Goal: Information Seeking & Learning: Learn about a topic

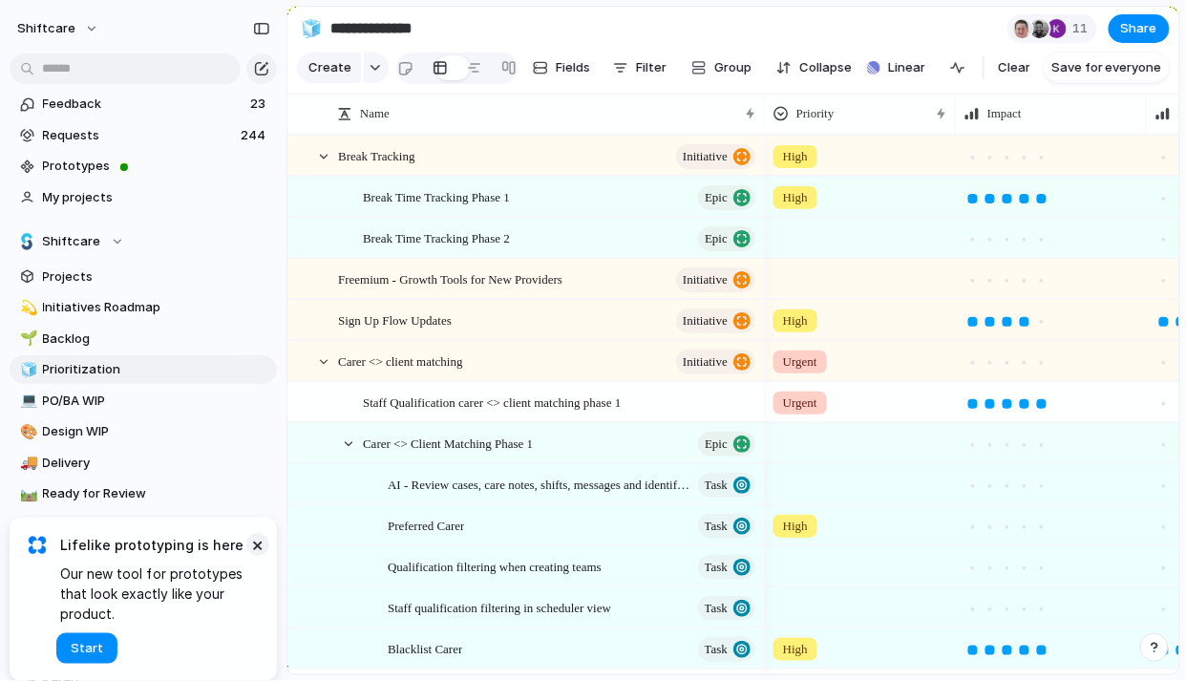
click at [257, 541] on button "×" at bounding box center [257, 544] width 23 height 23
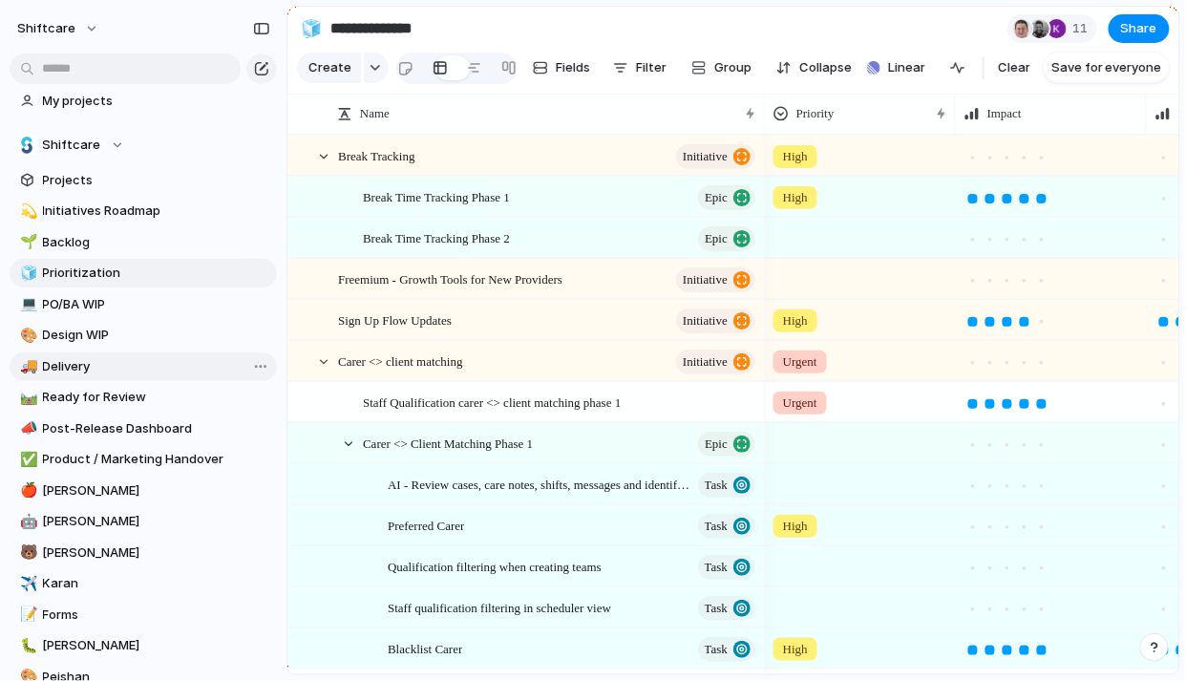
scroll to position [516, 0]
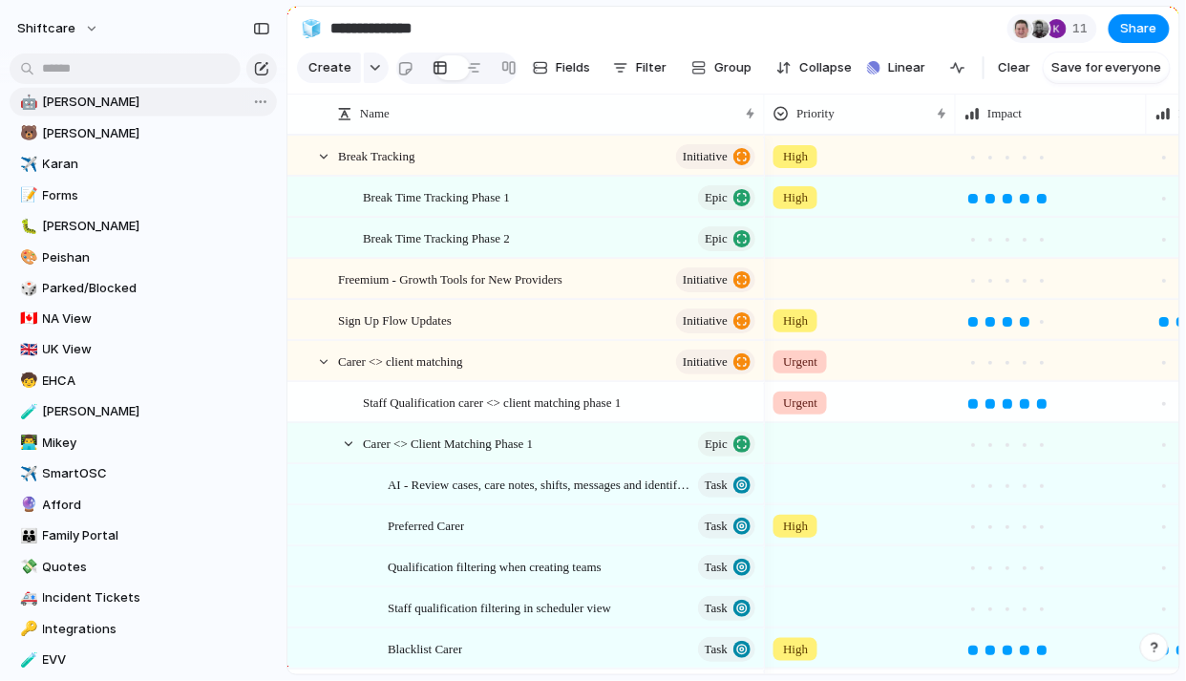
click at [55, 99] on span "[PERSON_NAME]" at bounding box center [156, 102] width 227 height 19
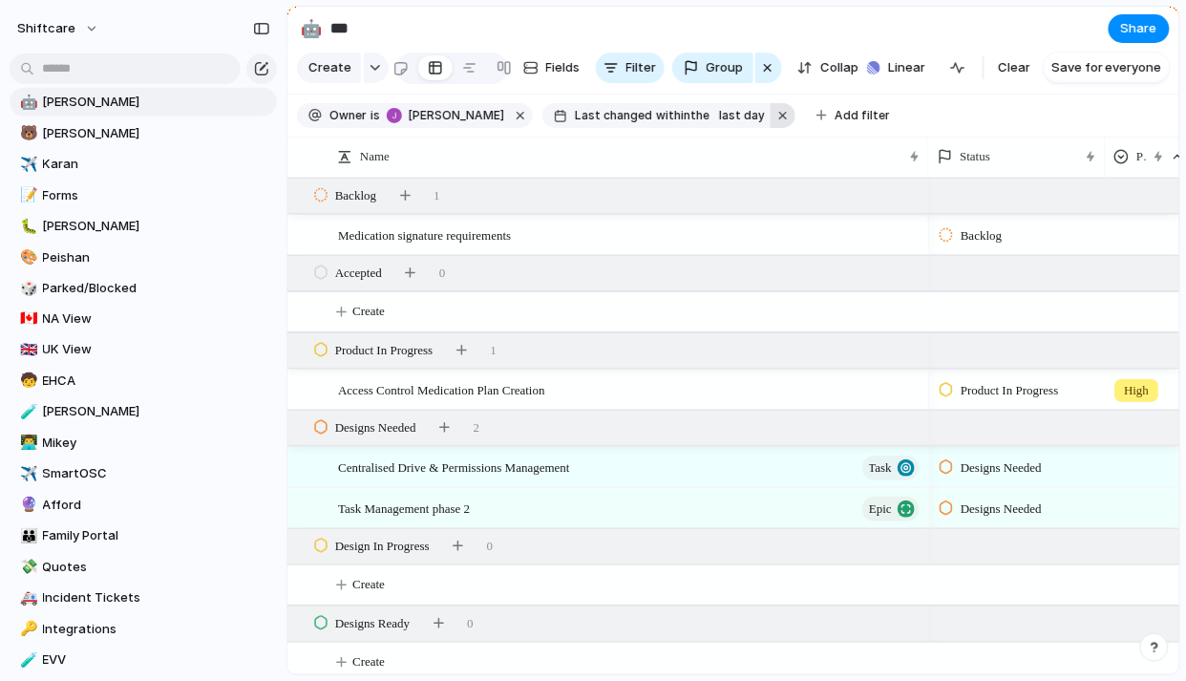
click at [774, 111] on button "button" at bounding box center [783, 115] width 25 height 25
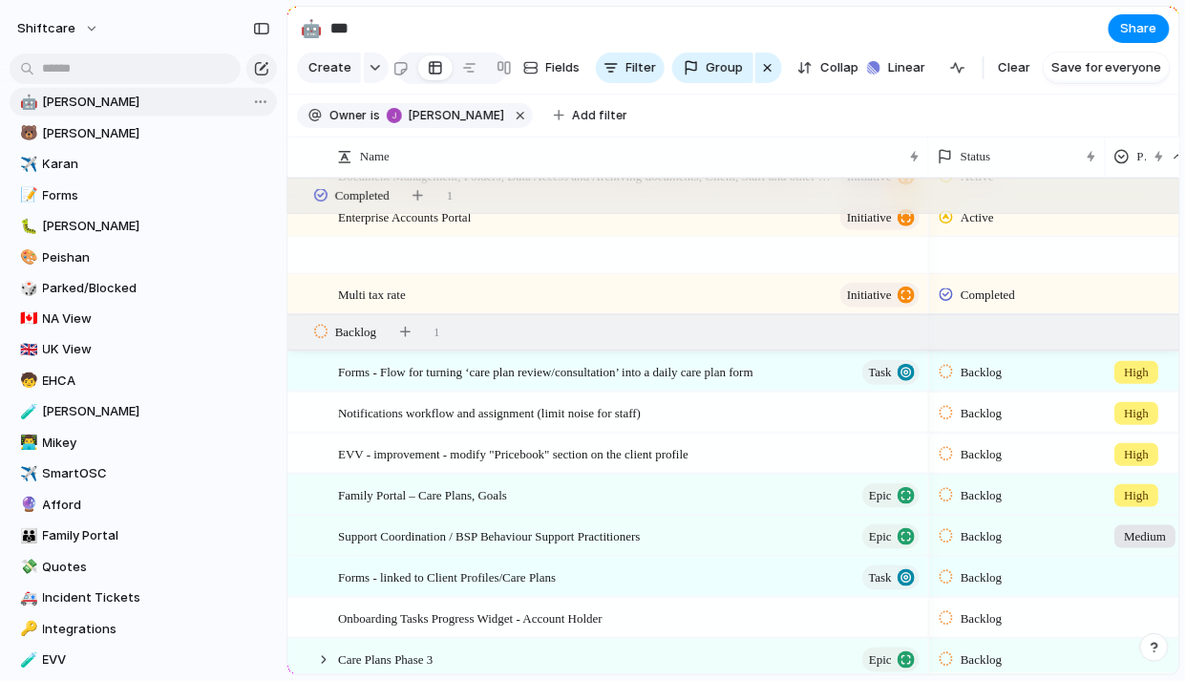
scroll to position [372, 0]
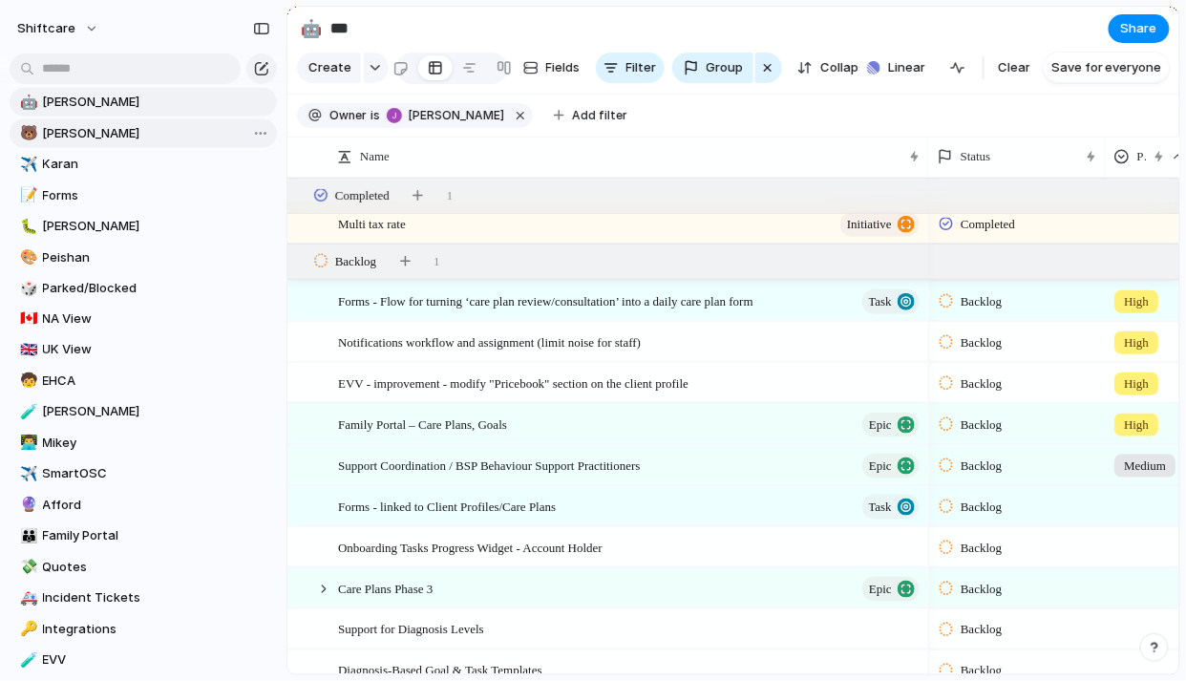
click at [51, 120] on link "🐻 Luke" at bounding box center [143, 133] width 267 height 29
type input "****"
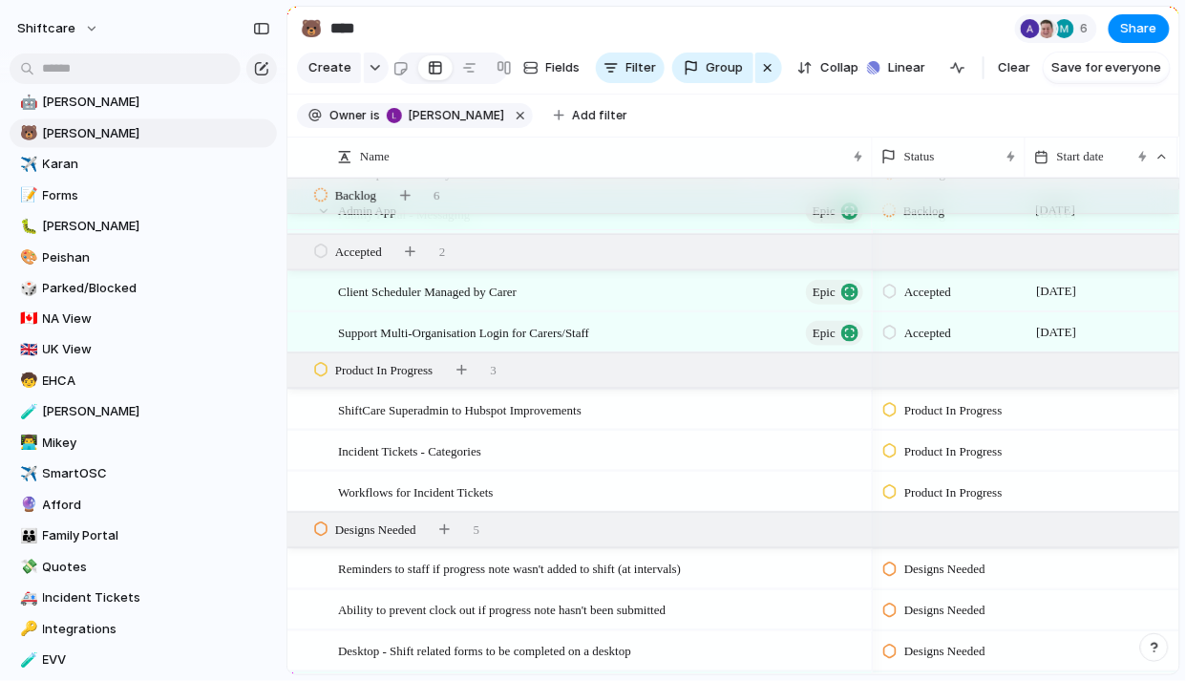
scroll to position [353, 0]
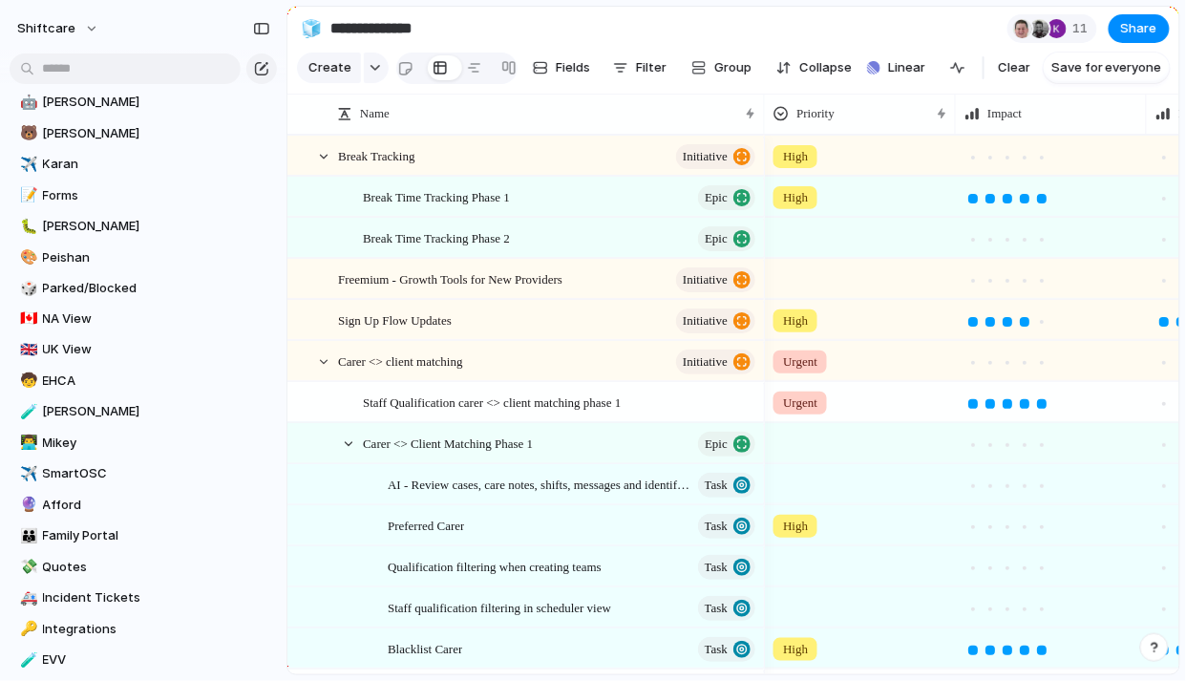
scroll to position [974, 0]
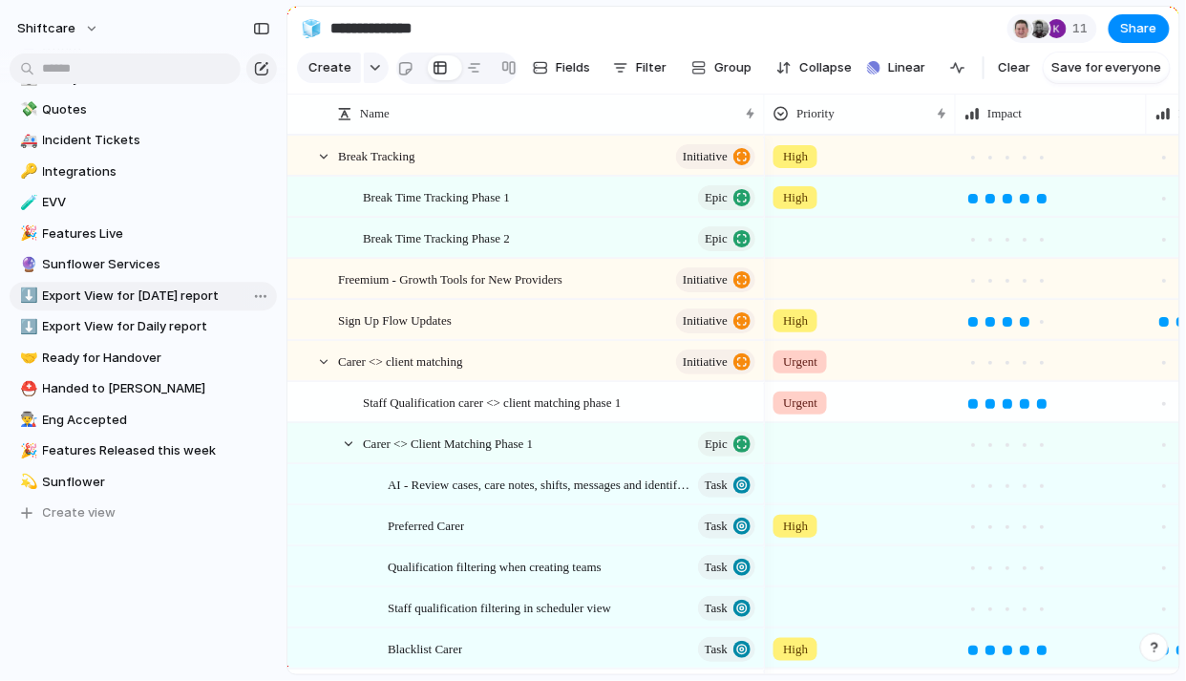
click at [115, 301] on span "Export View for [DATE] report" at bounding box center [156, 296] width 227 height 19
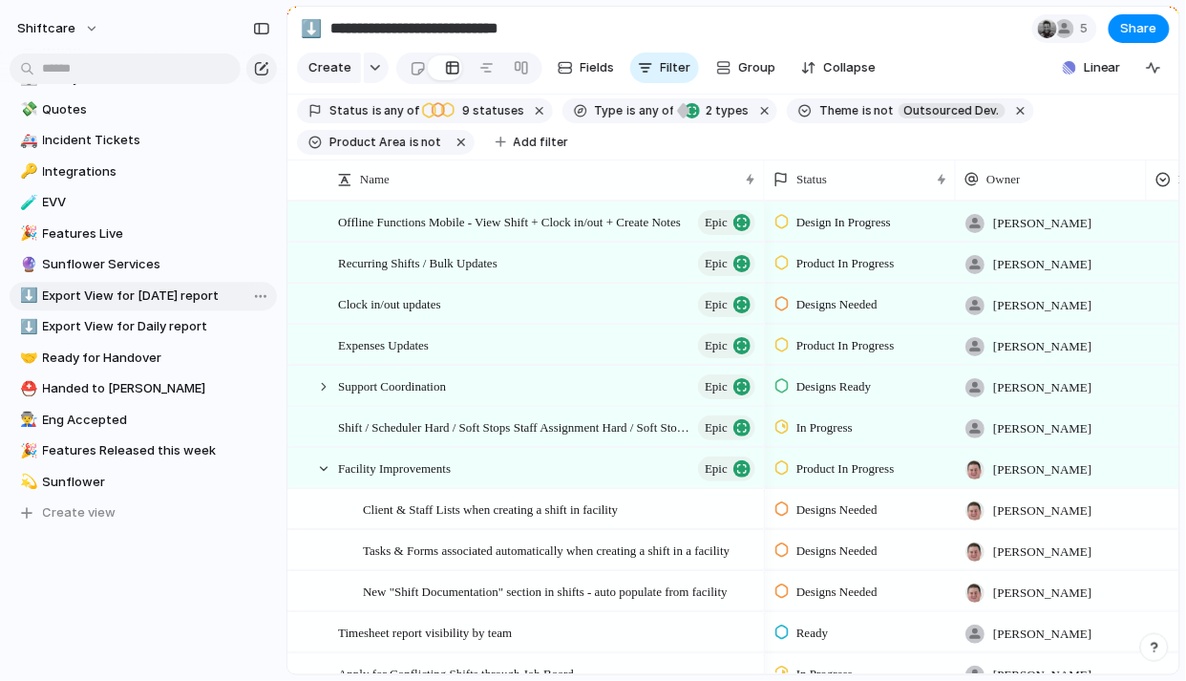
type input "**********"
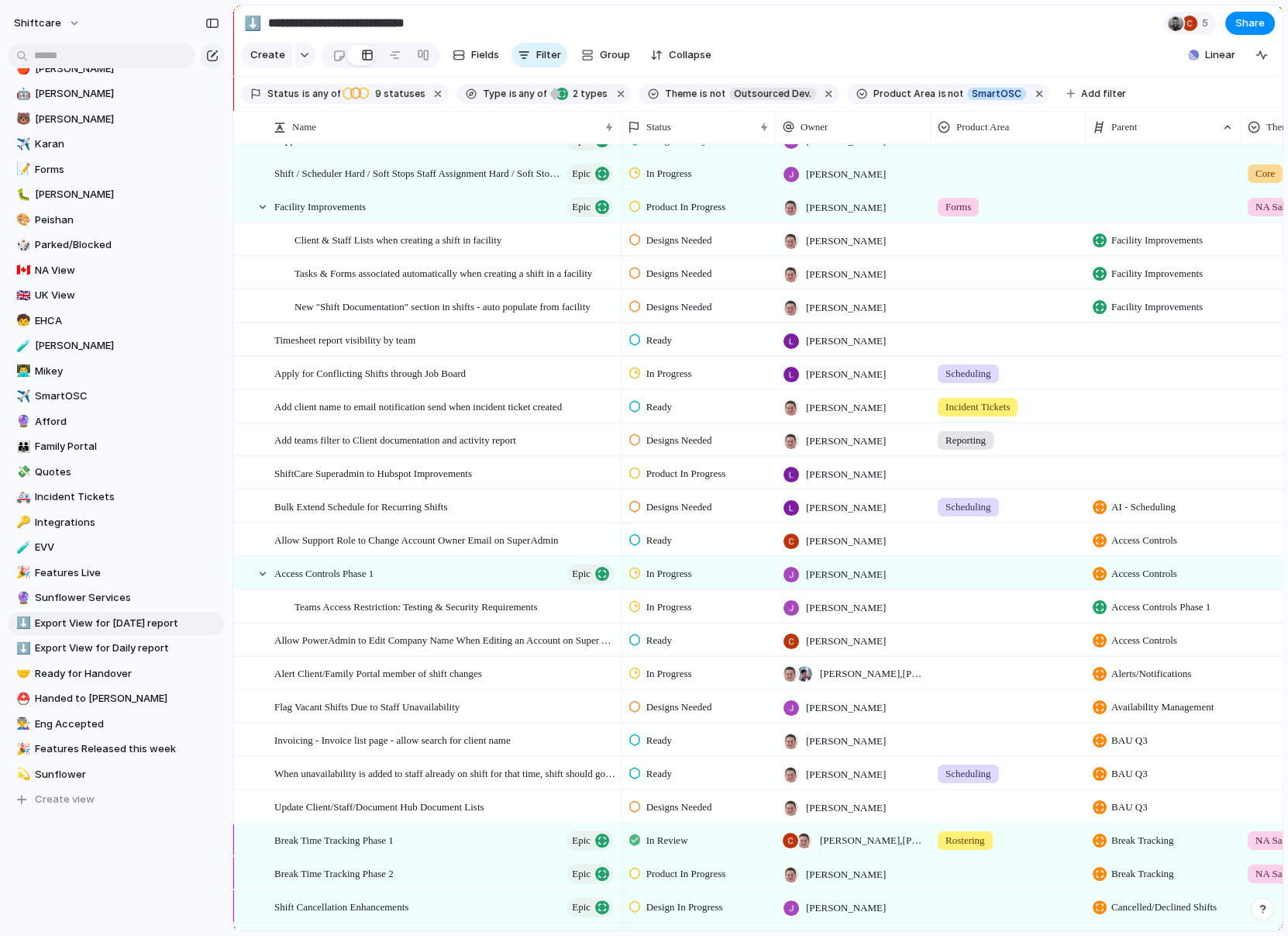
scroll to position [214, 0]
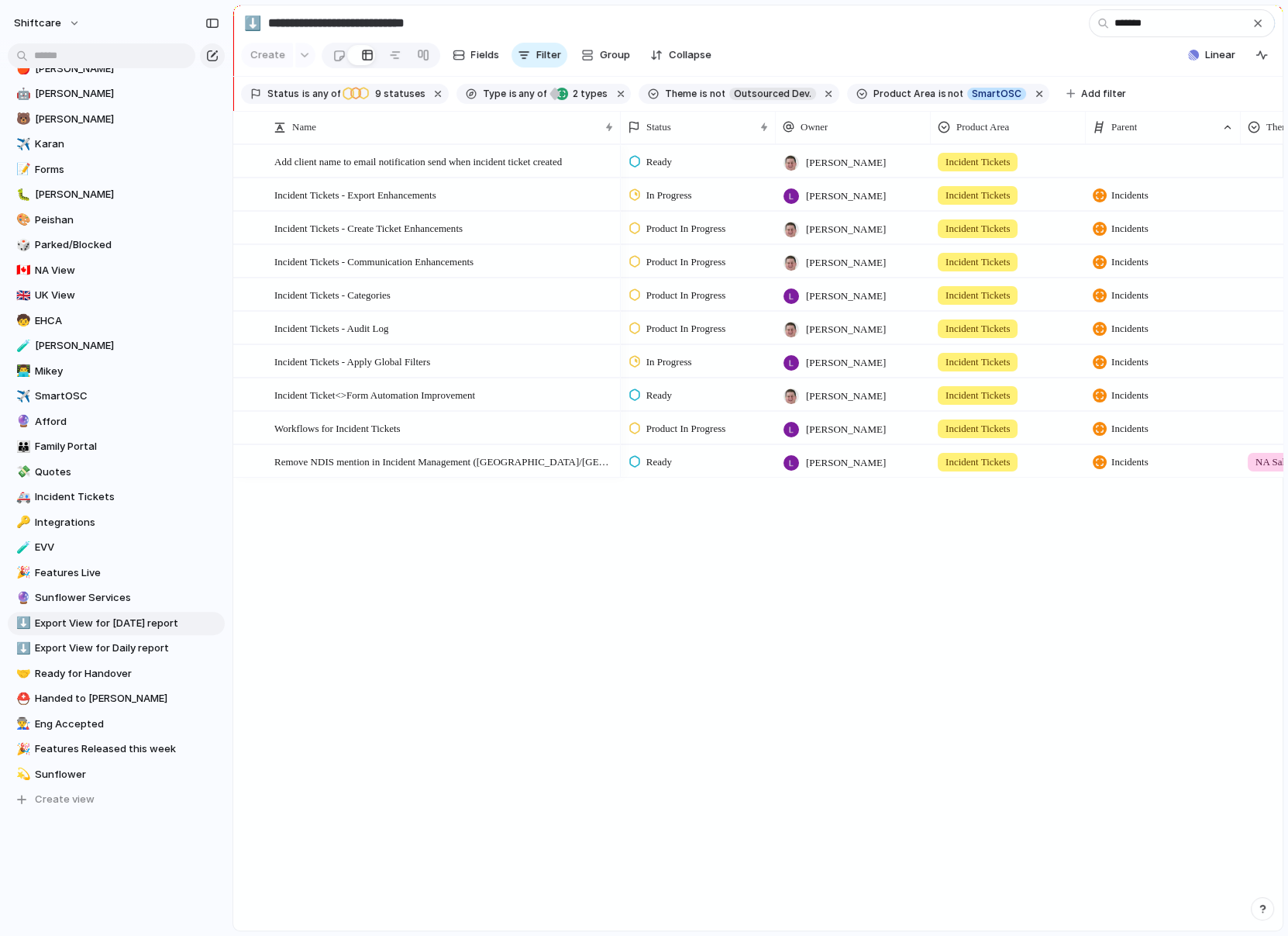
type input "*******"
click at [962, 228] on span "Incidents" at bounding box center [1131, 228] width 37 height 15
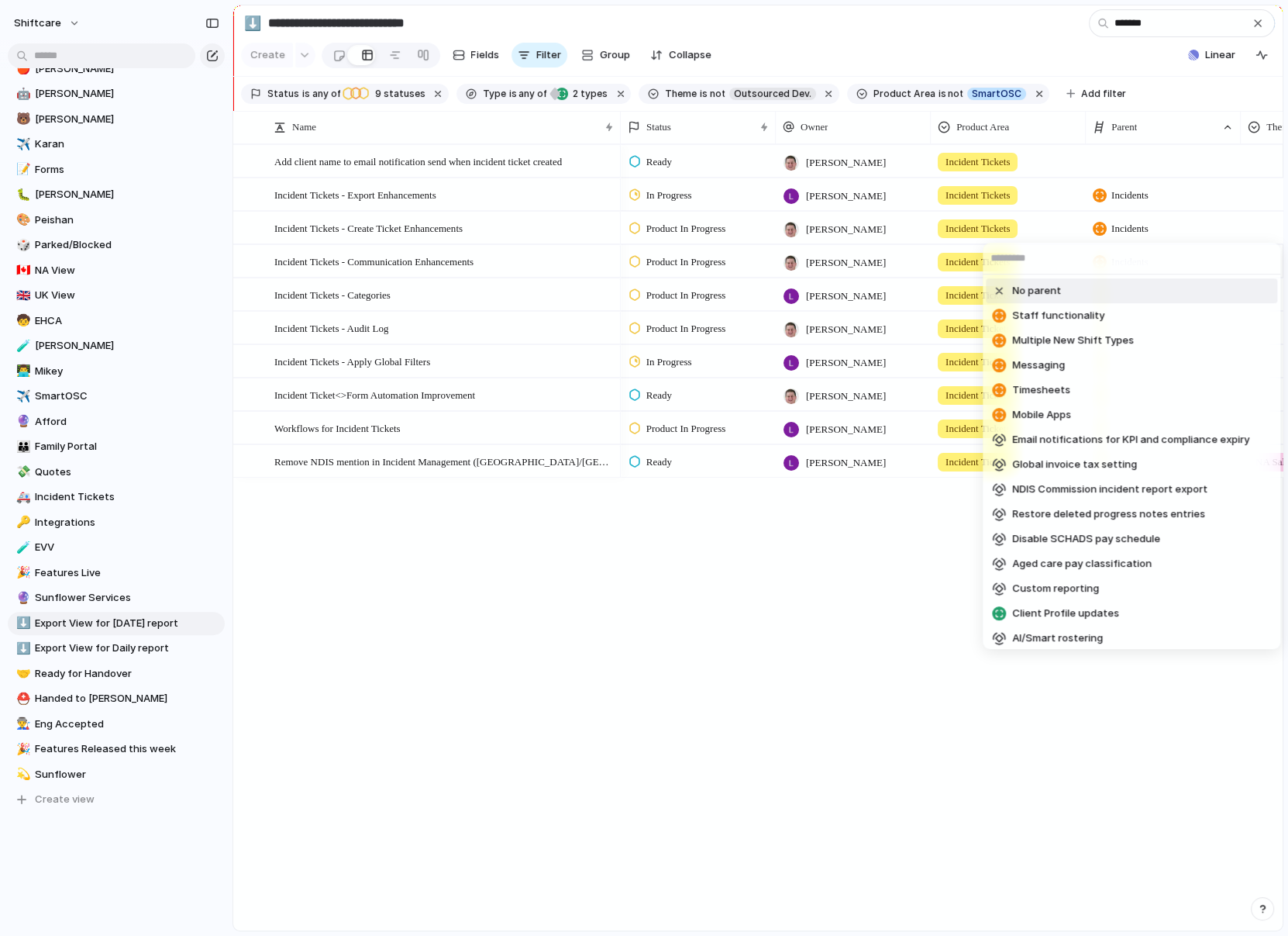
click at [962, 226] on div "No parent Staff functionality Multiple New Shift Types Messaging Timesheets Mob…" at bounding box center [644, 468] width 1288 height 936
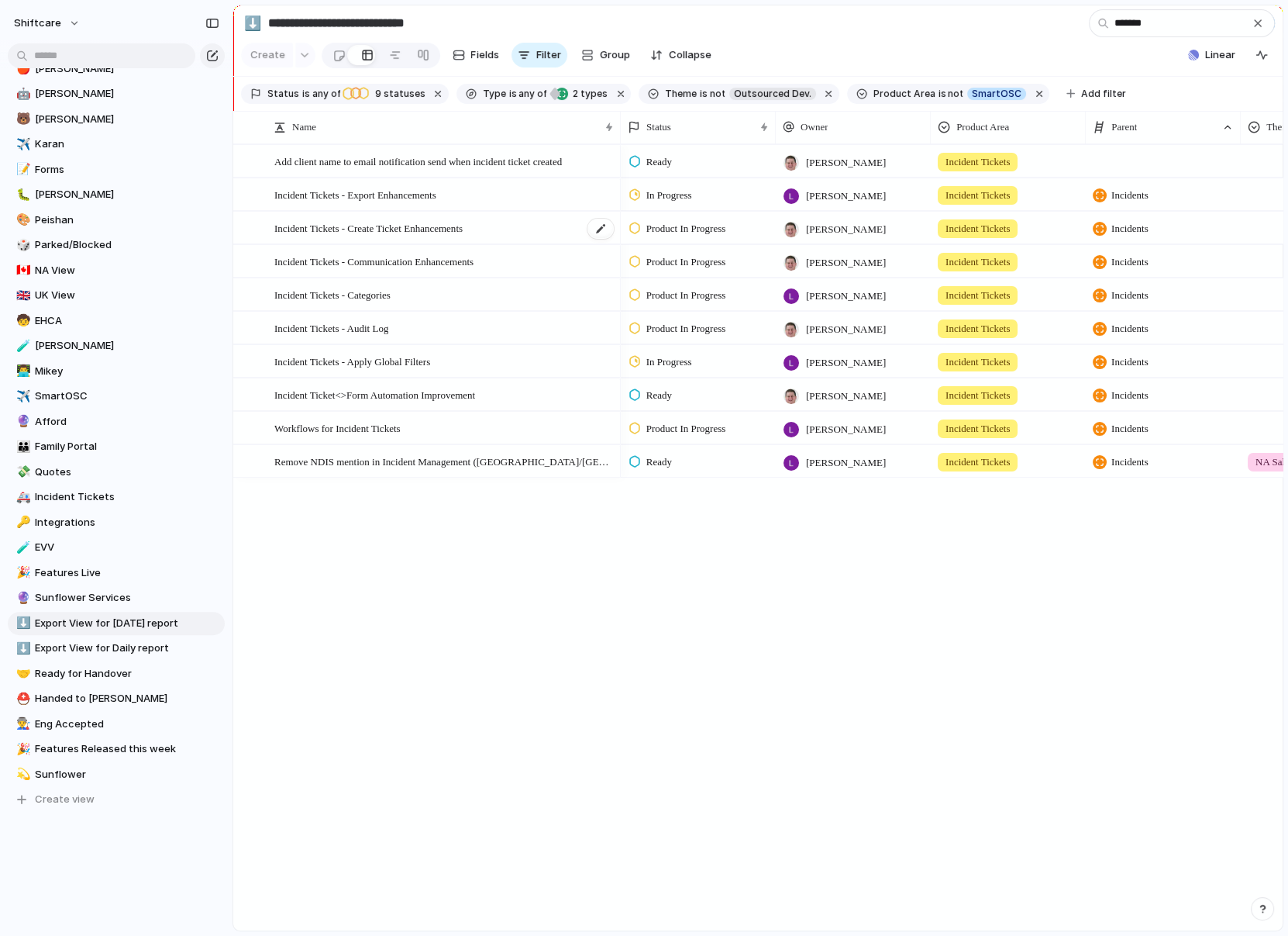
click at [463, 231] on span "Incident Tickets - Create Ticket Enhancements" at bounding box center [368, 227] width 188 height 18
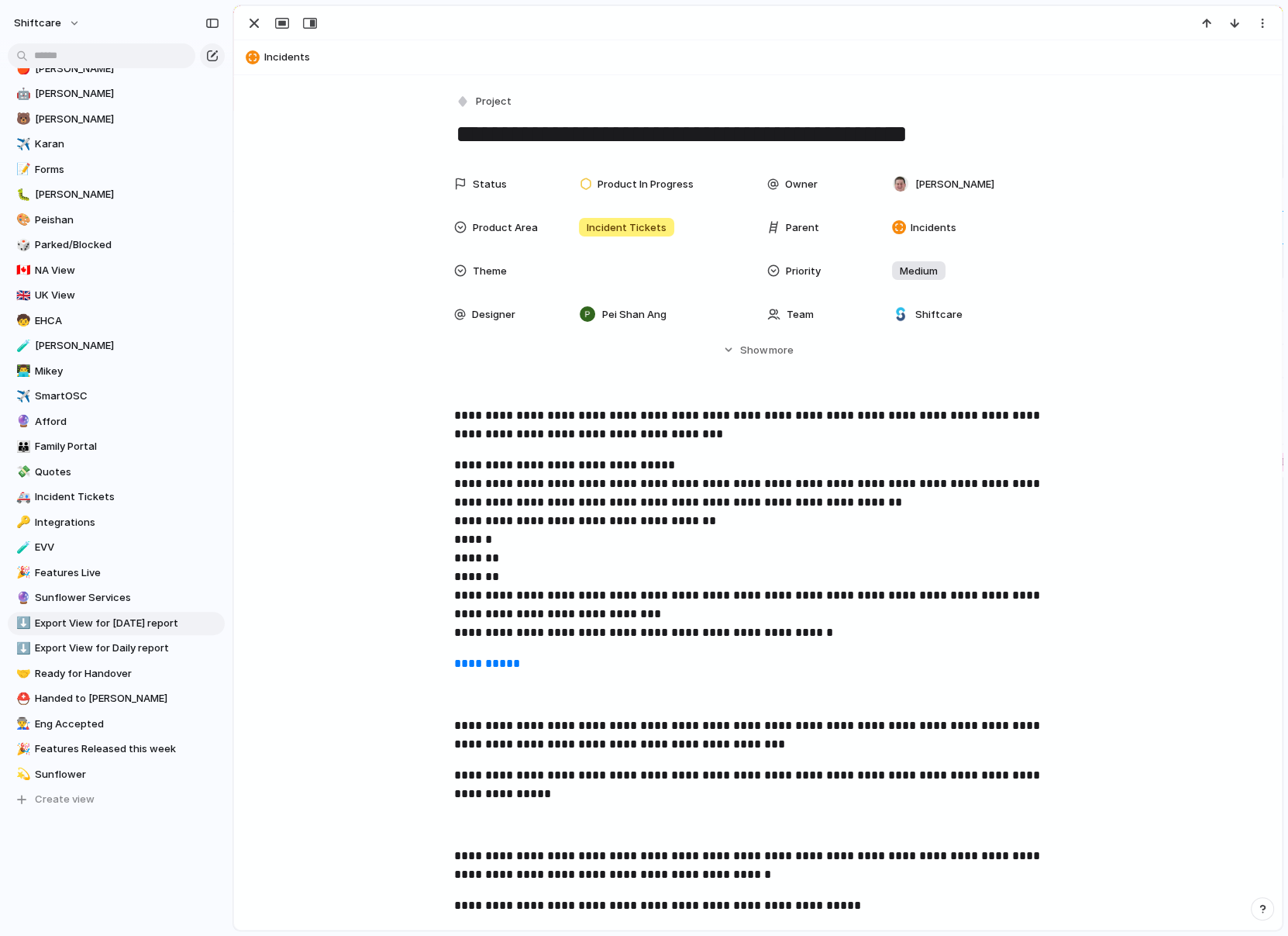
click at [278, 60] on span "Incidents" at bounding box center [769, 57] width 1010 height 15
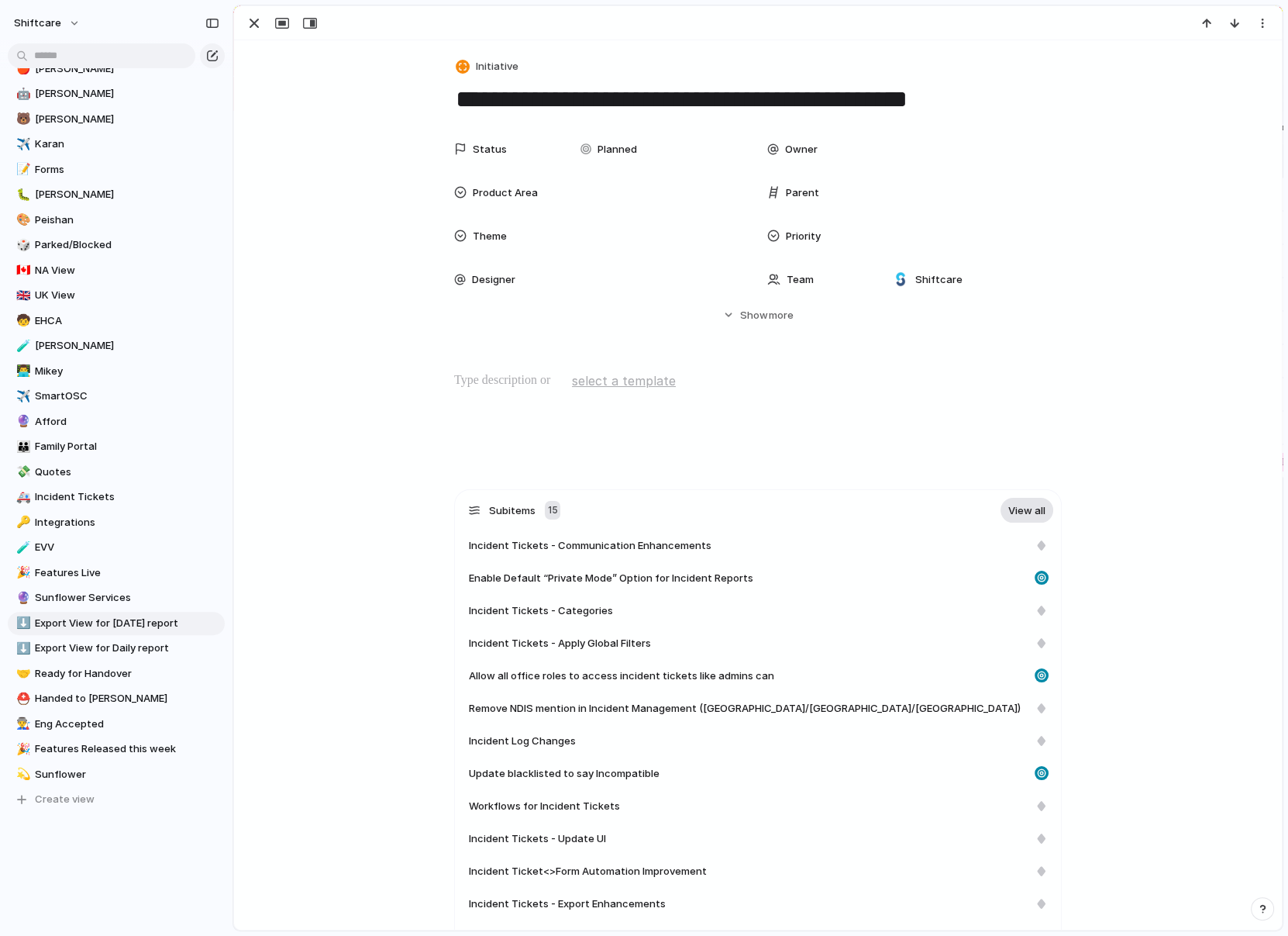
click at [962, 516] on link "View all" at bounding box center [1027, 510] width 53 height 25
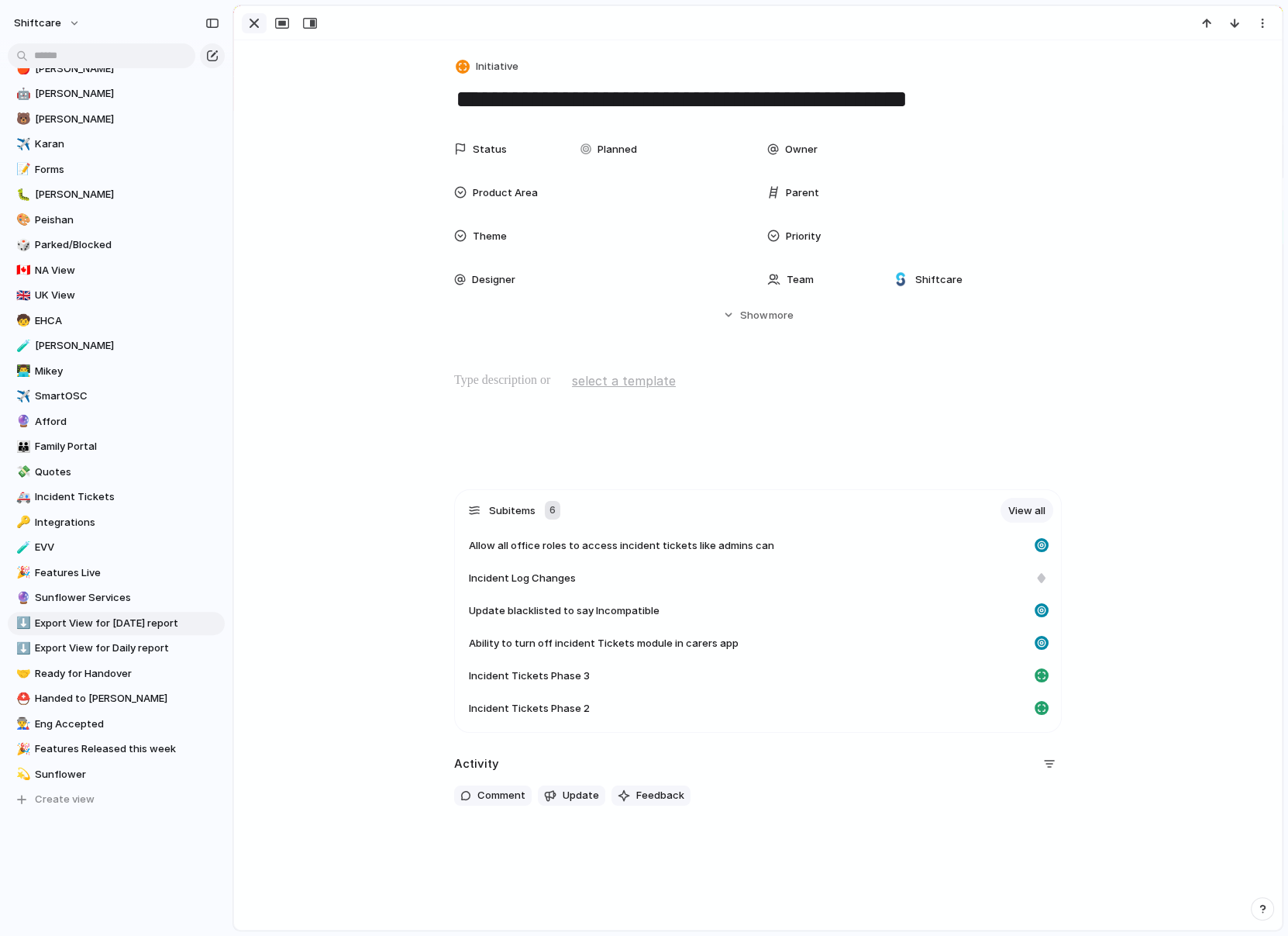
click at [262, 24] on div "button" at bounding box center [254, 23] width 19 height 19
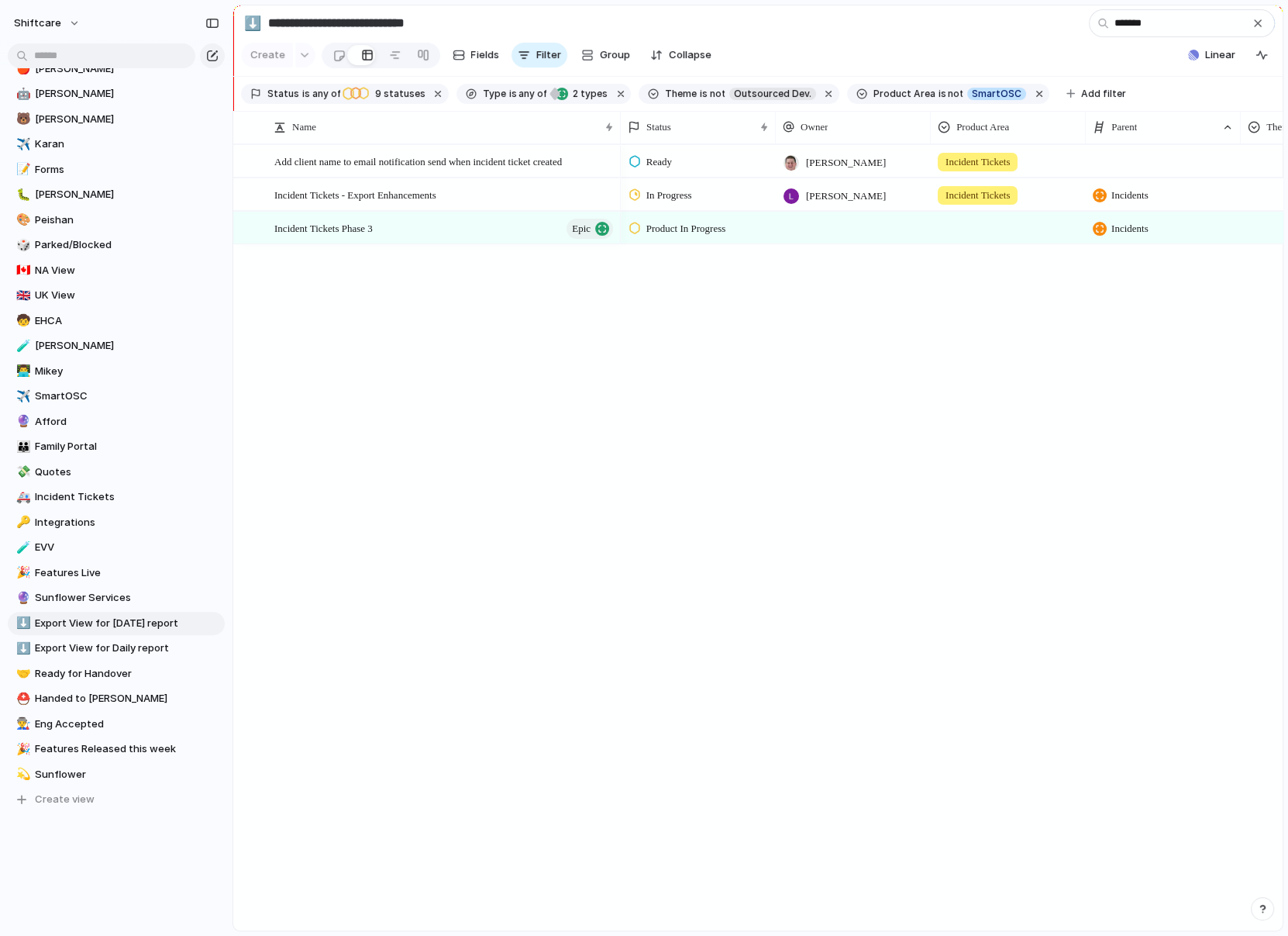
click at [562, 306] on div "Add client name to email notification send when incident ticket created Inciden…" at bounding box center [757, 537] width 1049 height 786
click at [962, 24] on input "*******" at bounding box center [1182, 23] width 186 height 28
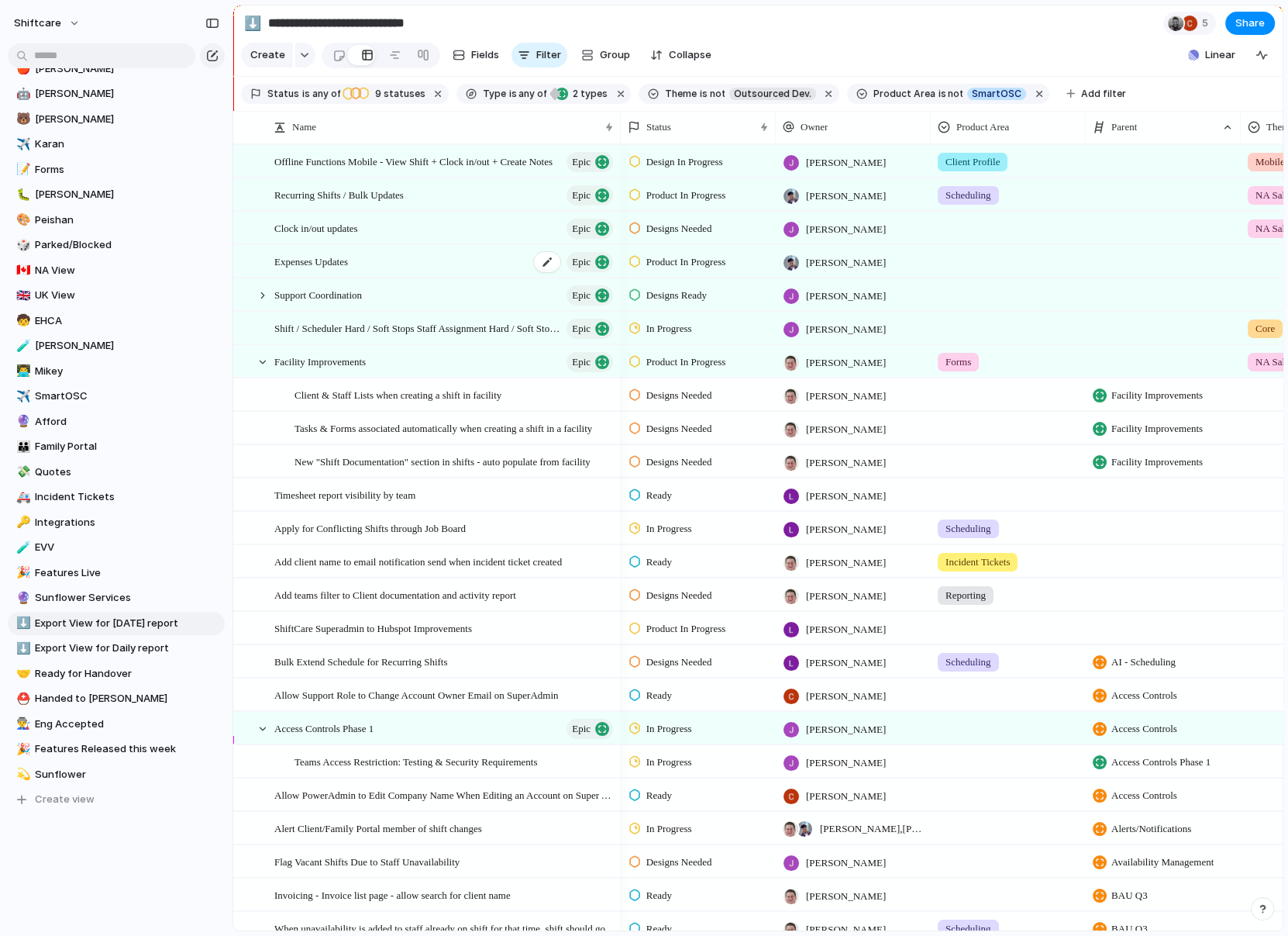
scroll to position [26, 0]
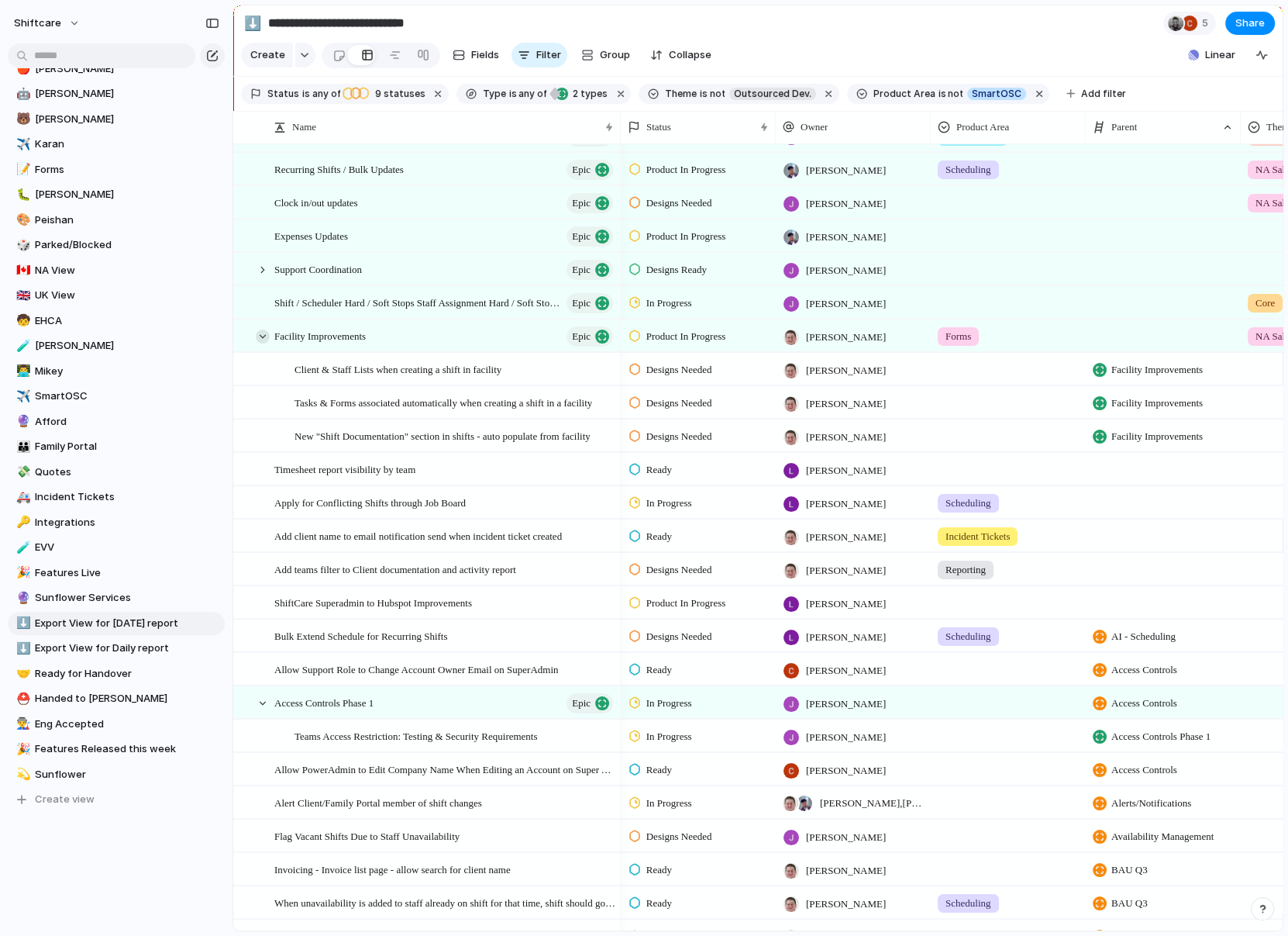
click at [261, 334] on div at bounding box center [262, 336] width 14 height 14
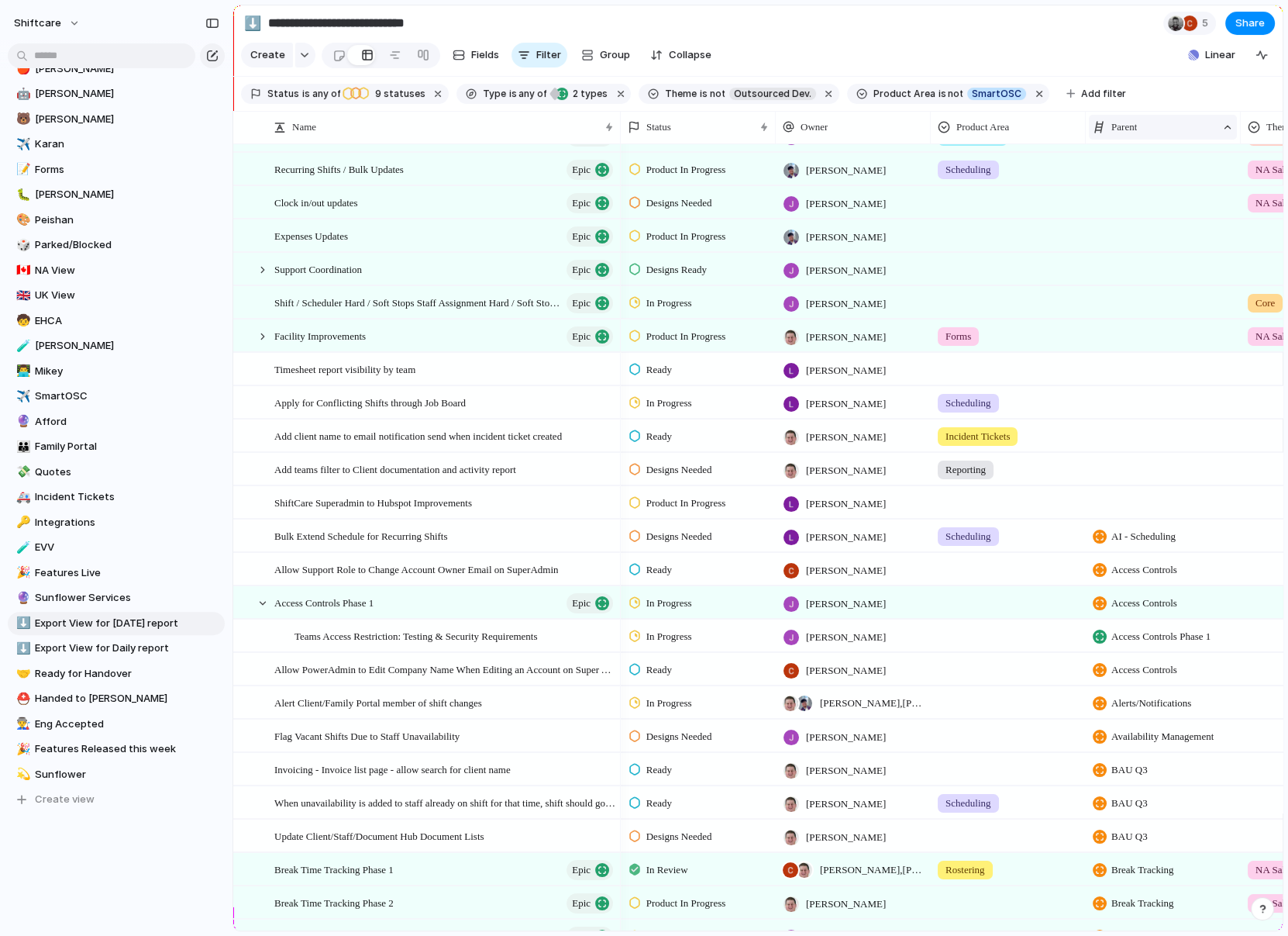
click at [962, 115] on div "Parent" at bounding box center [1163, 127] width 148 height 25
click at [608, 48] on div "Modify Hide Clear sort Sort descending" at bounding box center [644, 468] width 1288 height 936
click at [600, 57] on span "Group" at bounding box center [614, 54] width 30 height 15
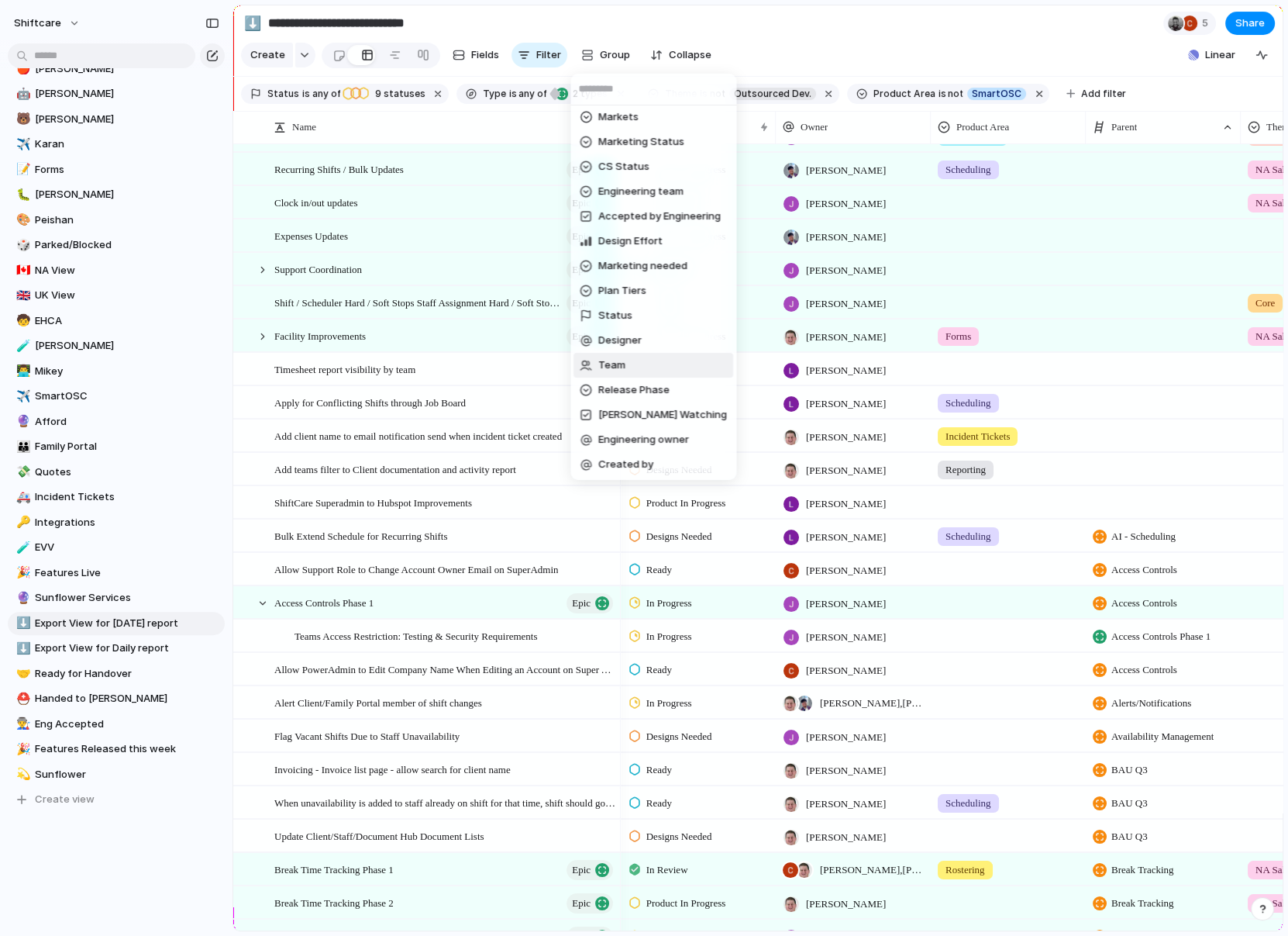
scroll to position [0, 0]
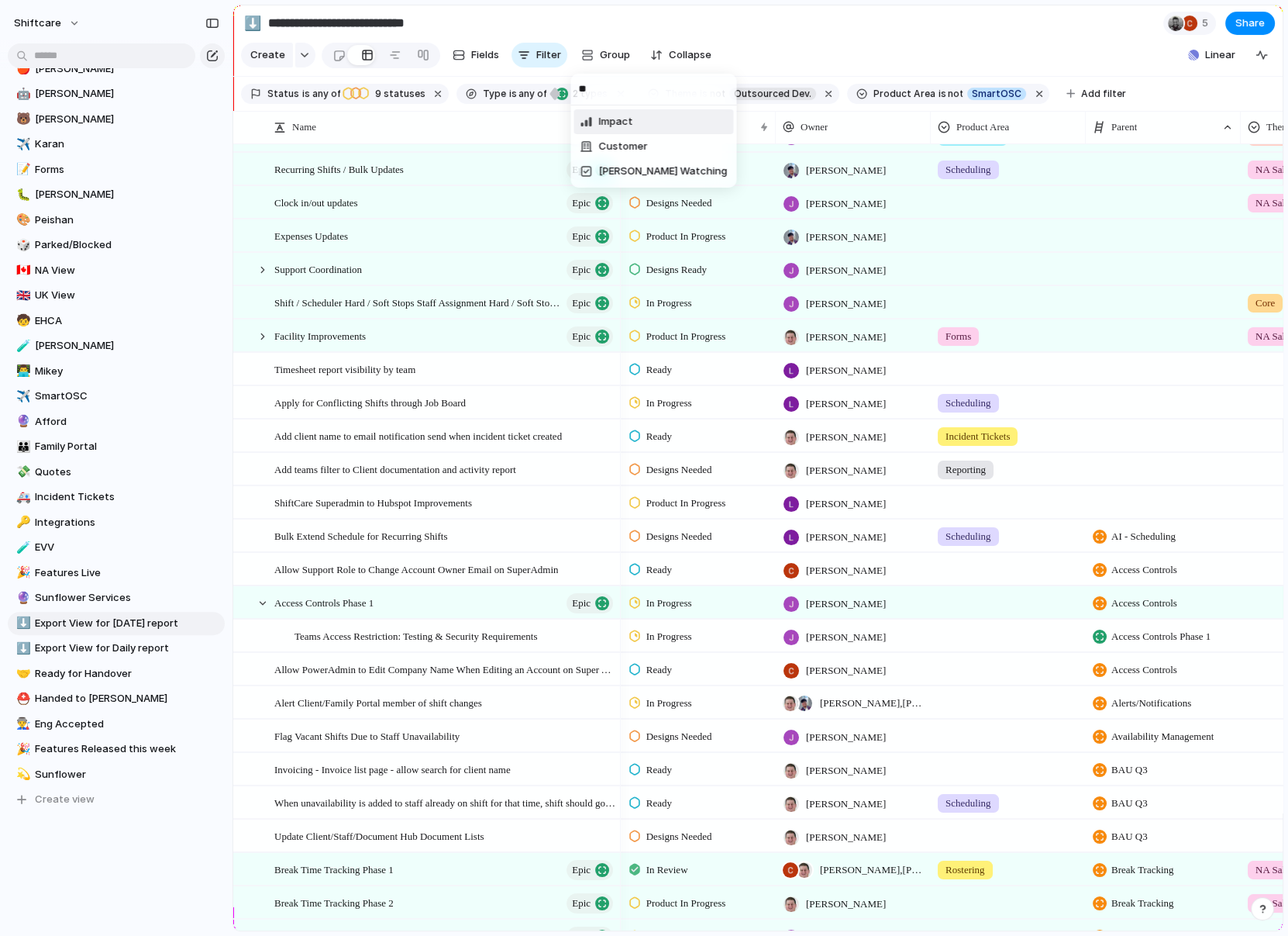
type input "*"
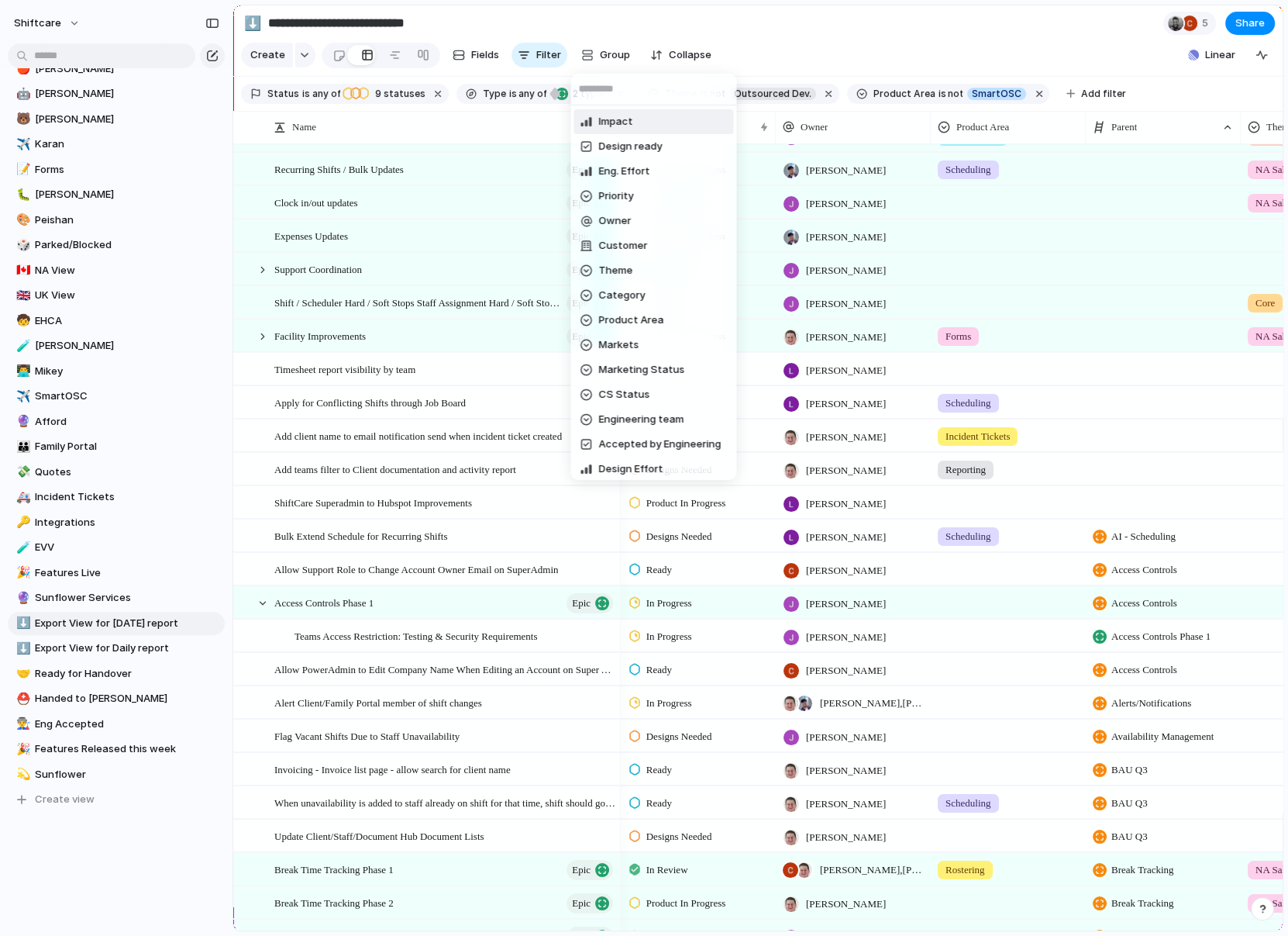
click at [962, 49] on div "Impact Design ready Eng. Effort Priority Owner Customer Theme Category Product …" at bounding box center [644, 468] width 1288 height 936
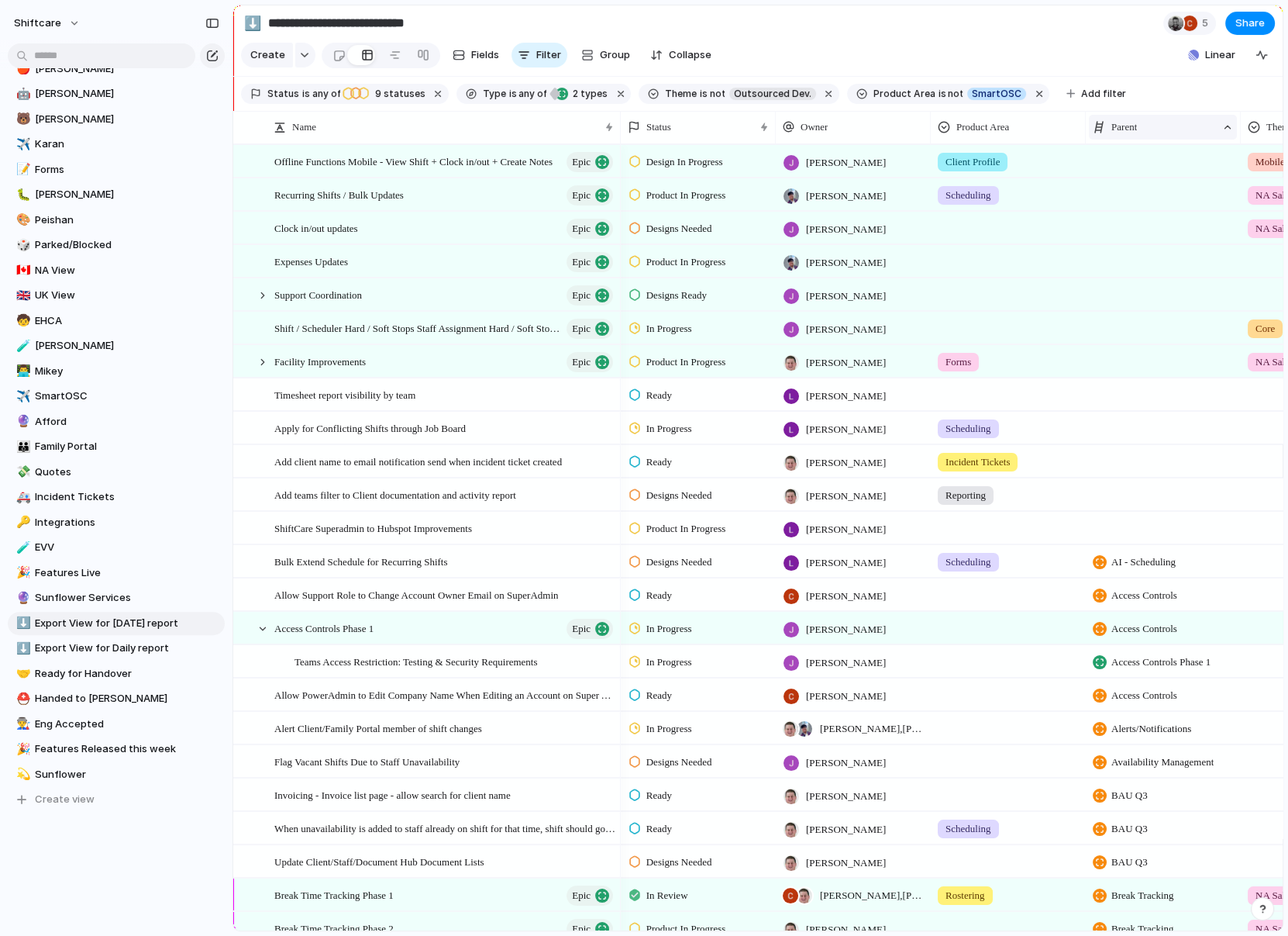
click at [962, 123] on div "Parent" at bounding box center [1155, 127] width 123 height 15
click at [962, 242] on span "Sort descending" at bounding box center [1159, 238] width 81 height 15
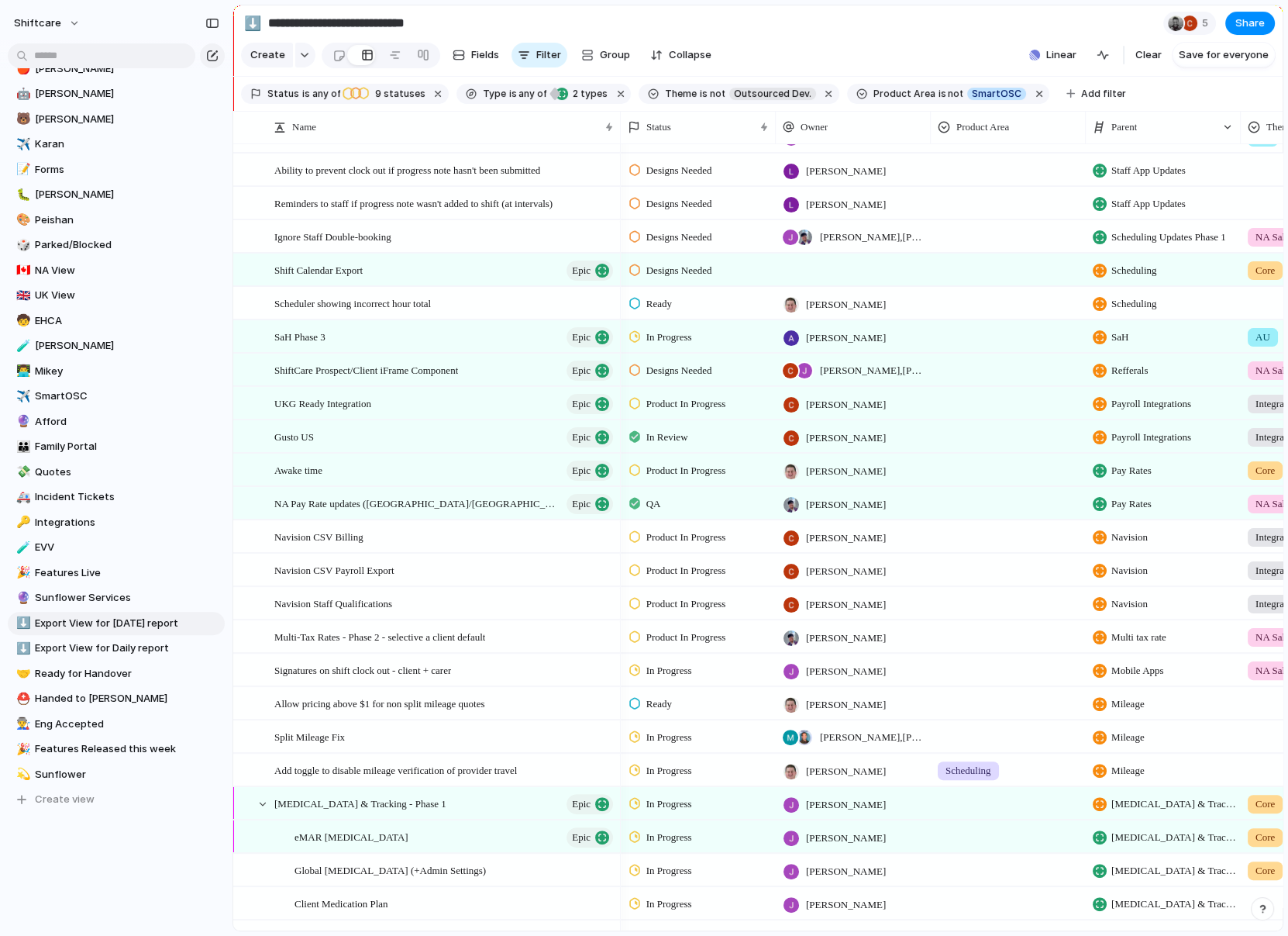
scroll to position [403, 0]
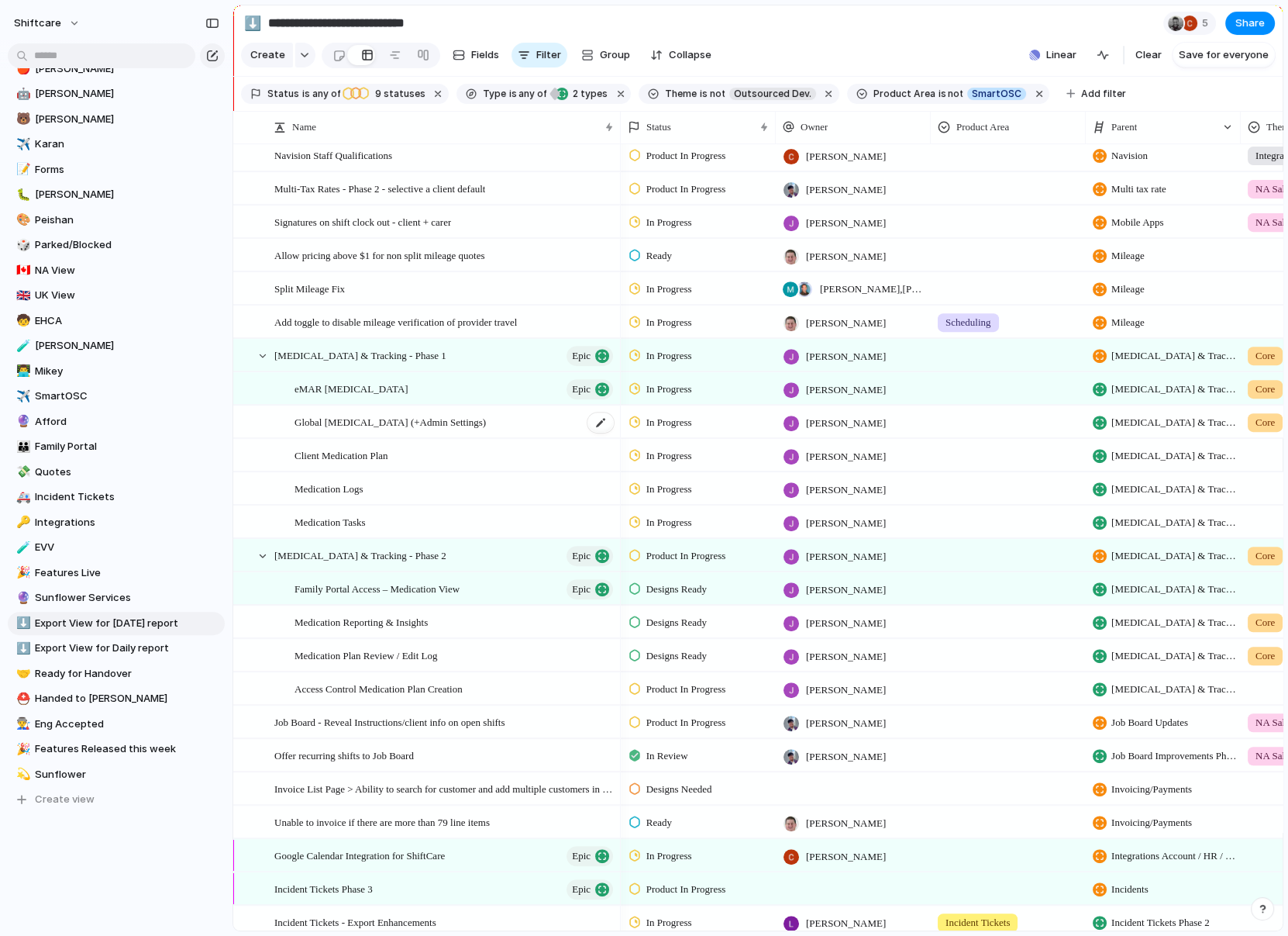
click at [453, 424] on span "Global Medication Management (+Admin Settings)" at bounding box center [390, 421] width 192 height 18
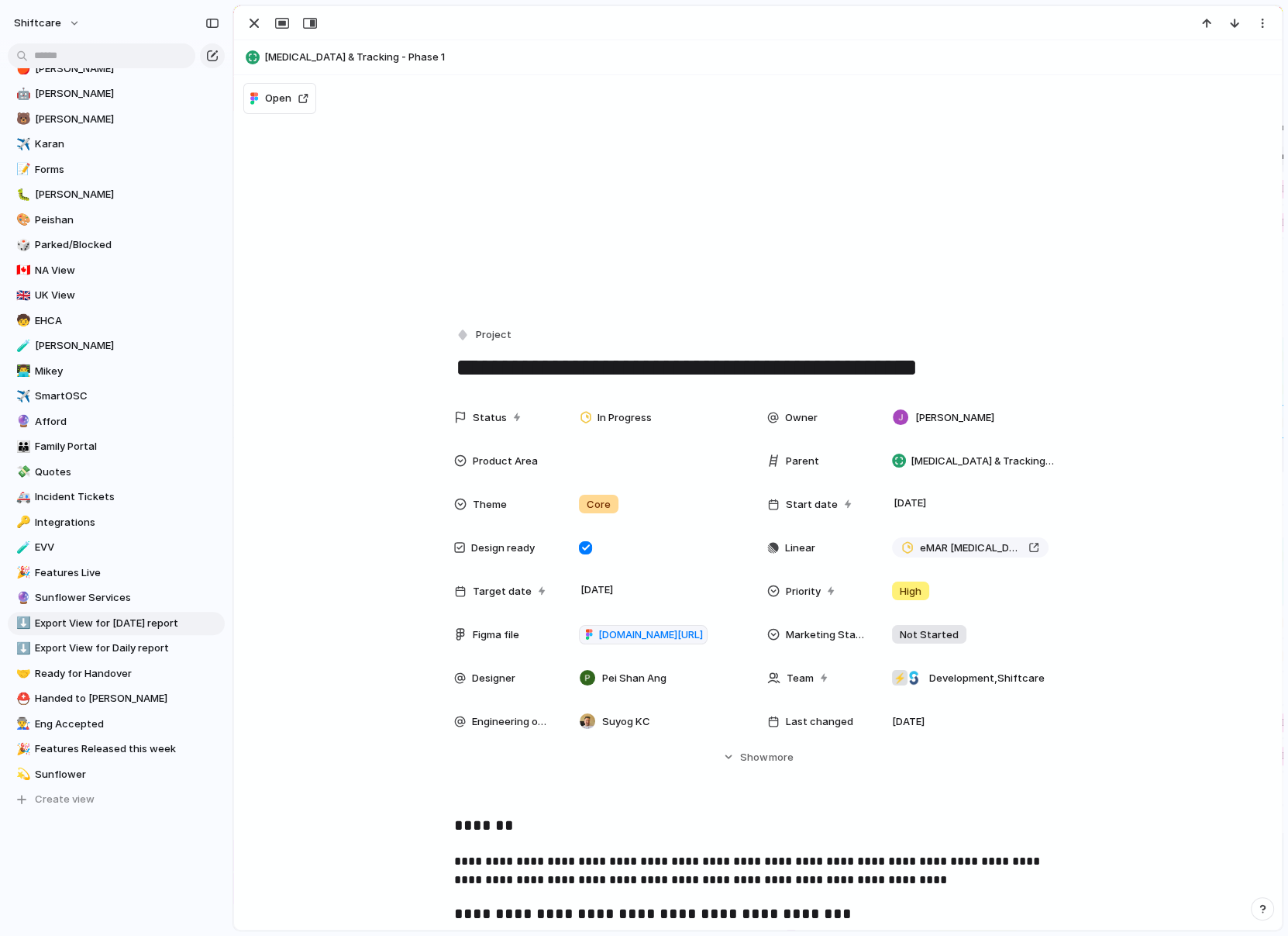
click at [244, 11] on div at bounding box center [757, 24] width 1048 height 34
click at [256, 26] on div "button" at bounding box center [254, 23] width 19 height 19
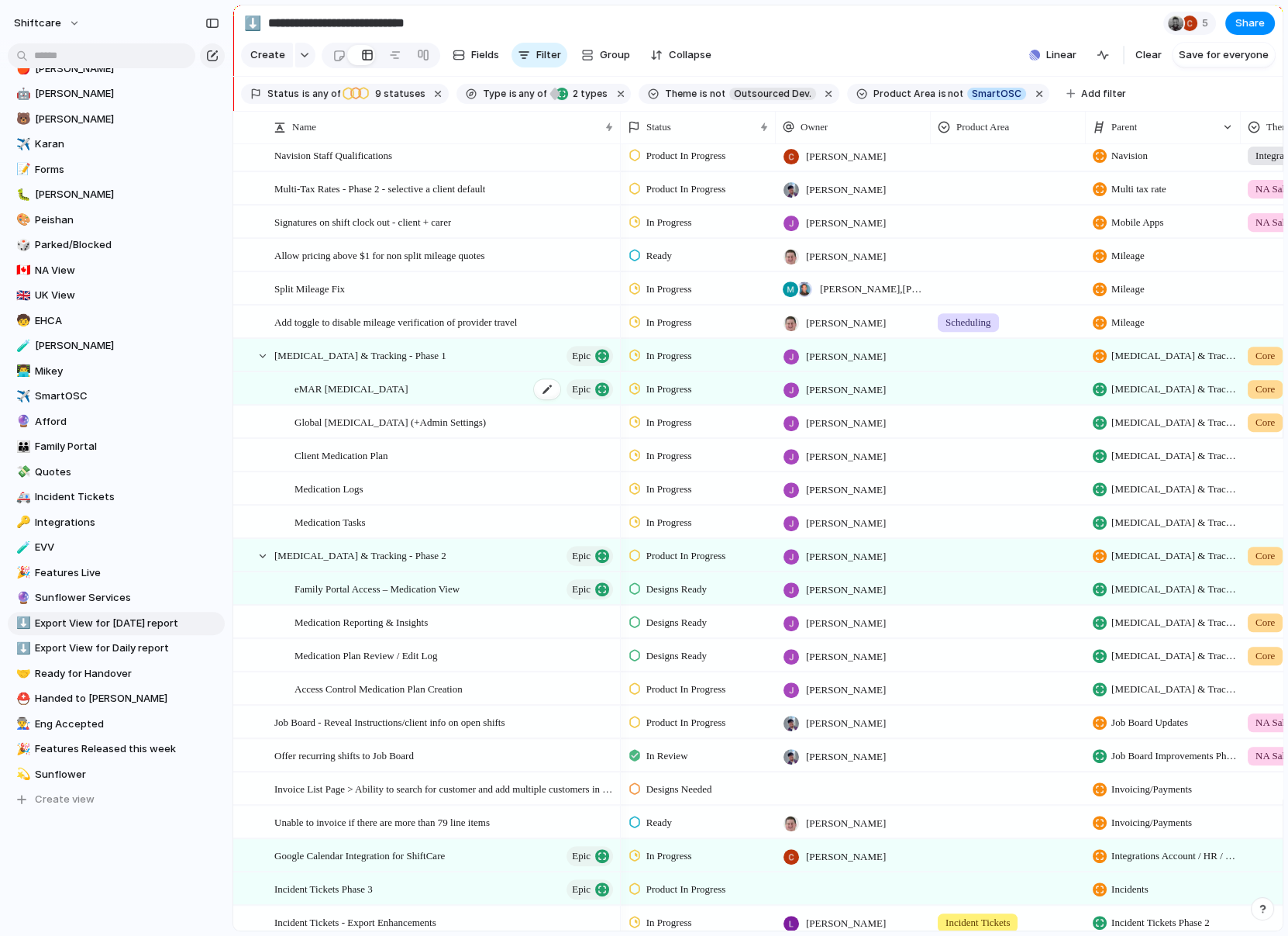
click at [517, 394] on div "eMAR Medication Management Epic" at bounding box center [454, 388] width 321 height 32
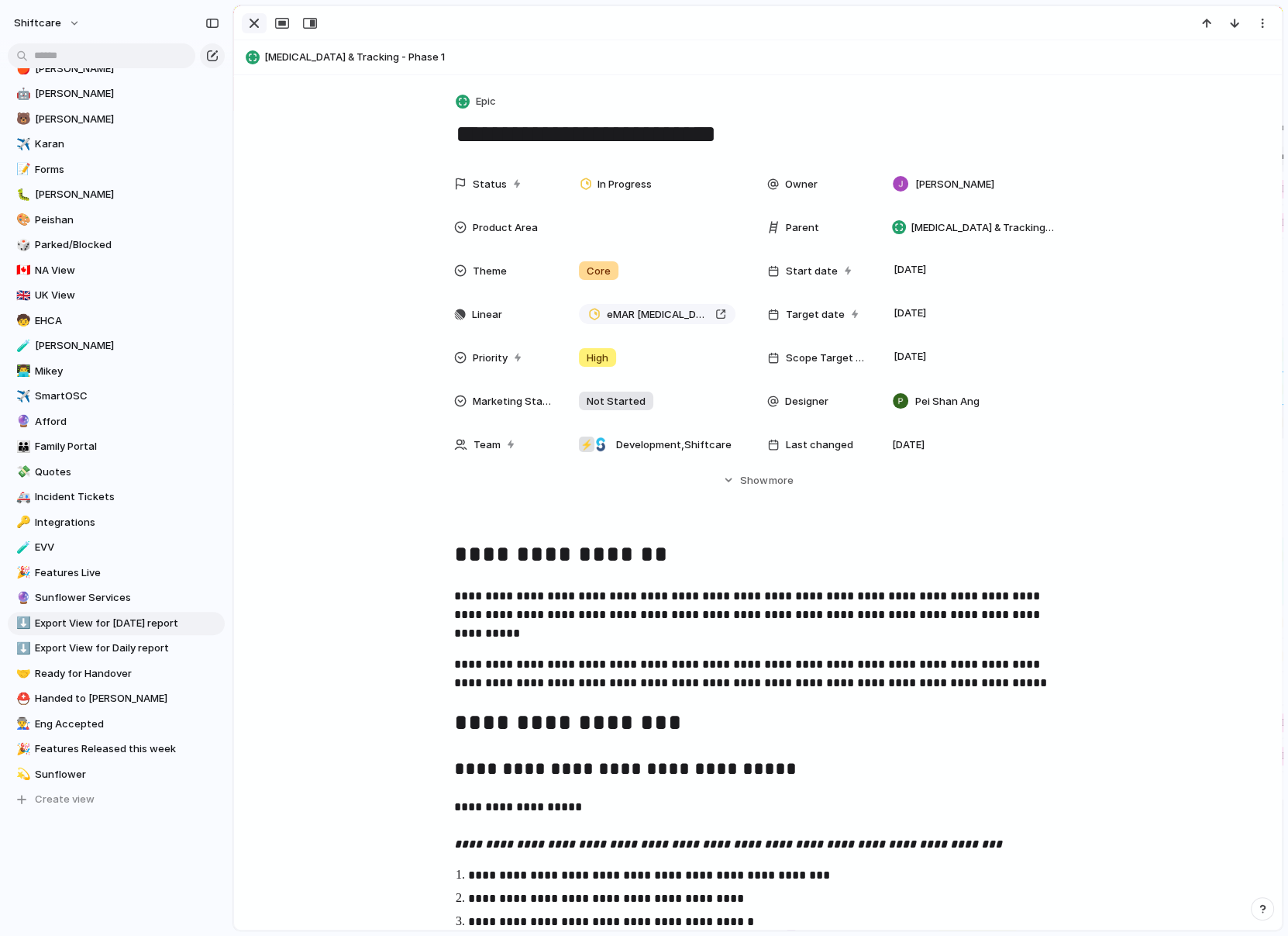
click at [257, 16] on div "button" at bounding box center [254, 23] width 19 height 19
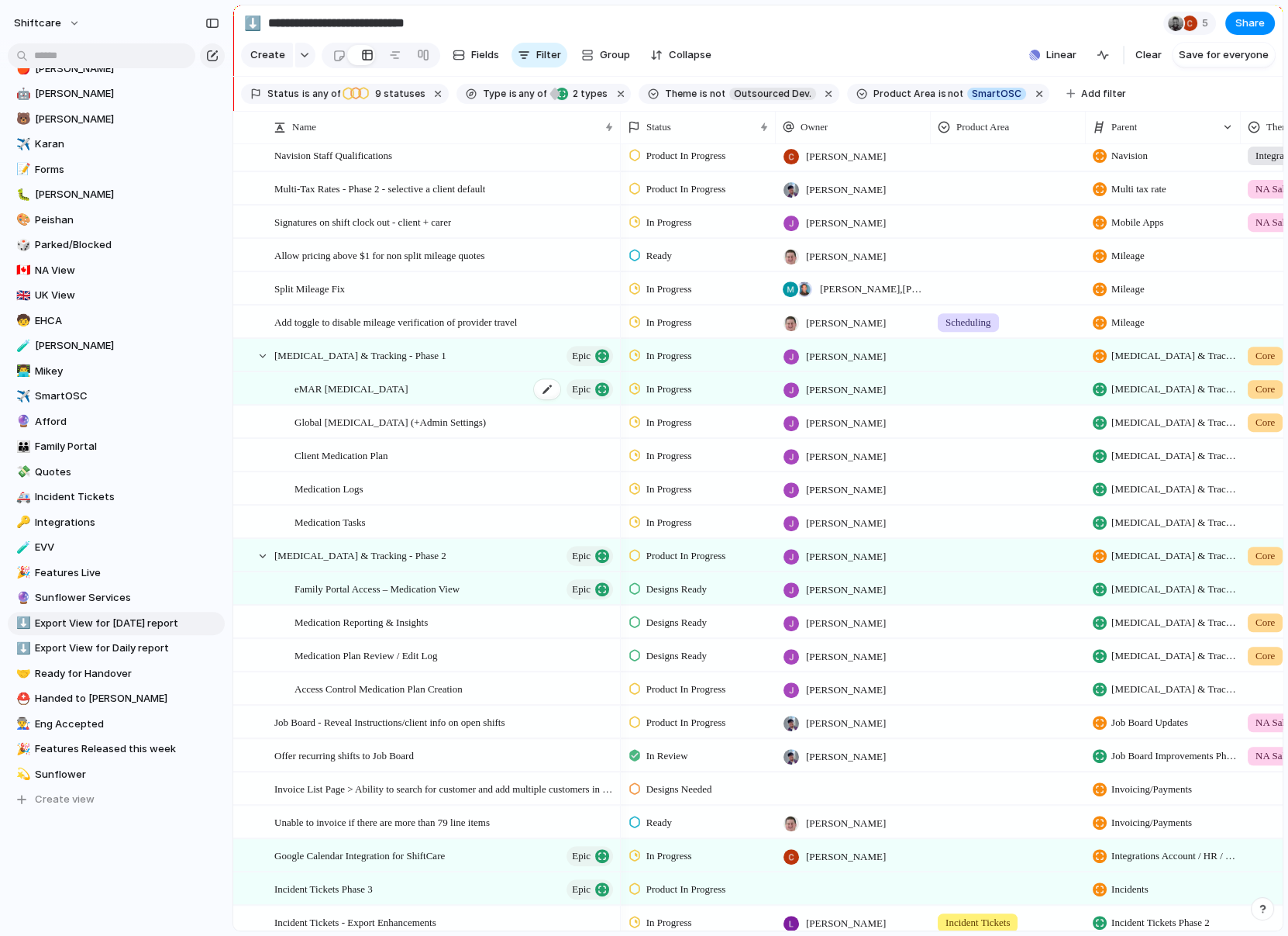
click at [498, 376] on div "eMAR Medication Management Epic" at bounding box center [454, 388] width 321 height 32
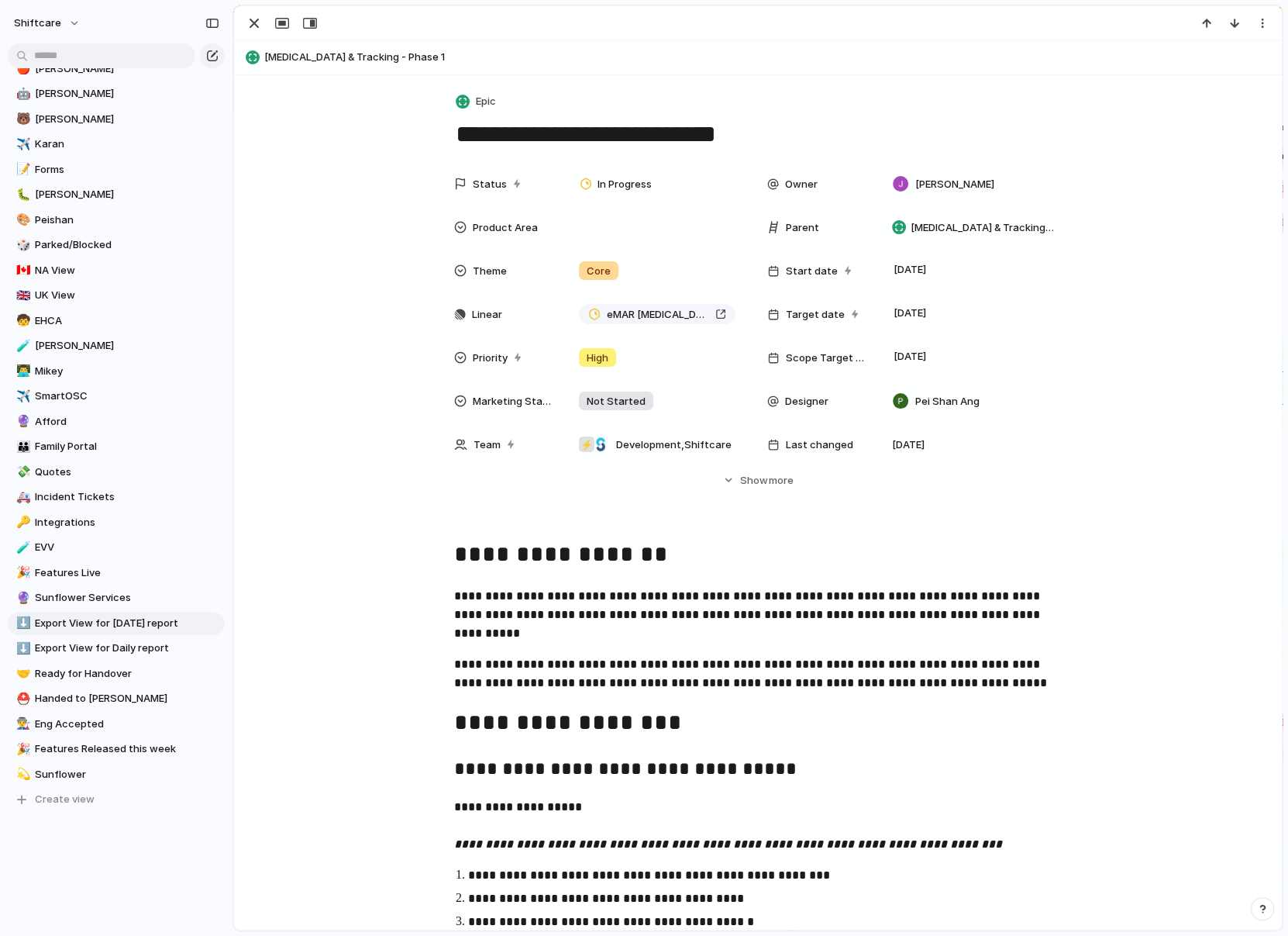
click at [474, 97] on button "Epic" at bounding box center [476, 102] width 48 height 23
click at [480, 266] on div "Task" at bounding box center [484, 265] width 43 height 15
click at [263, 29] on button "button" at bounding box center [254, 23] width 25 height 20
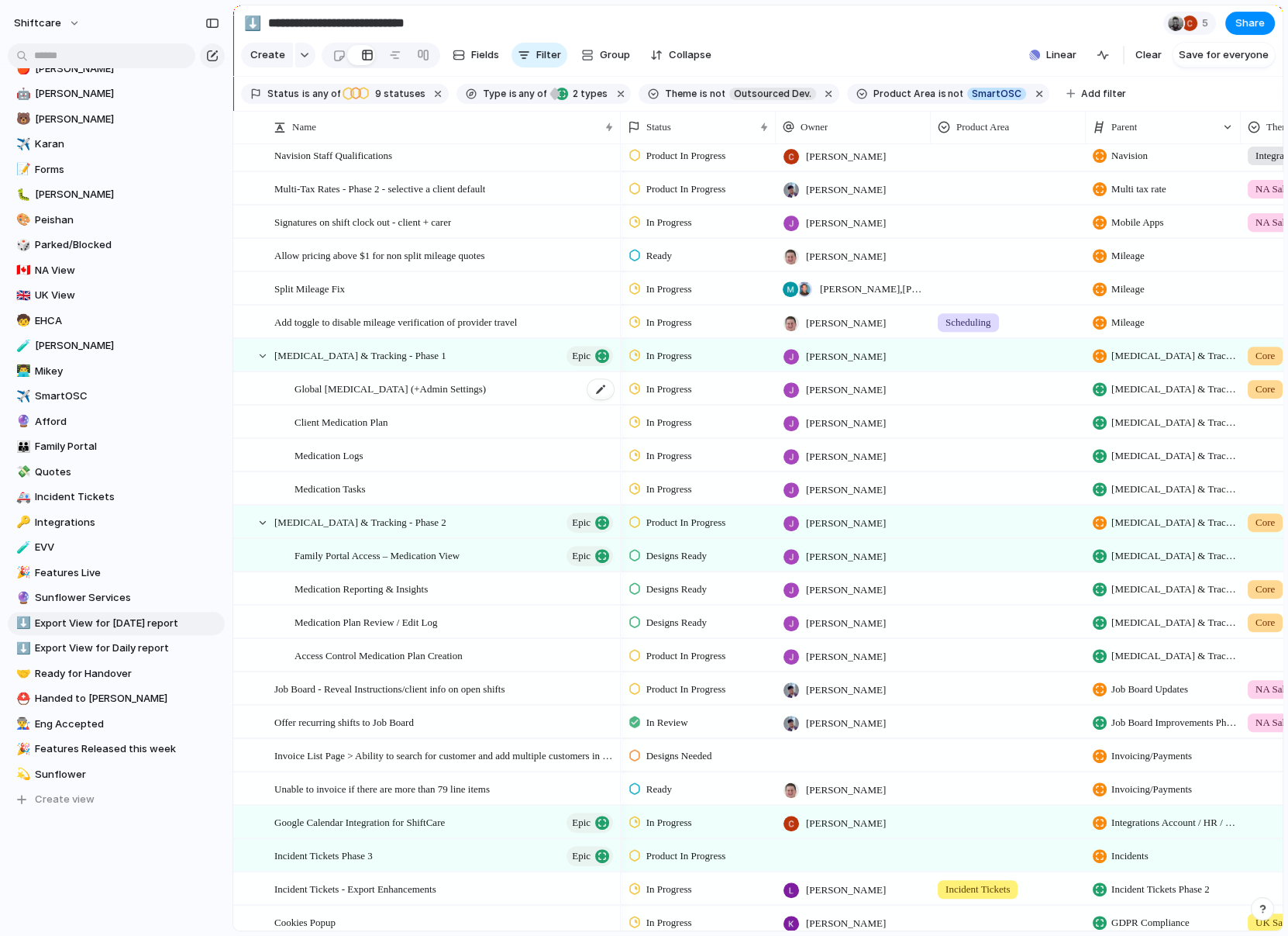
click at [486, 391] on span "Global [MEDICAL_DATA] (+Admin Settings)" at bounding box center [390, 388] width 192 height 18
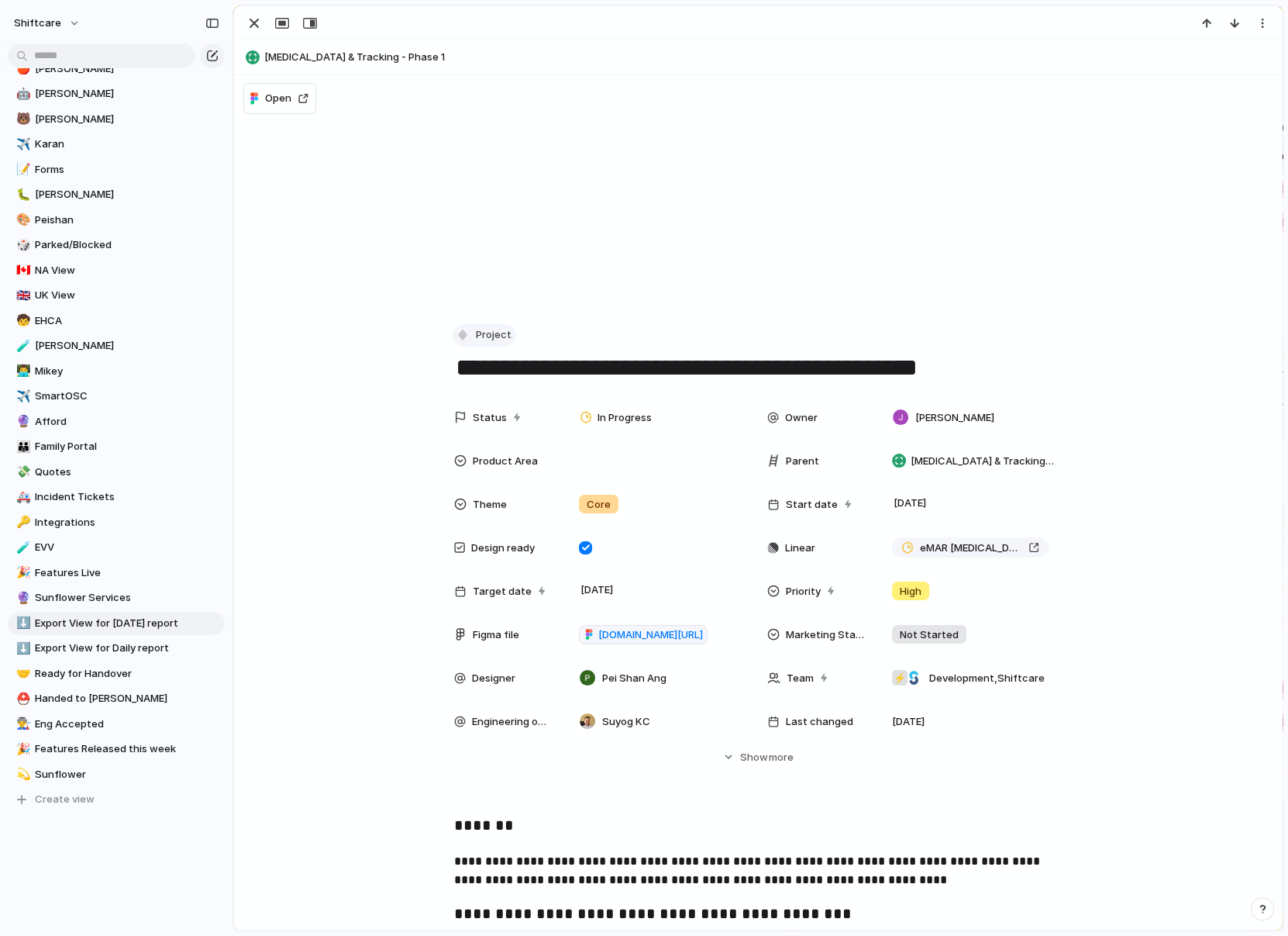
click at [479, 324] on button "Project" at bounding box center [485, 335] width 63 height 23
click at [484, 493] on span "Task" at bounding box center [494, 499] width 24 height 15
click at [253, 24] on div "button" at bounding box center [254, 23] width 19 height 19
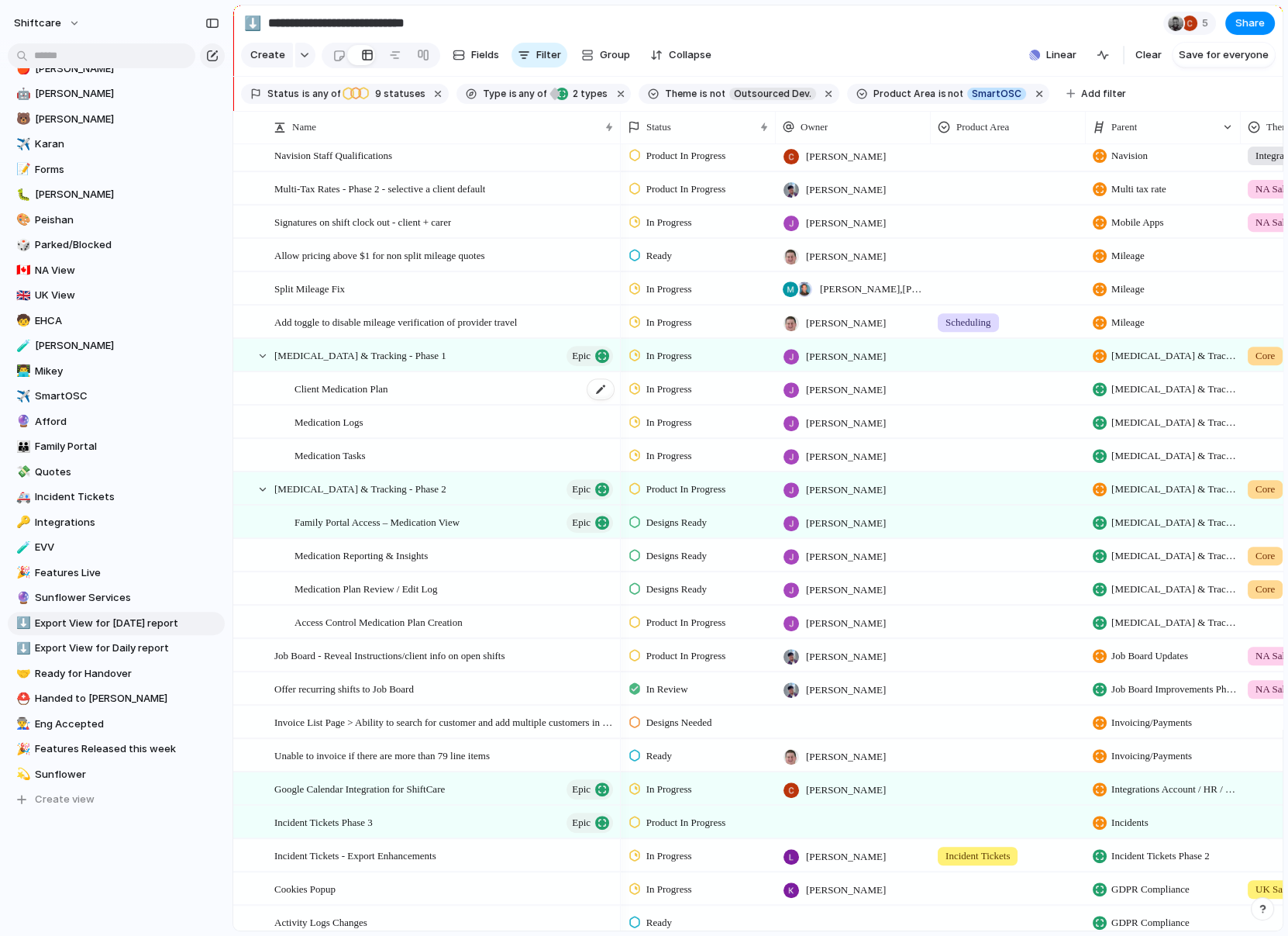
click at [446, 387] on div "Client Medication Plan" at bounding box center [454, 388] width 321 height 32
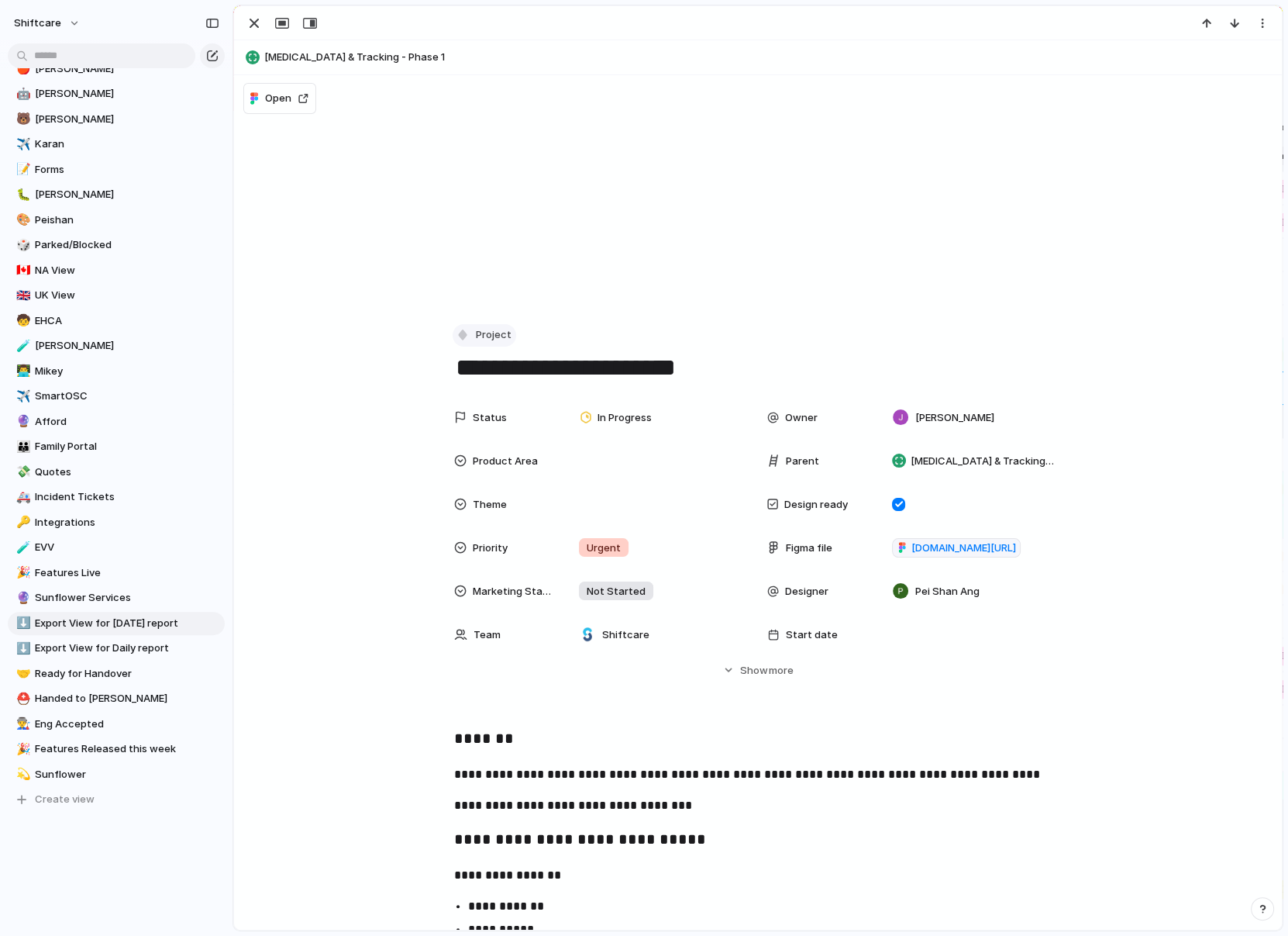
click at [476, 337] on span "Project" at bounding box center [493, 334] width 36 height 15
click at [481, 496] on div "Task" at bounding box center [484, 499] width 43 height 15
click at [252, 41] on header "[MEDICAL_DATA] & Tracking - Phase 1" at bounding box center [757, 58] width 1048 height 35
click at [252, 24] on div "button" at bounding box center [254, 23] width 19 height 19
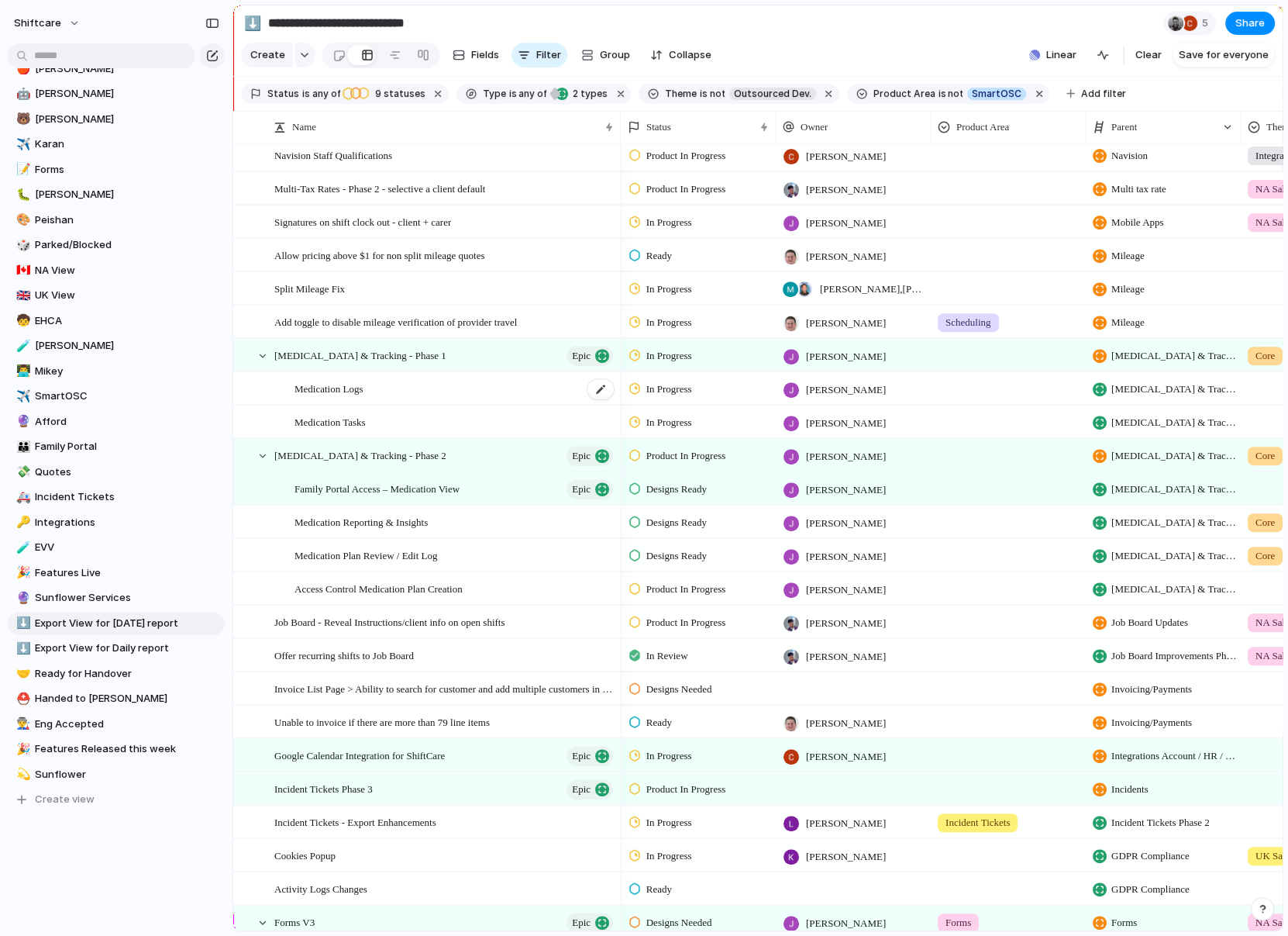
click at [480, 380] on div "Medication Logs" at bounding box center [454, 388] width 321 height 32
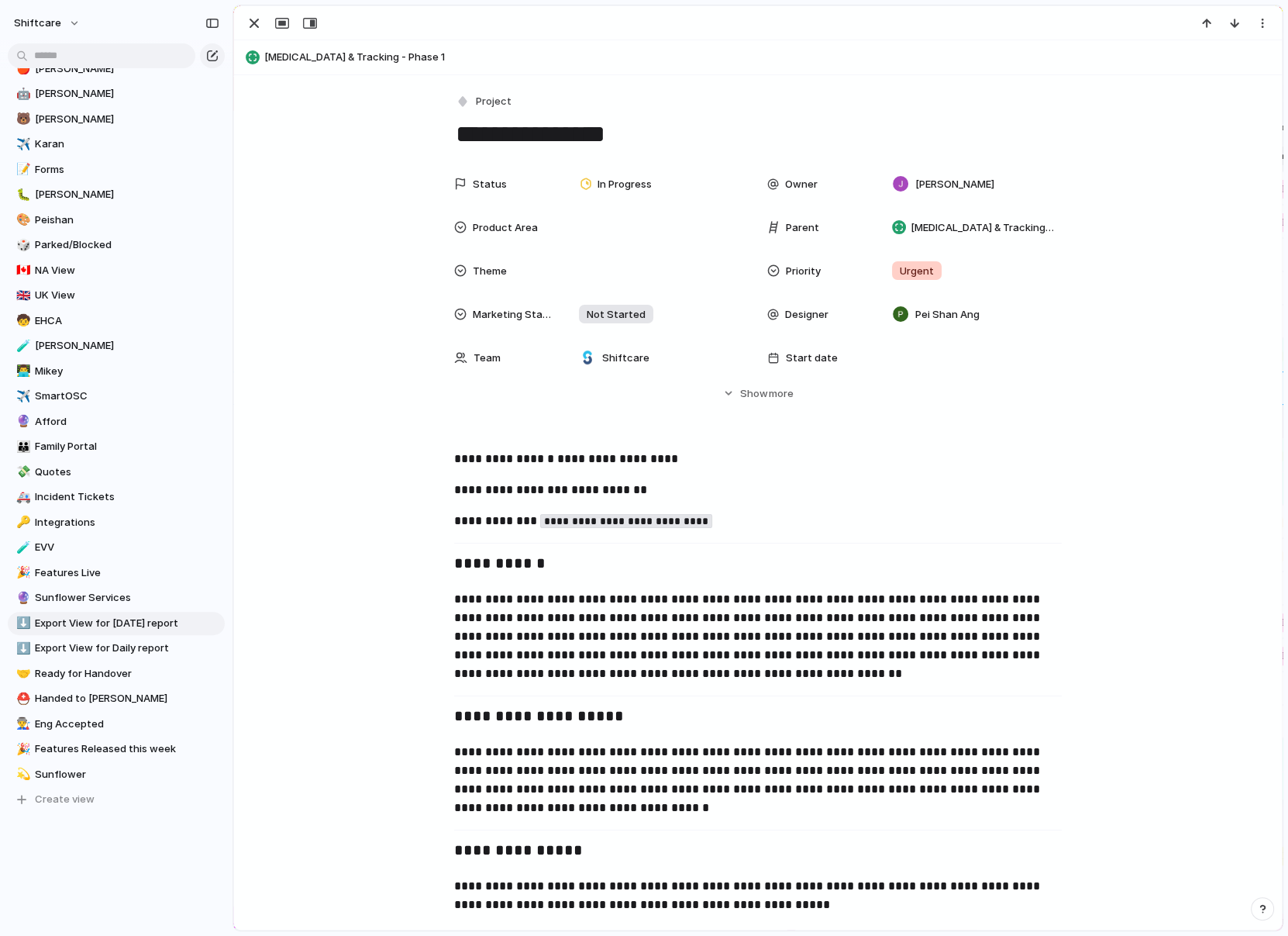
click at [472, 114] on div "**********" at bounding box center [758, 120] width 608 height 59
click at [472, 96] on button "Project" at bounding box center [485, 102] width 63 height 23
click at [491, 269] on span "Task" at bounding box center [494, 265] width 24 height 15
click at [258, 25] on div "button" at bounding box center [254, 23] width 19 height 19
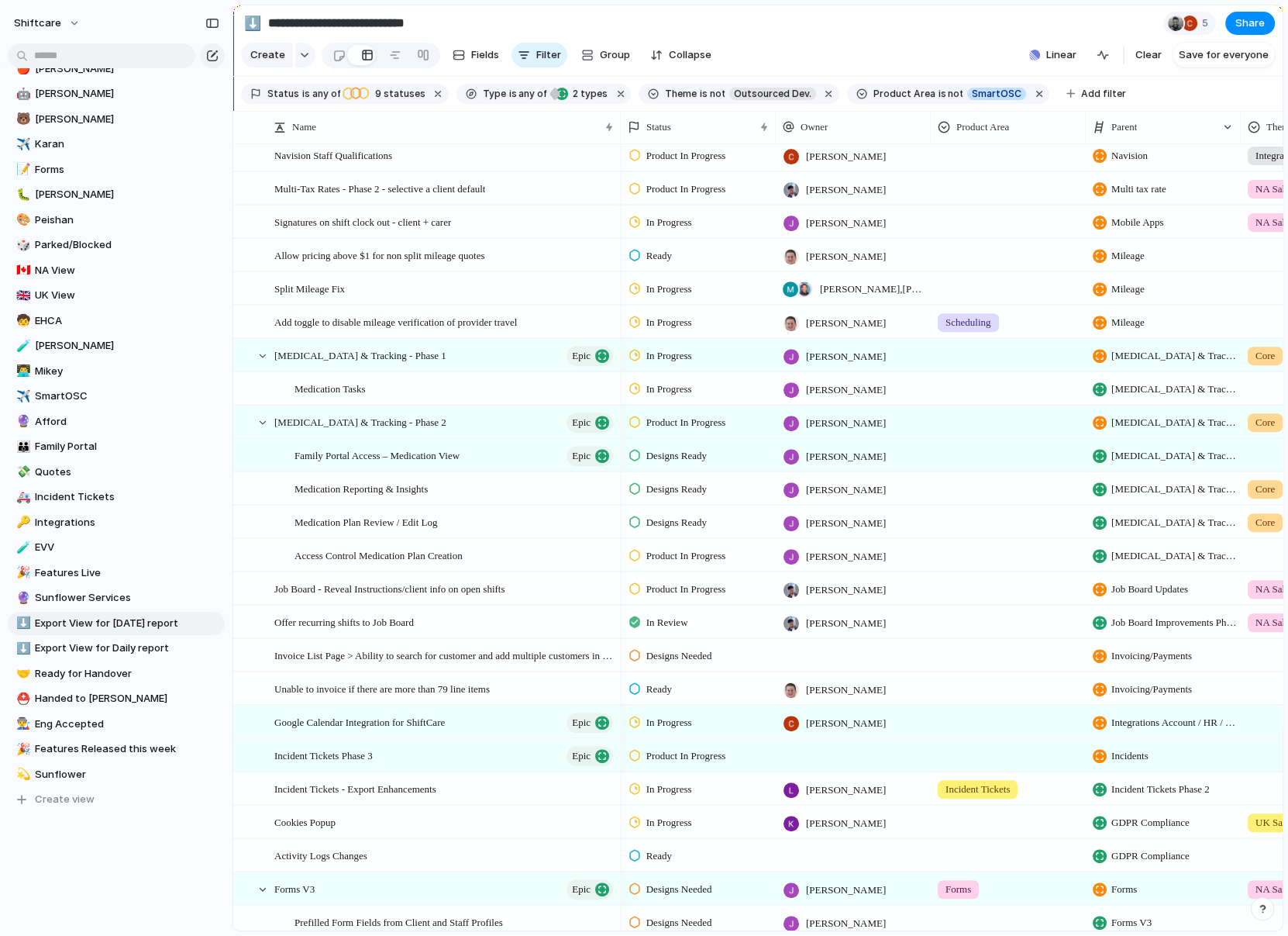
click at [421, 371] on div "Medication Tasks" at bounding box center [426, 387] width 387 height 33
click at [405, 384] on div "Medication Tasks" at bounding box center [454, 388] width 321 height 32
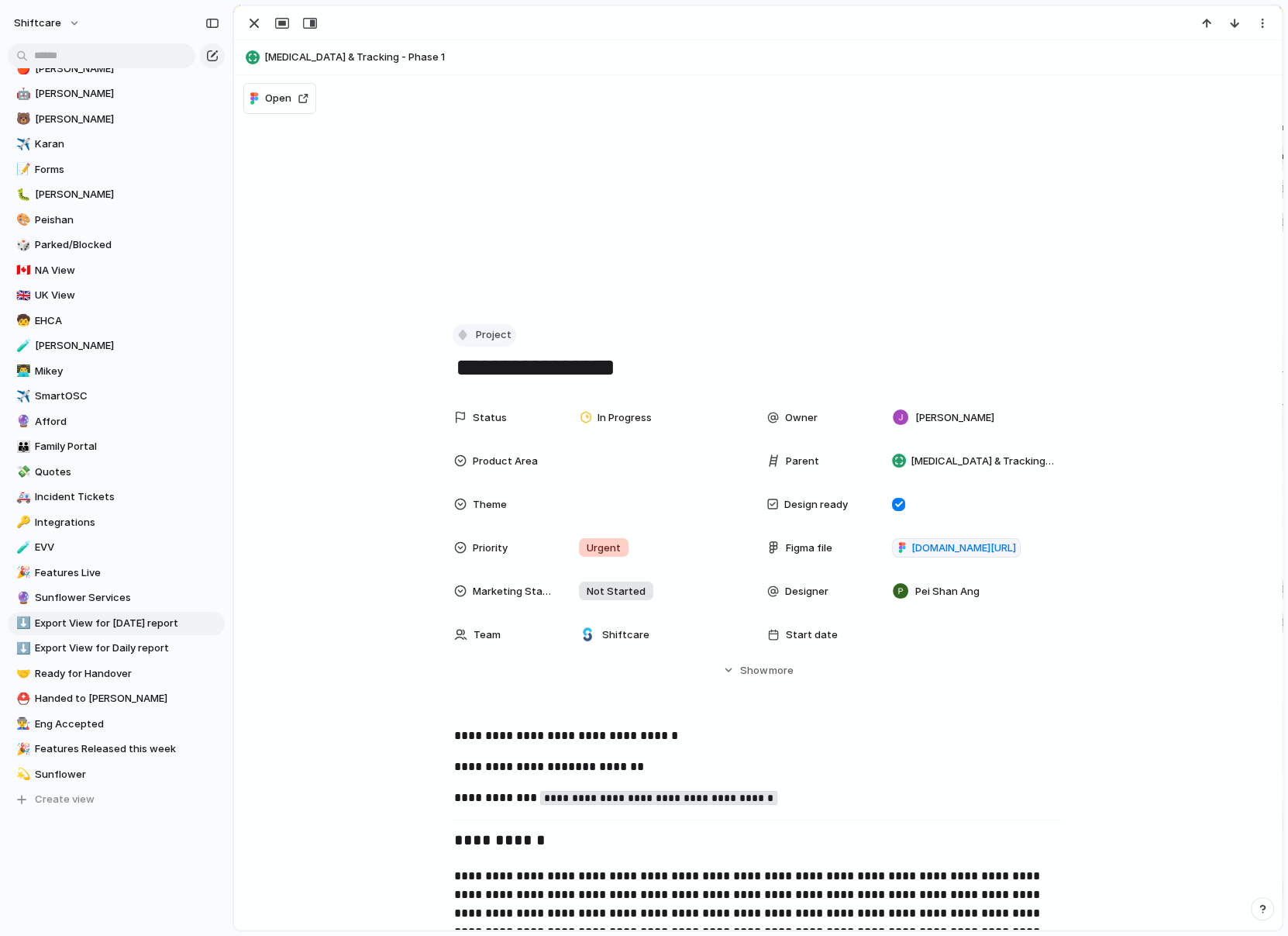
click at [476, 324] on button "Project" at bounding box center [485, 335] width 63 height 23
click at [492, 498] on span "Task" at bounding box center [494, 499] width 24 height 15
click at [254, 18] on div "button" at bounding box center [254, 23] width 19 height 19
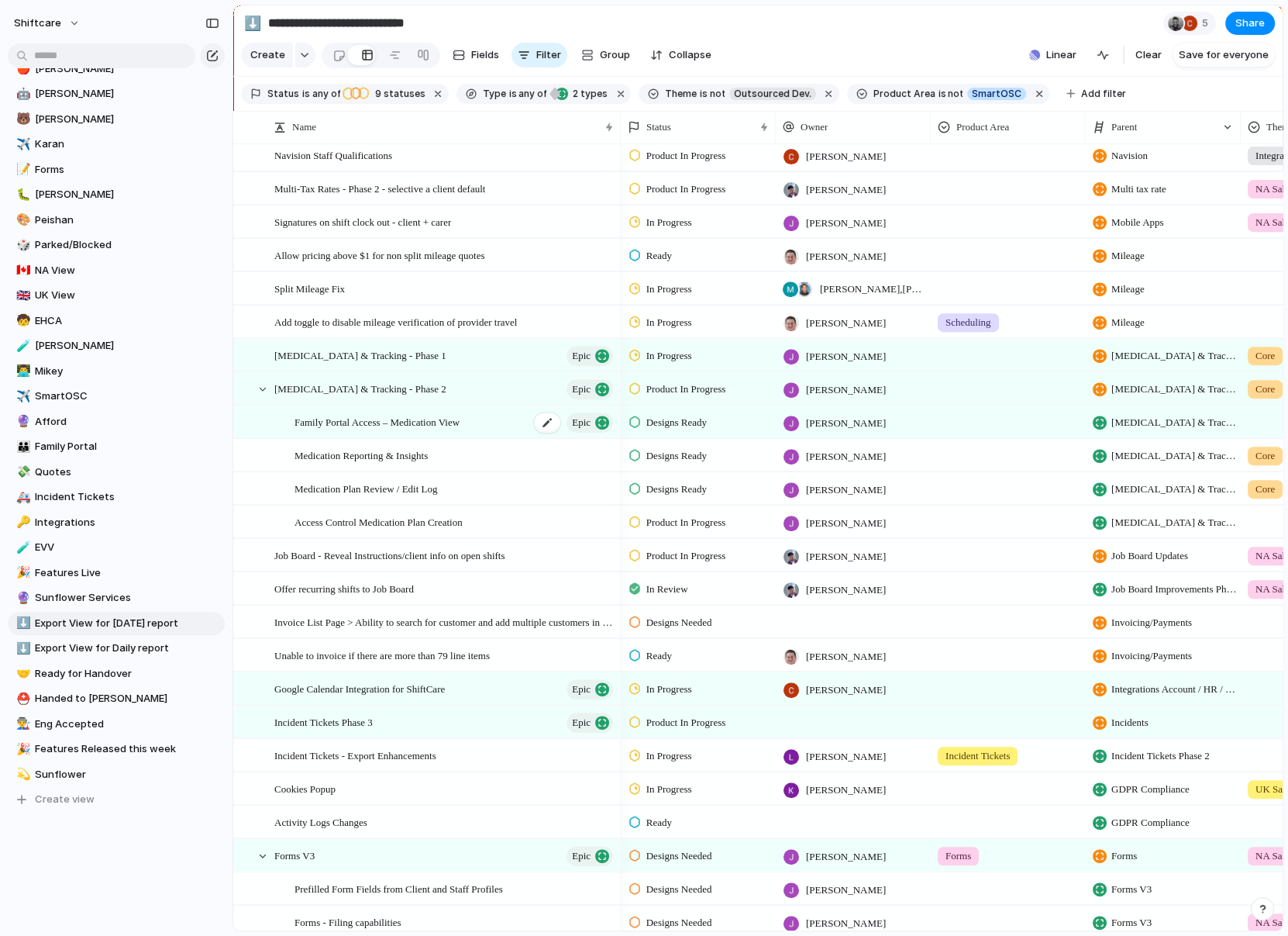
click at [494, 423] on div "Family Portal Access – Medication View Epic" at bounding box center [454, 421] width 321 height 32
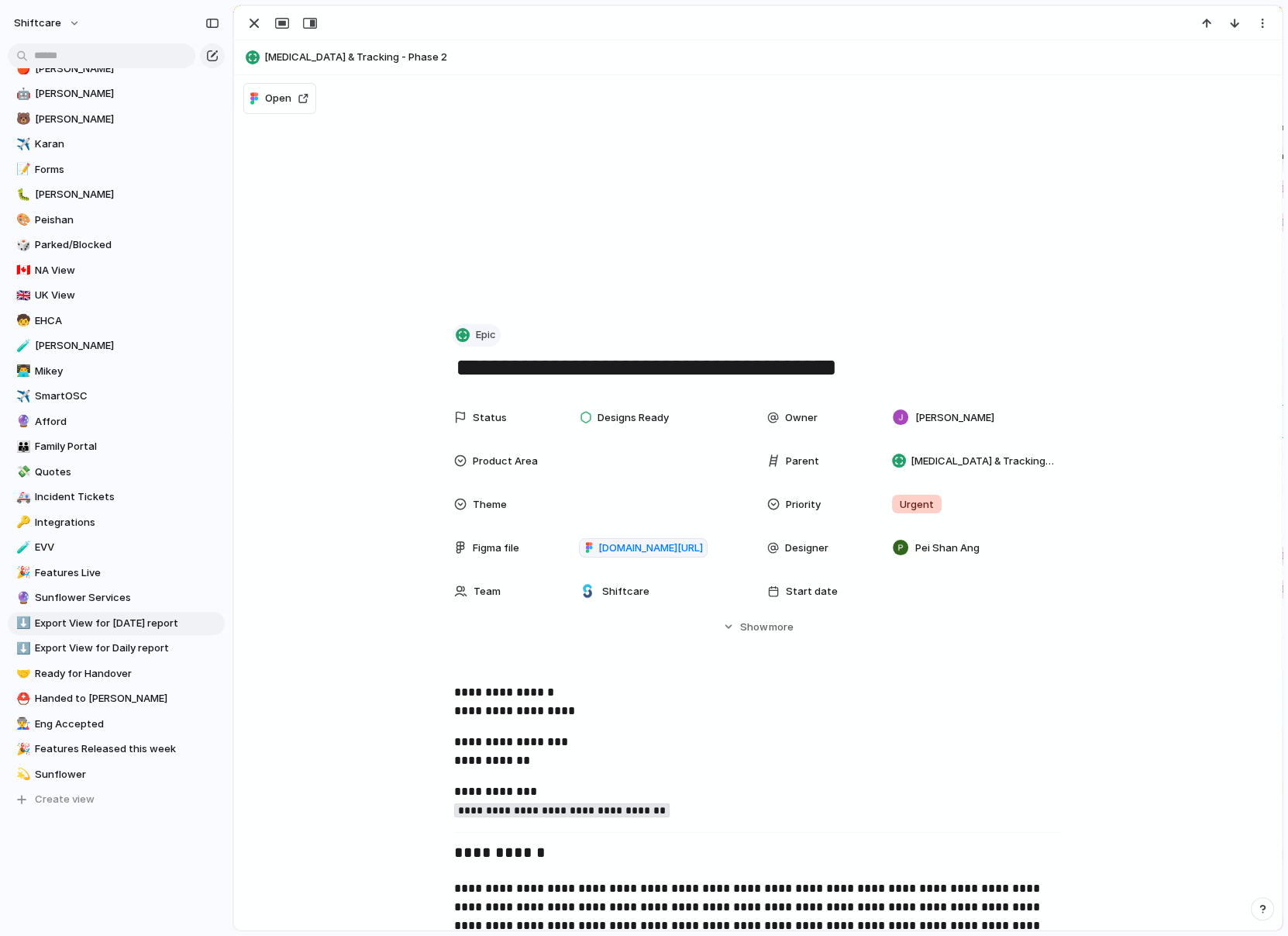
click at [467, 337] on div "button" at bounding box center [463, 334] width 14 height 14
click at [492, 495] on span "Task" at bounding box center [494, 499] width 24 height 15
click at [252, 26] on div "button" at bounding box center [254, 23] width 19 height 19
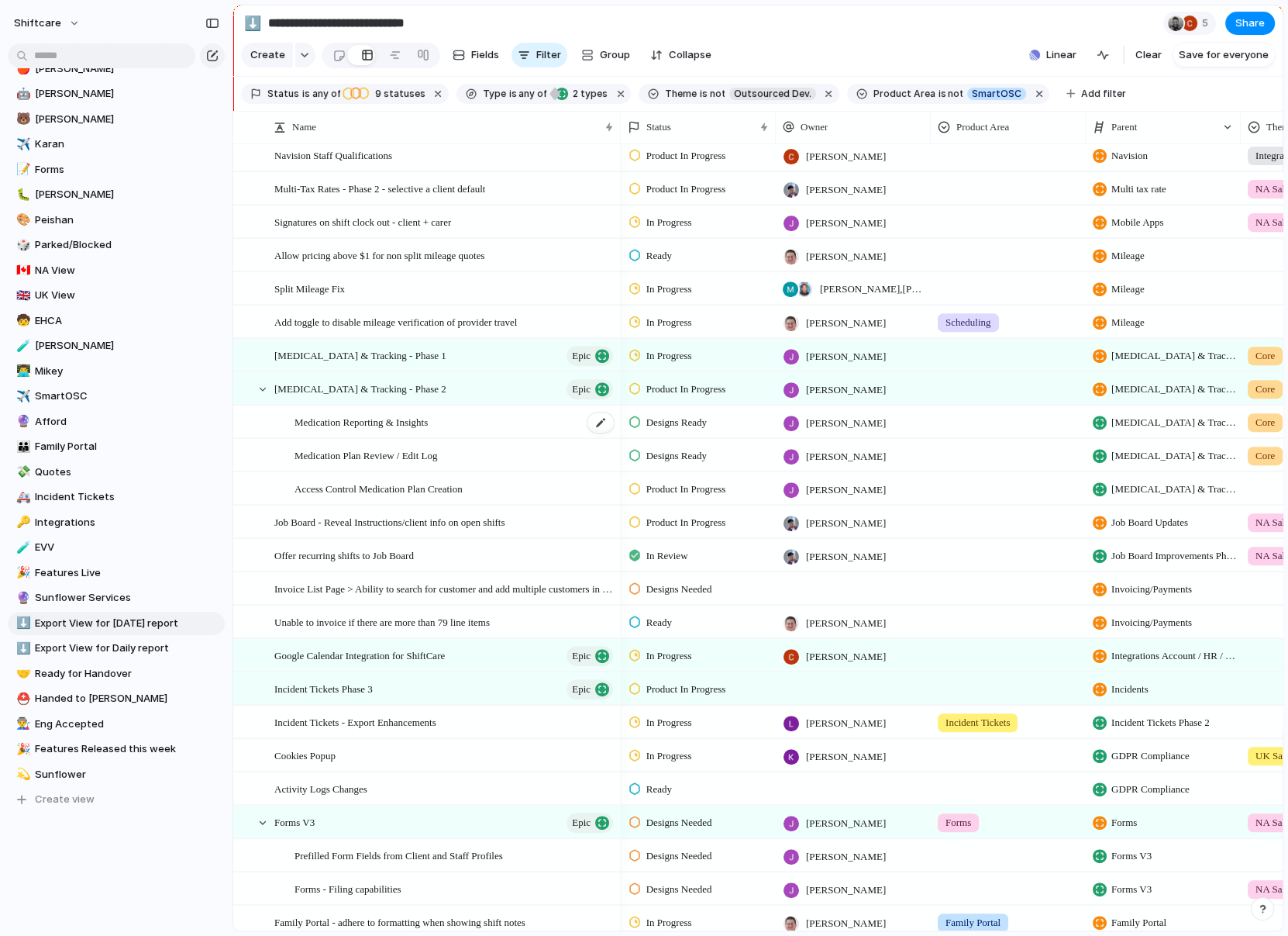
click at [486, 430] on div "Medication Reporting & Insights" at bounding box center [454, 421] width 321 height 32
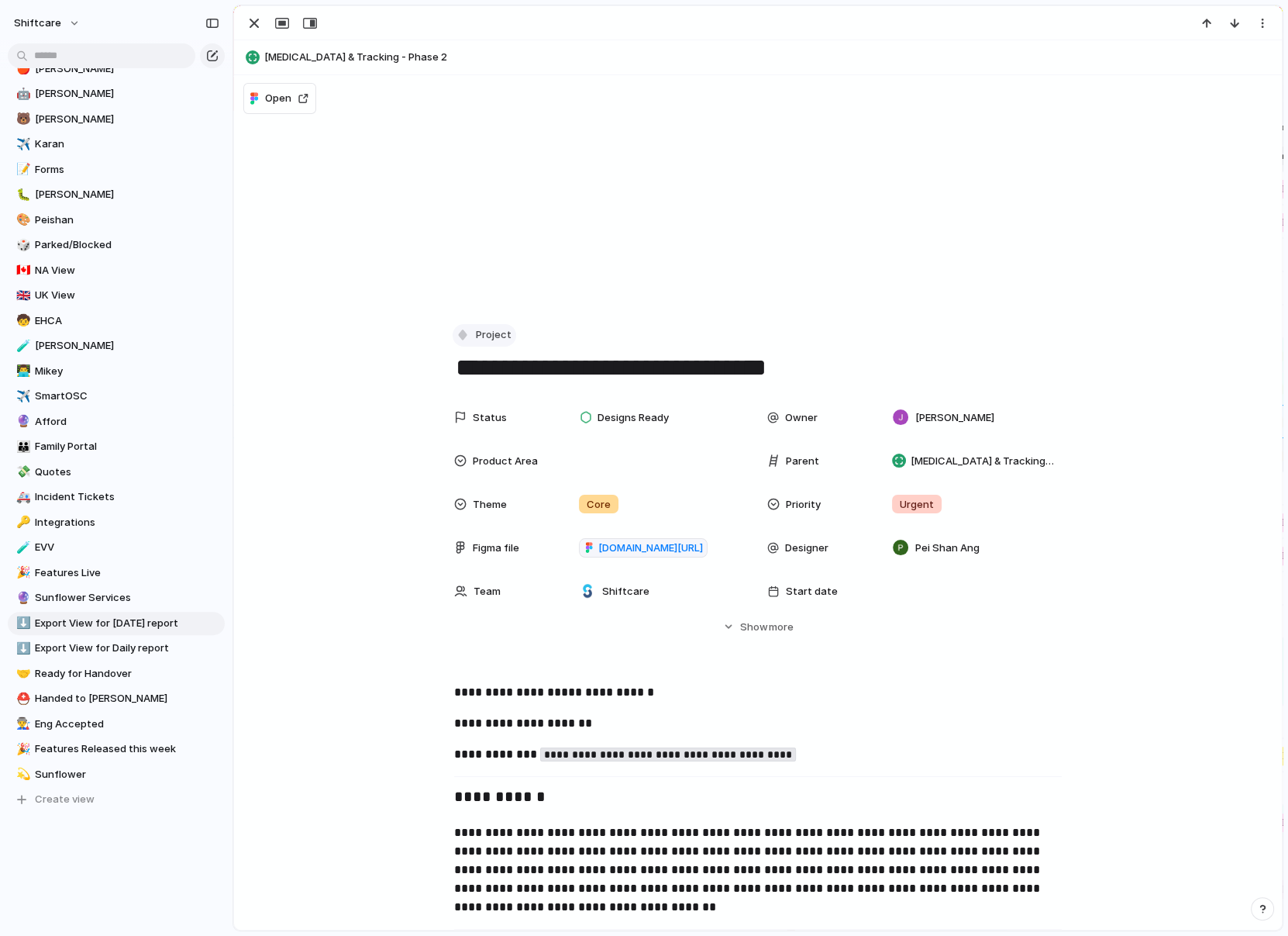
click at [474, 334] on button "Project" at bounding box center [485, 335] width 63 height 23
click at [488, 492] on span "Task" at bounding box center [494, 499] width 24 height 15
click at [239, 23] on div at bounding box center [281, 23] width 83 height 20
click at [247, 24] on div "button" at bounding box center [254, 23] width 19 height 19
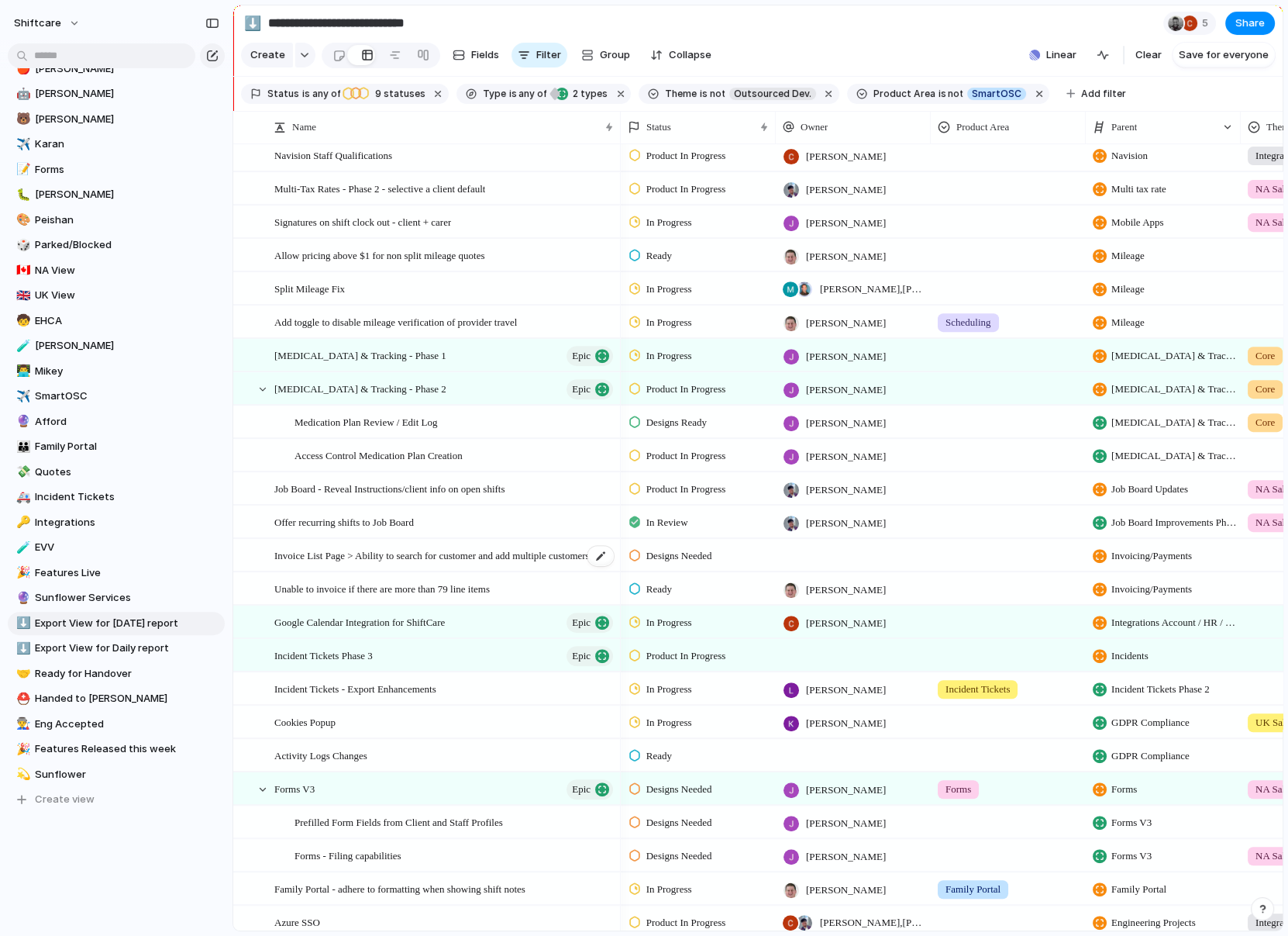
scroll to position [889, 0]
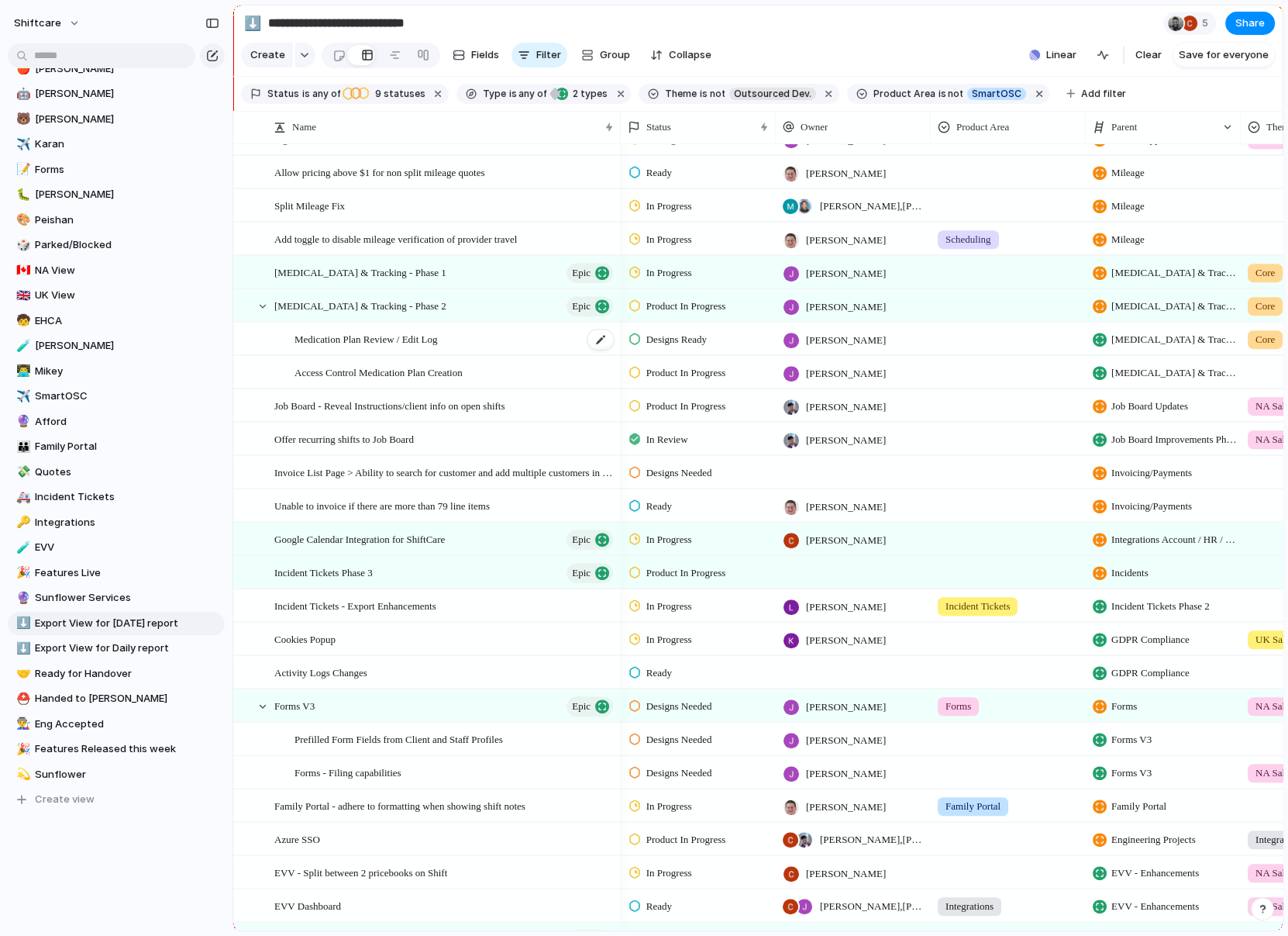
click at [410, 340] on span "Medication Plan Review / Edit Log" at bounding box center [366, 339] width 144 height 18
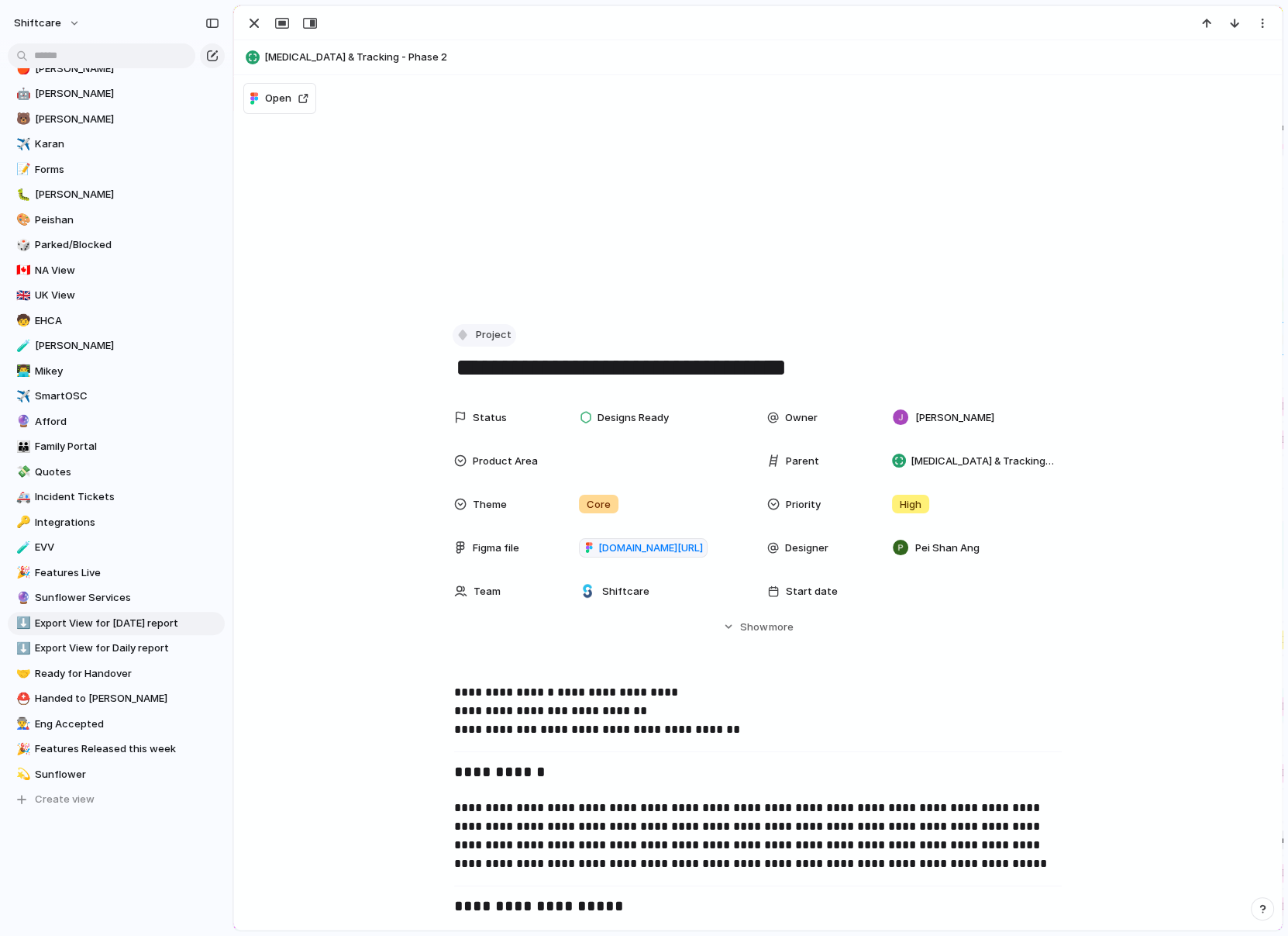
click at [465, 336] on div "button" at bounding box center [463, 334] width 14 height 14
click at [483, 500] on span "Task" at bounding box center [494, 499] width 24 height 15
click at [261, 24] on div "button" at bounding box center [254, 23] width 19 height 19
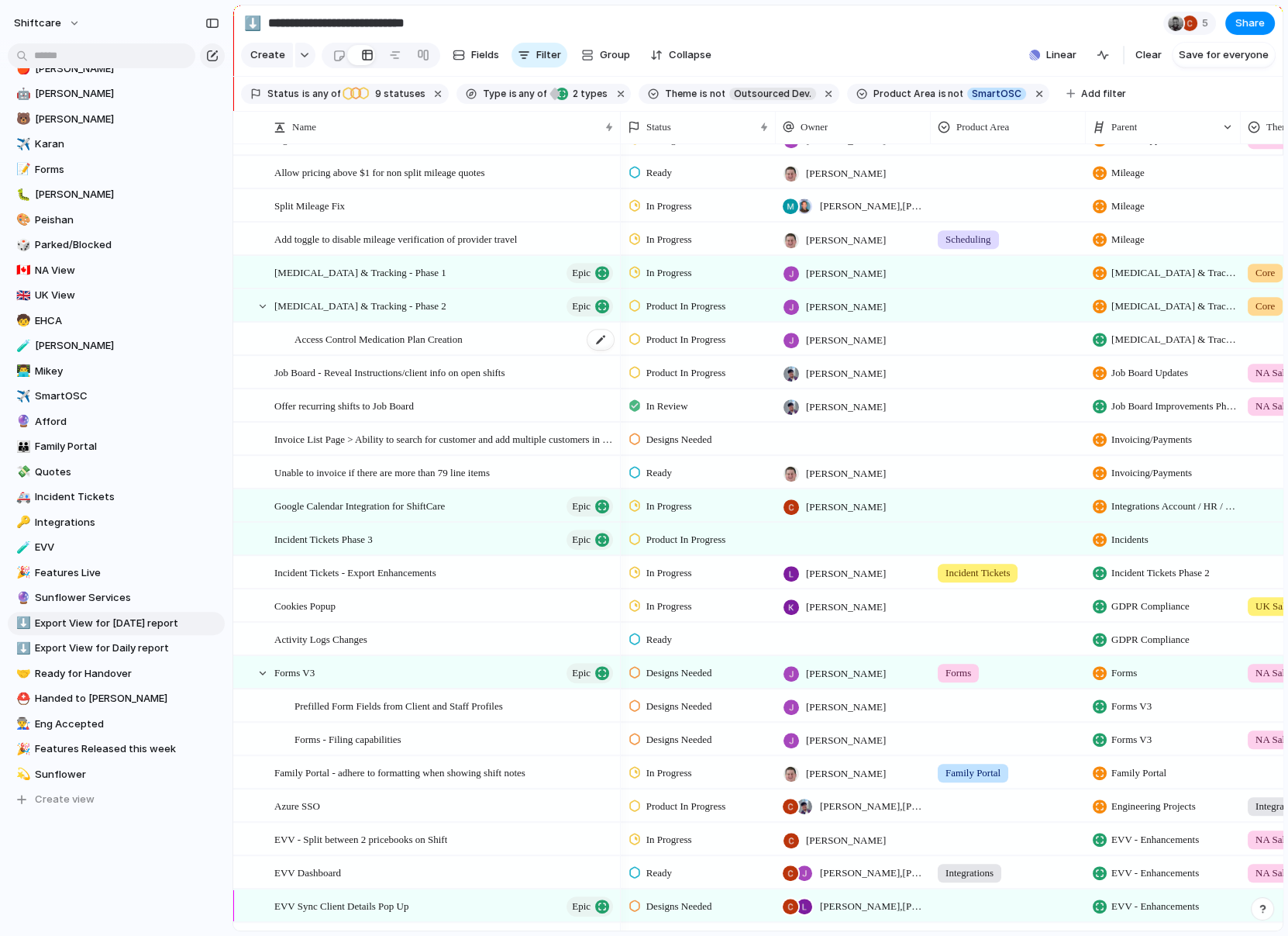
click at [432, 334] on span "Access Control Medication Plan Creation" at bounding box center [378, 339] width 168 height 18
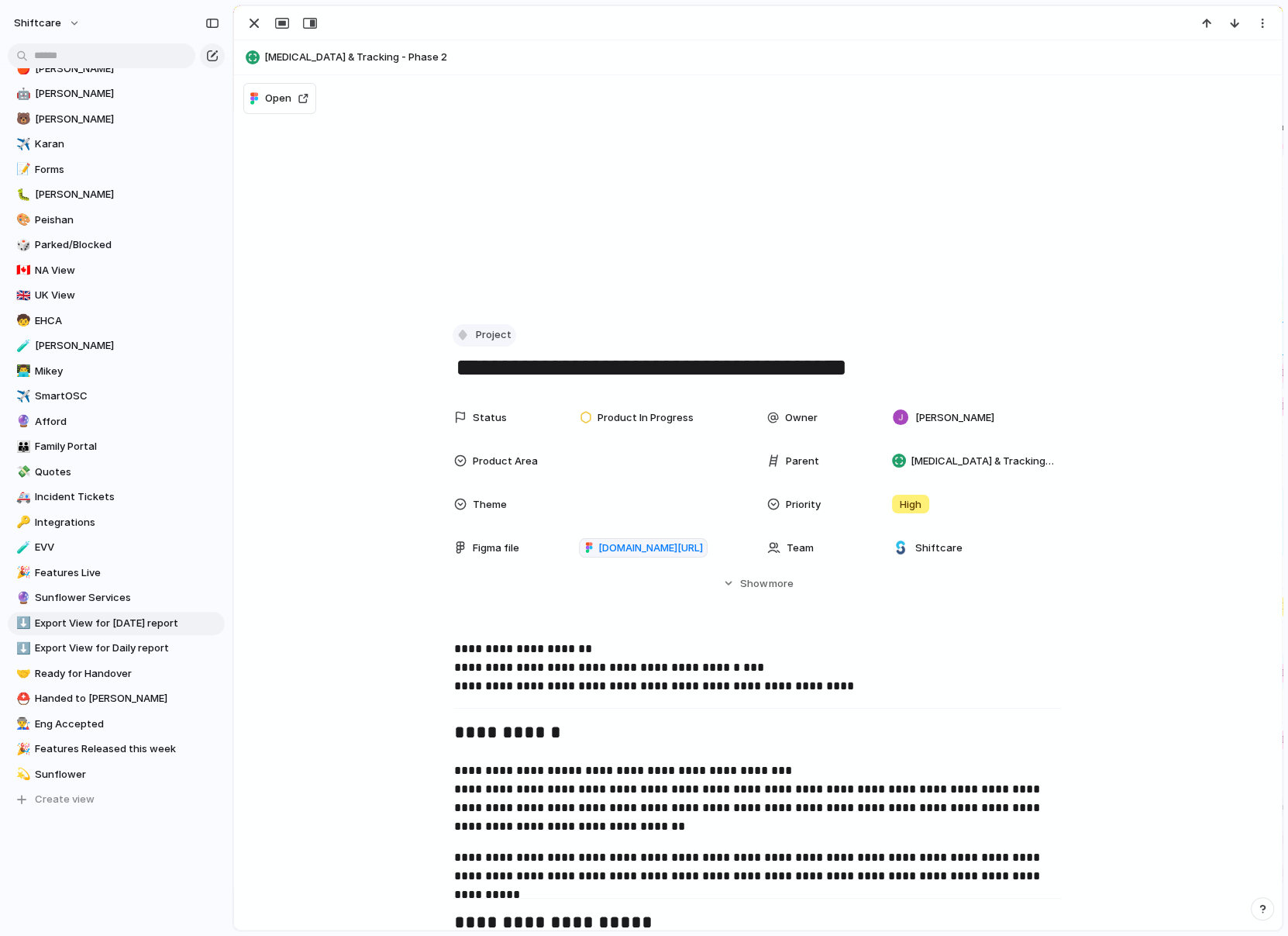
click at [458, 330] on div "button" at bounding box center [463, 334] width 14 height 14
click at [473, 497] on div at bounding box center [469, 498] width 14 height 14
click at [258, 32] on div "button" at bounding box center [254, 23] width 19 height 19
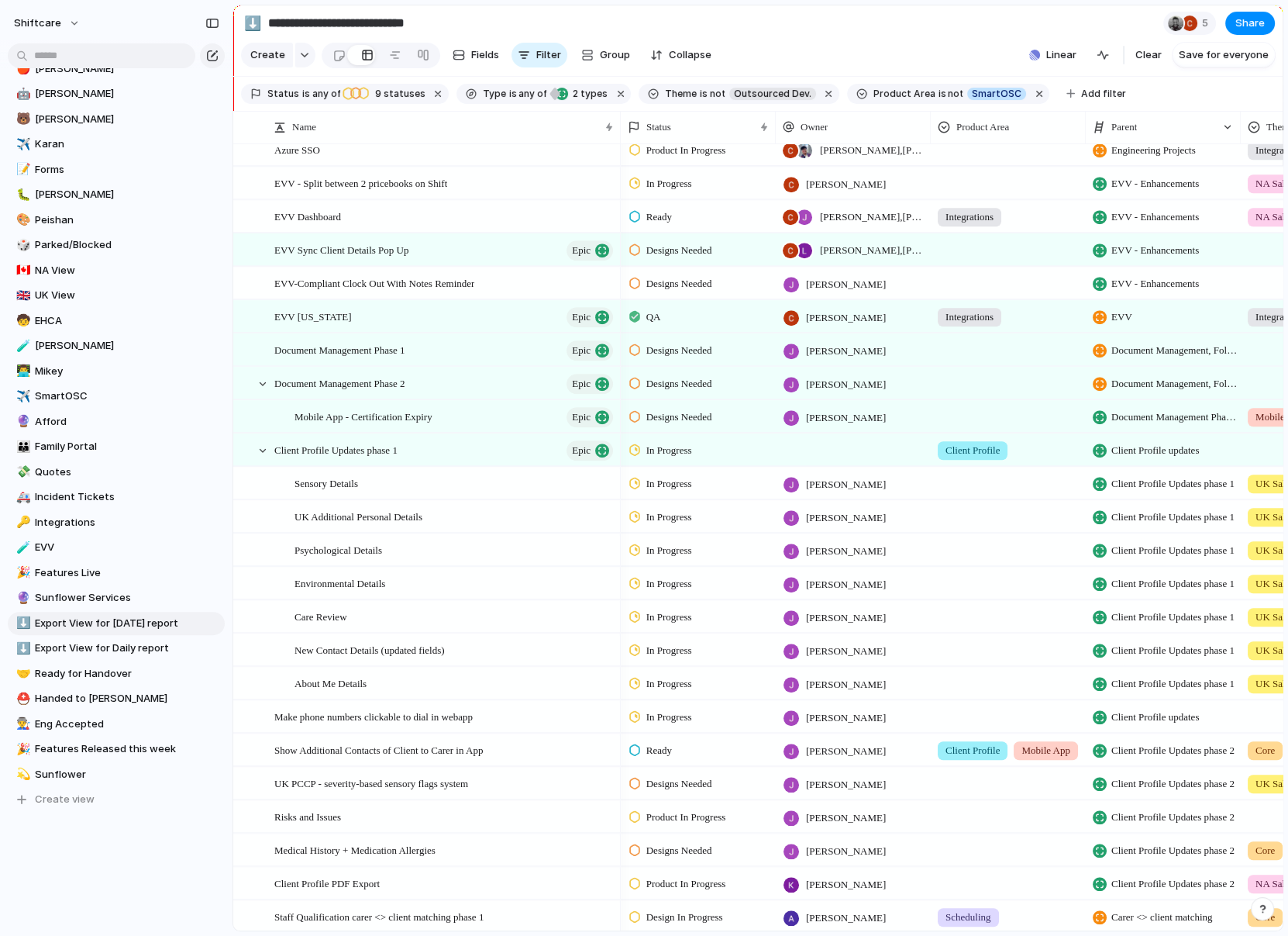
scroll to position [1581, 0]
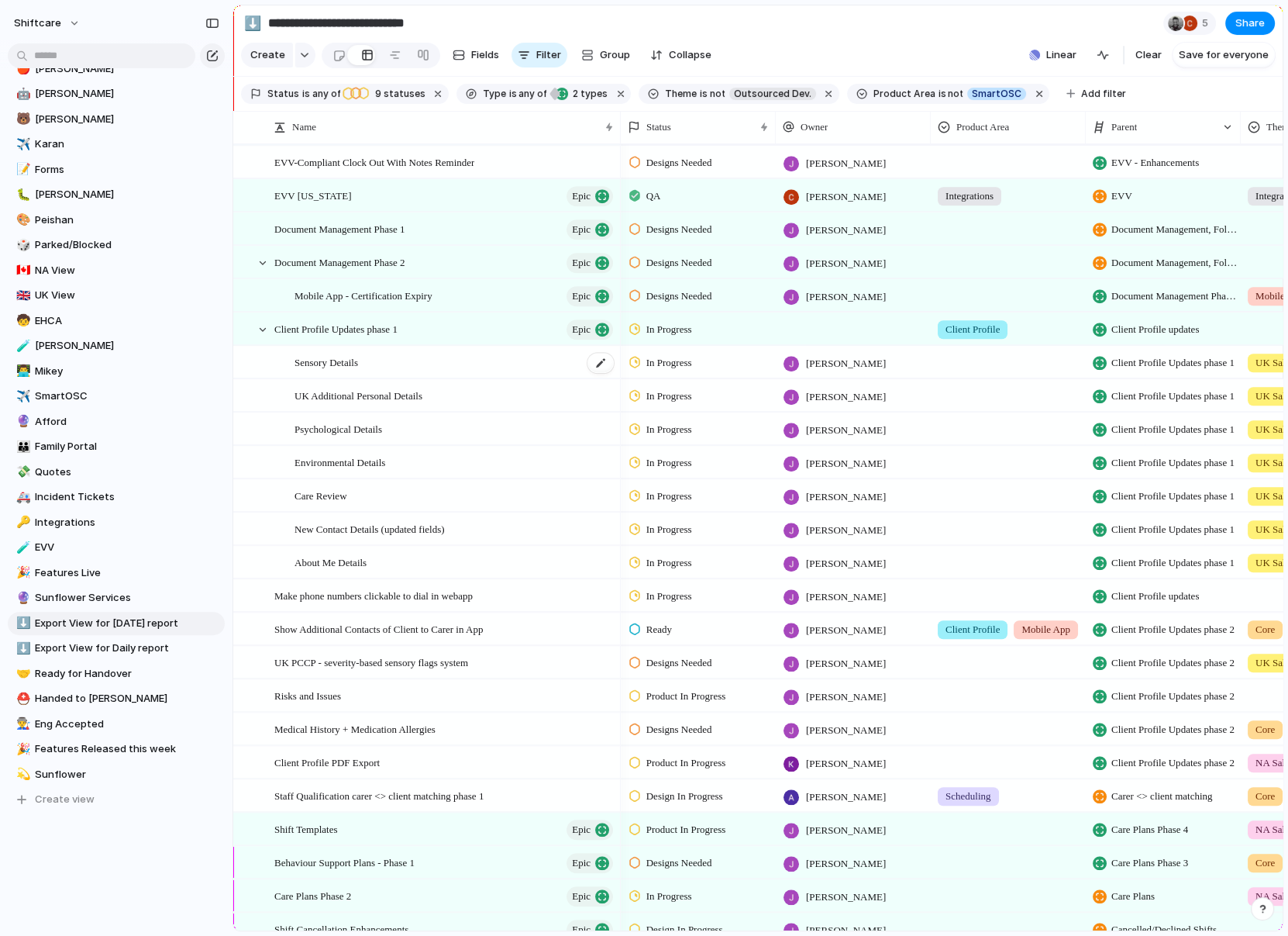
click at [414, 364] on div "Sensory Details" at bounding box center [454, 362] width 321 height 32
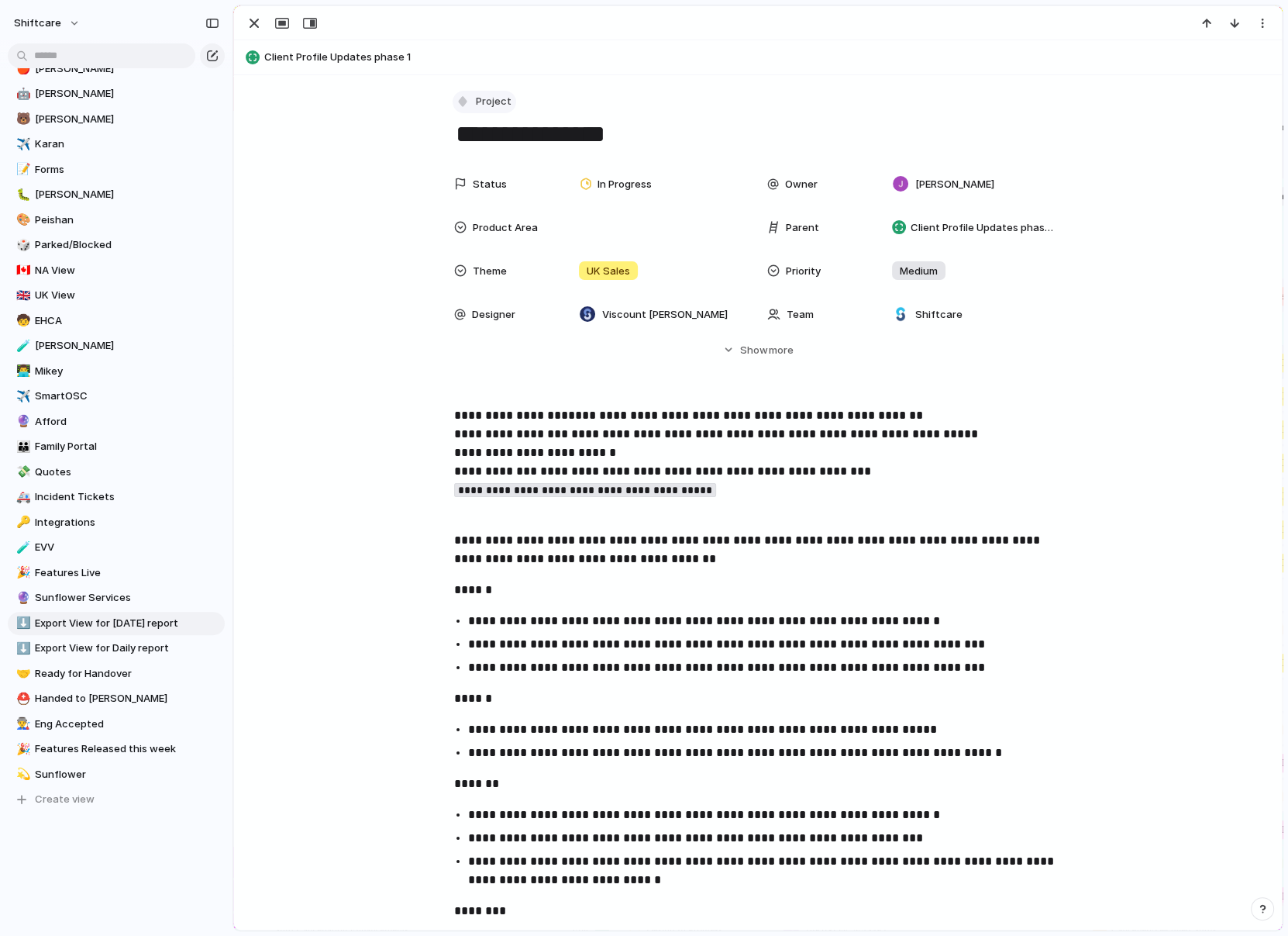
click at [464, 104] on div "button" at bounding box center [463, 101] width 14 height 14
click at [469, 259] on div at bounding box center [469, 265] width 14 height 14
click at [258, 17] on div "button" at bounding box center [254, 23] width 19 height 19
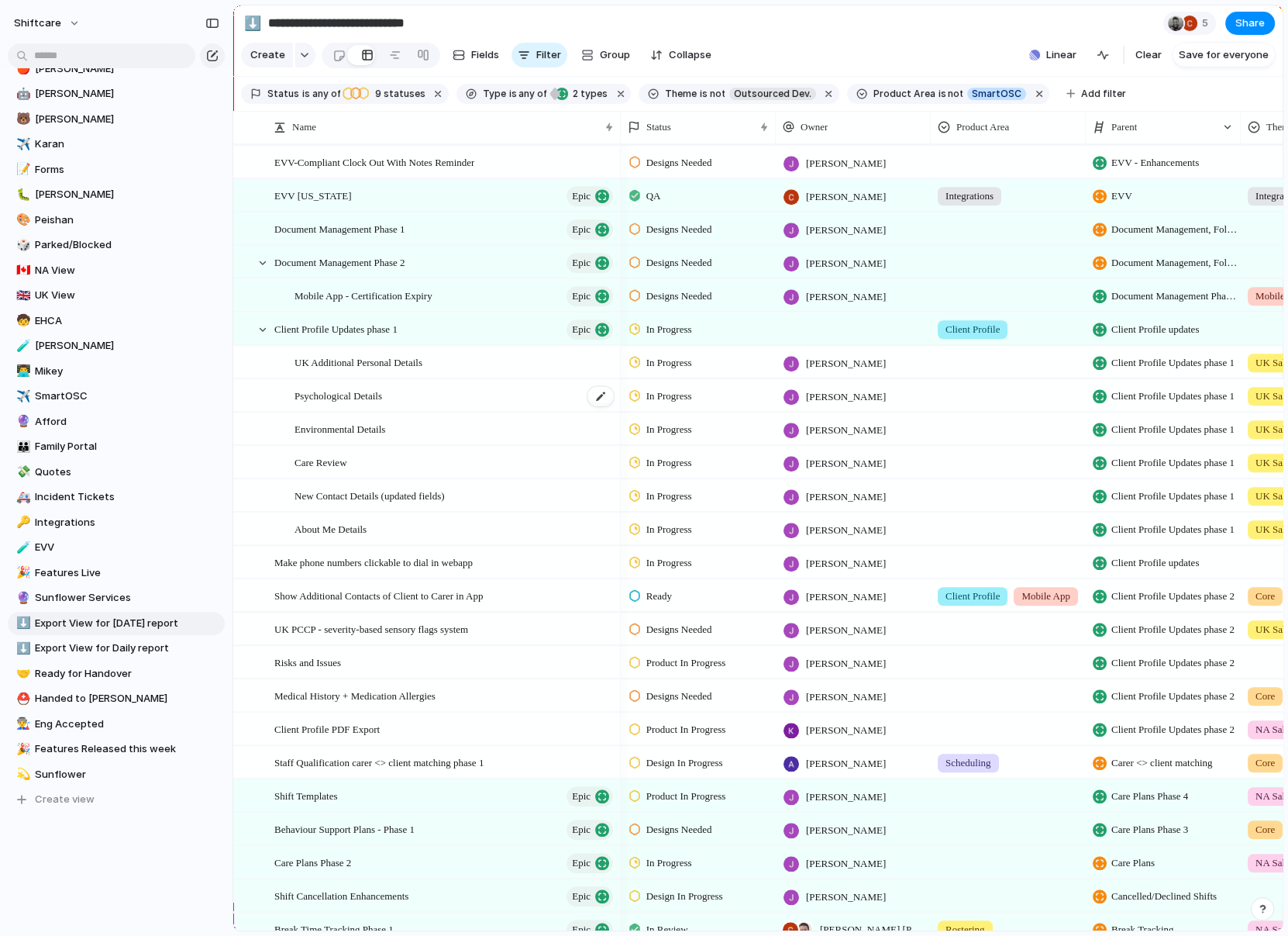
click at [430, 380] on div "Psychological Details" at bounding box center [454, 395] width 321 height 32
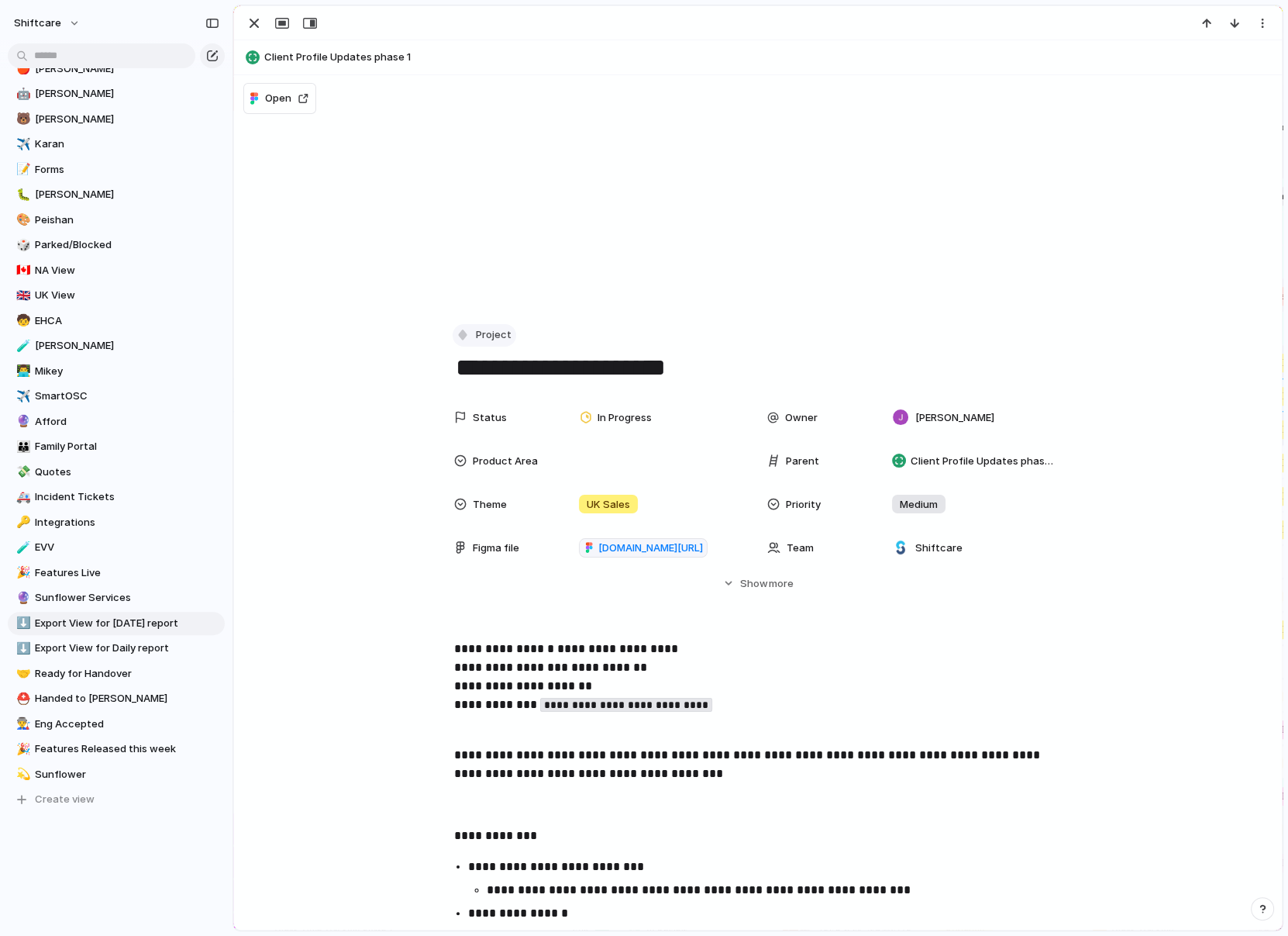
click at [456, 339] on div "button" at bounding box center [463, 334] width 14 height 14
click at [468, 497] on div at bounding box center [469, 498] width 14 height 14
click at [257, 31] on div "button" at bounding box center [254, 23] width 19 height 19
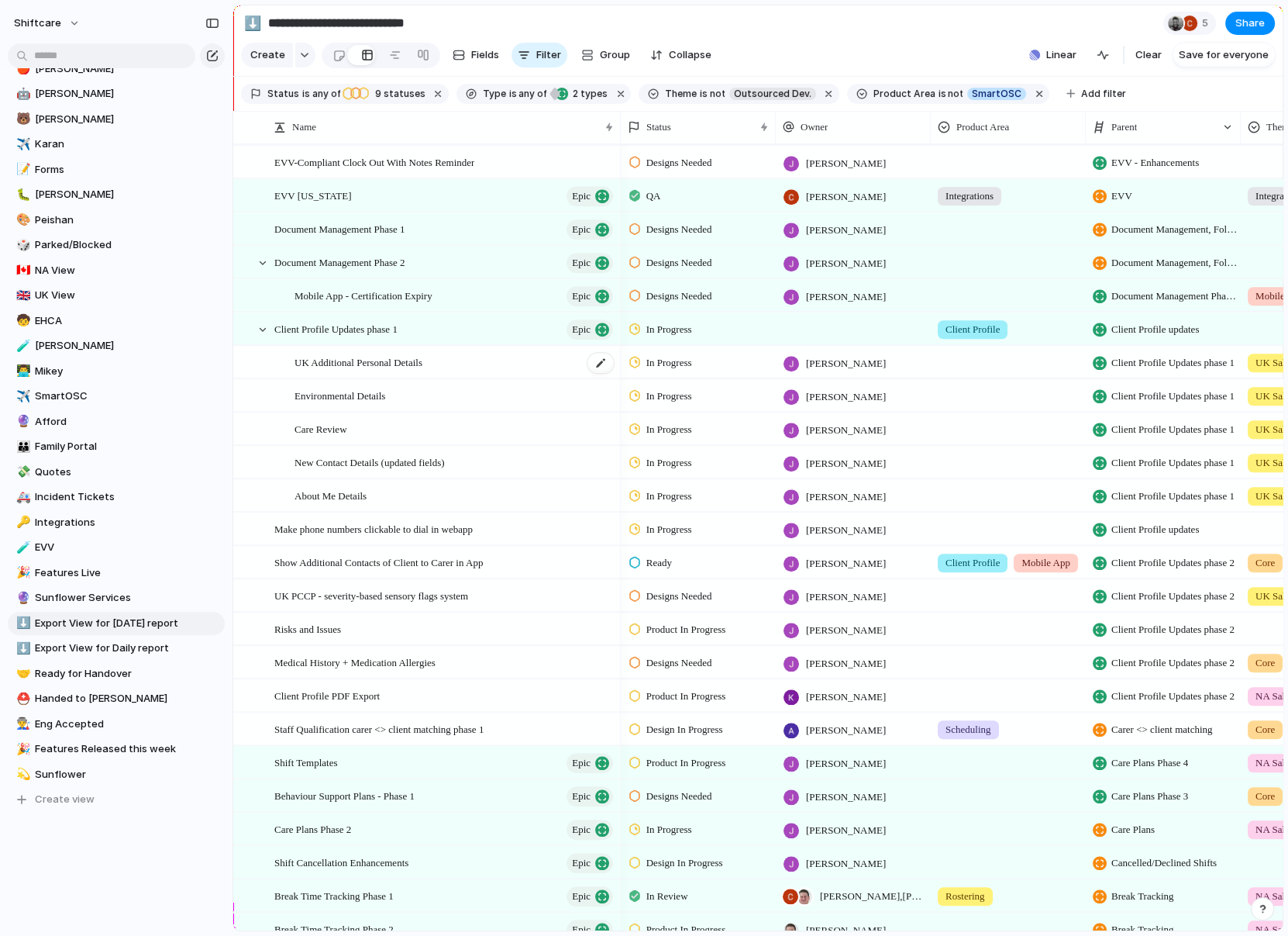
click at [519, 362] on div "UK Additional Personal Details" at bounding box center [454, 362] width 321 height 32
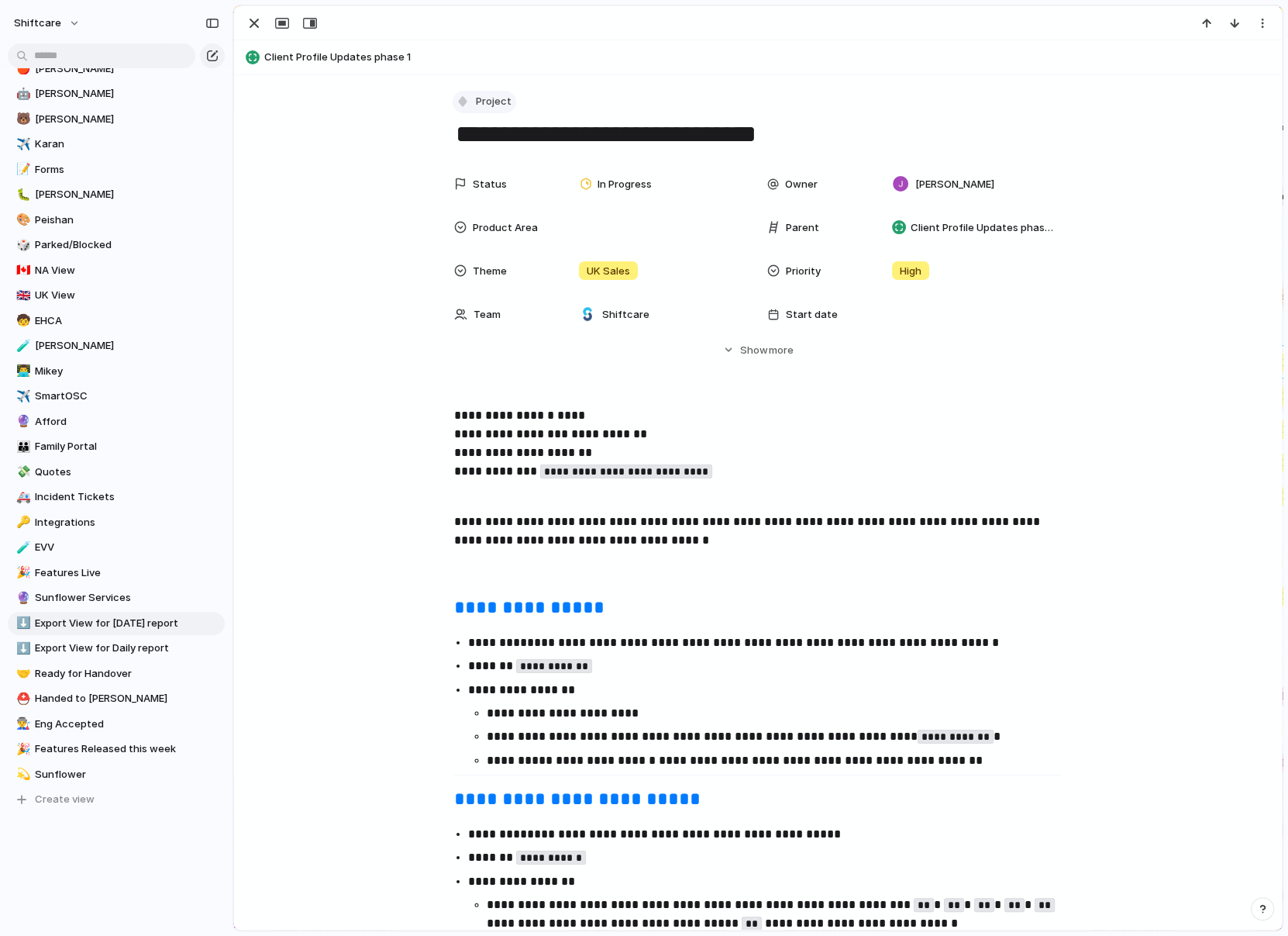
click at [470, 105] on button "Project" at bounding box center [485, 102] width 63 height 23
click at [471, 261] on div at bounding box center [469, 265] width 14 height 14
click at [257, 28] on div "button" at bounding box center [254, 23] width 19 height 19
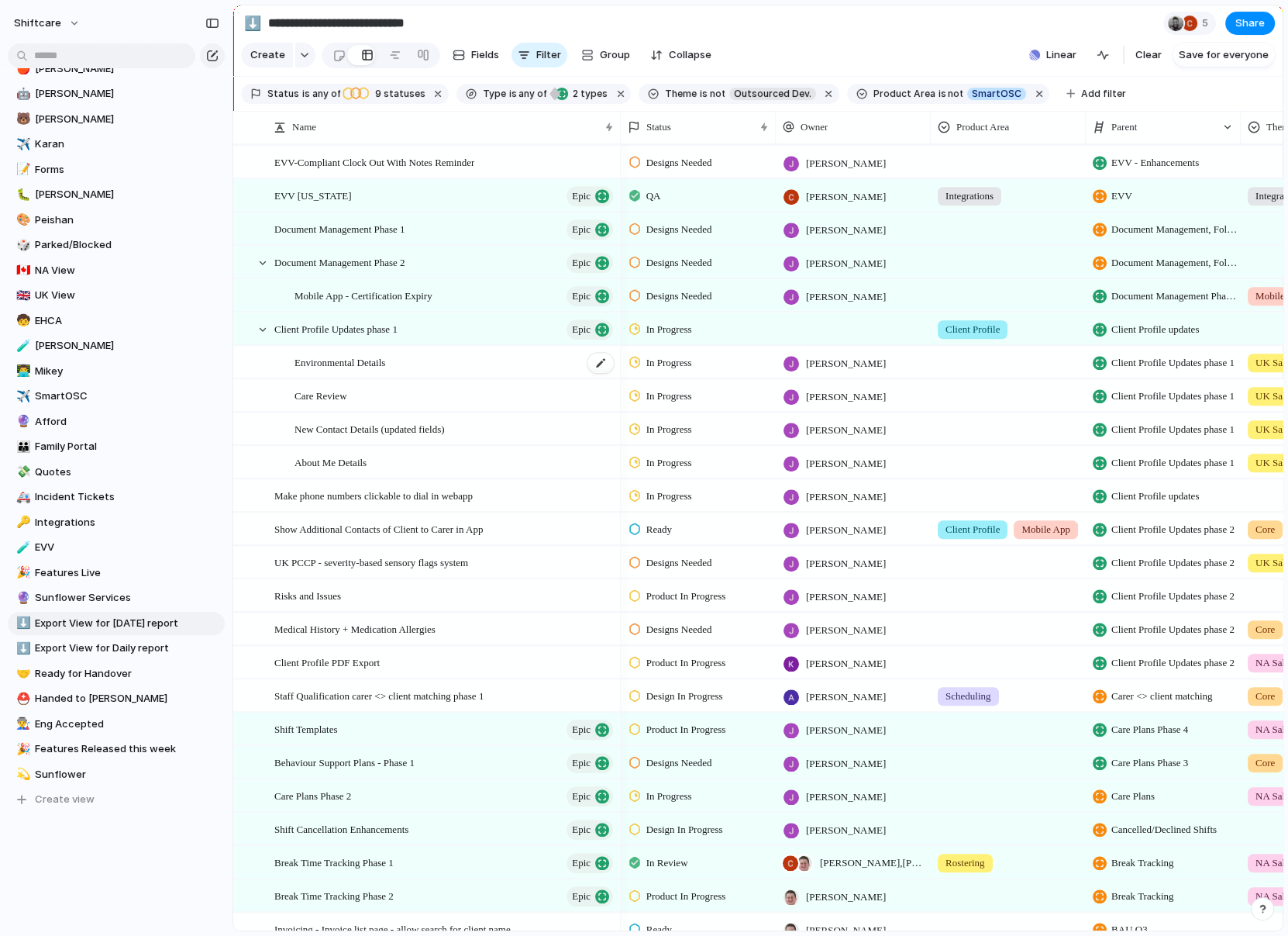
click at [405, 364] on div "Environmental Details" at bounding box center [454, 362] width 321 height 32
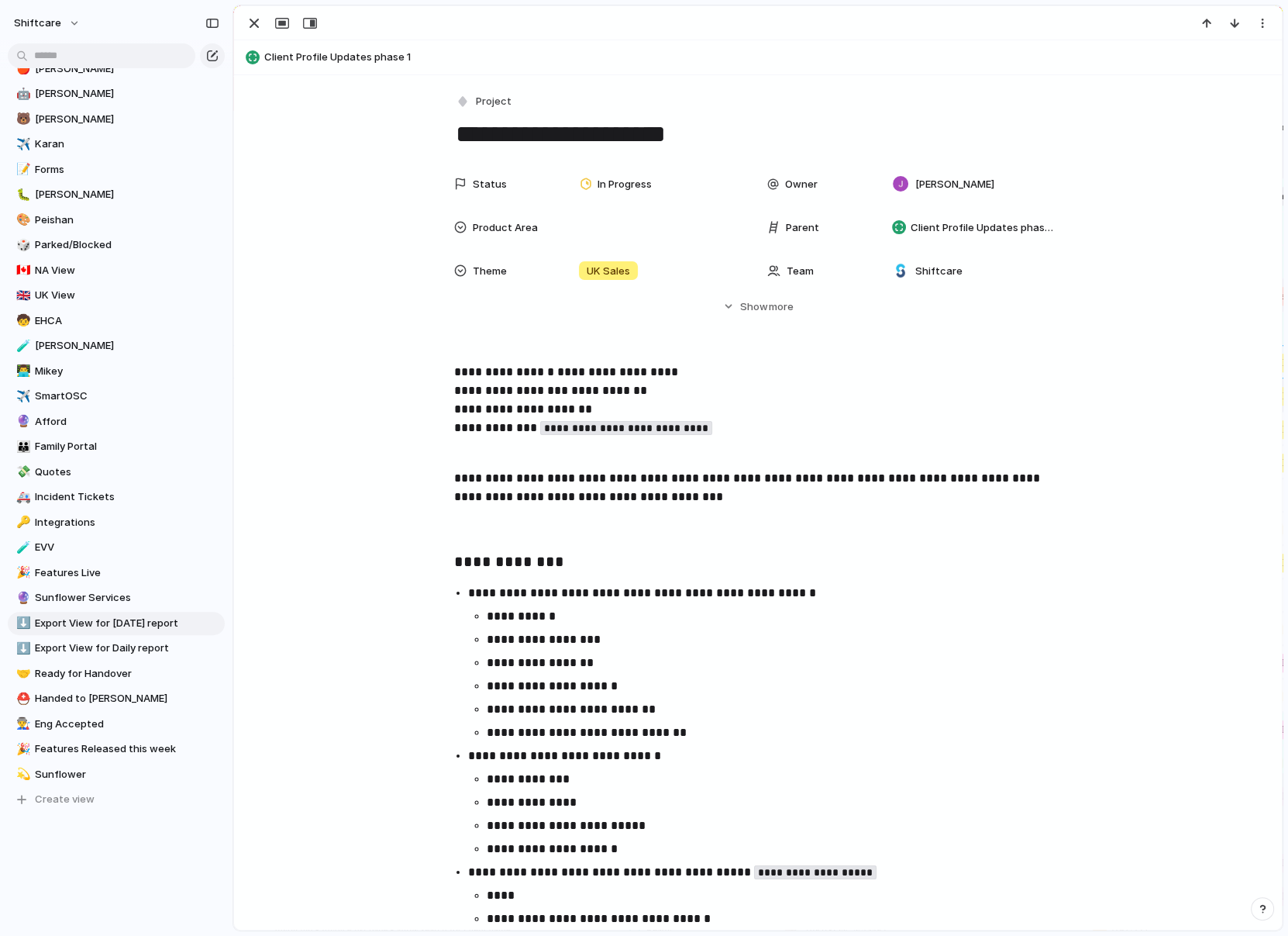
click at [469, 119] on textarea "**********" at bounding box center [758, 134] width 608 height 32
click at [469, 101] on div "button" at bounding box center [463, 101] width 14 height 14
drag, startPoint x: 474, startPoint y: 249, endPoint x: 496, endPoint y: 267, distance: 28.4
click at [496, 267] on ul "Initiative Project Request Epic Task Bug Customize" at bounding box center [519, 244] width 132 height 188
click at [496, 267] on span "Task" at bounding box center [494, 265] width 24 height 15
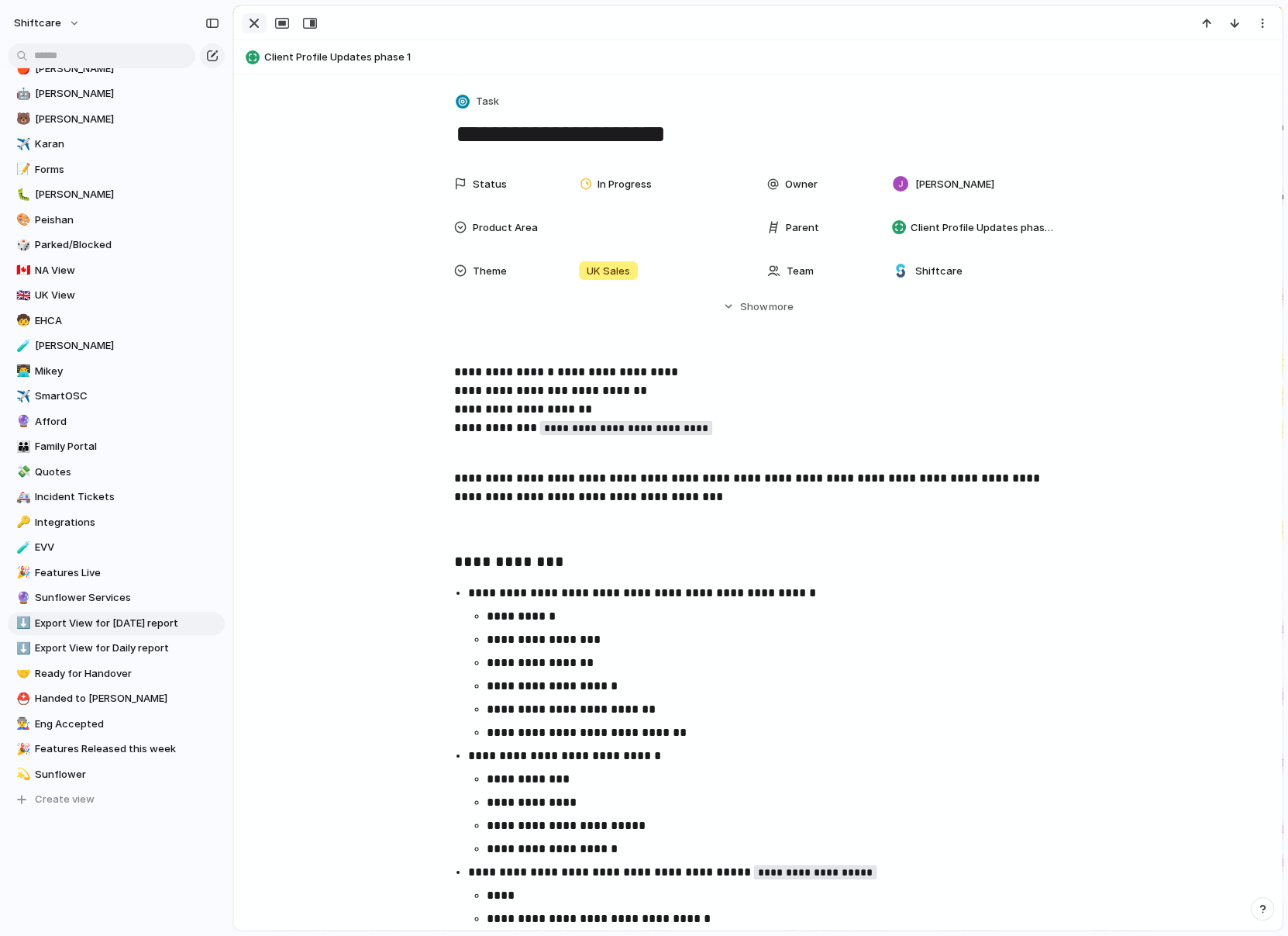
click at [255, 24] on div "button" at bounding box center [254, 23] width 19 height 19
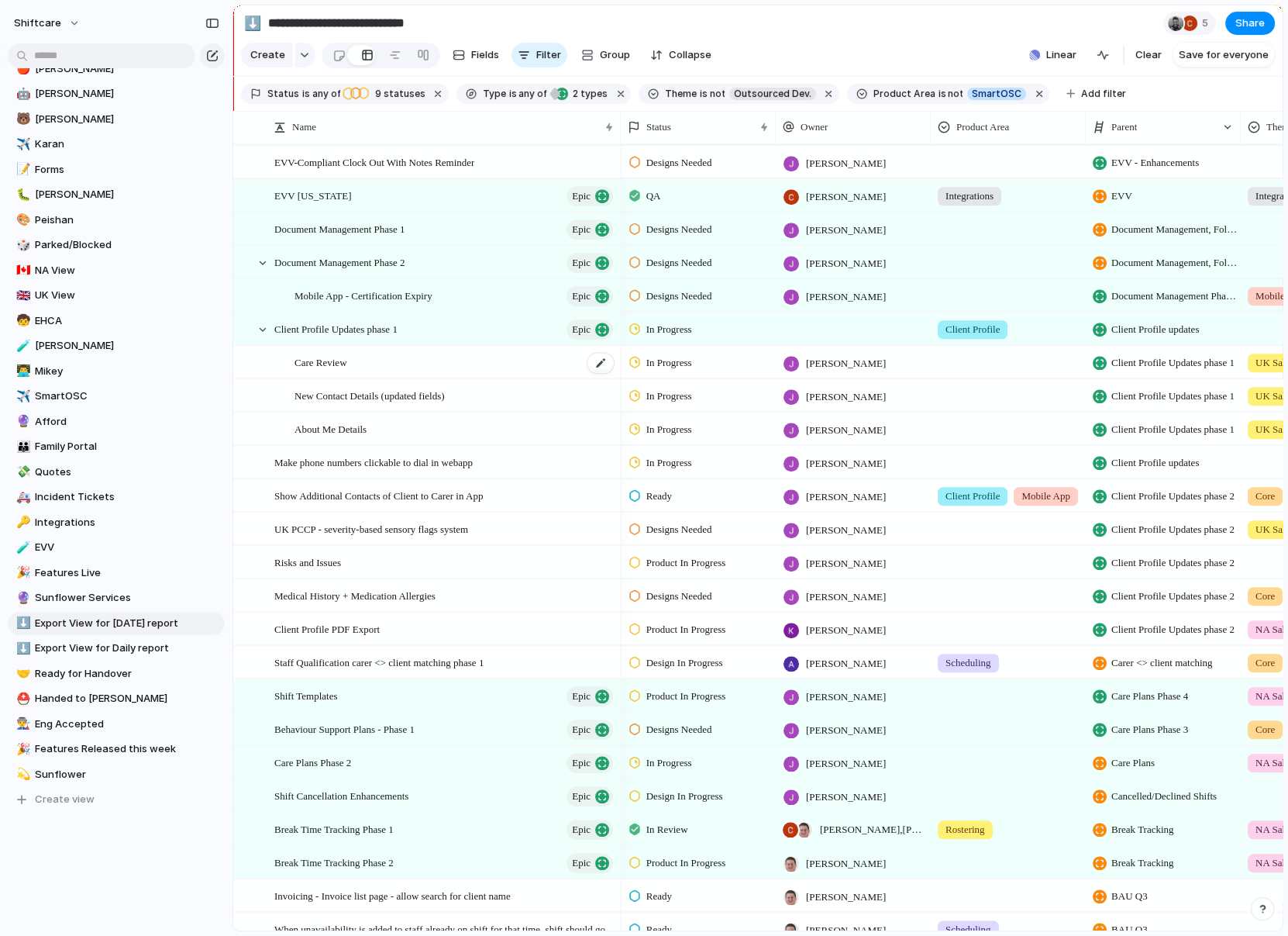
click at [407, 360] on div "Care Review" at bounding box center [454, 362] width 321 height 32
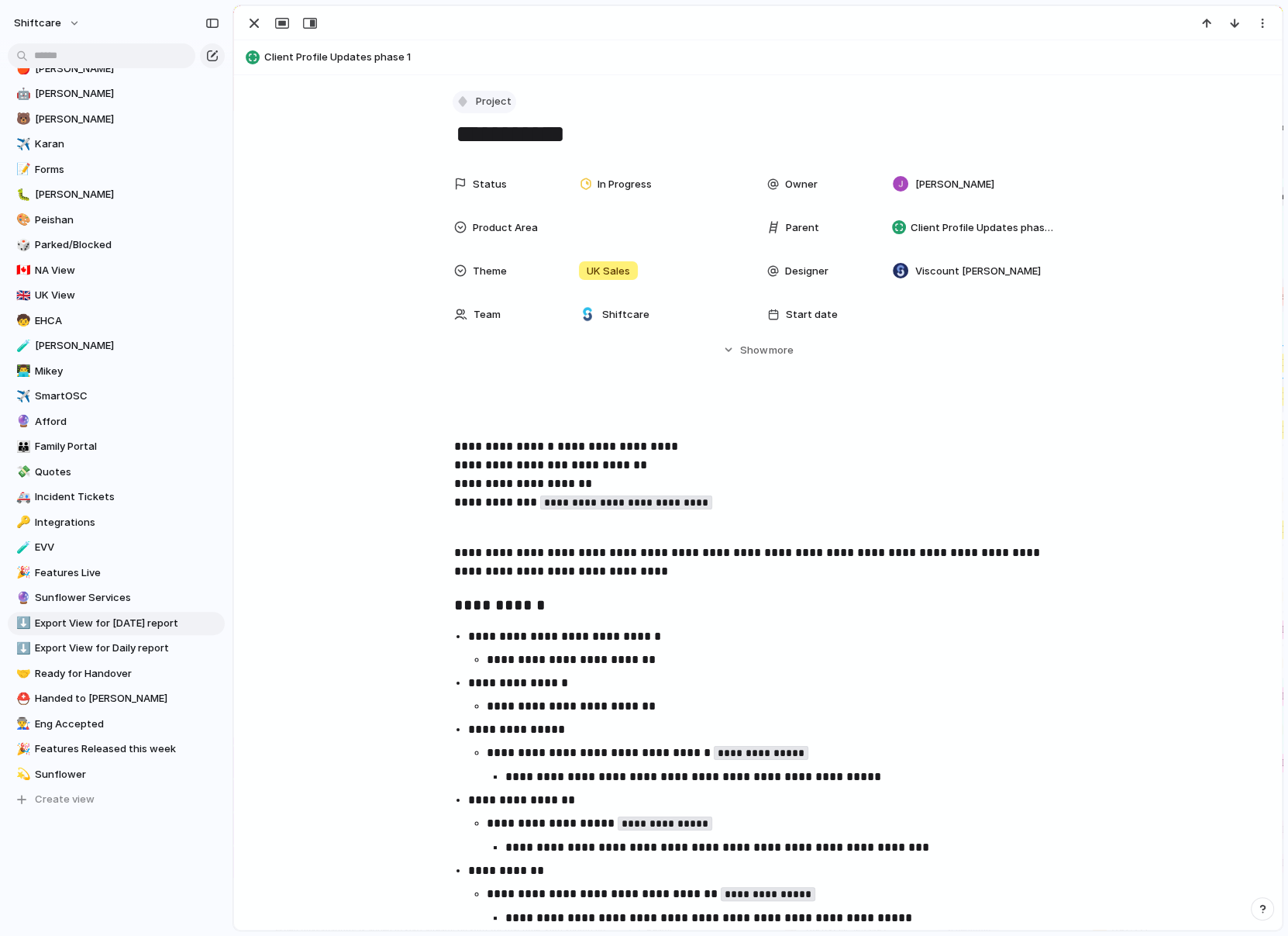
click at [472, 99] on button "Project" at bounding box center [485, 102] width 63 height 23
click at [485, 267] on span "Task" at bounding box center [494, 265] width 24 height 15
click at [262, 28] on div "button" at bounding box center [254, 23] width 19 height 19
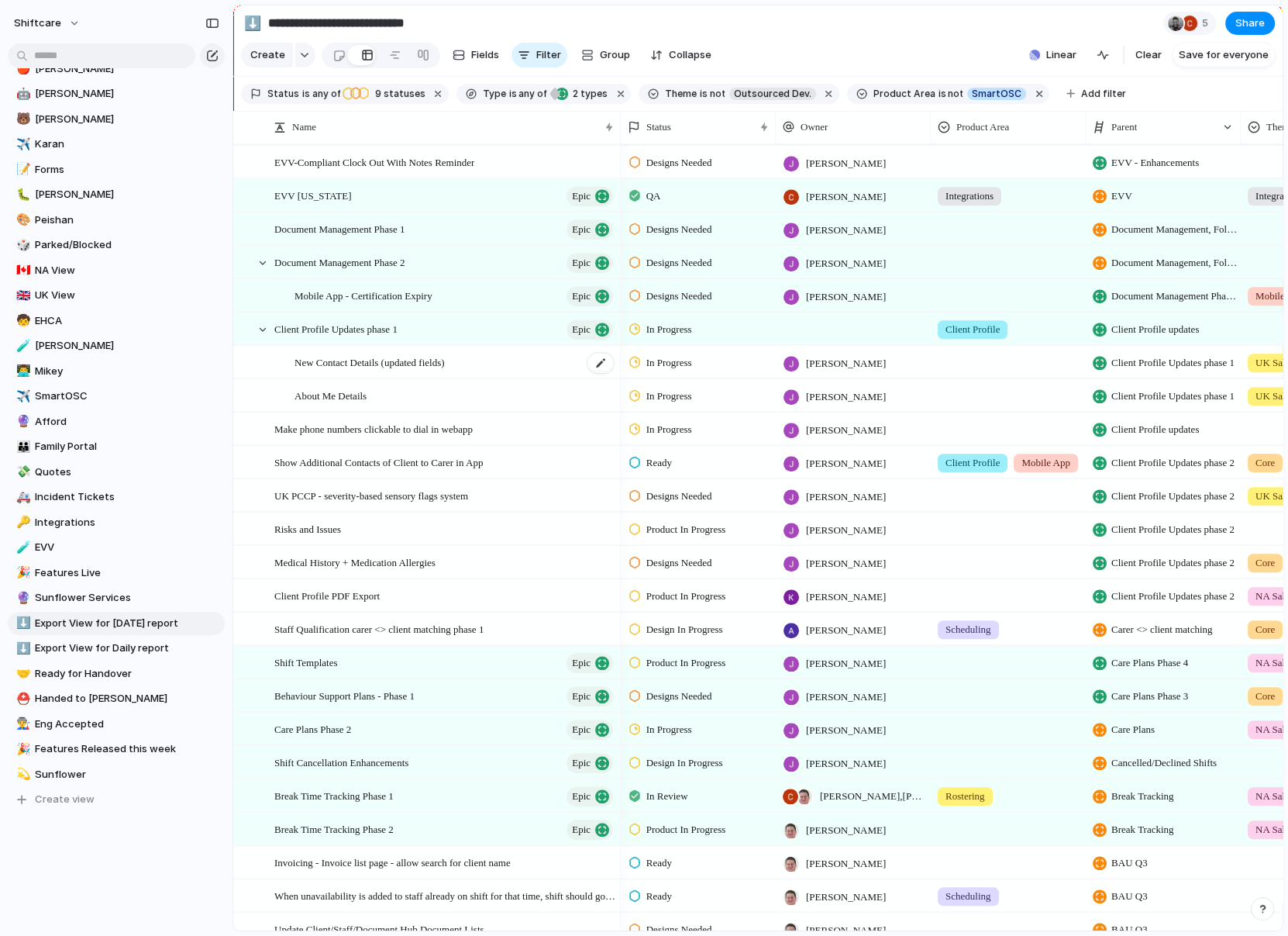
click at [421, 371] on div "New Contact Details (updated fields)" at bounding box center [454, 362] width 321 height 32
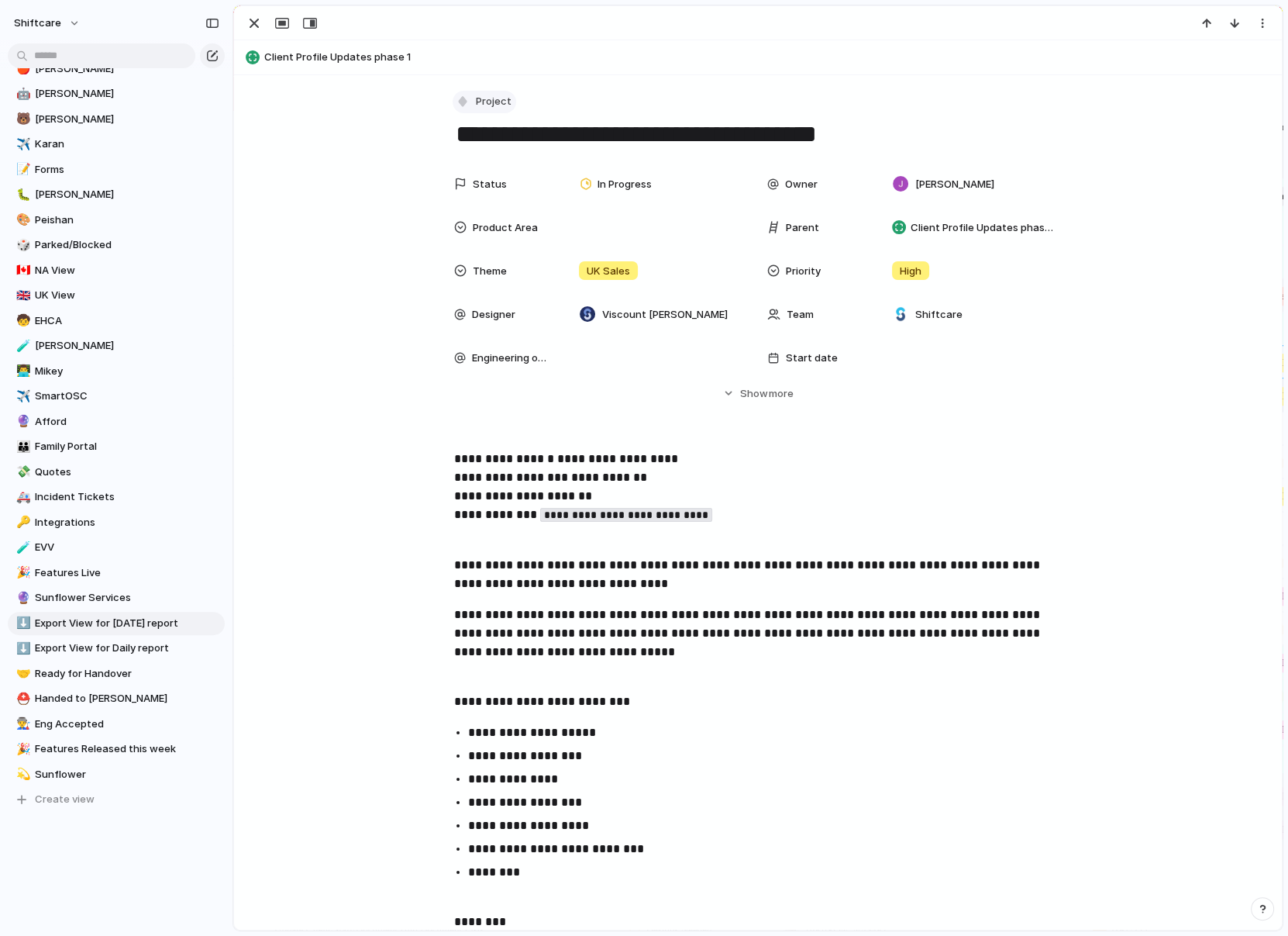
click at [466, 101] on div "button" at bounding box center [463, 101] width 14 height 14
click at [474, 270] on div at bounding box center [469, 265] width 14 height 14
click at [261, 20] on div "button" at bounding box center [254, 23] width 19 height 19
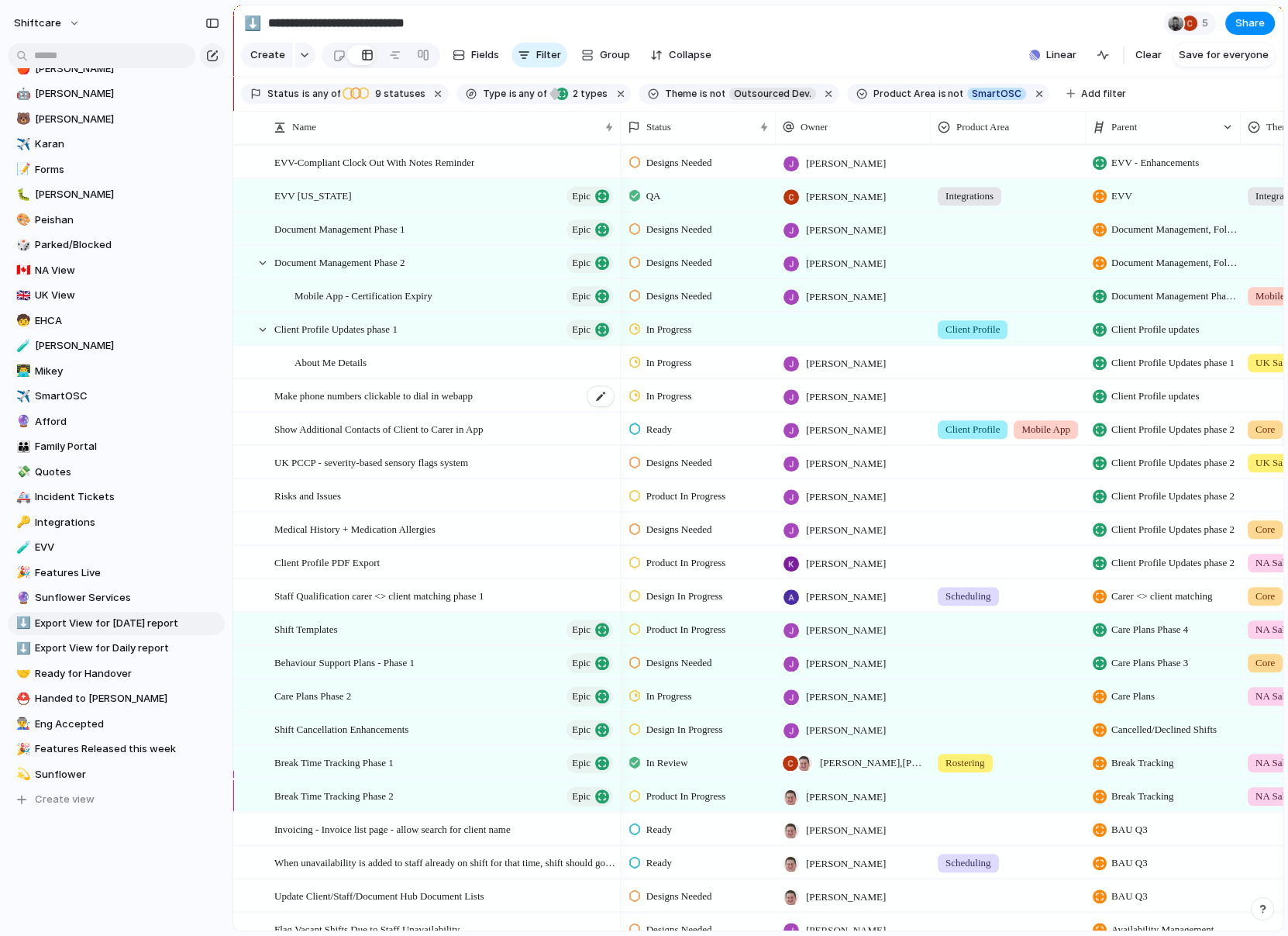
click at [422, 380] on div "Make phone numbers clickable to dial in webapp" at bounding box center [445, 395] width 341 height 32
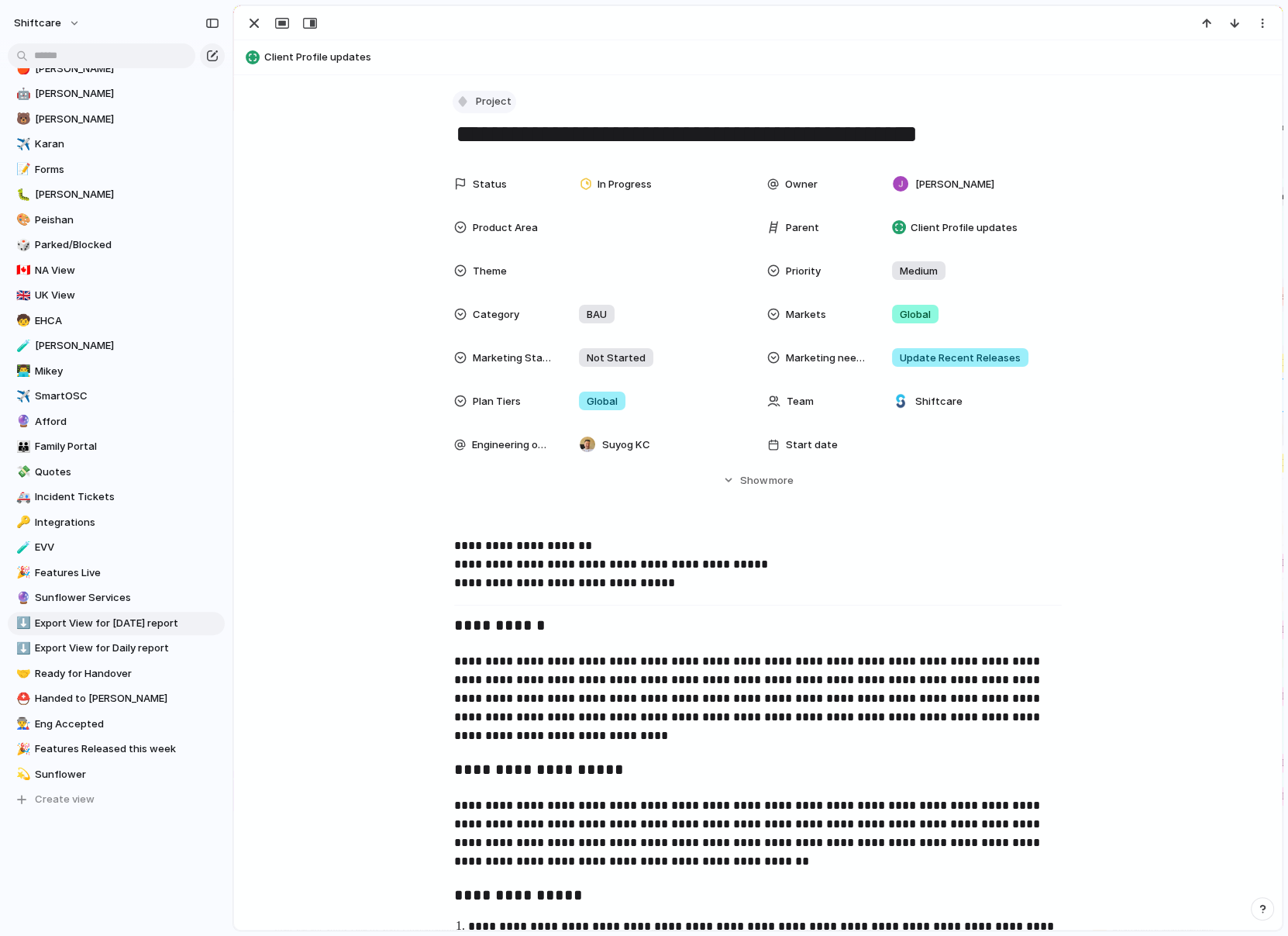
click at [468, 97] on div "button" at bounding box center [463, 101] width 14 height 14
click at [476, 261] on div "Task" at bounding box center [484, 265] width 43 height 15
click at [256, 30] on div "button" at bounding box center [254, 23] width 19 height 19
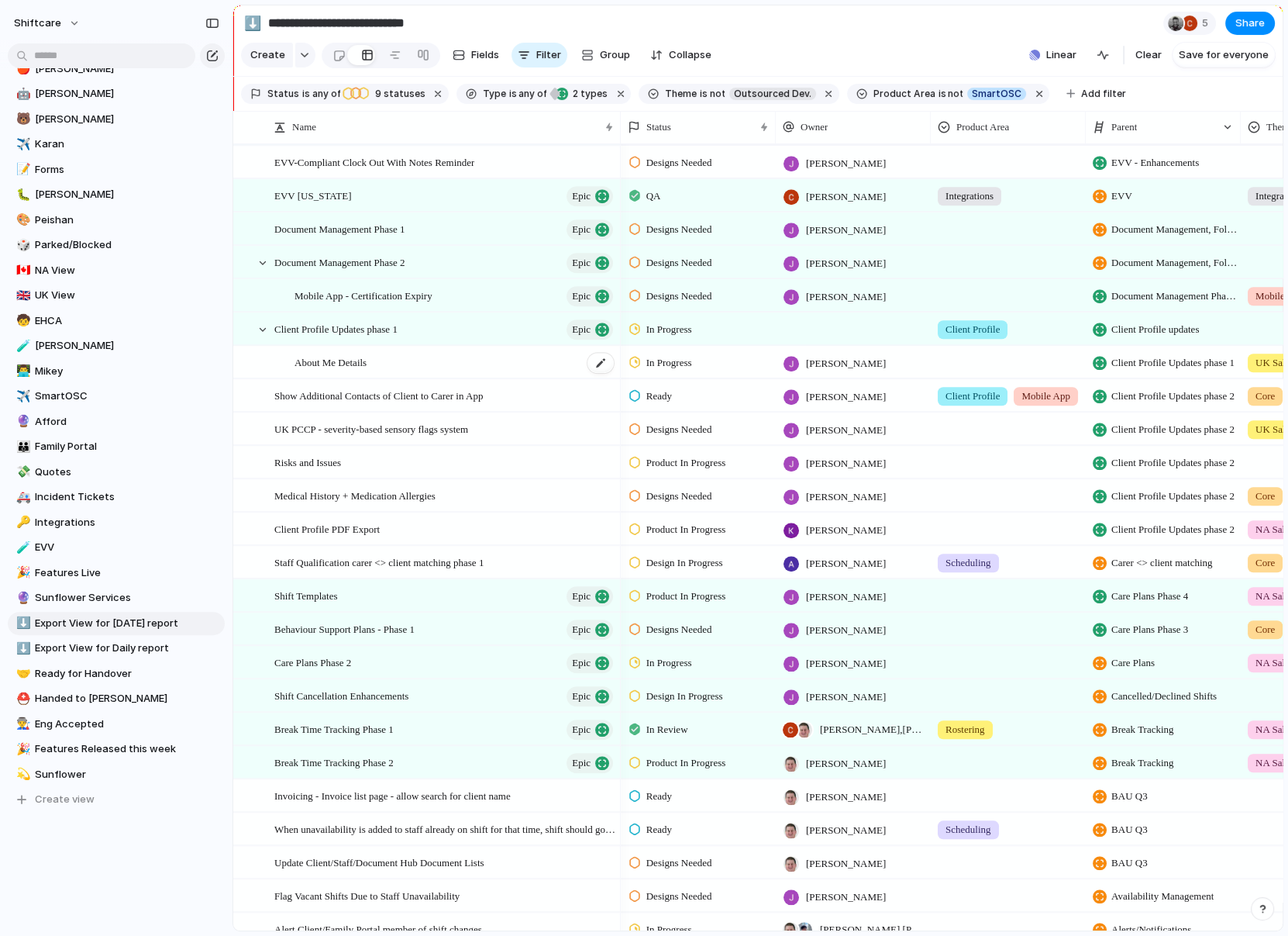
click at [408, 368] on div "About Me Details" at bounding box center [454, 362] width 321 height 32
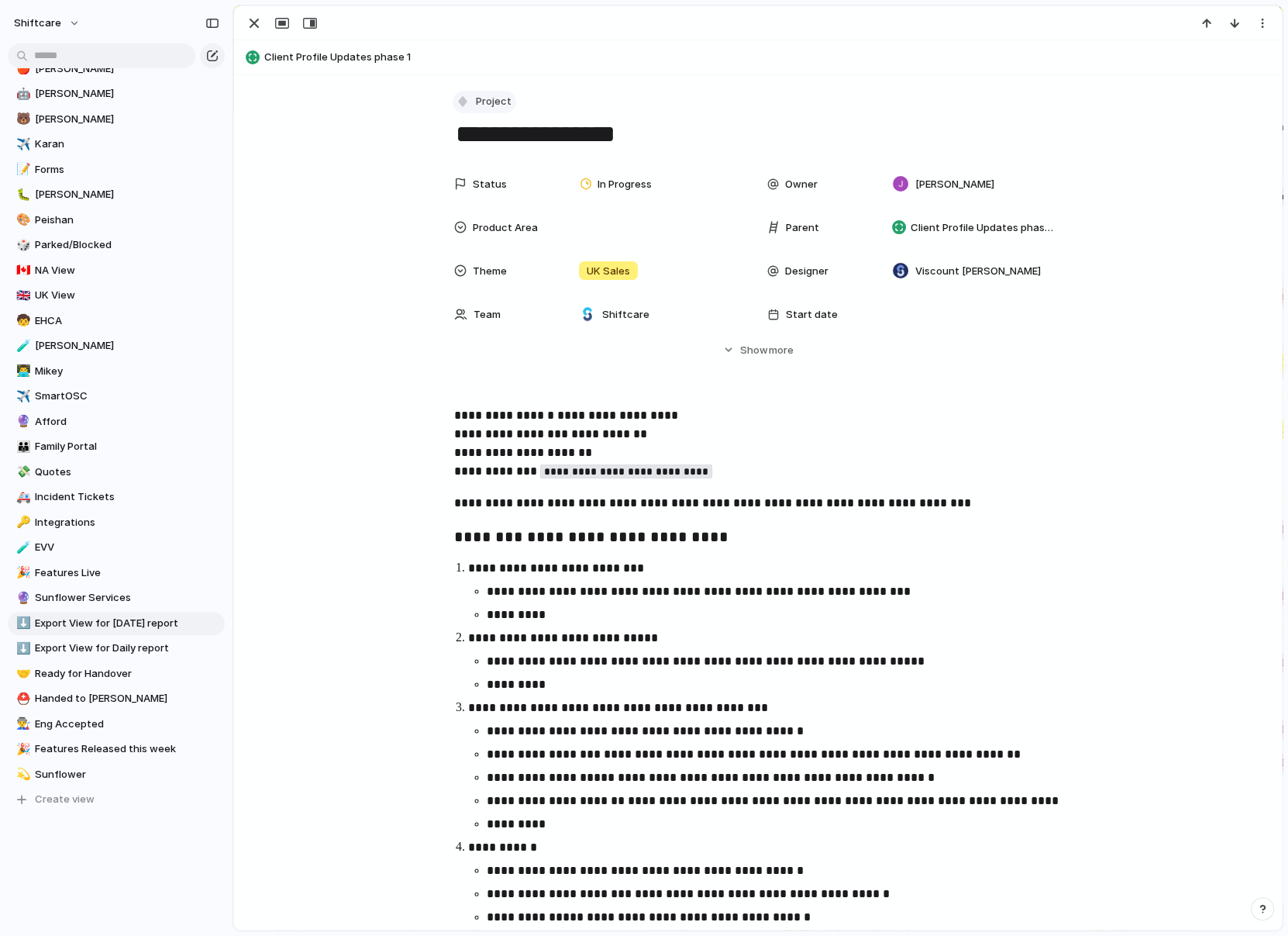
click at [454, 96] on button "Project" at bounding box center [485, 102] width 63 height 23
drag, startPoint x: 474, startPoint y: 278, endPoint x: 502, endPoint y: 266, distance: 30.5
click at [502, 266] on ul "Initiative Project Request Epic Task Bug Customize" at bounding box center [519, 244] width 132 height 188
click at [502, 266] on span "Task" at bounding box center [494, 265] width 24 height 15
click at [248, 18] on div "button" at bounding box center [254, 23] width 19 height 19
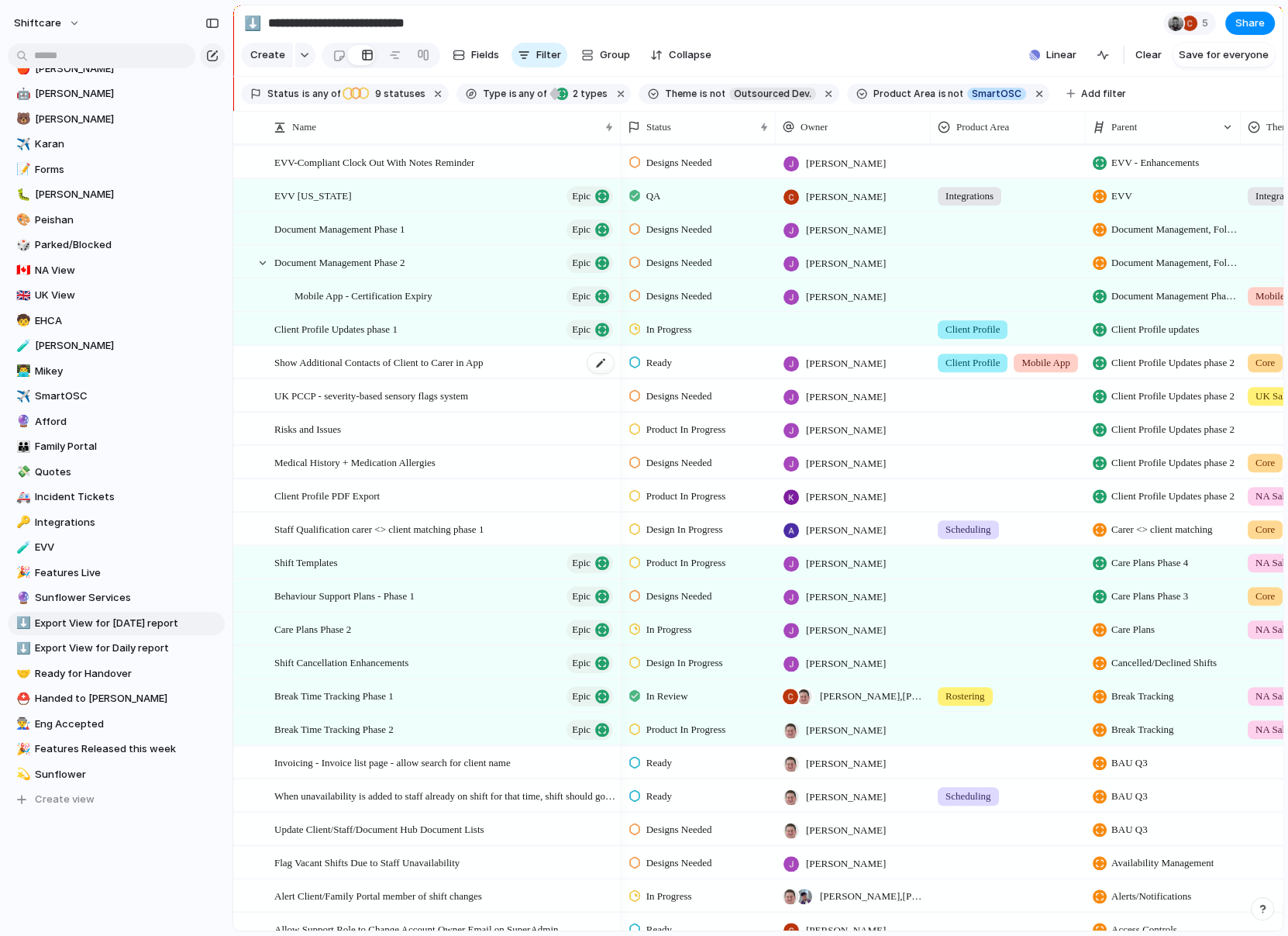
click at [407, 366] on span "Show Additional Contacts of Client to Carer in App" at bounding box center [378, 362] width 209 height 18
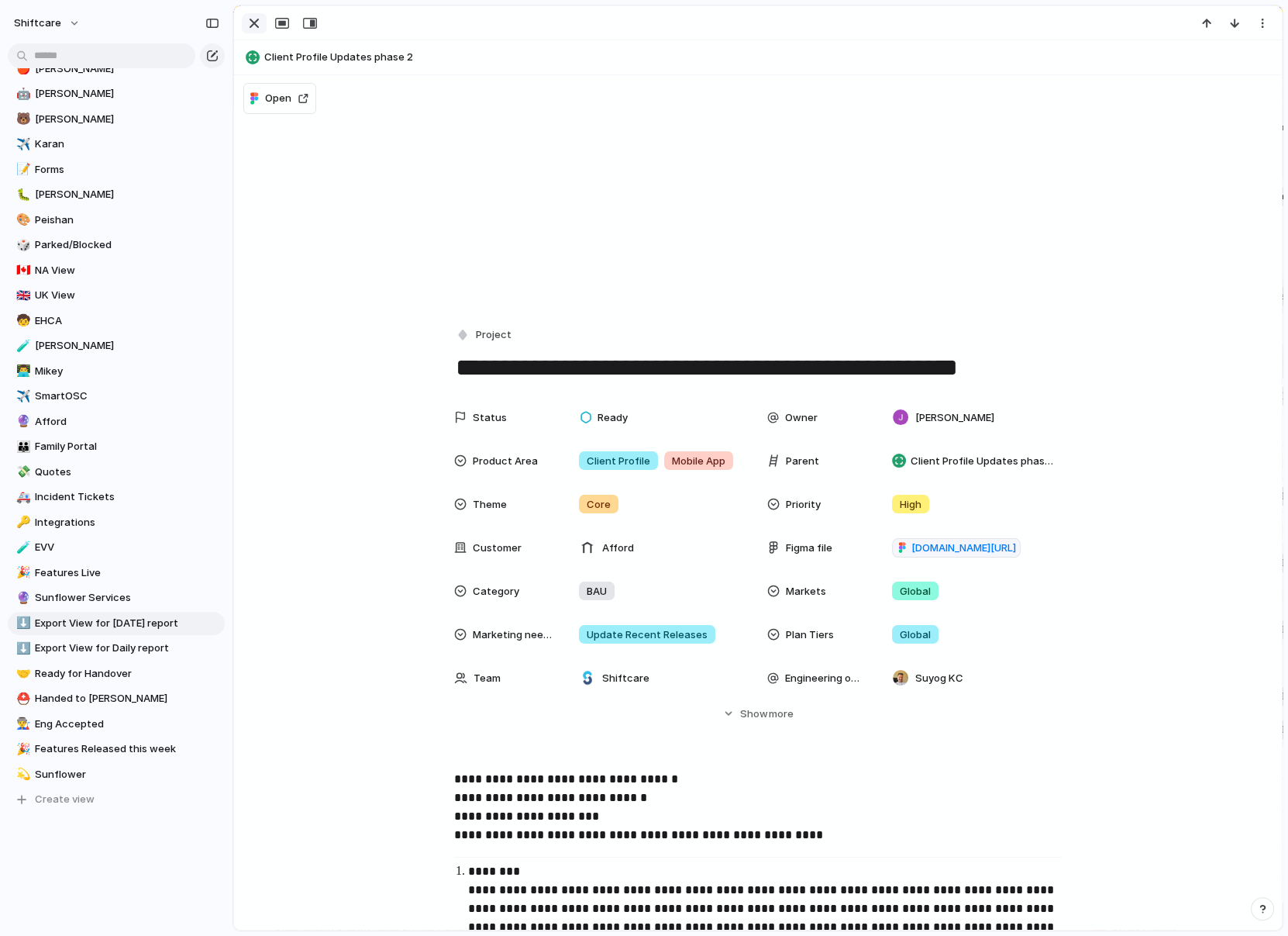
click at [243, 15] on button "button" at bounding box center [254, 23] width 25 height 20
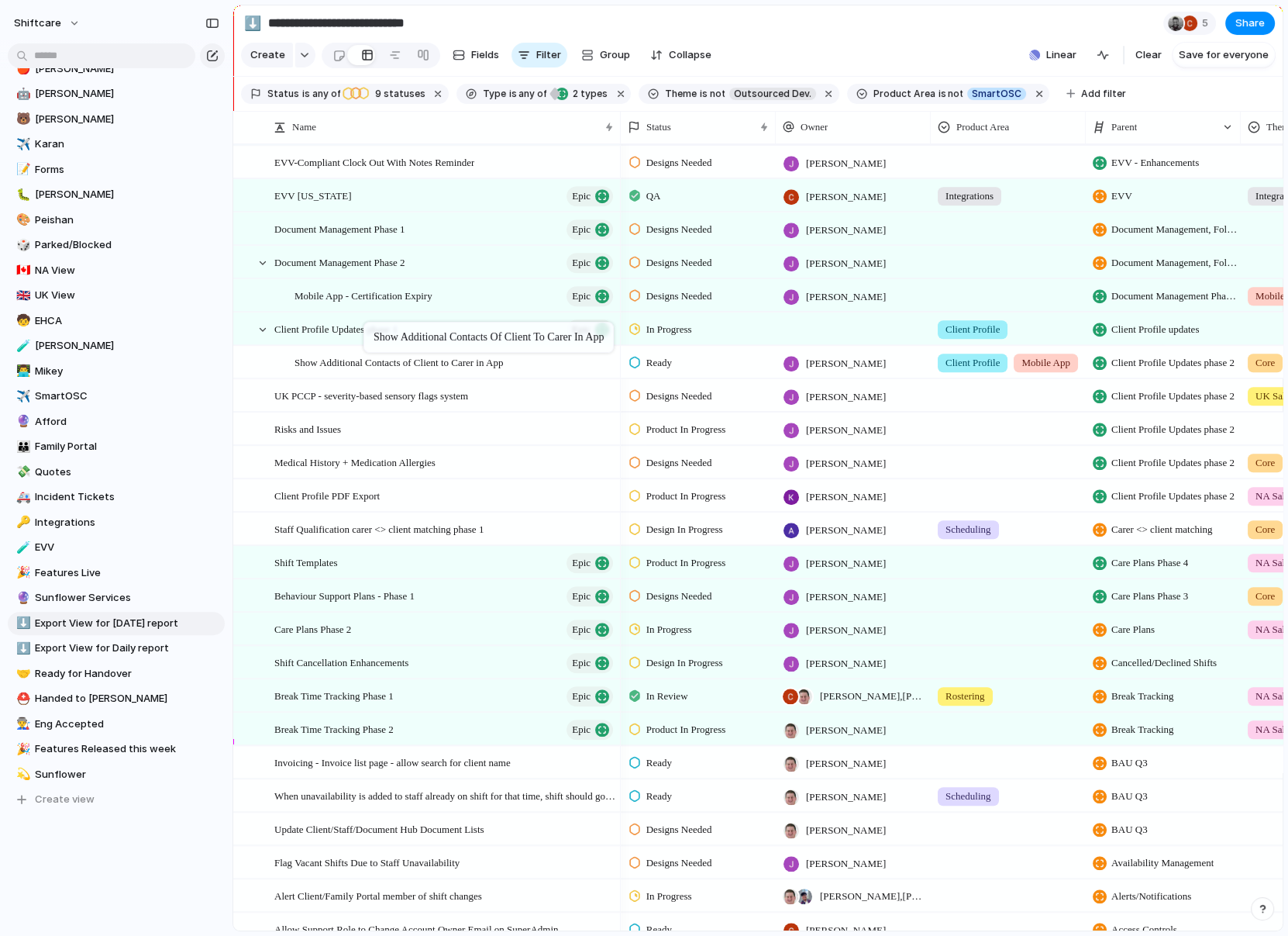
drag, startPoint x: 354, startPoint y: 359, endPoint x: 371, endPoint y: 325, distance: 38.0
click at [371, 359] on span "Show Additional Contacts of Client to Carer in App" at bounding box center [398, 362] width 209 height 18
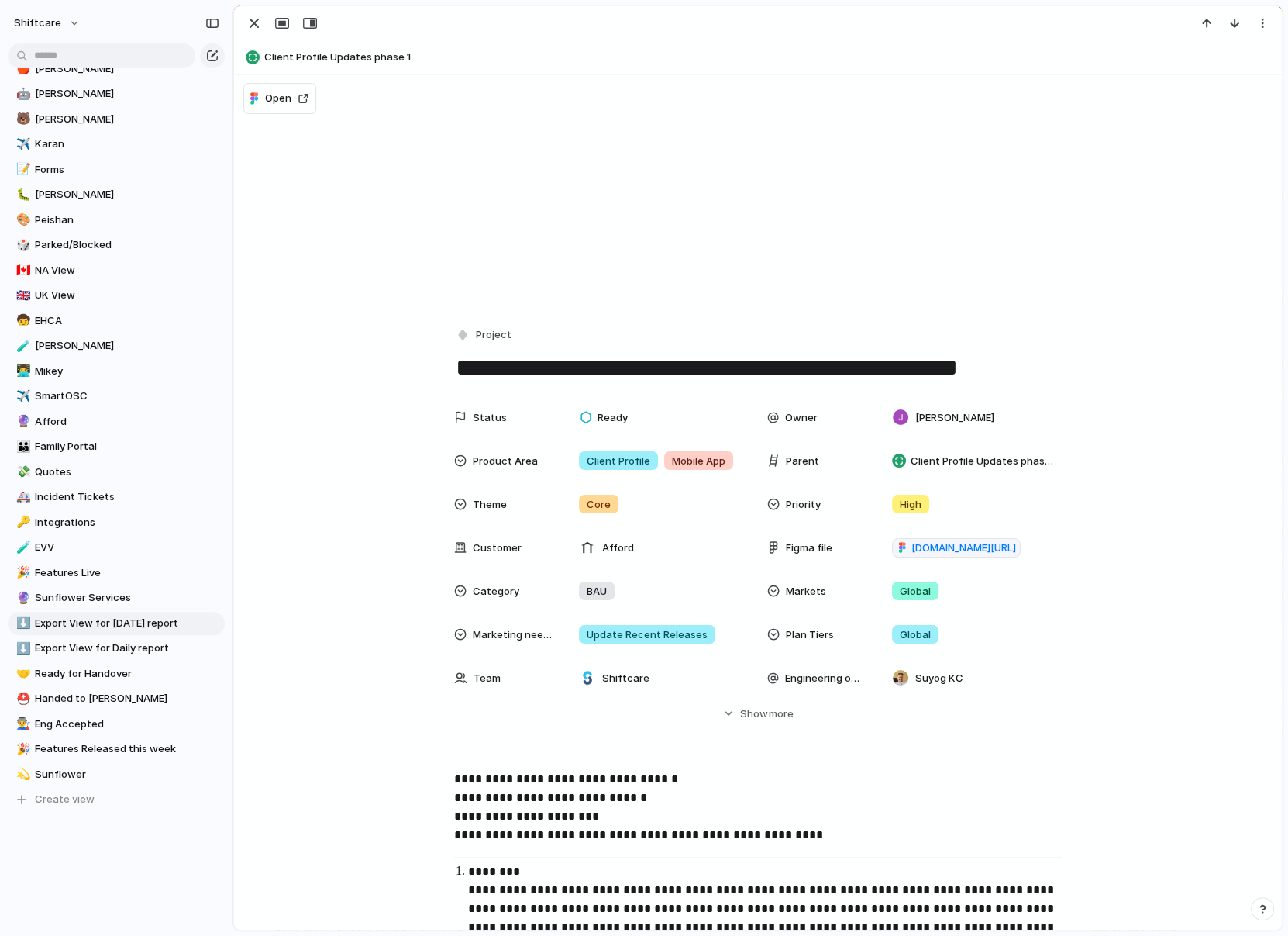
click at [473, 340] on button "Project" at bounding box center [485, 335] width 63 height 23
click at [485, 497] on span "Task" at bounding box center [494, 499] width 24 height 15
click at [259, 15] on div "button" at bounding box center [254, 23] width 19 height 19
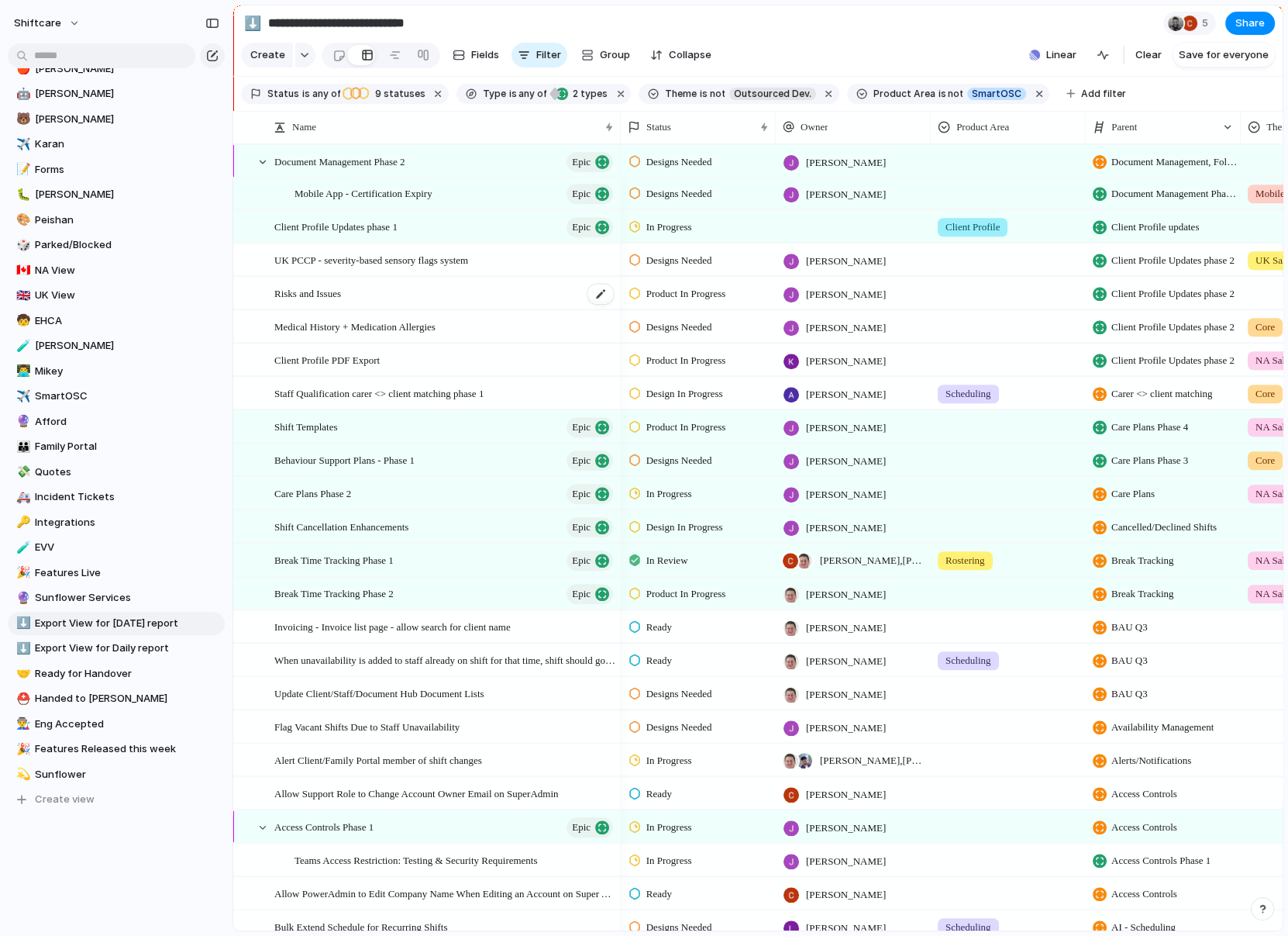
scroll to position [1734, 0]
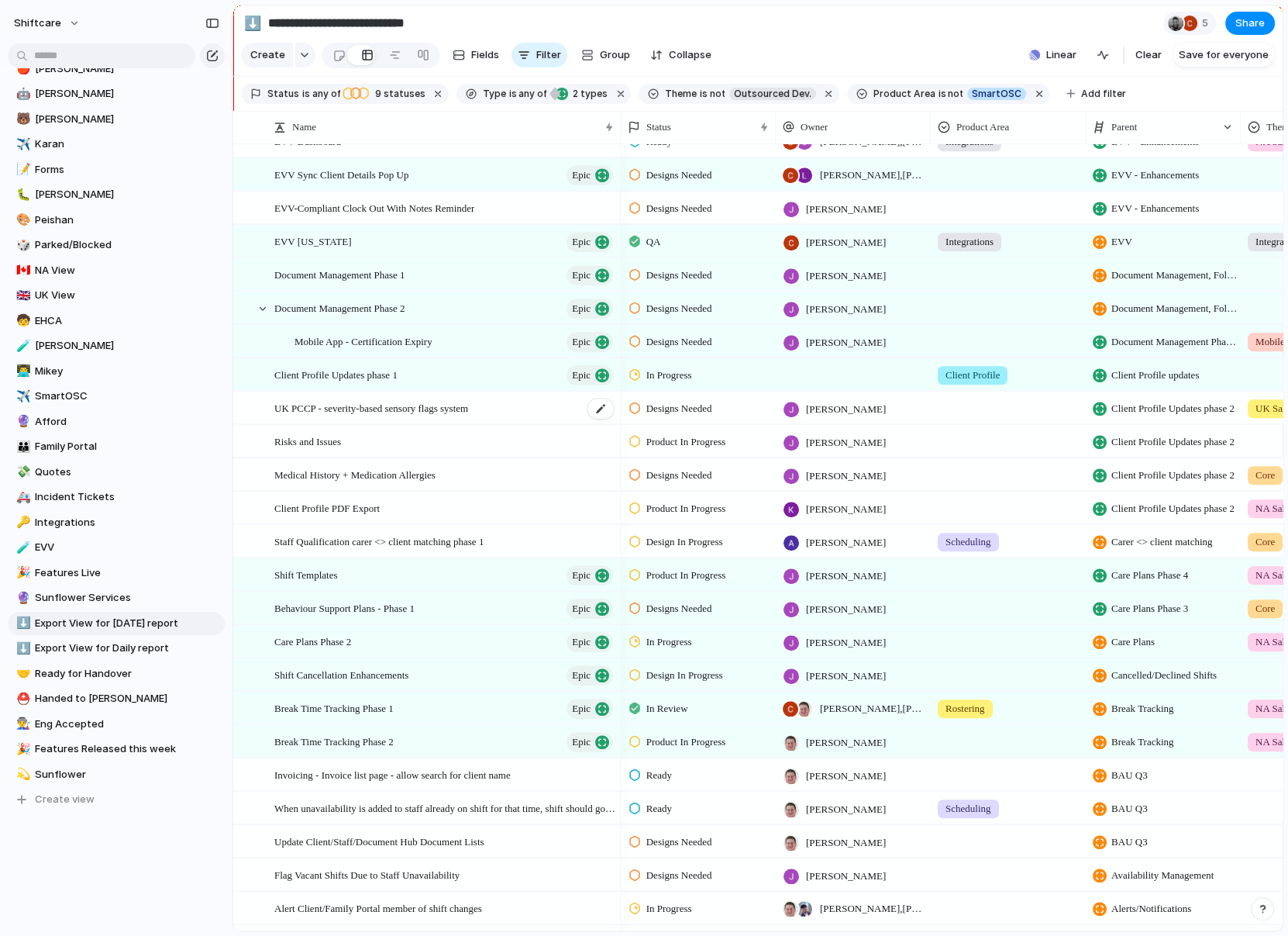
click at [468, 408] on span "UK PCCP - severity-based sensory flags system" at bounding box center [371, 408] width 194 height 18
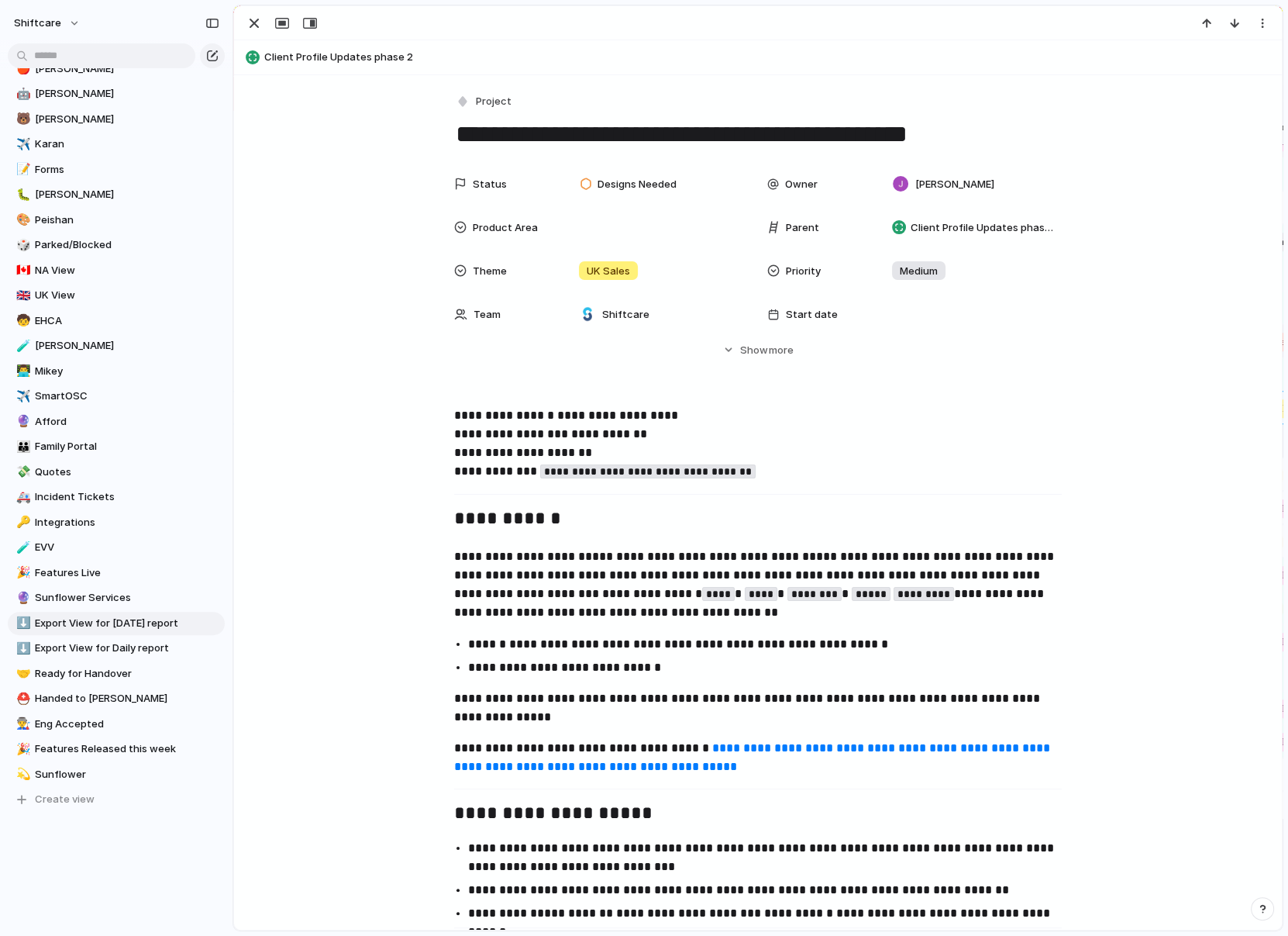
click at [467, 115] on div "**********" at bounding box center [758, 120] width 608 height 59
click at [259, 25] on div "button" at bounding box center [254, 23] width 19 height 19
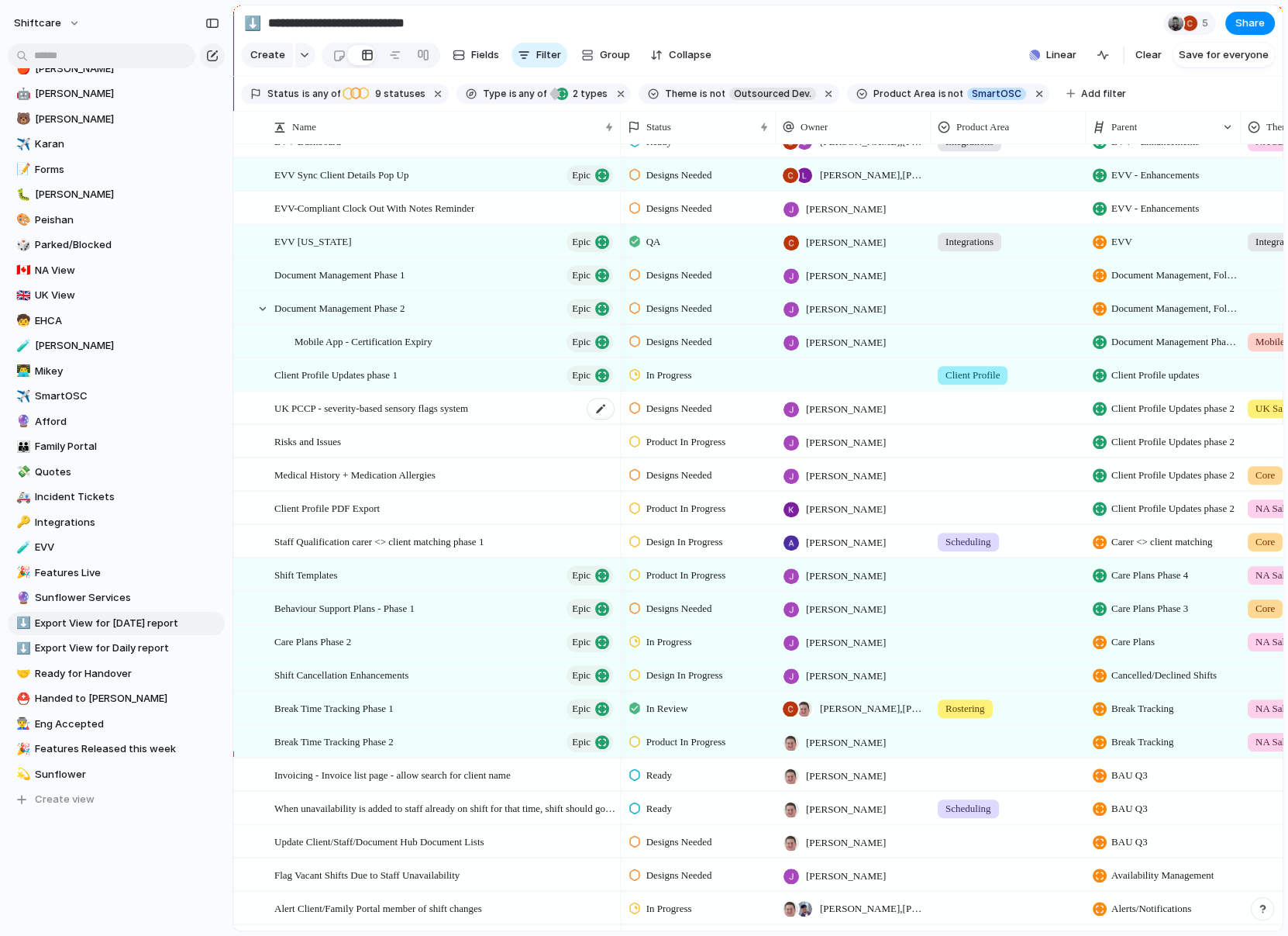
click at [387, 410] on span "UK PCCP - severity-based sensory flags system" at bounding box center [371, 408] width 194 height 18
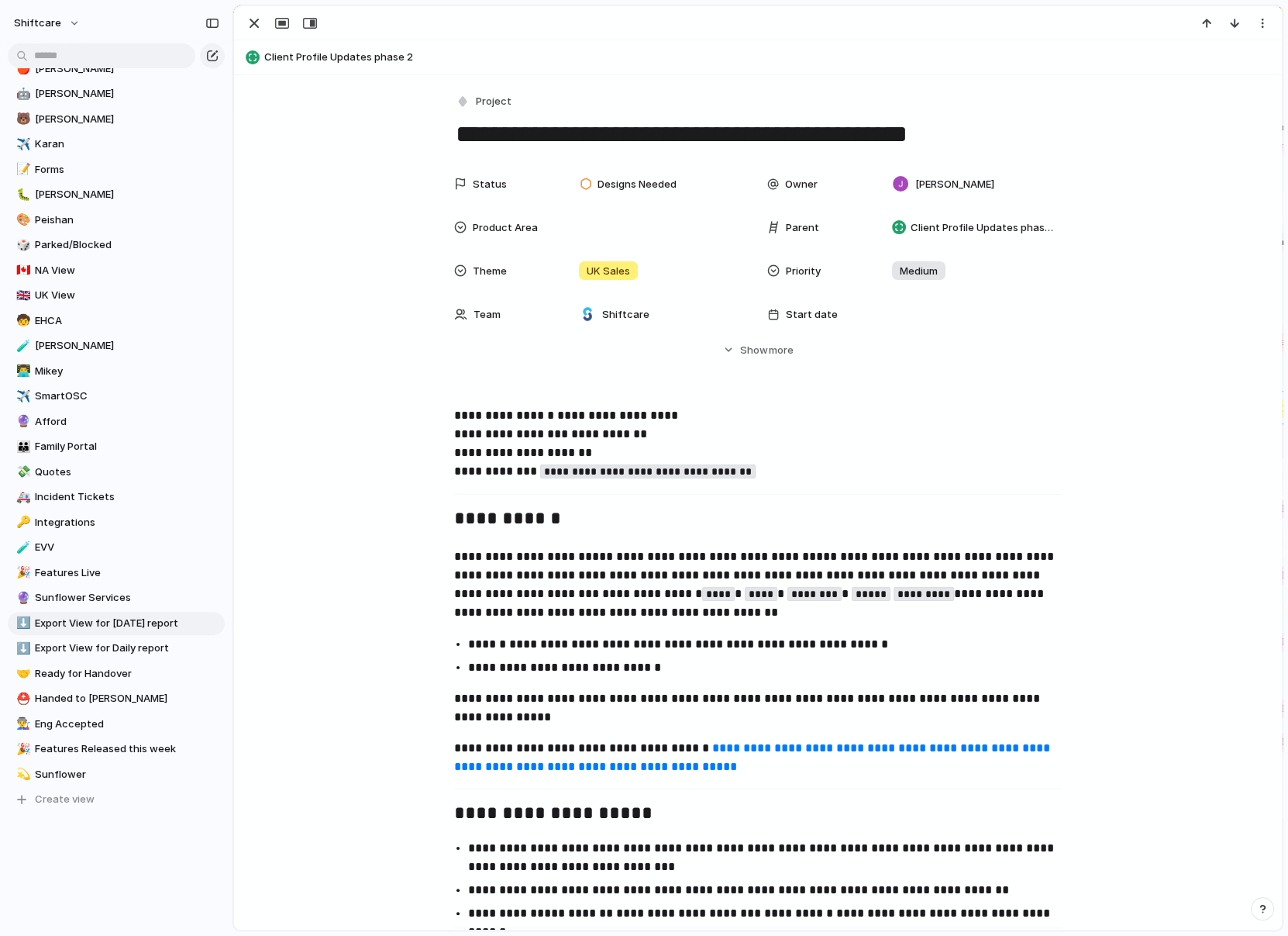
click at [342, 54] on span "Client Profile Updates phase 2" at bounding box center [769, 57] width 1010 height 15
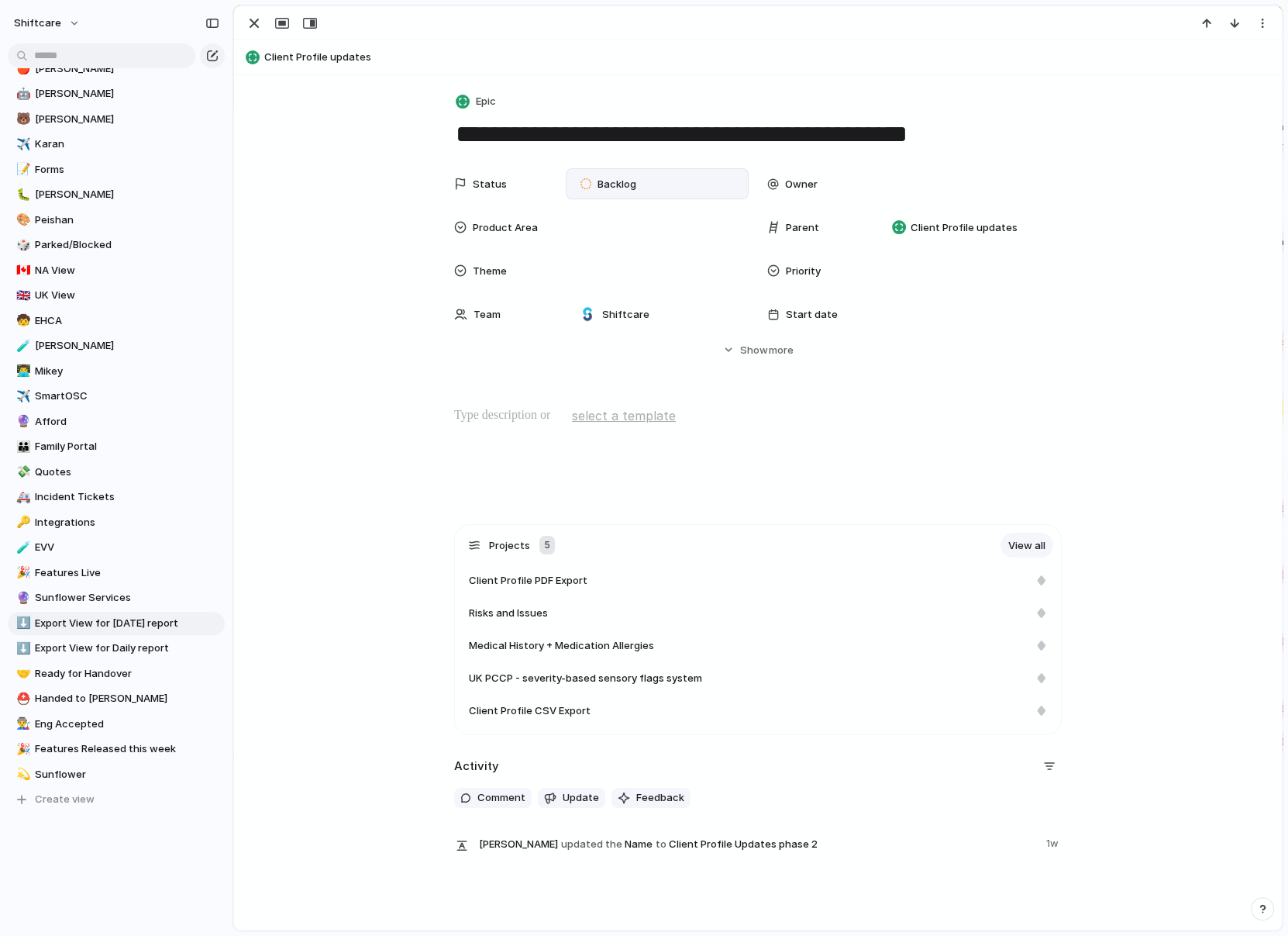
click at [622, 175] on div "Backlog" at bounding box center [610, 183] width 60 height 19
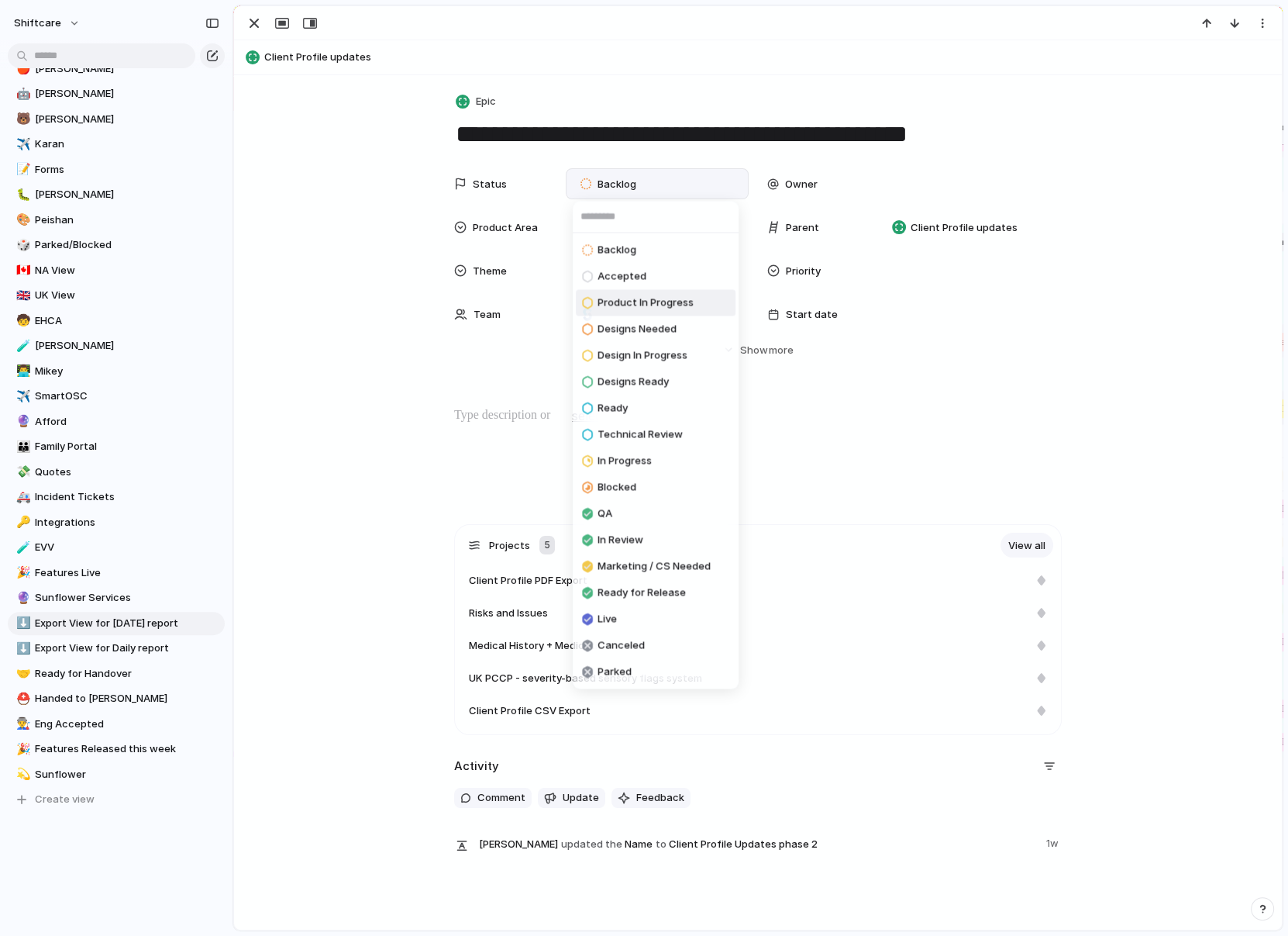
click at [664, 302] on span "Product In Progress" at bounding box center [645, 303] width 96 height 15
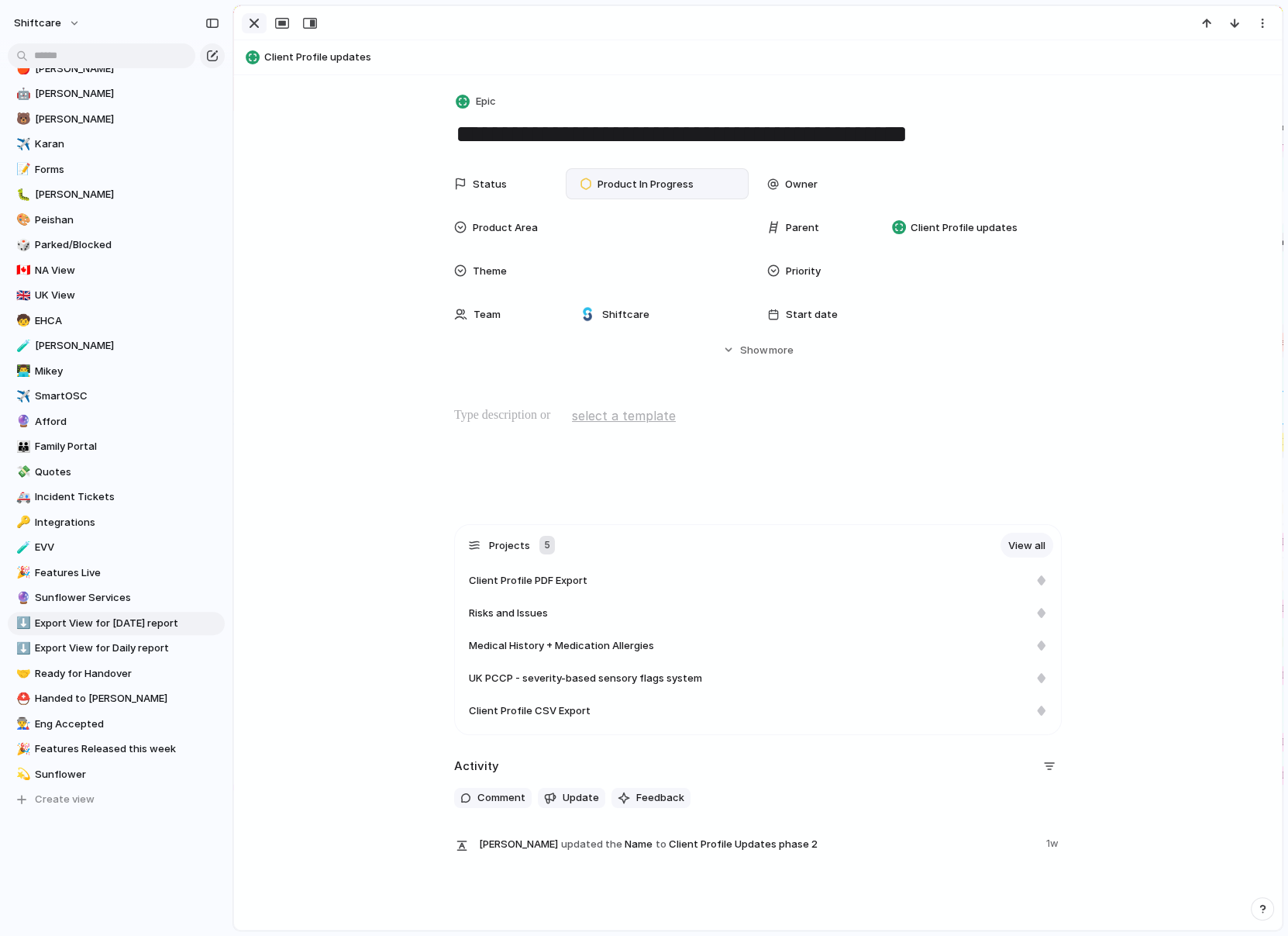
click at [256, 22] on div "button" at bounding box center [254, 23] width 19 height 19
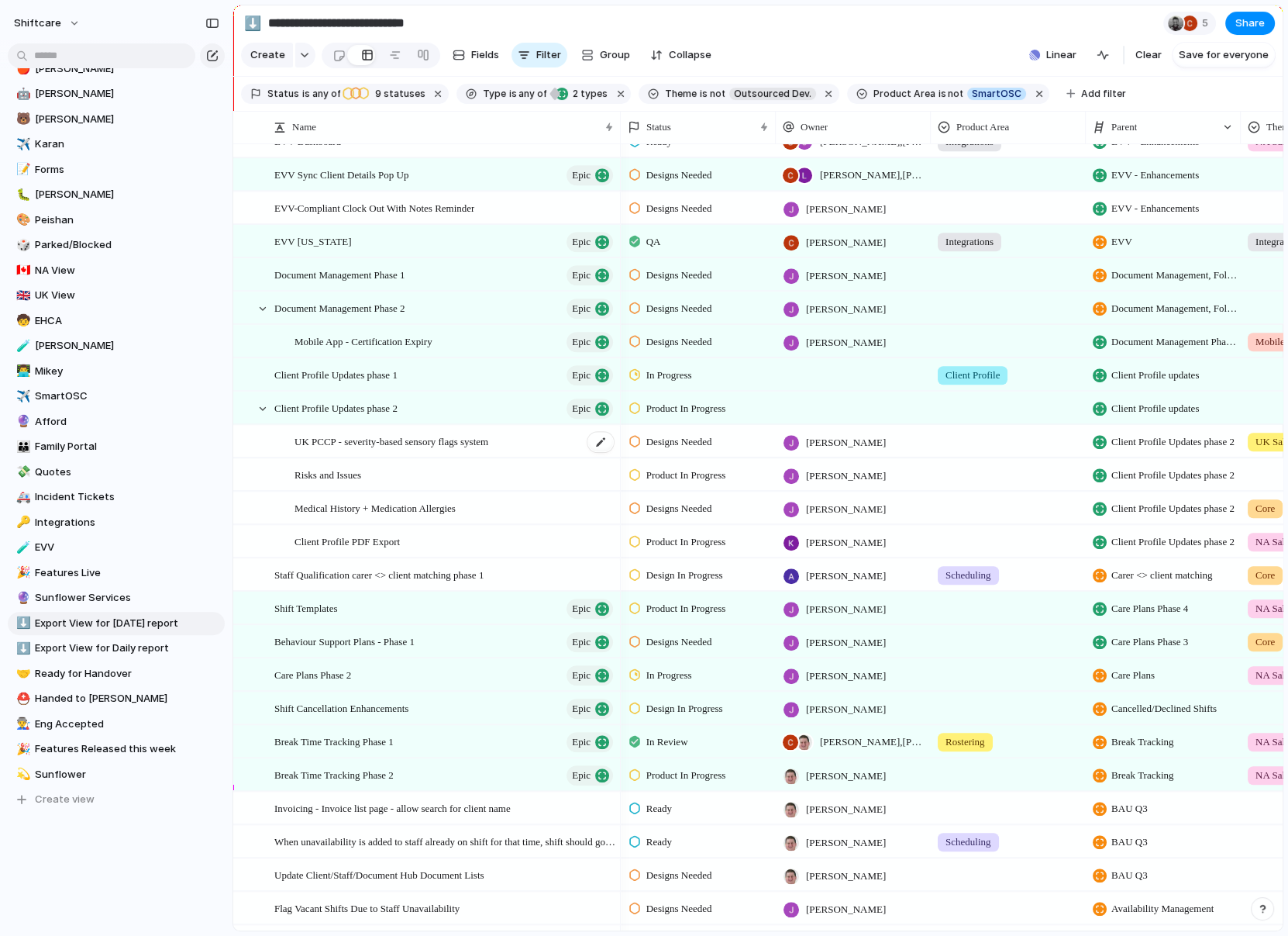
click at [490, 449] on div "UK PCCP - severity-based sensory flags system" at bounding box center [454, 441] width 321 height 32
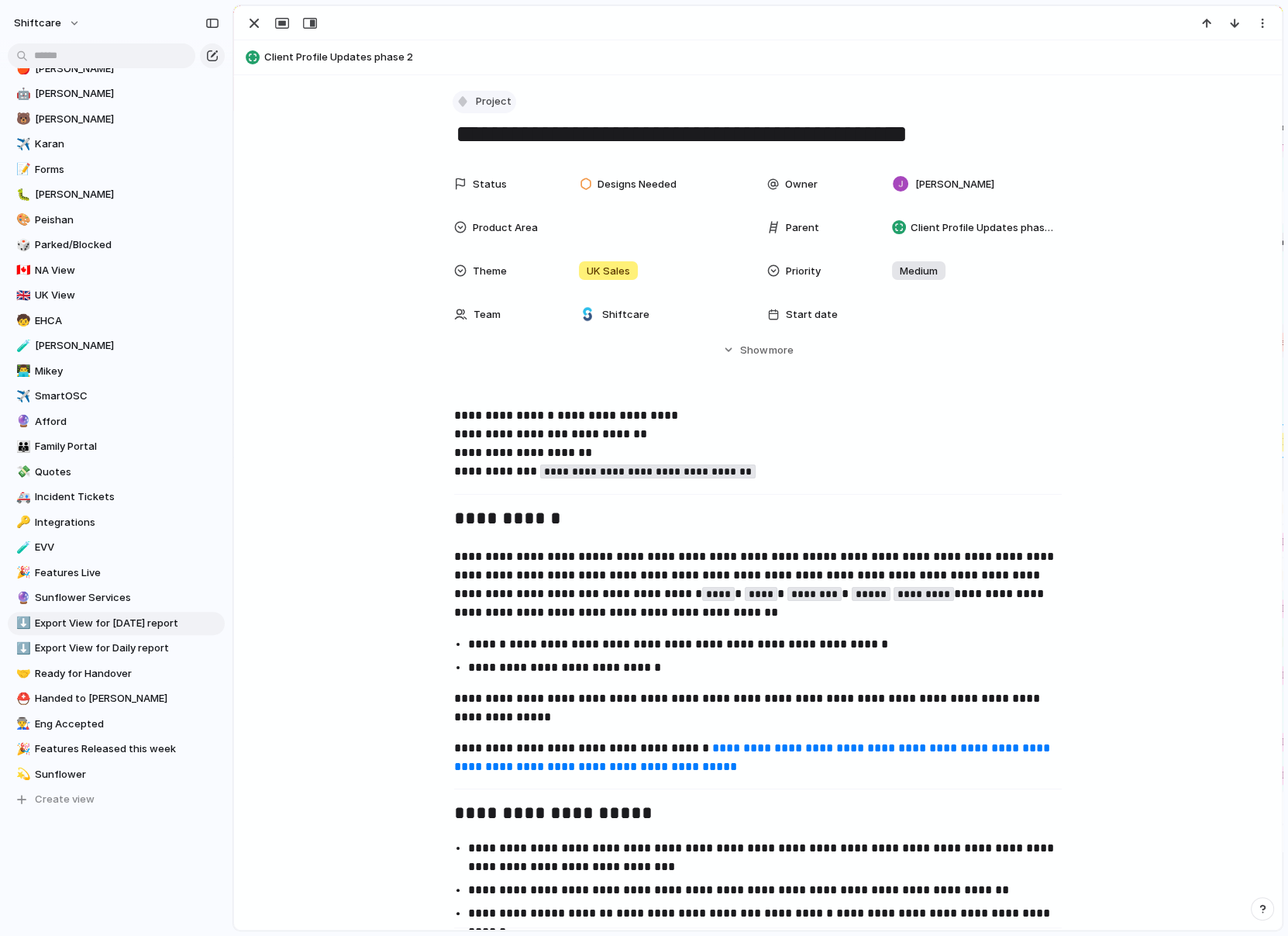
click at [460, 109] on button "Project" at bounding box center [485, 102] width 63 height 23
click at [497, 258] on span "Task" at bounding box center [494, 265] width 24 height 15
click at [252, 27] on div "button" at bounding box center [254, 23] width 19 height 19
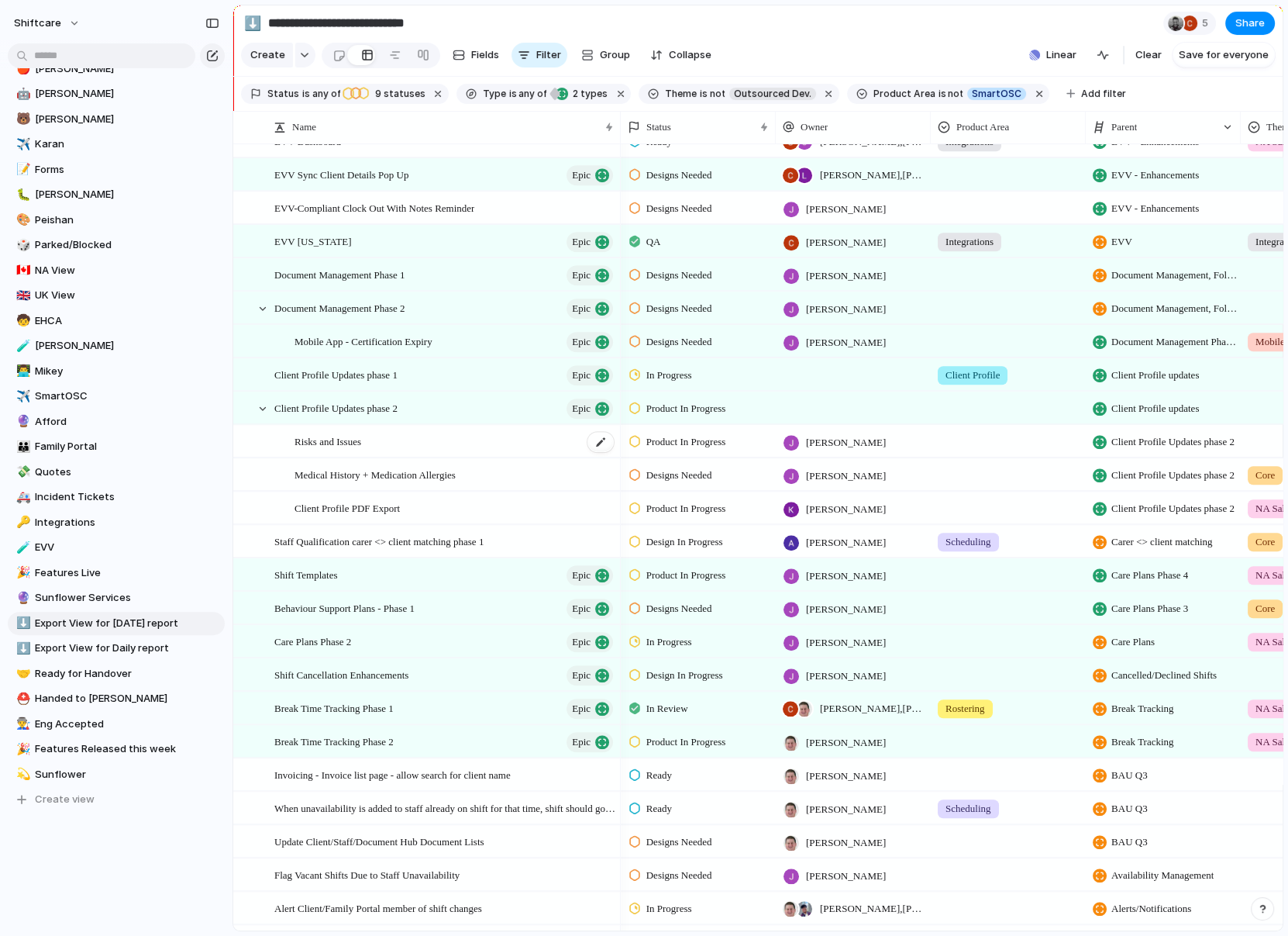
click at [400, 449] on div "Risks and Issues" at bounding box center [454, 441] width 321 height 32
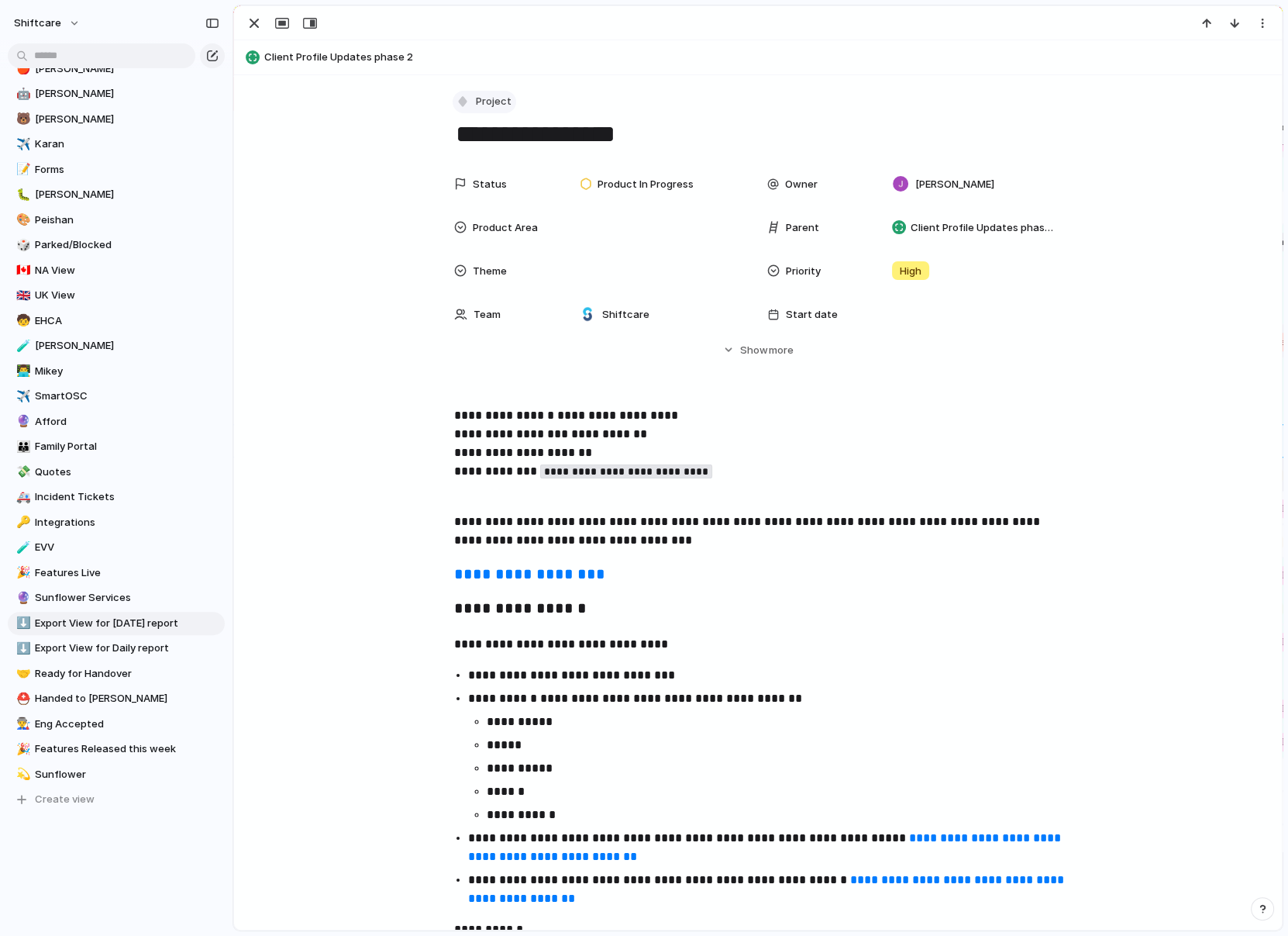
click at [478, 94] on span "Project" at bounding box center [493, 101] width 36 height 15
click at [493, 274] on li "Task" at bounding box center [520, 265] width 127 height 25
click at [248, 24] on div "button" at bounding box center [254, 23] width 19 height 19
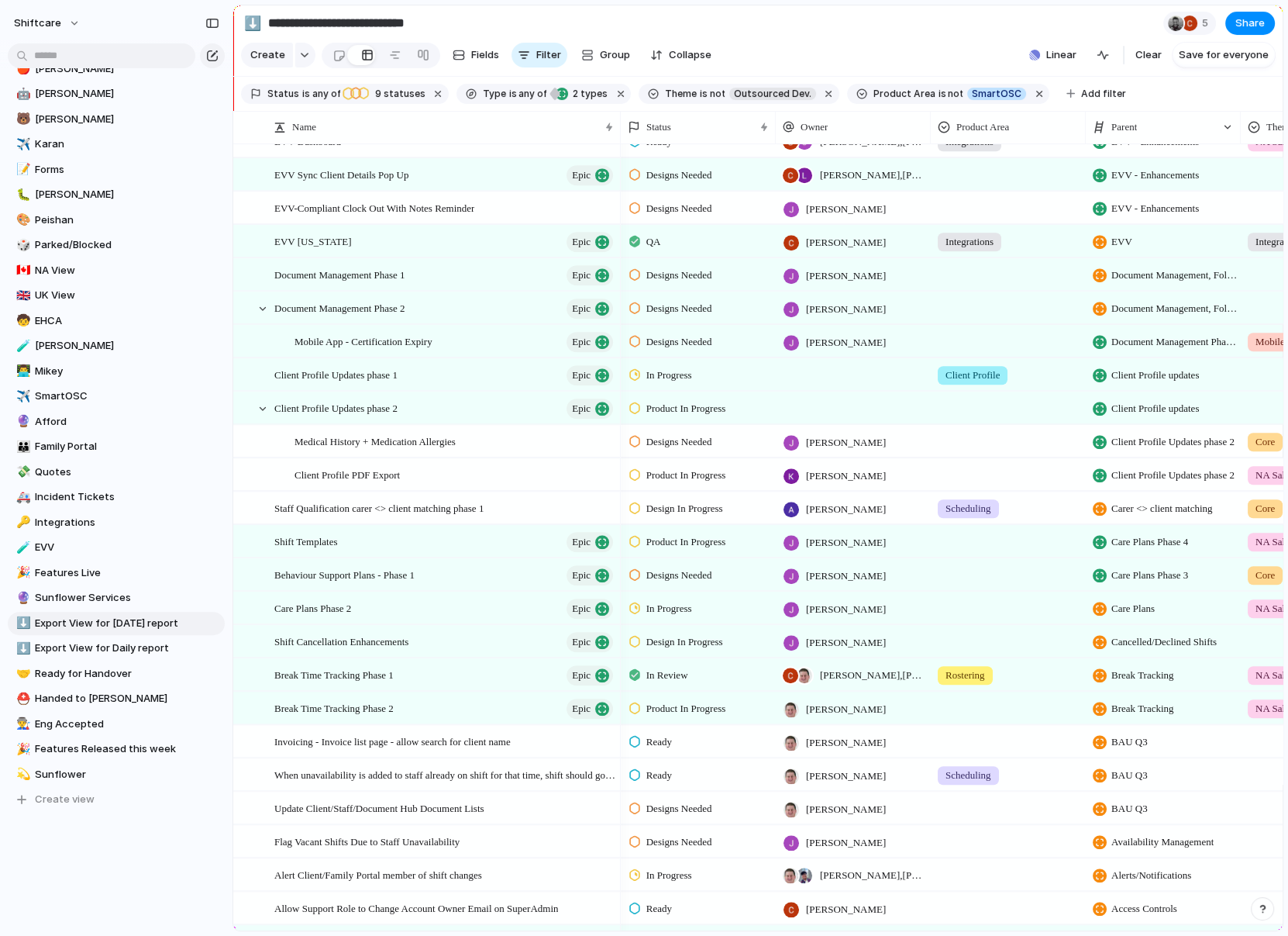
click at [403, 457] on div "Client Profile PDF Export" at bounding box center [426, 473] width 387 height 33
click at [414, 437] on span "Medical History + Medication Allergies" at bounding box center [375, 441] width 162 height 18
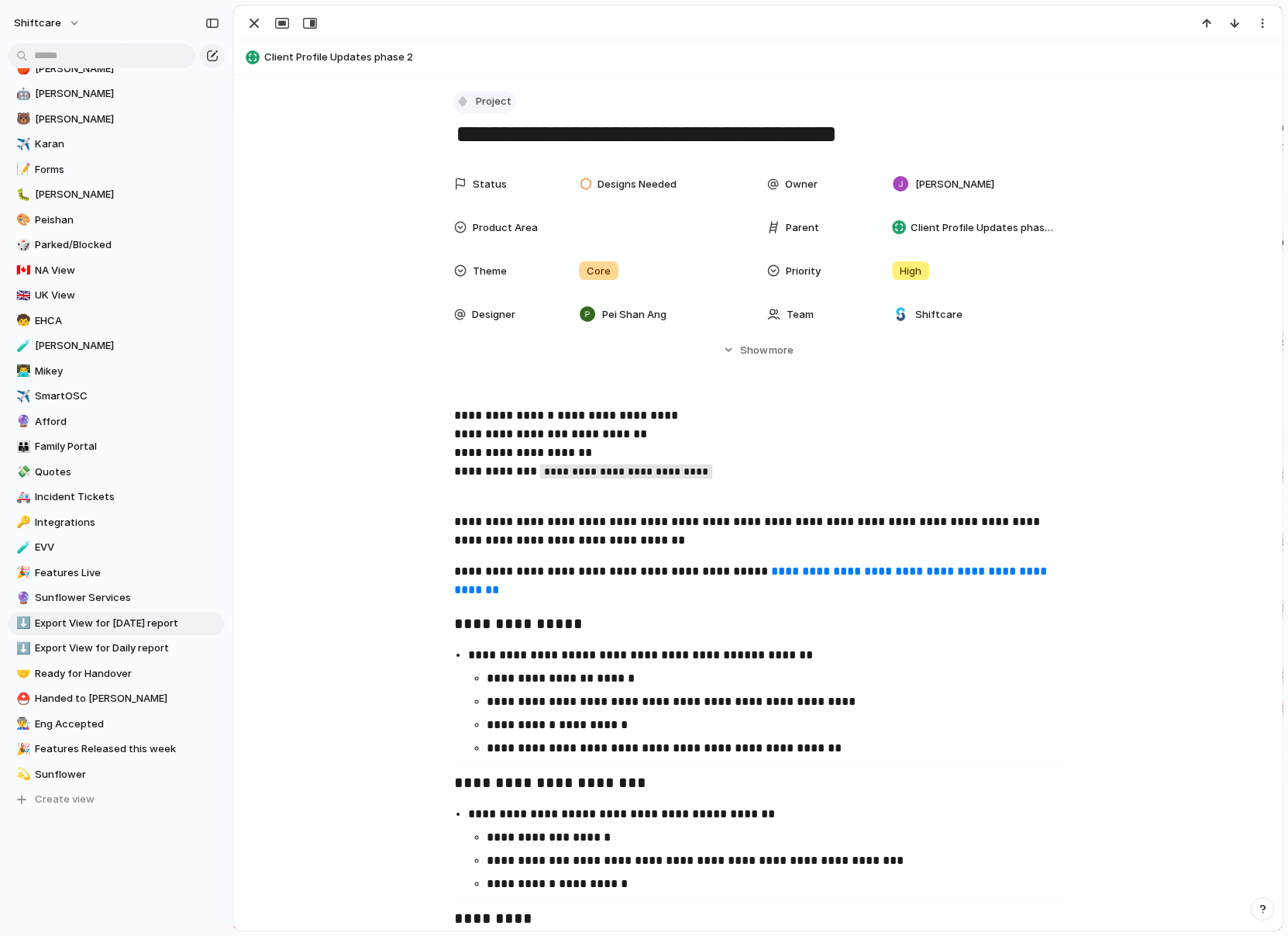
click at [458, 104] on div "button" at bounding box center [463, 101] width 14 height 14
click at [492, 262] on span "Task" at bounding box center [494, 265] width 24 height 15
click at [254, 31] on div "button" at bounding box center [254, 23] width 19 height 19
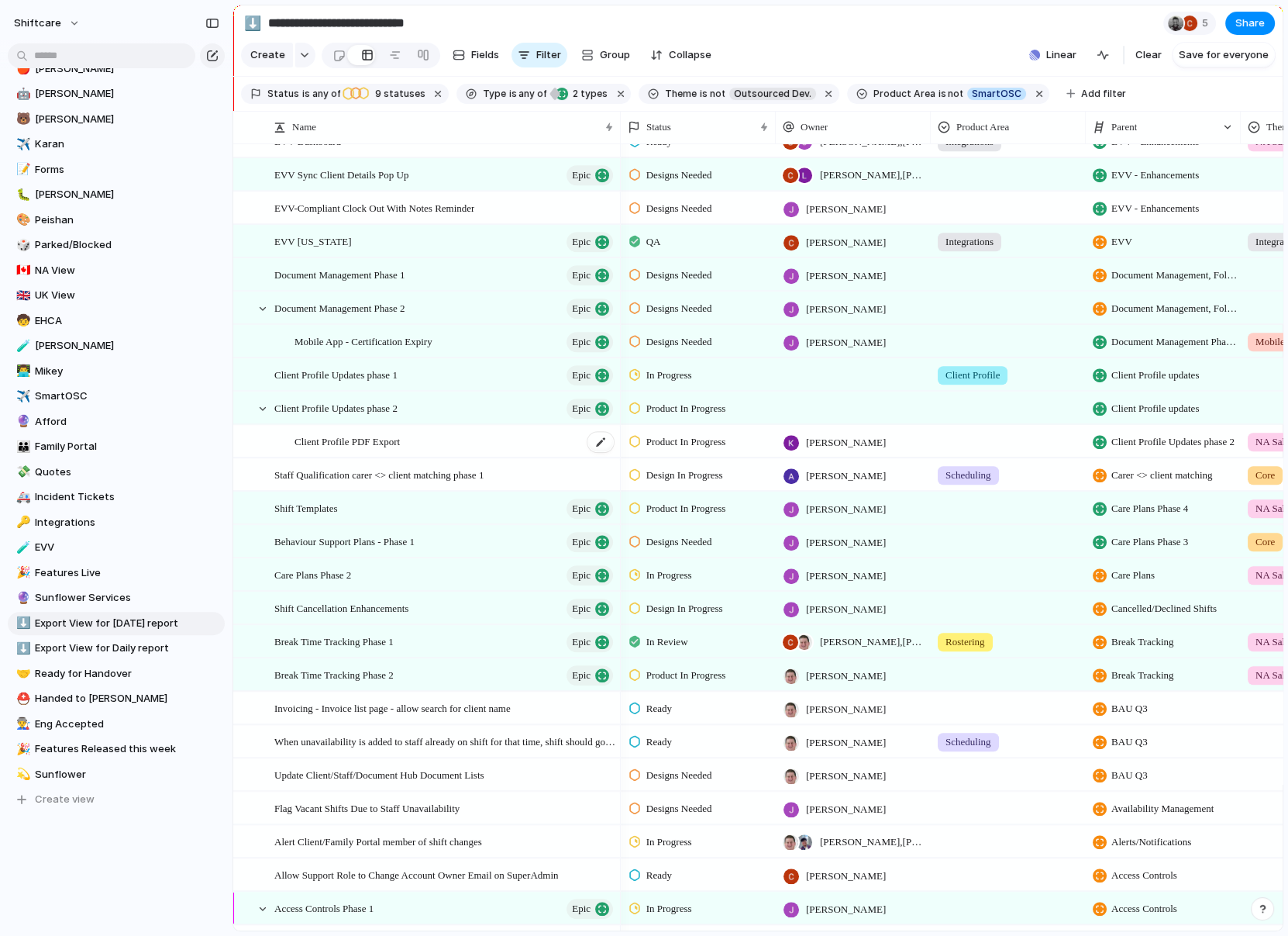
click at [400, 444] on span "Client Profile PDF Export" at bounding box center [347, 441] width 106 height 18
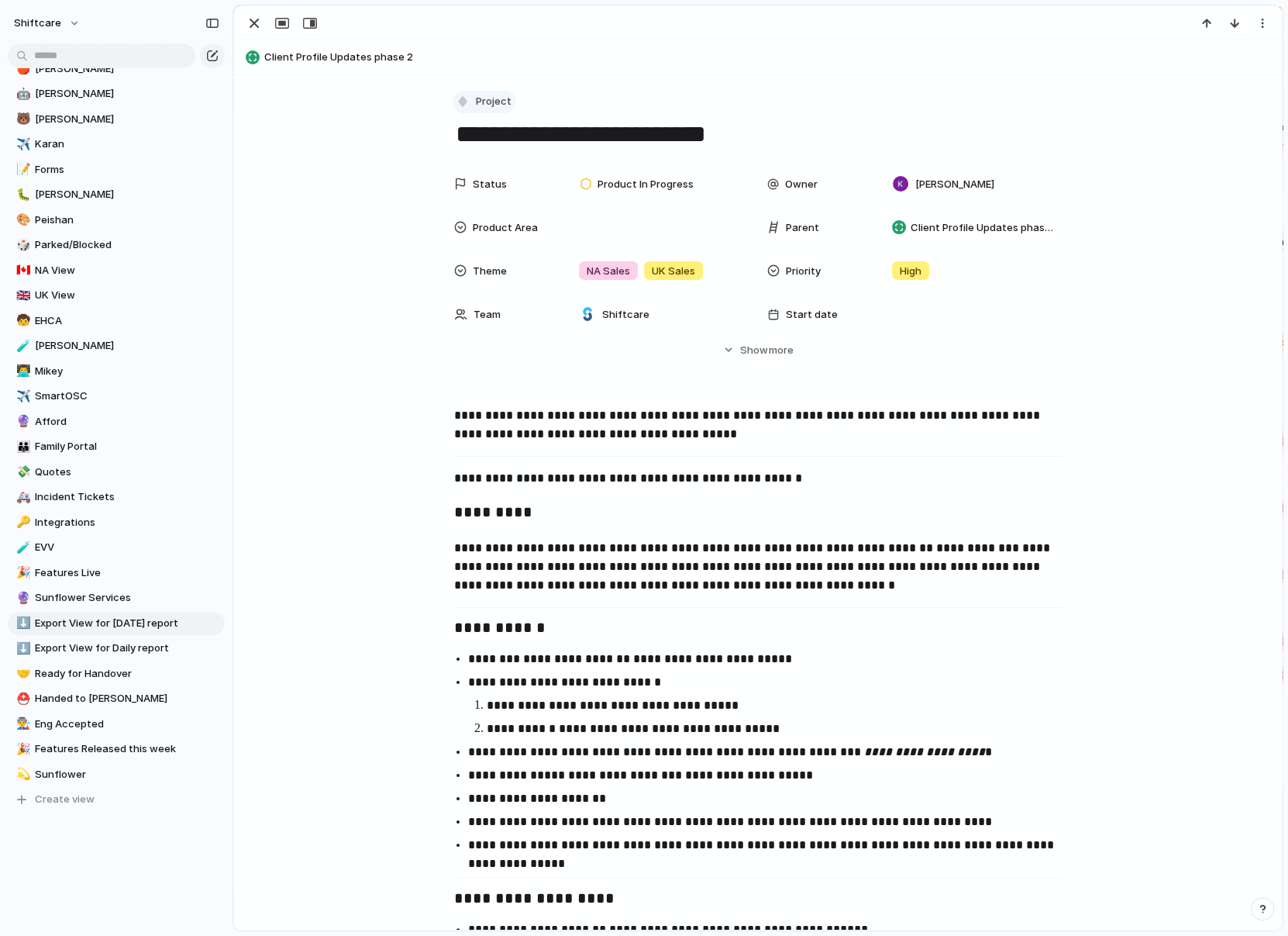
click at [462, 107] on div "button" at bounding box center [463, 101] width 14 height 14
click at [491, 262] on span "Task" at bounding box center [494, 265] width 24 height 15
click at [243, 19] on button "button" at bounding box center [254, 23] width 25 height 20
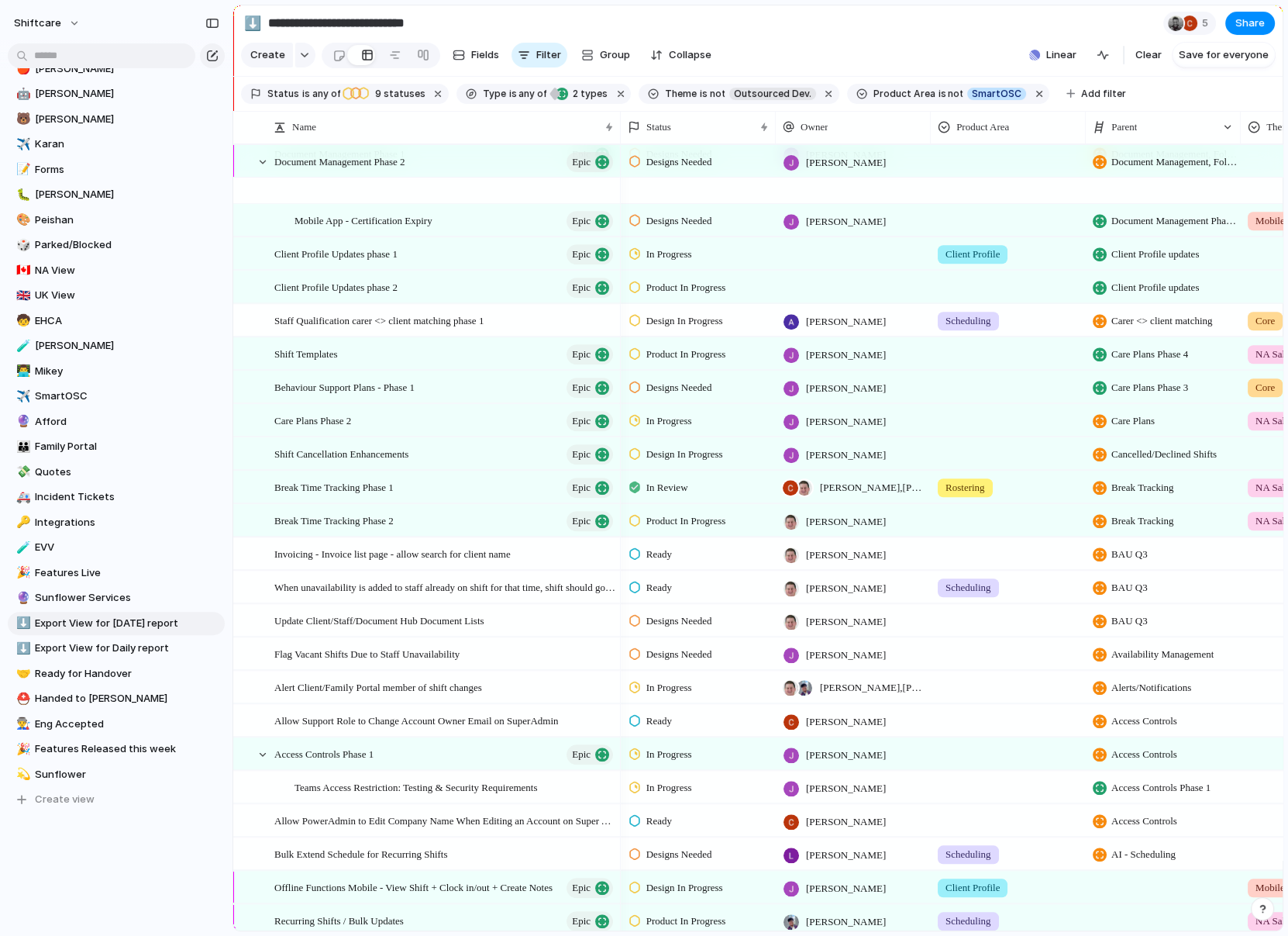
scroll to position [1765, 0]
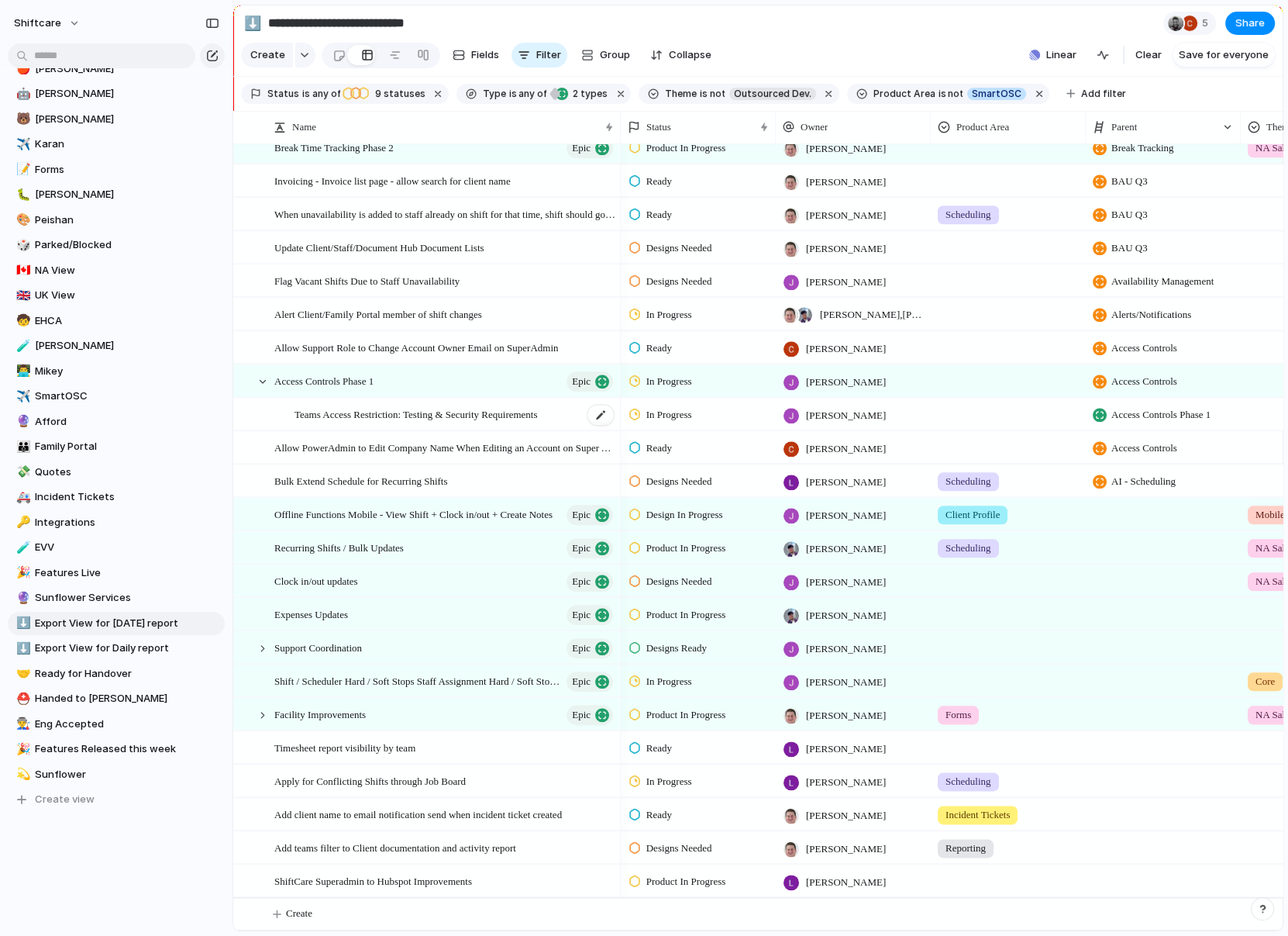
click at [434, 415] on span "Teams Access Restriction: Testing & Security Requirements" at bounding box center [416, 414] width 243 height 18
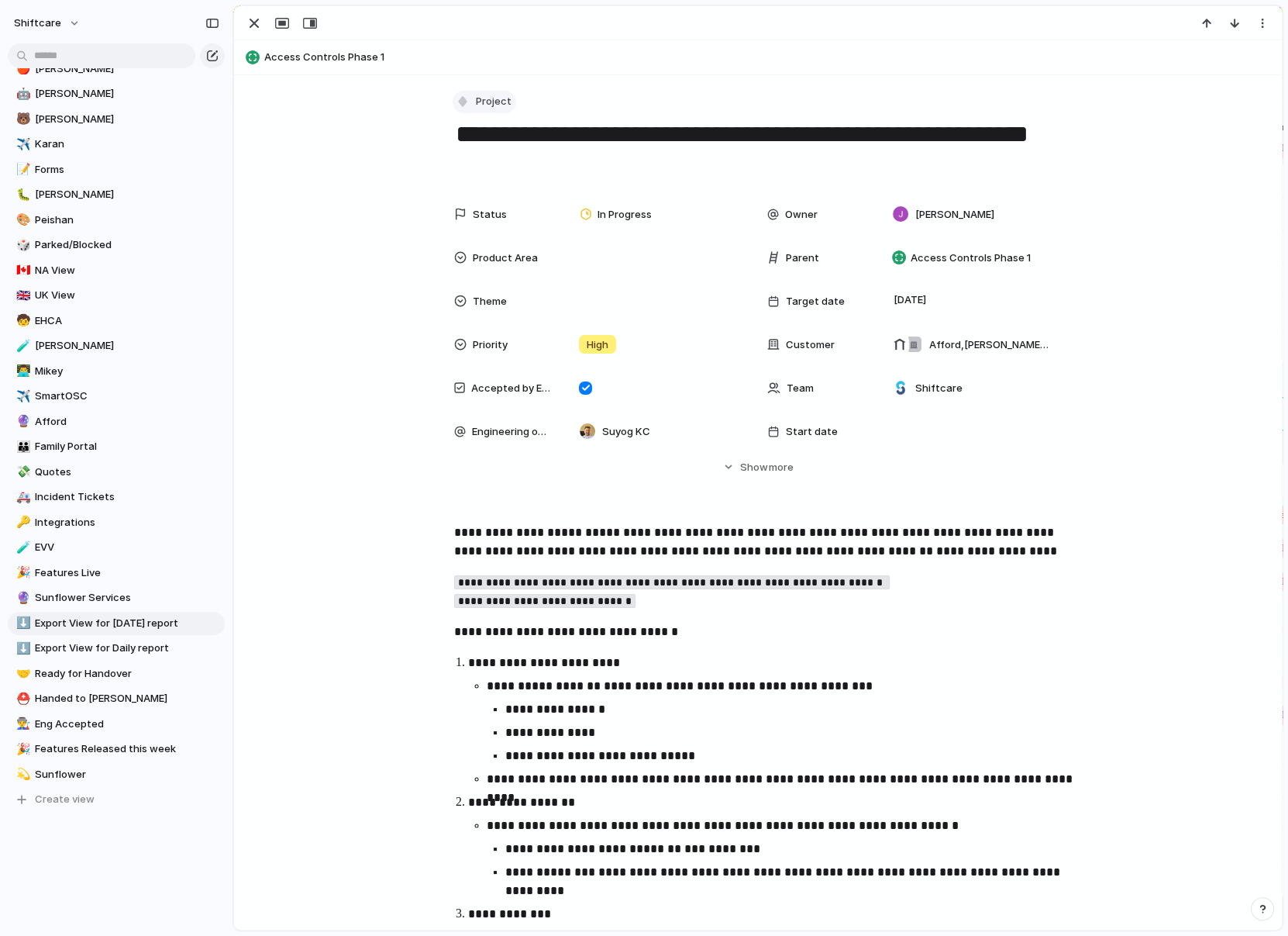
click at [459, 101] on div "button" at bounding box center [463, 101] width 14 height 14
click at [492, 261] on span "Task" at bounding box center [494, 265] width 24 height 15
click at [459, 101] on div "button" at bounding box center [463, 101] width 14 height 14
click at [485, 233] on span "Epic" at bounding box center [493, 240] width 20 height 15
click at [252, 26] on div "button" at bounding box center [254, 23] width 19 height 19
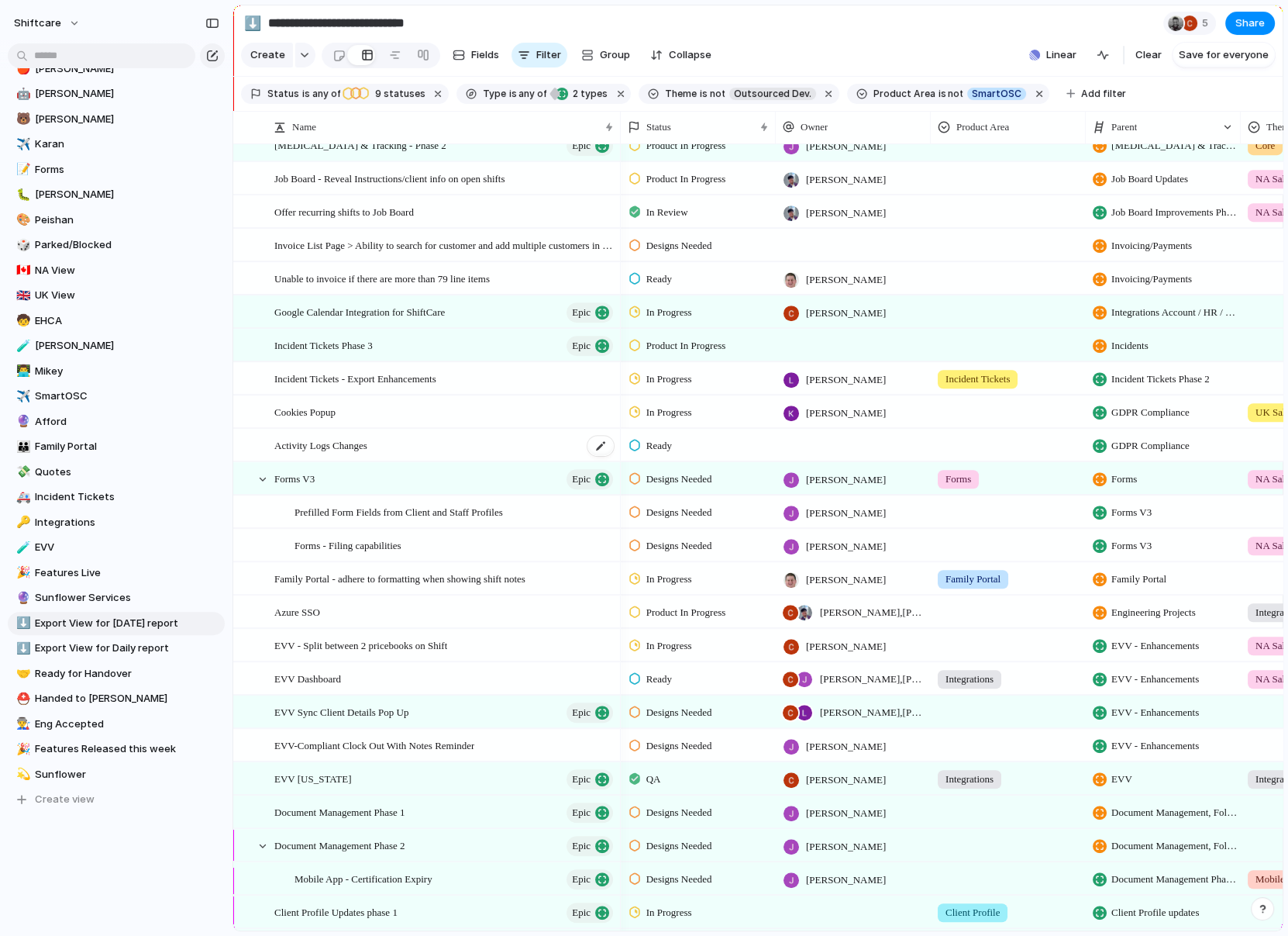
click at [355, 438] on span "Activity Logs Changes" at bounding box center [321, 445] width 93 height 18
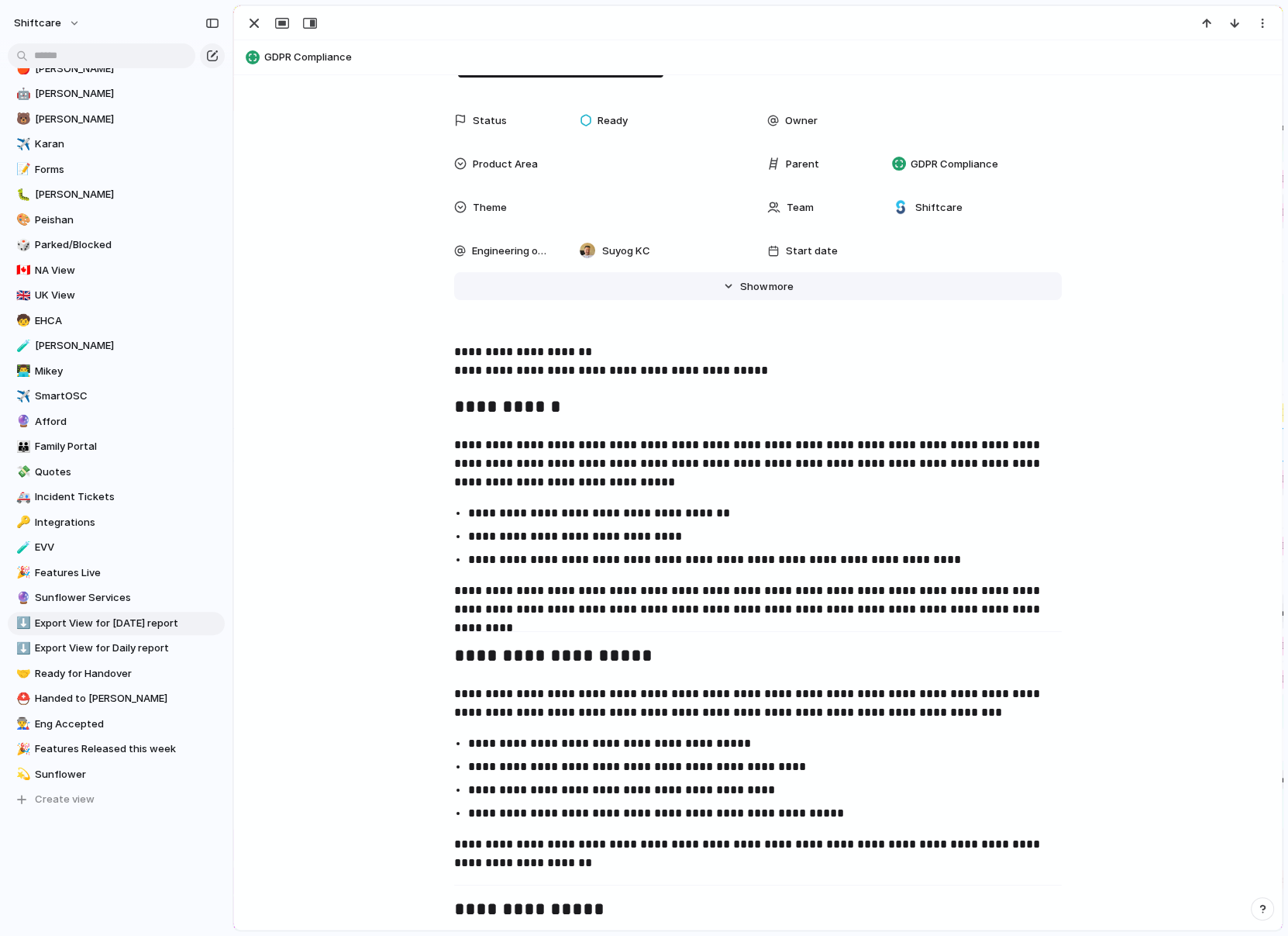
click at [775, 287] on span "more" at bounding box center [781, 287] width 25 height 15
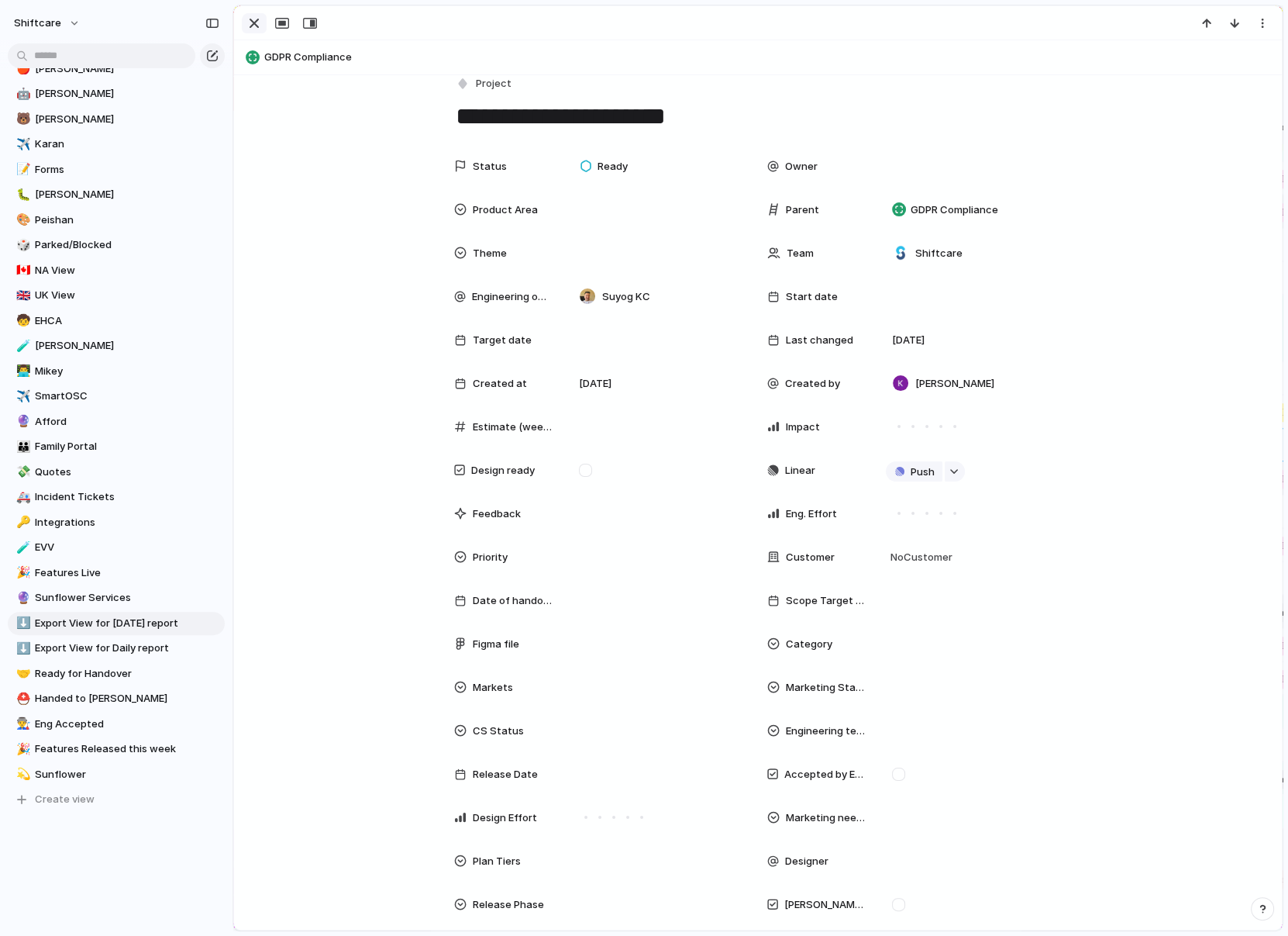
click at [256, 26] on div "button" at bounding box center [254, 23] width 19 height 19
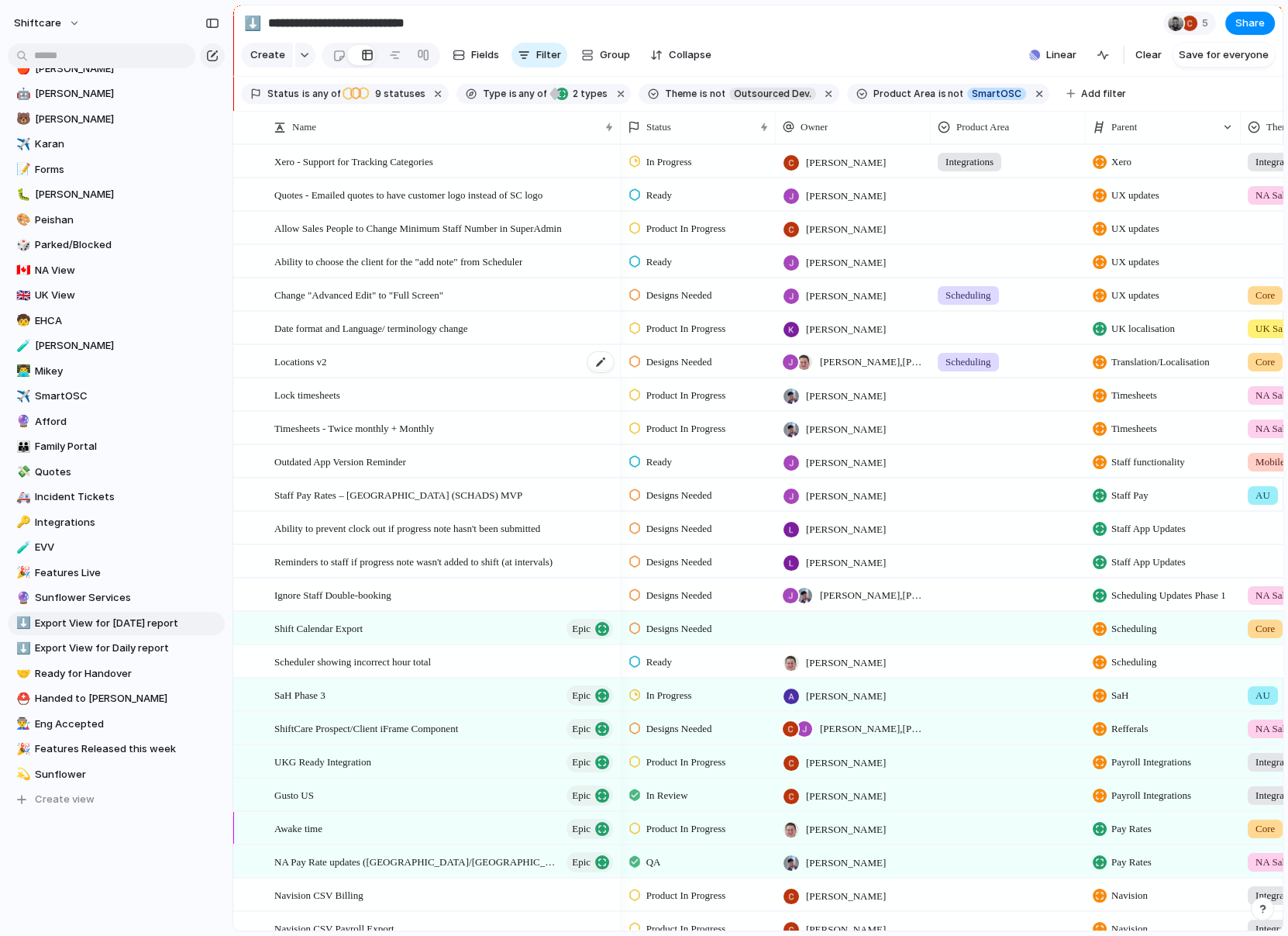
click at [457, 358] on div "Locations v2" at bounding box center [445, 361] width 341 height 32
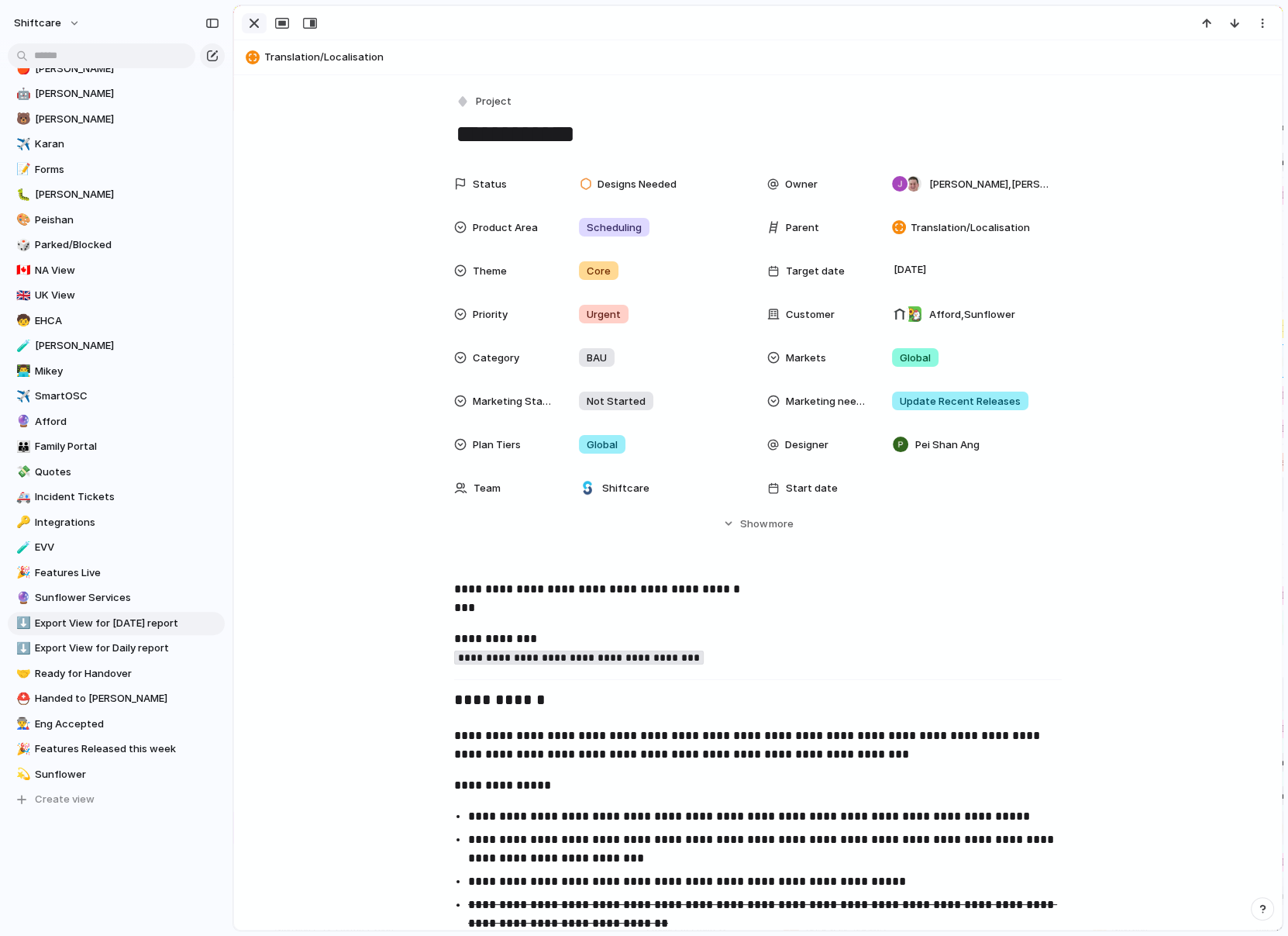
click at [258, 15] on div "button" at bounding box center [254, 23] width 19 height 19
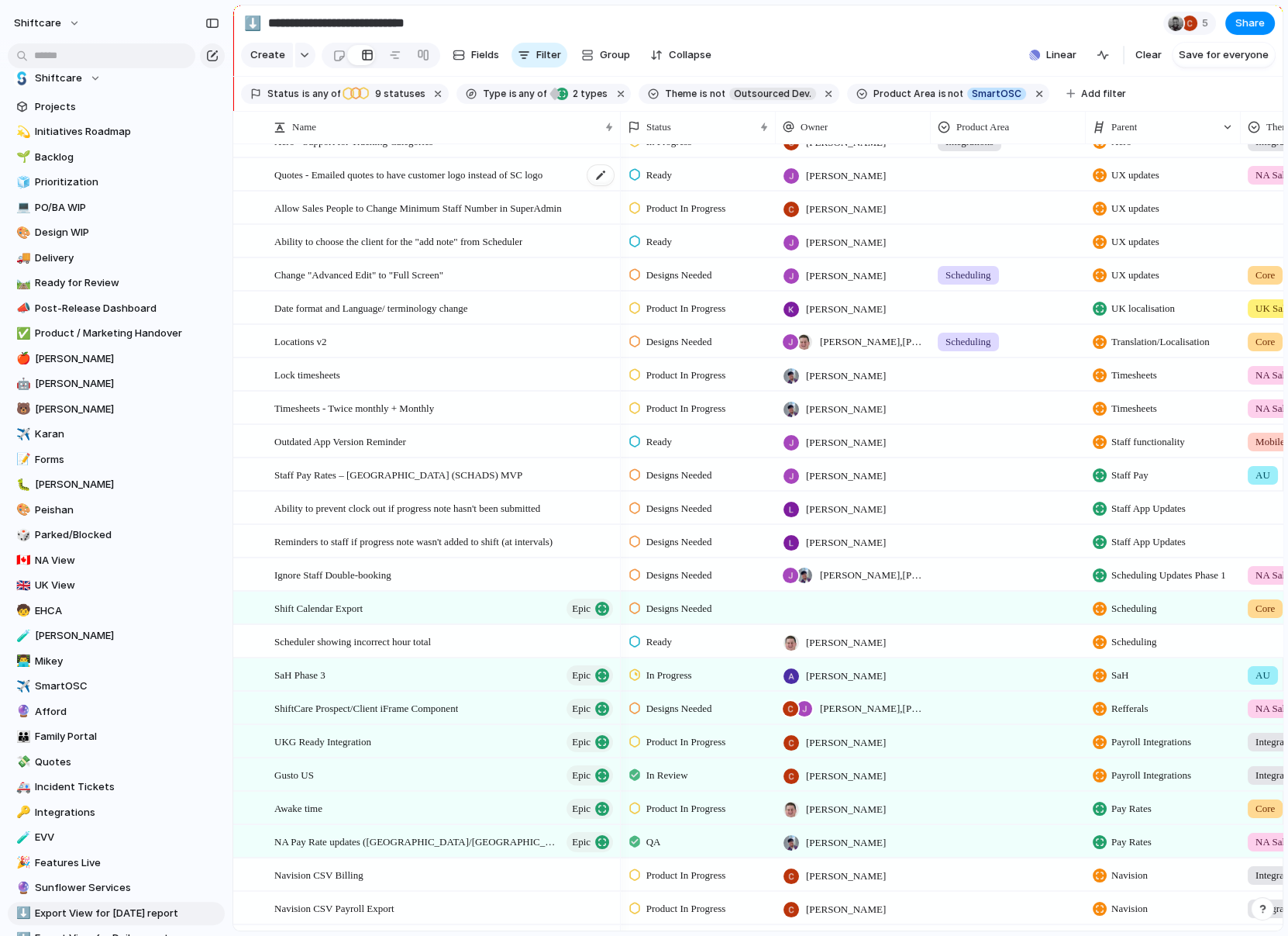
scroll to position [26, 0]
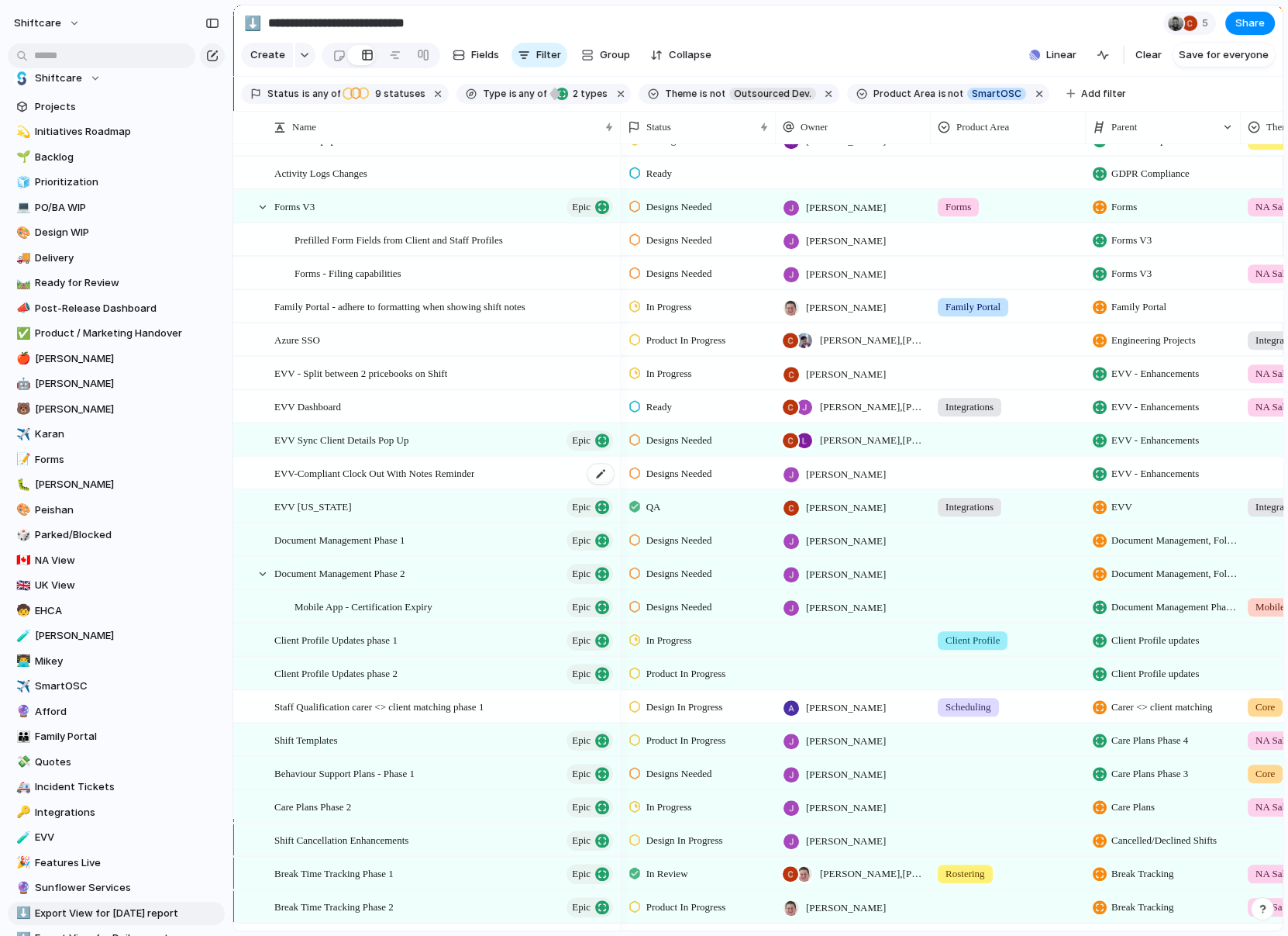
click at [465, 472] on span "EVV-Compliant Clock Out With Notes Reminder" at bounding box center [374, 472] width 200 height 18
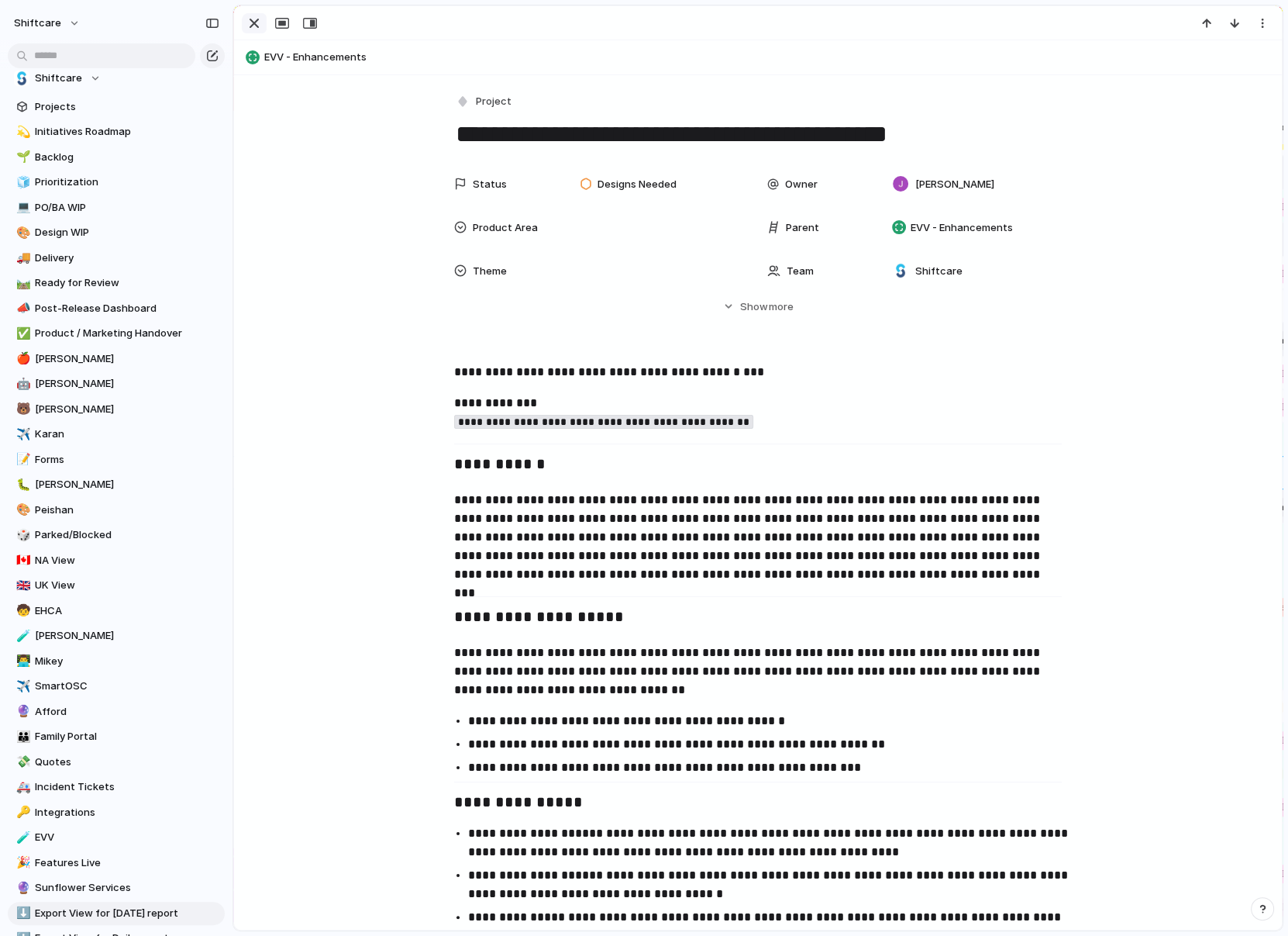
click at [253, 15] on div "button" at bounding box center [254, 23] width 19 height 19
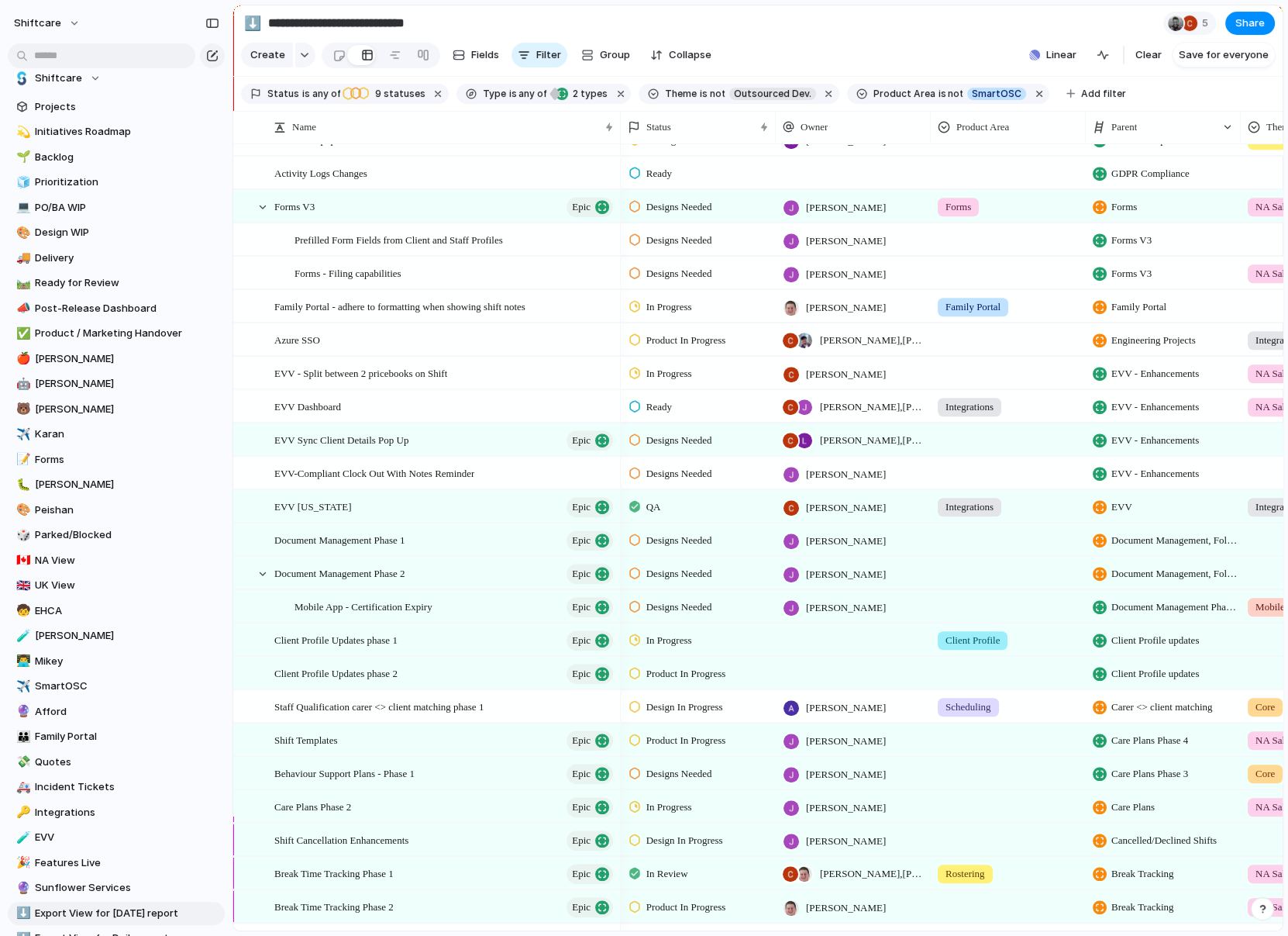
click at [962, 377] on span "EVV - Enhancements" at bounding box center [1156, 373] width 88 height 15
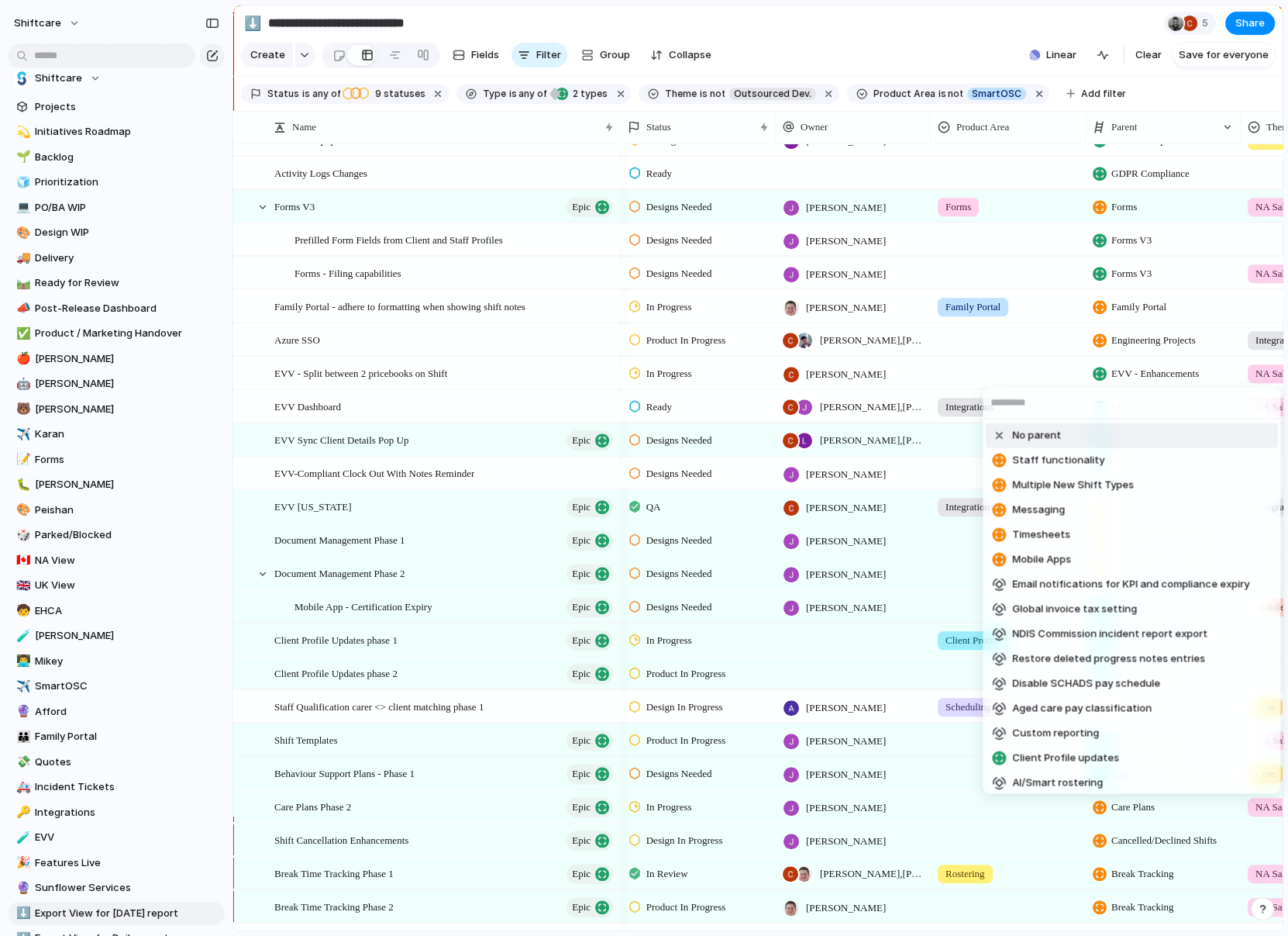
click at [530, 375] on div "No parent Staff functionality Multiple New Shift Types Messaging Timesheets Mob…" at bounding box center [644, 468] width 1288 height 936
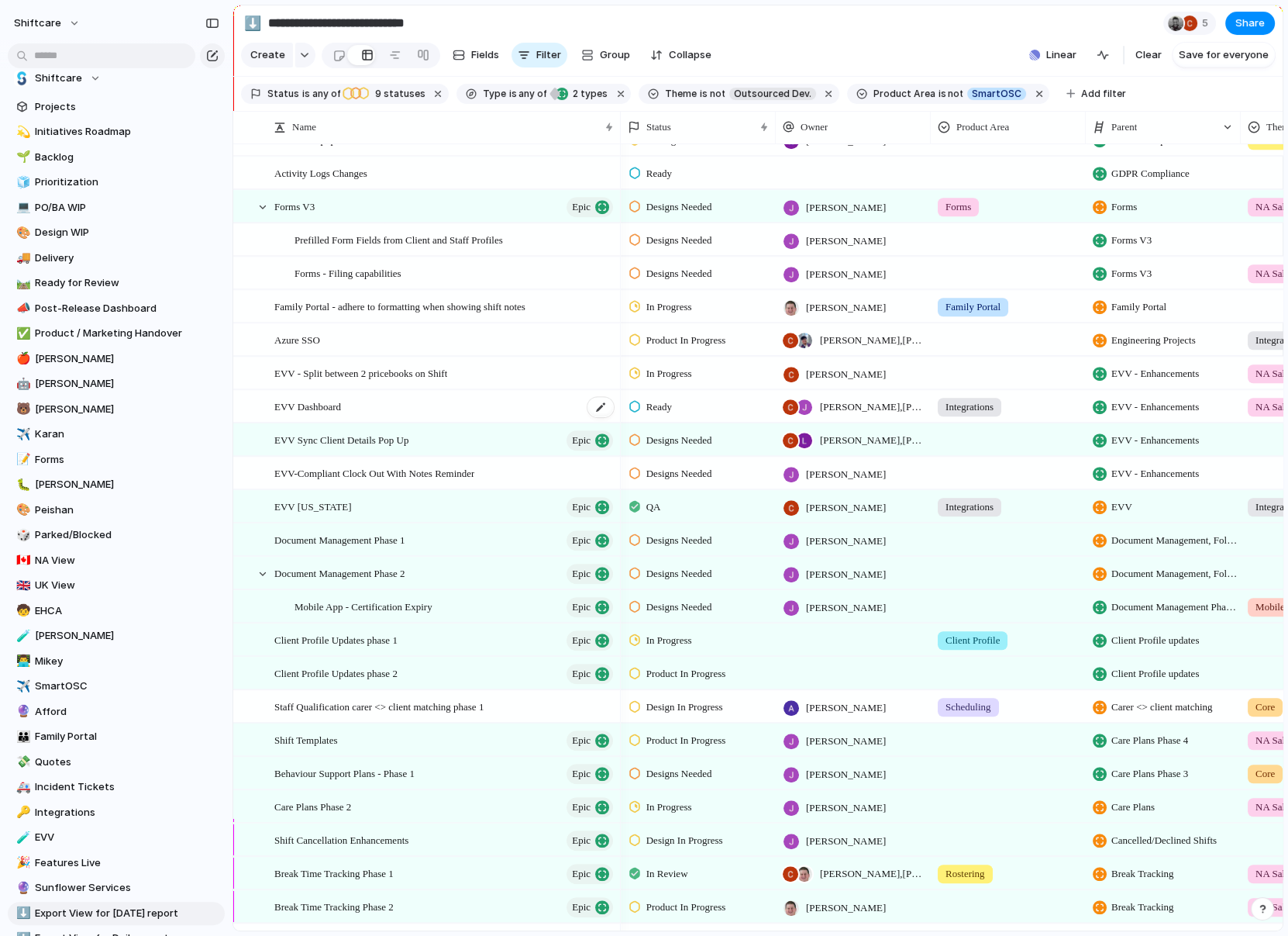
click at [405, 404] on div "EVV Dashboard" at bounding box center [445, 406] width 341 height 32
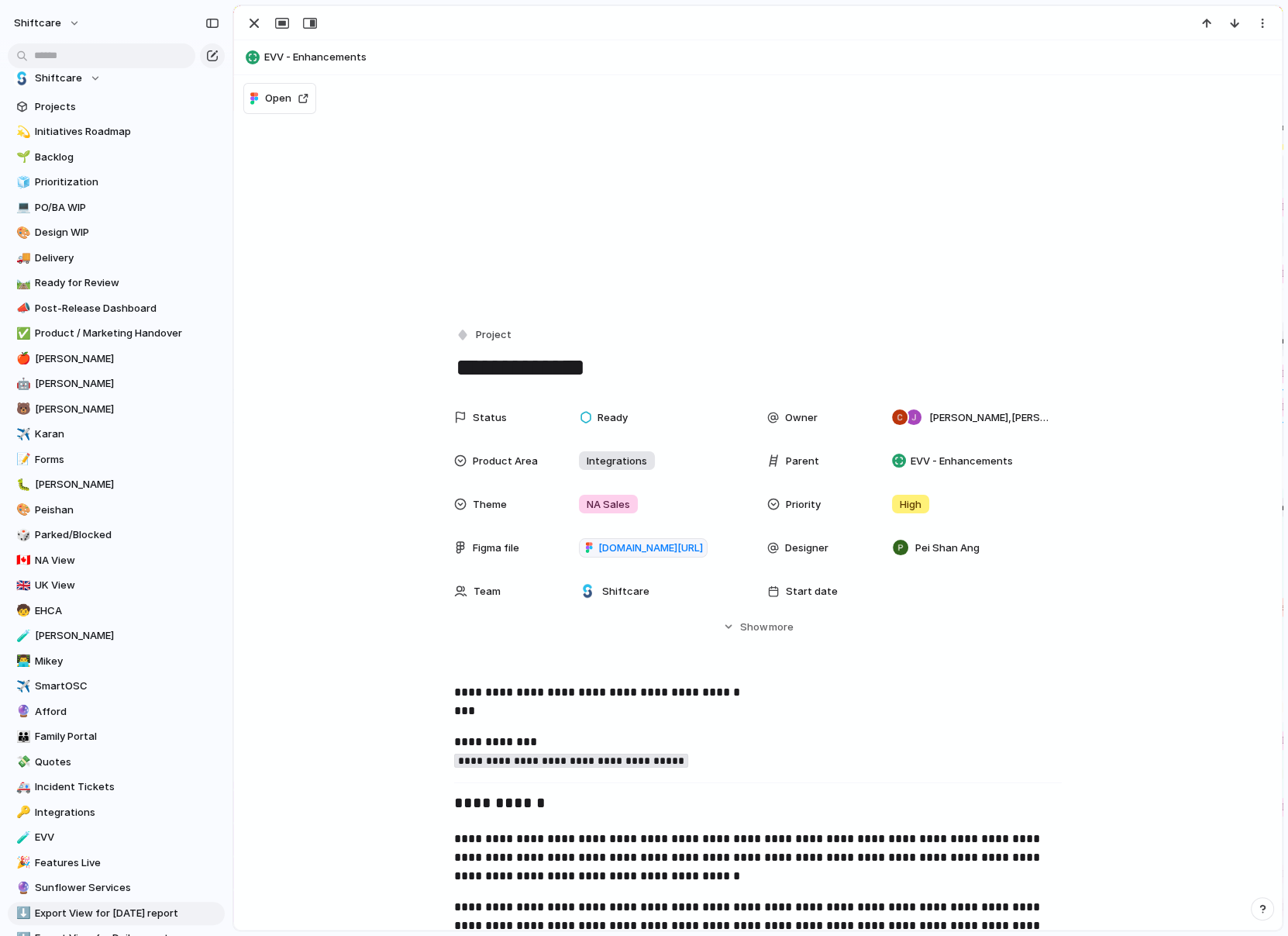
click at [331, 57] on span "EVV - Enhancements" at bounding box center [769, 57] width 1010 height 15
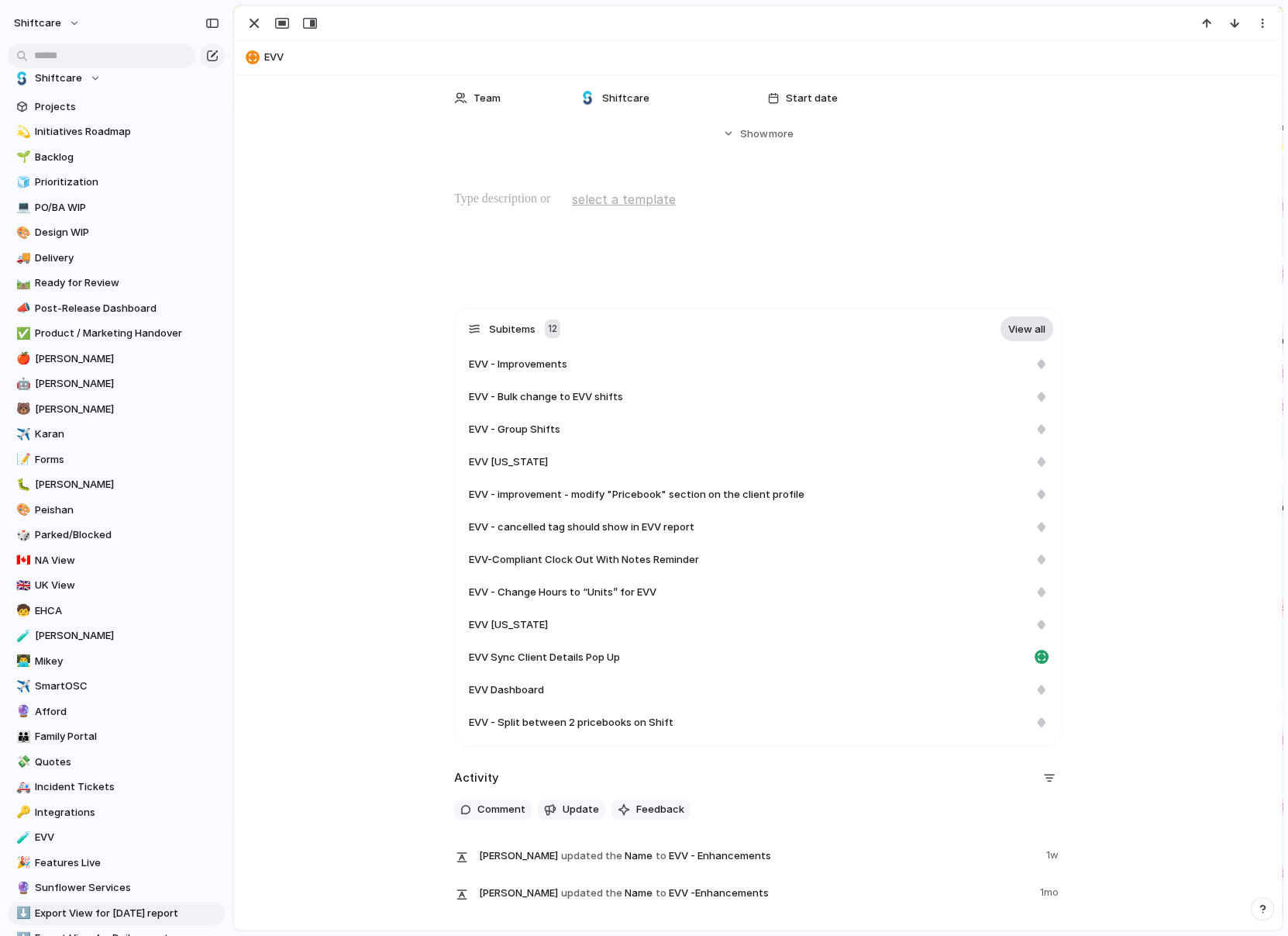
click at [962, 327] on link "View all" at bounding box center [1027, 329] width 53 height 25
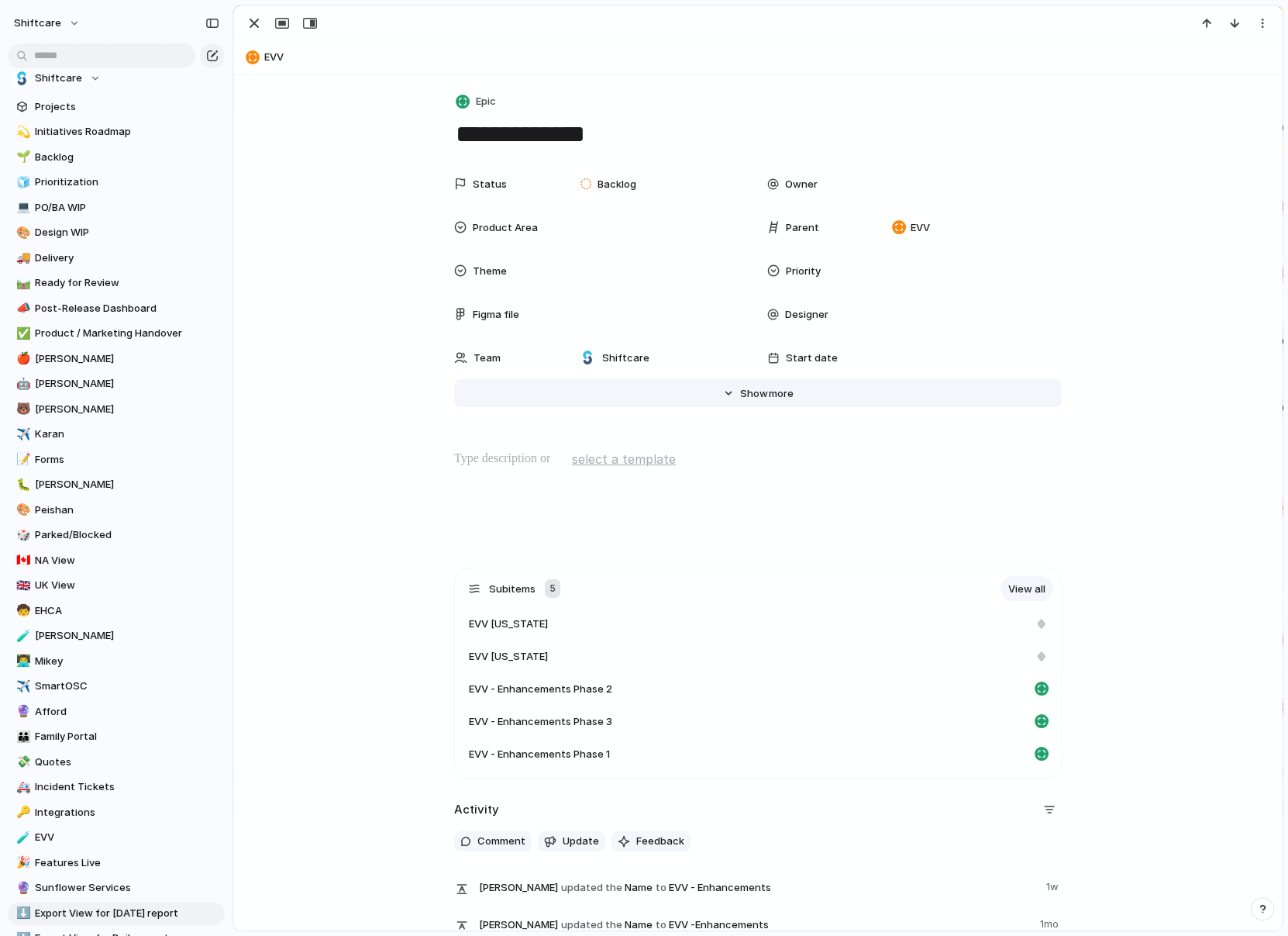
scroll to position [132, 0]
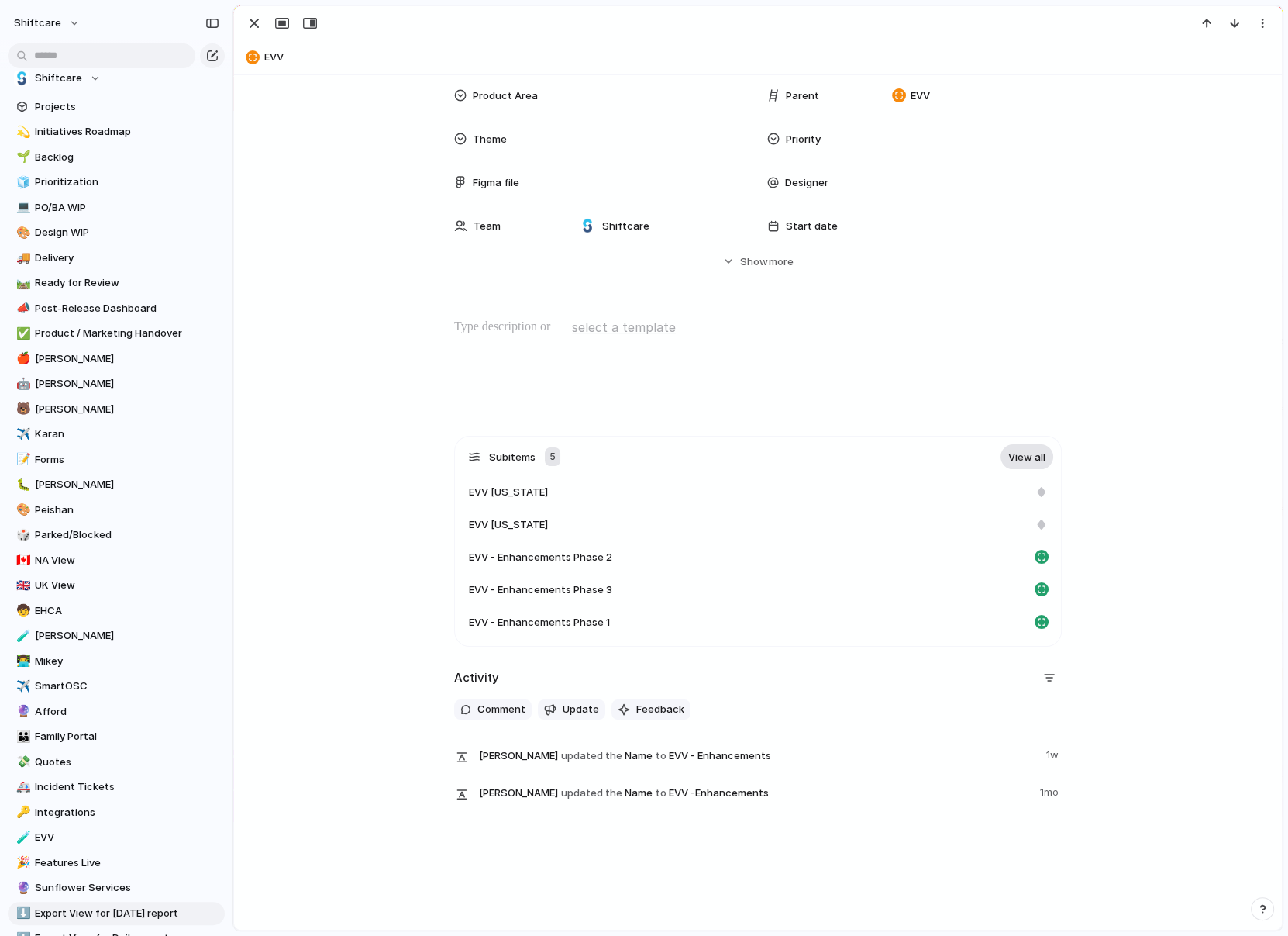
click at [962, 458] on link "View all" at bounding box center [1027, 456] width 53 height 25
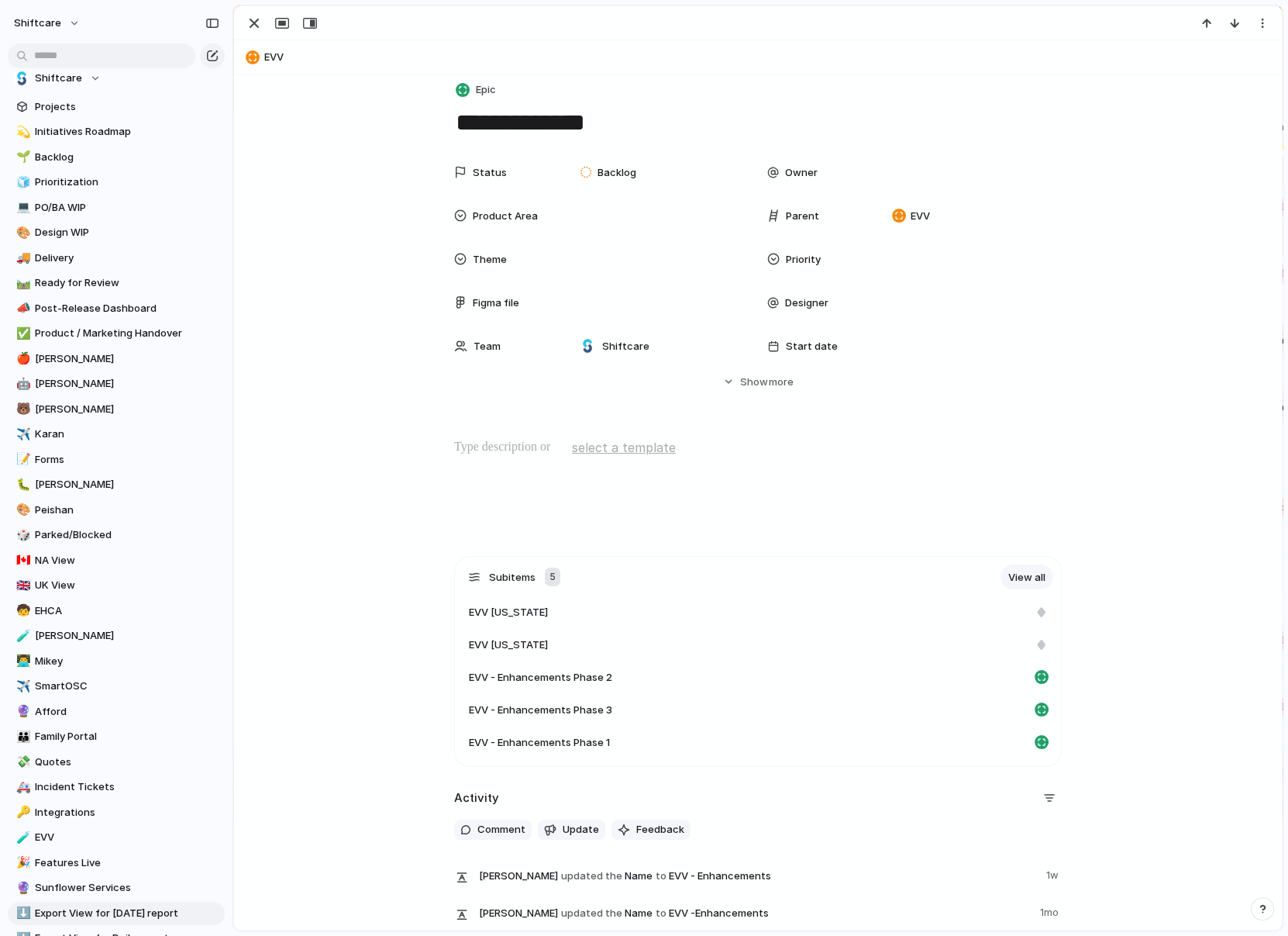
scroll to position [0, 0]
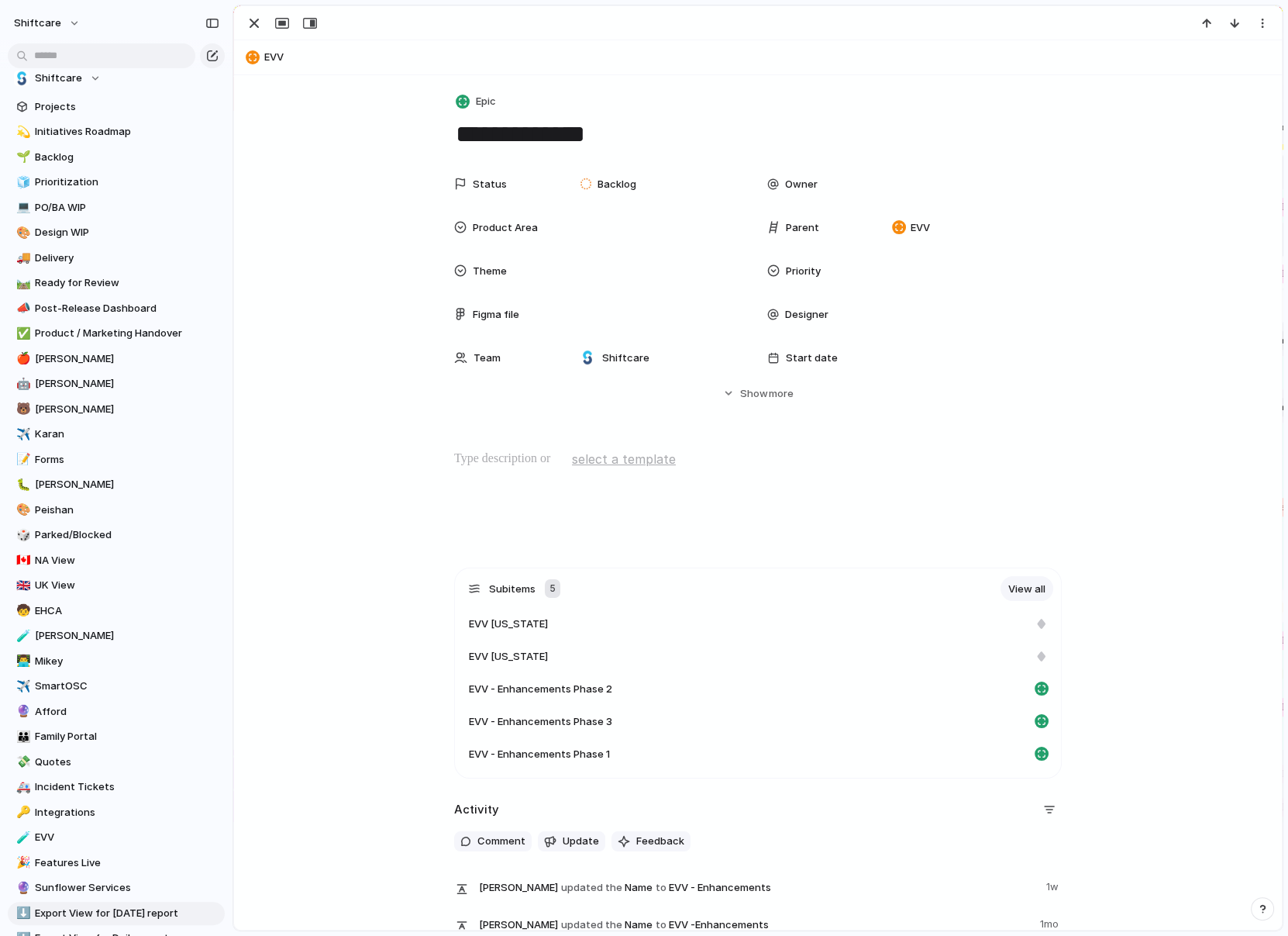
click at [269, 55] on button "EVV" at bounding box center [758, 57] width 1034 height 25
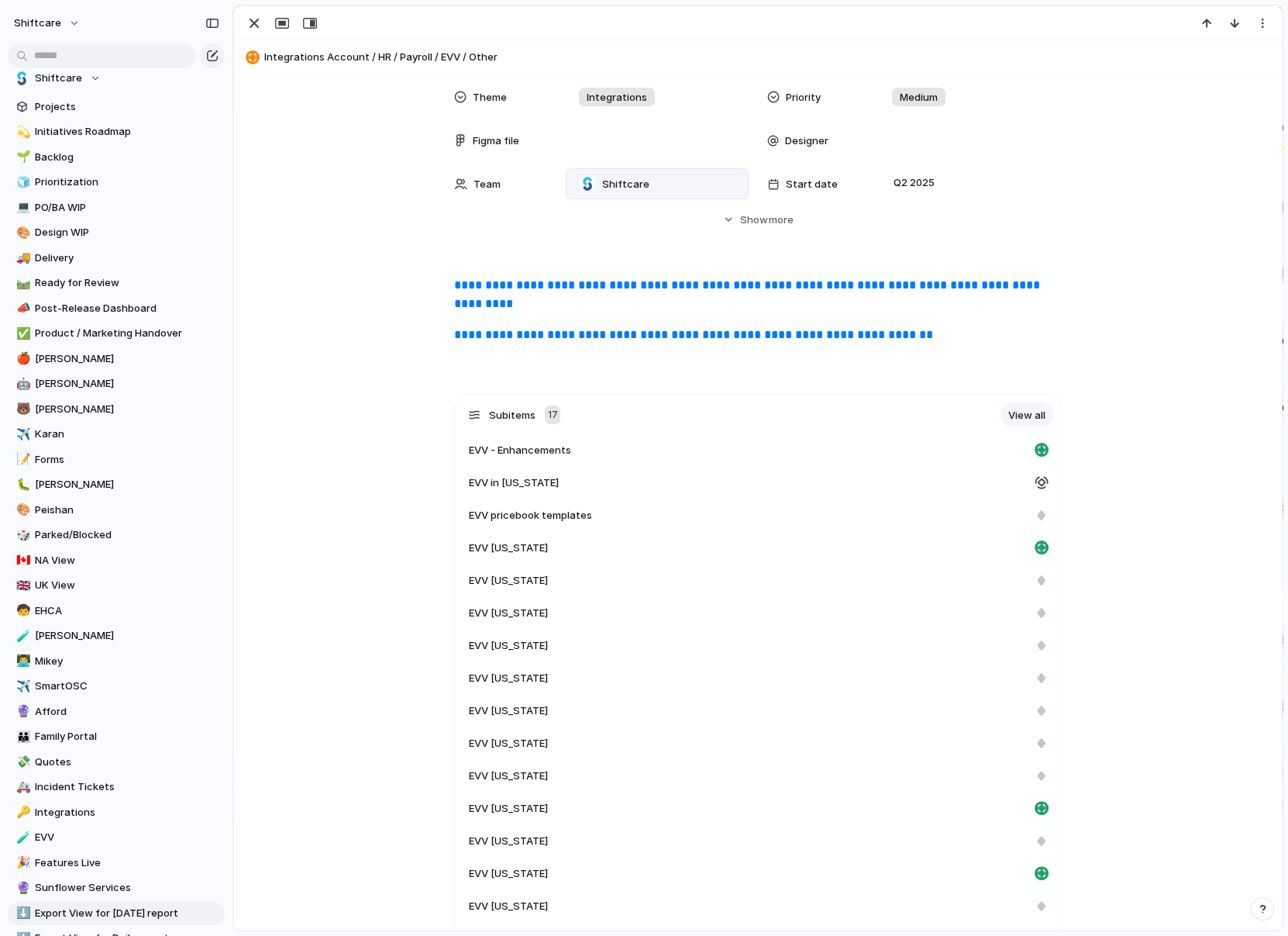
scroll to position [475, 0]
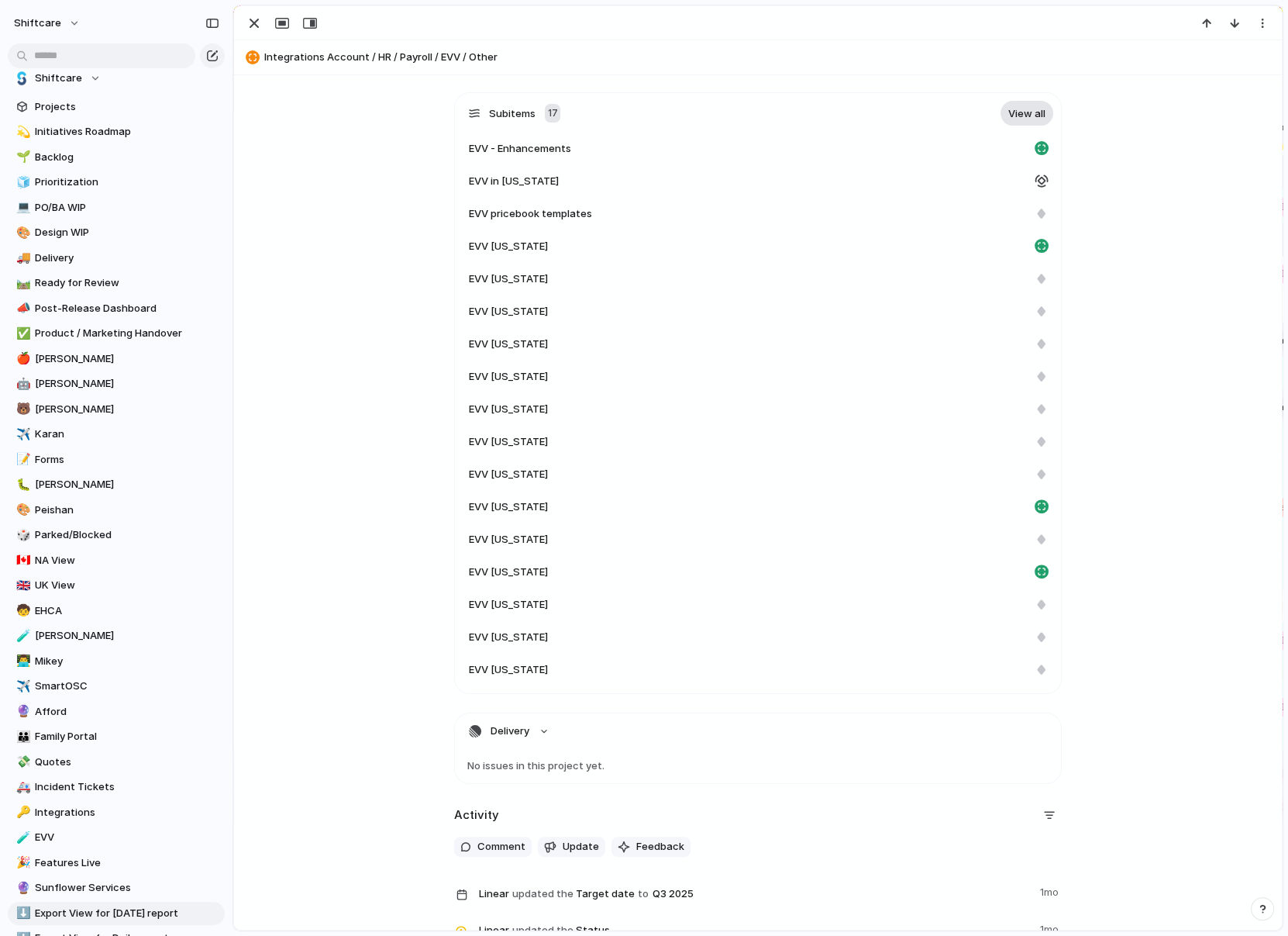
click at [962, 112] on link "View all" at bounding box center [1027, 113] width 53 height 25
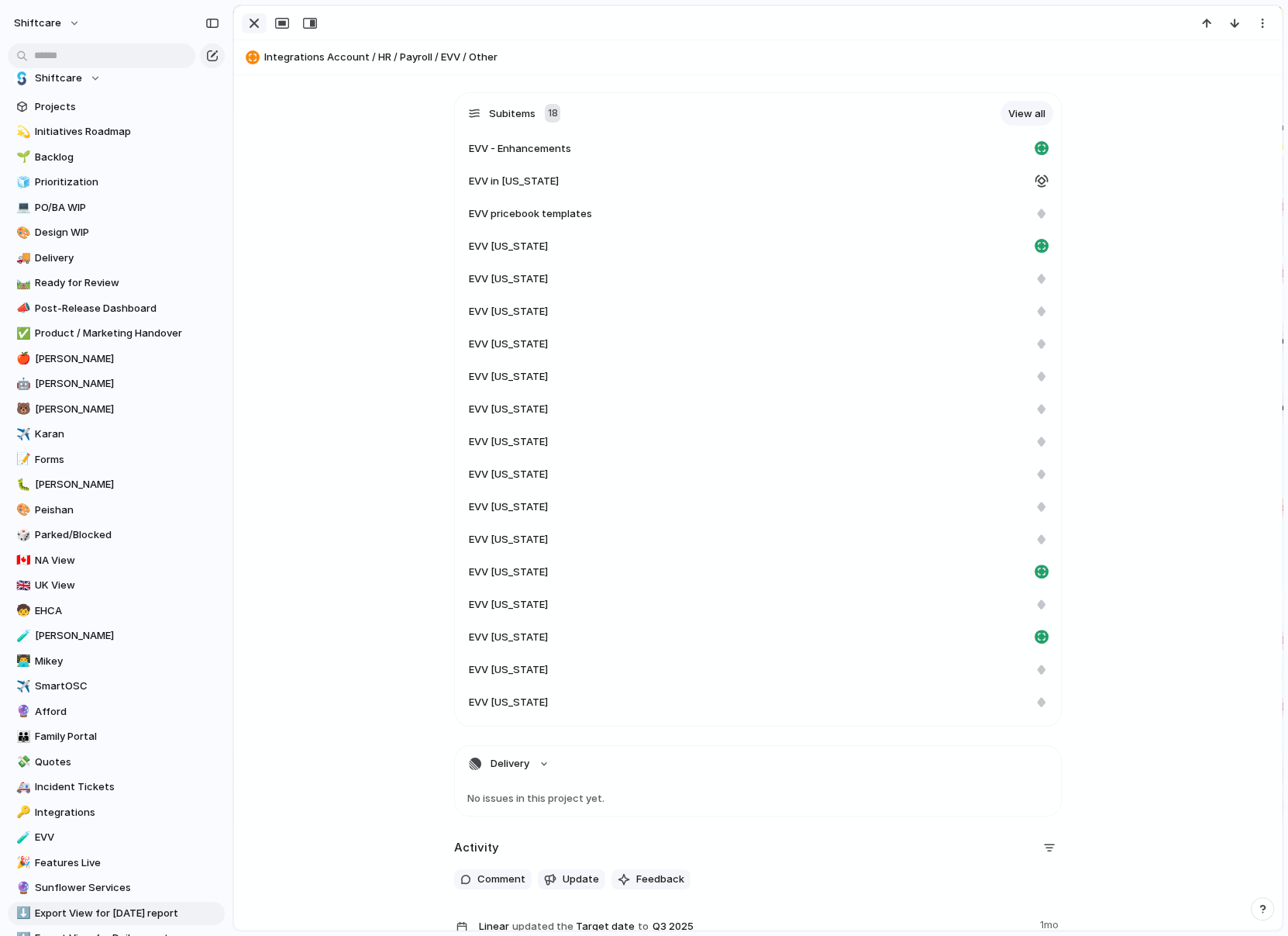
click at [256, 27] on div "button" at bounding box center [254, 23] width 19 height 19
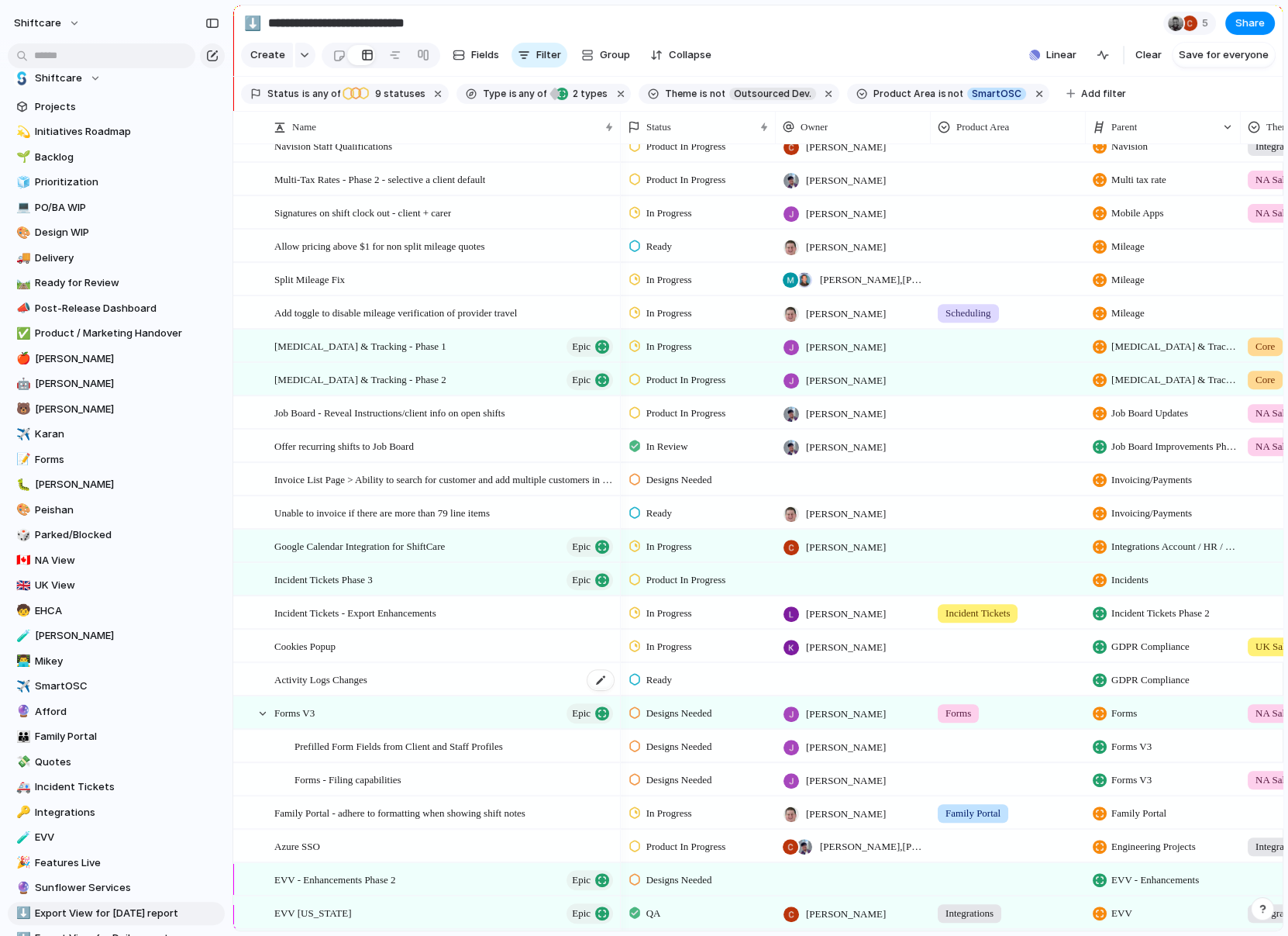
scroll to position [1981, 0]
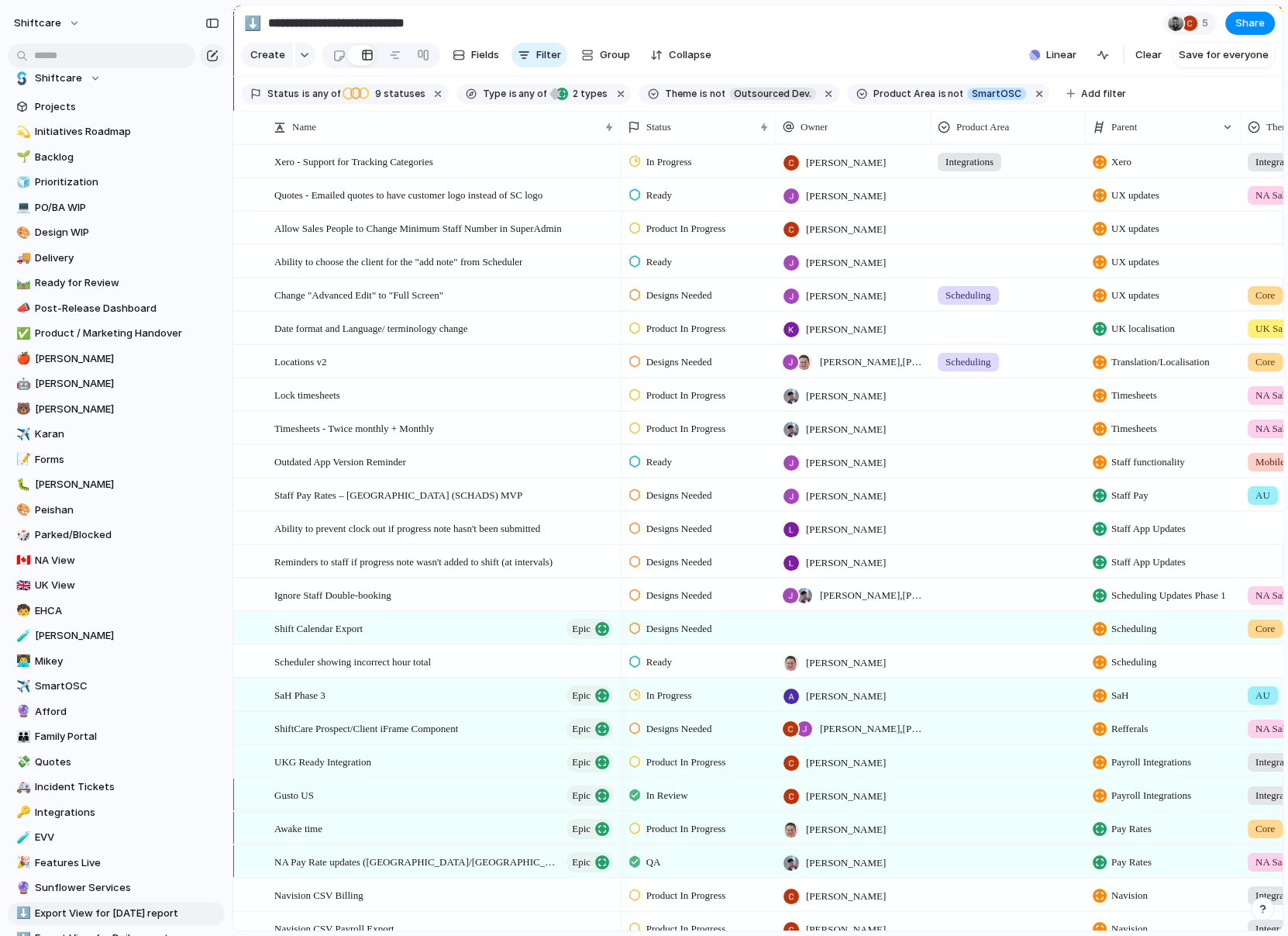
click at [962, 192] on span "UX updates" at bounding box center [1135, 195] width 48 height 15
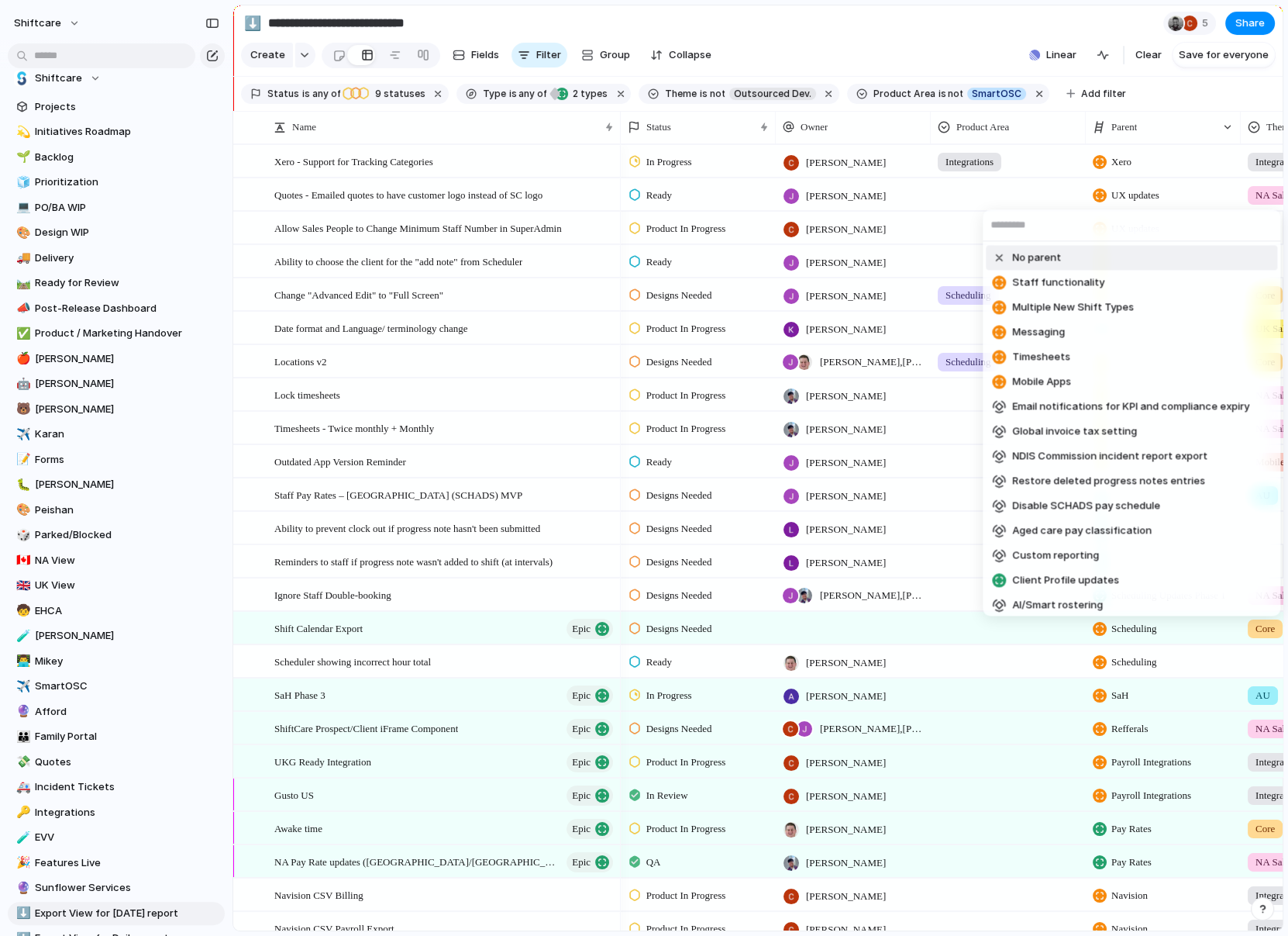
click at [962, 181] on div "No parent Staff functionality Multiple New Shift Types Messaging Timesheets Mob…" at bounding box center [644, 468] width 1288 height 936
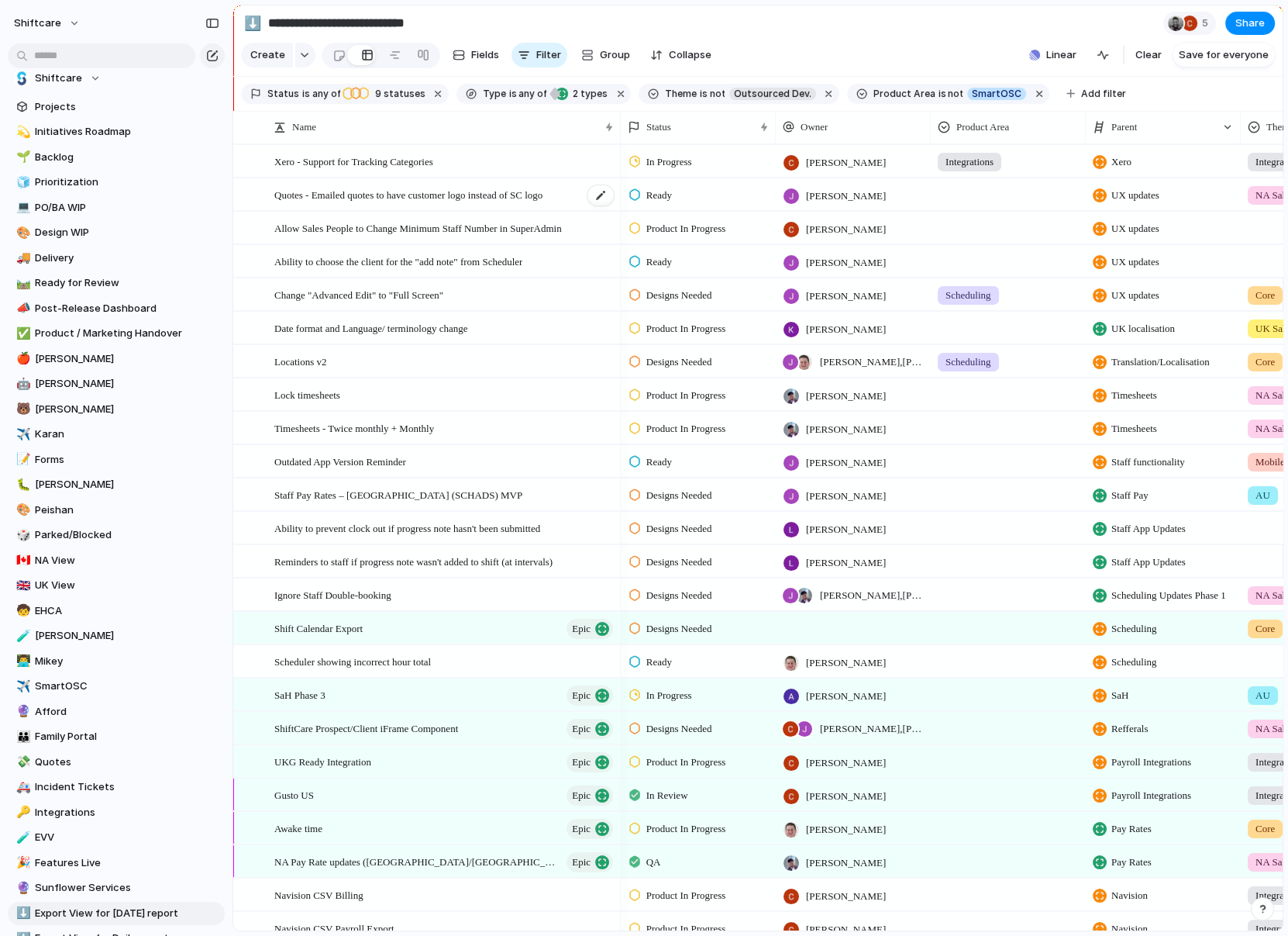
click at [521, 196] on span "Quotes - Emailed quotes to have customer logo instead of SC logo" at bounding box center [408, 194] width 268 height 18
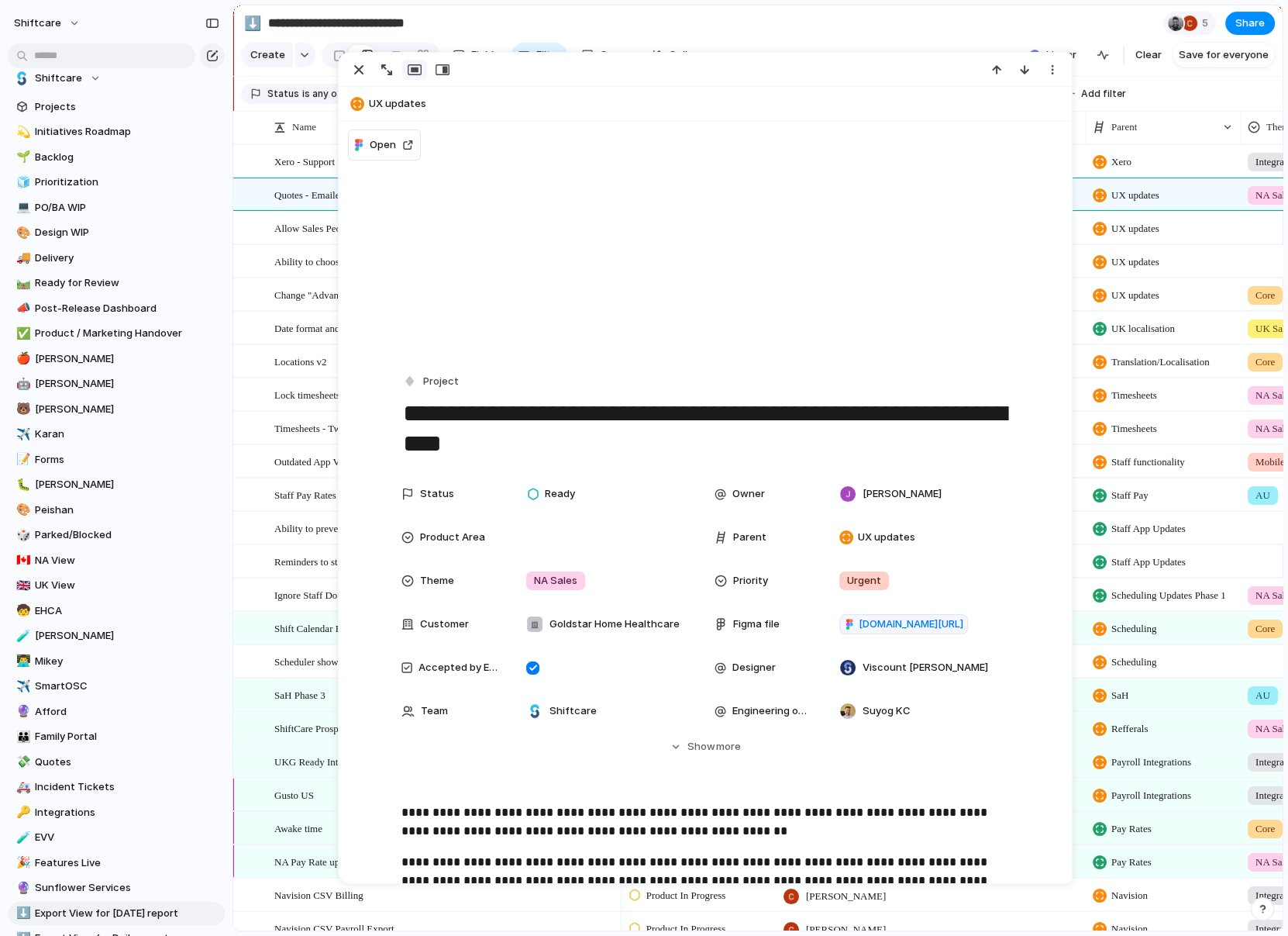
click at [373, 100] on button "UX updates" at bounding box center [705, 104] width 719 height 25
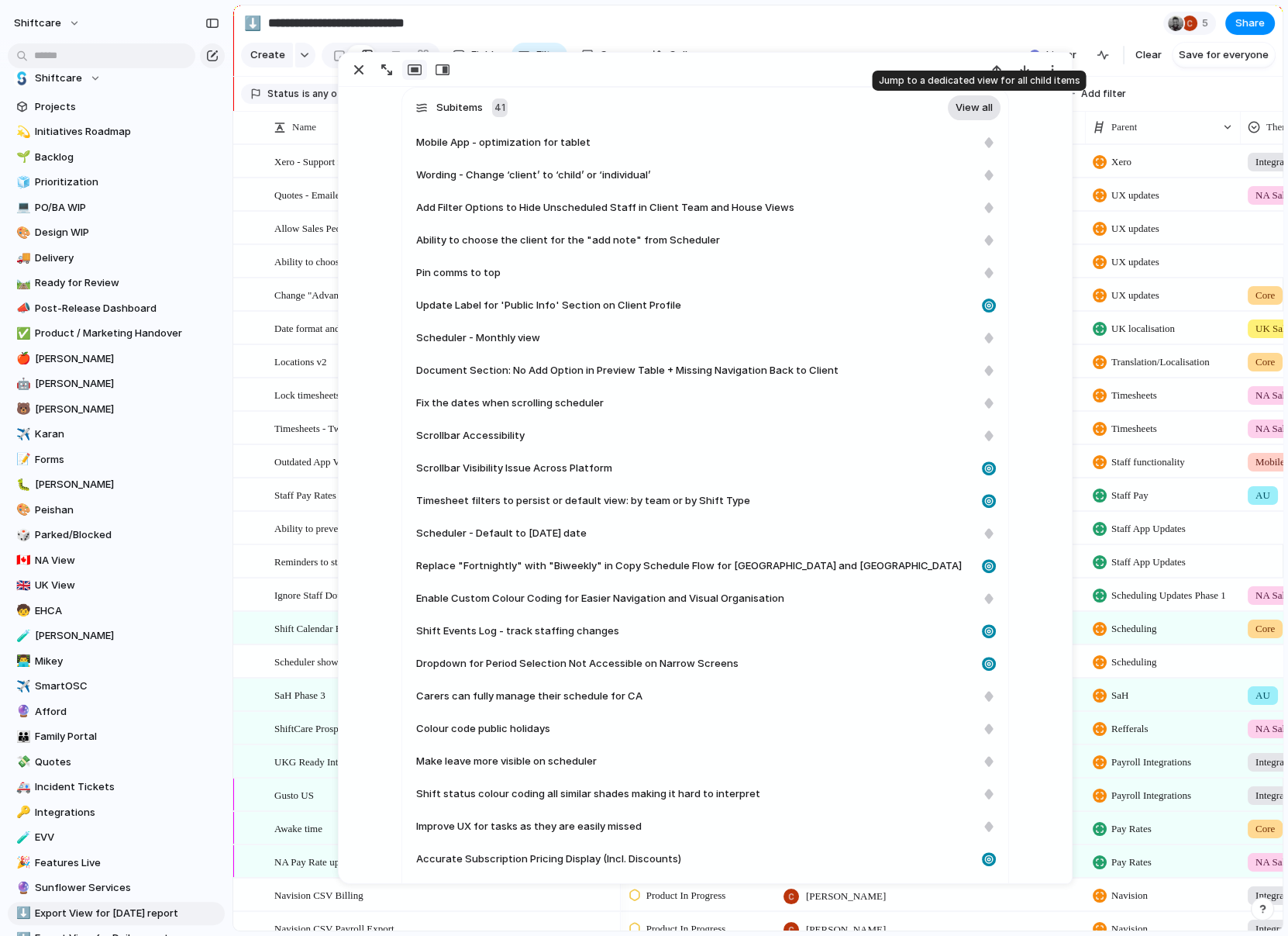
click at [962, 110] on link "View all" at bounding box center [974, 107] width 53 height 25
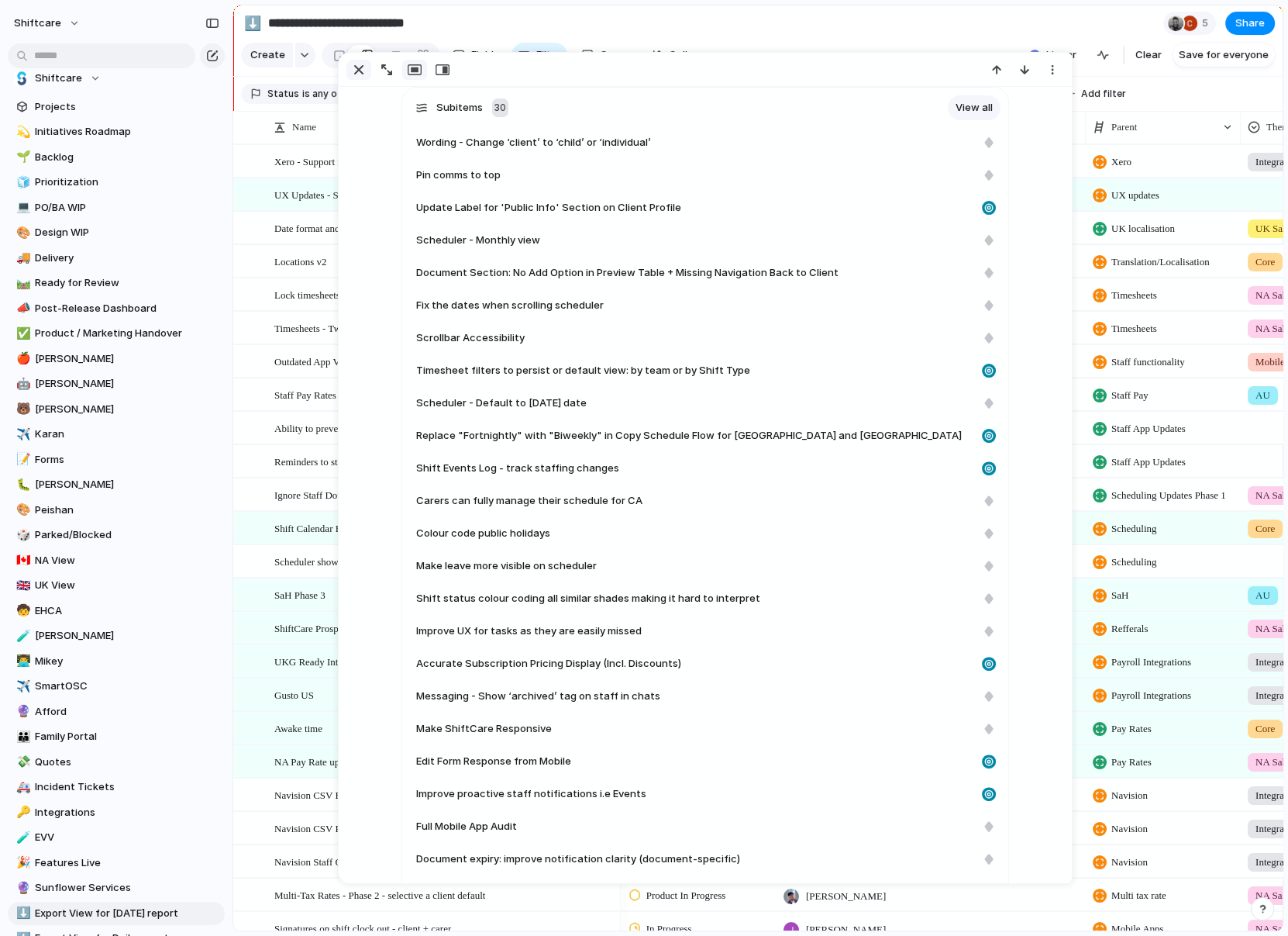
click at [354, 63] on div "button" at bounding box center [359, 69] width 19 height 19
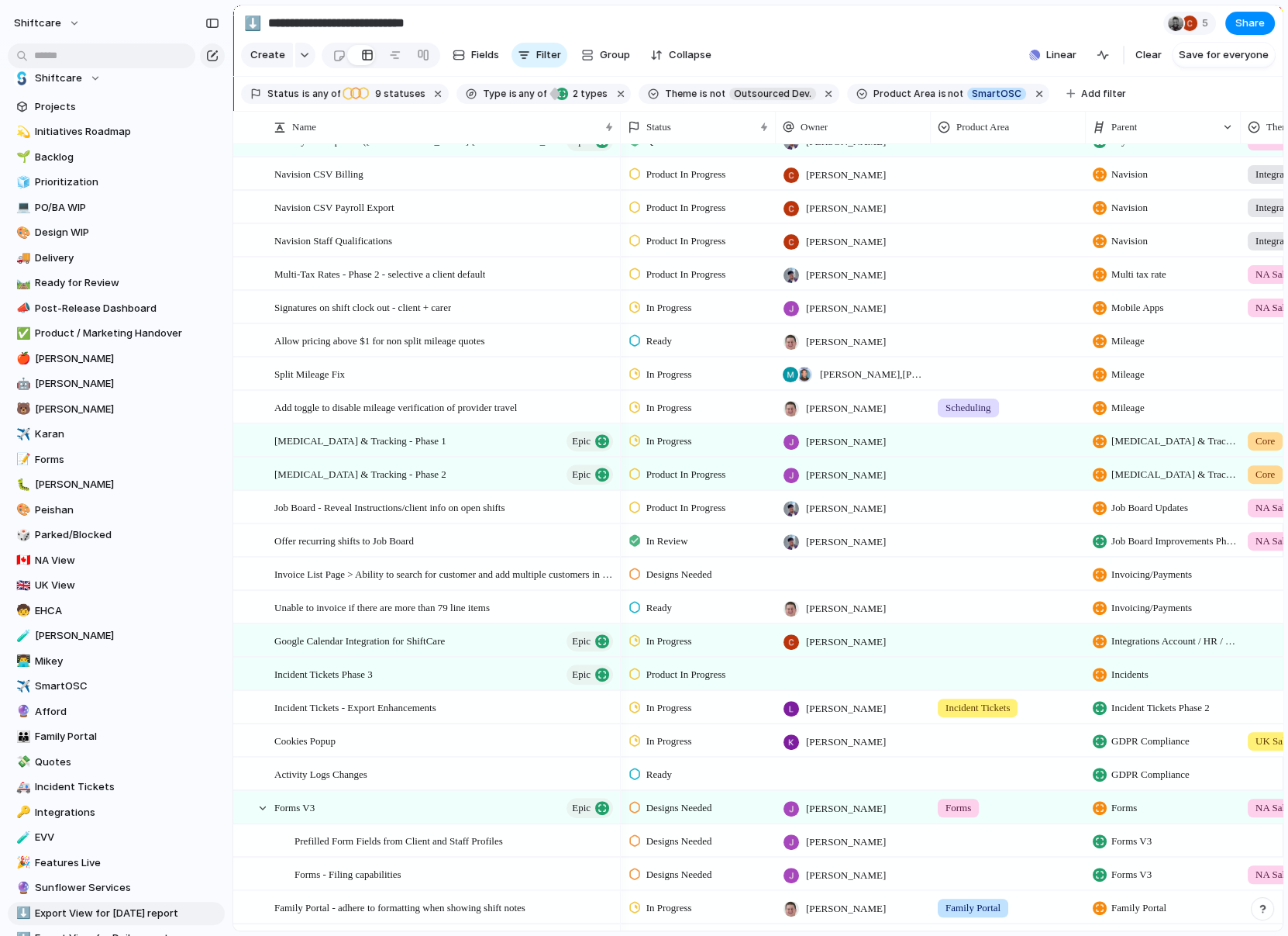
scroll to position [621, 0]
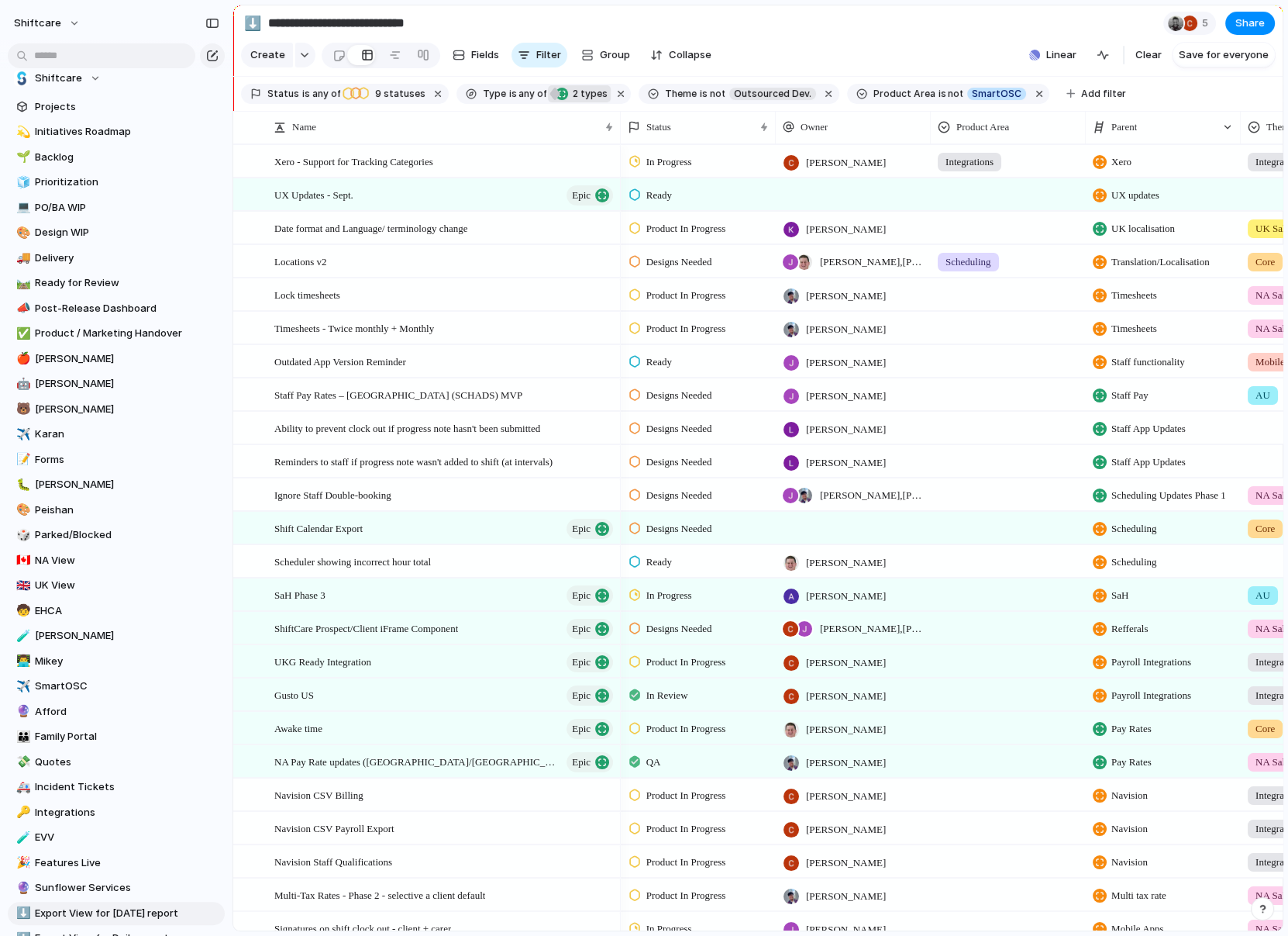
click at [558, 94] on div "Epic" at bounding box center [562, 93] width 12 height 12
click at [590, 25] on div "Initiative Project Request Epic Task Bug" at bounding box center [644, 468] width 1288 height 936
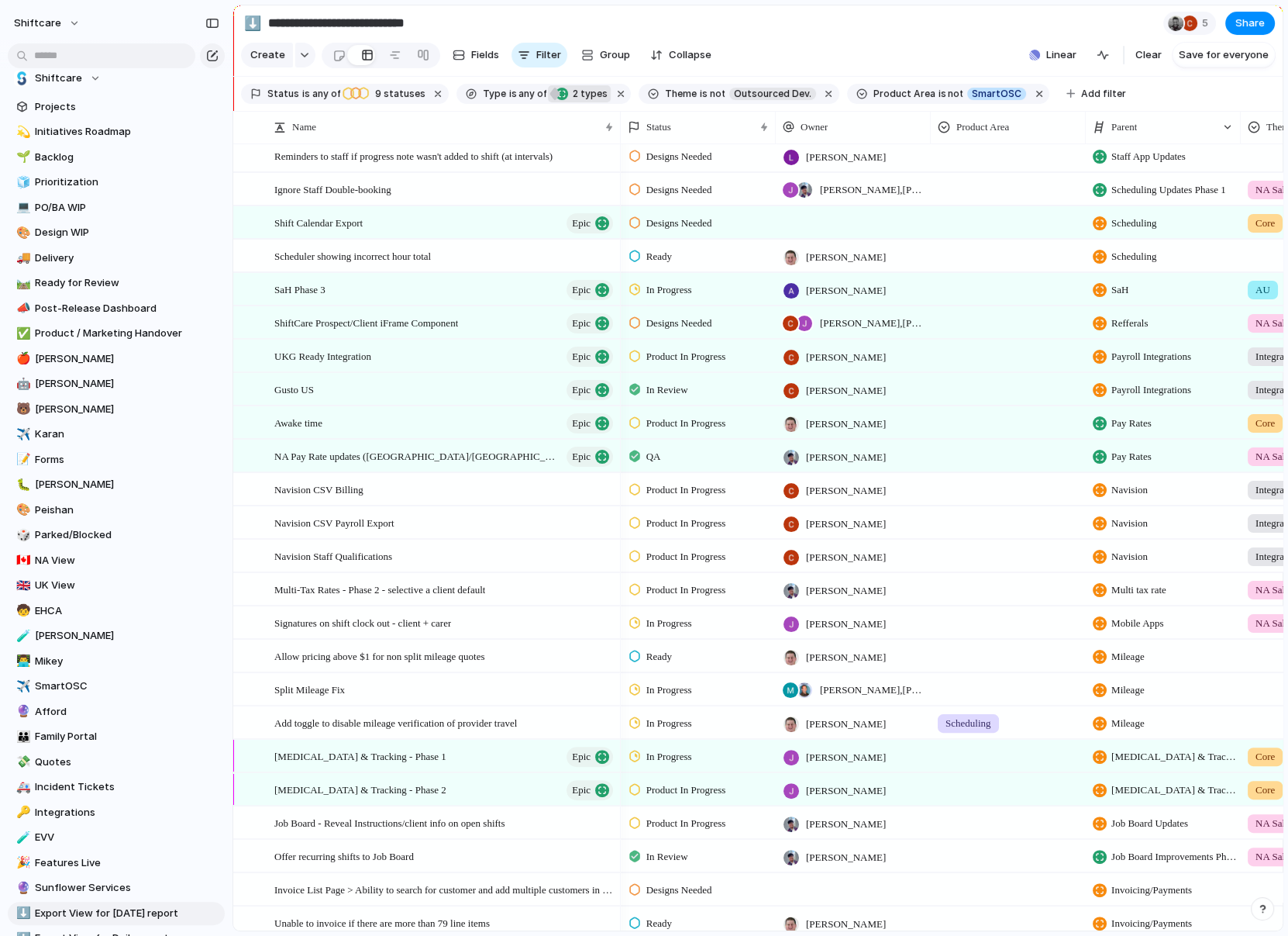
scroll to position [341, 0]
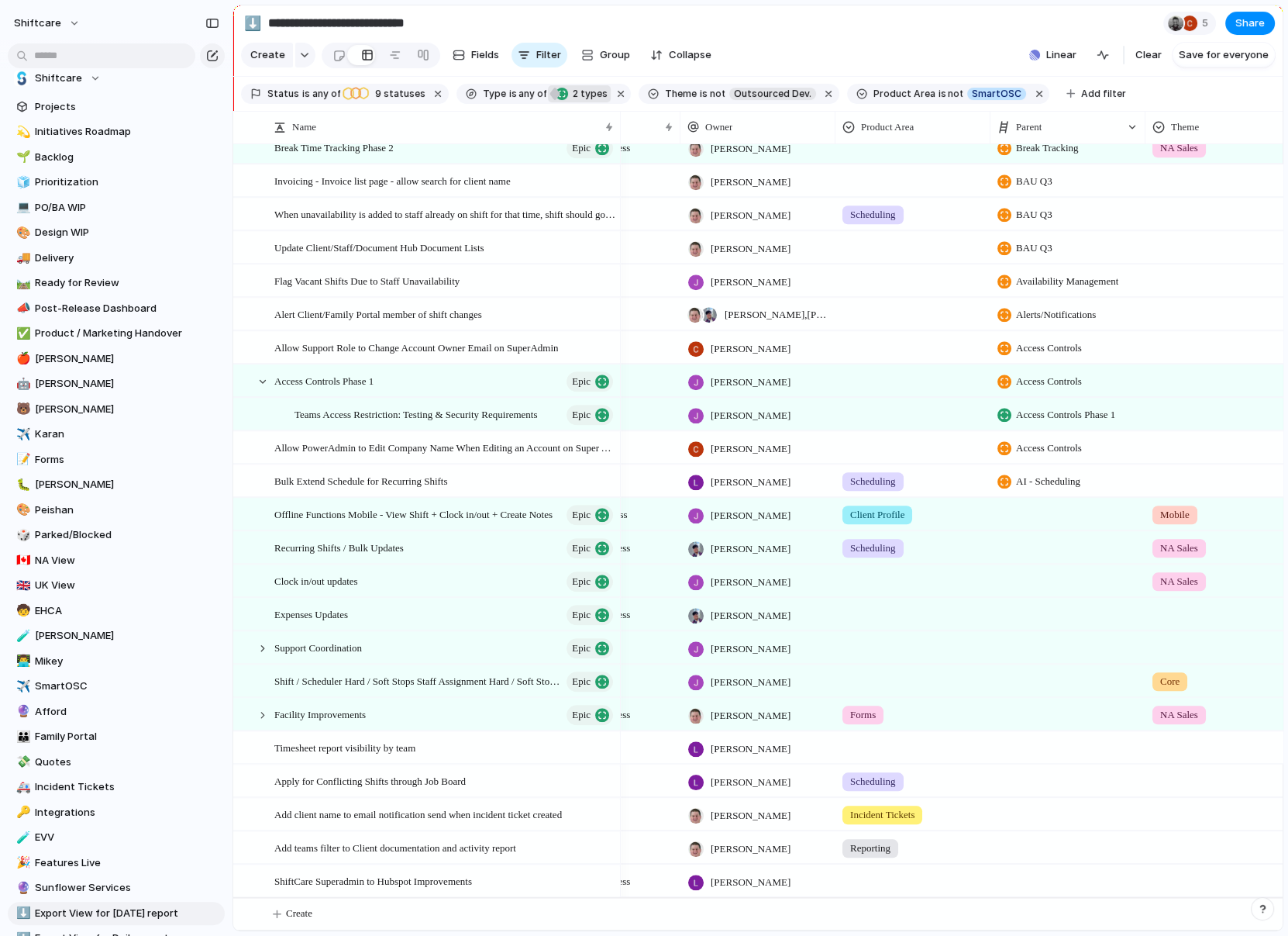
click at [962, 552] on div at bounding box center [1068, 747] width 155 height 32
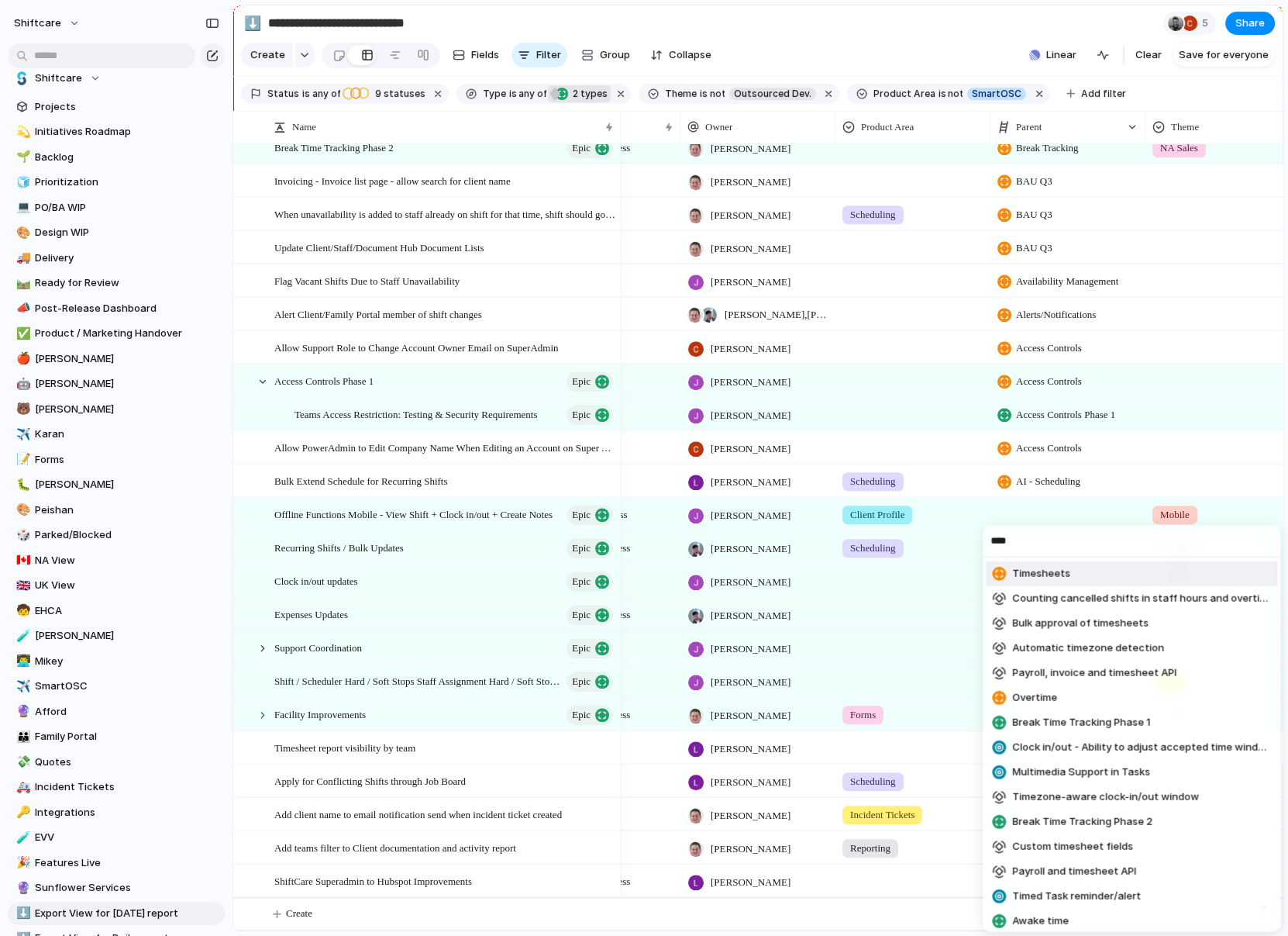
type input "****"
click at [962, 552] on span "Timesheets" at bounding box center [1041, 573] width 58 height 15
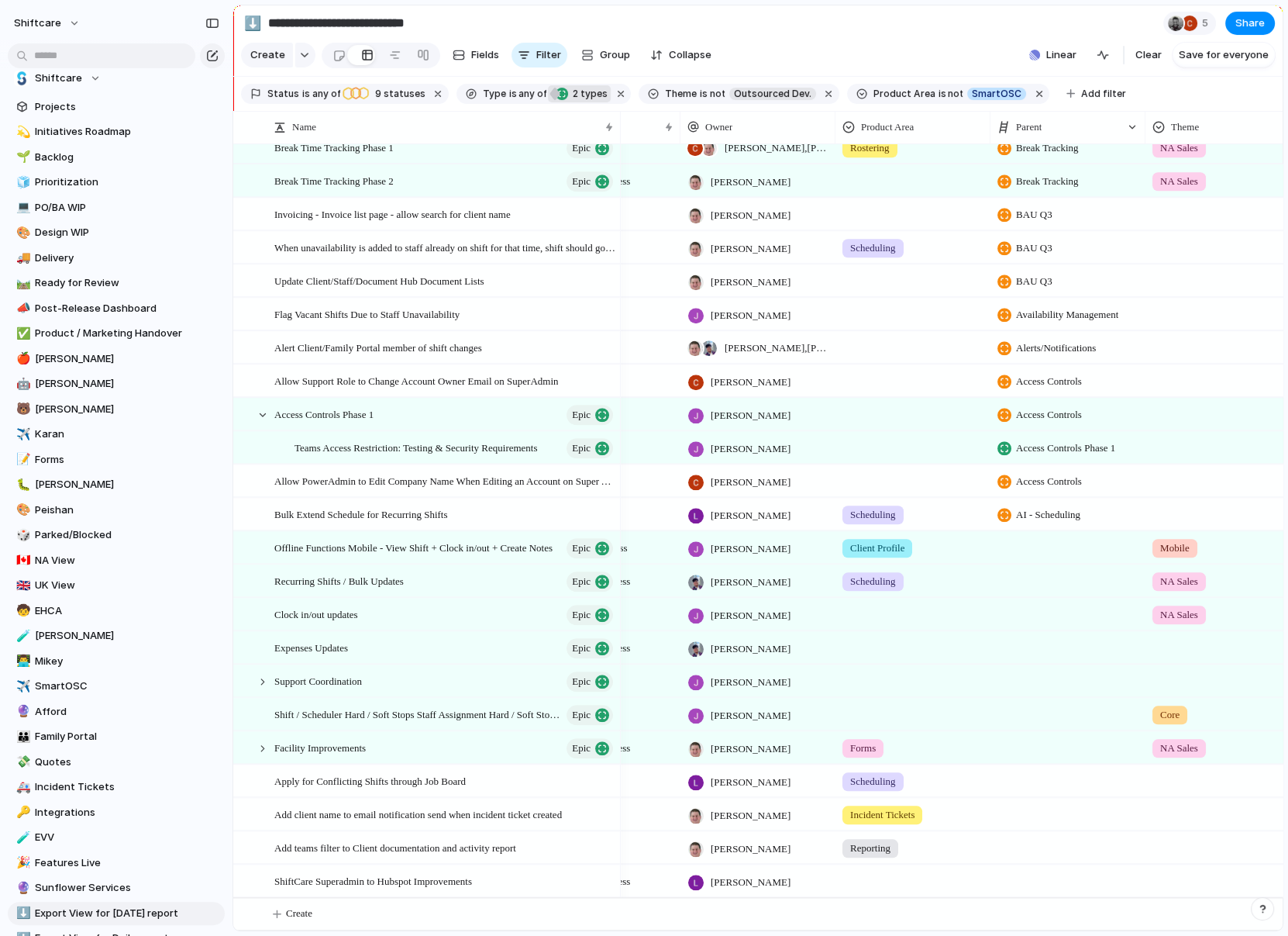
click at [962, 552] on div at bounding box center [1068, 770] width 153 height 9
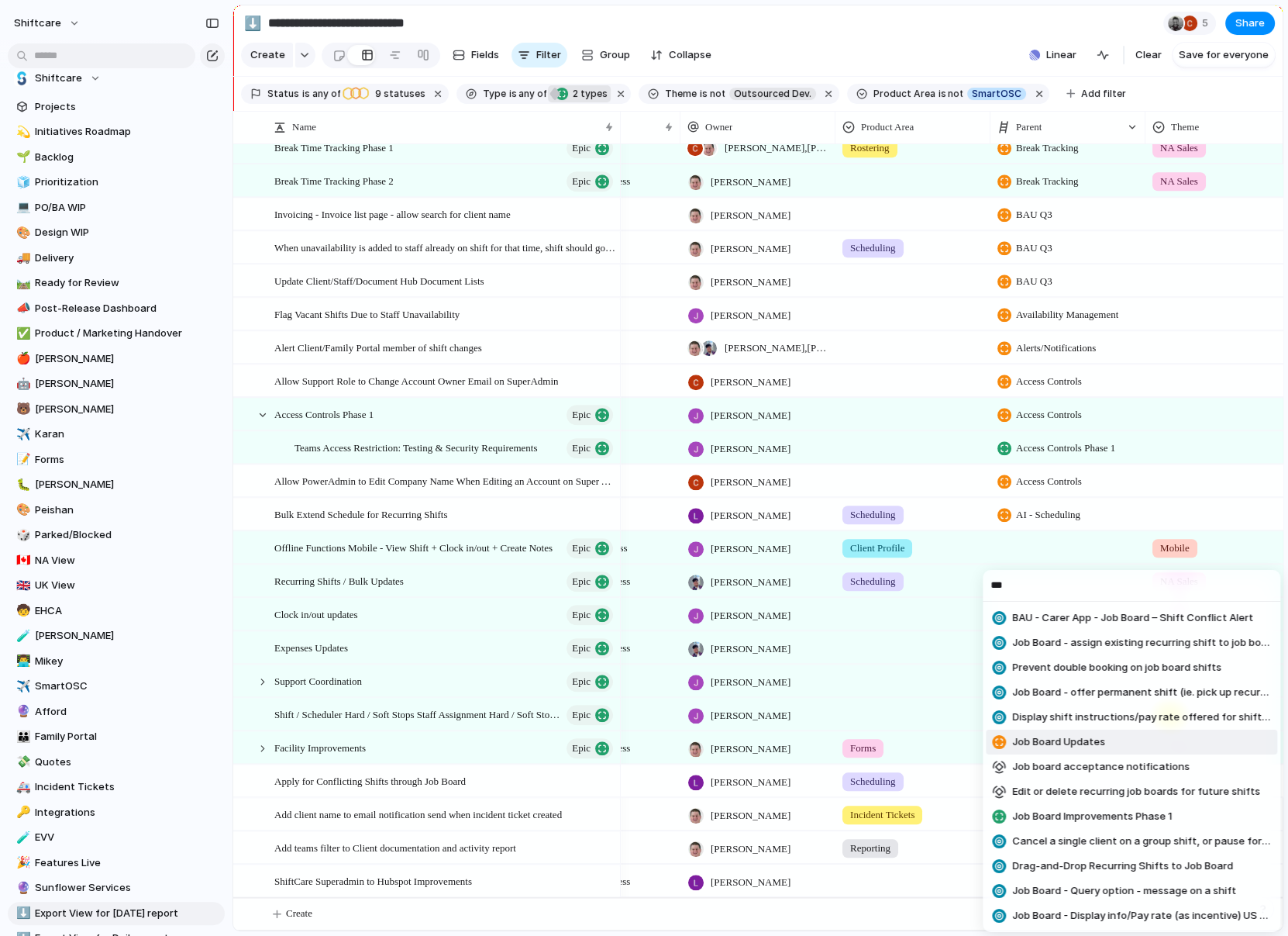
type input "***"
click at [962, 552] on span "Job Board Updates" at bounding box center [1058, 741] width 93 height 15
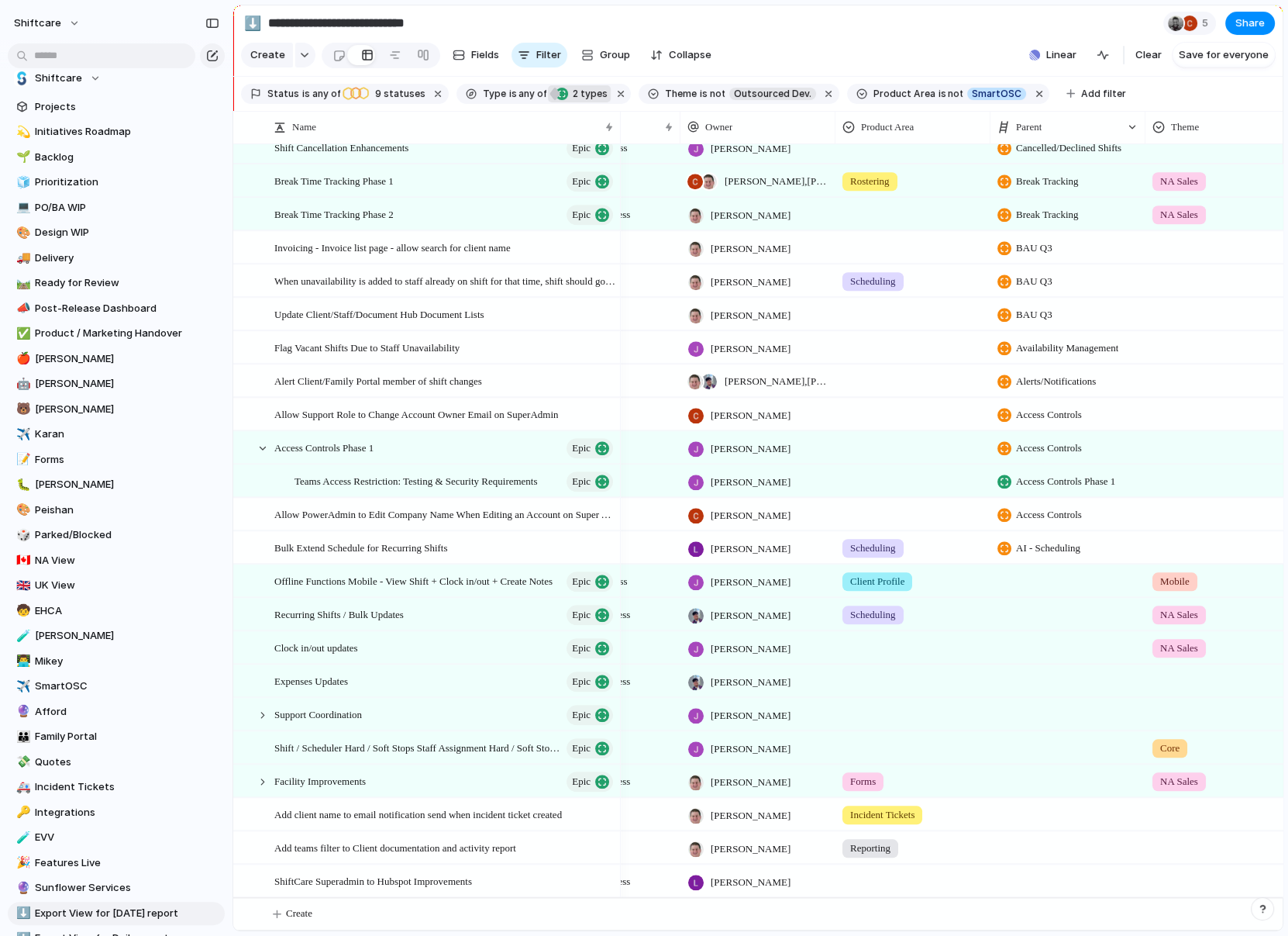
click at [962, 552] on div at bounding box center [1068, 813] width 155 height 32
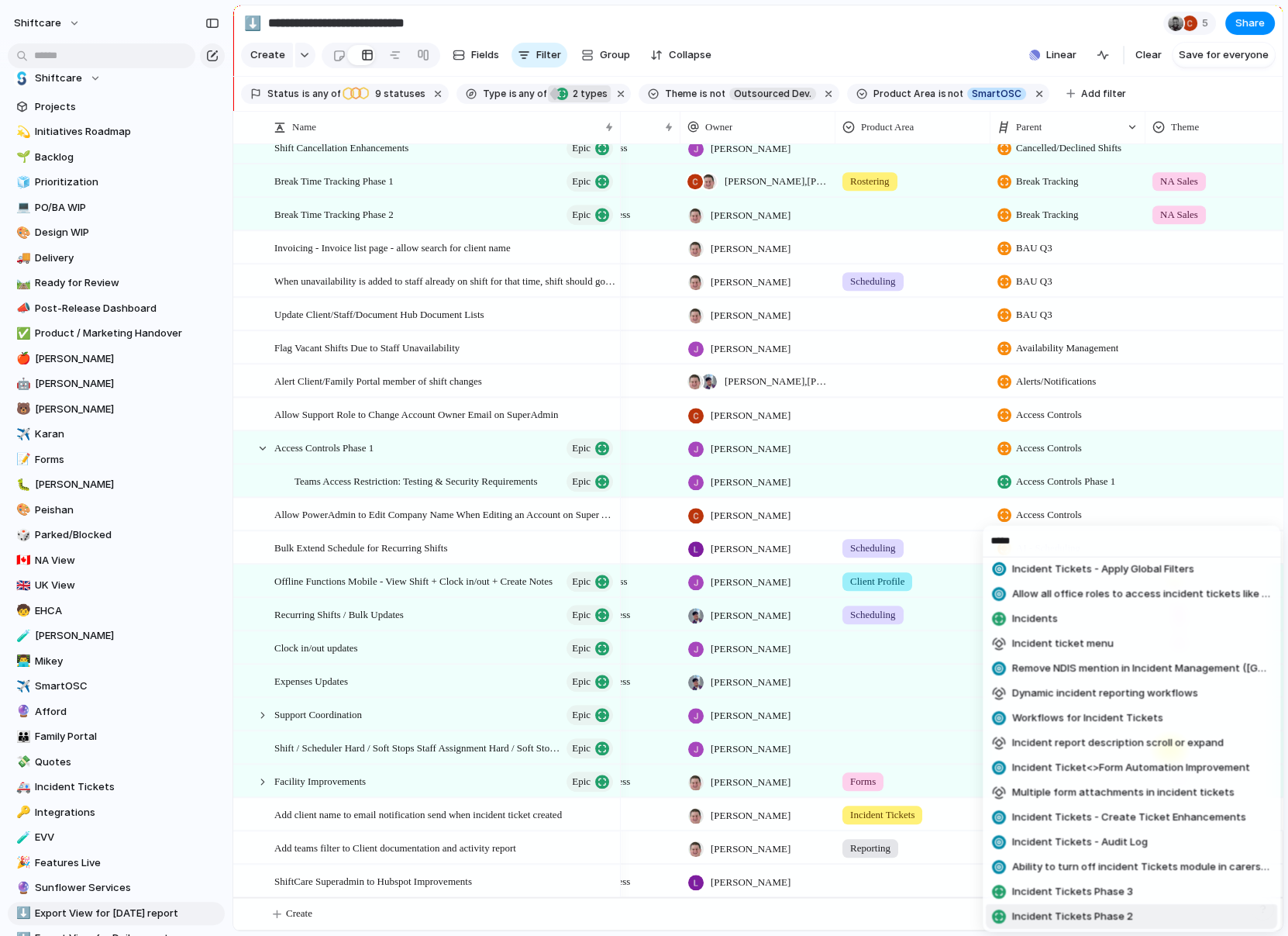
type input "*****"
click at [962, 552] on span "Incident Tickets Phase 2" at bounding box center [1072, 916] width 121 height 15
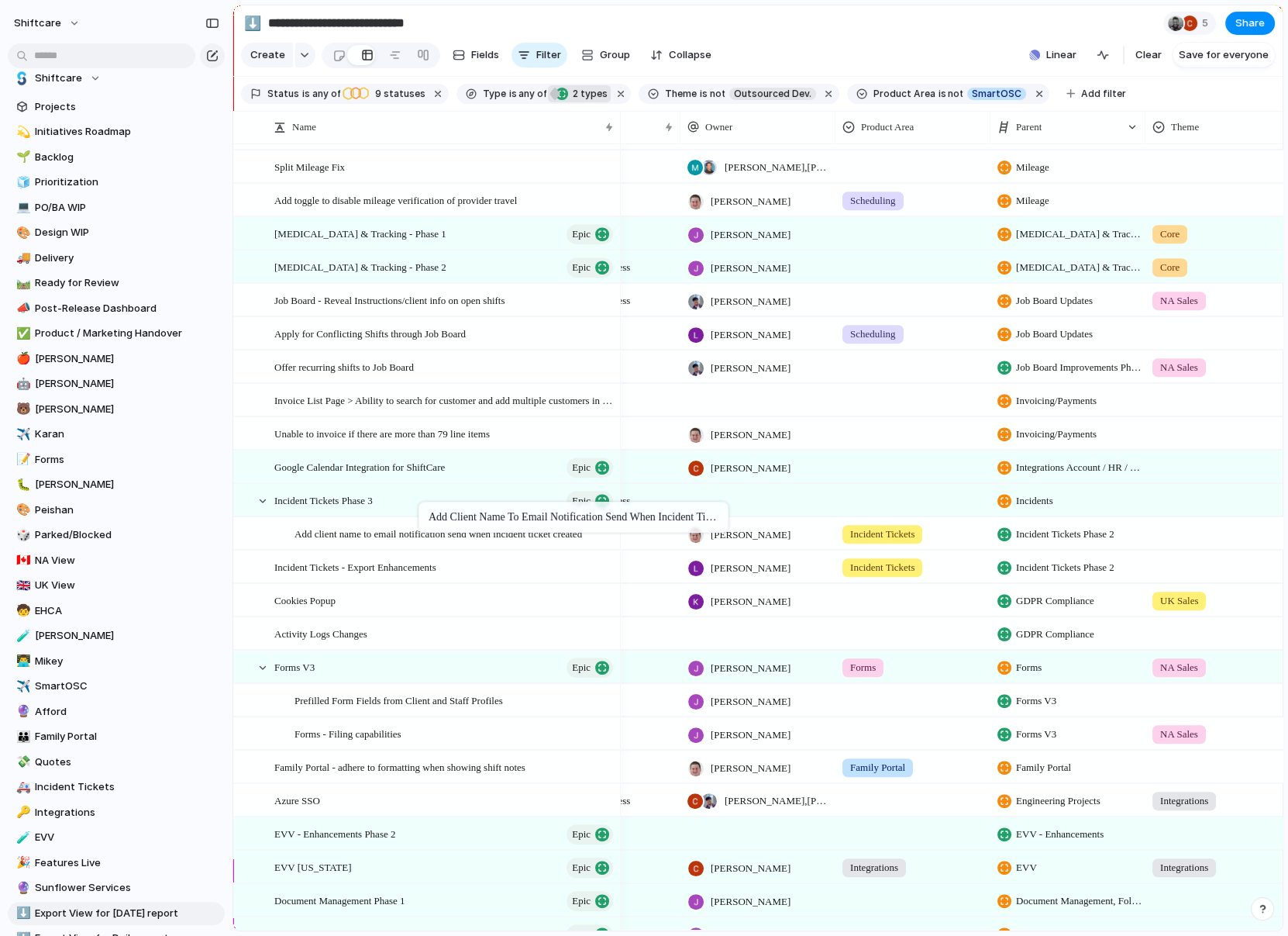
drag, startPoint x: 416, startPoint y: 528, endPoint x: 428, endPoint y: 503, distance: 27.7
click at [402, 526] on span "Add client name to email notification send when incident ticket created" at bounding box center [438, 533] width 287 height 18
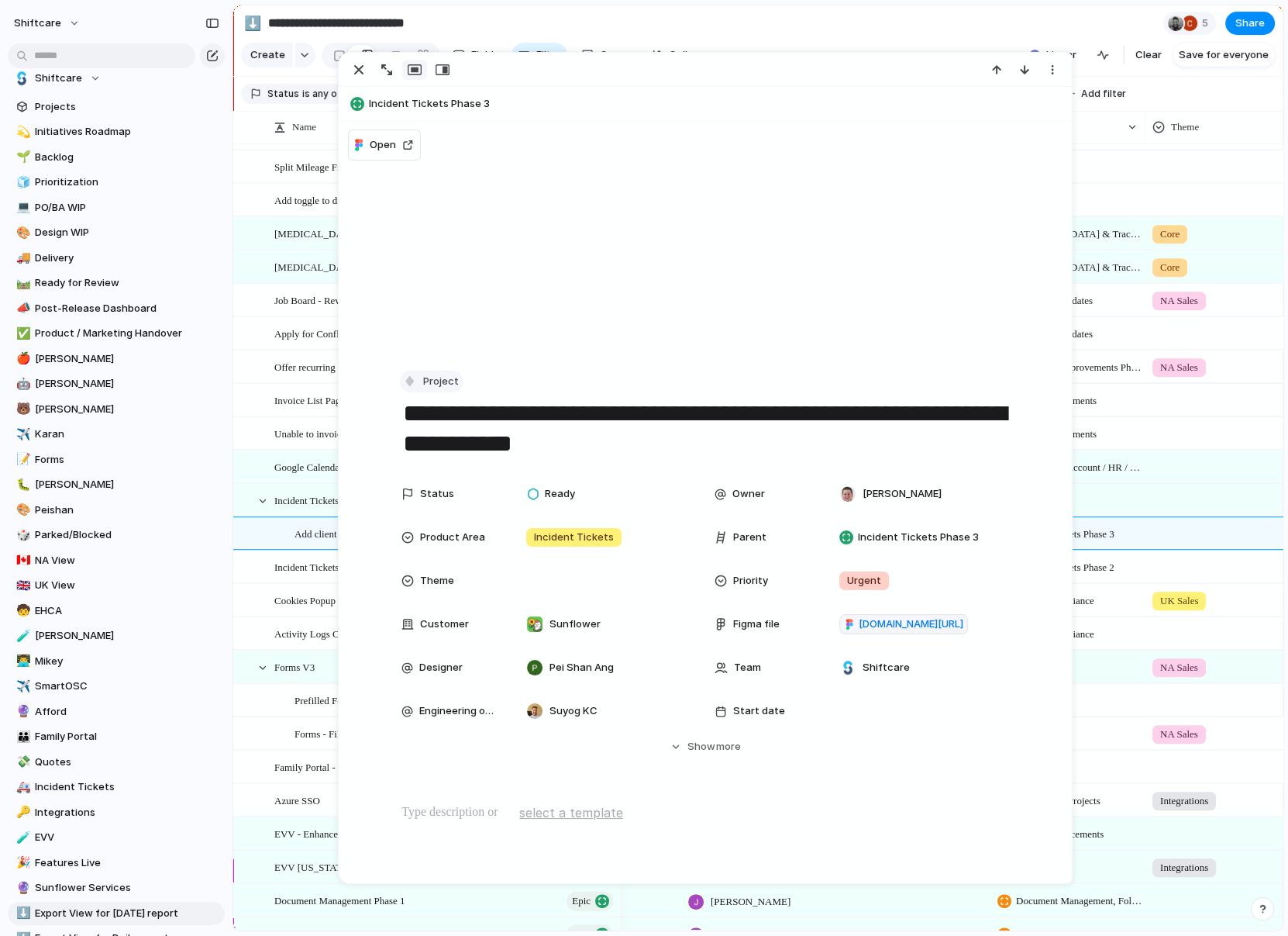
click at [417, 380] on div "button" at bounding box center [410, 380] width 14 height 14
click at [437, 541] on span "Task" at bounding box center [442, 546] width 24 height 15
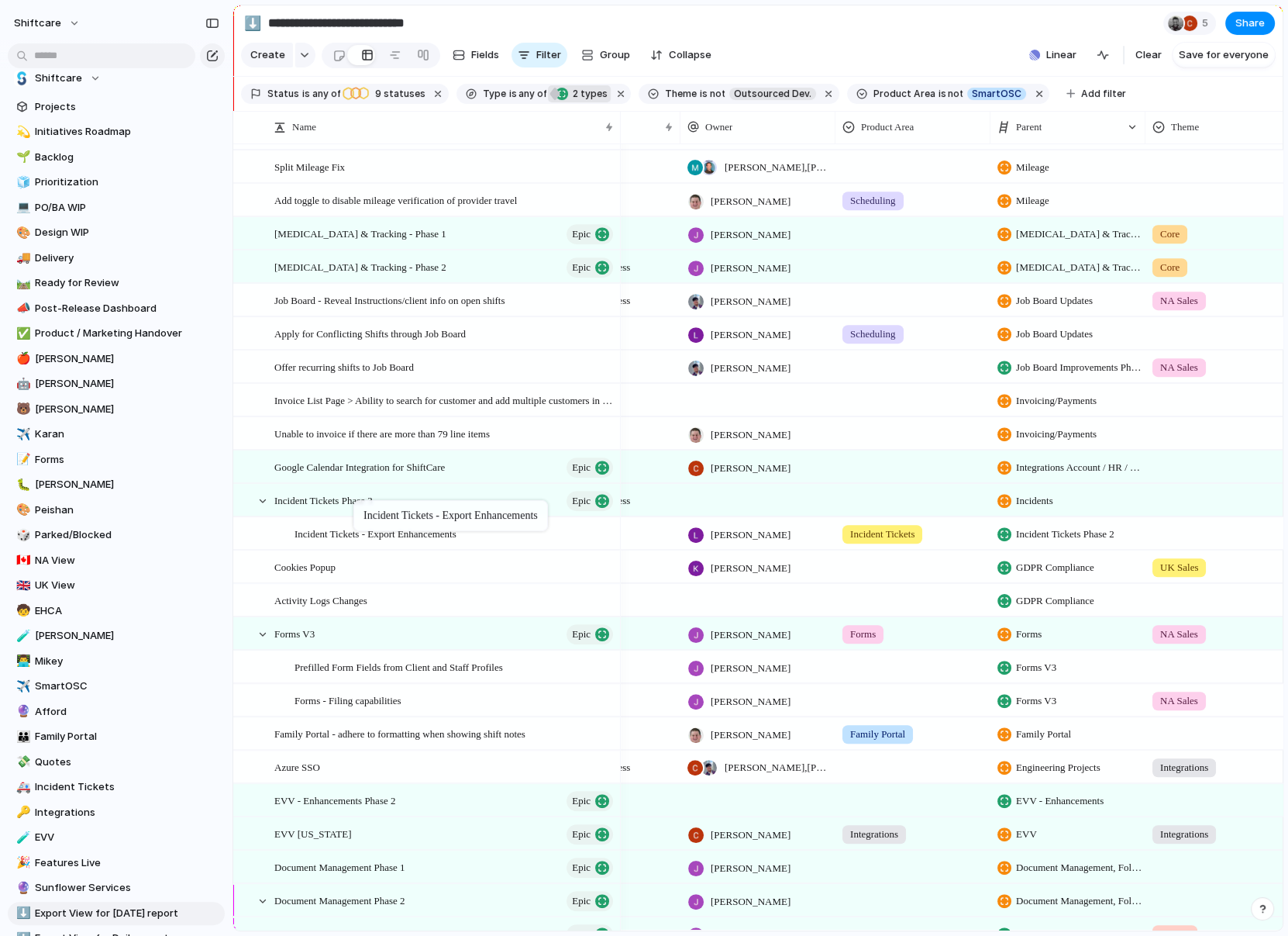
drag, startPoint x: 332, startPoint y: 537, endPoint x: 361, endPoint y: 503, distance: 44.7
click at [344, 527] on span "Incident Tickets - Export Enhancements" at bounding box center [376, 533] width 162 height 18
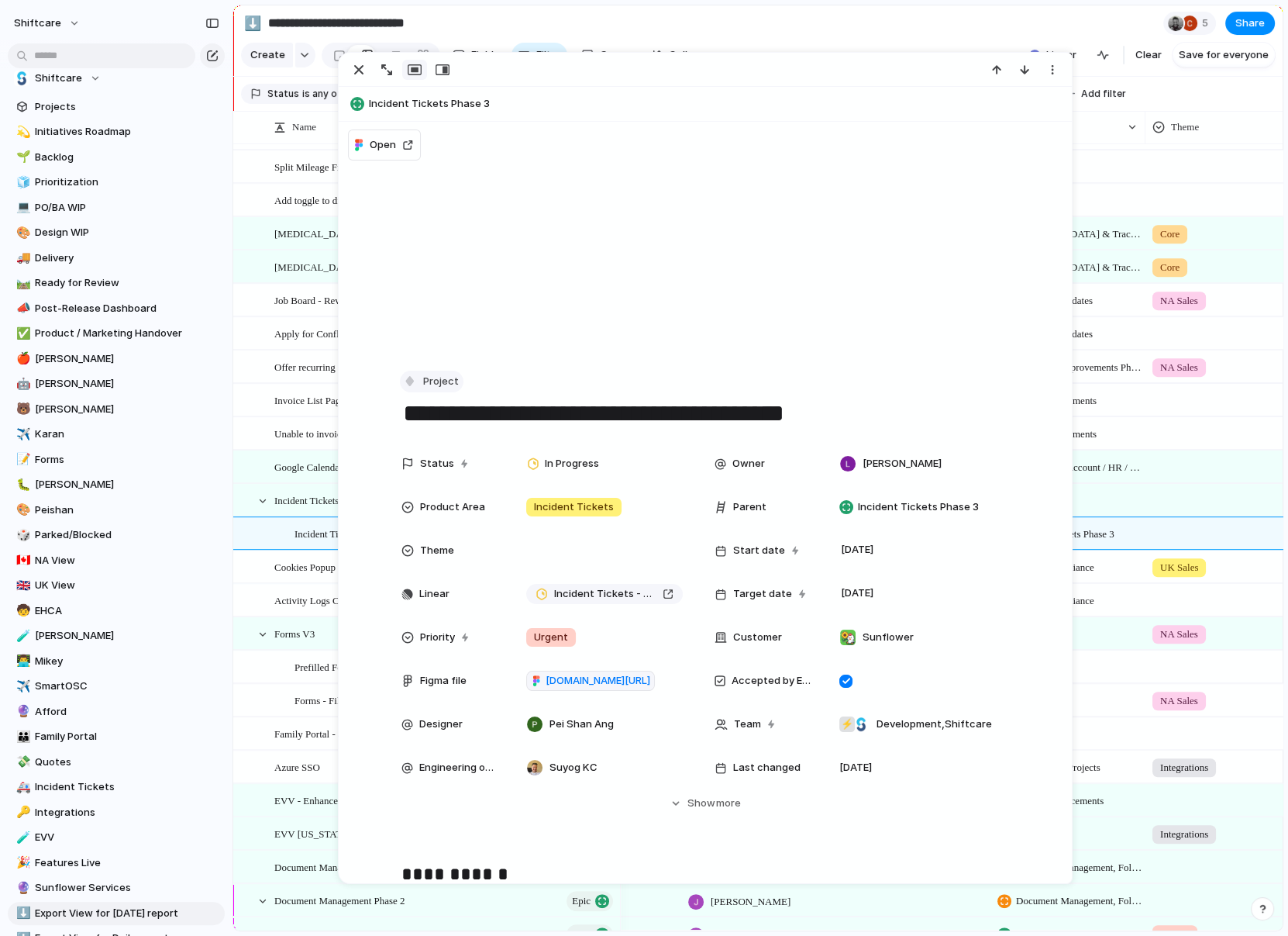
click at [426, 385] on span "Project" at bounding box center [441, 381] width 36 height 15
click at [433, 541] on span "Task" at bounding box center [442, 546] width 24 height 15
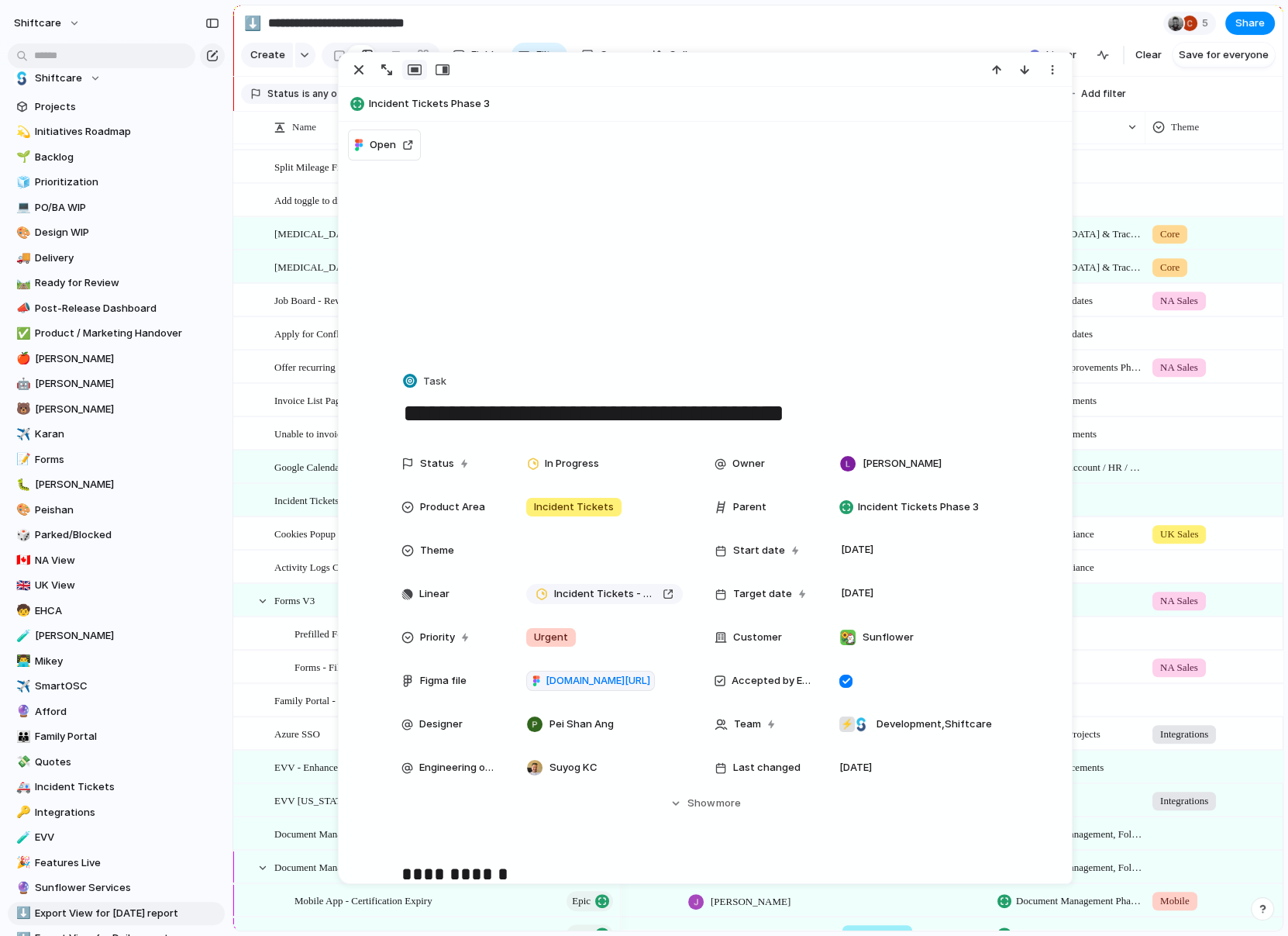
click at [299, 546] on div "Cookies Popup" at bounding box center [445, 533] width 341 height 32
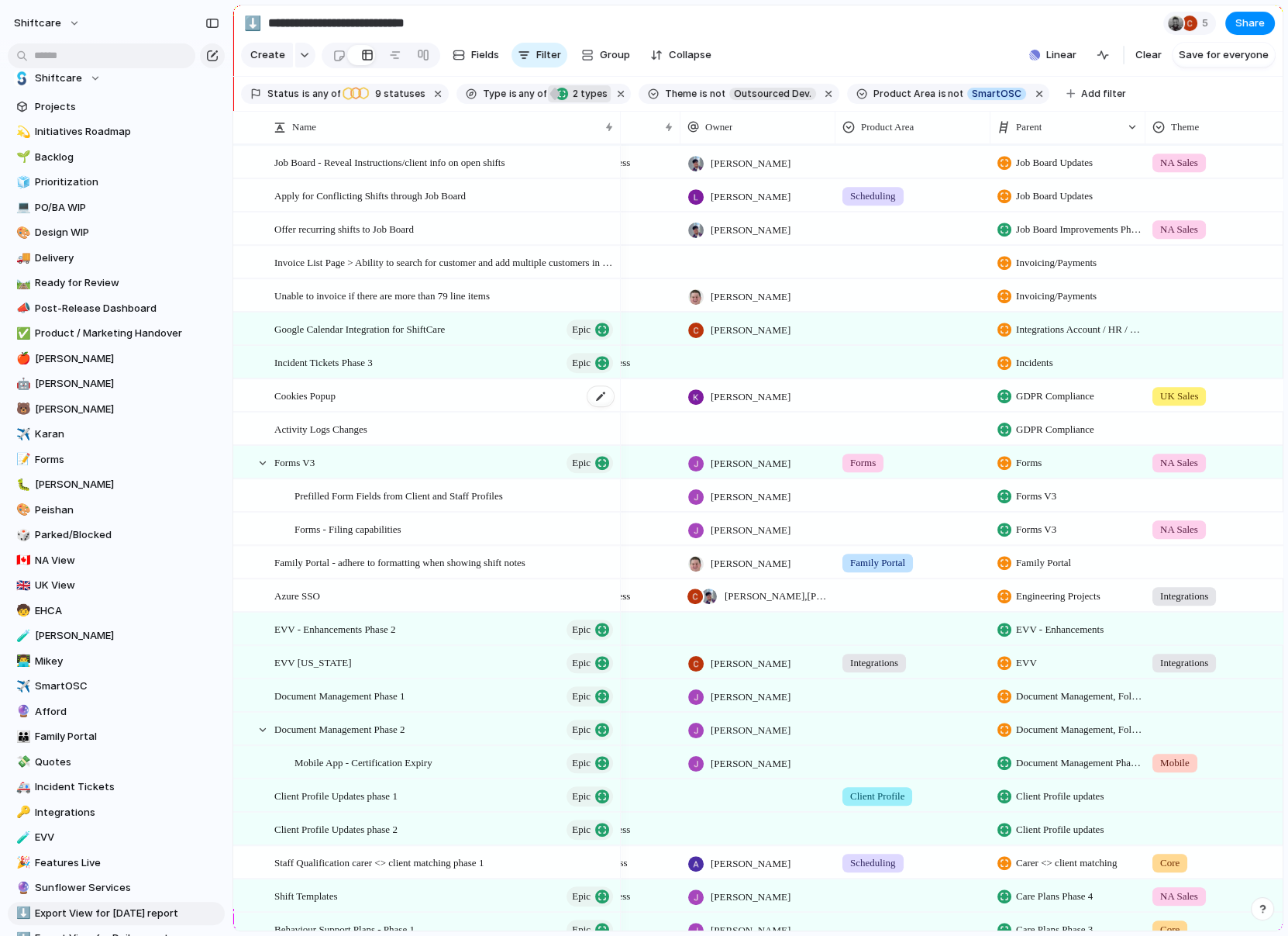
click at [357, 388] on div "Cookies Popup" at bounding box center [445, 395] width 341 height 32
click at [357, 390] on div "Cookies Popup" at bounding box center [445, 395] width 341 height 32
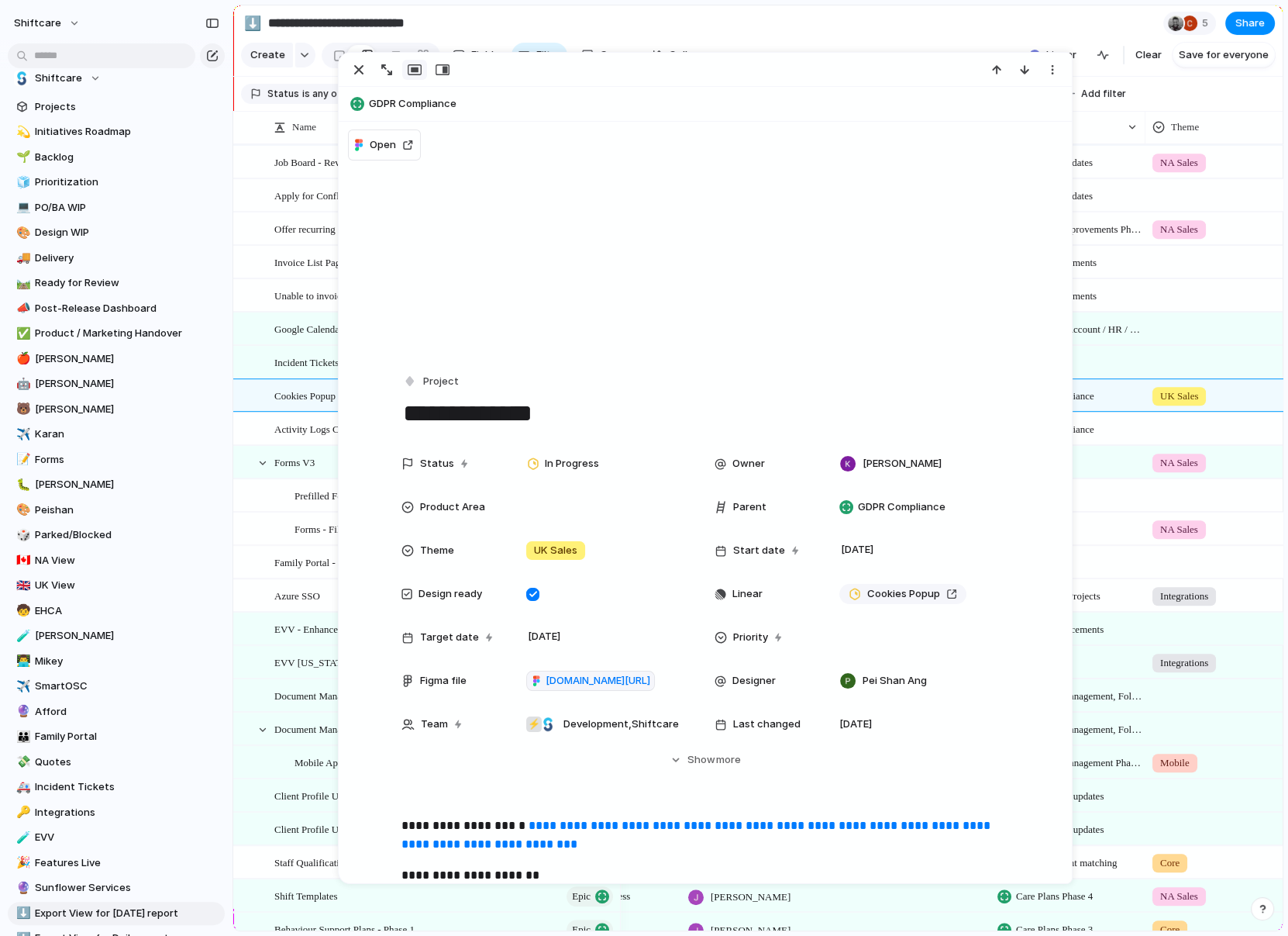
click at [429, 93] on button "GDPR Compliance" at bounding box center [705, 104] width 719 height 25
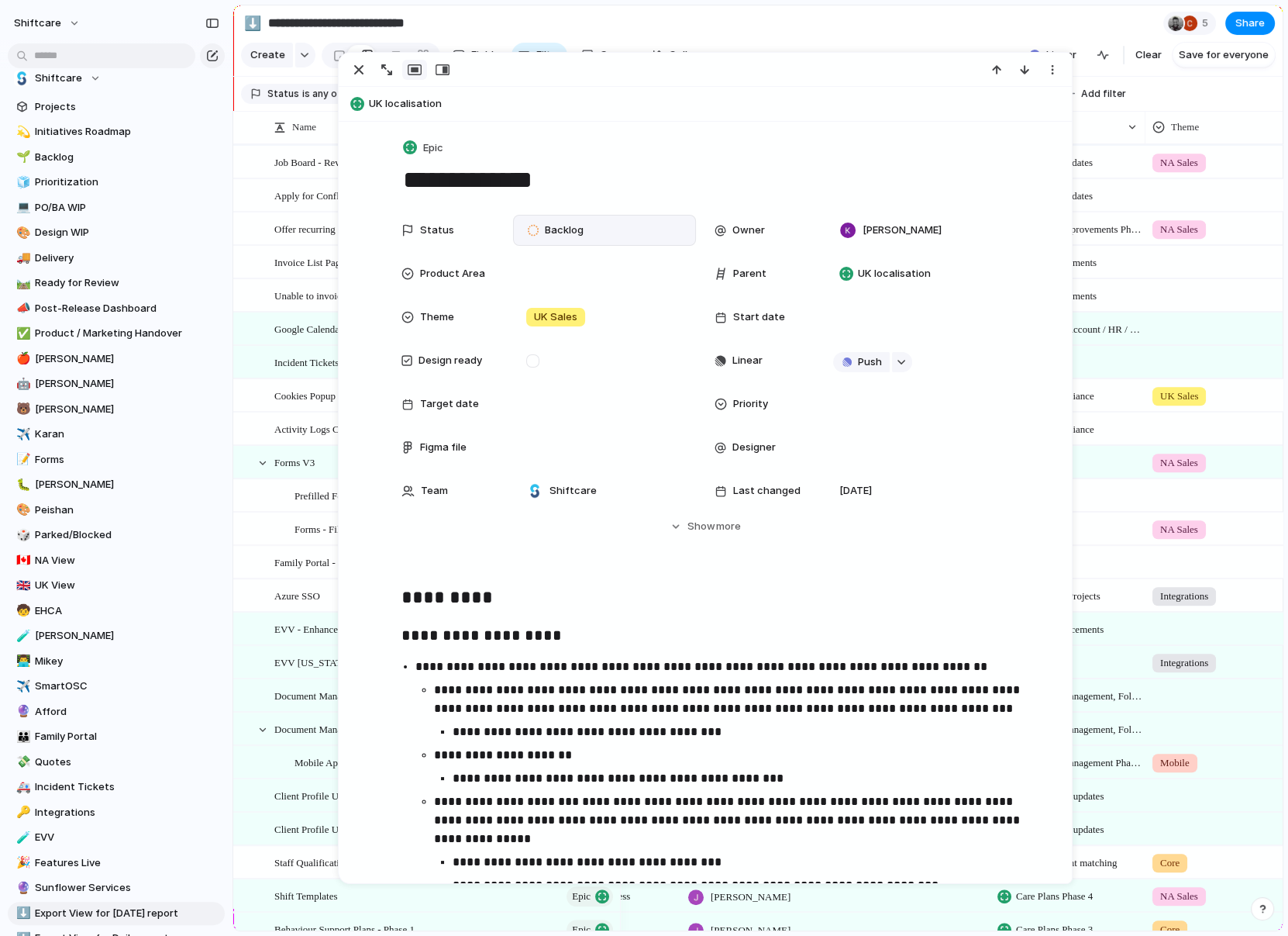
click at [559, 226] on span "Backlog" at bounding box center [564, 230] width 39 height 15
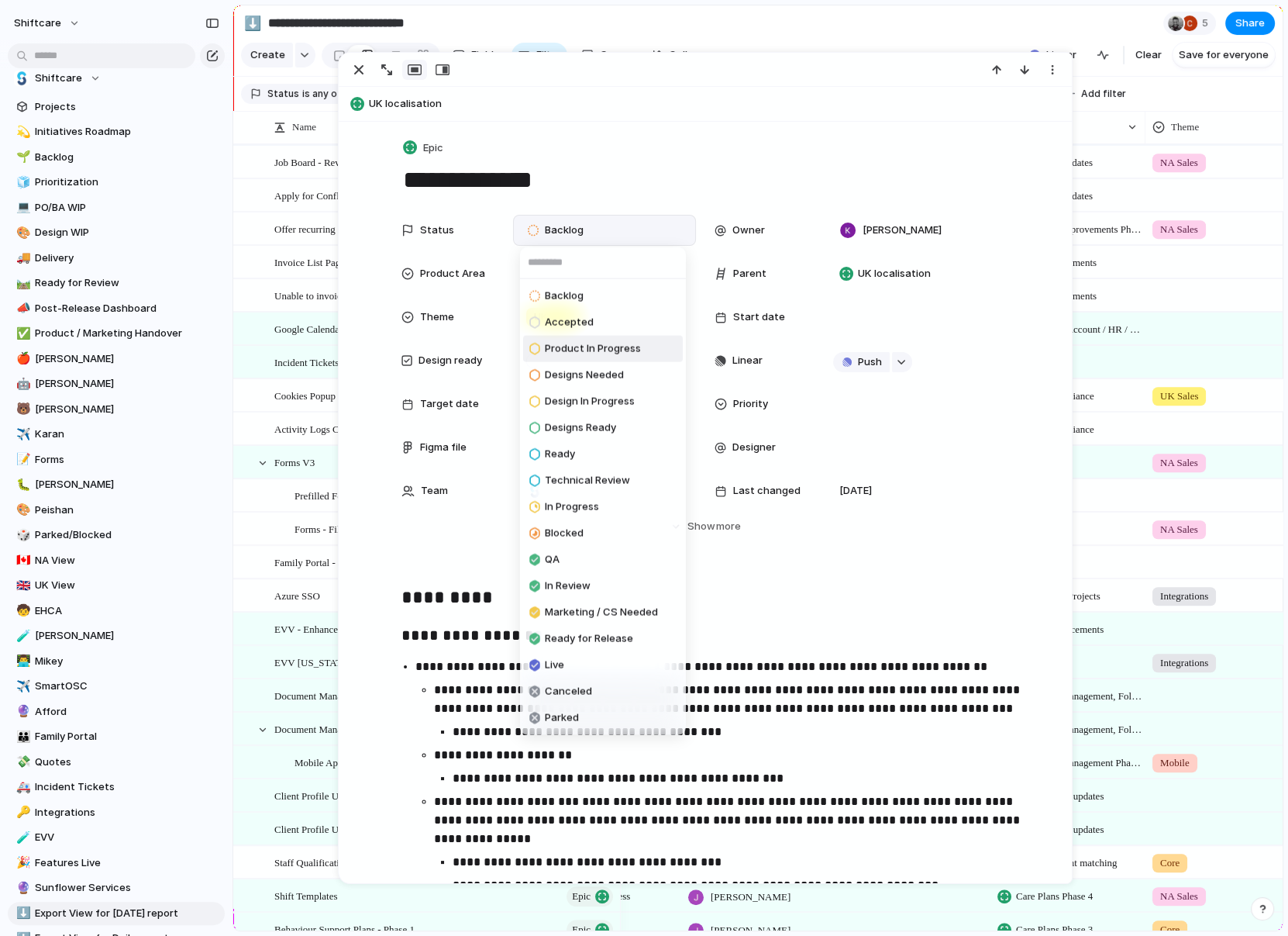
click at [613, 354] on span "Product In Progress" at bounding box center [592, 348] width 96 height 15
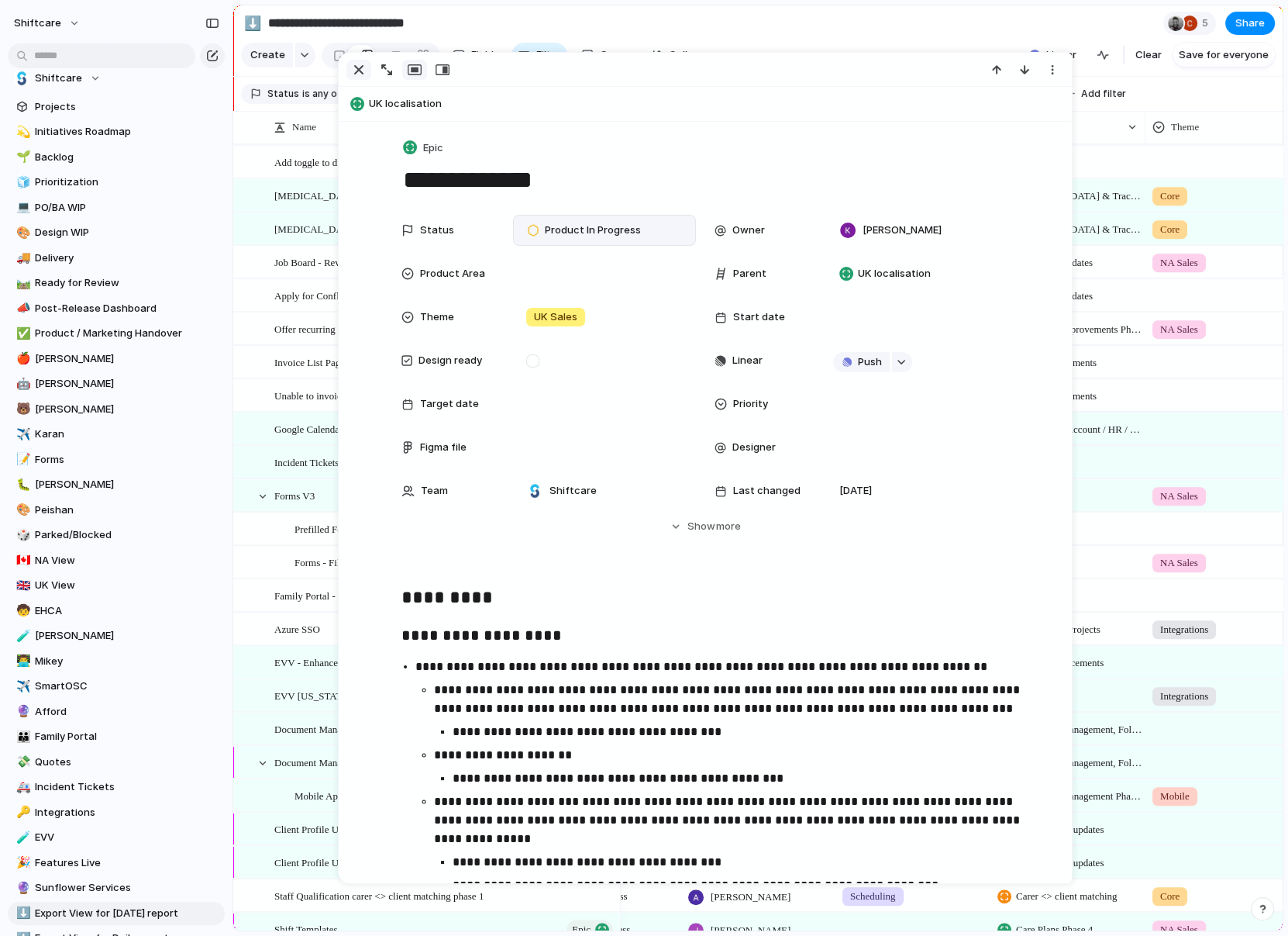
click at [355, 66] on div "button" at bounding box center [359, 69] width 19 height 19
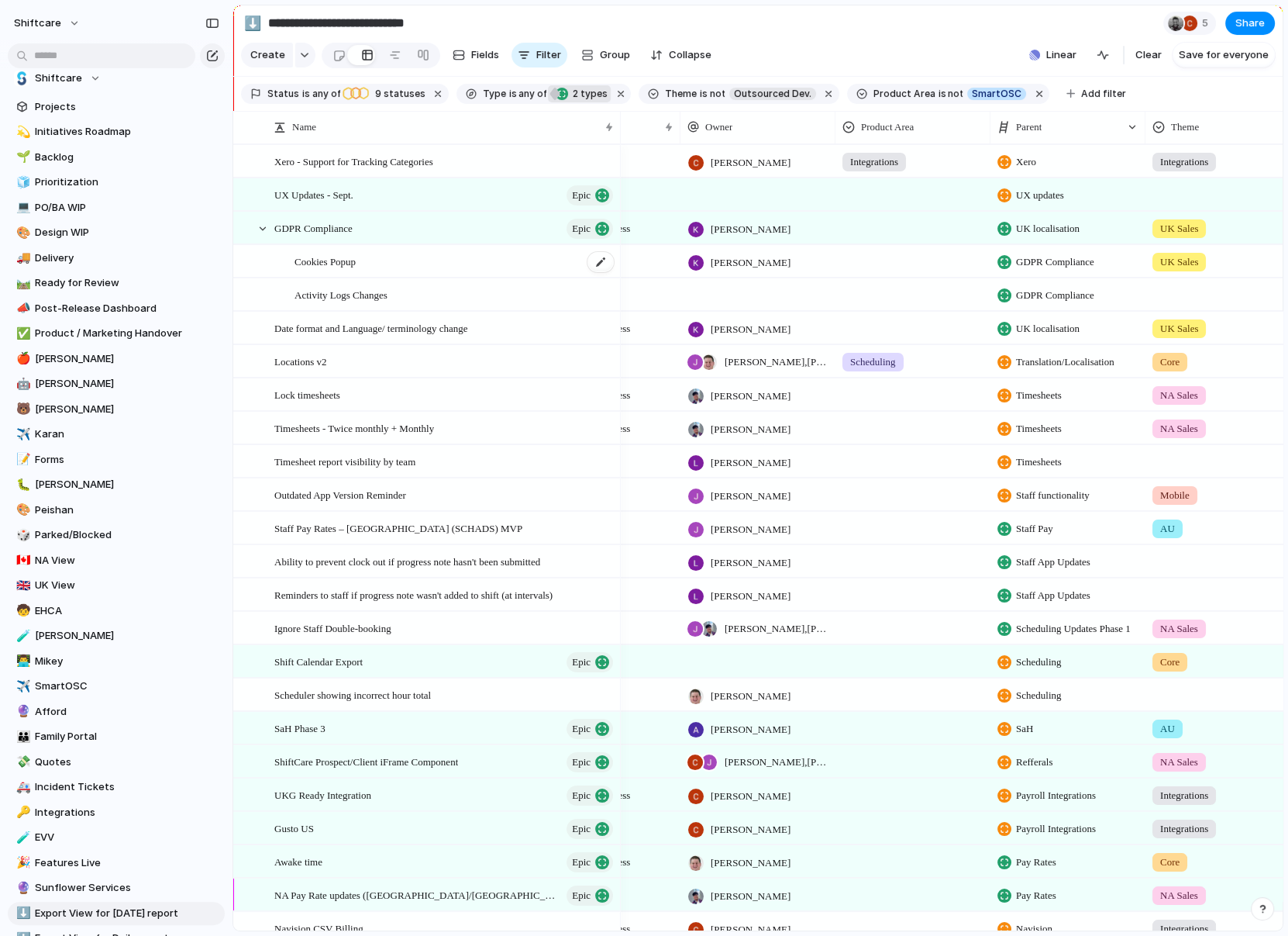
click at [349, 266] on span "Cookies Popup" at bounding box center [325, 261] width 61 height 18
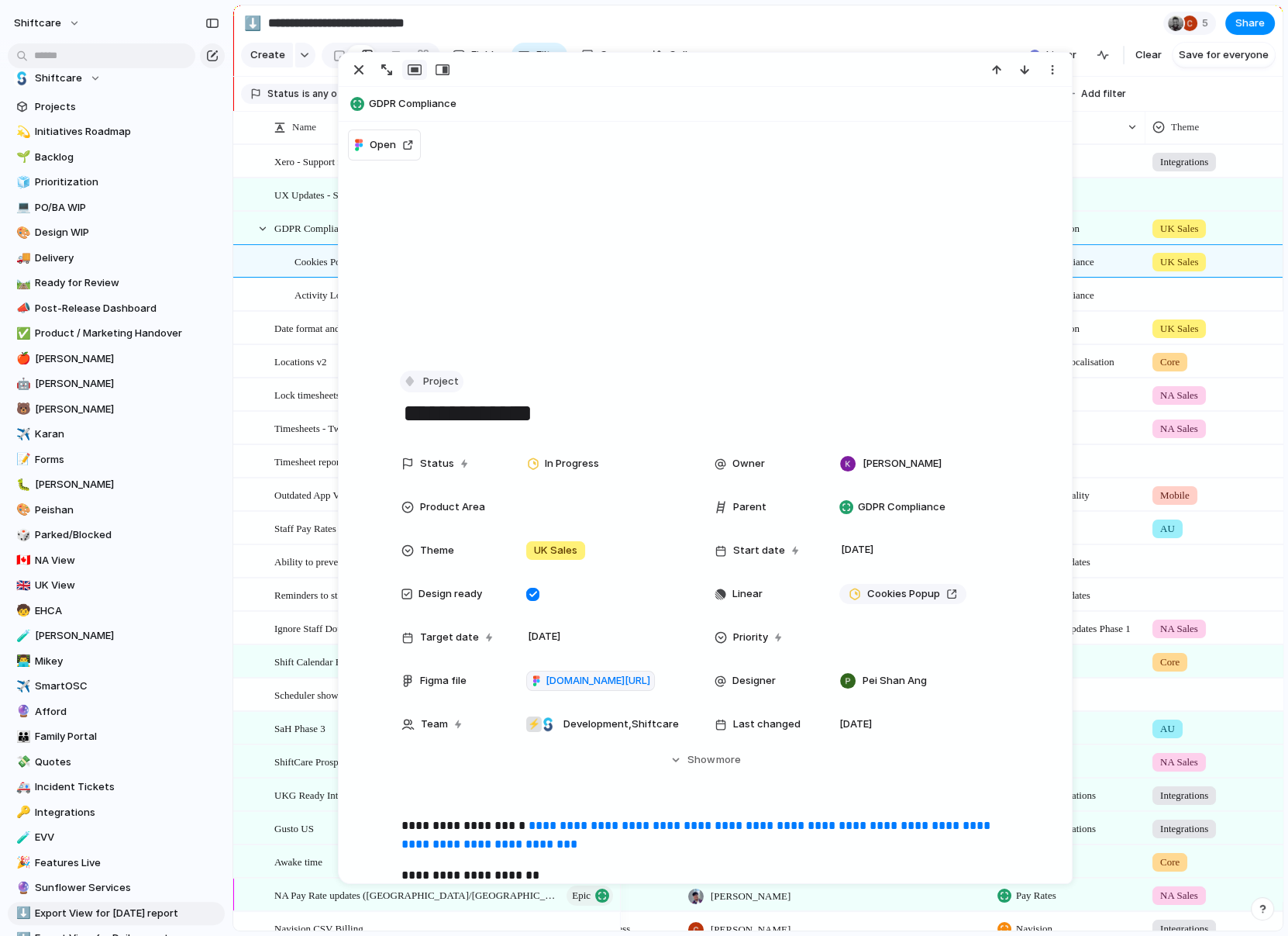
click at [414, 373] on button "Project" at bounding box center [432, 382] width 63 height 23
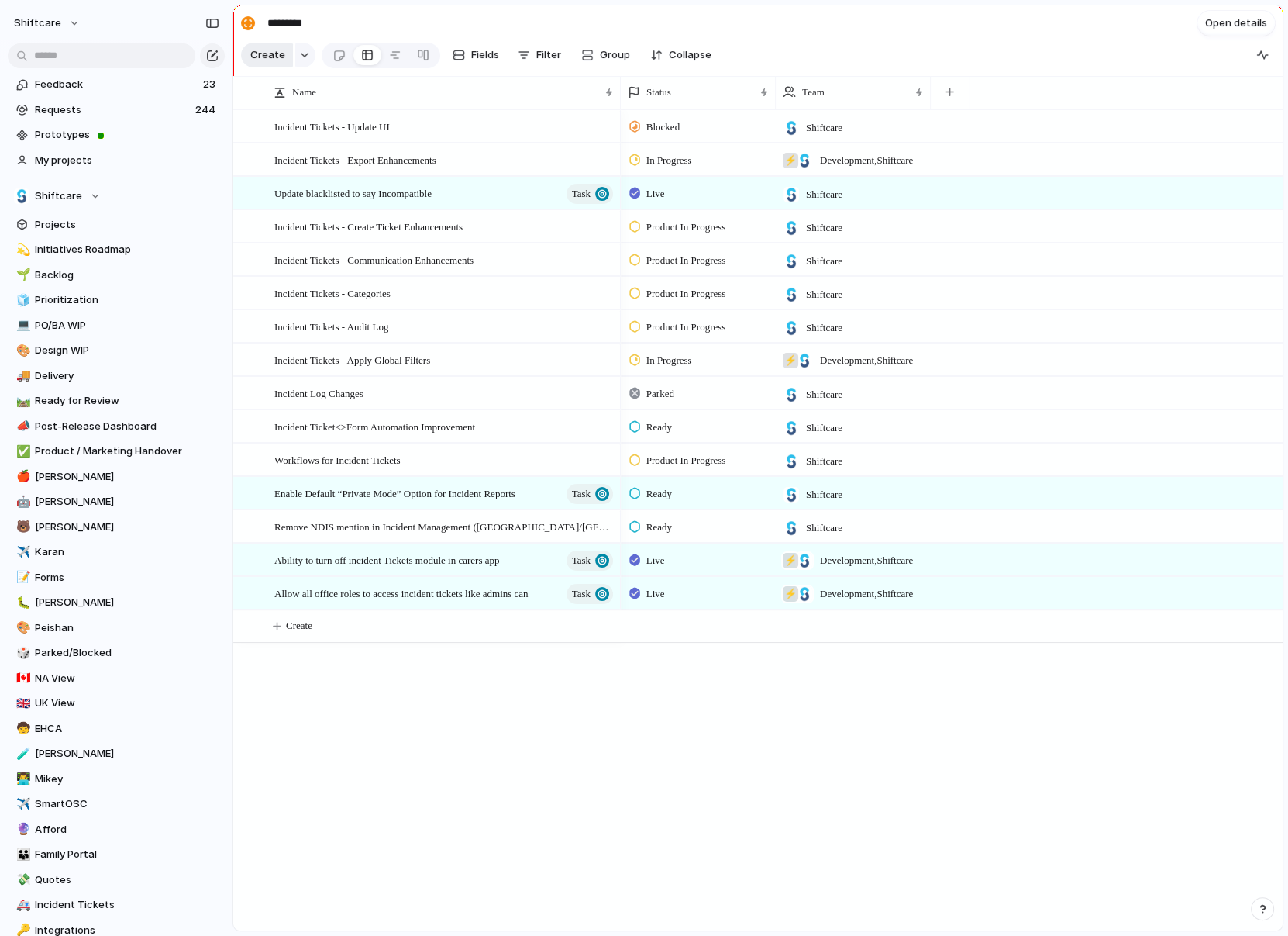
click at [259, 49] on span "Create" at bounding box center [267, 54] width 35 height 15
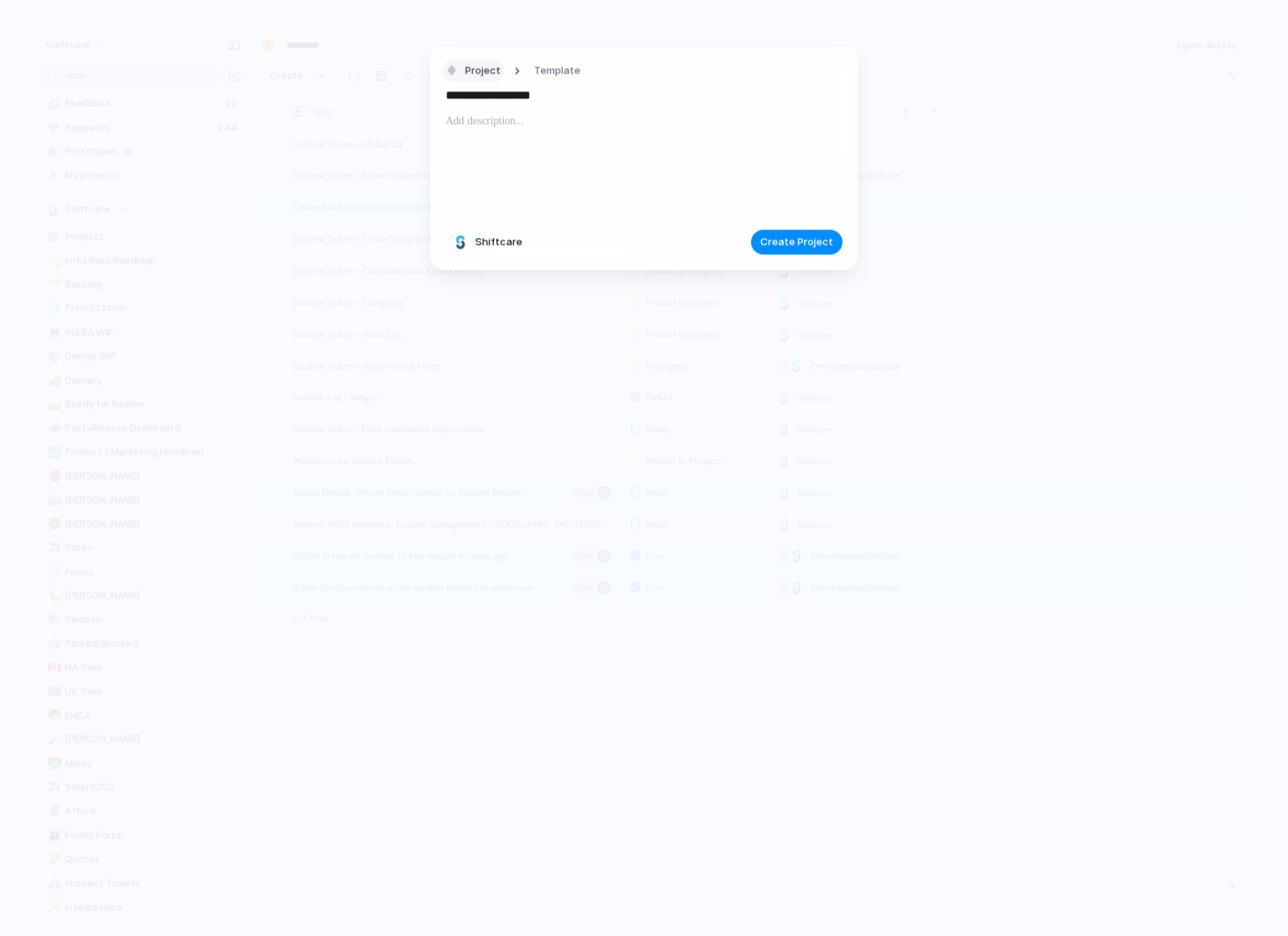
type input "**********"
click at [467, 73] on span "Project" at bounding box center [483, 70] width 36 height 15
click at [474, 207] on span "Epic" at bounding box center [481, 210] width 20 height 15
click at [848, 247] on div "**********" at bounding box center [644, 157] width 428 height 223
click at [833, 243] on button "Create Epic" at bounding box center [805, 242] width 76 height 25
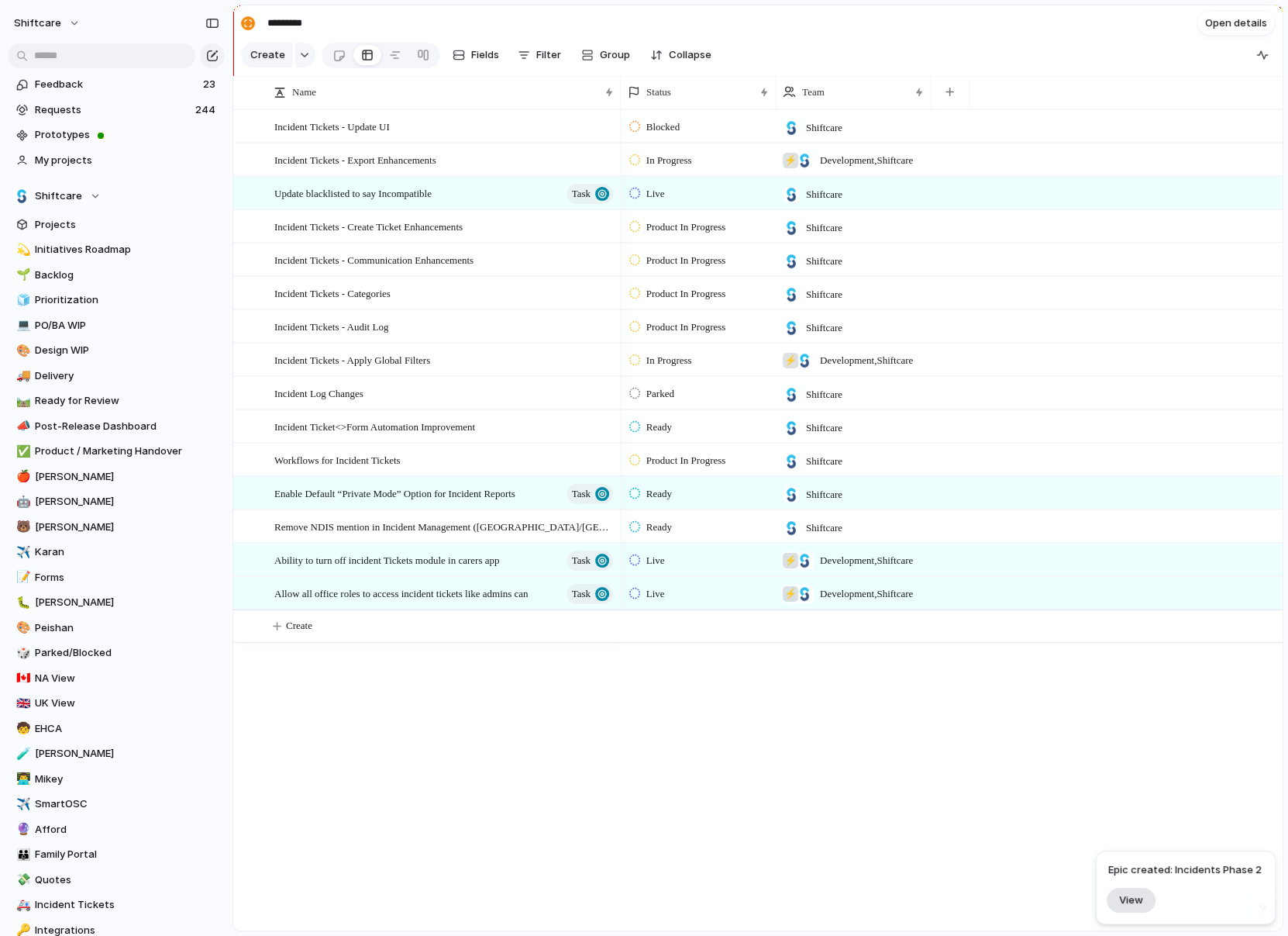
click at [1129, 903] on span "View" at bounding box center [1131, 899] width 24 height 13
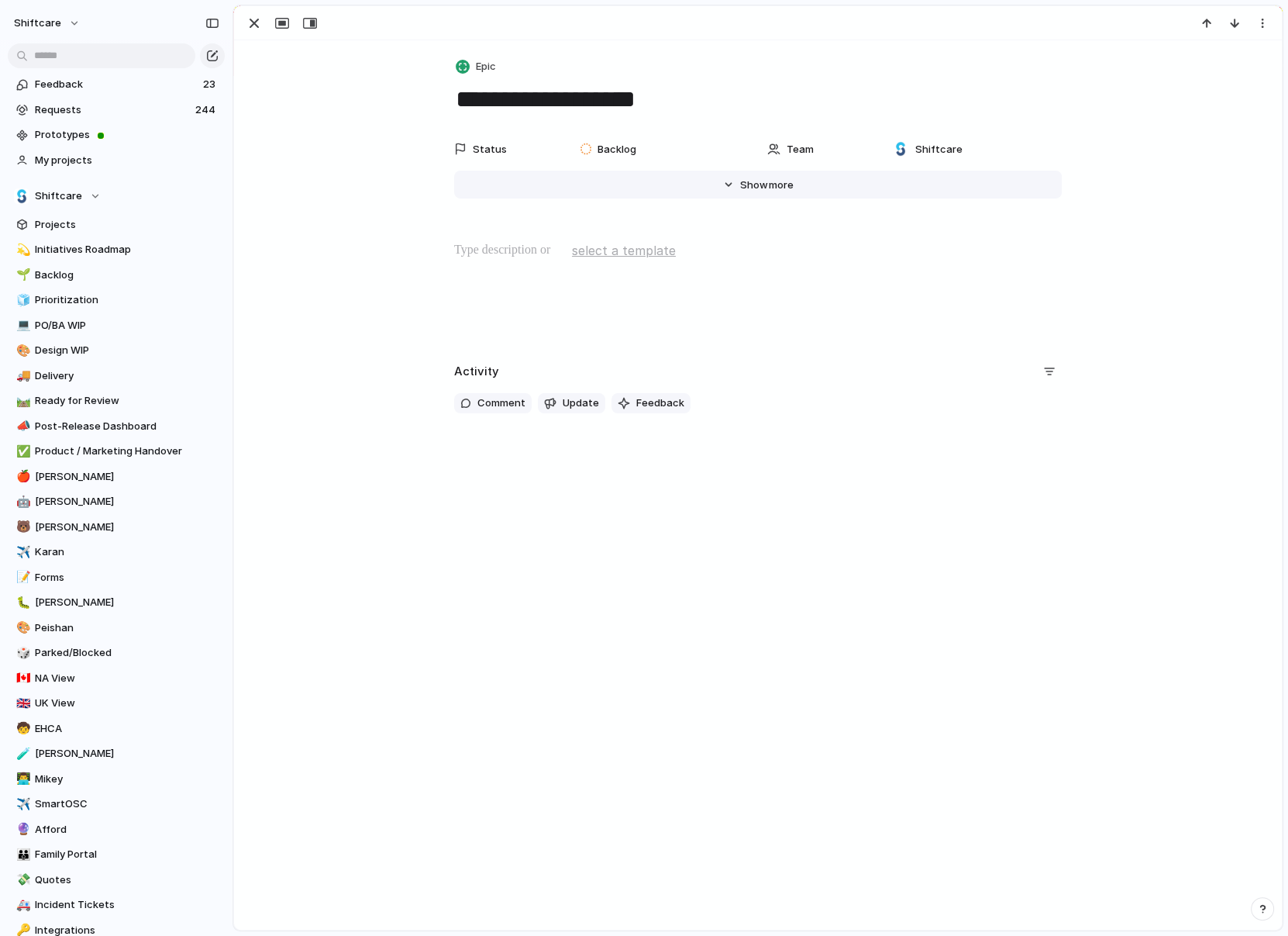
click at [739, 181] on button "Hide Show more" at bounding box center [758, 184] width 608 height 28
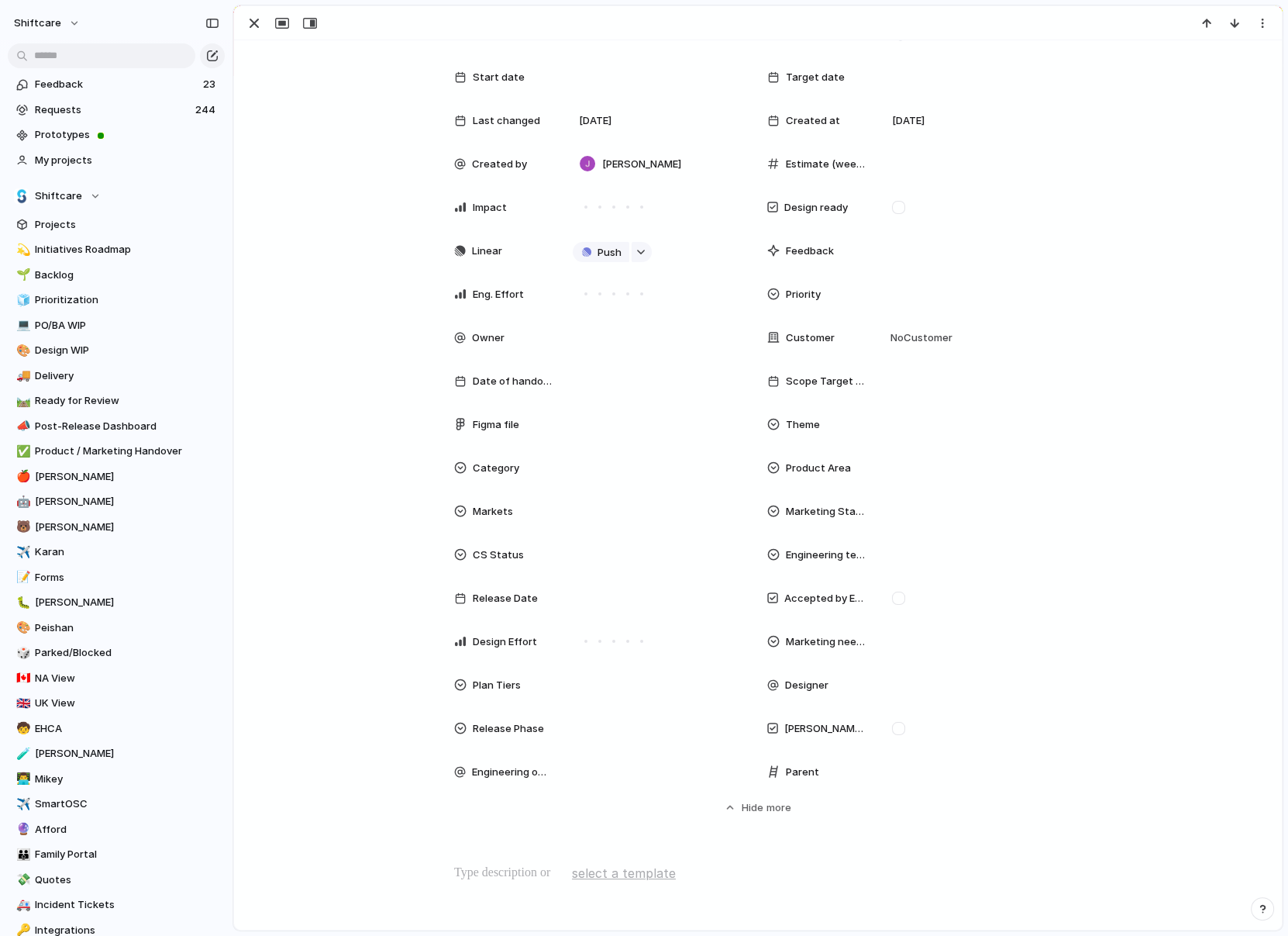
scroll to position [116, 0]
click at [895, 771] on div at bounding box center [971, 770] width 169 height 17
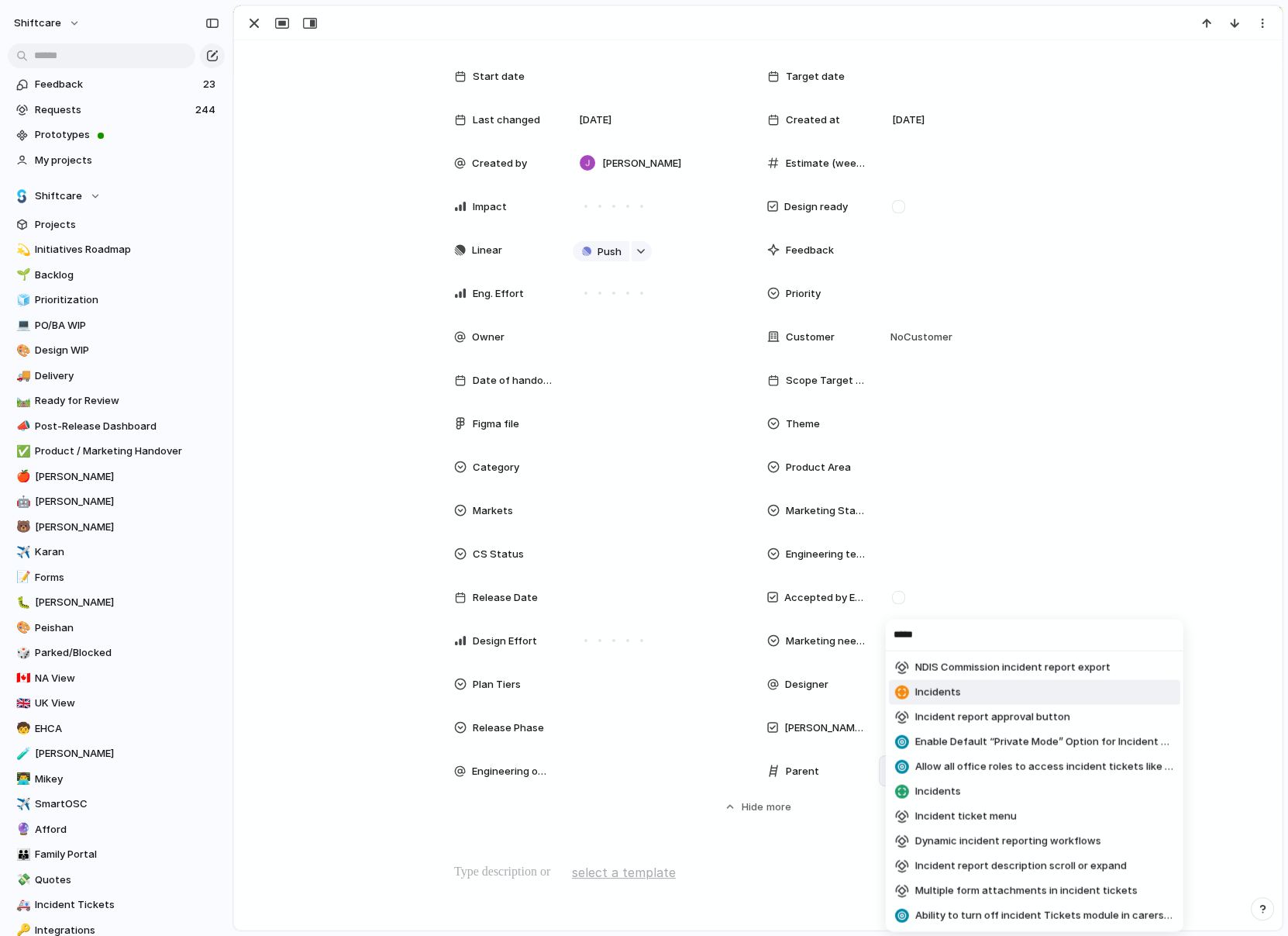
type input "*****"
click at [961, 699] on li "Incidents" at bounding box center [1034, 692] width 291 height 25
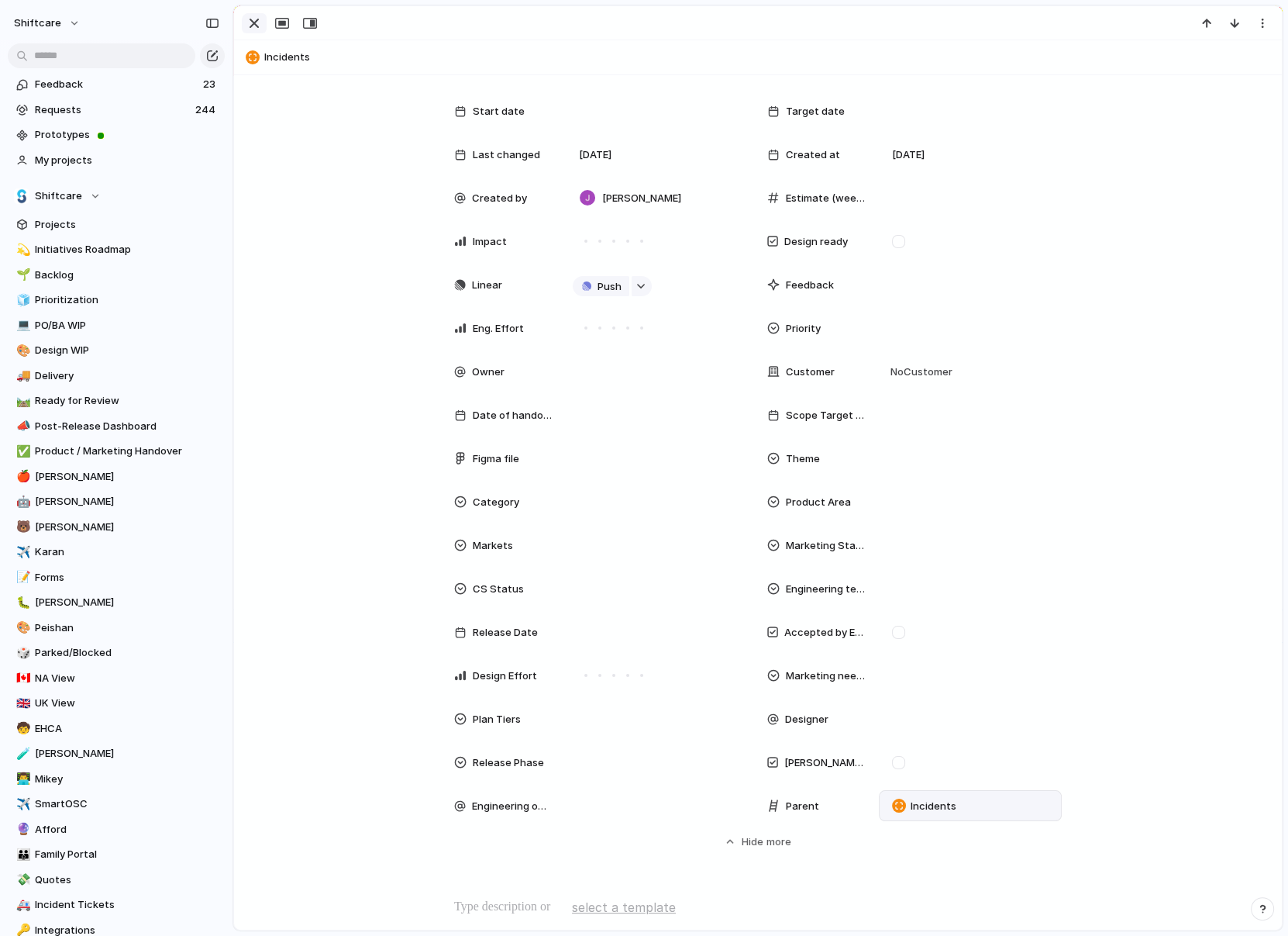
click at [254, 23] on div "button" at bounding box center [254, 23] width 19 height 19
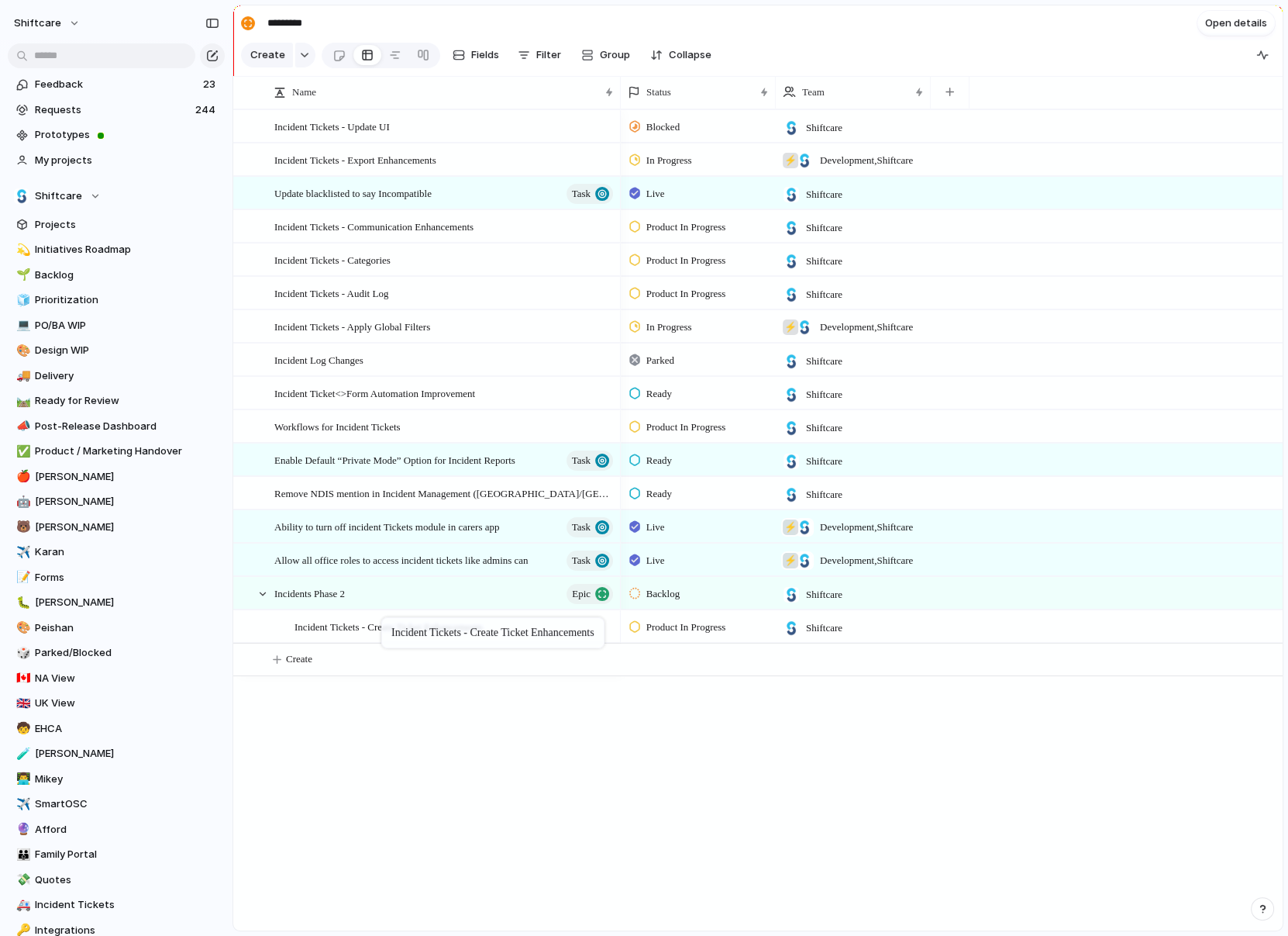
drag, startPoint x: 340, startPoint y: 231, endPoint x: 388, endPoint y: 623, distance: 394.9
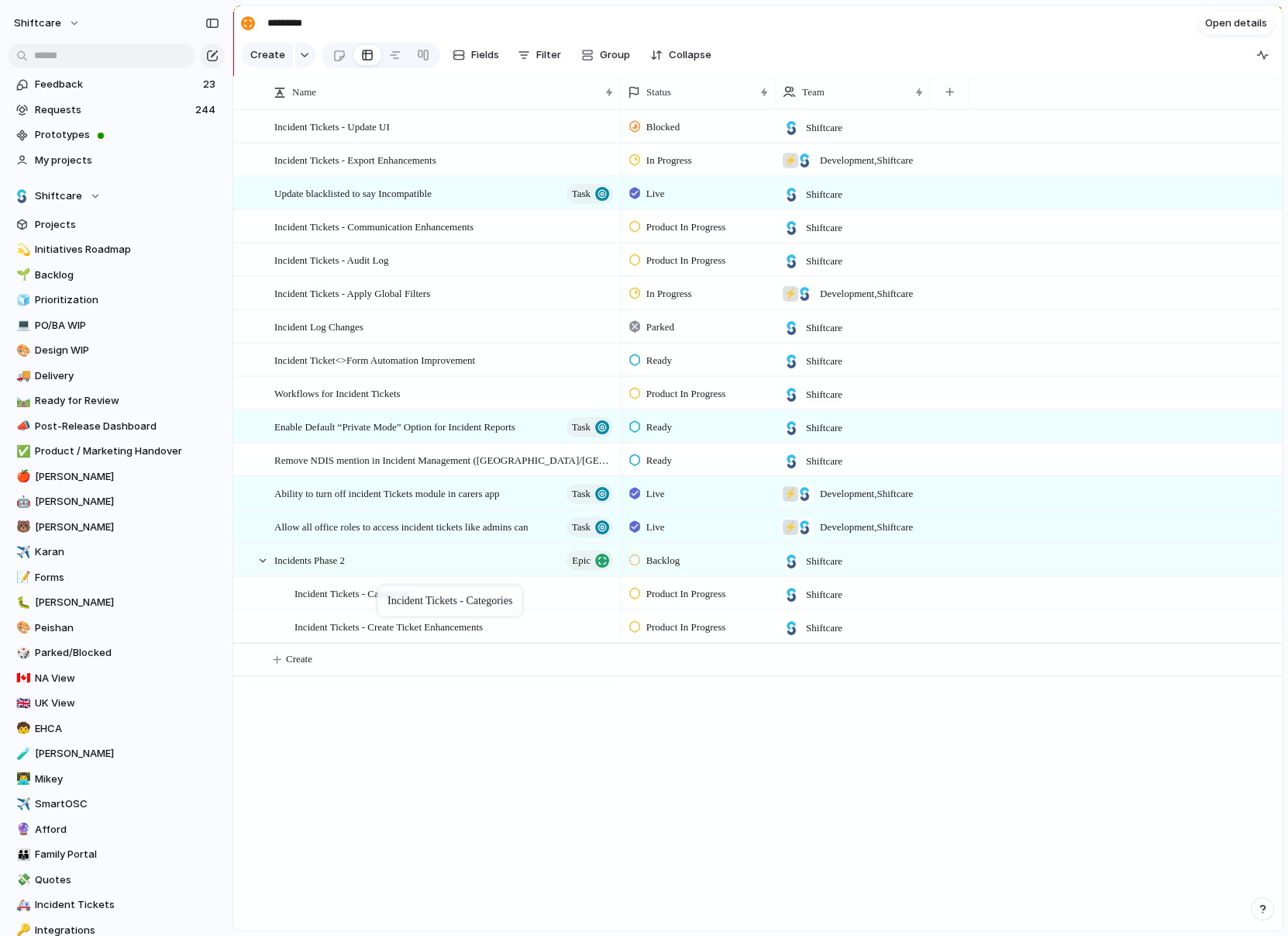
drag, startPoint x: 321, startPoint y: 248, endPoint x: 385, endPoint y: 590, distance: 347.9
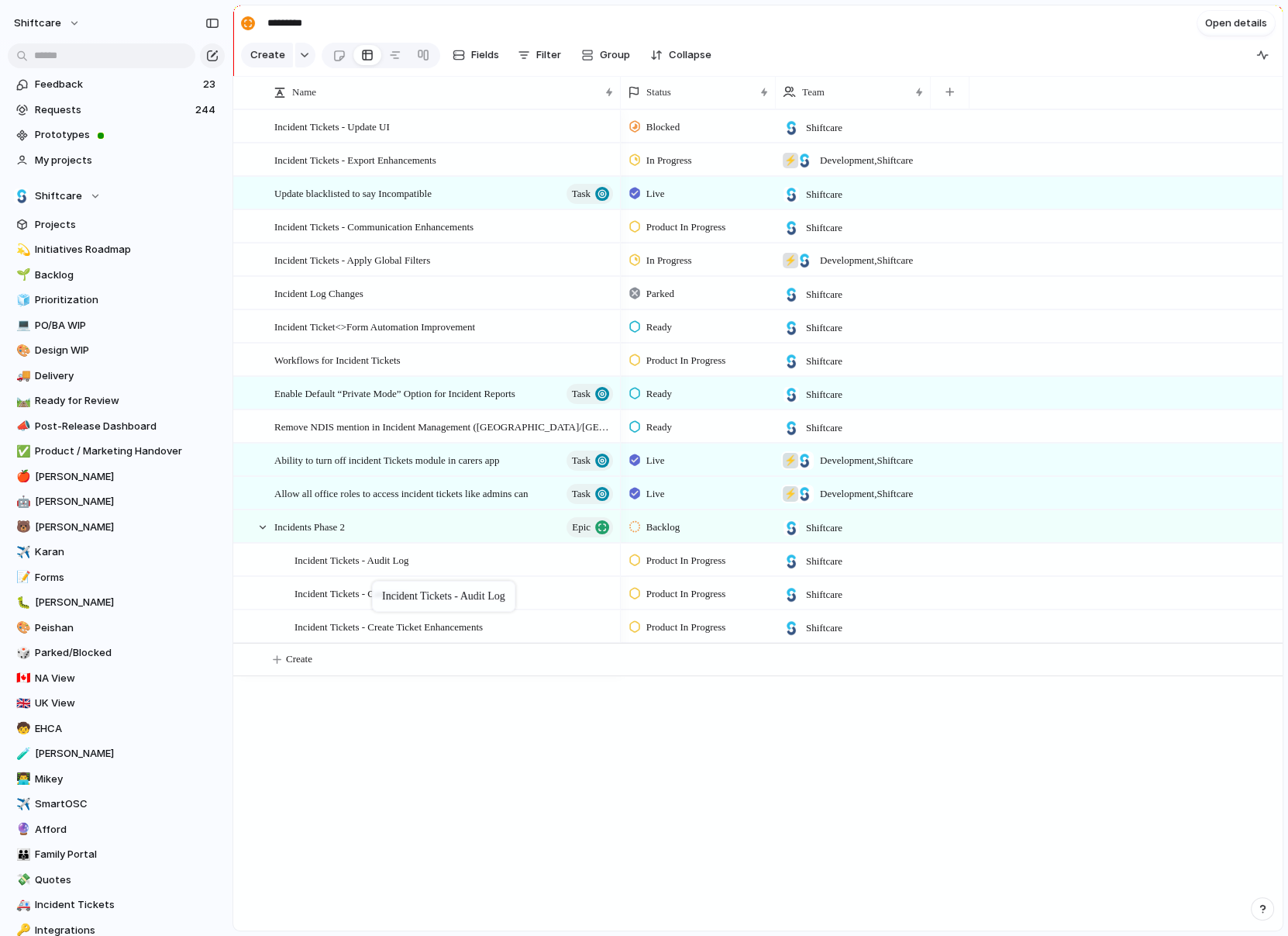
drag, startPoint x: 330, startPoint y: 262, endPoint x: 380, endPoint y: 584, distance: 325.9
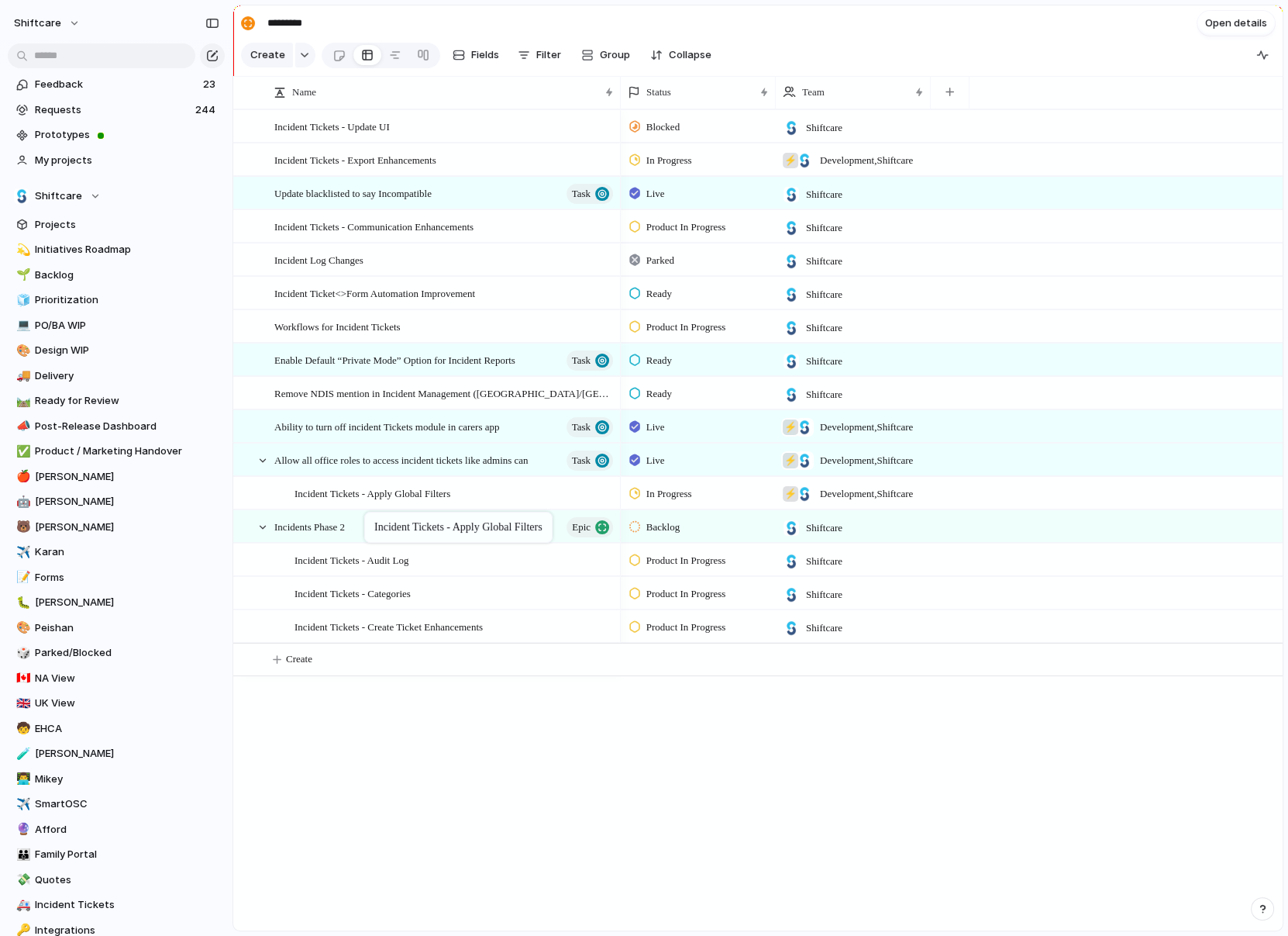
drag, startPoint x: 308, startPoint y: 260, endPoint x: 369, endPoint y: 524, distance: 271.0
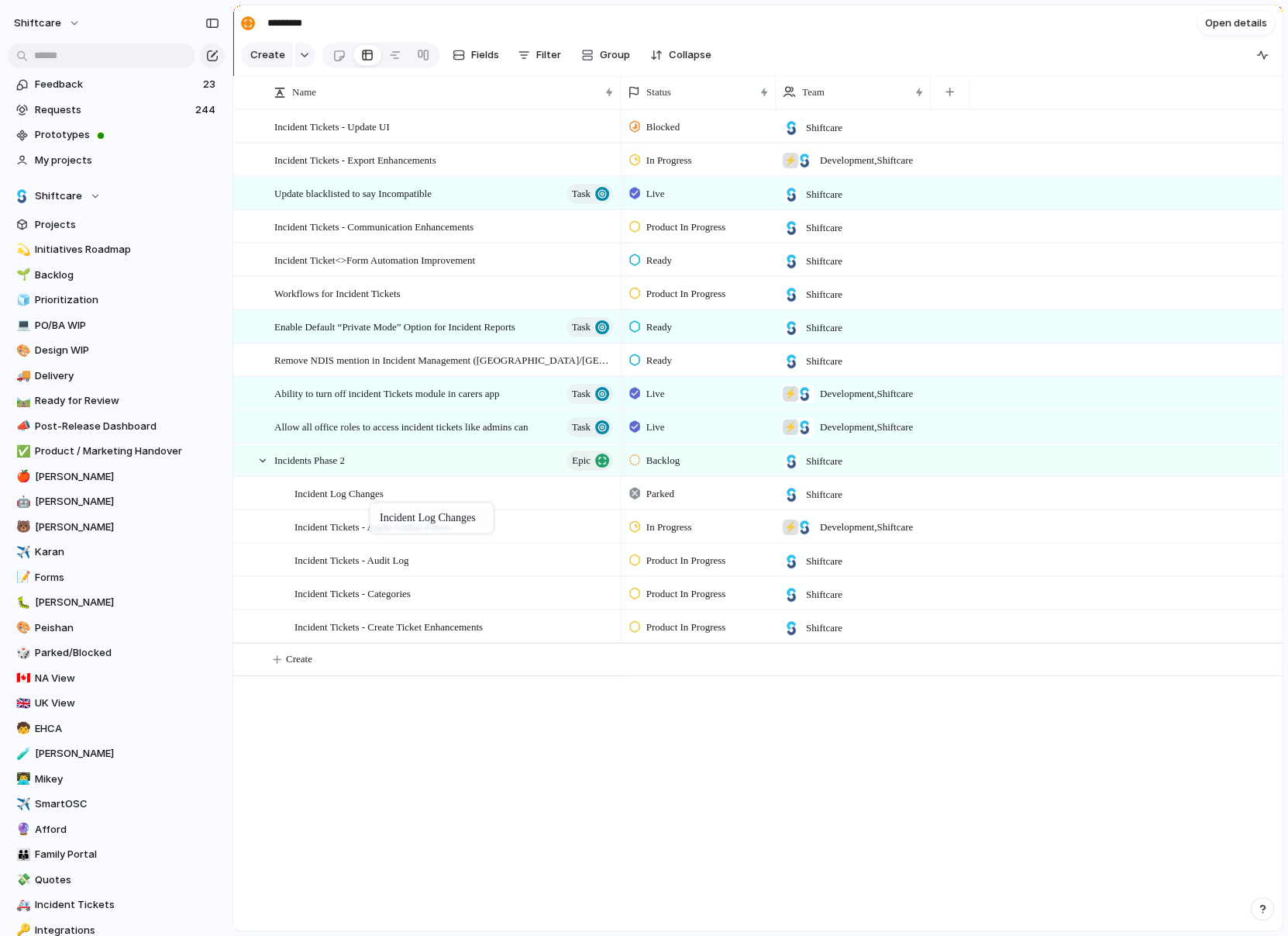
drag, startPoint x: 323, startPoint y: 263, endPoint x: 377, endPoint y: 506, distance: 248.9
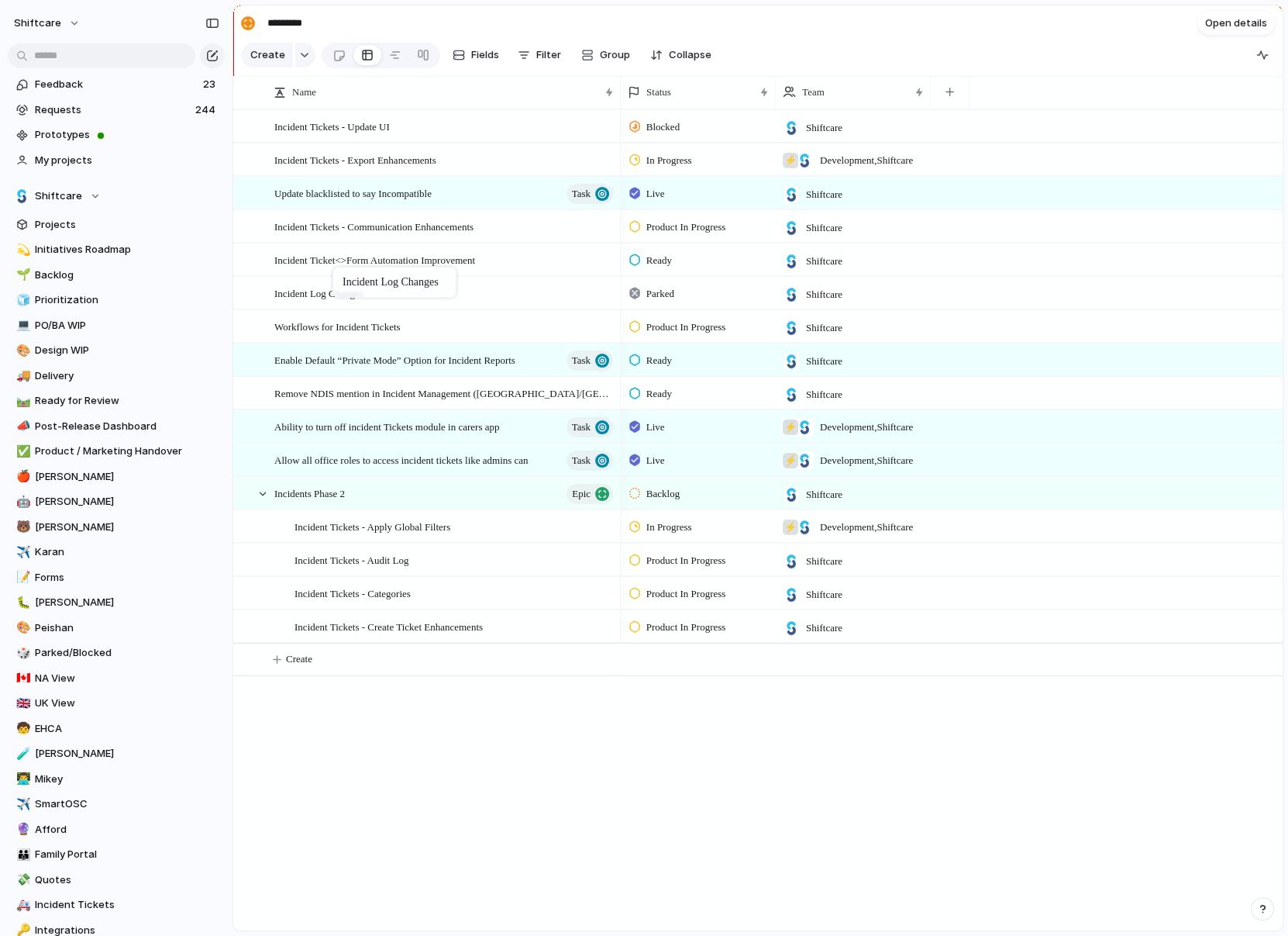
drag, startPoint x: 364, startPoint y: 492, endPoint x: 340, endPoint y: 270, distance: 223.3
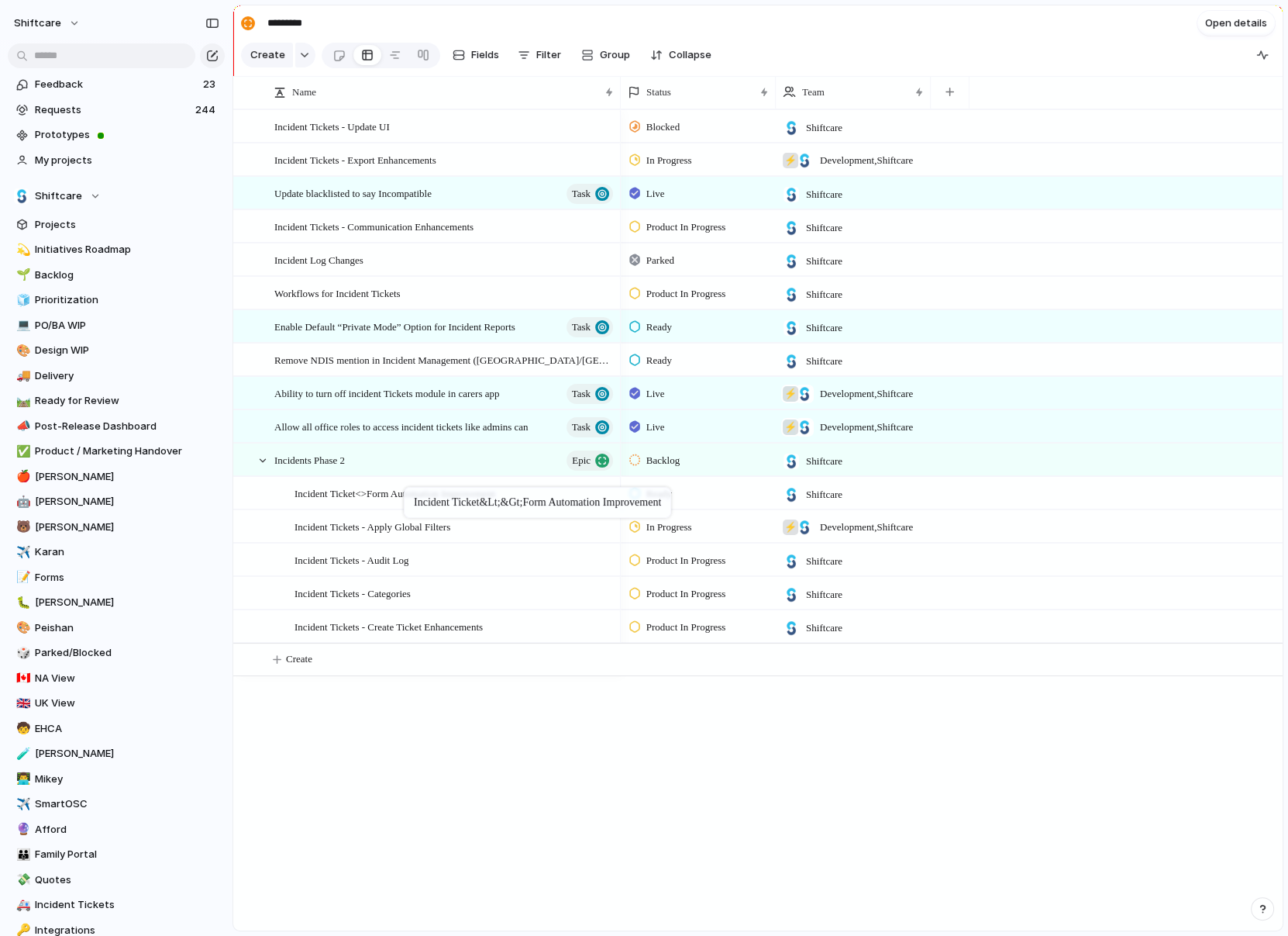
drag, startPoint x: 389, startPoint y: 252, endPoint x: 411, endPoint y: 490, distance: 239.0
click at [601, 494] on div at bounding box center [601, 494] width 26 height 20
click at [247, 490] on div at bounding box center [254, 492] width 41 height 31
click at [250, 492] on div at bounding box center [246, 494] width 11 height 11
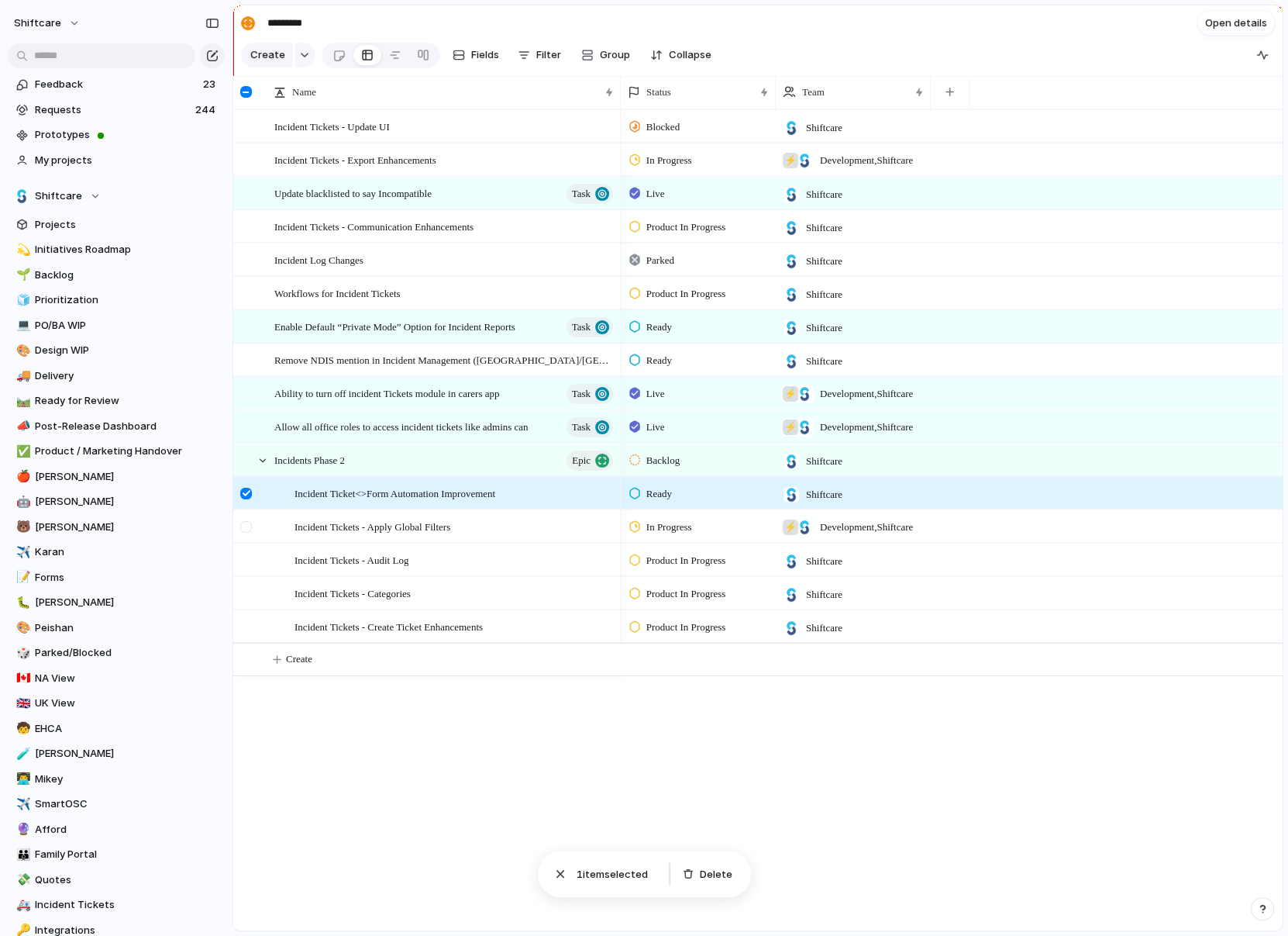
click at [241, 528] on div at bounding box center [246, 527] width 11 height 11
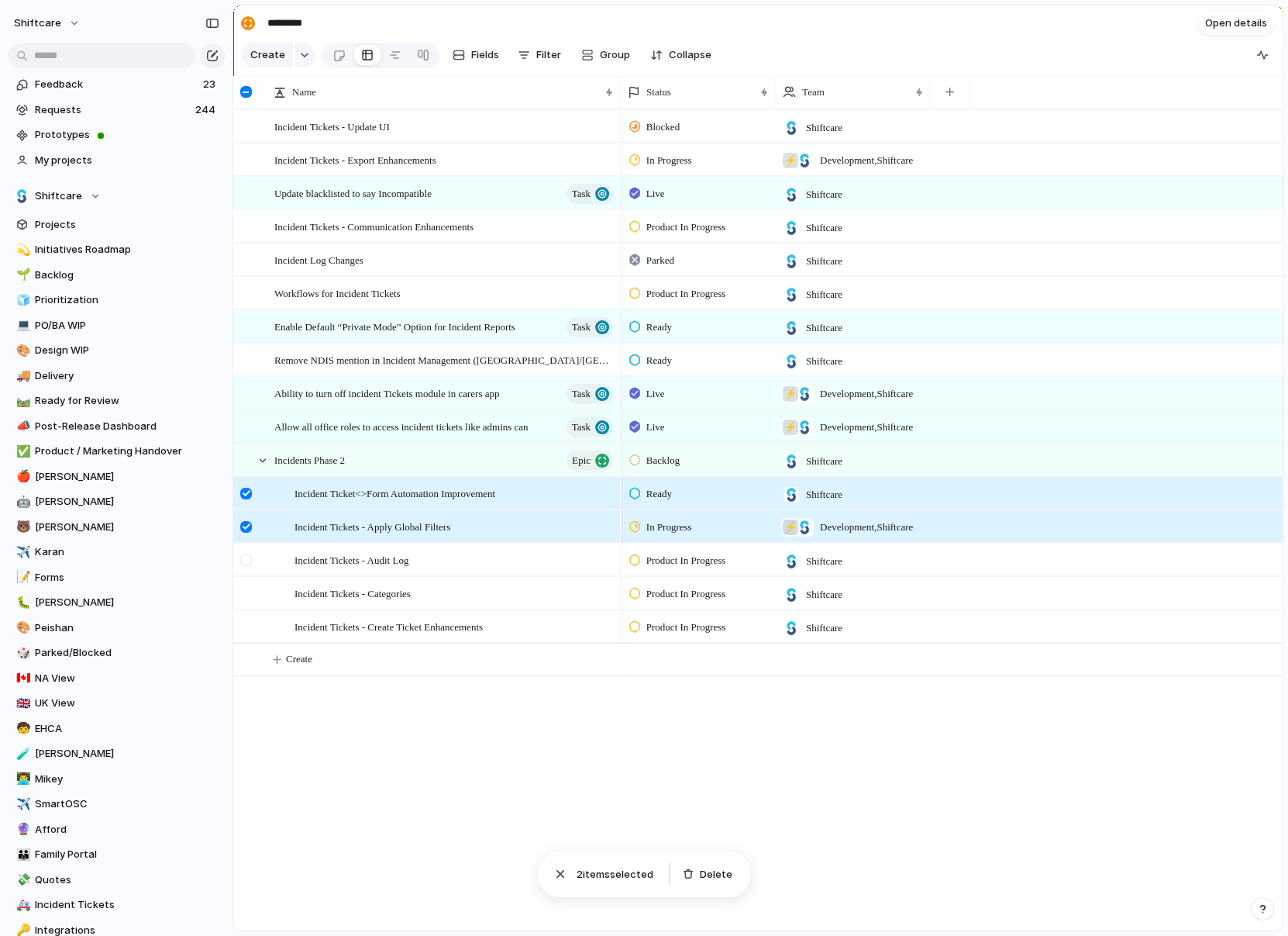
click at [242, 565] on div at bounding box center [248, 565] width 28 height 42
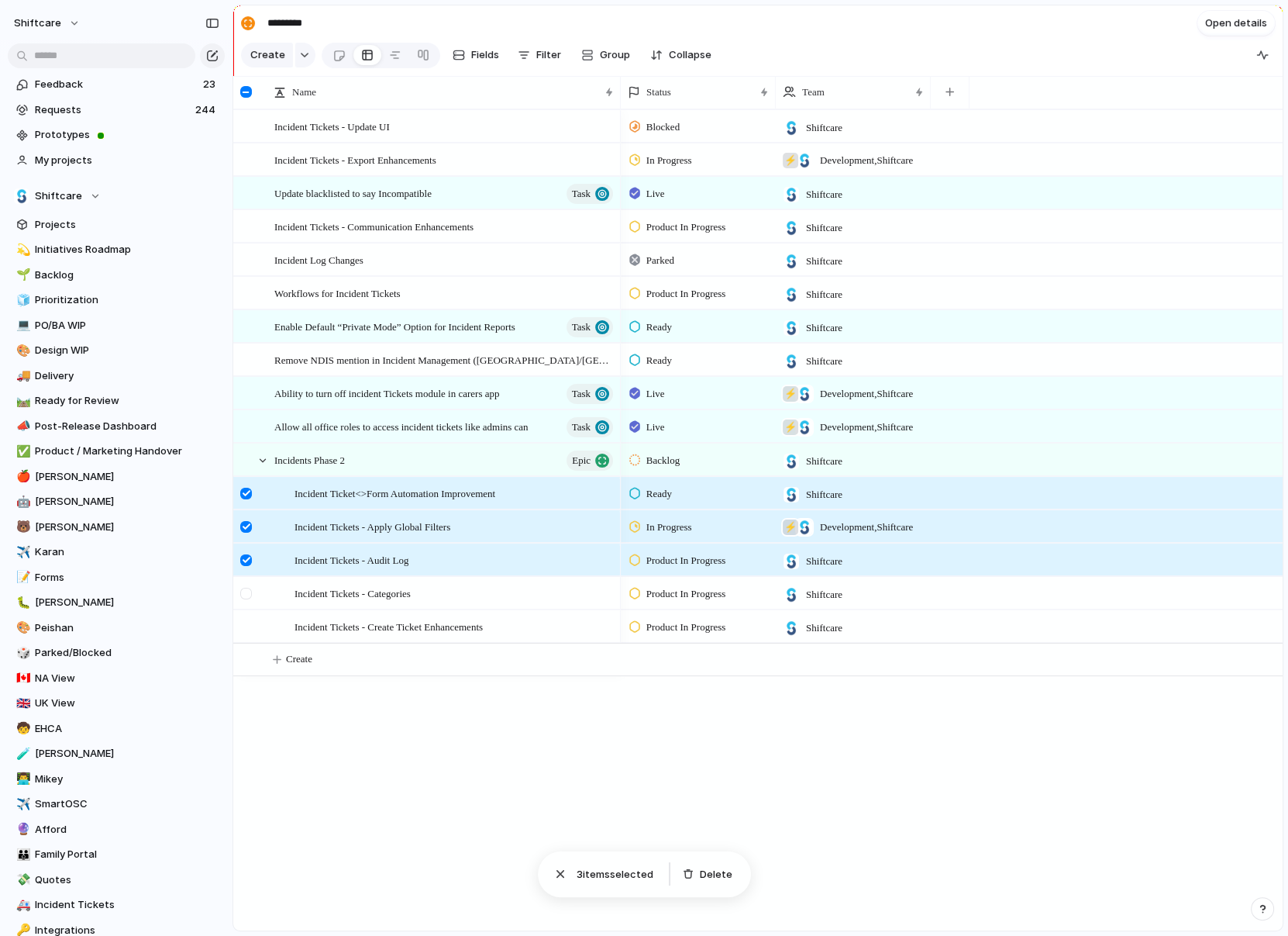
click at [244, 594] on div at bounding box center [246, 593] width 11 height 11
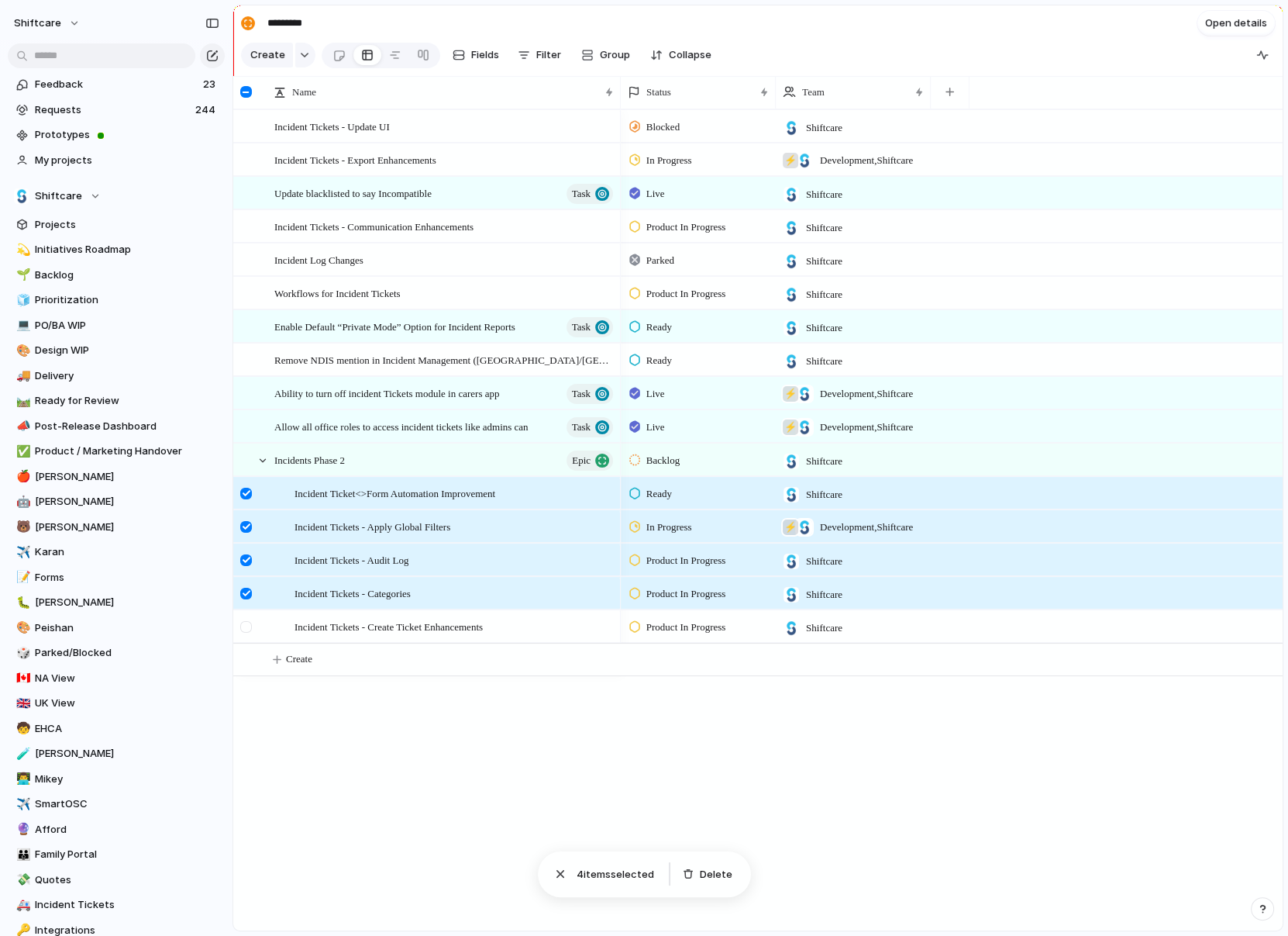
click at [244, 628] on div at bounding box center [246, 627] width 11 height 11
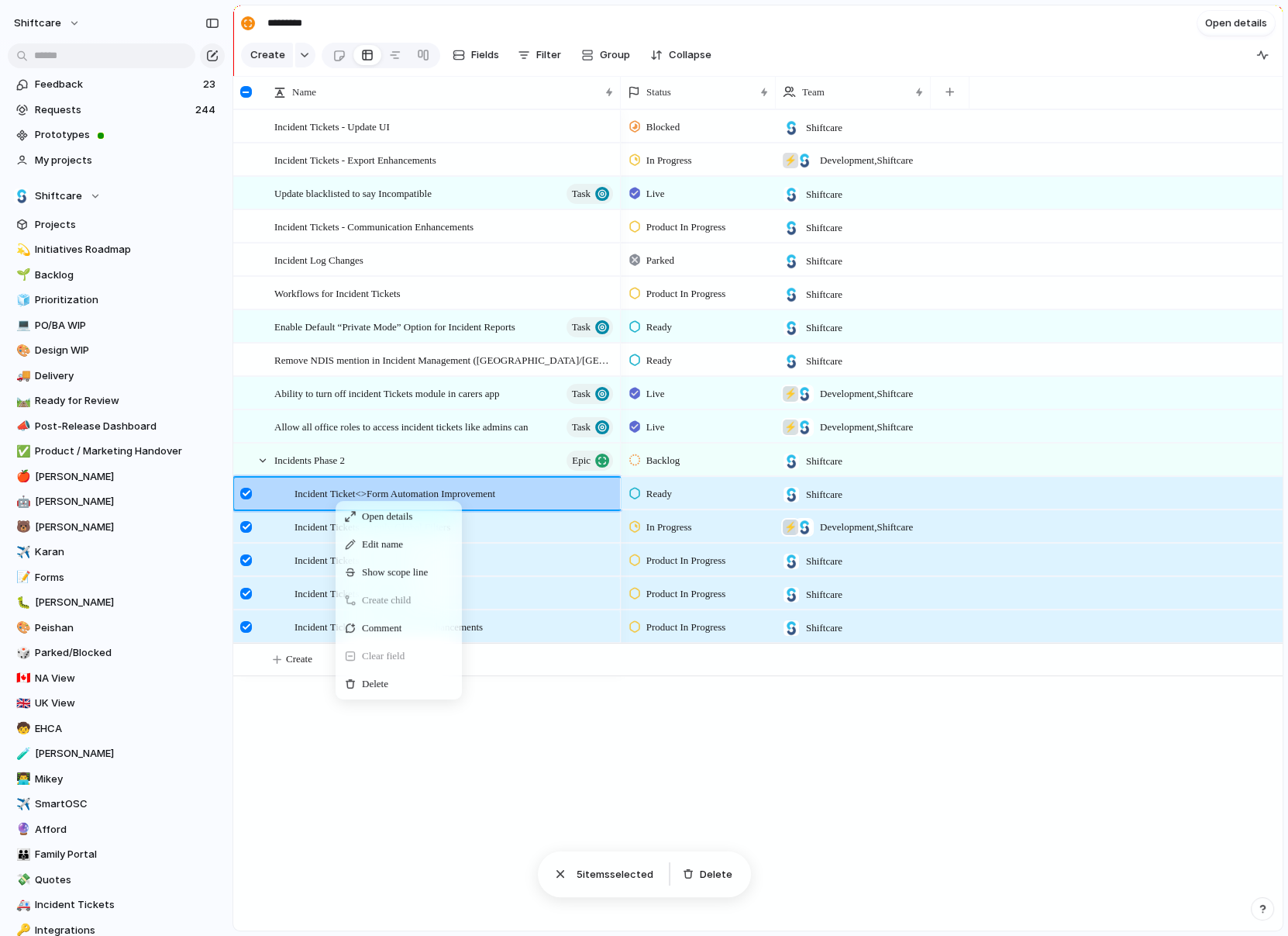
drag, startPoint x: 397, startPoint y: 543, endPoint x: 451, endPoint y: 719, distance: 184.1
click at [451, 719] on div "Open details Edit name Show scope line Create child Comment Clear field Delete" at bounding box center [877, 544] width 1288 height 936
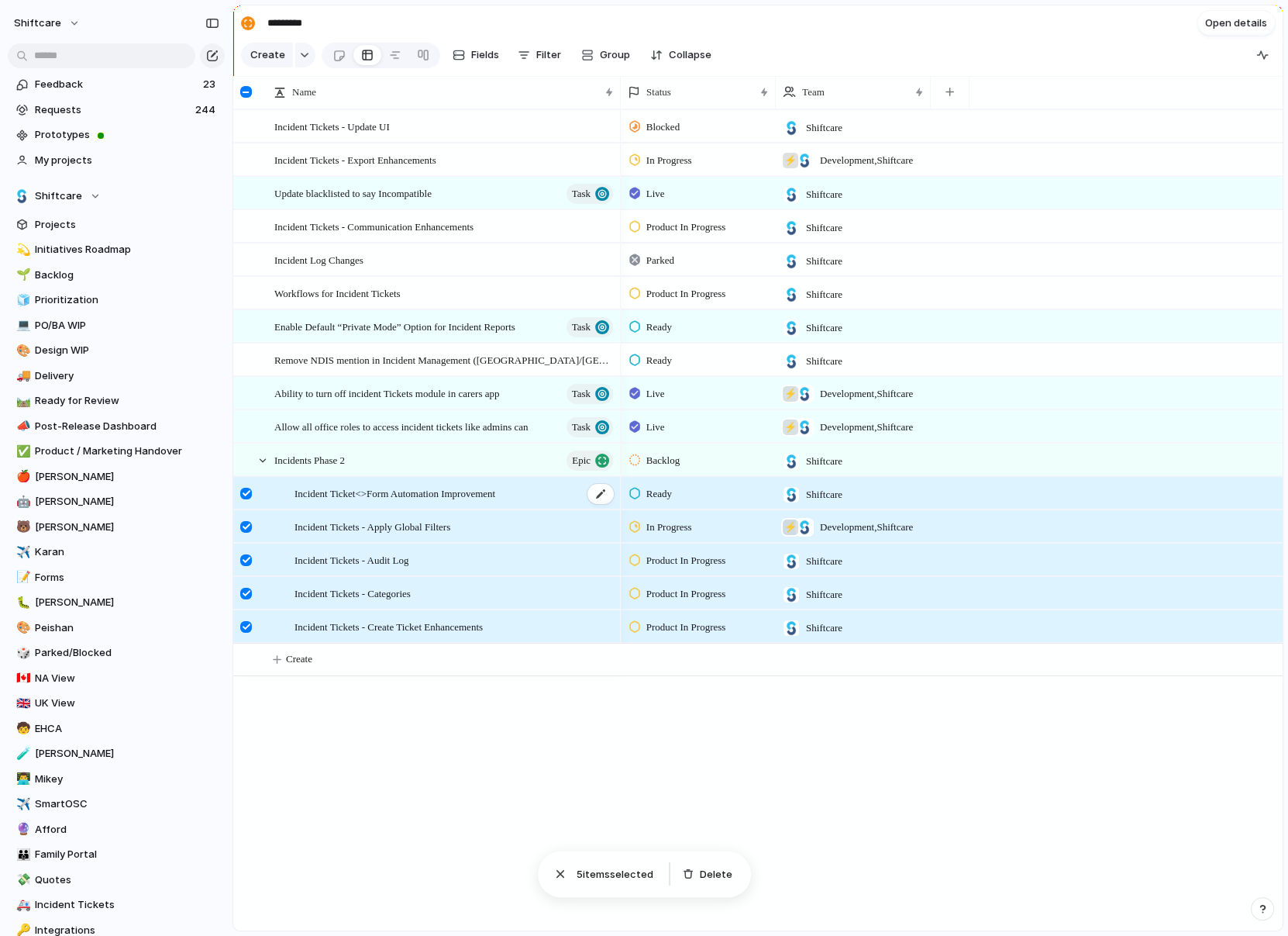
click at [487, 503] on div "Incident Ticket<>Form Automation Improvement" at bounding box center [454, 493] width 321 height 32
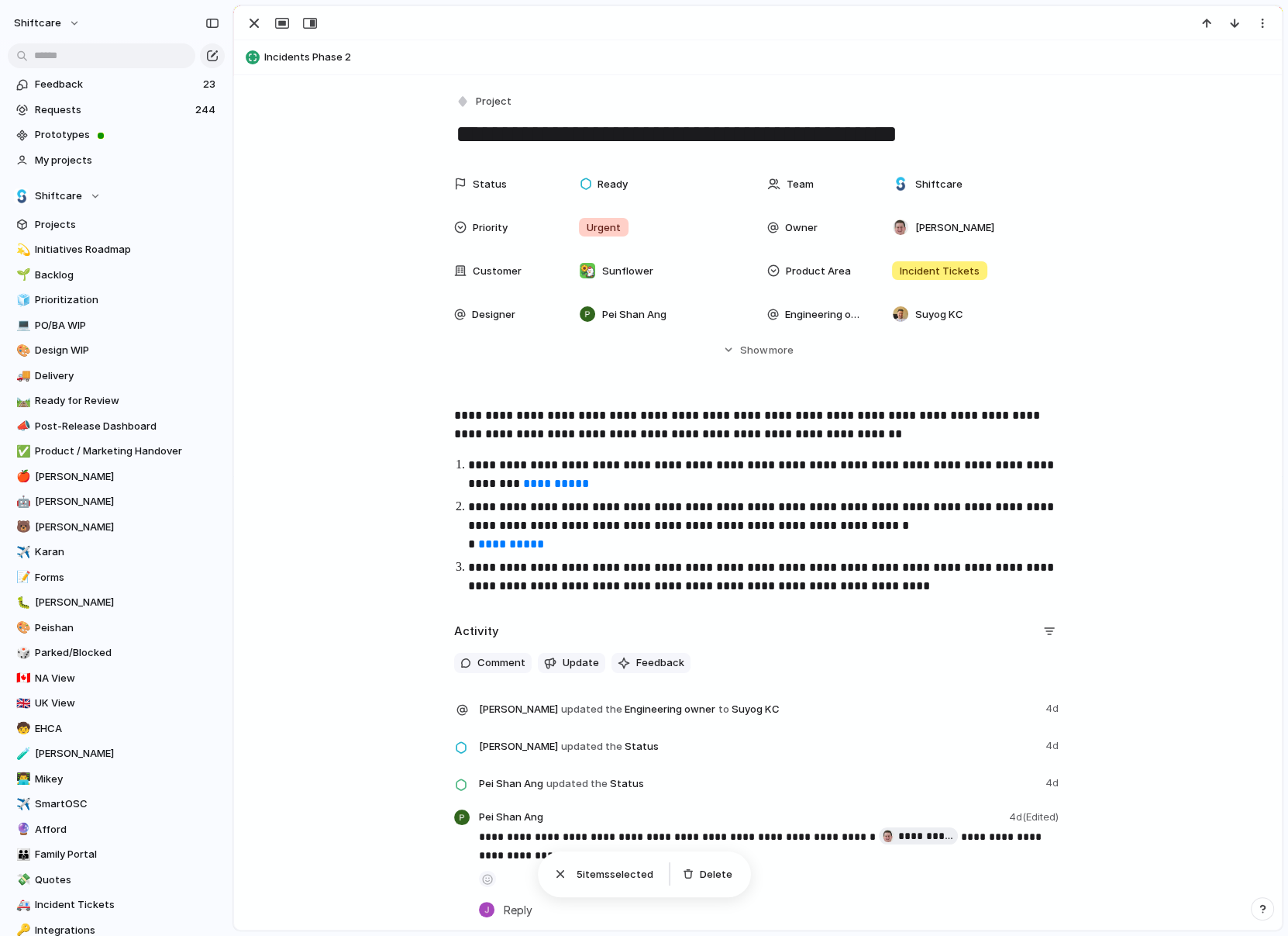
click at [486, 89] on div "**********" at bounding box center [757, 638] width 1048 height 1125
click at [483, 97] on span "Project" at bounding box center [493, 101] width 36 height 15
click at [486, 263] on span "Task" at bounding box center [494, 265] width 24 height 15
click at [250, 29] on div "button" at bounding box center [254, 23] width 19 height 19
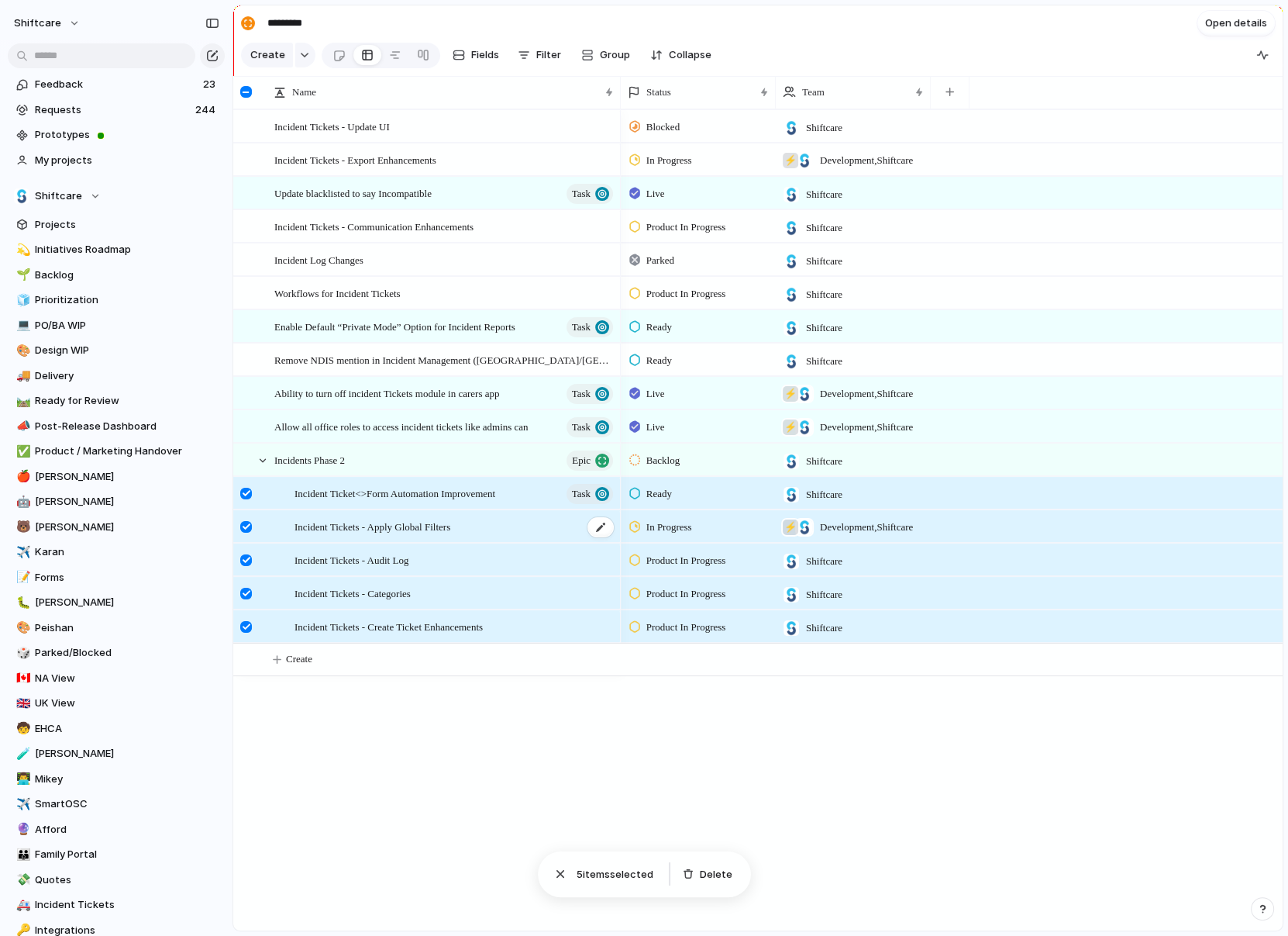
click at [343, 526] on span "Incident Tickets - Apply Global Filters" at bounding box center [373, 526] width 156 height 18
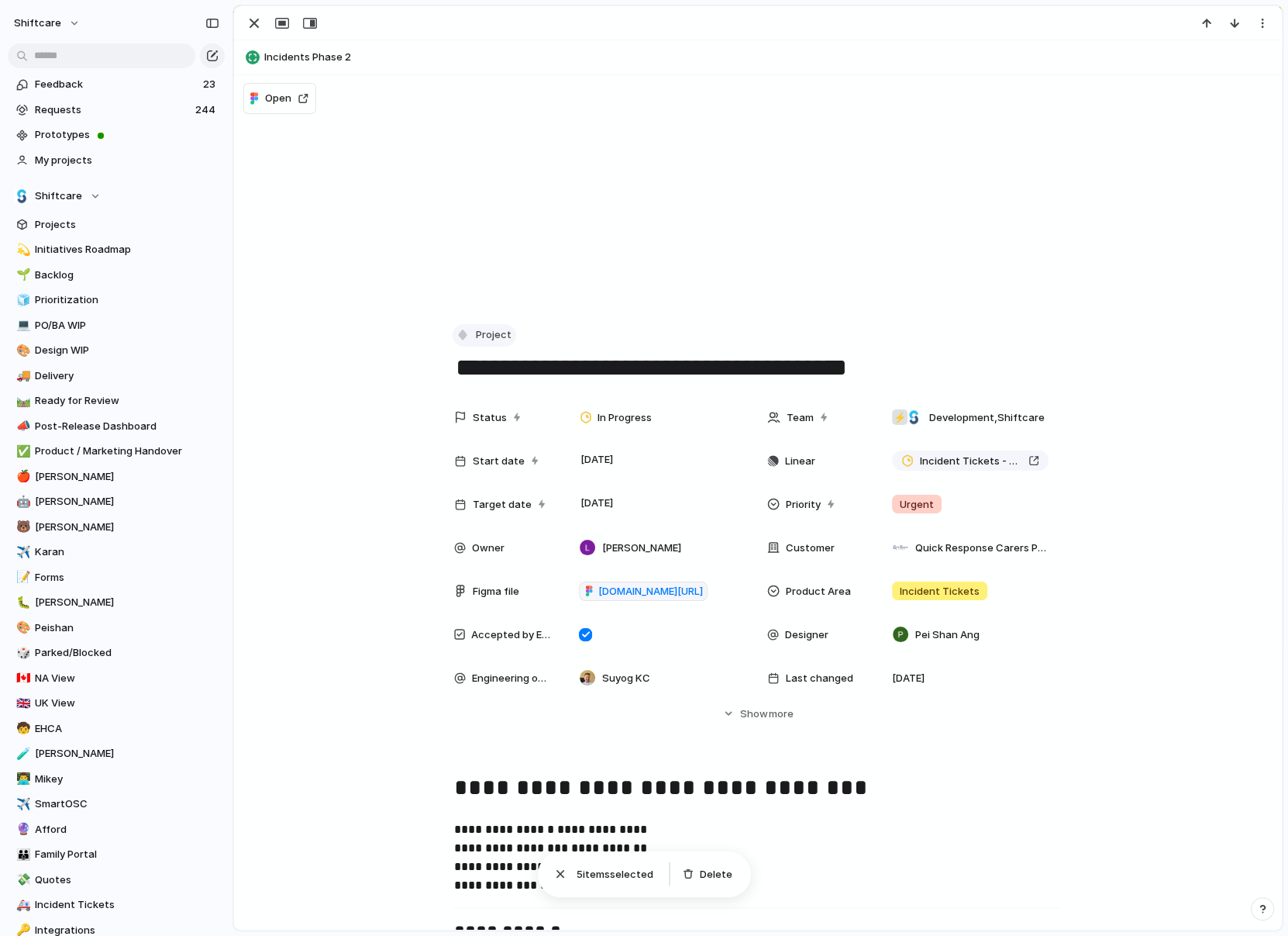
click at [453, 334] on button "Project" at bounding box center [485, 335] width 63 height 23
click at [489, 501] on span "Task" at bounding box center [494, 499] width 24 height 15
click at [260, 28] on div "button" at bounding box center [254, 23] width 19 height 19
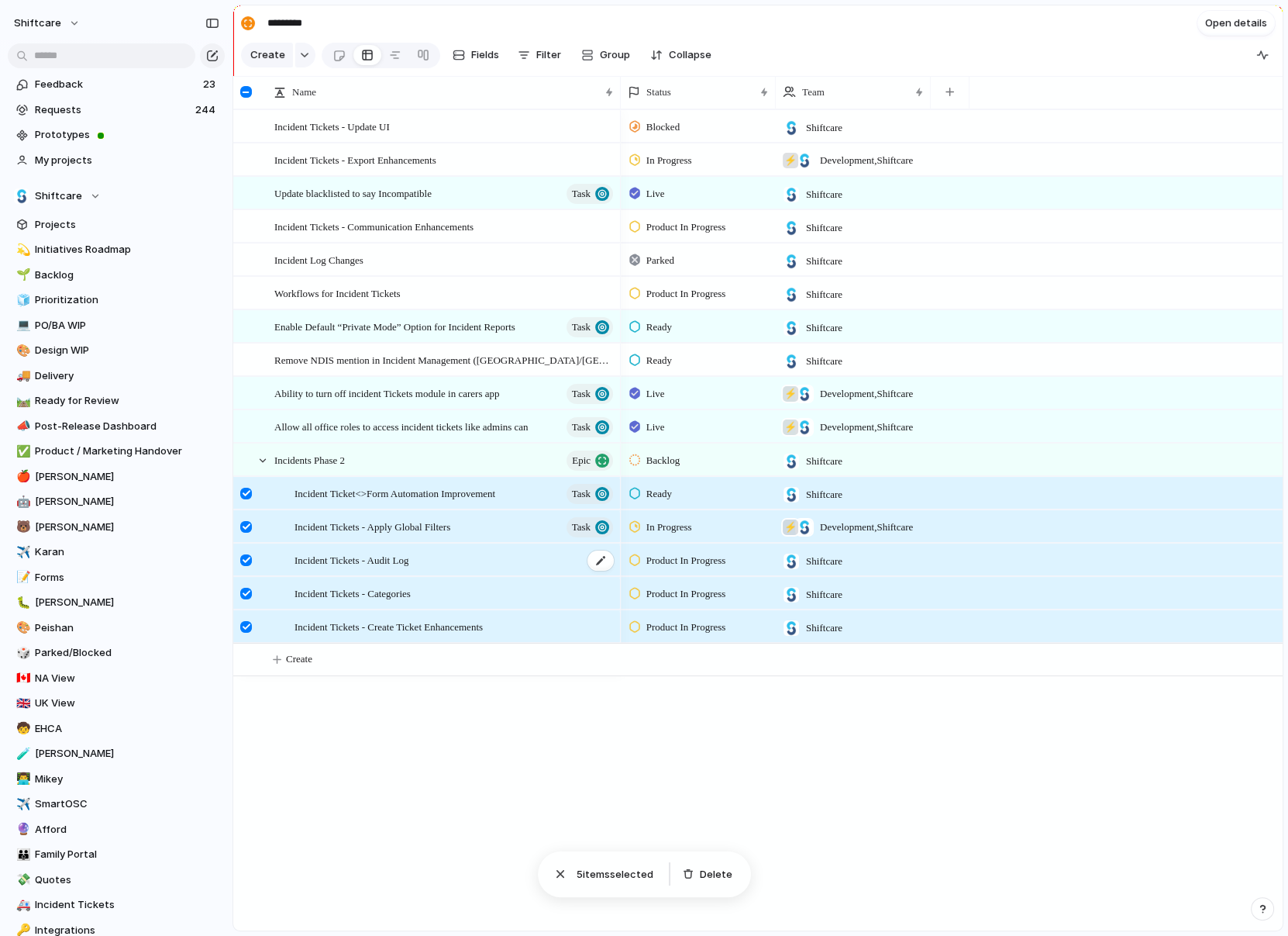
click at [390, 553] on span "Incident Tickets - Audit Log" at bounding box center [351, 559] width 114 height 18
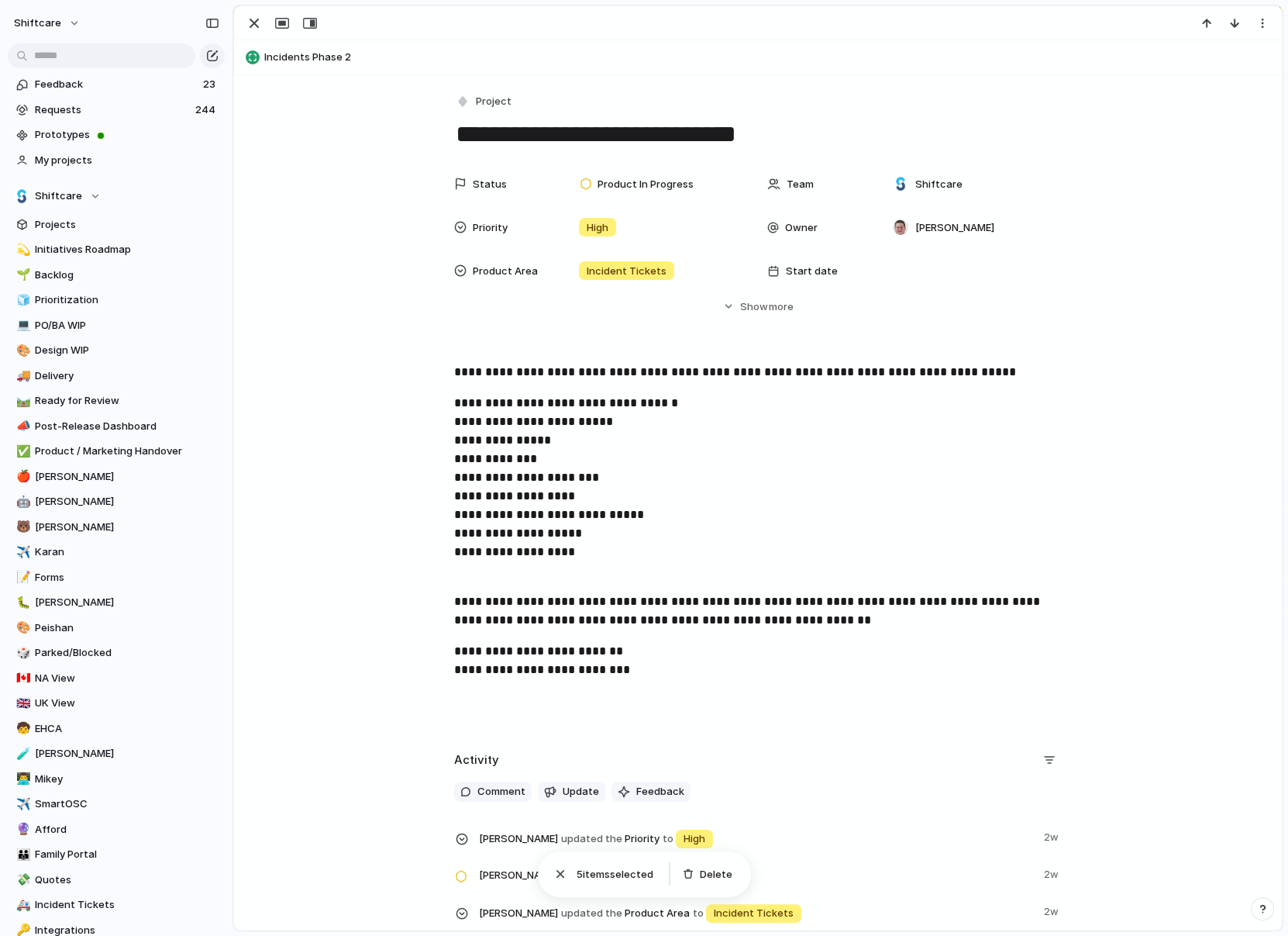
click at [500, 89] on div "**********" at bounding box center [757, 525] width 1048 height 900
click at [474, 107] on button "Project" at bounding box center [485, 102] width 63 height 23
click at [494, 266] on span "Task" at bounding box center [494, 265] width 24 height 15
click at [259, 26] on div "button" at bounding box center [254, 23] width 19 height 19
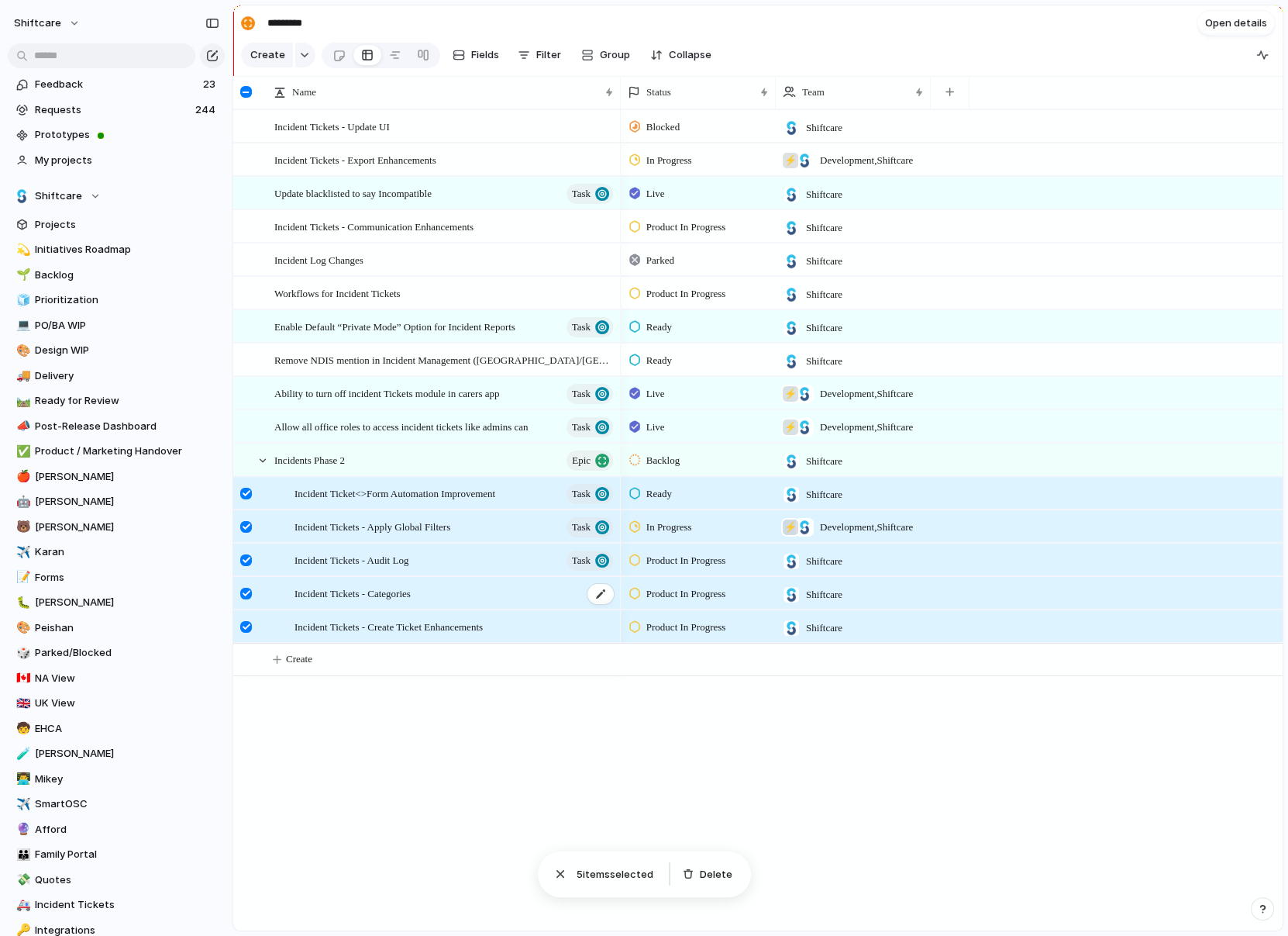
click at [413, 603] on div "Incident Tickets - Categories" at bounding box center [454, 593] width 321 height 32
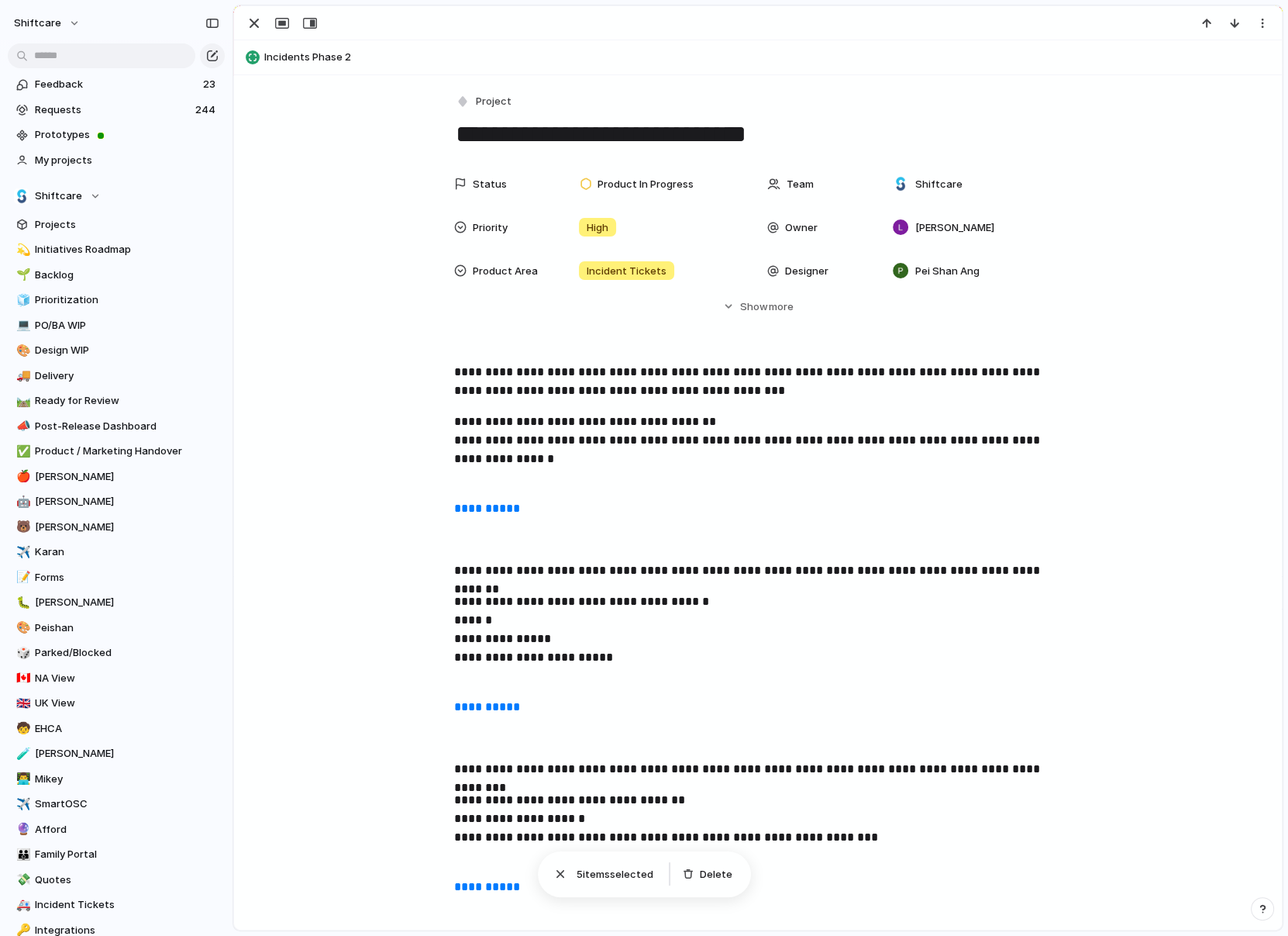
click at [490, 114] on div "**********" at bounding box center [758, 120] width 608 height 59
click at [485, 97] on span "Project" at bounding box center [493, 101] width 36 height 15
click at [495, 268] on span "Task" at bounding box center [494, 265] width 24 height 15
click at [256, 19] on div "button" at bounding box center [254, 23] width 19 height 19
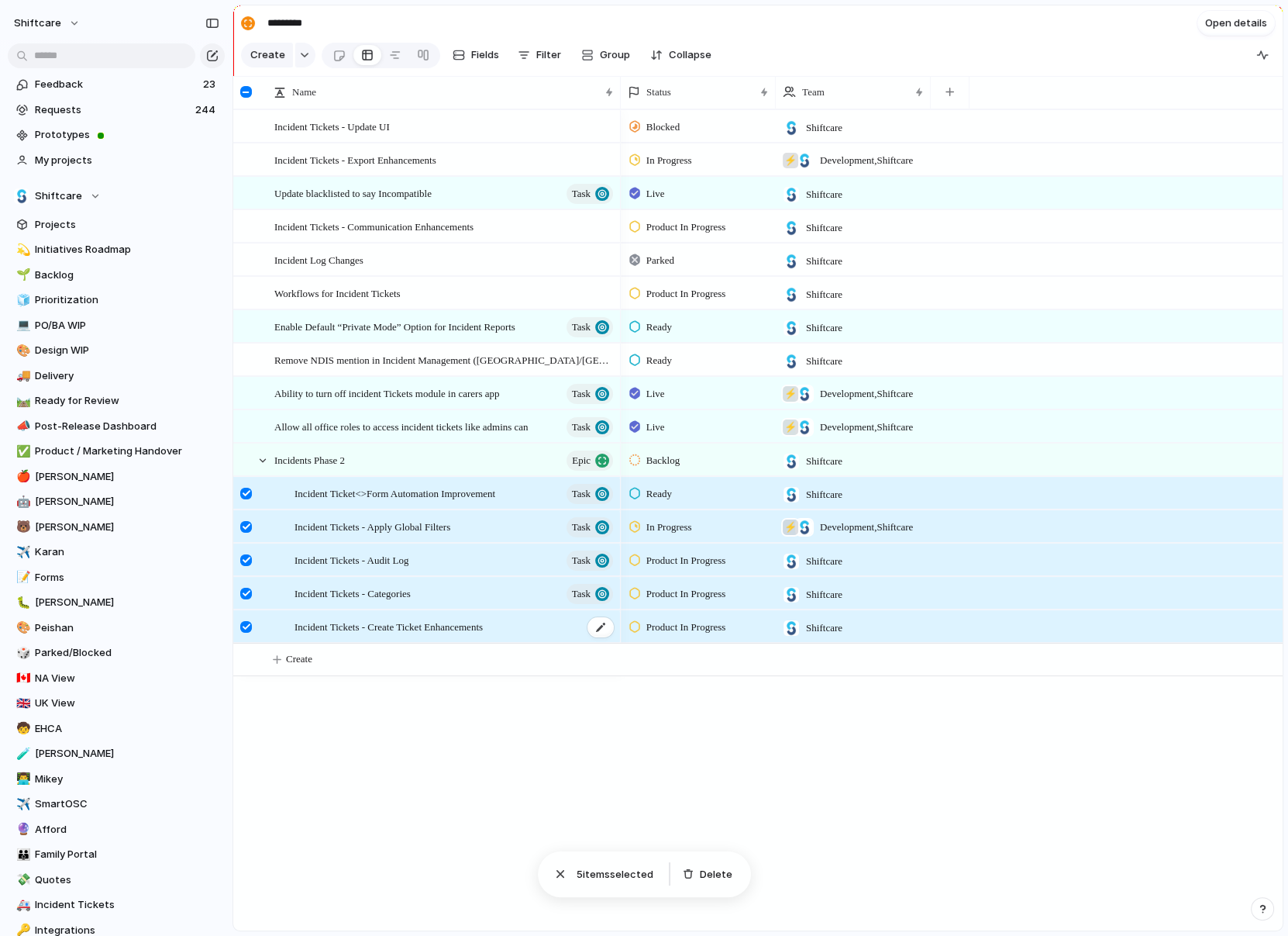
click at [483, 633] on span "Incident Tickets - Create Ticket Enhancements" at bounding box center [389, 626] width 188 height 18
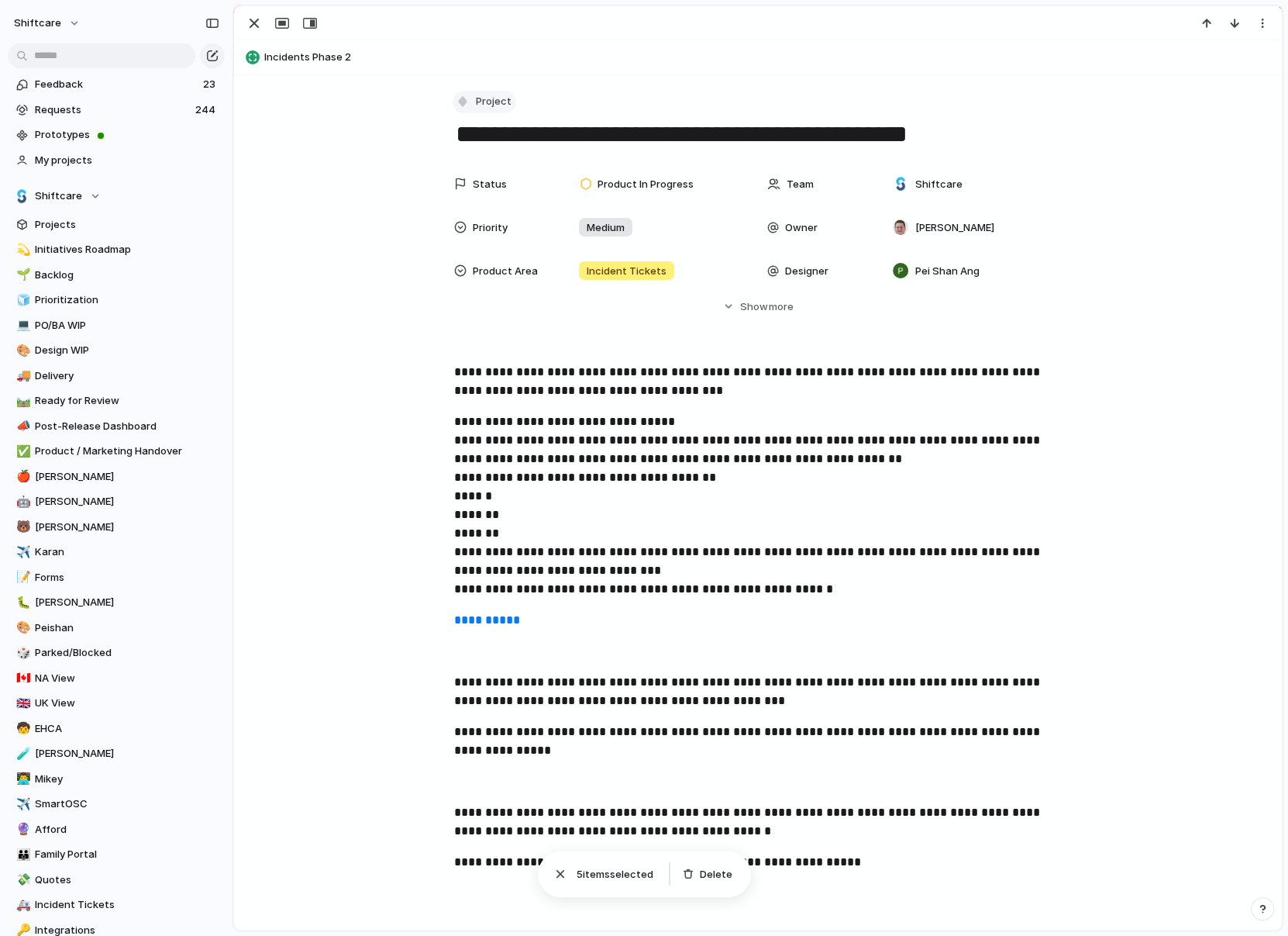
click at [488, 103] on span "Project" at bounding box center [493, 101] width 36 height 15
click at [499, 261] on span "Task" at bounding box center [494, 265] width 24 height 15
click at [254, 26] on div "button" at bounding box center [254, 23] width 19 height 19
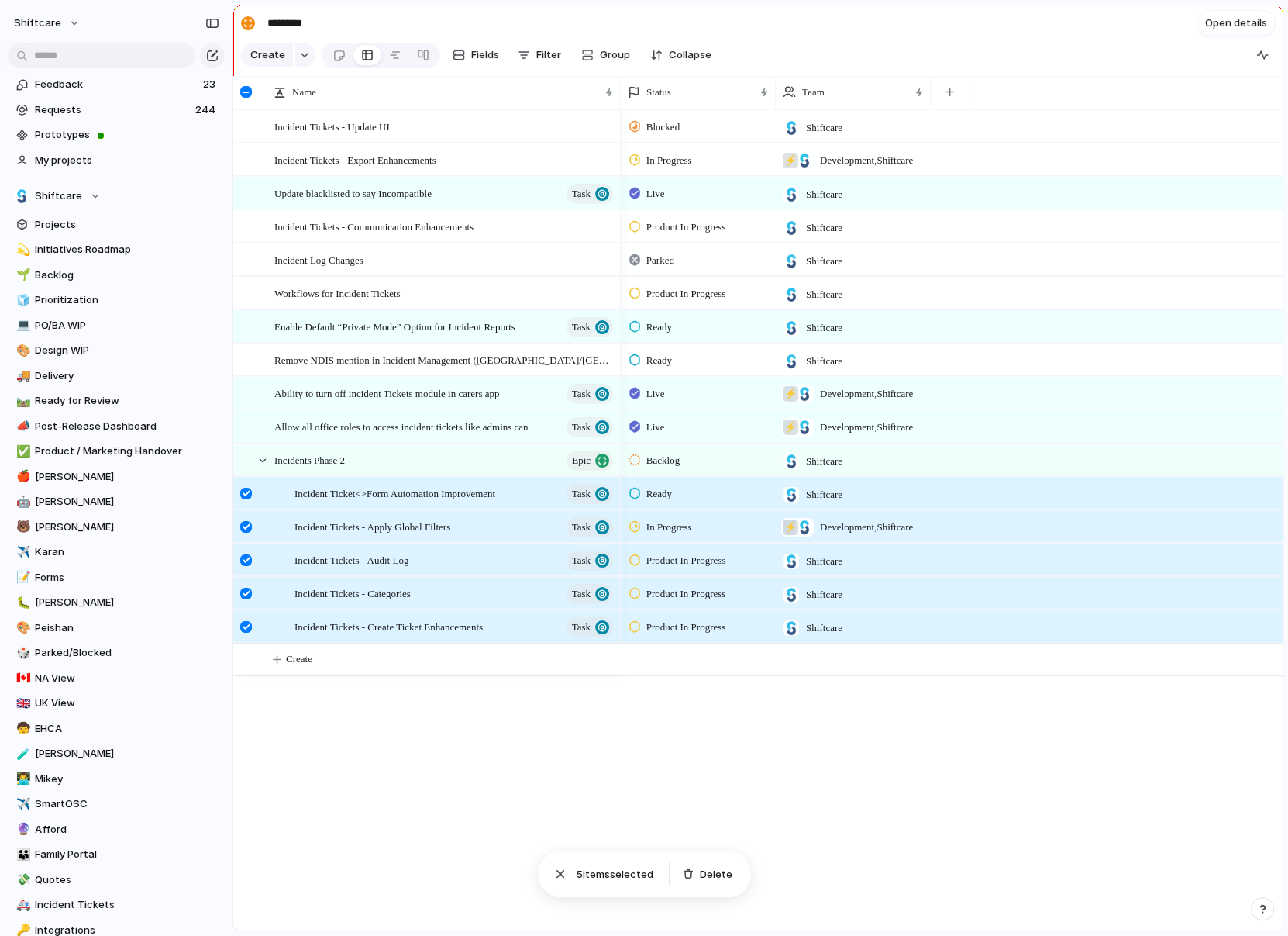
click at [521, 716] on div "Incident Tickets - Update UI Incident Tickets - Export Enhancements Update blac…" at bounding box center [757, 520] width 1049 height 821
click at [567, 875] on div "button" at bounding box center [560, 873] width 15 height 15
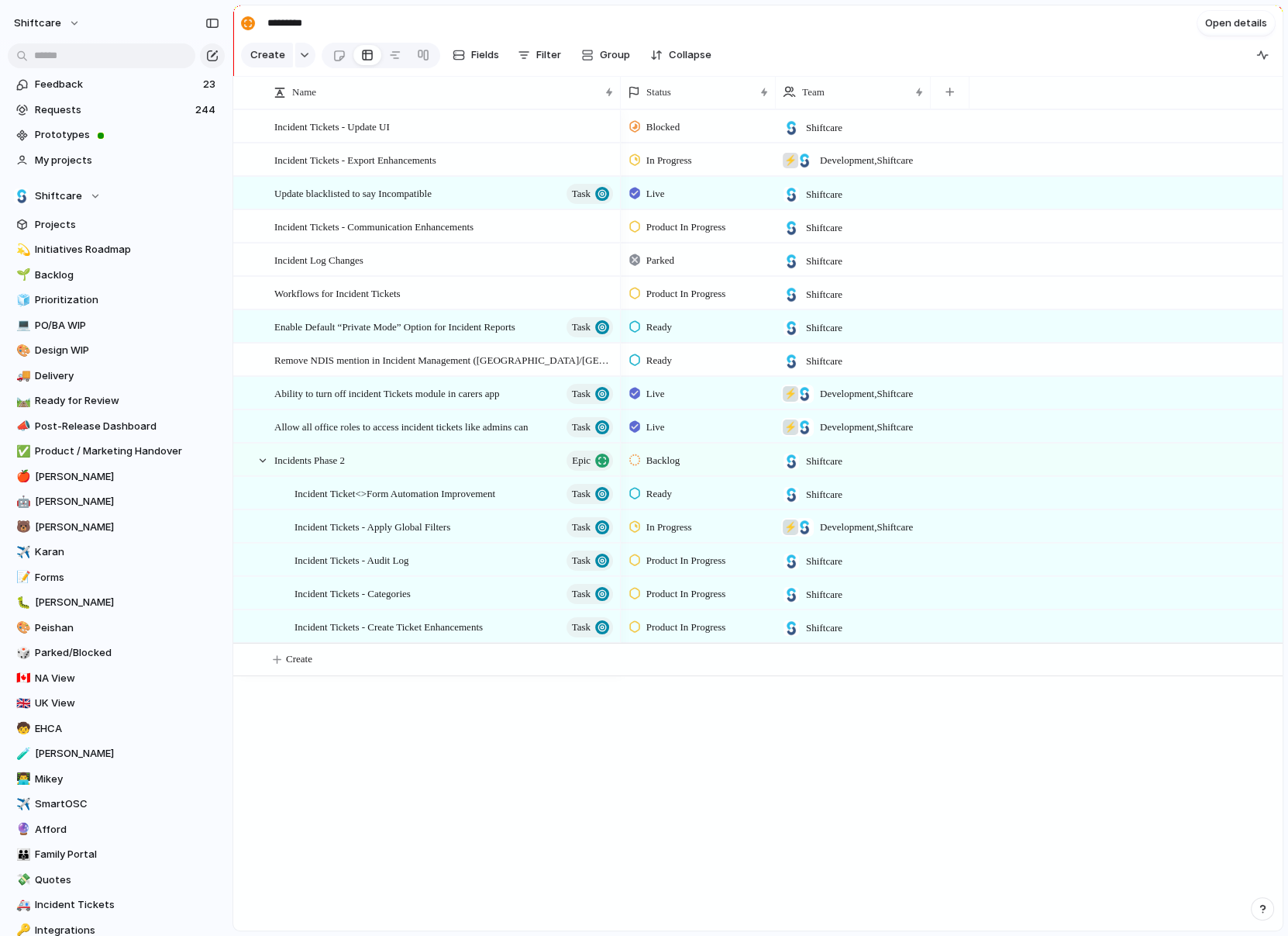
click at [517, 783] on div "Incident Tickets - Update UI Incident Tickets - Export Enhancements Update blac…" at bounding box center [757, 520] width 1049 height 821
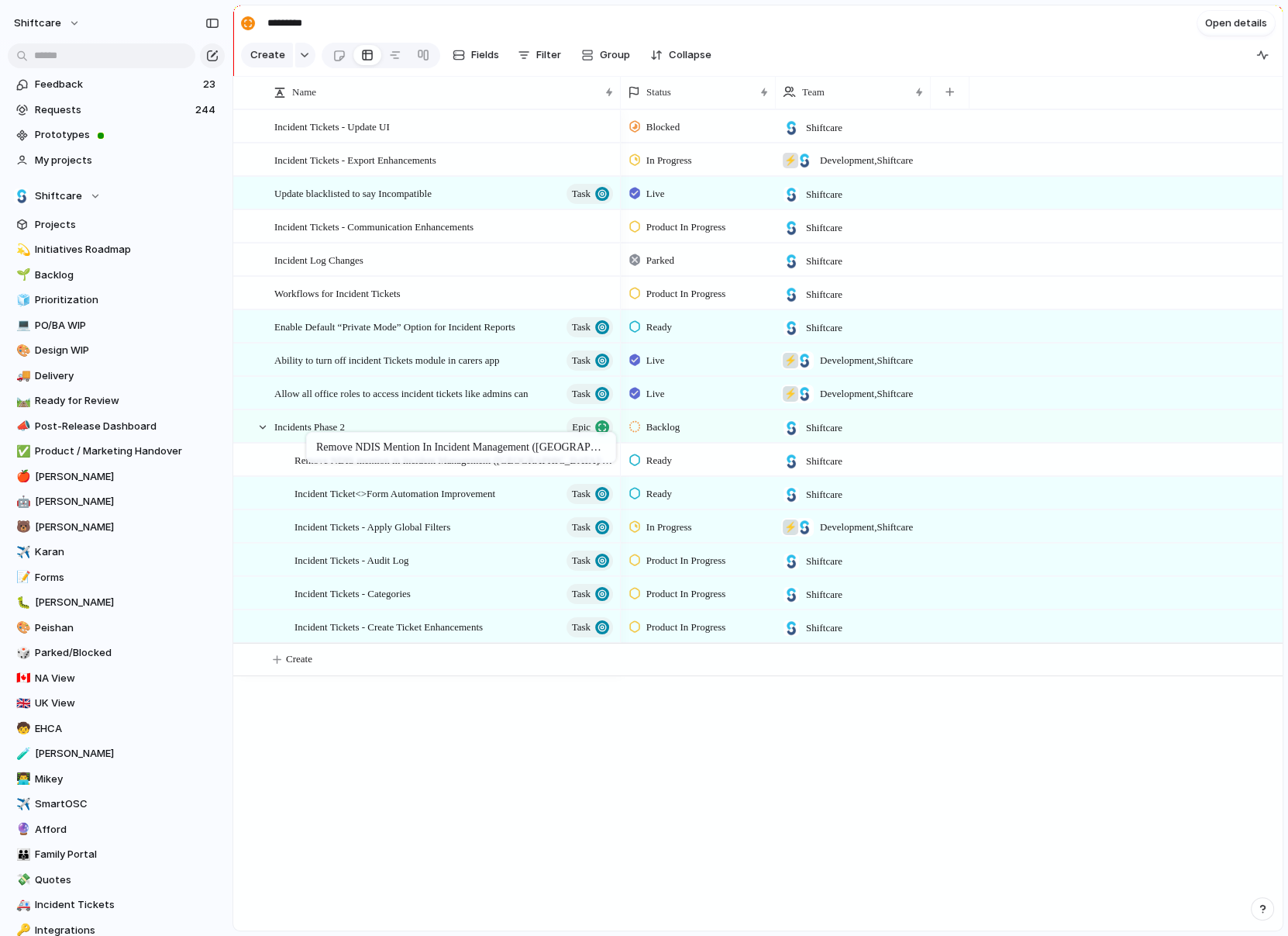
drag, startPoint x: 362, startPoint y: 355, endPoint x: 314, endPoint y: 434, distance: 92.4
click at [352, 462] on span "Remove NDIS mention in Incident Management (Canada/USA/UK)" at bounding box center [454, 459] width 321 height 18
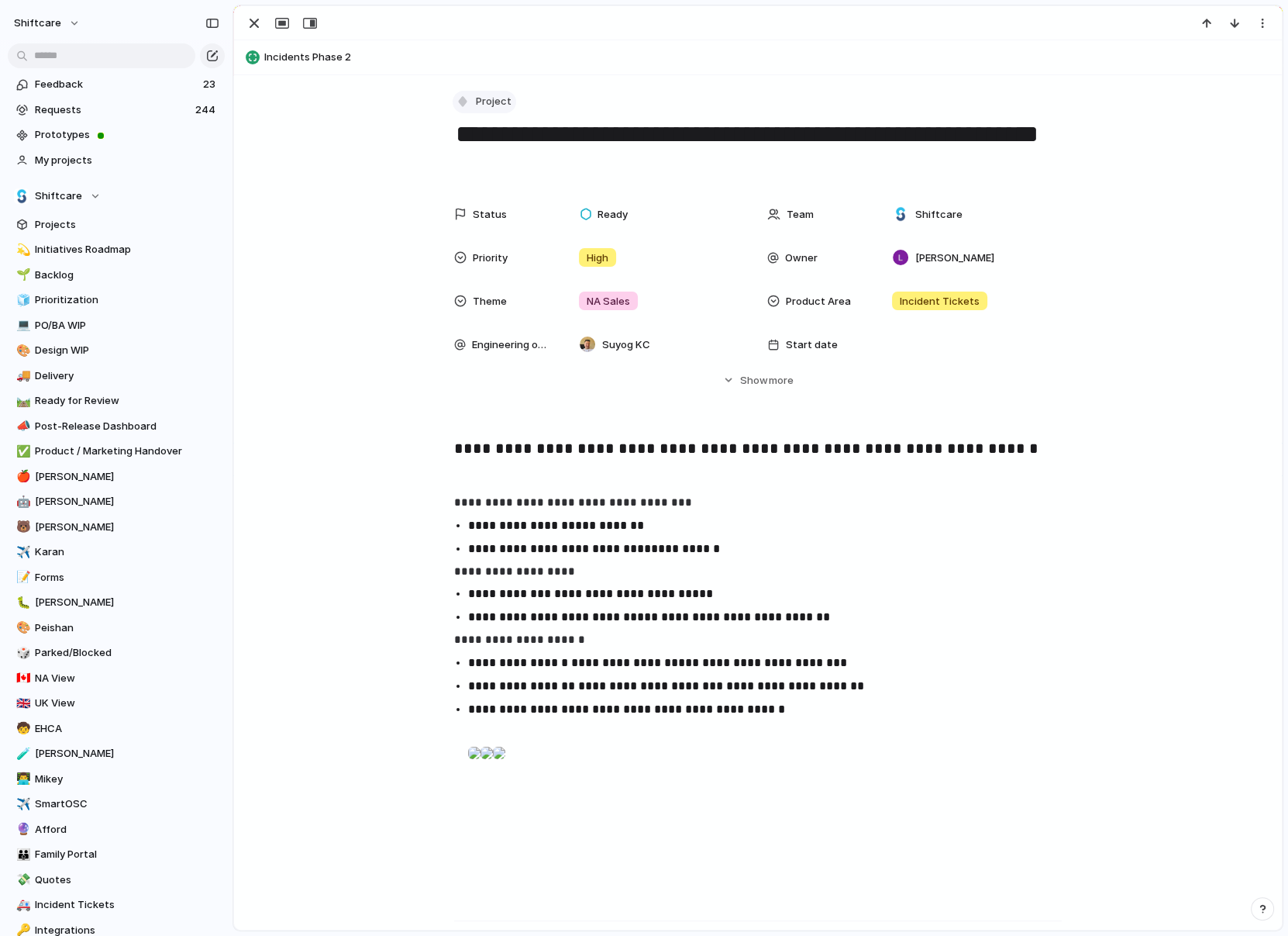
click at [473, 105] on button "Project" at bounding box center [485, 102] width 63 height 23
click at [475, 259] on div at bounding box center [469, 265] width 14 height 14
click at [258, 28] on div "button" at bounding box center [254, 23] width 19 height 19
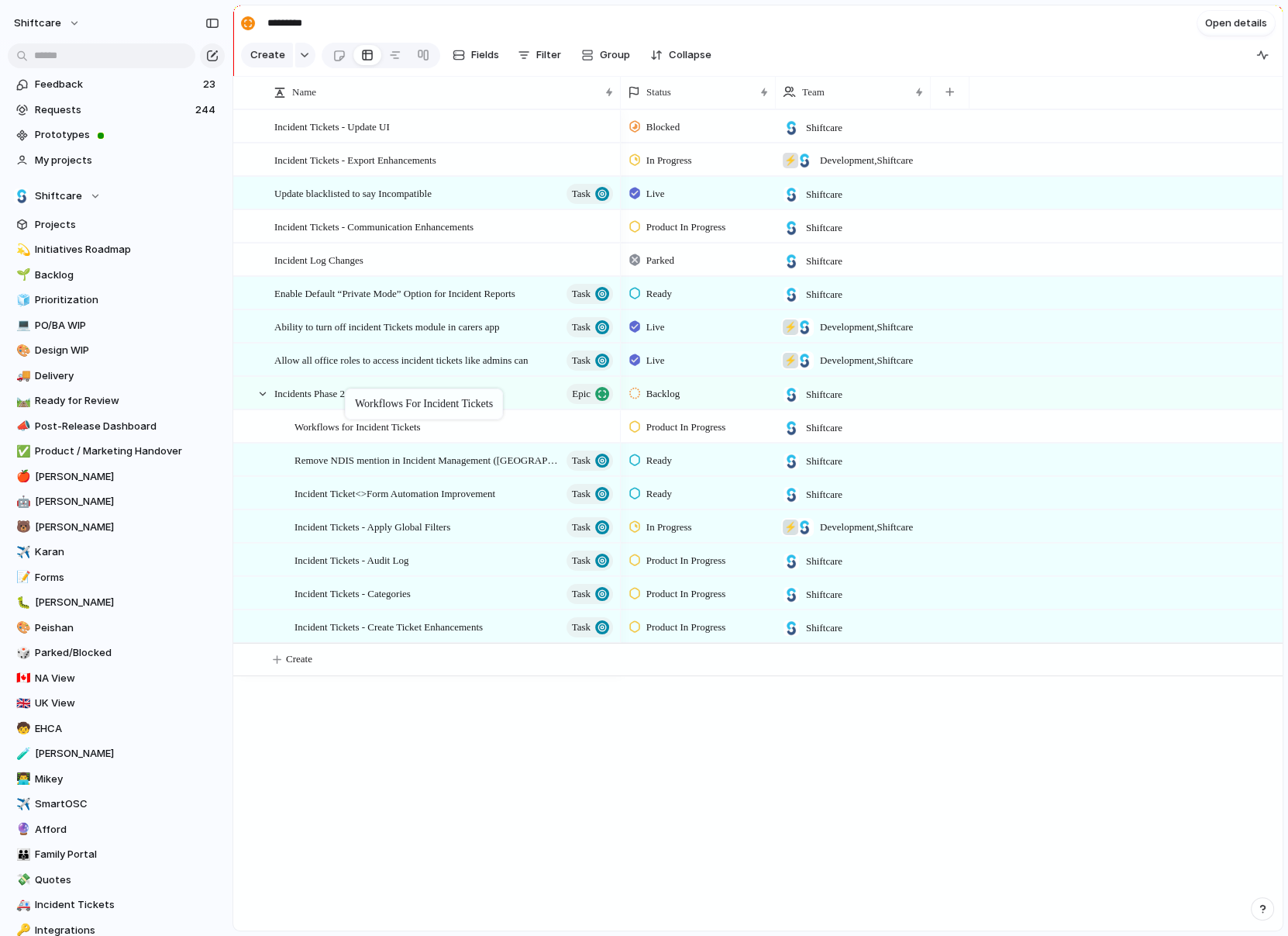
drag, startPoint x: 381, startPoint y: 289, endPoint x: 353, endPoint y: 391, distance: 105.8
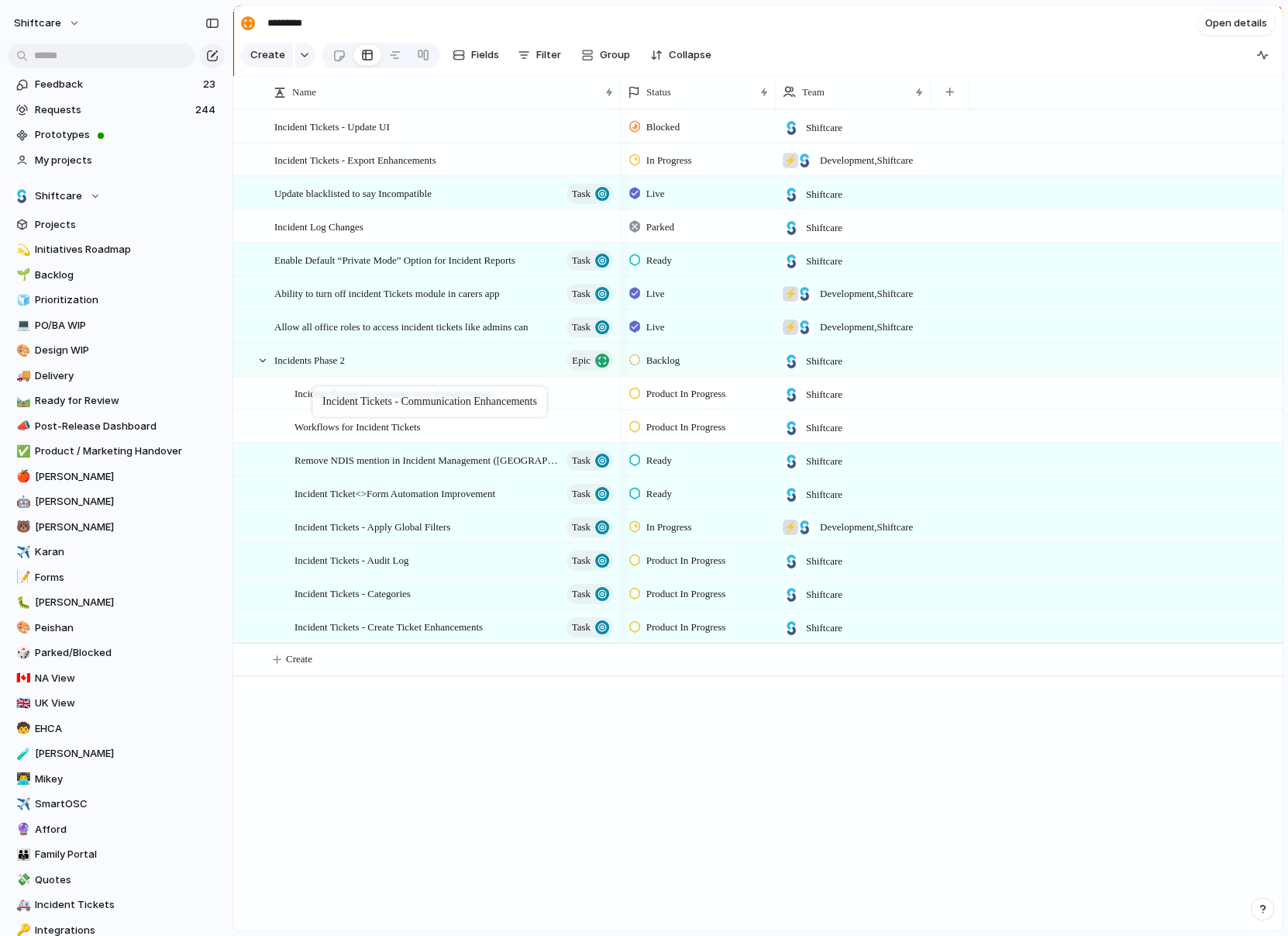
drag, startPoint x: 325, startPoint y: 224, endPoint x: 319, endPoint y: 389, distance: 165.1
click at [311, 396] on span "Incident Tickets - Communication Enhancements" at bounding box center [394, 393] width 199 height 18
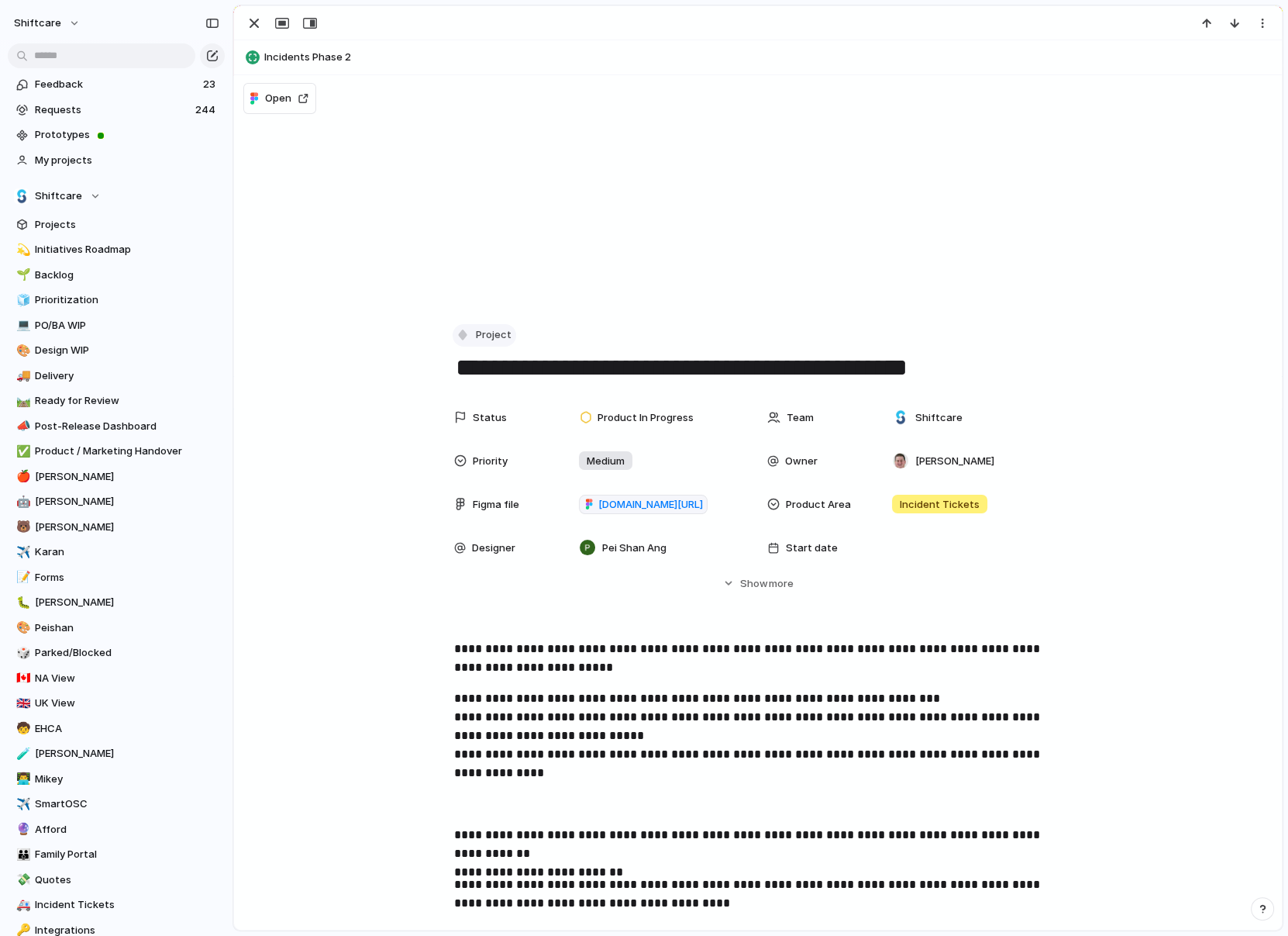
click at [492, 335] on span "Project" at bounding box center [493, 334] width 36 height 15
click at [489, 495] on span "Task" at bounding box center [494, 499] width 24 height 15
click at [250, 18] on div "button" at bounding box center [254, 23] width 19 height 19
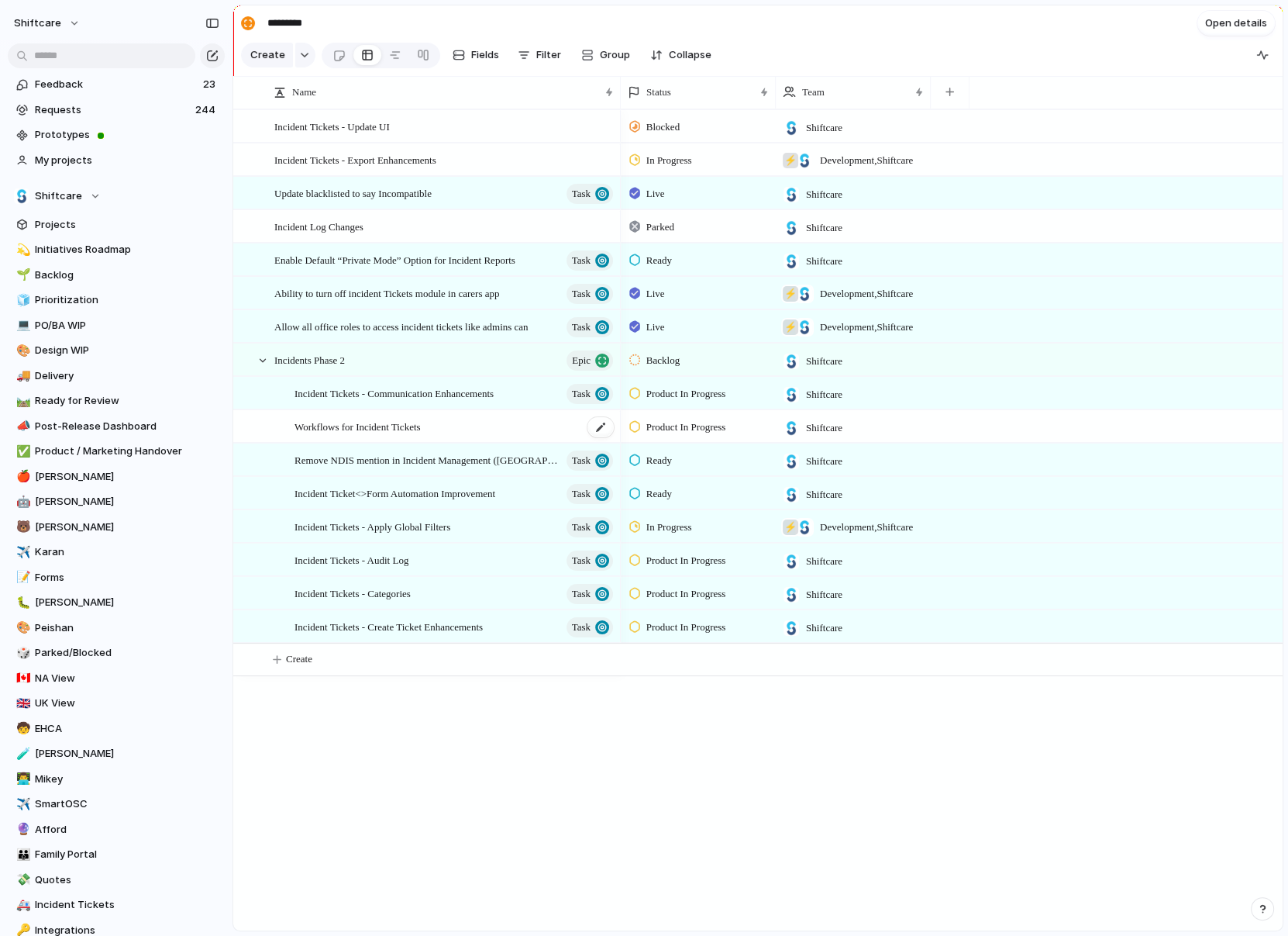
click at [408, 423] on span "Workflows for Incident Tickets" at bounding box center [358, 426] width 127 height 18
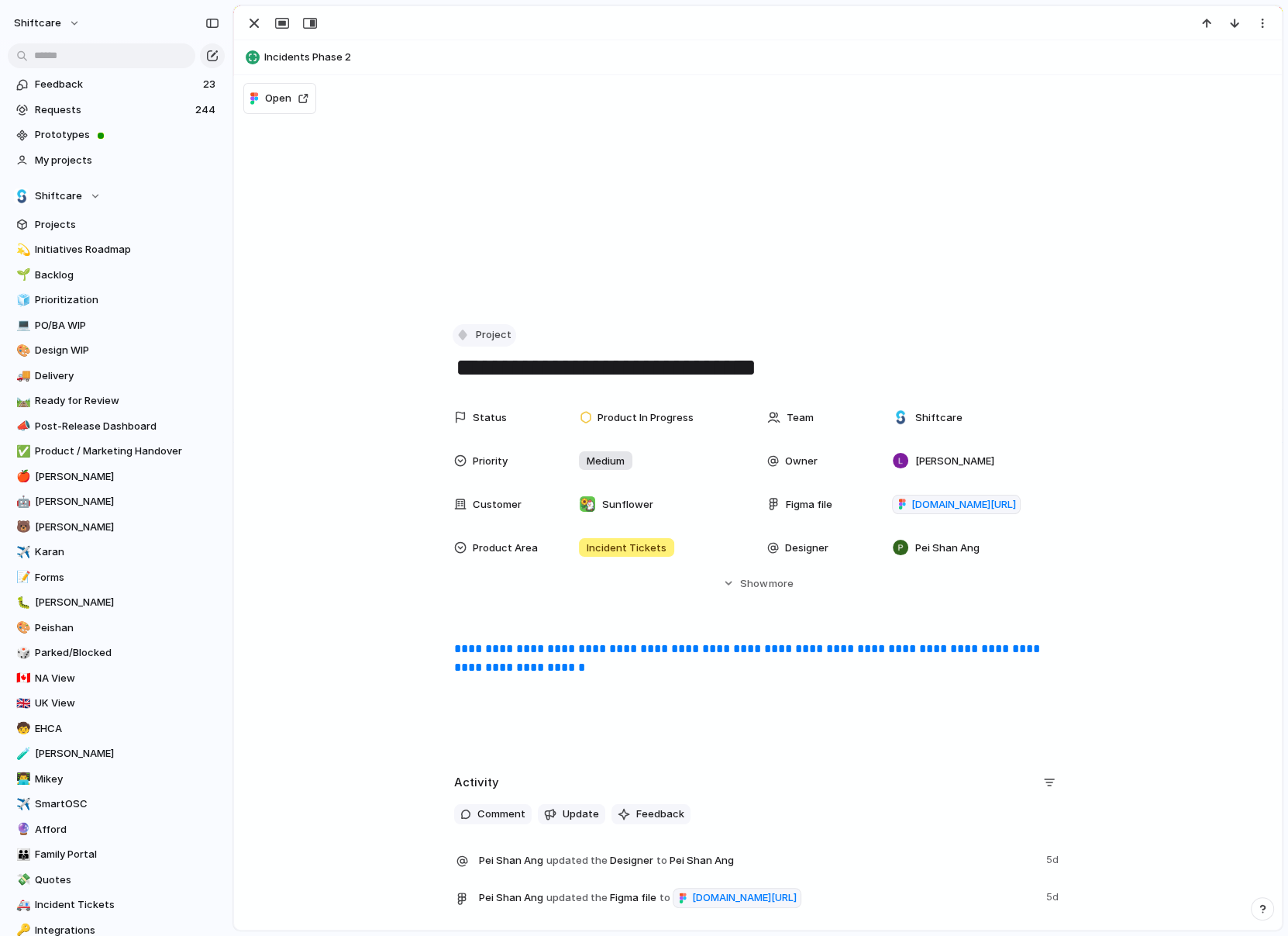
click at [481, 340] on span "Project" at bounding box center [493, 334] width 36 height 15
click at [506, 498] on li "Task" at bounding box center [520, 499] width 127 height 25
click at [463, 410] on div "Status" at bounding box center [504, 417] width 99 height 15
click at [252, 23] on div "Backlog Accepted Product In Progress Designs Needed Design In Progress Designs …" at bounding box center [644, 468] width 1288 height 936
click at [258, 32] on div "button" at bounding box center [254, 23] width 19 height 19
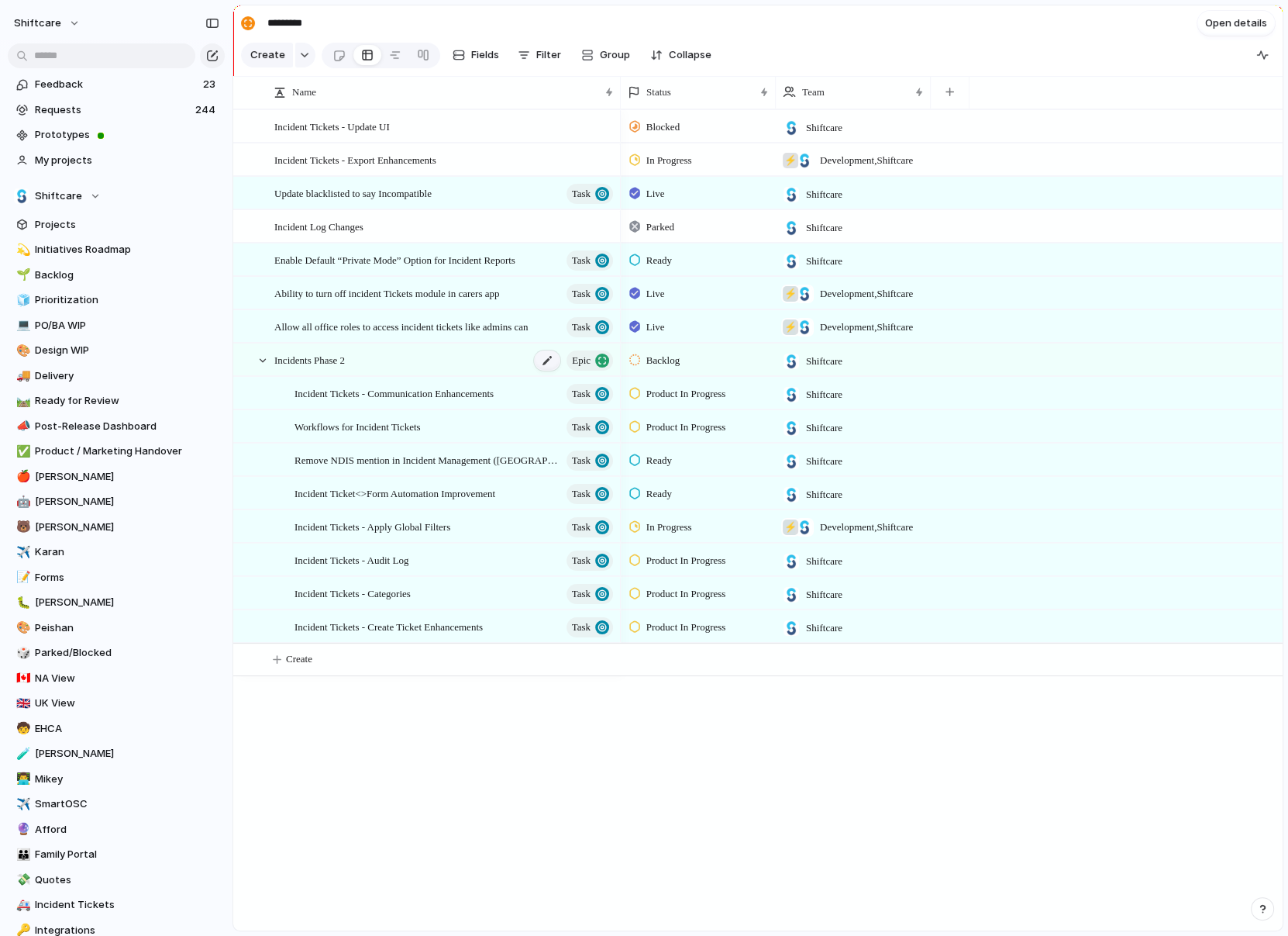
click at [534, 359] on div at bounding box center [547, 360] width 26 height 20
click at [321, 359] on textarea "**********" at bounding box center [416, 361] width 285 height 18
click at [422, 360] on textarea "**********" at bounding box center [416, 361] width 285 height 18
click at [441, 359] on textarea "**********" at bounding box center [416, 361] width 285 height 18
type textarea "**********"
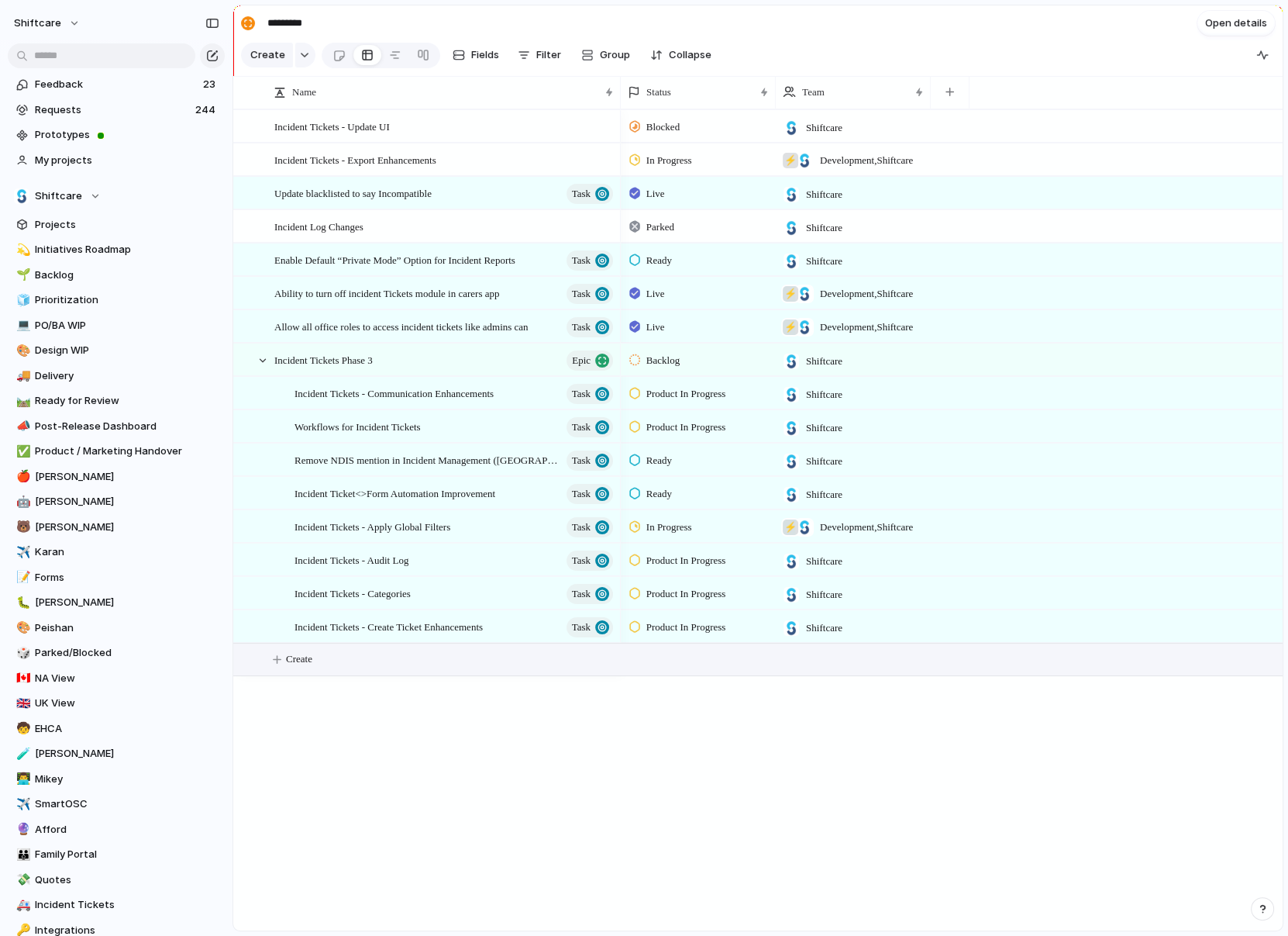
click at [299, 667] on button "Create" at bounding box center [778, 659] width 1058 height 32
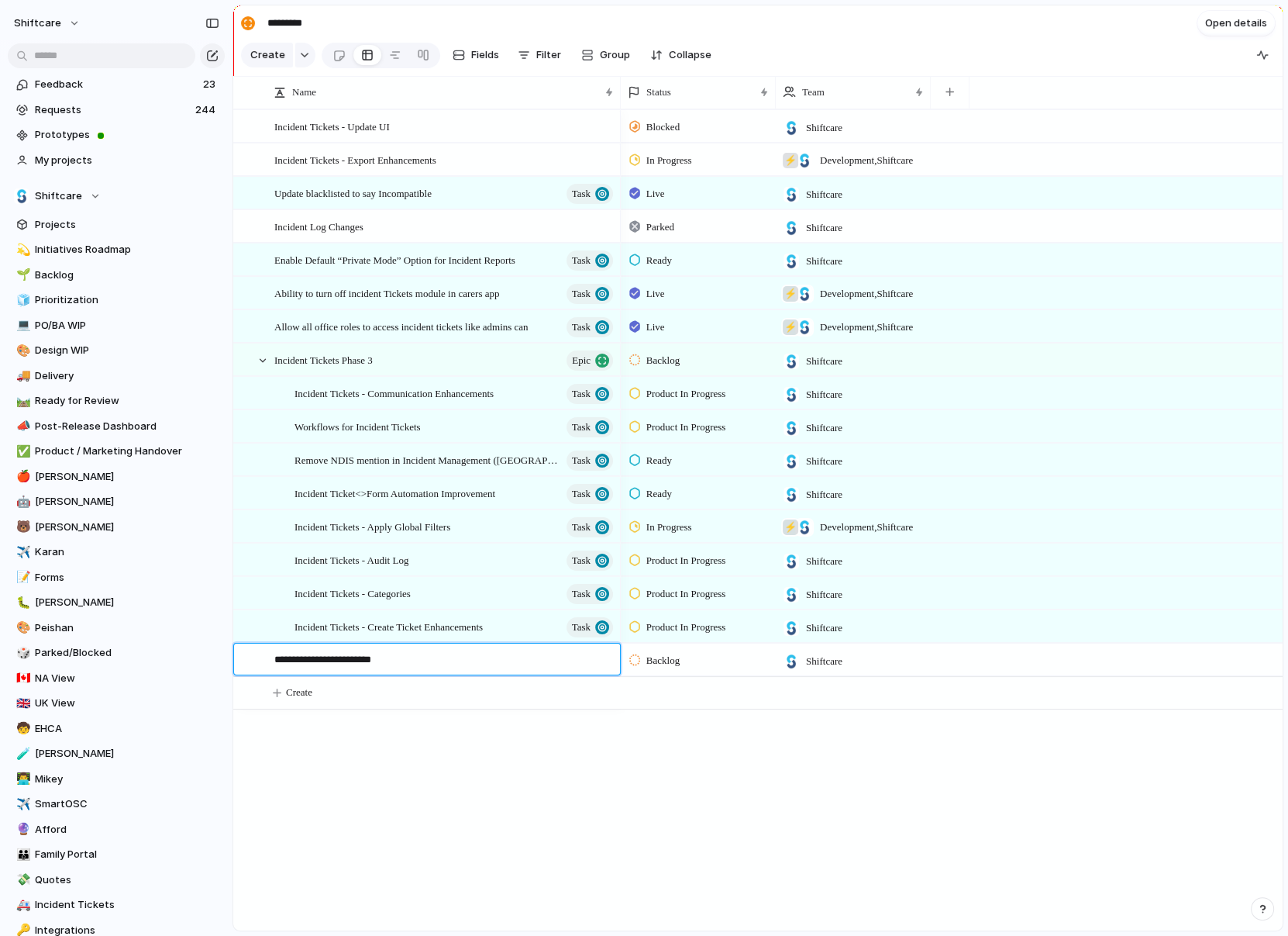
type textarea "**********"
click at [334, 648] on div "Incident Tickets Phase 2" at bounding box center [445, 660] width 341 height 32
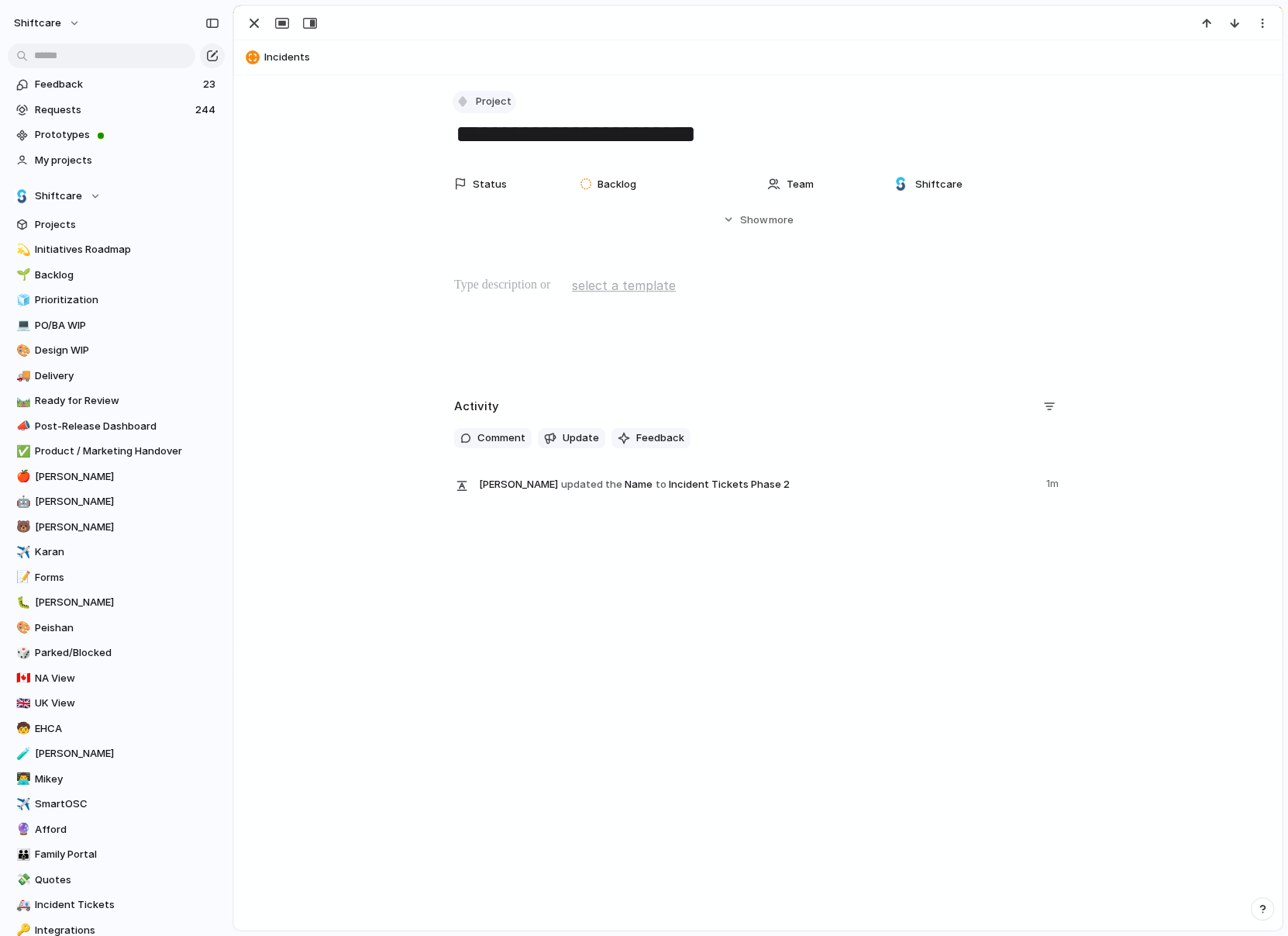
click at [466, 101] on div "button" at bounding box center [463, 101] width 14 height 14
click at [493, 247] on span "Epic" at bounding box center [493, 240] width 20 height 15
click at [251, 23] on div "button" at bounding box center [254, 23] width 19 height 19
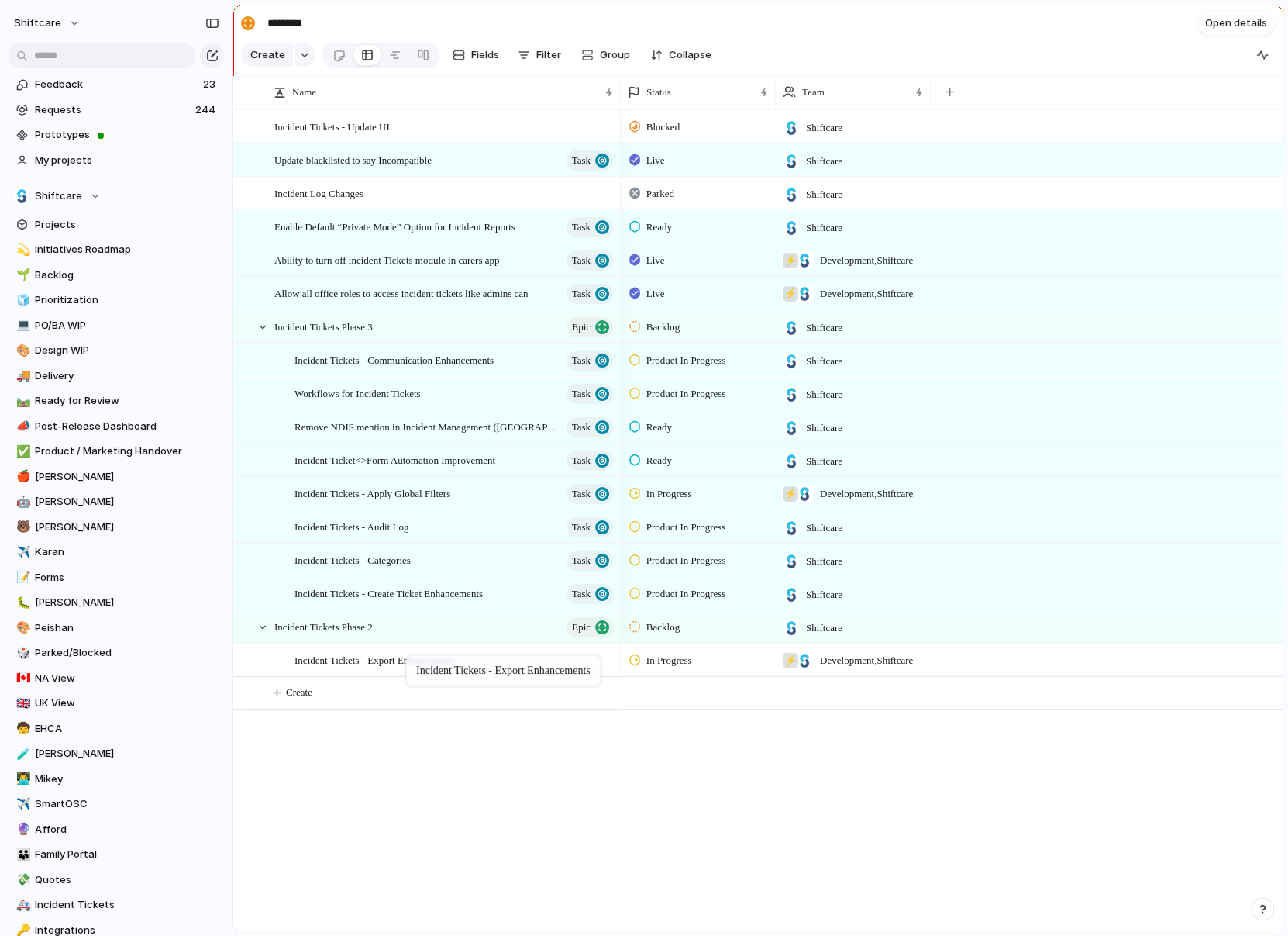
drag, startPoint x: 342, startPoint y: 160, endPoint x: 414, endPoint y: 658, distance: 503.2
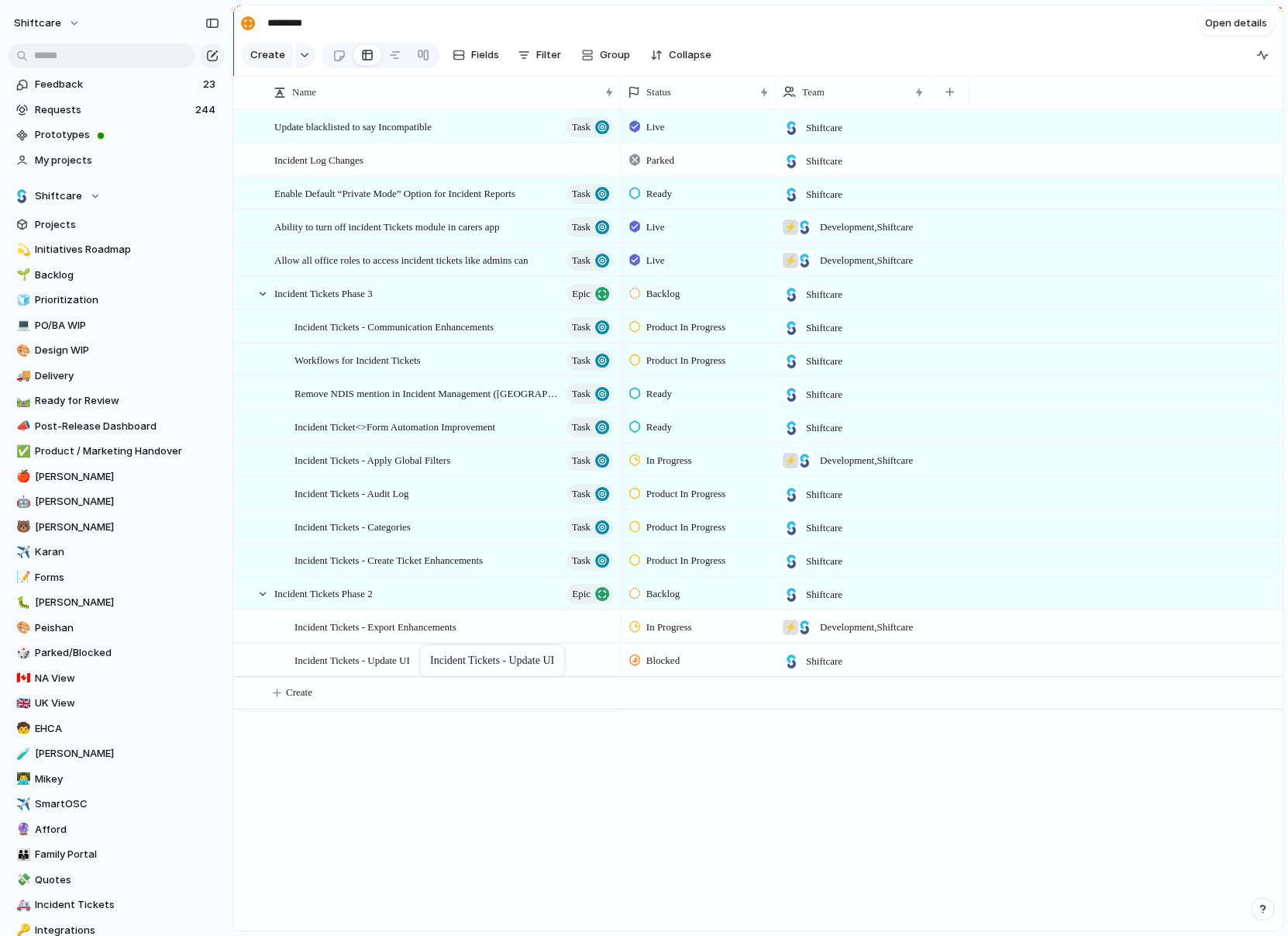
drag, startPoint x: 377, startPoint y: 127, endPoint x: 428, endPoint y: 648, distance: 523.5
drag, startPoint x: 377, startPoint y: 193, endPoint x: 371, endPoint y: 277, distance: 84.2
click at [645, 252] on div "Backlog" at bounding box center [657, 260] width 55 height 19
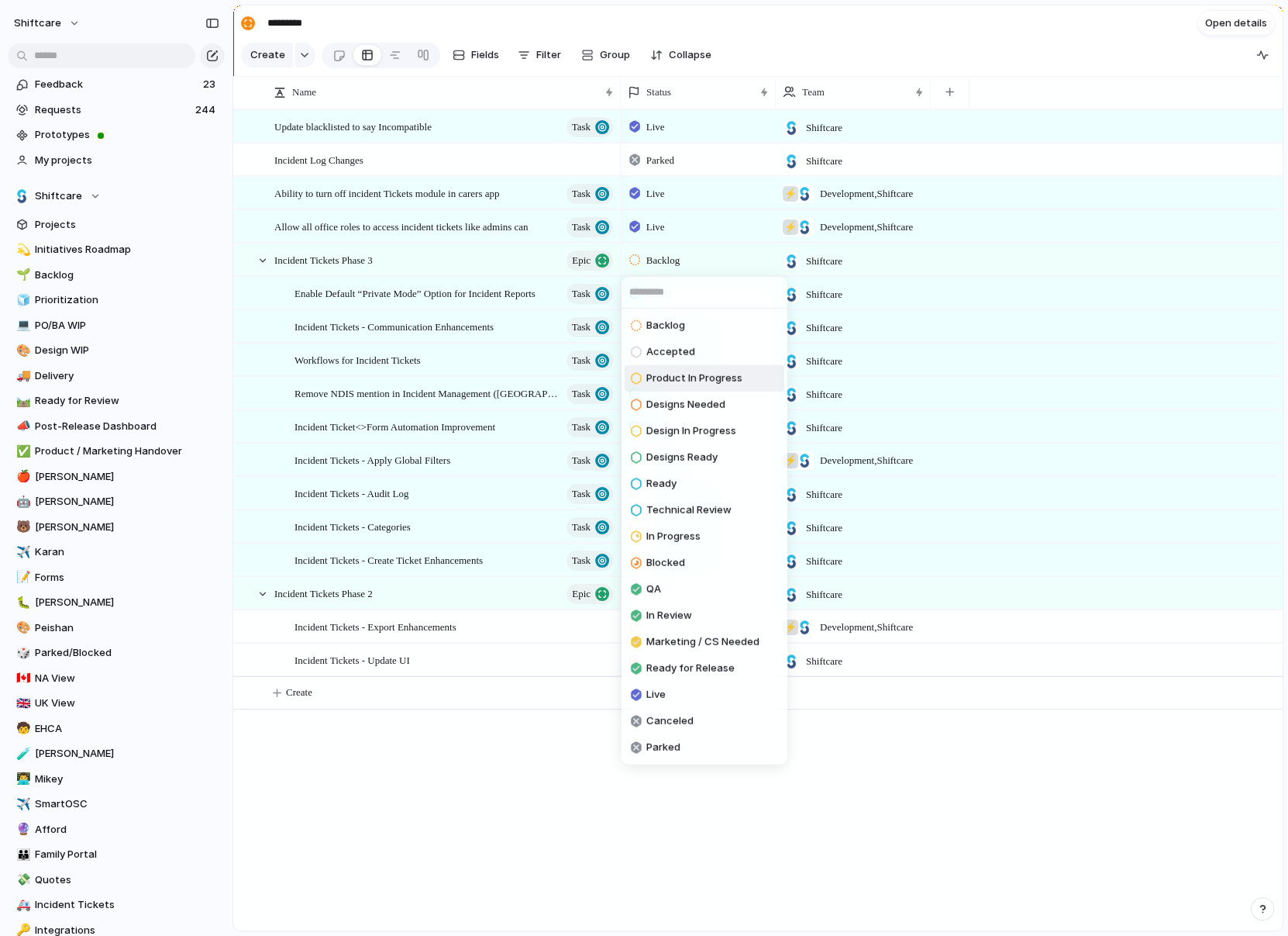
click at [690, 388] on li "Product In Progress" at bounding box center [704, 378] width 160 height 26
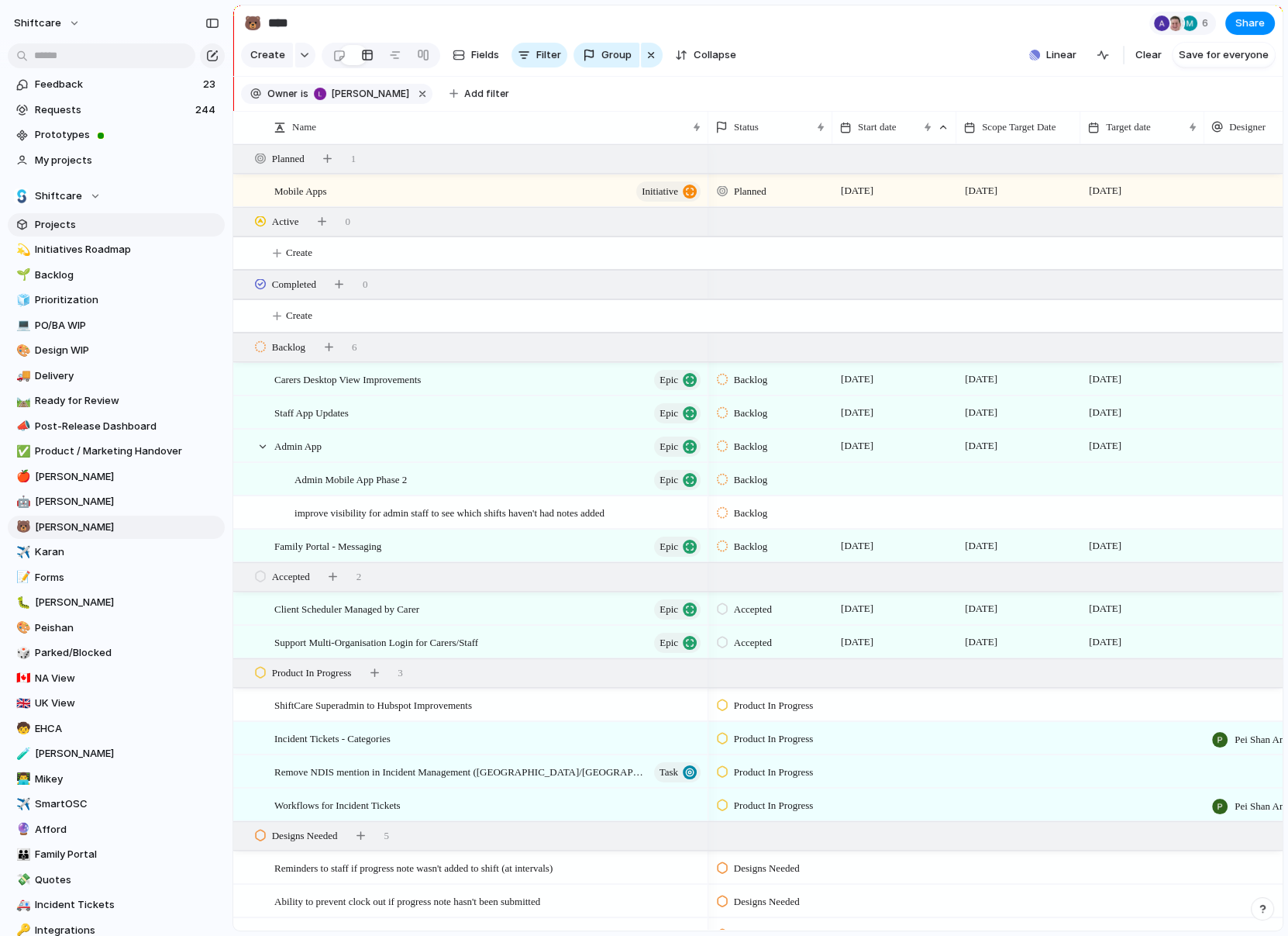
click at [45, 218] on span "Projects" at bounding box center [127, 224] width 184 height 15
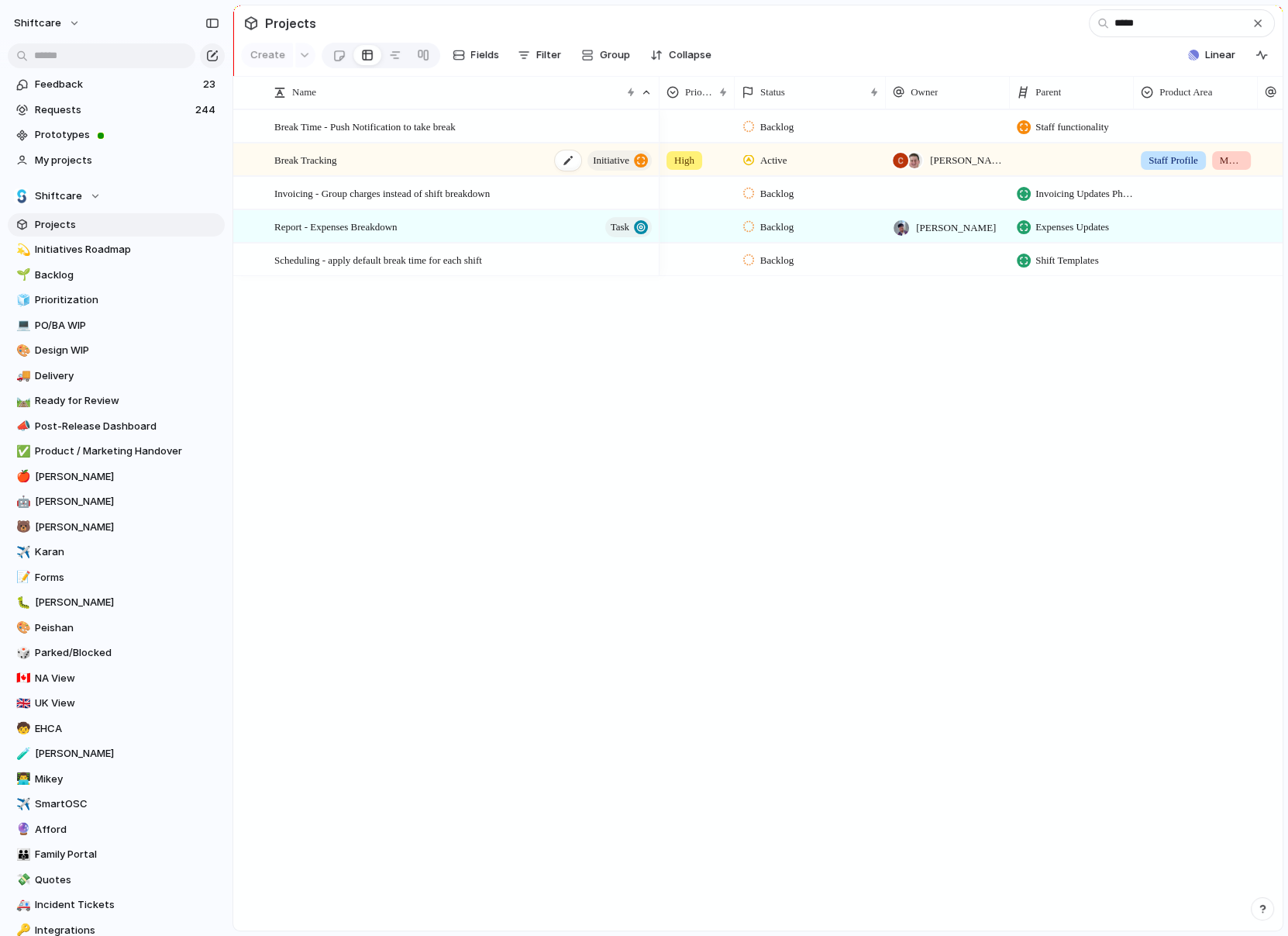
click at [330, 161] on span "Break Tracking" at bounding box center [305, 159] width 62 height 18
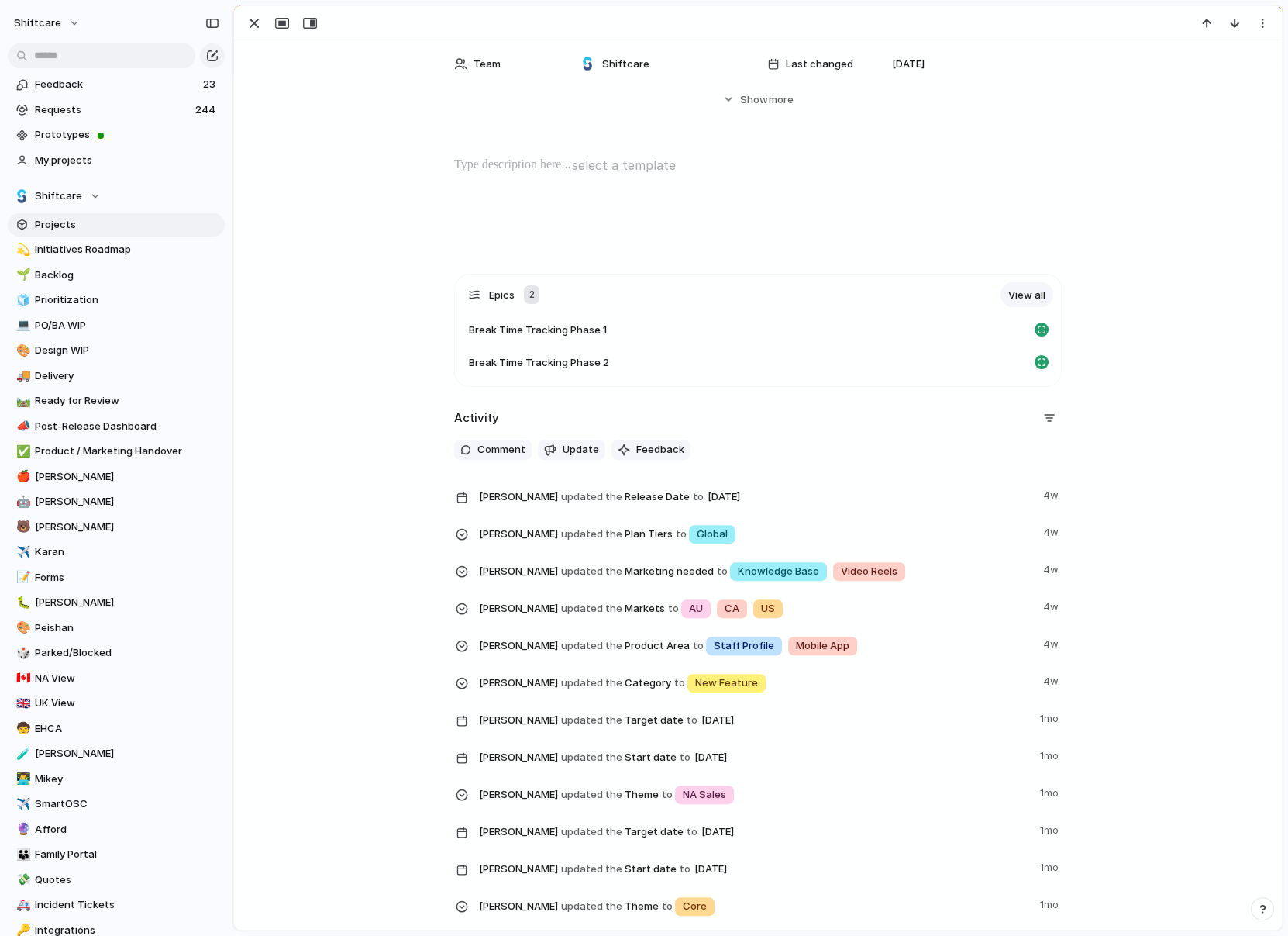
scroll to position [650, 0]
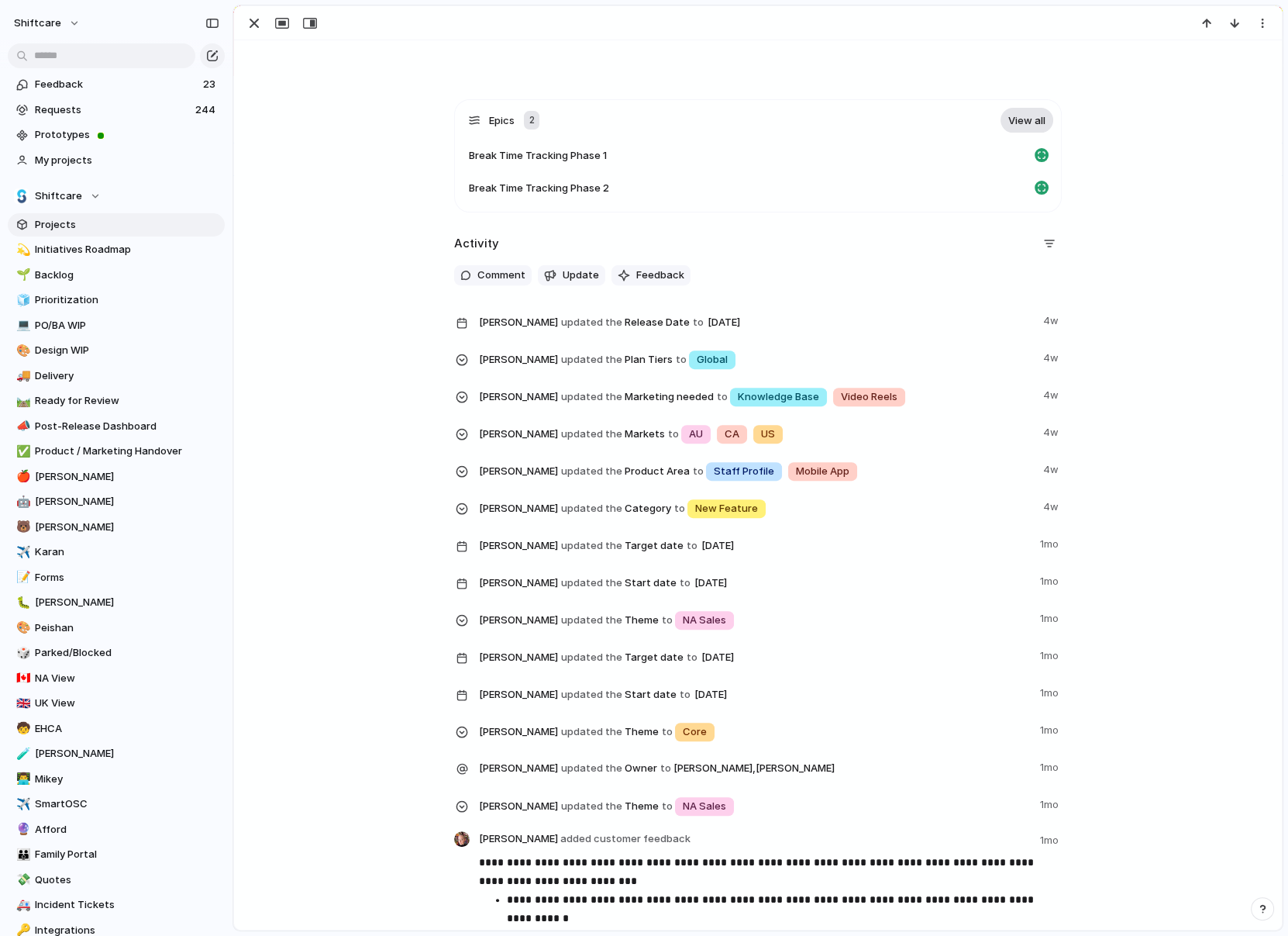
click at [1014, 113] on link "View all" at bounding box center [1027, 120] width 53 height 25
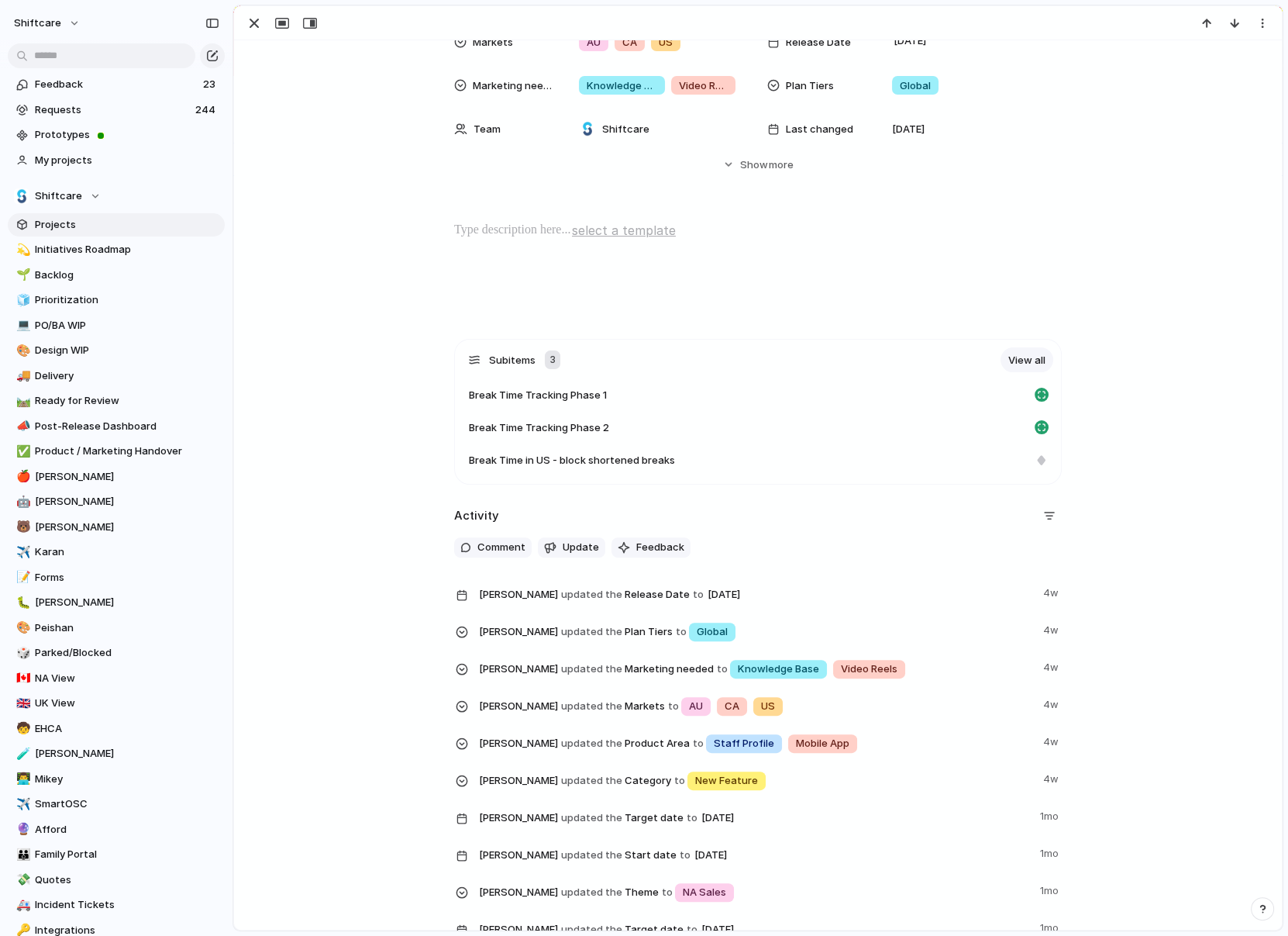
scroll to position [0, 0]
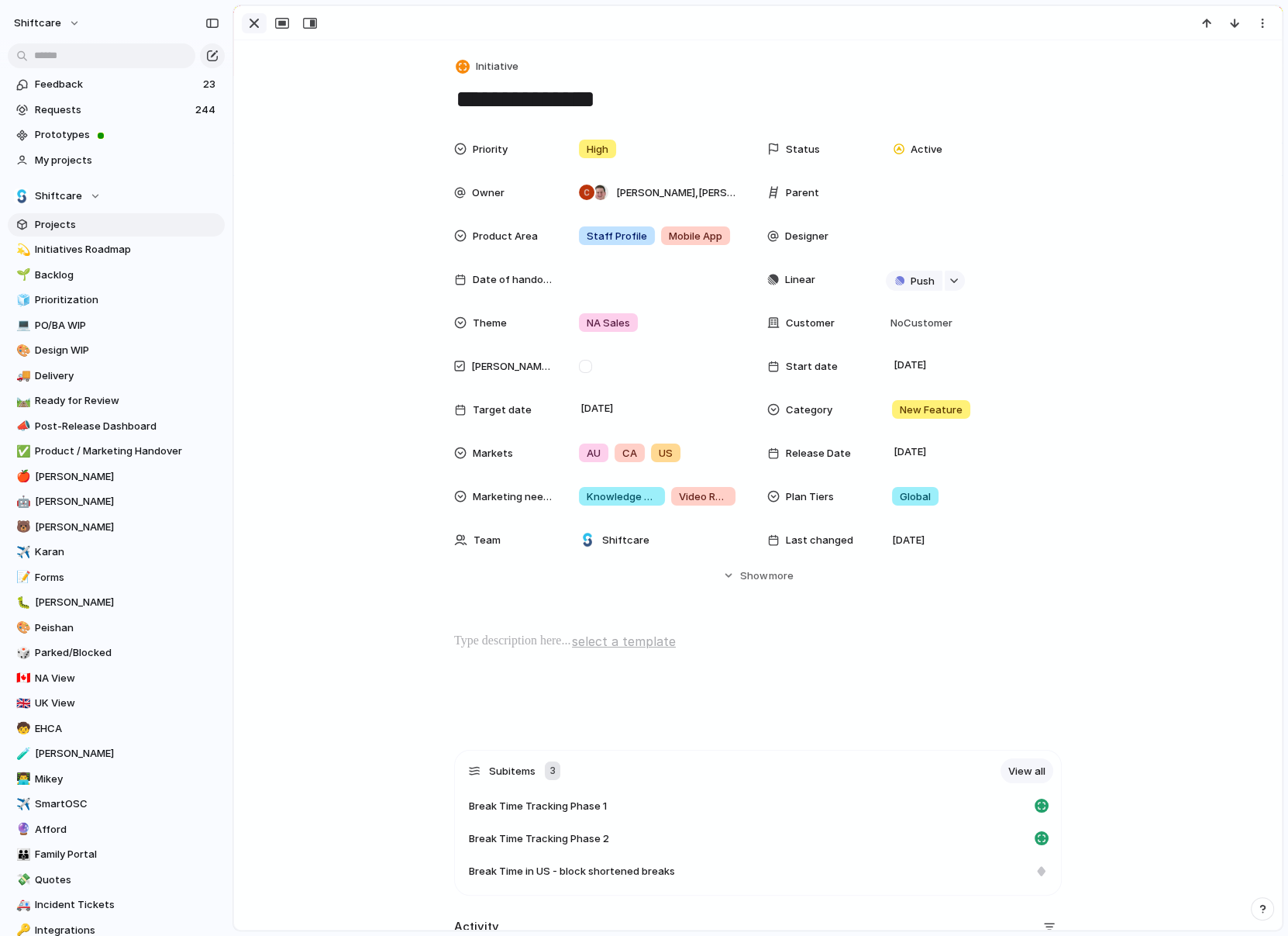
click at [254, 16] on div "button" at bounding box center [254, 23] width 19 height 19
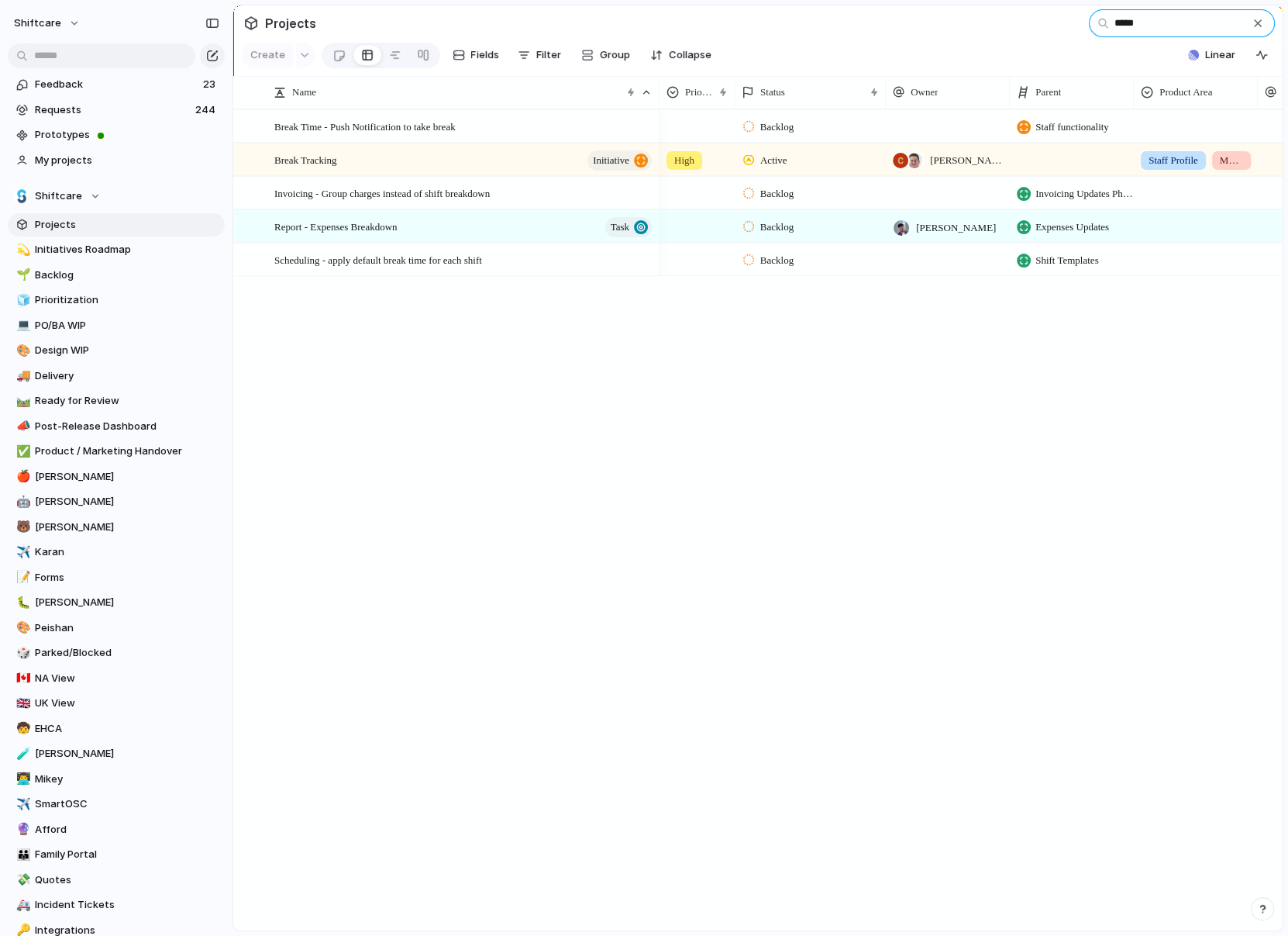
click at [1177, 20] on input "*****" at bounding box center [1182, 23] width 186 height 28
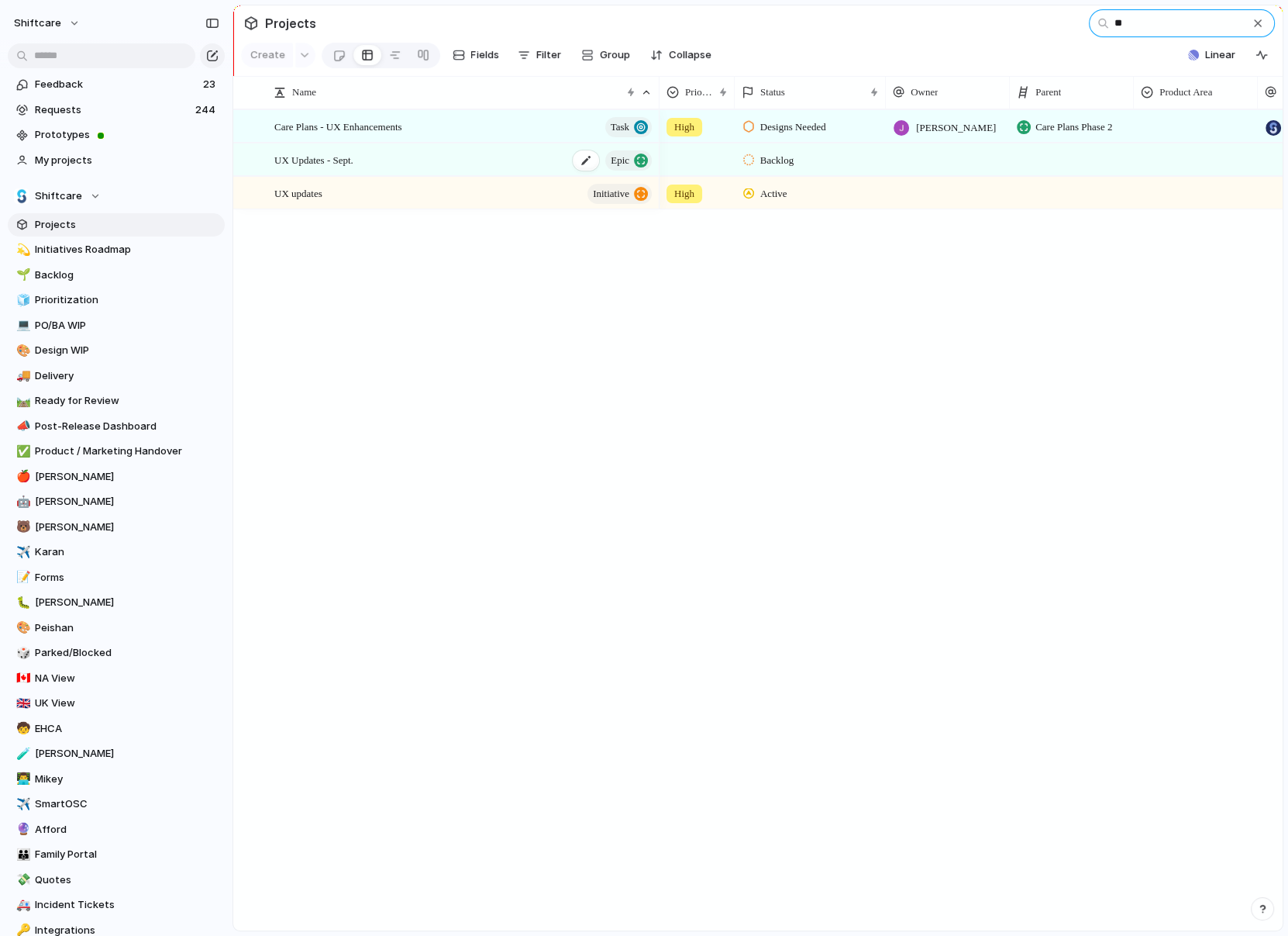
type input "**"
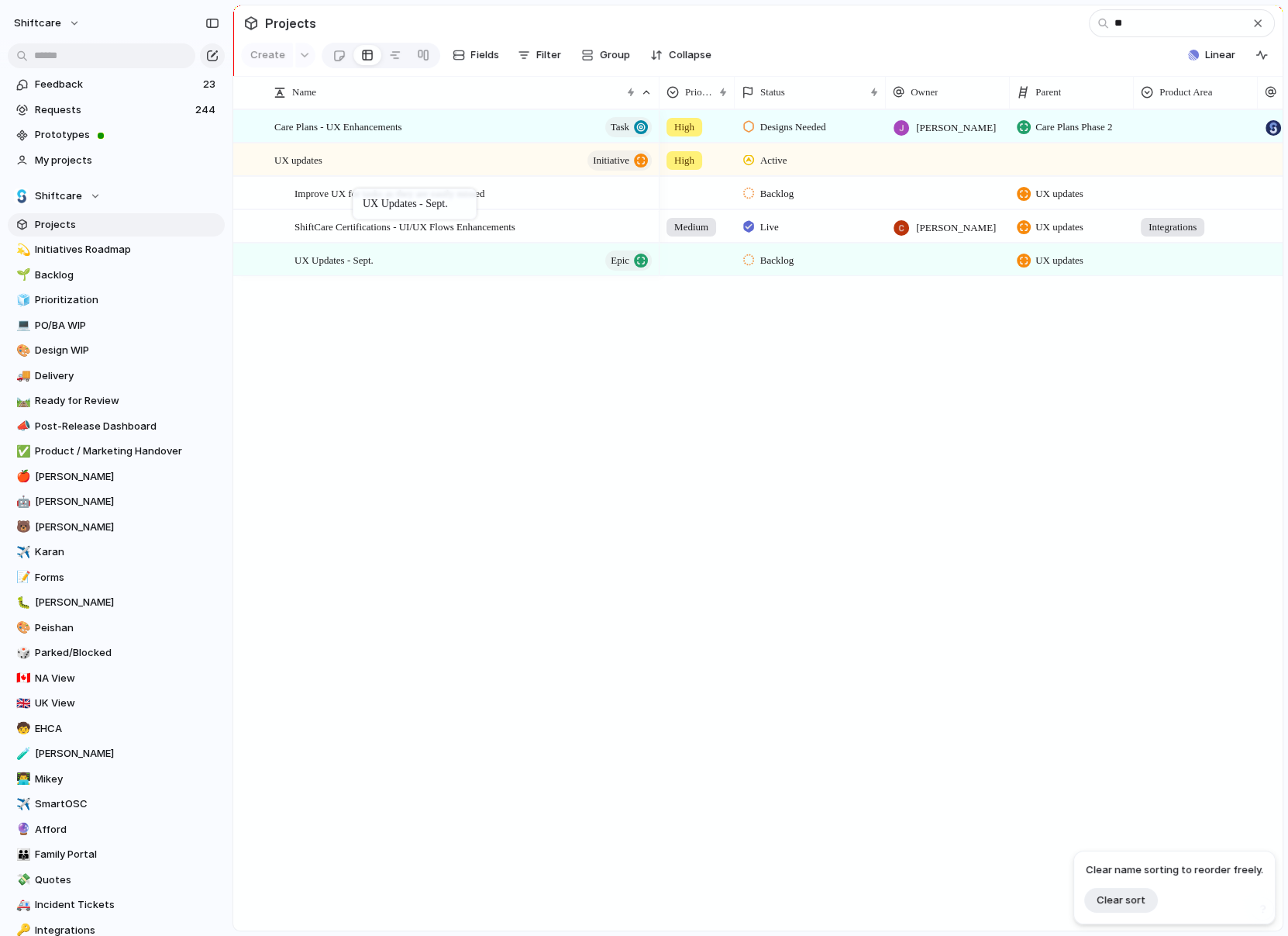
drag, startPoint x: 345, startPoint y: 161, endPoint x: 362, endPoint y: 192, distance: 35.4
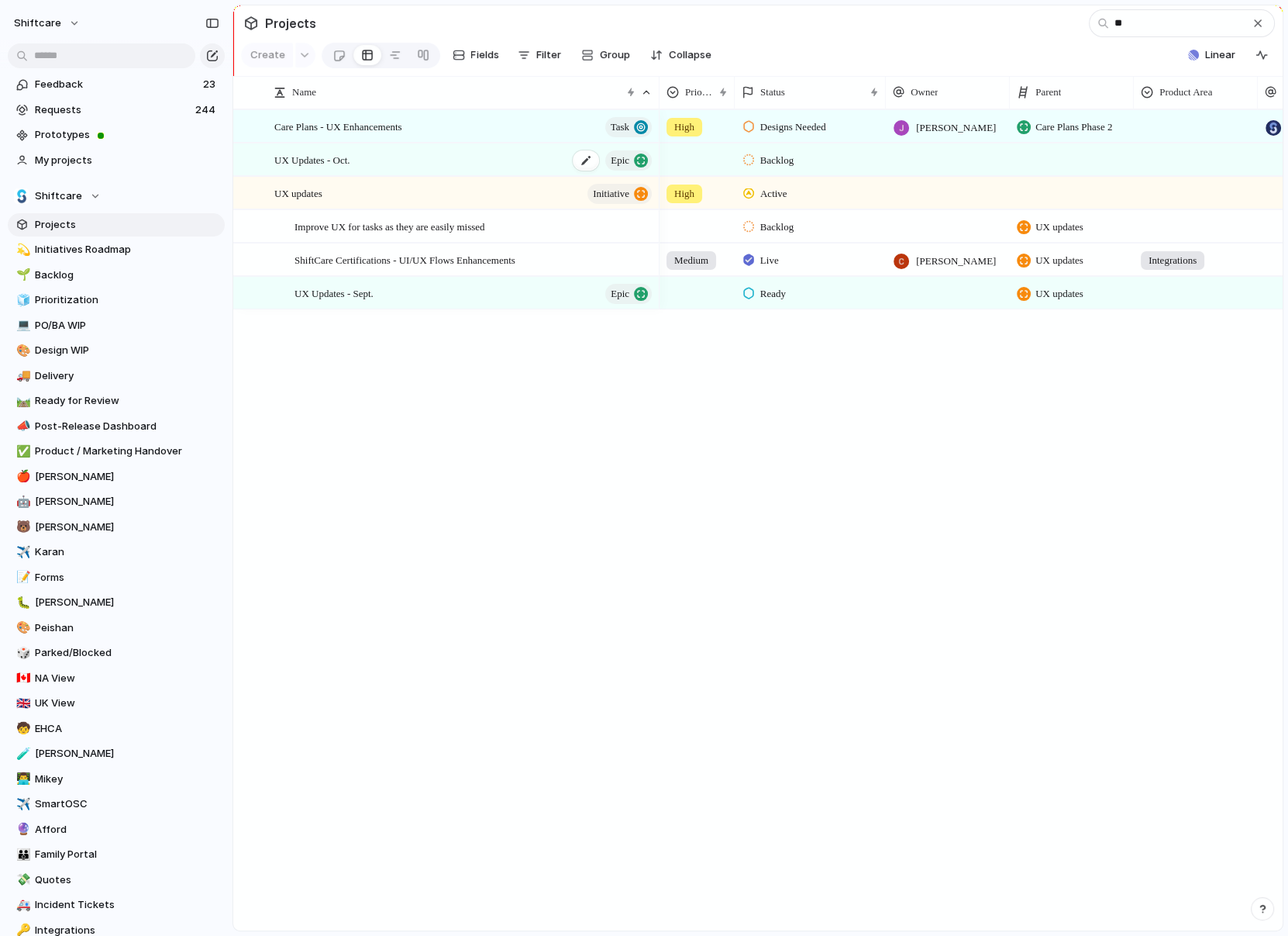
click at [334, 158] on span "UX Updates - Oct." at bounding box center [312, 159] width 75 height 18
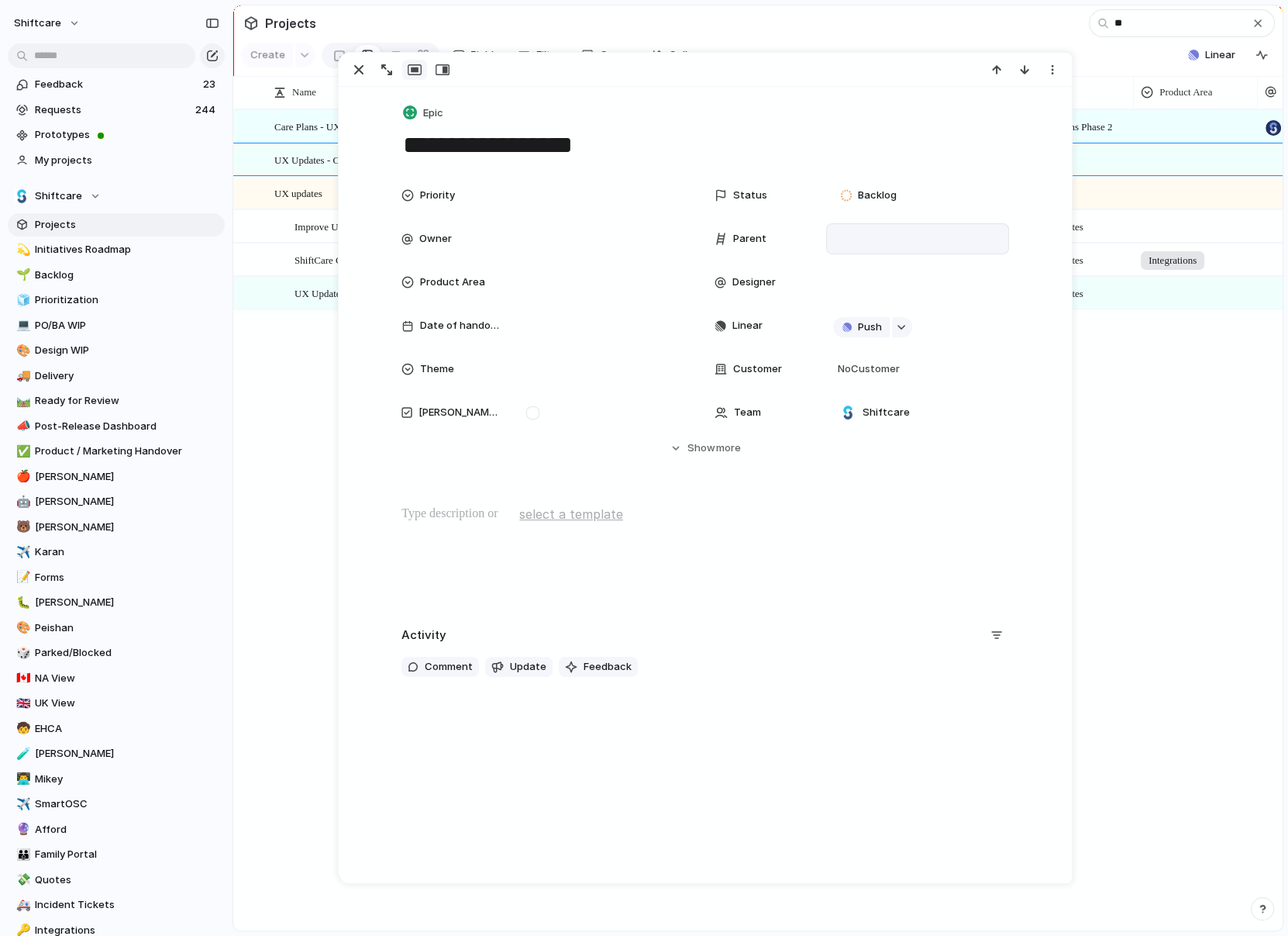
click at [837, 238] on div at bounding box center [918, 239] width 169 height 17
click at [353, 74] on div "Staff functionality Multiple New Shift Types Messaging Timesheets Mobile Apps E…" at bounding box center [644, 468] width 1288 height 936
click at [361, 70] on div "button" at bounding box center [359, 69] width 19 height 19
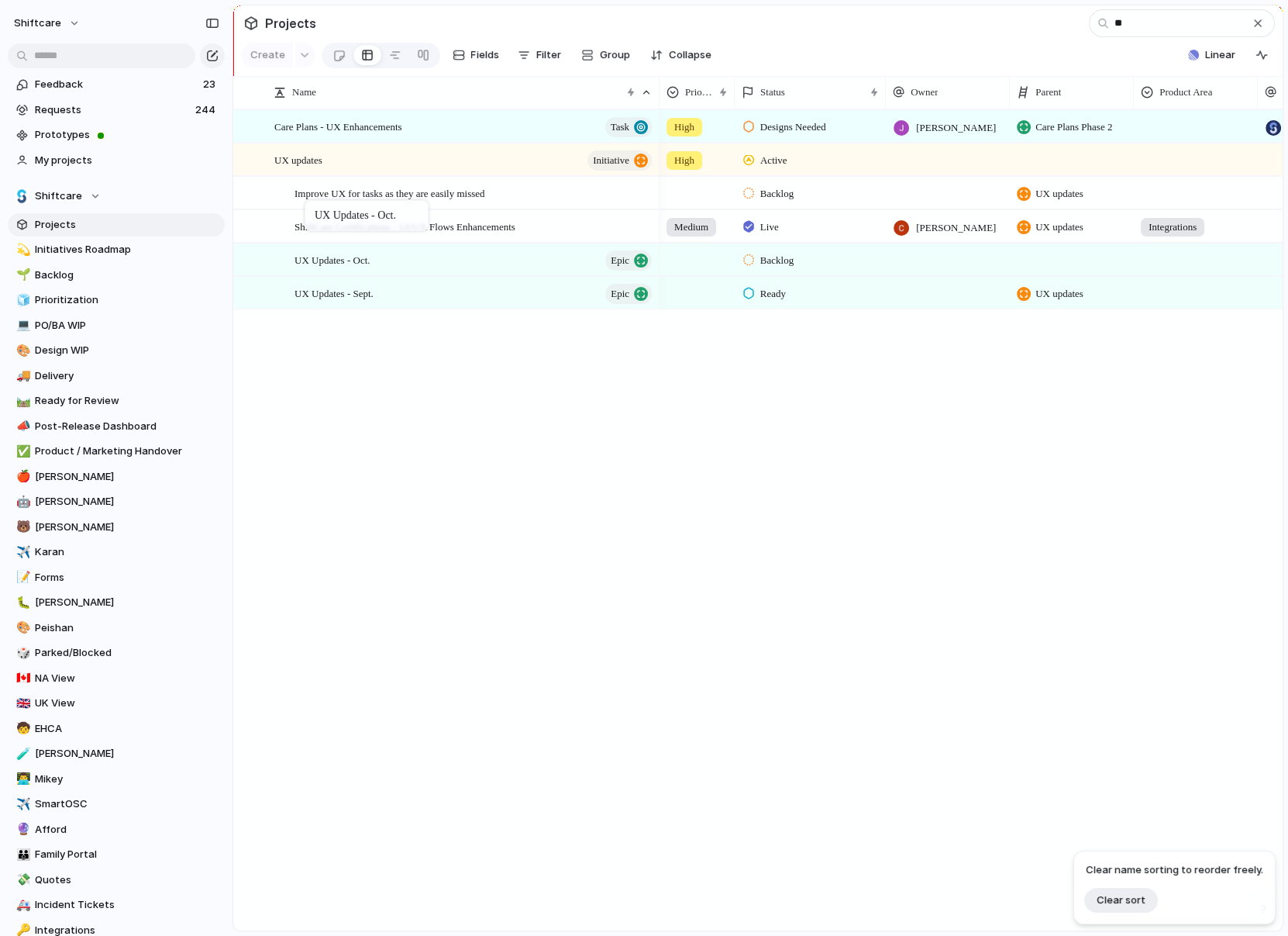
drag, startPoint x: 302, startPoint y: 157, endPoint x: 312, endPoint y: 203, distance: 47.1
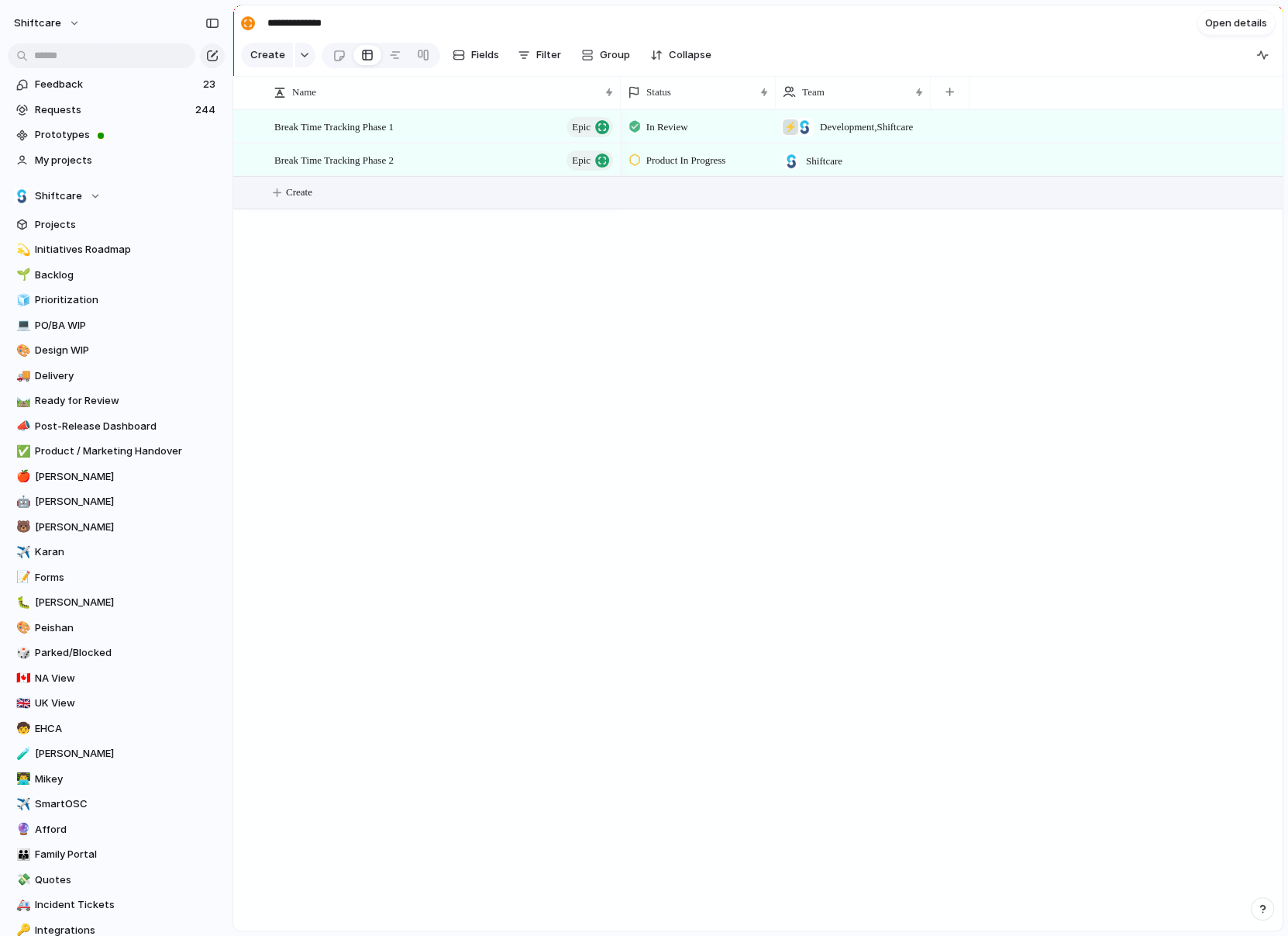
click at [286, 192] on span "Create" at bounding box center [299, 192] width 26 height 15
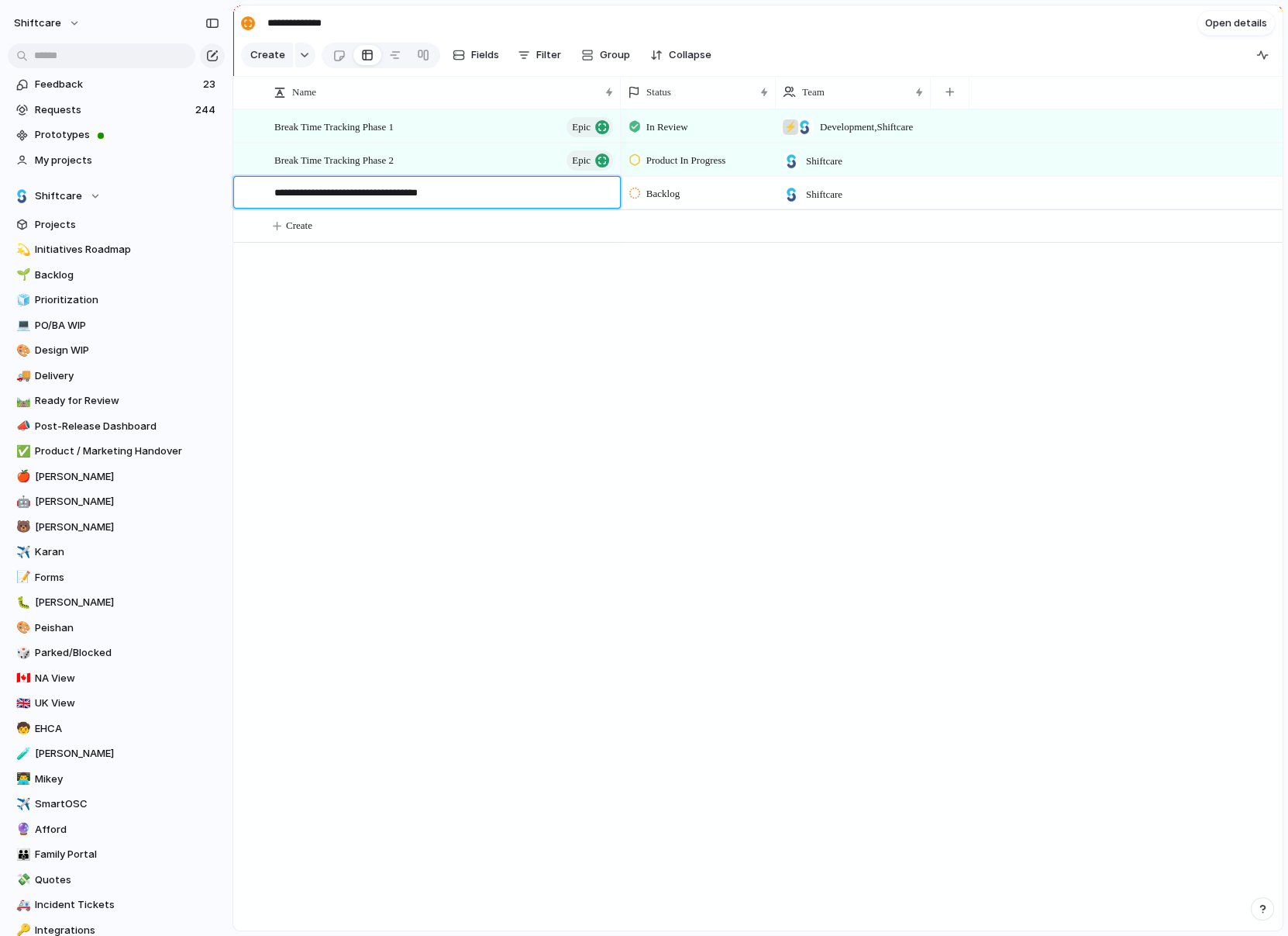
click at [413, 194] on textarea "**********" at bounding box center [442, 194] width 335 height 18
click at [483, 191] on textarea "**********" at bounding box center [442, 194] width 335 height 18
type textarea "**********"
click at [674, 186] on span "Backlog" at bounding box center [663, 193] width 33 height 15
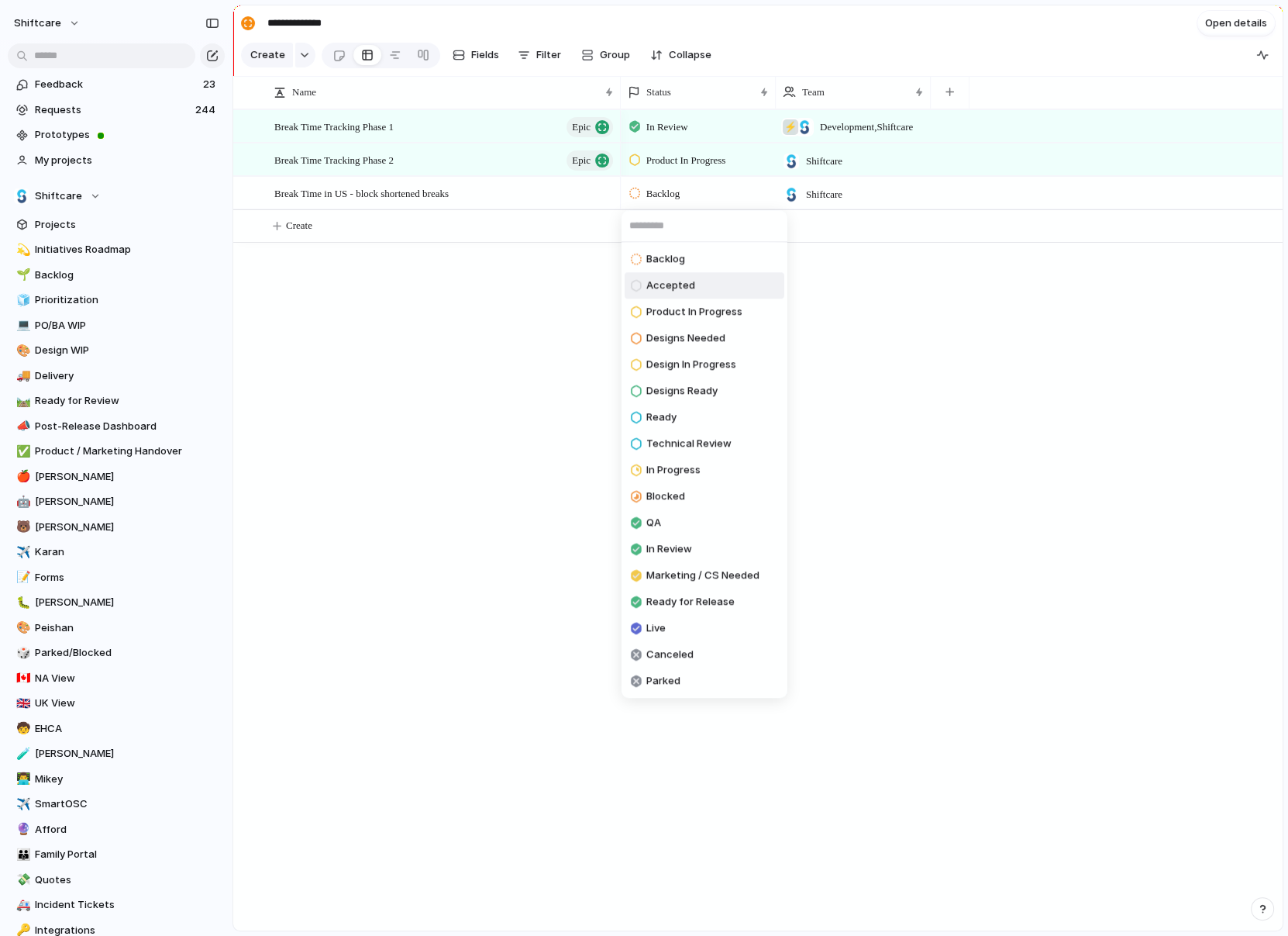
click at [687, 288] on span "Accepted" at bounding box center [671, 286] width 49 height 15
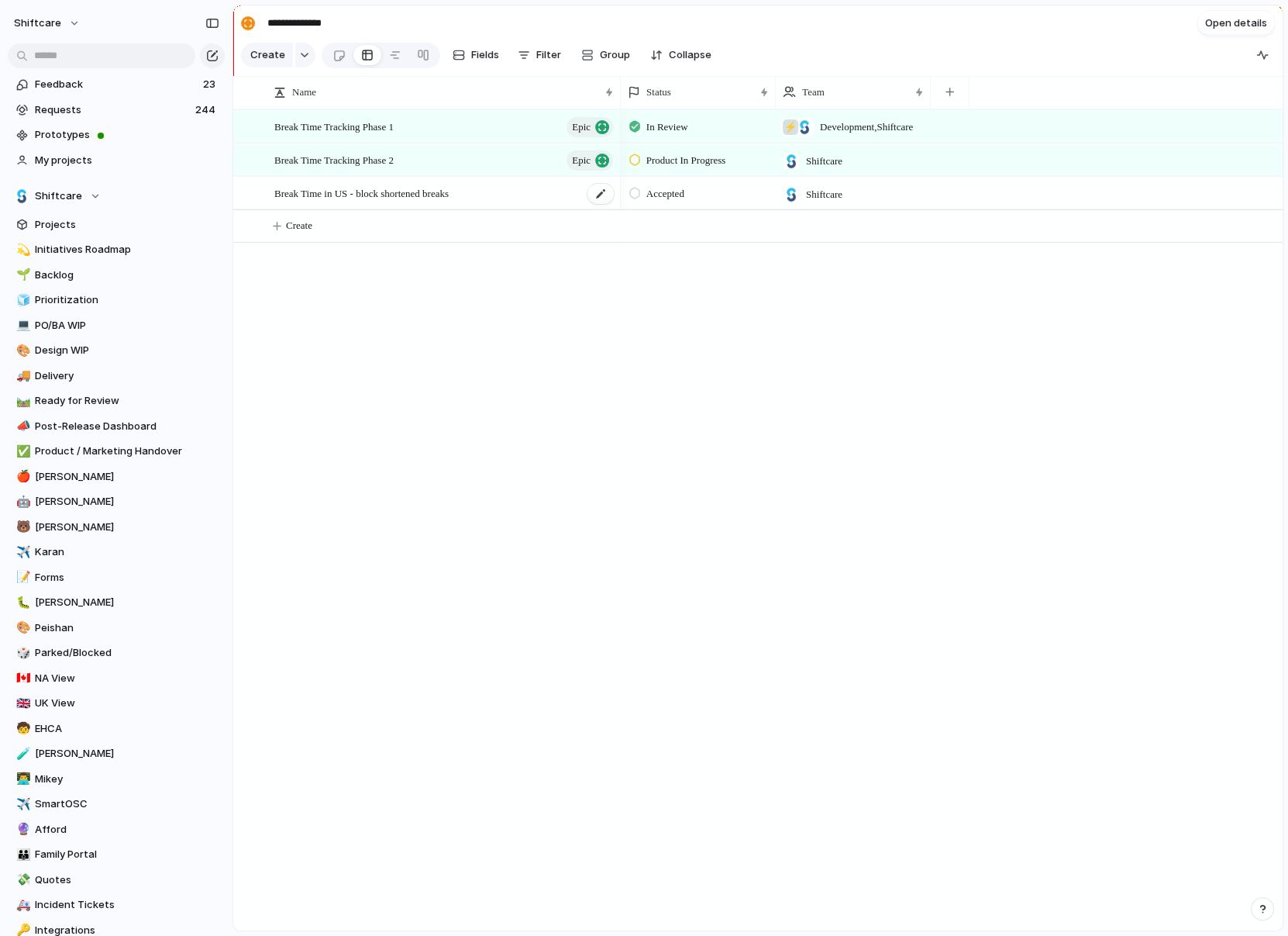
click at [555, 192] on div "Break Time in US - block shortened breaks" at bounding box center [445, 193] width 341 height 32
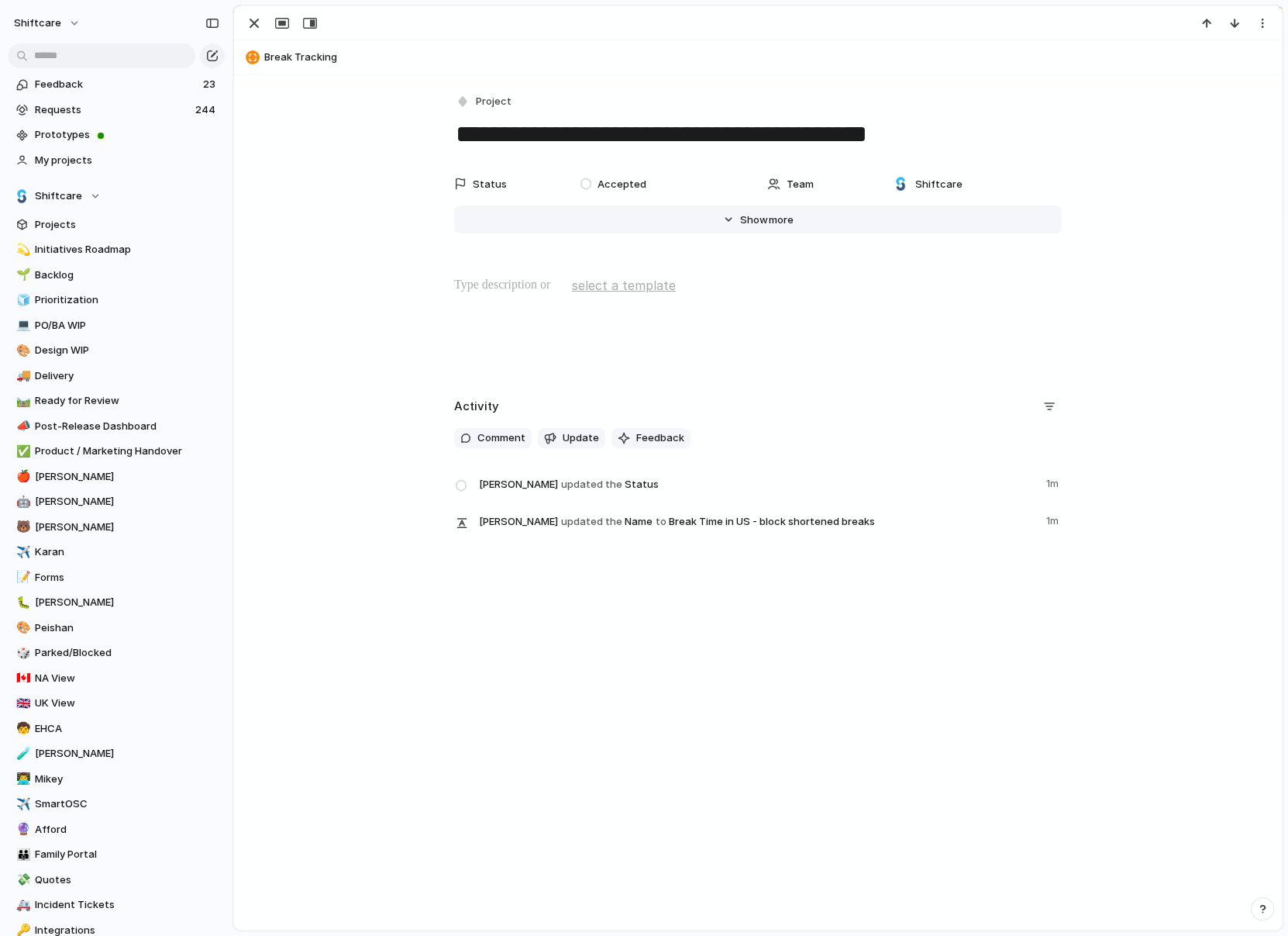
click at [797, 217] on button "Hide Show more" at bounding box center [758, 219] width 608 height 28
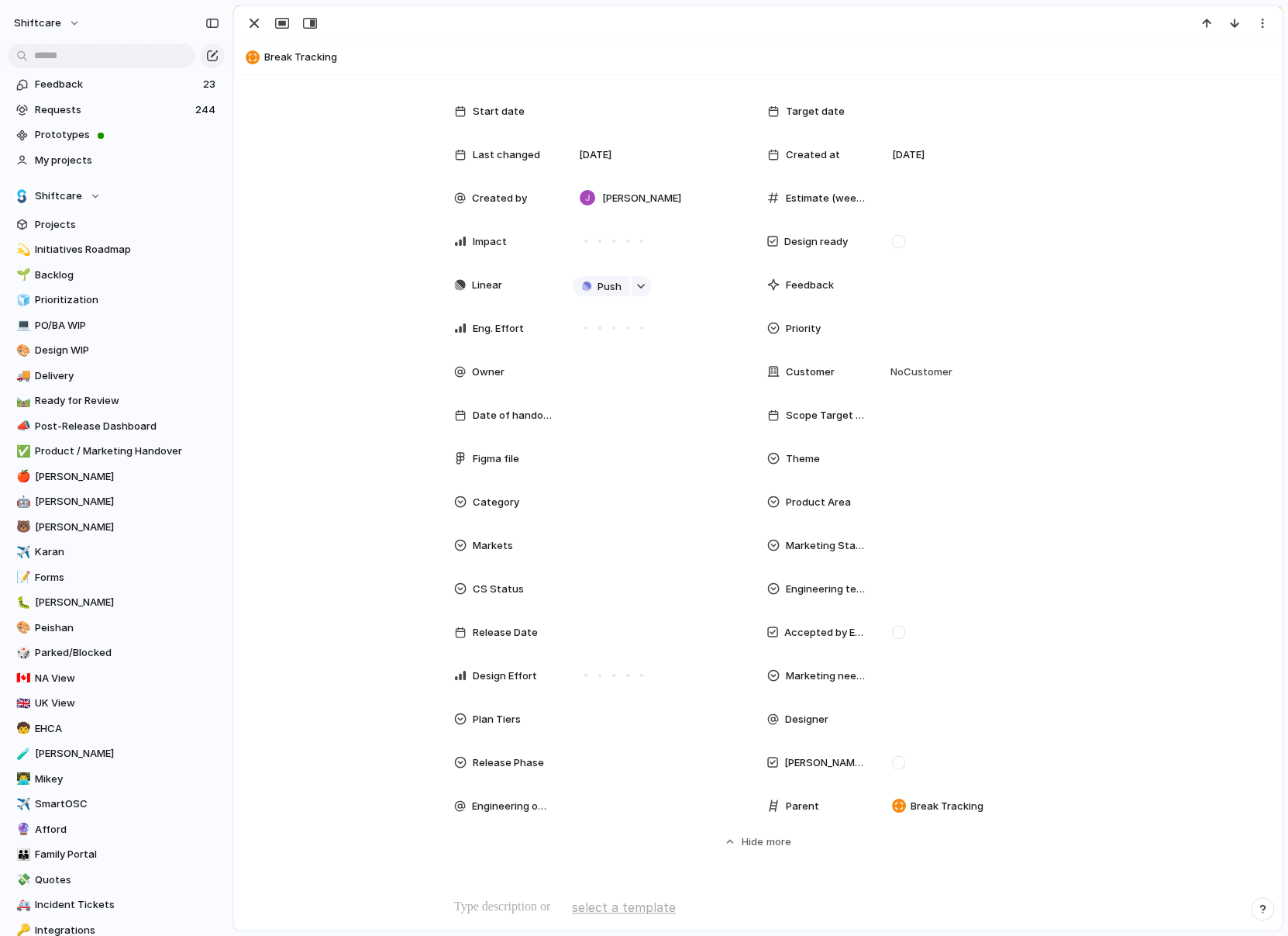
scroll to position [124, 0]
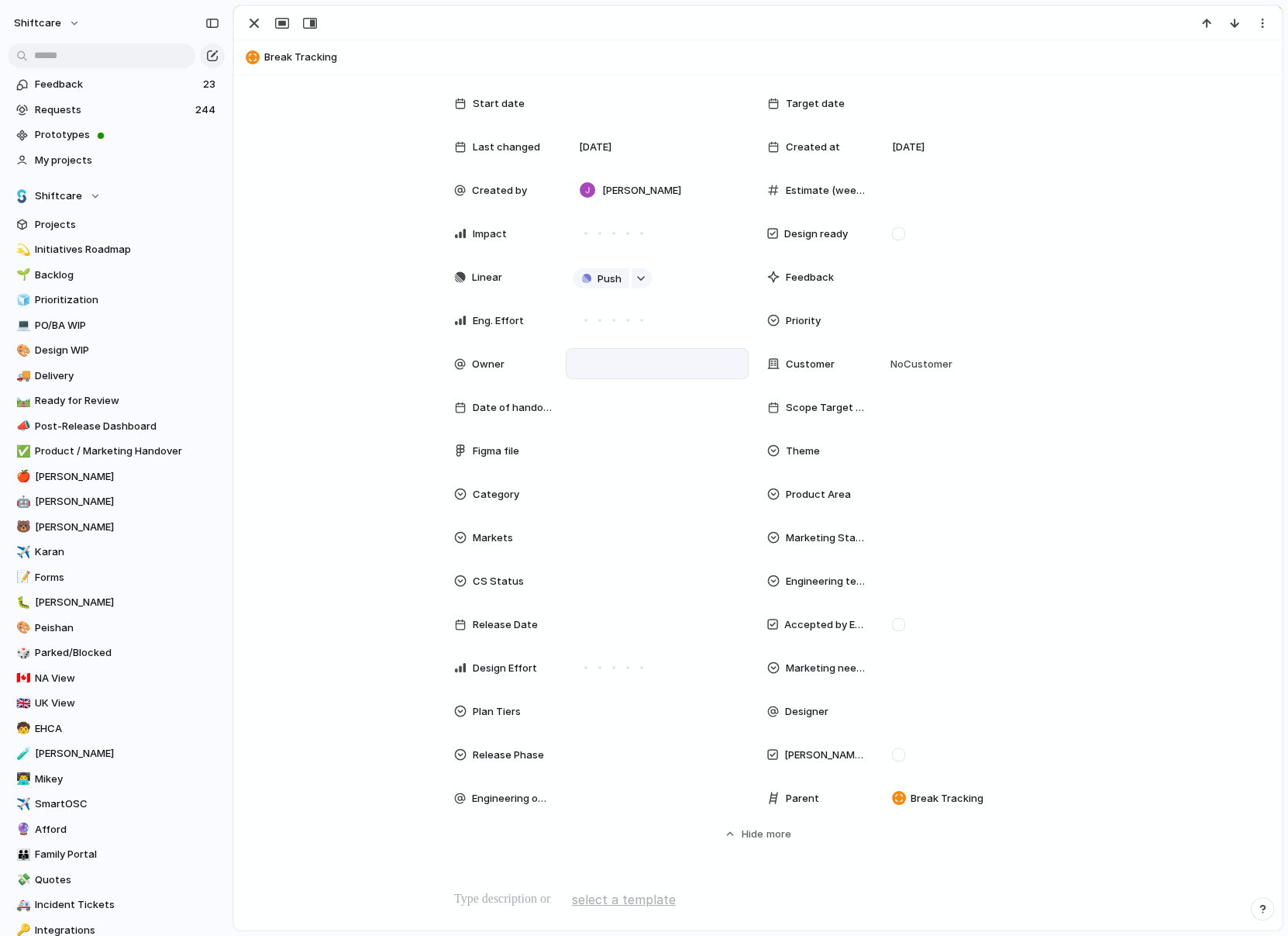
click at [650, 366] on div at bounding box center [657, 363] width 169 height 17
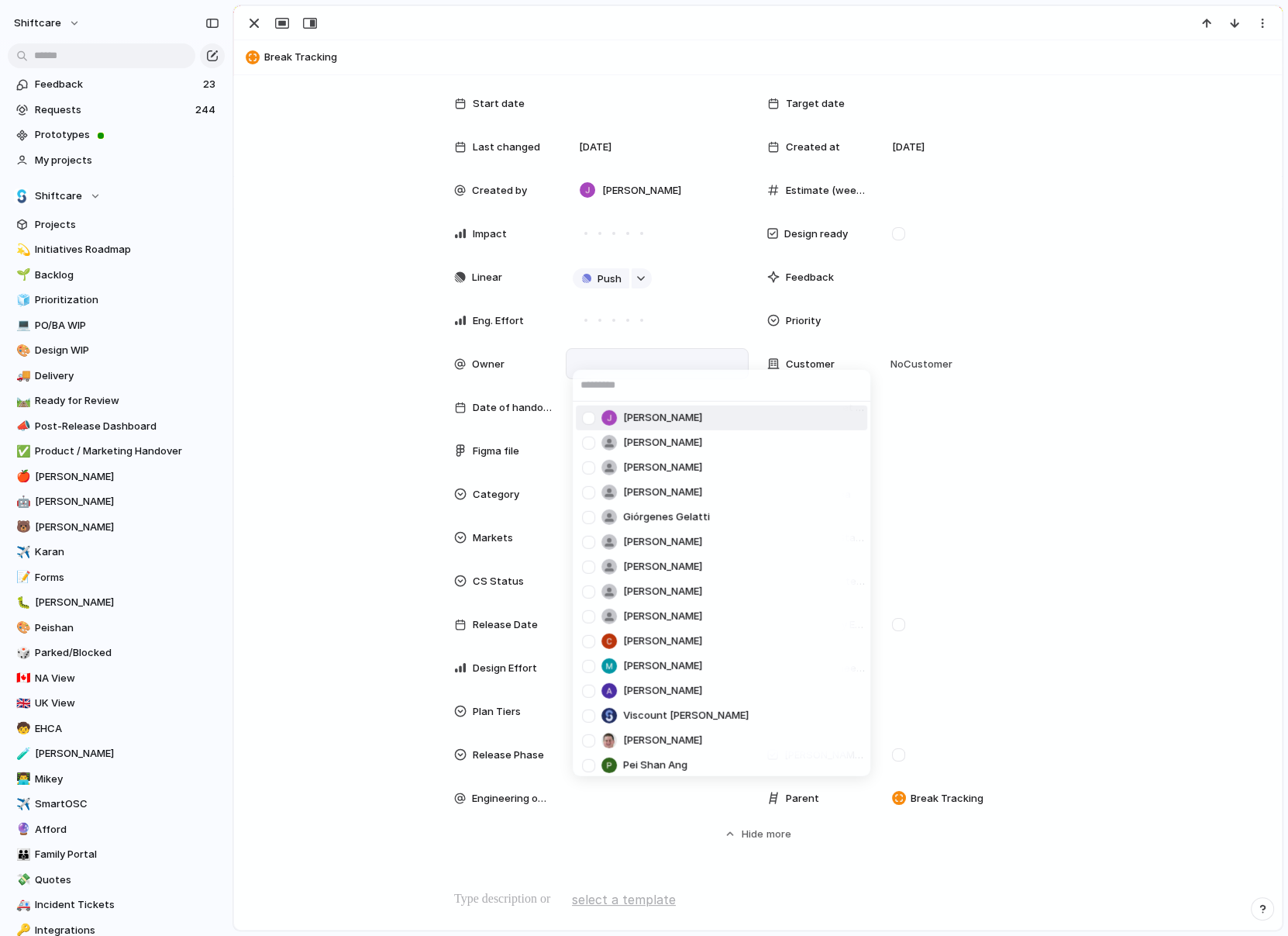
click at [592, 417] on div at bounding box center [588, 417] width 27 height 27
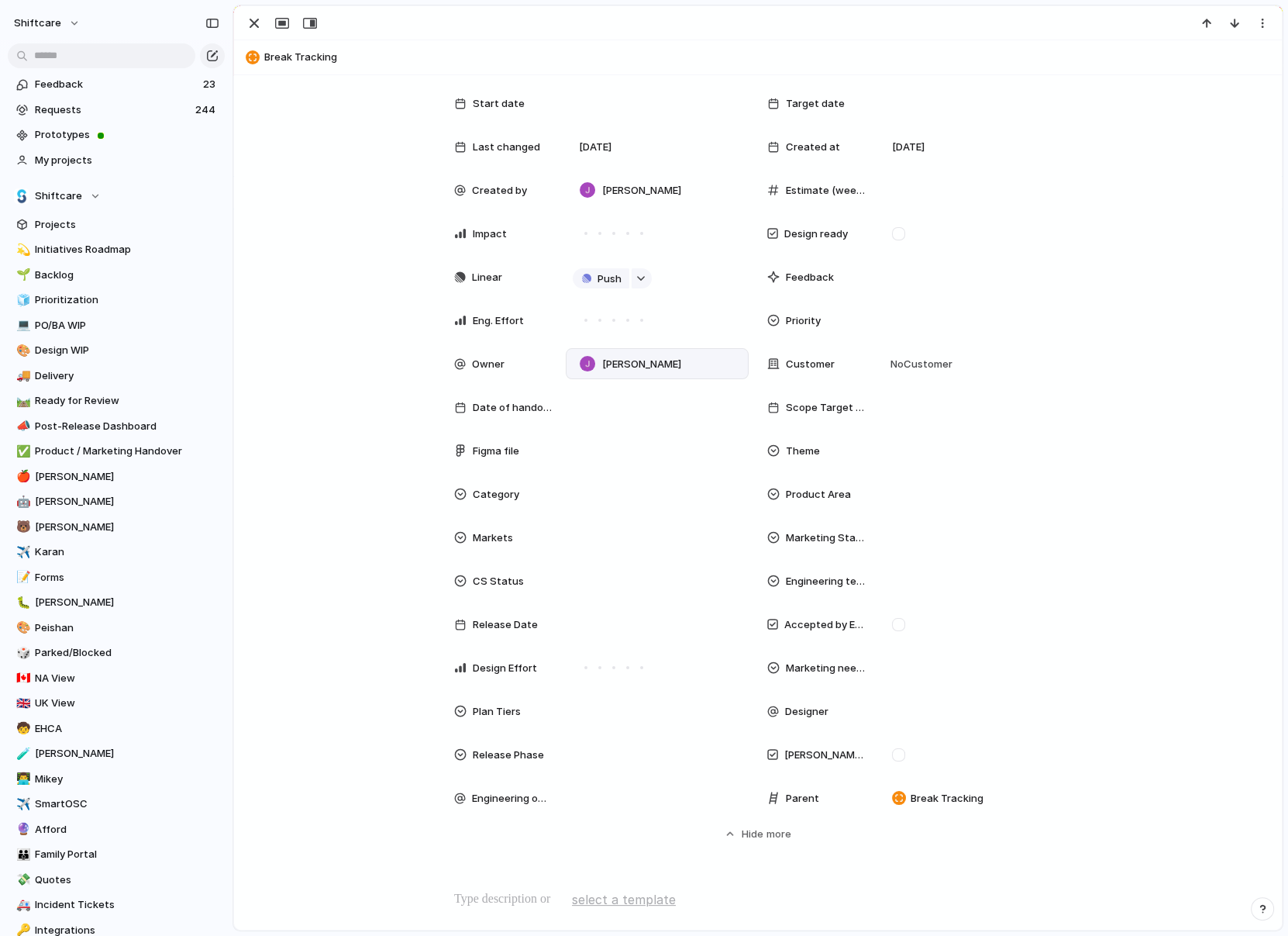
click at [346, 353] on div "Jonathan Agness Anton Suba Gerda Decio Henry He Giórgenes Gelatti Jazmine Mae R…" at bounding box center [644, 468] width 1288 height 936
click at [250, 20] on div "button" at bounding box center [254, 23] width 19 height 19
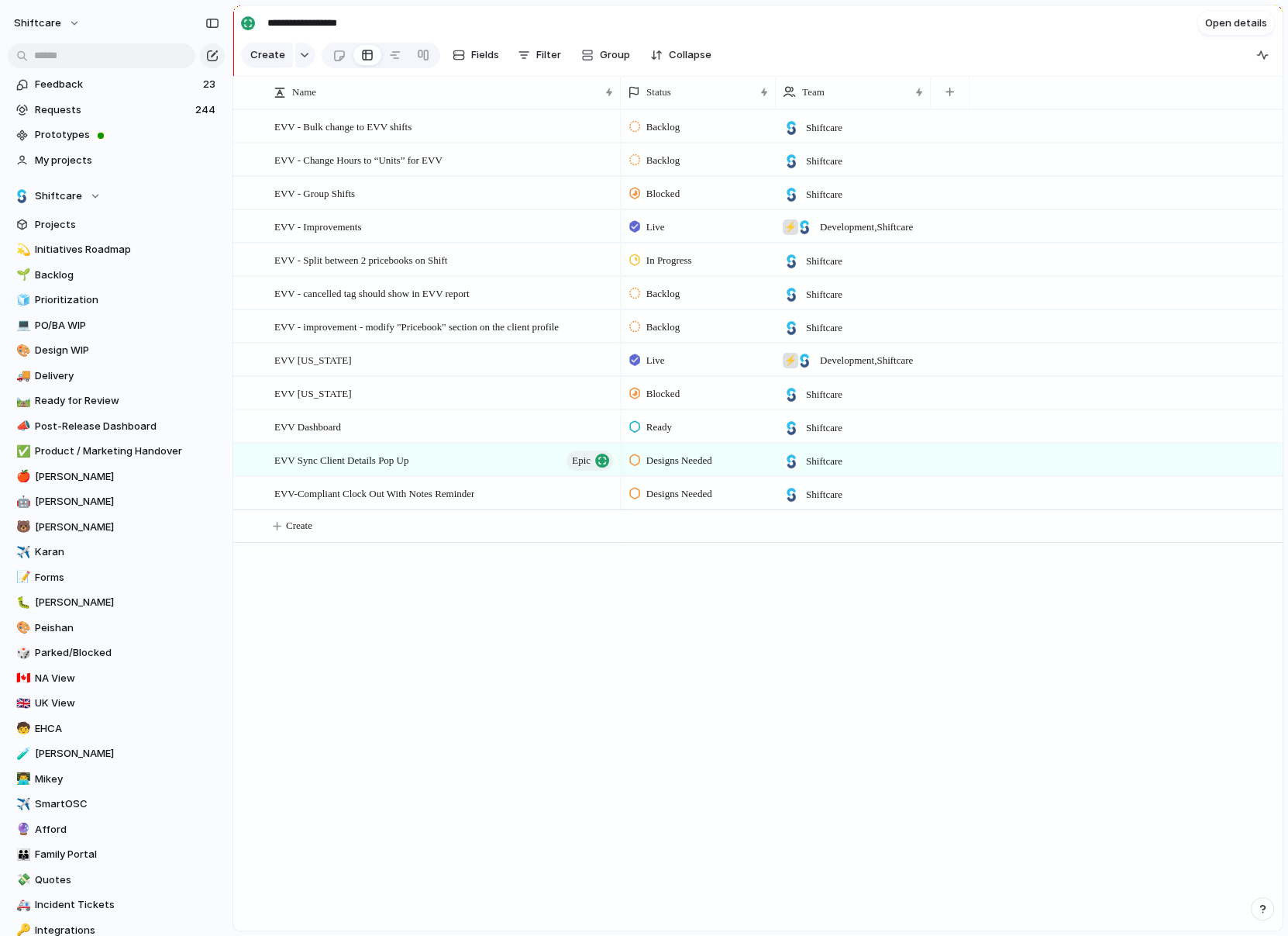
drag, startPoint x: 376, startPoint y: 22, endPoint x: 246, endPoint y: 10, distance: 130.6
click at [246, 11] on div "**********" at bounding box center [342, 23] width 203 height 25
click at [290, 507] on div "EVV-Compliant Clock Out With Notes Reminder" at bounding box center [445, 493] width 341 height 32
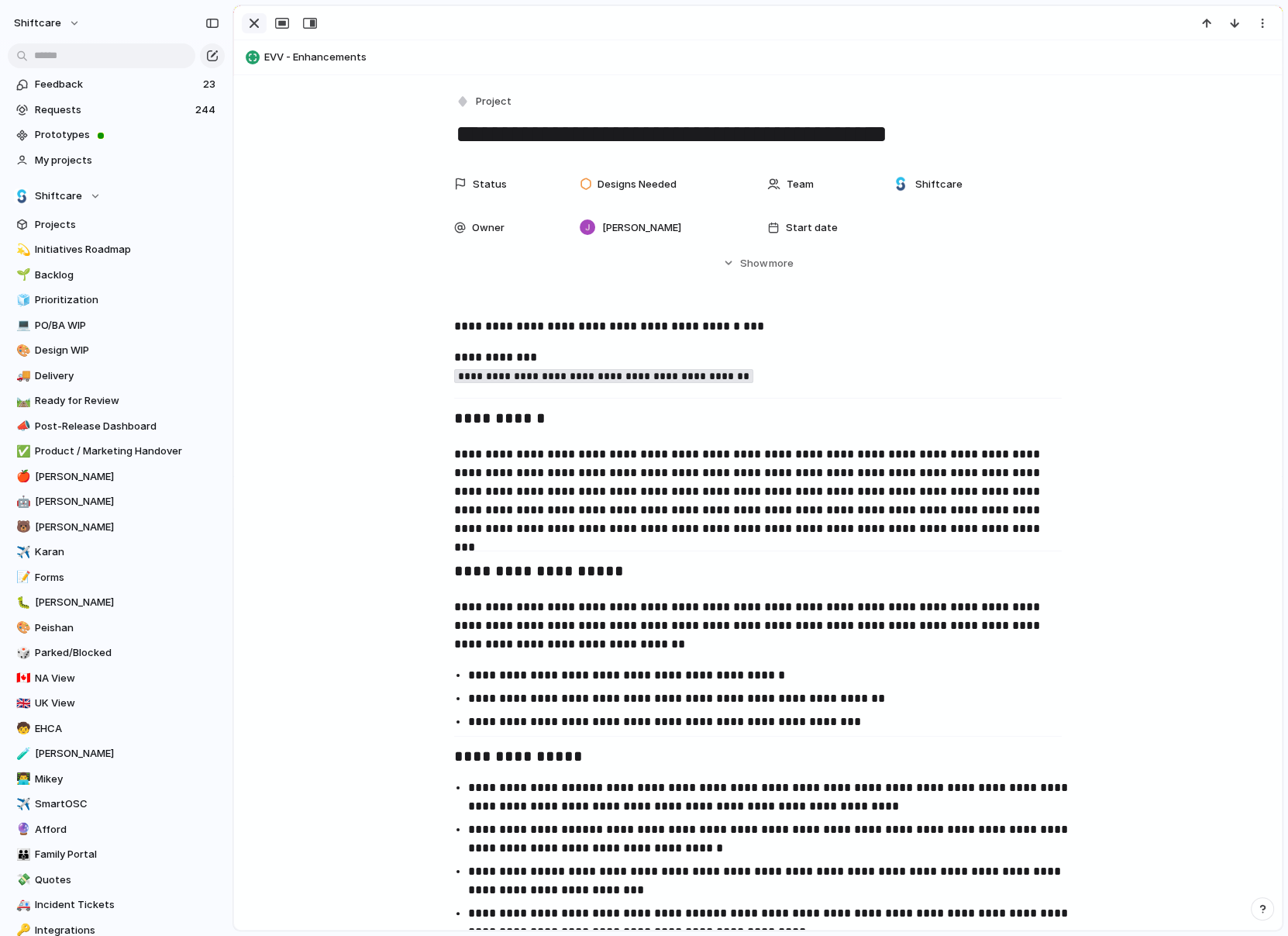
click at [252, 24] on div "button" at bounding box center [254, 23] width 19 height 19
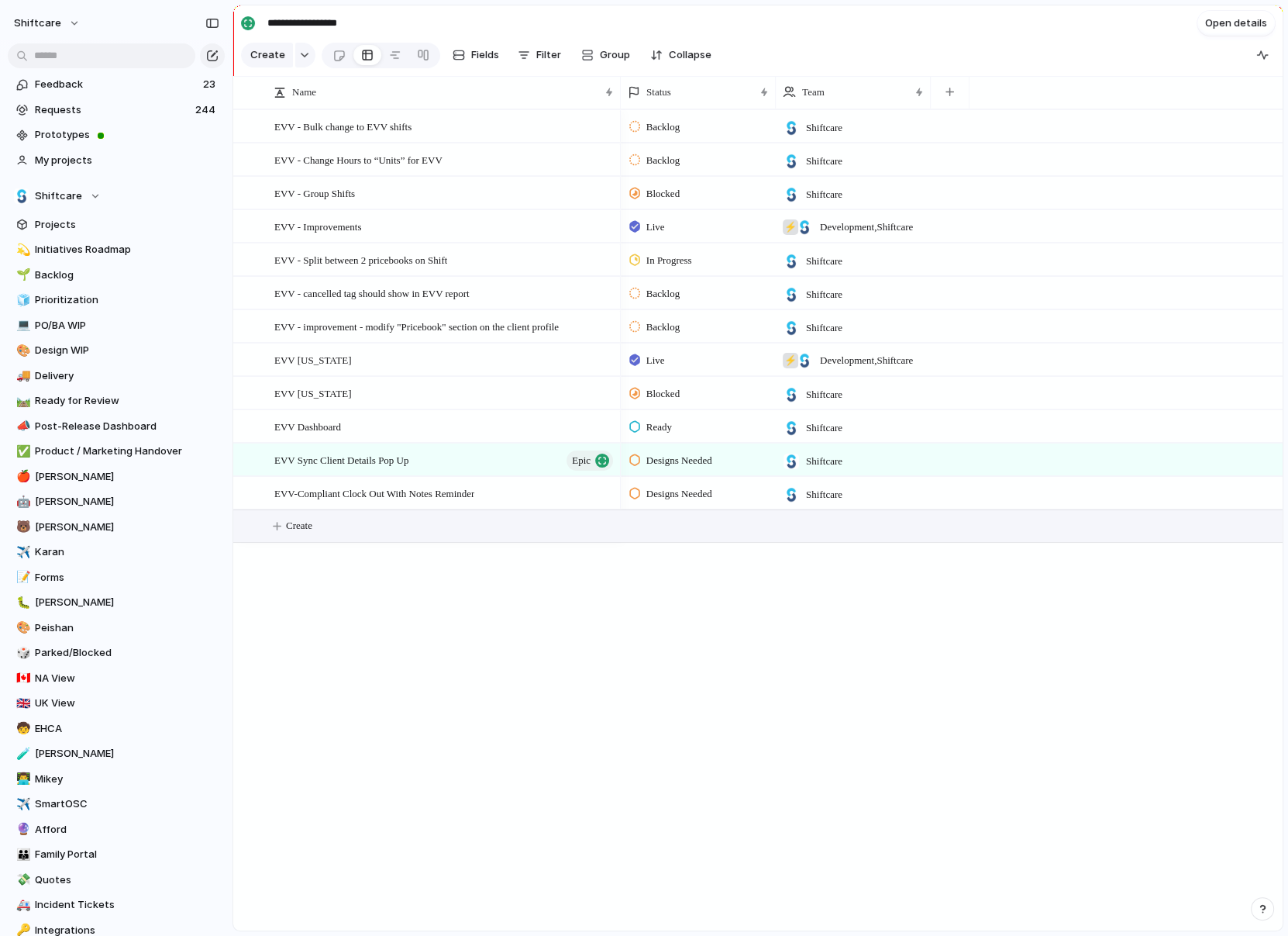
click at [286, 526] on span "Create" at bounding box center [299, 525] width 26 height 15
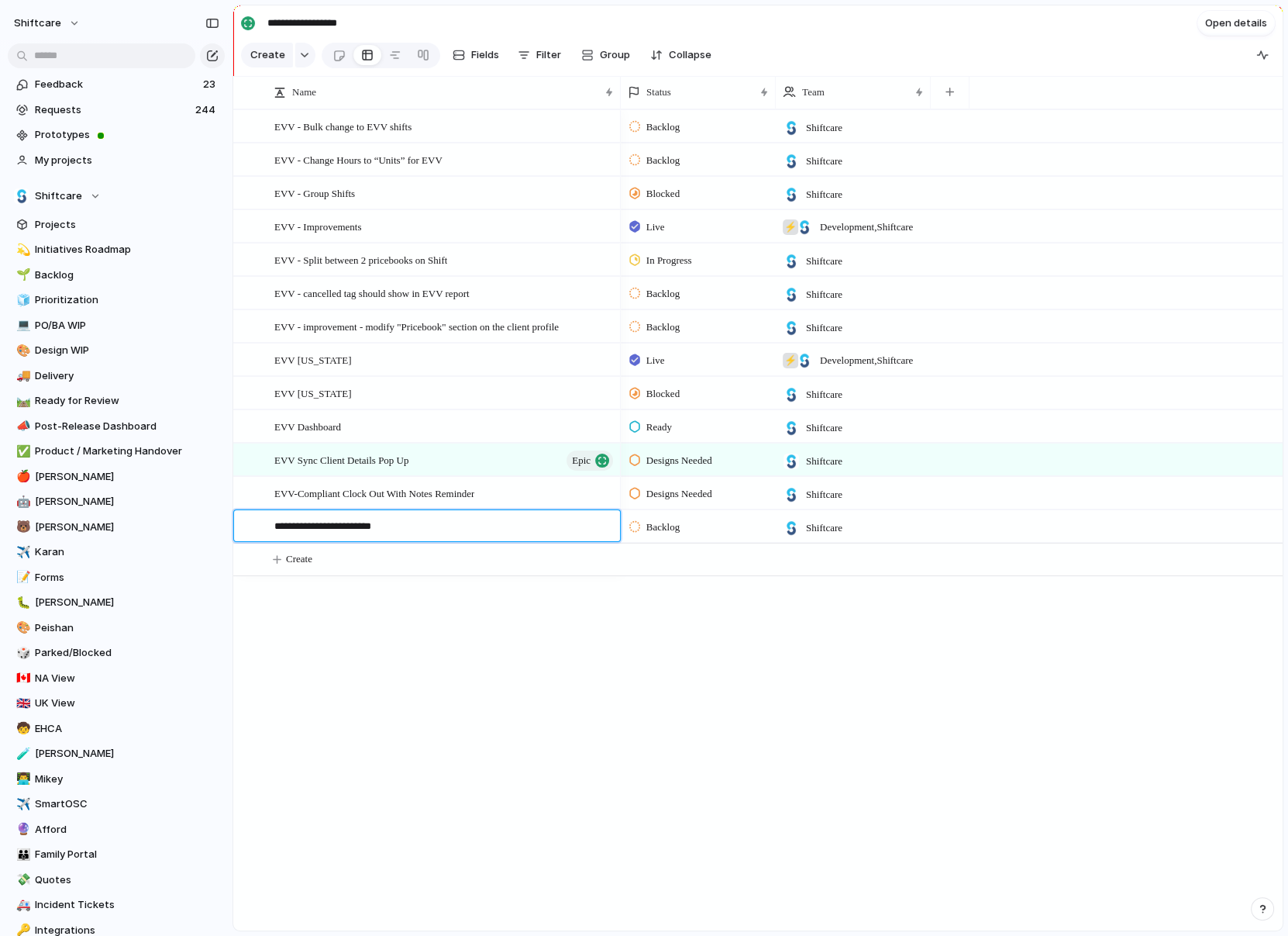
type textarea "**********"
click at [579, 511] on div "EVV - Enhancements Phase 1" at bounding box center [445, 526] width 341 height 32
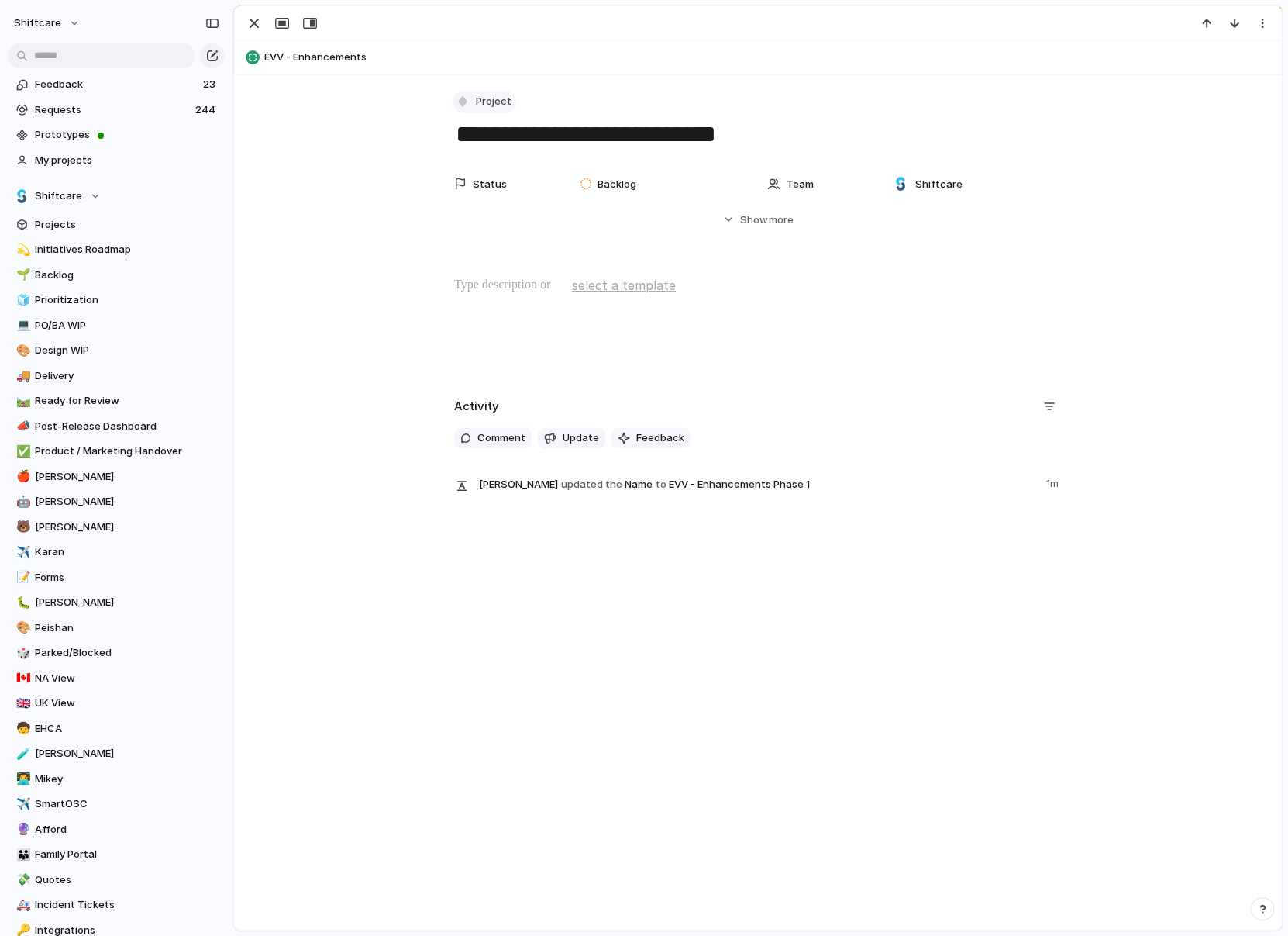
click at [494, 106] on span "Project" at bounding box center [493, 101] width 36 height 15
click at [484, 236] on span "Epic" at bounding box center [493, 240] width 20 height 15
click at [249, 20] on div "button" at bounding box center [254, 23] width 19 height 19
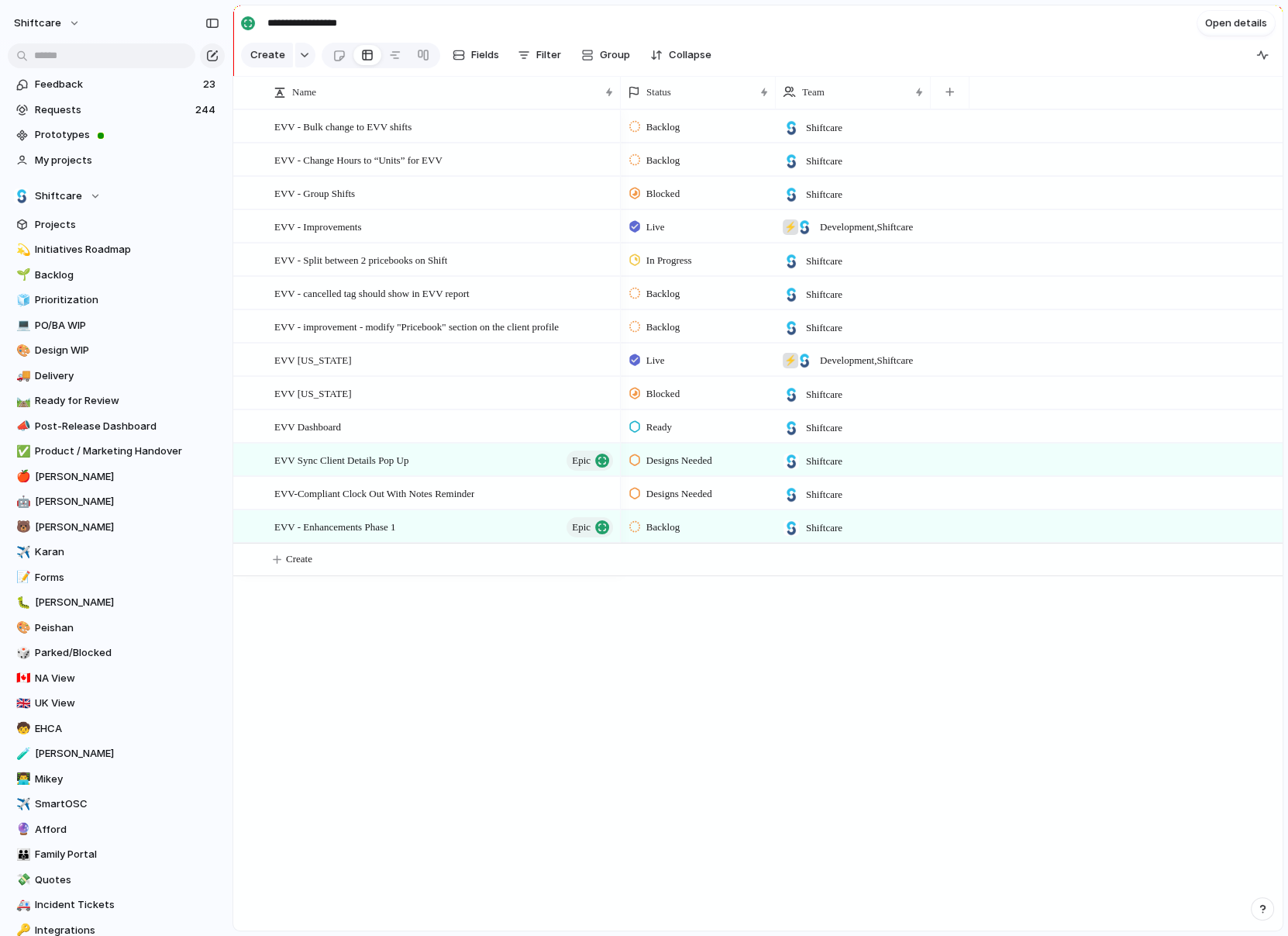
click at [649, 530] on span "Backlog" at bounding box center [663, 527] width 33 height 15
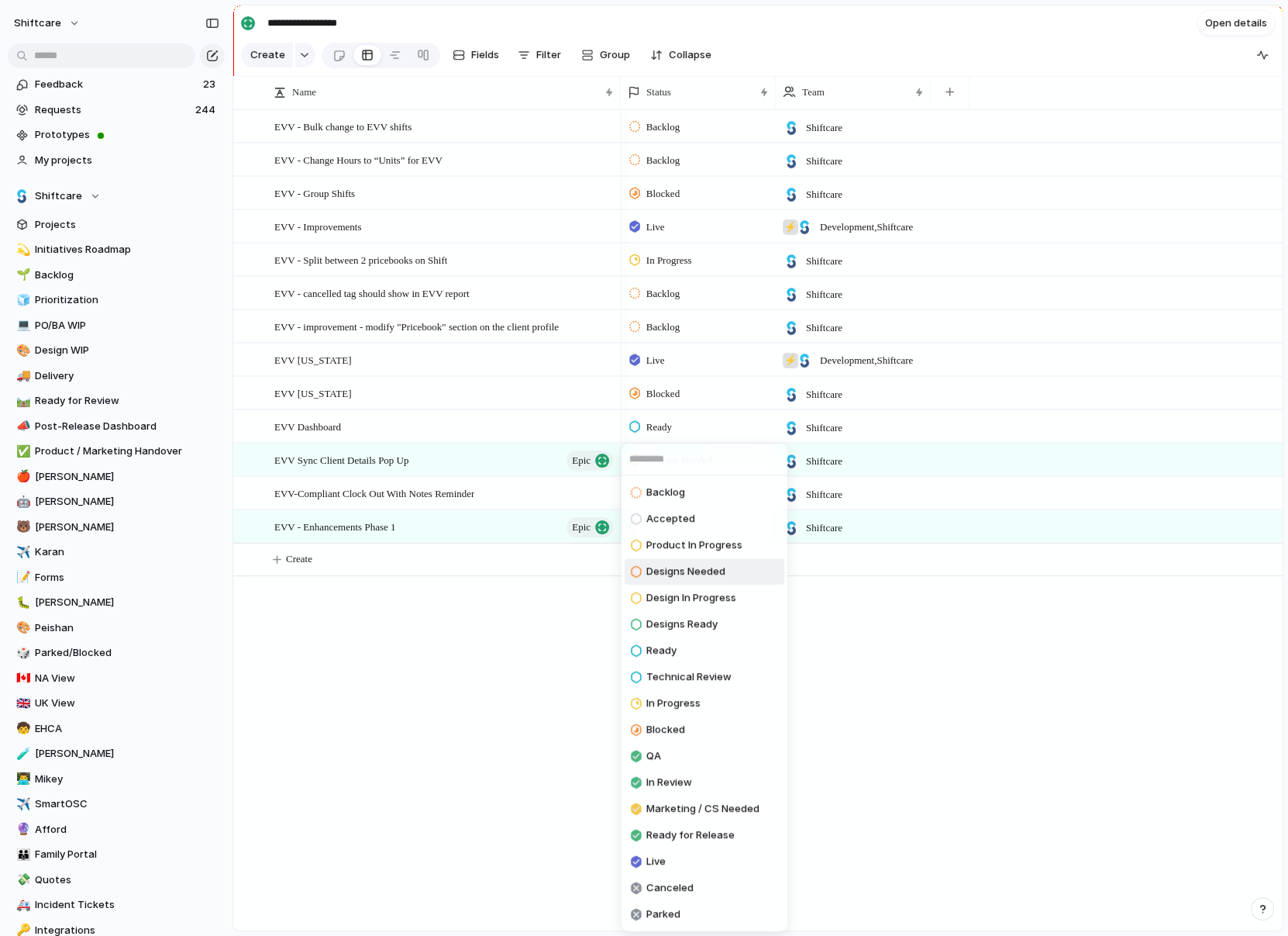
click at [726, 566] on li "Designs Needed" at bounding box center [704, 572] width 160 height 26
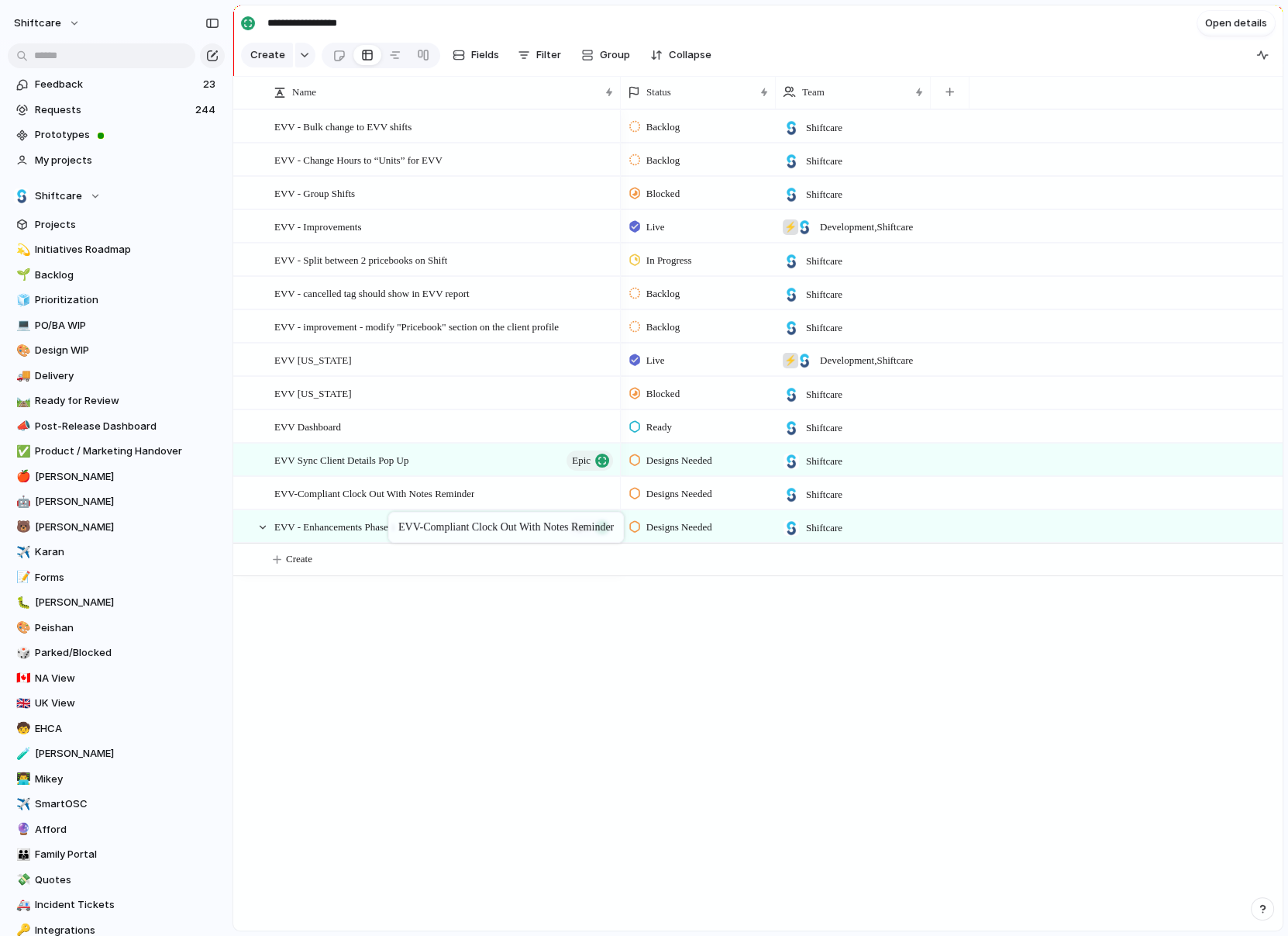
drag, startPoint x: 372, startPoint y: 489, endPoint x: 405, endPoint y: 513, distance: 40.8
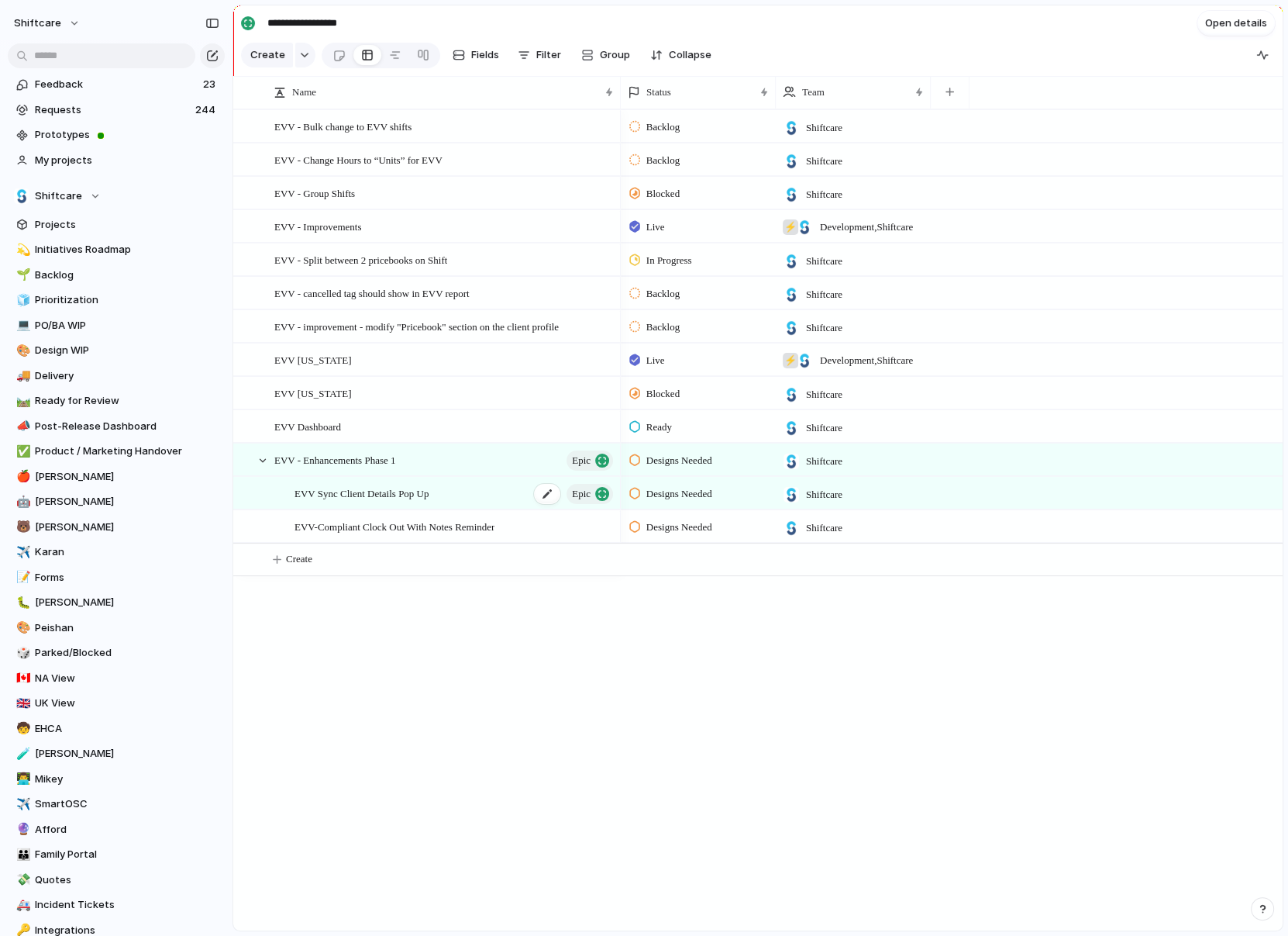
click at [575, 492] on span "Epic" at bounding box center [581, 494] width 19 height 22
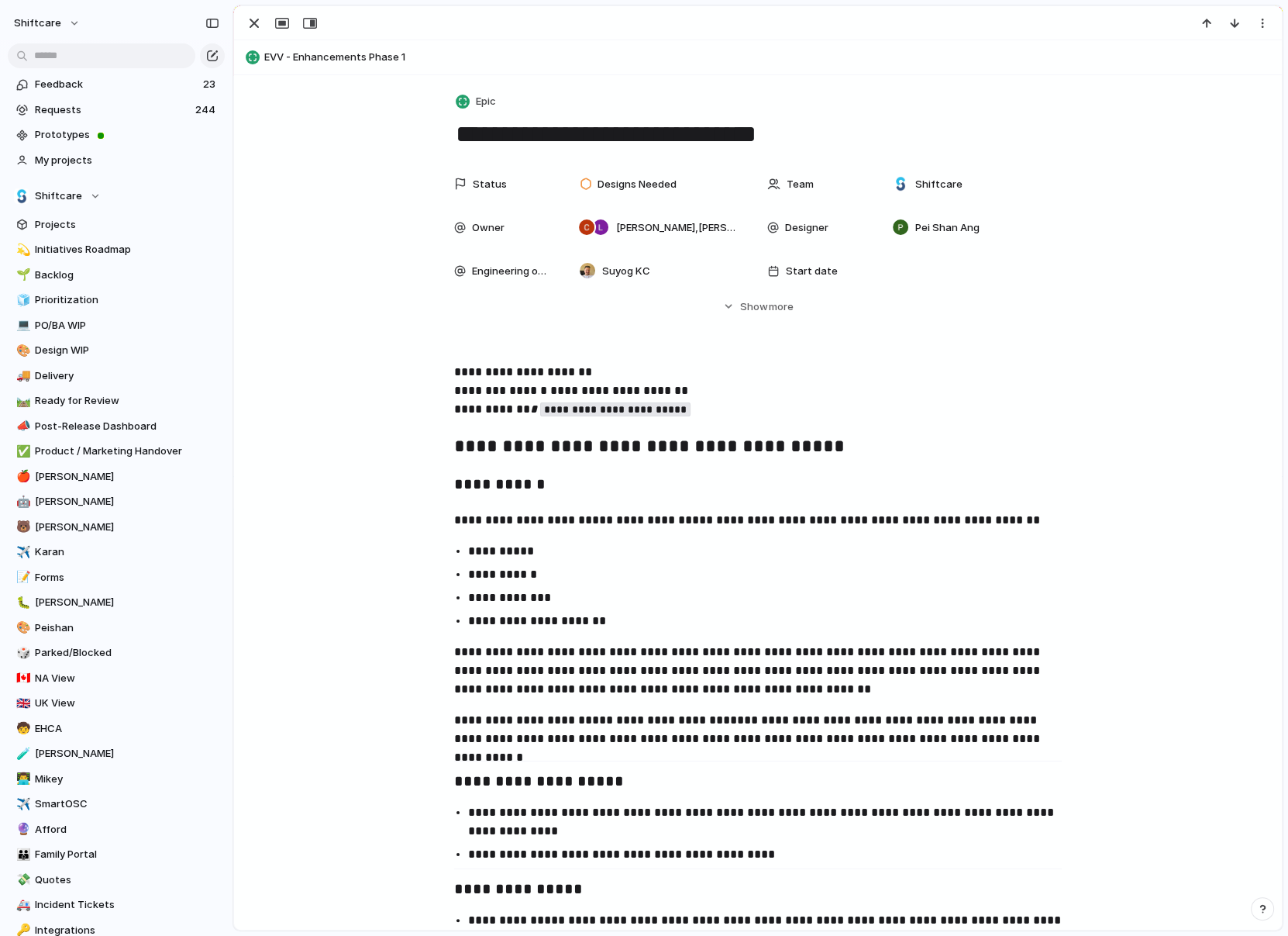
click at [464, 102] on div "button" at bounding box center [463, 101] width 14 height 14
click at [477, 267] on div "Task" at bounding box center [484, 265] width 43 height 15
click at [257, 26] on div "button" at bounding box center [254, 23] width 19 height 19
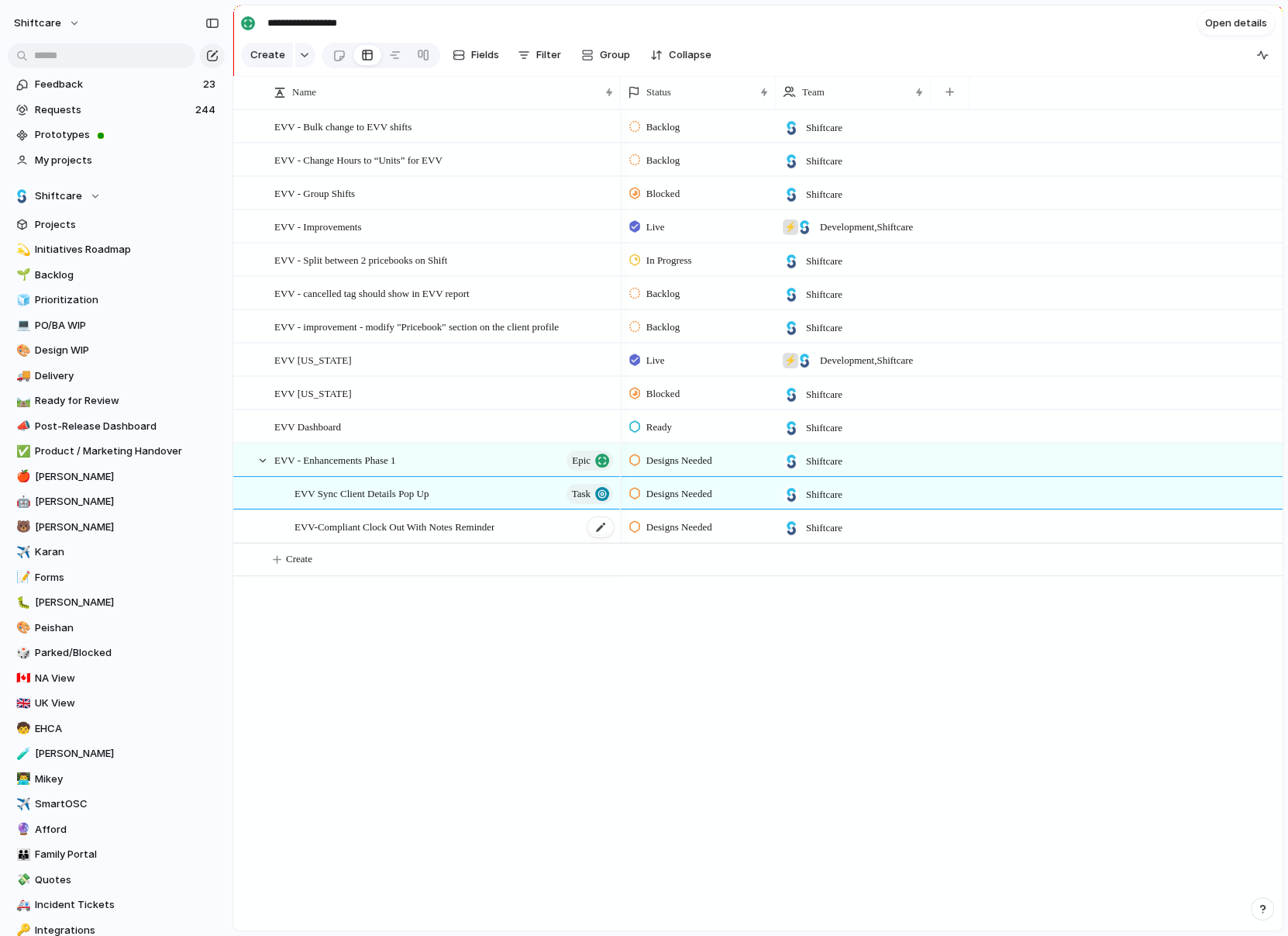
click at [421, 518] on span "EVV-Compliant Clock Out With Notes Reminder" at bounding box center [394, 526] width 200 height 18
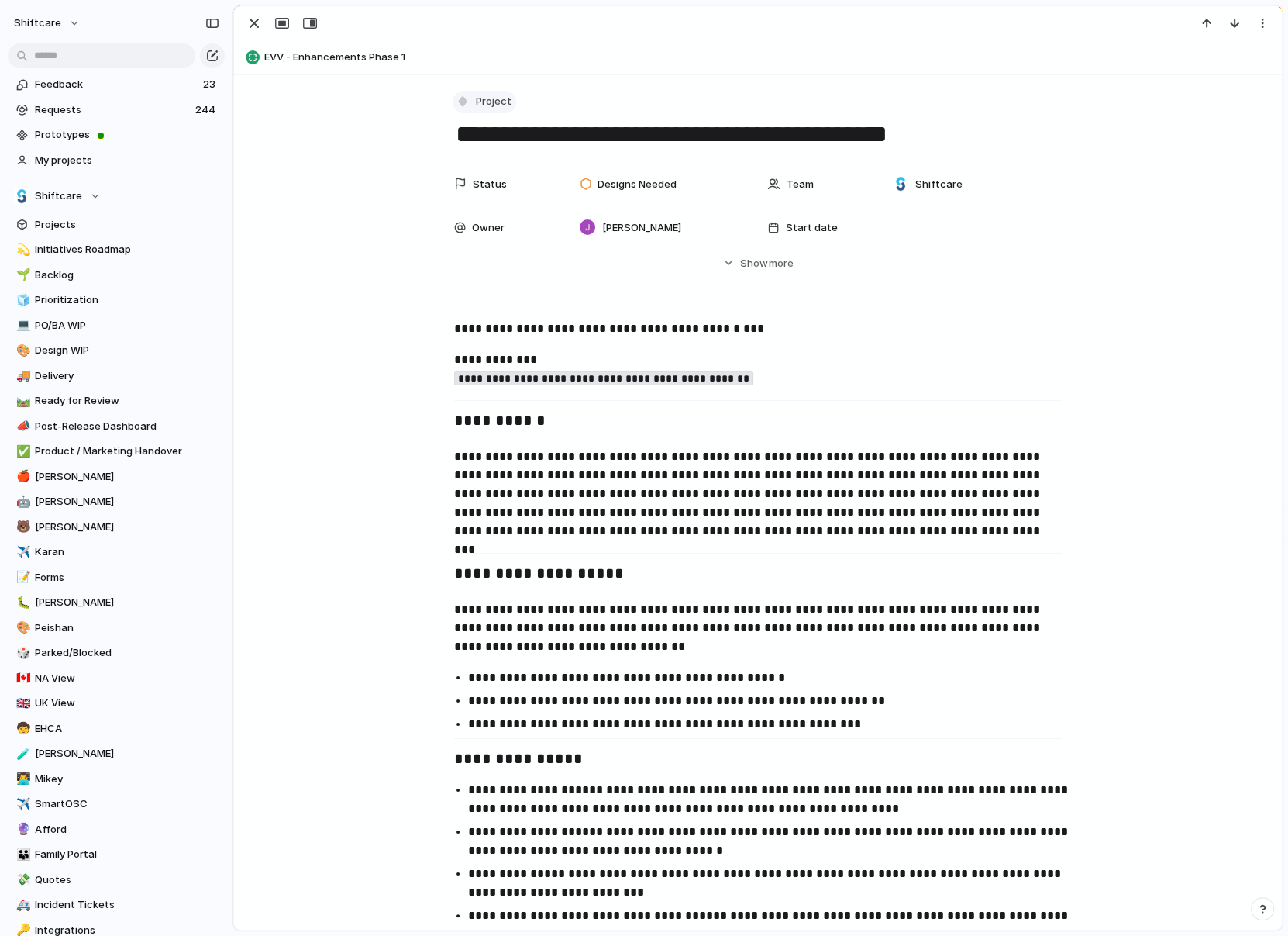
click at [489, 91] on button "Project" at bounding box center [485, 102] width 63 height 23
drag, startPoint x: 497, startPoint y: 237, endPoint x: 504, endPoint y: 267, distance: 30.8
click at [504, 267] on ul "Initiative Project Request Epic Task Bug Customize" at bounding box center [519, 244] width 132 height 188
click at [504, 267] on span "Task" at bounding box center [494, 265] width 24 height 15
click at [255, 31] on div "button" at bounding box center [254, 23] width 19 height 19
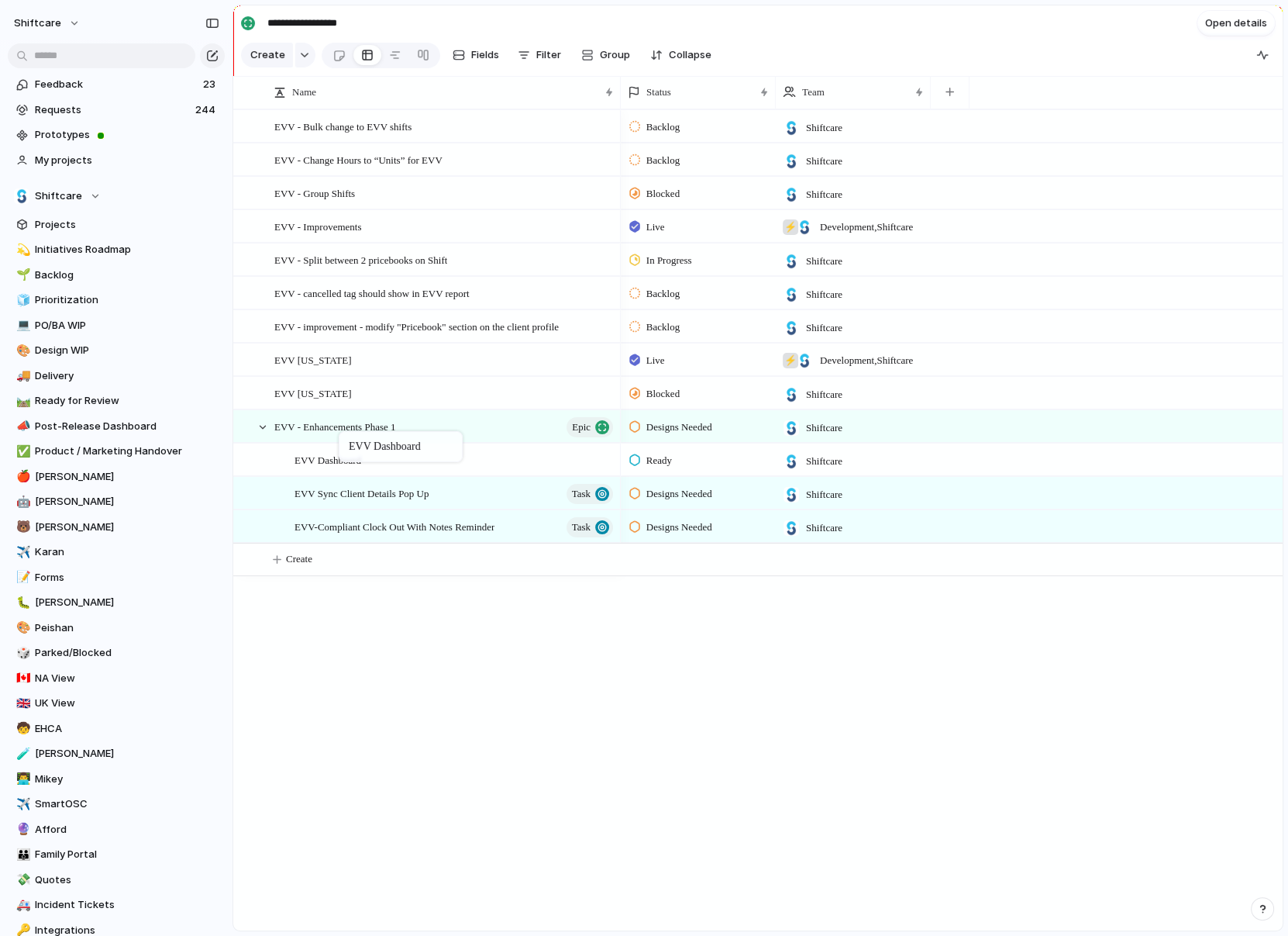
drag, startPoint x: 322, startPoint y: 416, endPoint x: 347, endPoint y: 435, distance: 31.4
click at [332, 465] on span "EVV Dashboard" at bounding box center [328, 459] width 67 height 18
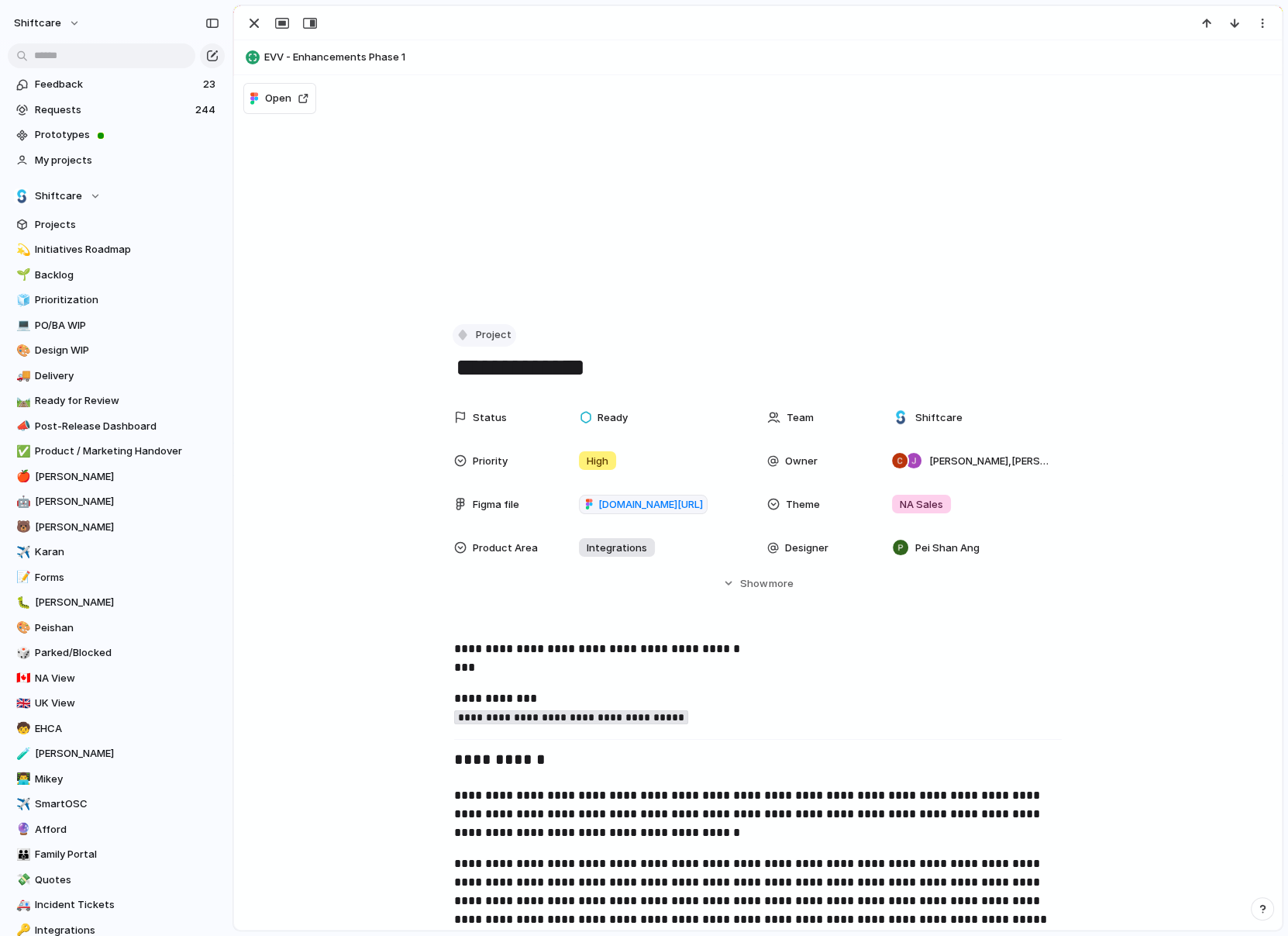
click at [476, 338] on span "Project" at bounding box center [493, 334] width 36 height 15
click at [481, 485] on li "Epic" at bounding box center [520, 474] width 127 height 25
click at [471, 352] on textarea "**********" at bounding box center [758, 368] width 608 height 32
click at [476, 329] on span "Epic" at bounding box center [485, 334] width 20 height 15
click at [484, 493] on span "Task" at bounding box center [494, 499] width 24 height 15
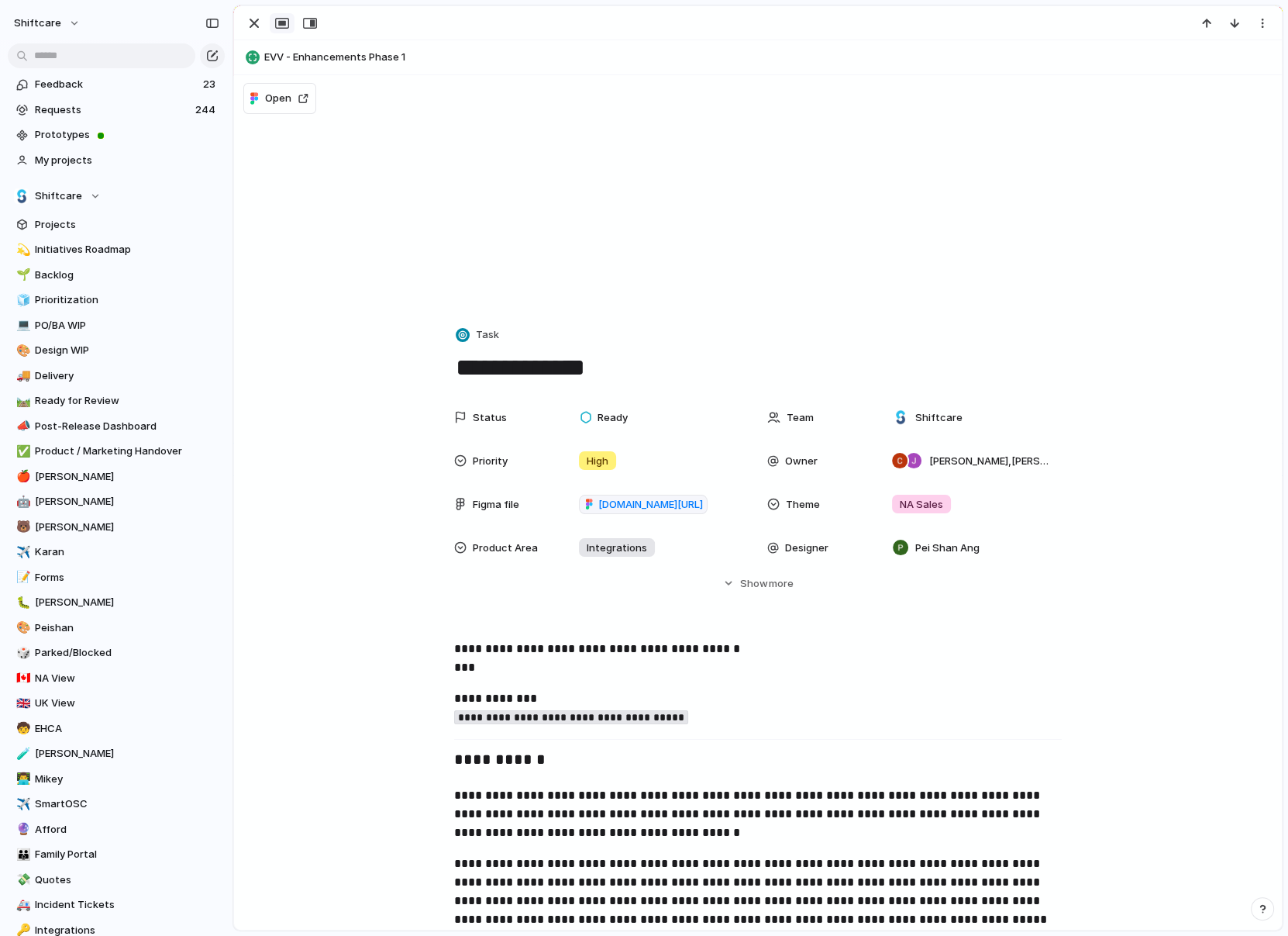
click at [268, 21] on div at bounding box center [281, 23] width 83 height 20
click at [254, 23] on div "button" at bounding box center [254, 23] width 19 height 19
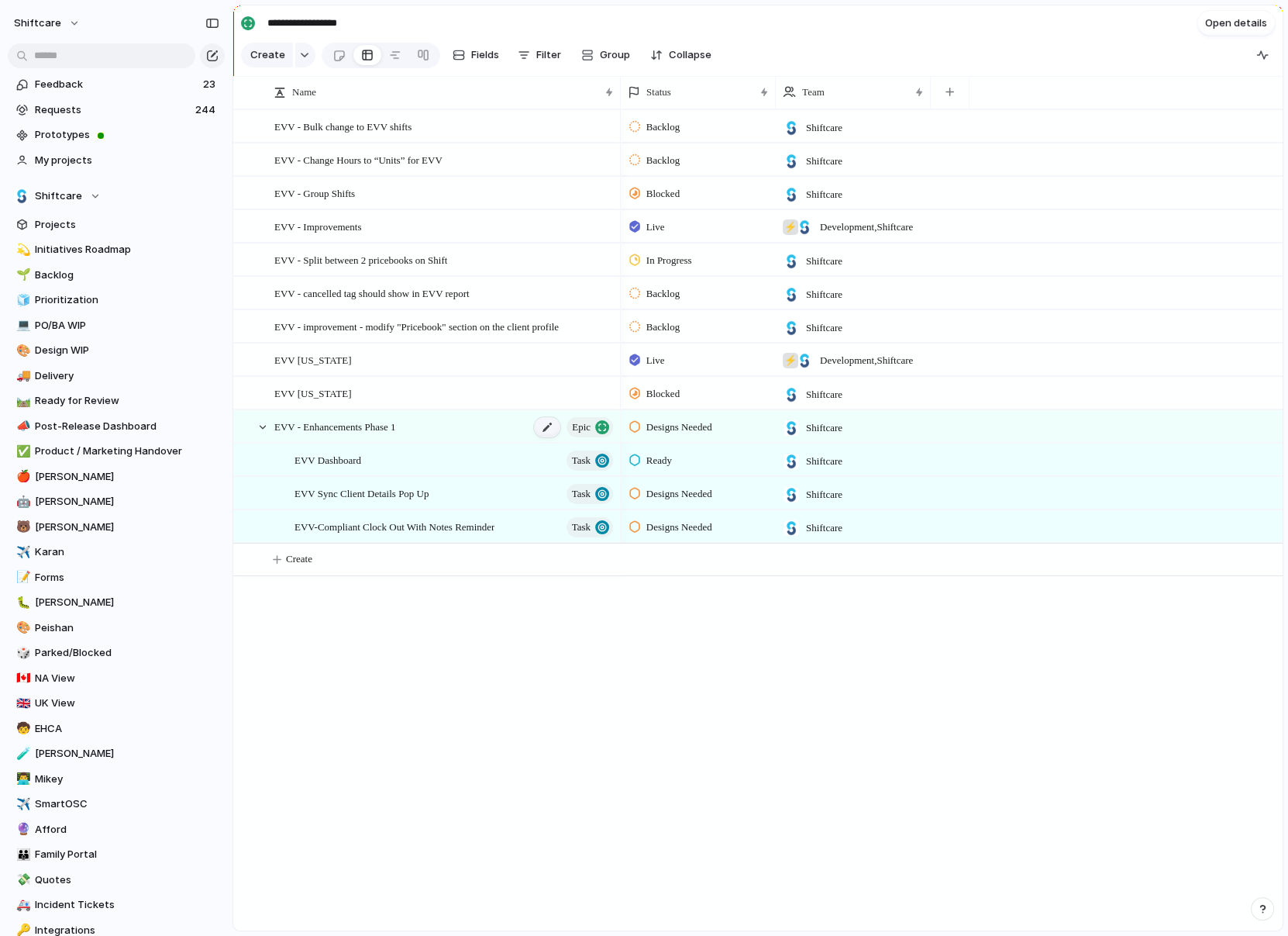
click at [549, 423] on div at bounding box center [547, 427] width 26 height 20
click at [506, 423] on textarea "**********" at bounding box center [416, 428] width 285 height 18
click at [310, 560] on span "Create" at bounding box center [299, 559] width 26 height 15
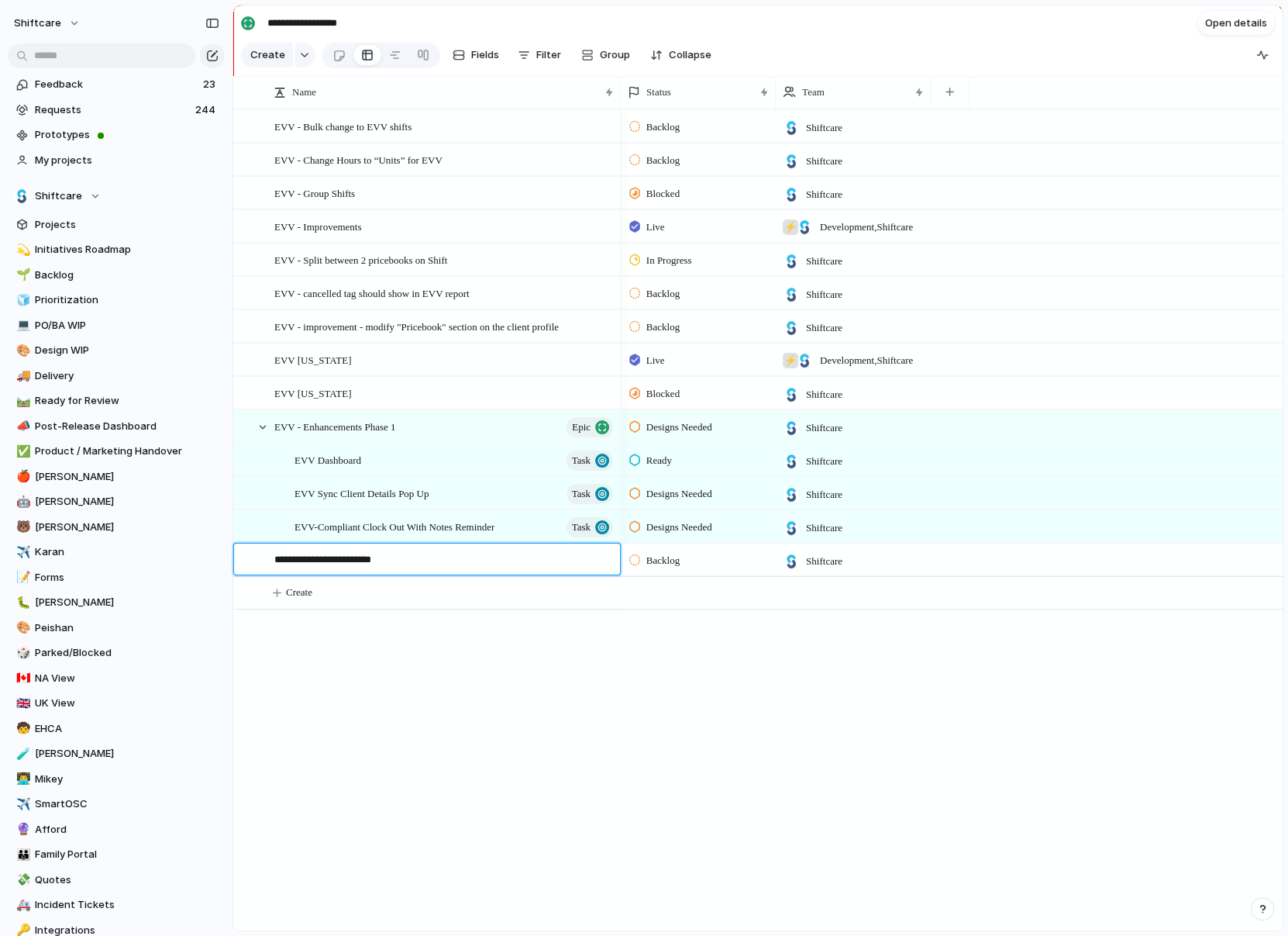
type textarea "**********"
click at [535, 424] on div at bounding box center [547, 427] width 26 height 20
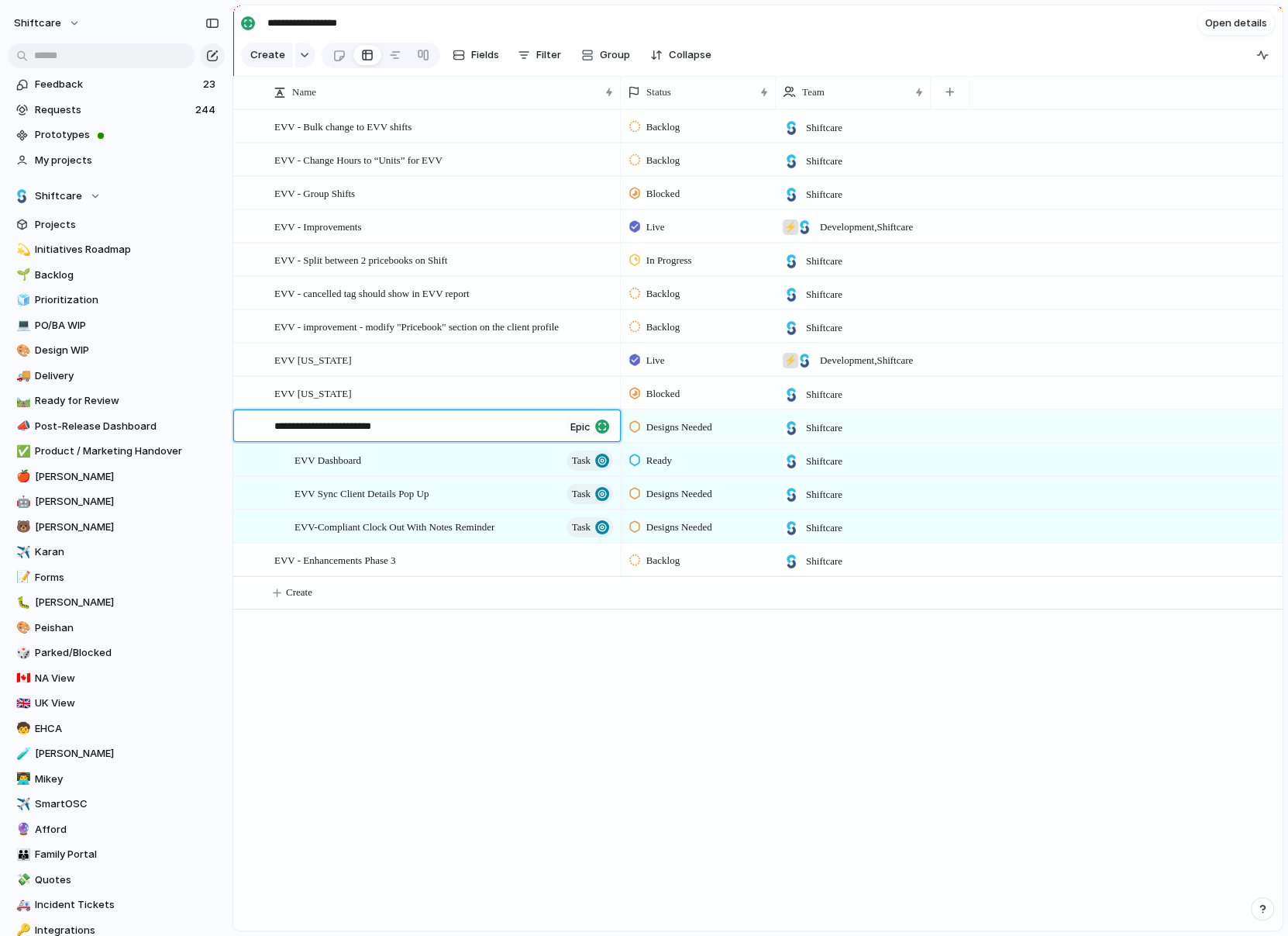
type textarea "**********"
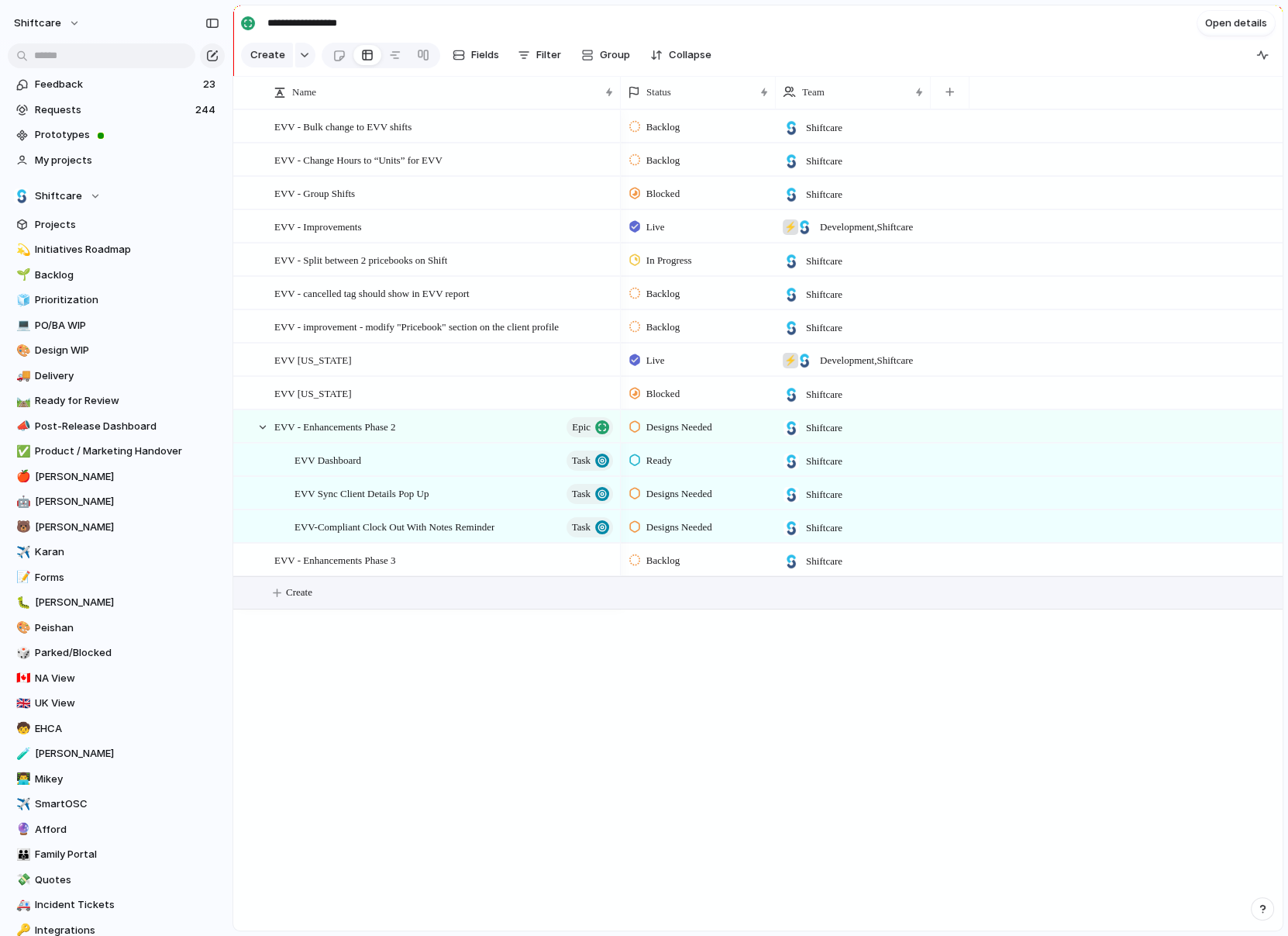
click at [306, 597] on span "Create" at bounding box center [299, 592] width 26 height 15
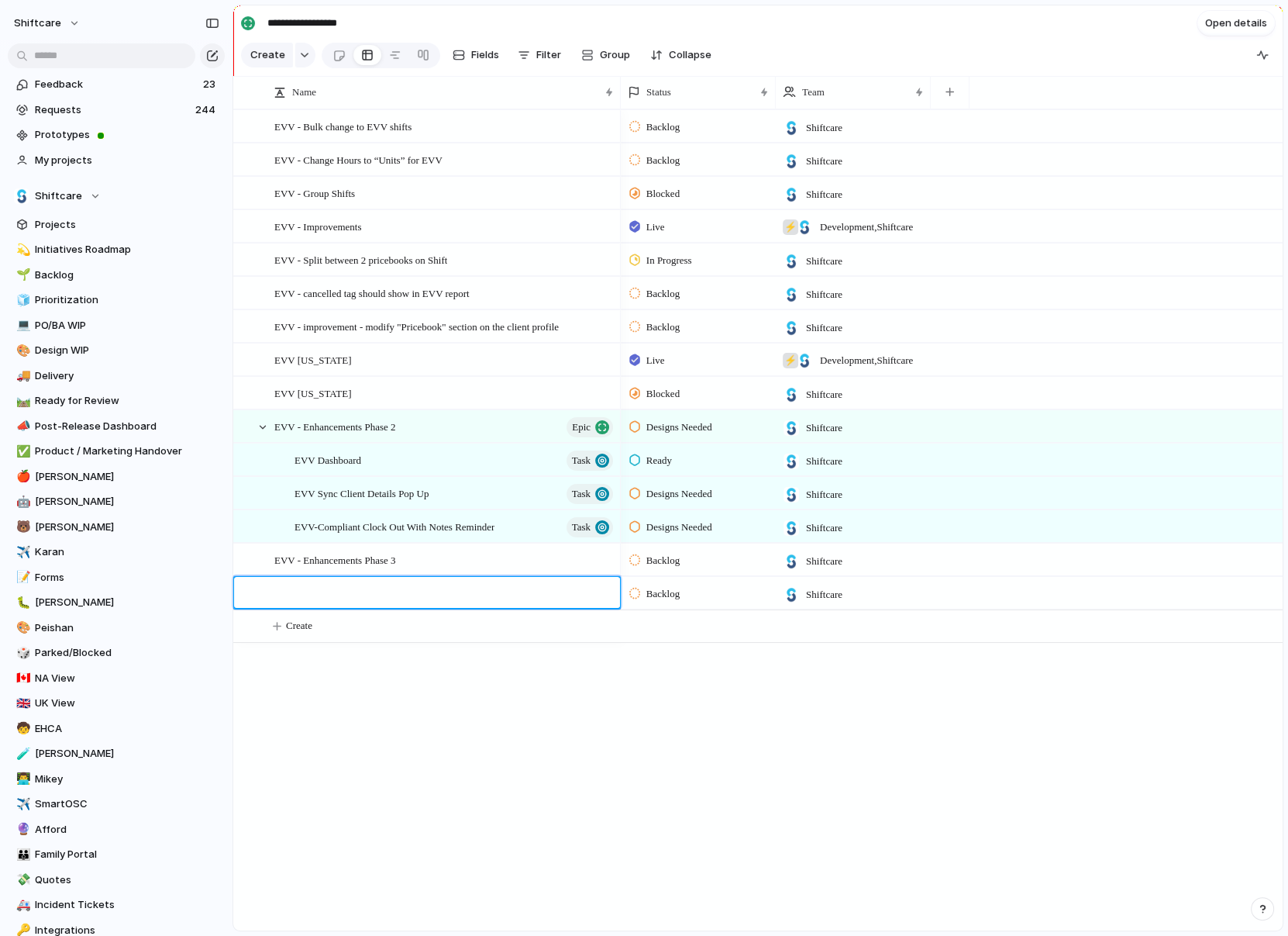
type textarea "**********"
click at [450, 593] on div "EVV - Enhancements Phase 1" at bounding box center [445, 593] width 341 height 32
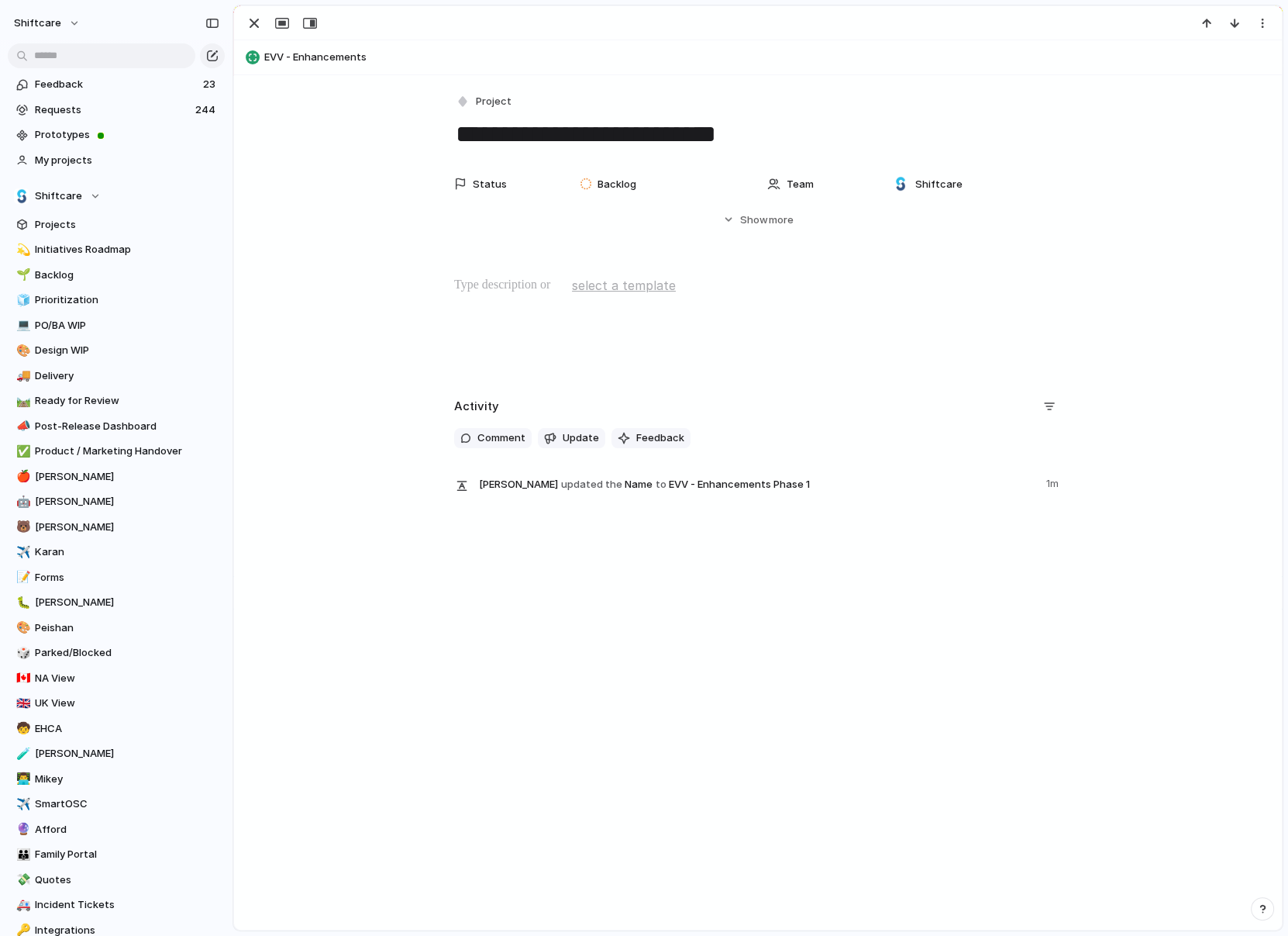
click at [477, 114] on div "**********" at bounding box center [758, 120] width 608 height 59
click at [477, 110] on button "Project" at bounding box center [485, 102] width 63 height 23
click at [499, 245] on span "Epic" at bounding box center [493, 240] width 20 height 15
click at [252, 31] on div "button" at bounding box center [254, 23] width 19 height 19
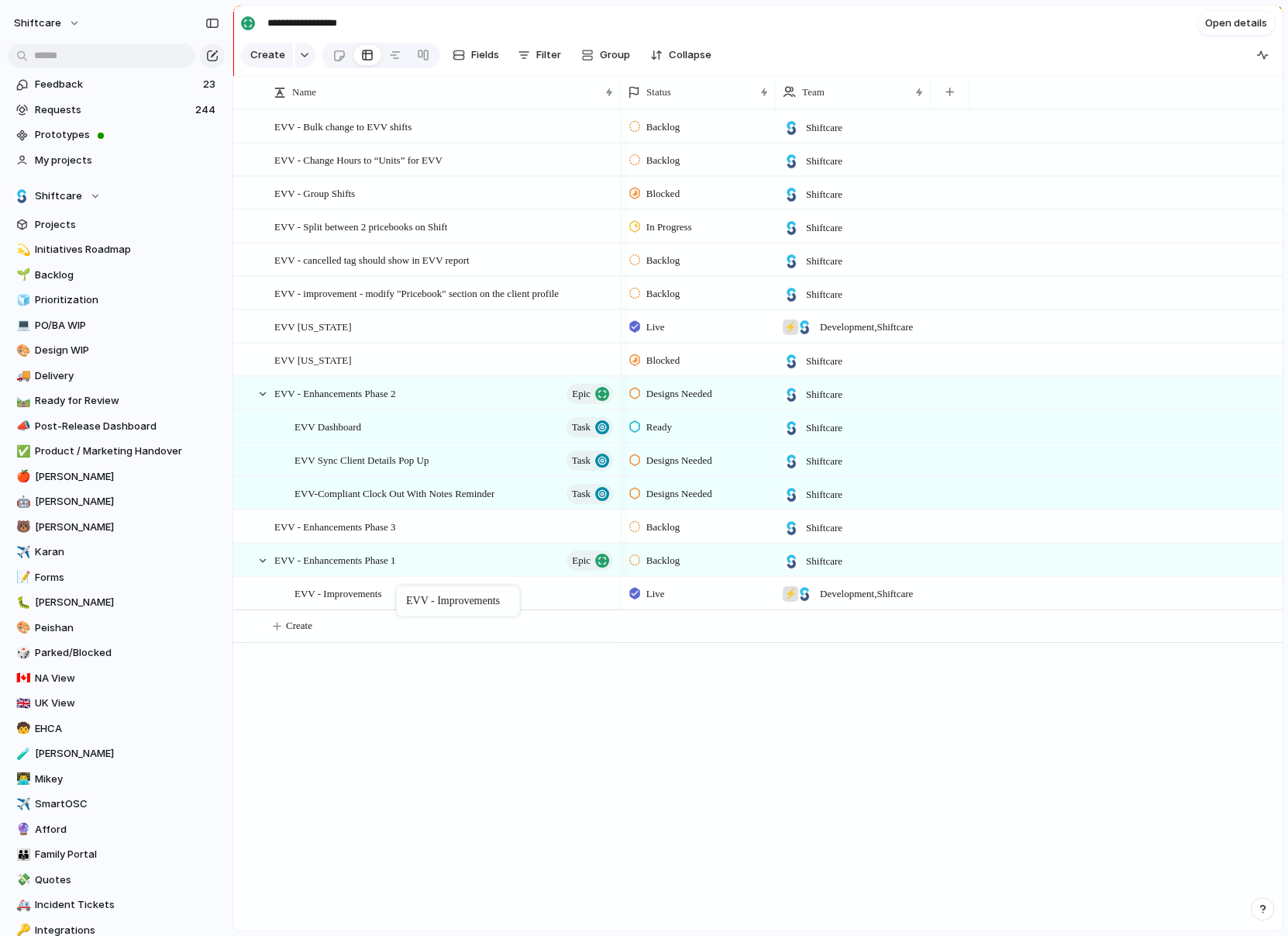
drag, startPoint x: 360, startPoint y: 219, endPoint x: 404, endPoint y: 589, distance: 372.6
click at [664, 570] on div "Backlog" at bounding box center [698, 557] width 153 height 27
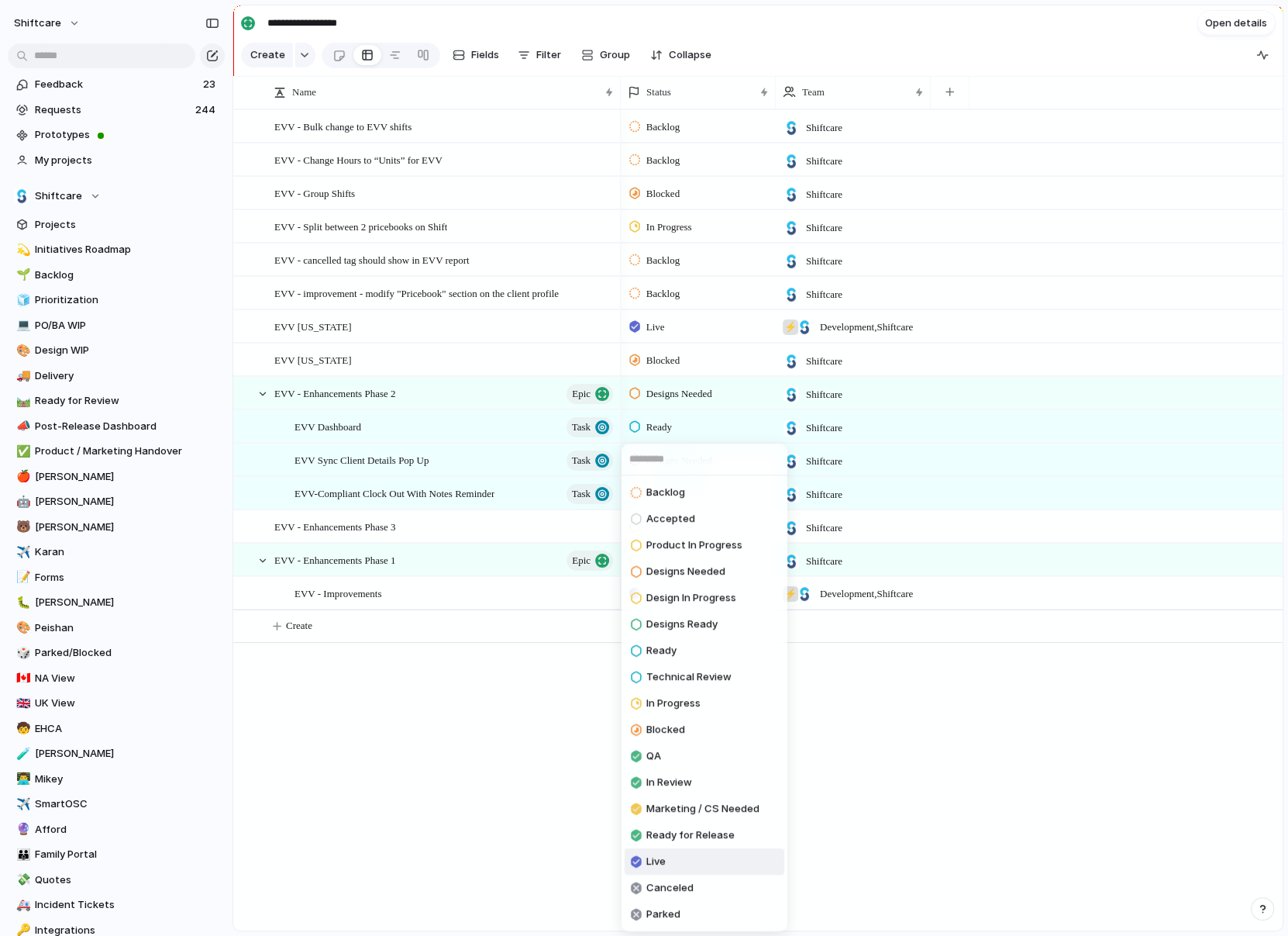
click at [661, 858] on span "Live" at bounding box center [657, 861] width 19 height 15
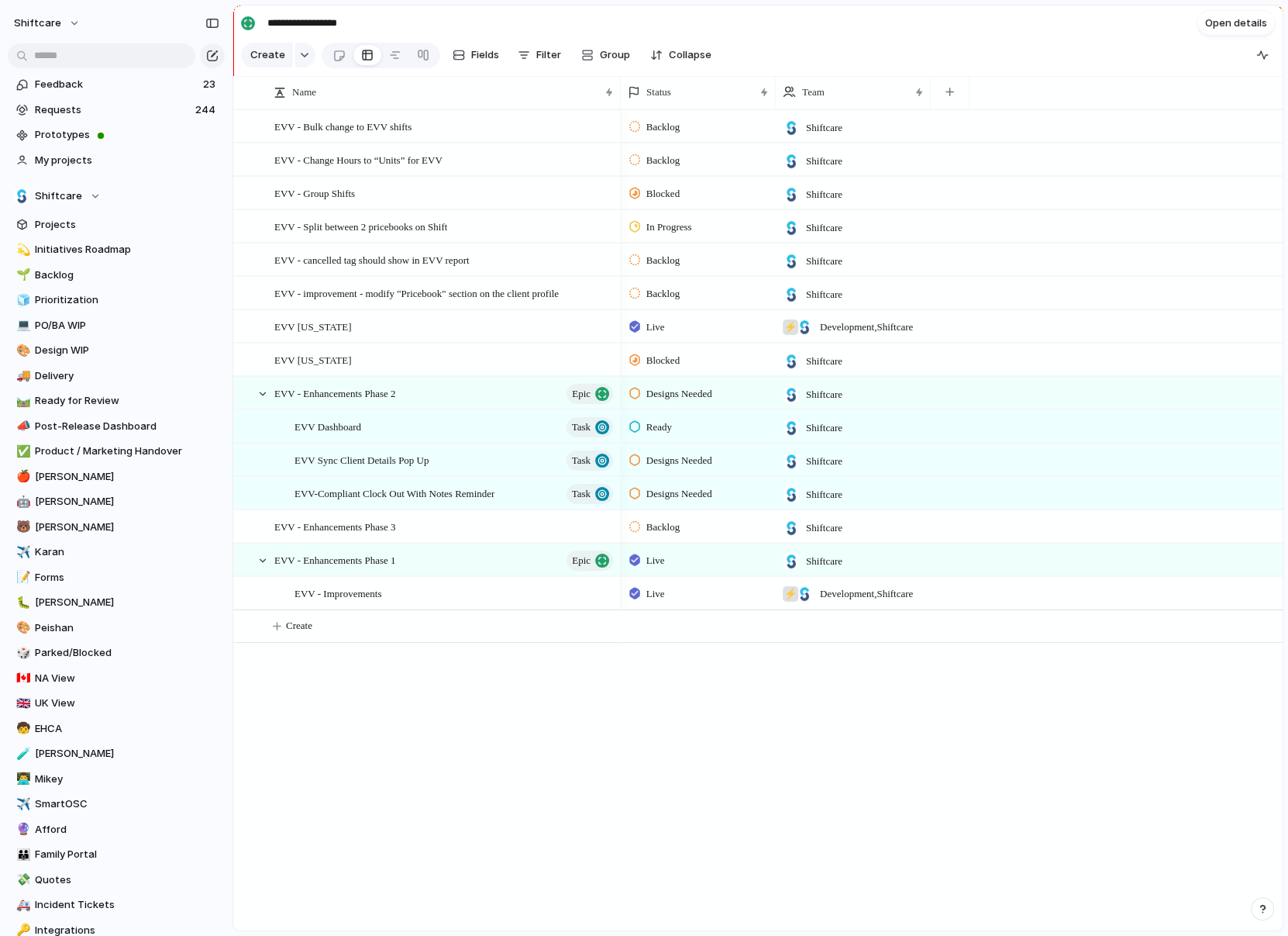
click at [506, 718] on div "EVV - Bulk change to EVV shifts EVV - Change Hours to “Units” for EVV EVV - Gro…" at bounding box center [757, 520] width 1049 height 821
drag, startPoint x: 395, startPoint y: 318, endPoint x: 360, endPoint y: 311, distance: 35.7
click at [317, 527] on span "EVV - Enhancements Phase 3" at bounding box center [334, 526] width 121 height 18
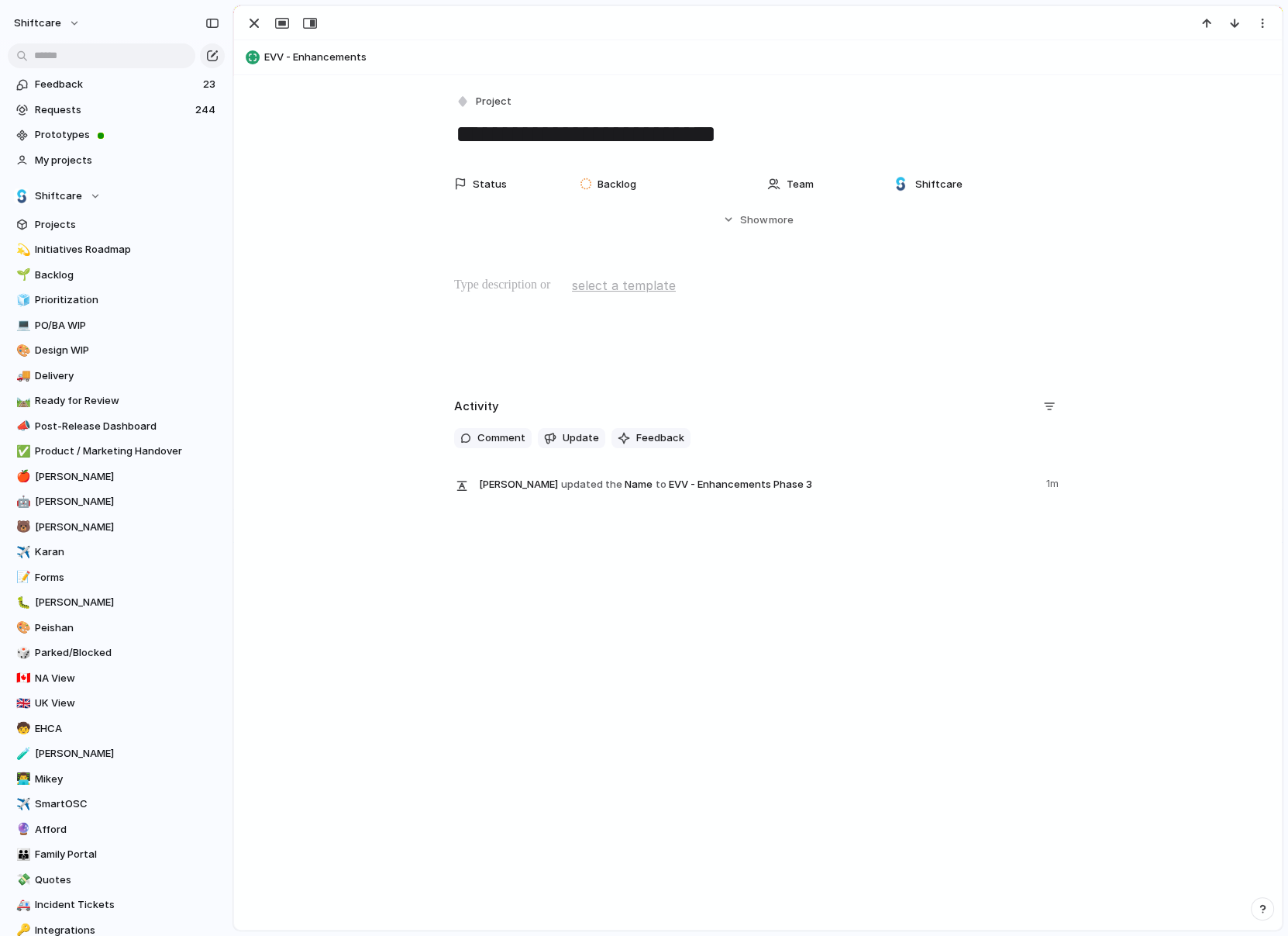
click at [468, 114] on div "**********" at bounding box center [758, 120] width 608 height 59
click at [468, 109] on button "Project" at bounding box center [485, 102] width 63 height 23
click at [489, 243] on span "Epic" at bounding box center [493, 240] width 20 height 15
click at [561, 710] on div "**********" at bounding box center [757, 503] width 1048 height 854
click at [259, 18] on div "button" at bounding box center [254, 23] width 19 height 19
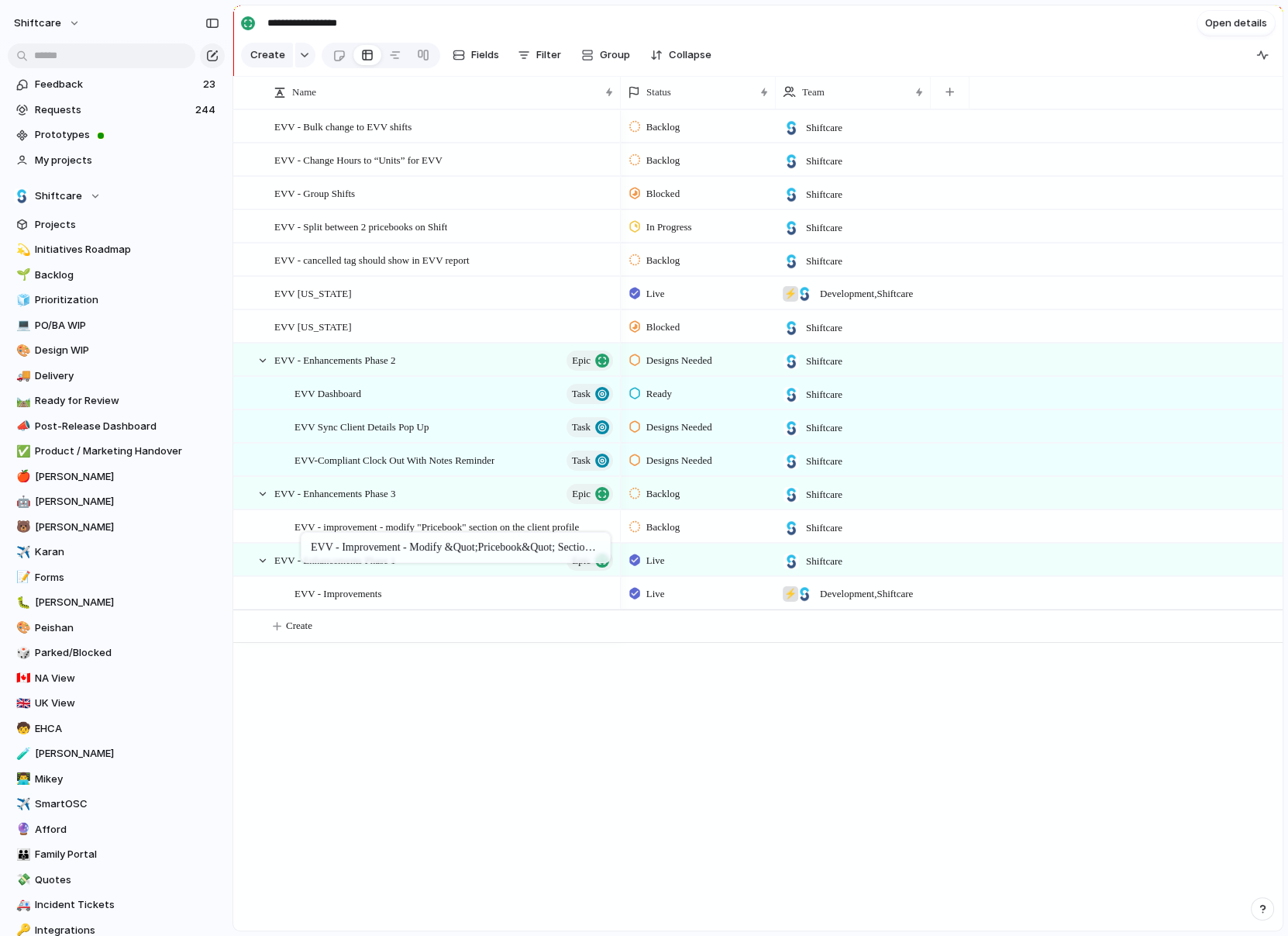
drag, startPoint x: 319, startPoint y: 323, endPoint x: 310, endPoint y: 526, distance: 203.2
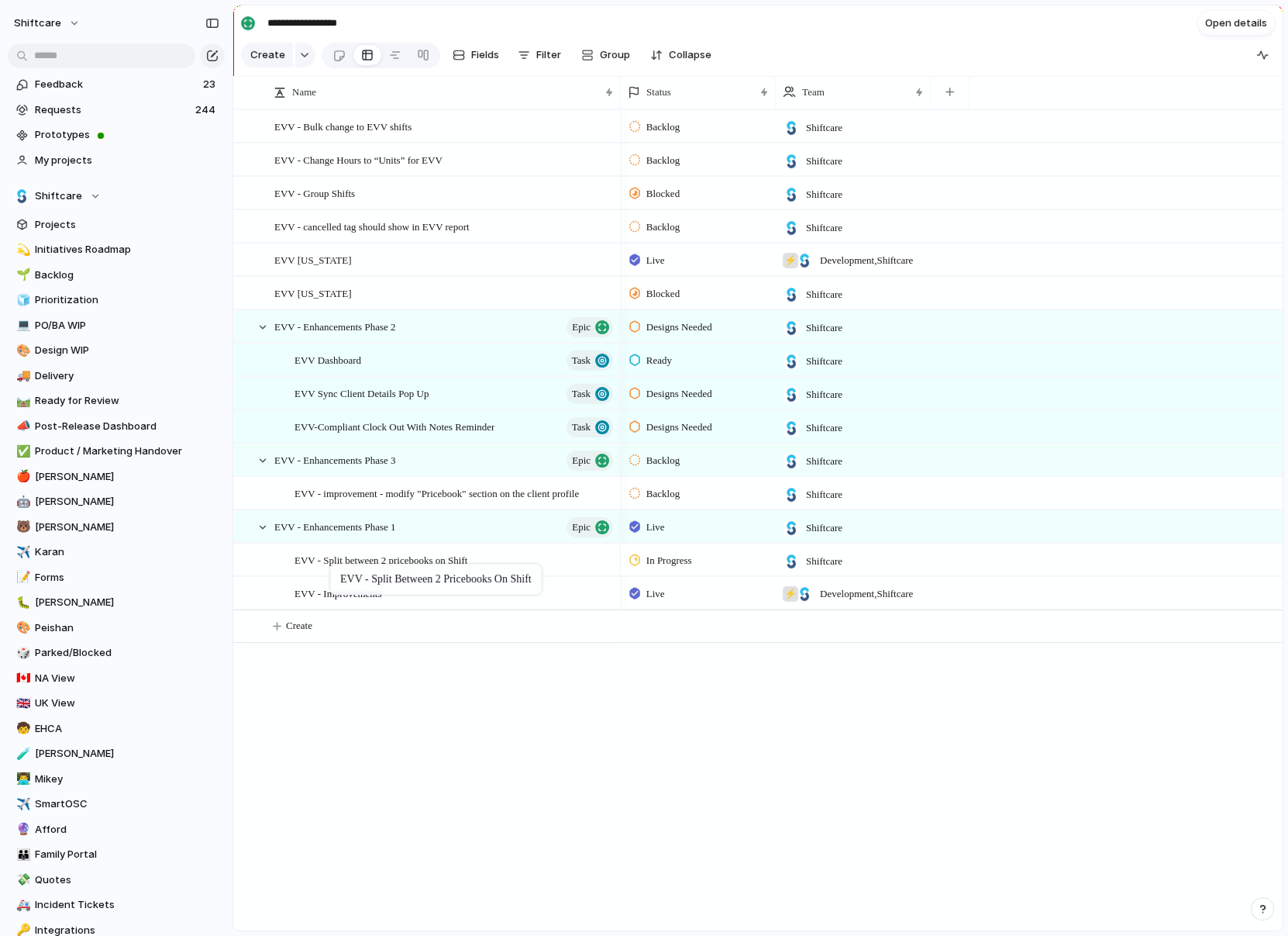
drag, startPoint x: 313, startPoint y: 224, endPoint x: 338, endPoint y: 568, distance: 344.9
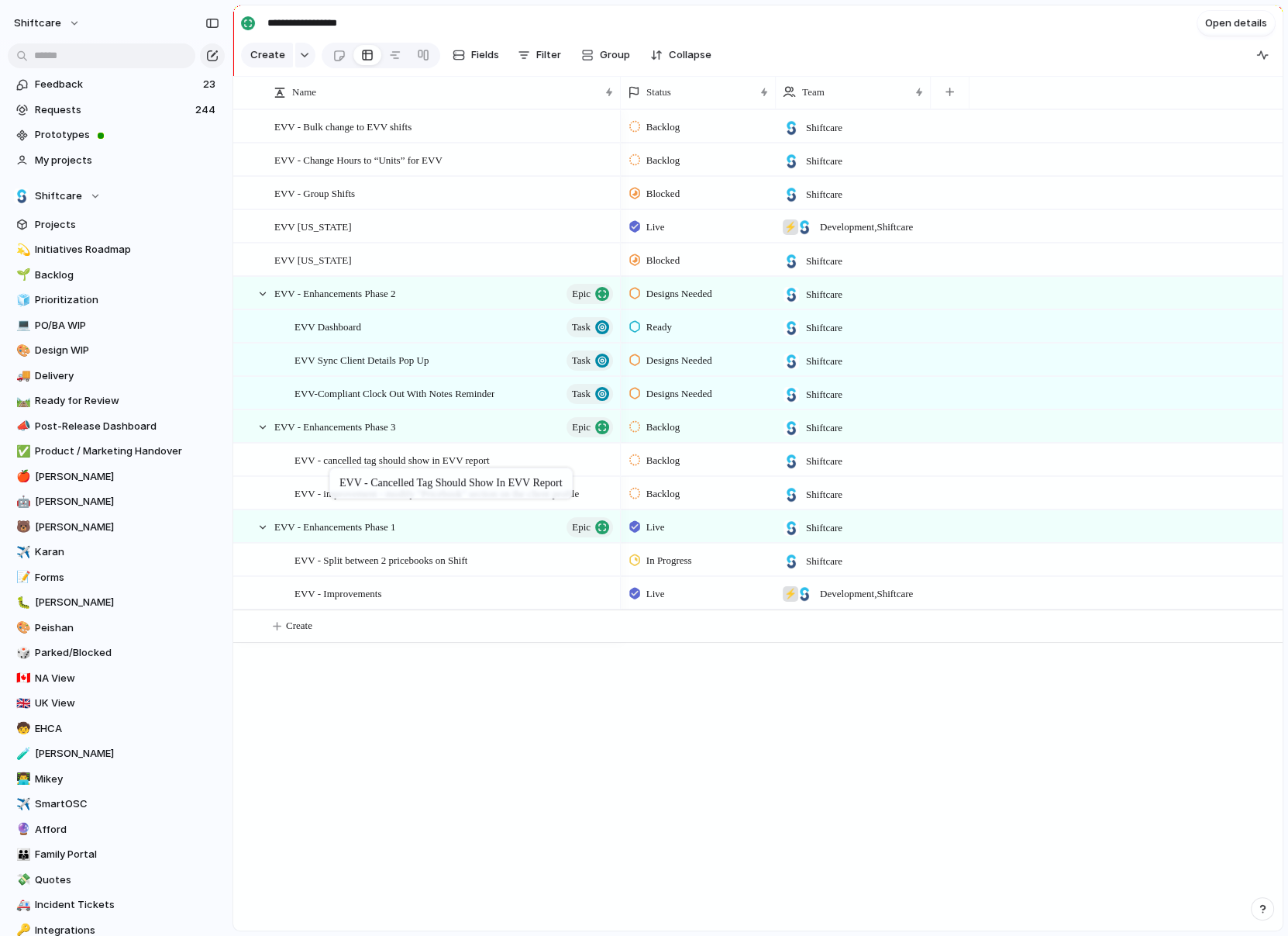
drag, startPoint x: 325, startPoint y: 227, endPoint x: 337, endPoint y: 469, distance: 242.3
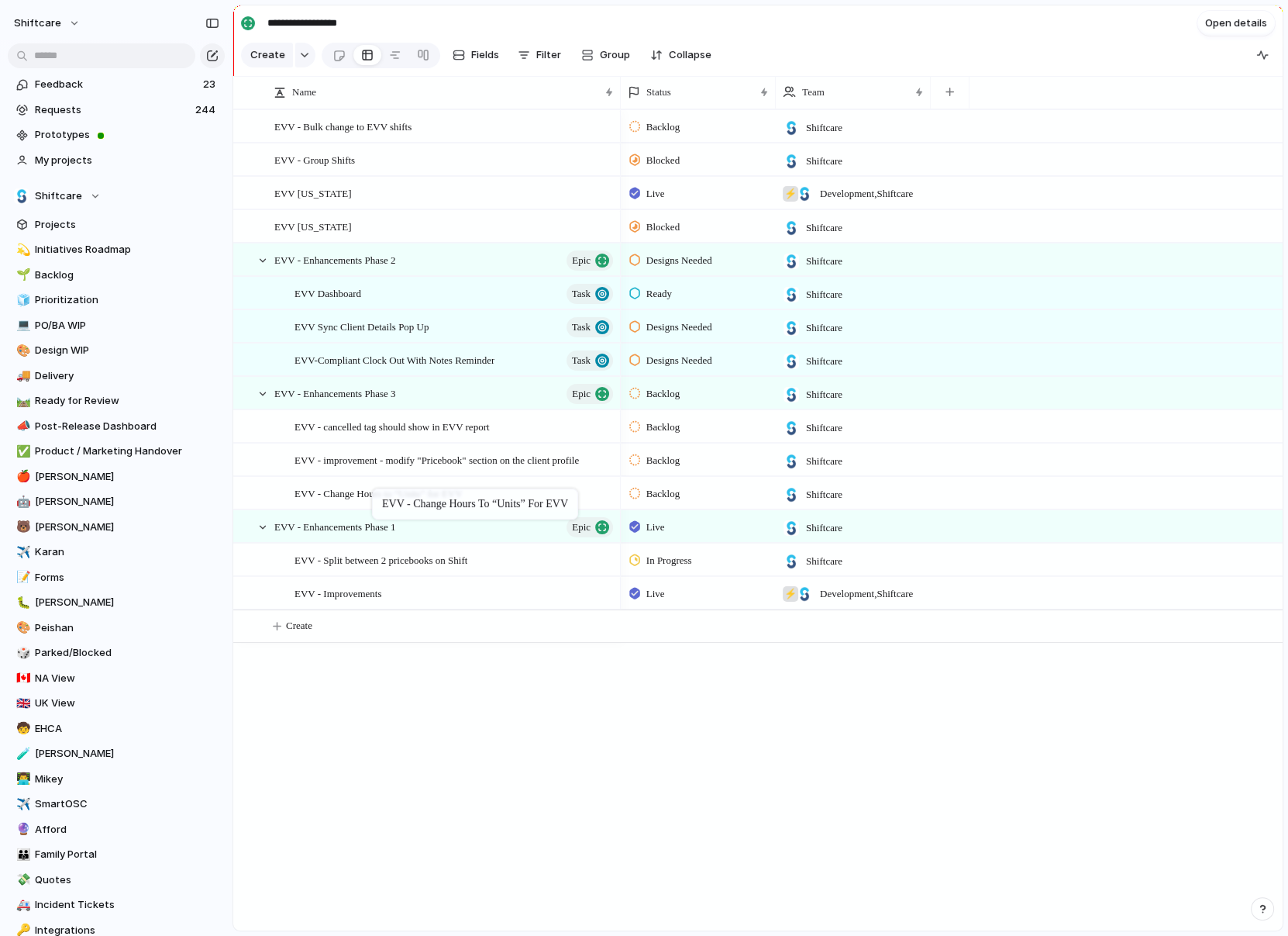
drag, startPoint x: 329, startPoint y: 157, endPoint x: 380, endPoint y: 492, distance: 338.9
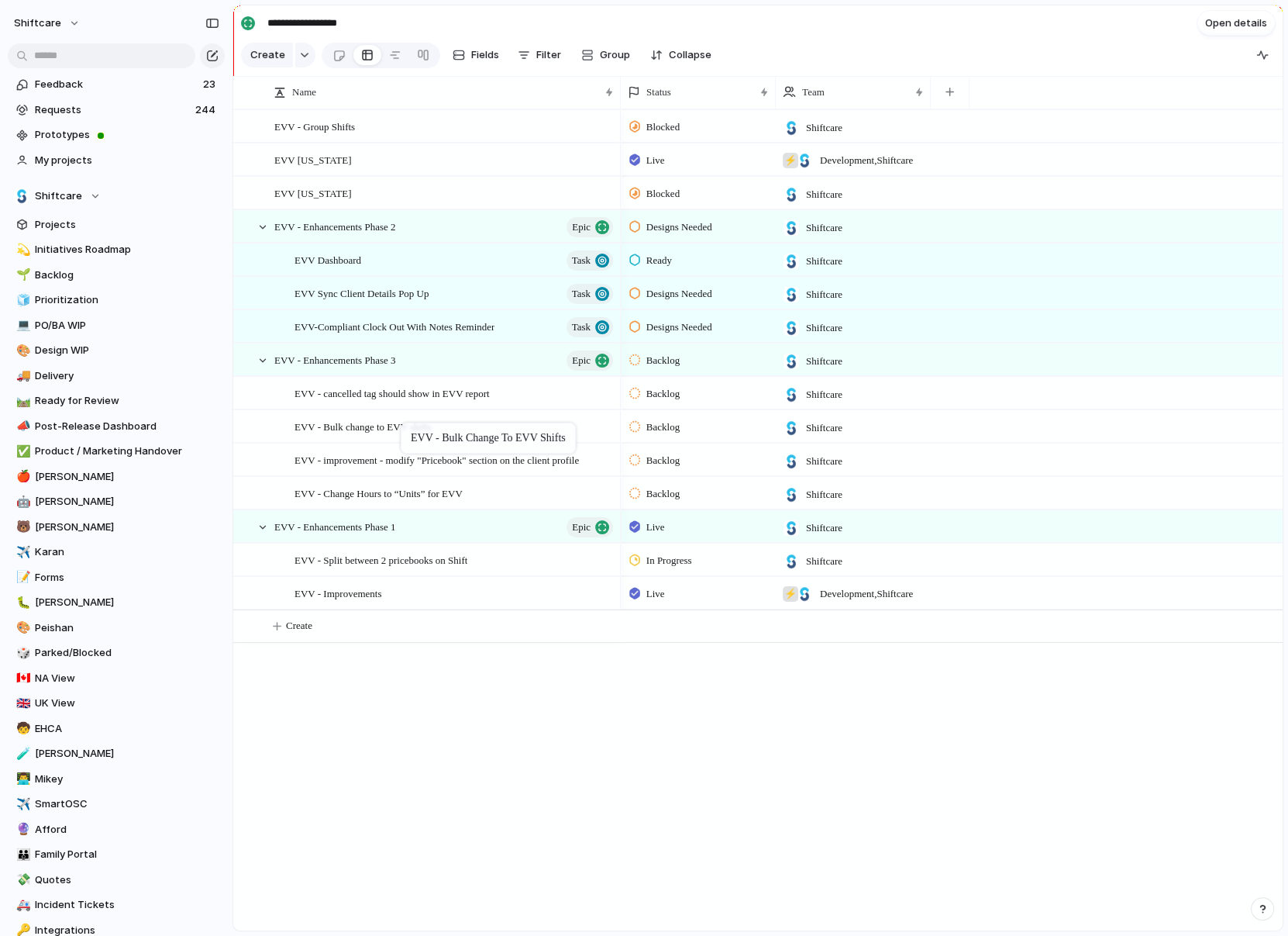
drag, startPoint x: 364, startPoint y: 125, endPoint x: 408, endPoint y: 425, distance: 303.2
click at [469, 388] on span "EVV - cancelled tag should show in EVV report" at bounding box center [392, 393] width 196 height 18
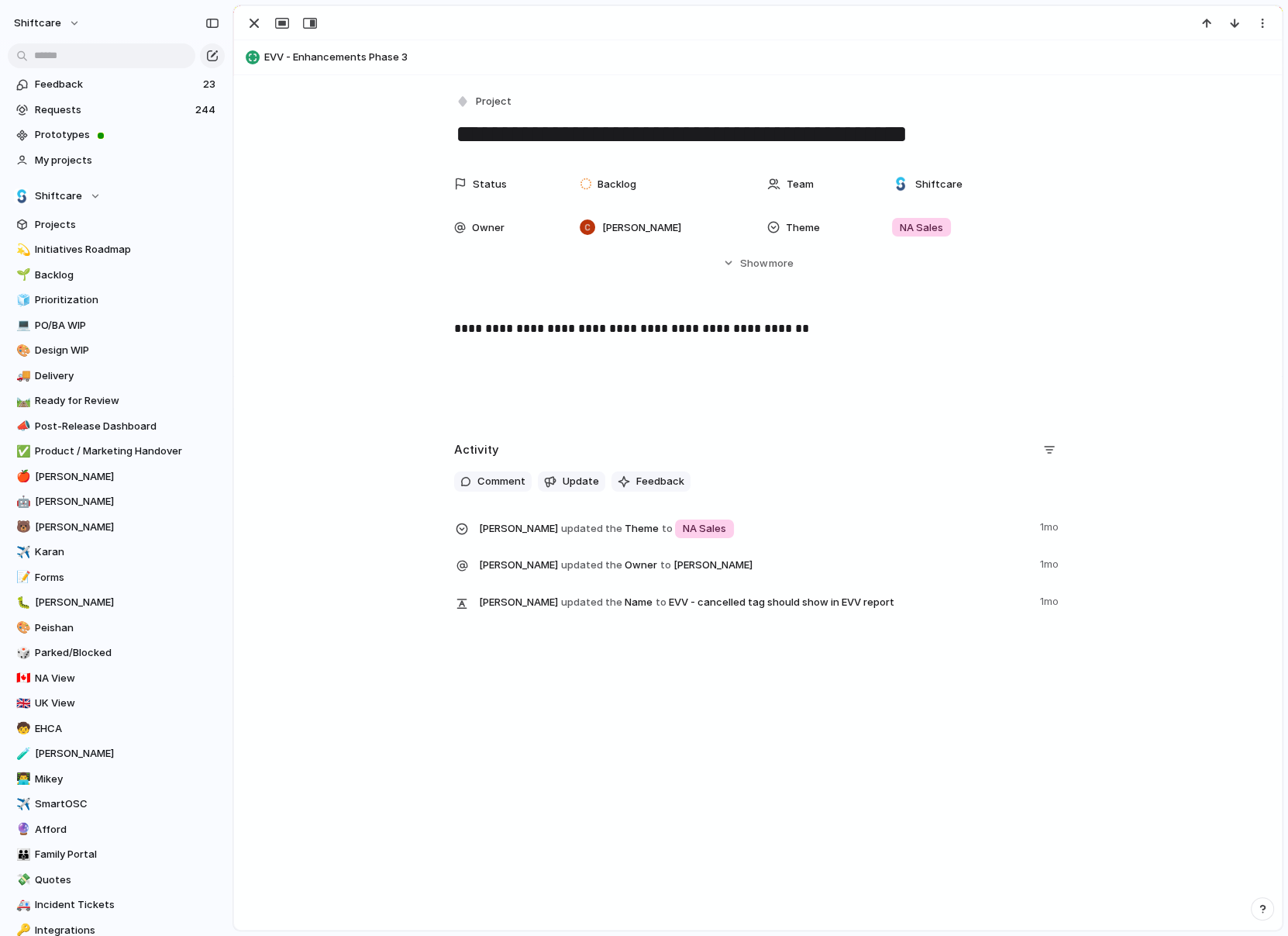
click at [479, 89] on div "**********" at bounding box center [757, 352] width 1048 height 553
click at [462, 101] on div "button" at bounding box center [463, 101] width 14 height 14
click at [482, 250] on li "Epic" at bounding box center [520, 241] width 127 height 25
click at [467, 113] on div "**********" at bounding box center [758, 120] width 608 height 59
click at [467, 103] on div "button" at bounding box center [463, 101] width 14 height 14
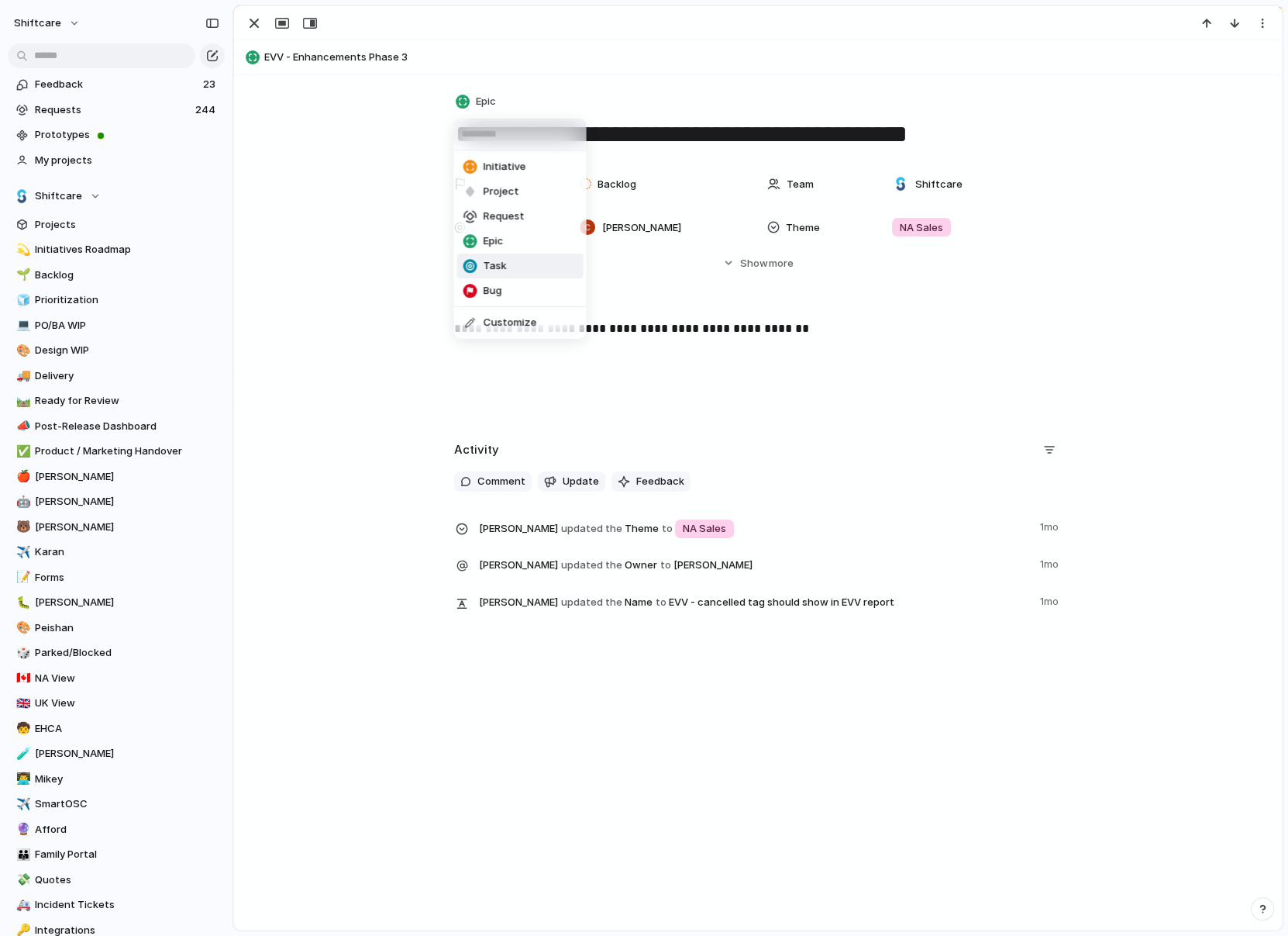
click at [476, 270] on div at bounding box center [469, 265] width 14 height 14
click at [256, 24] on div "button" at bounding box center [254, 23] width 19 height 19
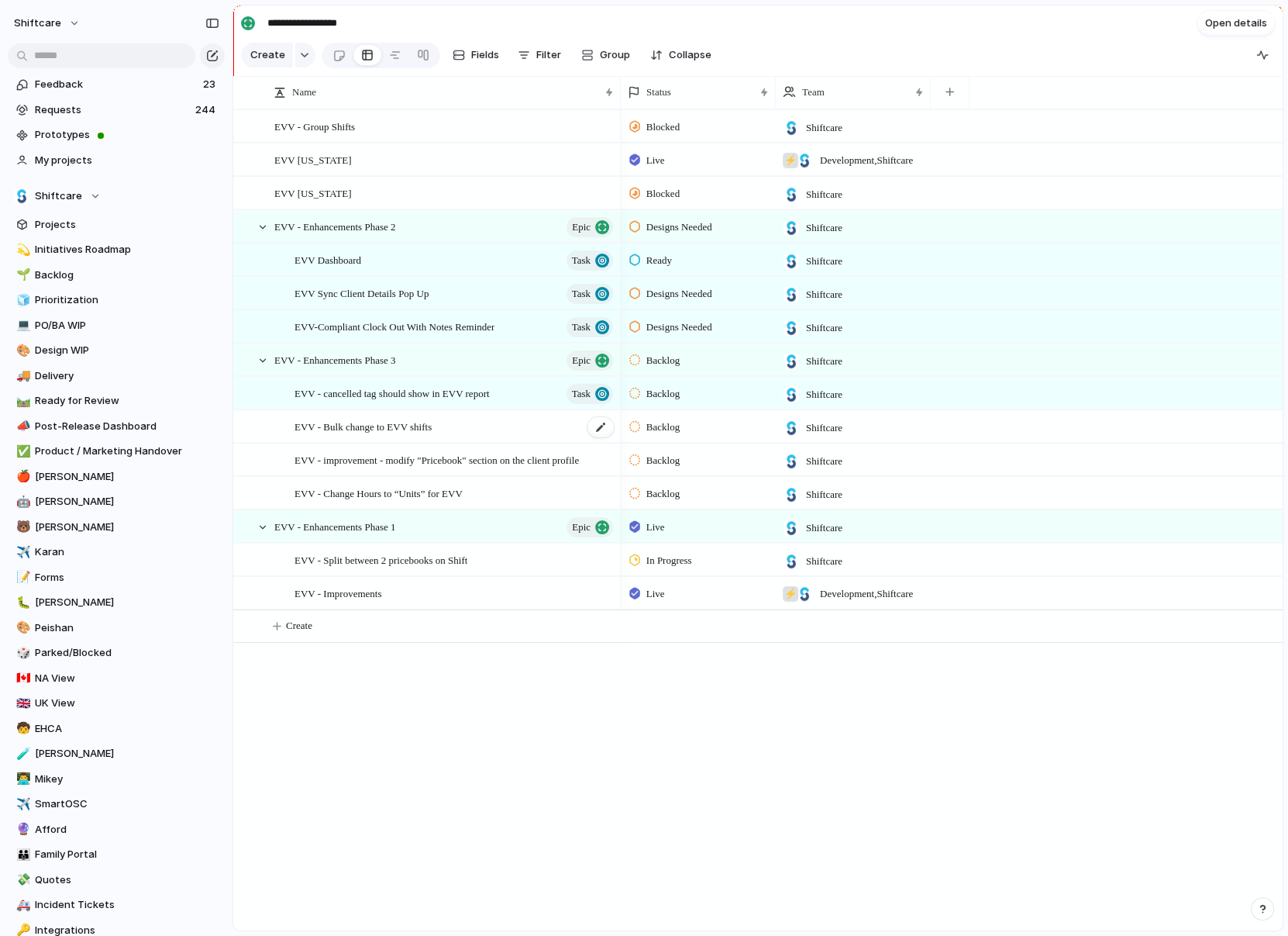
click at [477, 428] on div "EVV - Bulk change to EVV shifts" at bounding box center [454, 426] width 321 height 32
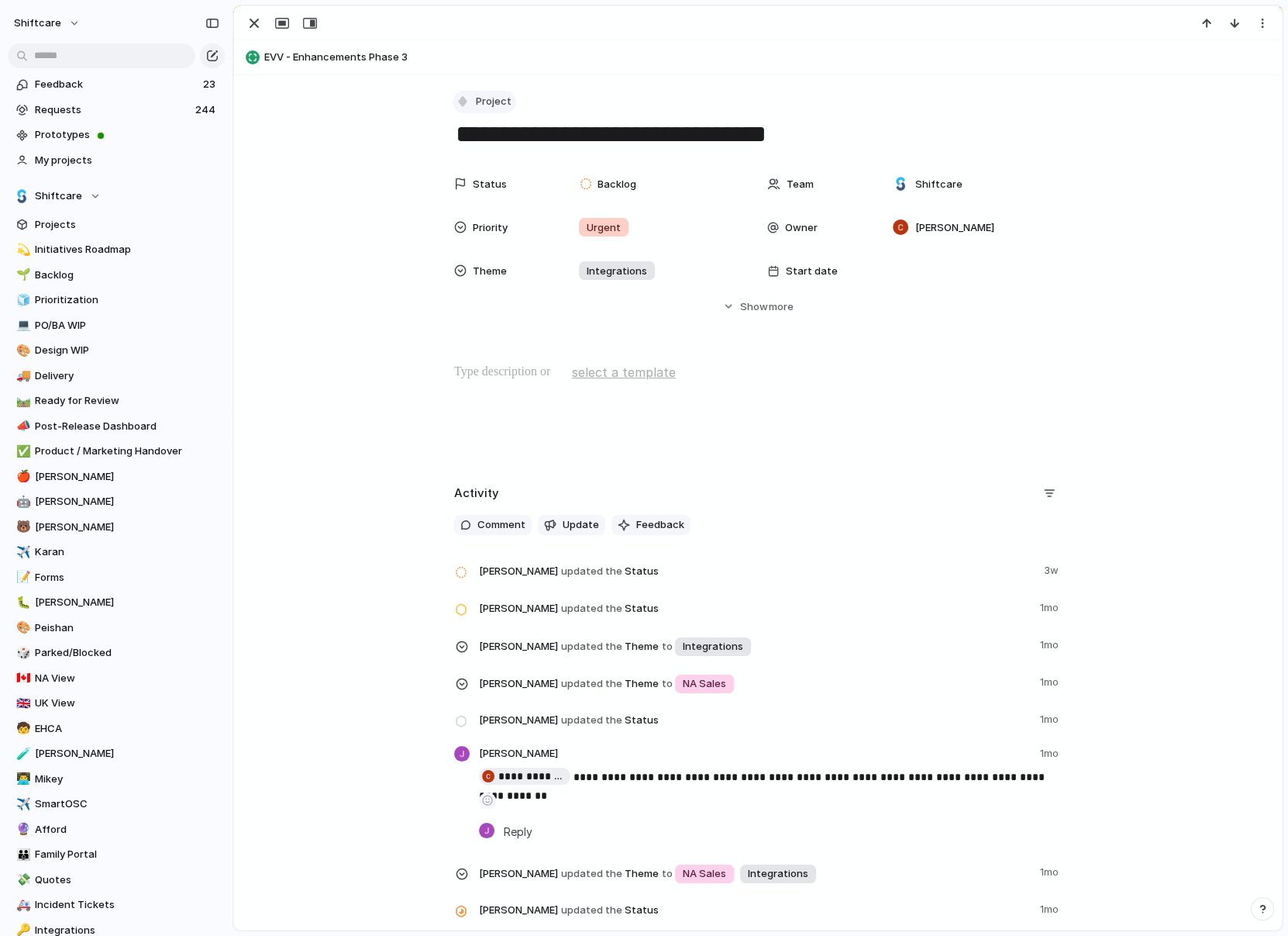
click at [482, 106] on span "Project" at bounding box center [493, 101] width 36 height 15
click at [483, 276] on li "Task" at bounding box center [520, 265] width 127 height 25
click at [269, 26] on button "button" at bounding box center [282, 23] width 25 height 20
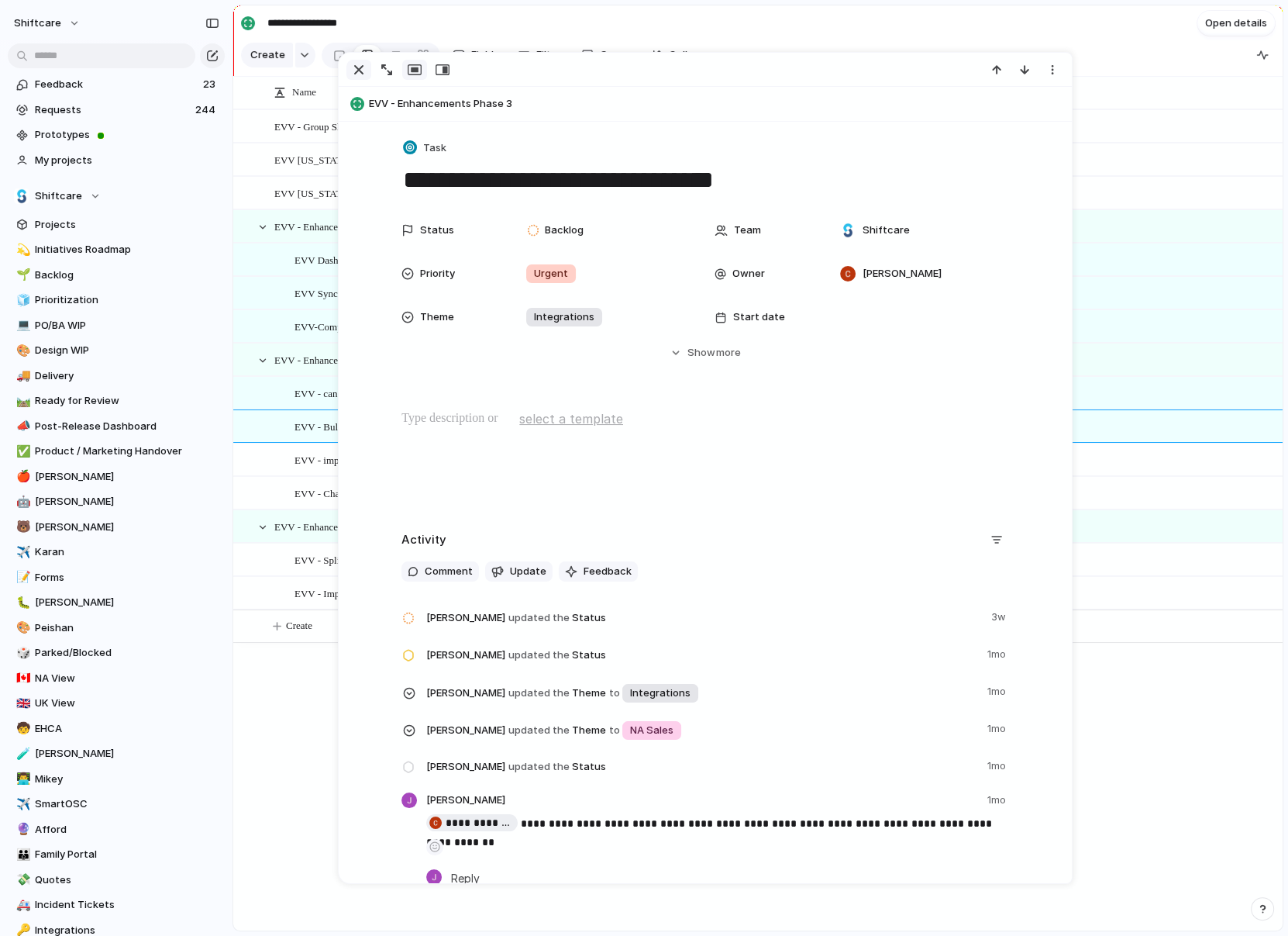
click at [347, 60] on button "button" at bounding box center [359, 70] width 25 height 20
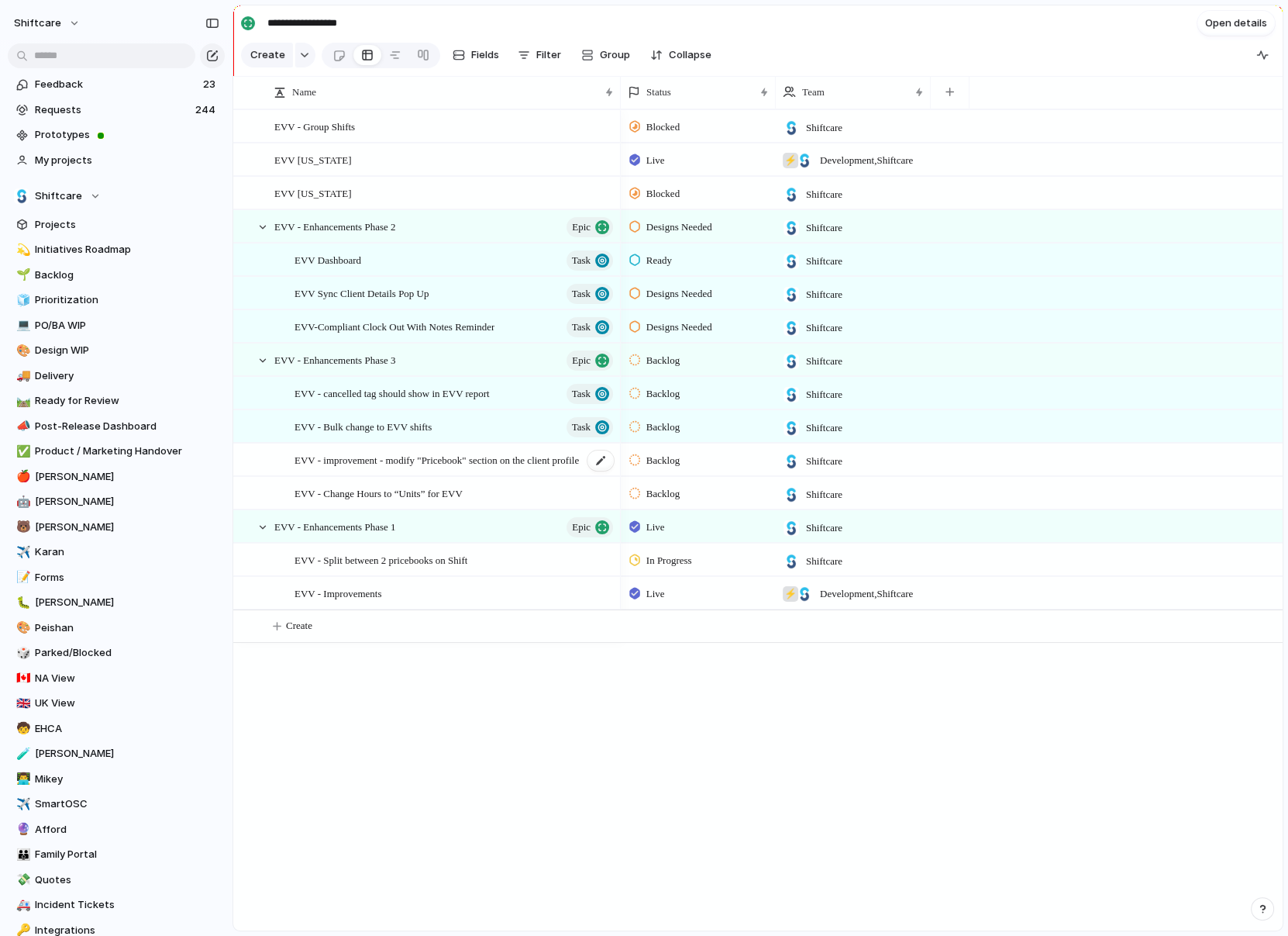
click at [377, 458] on span "EVV - improvement - modify "Pricebook" section on the client profile" at bounding box center [437, 459] width 285 height 18
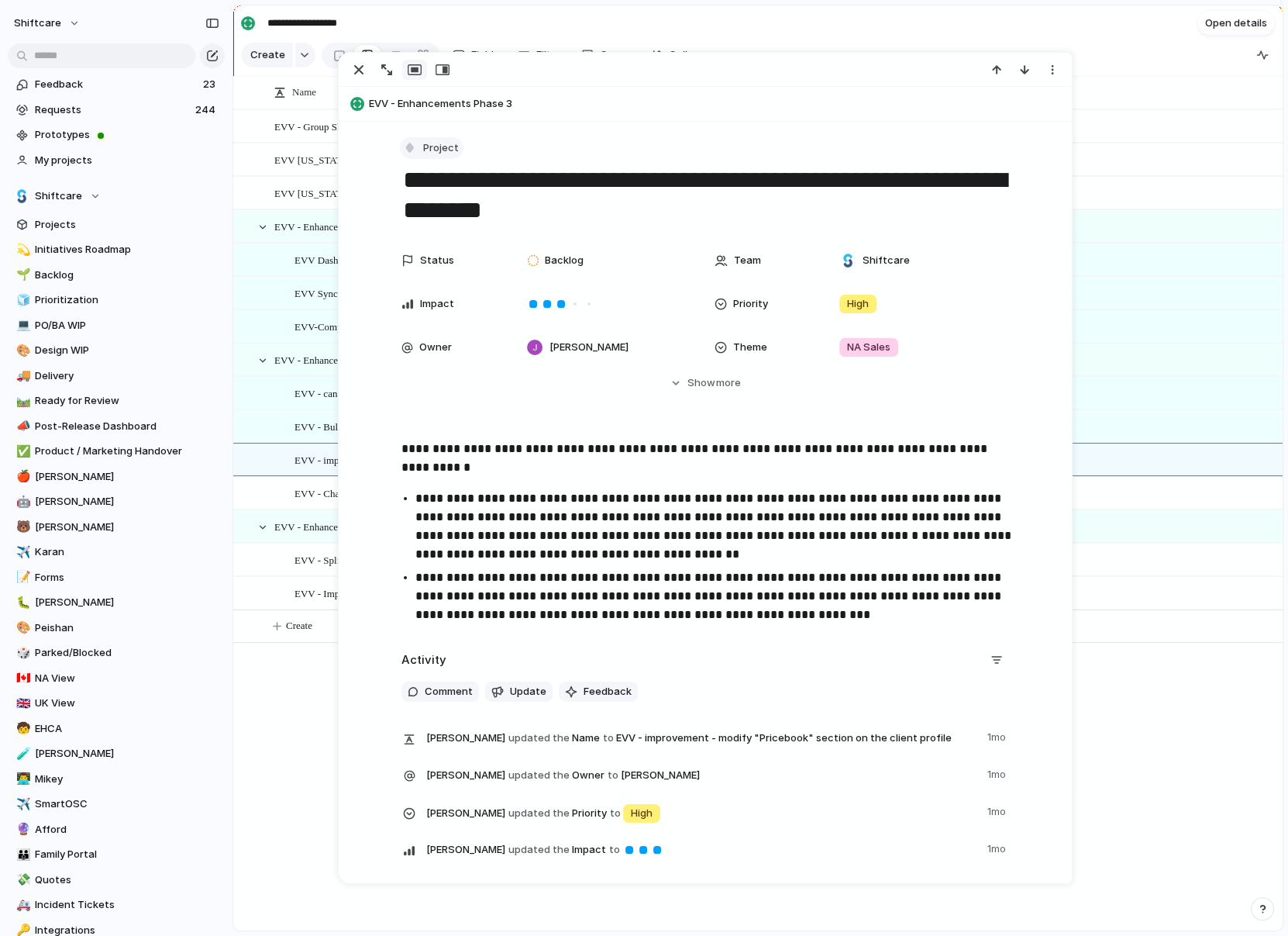
click at [417, 156] on button "Project" at bounding box center [432, 149] width 63 height 23
click at [443, 319] on span "Task" at bounding box center [442, 312] width 24 height 15
click at [350, 71] on div "button" at bounding box center [359, 69] width 19 height 19
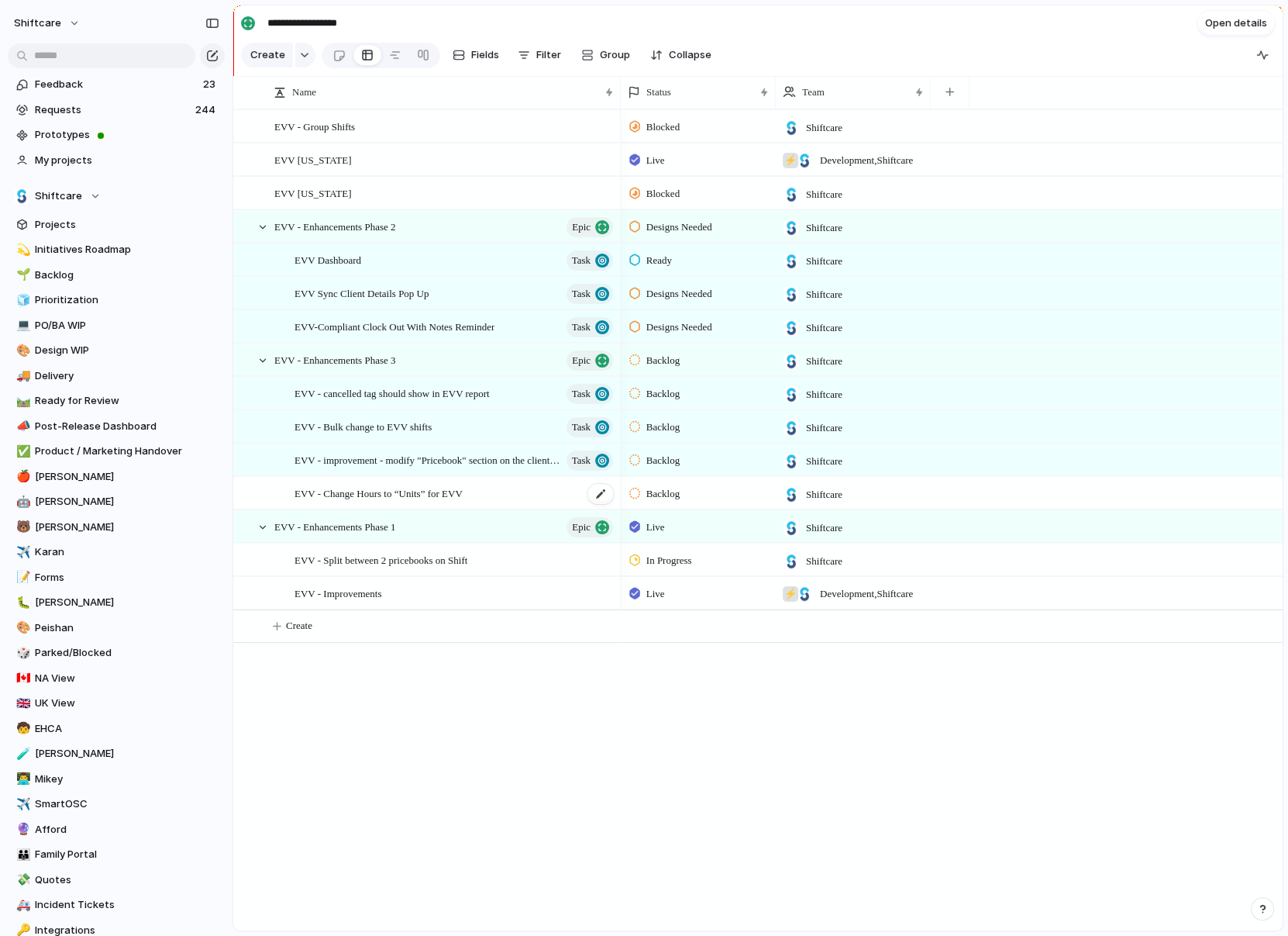
click at [385, 494] on span "EVV - Change Hours to “Units” for EVV" at bounding box center [378, 493] width 168 height 18
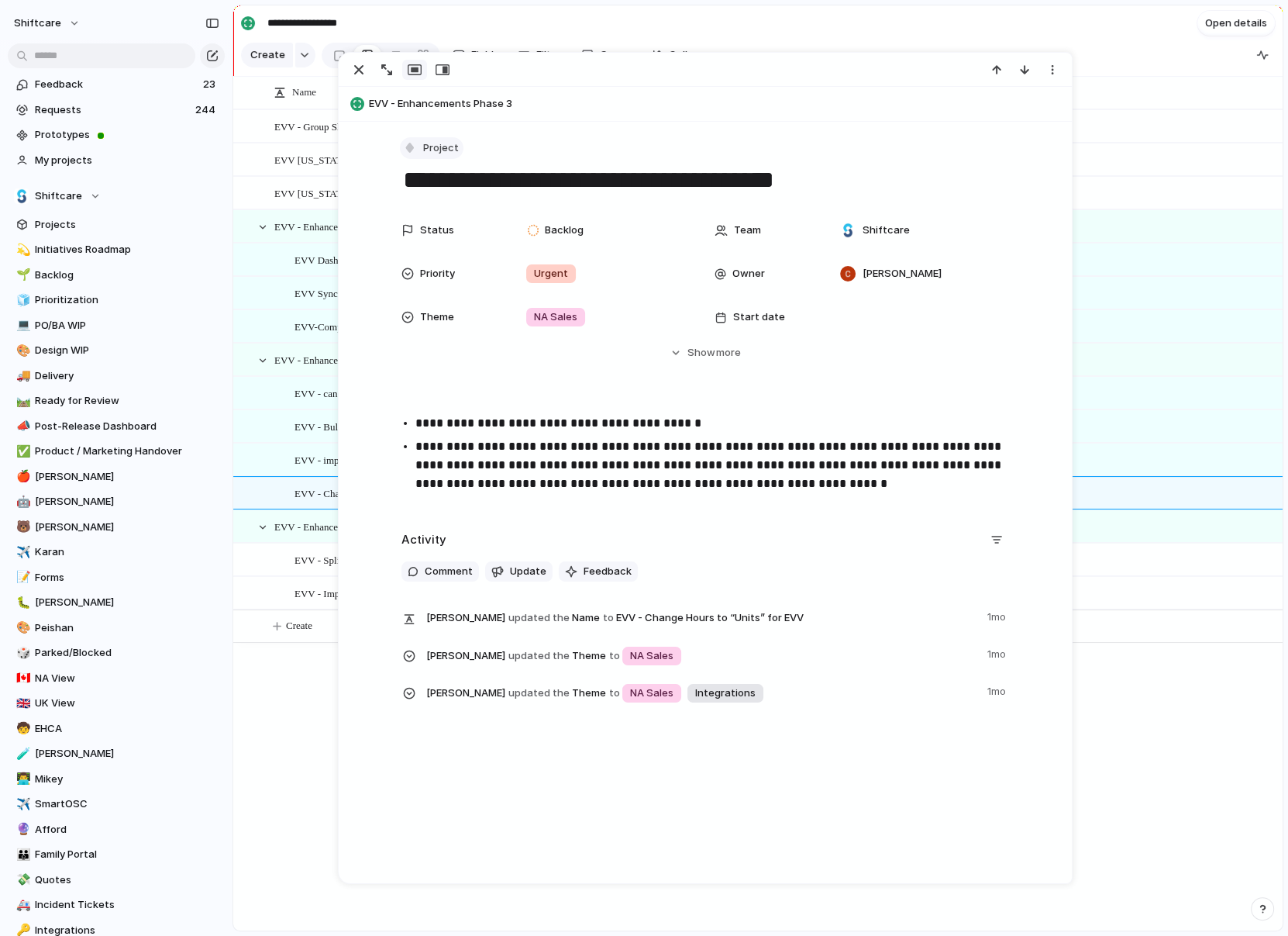
click at [405, 150] on div "button" at bounding box center [410, 147] width 14 height 14
click at [442, 317] on span "Task" at bounding box center [442, 312] width 24 height 15
click at [296, 364] on span "EVV - Enhancements Phase 3" at bounding box center [334, 360] width 121 height 18
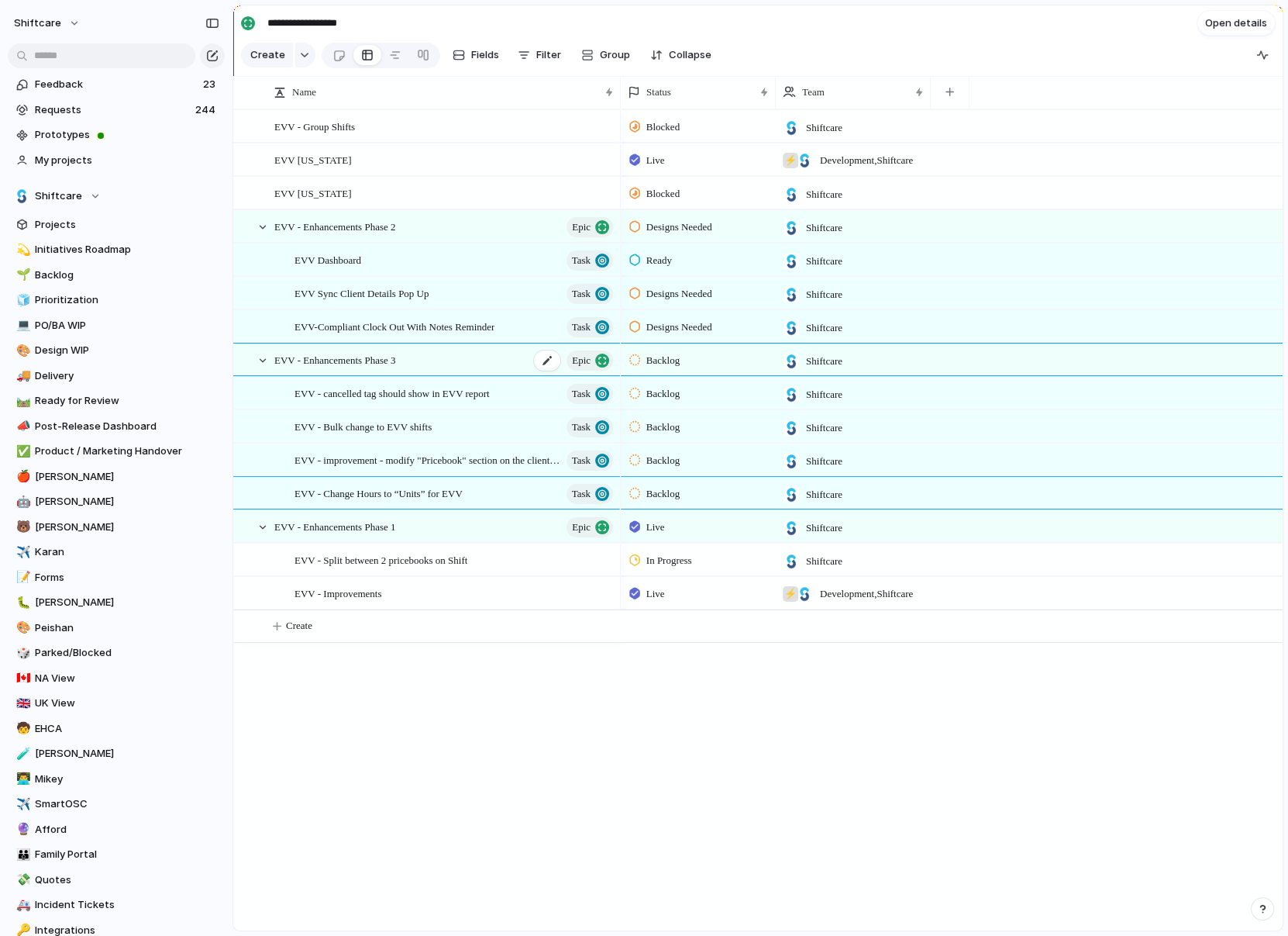
type textarea "**********"
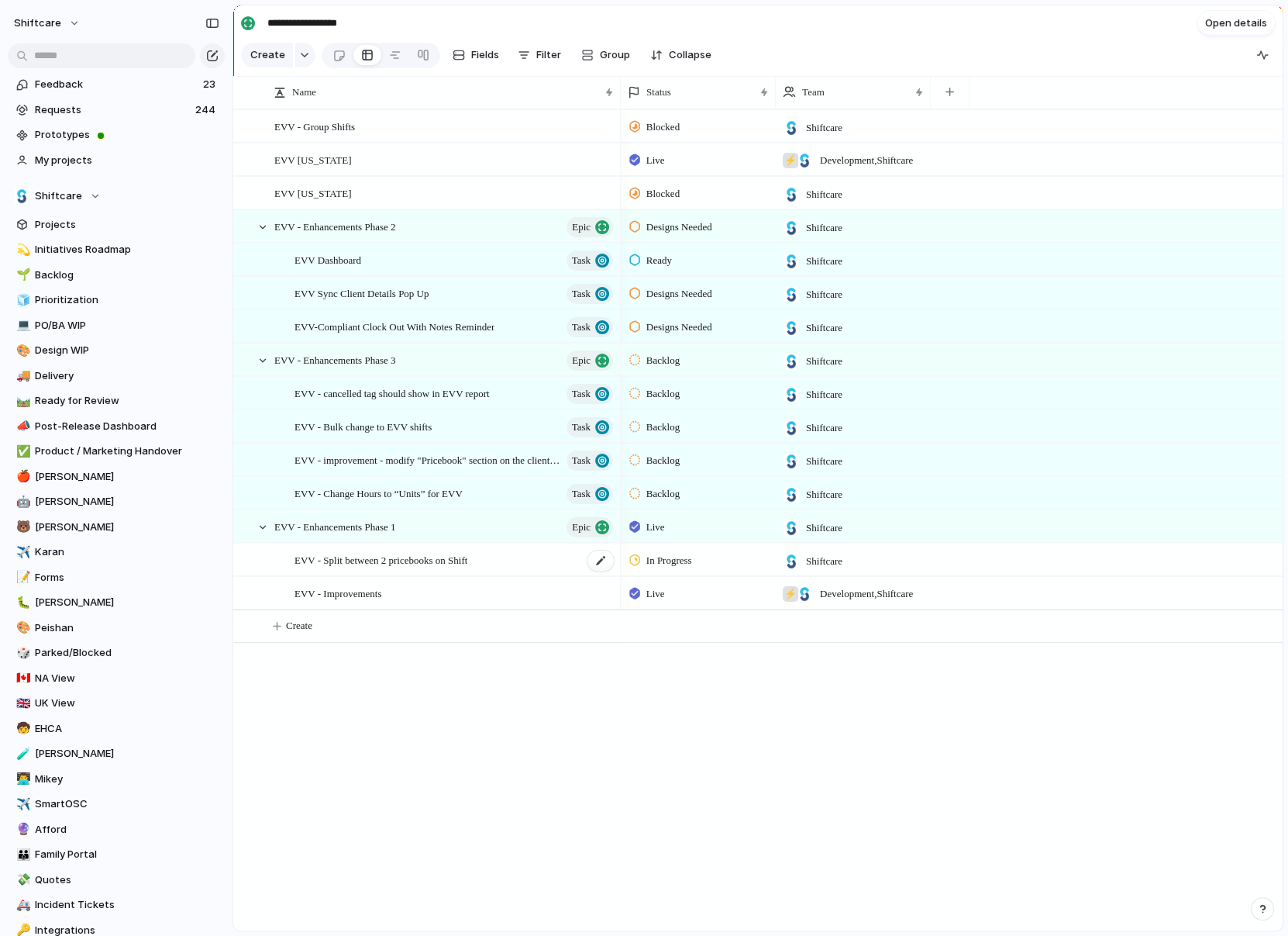
click at [376, 556] on span "EVV - Split between 2 pricebooks on Shift" at bounding box center [381, 559] width 173 height 18
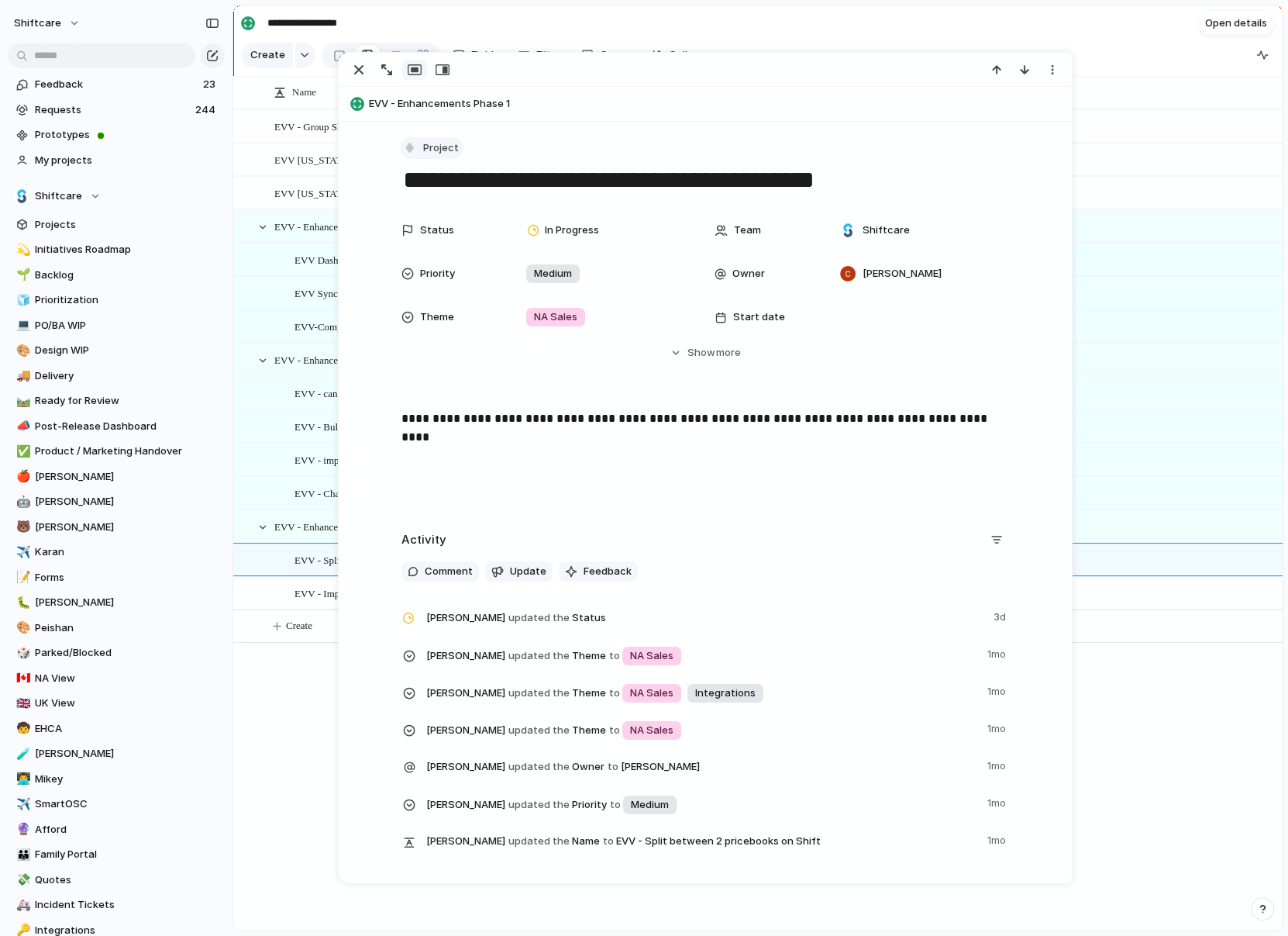
click at [407, 138] on button "Project" at bounding box center [432, 149] width 63 height 23
click at [433, 316] on span "Task" at bounding box center [442, 312] width 24 height 15
click at [314, 552] on span "EVV - Split between 2 pricebooks on Shift" at bounding box center [381, 559] width 173 height 18
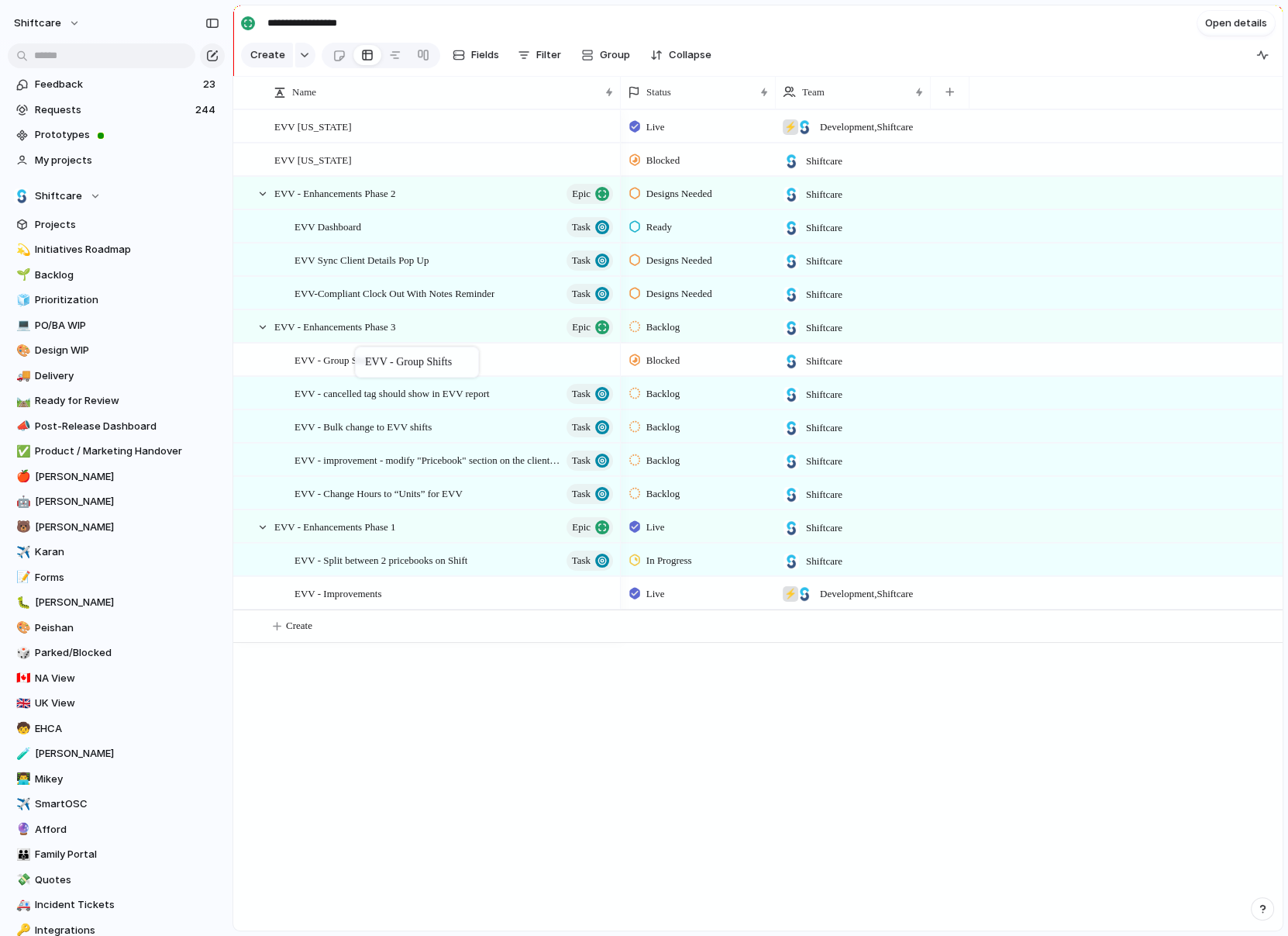
drag, startPoint x: 368, startPoint y: 127, endPoint x: 363, endPoint y: 350, distance: 223.1
click at [375, 360] on span "EVV - Group Shifts" at bounding box center [334, 360] width 80 height 18
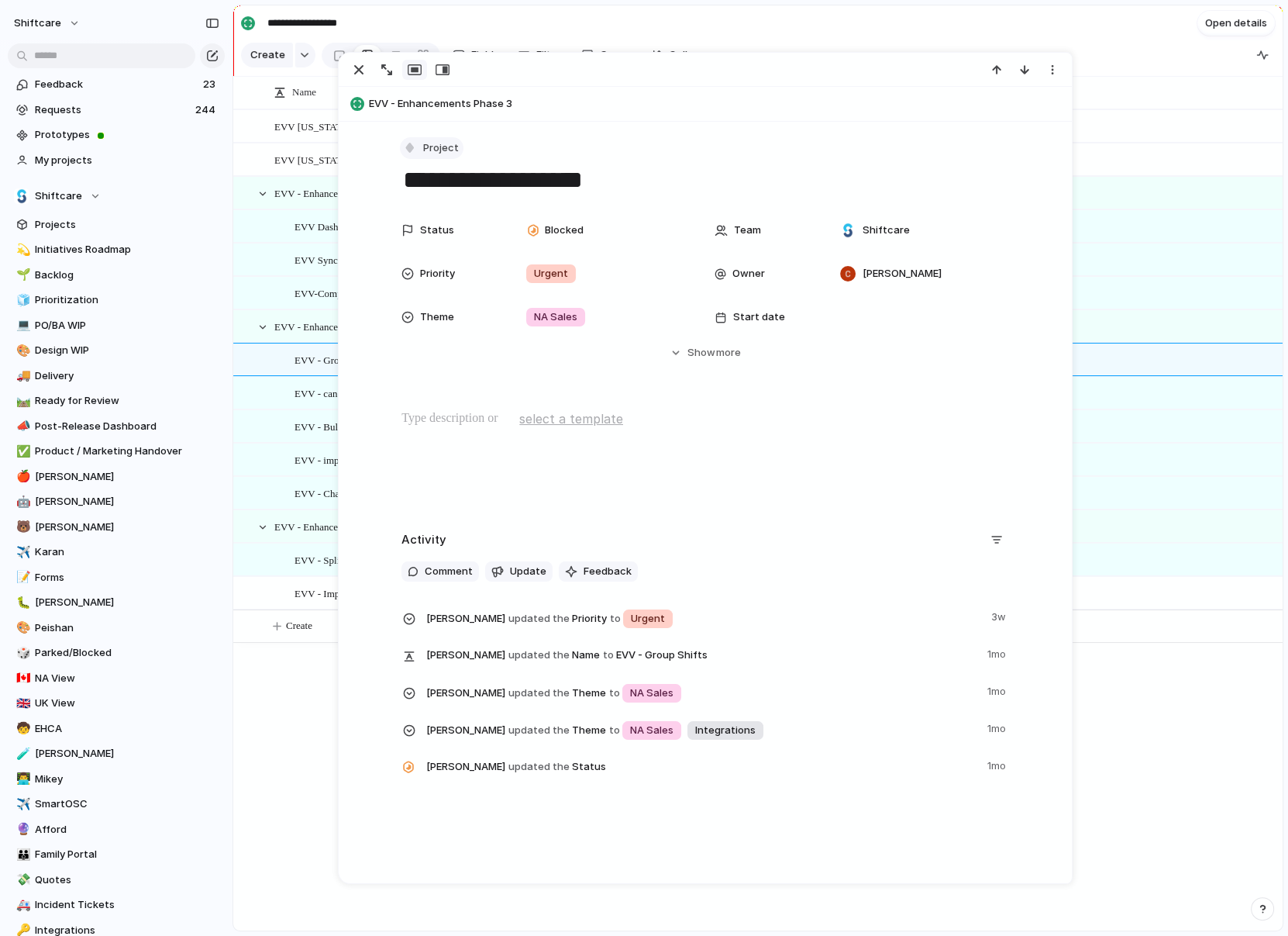
click at [416, 146] on div "button" at bounding box center [410, 147] width 14 height 14
click at [424, 307] on div at bounding box center [417, 312] width 14 height 14
click at [299, 211] on div "EVV Dashboard Task" at bounding box center [454, 226] width 321 height 32
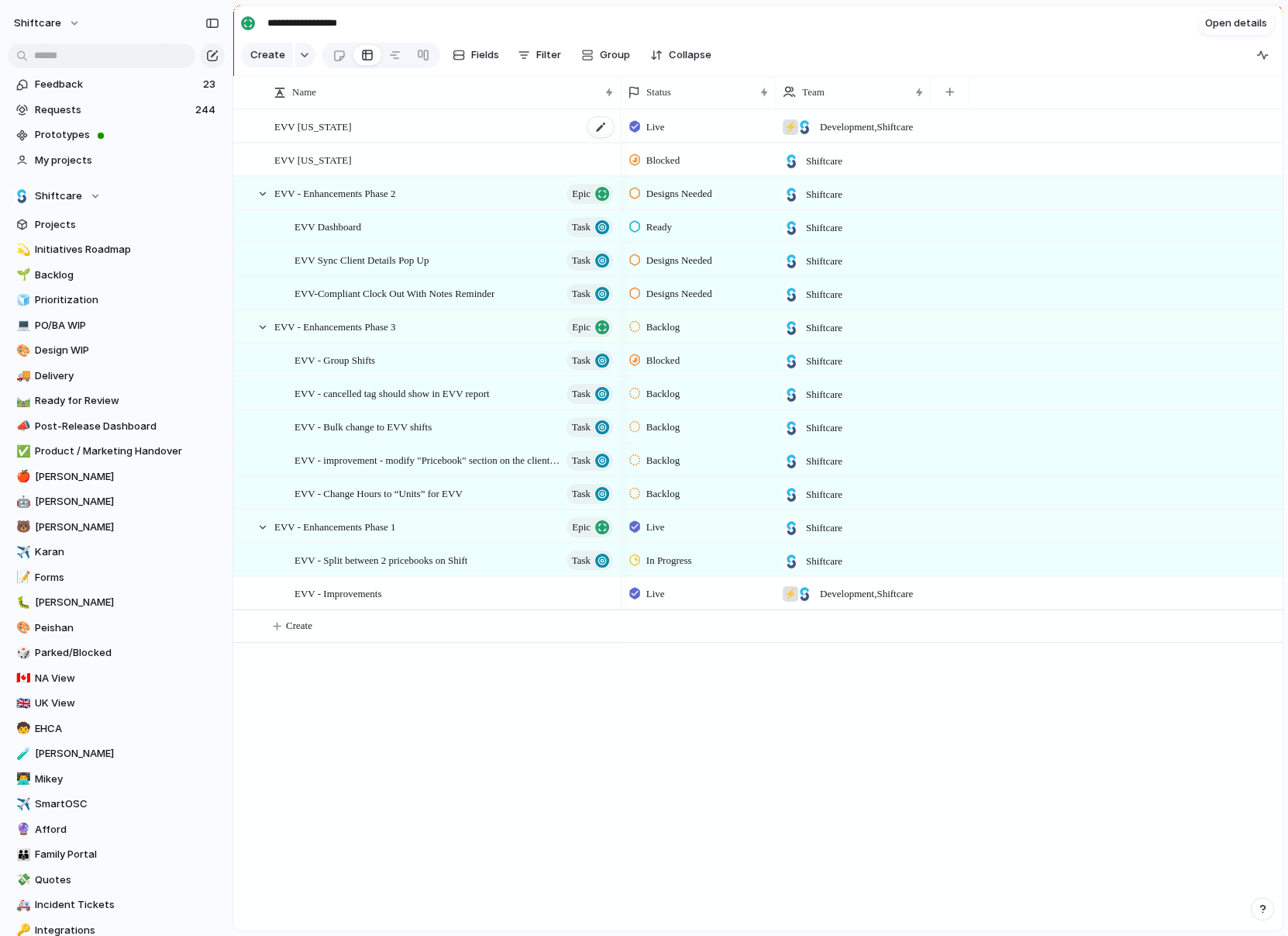
click at [337, 127] on span "EVV Colorado" at bounding box center [312, 126] width 77 height 18
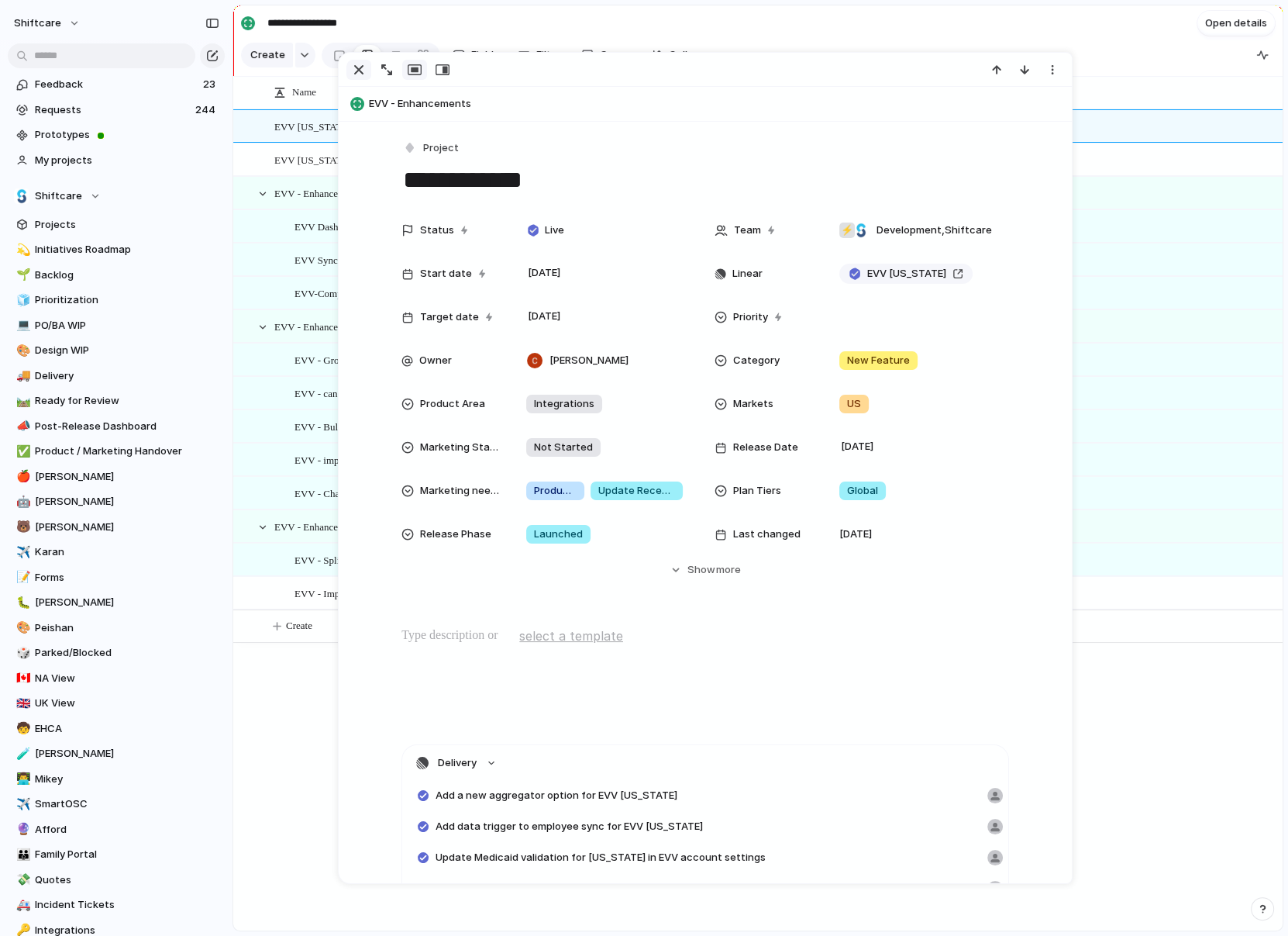
click at [347, 72] on button "button" at bounding box center [359, 70] width 25 height 20
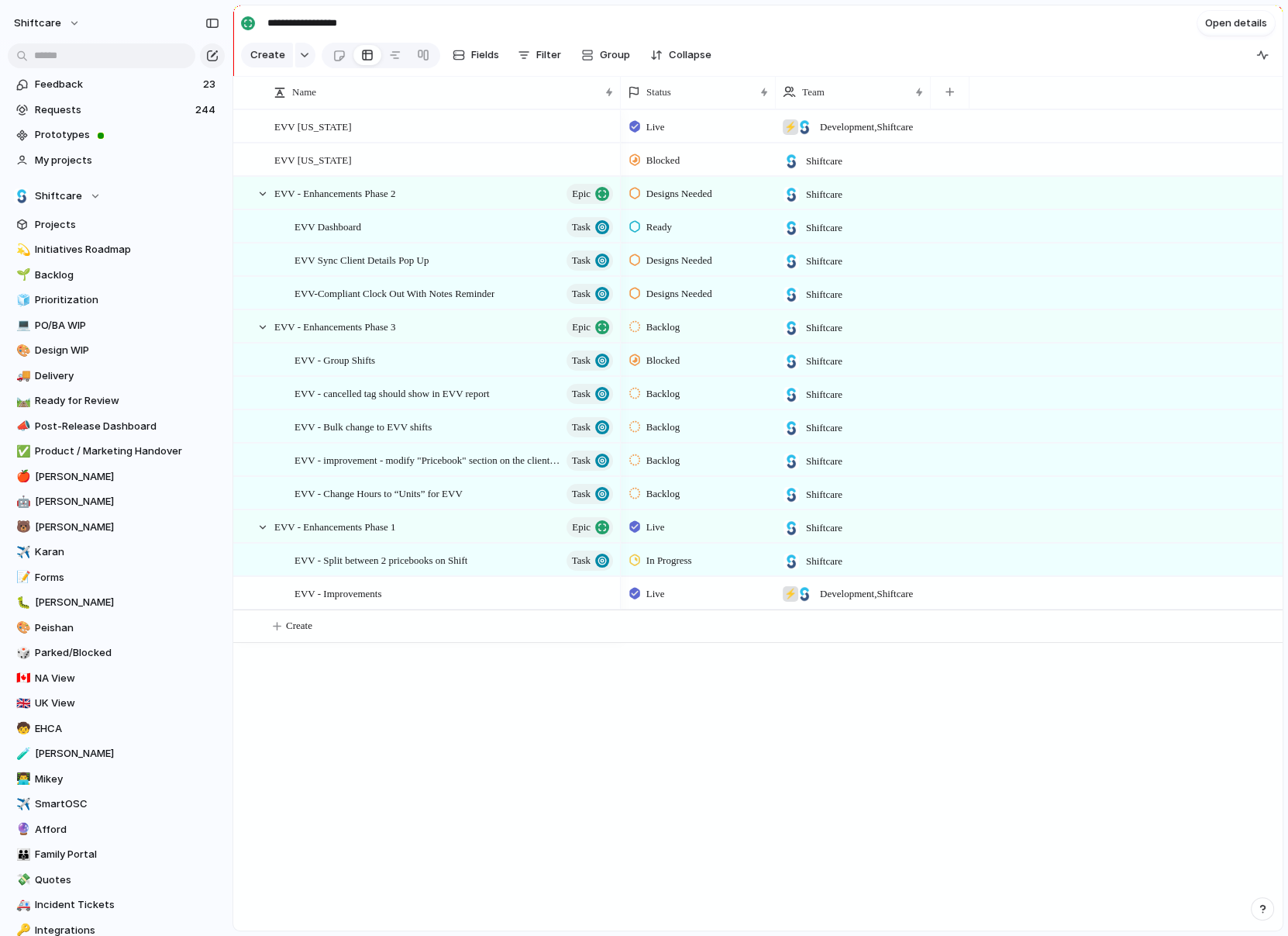
click at [238, 22] on section "**********" at bounding box center [757, 23] width 1049 height 35
click at [251, 23] on div "**********" at bounding box center [342, 23] width 203 height 25
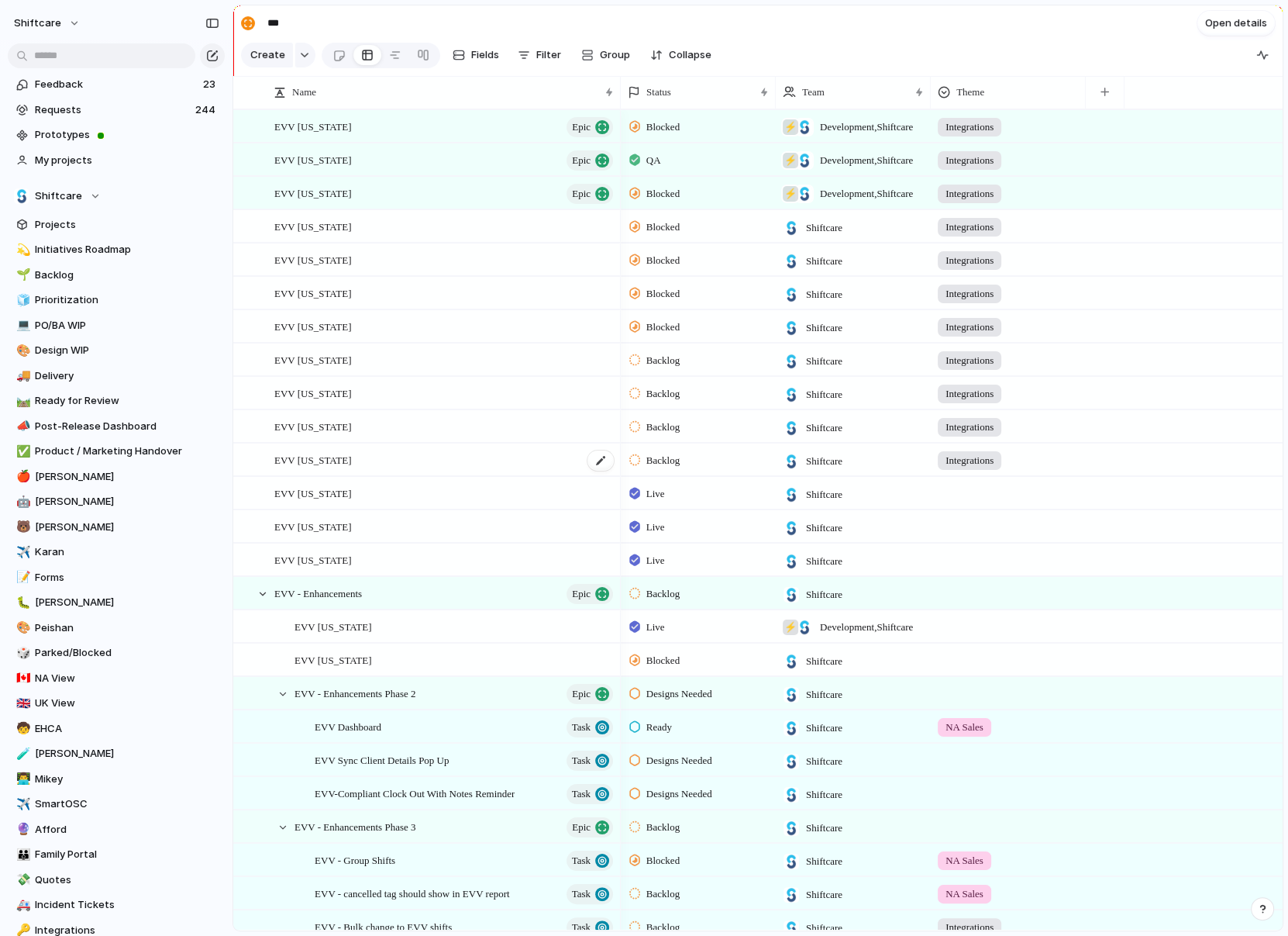
click at [351, 455] on div "EVV [US_STATE]" at bounding box center [445, 459] width 341 height 32
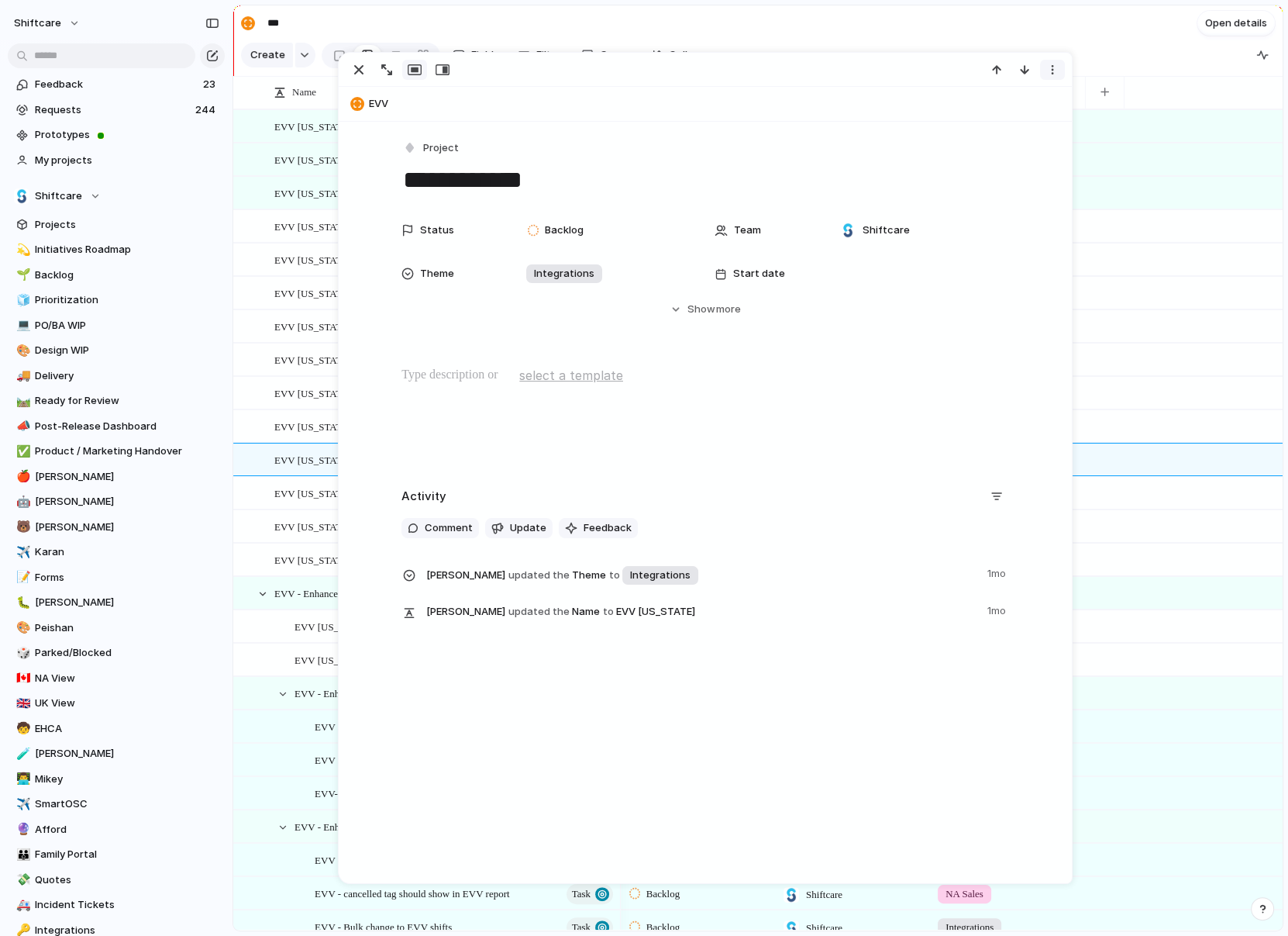
click at [1051, 67] on div "button" at bounding box center [1052, 69] width 12 height 12
click at [999, 130] on span "Delete" at bounding box center [986, 127] width 32 height 15
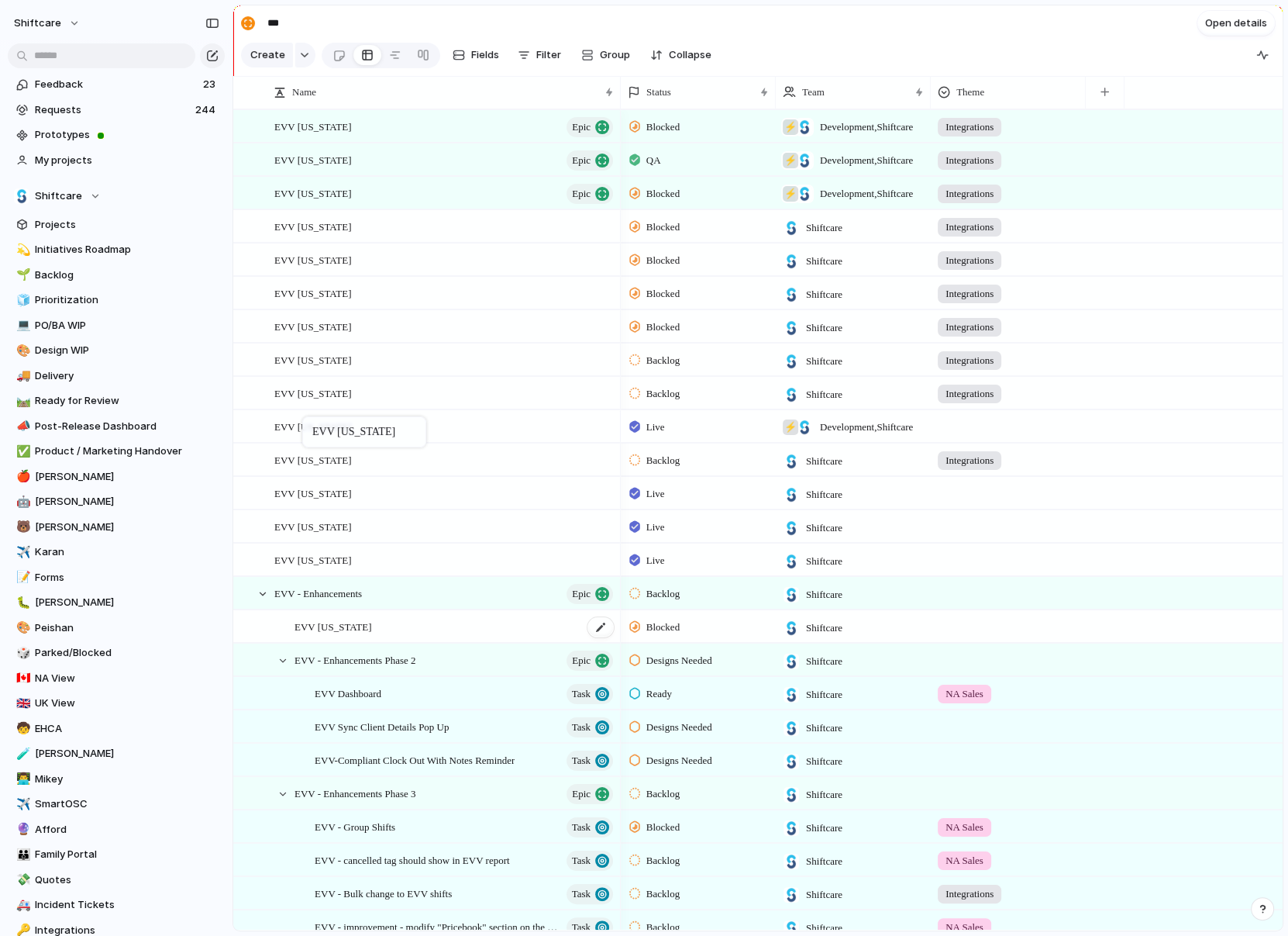
drag, startPoint x: 325, startPoint y: 546, endPoint x: 373, endPoint y: 633, distance: 99.4
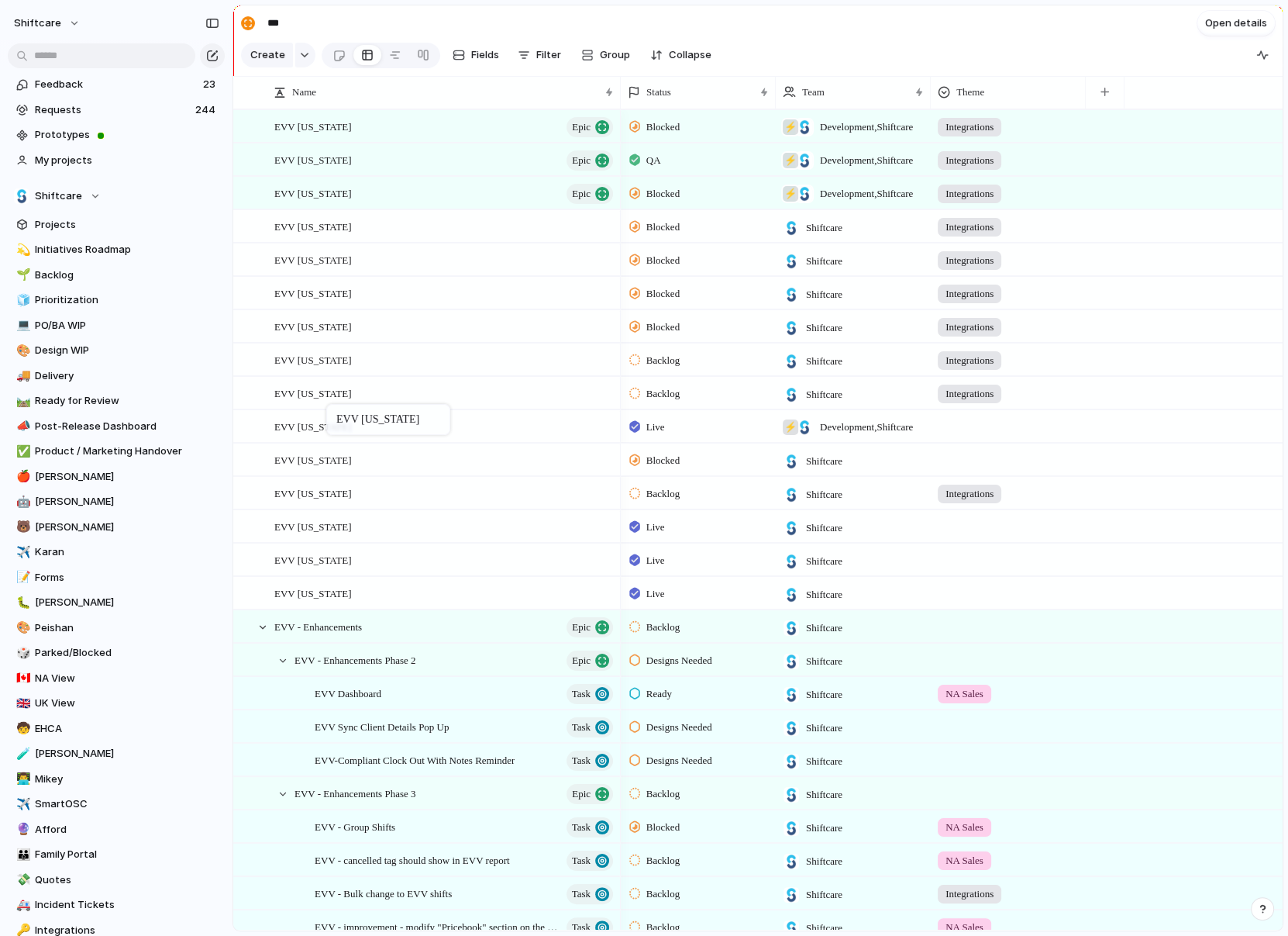
drag, startPoint x: 344, startPoint y: 624, endPoint x: 330, endPoint y: 421, distance: 203.5
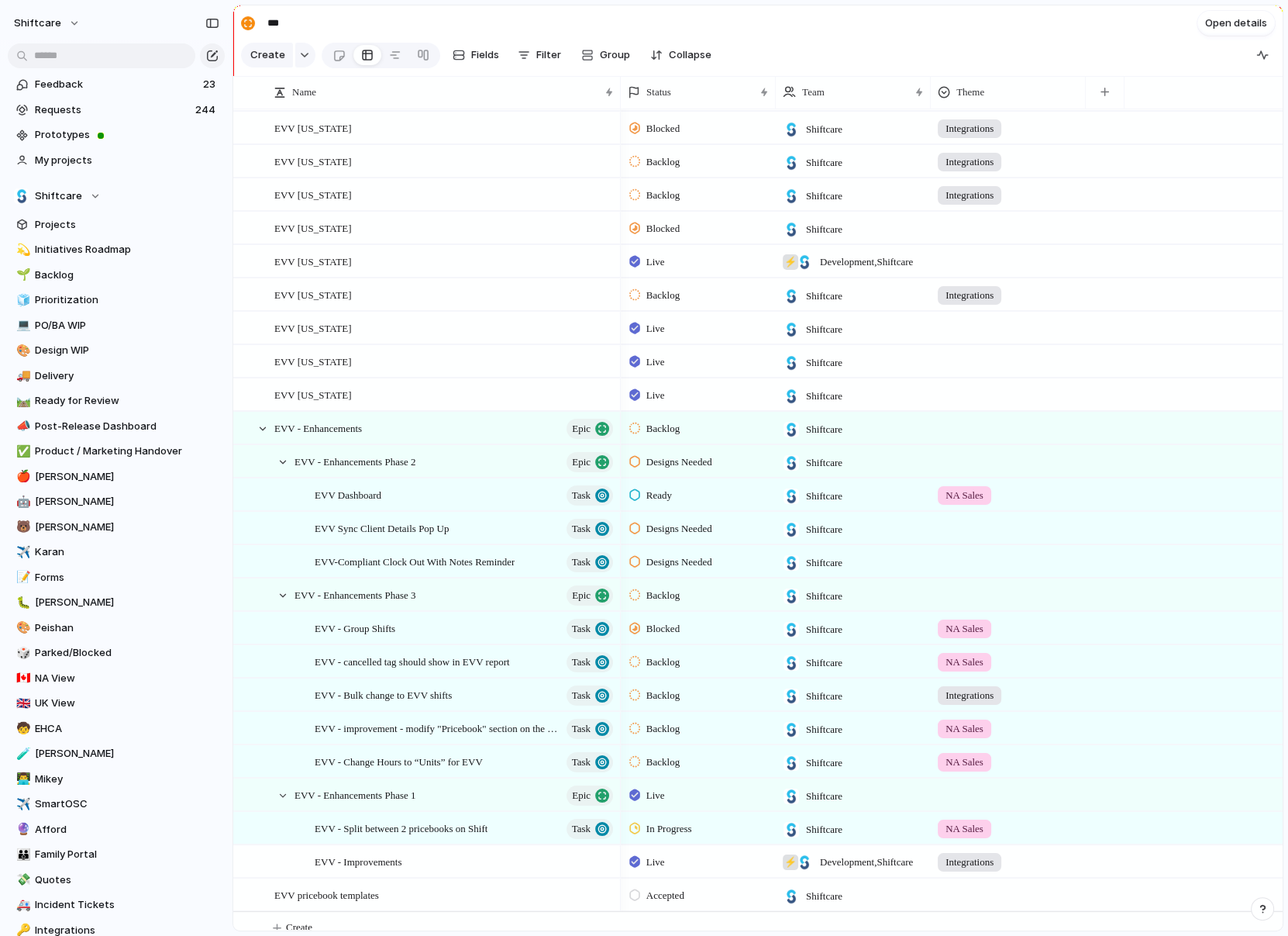
scroll to position [212, 0]
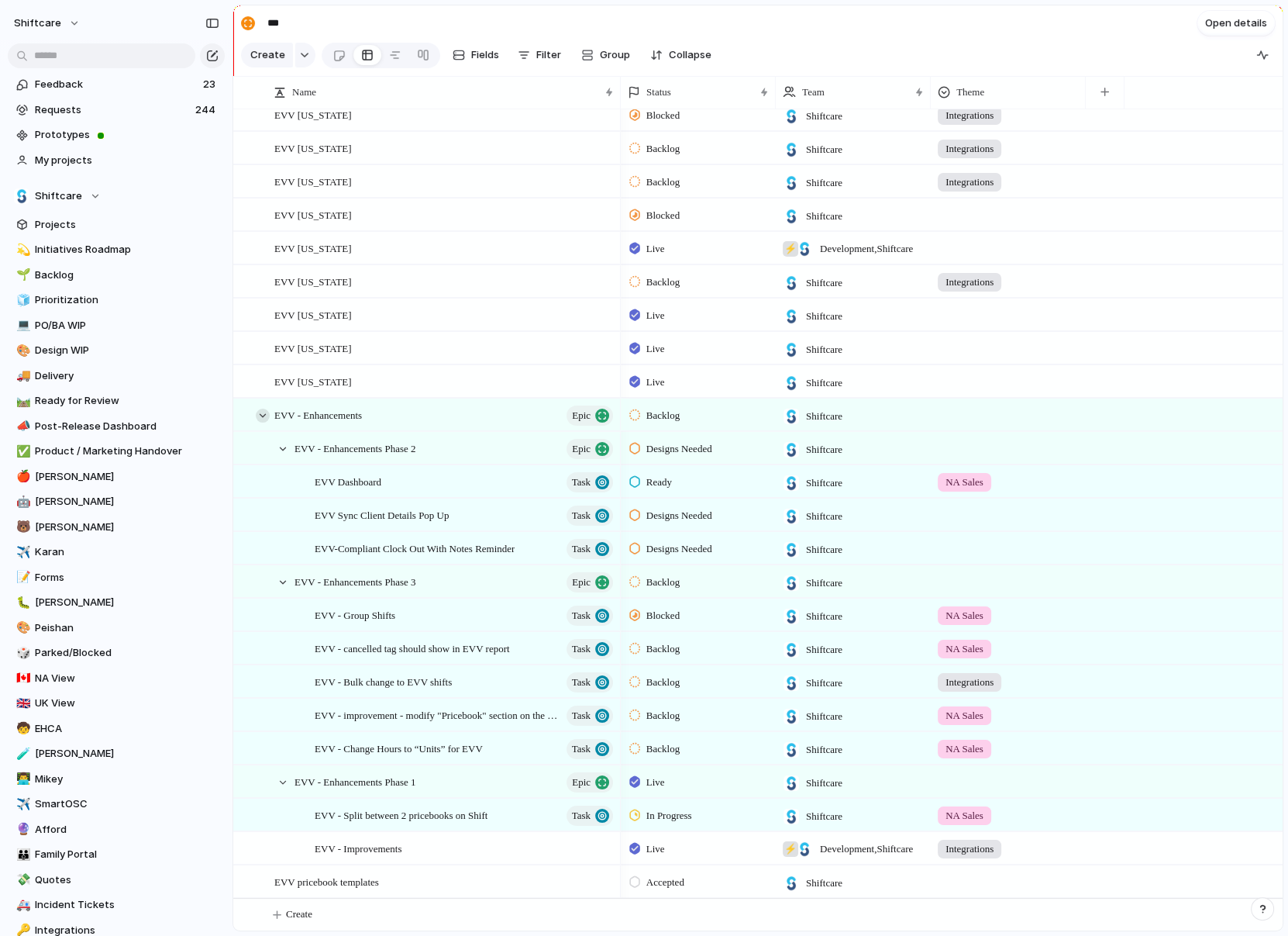
click at [263, 417] on div at bounding box center [262, 415] width 14 height 14
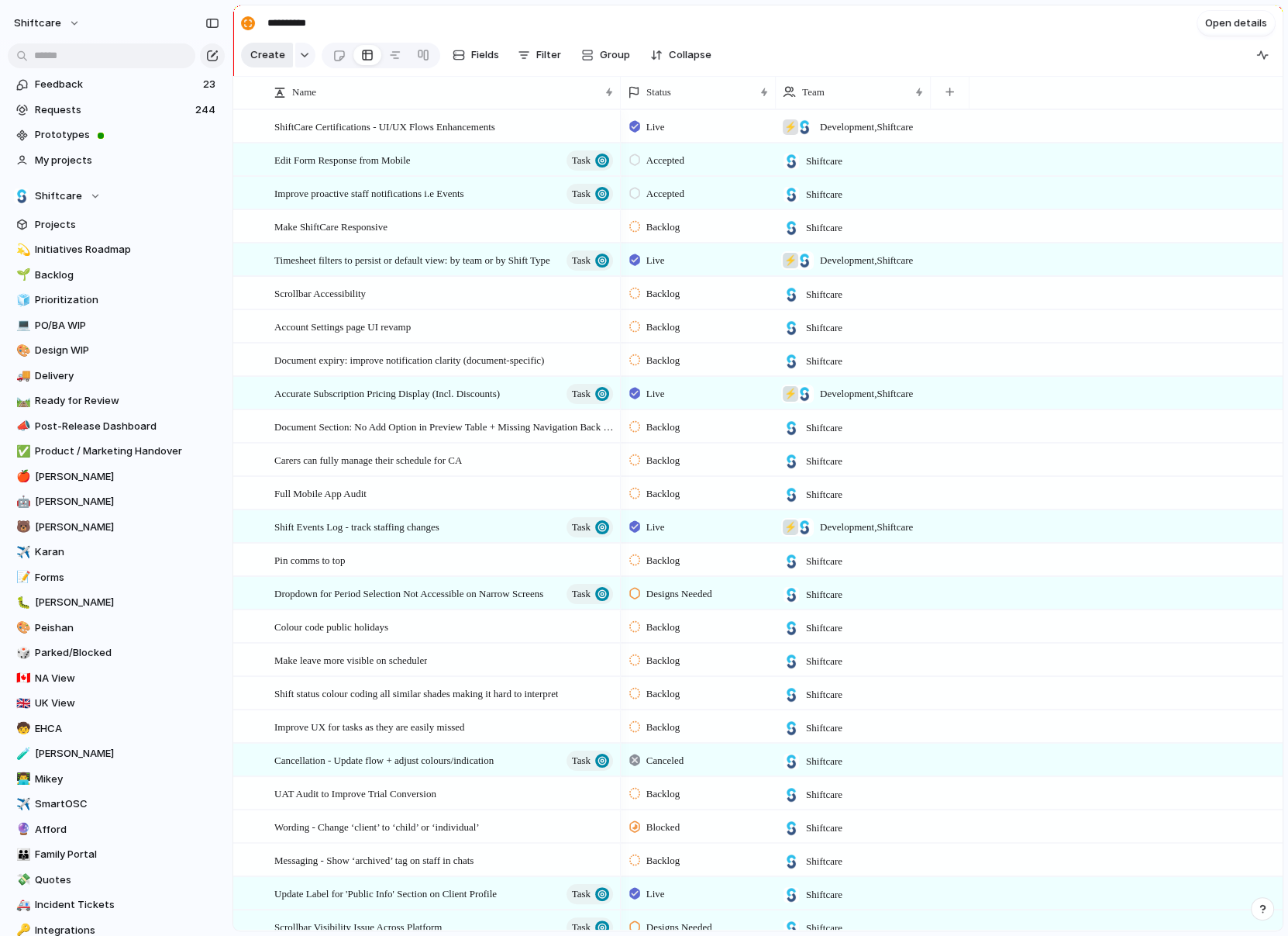
click at [268, 59] on span "Create" at bounding box center [267, 54] width 35 height 15
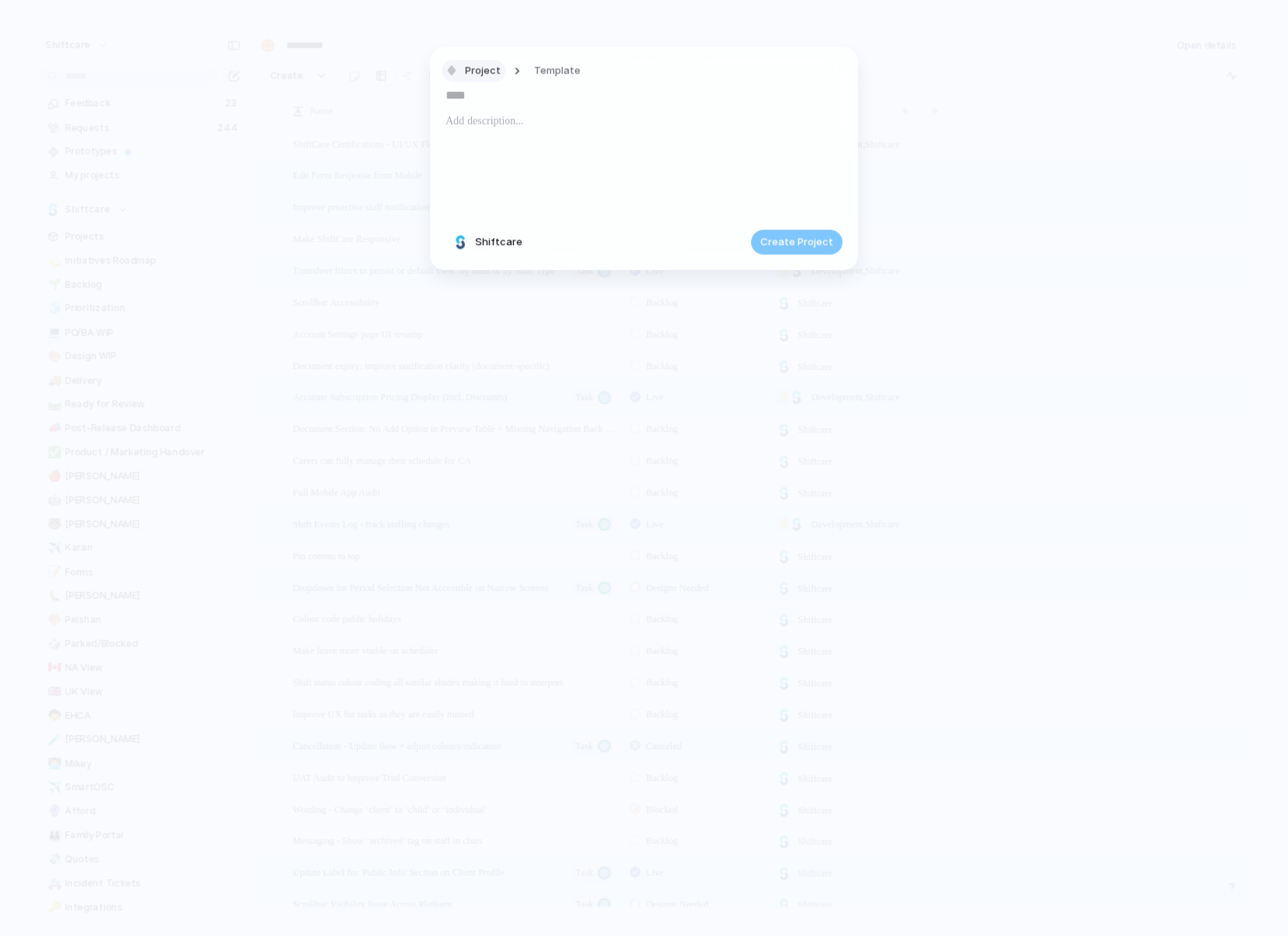
click at [475, 67] on span "Project" at bounding box center [483, 70] width 36 height 15
click at [468, 206] on div "Epic" at bounding box center [472, 210] width 41 height 15
click at [472, 92] on input "text" at bounding box center [644, 94] width 397 height 25
type input "**********"
click at [825, 239] on span "Create Epic" at bounding box center [804, 242] width 58 height 15
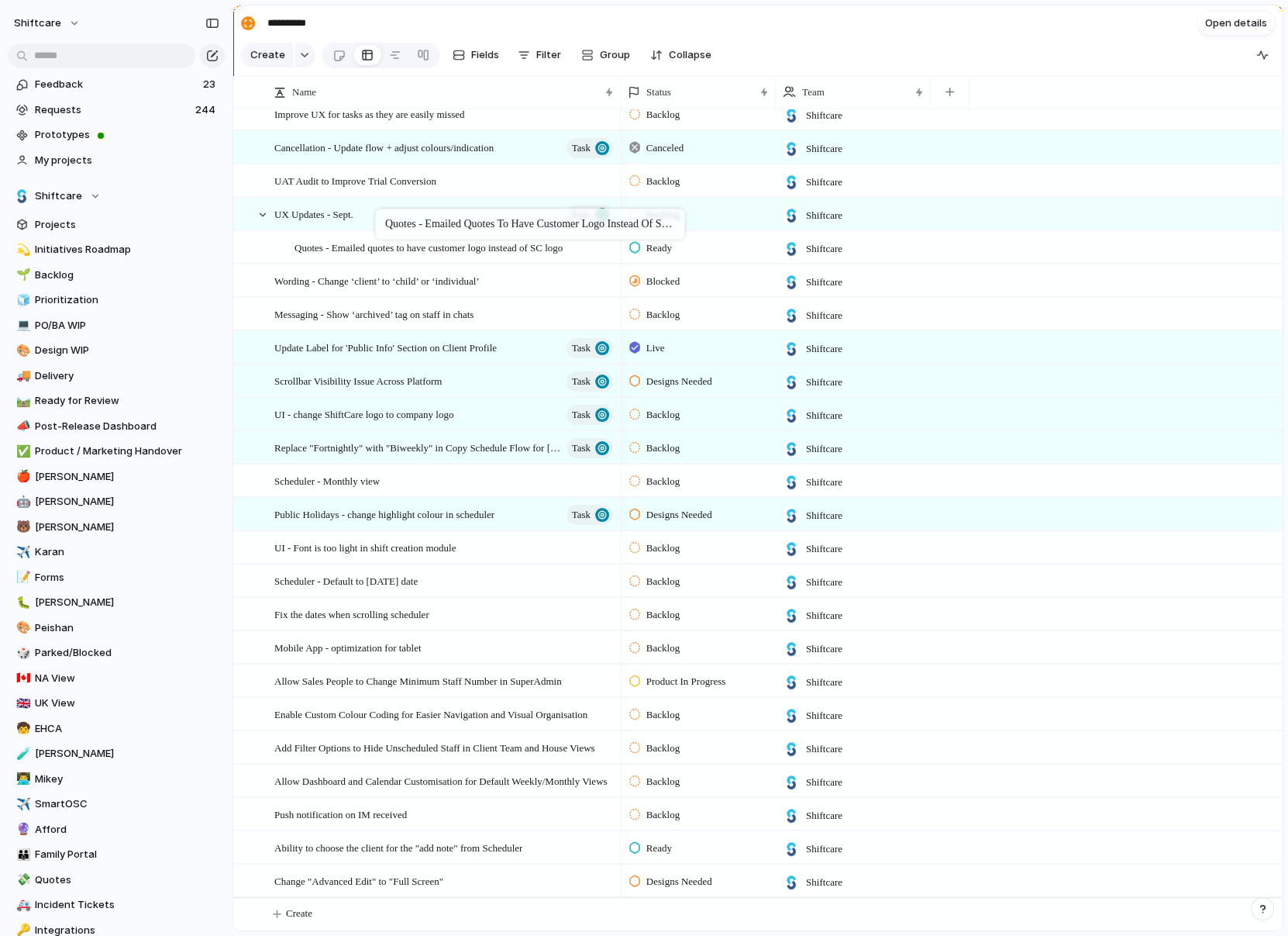
drag, startPoint x: 343, startPoint y: 446, endPoint x: 382, endPoint y: 214, distance: 235.3
click at [400, 246] on span "Quotes - Emailed quotes to have customer logo instead of SC logo" at bounding box center [429, 247] width 268 height 18
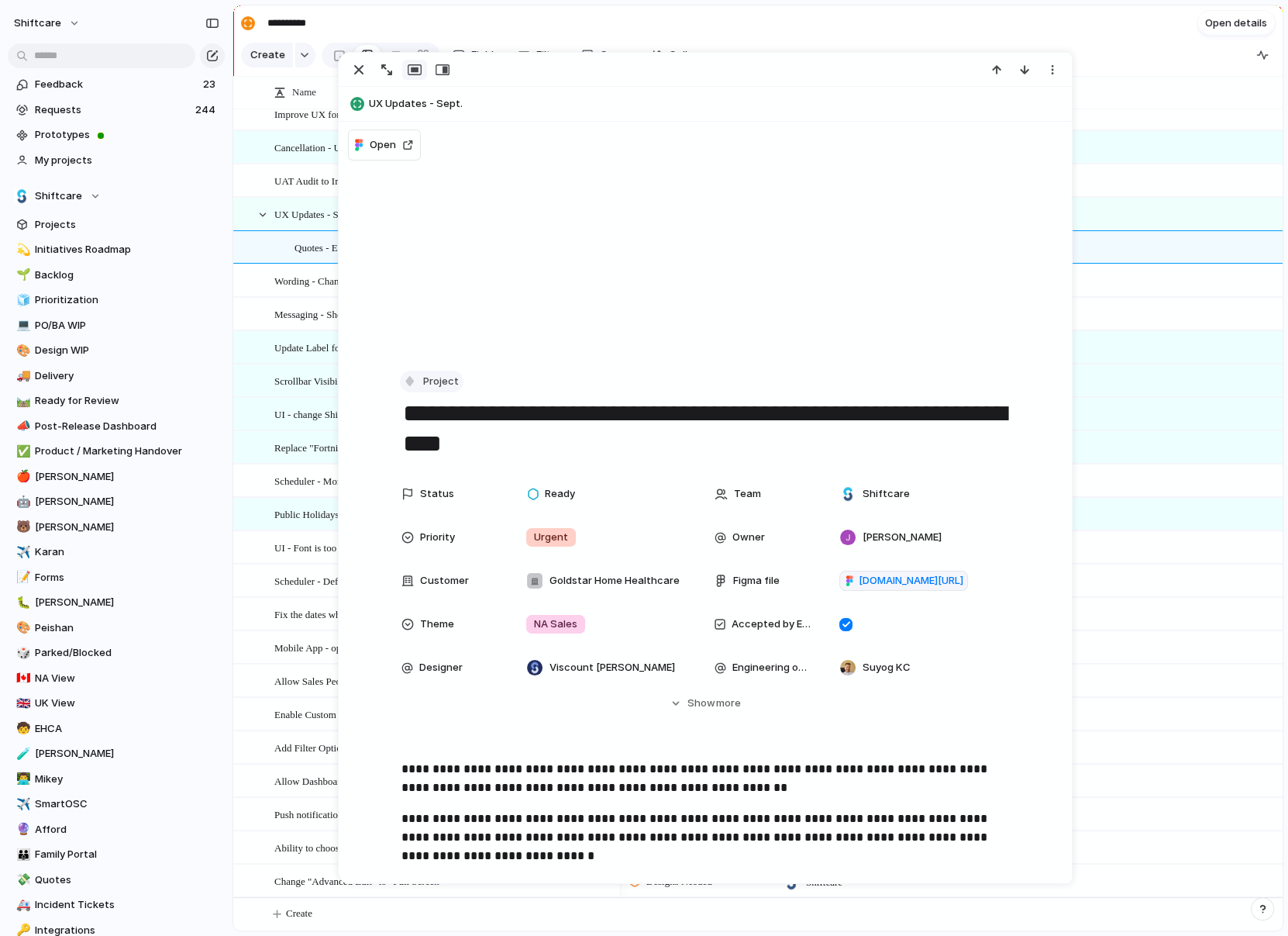
click at [421, 386] on button "Project" at bounding box center [432, 382] width 63 height 23
click at [429, 544] on div "Task" at bounding box center [432, 546] width 43 height 15
click at [289, 347] on span "Update Label for 'Public Info' Section on Client Profile" at bounding box center [386, 347] width 222 height 18
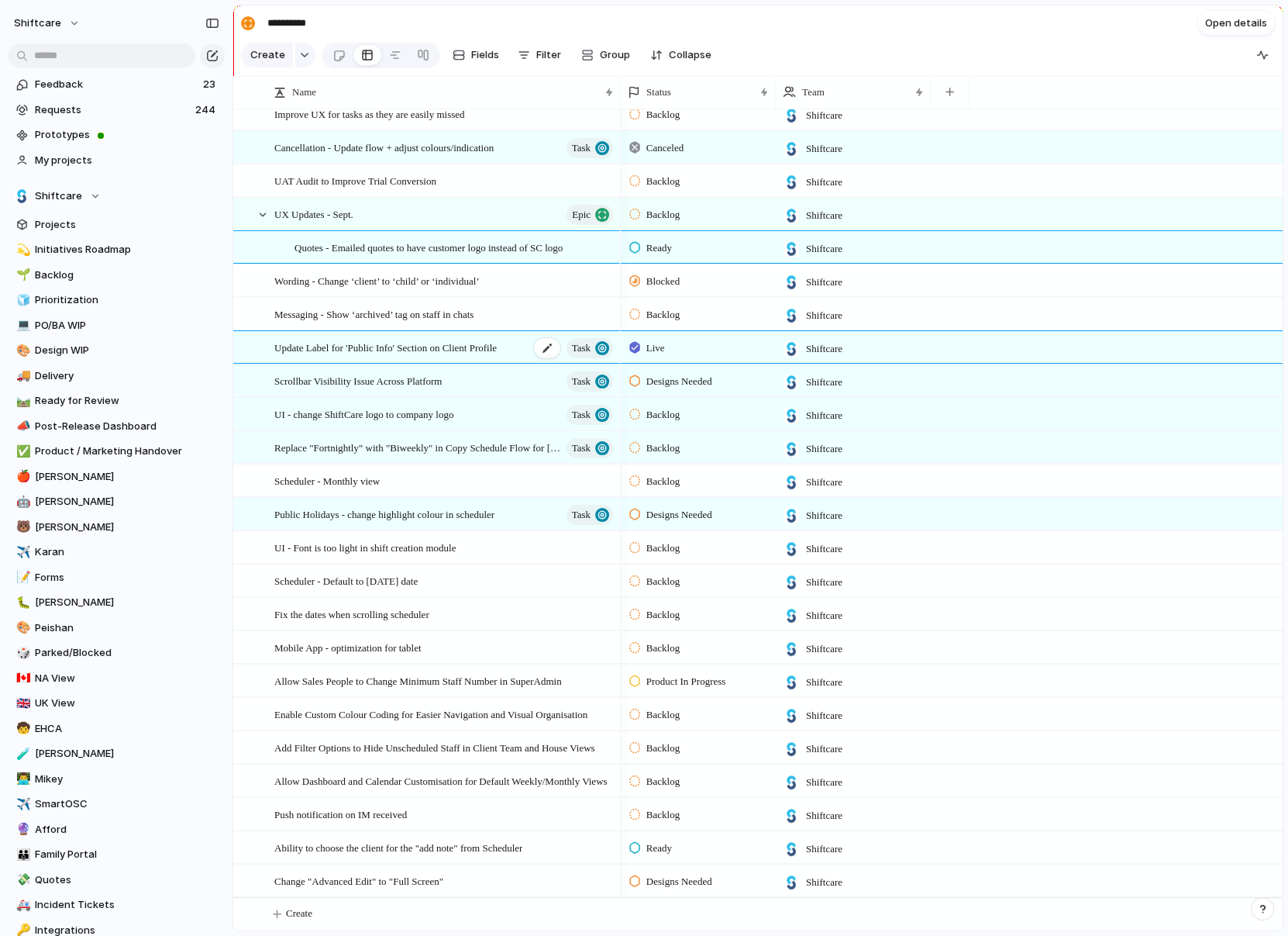
type textarea "**********"
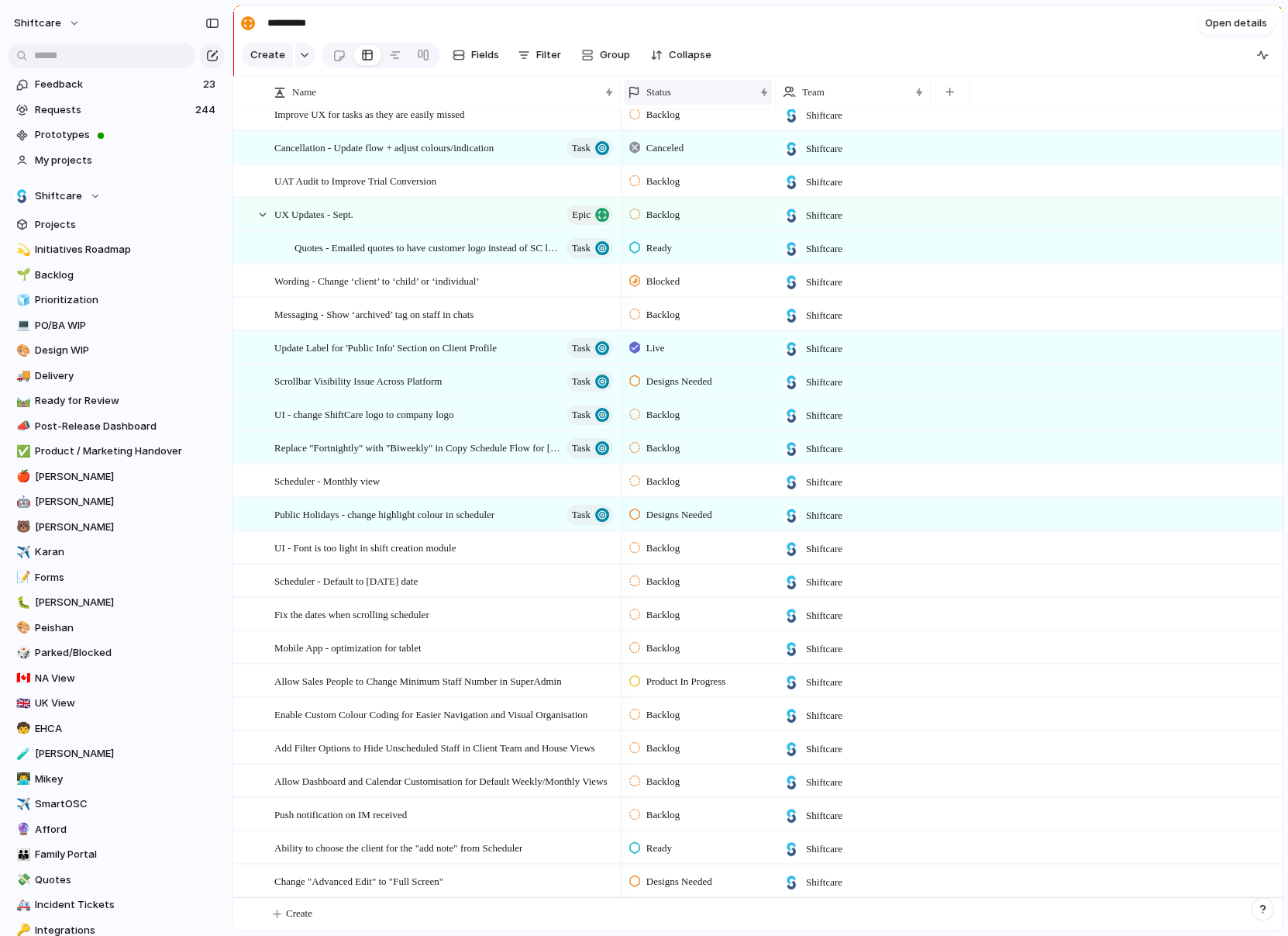
click at [714, 95] on div "Status" at bounding box center [691, 92] width 127 height 15
click at [684, 169] on span "Sort ascending" at bounding box center [691, 175] width 75 height 15
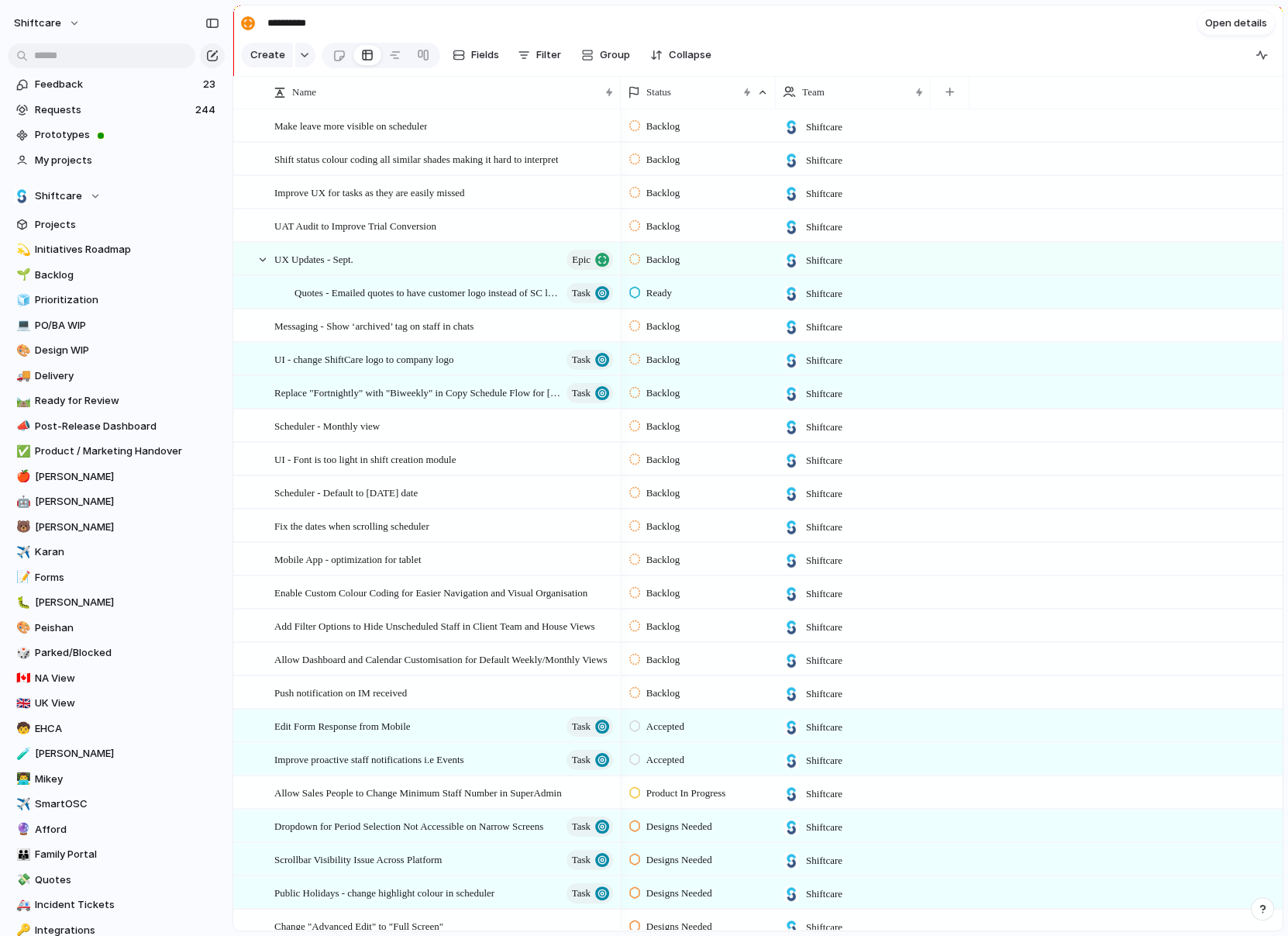
scroll to position [265, 0]
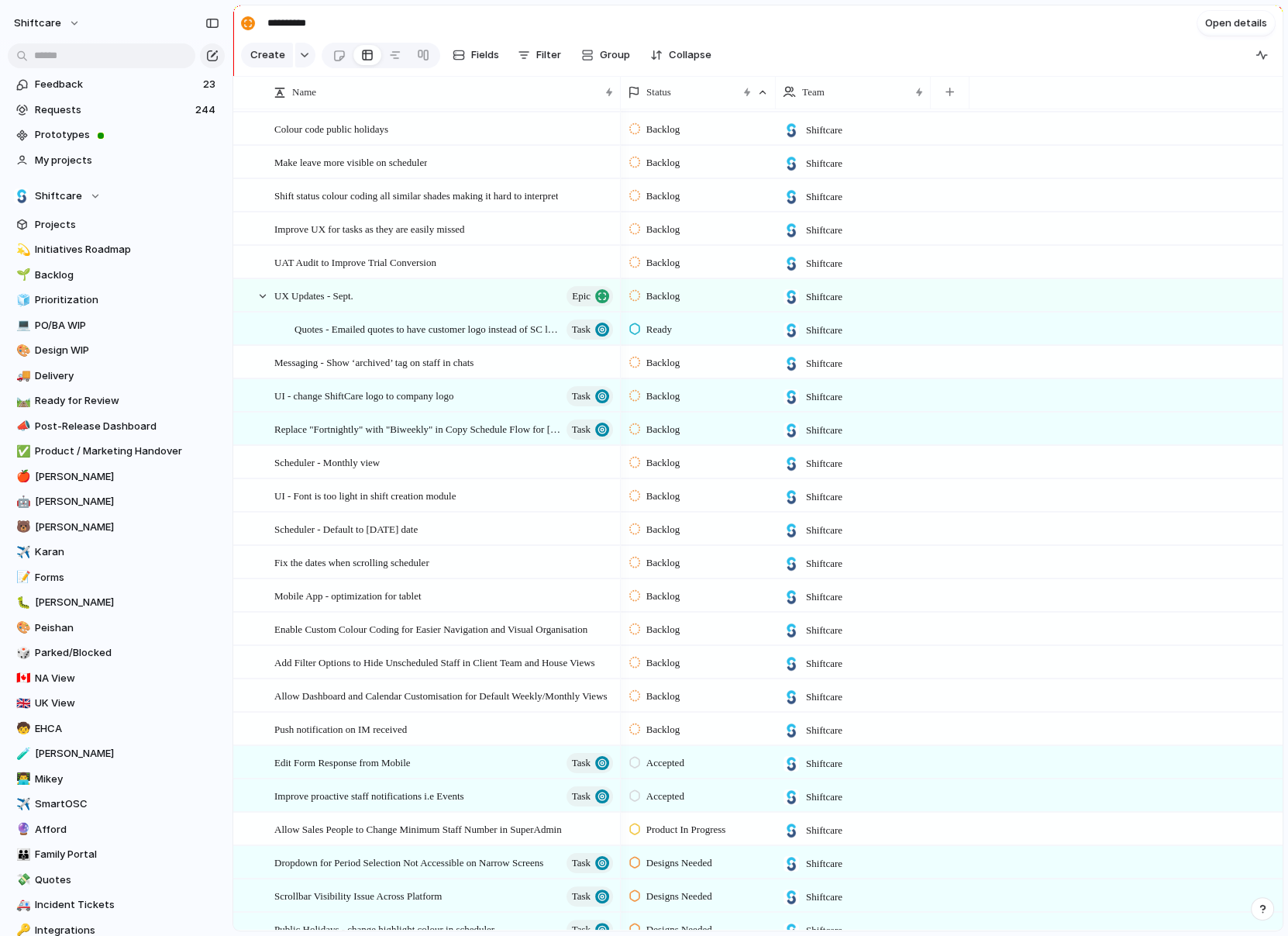
click at [656, 298] on span "Backlog" at bounding box center [663, 295] width 33 height 15
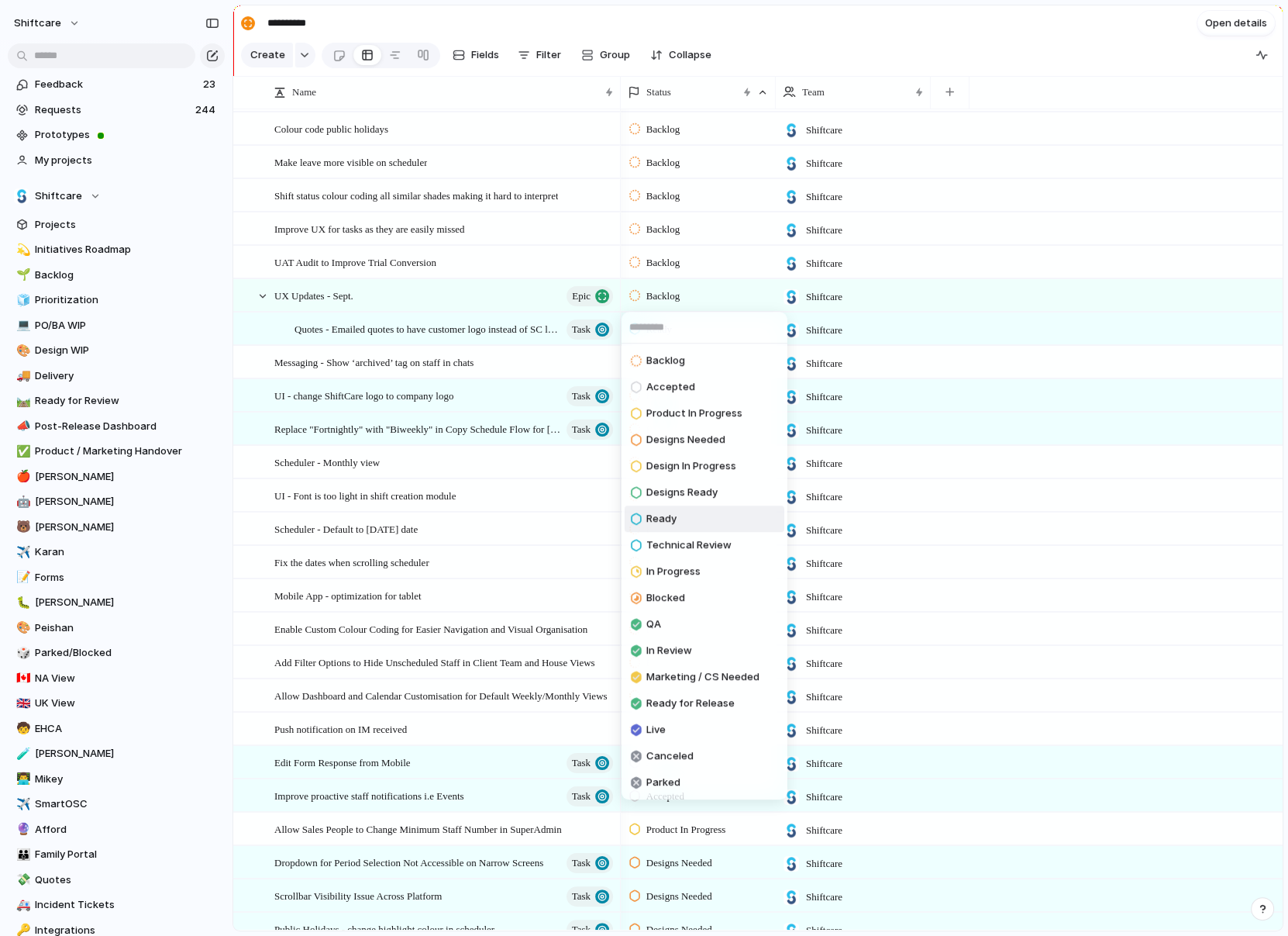
click at [662, 511] on span "Ready" at bounding box center [661, 518] width 30 height 15
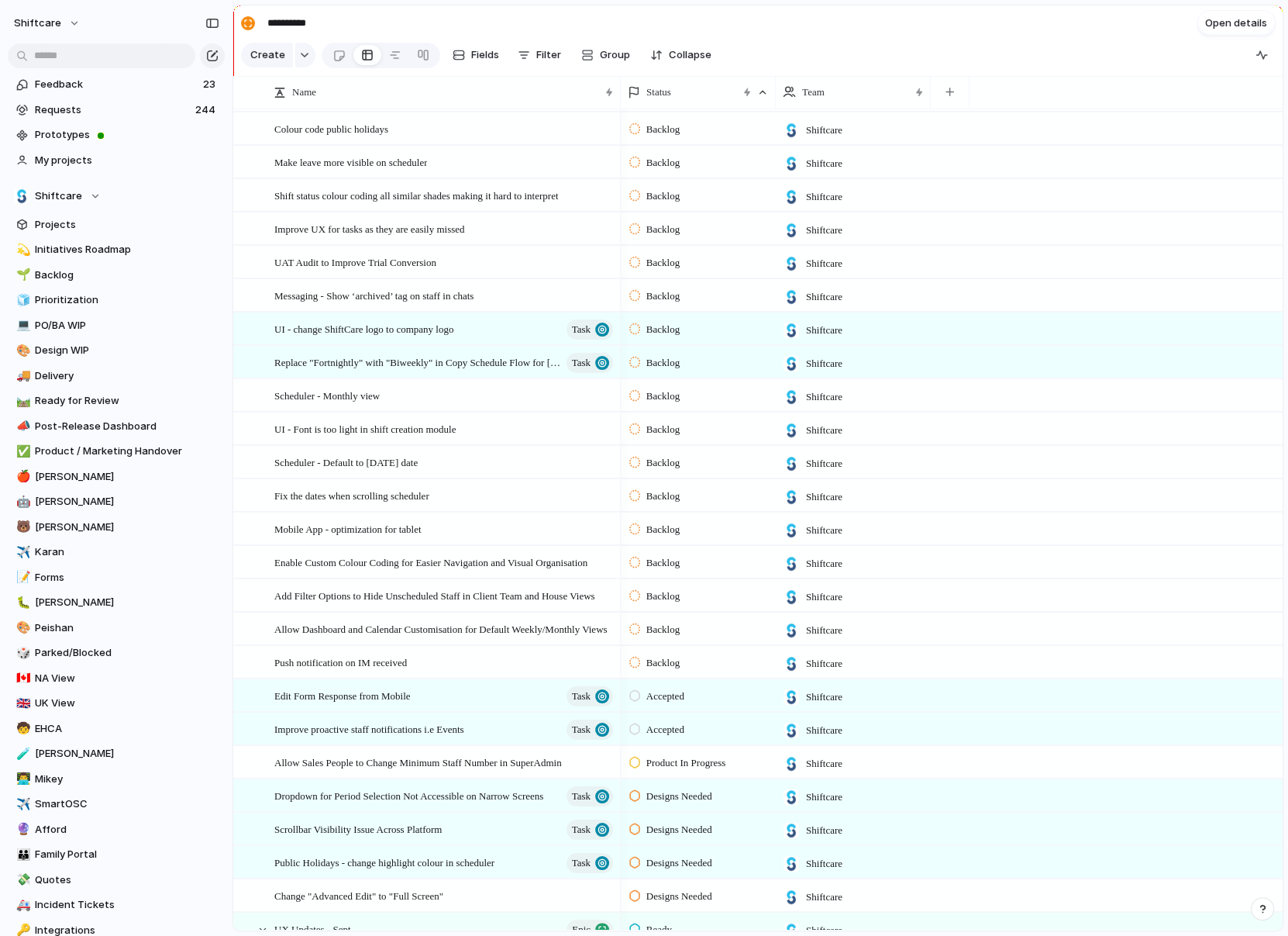
scroll to position [497, 0]
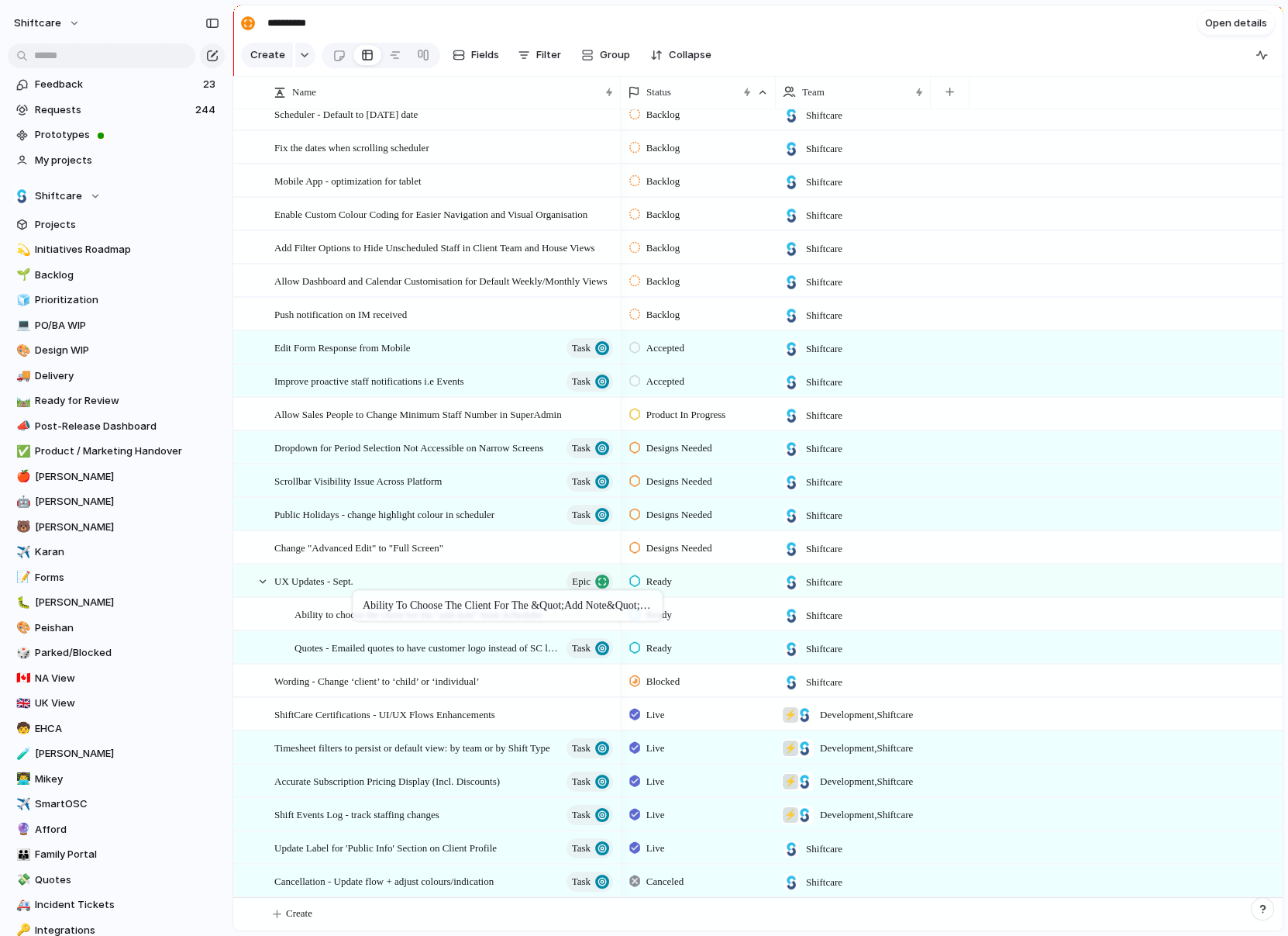
drag, startPoint x: 336, startPoint y: 647, endPoint x: 360, endPoint y: 593, distance: 59.1
click at [336, 618] on span "Ability to choose the client for the "add note" from Scheduler" at bounding box center [419, 614] width 248 height 18
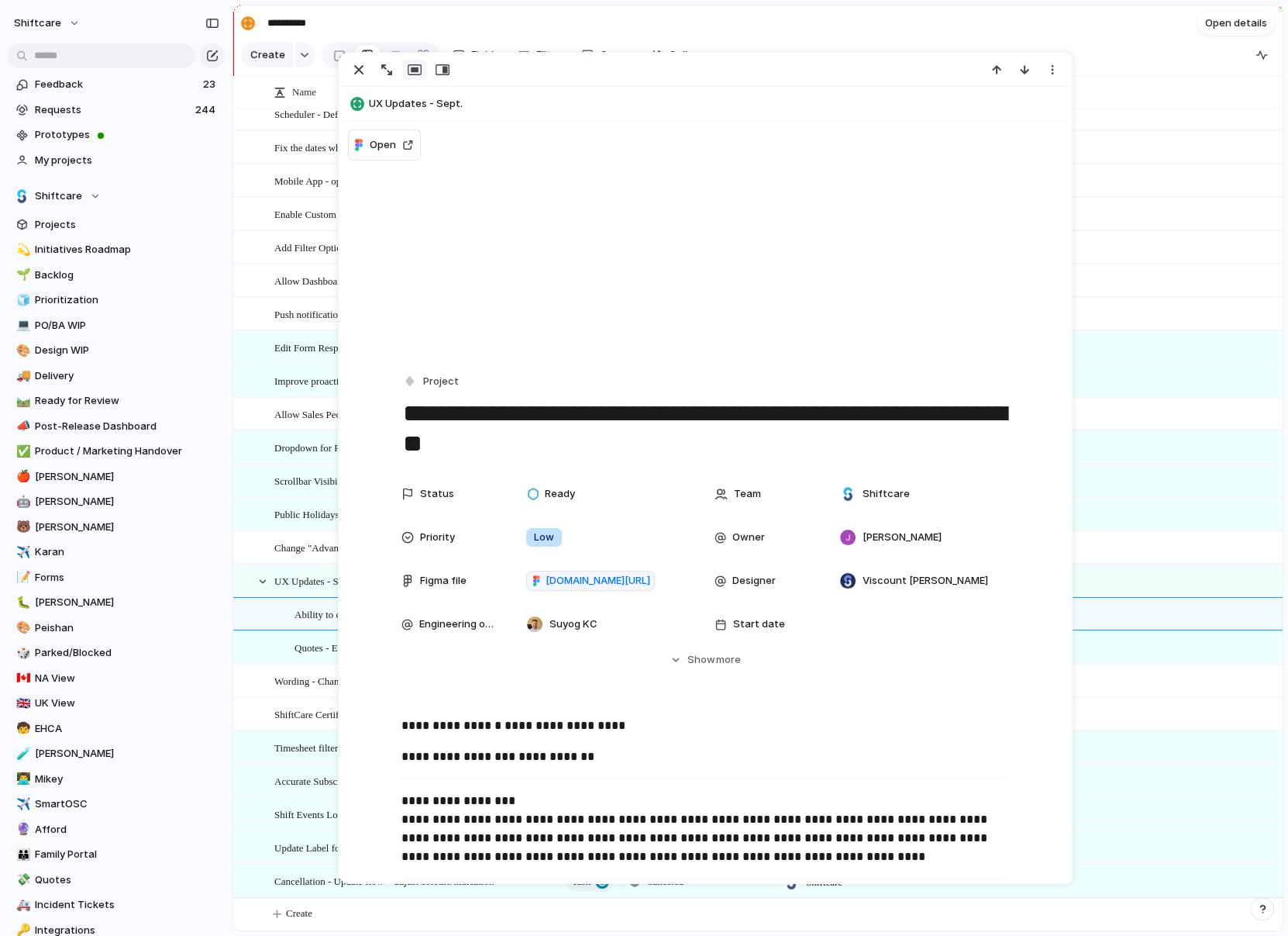
click at [425, 392] on div "**********" at bounding box center [705, 416] width 608 height 89
click at [418, 387] on button "Project" at bounding box center [432, 382] width 63 height 23
click at [431, 538] on span "Task" at bounding box center [442, 546] width 24 height 15
click at [248, 609] on div at bounding box center [246, 615] width 11 height 11
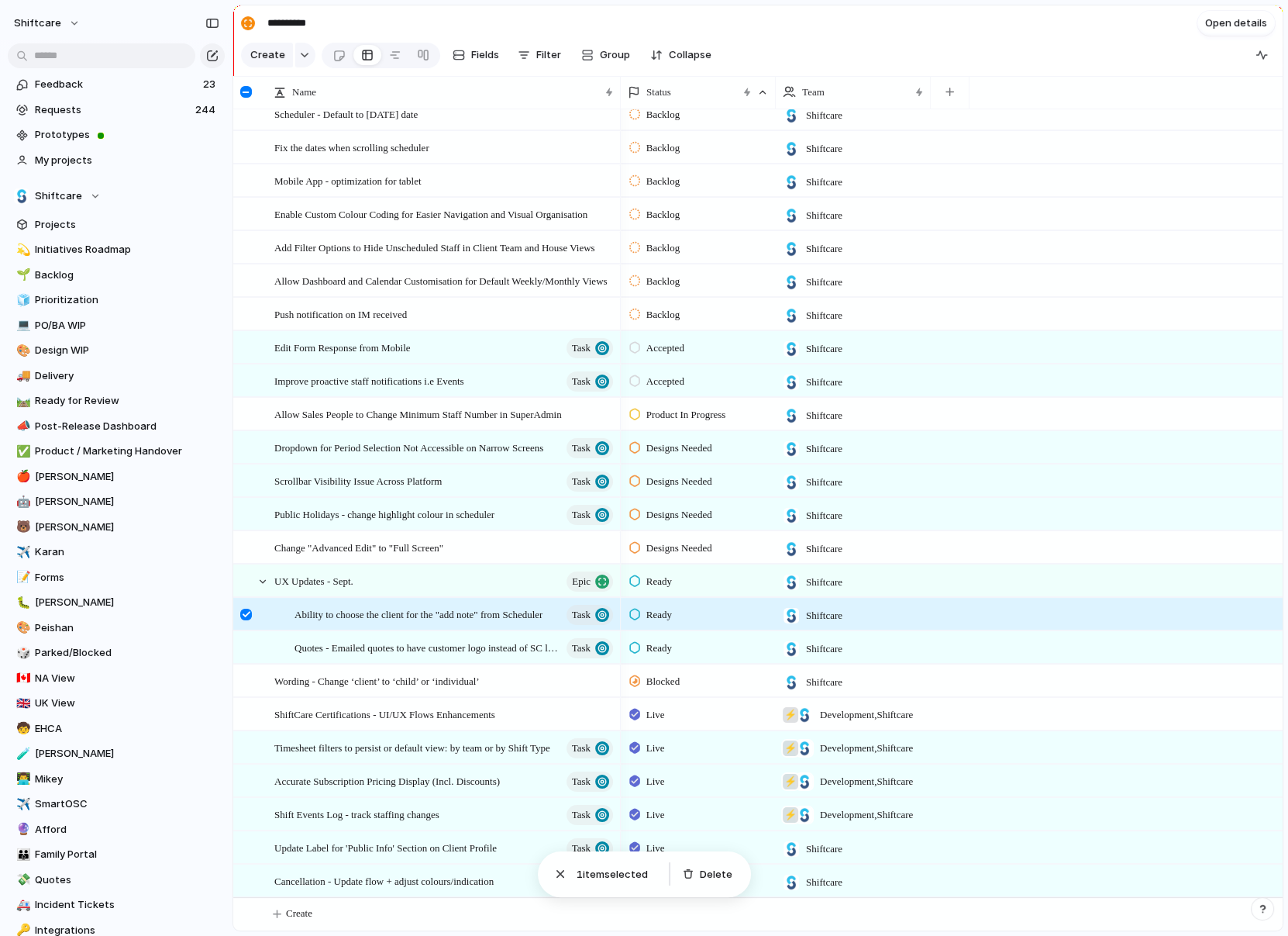
click at [246, 612] on div at bounding box center [246, 615] width 11 height 11
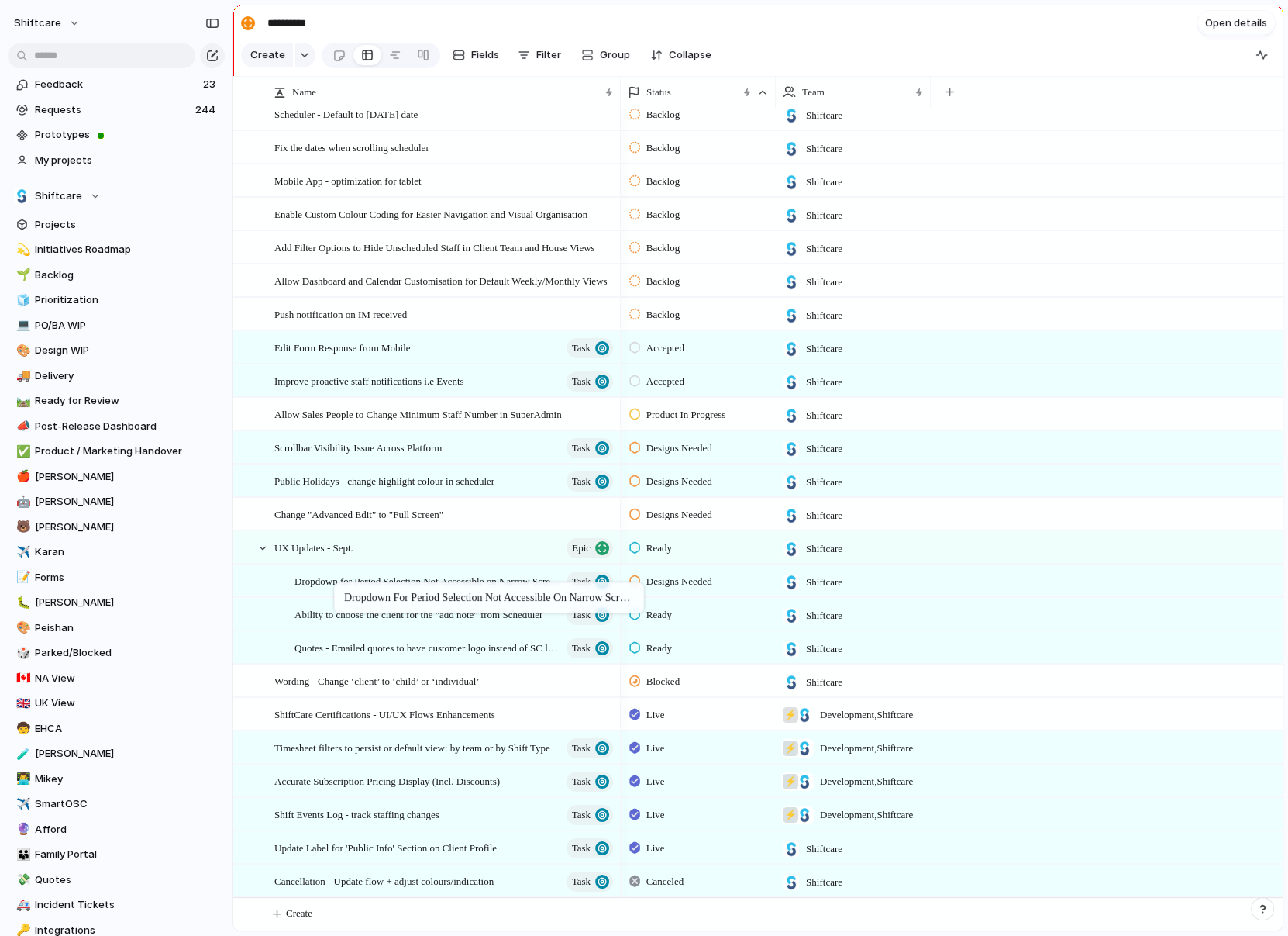
drag, startPoint x: 321, startPoint y: 446, endPoint x: 342, endPoint y: 585, distance: 140.6
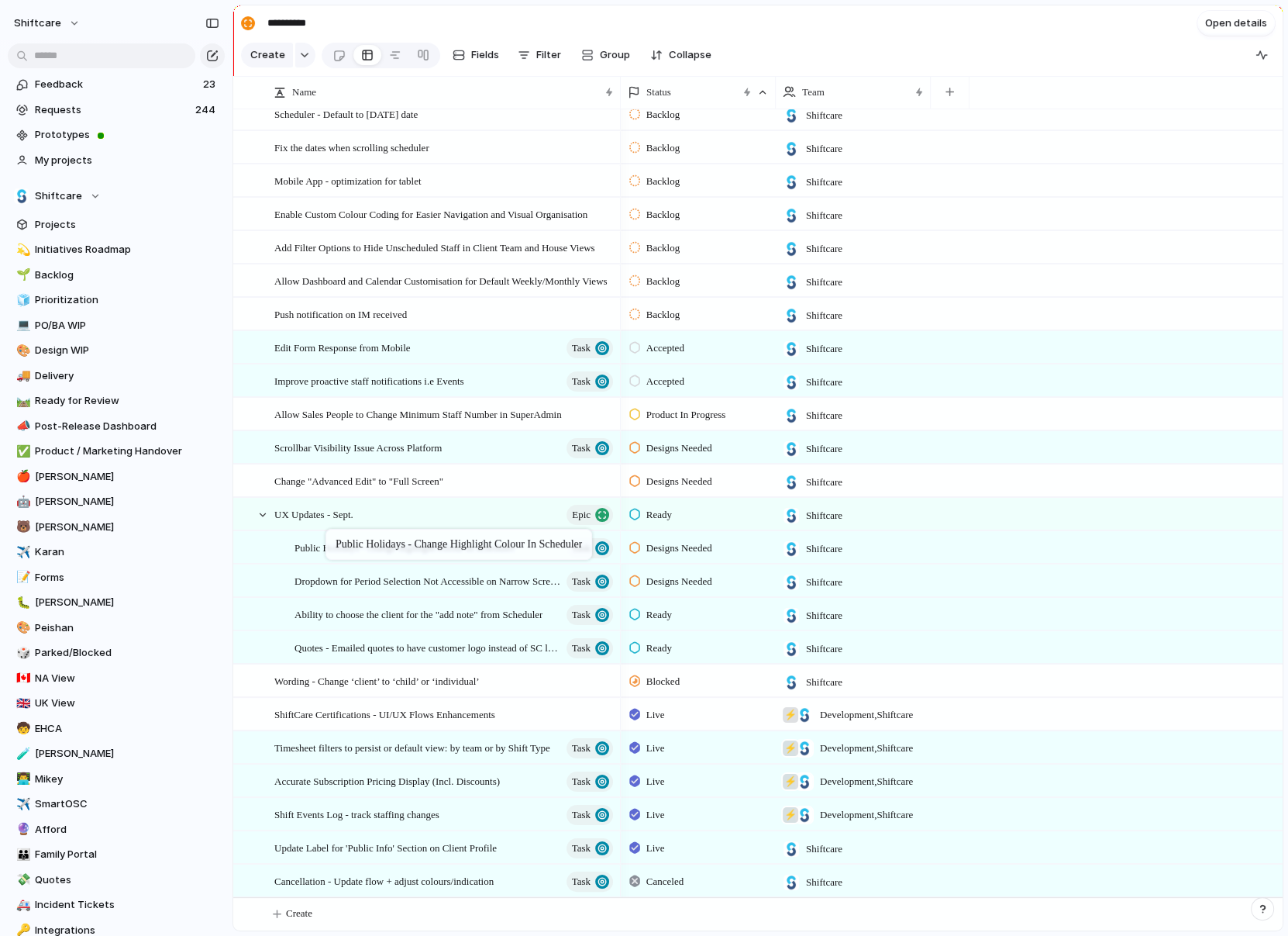
drag, startPoint x: 347, startPoint y: 579, endPoint x: 331, endPoint y: 525, distance: 56.3
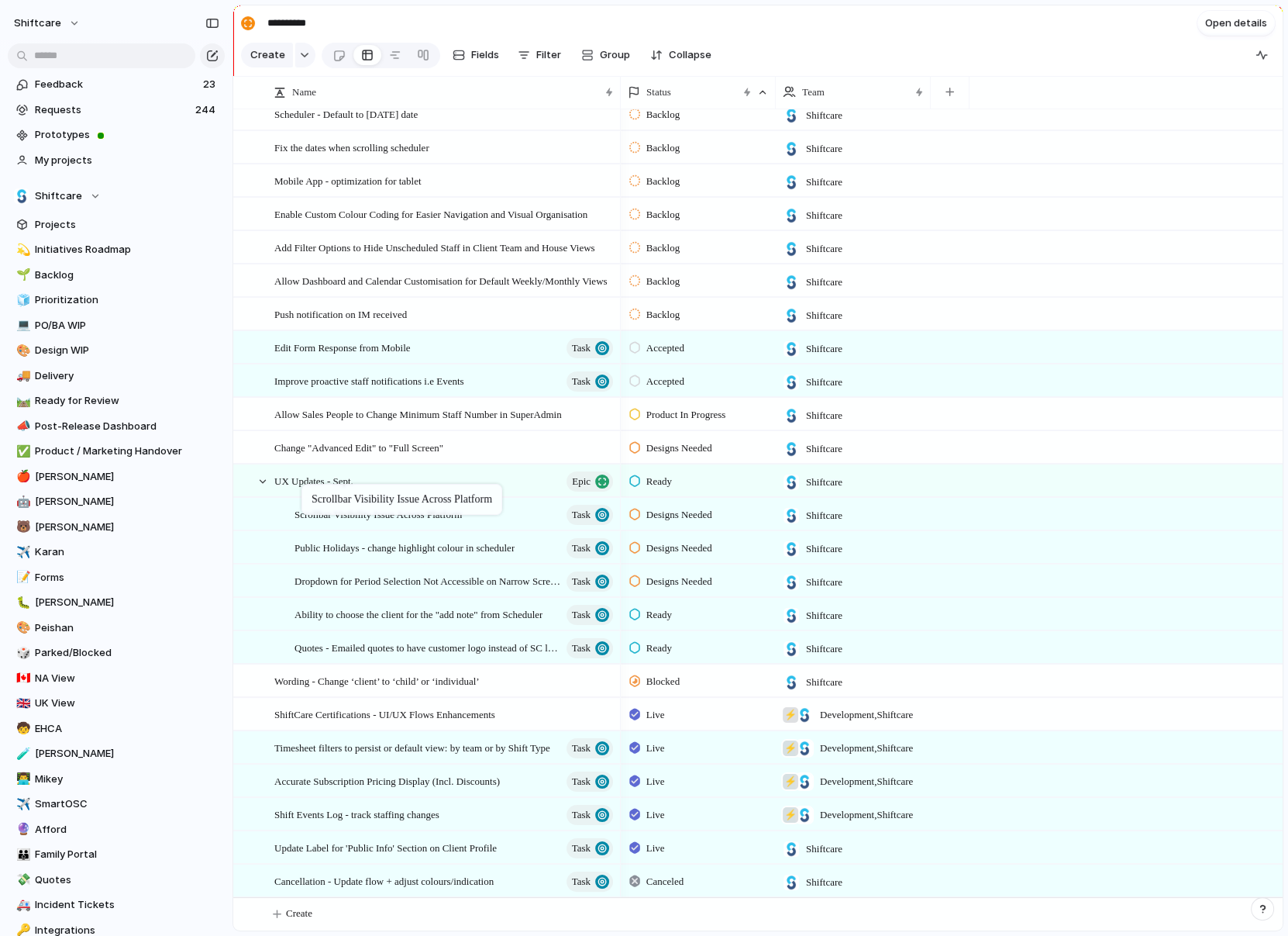
drag, startPoint x: 319, startPoint y: 444, endPoint x: 309, endPoint y: 488, distance: 45.1
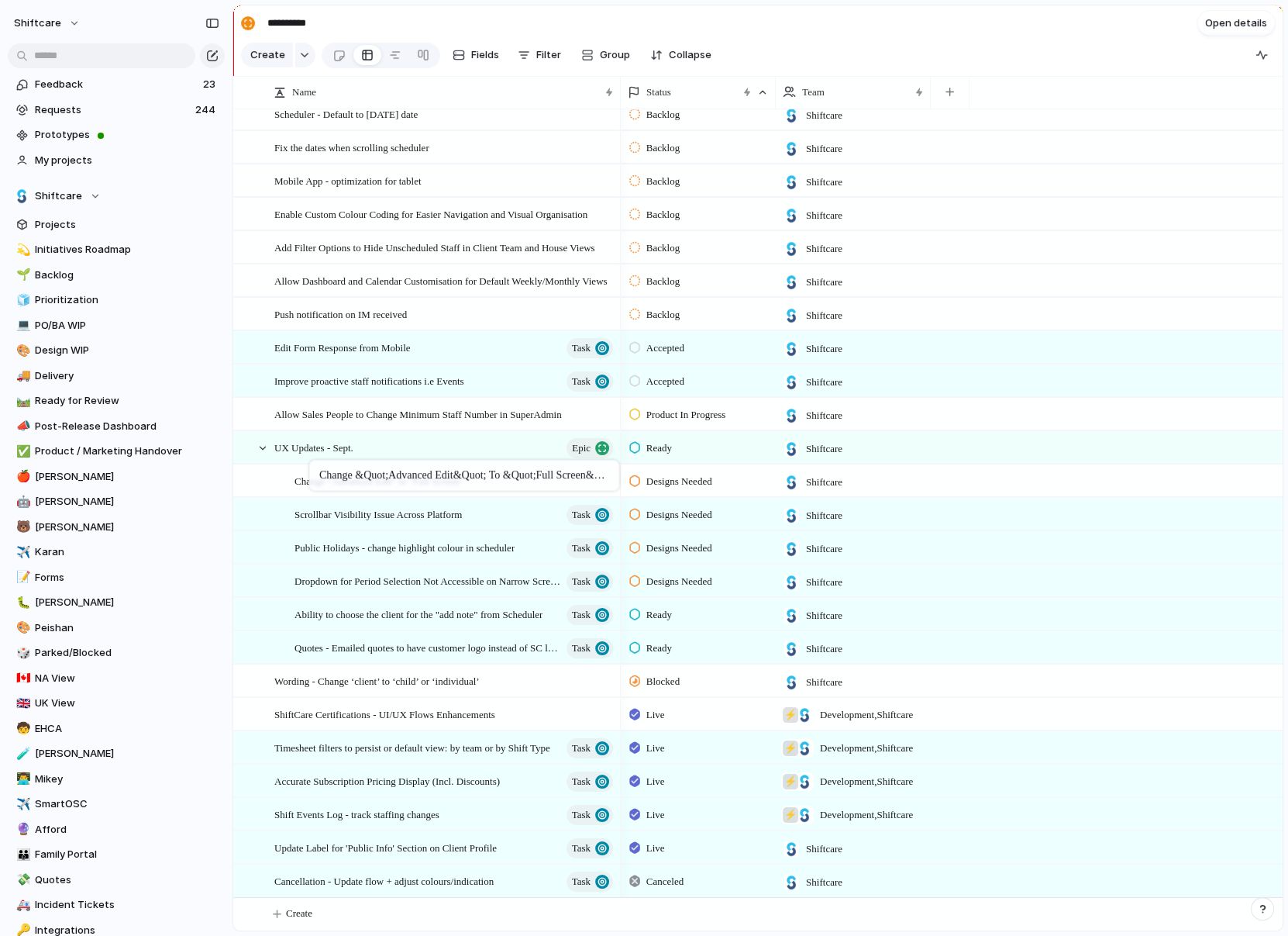
drag, startPoint x: 325, startPoint y: 440, endPoint x: 317, endPoint y: 463, distance: 24.4
click at [317, 482] on span "Change "Advanced Edit" to "Full Screen"" at bounding box center [379, 481] width 169 height 18
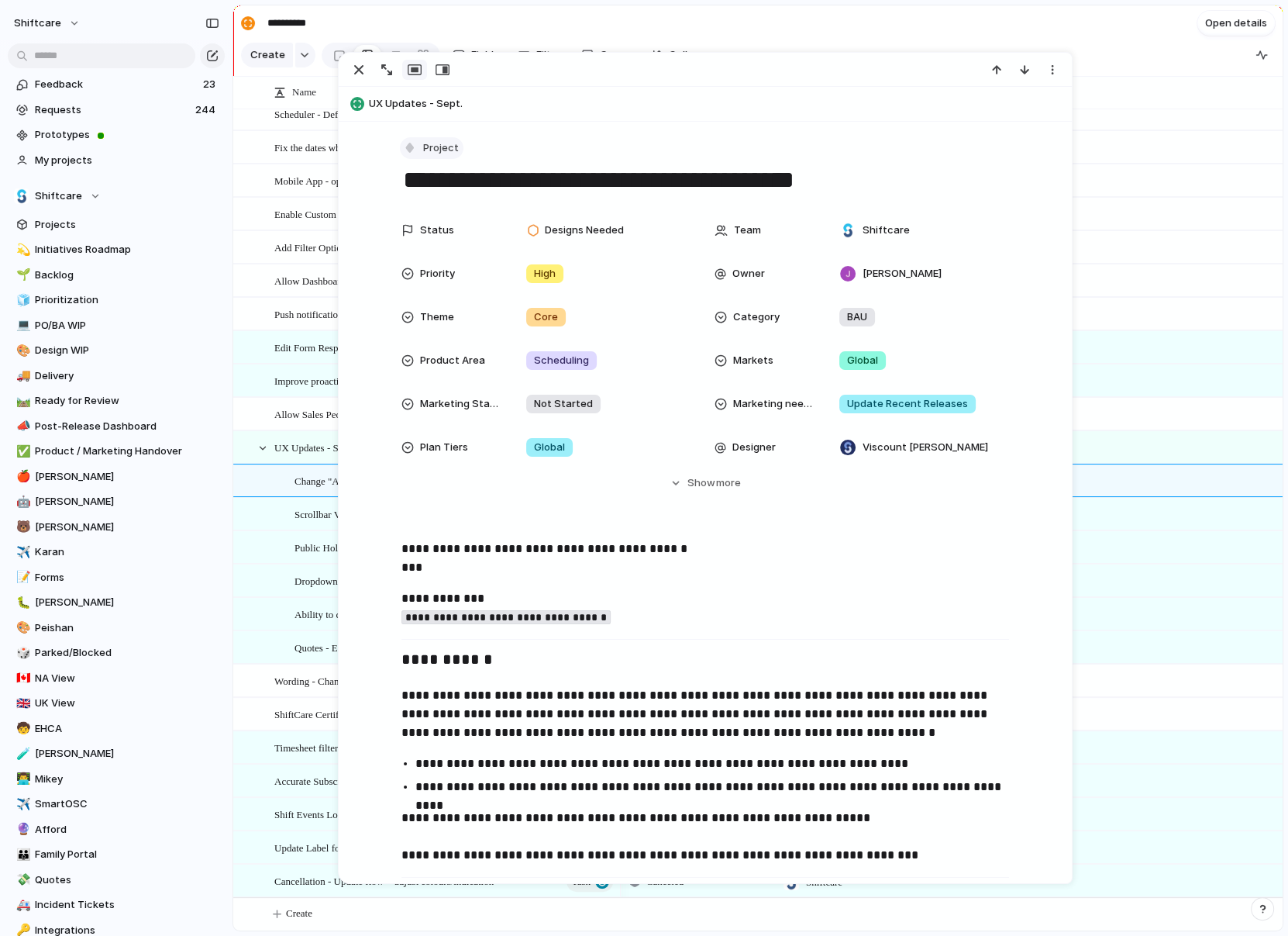
click at [411, 150] on div "button" at bounding box center [410, 147] width 14 height 14
click at [419, 316] on div at bounding box center [417, 312] width 14 height 14
click at [365, 74] on div "button" at bounding box center [359, 69] width 19 height 19
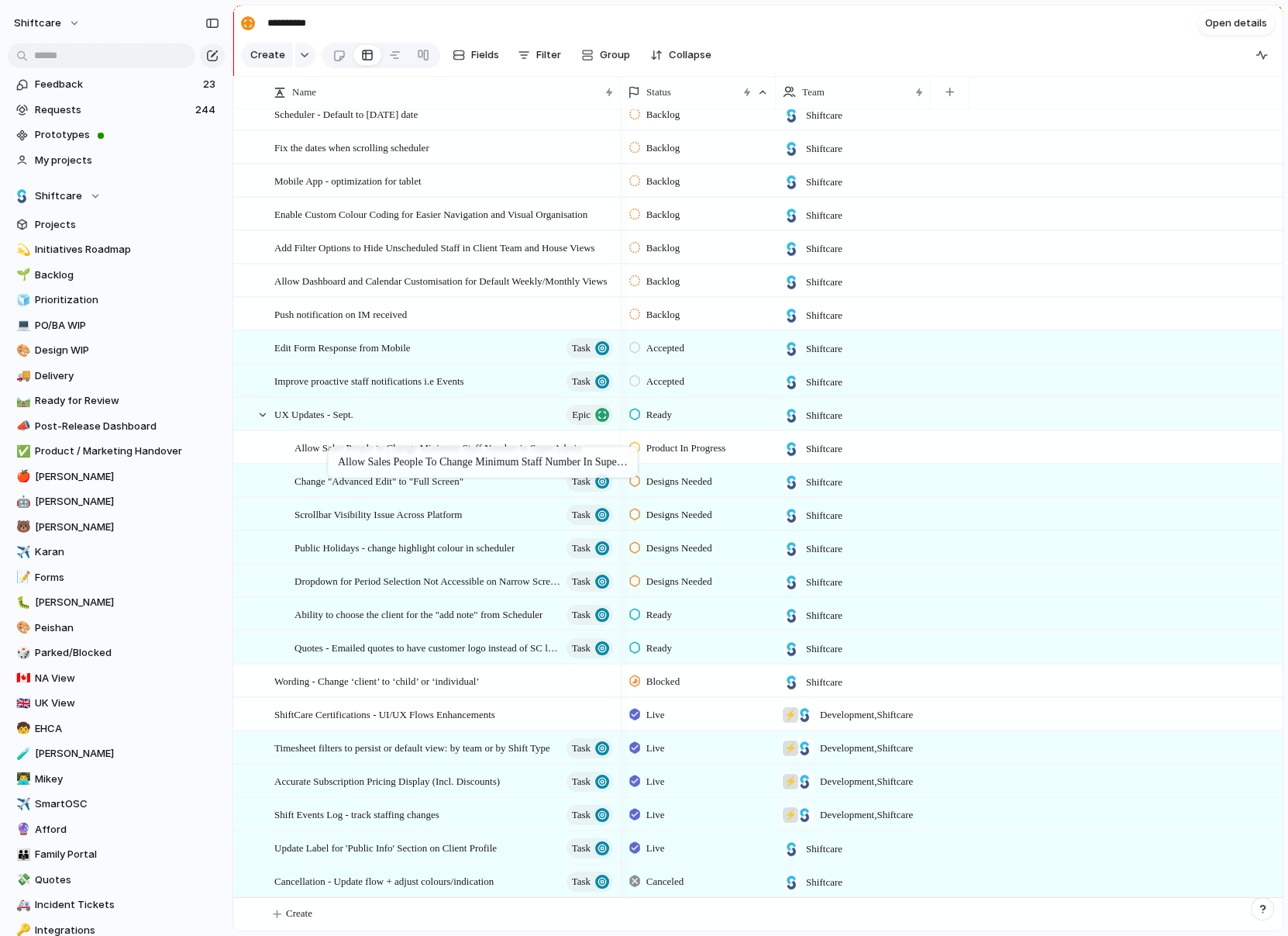
drag, startPoint x: 336, startPoint y: 416, endPoint x: 336, endPoint y: 450, distance: 34.0
click at [320, 448] on span "Allow Sales People to Change Minimum Staff Number in SuperAdmin" at bounding box center [438, 447] width 287 height 18
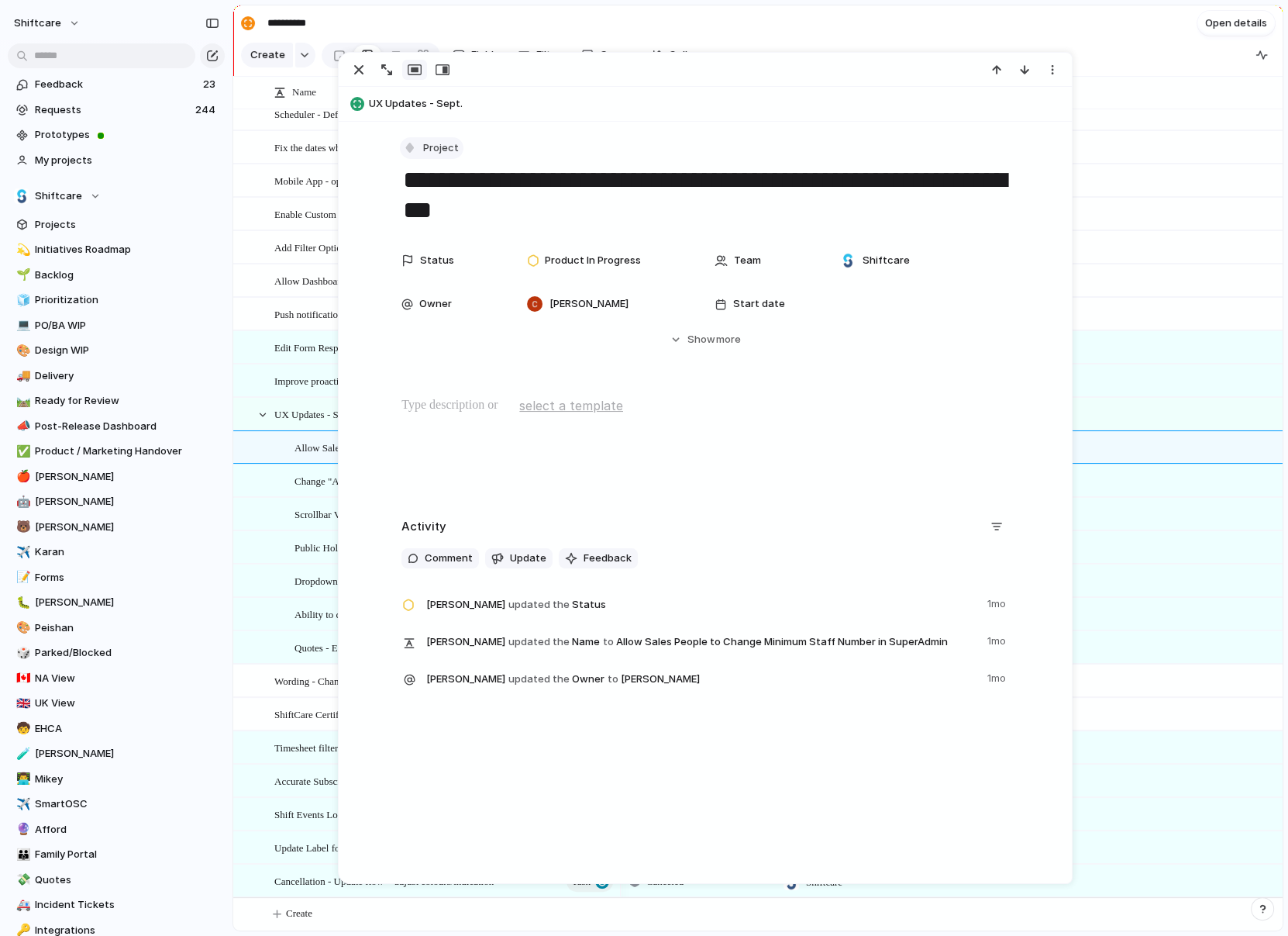
click at [419, 146] on button "Project" at bounding box center [432, 149] width 63 height 23
click at [433, 314] on span "Task" at bounding box center [442, 312] width 24 height 15
click at [361, 70] on div "button" at bounding box center [359, 69] width 19 height 19
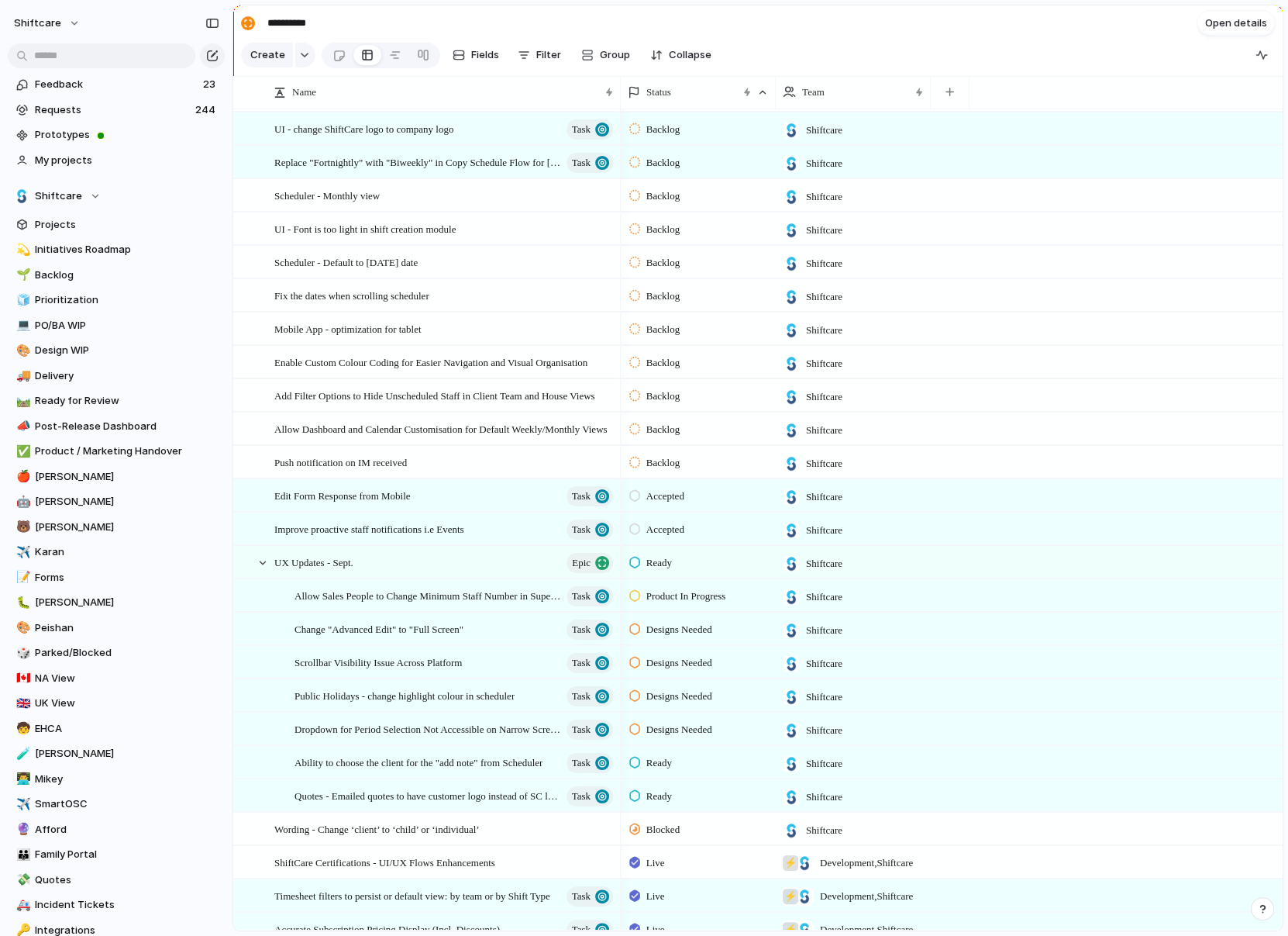
scroll to position [420, 0]
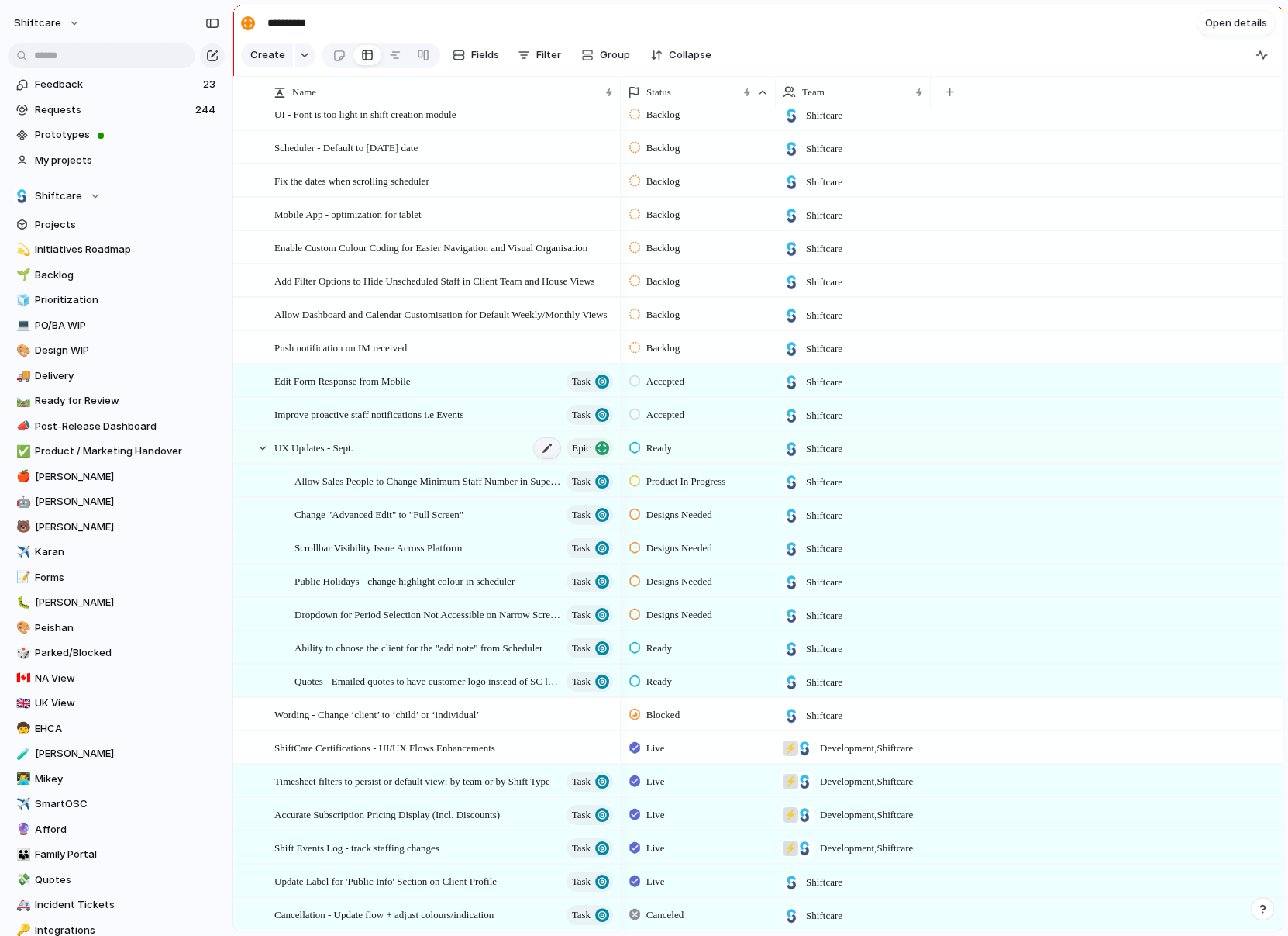
click at [536, 447] on div at bounding box center [547, 448] width 26 height 20
click at [461, 447] on textarea "**********" at bounding box center [416, 449] width 285 height 18
click at [267, 58] on span "Create" at bounding box center [267, 54] width 35 height 15
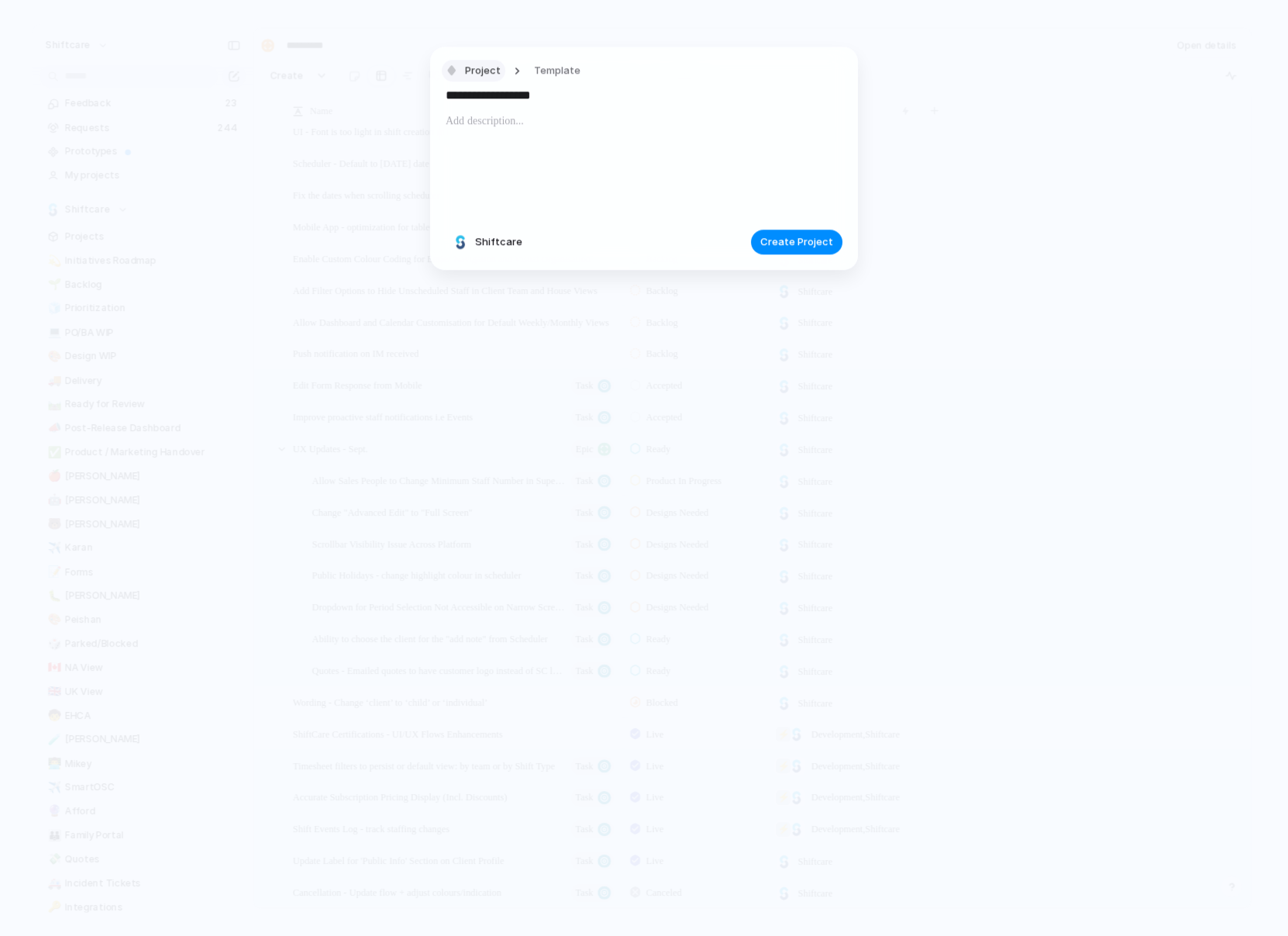
click at [462, 70] on button "Project" at bounding box center [473, 71] width 63 height 23
click at [472, 205] on span "Epic" at bounding box center [481, 210] width 20 height 15
click at [541, 100] on input "**********" at bounding box center [644, 94] width 397 height 25
type input "**********"
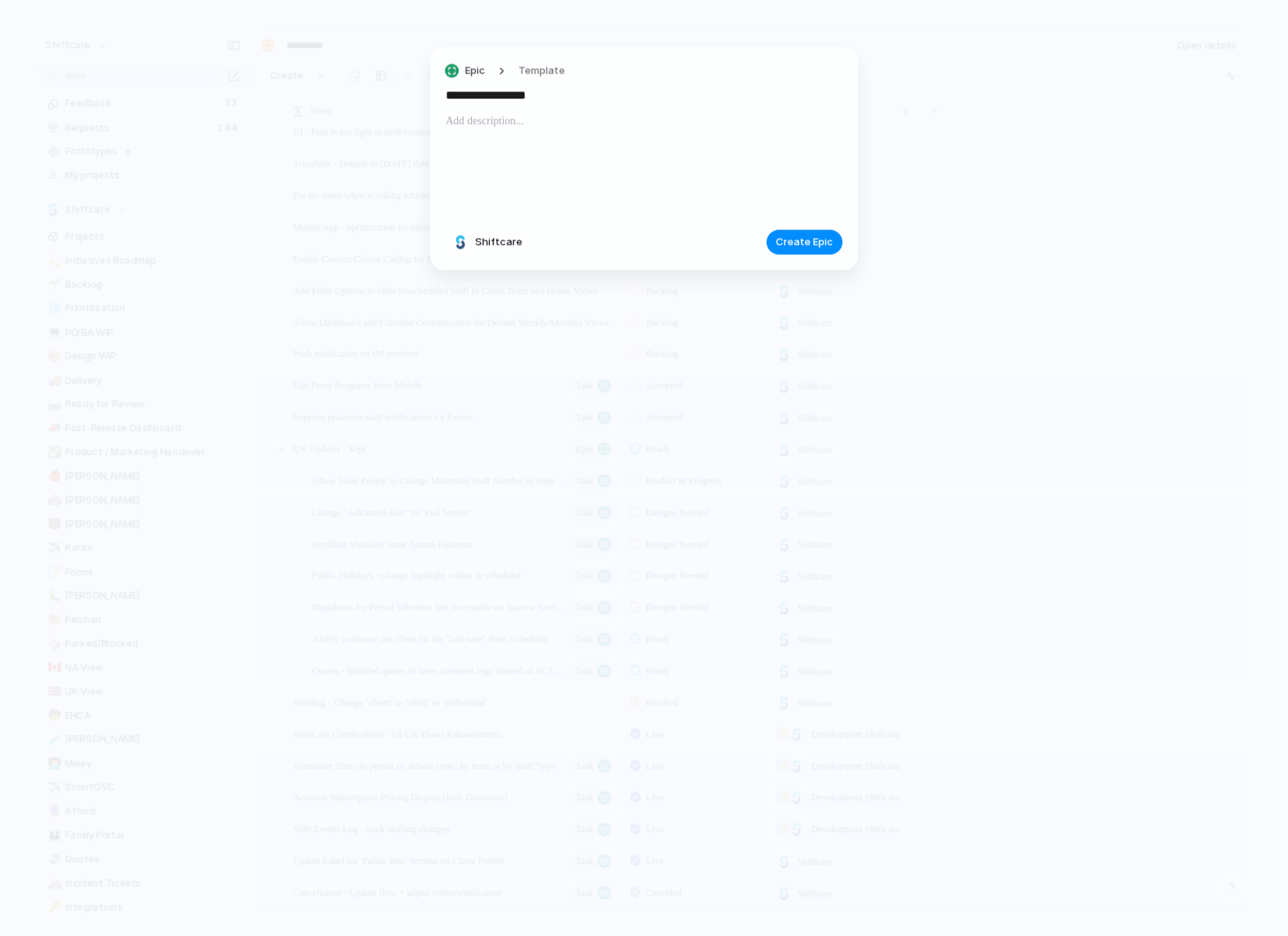
click at [845, 250] on div "**********" at bounding box center [644, 157] width 428 height 223
click at [815, 241] on span "Create Epic" at bounding box center [804, 242] width 58 height 15
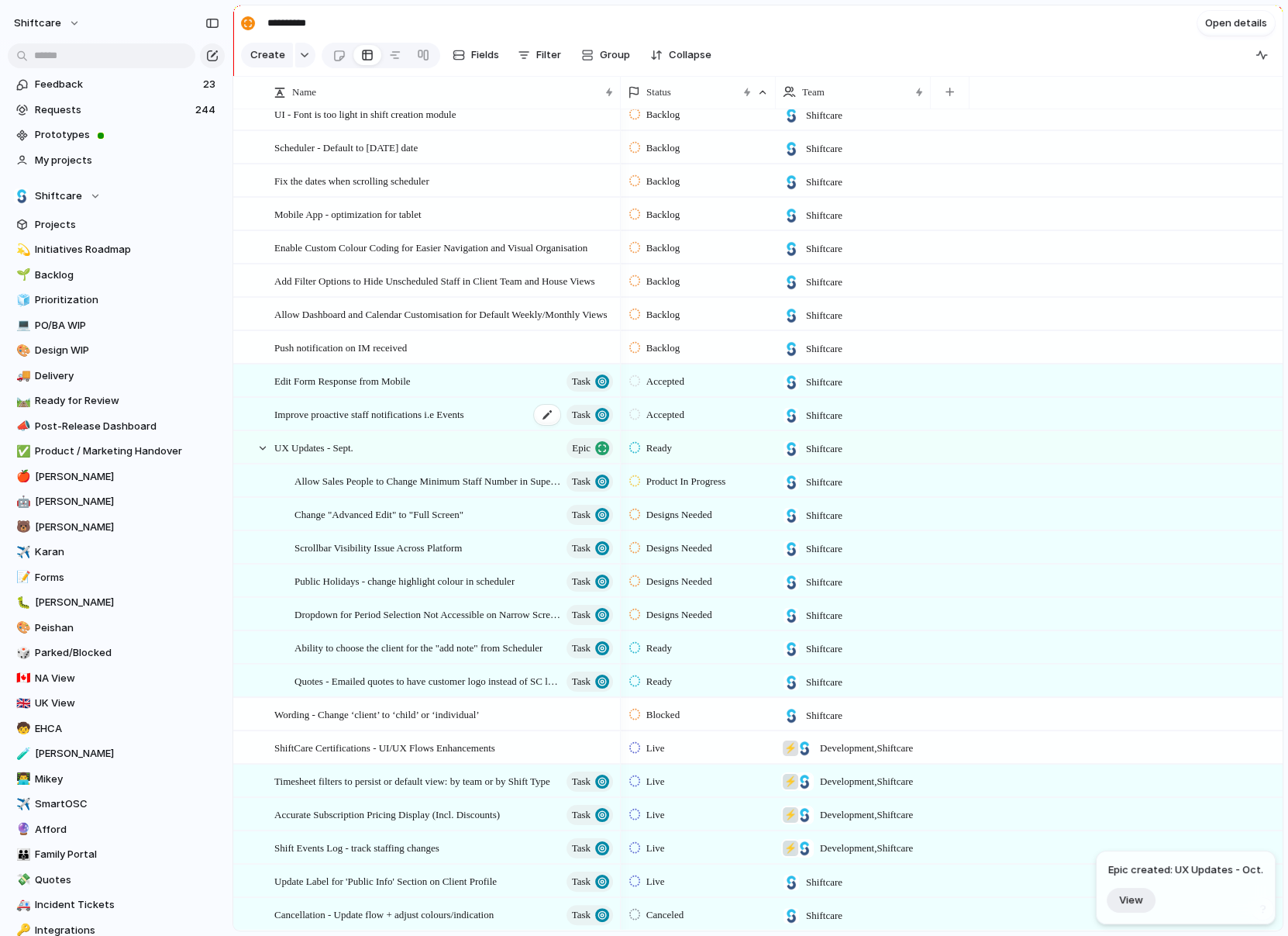
scroll to position [585, 0]
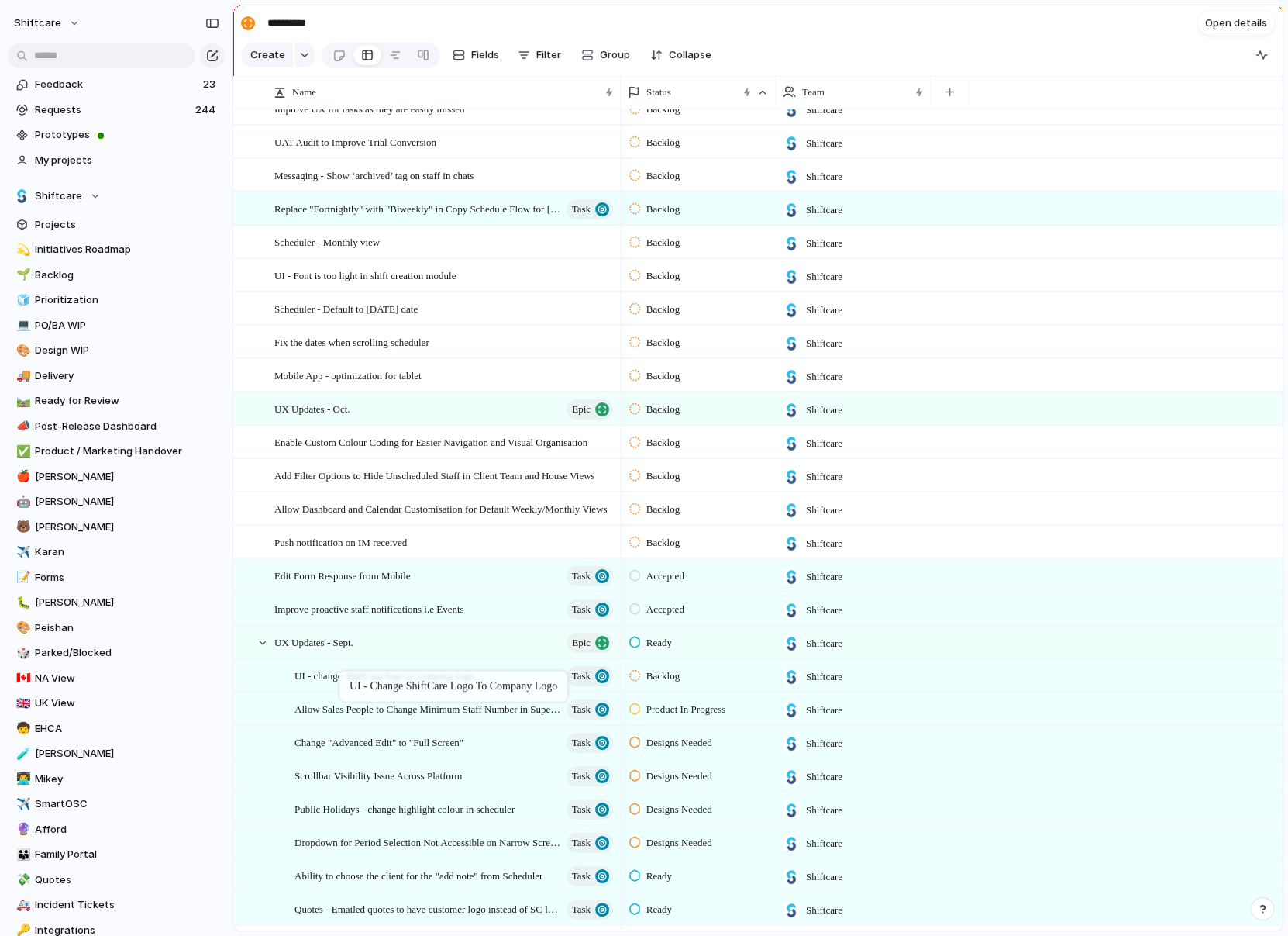
drag, startPoint x: 330, startPoint y: 201, endPoint x: 347, endPoint y: 674, distance: 473.3
click at [359, 678] on span "UI - change ShiftCare logo to company logo" at bounding box center [384, 675] width 179 height 18
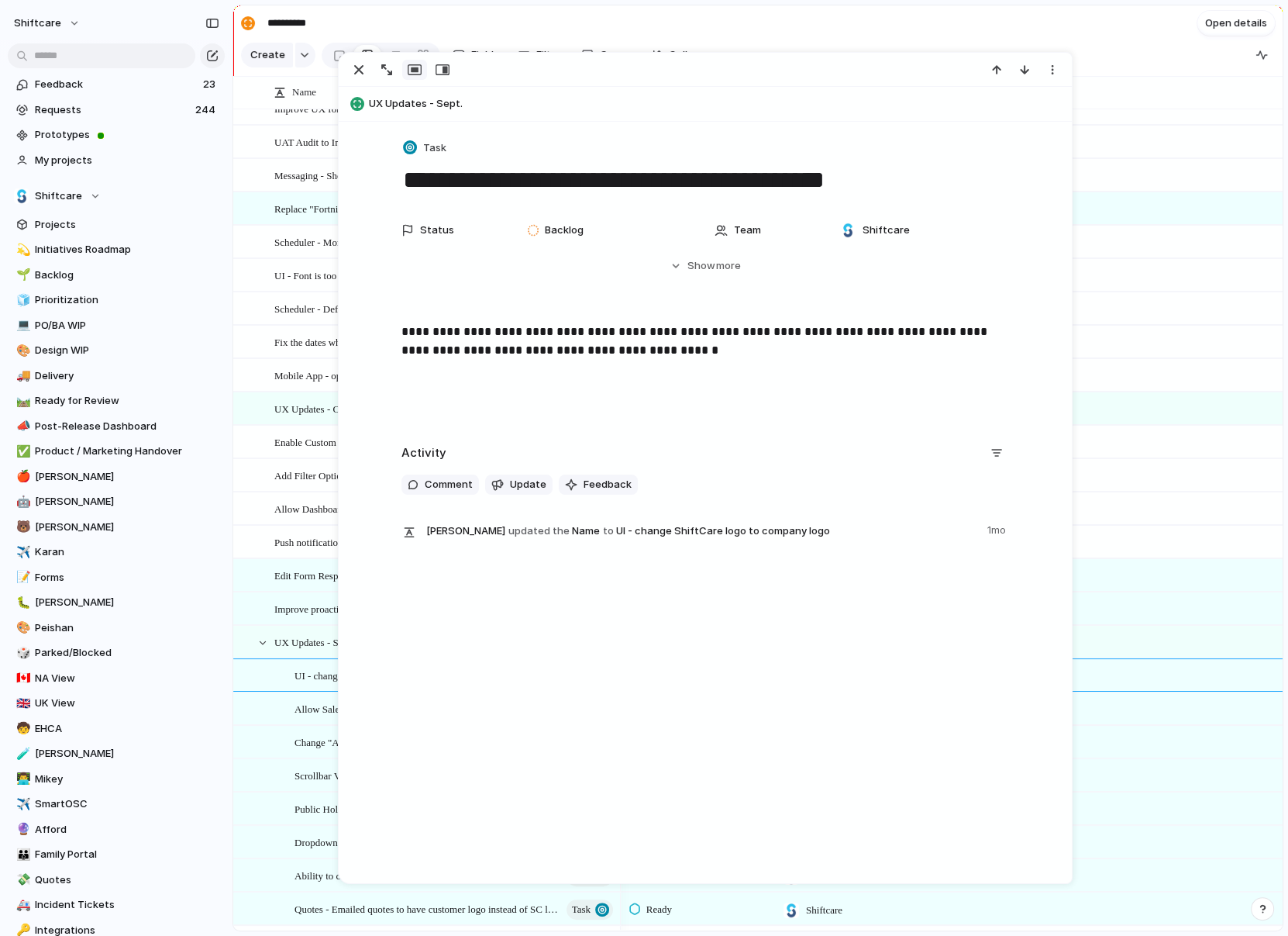
click at [592, 350] on p "**********" at bounding box center [705, 341] width 608 height 37
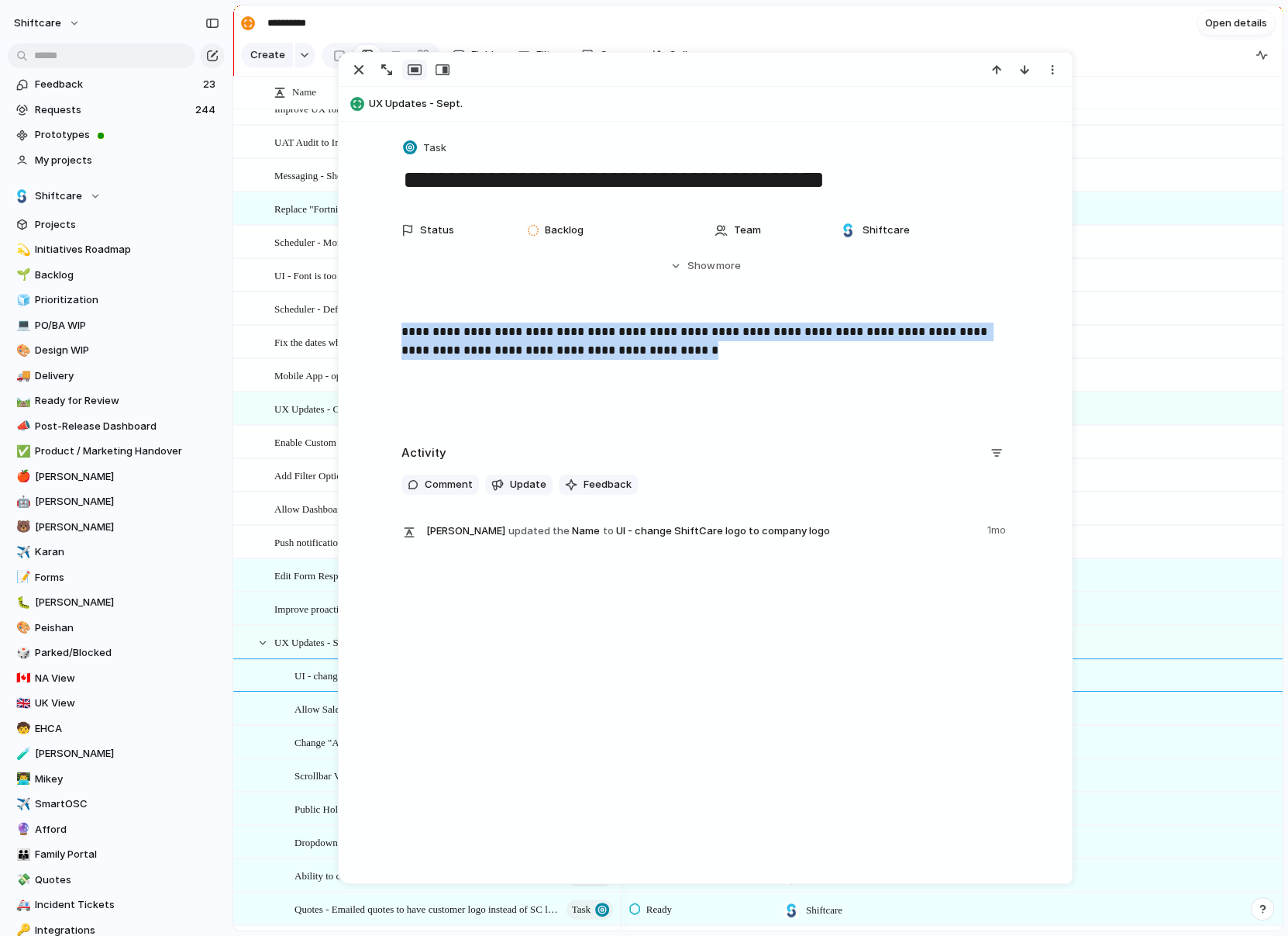
click at [592, 350] on p "**********" at bounding box center [705, 341] width 608 height 37
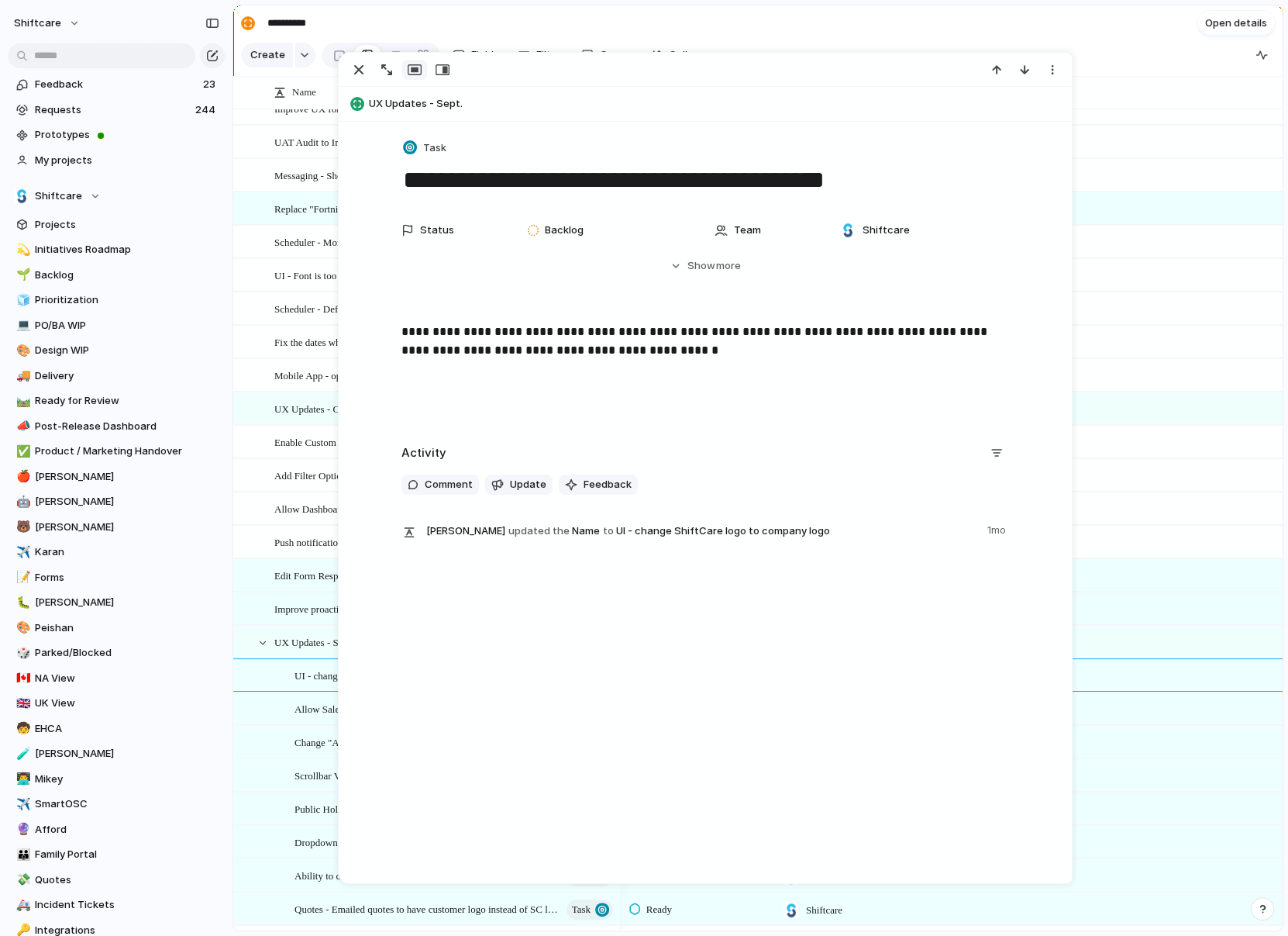
click at [559, 390] on div "**********" at bounding box center [705, 372] width 696 height 99
click at [354, 71] on div "button" at bounding box center [359, 69] width 19 height 19
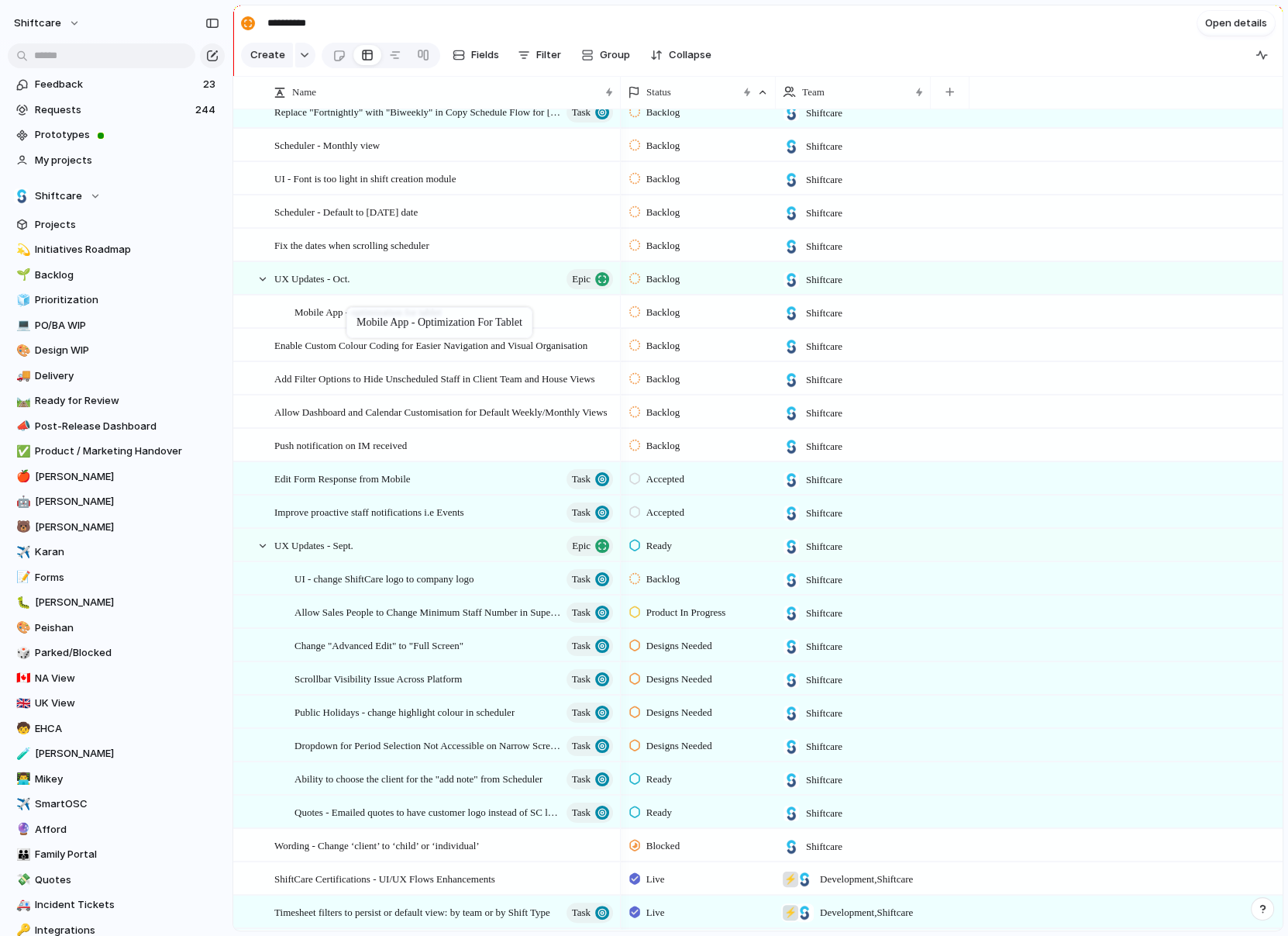
drag, startPoint x: 315, startPoint y: 274, endPoint x: 354, endPoint y: 310, distance: 53.1
drag, startPoint x: 416, startPoint y: 340, endPoint x: 427, endPoint y: 300, distance: 41.5
drag, startPoint x: 362, startPoint y: 370, endPoint x: 383, endPoint y: 313, distance: 60.7
drag, startPoint x: 319, startPoint y: 417, endPoint x: 325, endPoint y: 440, distance: 23.8
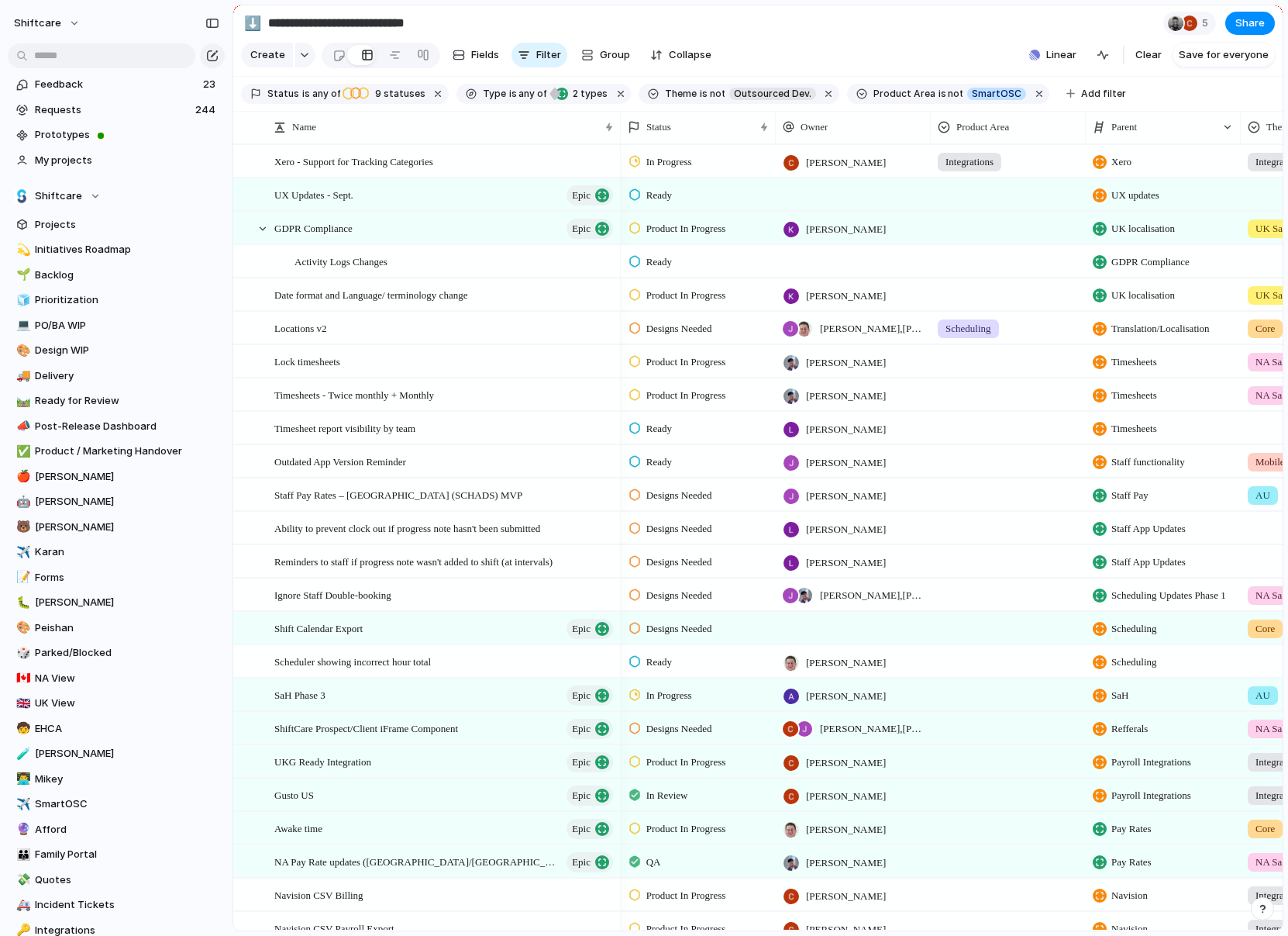
click at [317, 257] on span "Activity Logs Changes" at bounding box center [341, 261] width 93 height 18
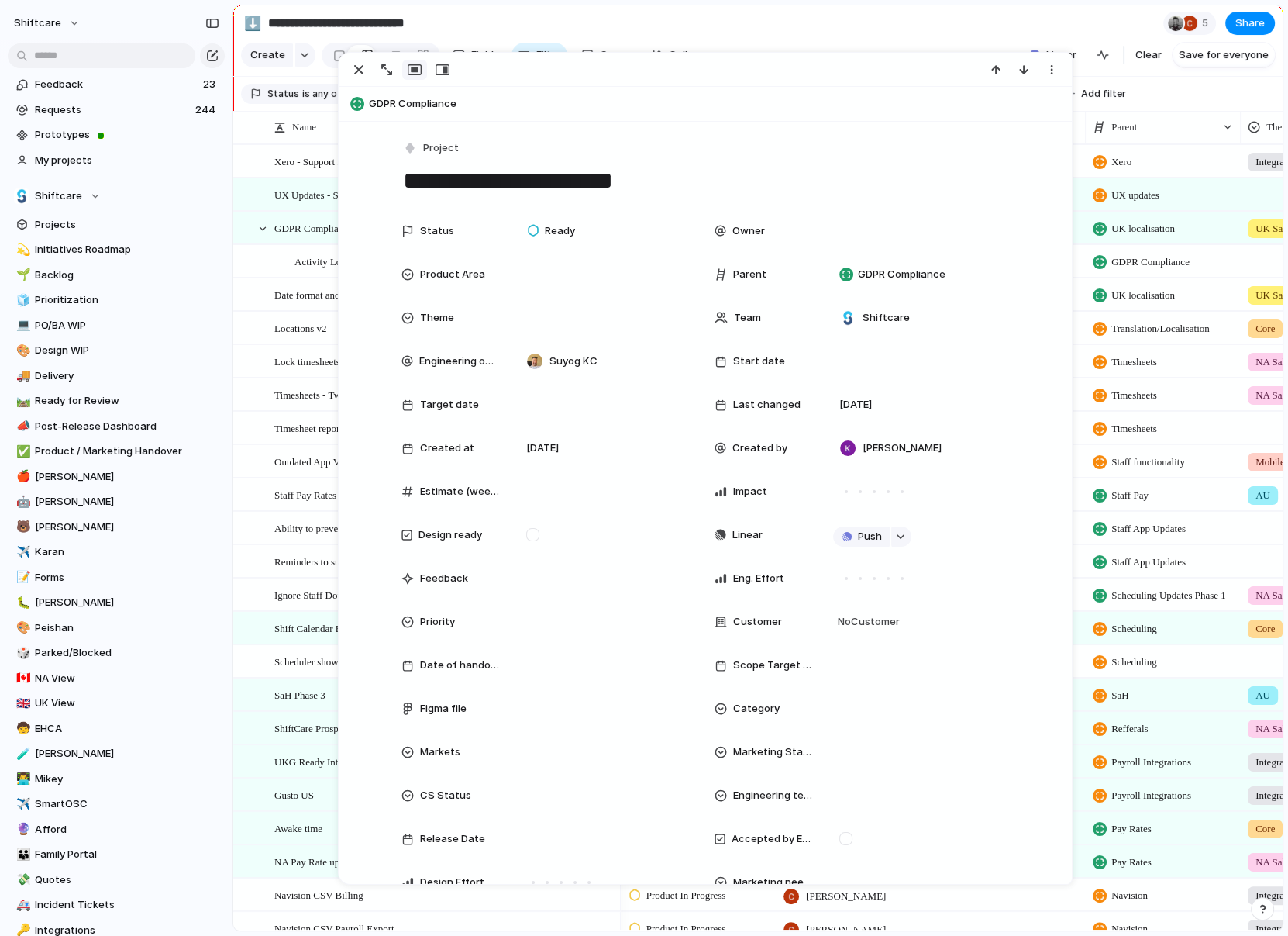
scroll to position [0, 95]
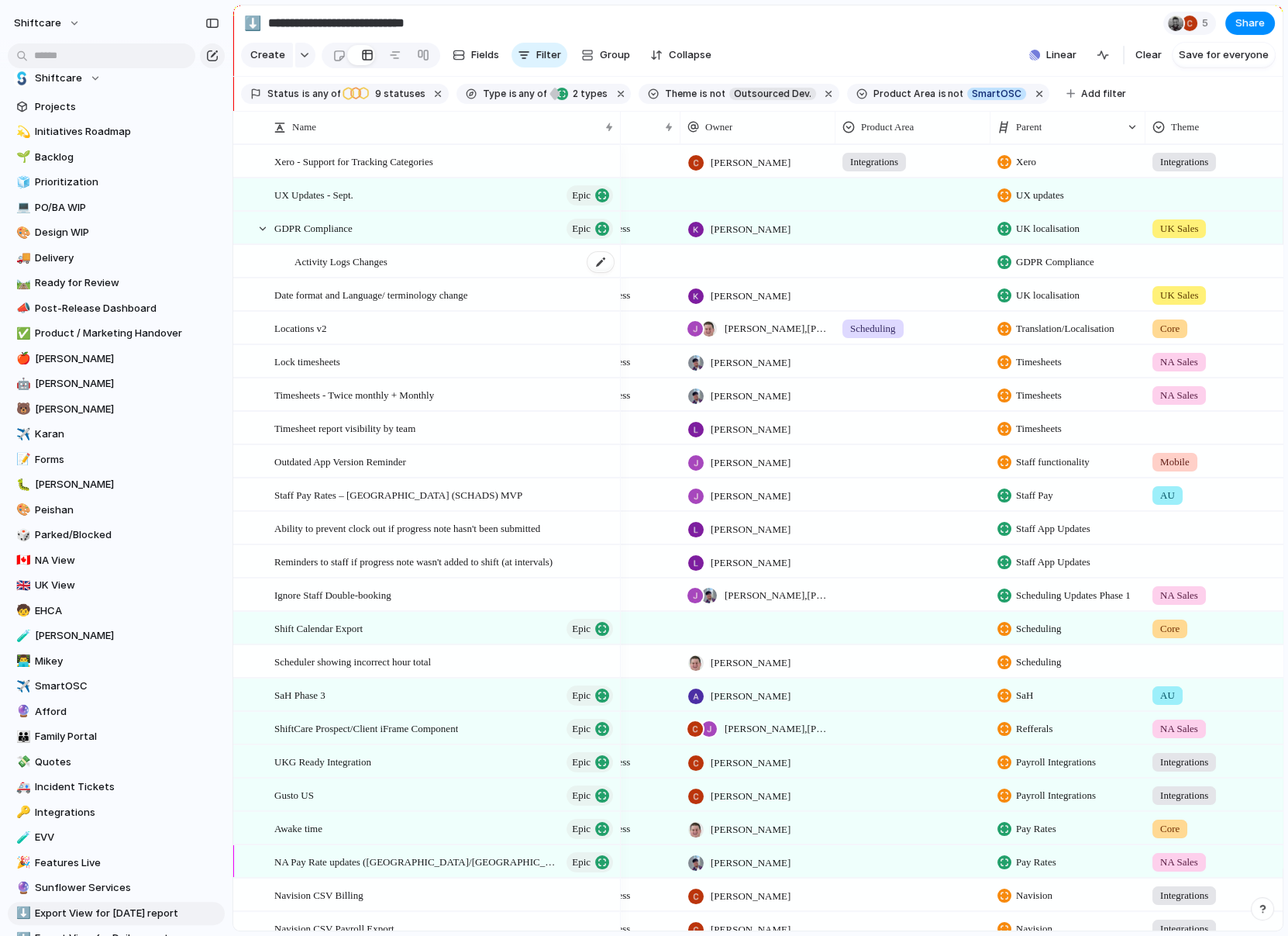
click at [321, 261] on span "Activity Logs Changes" at bounding box center [341, 261] width 93 height 18
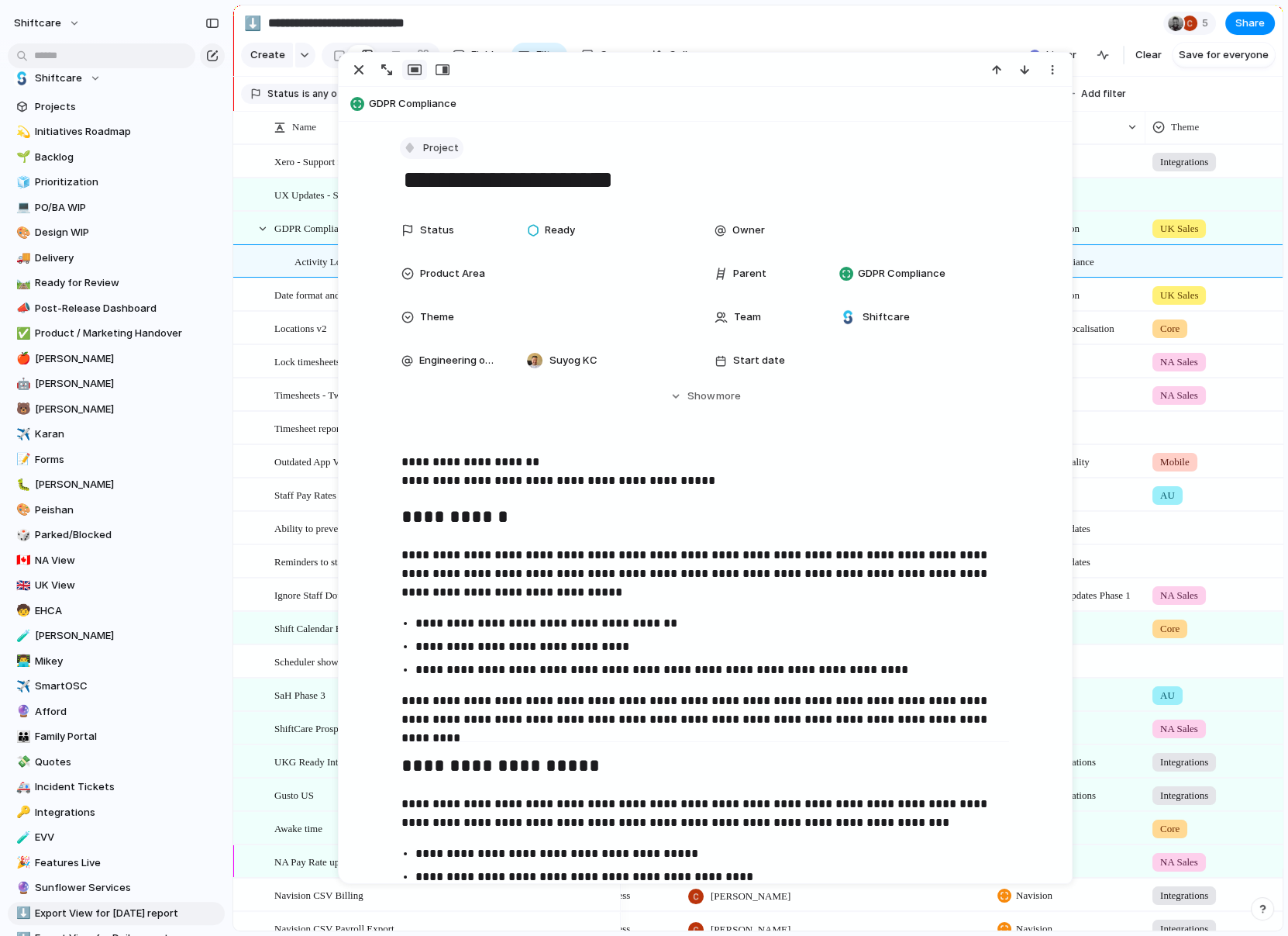
click at [421, 156] on button "Project" at bounding box center [432, 149] width 63 height 23
click at [420, 308] on div at bounding box center [417, 312] width 14 height 14
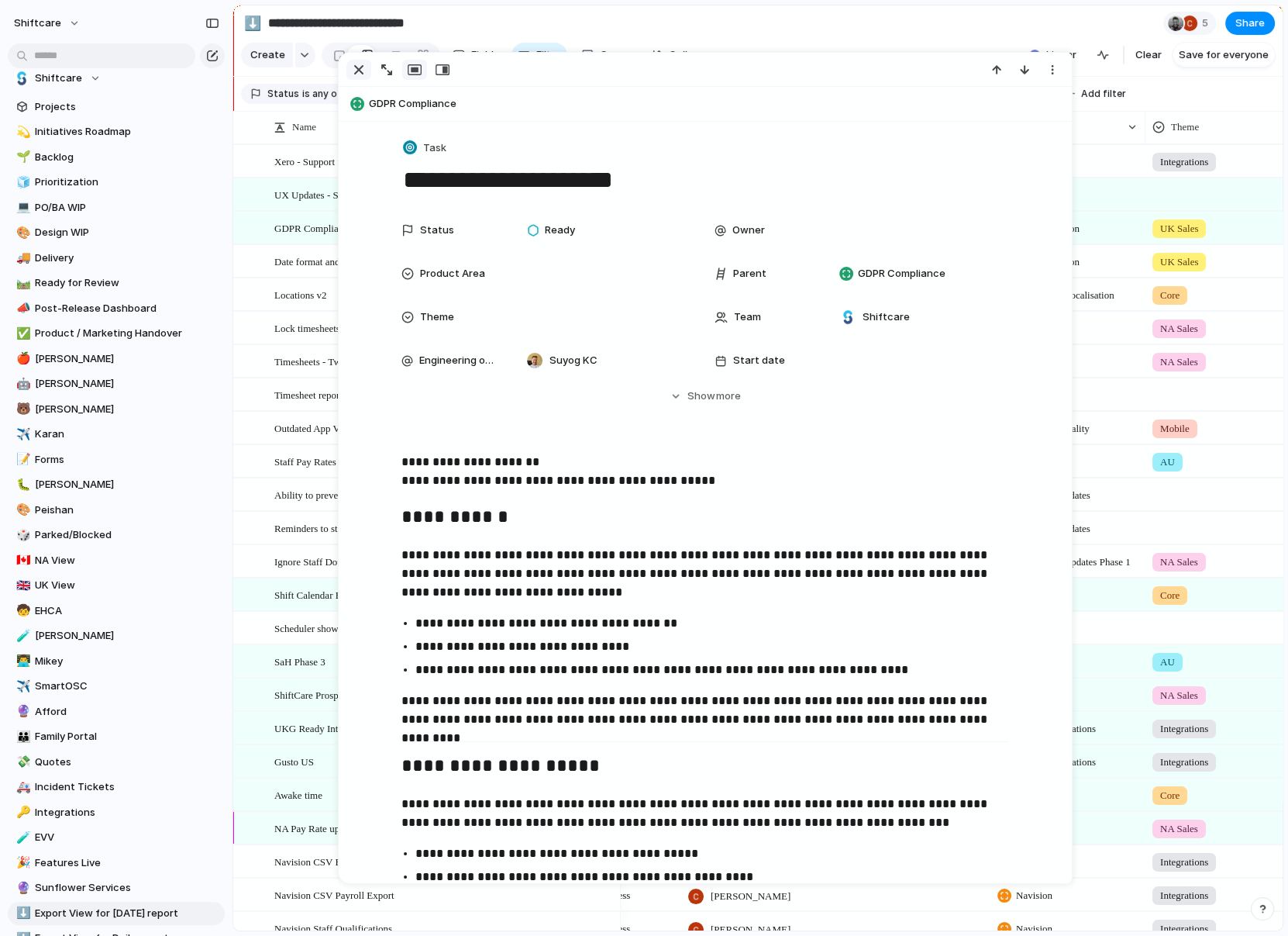
click at [359, 67] on div "button" at bounding box center [359, 69] width 19 height 19
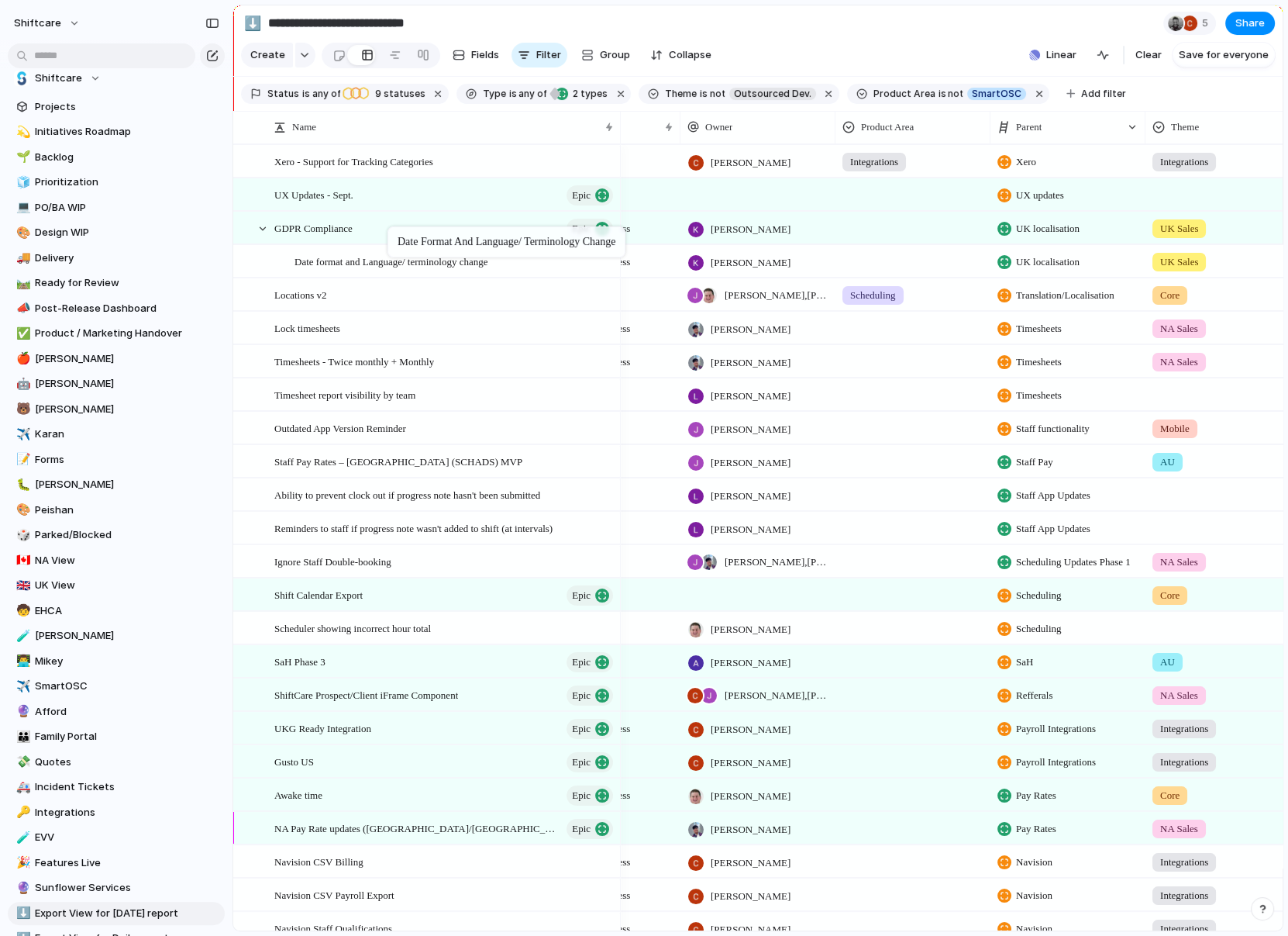
drag, startPoint x: 381, startPoint y: 267, endPoint x: 395, endPoint y: 230, distance: 39.6
click at [363, 269] on div "Date format and Language/ terminology change" at bounding box center [454, 261] width 321 height 32
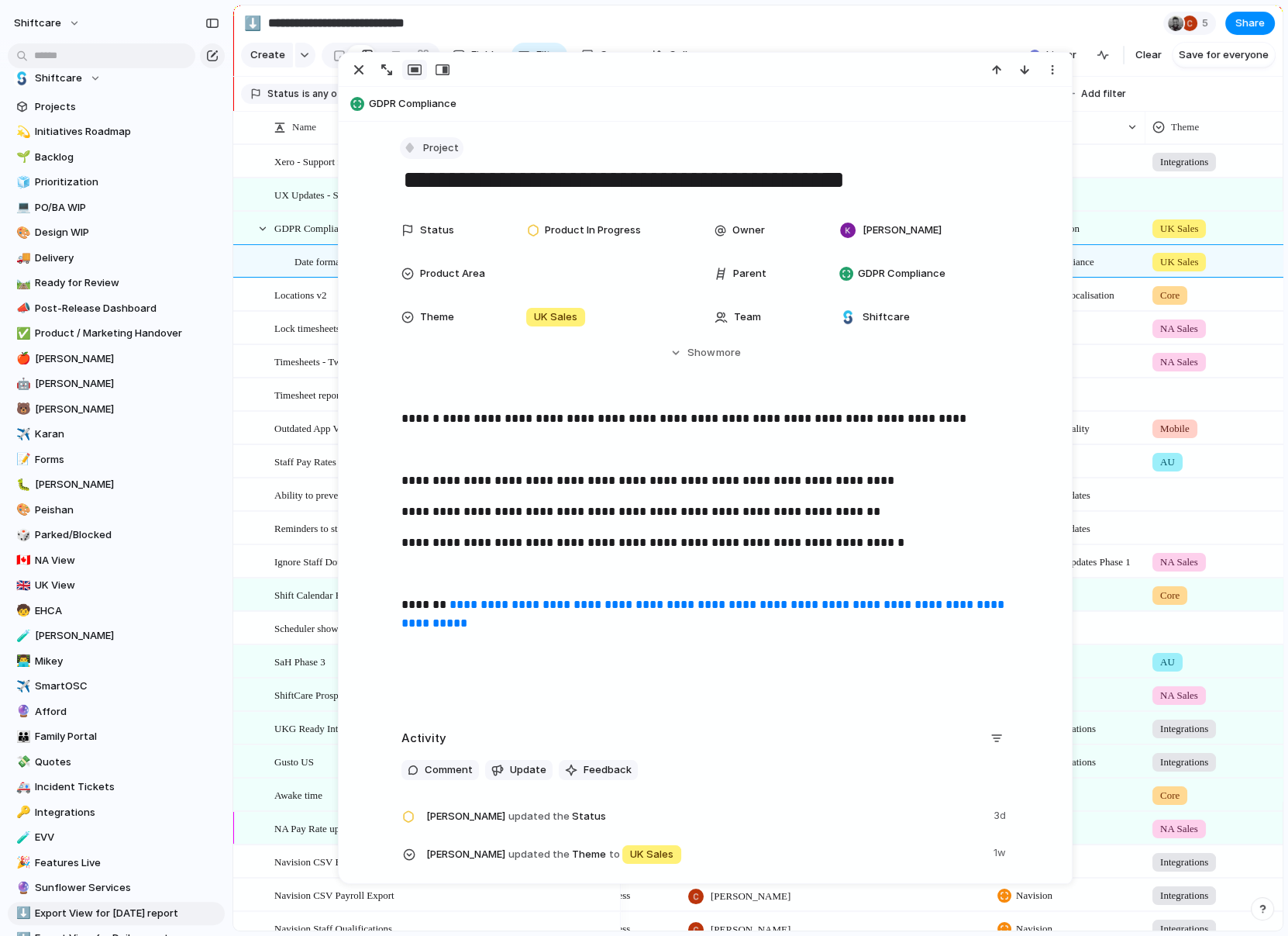
click at [436, 151] on span "Project" at bounding box center [441, 148] width 36 height 15
click at [436, 303] on li "Task" at bounding box center [468, 313] width 127 height 25
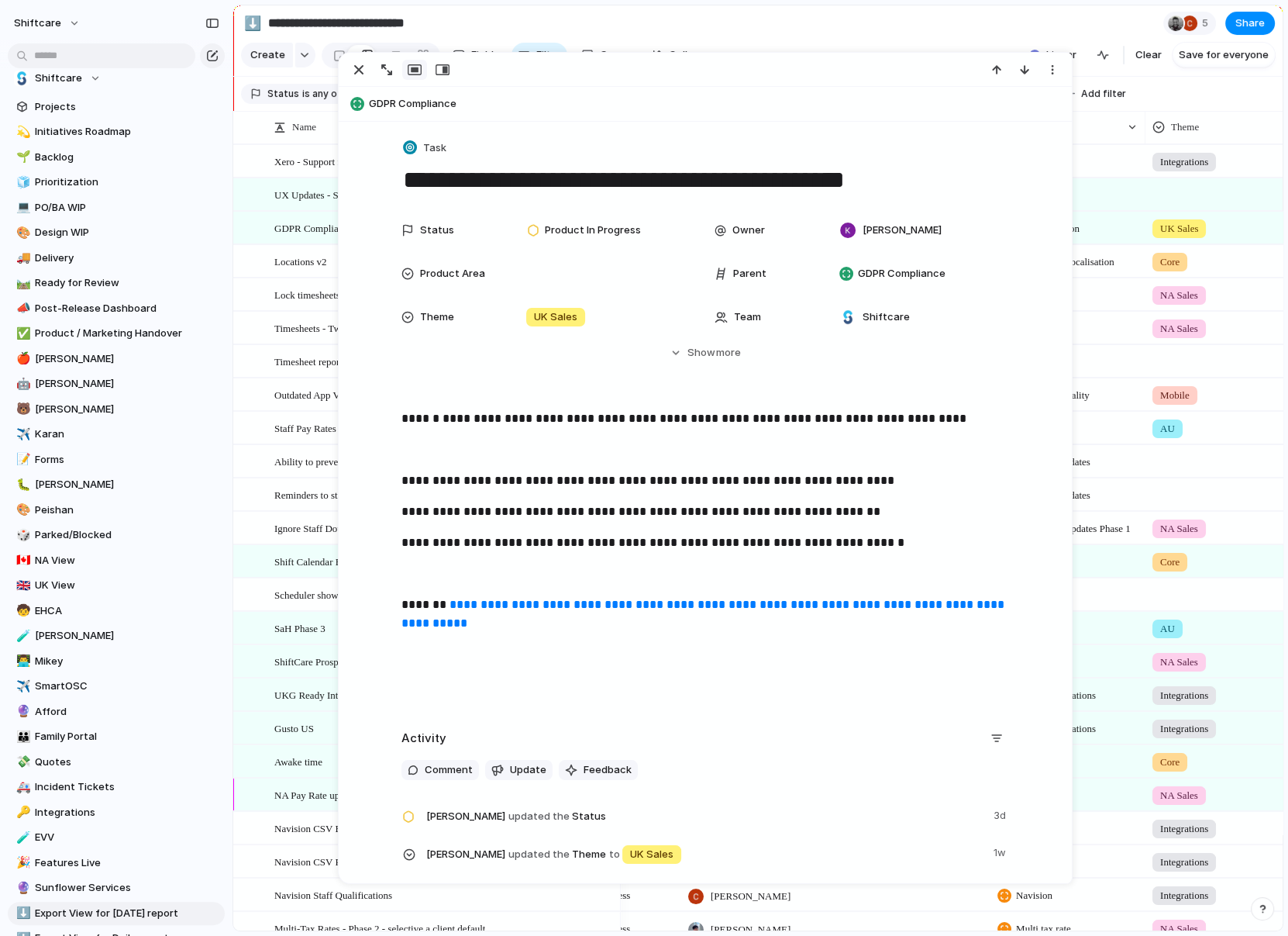
click at [280, 292] on span "Lock timesheets" at bounding box center [307, 294] width 66 height 18
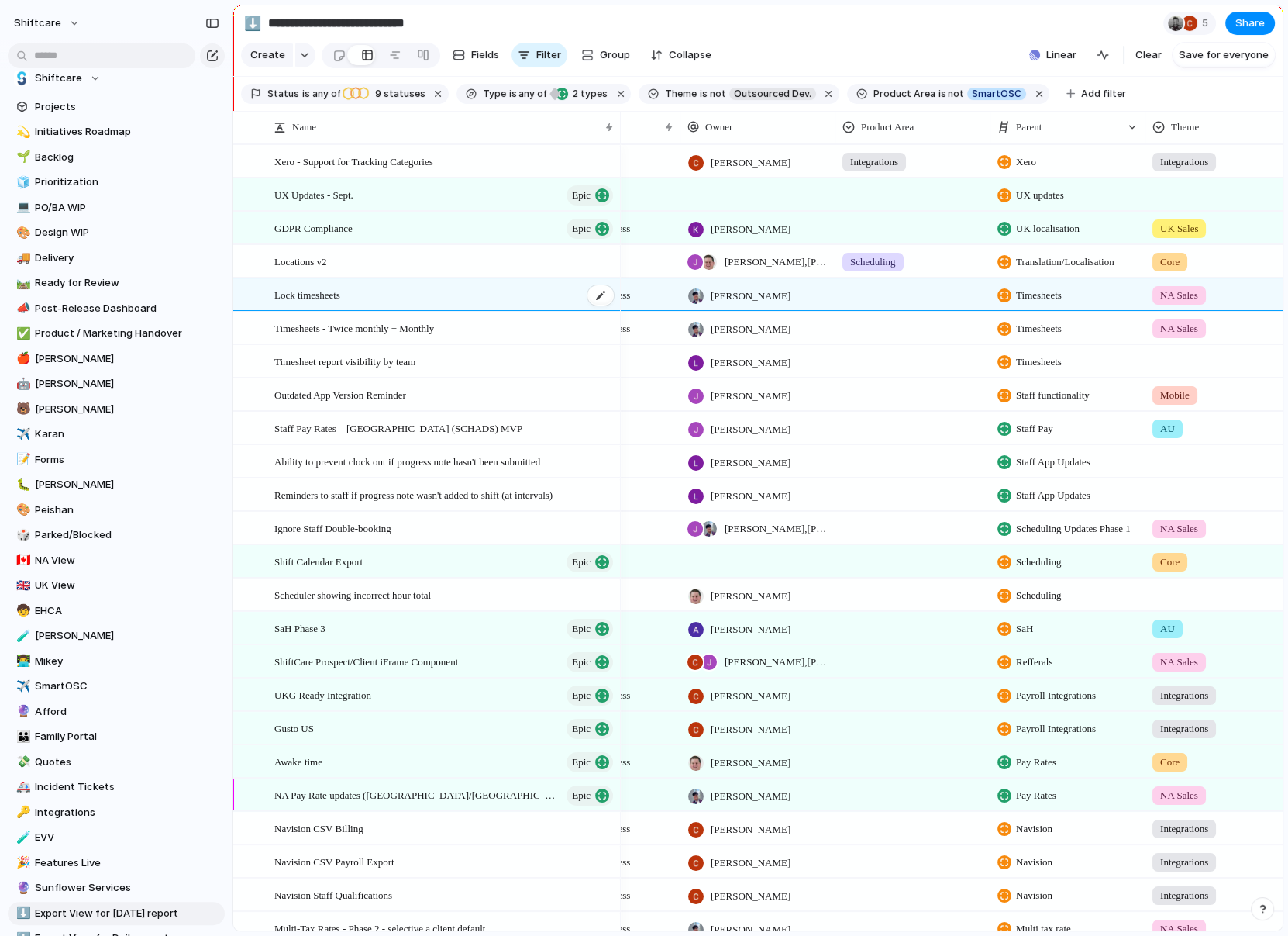
type textarea "**********"
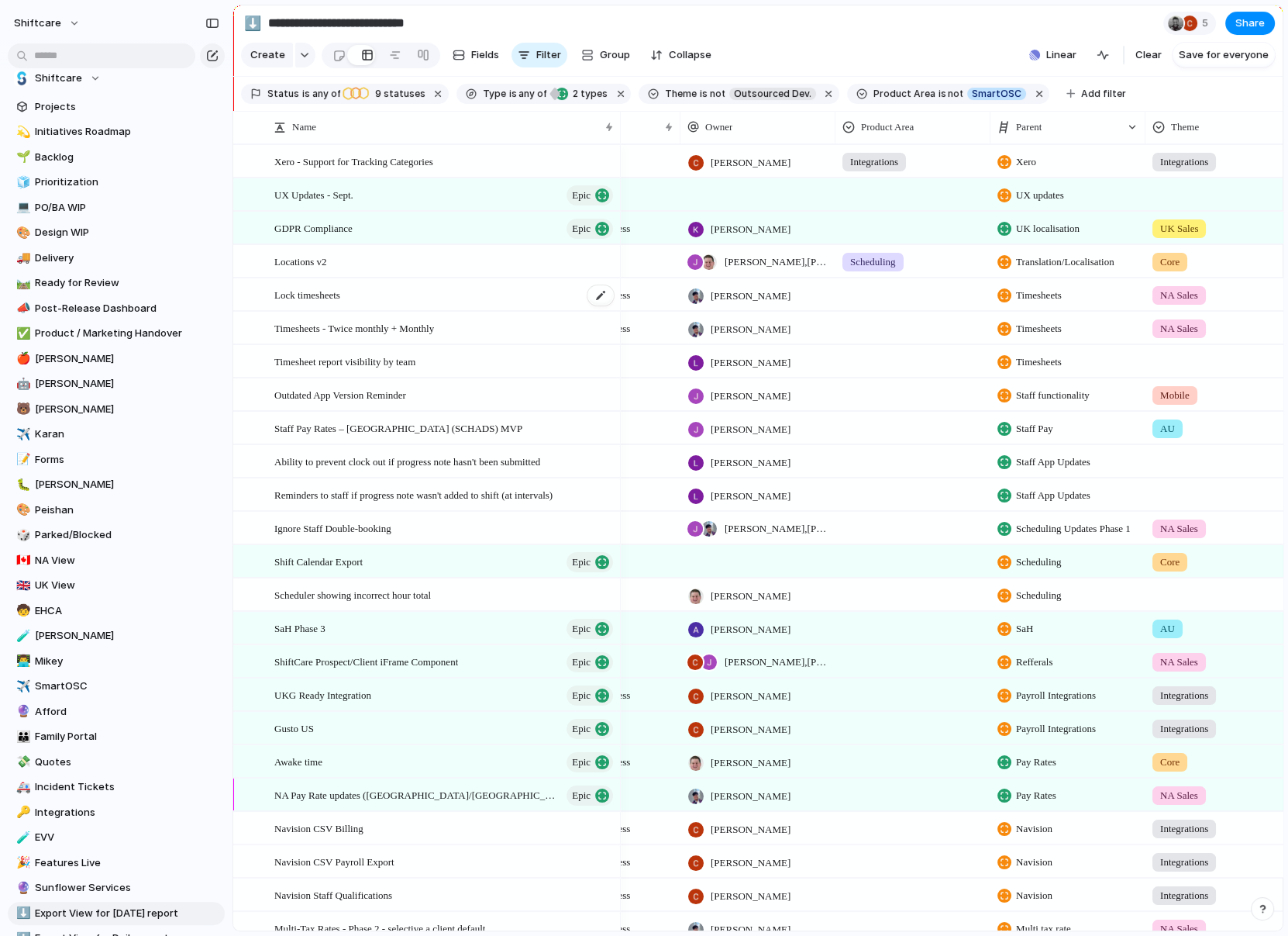
click at [328, 302] on span "Lock timesheets" at bounding box center [307, 294] width 66 height 18
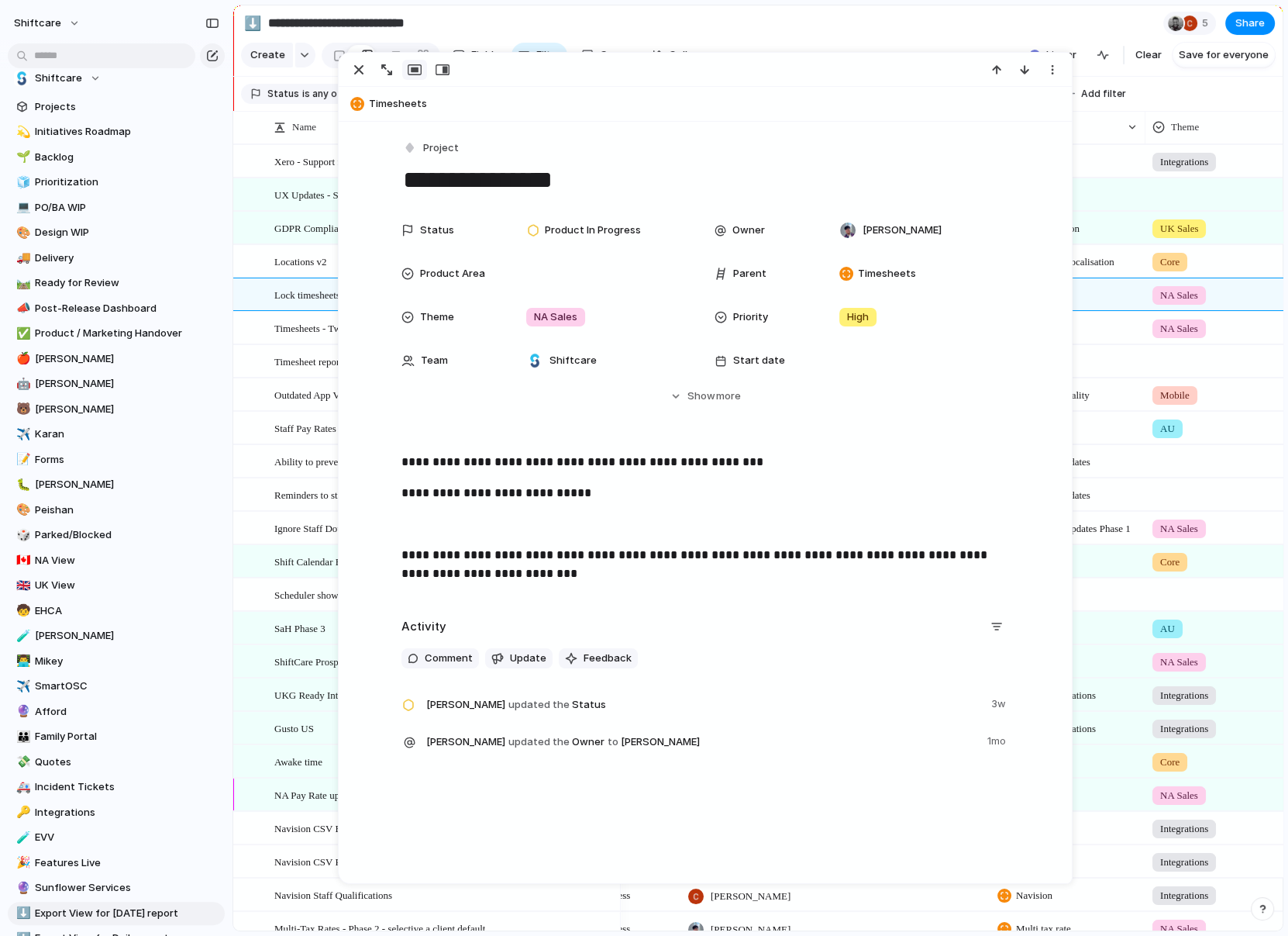
click at [406, 106] on span "Timesheets" at bounding box center [717, 103] width 696 height 15
type textarea "**********"
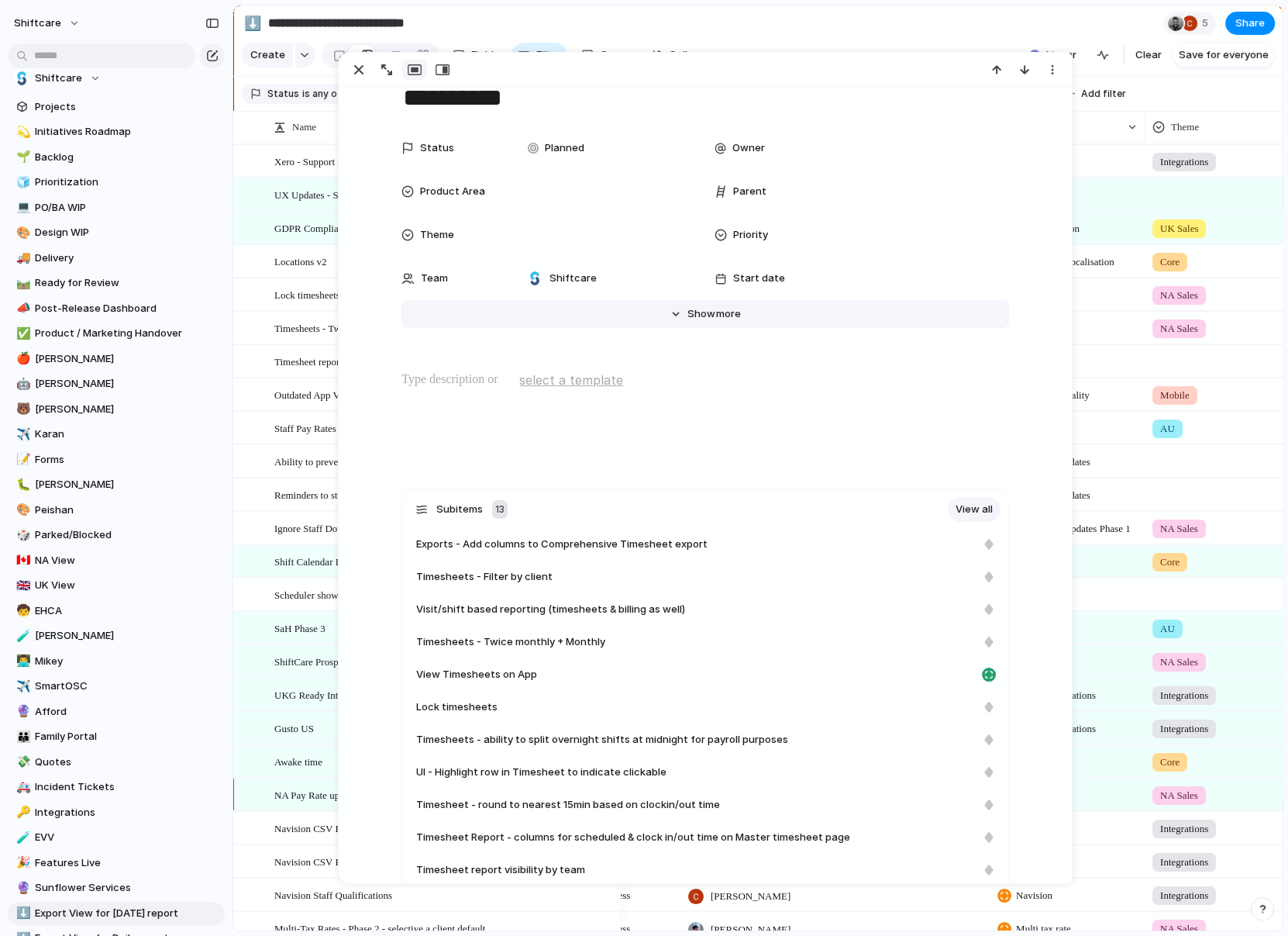
scroll to position [72, 0]
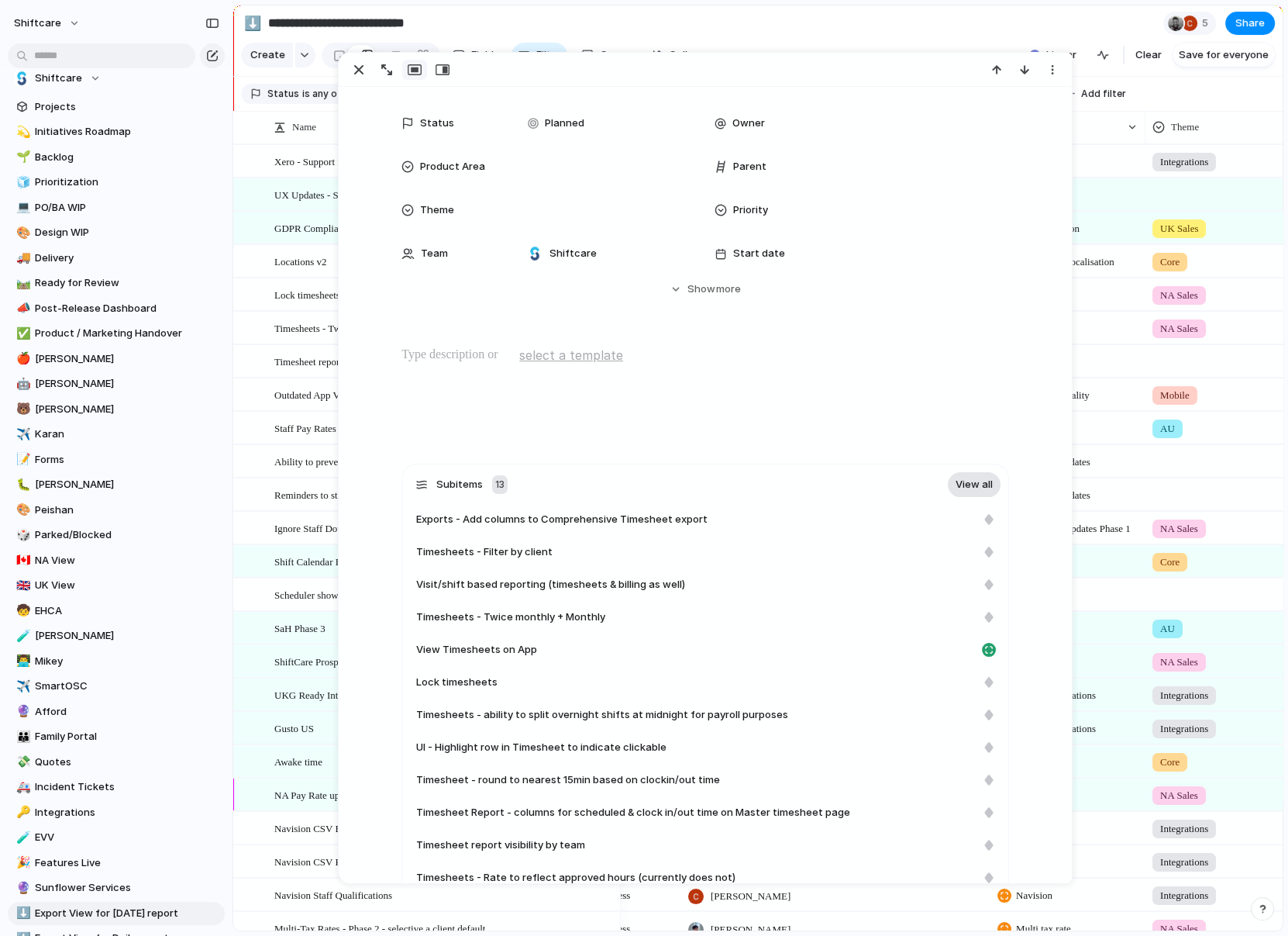
click at [983, 479] on link "View all" at bounding box center [974, 485] width 53 height 25
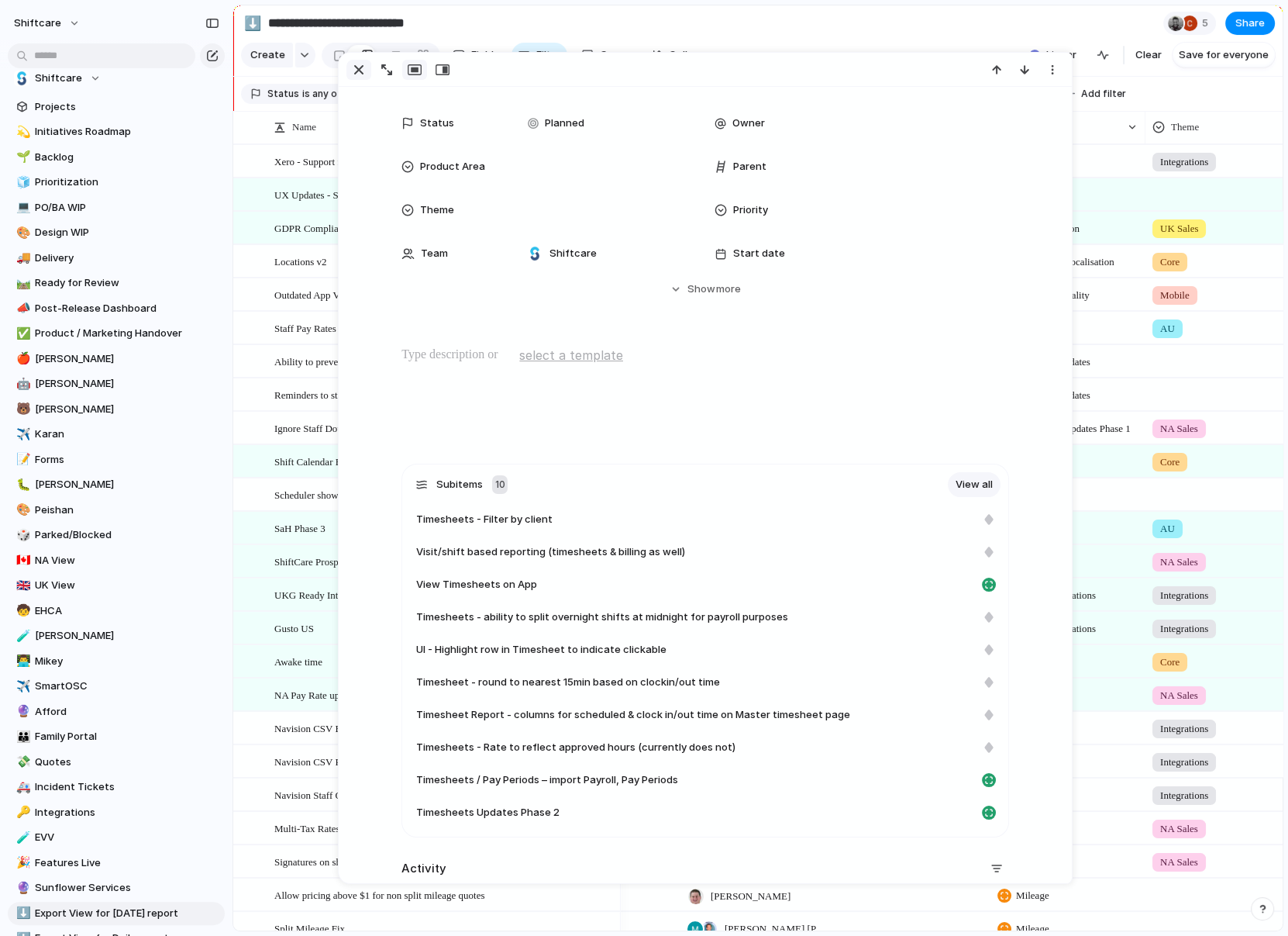
click at [363, 67] on div "button" at bounding box center [359, 69] width 19 height 19
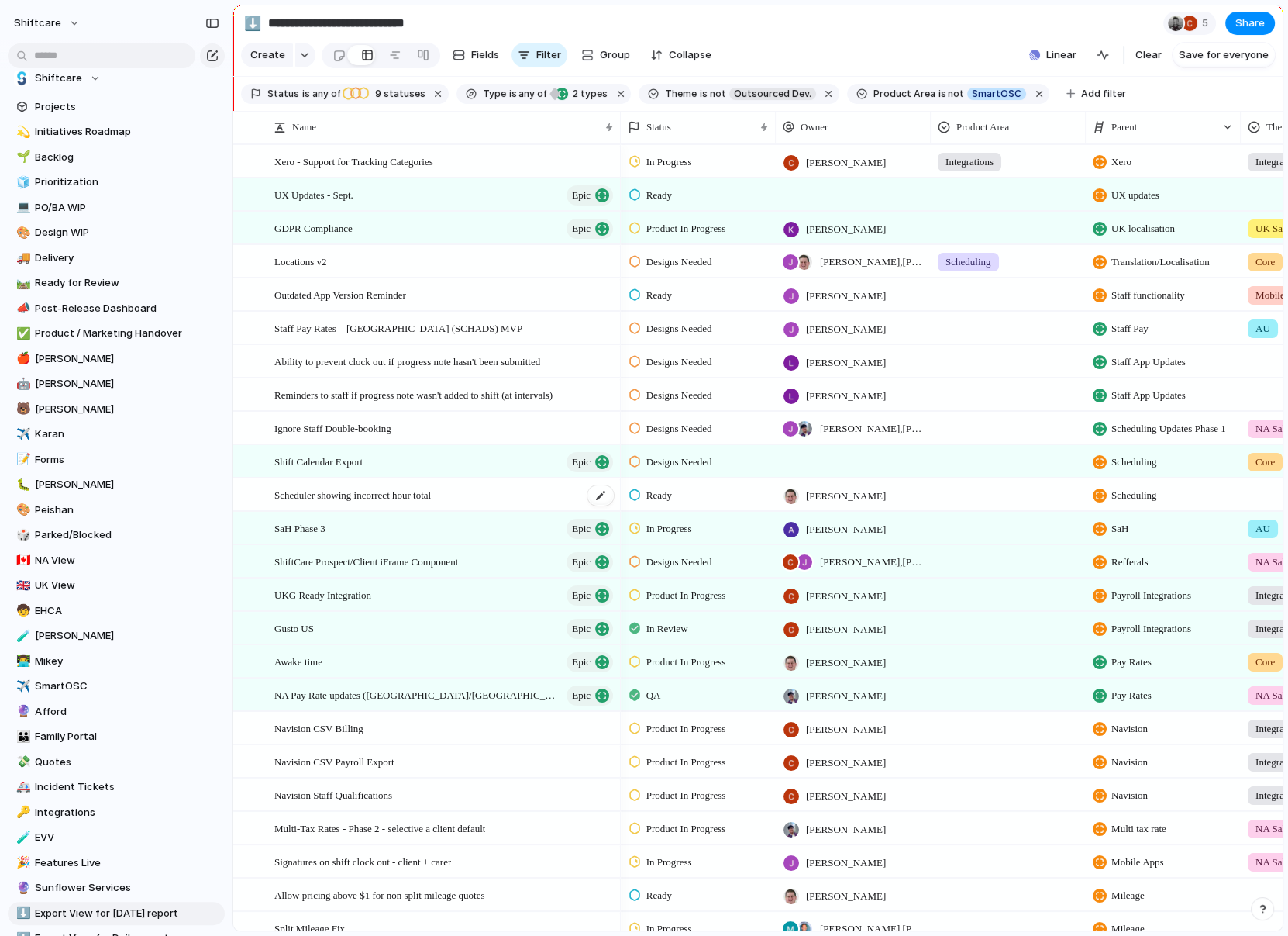
click at [368, 489] on span "Scheduler showing incorrect hour total" at bounding box center [352, 494] width 157 height 18
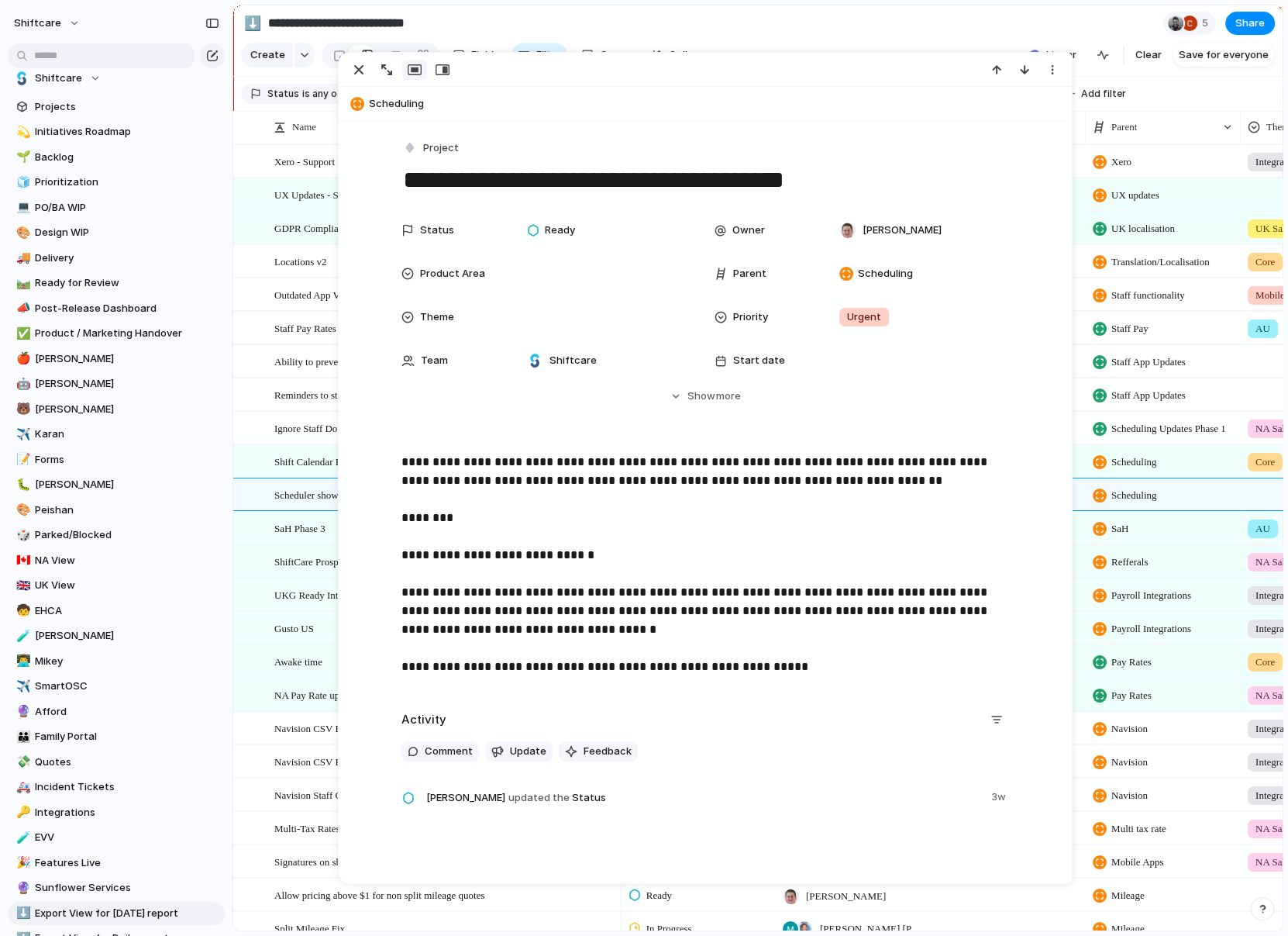
click at [354, 57] on div at bounding box center [704, 70] width 733 height 34
click at [354, 61] on div "button" at bounding box center [359, 69] width 19 height 19
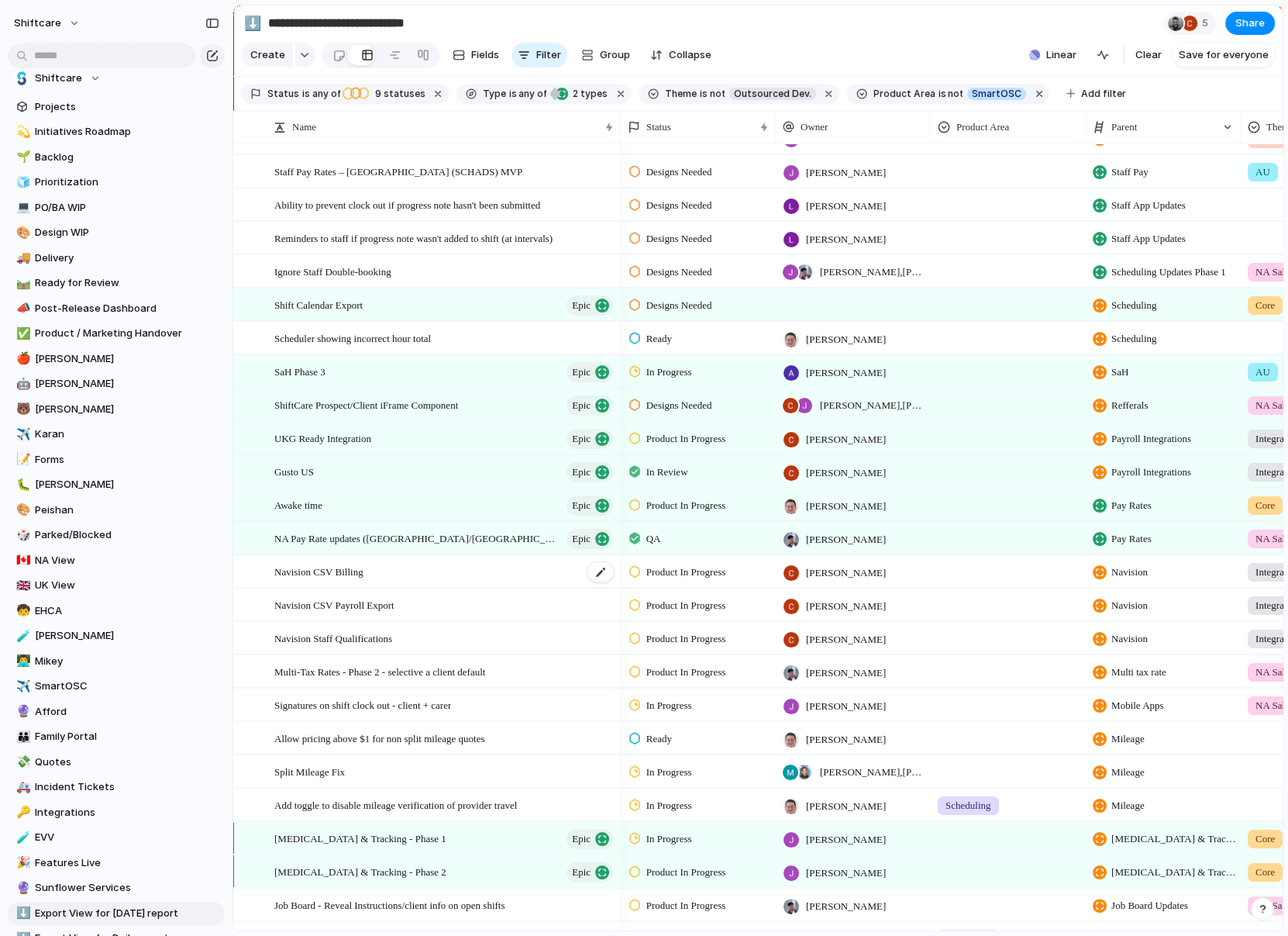
click at [391, 570] on div "Navision CSV Billing" at bounding box center [445, 572] width 341 height 32
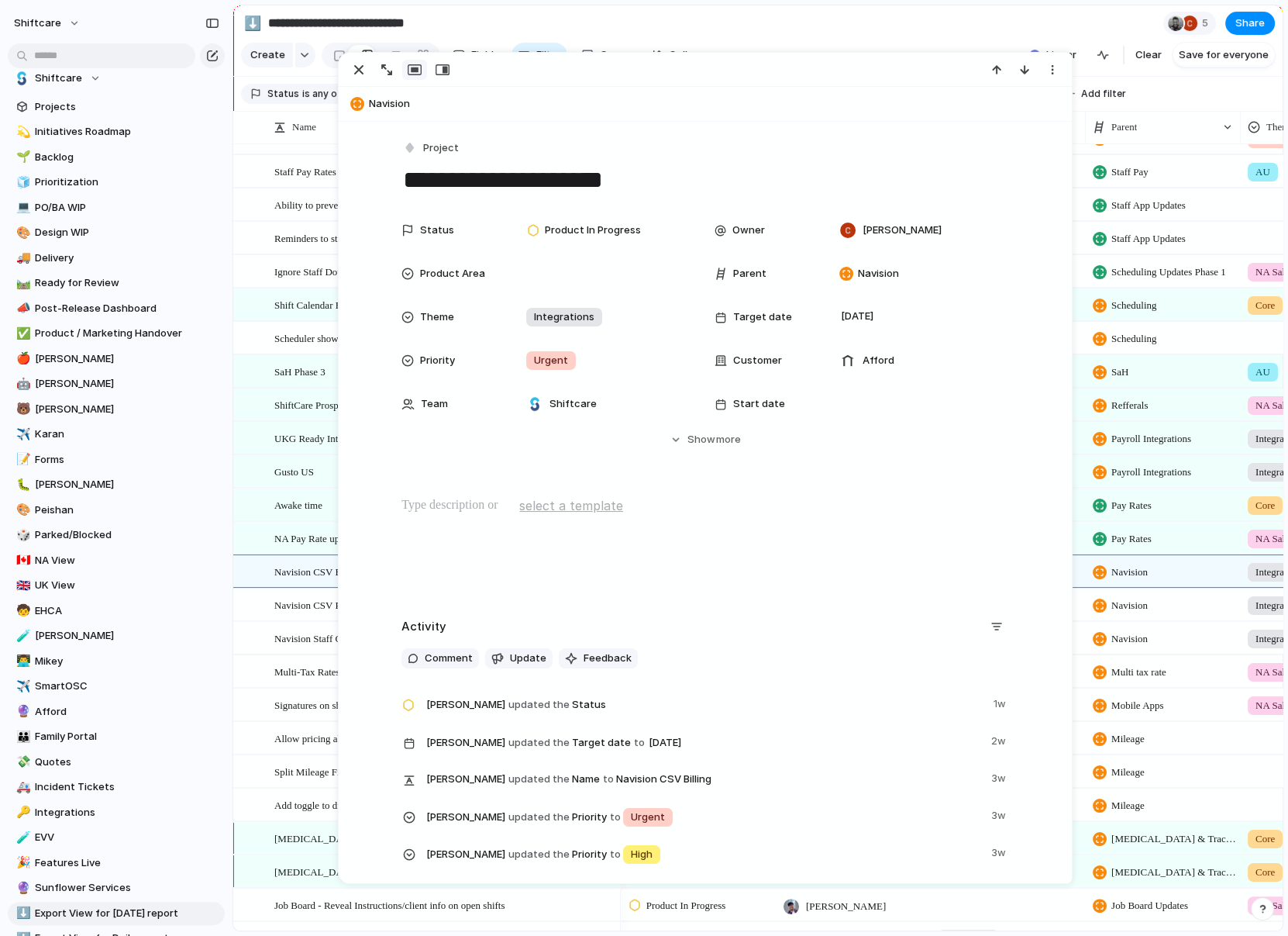
click at [390, 104] on span "Navision" at bounding box center [717, 103] width 696 height 15
type textarea "********"
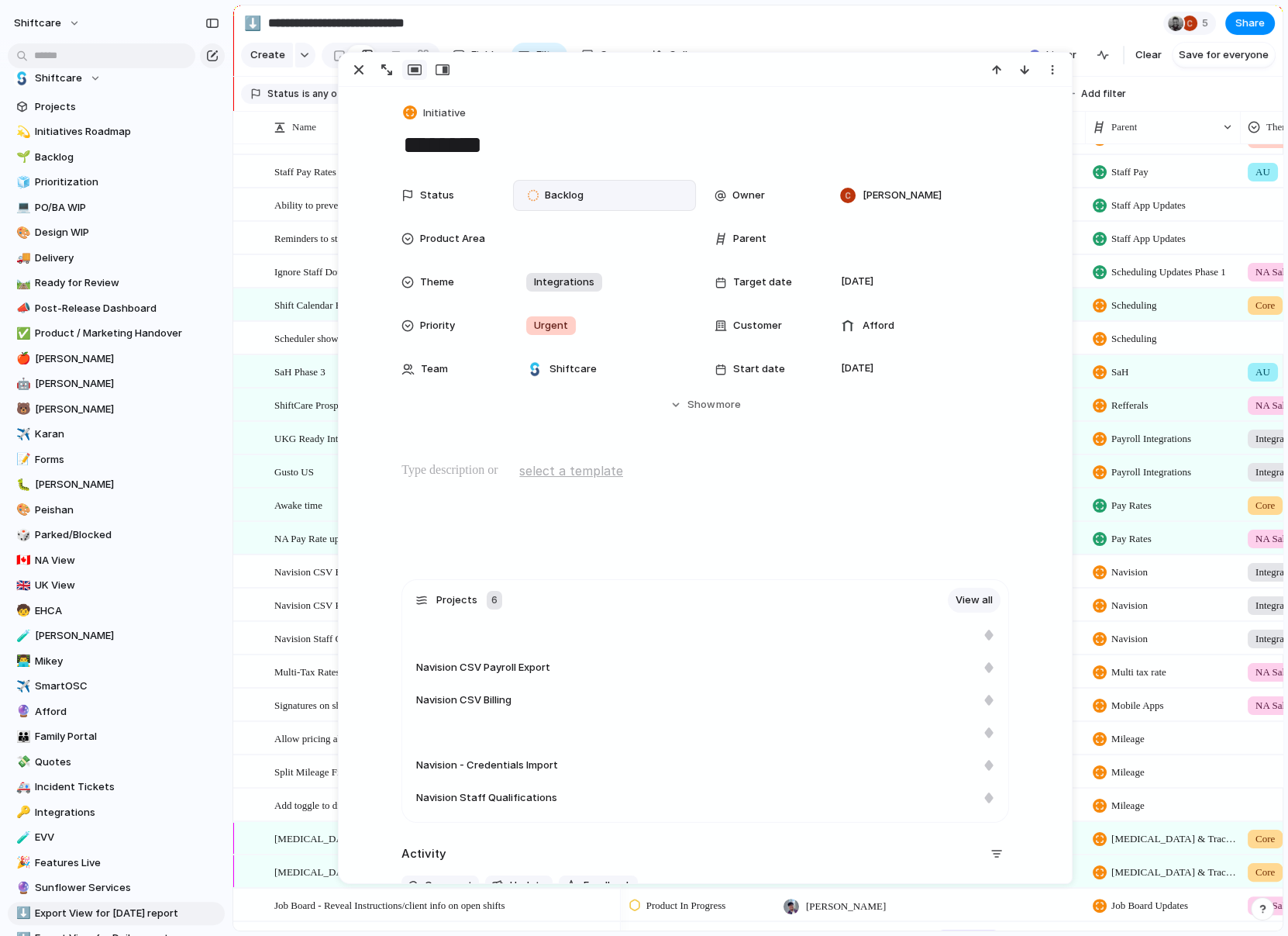
click at [546, 188] on span "Backlog" at bounding box center [564, 195] width 39 height 15
click at [424, 104] on div "Planned Active Completed" at bounding box center [644, 468] width 1288 height 936
click at [410, 107] on div "button" at bounding box center [410, 112] width 14 height 14
click at [439, 240] on li "Epic" at bounding box center [468, 252] width 127 height 25
click at [547, 201] on span "Backlog" at bounding box center [564, 195] width 39 height 15
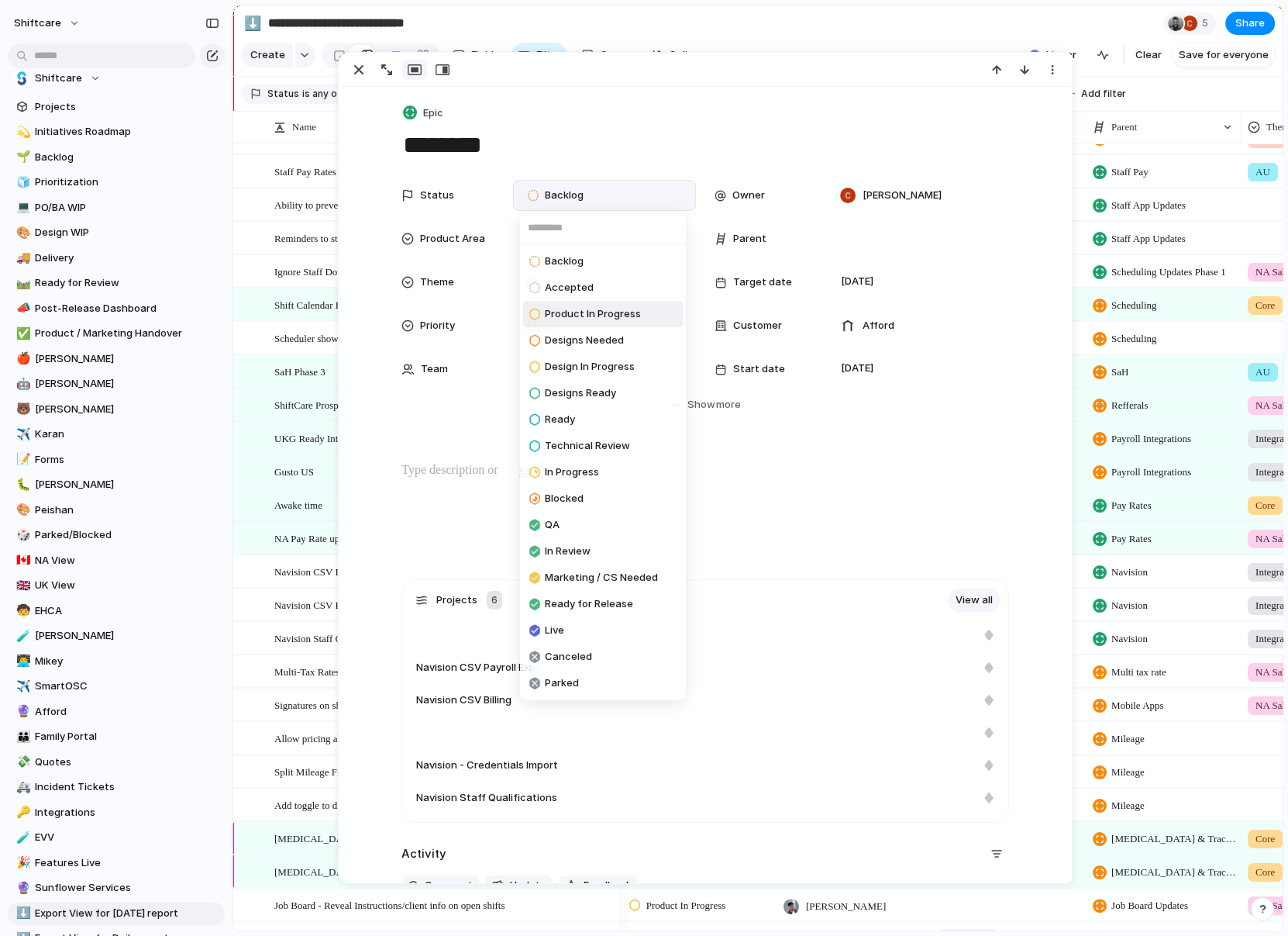
click at [612, 319] on span "Product In Progress" at bounding box center [592, 313] width 96 height 15
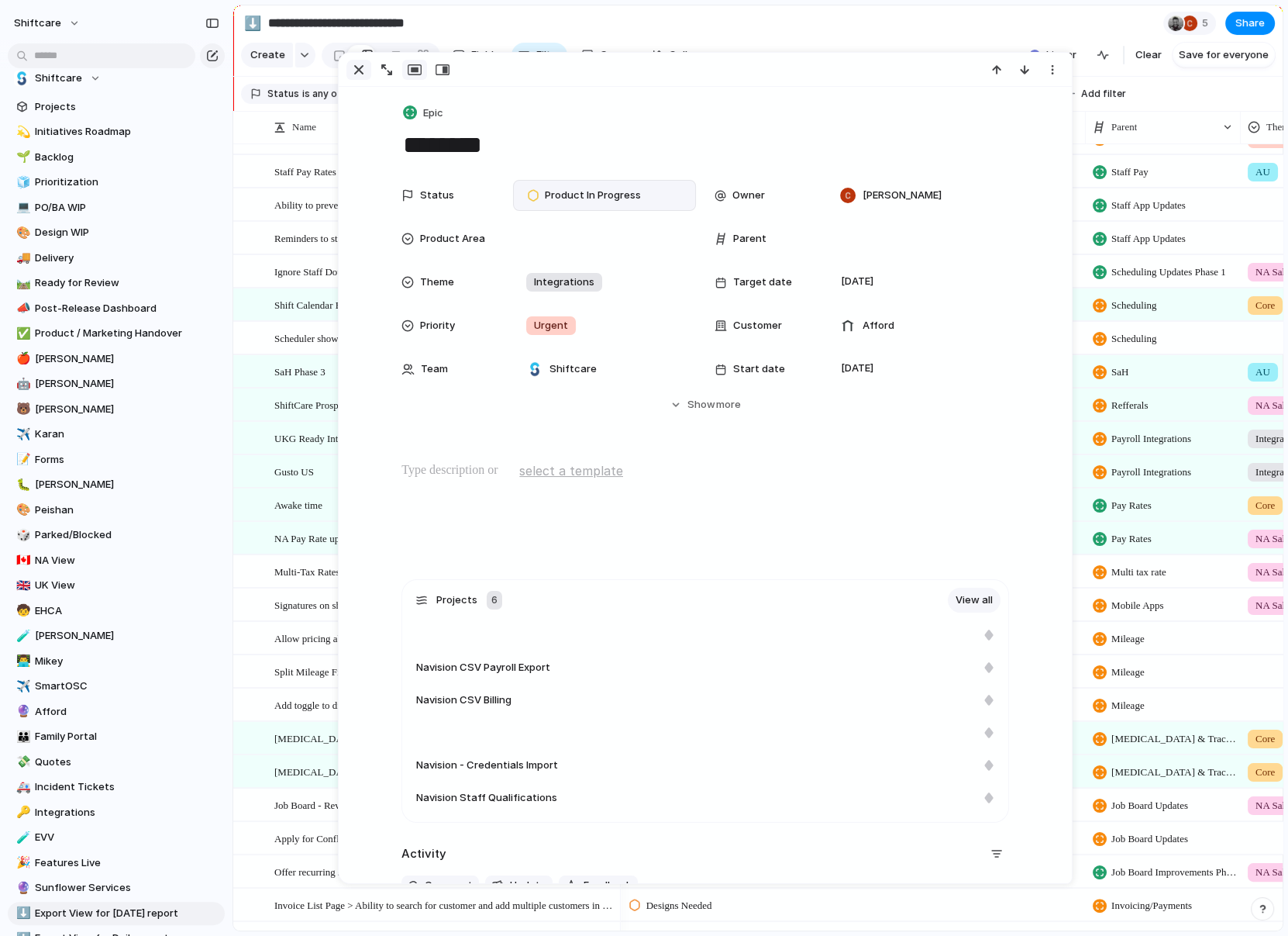
click at [360, 76] on div "button" at bounding box center [359, 69] width 19 height 19
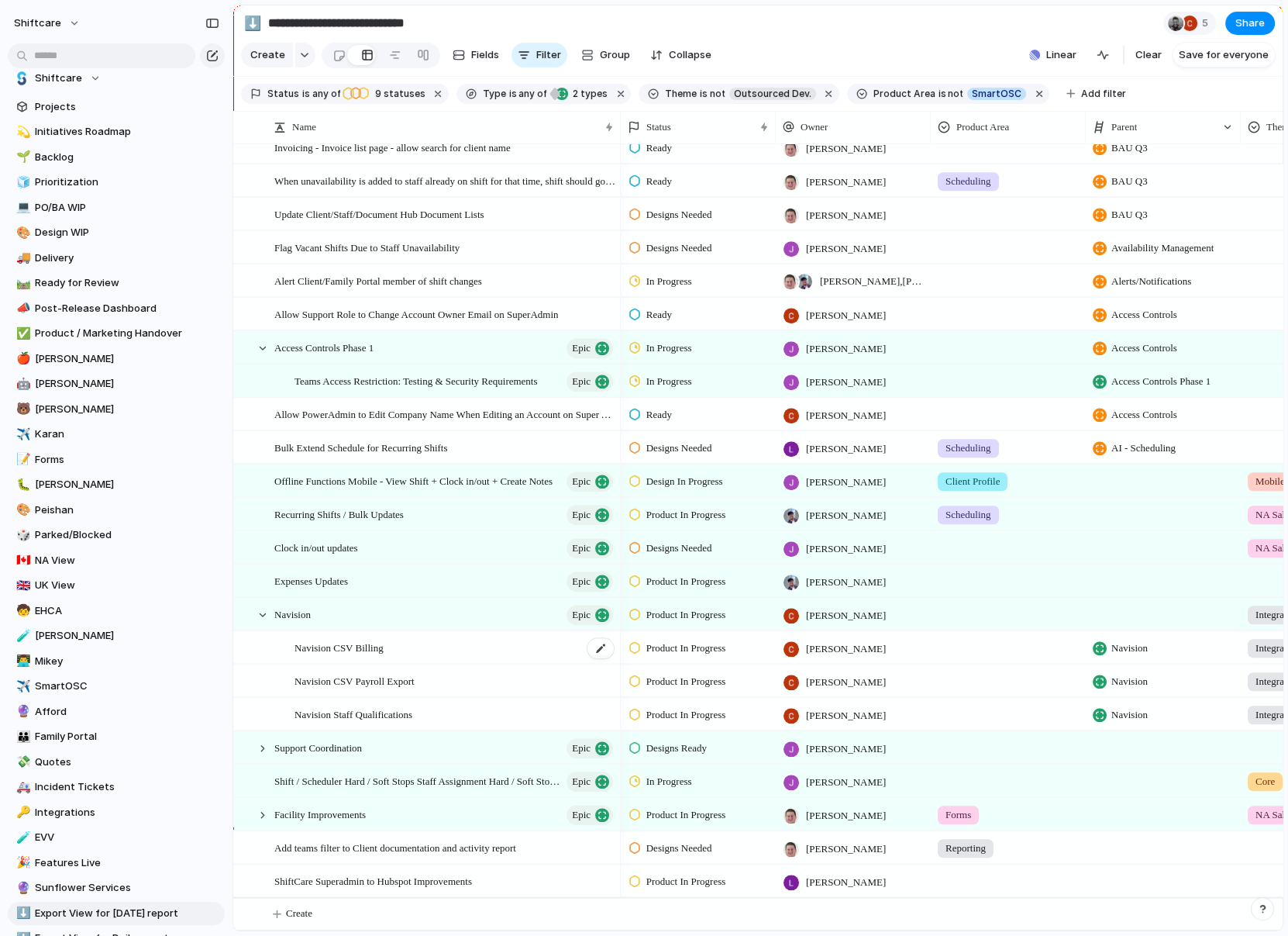
click at [354, 645] on span "Navision CSV Billing" at bounding box center [339, 647] width 89 height 18
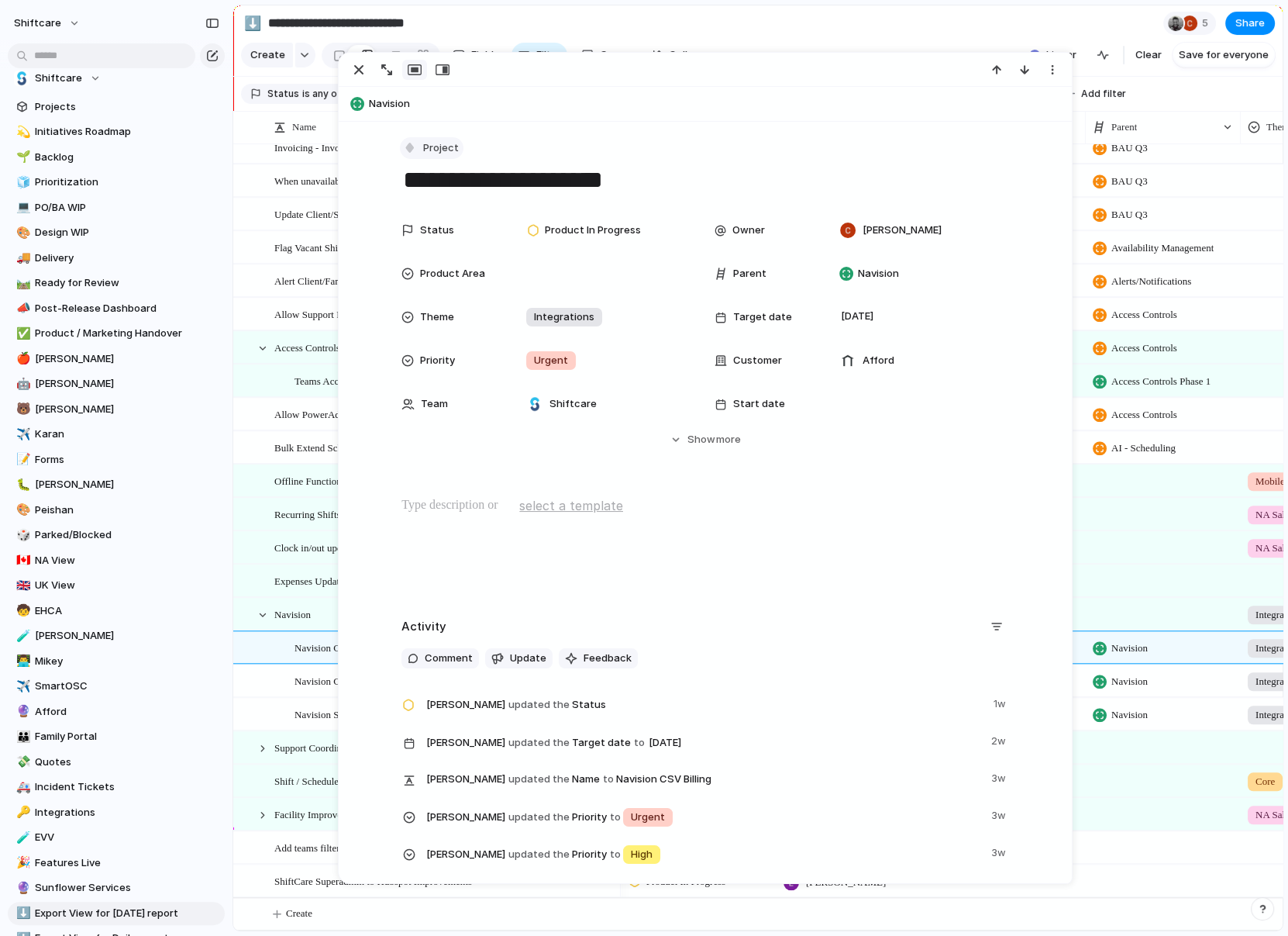
click at [423, 140] on span "Project" at bounding box center [441, 148] width 36 height 15
click at [429, 308] on div "Task" at bounding box center [432, 312] width 43 height 15
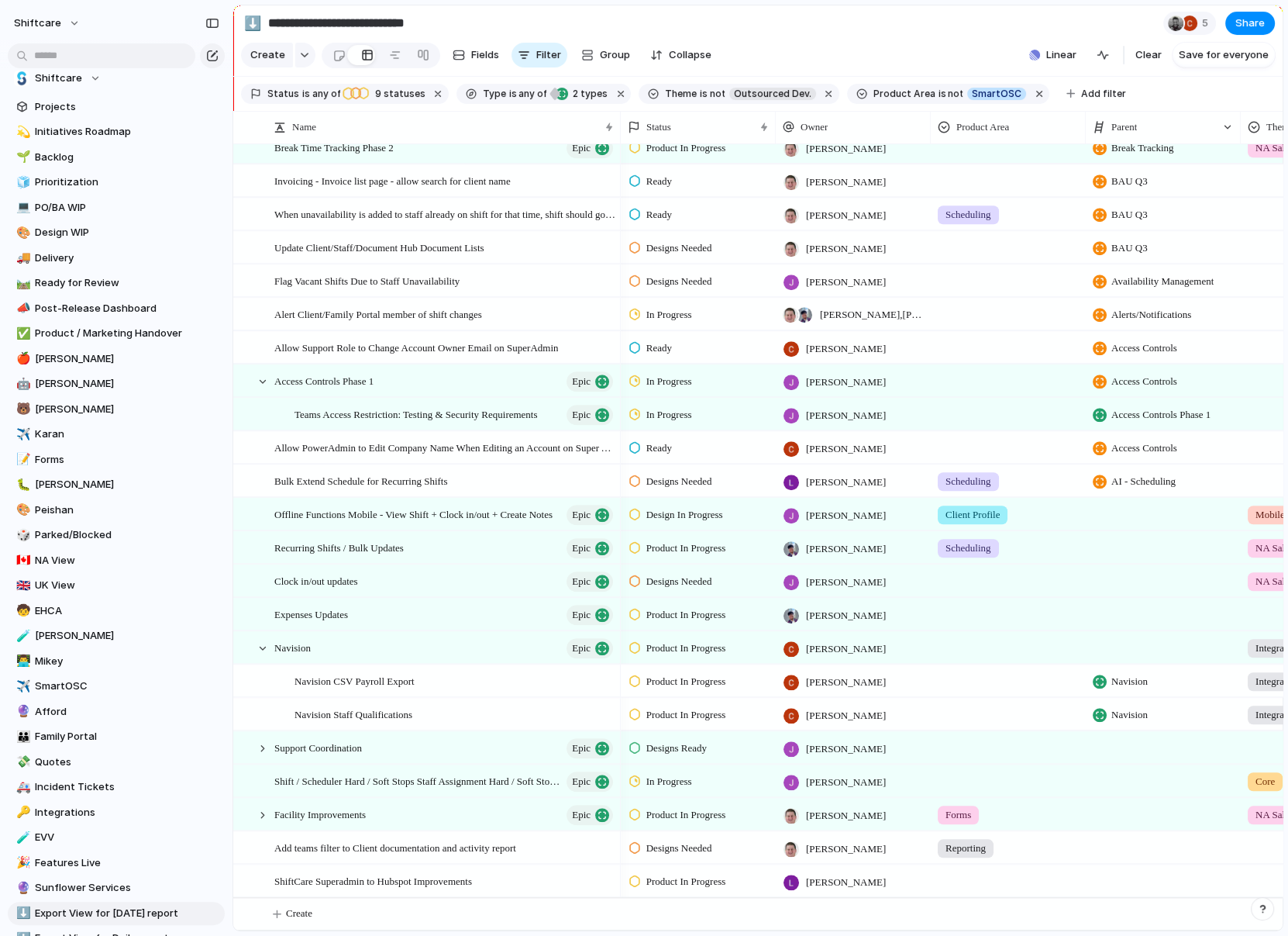
click at [291, 688] on div "Navision CSV Payroll Export" at bounding box center [447, 680] width 346 height 32
click at [315, 685] on span "Navision CSV Payroll Export" at bounding box center [355, 680] width 120 height 18
click at [367, 691] on div "Navision CSV Payroll Export" at bounding box center [454, 680] width 321 height 32
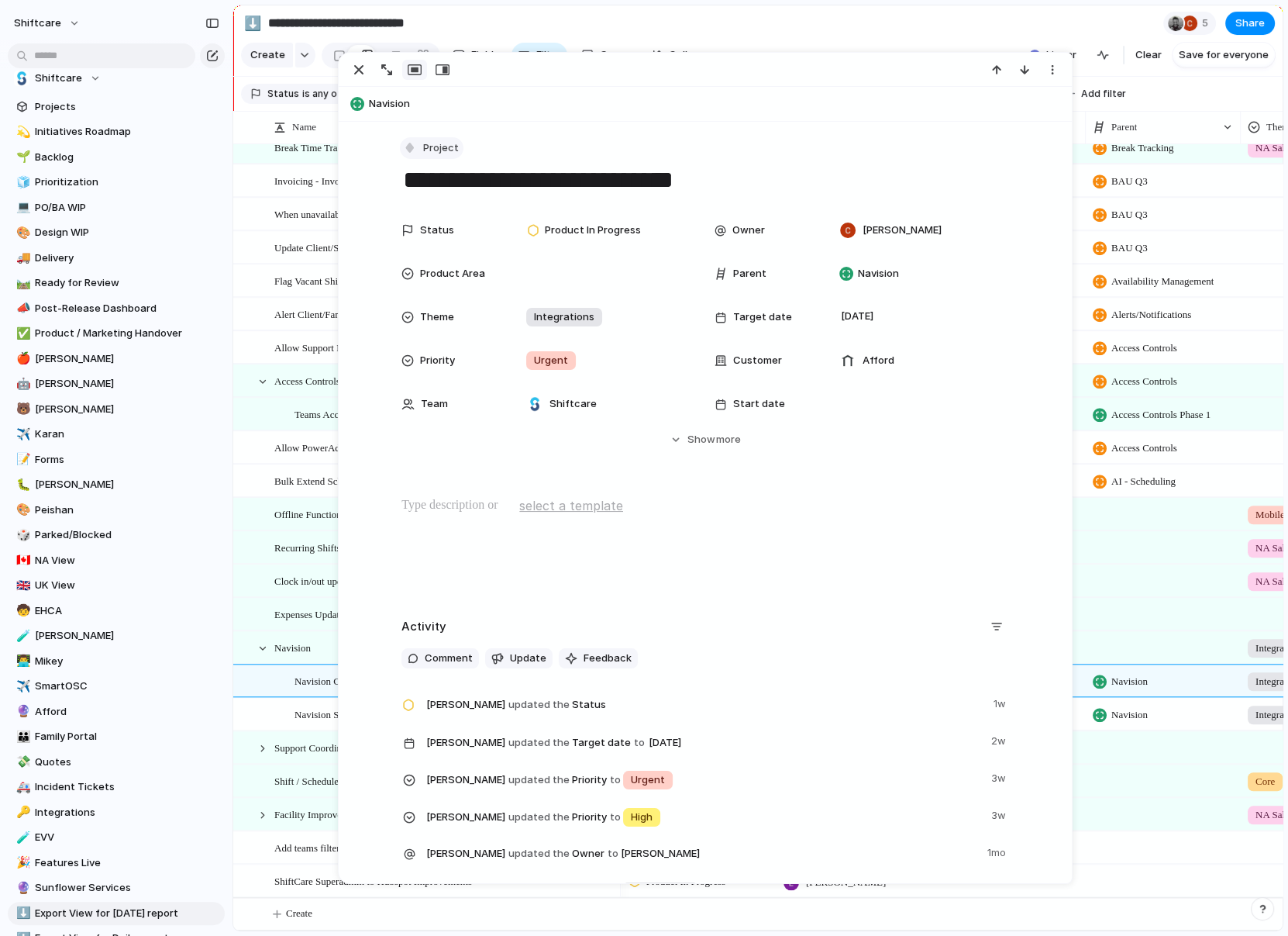
click at [405, 143] on div "button" at bounding box center [410, 147] width 14 height 14
click at [437, 308] on span "Task" at bounding box center [442, 312] width 24 height 15
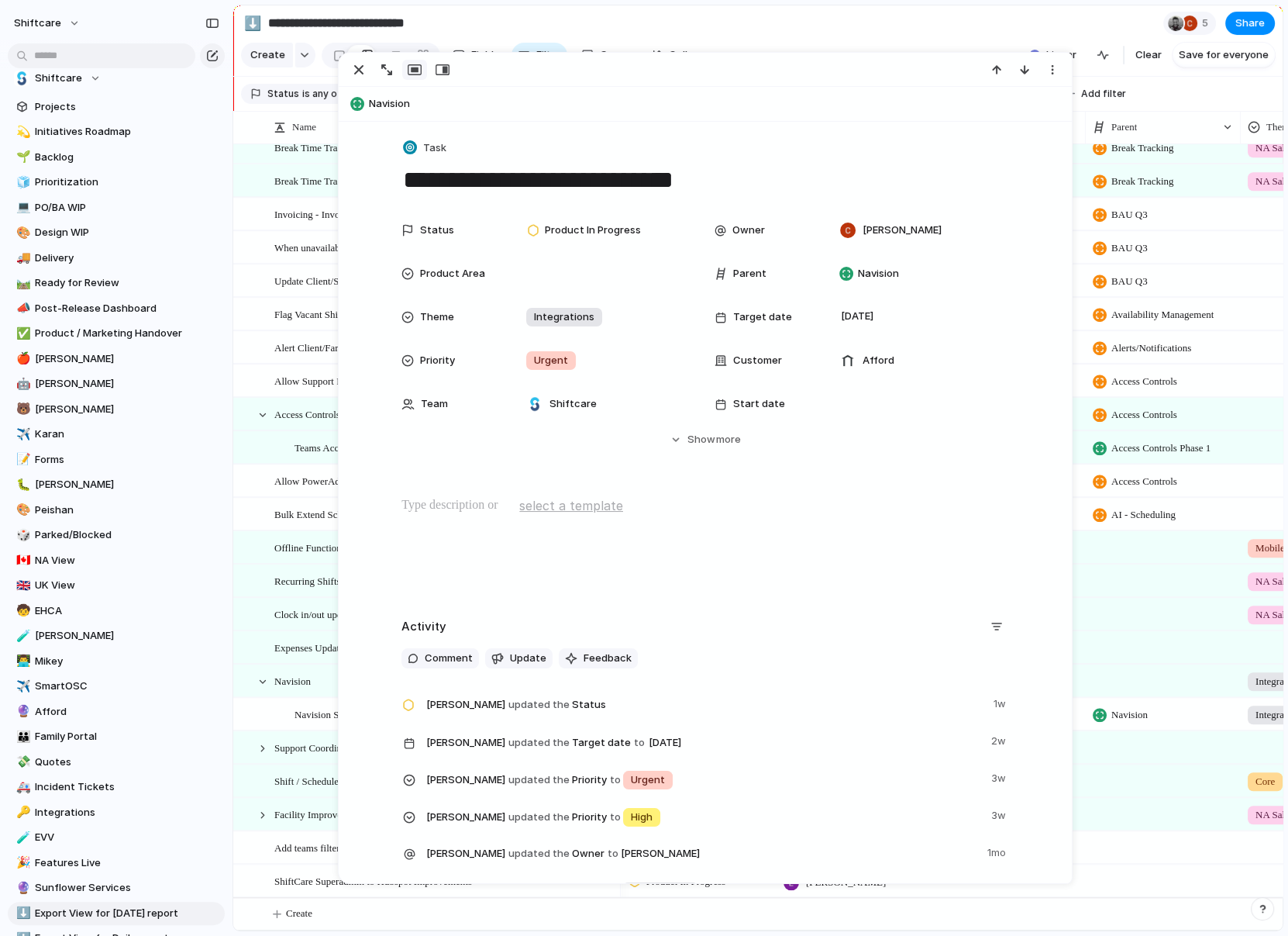
click at [295, 706] on span "Navision Staff Qualifications" at bounding box center [353, 714] width 118 height 18
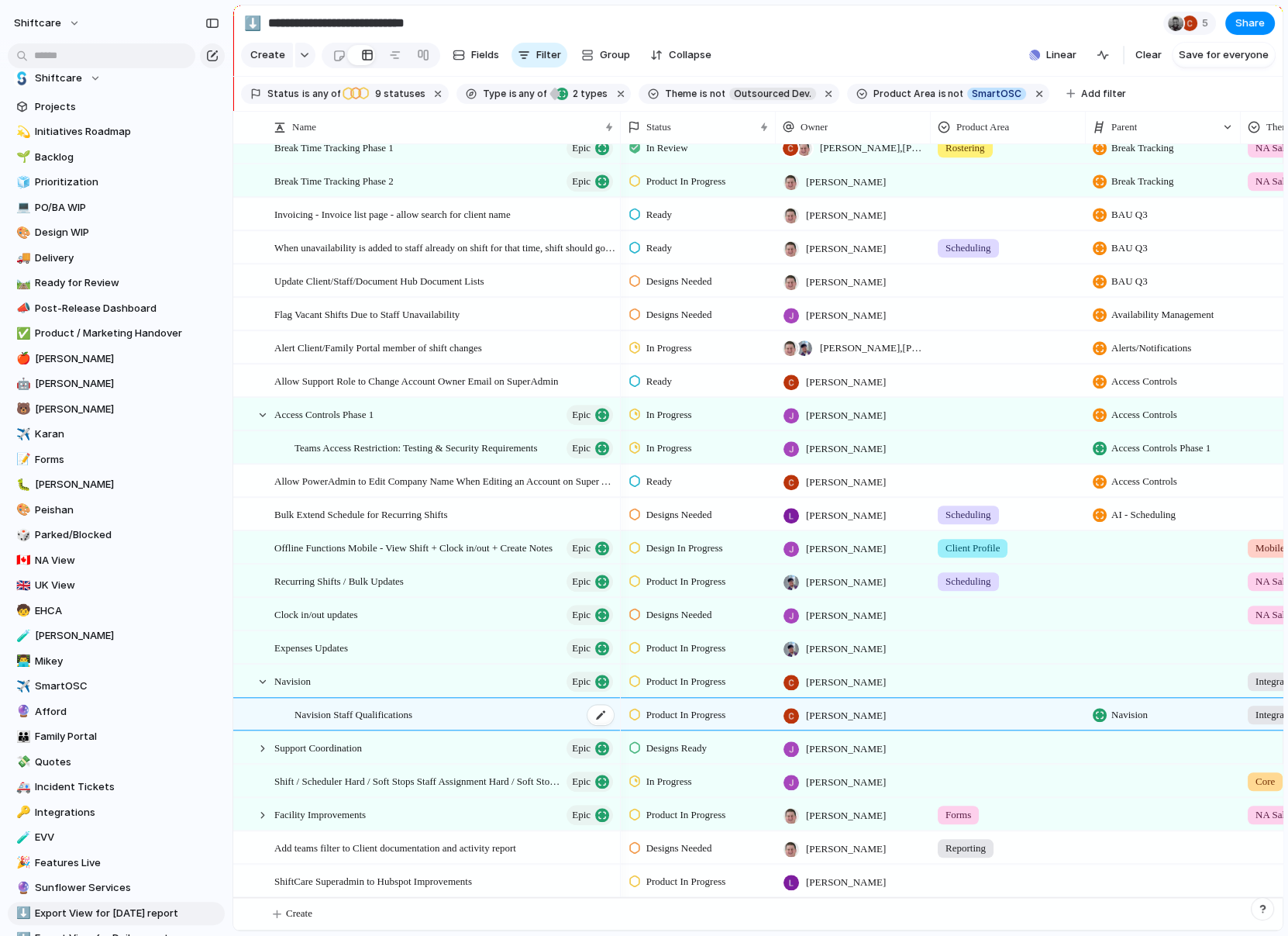
type textarea "**********"
click at [316, 710] on span "Navision Staff Qualifications" at bounding box center [353, 714] width 118 height 18
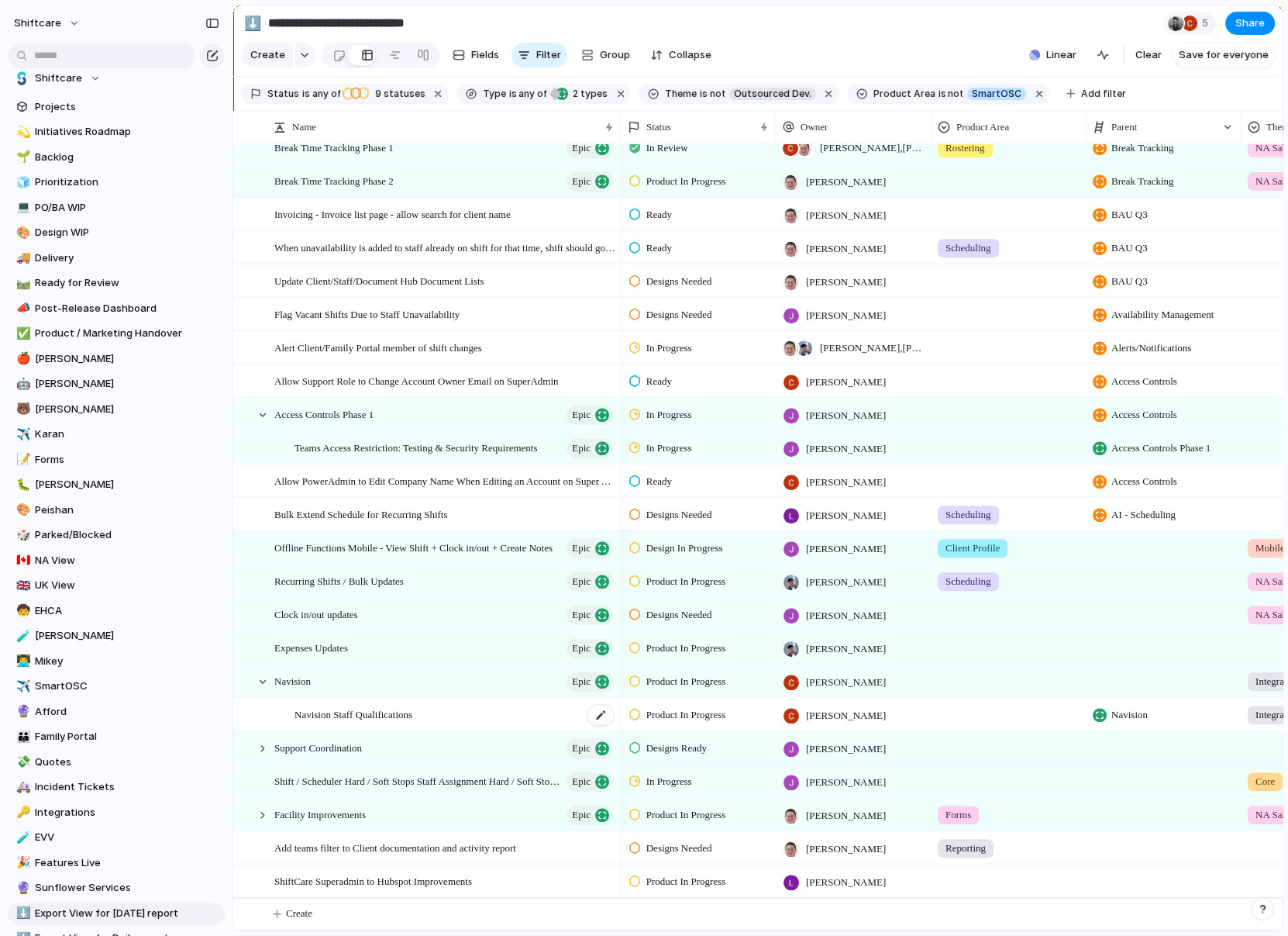
click at [344, 711] on span "Navision Staff Qualifications" at bounding box center [353, 714] width 118 height 18
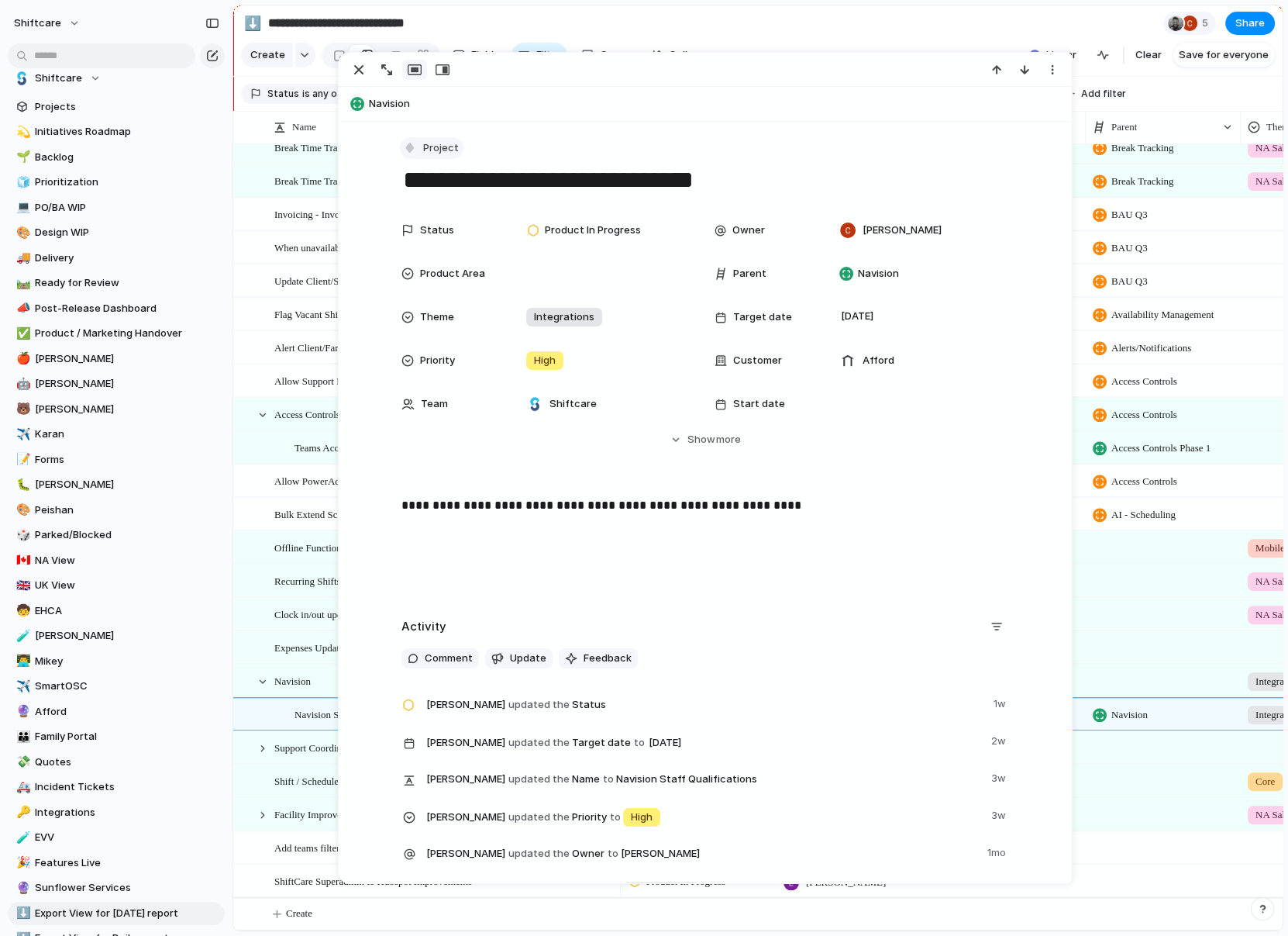
click at [429, 154] on span "Project" at bounding box center [441, 148] width 36 height 15
click at [440, 308] on span "Task" at bounding box center [442, 312] width 24 height 15
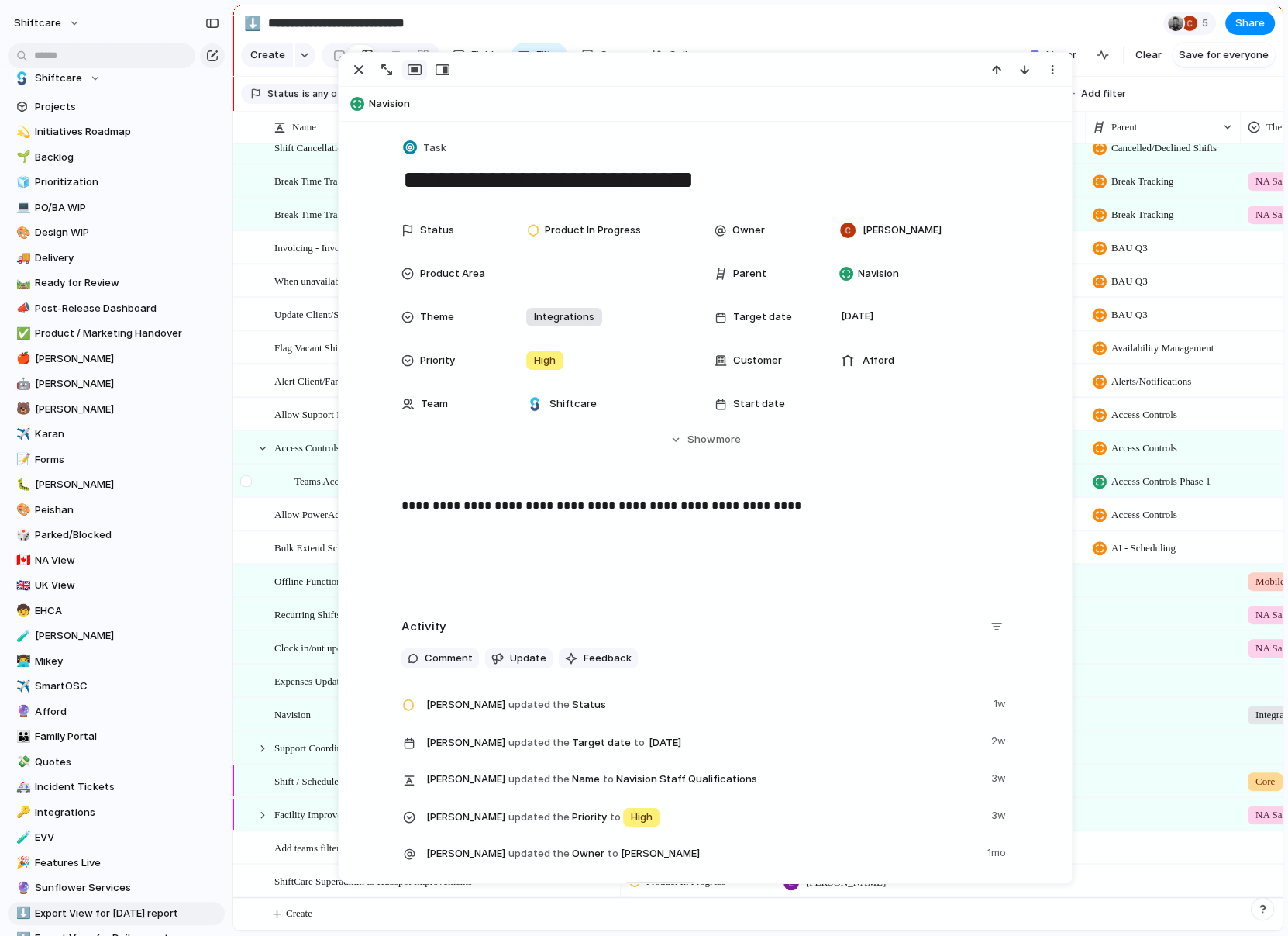
click at [267, 482] on div at bounding box center [255, 481] width 42 height 32
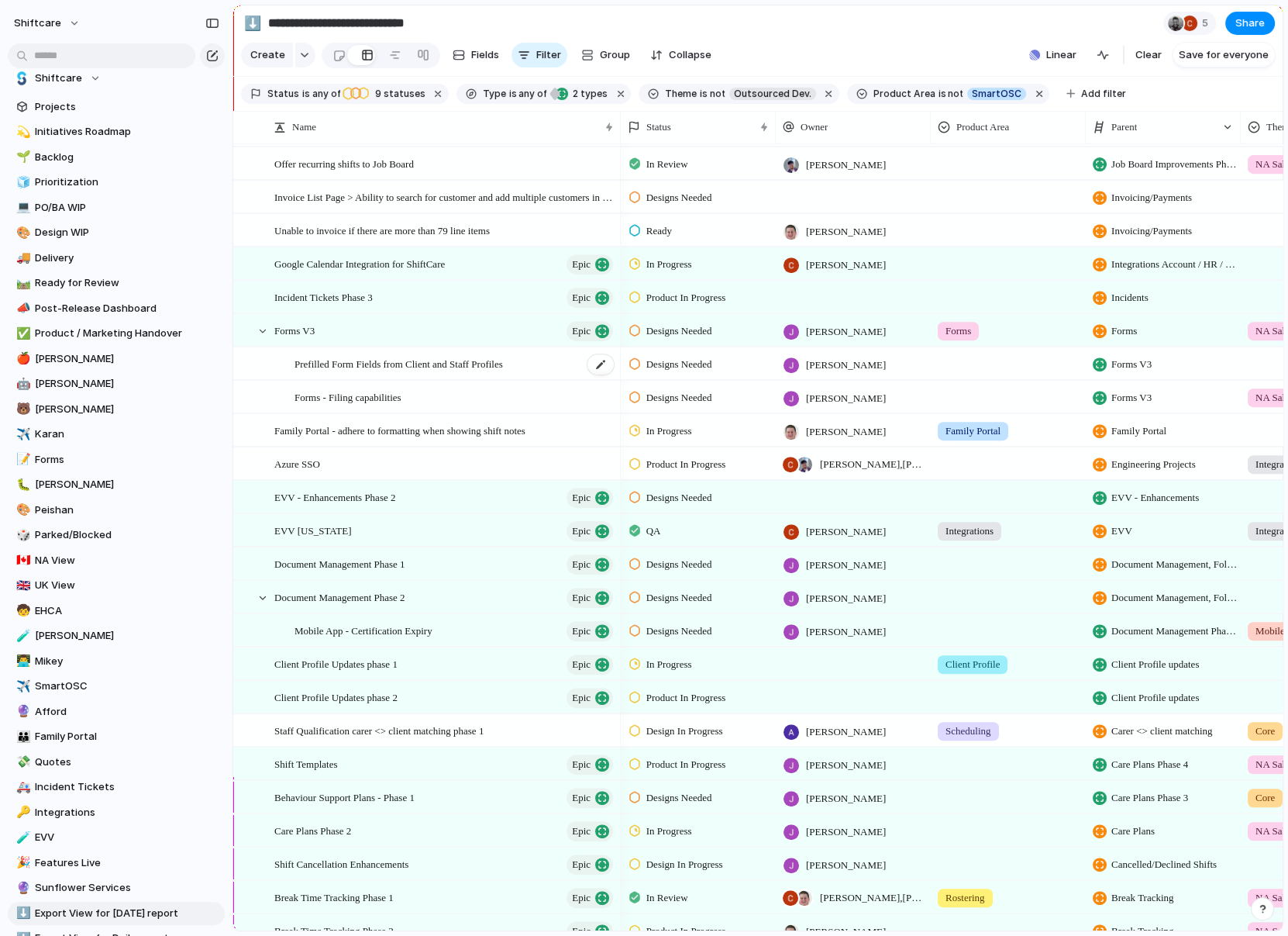
click at [364, 360] on span "Prefilled Form Fields from Client and Staff Profiles" at bounding box center [398, 363] width 209 height 18
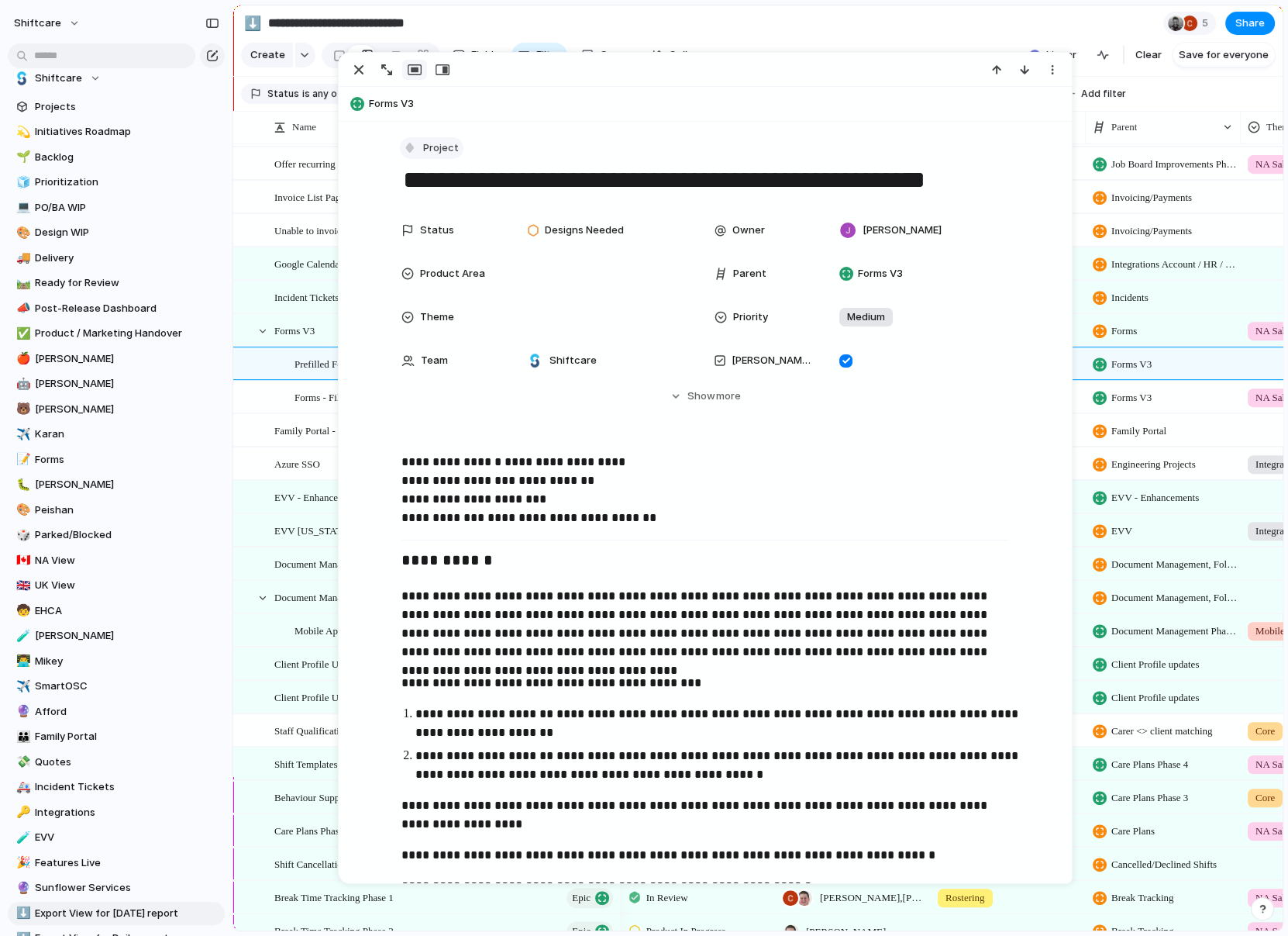
click at [416, 145] on div "button" at bounding box center [410, 147] width 14 height 14
click at [433, 321] on li "Task" at bounding box center [468, 313] width 127 height 25
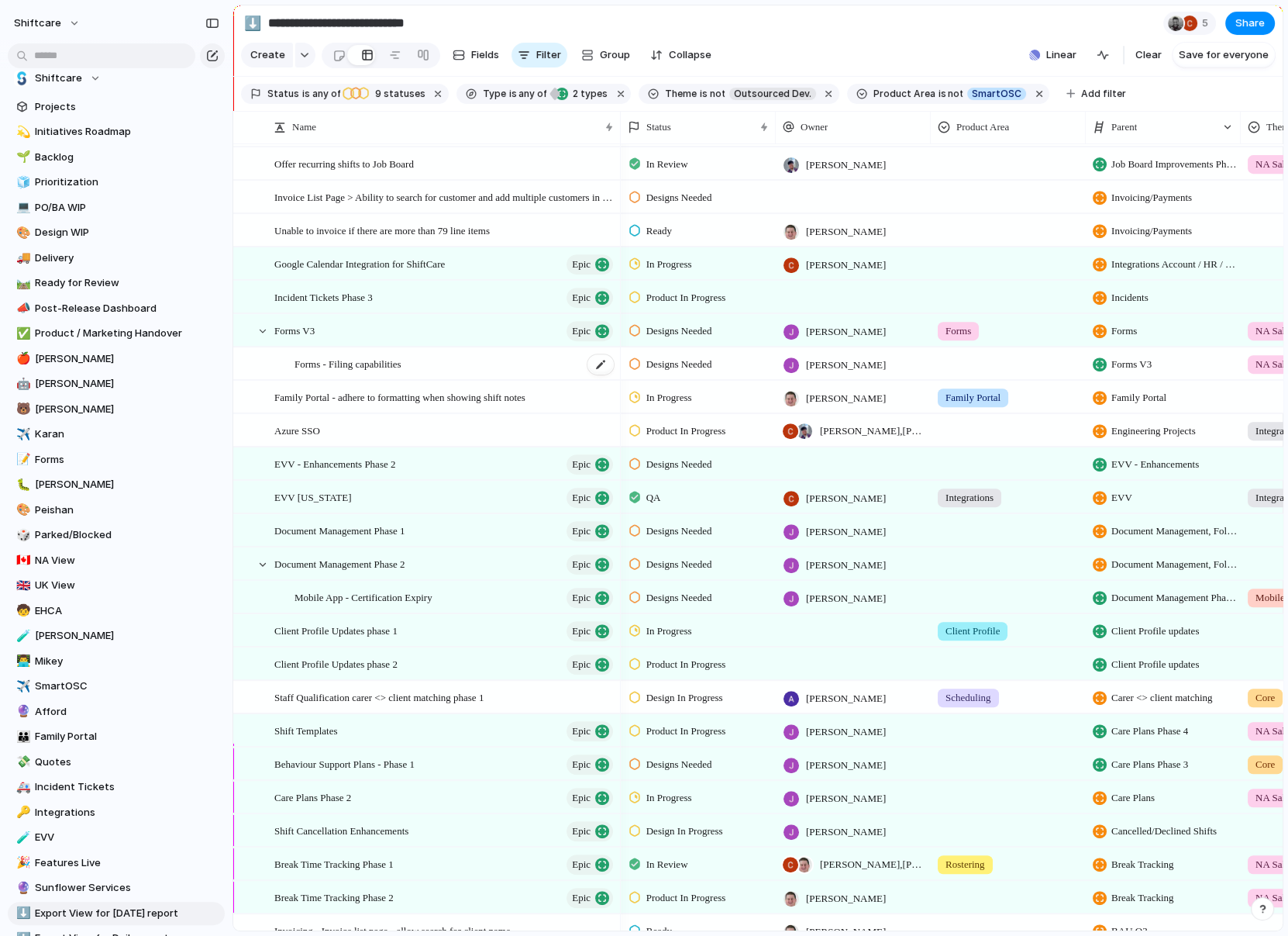
click at [314, 366] on span "Forms - Filing capabilities" at bounding box center [348, 363] width 107 height 18
type textarea "**********"
click at [331, 365] on span "Forms - Filing capabilities" at bounding box center [348, 363] width 107 height 18
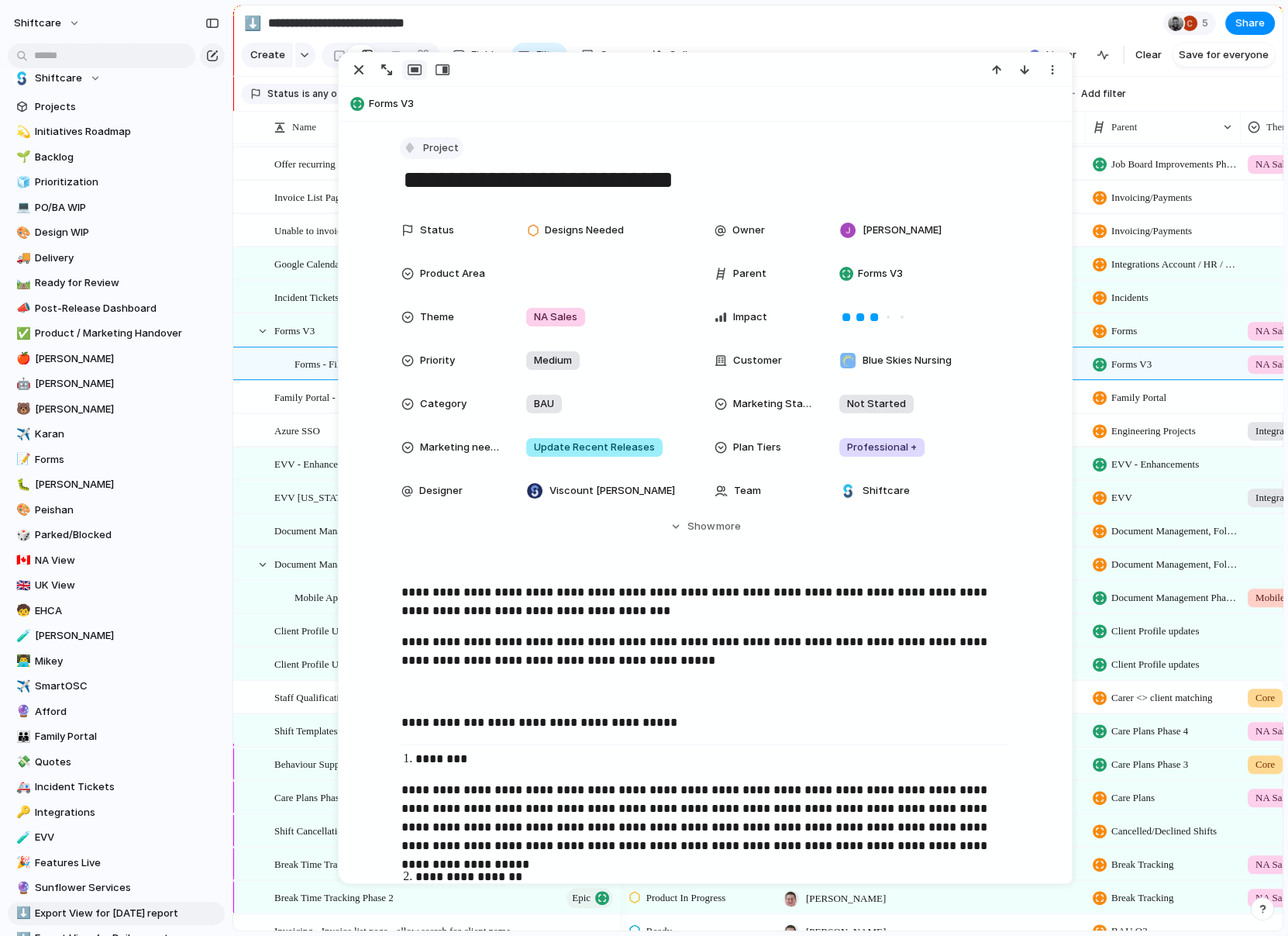
click at [418, 157] on button "Project" at bounding box center [432, 149] width 63 height 23
click at [429, 316] on div "Task" at bounding box center [432, 312] width 43 height 15
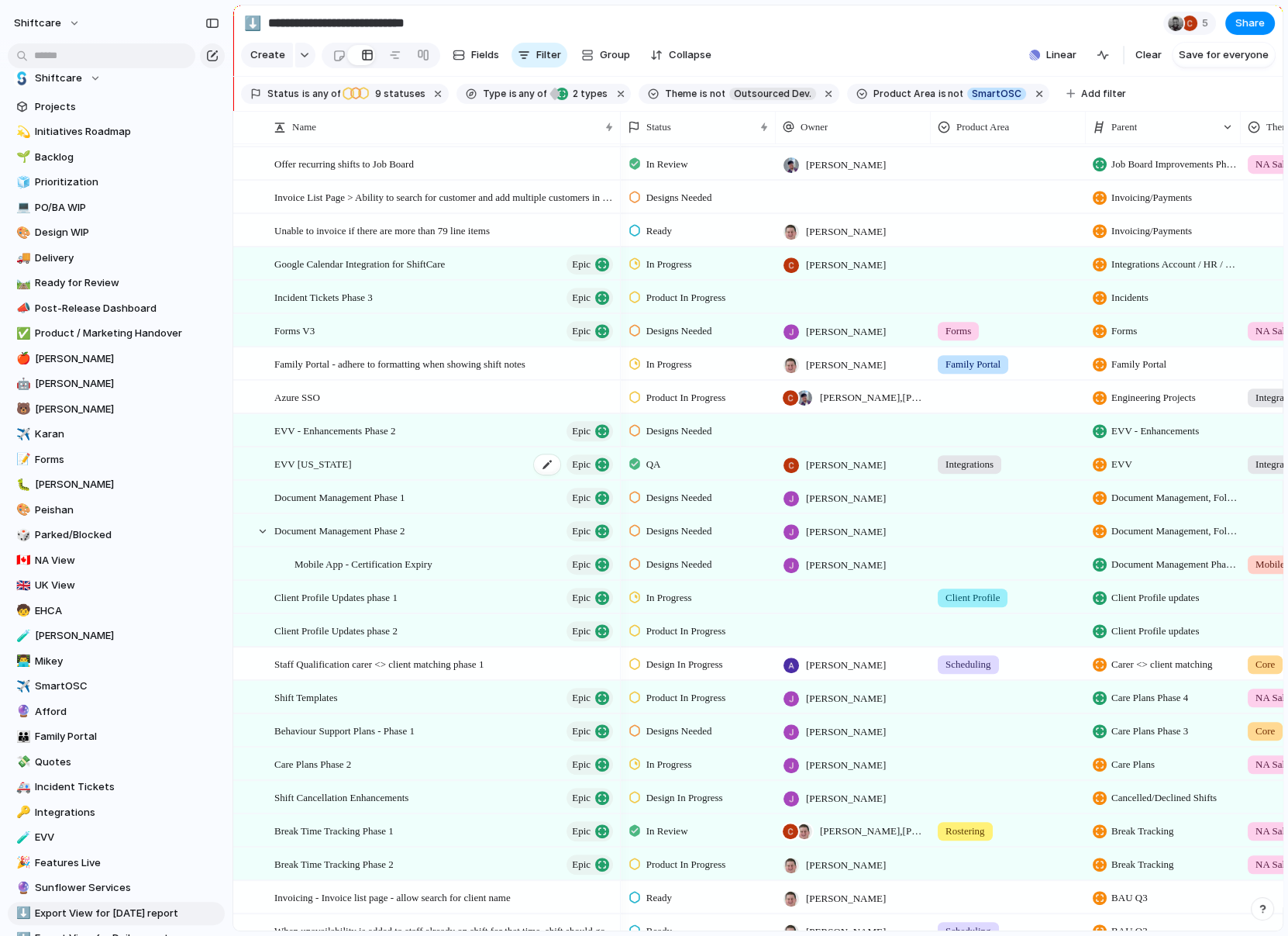
click at [302, 449] on div "EVV North Carolina Epic" at bounding box center [445, 464] width 341 height 32
type textarea "**********"
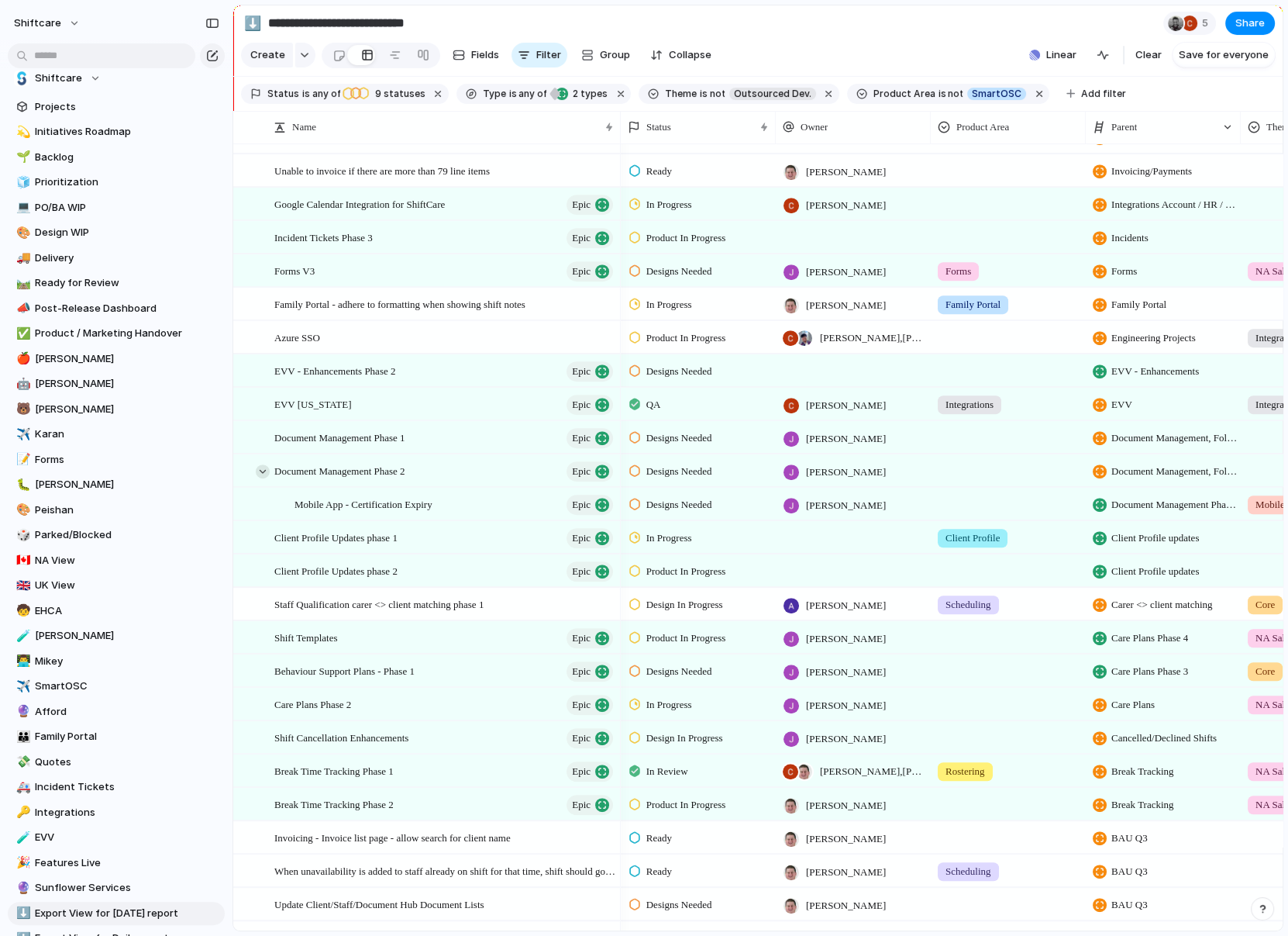
click at [265, 468] on div at bounding box center [262, 471] width 14 height 14
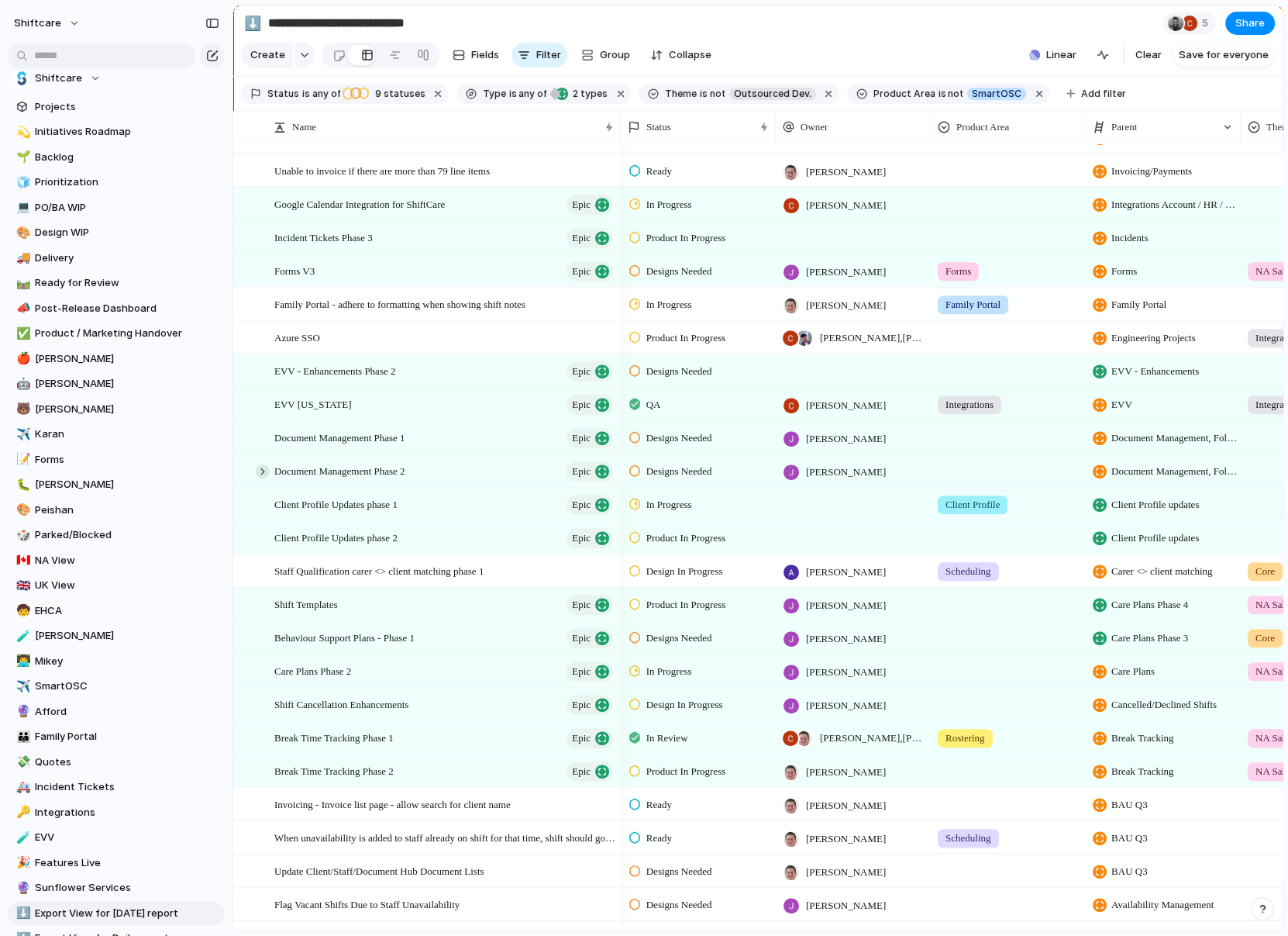
click at [265, 468] on div at bounding box center [262, 471] width 14 height 14
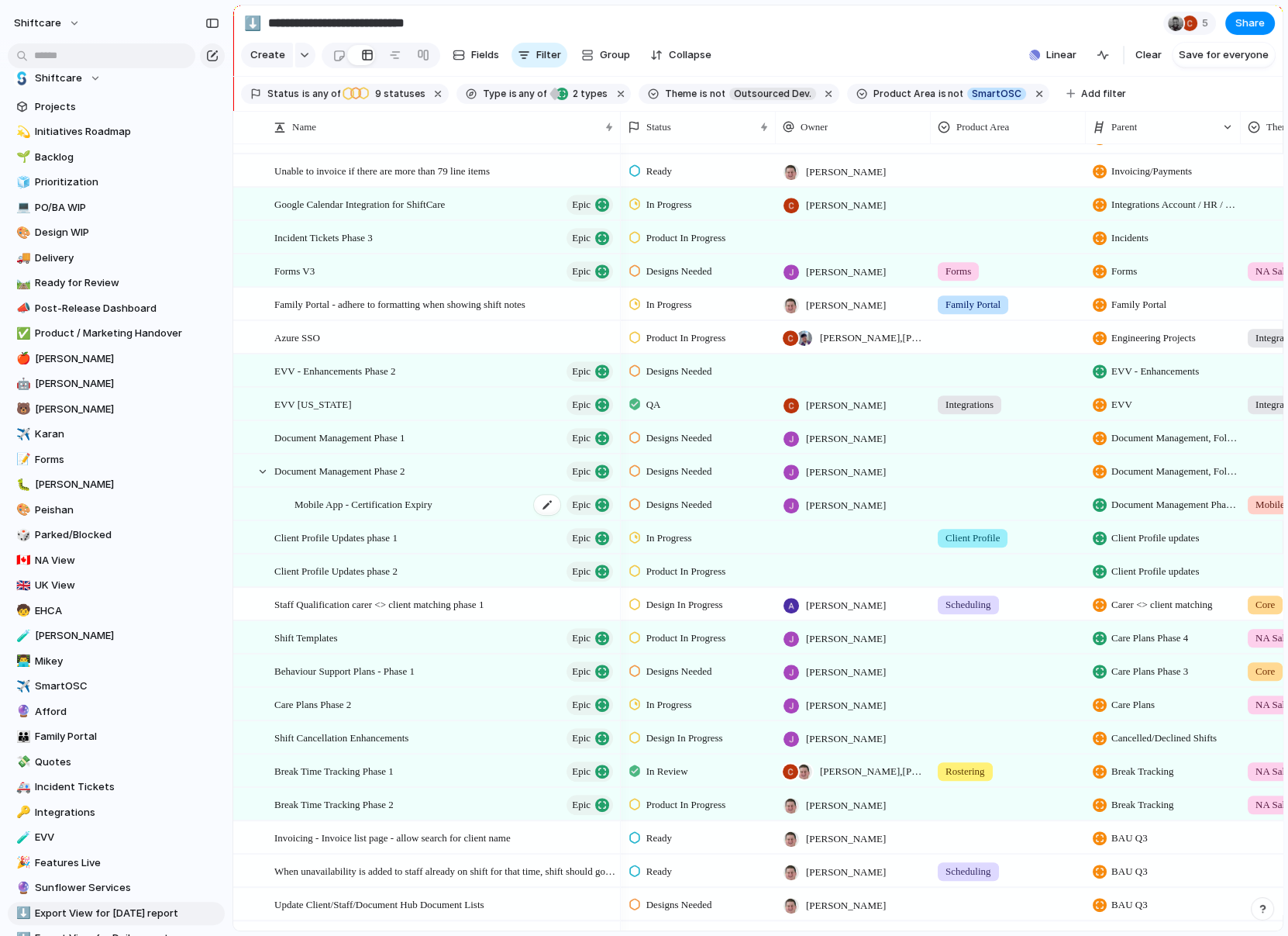
click at [346, 499] on span "Mobile App - Certification Expiry" at bounding box center [364, 503] width 138 height 18
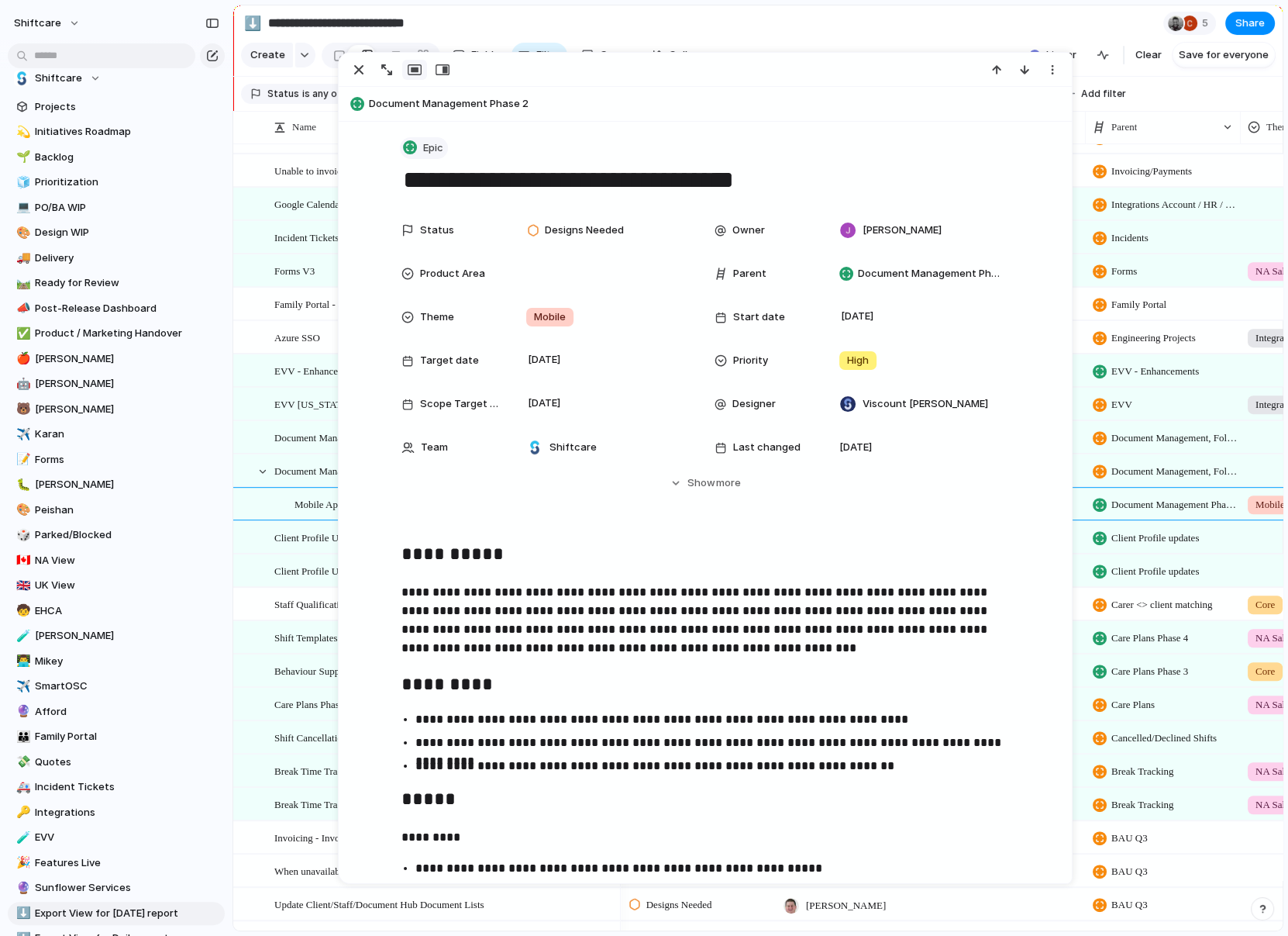
click at [423, 148] on button "Epic" at bounding box center [424, 149] width 48 height 23
click at [428, 306] on div "Task" at bounding box center [432, 312] width 43 height 15
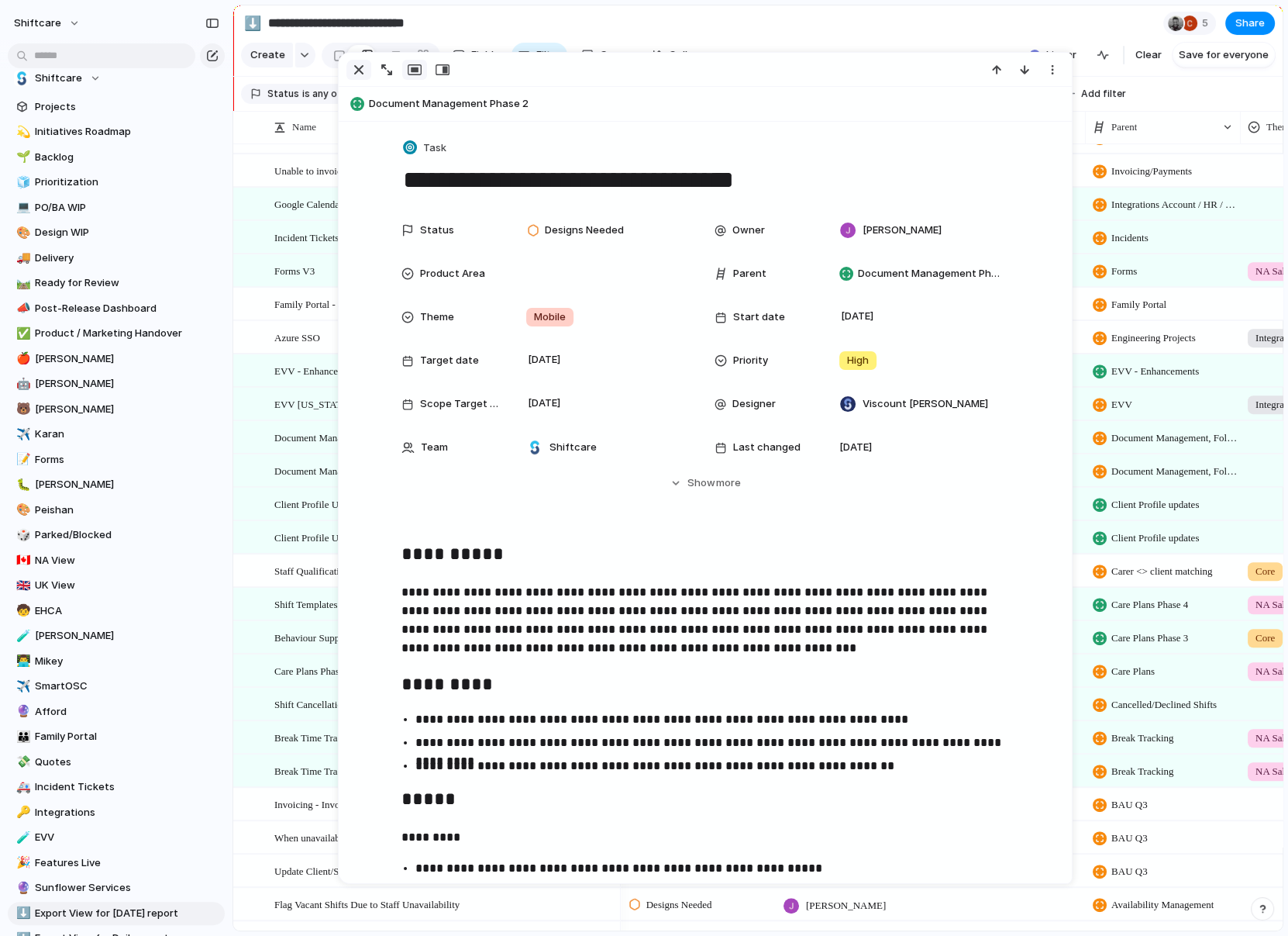
click at [360, 70] on div "button" at bounding box center [359, 69] width 19 height 19
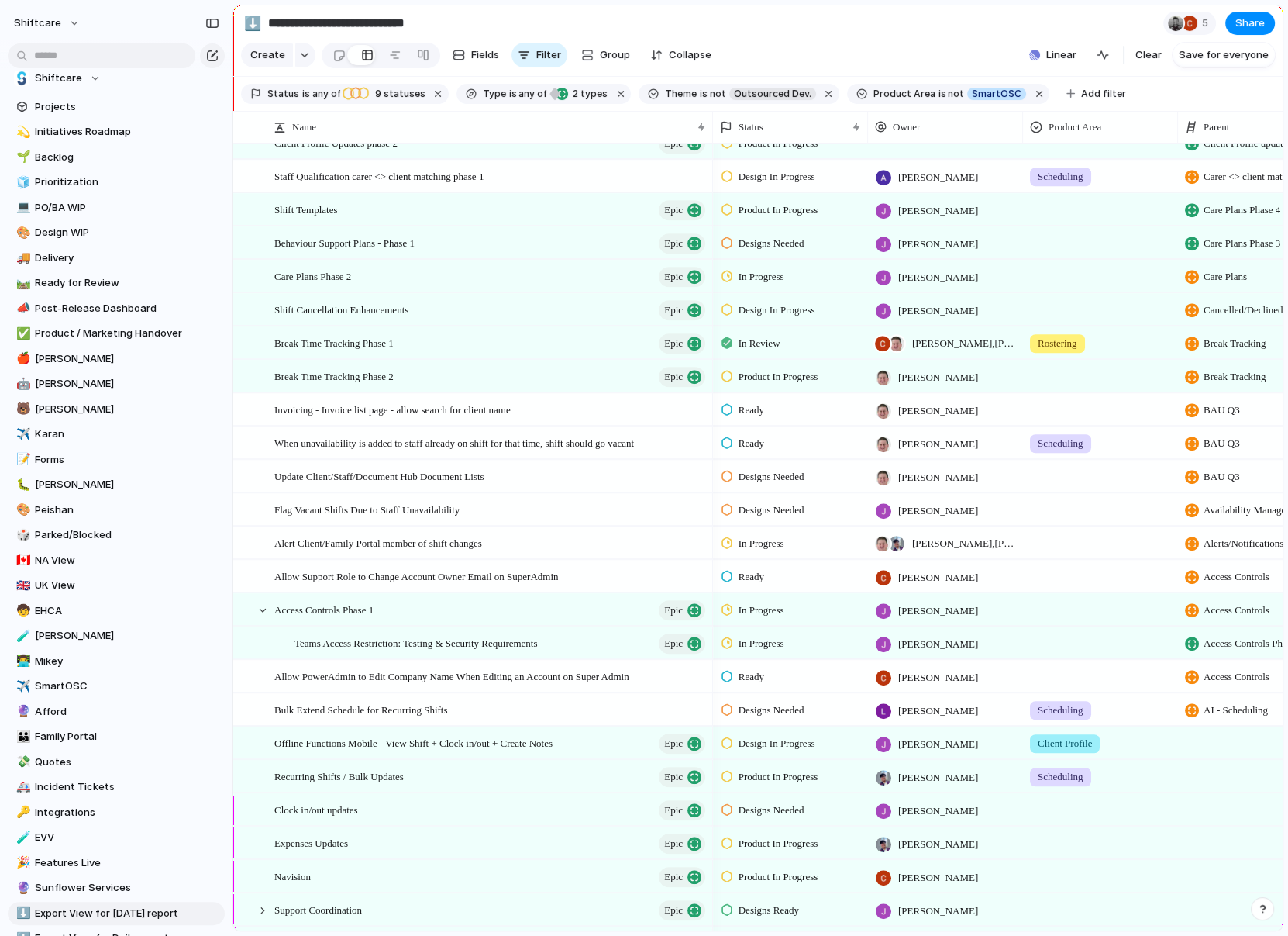
drag, startPoint x: 618, startPoint y: 127, endPoint x: 710, endPoint y: 162, distance: 98.4
click at [710, 162] on div "Name Status Owner Product Area Parent Theme Azure SSO EVV North Carolina Epic D…" at bounding box center [757, 520] width 1049 height 819
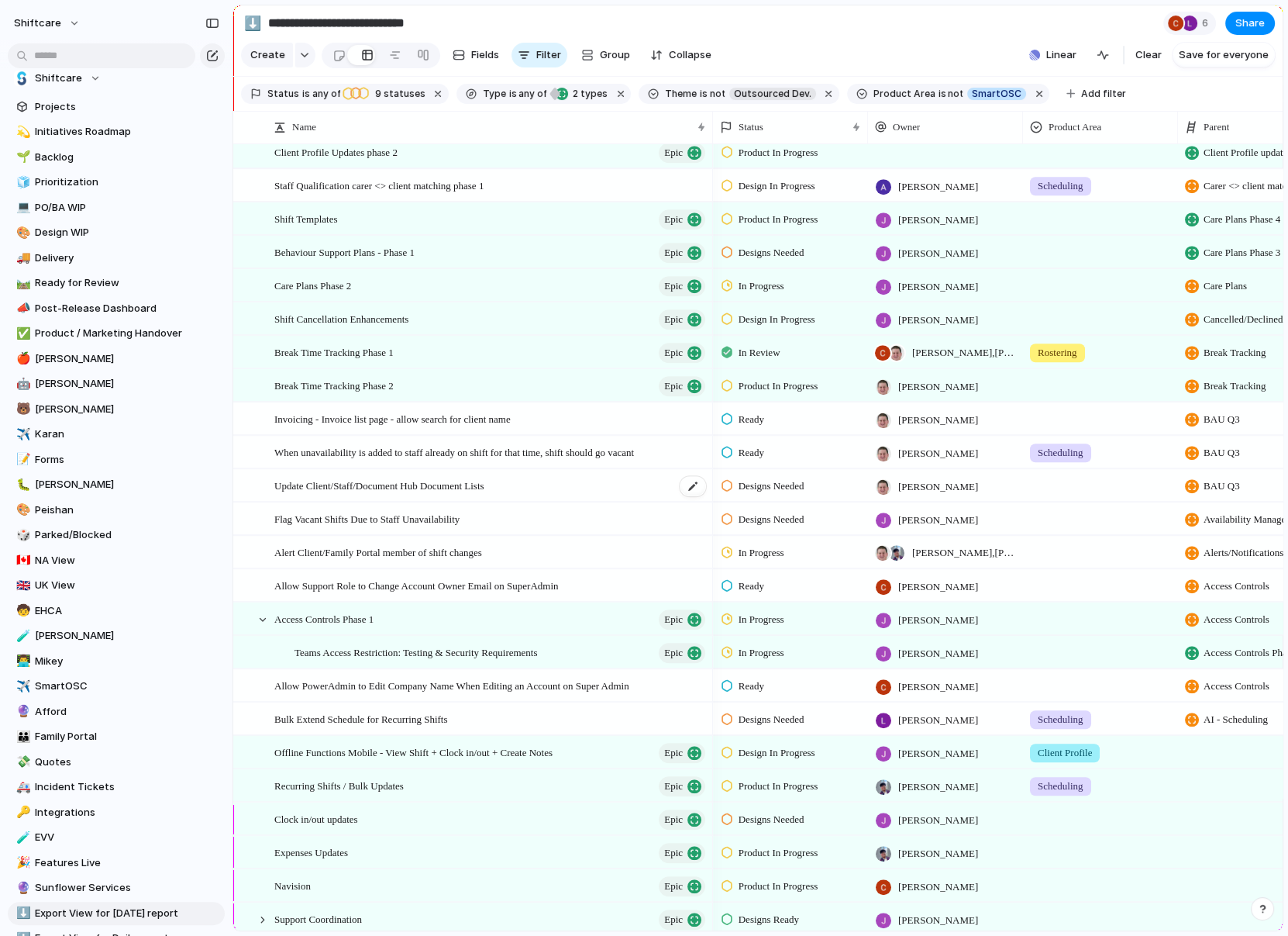
click at [414, 486] on span "Update Client/Staff/Document Hub Document Lists" at bounding box center [379, 485] width 210 height 18
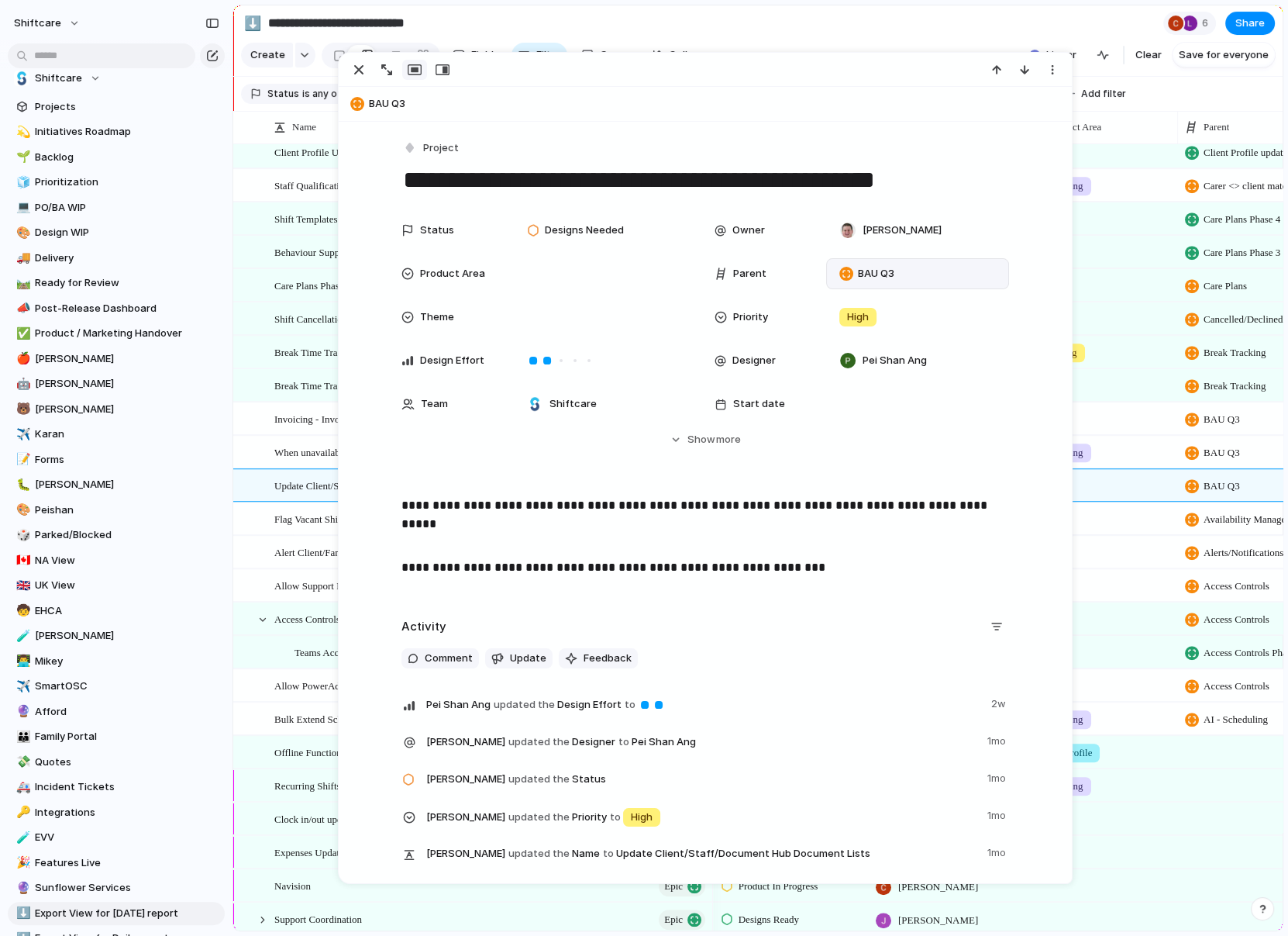
click at [889, 262] on div "BAU Q3" at bounding box center [917, 274] width 183 height 31
click at [893, 283] on div "BAU Q3" at bounding box center [917, 274] width 183 height 31
click at [921, 273] on div "BAU Q3" at bounding box center [918, 274] width 169 height 17
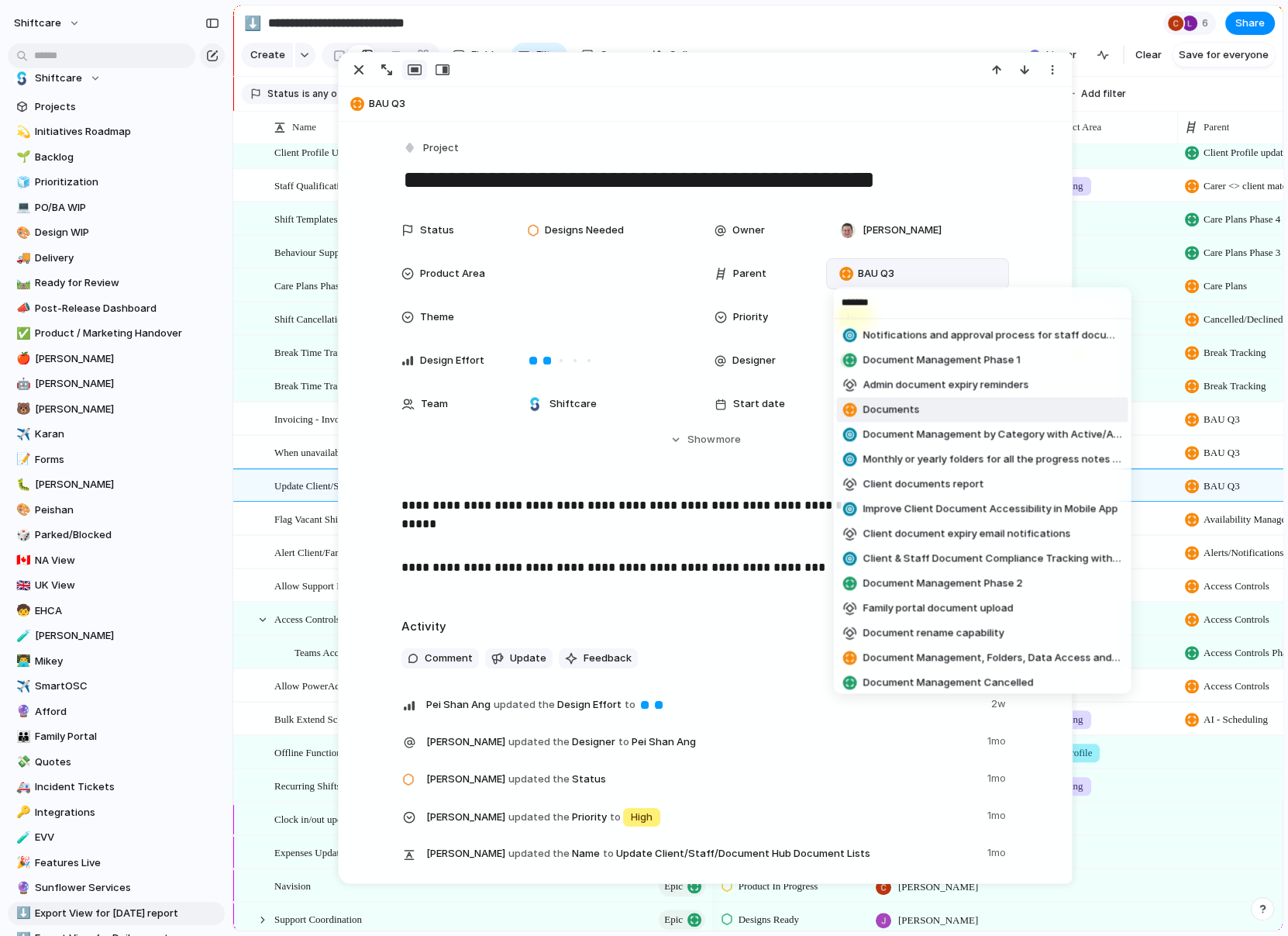
scroll to position [29, 0]
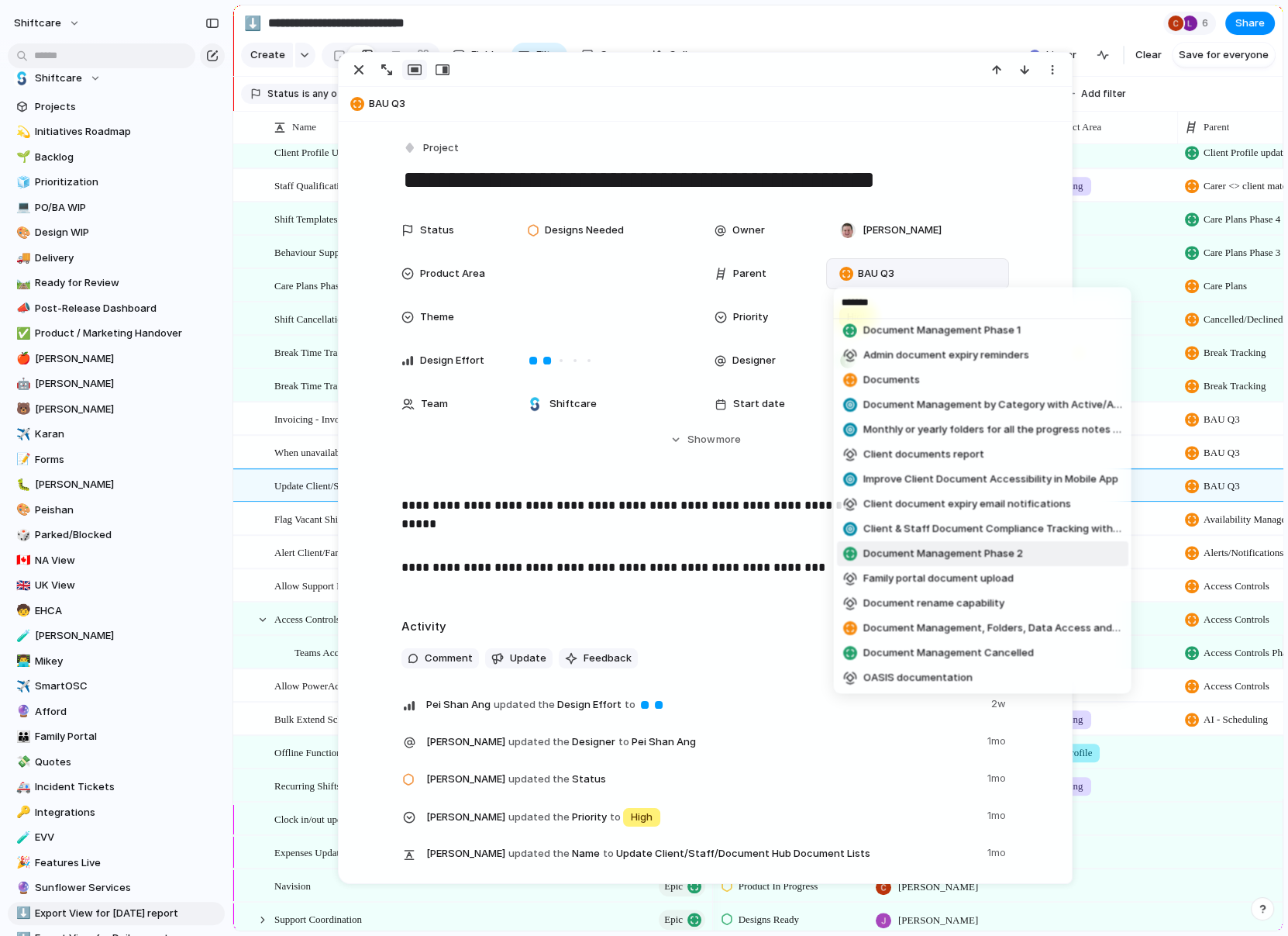
type input "*******"
click at [912, 546] on span "Document Management Phase 2" at bounding box center [942, 554] width 160 height 15
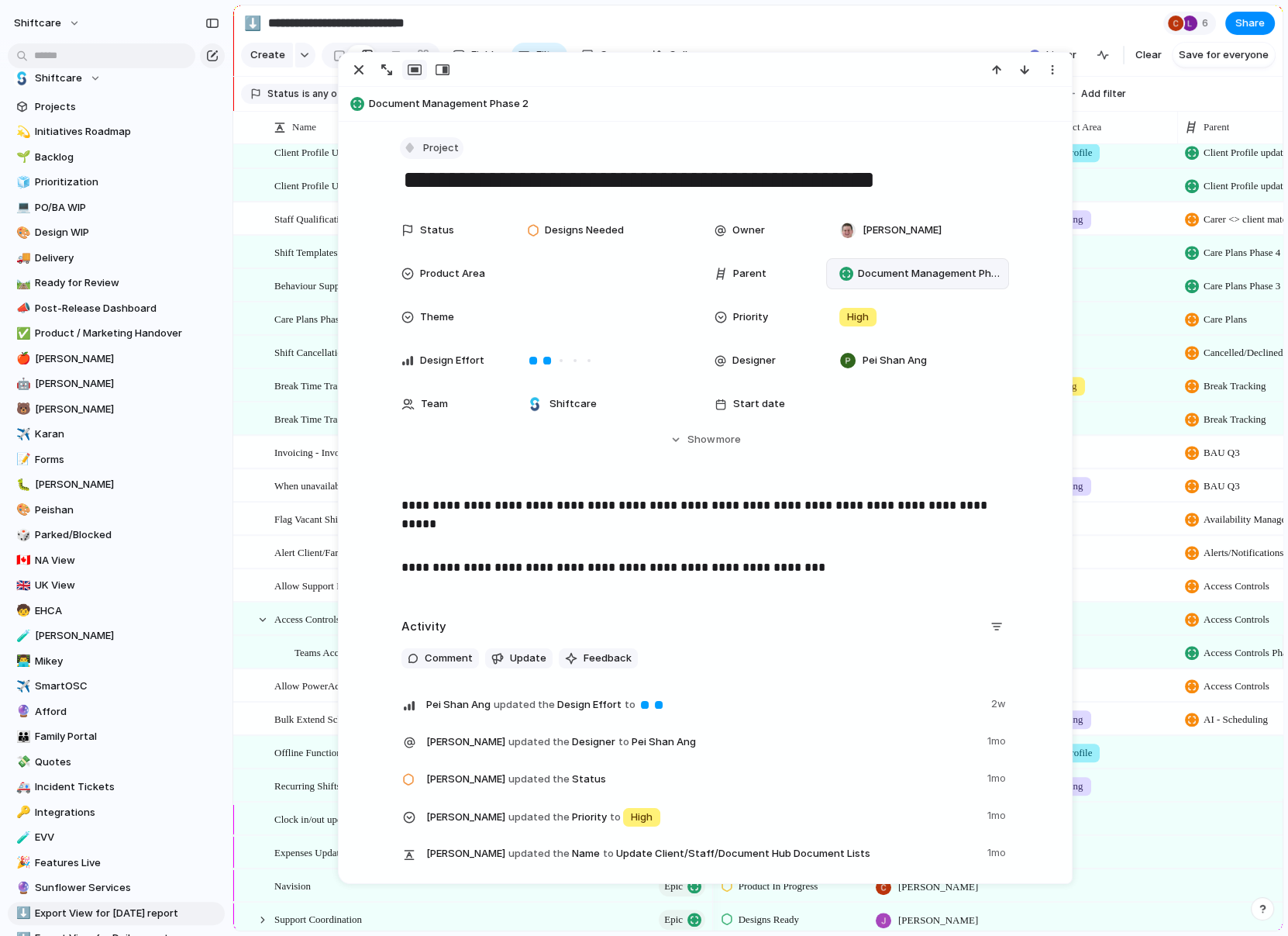
click at [404, 145] on div "button" at bounding box center [410, 147] width 14 height 14
click at [429, 308] on div "Task" at bounding box center [432, 312] width 43 height 15
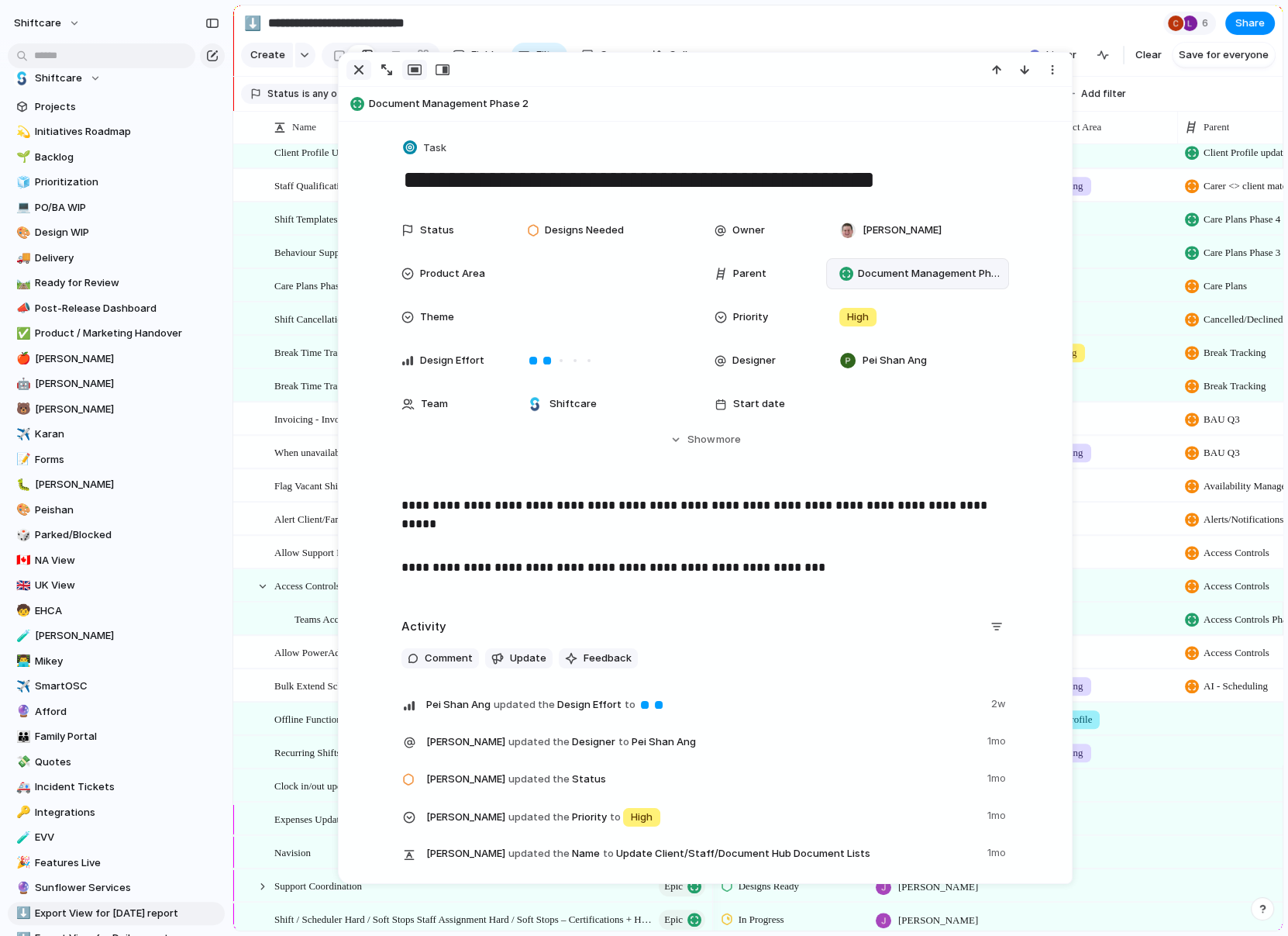
click at [356, 71] on div "button" at bounding box center [359, 69] width 19 height 19
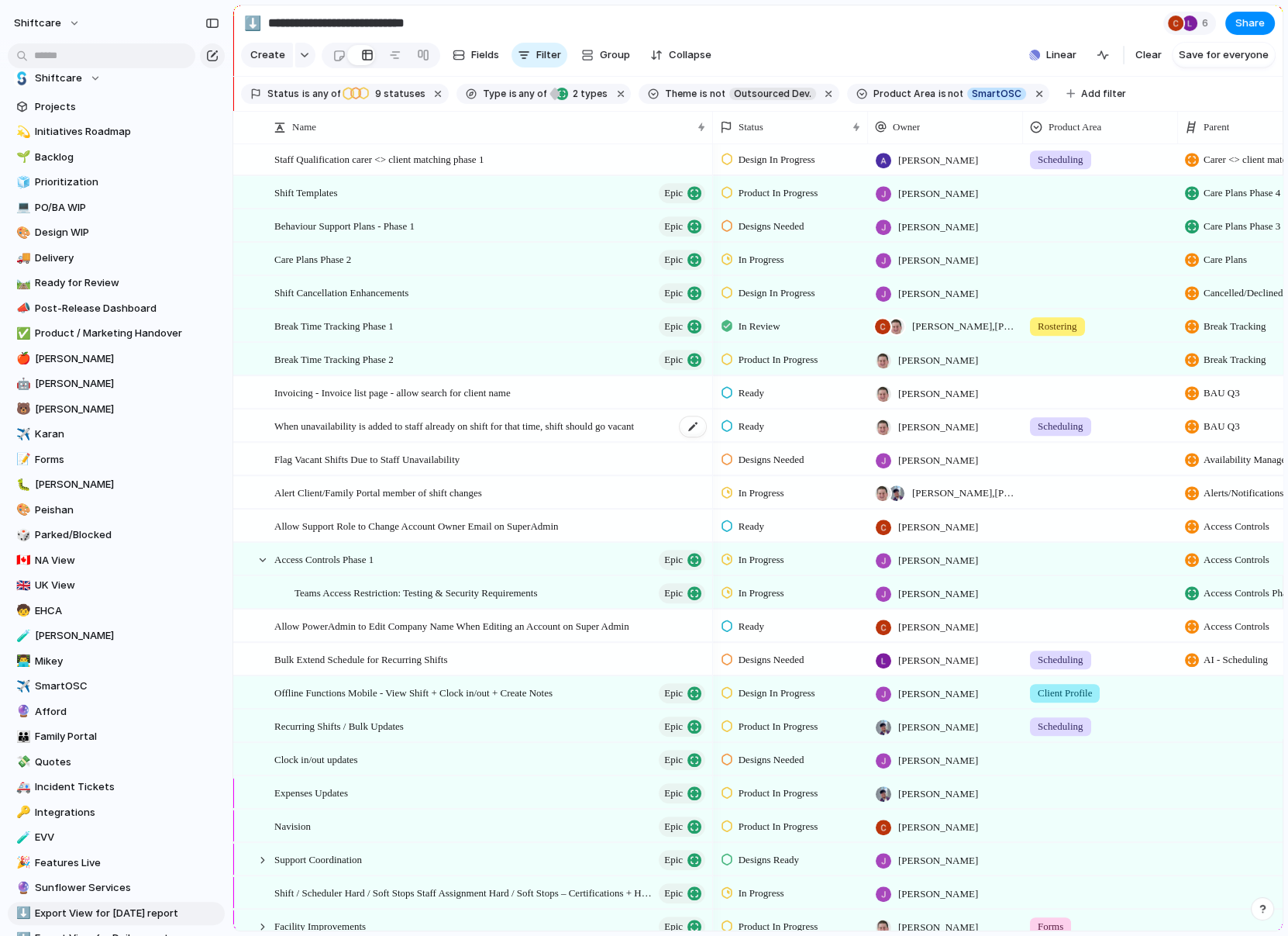
scroll to position [1364, 0]
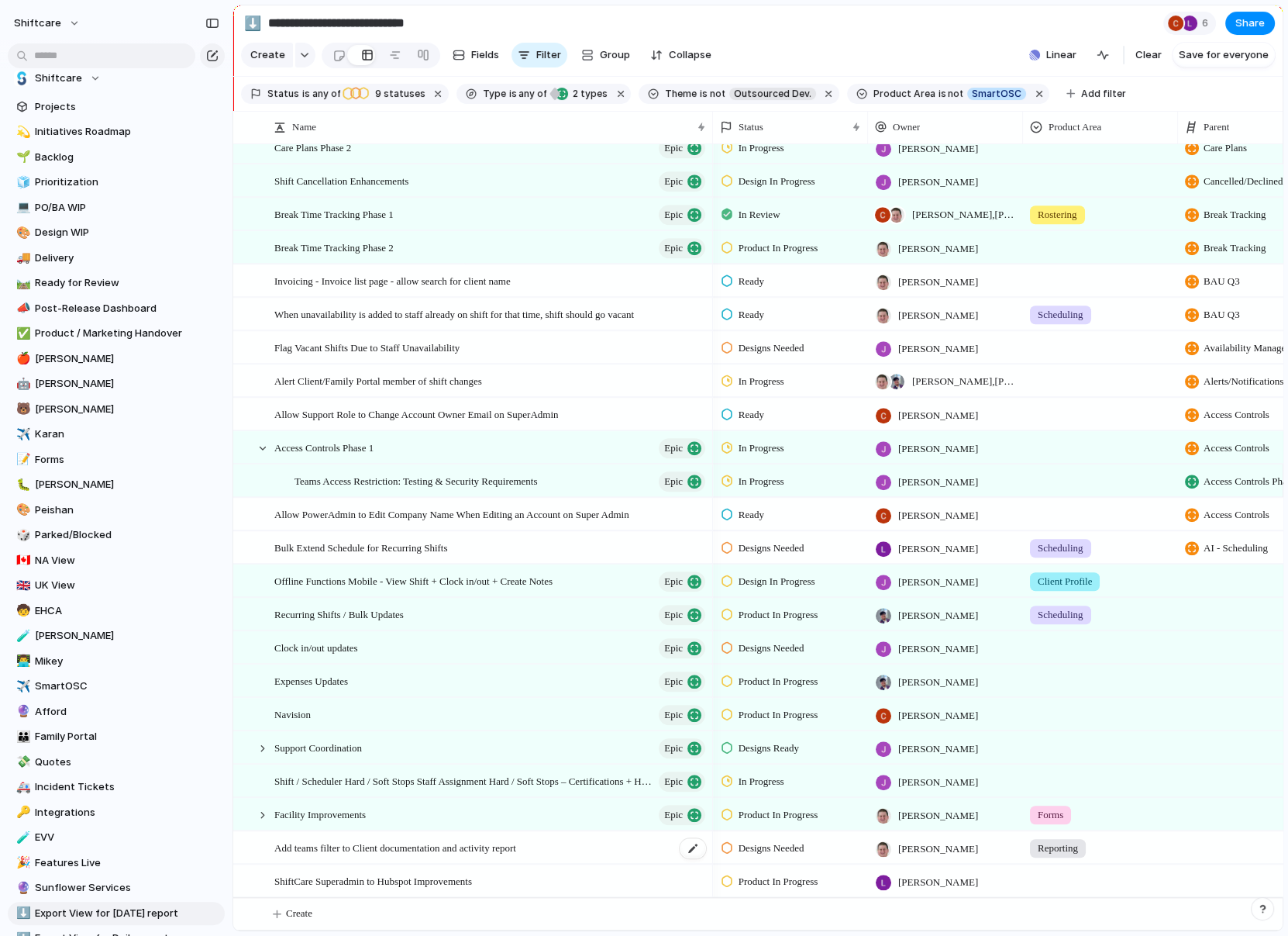
click at [411, 850] on span "Add teams filter to Client documentation and activity report" at bounding box center [395, 847] width 242 height 18
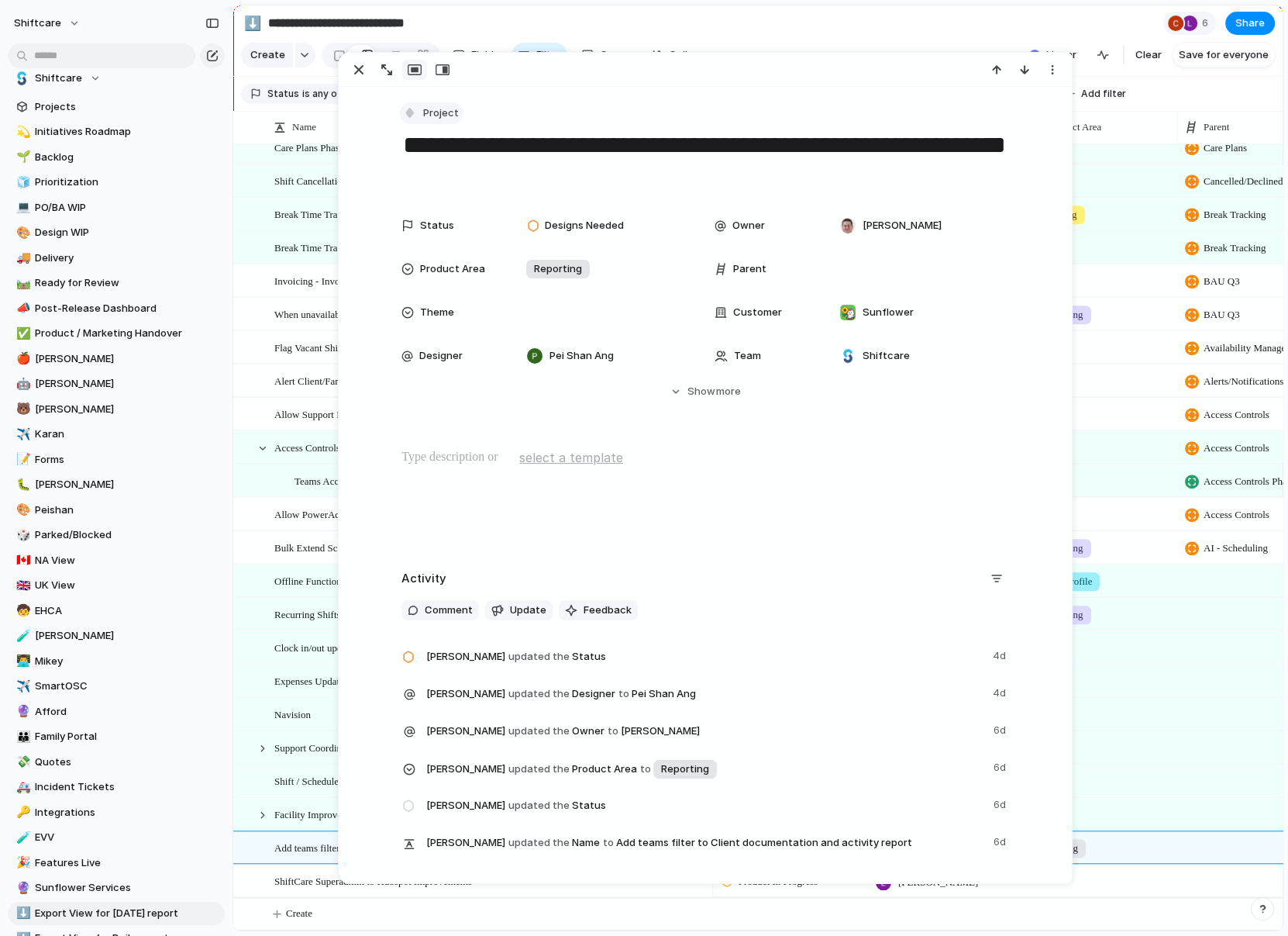
click at [408, 106] on div "button" at bounding box center [410, 112] width 14 height 14
click at [435, 275] on span "Task" at bounding box center [442, 277] width 24 height 15
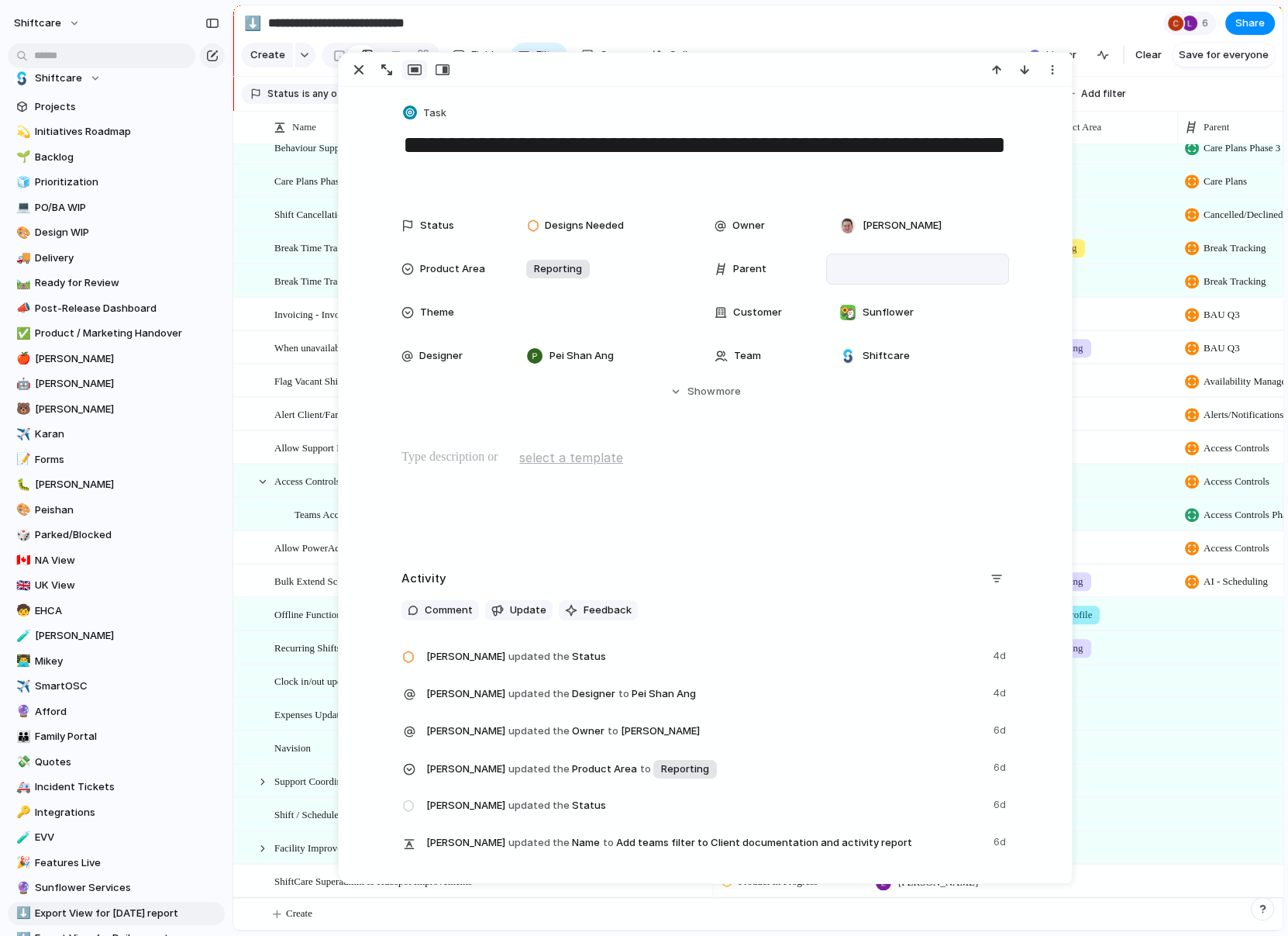
click at [864, 276] on div at bounding box center [918, 269] width 169 height 17
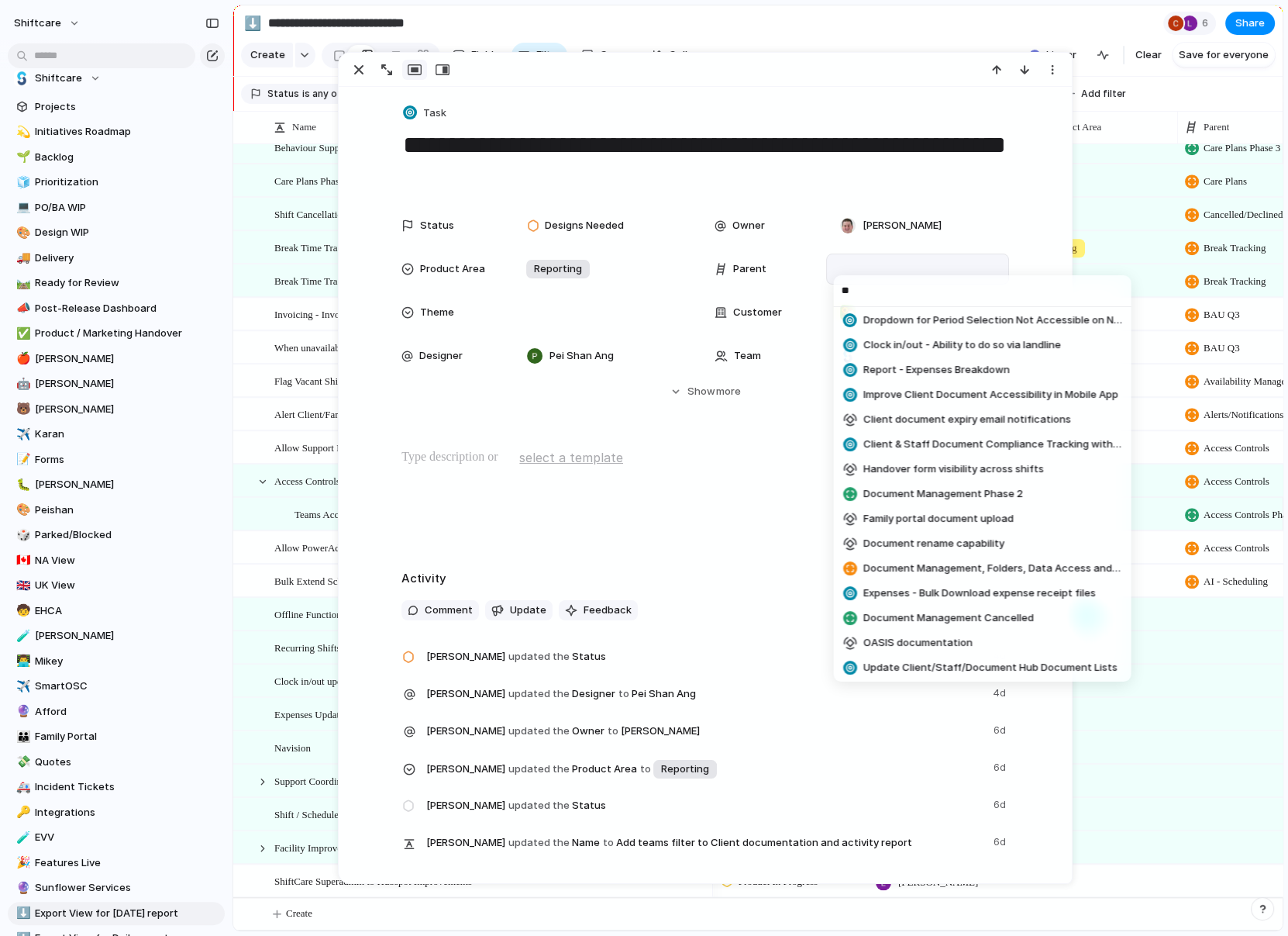
scroll to position [327, 0]
type input "**"
click at [903, 486] on span "Document Management Phase 2" at bounding box center [942, 492] width 160 height 15
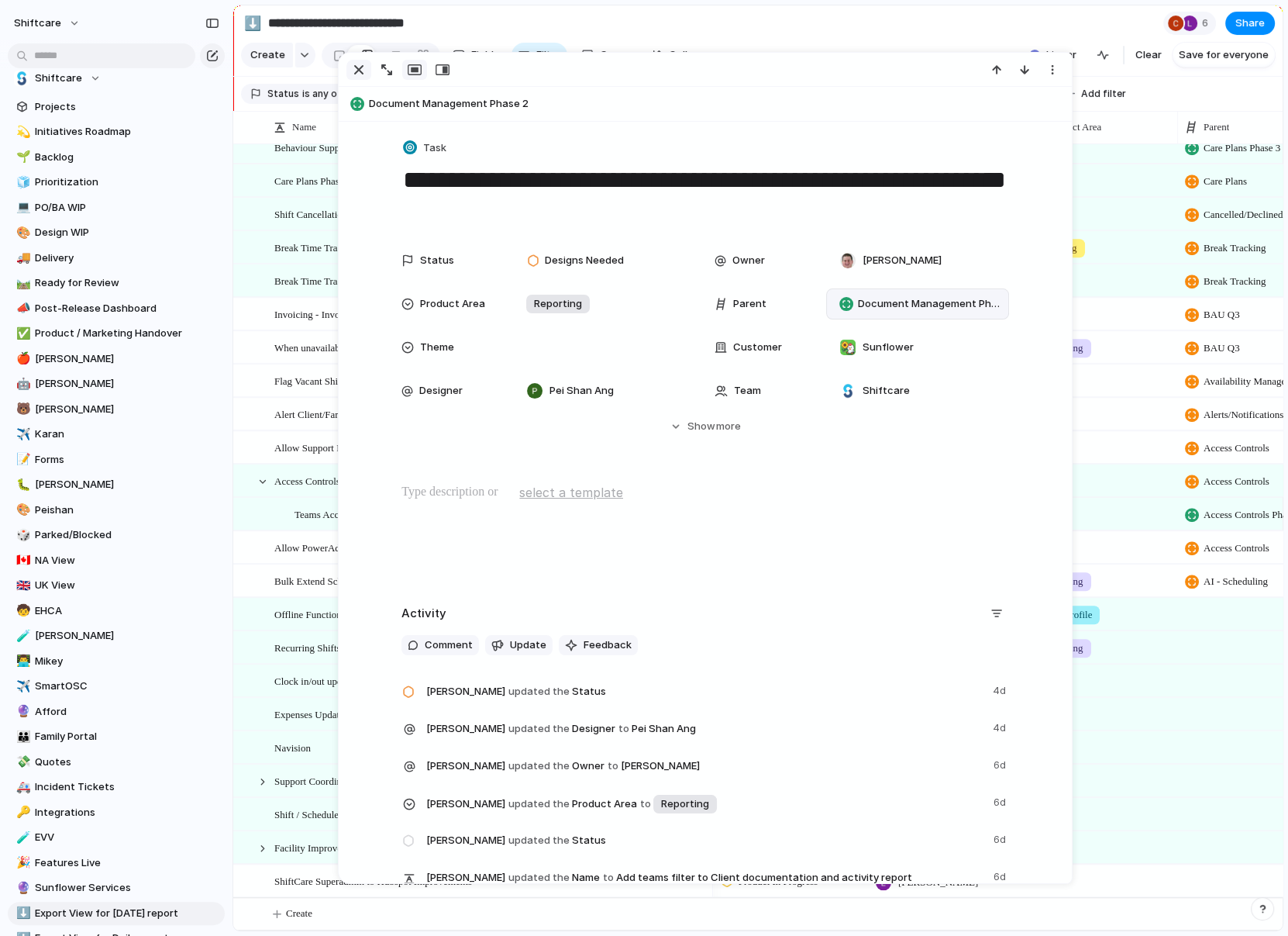
click at [369, 67] on button "button" at bounding box center [359, 70] width 25 height 20
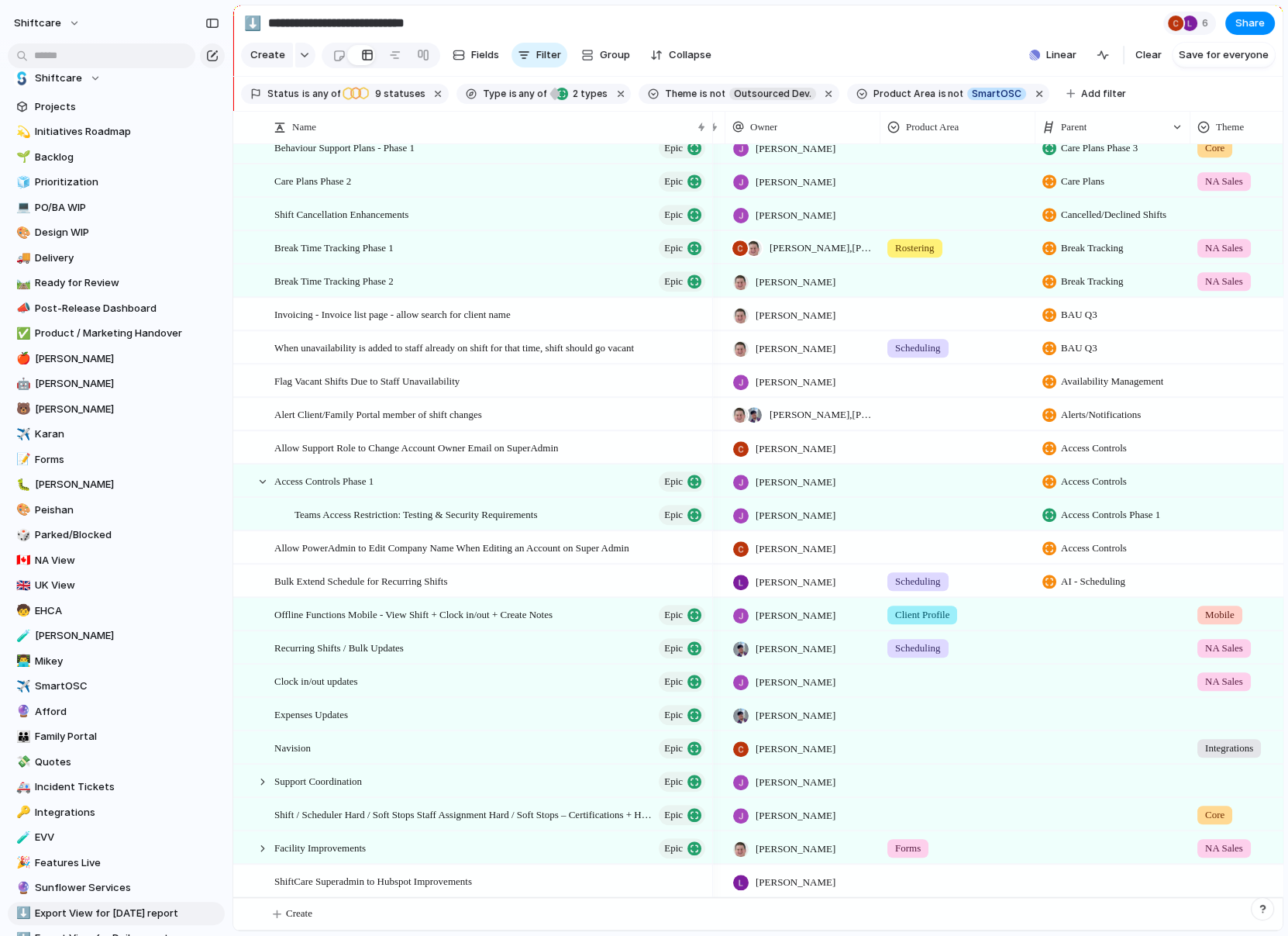
scroll to position [0, 176]
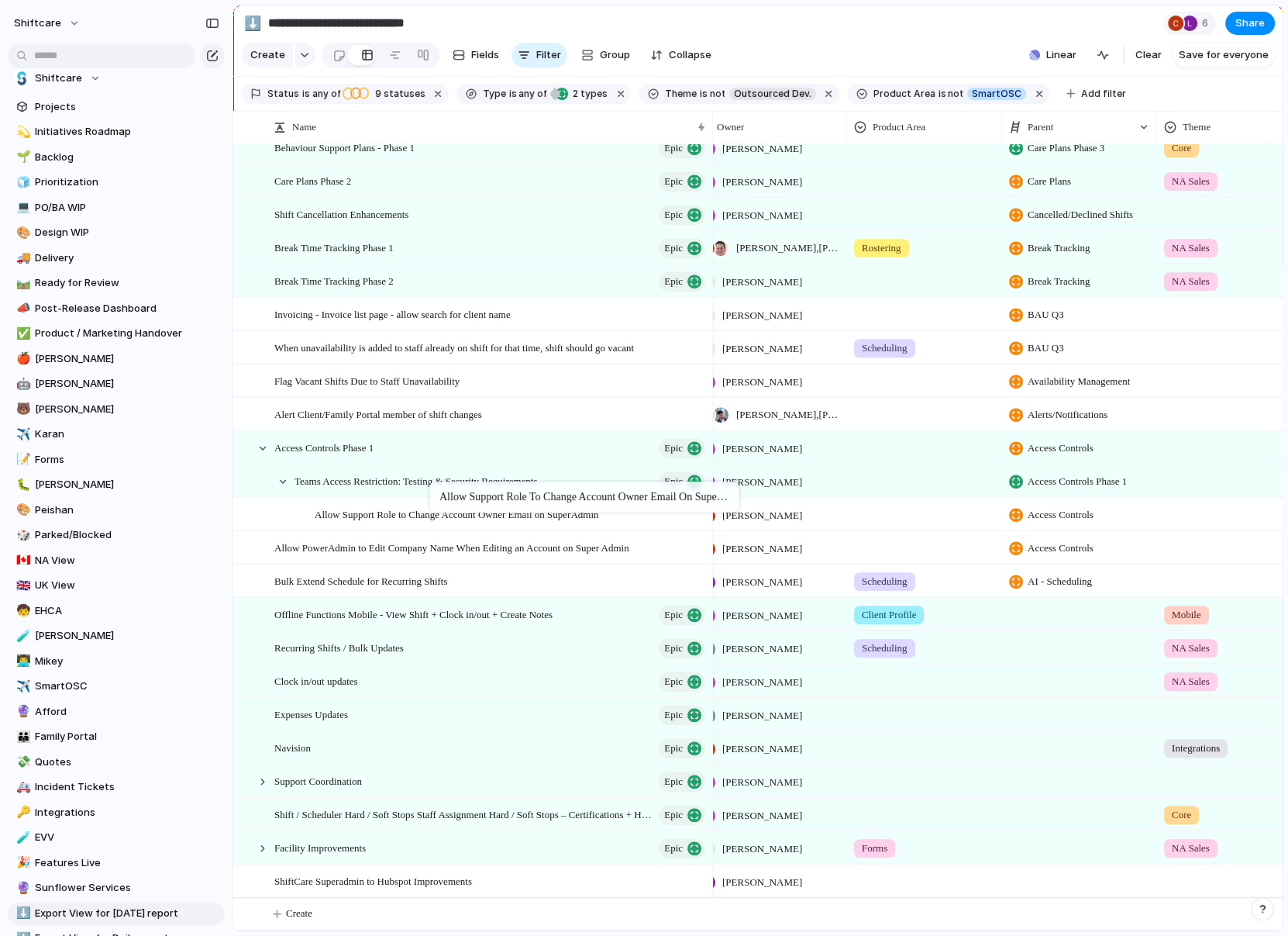
drag, startPoint x: 430, startPoint y: 445, endPoint x: 437, endPoint y: 485, distance: 40.6
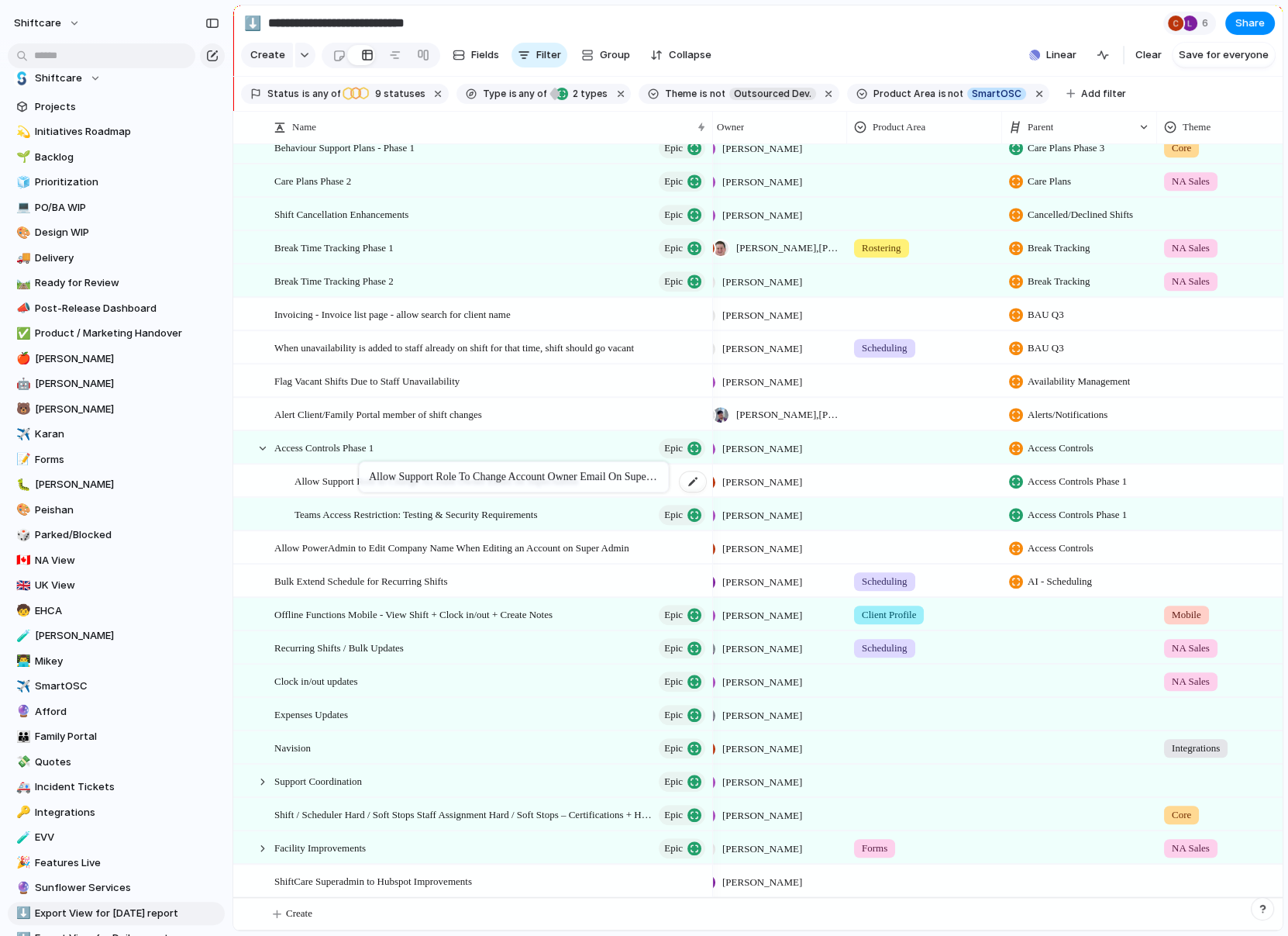
drag, startPoint x: 373, startPoint y: 479, endPoint x: 328, endPoint y: 472, distance: 45.5
click at [340, 477] on span "Allow Support Role to Change Account Owner Email on SuperAdmin" at bounding box center [437, 481] width 284 height 18
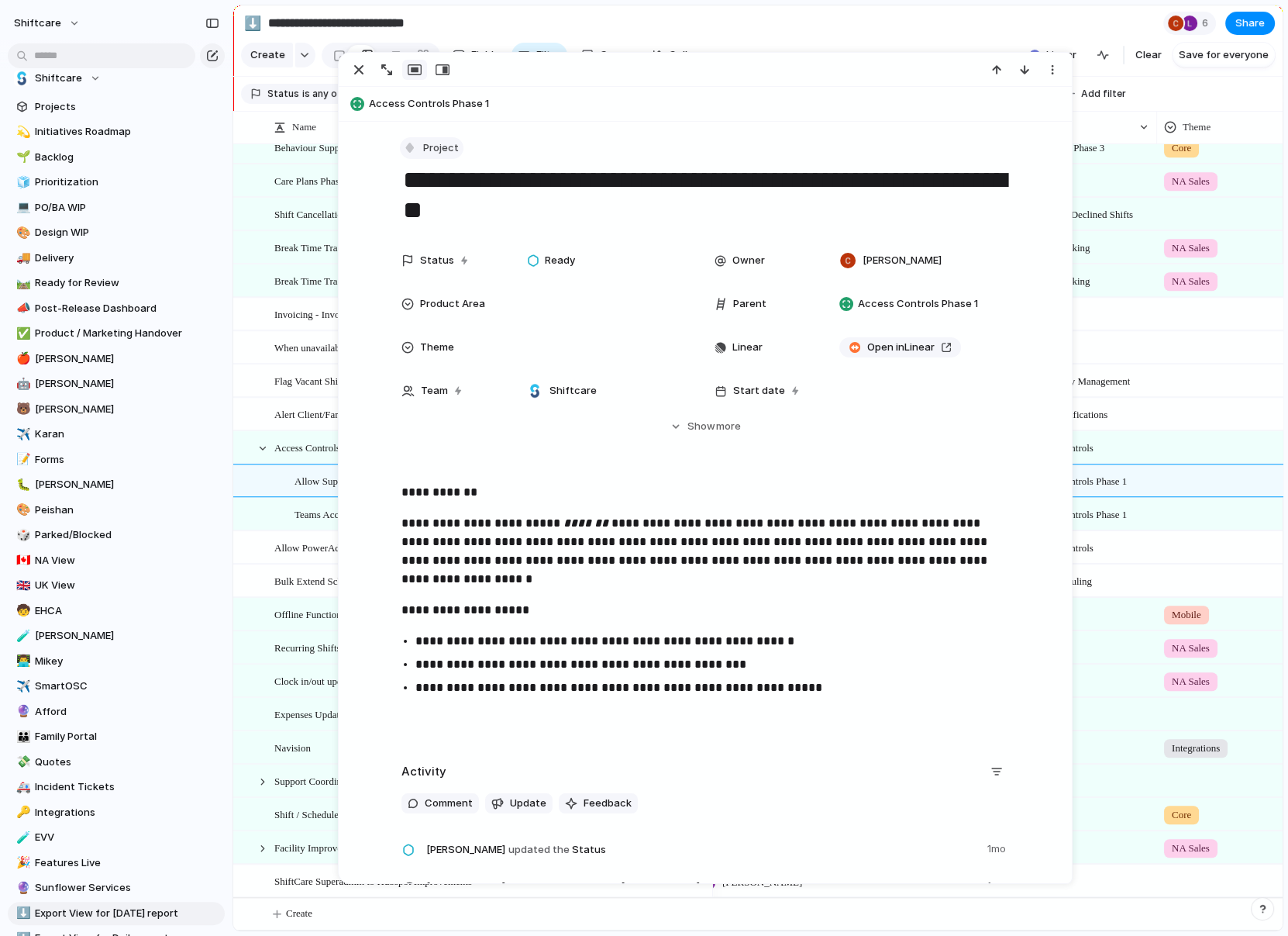
click at [405, 141] on div "button" at bounding box center [410, 147] width 14 height 14
click at [421, 313] on div at bounding box center [417, 312] width 14 height 14
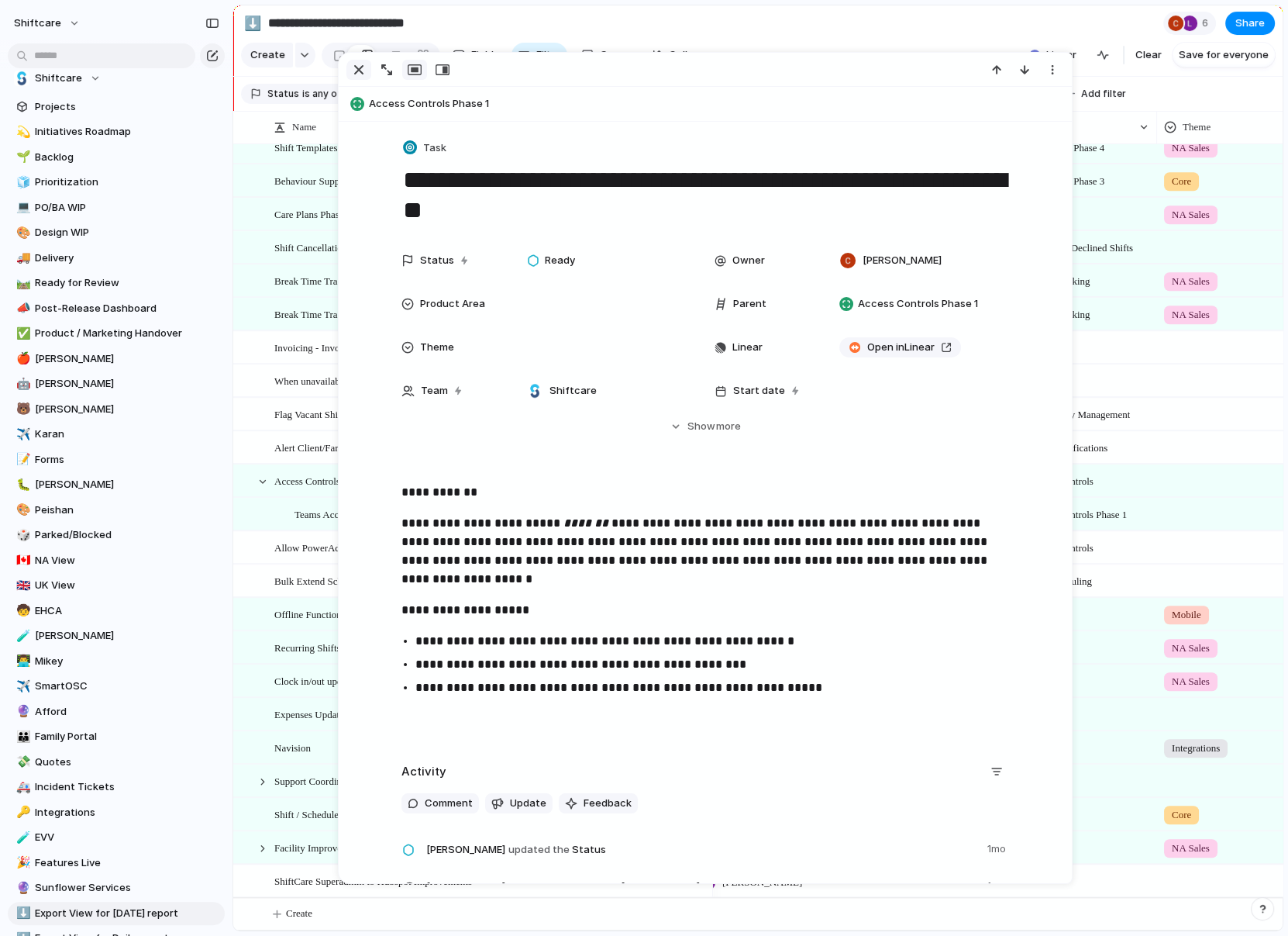
click at [359, 71] on div "button" at bounding box center [359, 69] width 19 height 19
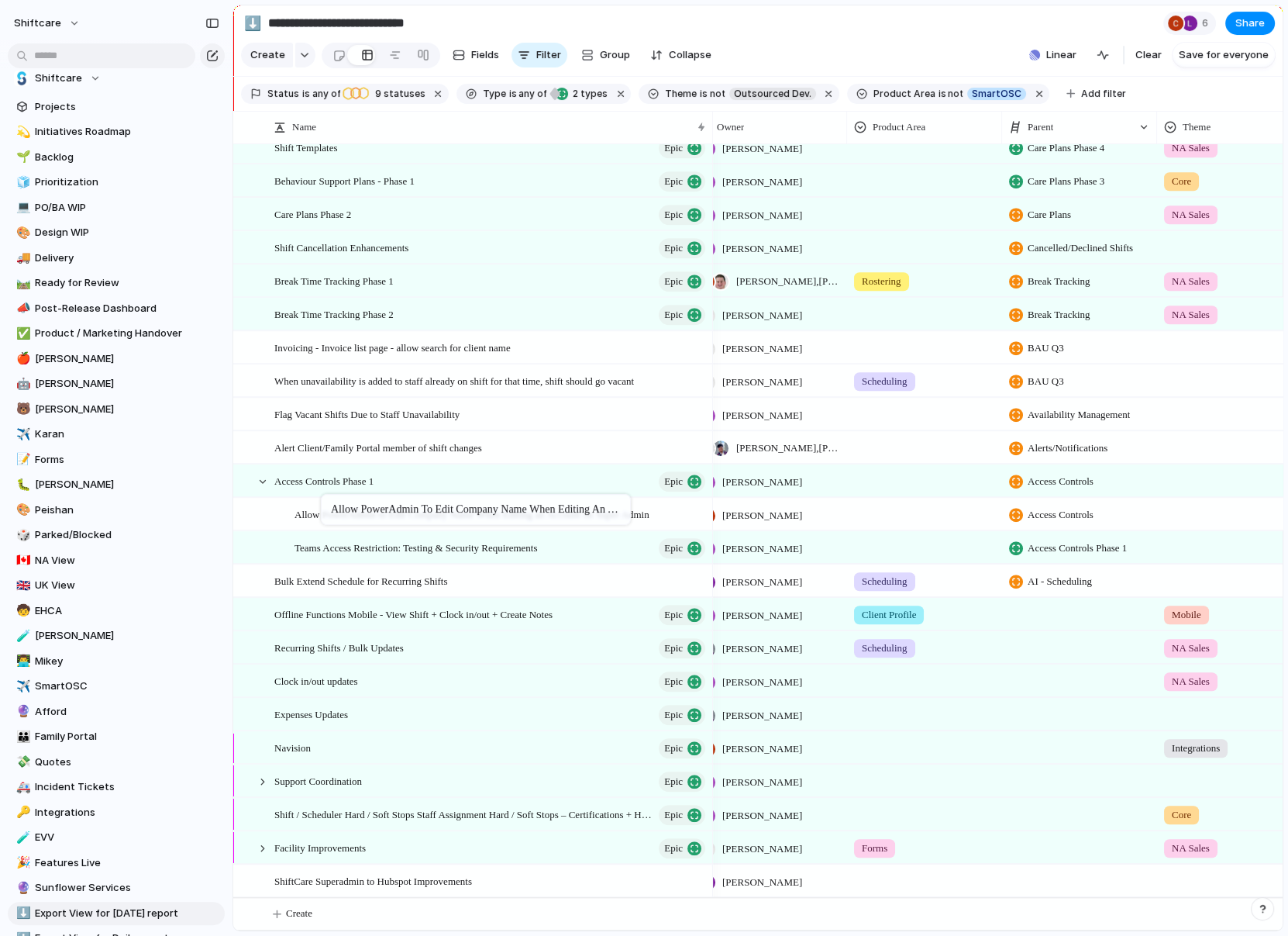
drag, startPoint x: 317, startPoint y: 549, endPoint x: 329, endPoint y: 497, distance: 53.4
click at [319, 509] on span "Allow PowerAdmin to Edit Company Name When Editing an Account on Super Admin" at bounding box center [472, 514] width 355 height 18
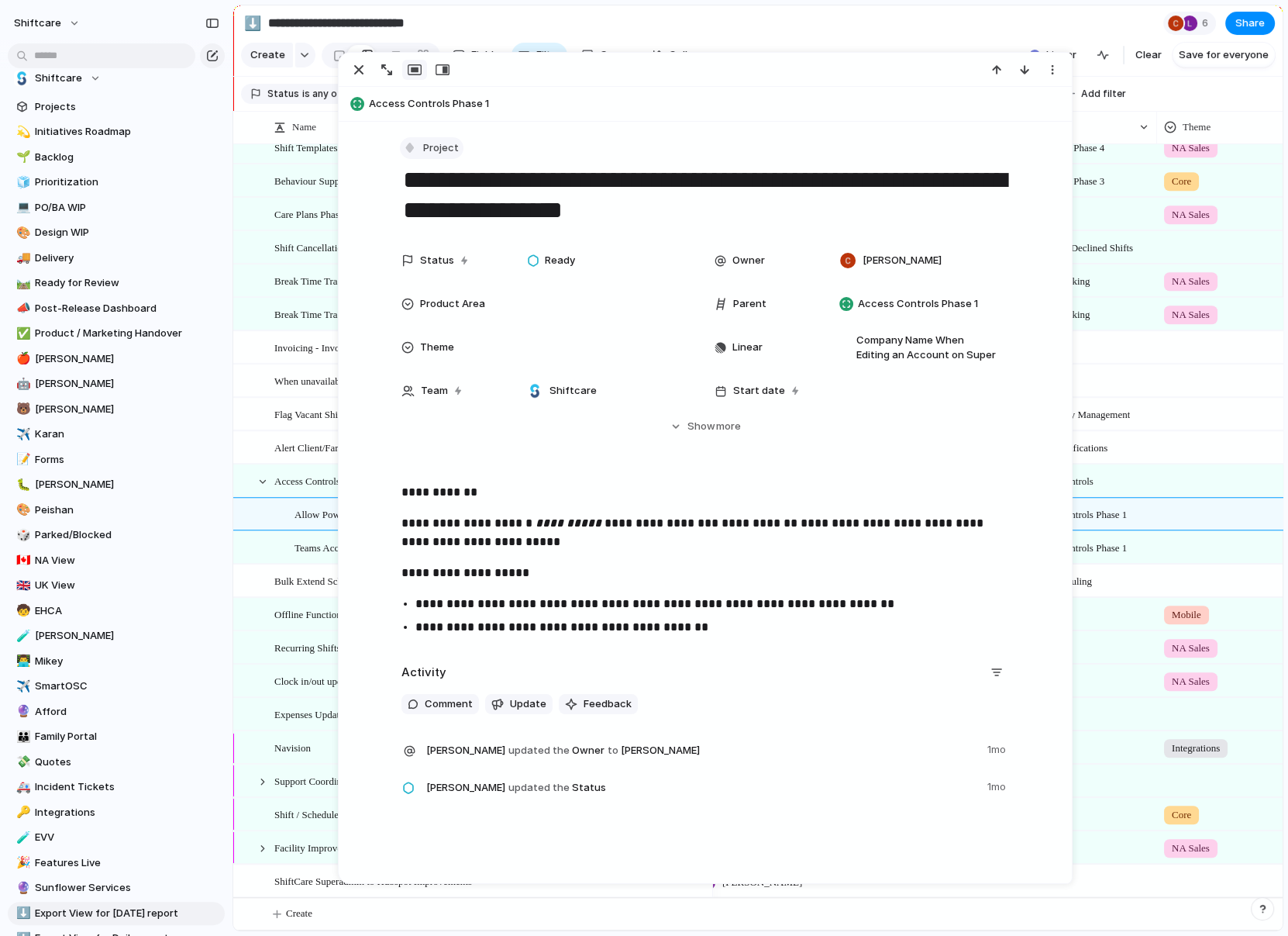
click at [423, 144] on span "Project" at bounding box center [441, 148] width 36 height 15
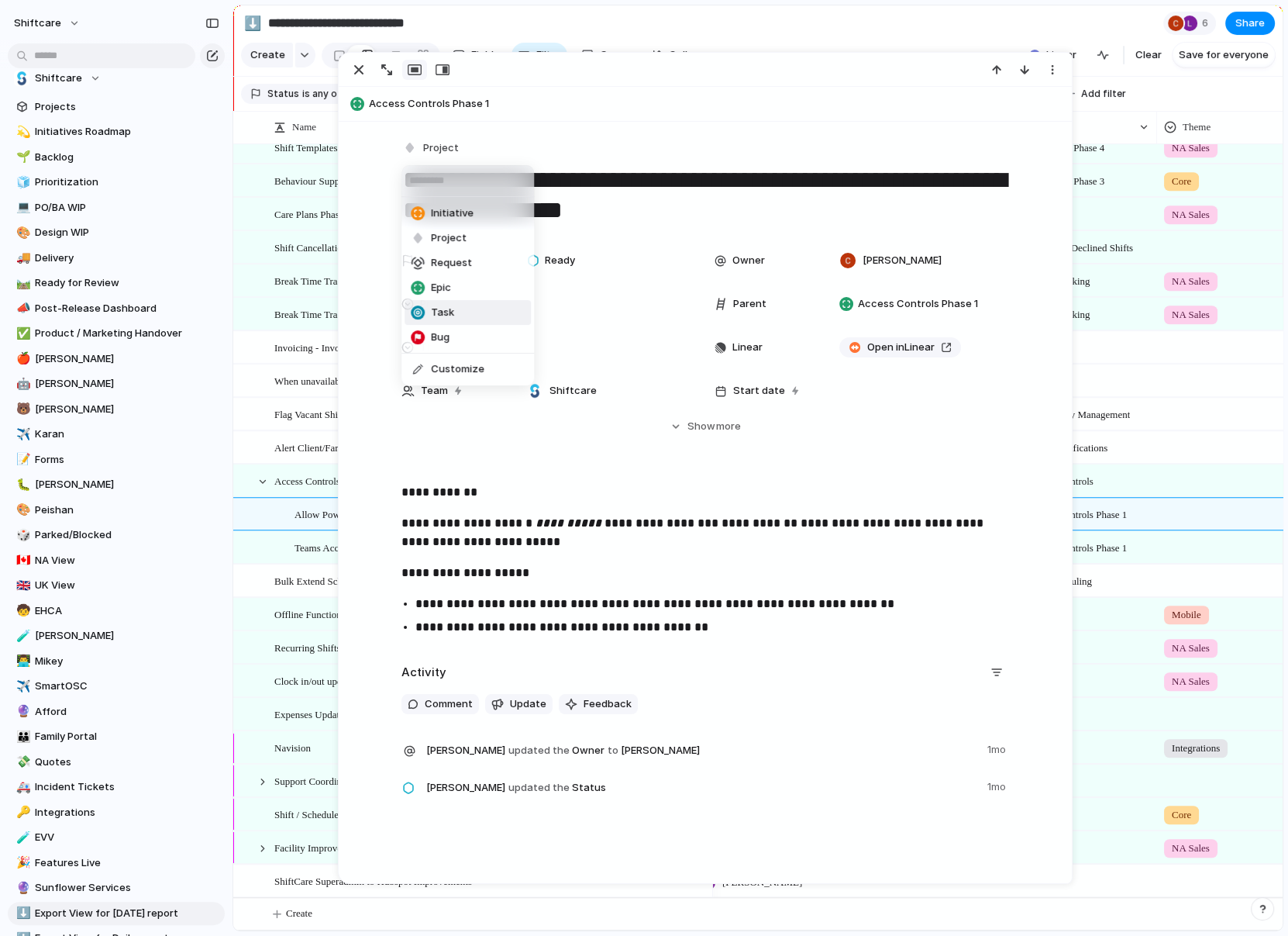
click at [426, 306] on div "Task" at bounding box center [432, 312] width 43 height 15
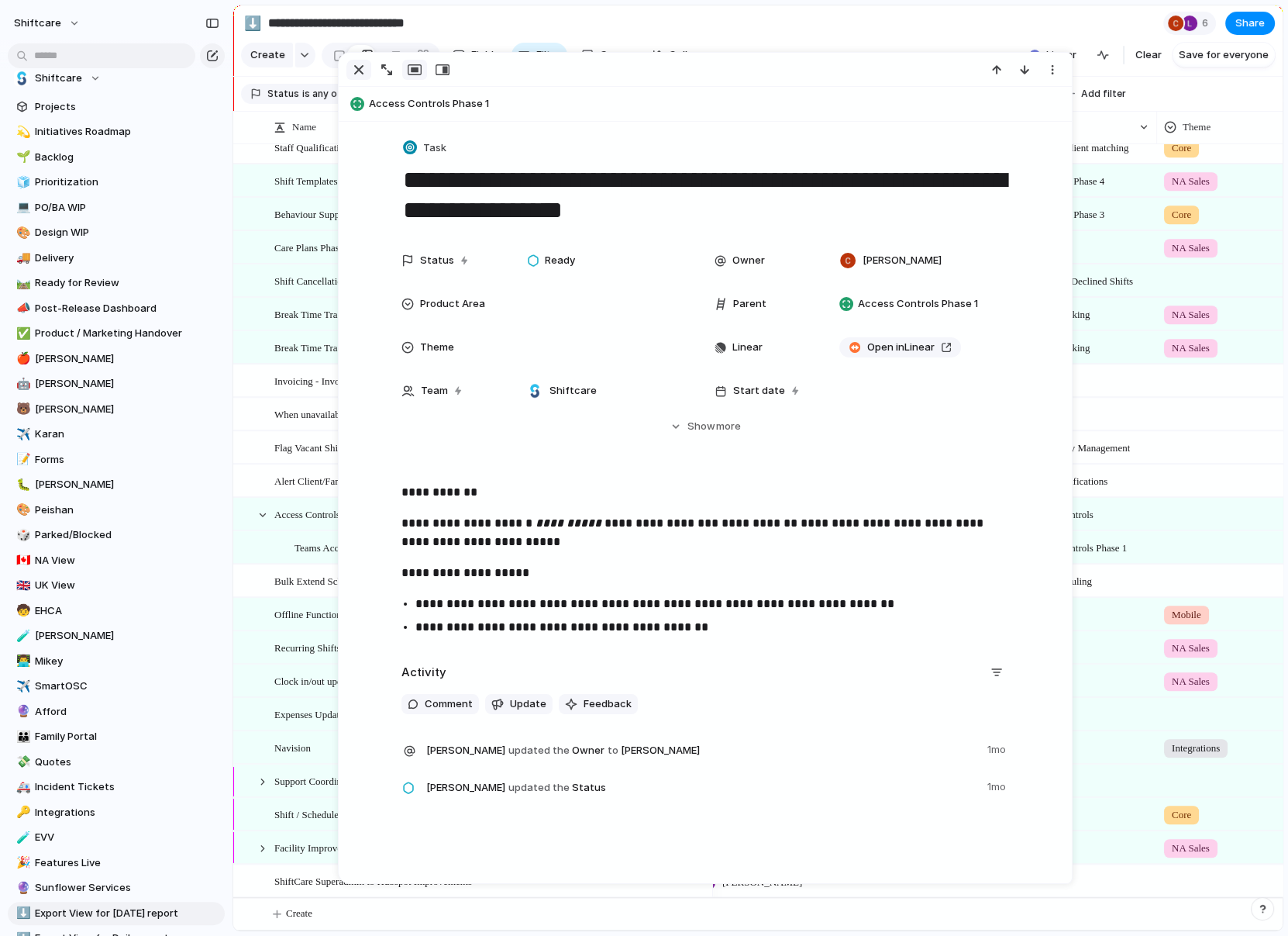
click at [364, 63] on div "button" at bounding box center [359, 69] width 19 height 19
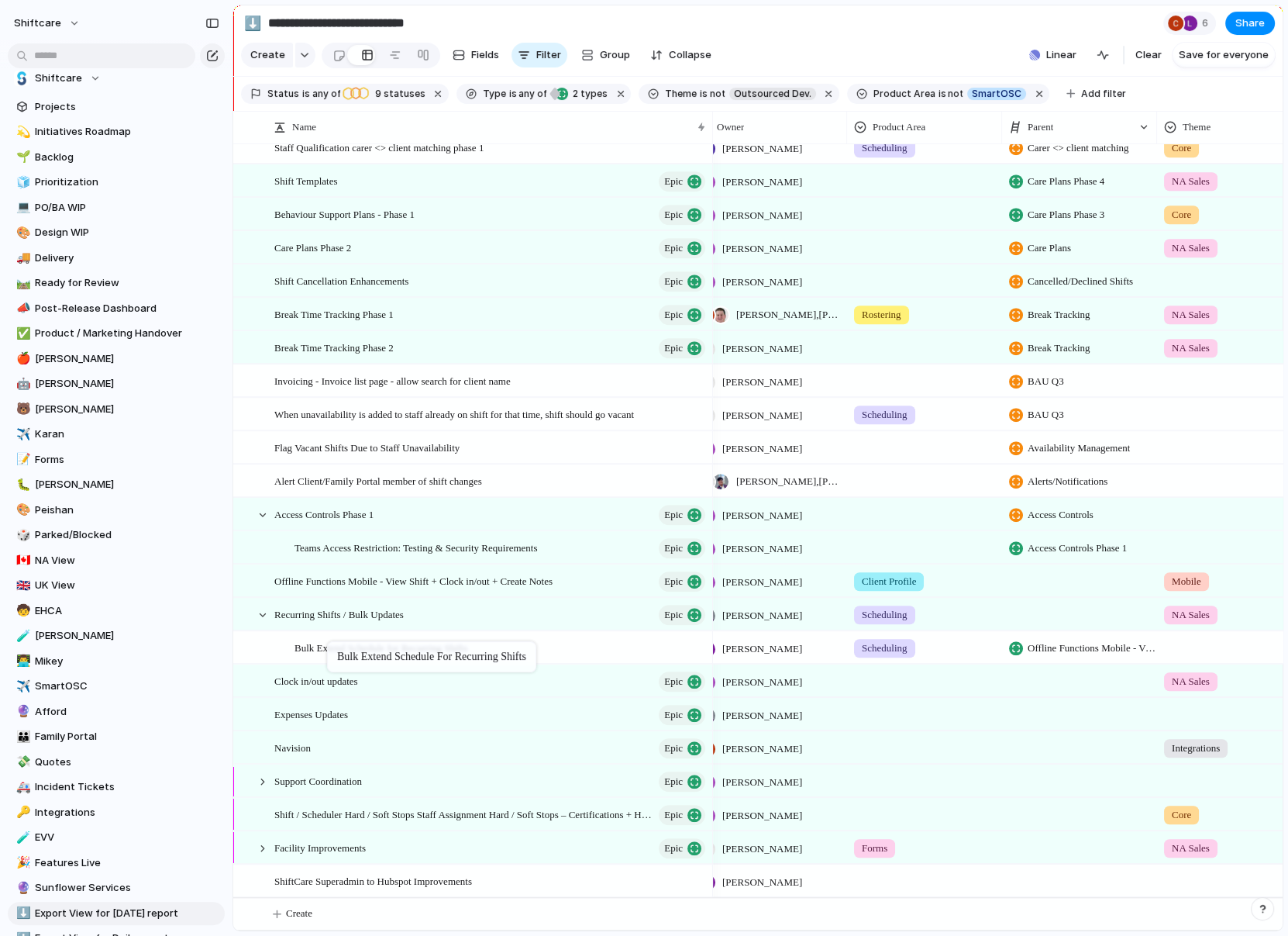
drag, startPoint x: 318, startPoint y: 577, endPoint x: 335, endPoint y: 645, distance: 70.1
click at [324, 645] on span "Bulk Extend Schedule for Recurring Shifts" at bounding box center [381, 647] width 174 height 18
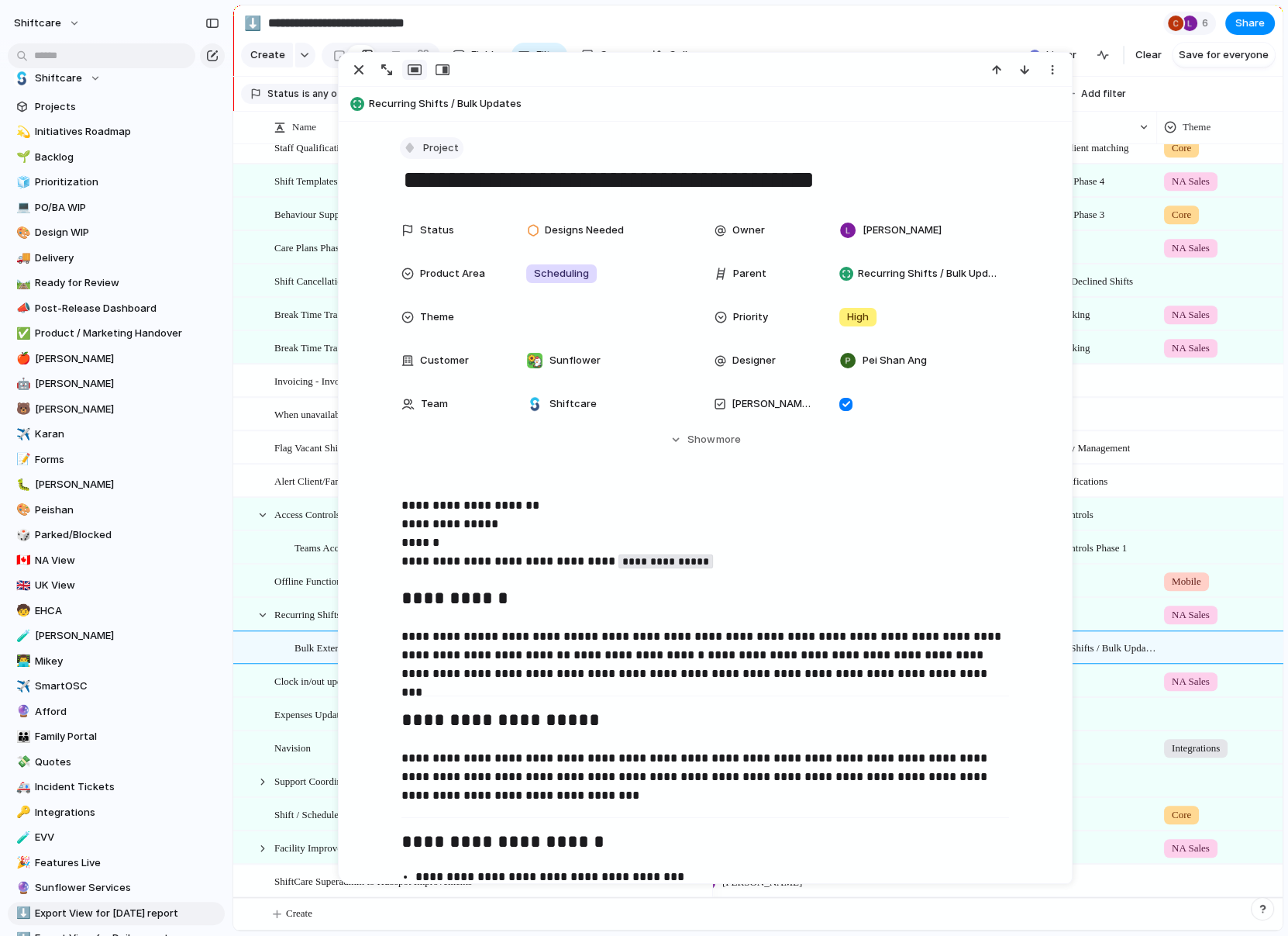
click at [426, 140] on span "Project" at bounding box center [441, 148] width 36 height 15
click at [422, 305] on div at bounding box center [417, 312] width 14 height 14
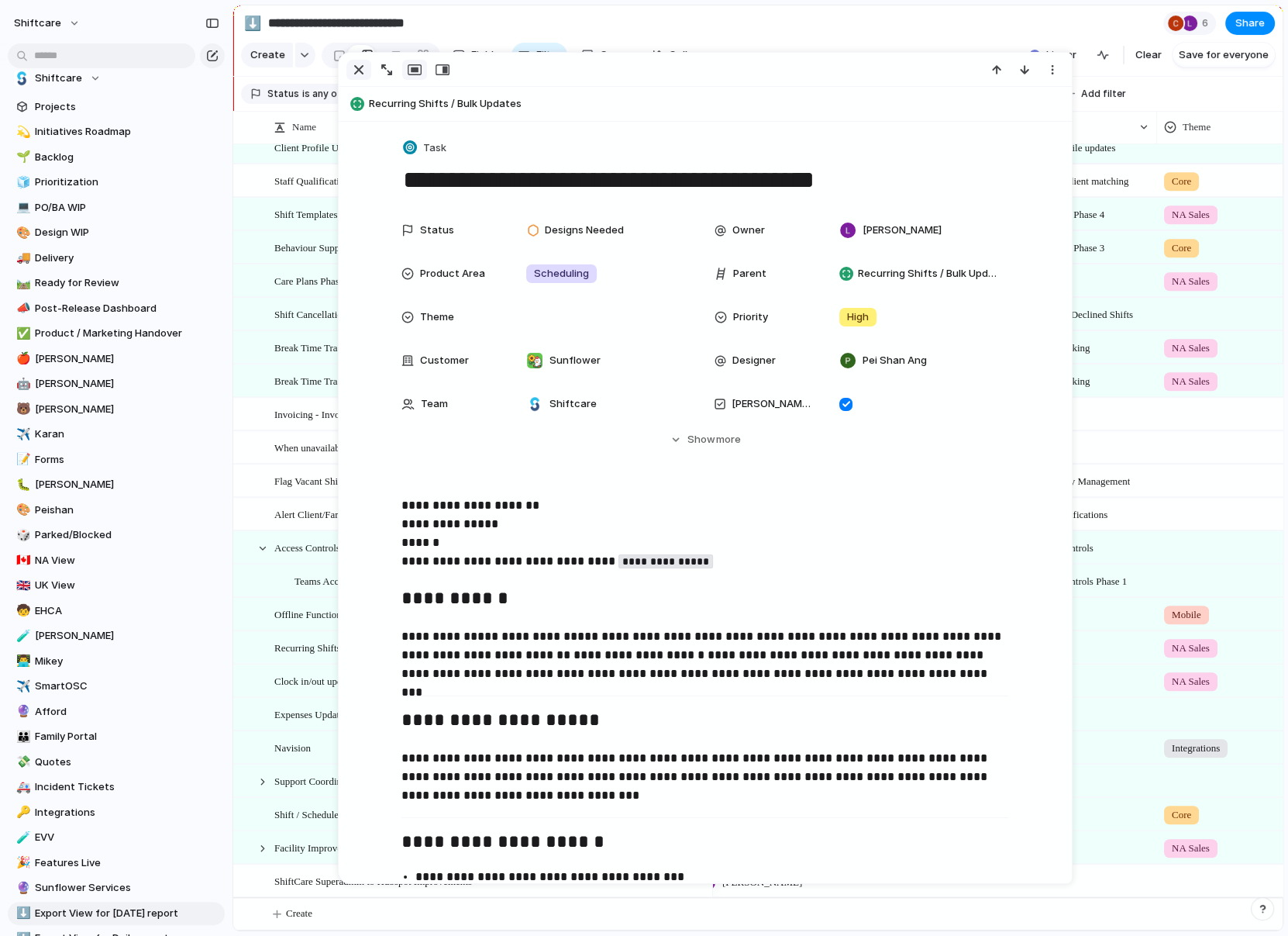
click at [355, 78] on button "button" at bounding box center [359, 70] width 25 height 20
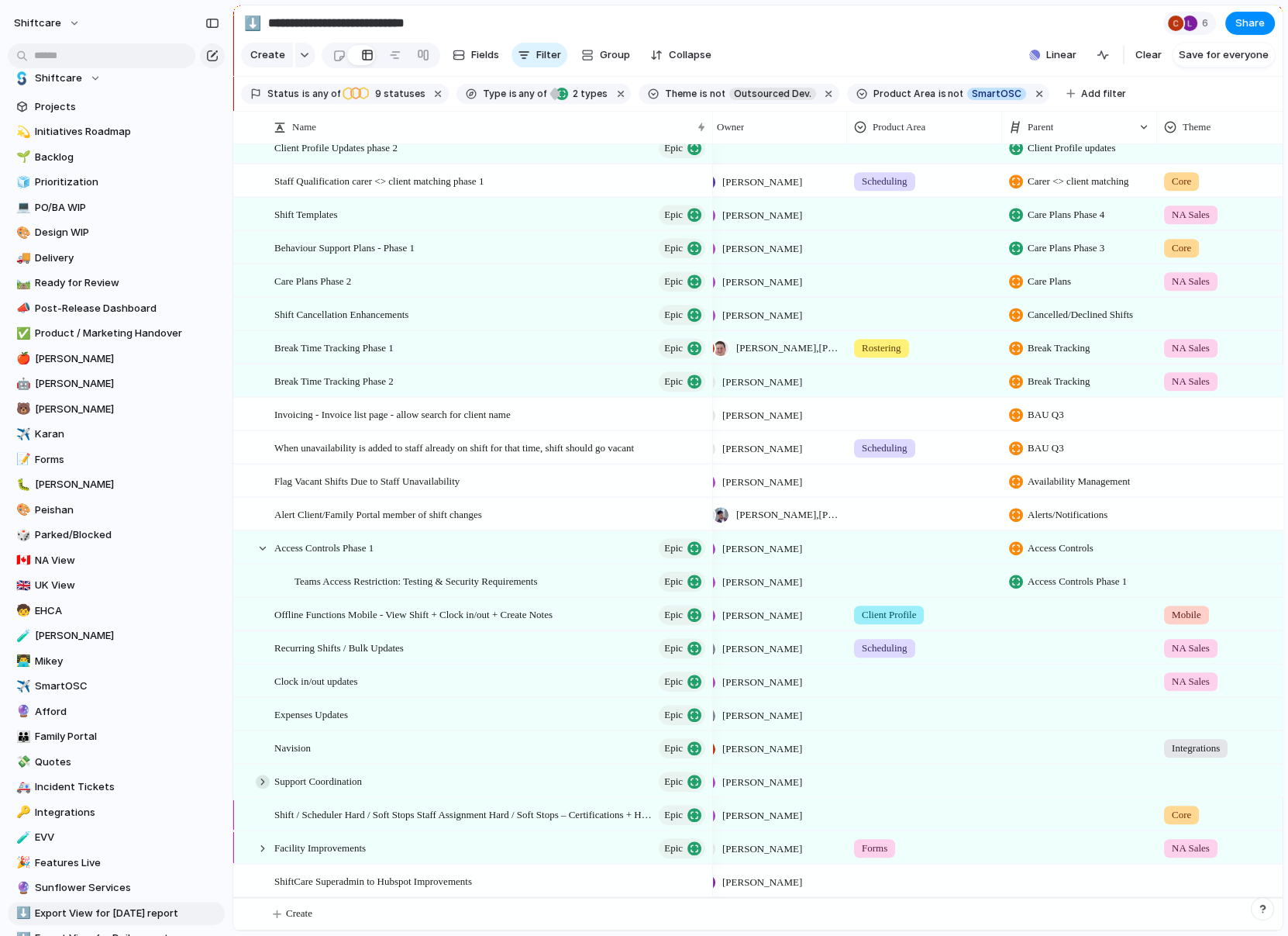
click at [262, 783] on div at bounding box center [262, 781] width 14 height 14
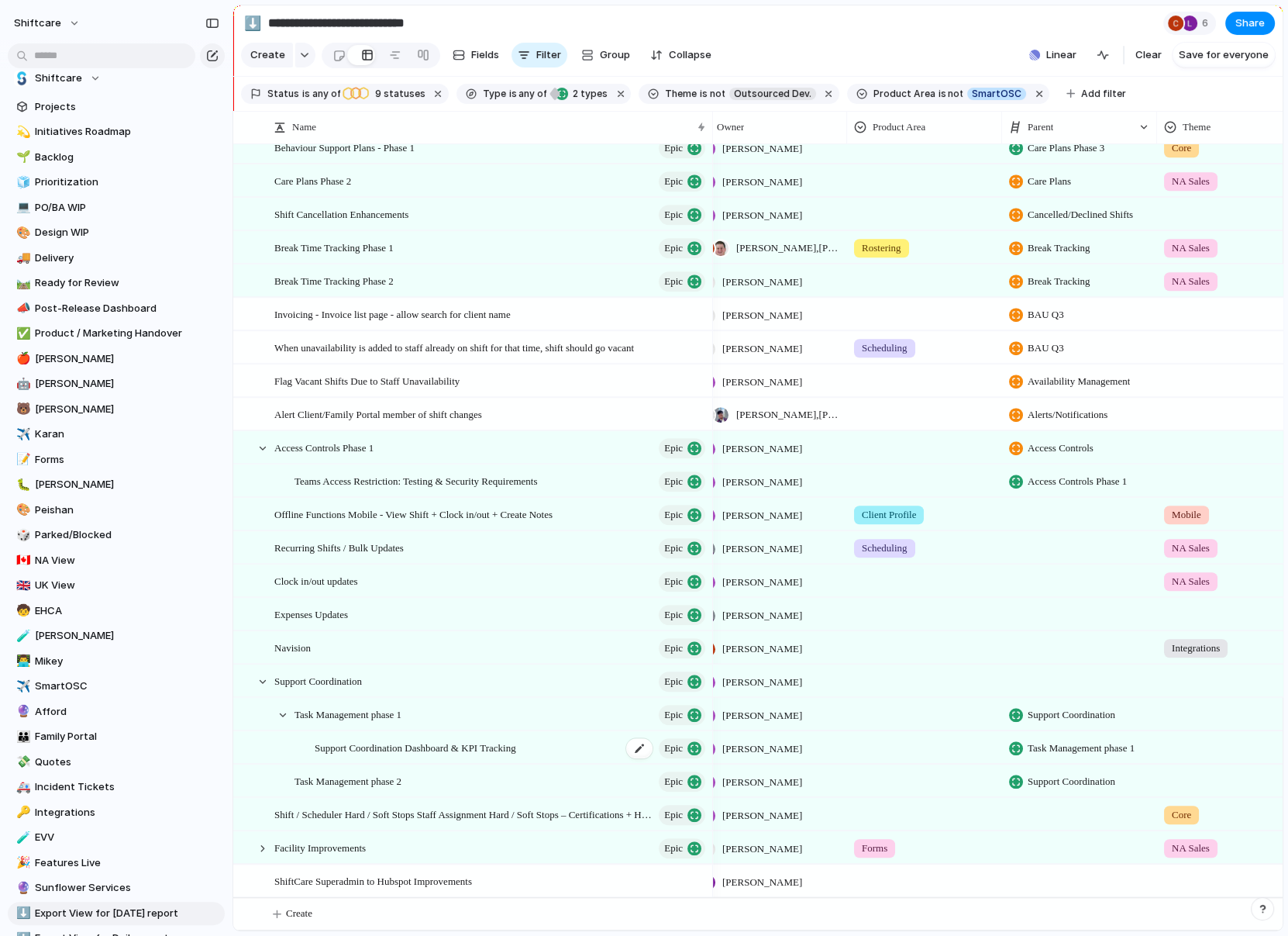
click at [455, 743] on span "Support Coordination Dashboard & KPI Tracking" at bounding box center [416, 747] width 201 height 18
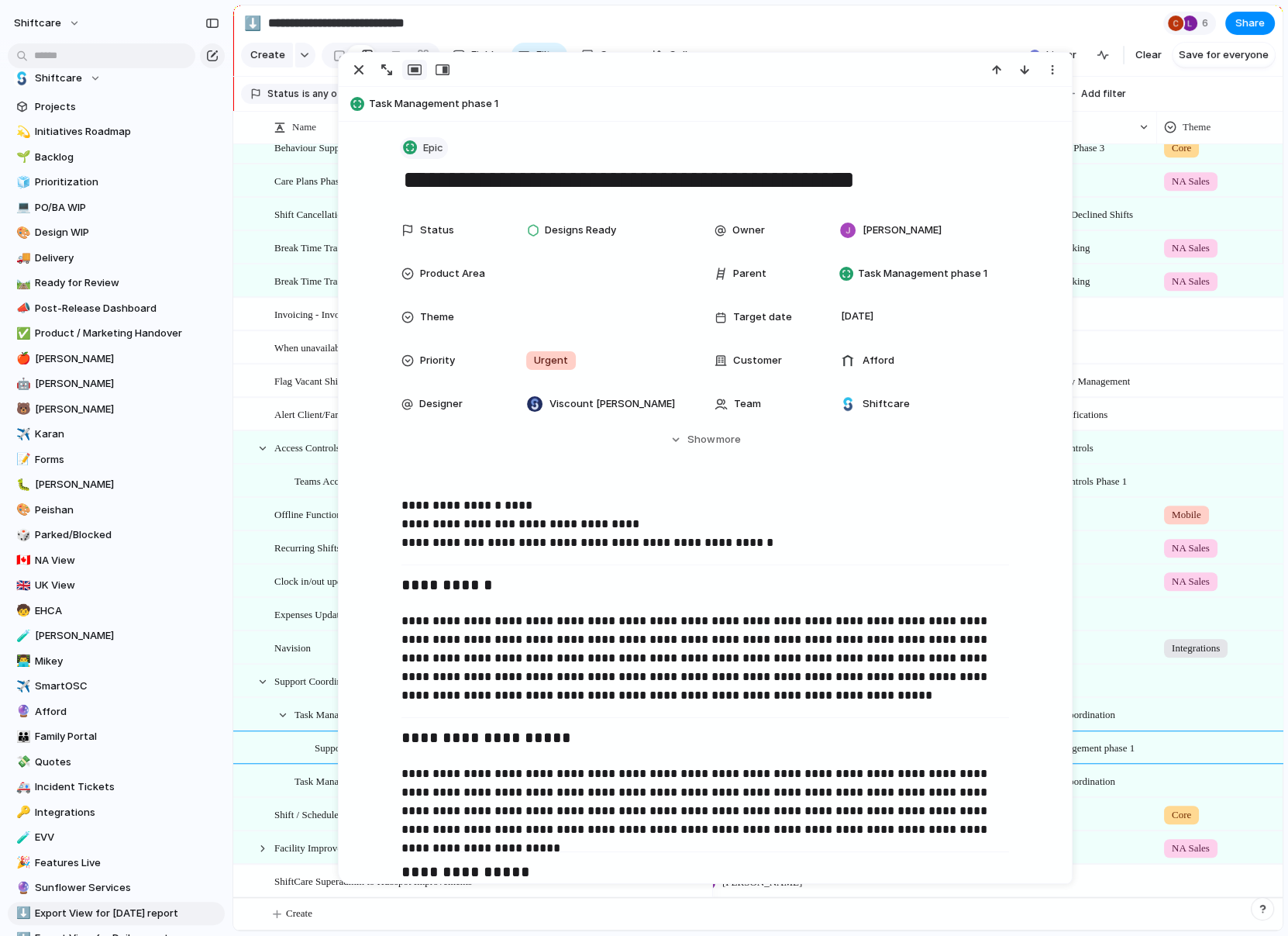
click at [417, 149] on button "Epic" at bounding box center [424, 149] width 48 height 23
click at [426, 305] on div "Task" at bounding box center [432, 312] width 43 height 15
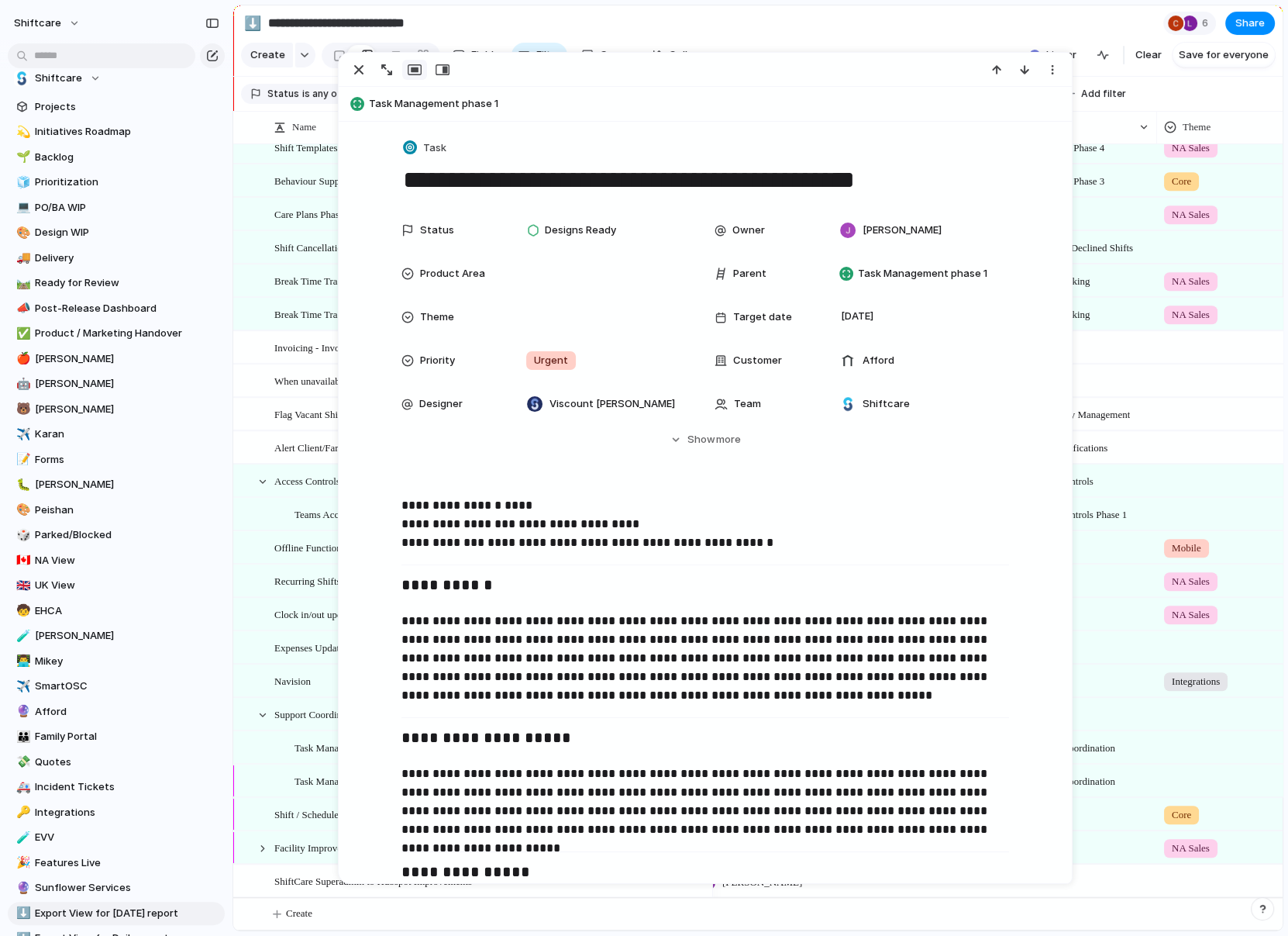
click at [371, 75] on div at bounding box center [399, 70] width 111 height 20
click at [364, 75] on div "button" at bounding box center [359, 69] width 19 height 19
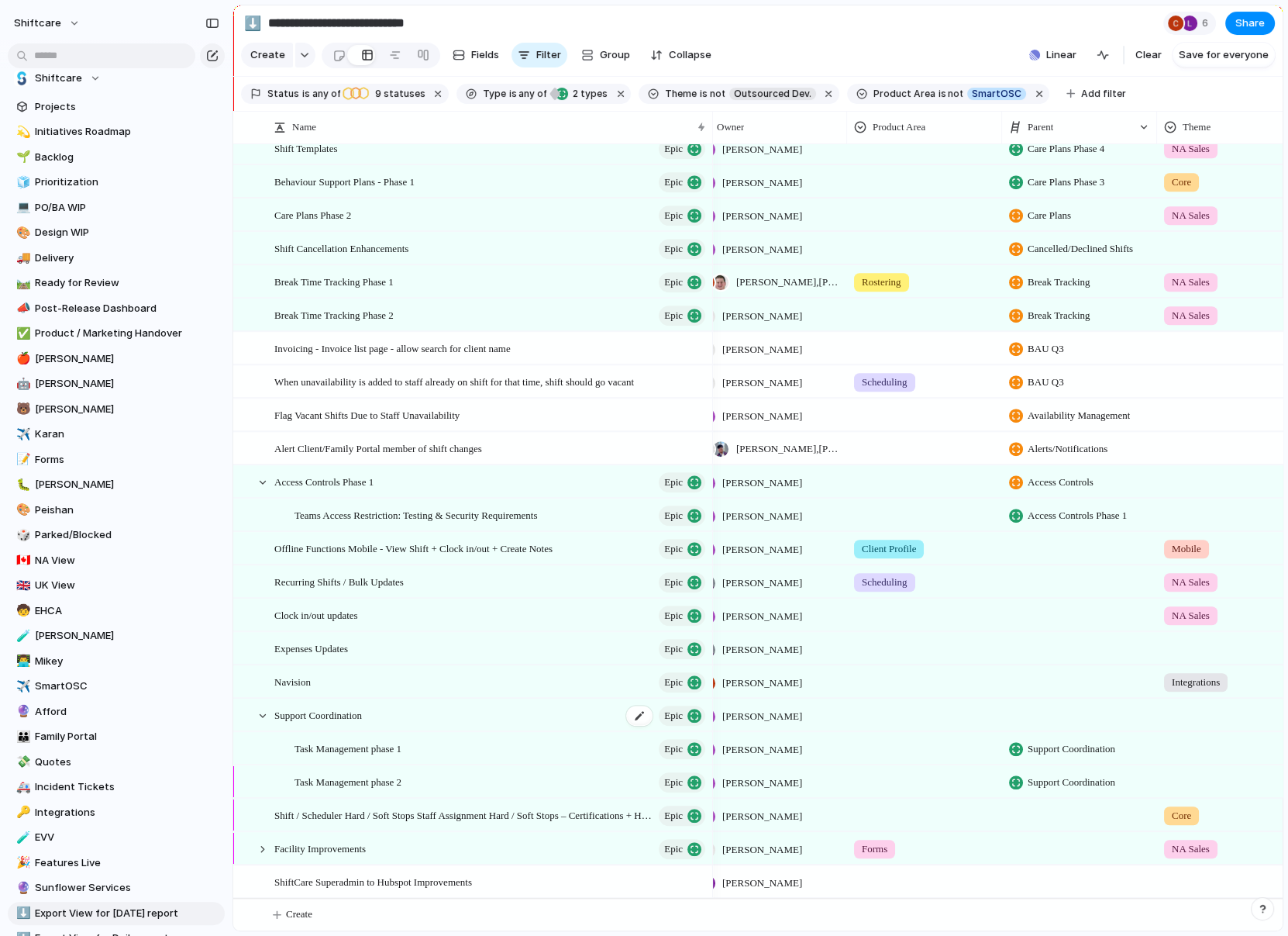
click at [390, 717] on div "Support Coordination Epic" at bounding box center [491, 714] width 433 height 32
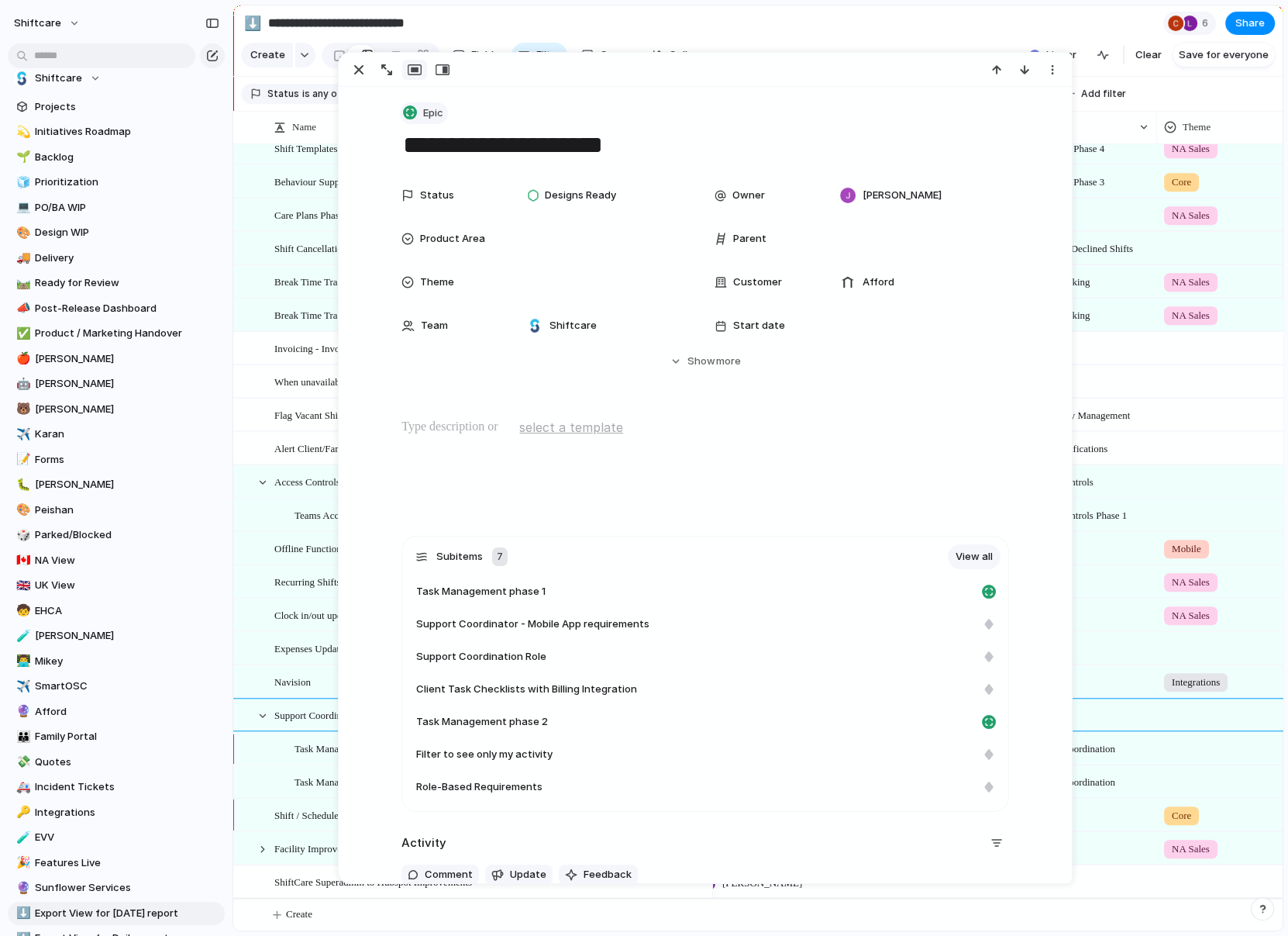
click at [429, 109] on span "Epic" at bounding box center [433, 113] width 20 height 15
click at [472, 186] on li "Initiative" at bounding box center [468, 178] width 127 height 25
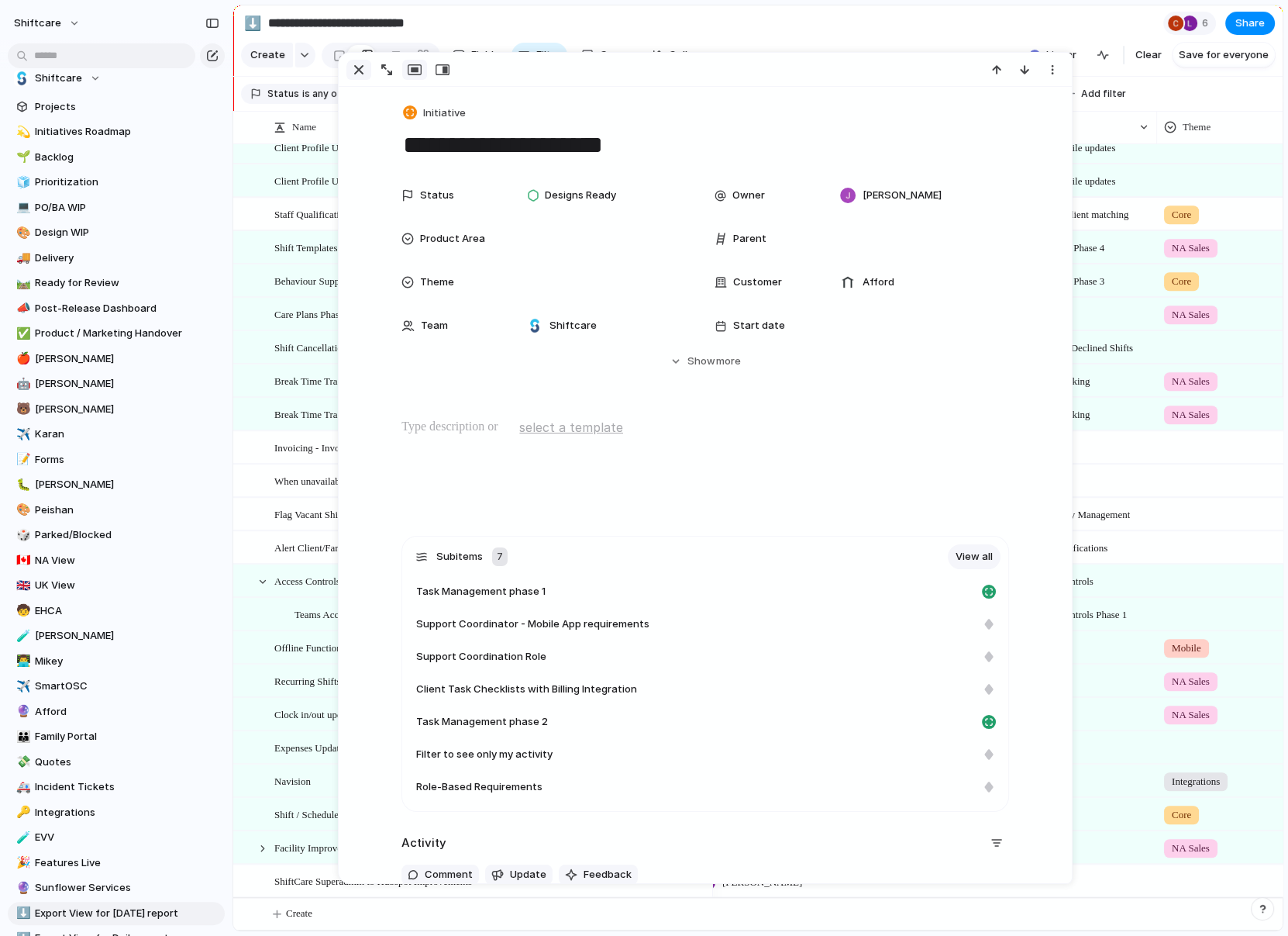
click at [355, 64] on div "button" at bounding box center [359, 69] width 19 height 19
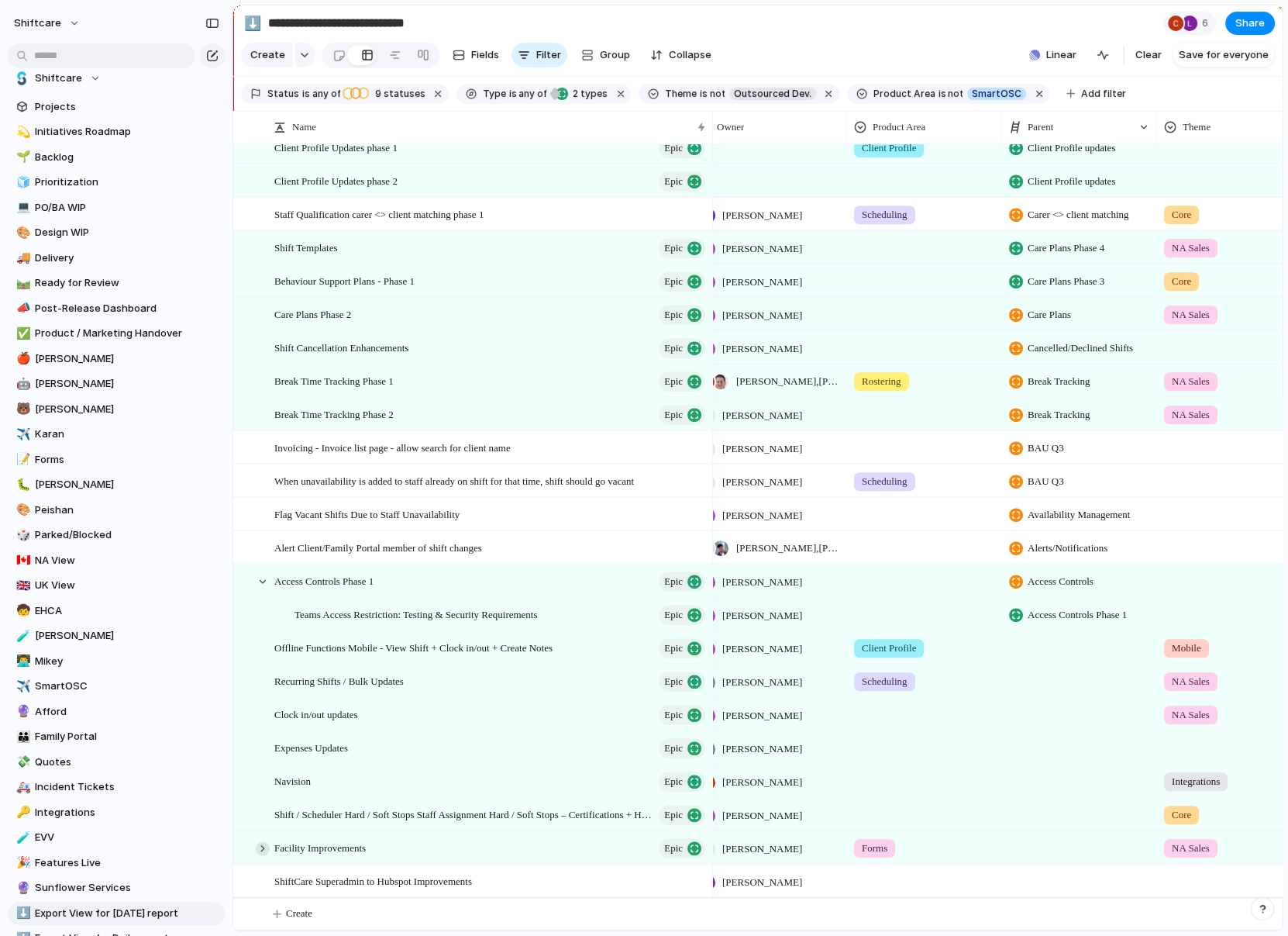
click at [266, 843] on div at bounding box center [262, 848] width 14 height 14
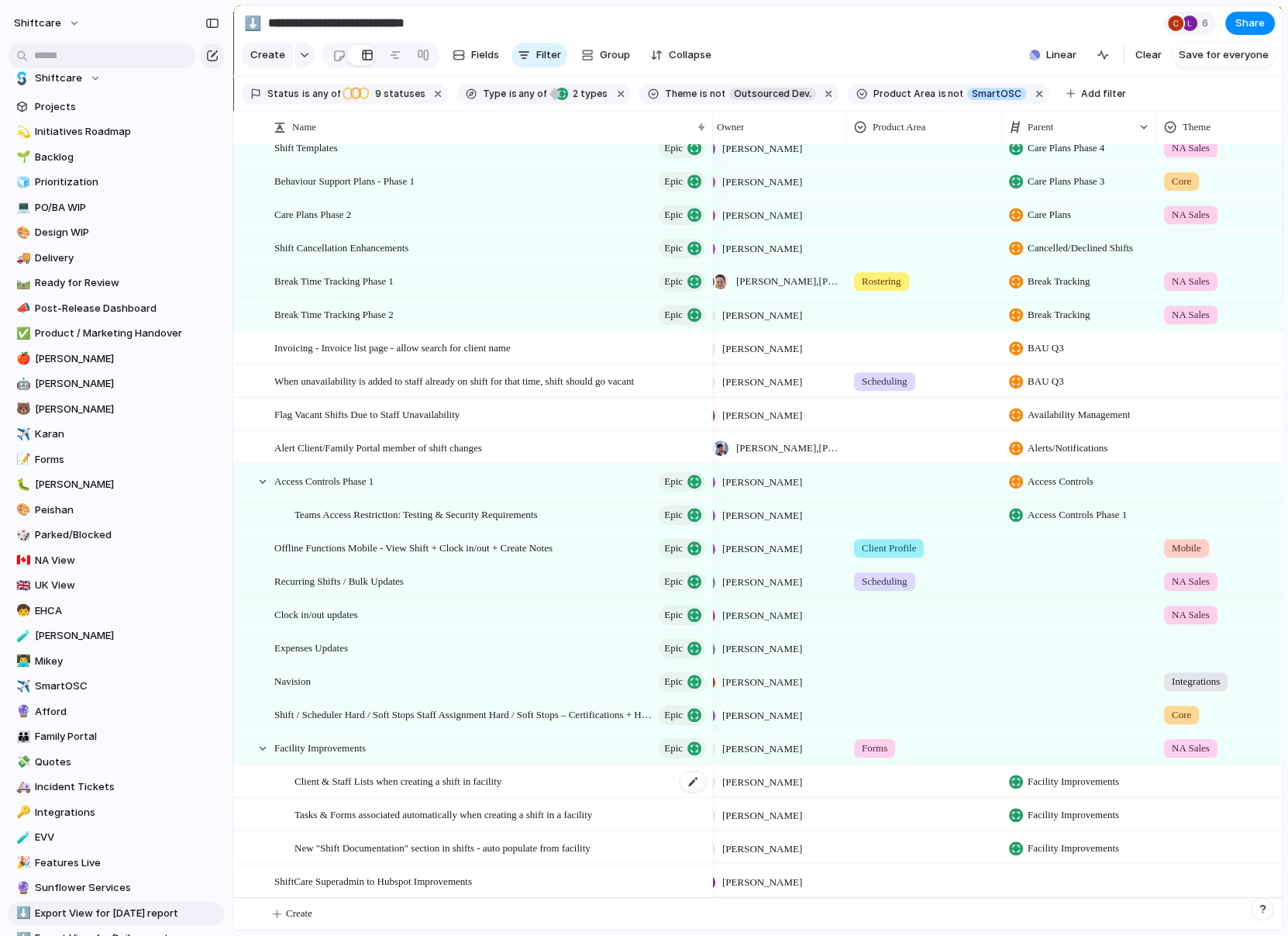
click at [377, 779] on span "Client & Staff Lists when creating a shift in facility" at bounding box center [398, 780] width 207 height 18
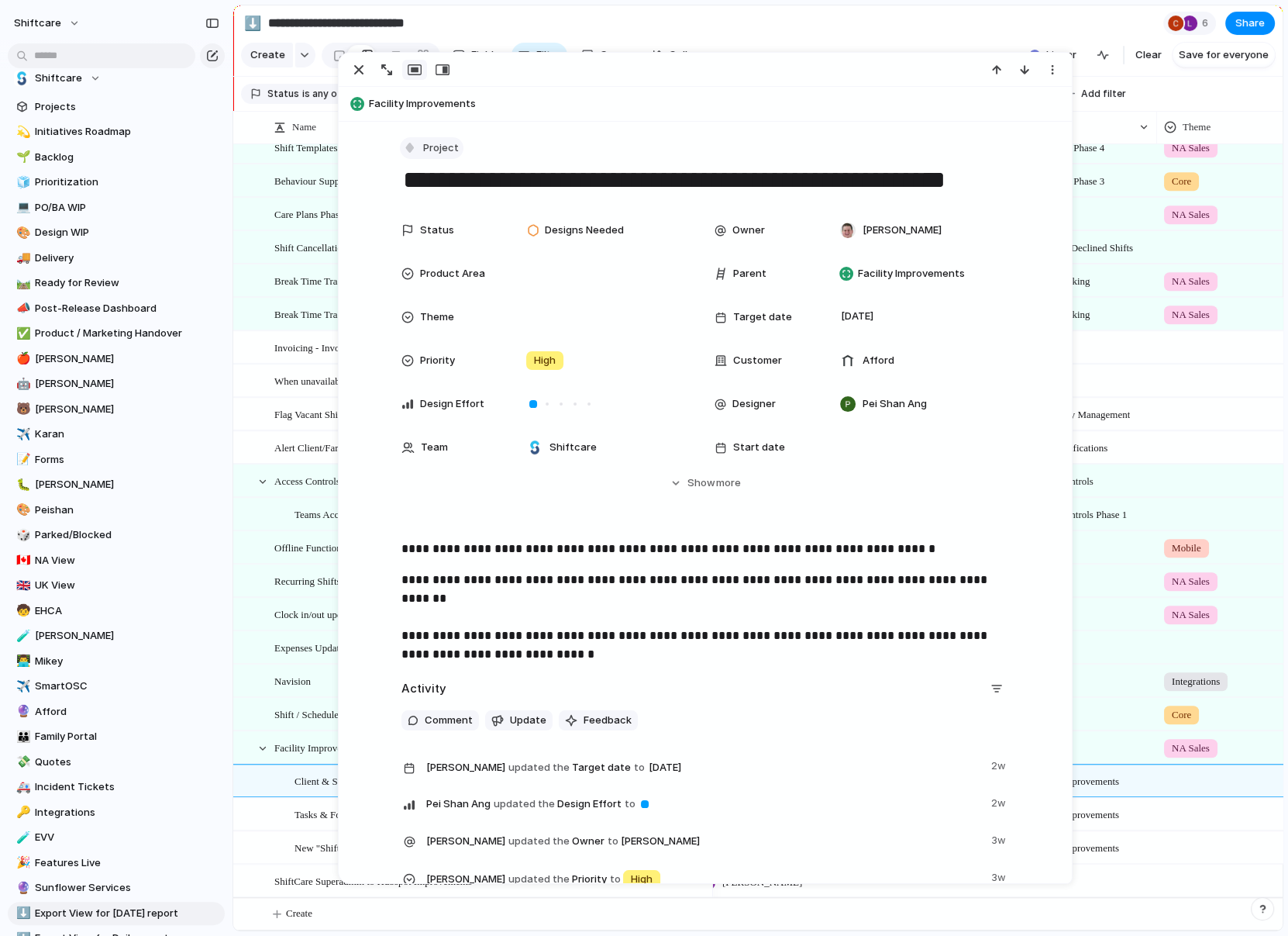
click at [432, 147] on span "Project" at bounding box center [441, 148] width 36 height 15
click at [435, 310] on span "Task" at bounding box center [442, 312] width 24 height 15
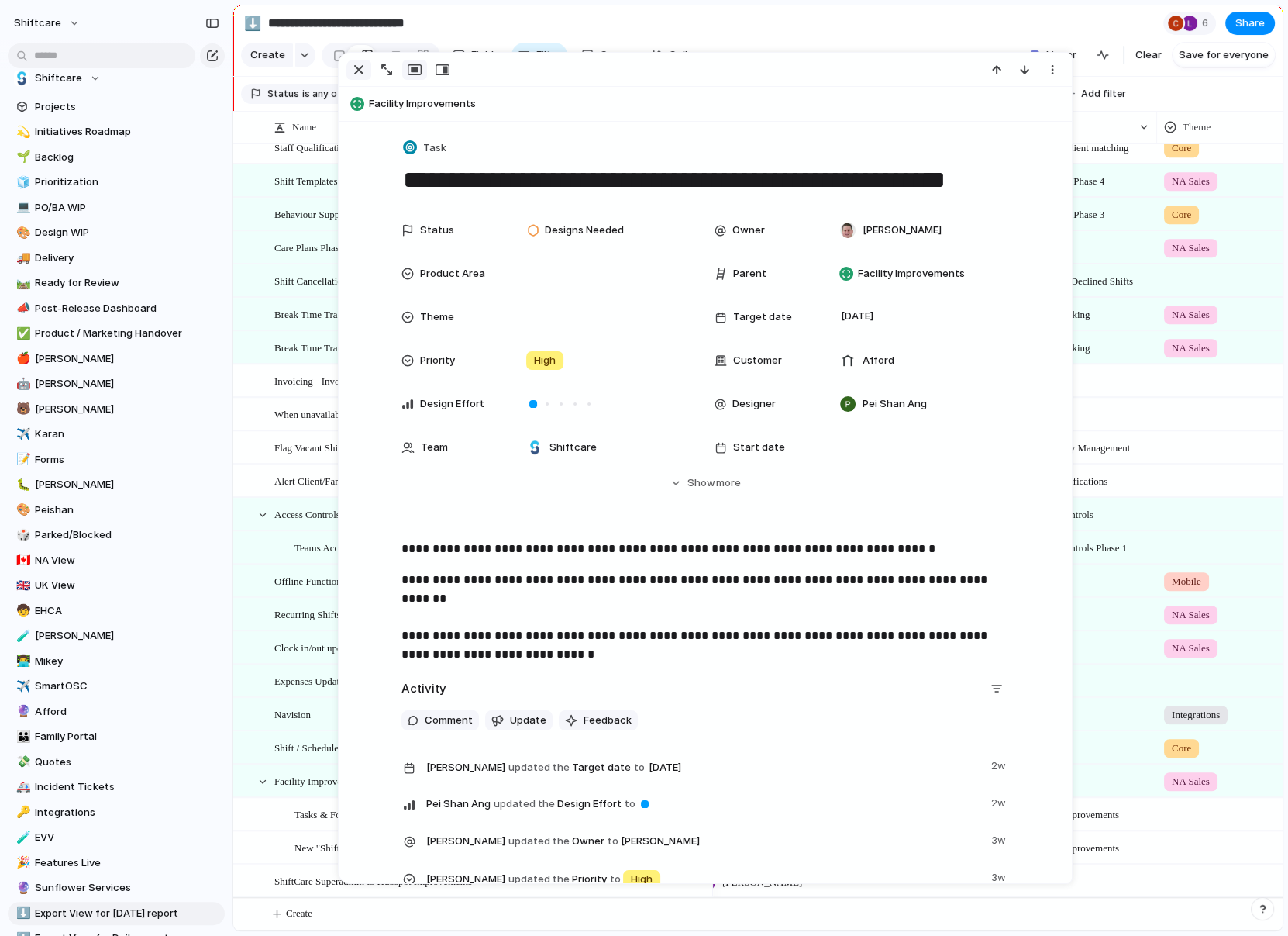
click at [370, 71] on button "button" at bounding box center [359, 70] width 25 height 20
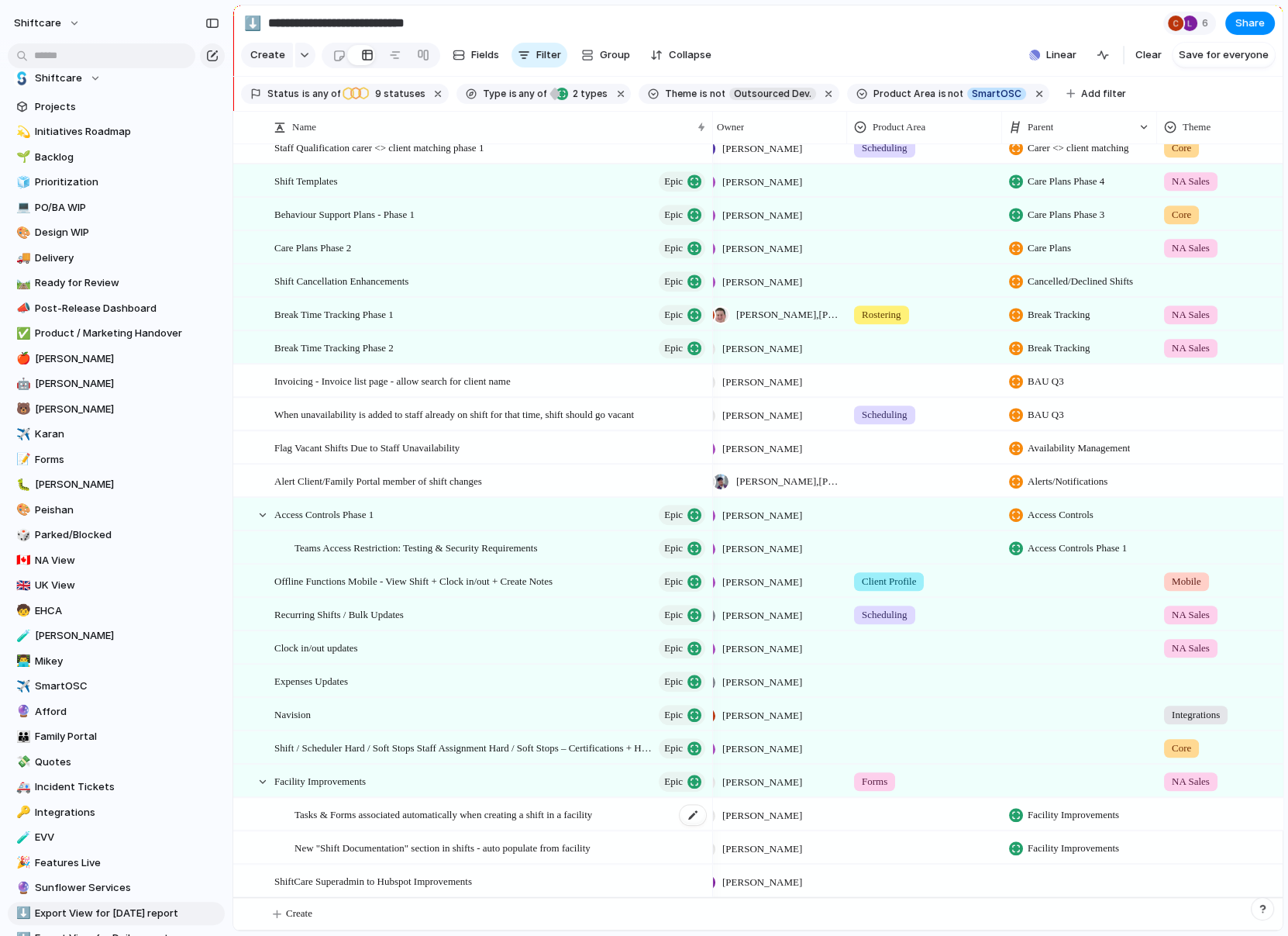
click at [433, 820] on span "Tasks & Forms associated automatically when creating a shift in a facility" at bounding box center [443, 813] width 298 height 18
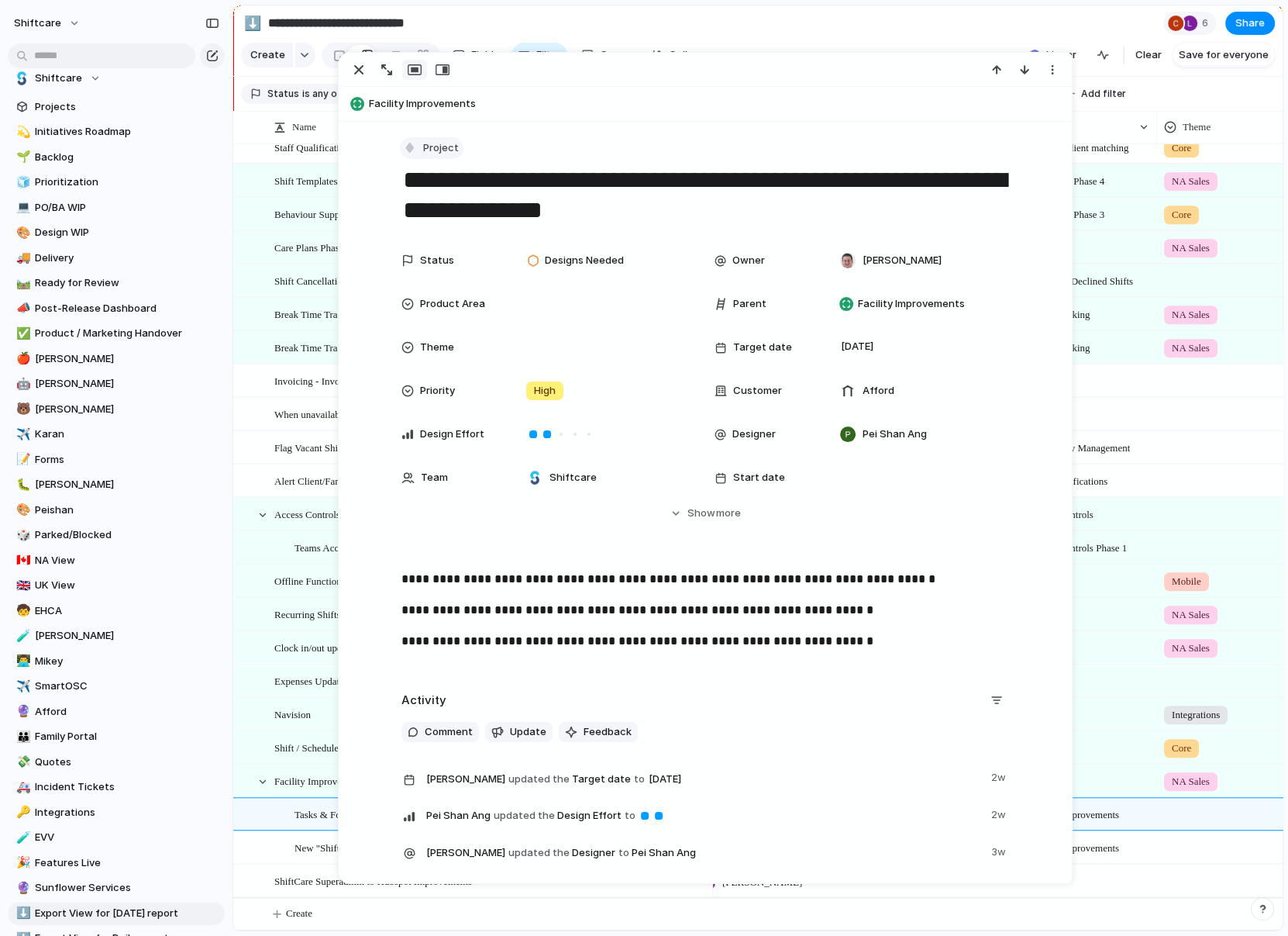
click at [429, 145] on span "Project" at bounding box center [441, 148] width 36 height 15
click at [438, 306] on span "Task" at bounding box center [442, 312] width 24 height 15
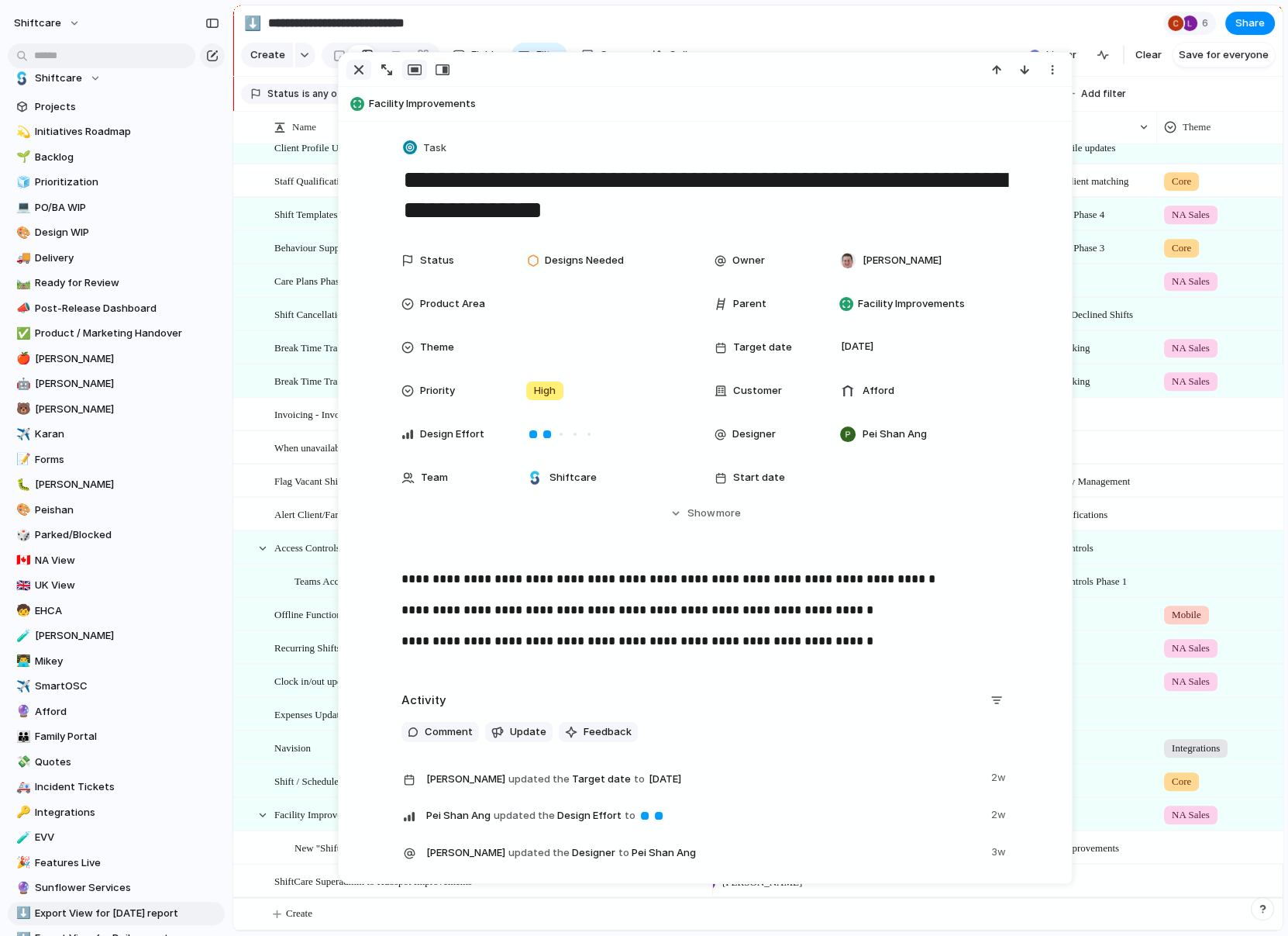
click at [354, 68] on div "button" at bounding box center [359, 69] width 19 height 19
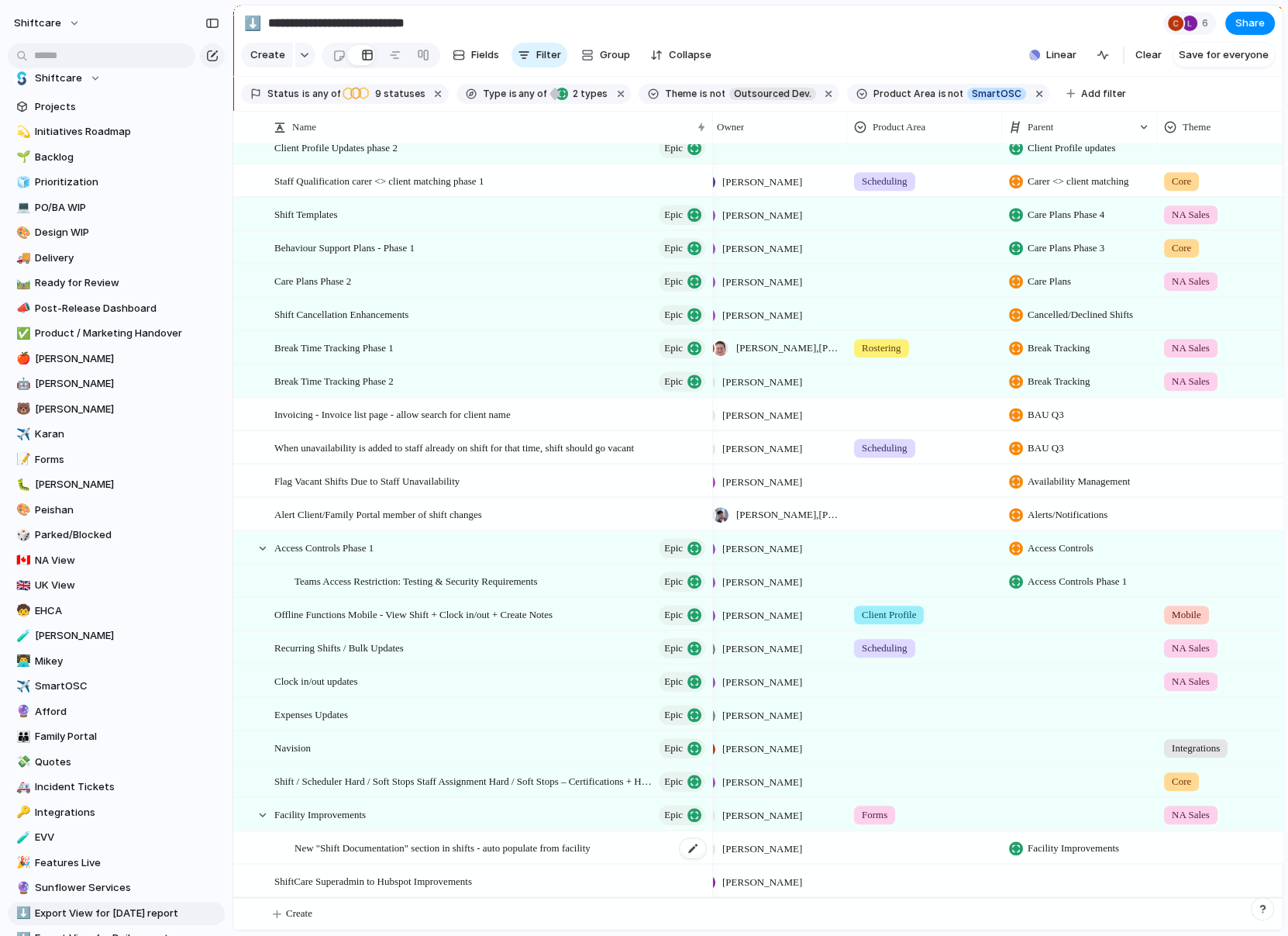
click at [350, 845] on span "New "Shift Documentation" section in shifts - auto populate from facility" at bounding box center [442, 847] width 296 height 18
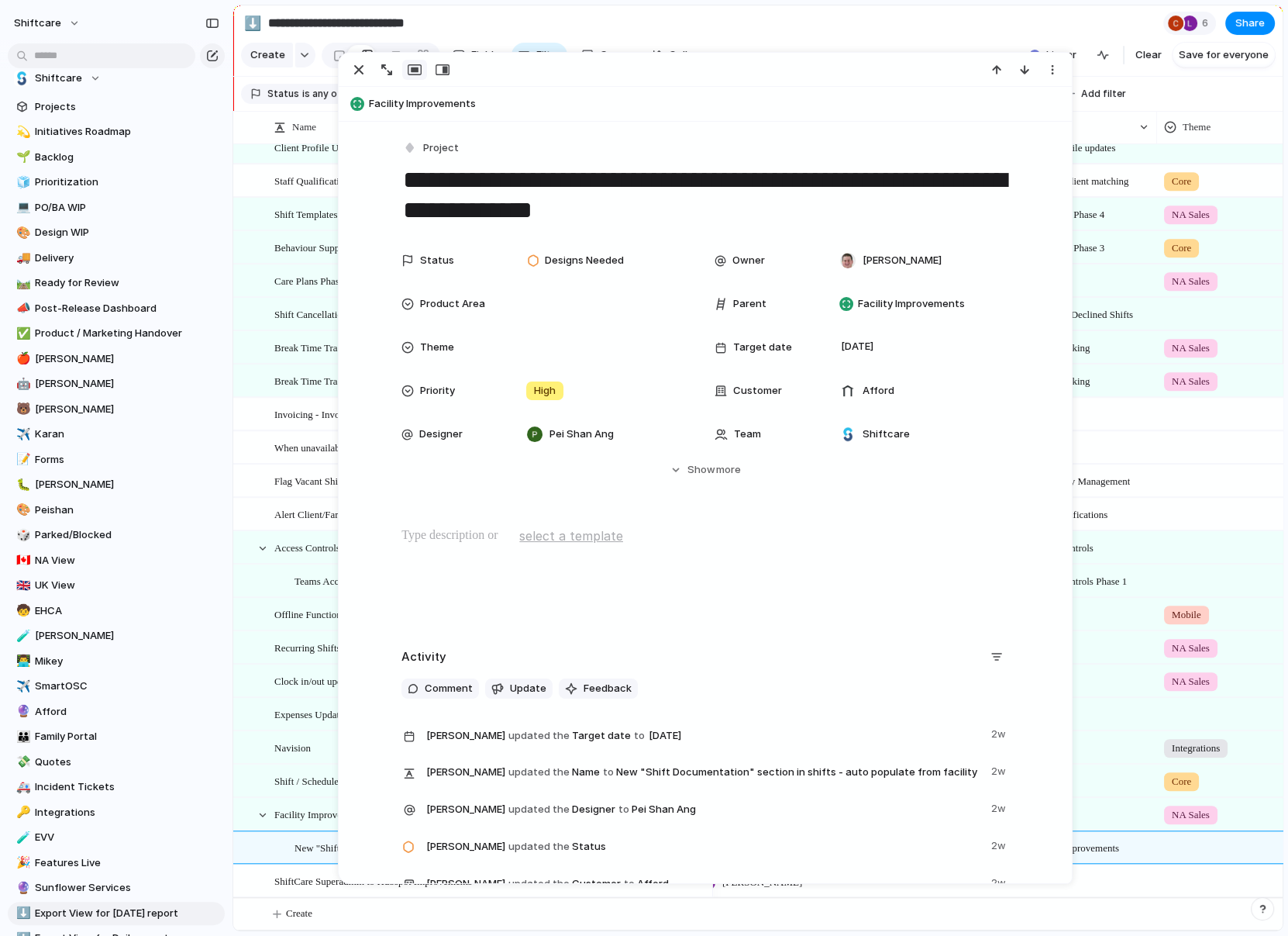
click at [398, 160] on div "**********" at bounding box center [704, 553] width 733 height 862
click at [411, 144] on div "button" at bounding box center [410, 147] width 14 height 14
click at [434, 312] on span "Task" at bounding box center [442, 312] width 24 height 15
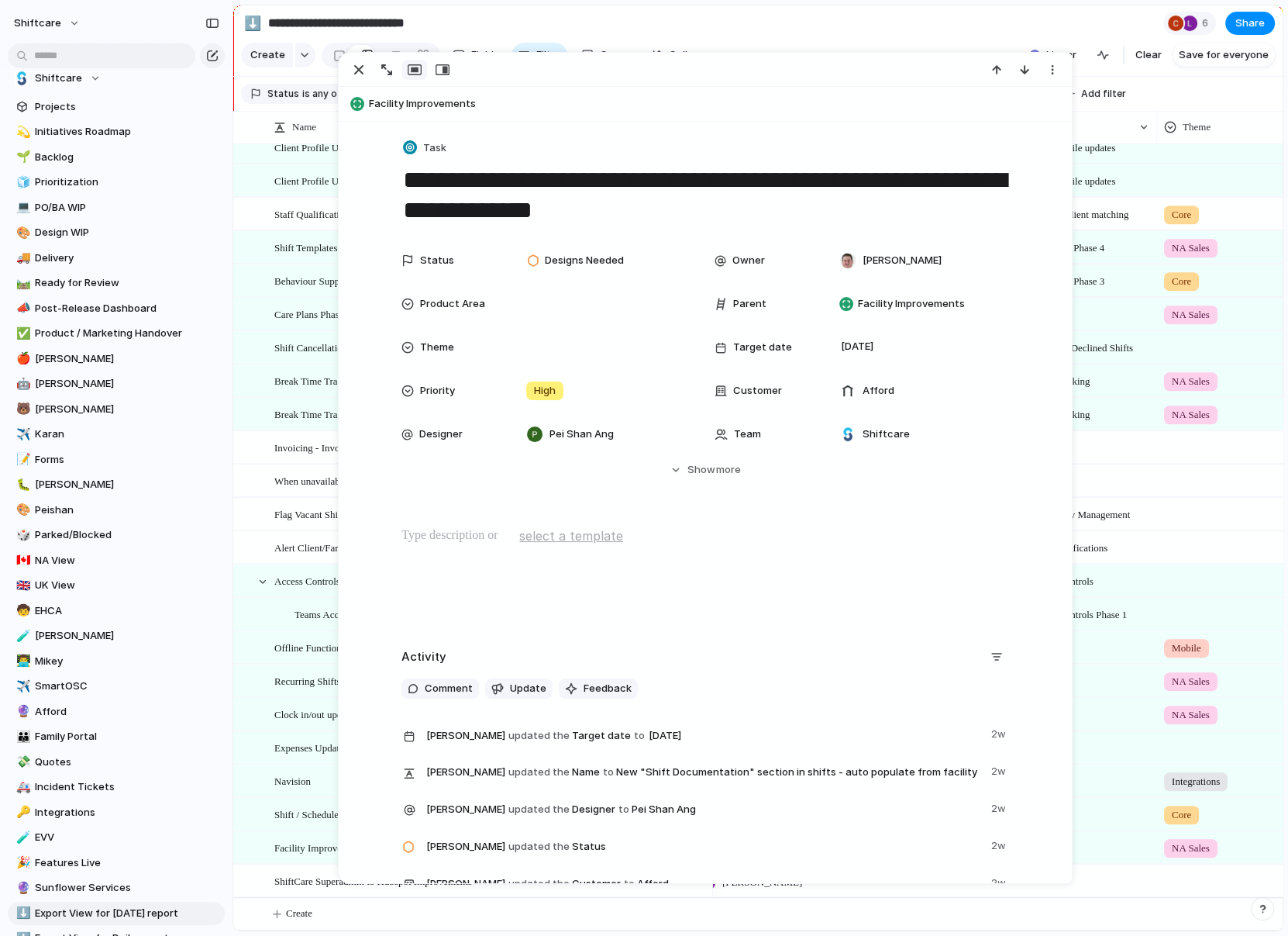
click at [307, 826] on div "Shift / Scheduler Hard / Soft Stops Staff Assignment Hard / Soft Stops – Certif…" at bounding box center [491, 814] width 433 height 32
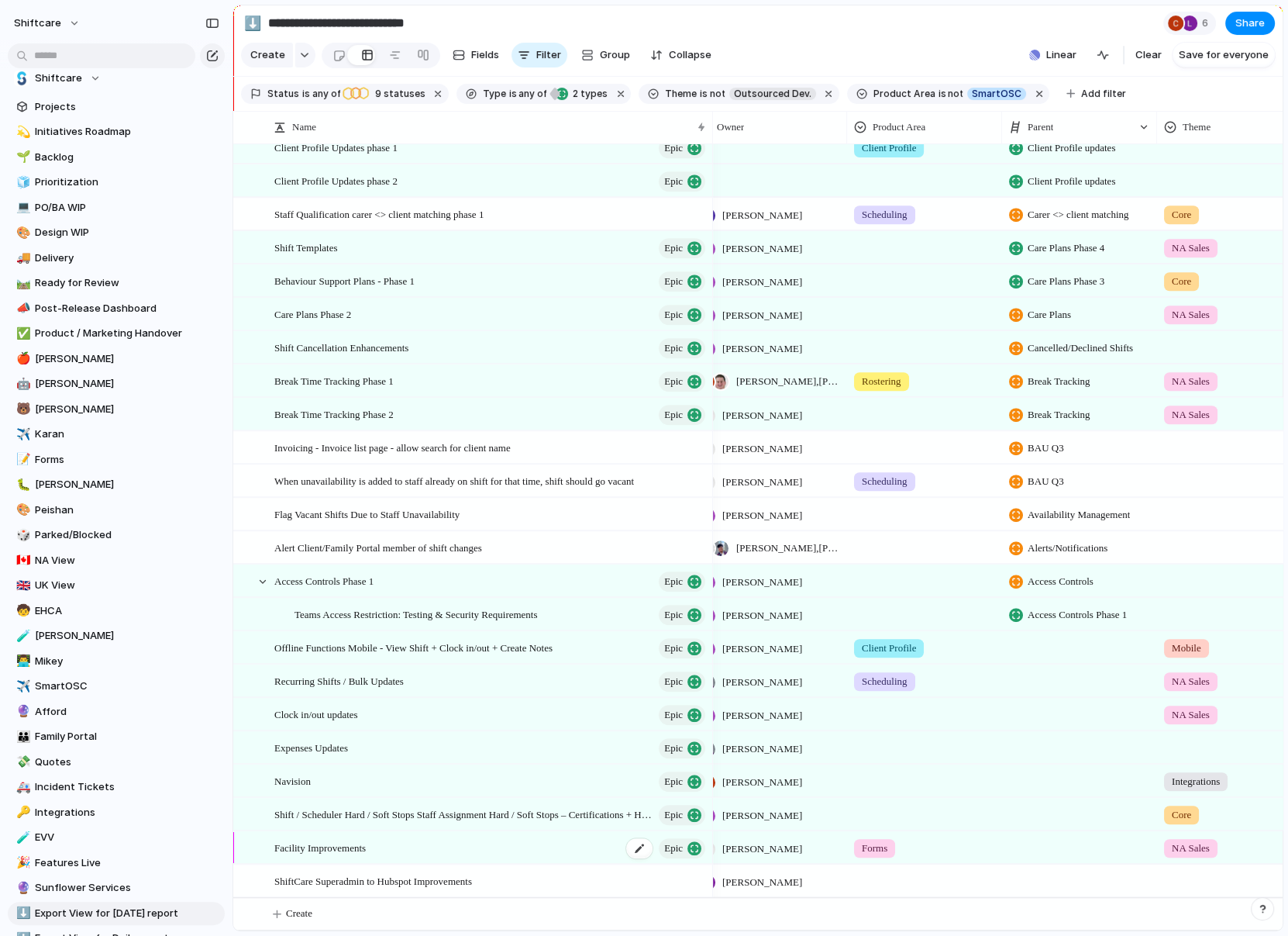
click at [381, 842] on div "Facility Improvements Epic" at bounding box center [491, 848] width 433 height 32
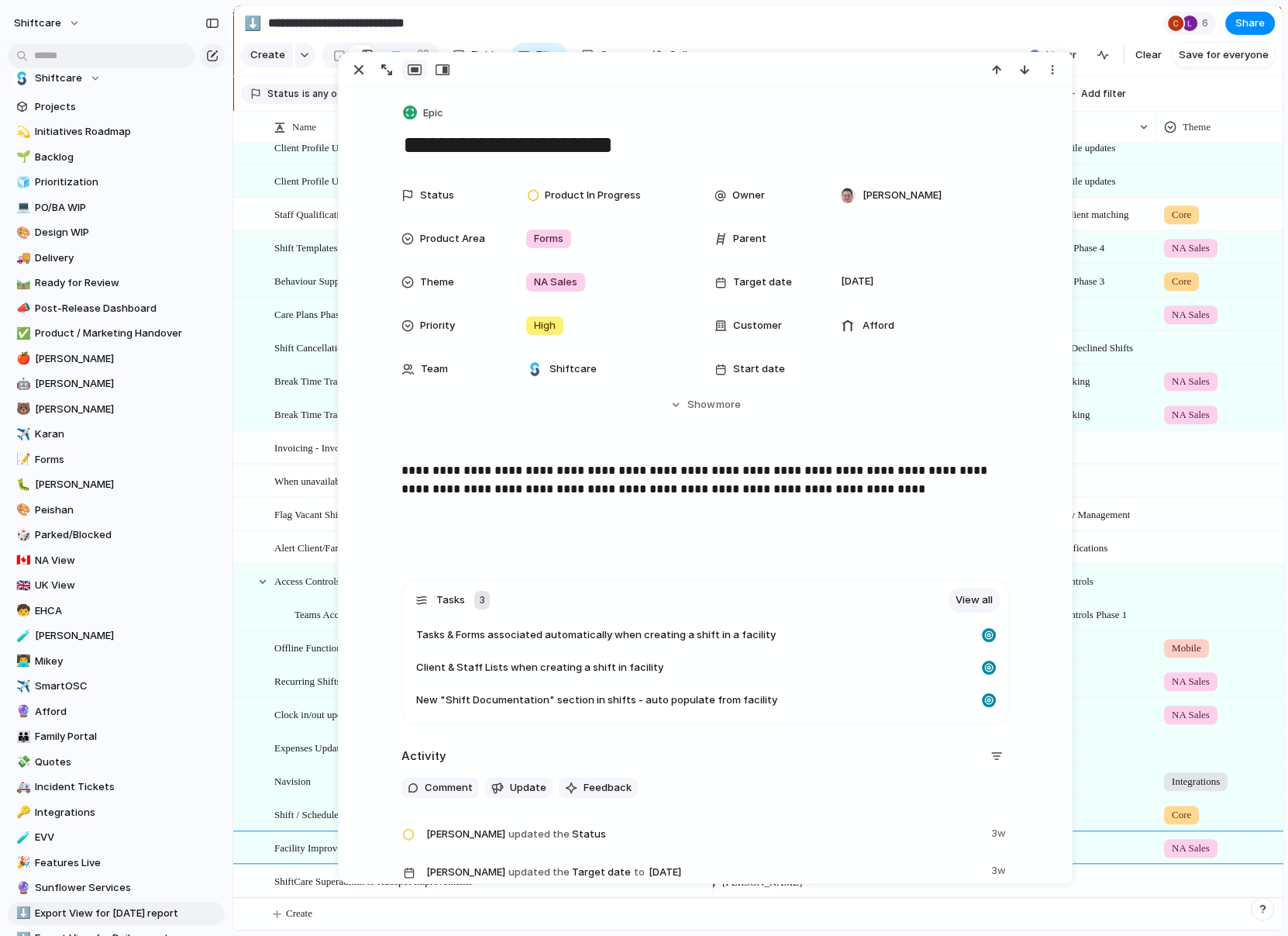
click at [657, 139] on textarea "**********" at bounding box center [705, 145] width 608 height 32
type textarea "**********"
click at [859, 23] on section "**********" at bounding box center [757, 23] width 1049 height 35
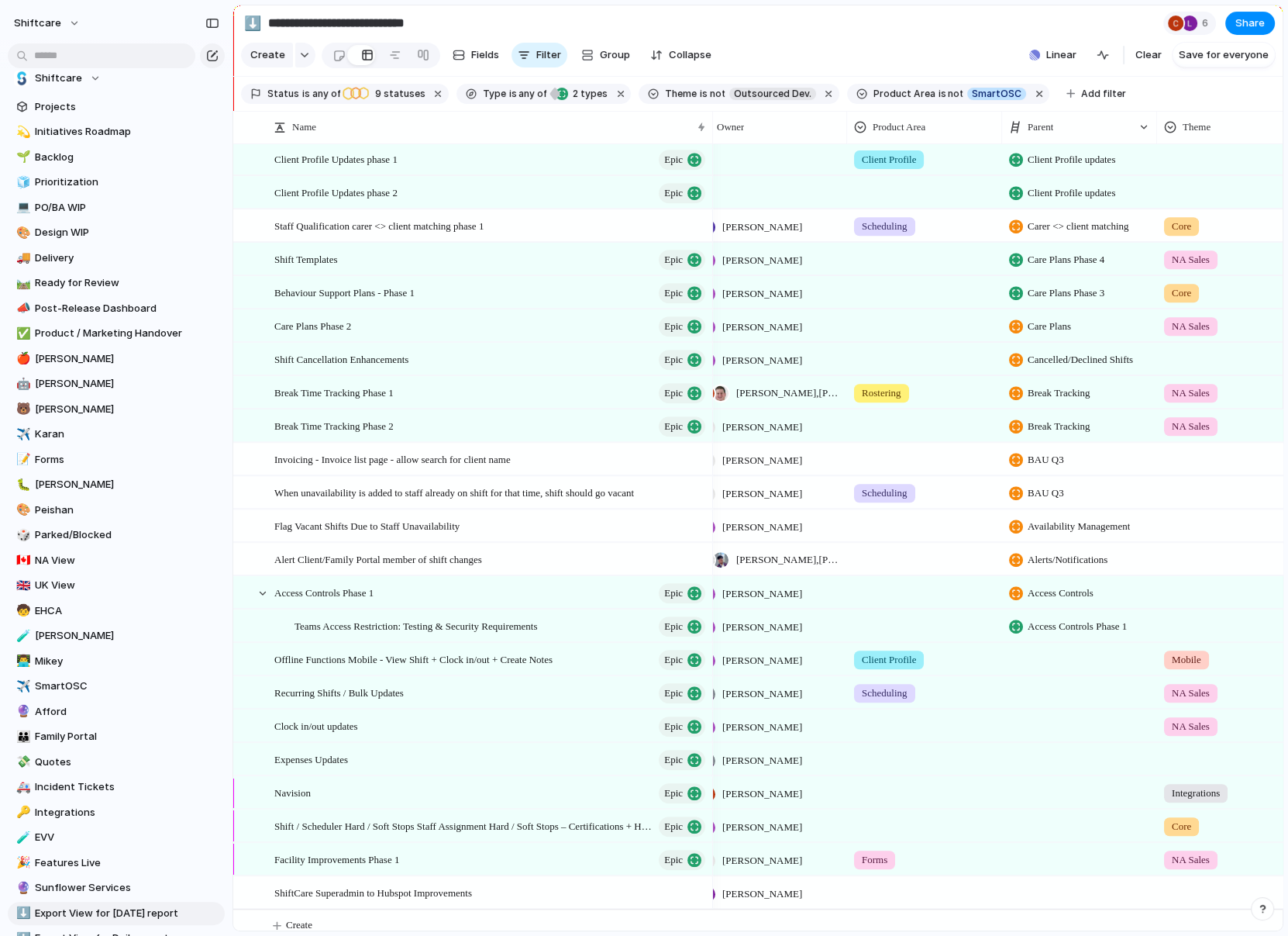
scroll to position [1329, 0]
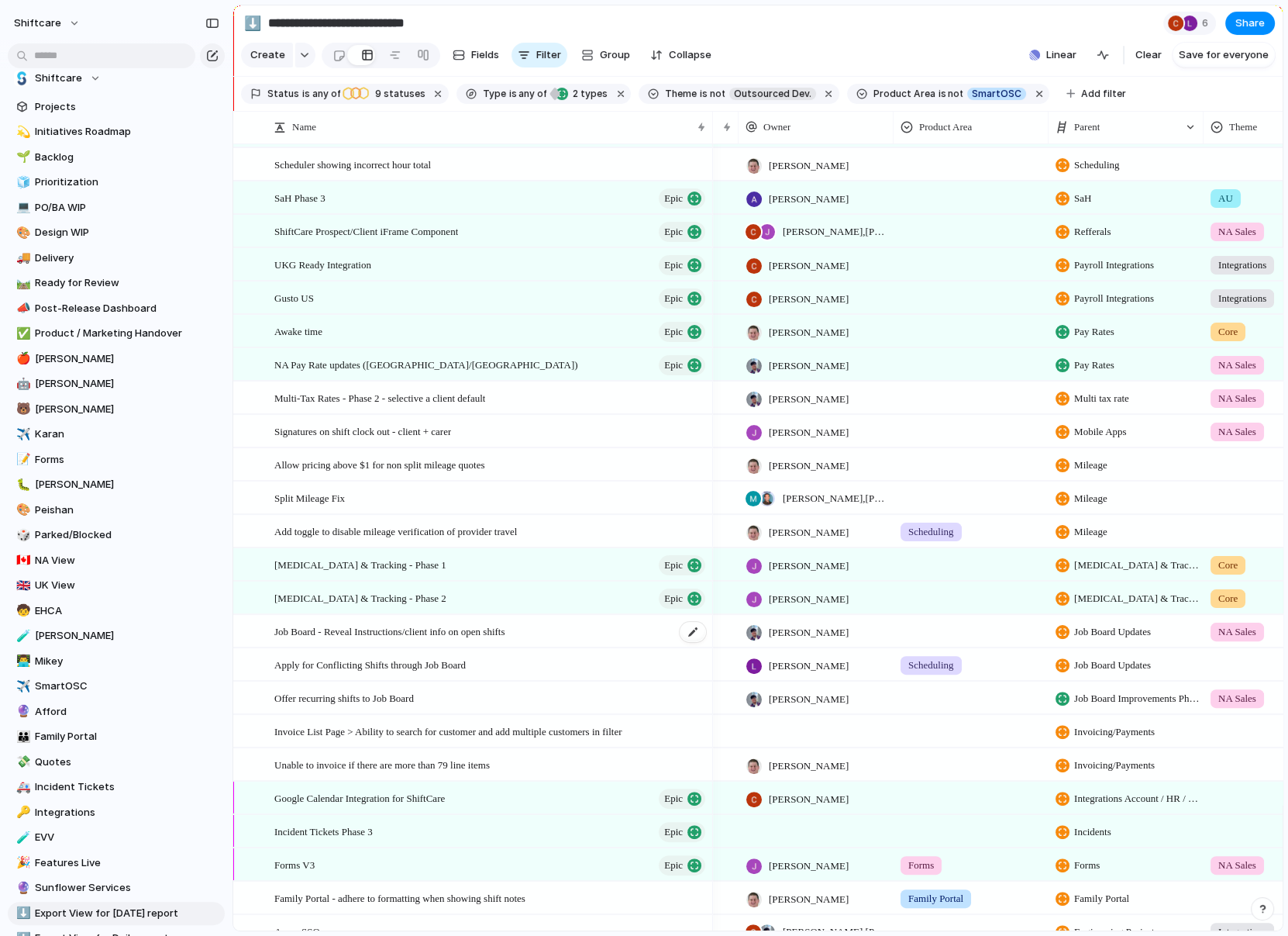
click at [360, 629] on span "Job Board - Reveal Instructions/client info on open shifts" at bounding box center [390, 631] width 231 height 18
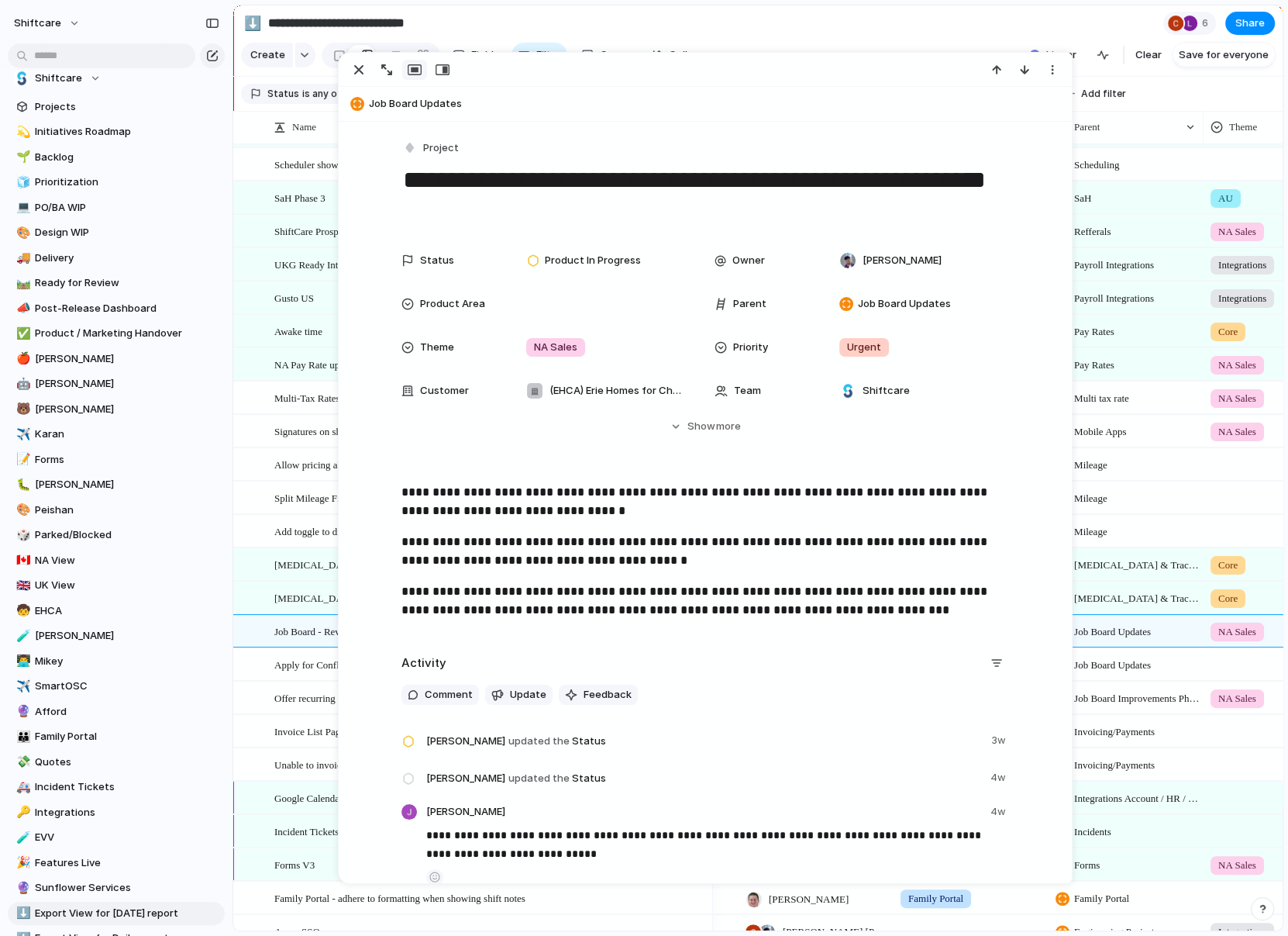
click at [385, 101] on span "Job Board Updates" at bounding box center [717, 103] width 696 height 15
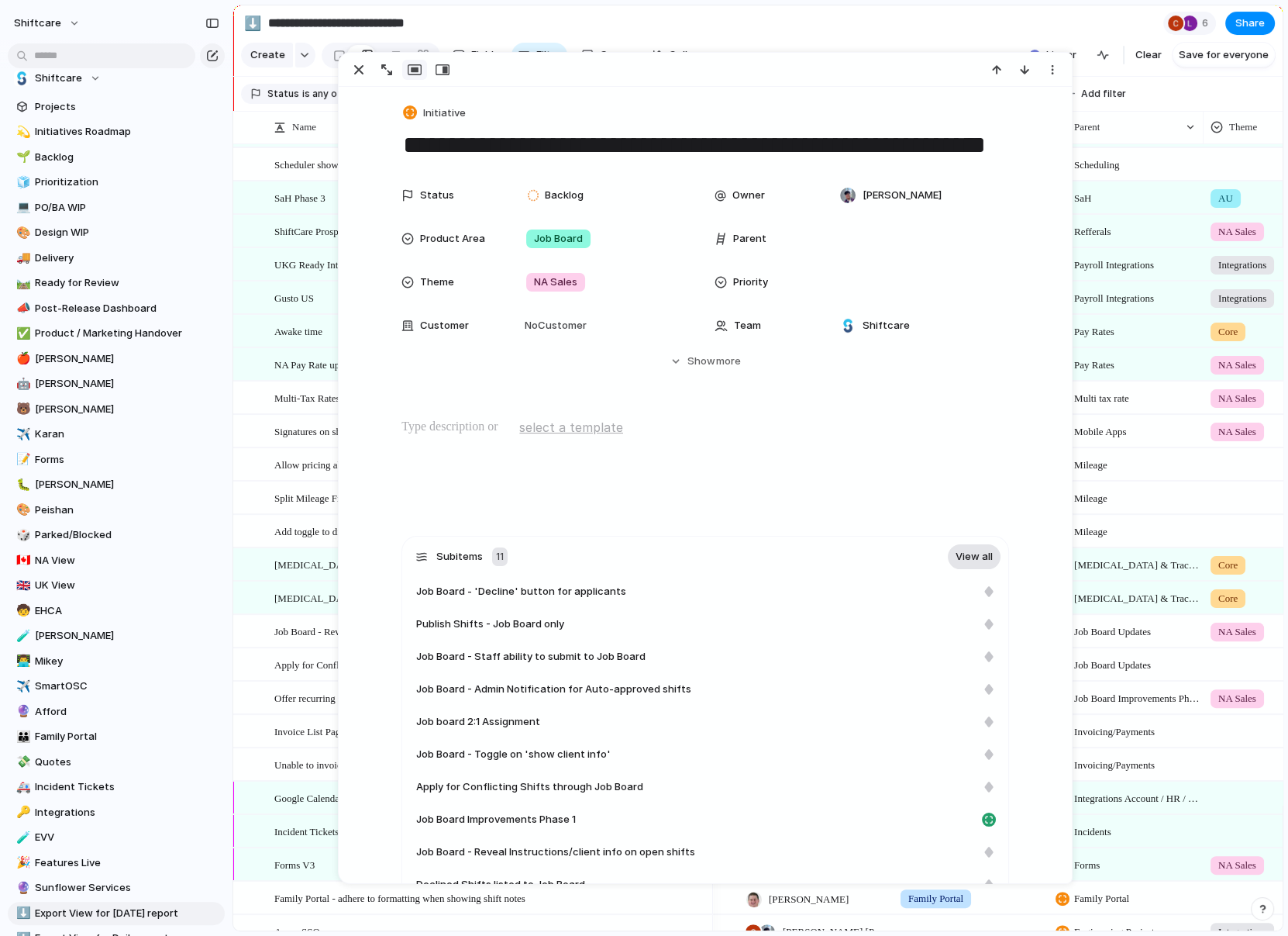
click at [982, 548] on link "View all" at bounding box center [974, 556] width 53 height 25
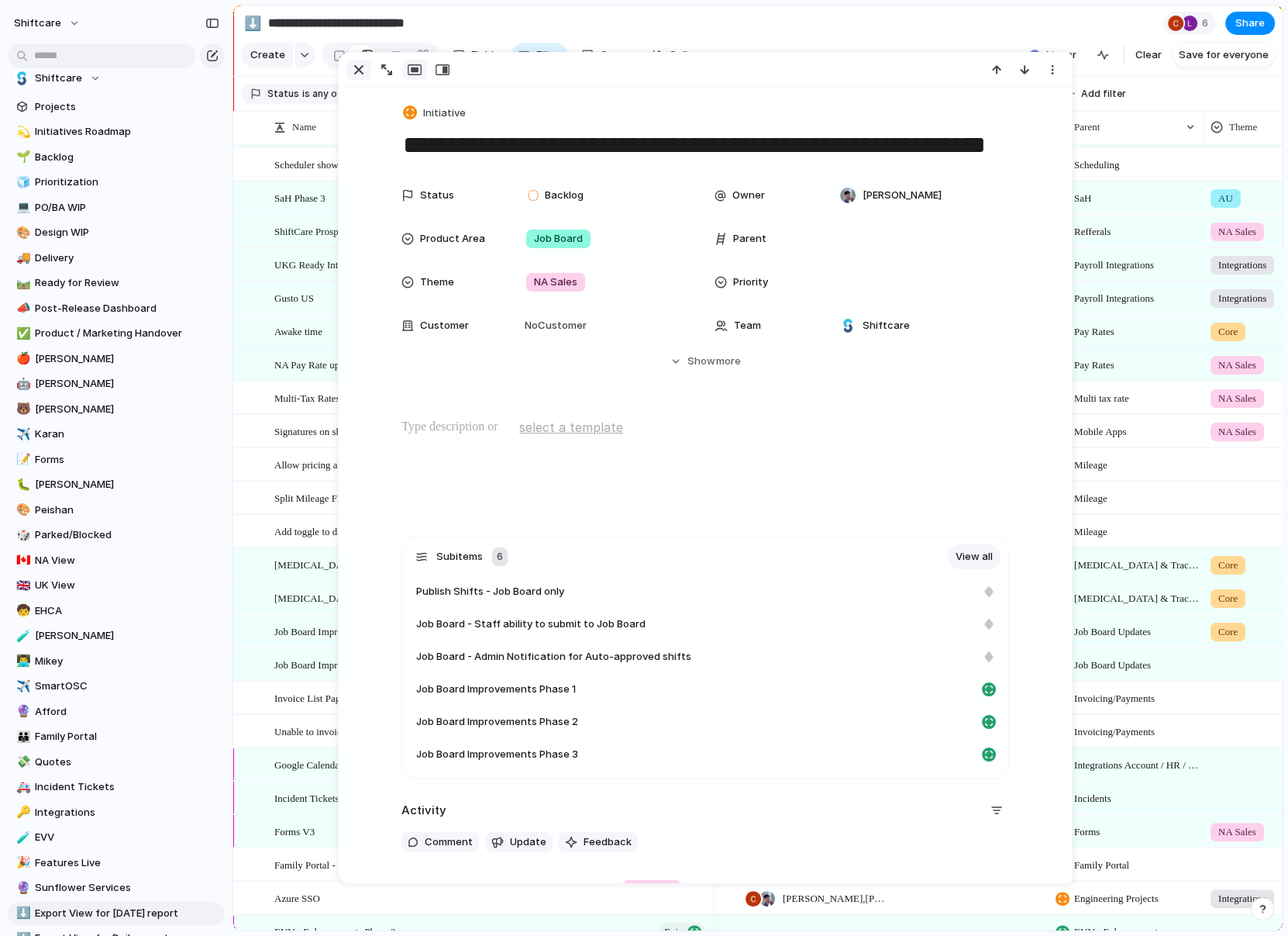
click at [360, 70] on div "button" at bounding box center [359, 69] width 19 height 19
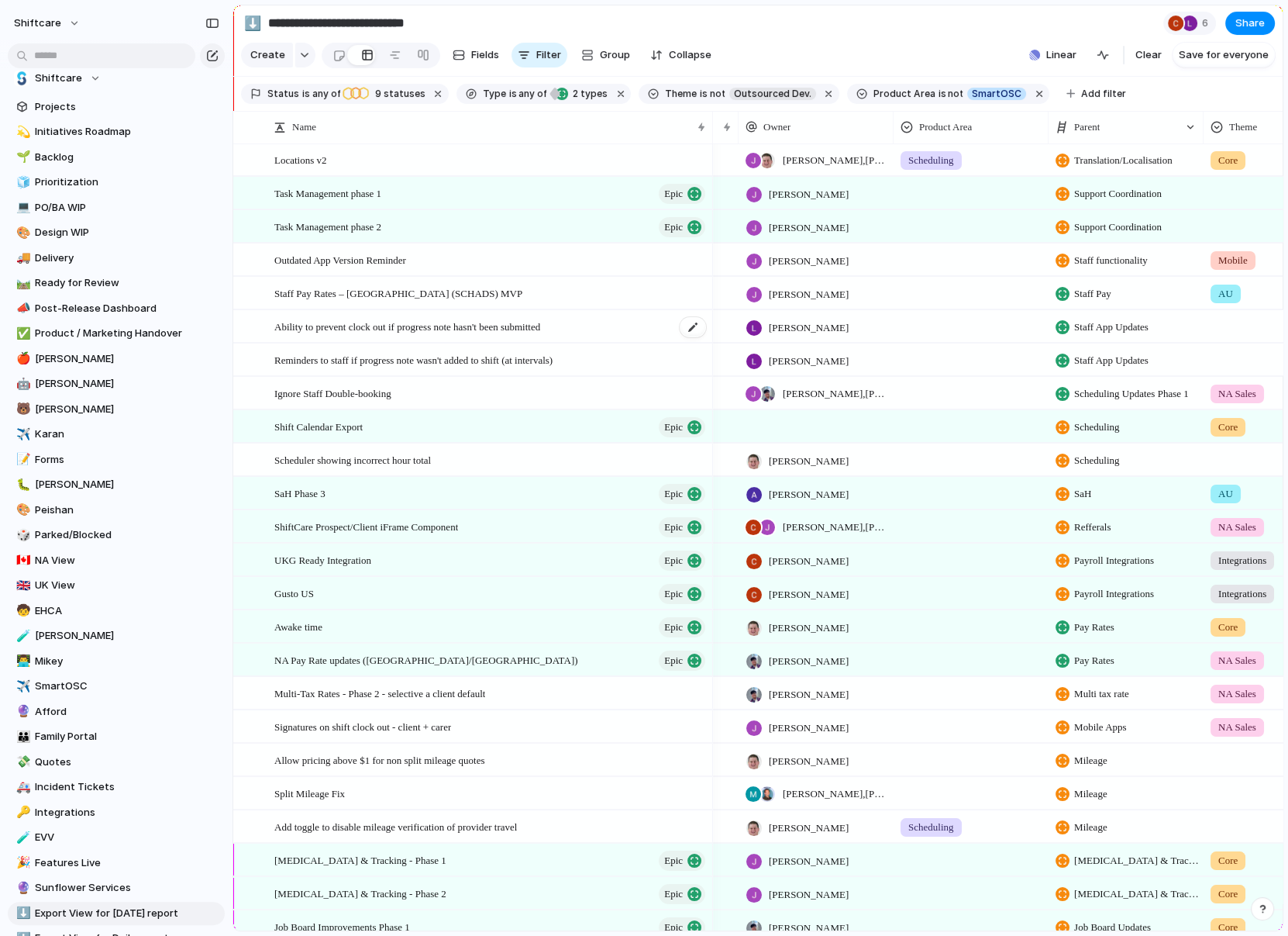
scroll to position [200, 0]
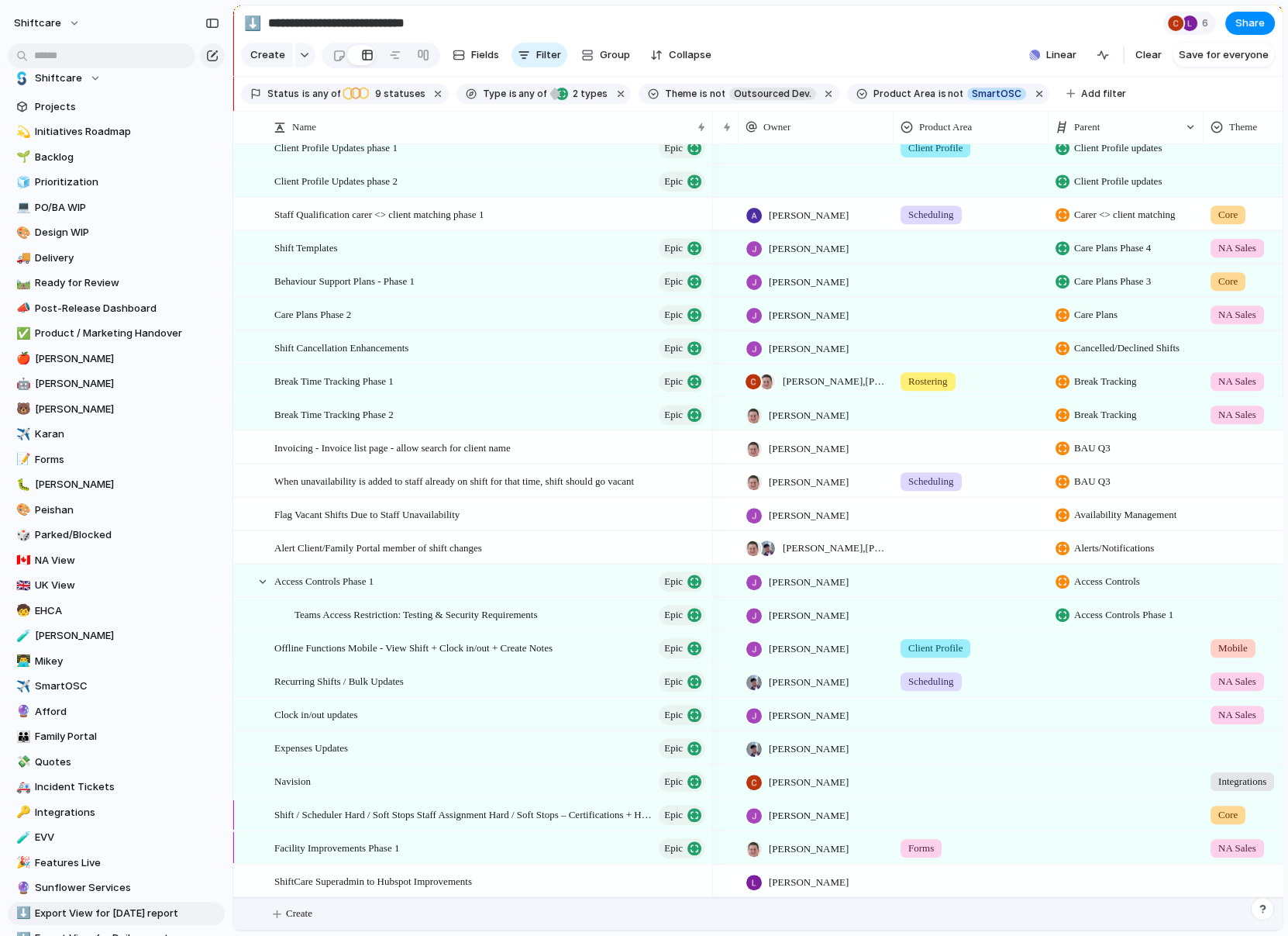
click at [286, 915] on span "Create" at bounding box center [299, 913] width 26 height 15
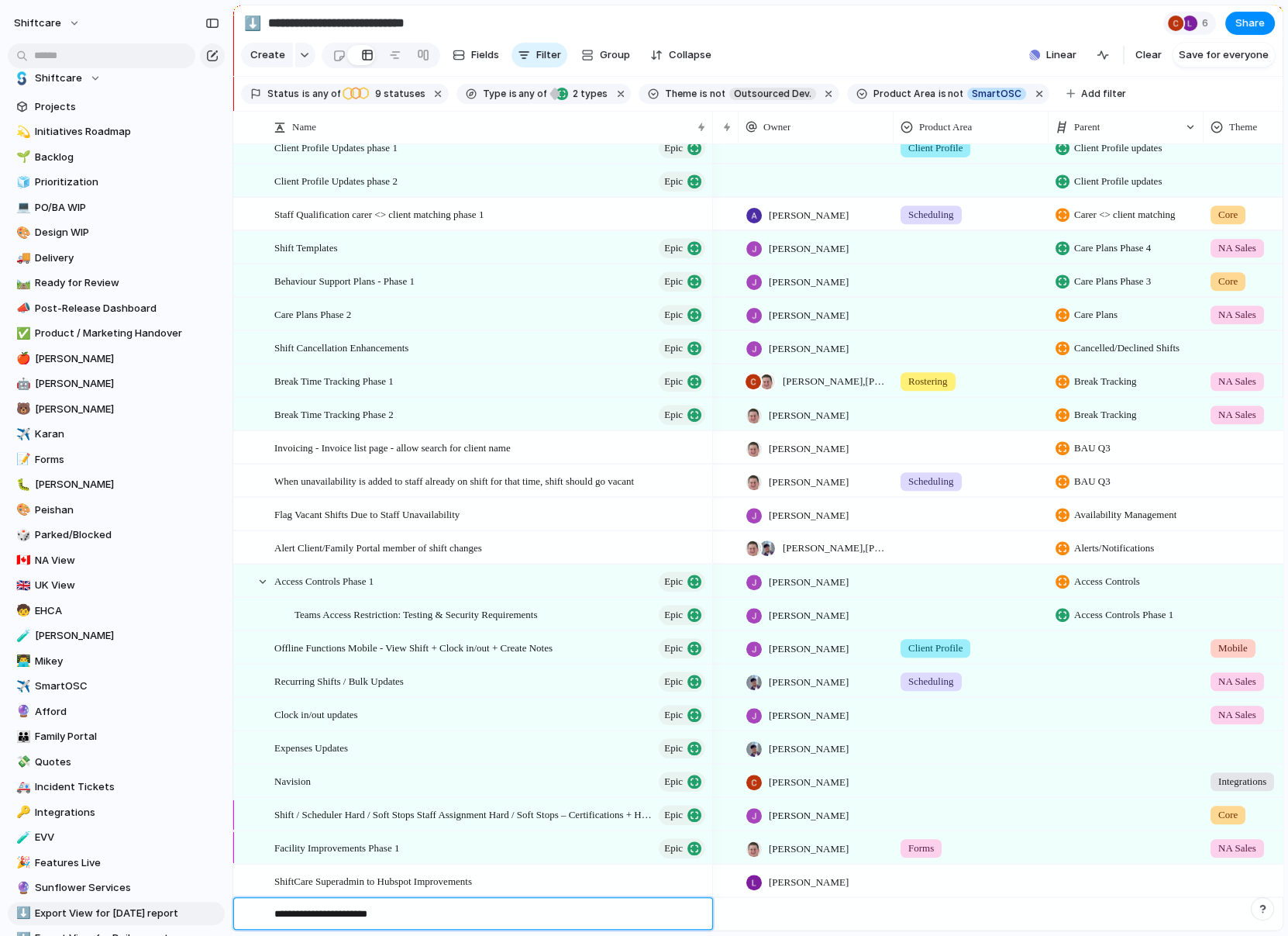
type textarea "**********"
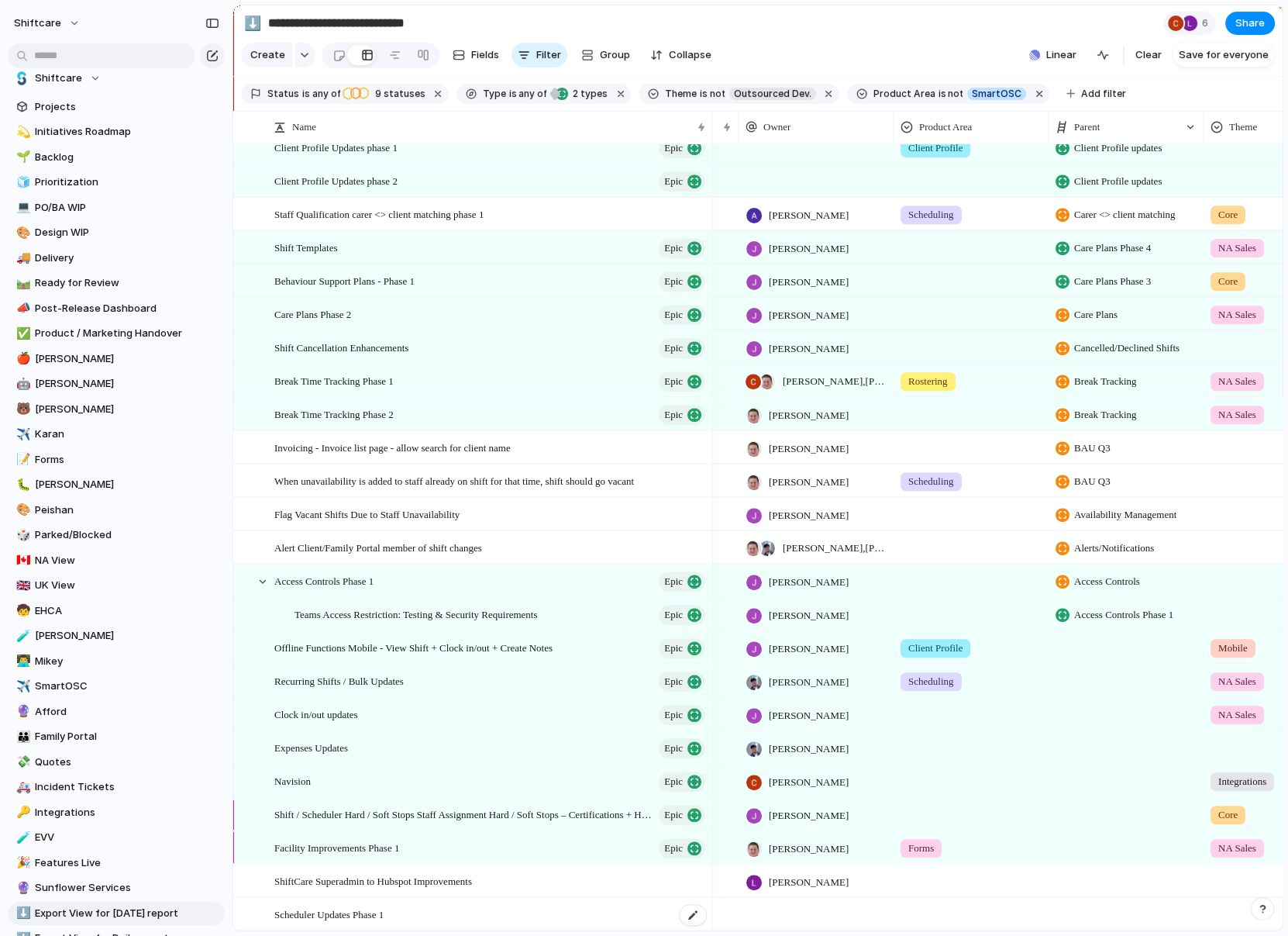
click at [297, 917] on span "Scheduler Updates Phase 1" at bounding box center [329, 914] width 110 height 18
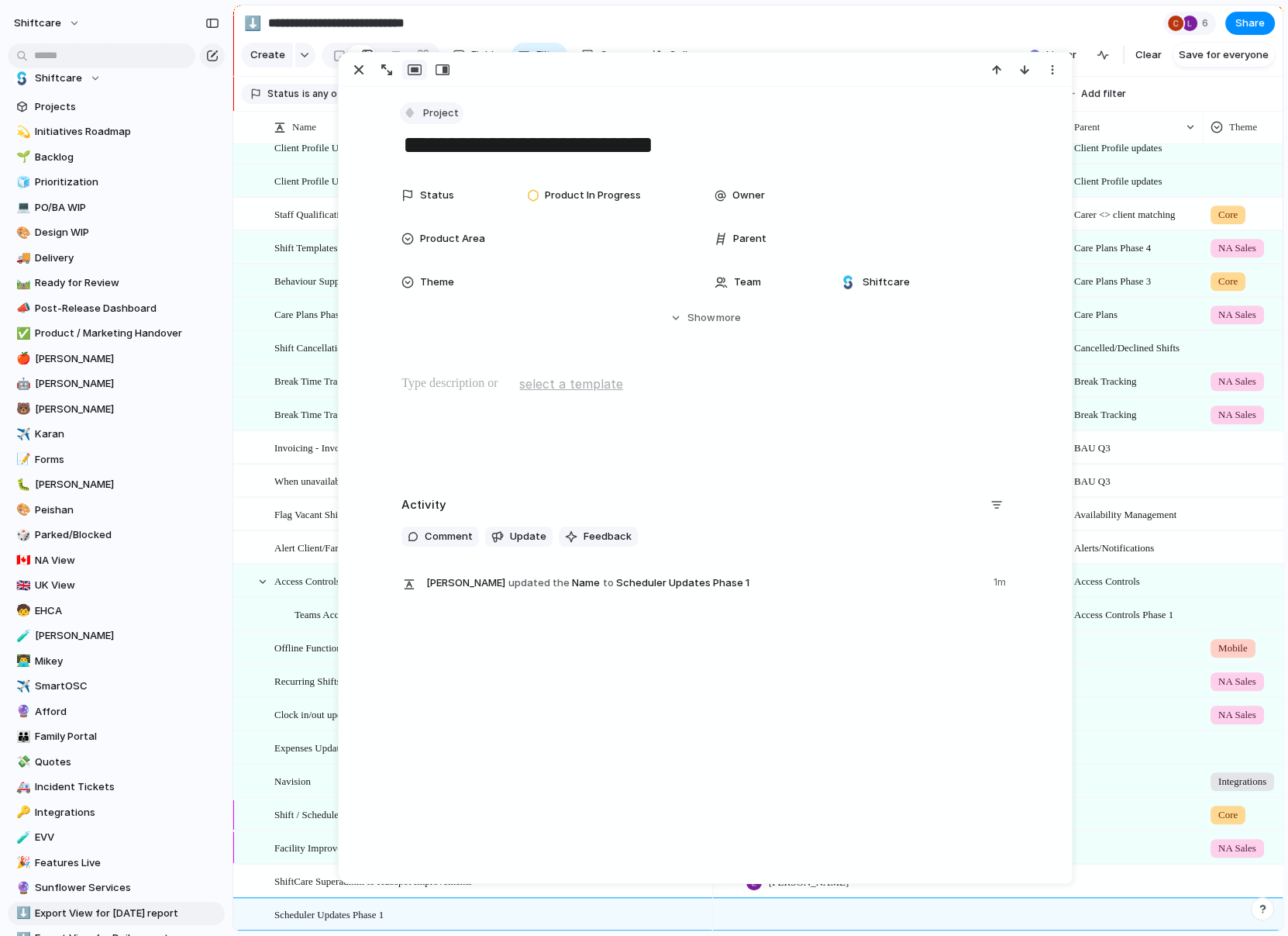
click at [434, 109] on span "Project" at bounding box center [441, 113] width 36 height 15
click at [432, 255] on span "Epic" at bounding box center [441, 252] width 20 height 15
click at [234, 908] on div at bounding box center [248, 920] width 28 height 42
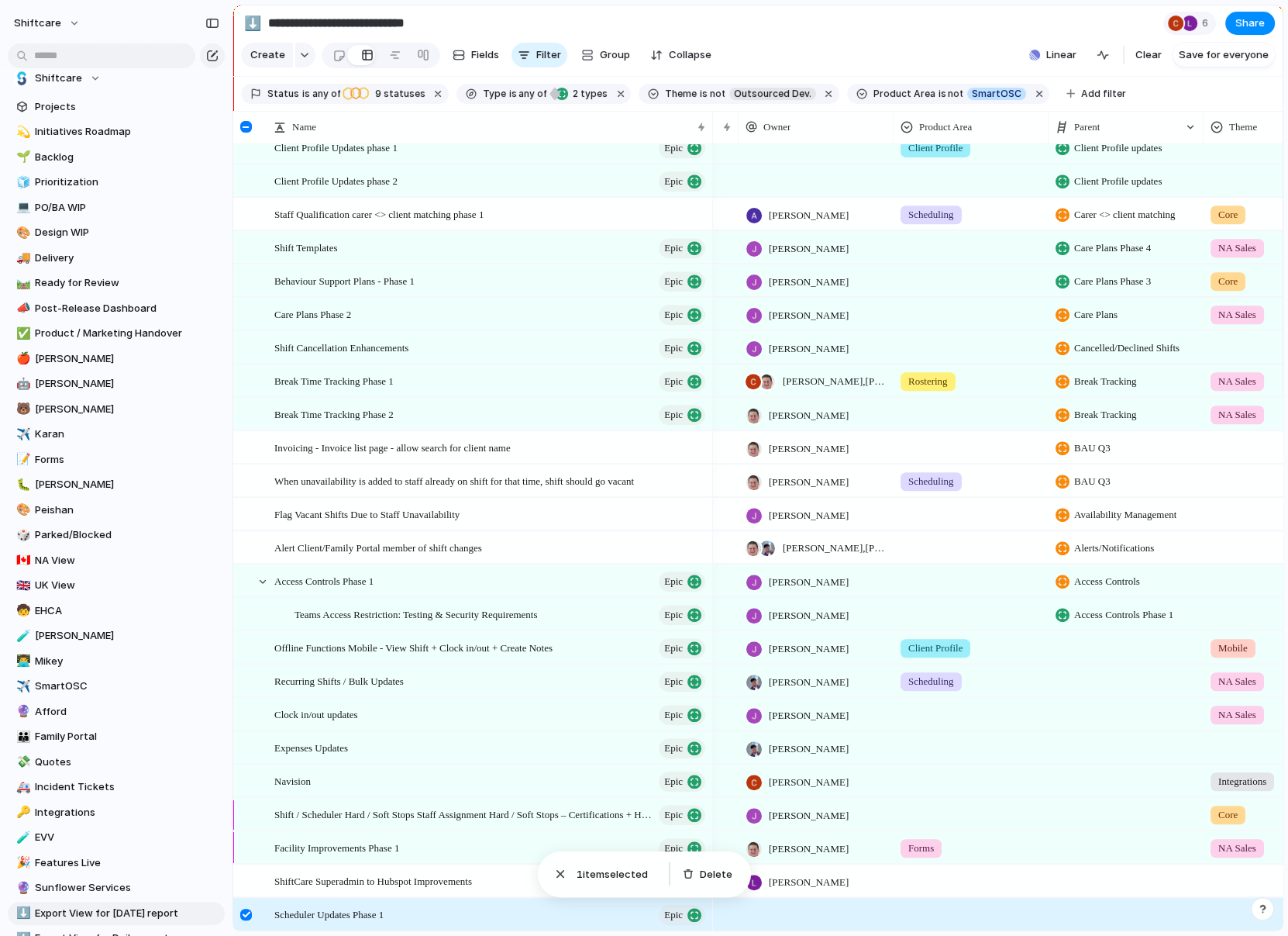
click at [1092, 909] on div at bounding box center [1126, 913] width 155 height 32
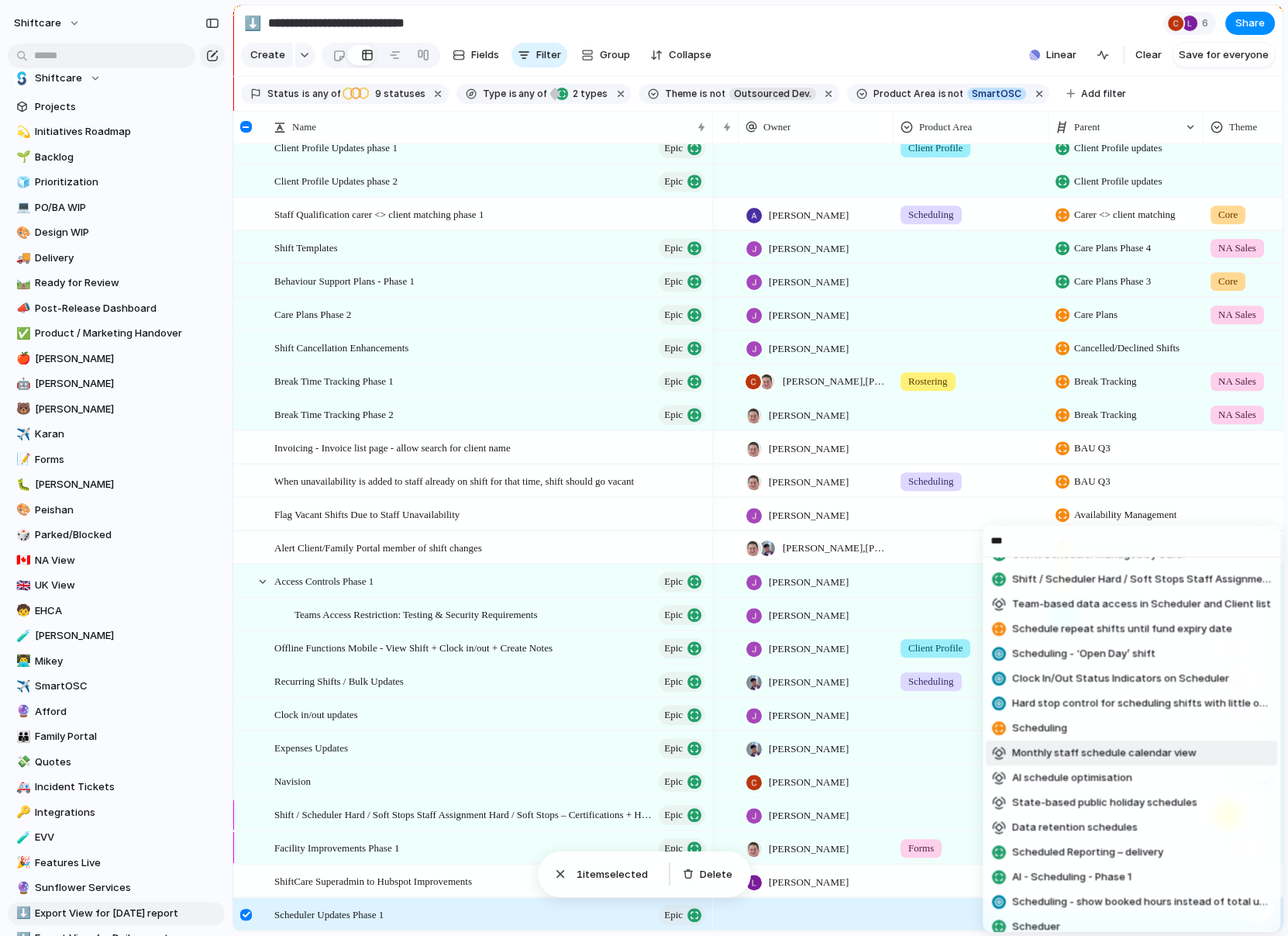
type input "***"
click at [1047, 720] on span "Scheduling" at bounding box center [1040, 727] width 55 height 15
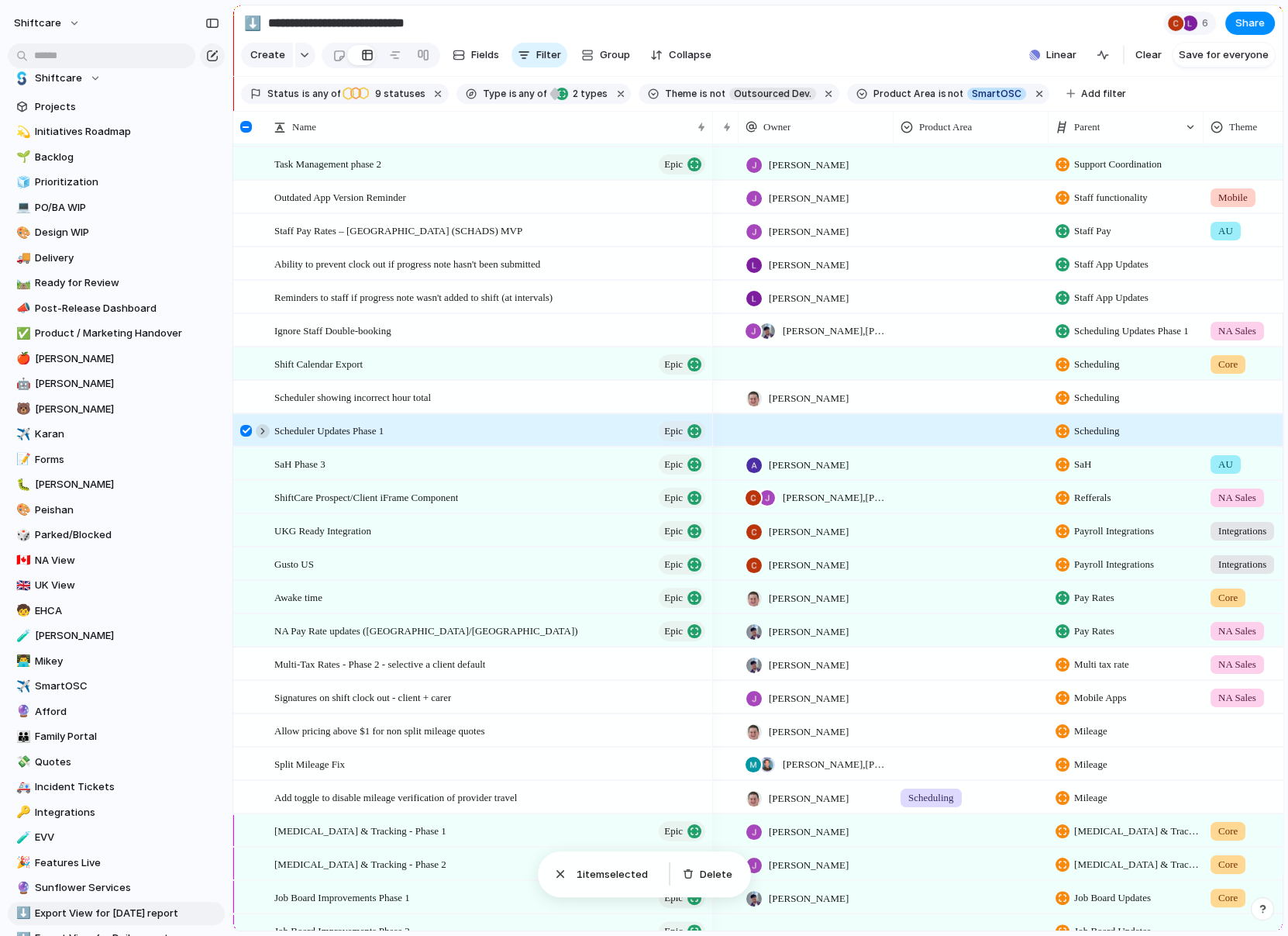
click at [258, 426] on div at bounding box center [262, 430] width 14 height 14
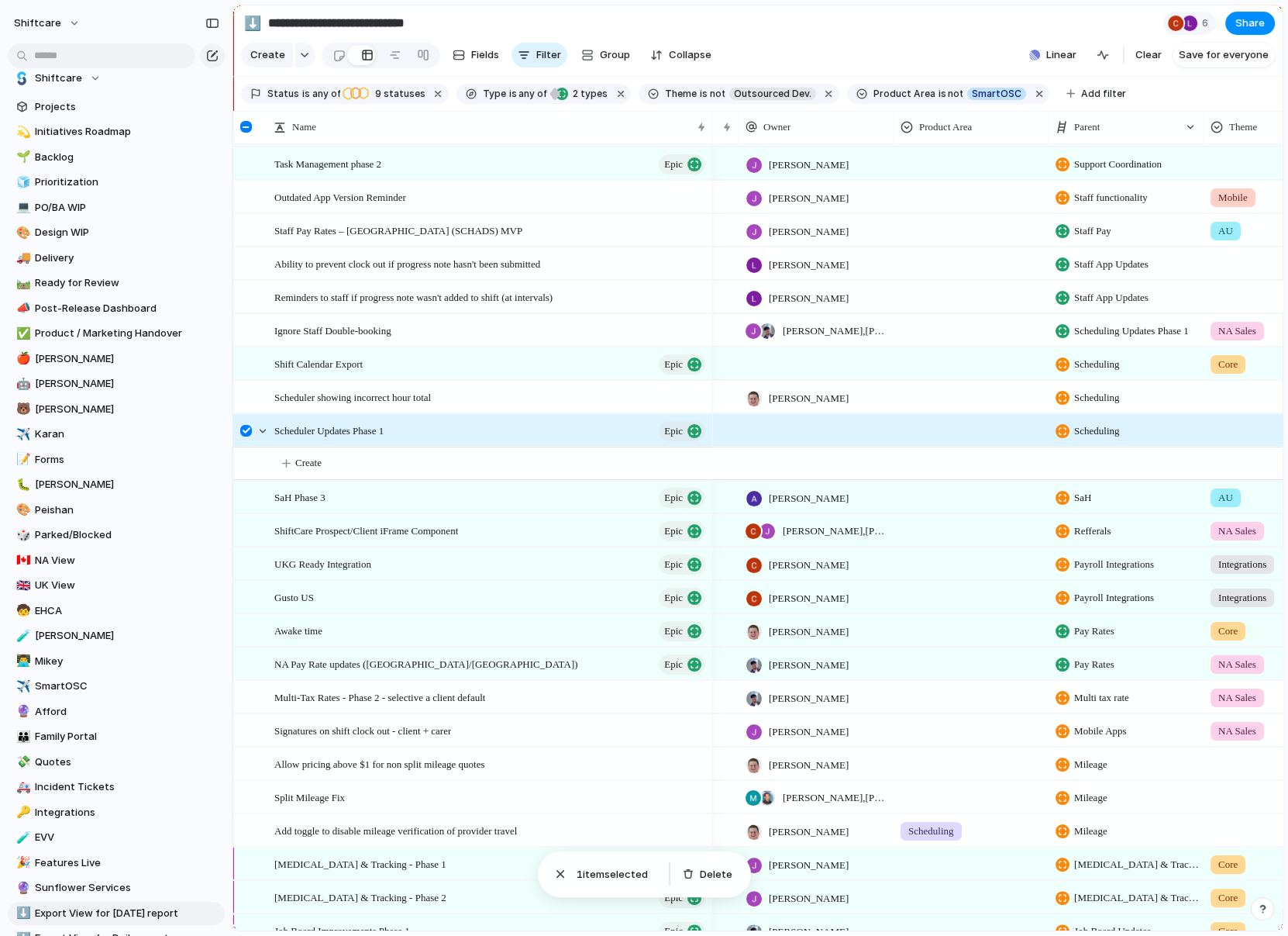
click at [248, 427] on div at bounding box center [246, 430] width 11 height 11
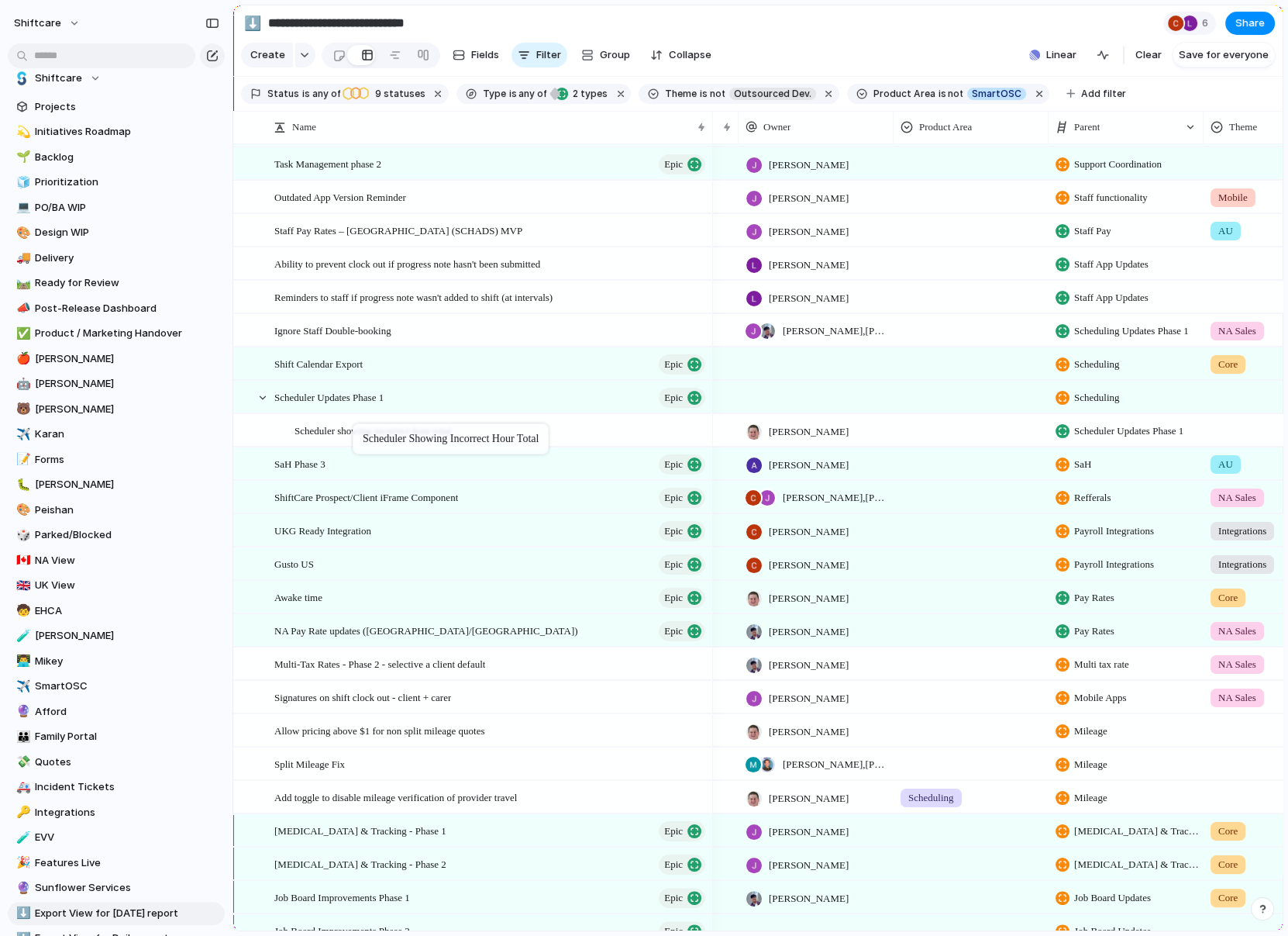
drag, startPoint x: 356, startPoint y: 394, endPoint x: 360, endPoint y: 427, distance: 33.2
click at [368, 430] on span "Scheduler showing incorrect hour total" at bounding box center [373, 430] width 157 height 18
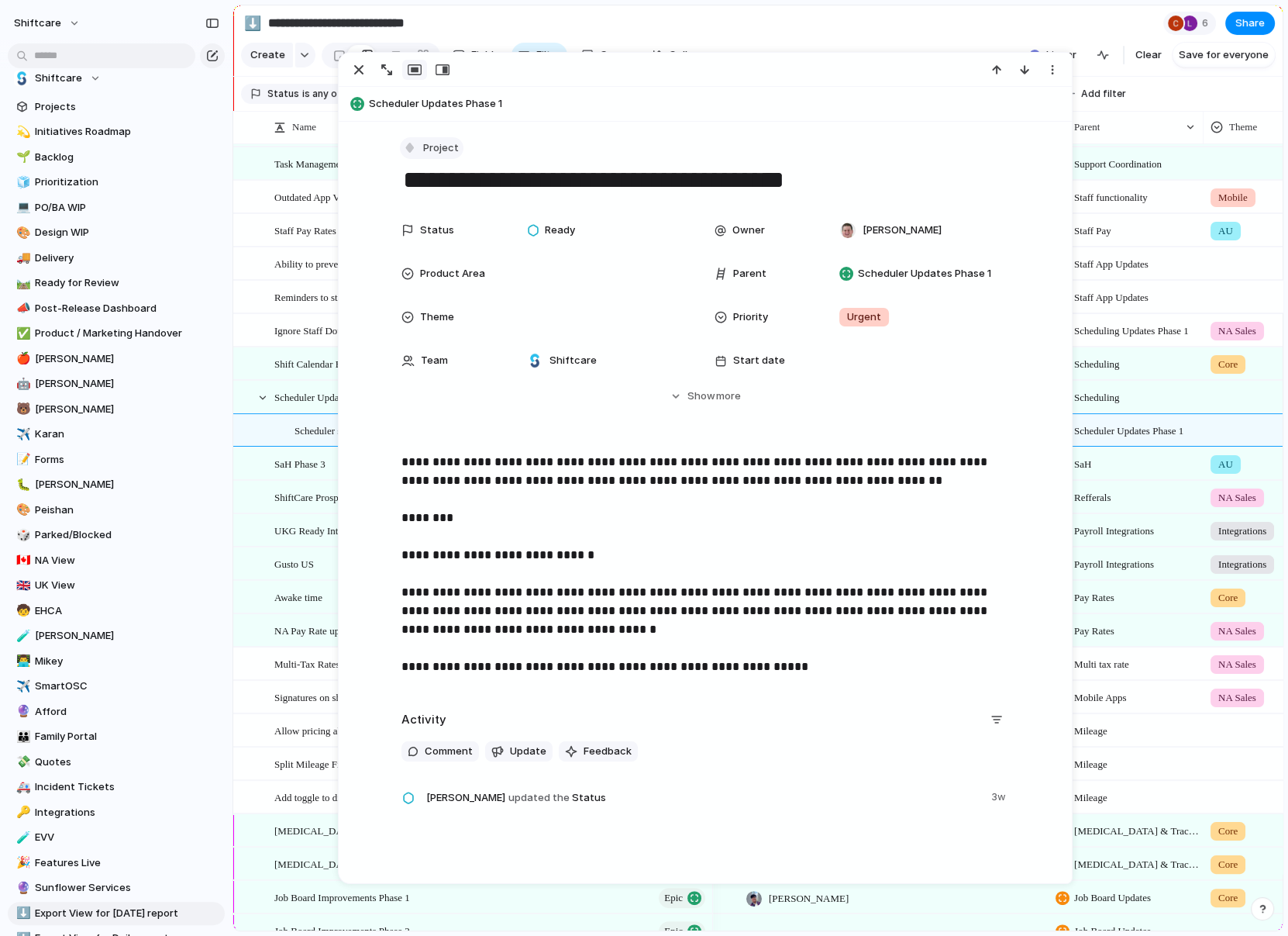
click at [429, 148] on span "Project" at bounding box center [441, 148] width 36 height 15
click at [428, 309] on div "Task" at bounding box center [432, 312] width 43 height 15
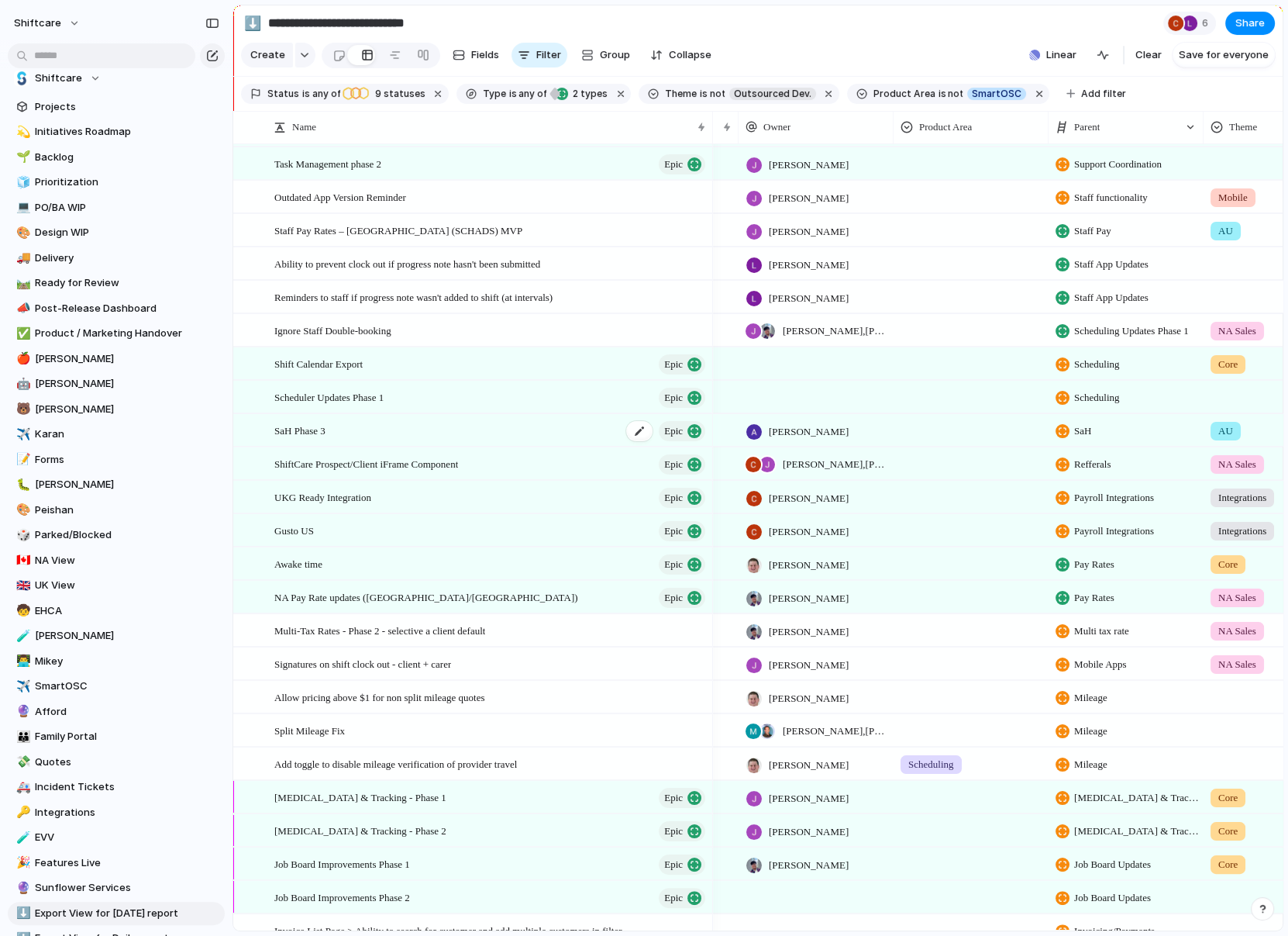
click at [280, 426] on span "SaH Phase 3" at bounding box center [299, 430] width 51 height 18
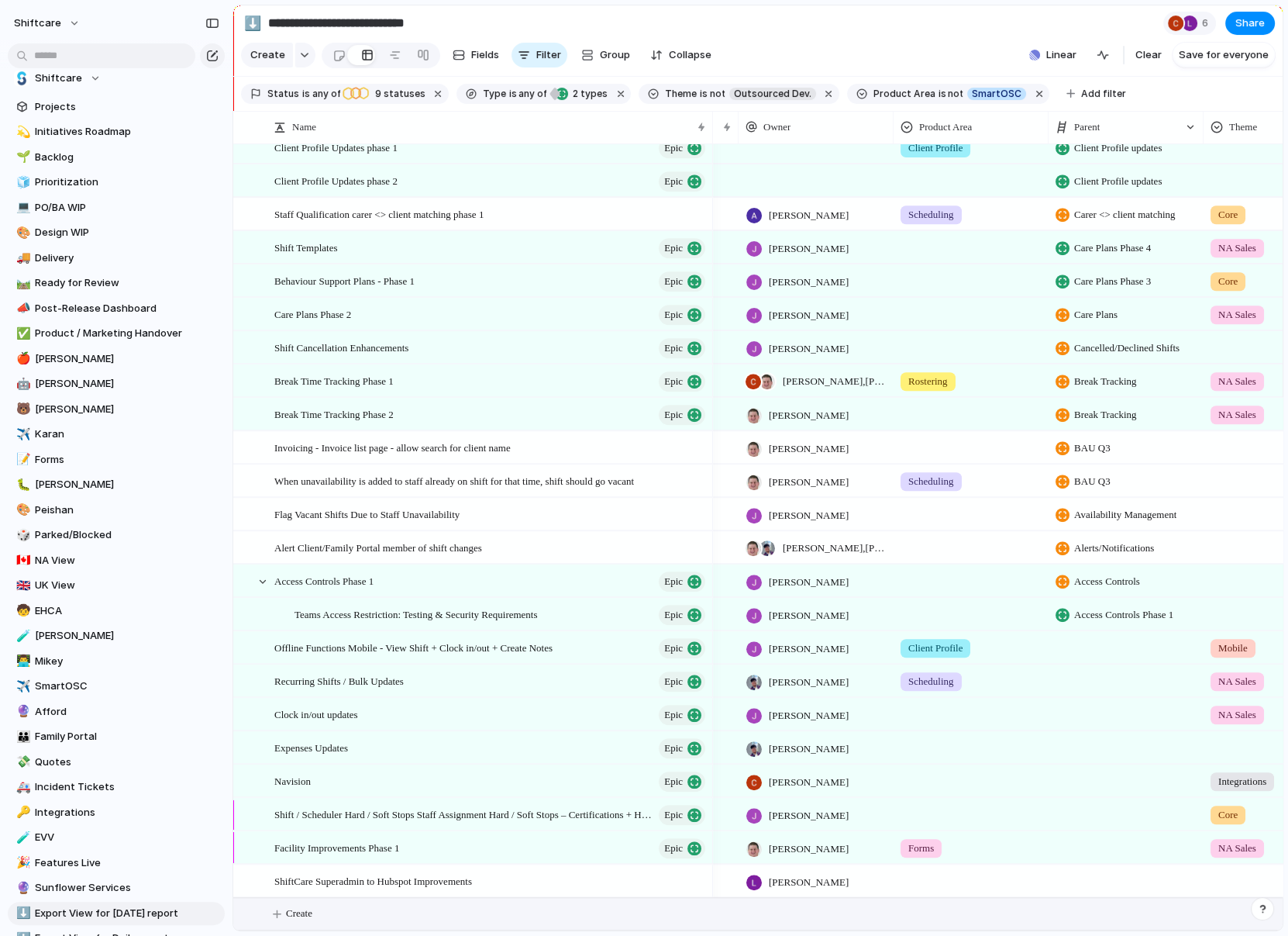
click at [305, 908] on span "Create" at bounding box center [299, 913] width 26 height 15
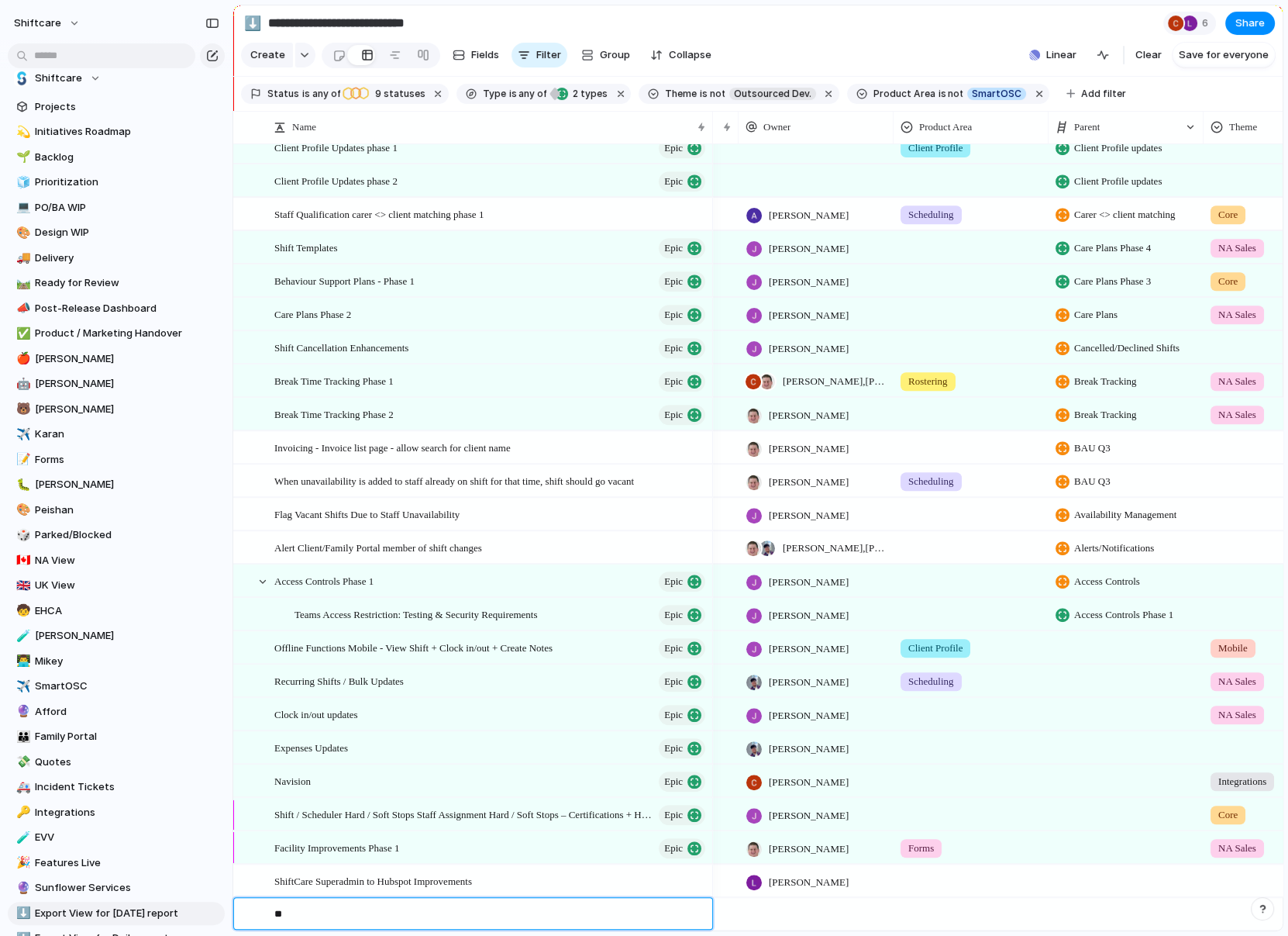
type textarea "*"
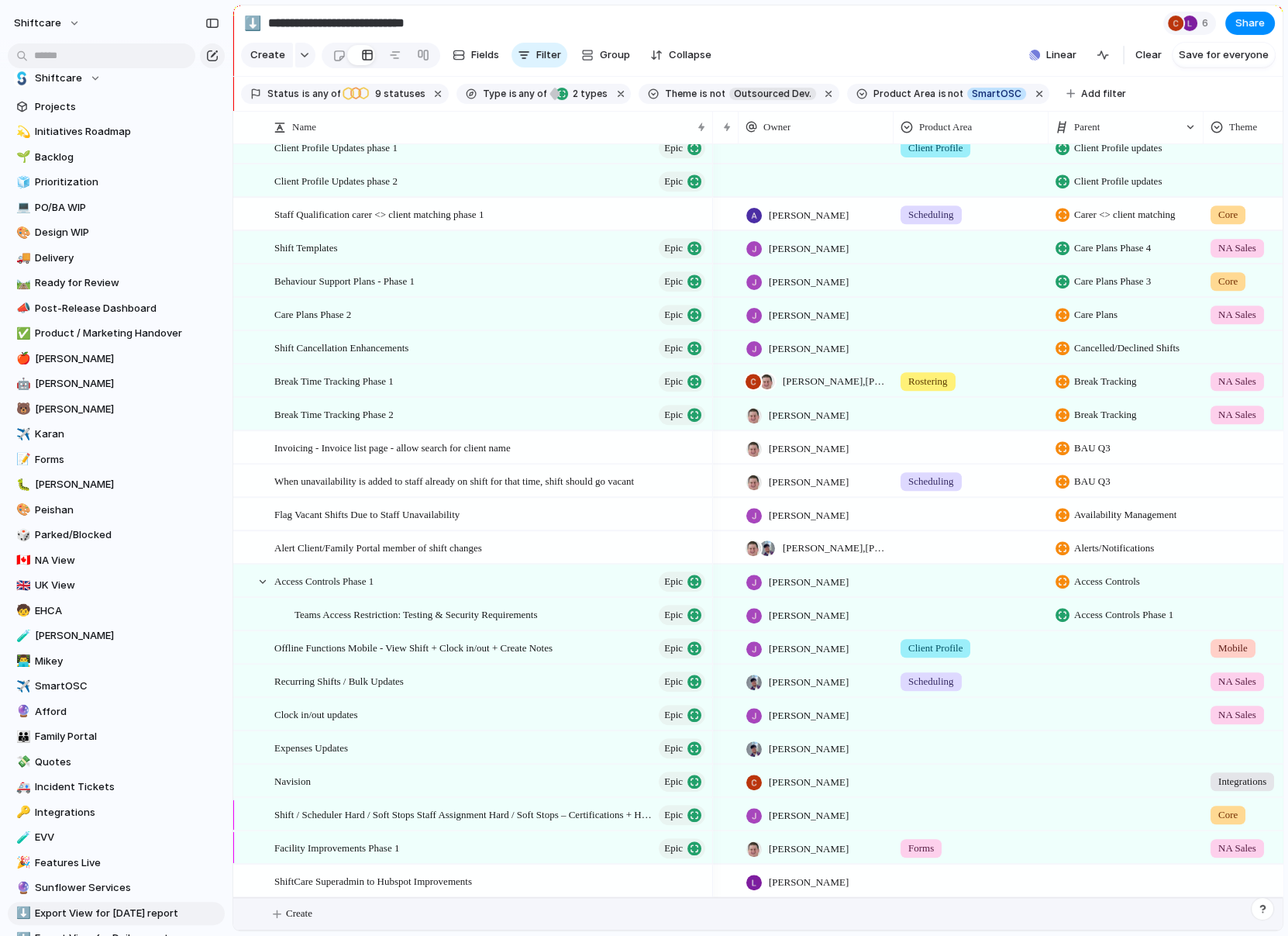
click at [291, 921] on button "Create" at bounding box center [778, 913] width 1058 height 32
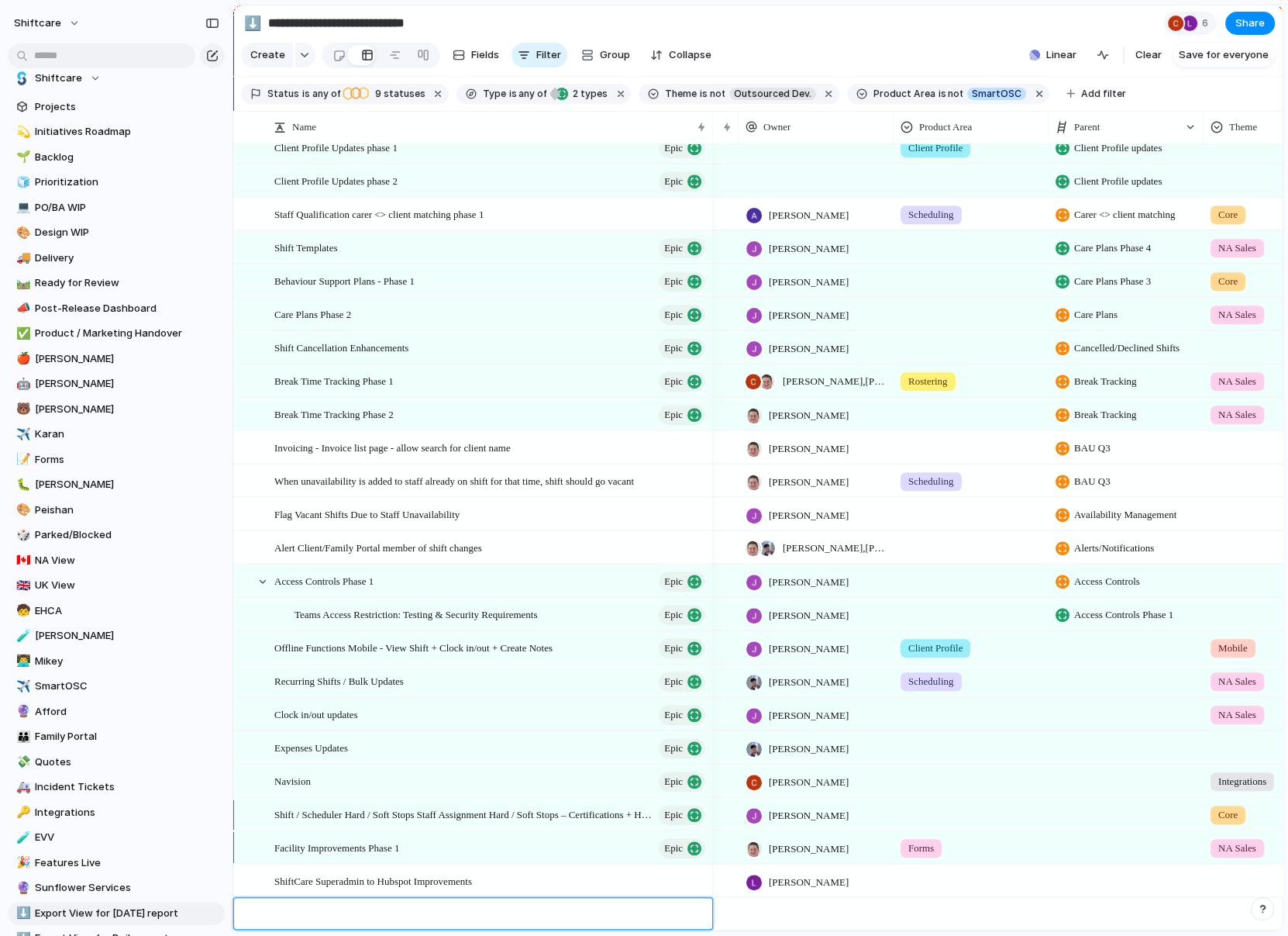
click at [297, 912] on textarea at bounding box center [488, 915] width 427 height 18
type textarea "**********"
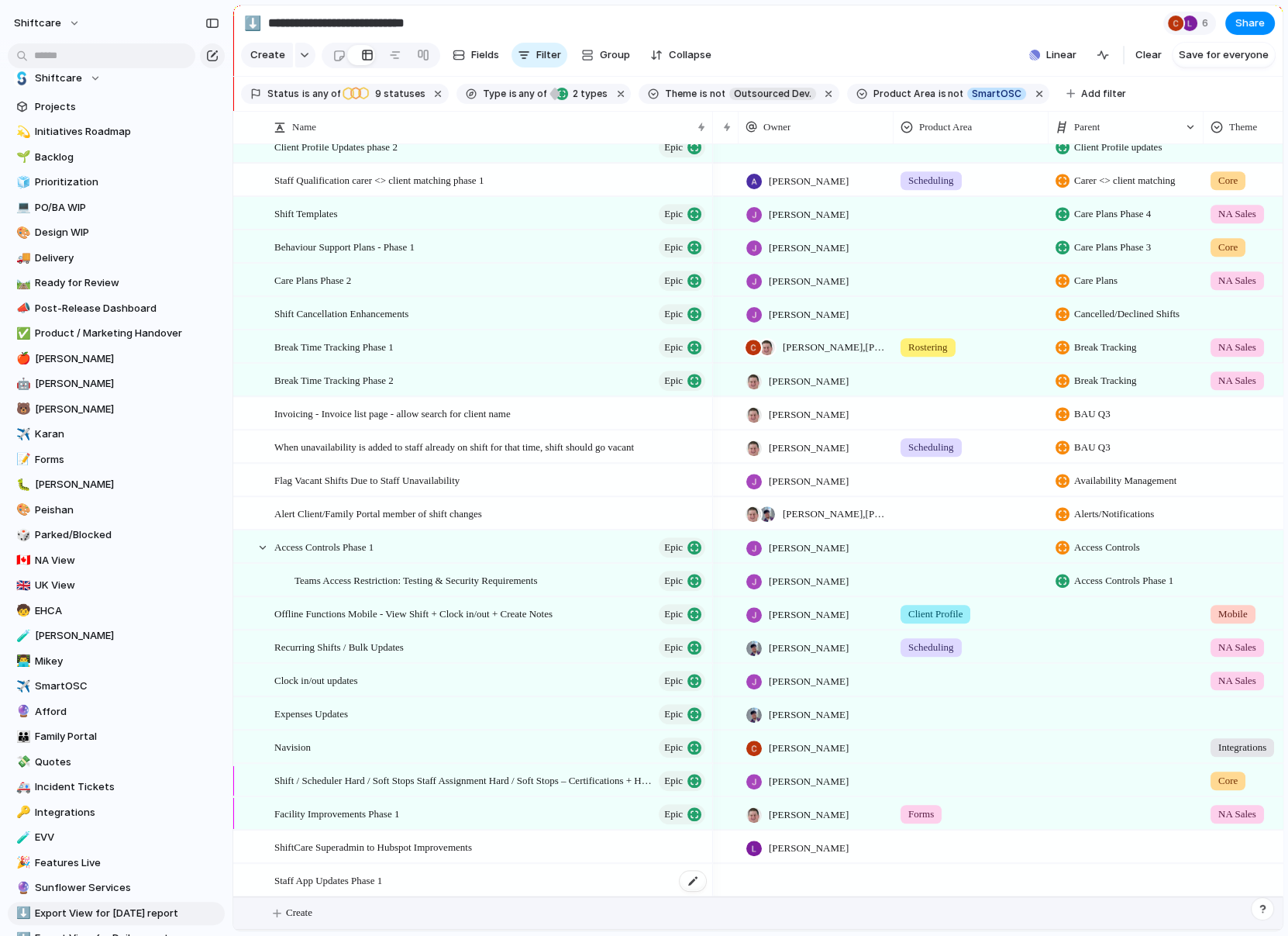
click at [334, 882] on span "Staff App Updates Phase 1" at bounding box center [328, 880] width 108 height 18
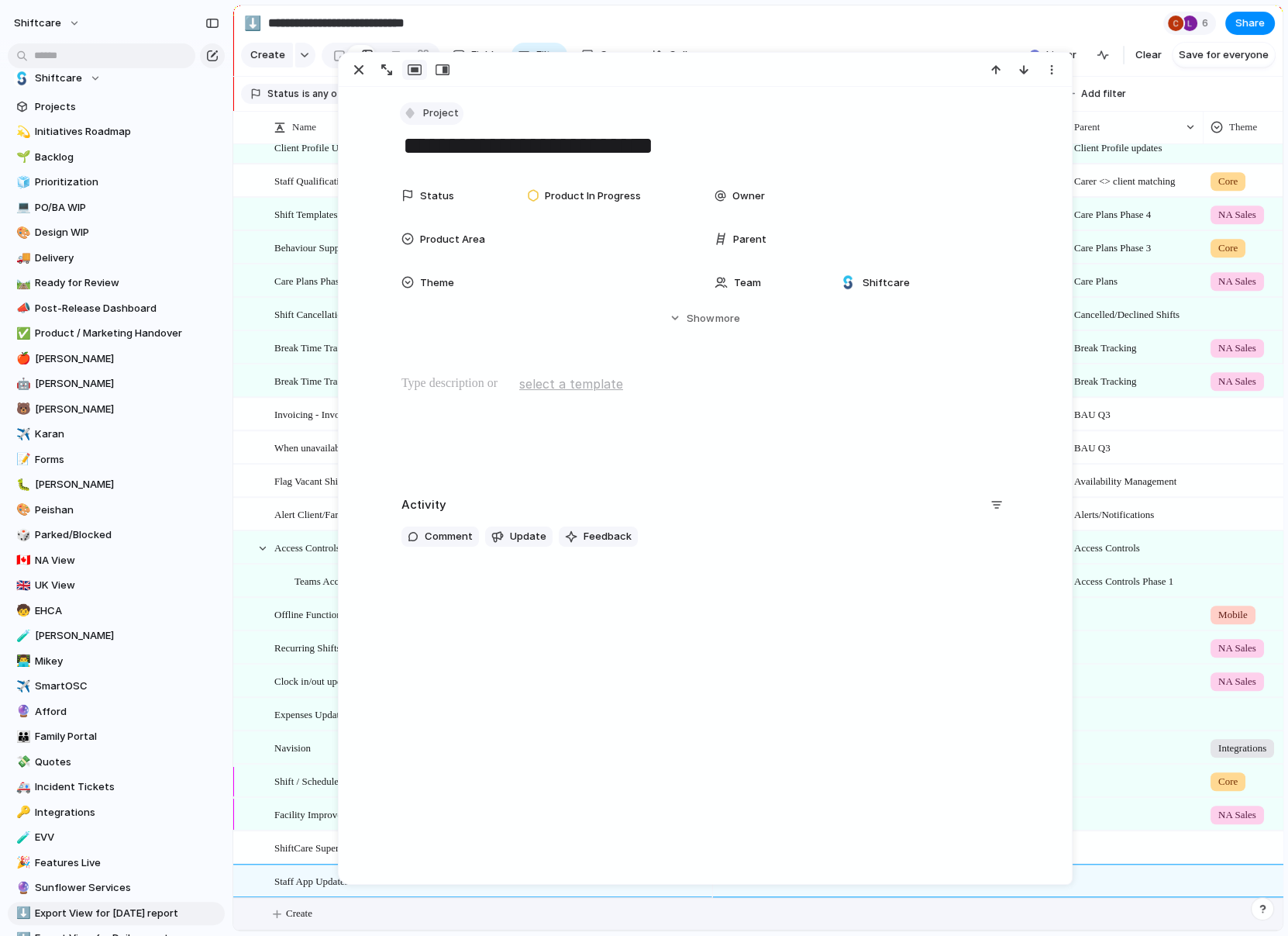
click at [414, 107] on div "button" at bounding box center [410, 112] width 14 height 14
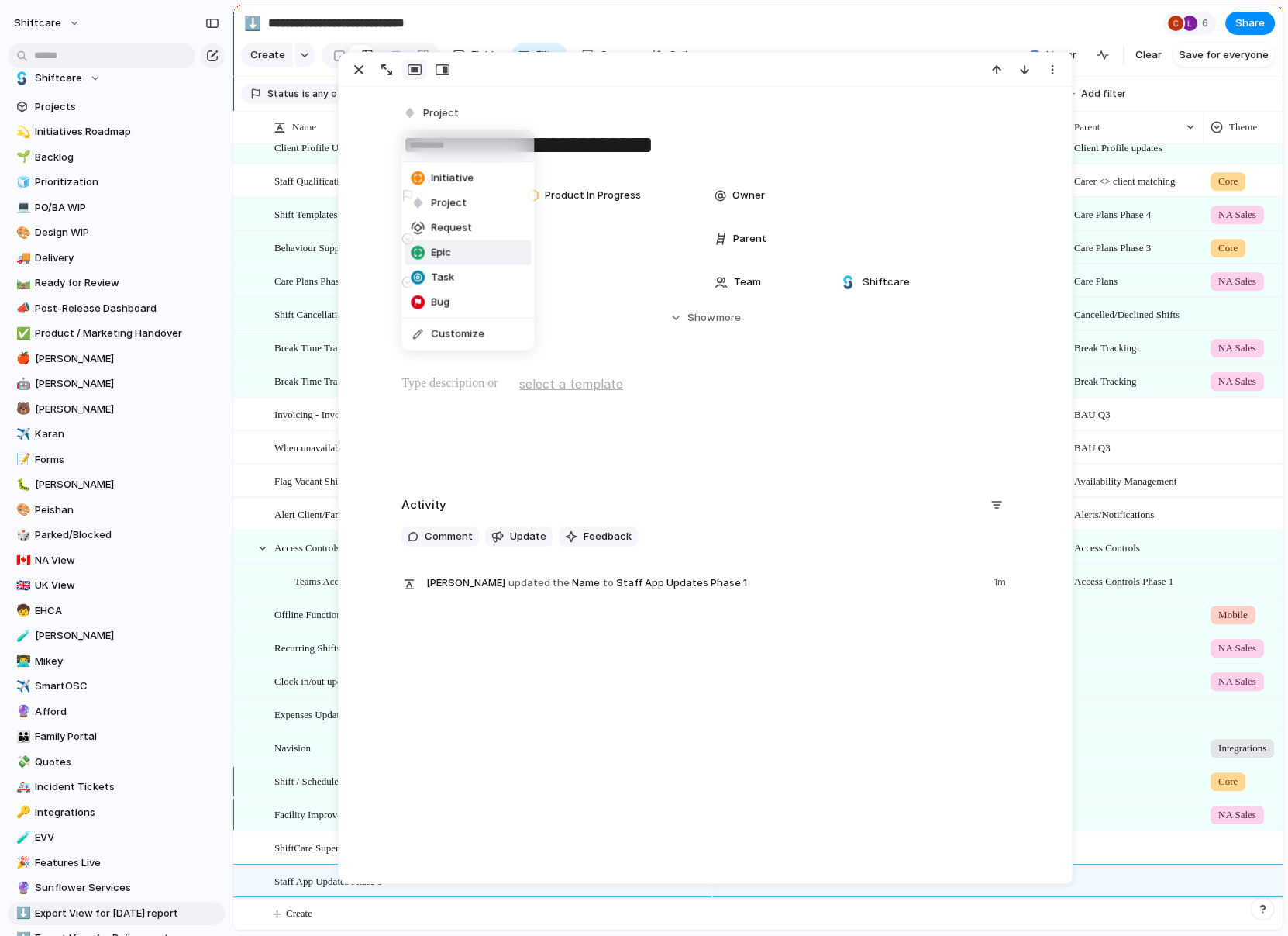
click at [446, 255] on span "Epic" at bounding box center [441, 252] width 20 height 15
click at [354, 72] on div "button" at bounding box center [359, 69] width 19 height 19
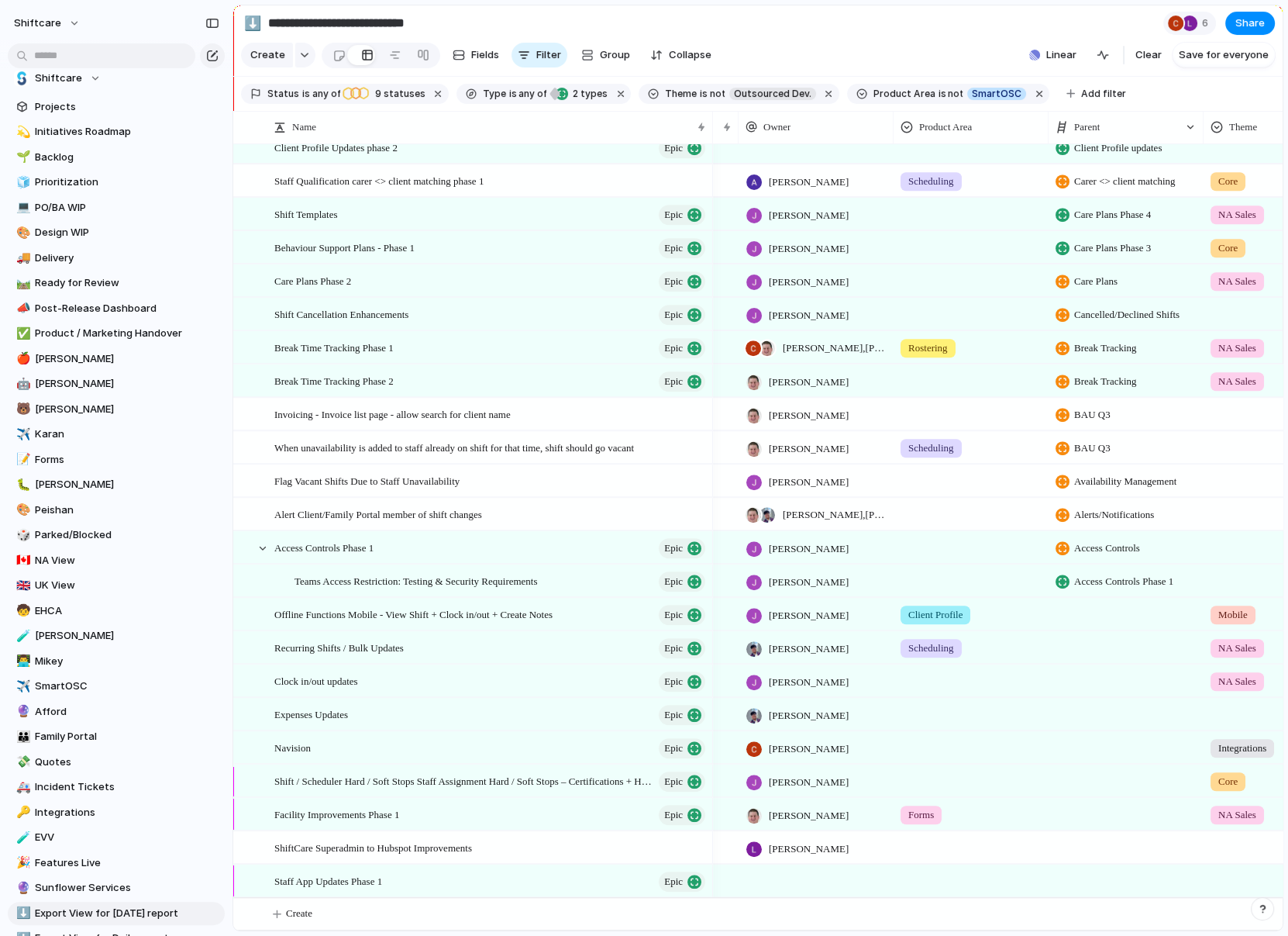
click at [1085, 878] on div at bounding box center [1126, 880] width 155 height 32
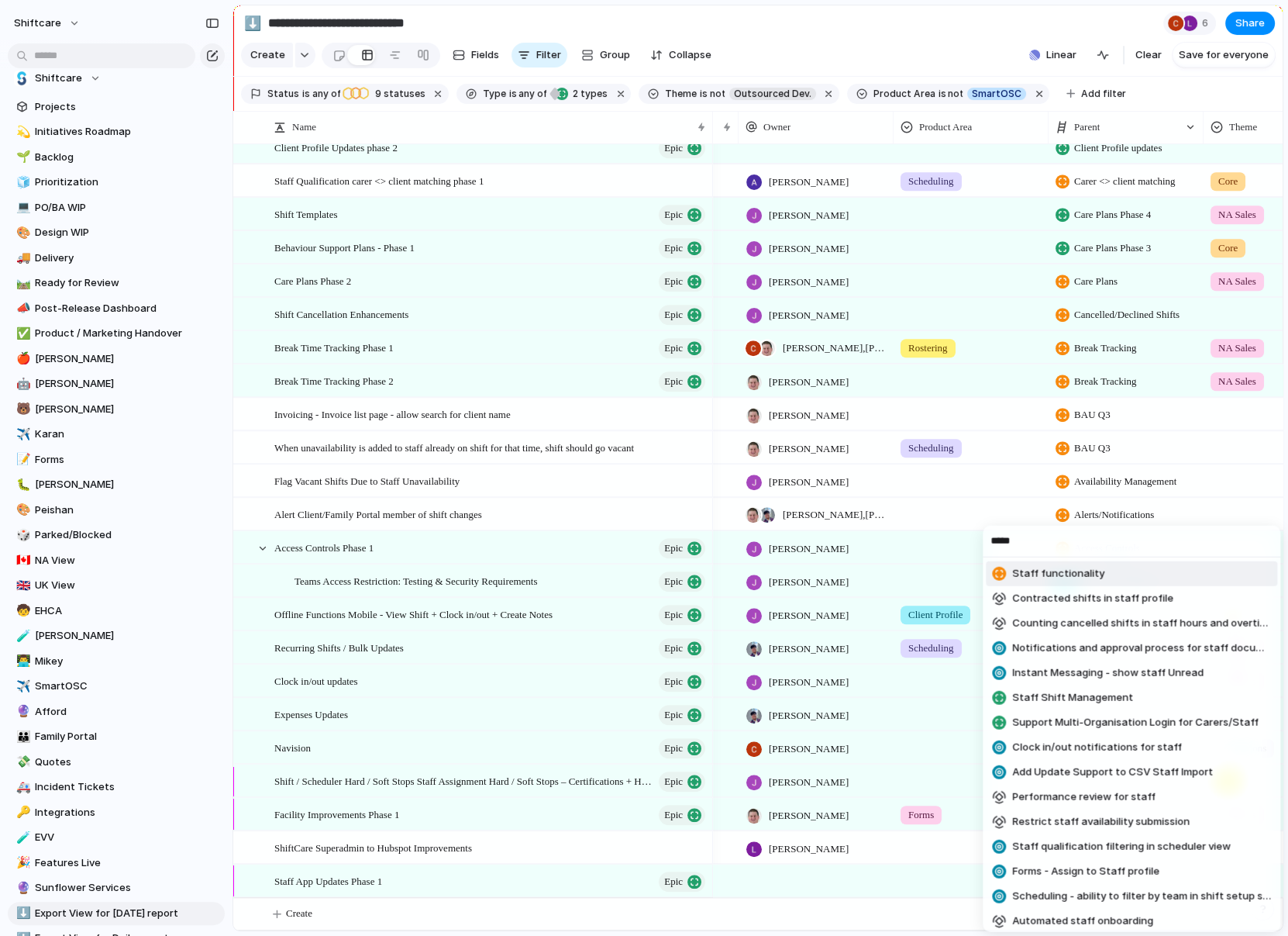
type input "*****"
click at [1078, 566] on span "Staff functionality" at bounding box center [1058, 573] width 93 height 15
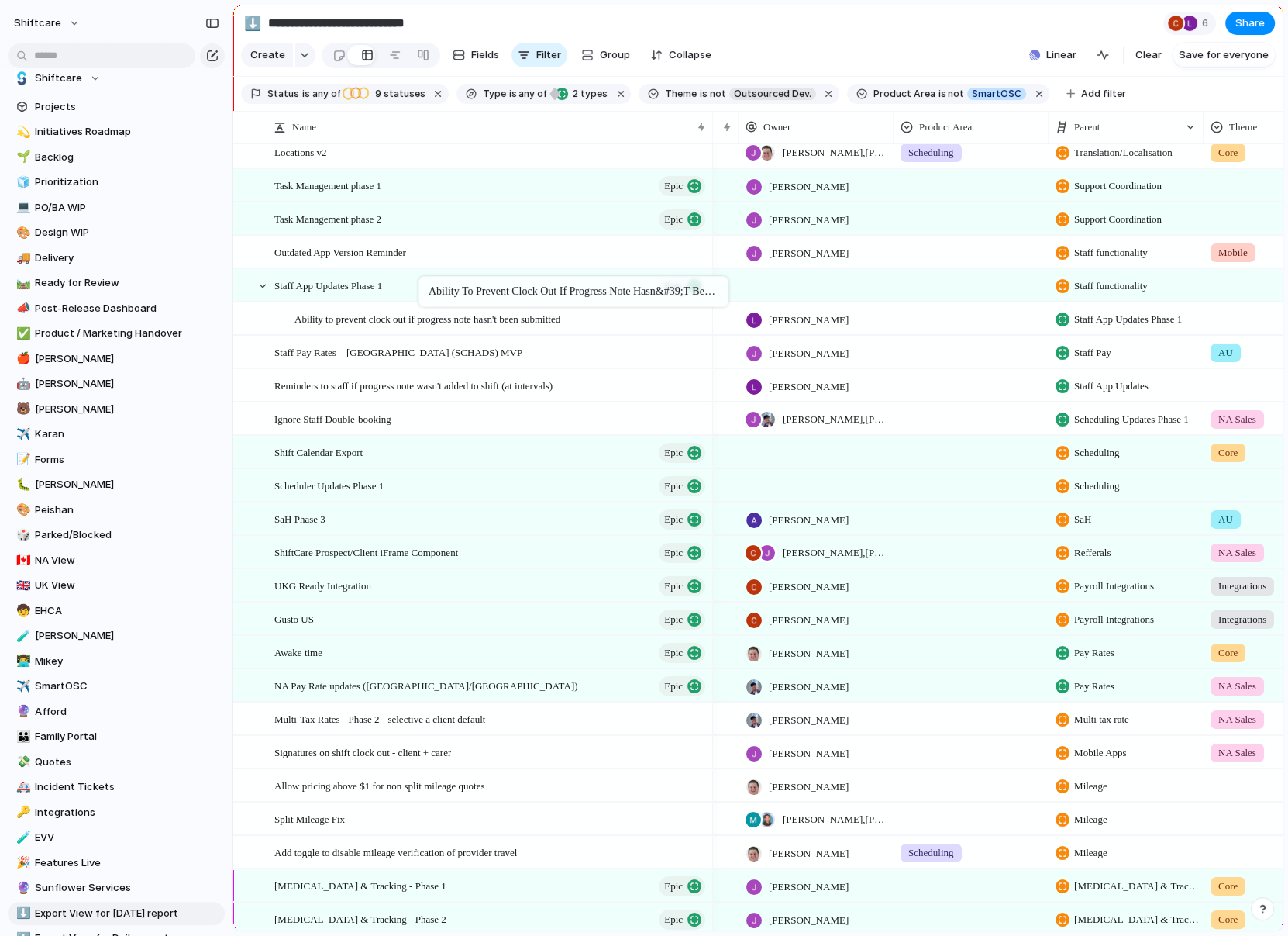
drag, startPoint x: 426, startPoint y: 321, endPoint x: 426, endPoint y: 279, distance: 42.0
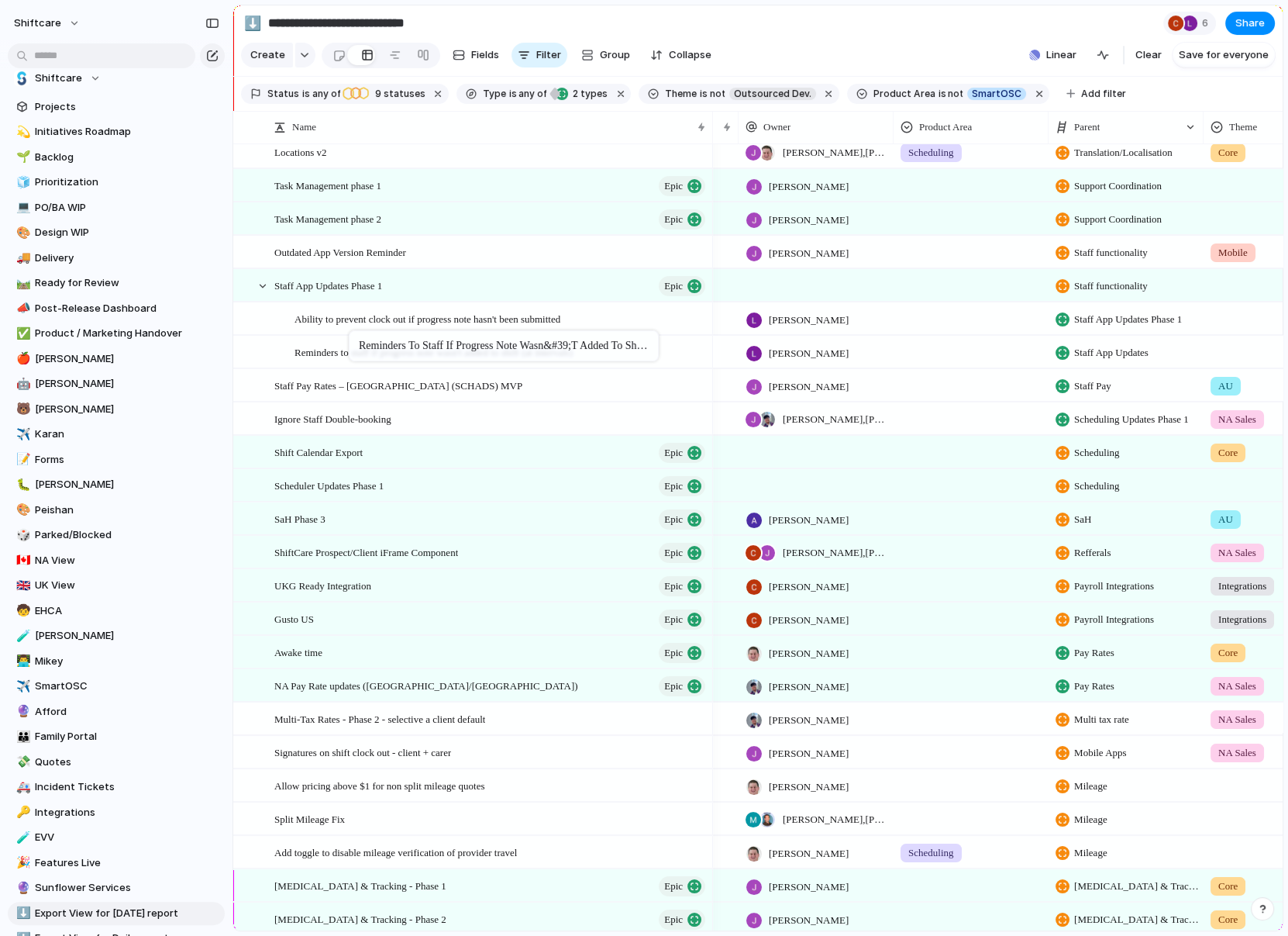
drag, startPoint x: 355, startPoint y: 384, endPoint x: 357, endPoint y: 326, distance: 58.0
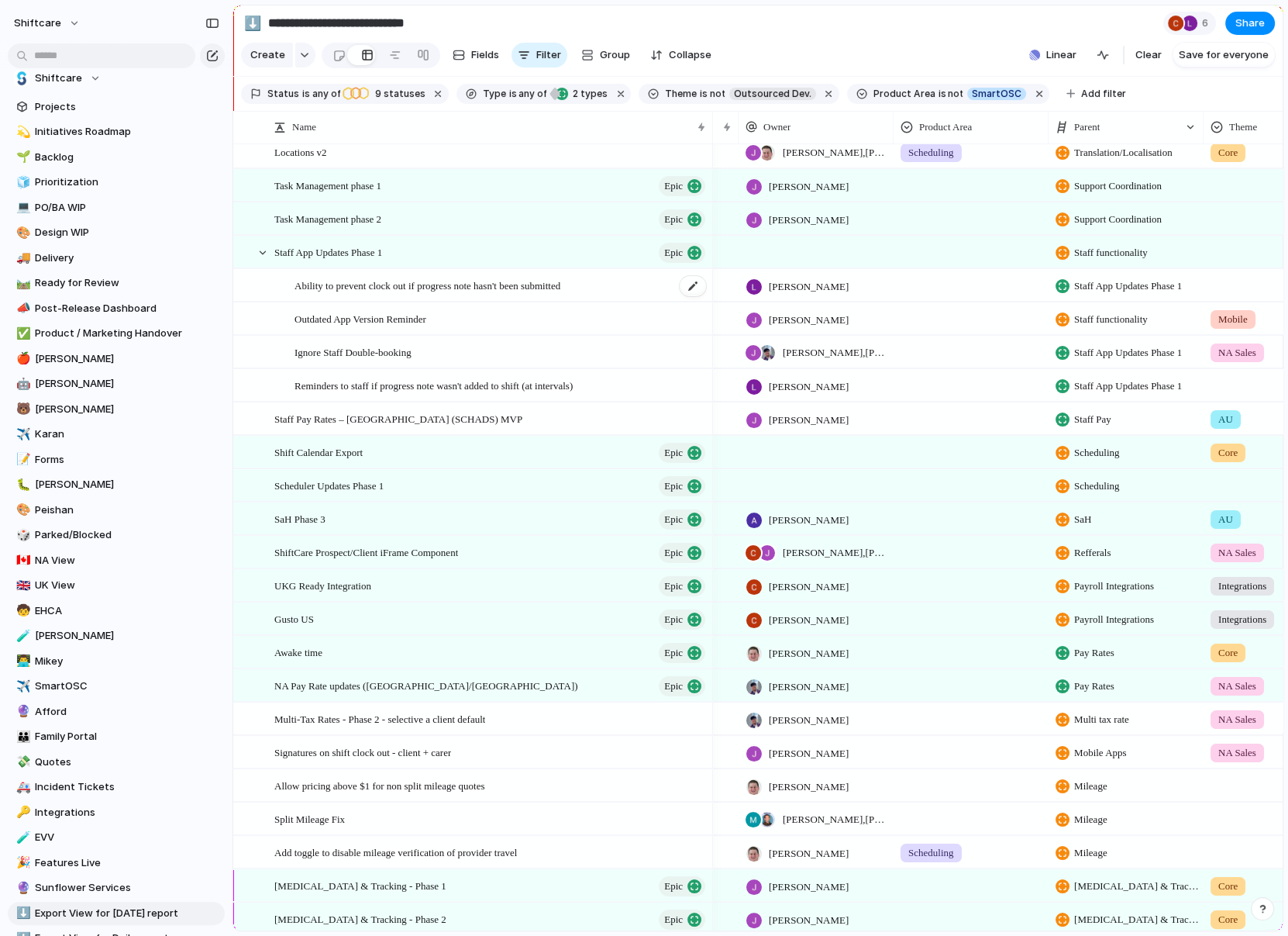
click at [336, 293] on div "Ability to prevent clock out if progress note hasn't been submitted" at bounding box center [501, 285] width 413 height 32
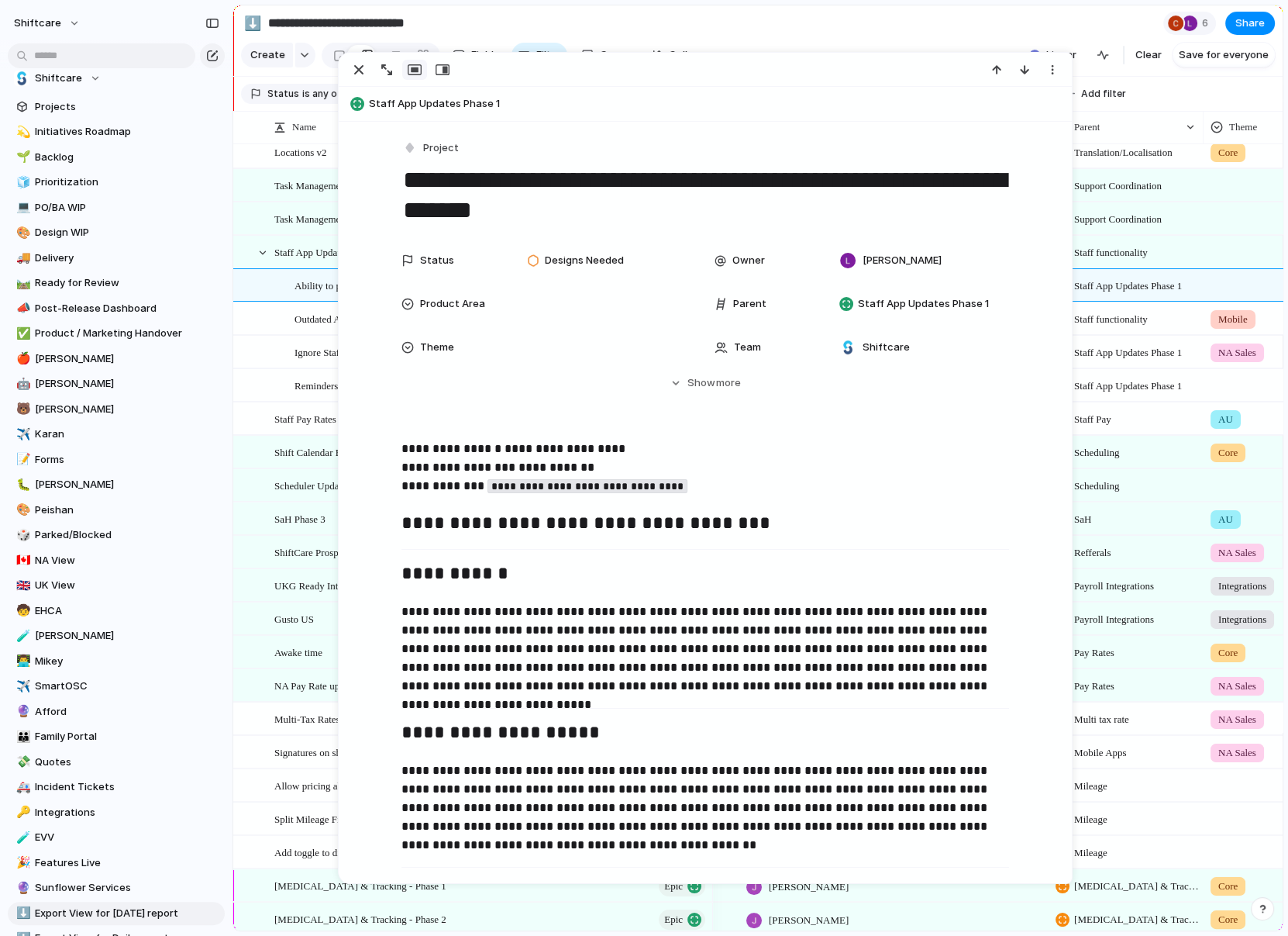
click at [414, 137] on button "Project" at bounding box center [432, 149] width 63 height 23
click at [422, 309] on div at bounding box center [417, 312] width 14 height 14
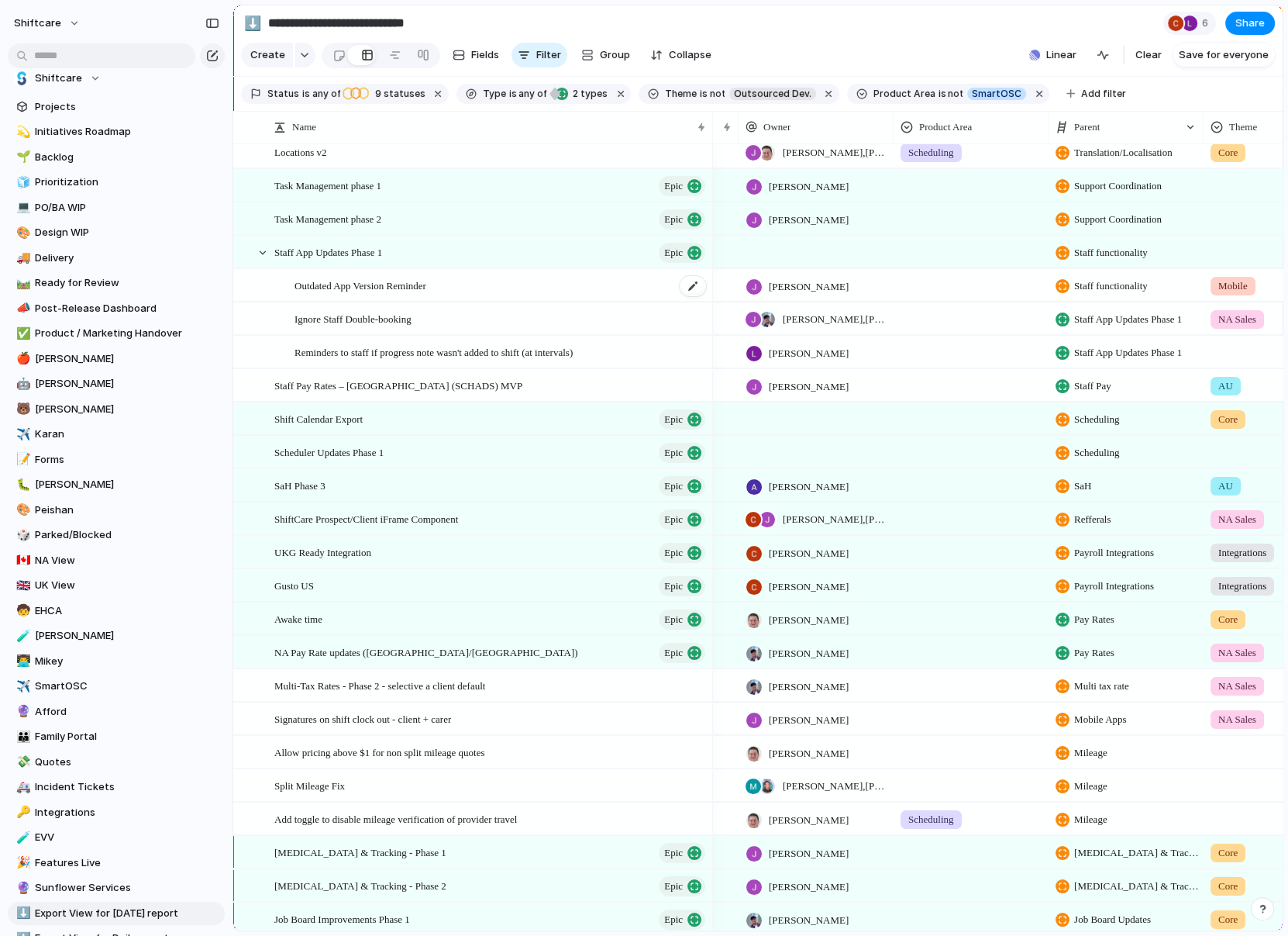
click at [352, 284] on span "Outdated App Version Reminder" at bounding box center [360, 285] width 131 height 18
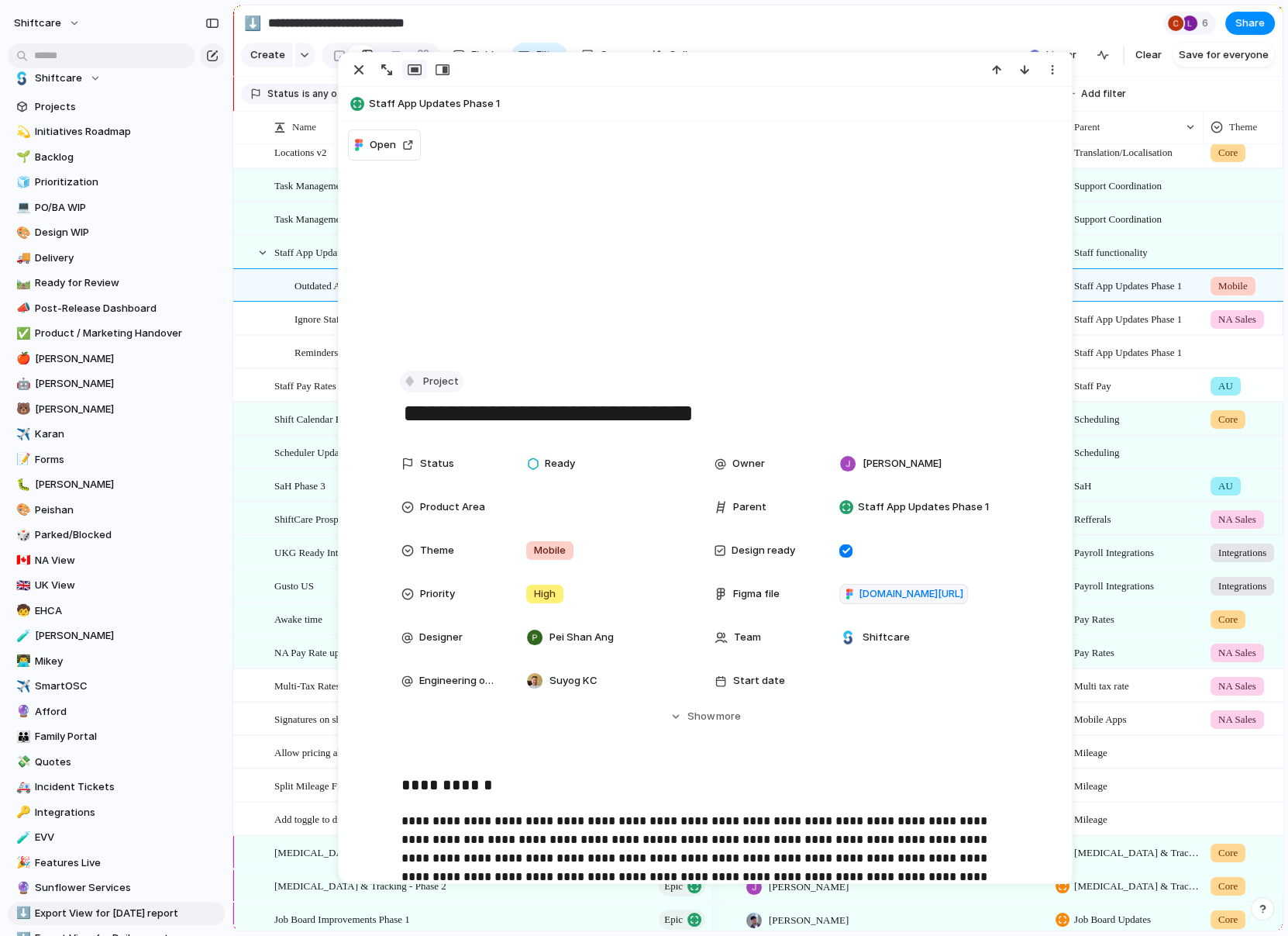
click at [441, 382] on span "Project" at bounding box center [441, 381] width 36 height 15
drag, startPoint x: 435, startPoint y: 529, endPoint x: 445, endPoint y: 536, distance: 12.2
click at [445, 536] on ul "Initiative Project Request Epic Task Bug Customize" at bounding box center [467, 524] width 132 height 188
click at [451, 551] on span "Task" at bounding box center [442, 546] width 24 height 15
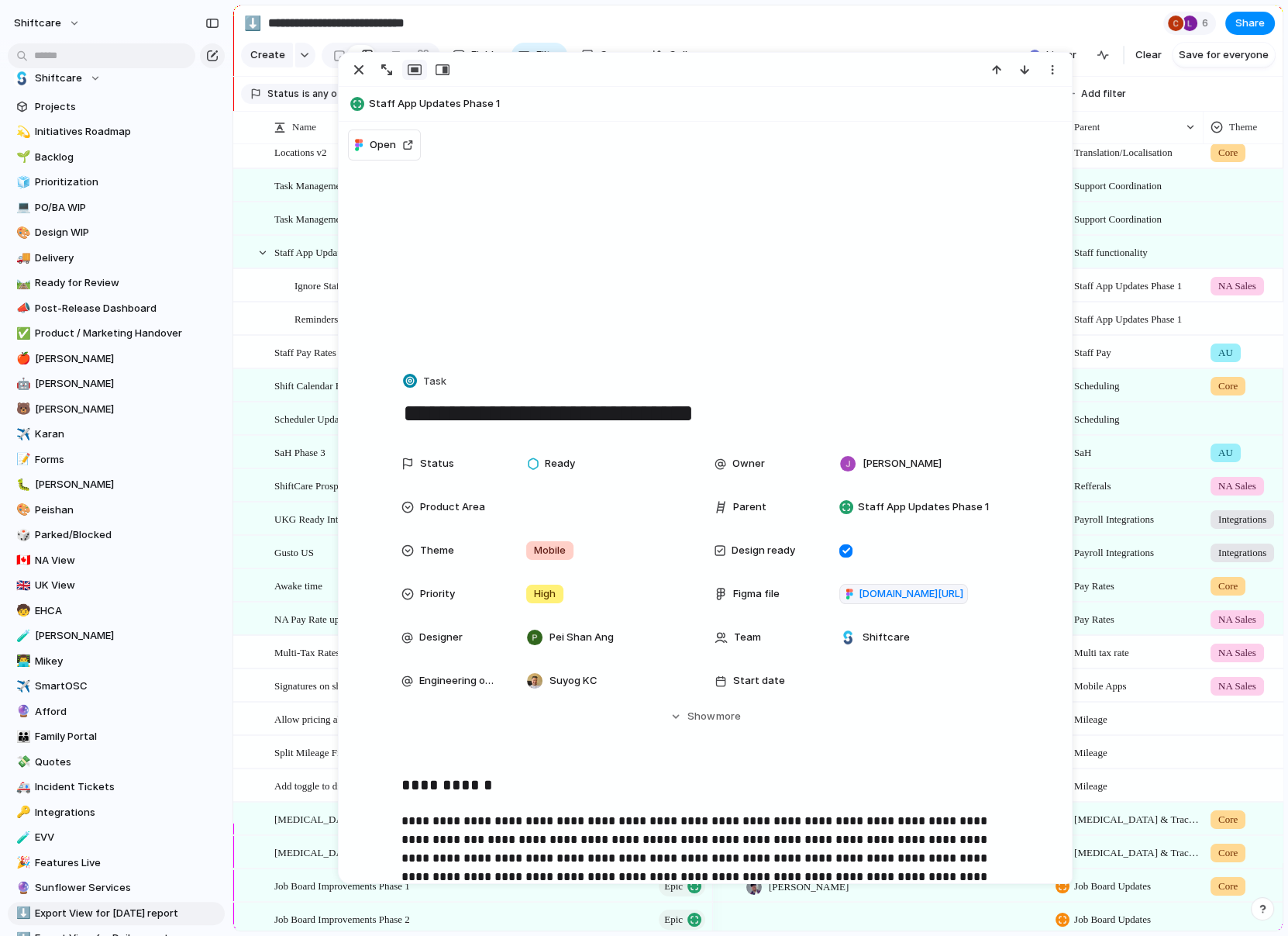
click at [324, 276] on span "Ignore Staff Double-booking" at bounding box center [353, 285] width 117 height 18
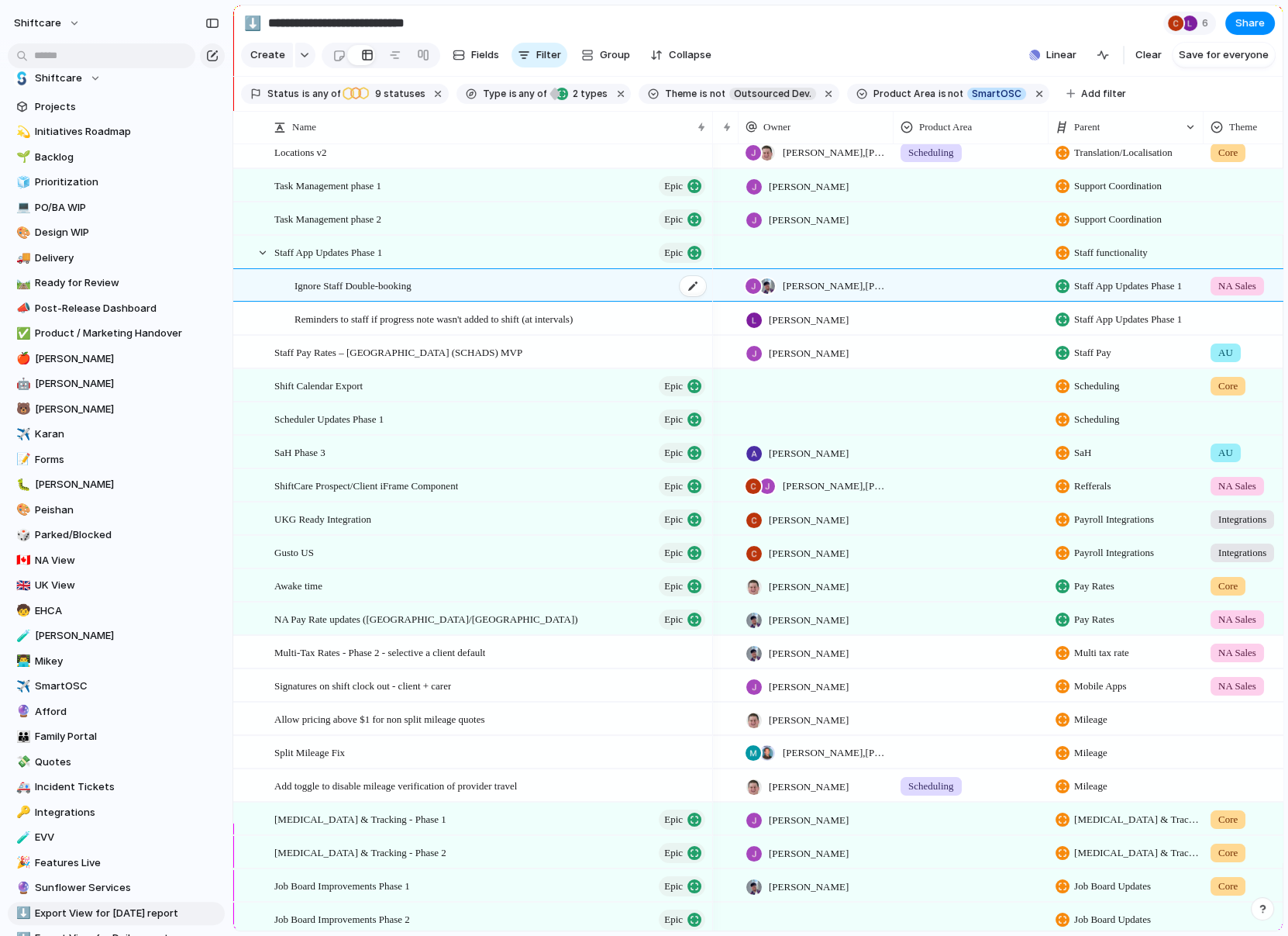
click at [309, 280] on span "Ignore Staff Double-booking" at bounding box center [353, 285] width 117 height 18
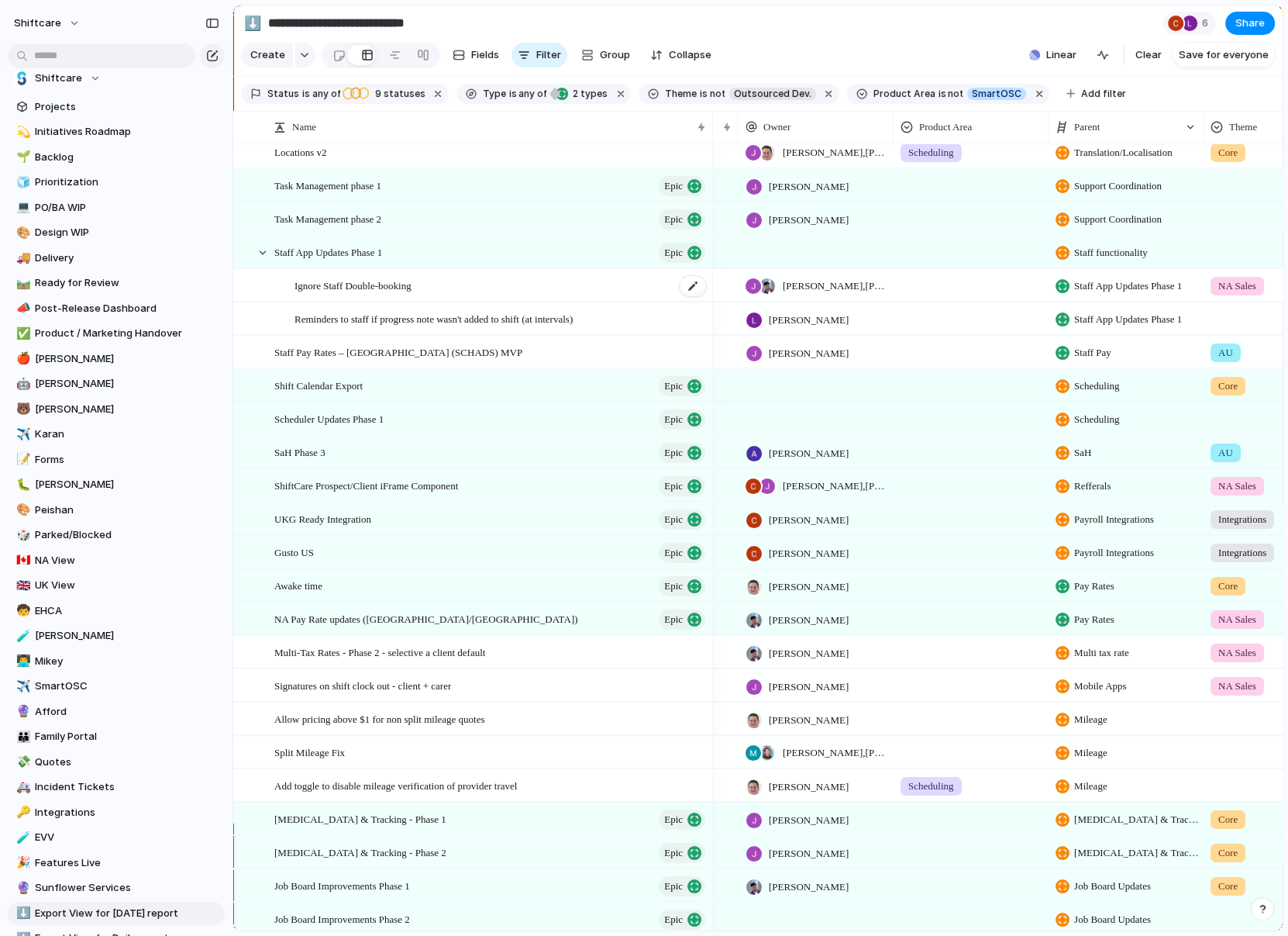
click at [324, 296] on div "Ignore Staff Double-booking" at bounding box center [501, 285] width 413 height 32
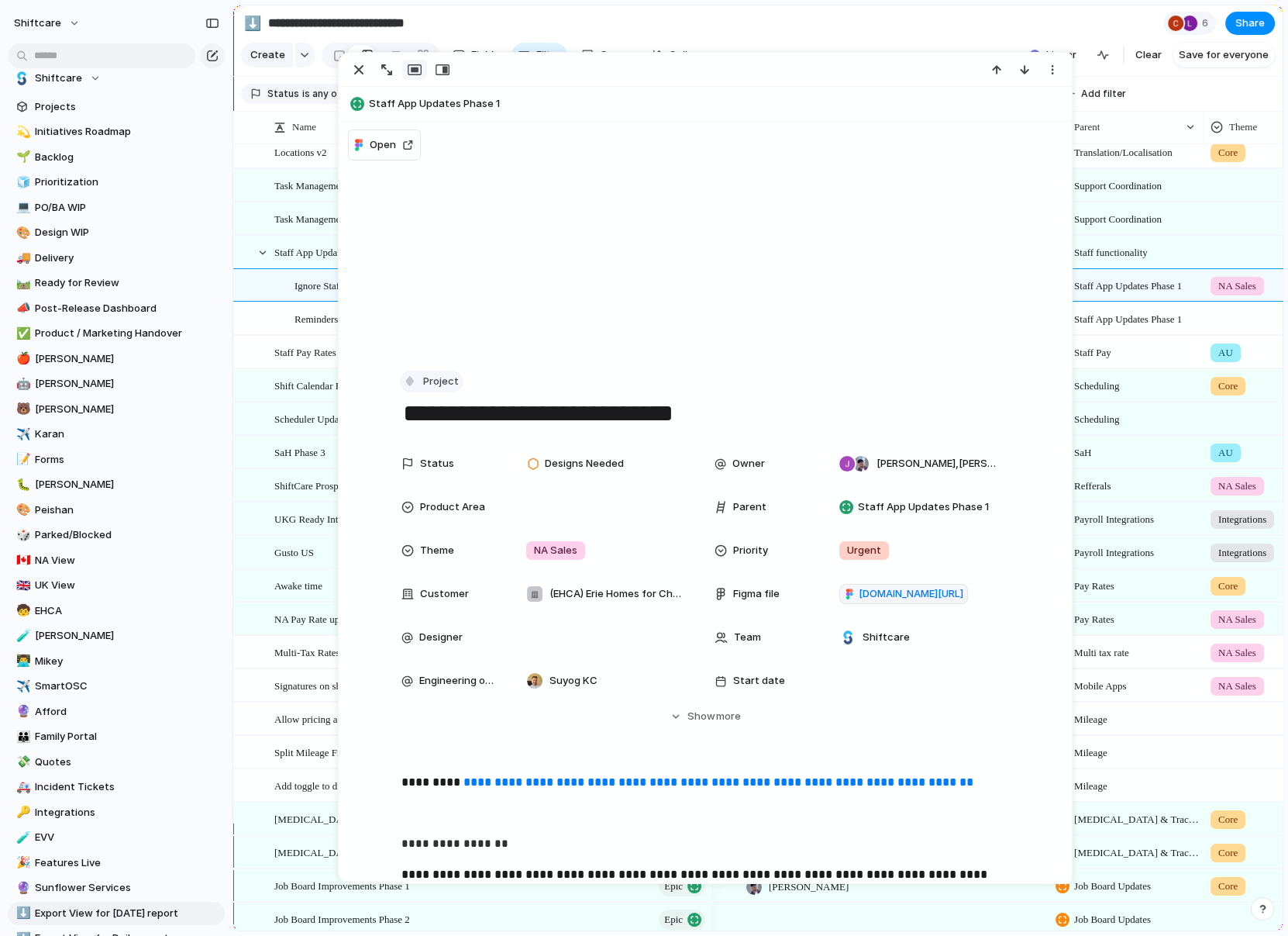
click at [433, 377] on span "Project" at bounding box center [441, 381] width 36 height 15
click at [432, 551] on span "Task" at bounding box center [442, 546] width 24 height 15
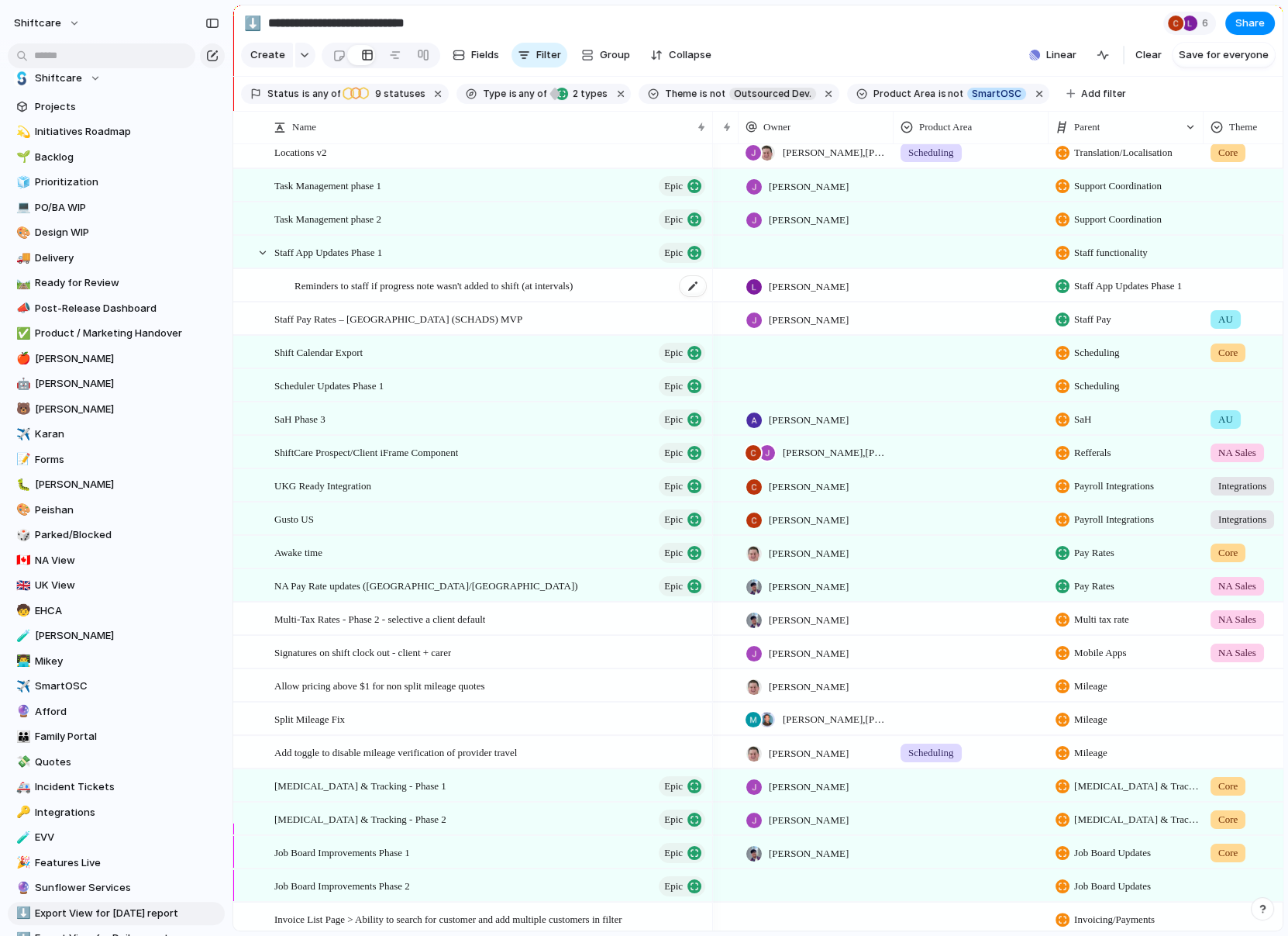
click at [302, 283] on span "Reminders to staff if progress note wasn't added to shift (at intervals)" at bounding box center [433, 285] width 278 height 18
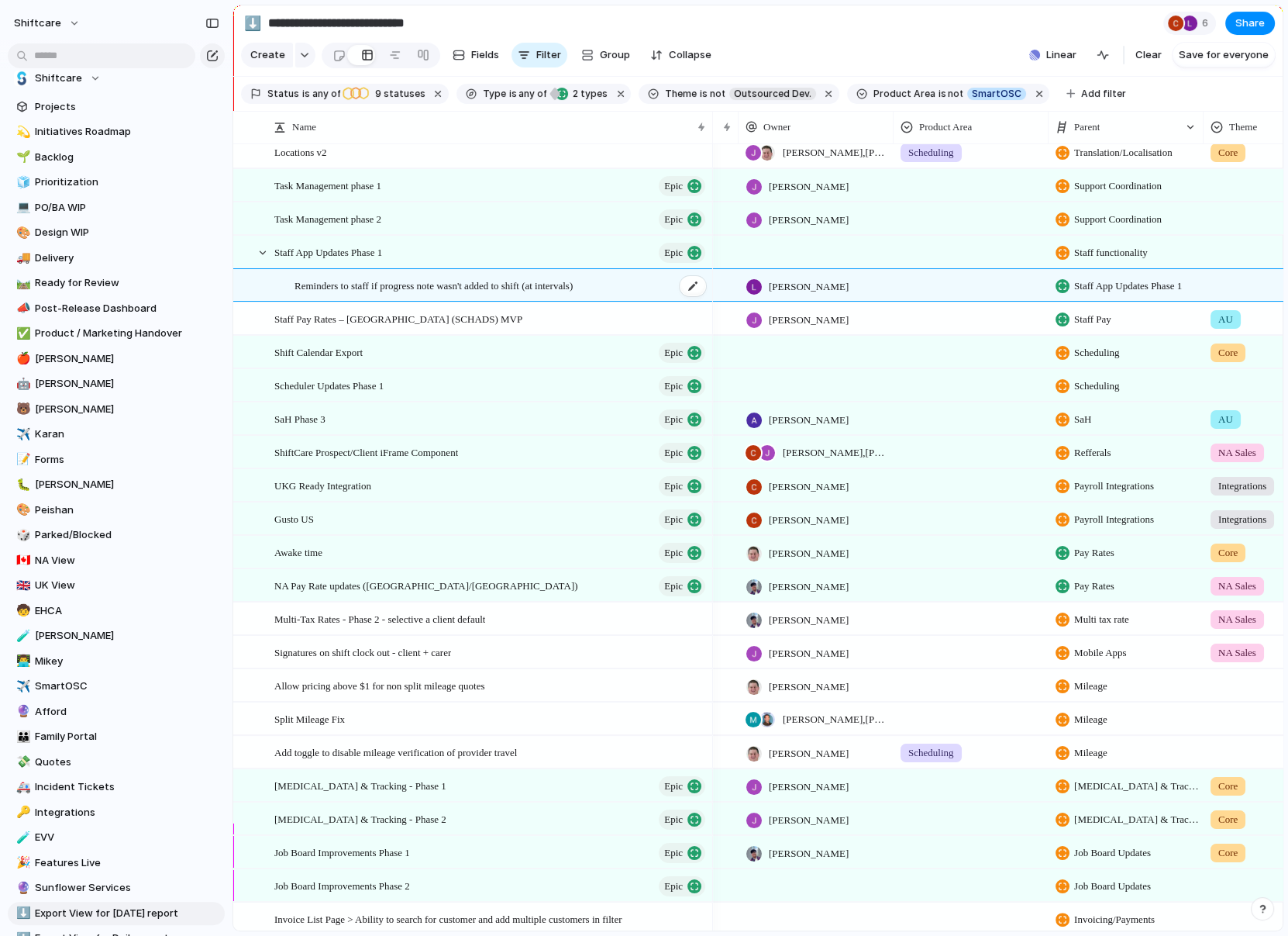
click at [324, 283] on span "Reminders to staff if progress note wasn't added to shift (at intervals)" at bounding box center [433, 285] width 278 height 18
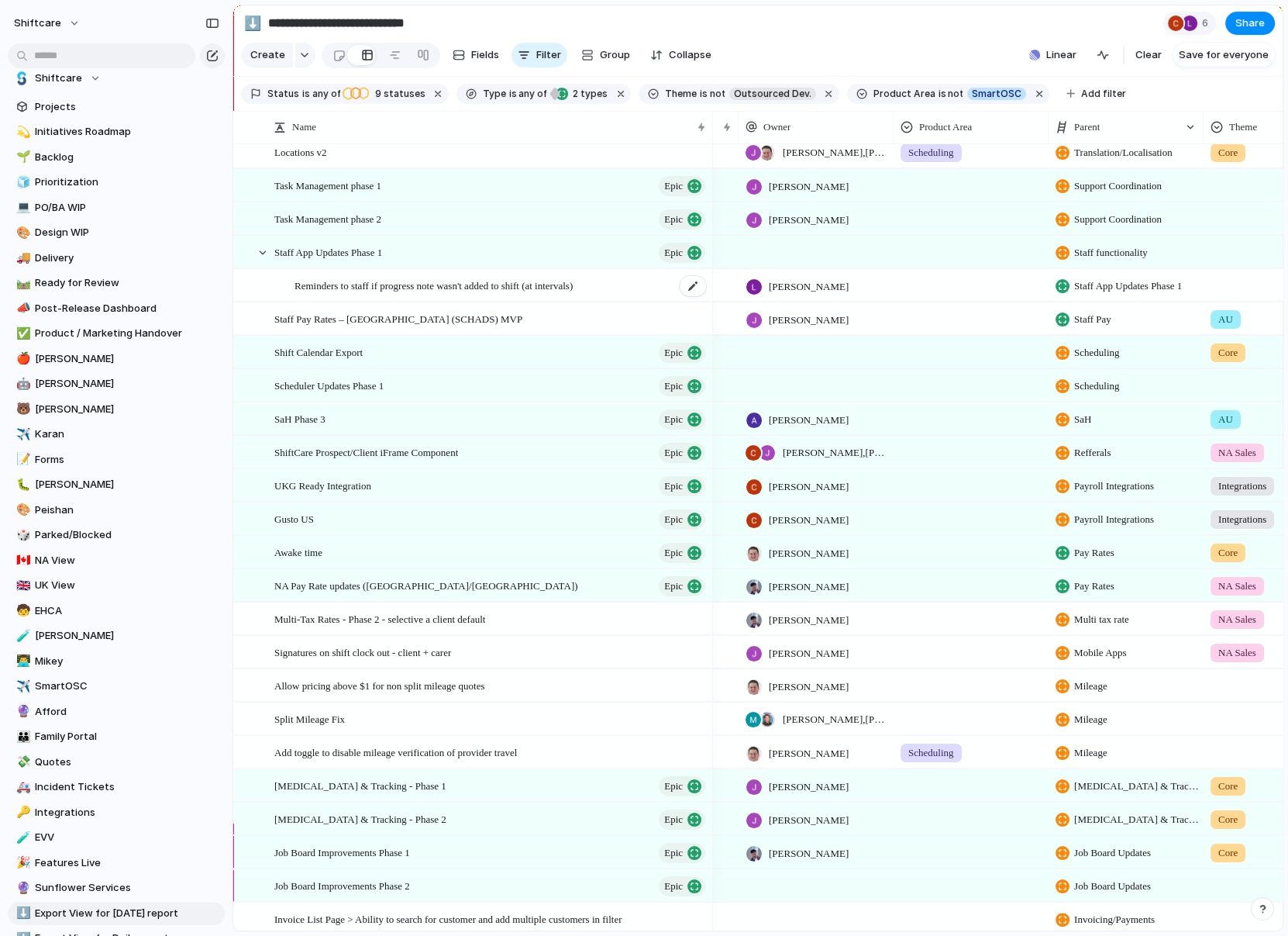
click at [325, 285] on span "Reminders to staff if progress note wasn't added to shift (at intervals)" at bounding box center [433, 285] width 278 height 18
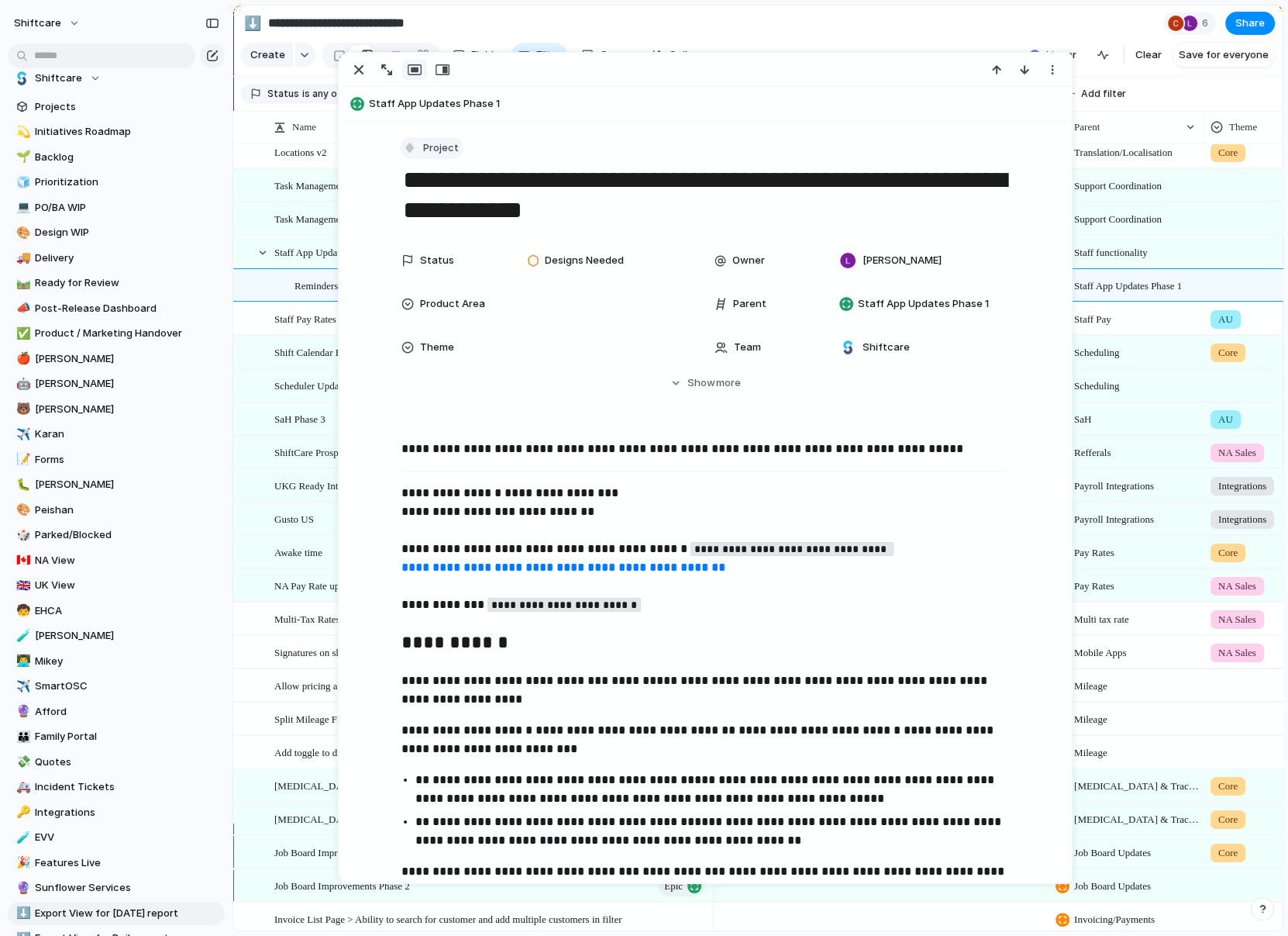
click at [422, 149] on button "Project" at bounding box center [432, 149] width 63 height 23
click at [429, 313] on div "Task" at bounding box center [432, 312] width 43 height 15
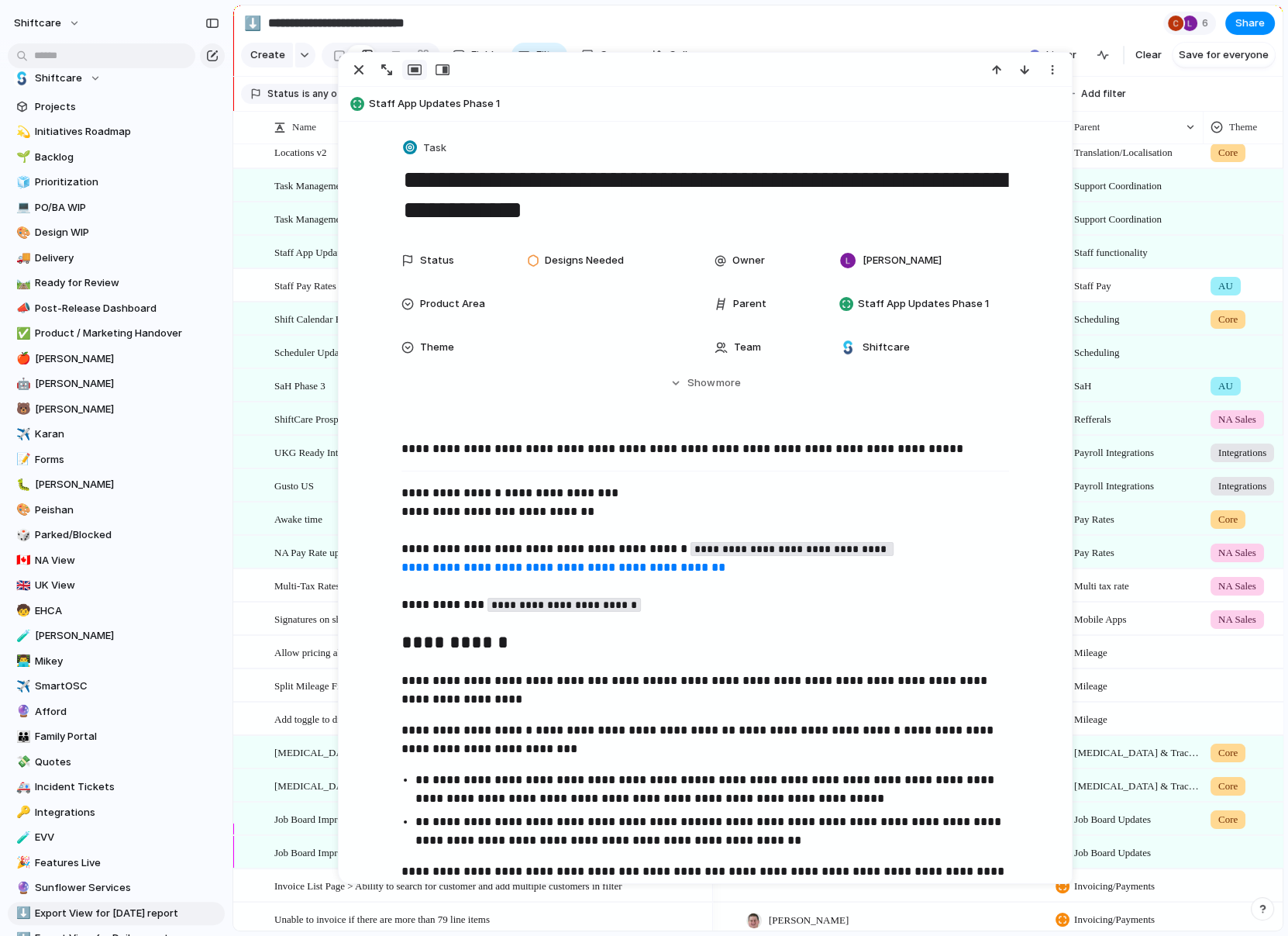
click at [300, 326] on span "Shift Calendar Export" at bounding box center [318, 318] width 88 height 18
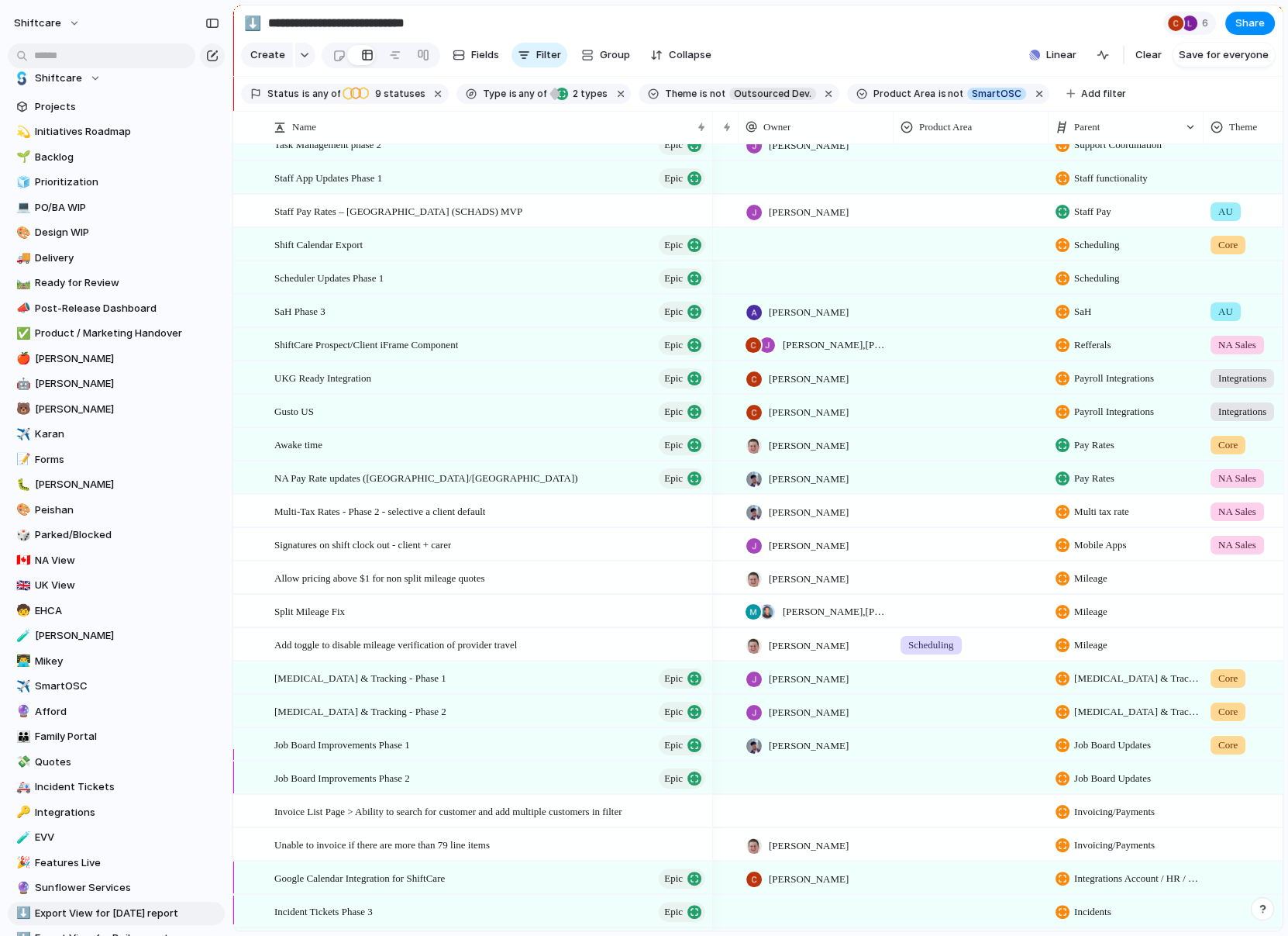
scroll to position [184, 0]
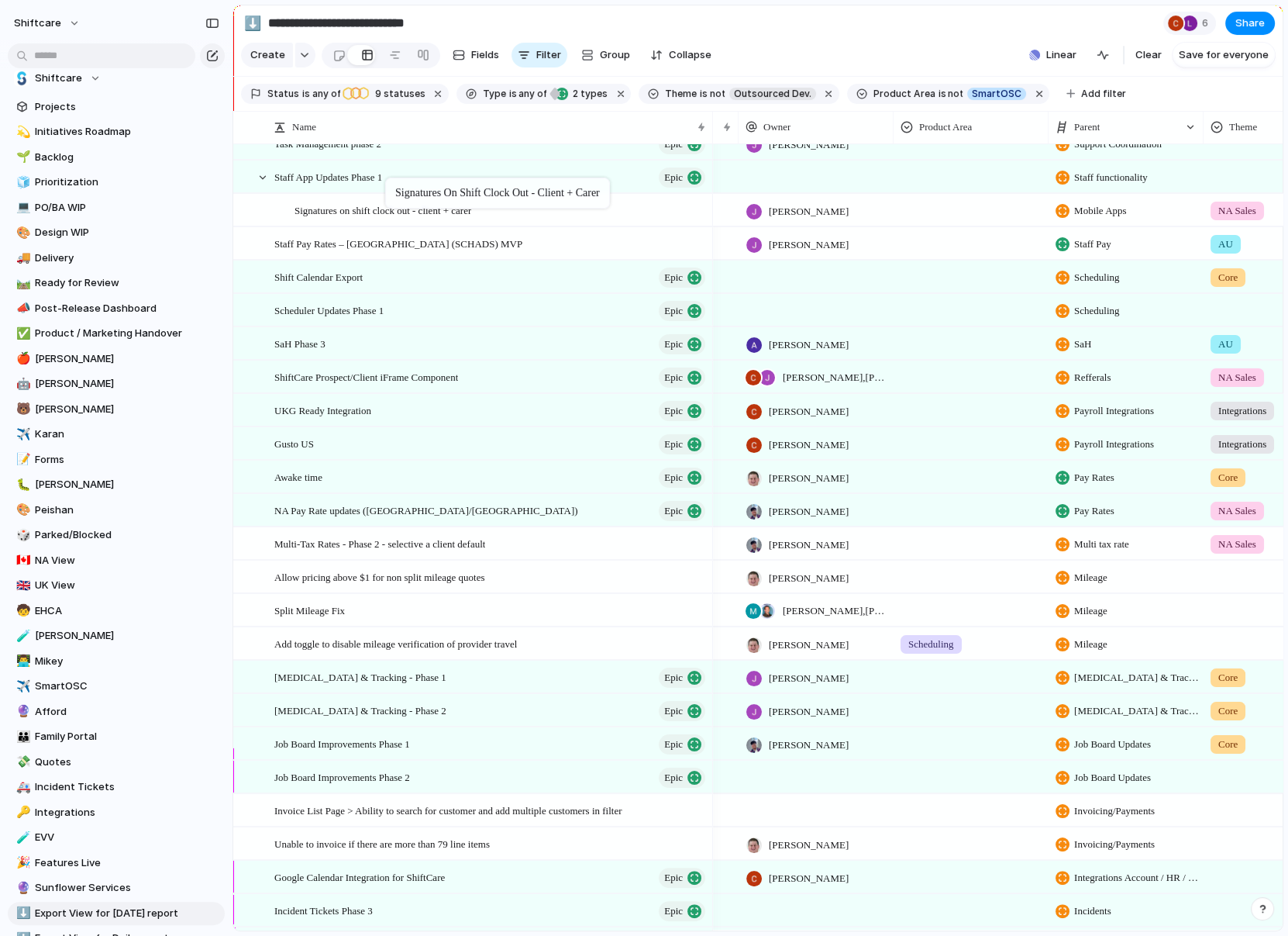
drag, startPoint x: 346, startPoint y: 545, endPoint x: 393, endPoint y: 181, distance: 367.0
click at [350, 209] on span "Signatures on shift clock out - client + carer" at bounding box center [383, 209] width 177 height 18
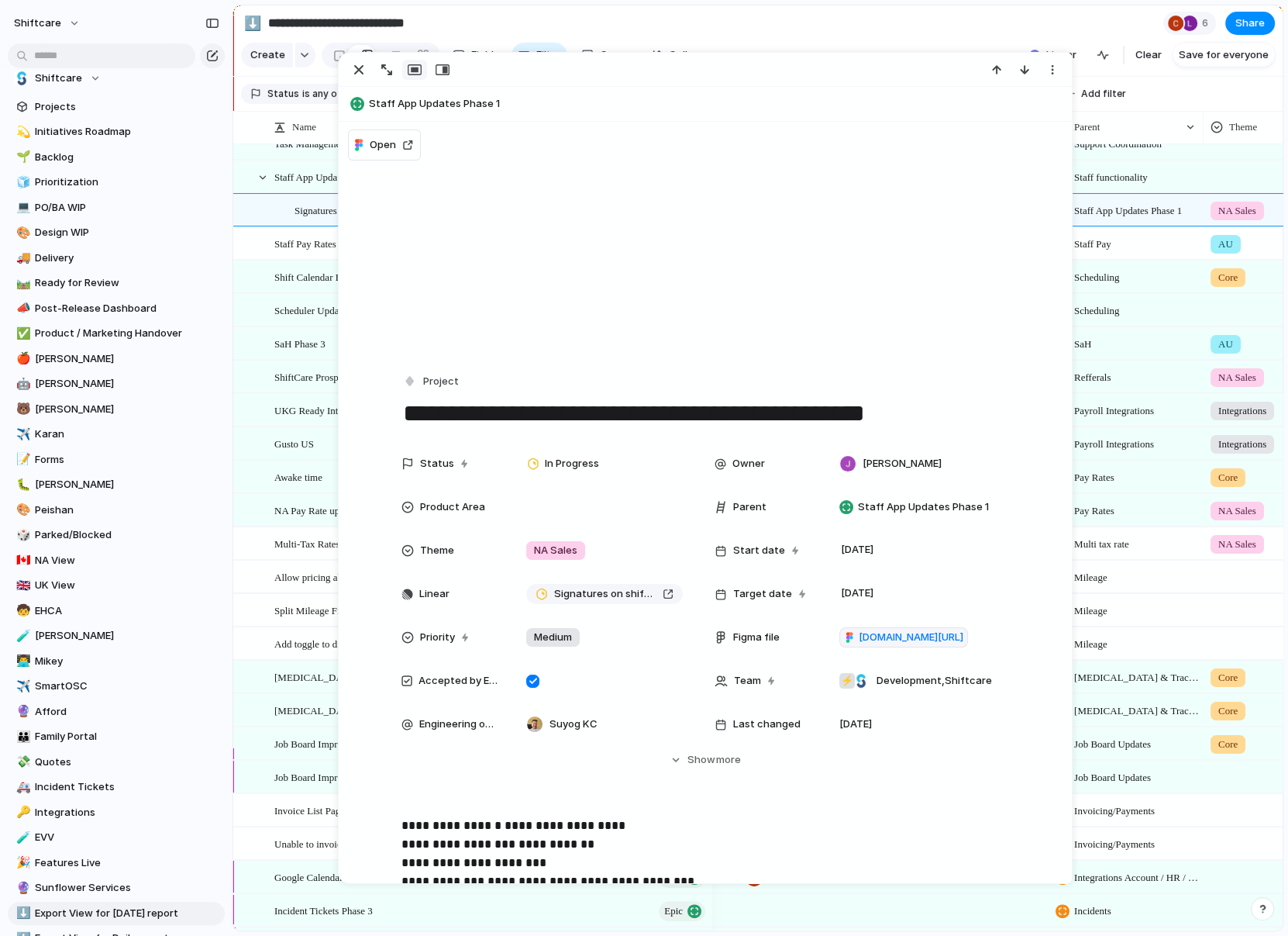
click at [406, 399] on textarea "**********" at bounding box center [705, 413] width 608 height 32
click at [419, 377] on button "Project" at bounding box center [432, 382] width 63 height 23
click at [424, 539] on div "Task" at bounding box center [432, 546] width 43 height 15
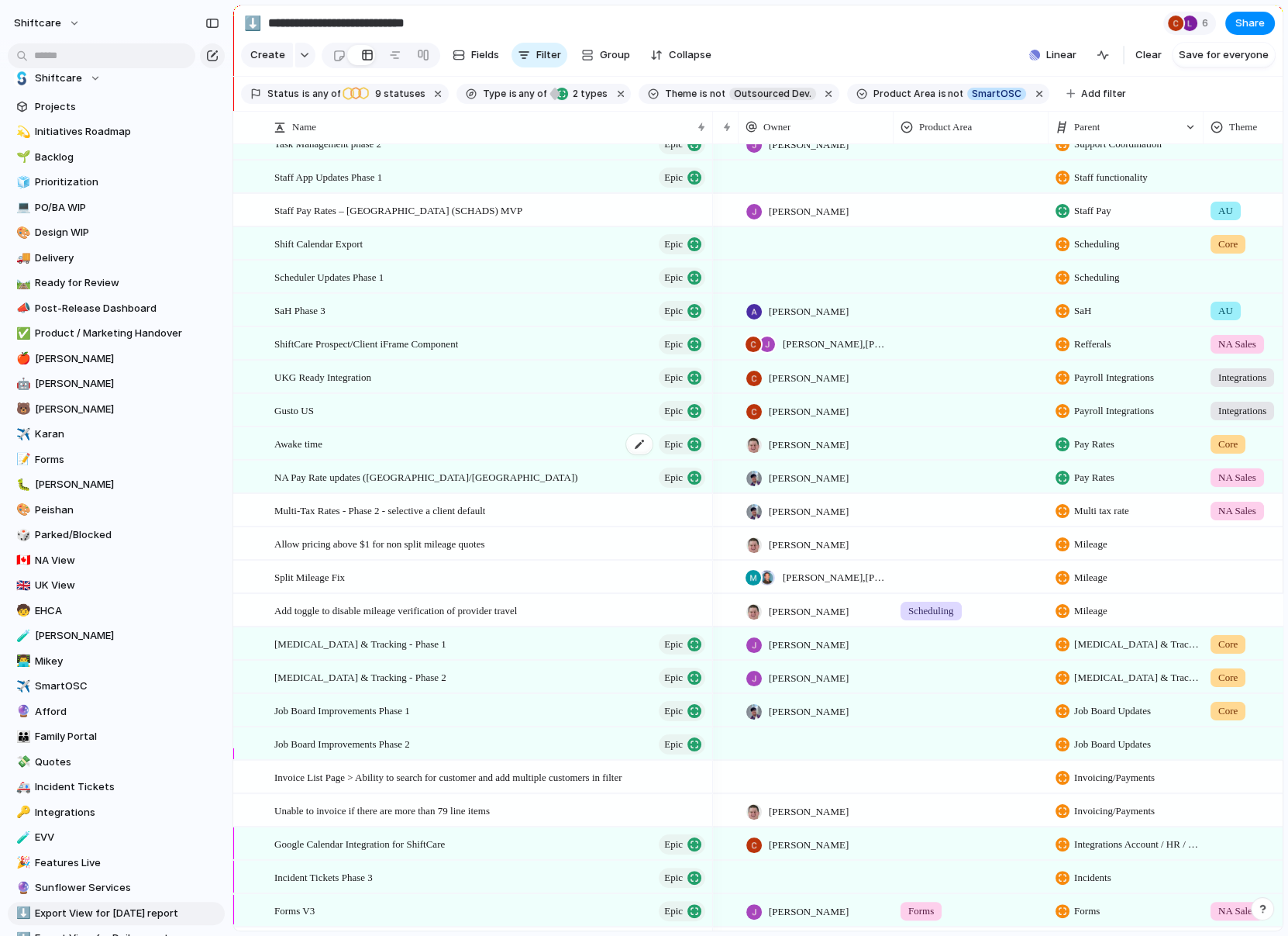
click at [304, 430] on div "Awake time Epic" at bounding box center [491, 443] width 433 height 32
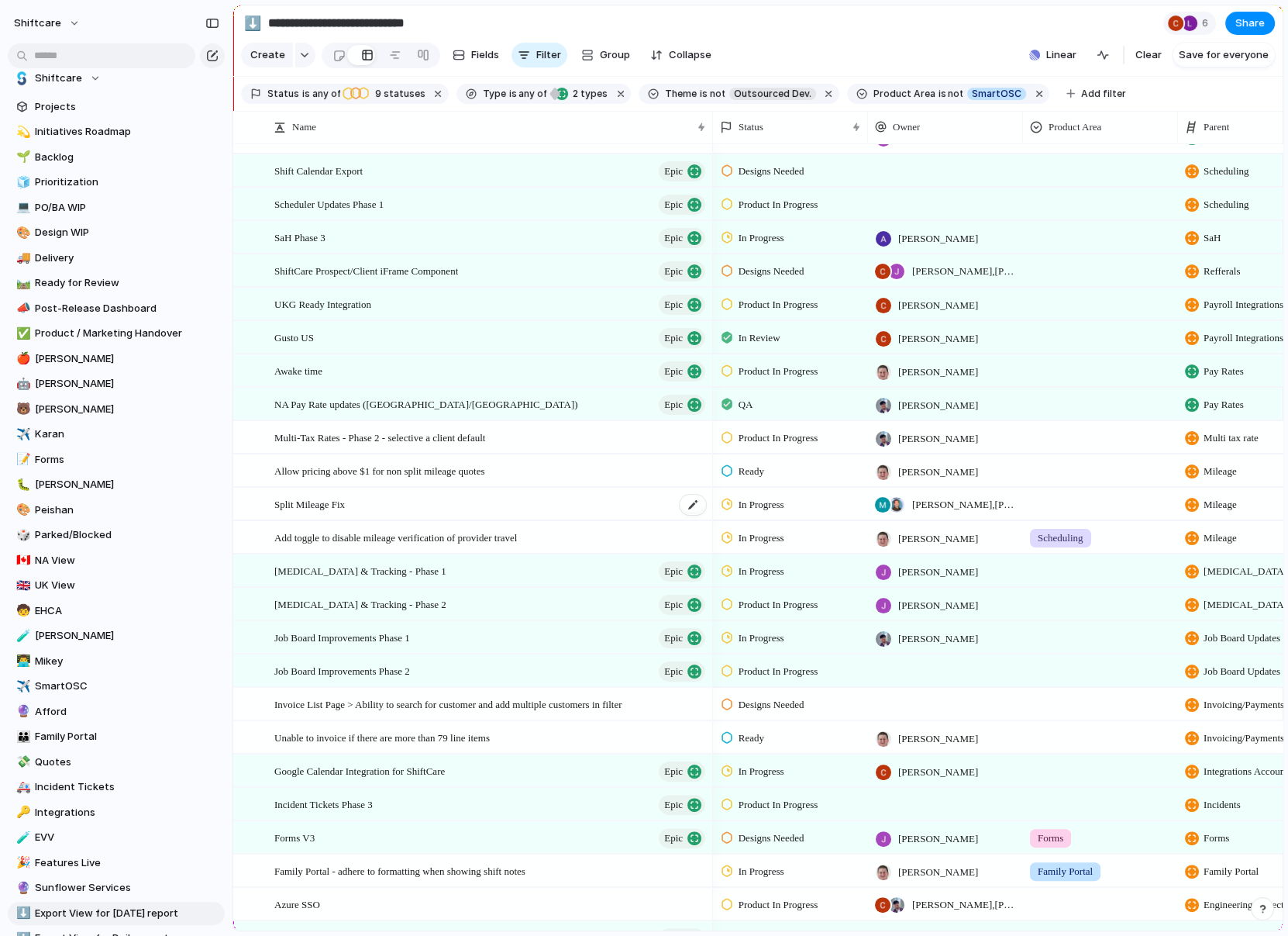
scroll to position [286, 0]
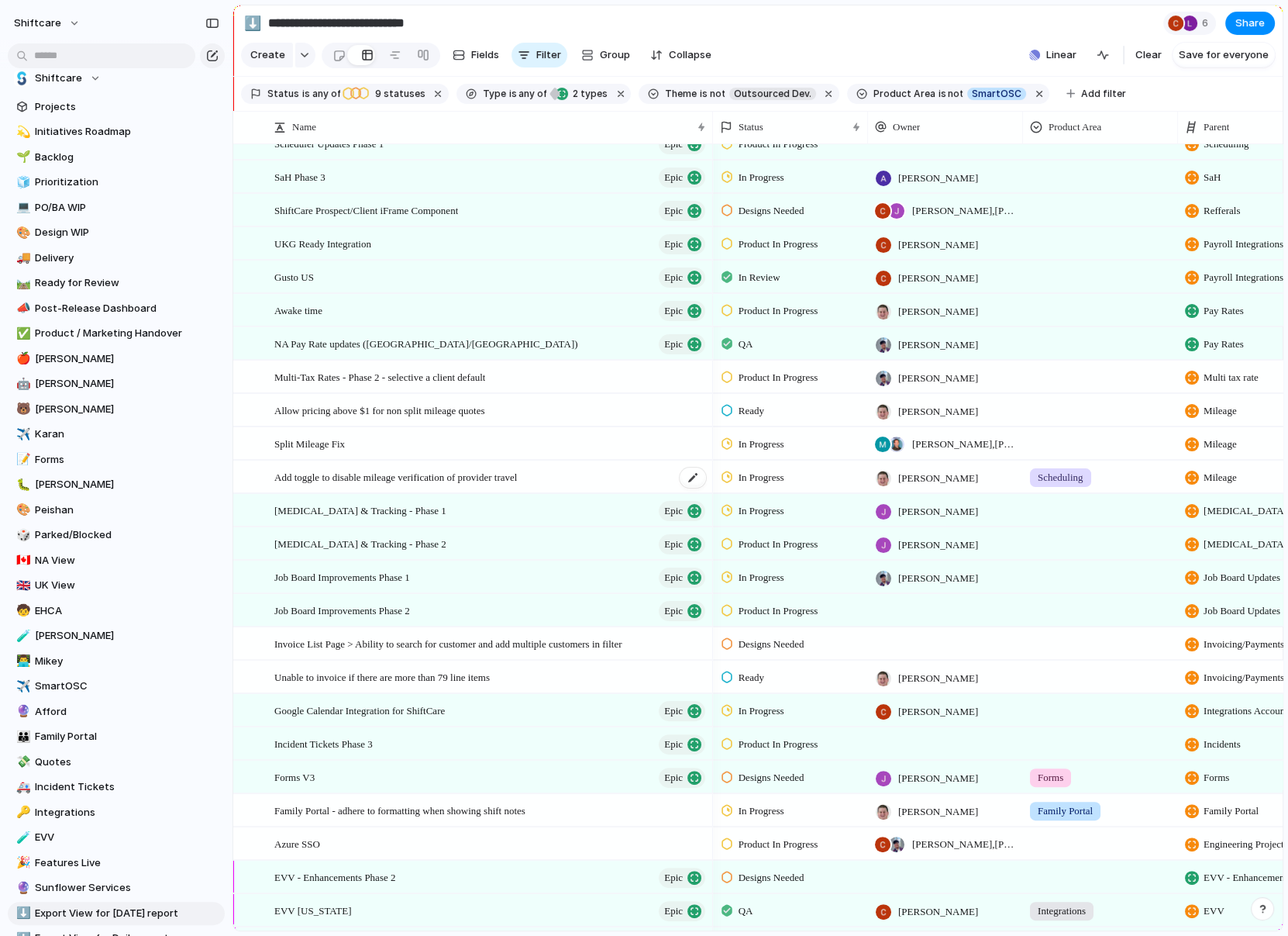
click at [558, 470] on div "Add toggle to disable mileage verification of provider travel" at bounding box center [491, 477] width 433 height 32
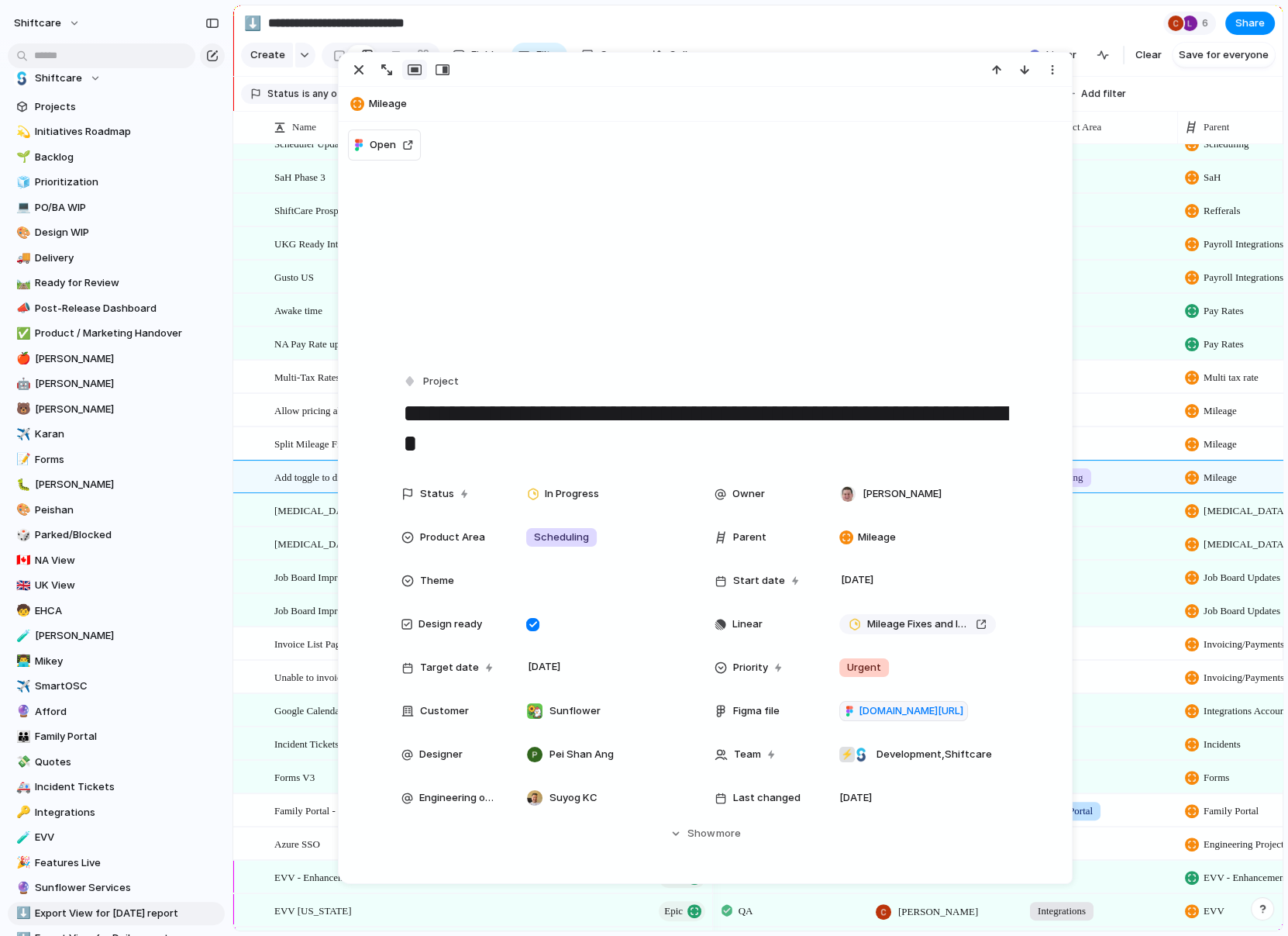
click at [386, 98] on span "Mileage" at bounding box center [717, 103] width 696 height 15
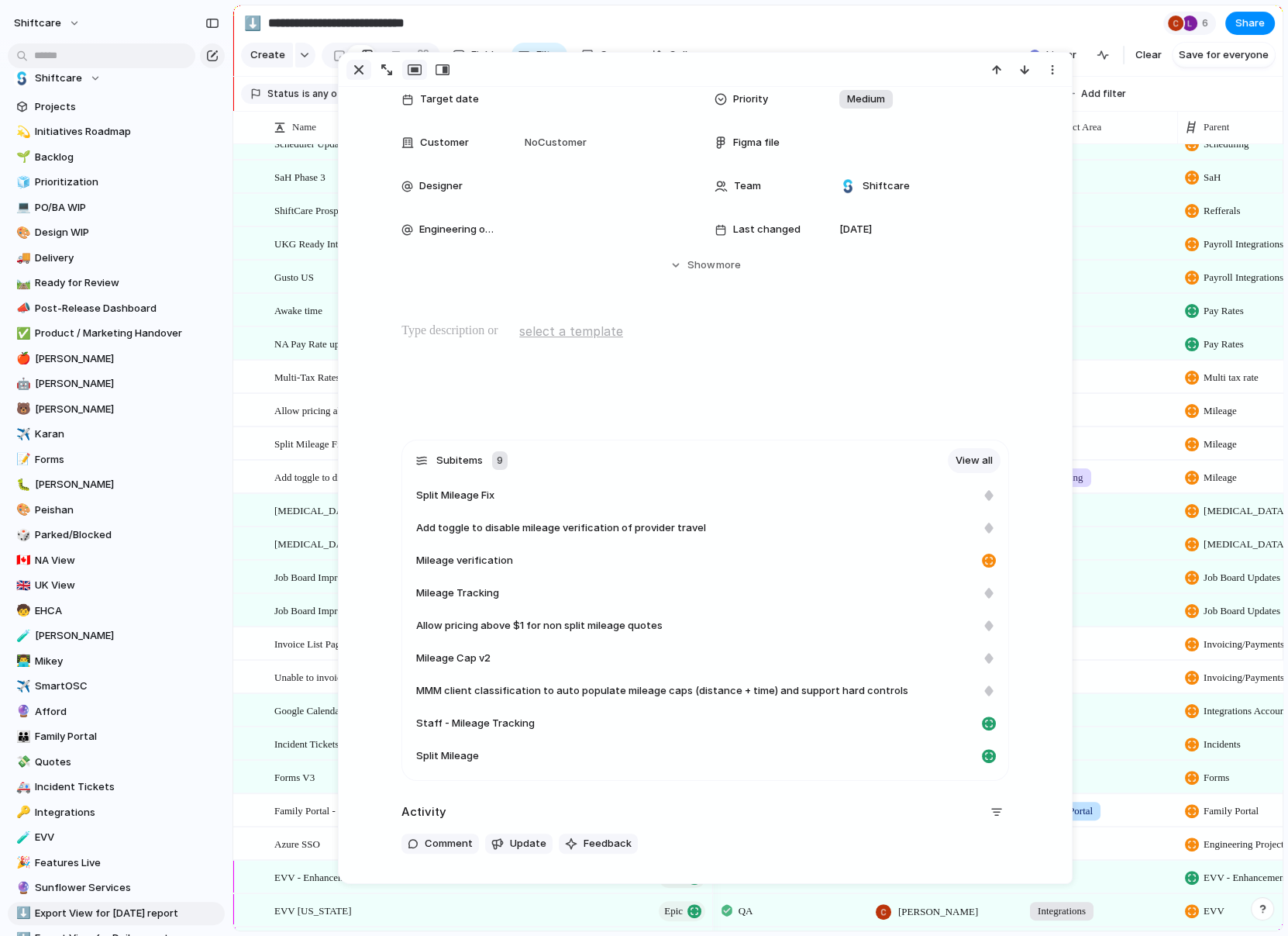
click at [365, 67] on div "button" at bounding box center [359, 69] width 19 height 19
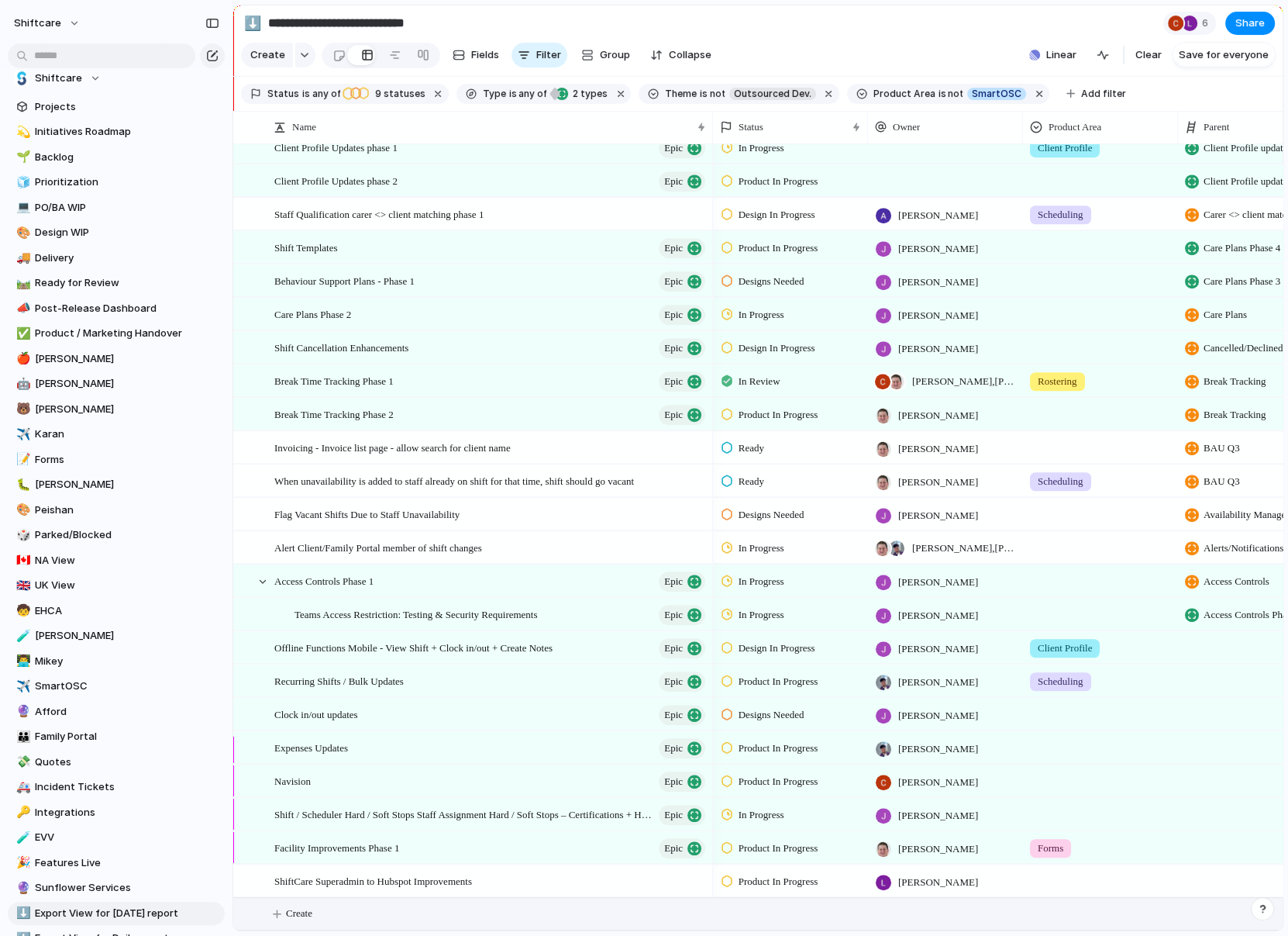
click at [291, 912] on span "Create" at bounding box center [299, 913] width 26 height 15
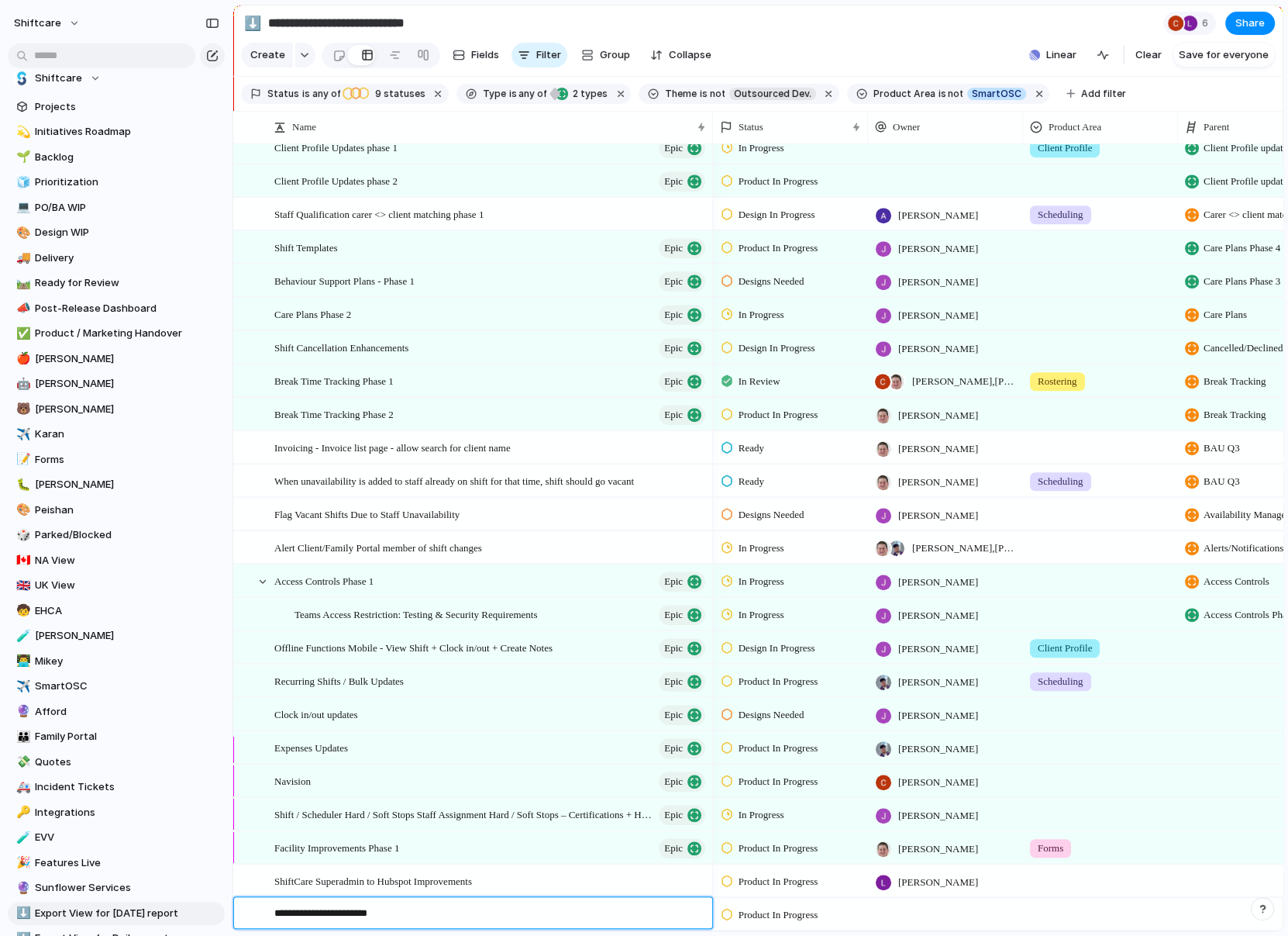
type textarea "**********"
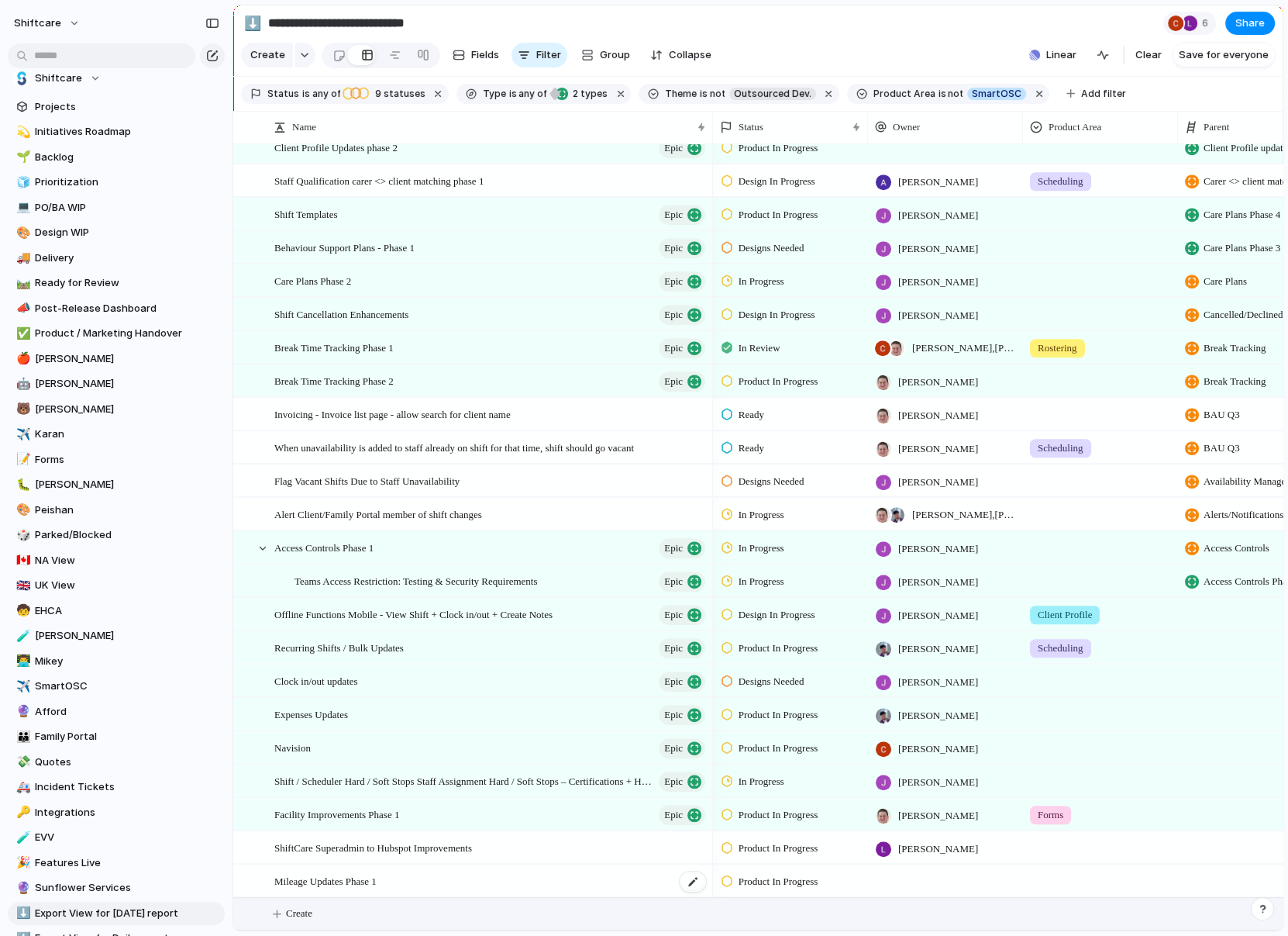
click at [315, 882] on span "Mileage Updates Phase 1" at bounding box center [325, 880] width 102 height 18
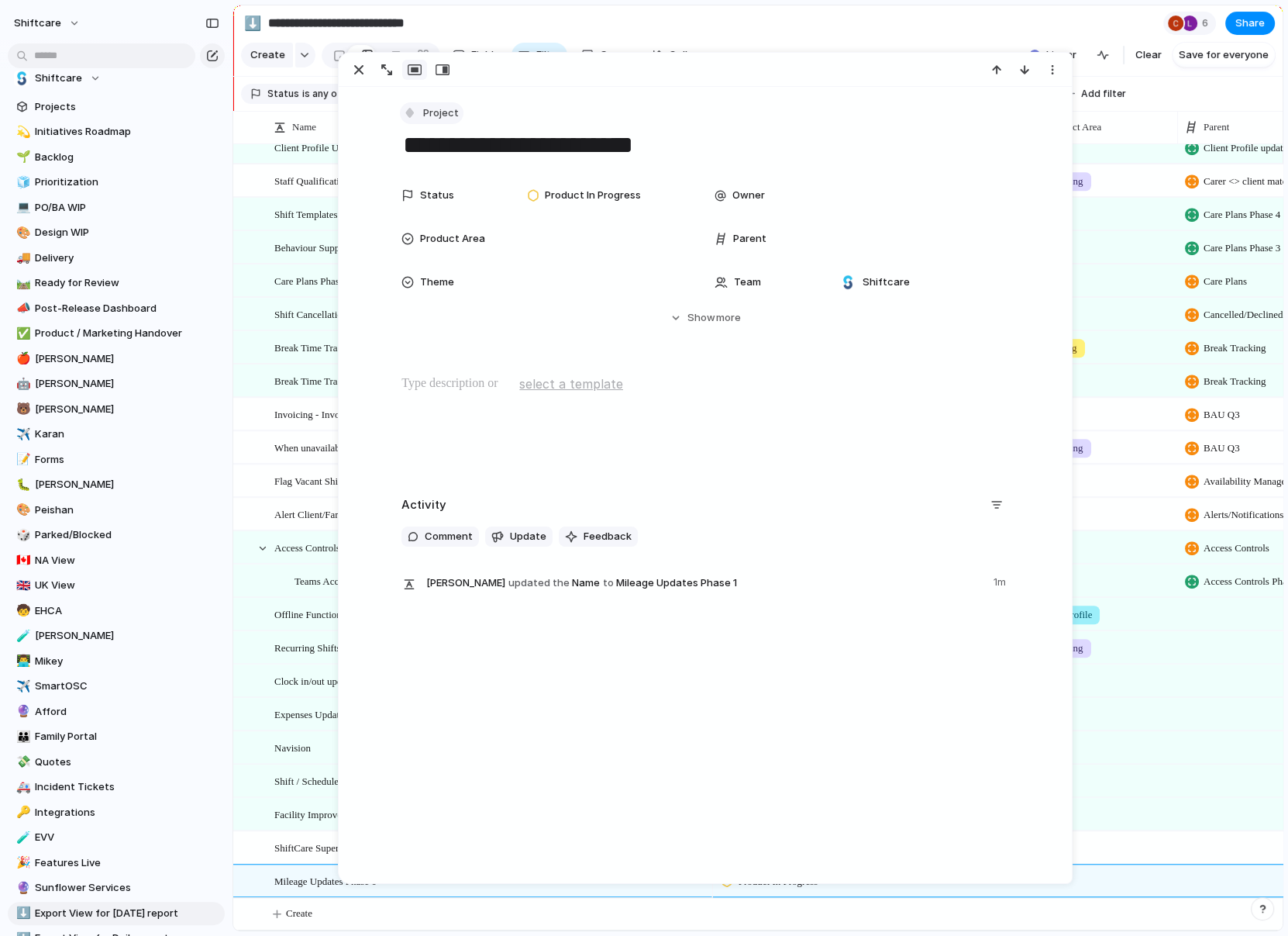
click at [419, 106] on button "Project" at bounding box center [432, 114] width 63 height 23
click at [437, 253] on span "Epic" at bounding box center [441, 252] width 20 height 15
click at [800, 191] on div "Owner" at bounding box center [765, 195] width 99 height 15
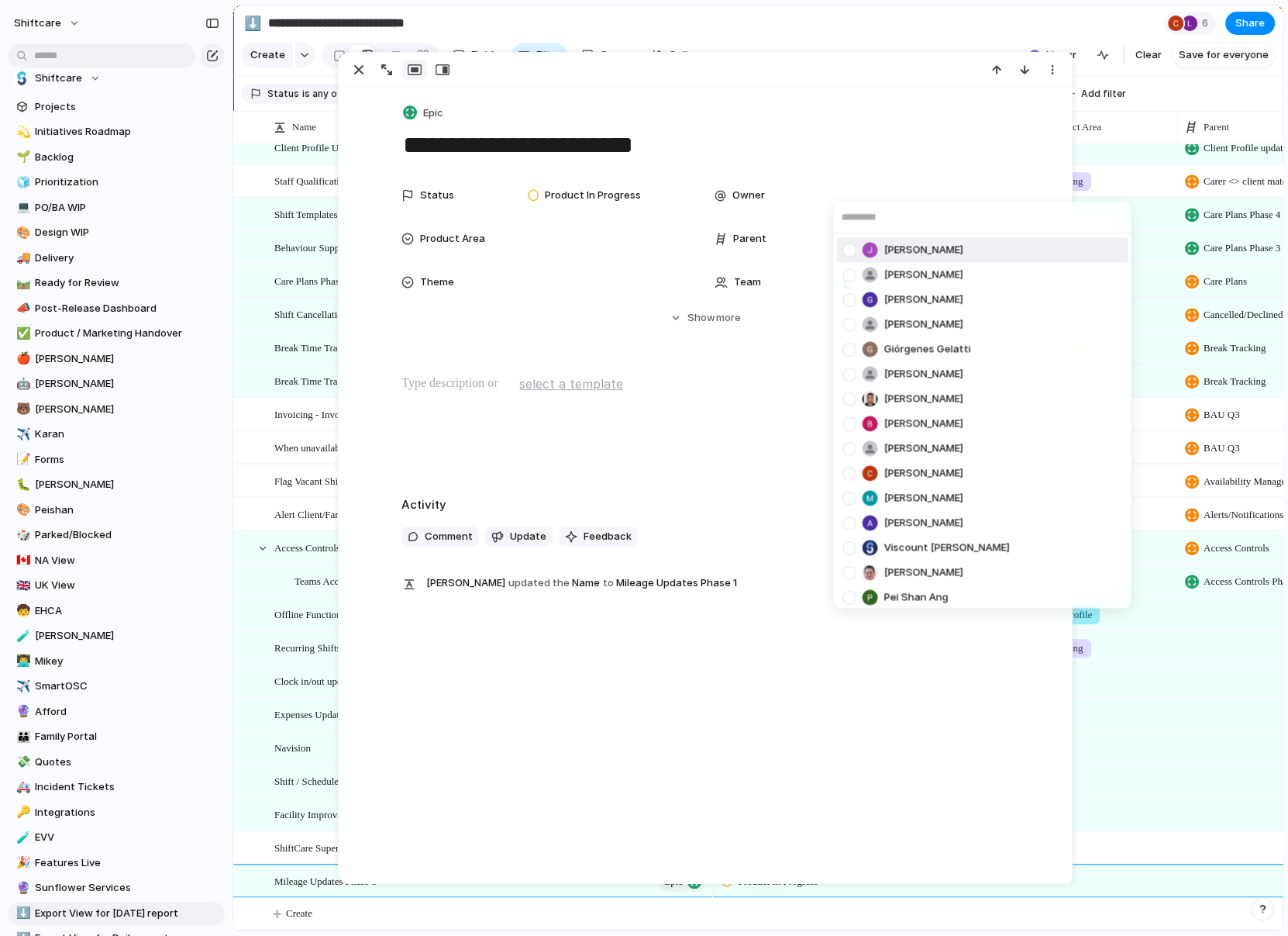
click at [806, 245] on div "Jonathan Agness Anton Suba Gerda Decio Henry He Giórgenes Gelatti Jazmine Mae R…" at bounding box center [644, 468] width 1288 height 936
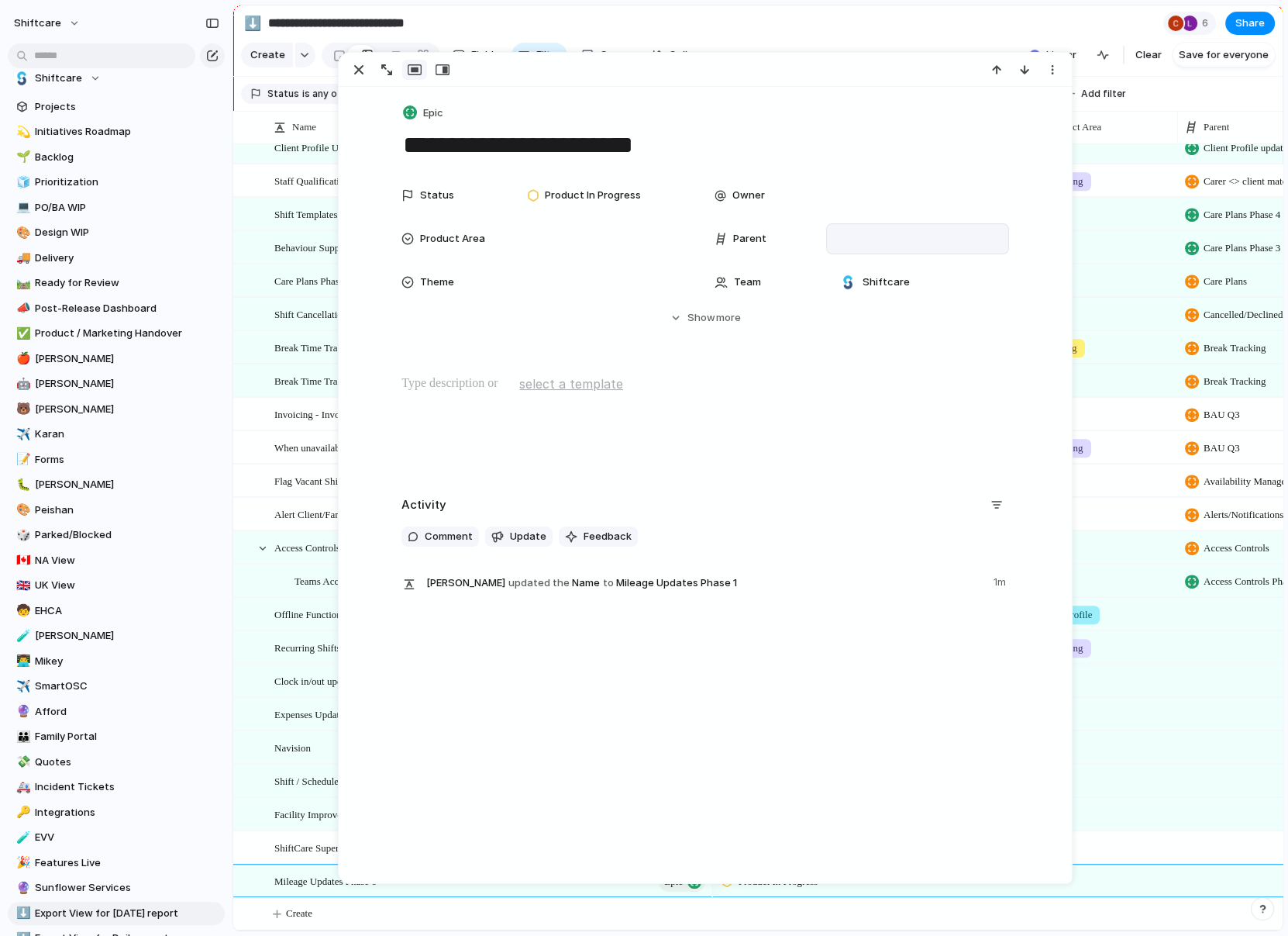
click at [830, 234] on div at bounding box center [917, 239] width 183 height 31
click at [848, 231] on div at bounding box center [918, 239] width 169 height 17
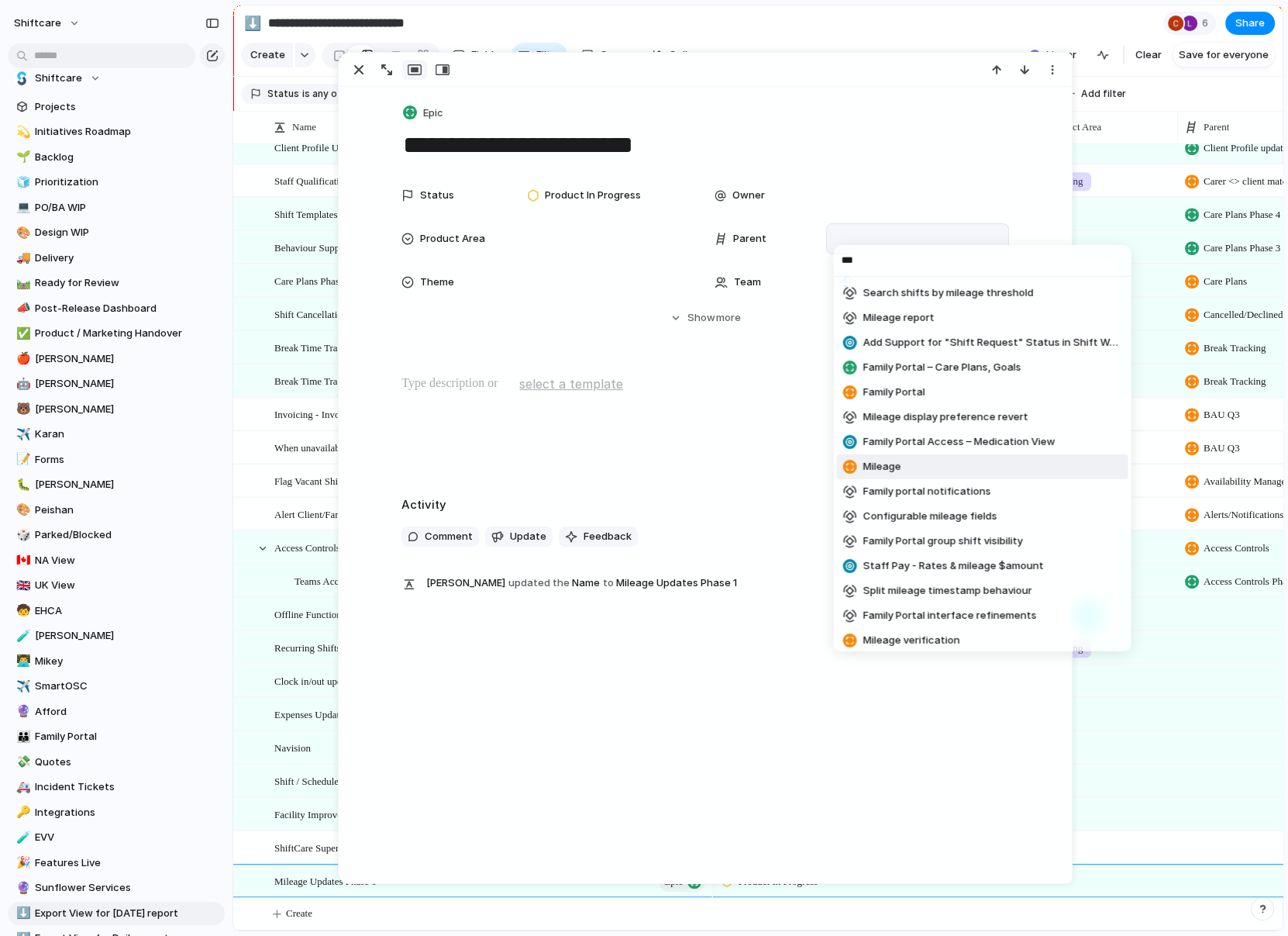
type input "***"
click at [897, 463] on span "Mileage" at bounding box center [881, 466] width 38 height 15
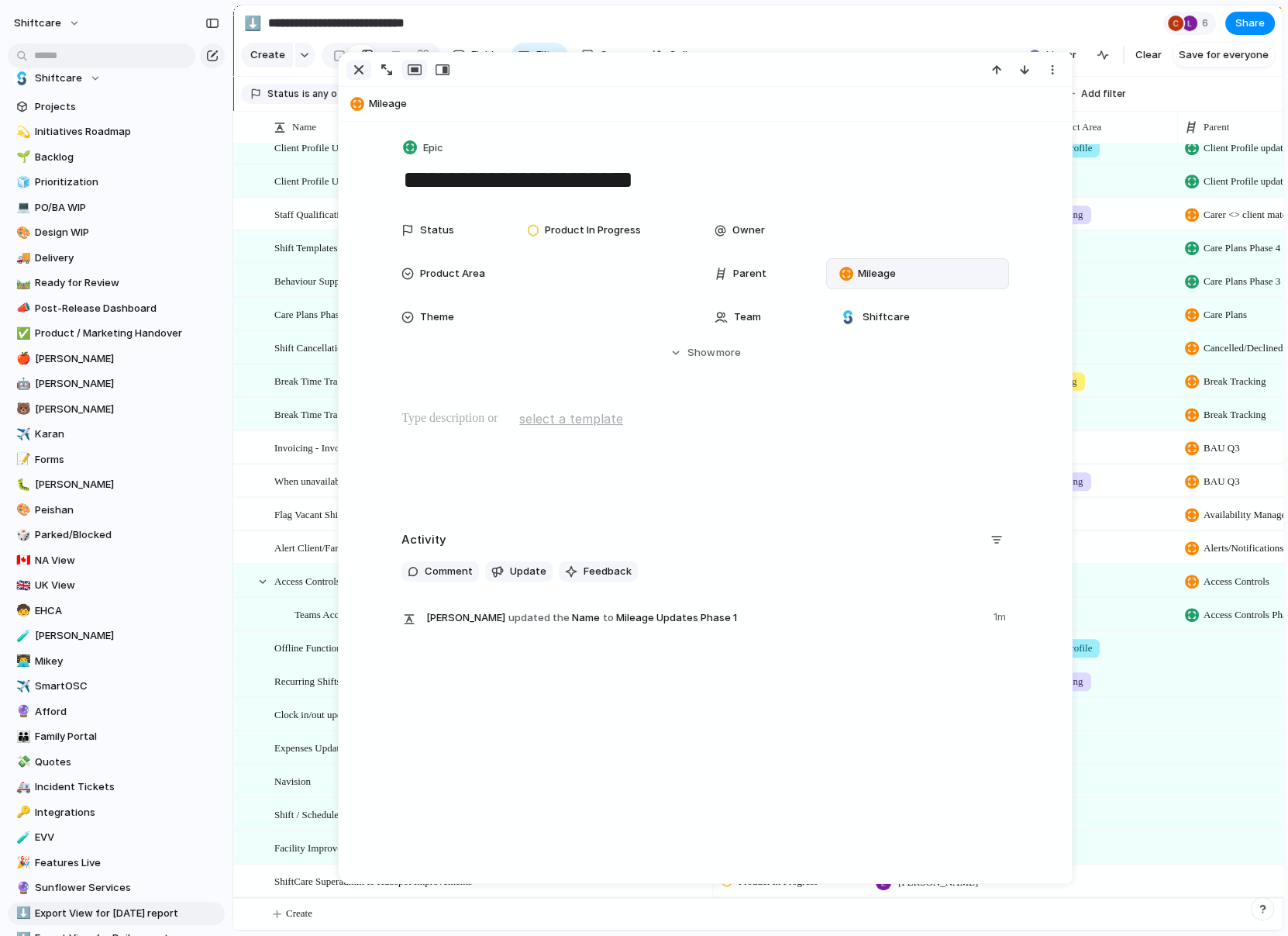
click at [356, 65] on div "button" at bounding box center [359, 69] width 19 height 19
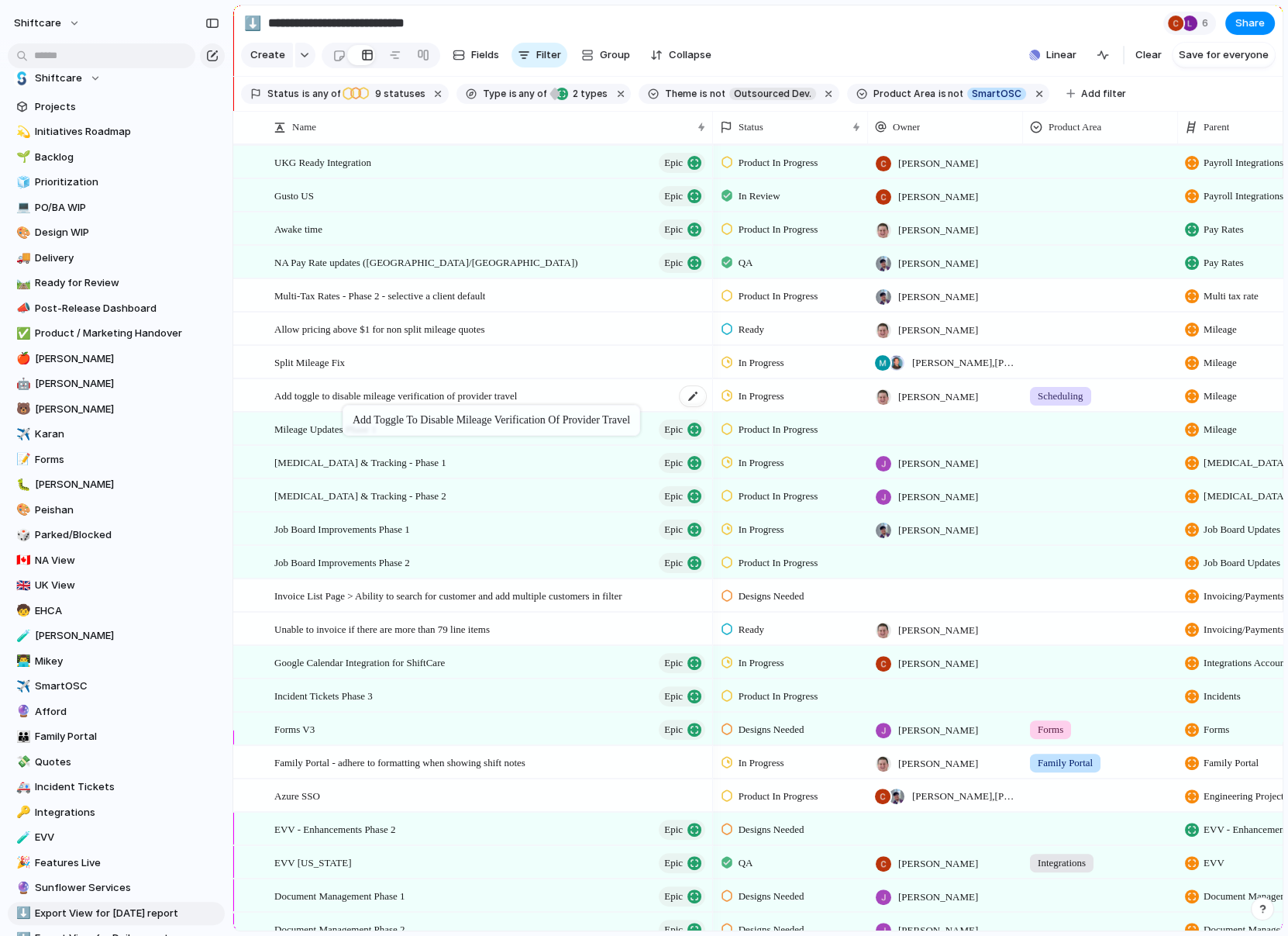
drag, startPoint x: 336, startPoint y: 394, endPoint x: 351, endPoint y: 400, distance: 16.2
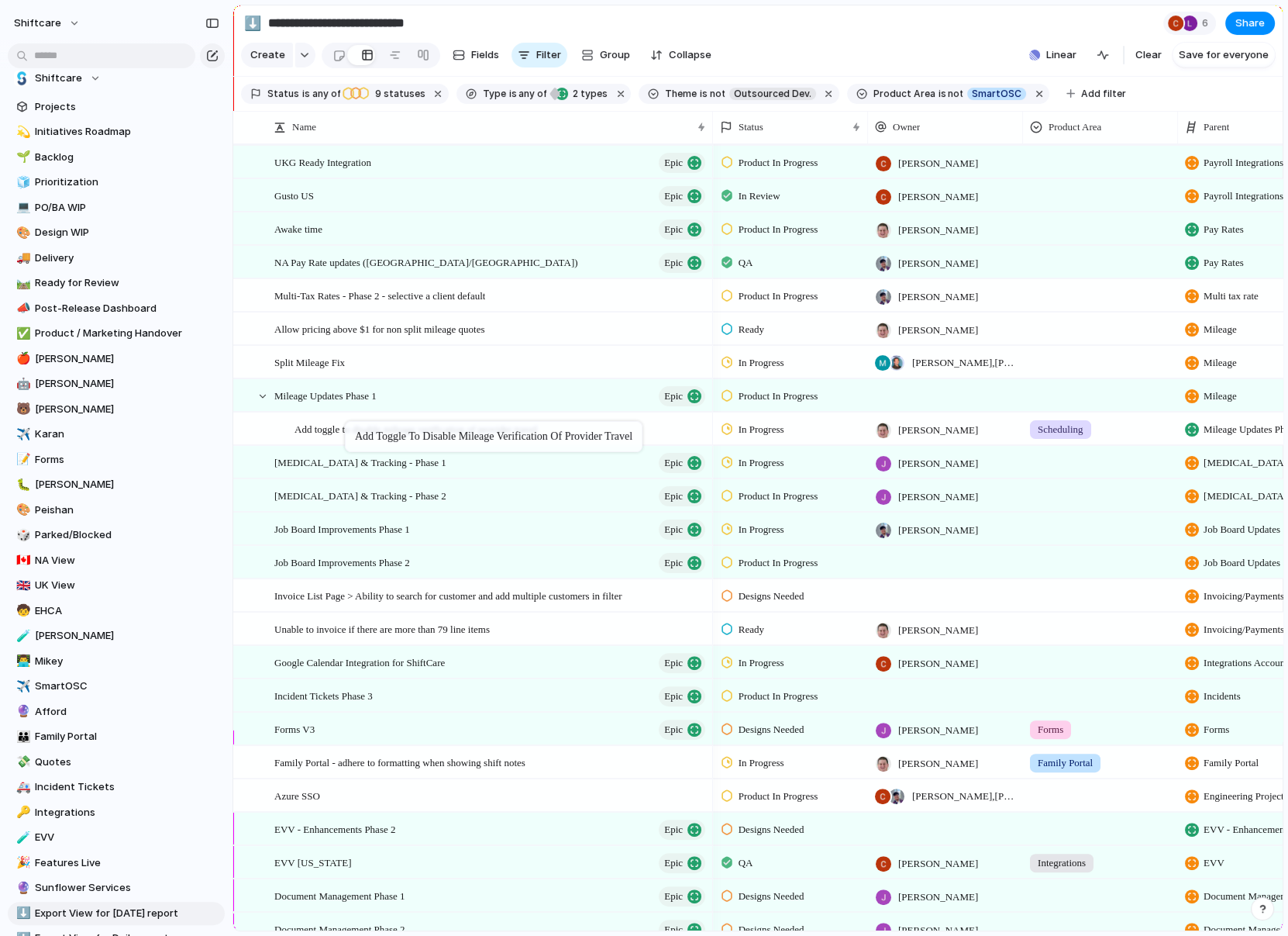
drag, startPoint x: 344, startPoint y: 418, endPoint x: 321, endPoint y: 364, distance: 58.7
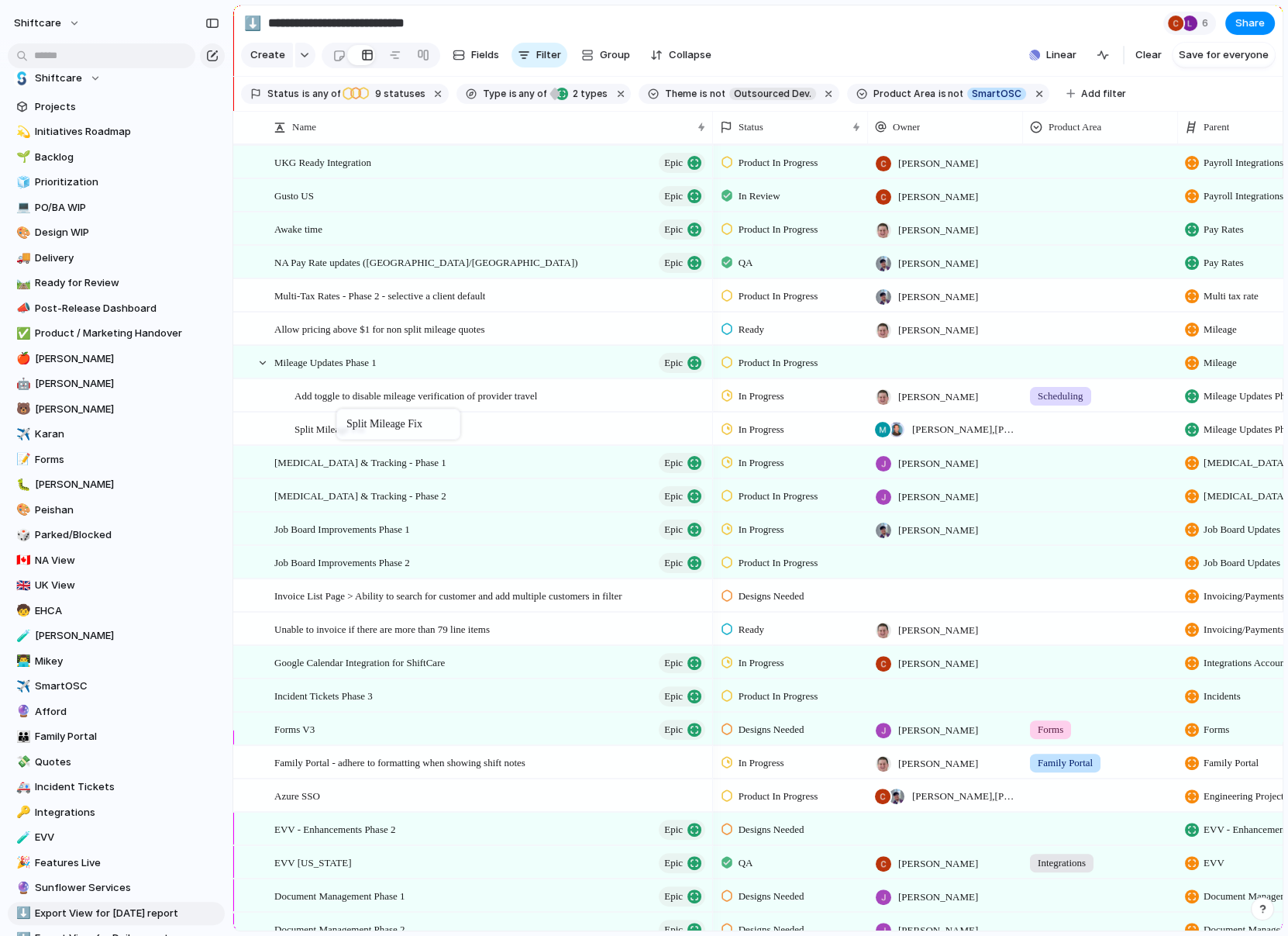
drag, startPoint x: 321, startPoint y: 364, endPoint x: 333, endPoint y: 382, distance: 21.6
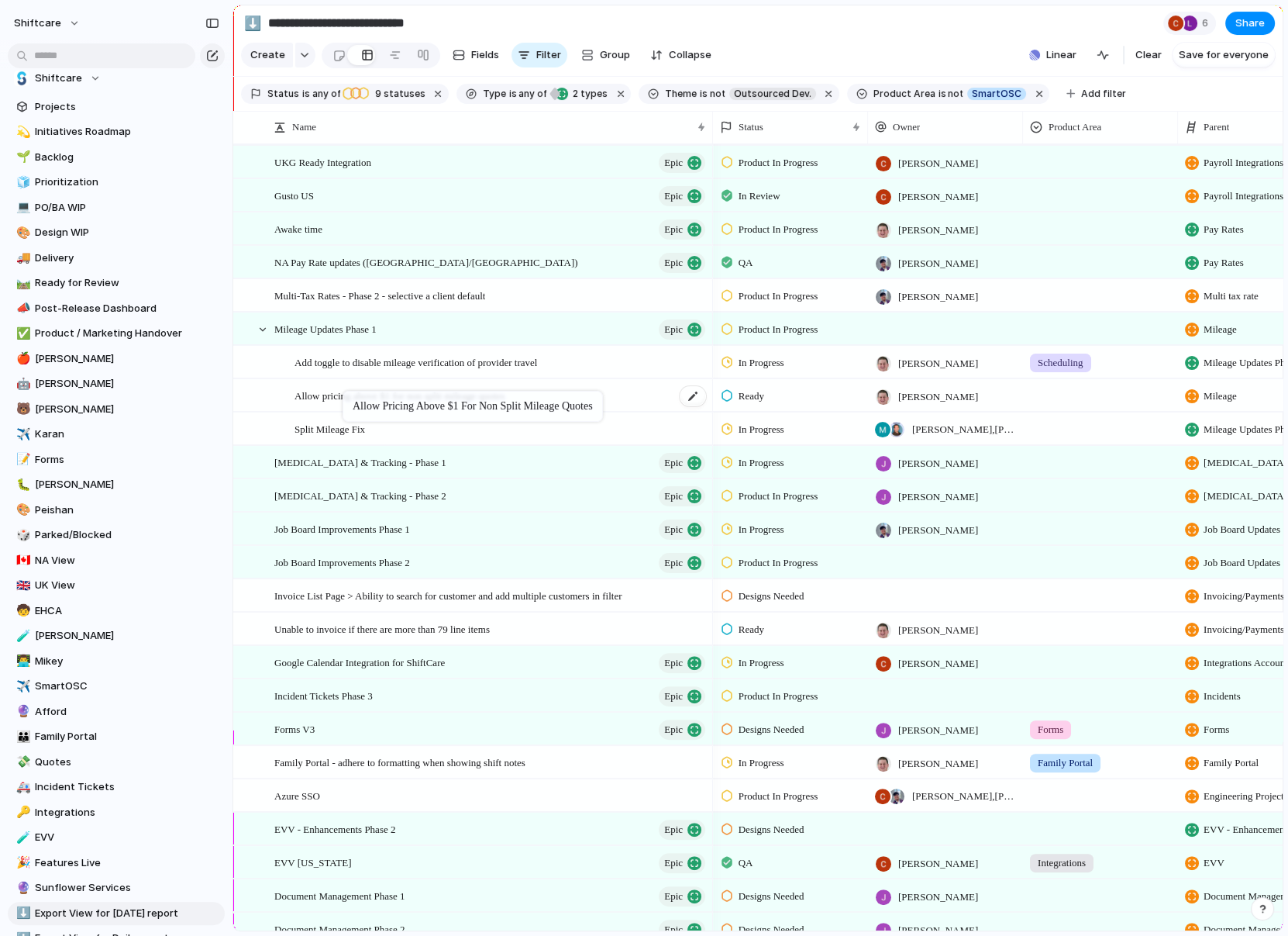
drag, startPoint x: 317, startPoint y: 324, endPoint x: 351, endPoint y: 388, distance: 72.5
click at [329, 363] on span "Add toggle to disable mileage verification of provider travel" at bounding box center [416, 362] width 243 height 18
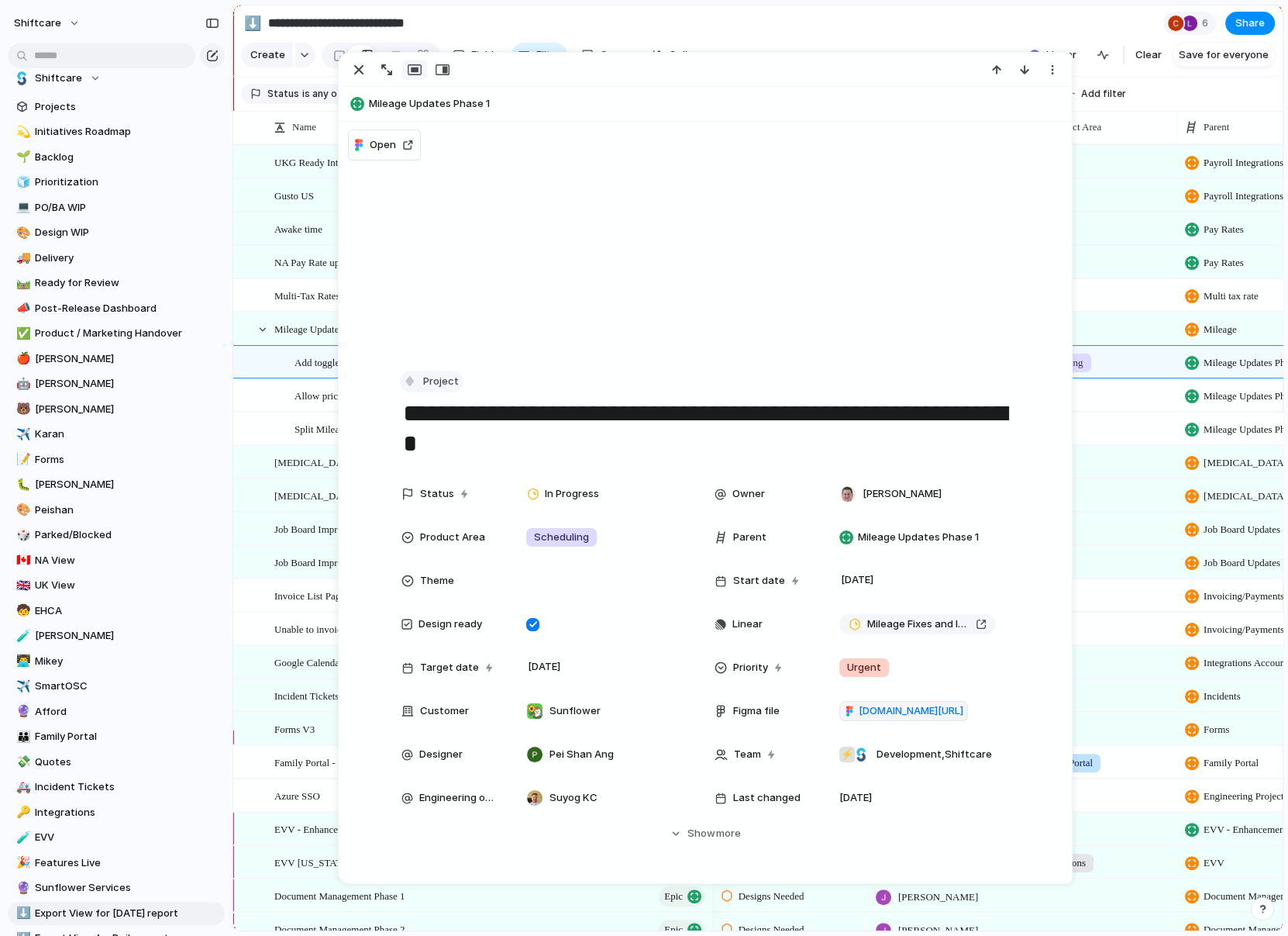
click at [424, 386] on span "Project" at bounding box center [441, 381] width 36 height 15
click at [431, 540] on span "Task" at bounding box center [442, 546] width 24 height 15
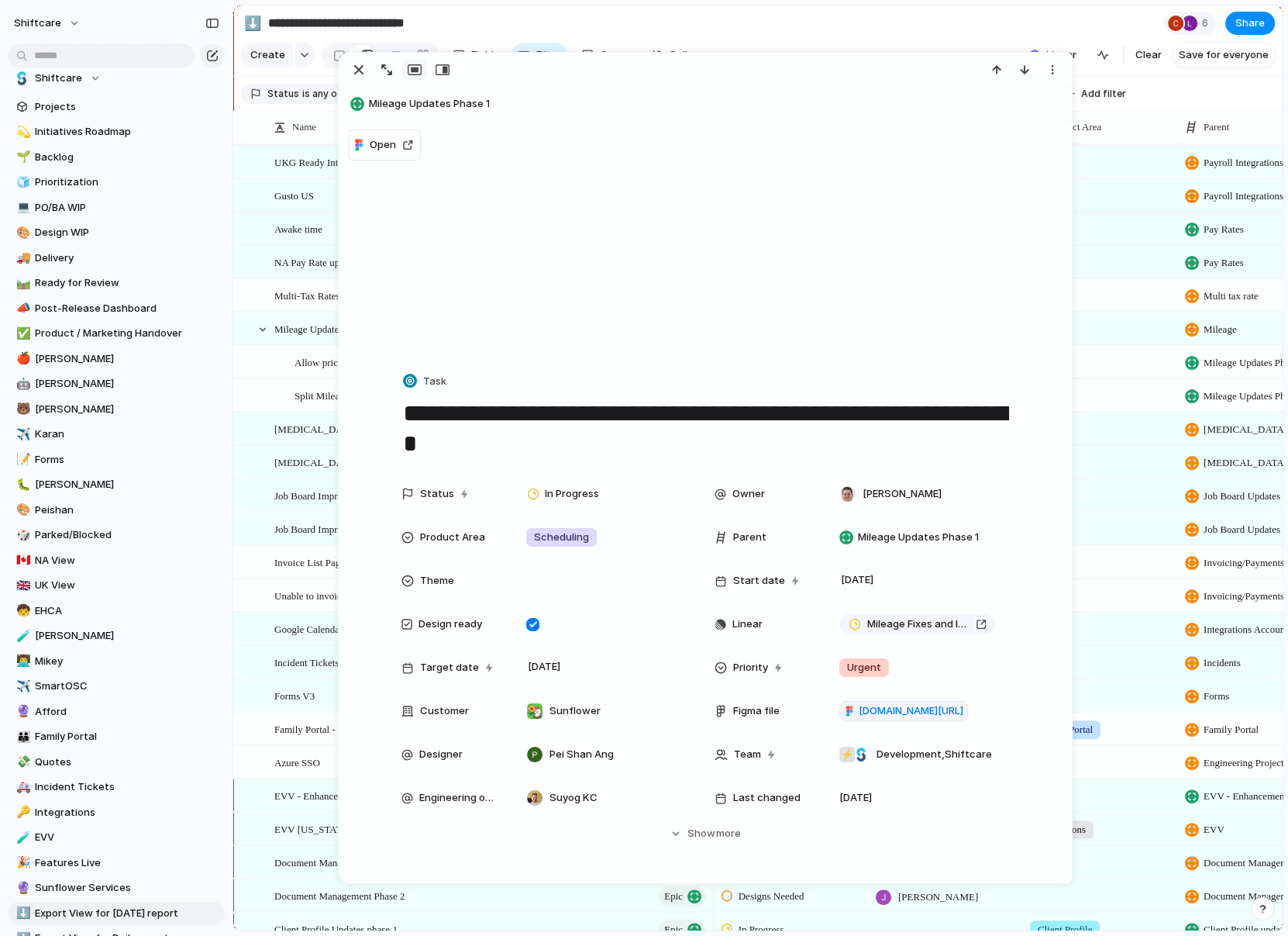
click at [328, 362] on span "Add toggle to disable mileage verification of provider travel" at bounding box center [395, 362] width 243 height 18
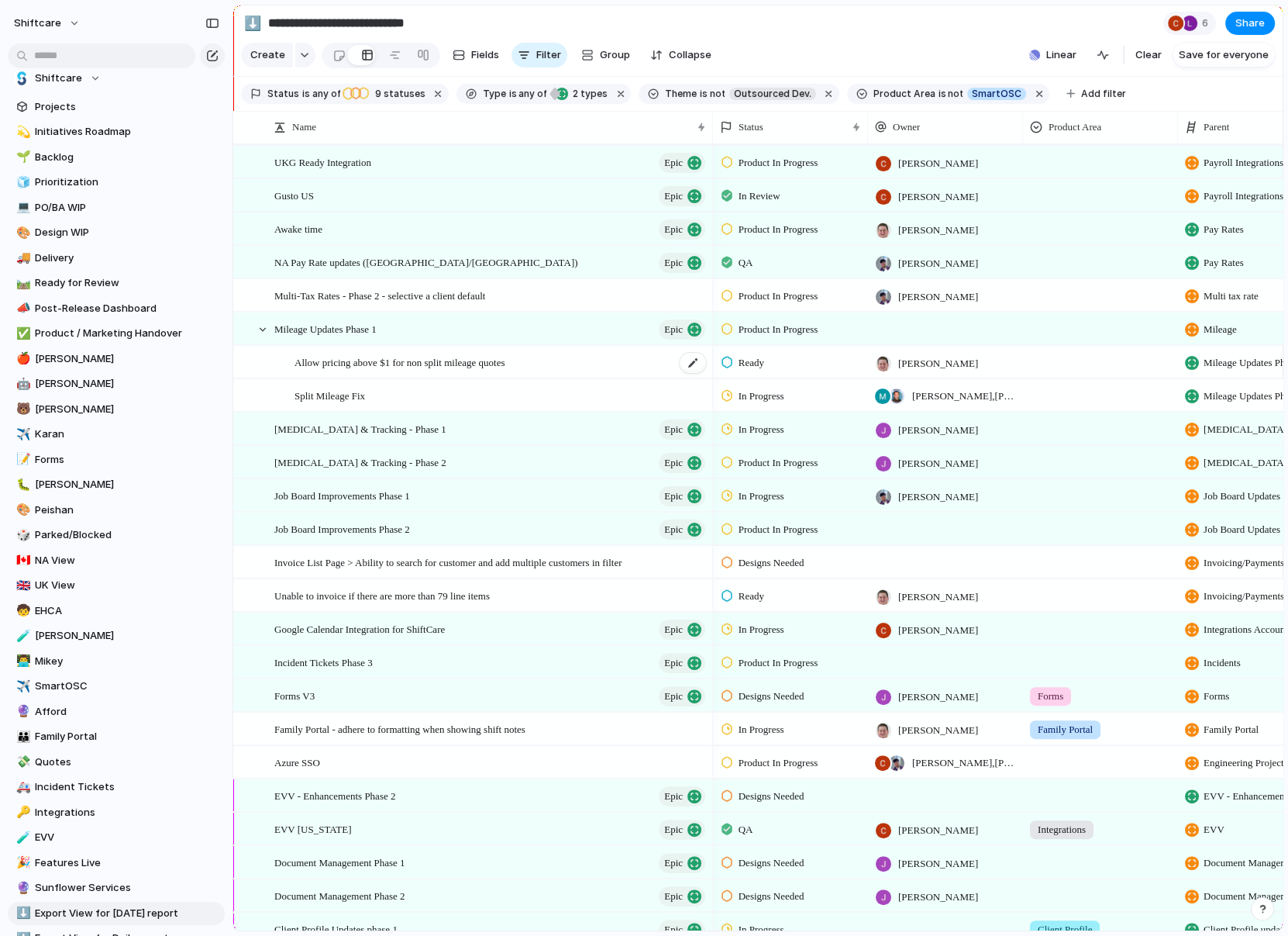
click at [317, 360] on span "Allow pricing above $1 for non split mileage quotes" at bounding box center [400, 362] width 211 height 18
click at [402, 368] on span "Allow pricing above $1 for non split mileage quotes" at bounding box center [400, 362] width 211 height 18
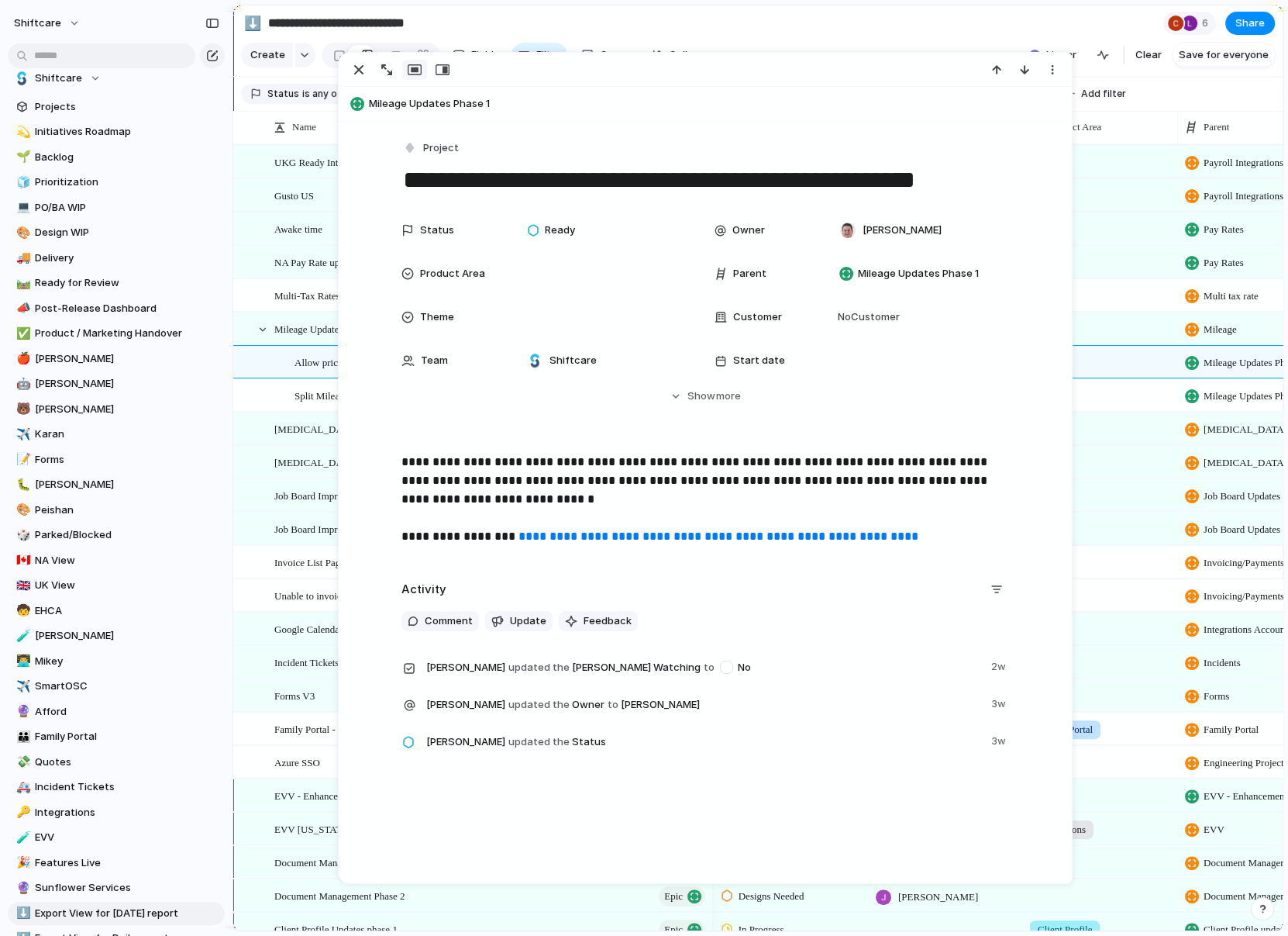
click at [426, 164] on textarea "**********" at bounding box center [705, 180] width 608 height 32
click at [422, 142] on button "Project" at bounding box center [432, 149] width 63 height 23
click at [458, 320] on li "Task" at bounding box center [468, 313] width 127 height 25
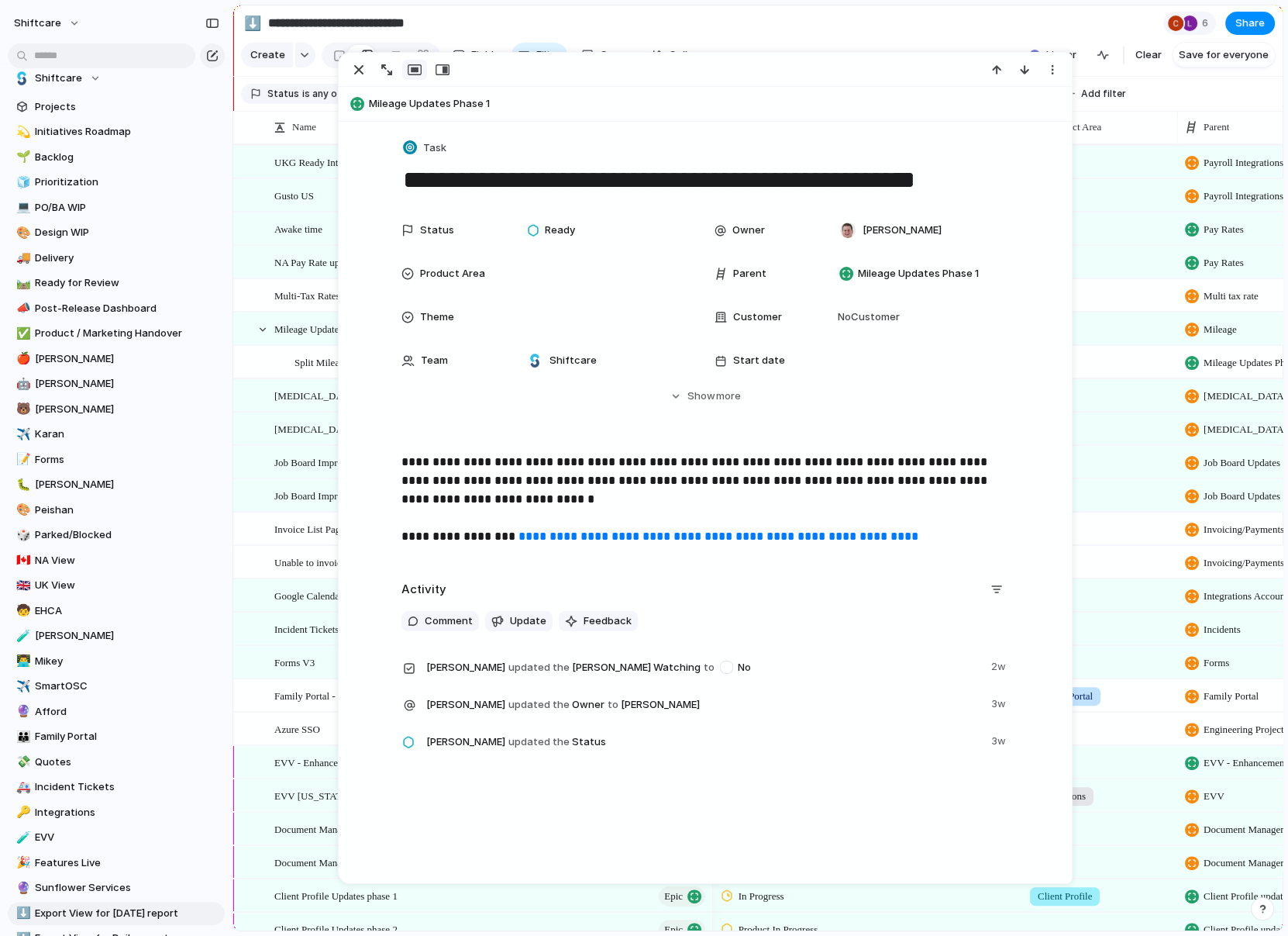
click at [312, 343] on div "Mileage Updates Phase 1 Epic" at bounding box center [472, 329] width 480 height 33
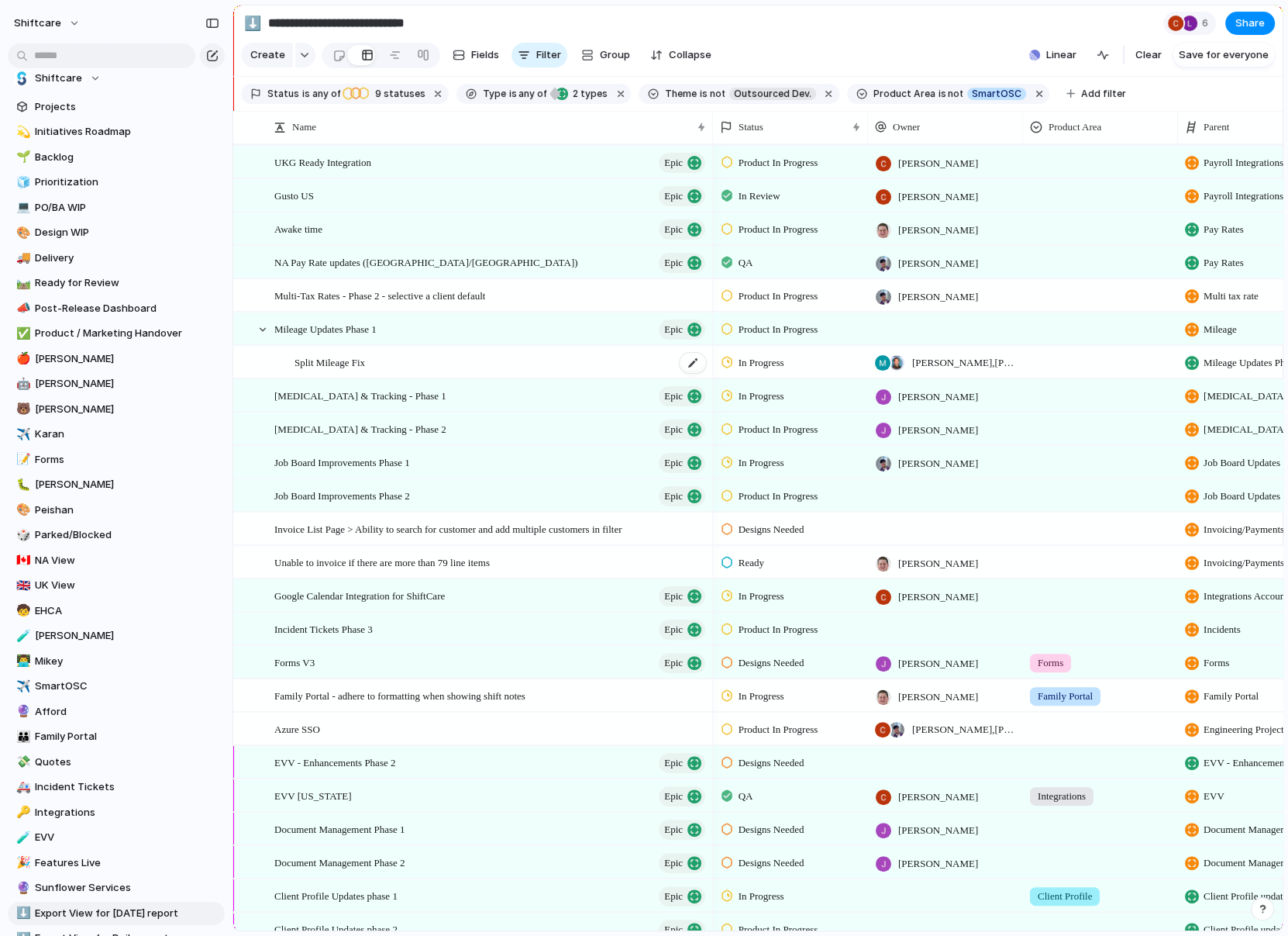
click at [325, 355] on span "Split Mileage Fix" at bounding box center [330, 362] width 71 height 18
click at [354, 357] on span "Split Mileage Fix" at bounding box center [330, 362] width 71 height 18
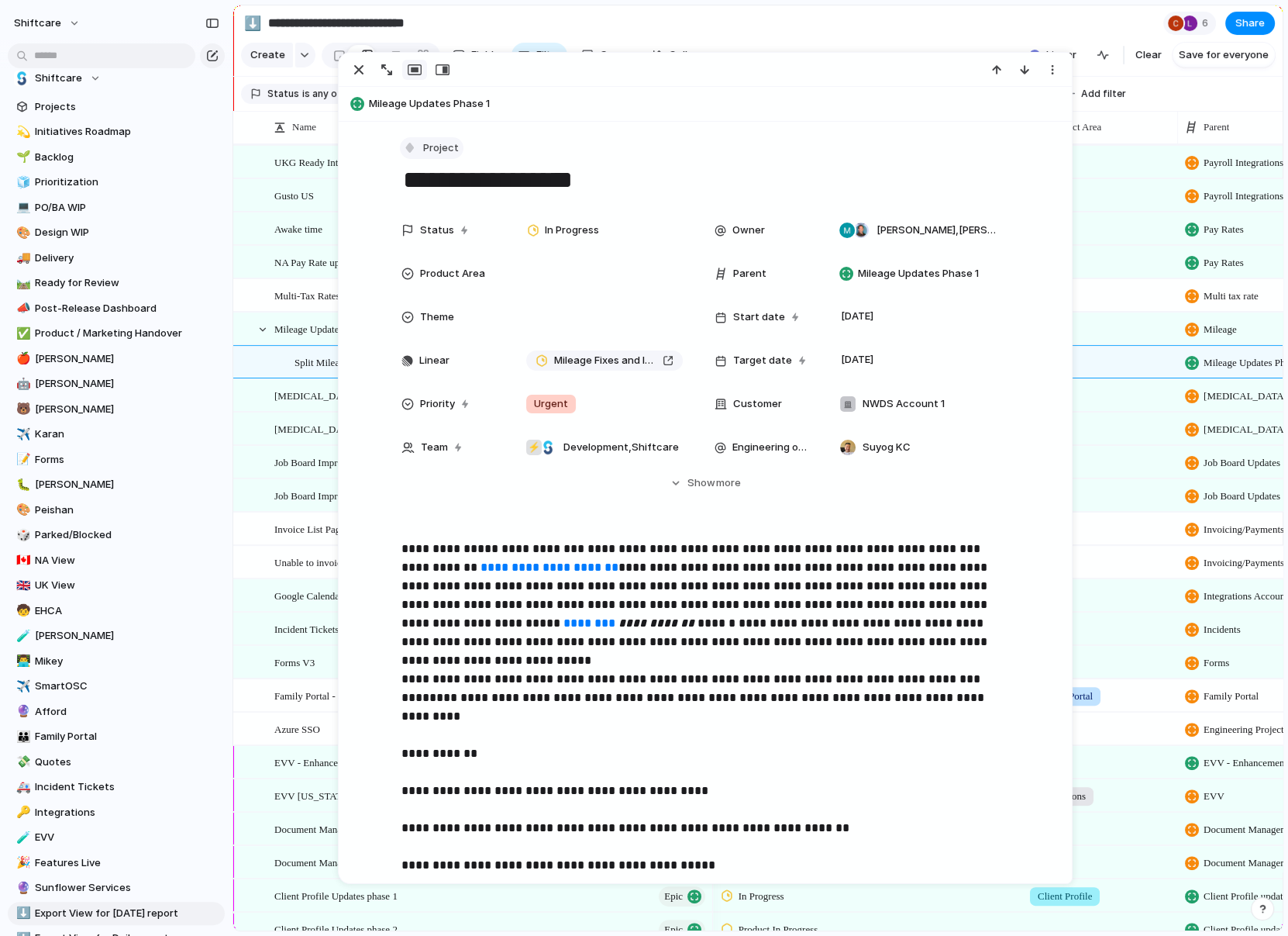
click at [430, 144] on span "Project" at bounding box center [441, 148] width 36 height 15
click at [429, 305] on div "Task" at bounding box center [432, 312] width 43 height 15
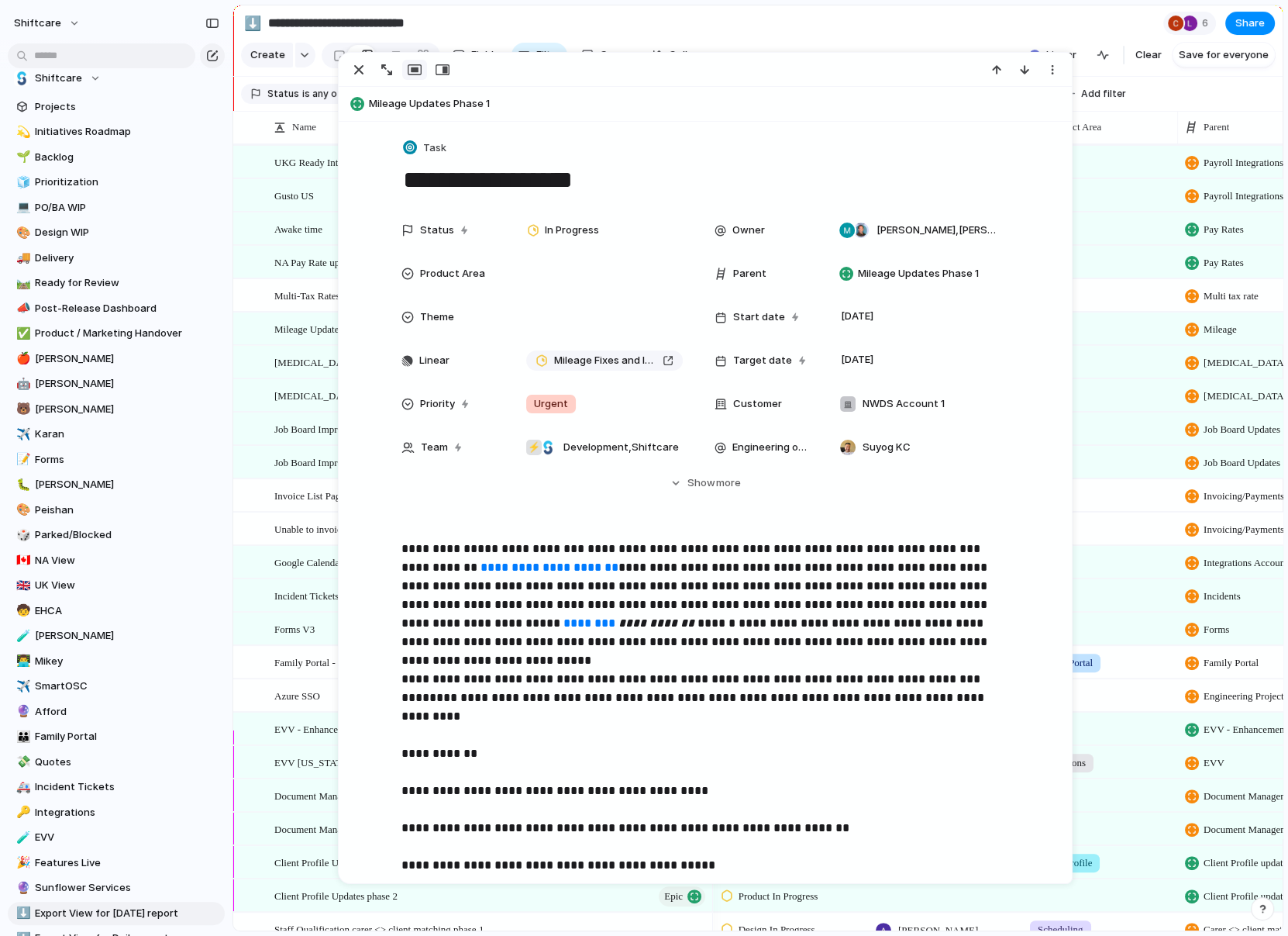
click at [308, 394] on span "Medication Management & Tracking - Phase 2" at bounding box center [360, 395] width 172 height 18
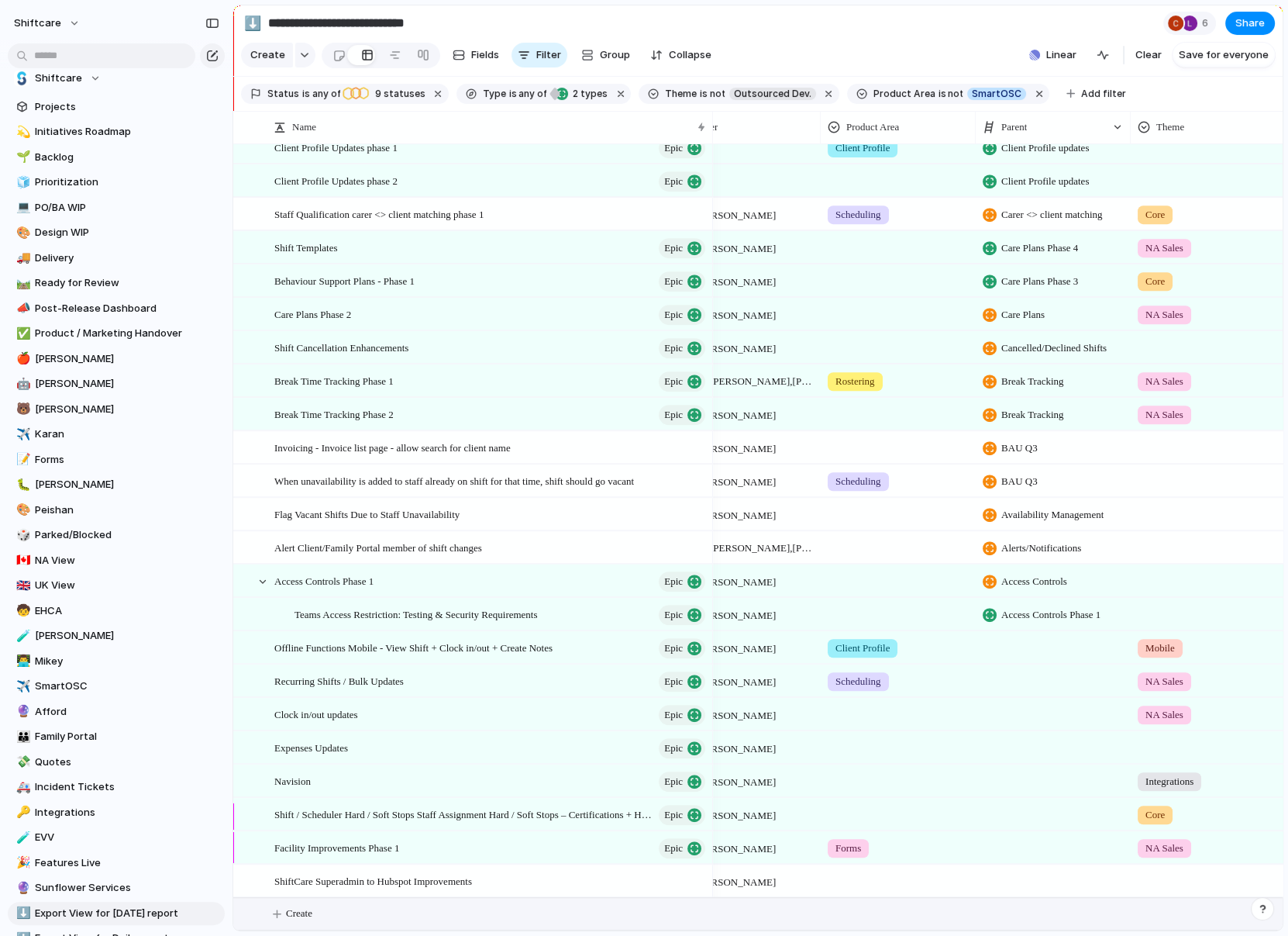
click at [296, 911] on span "Create" at bounding box center [299, 913] width 26 height 15
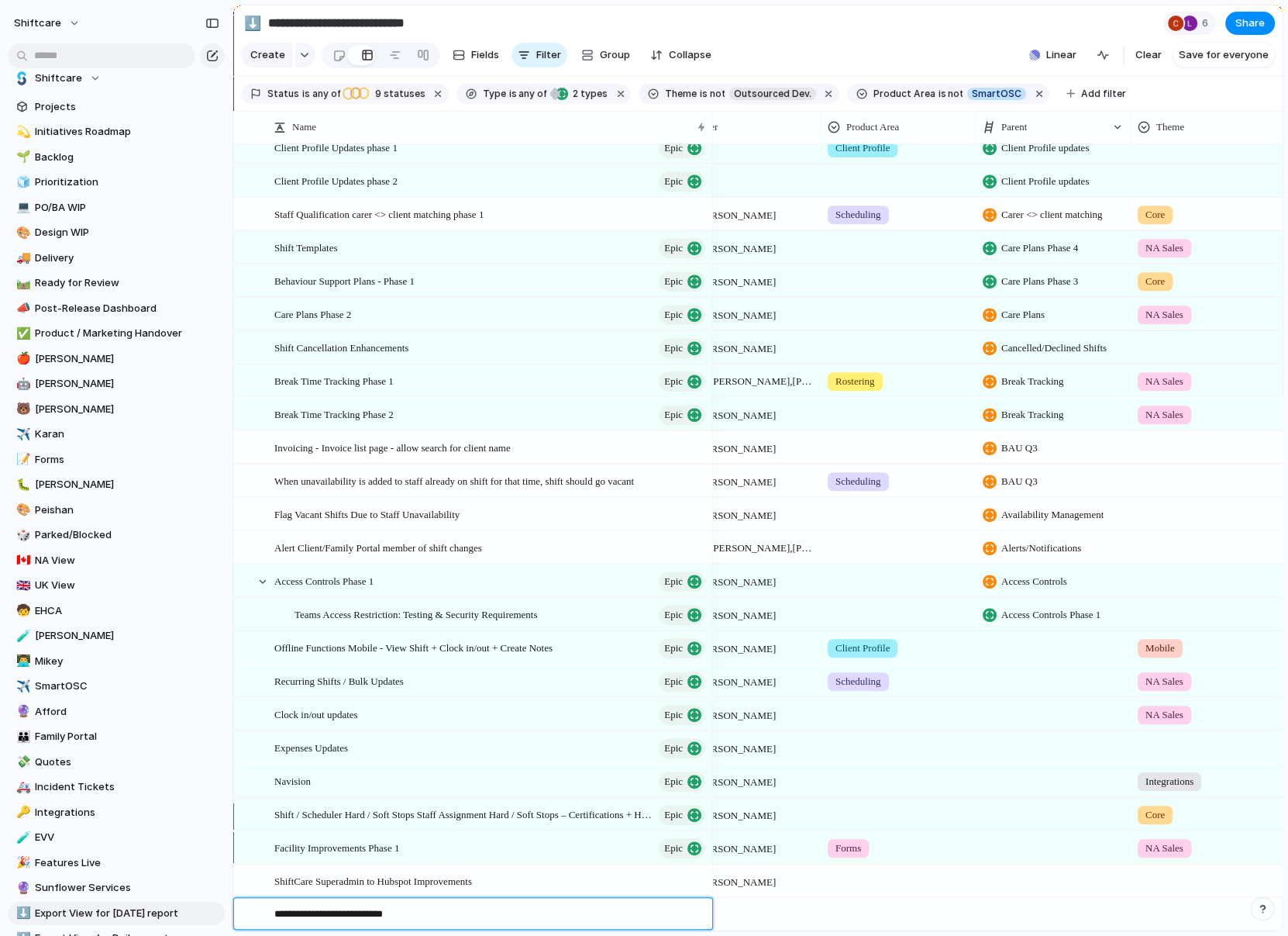
type textarea "**********"
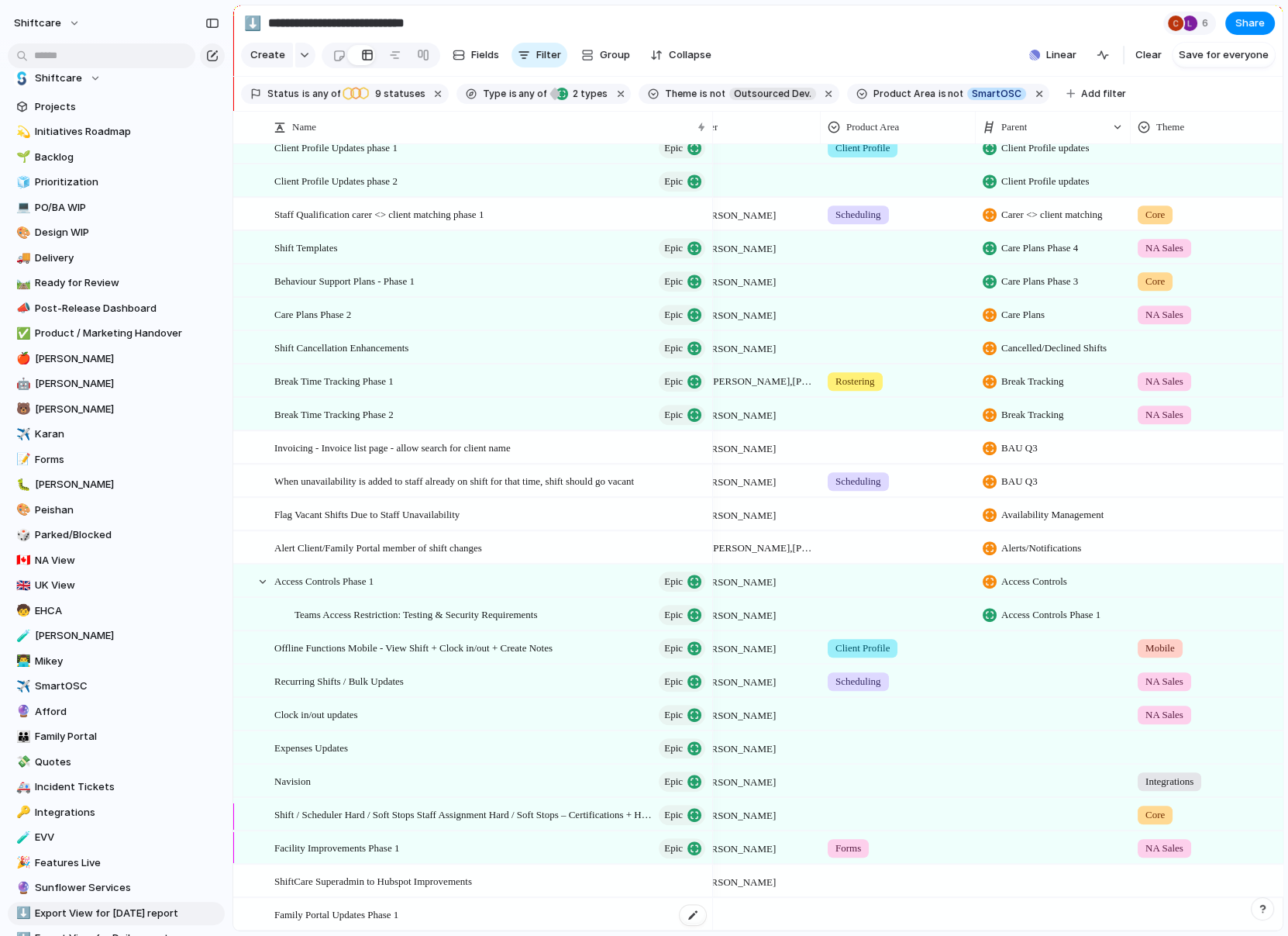
click at [377, 912] on span "Family Portal Updates Phase 1" at bounding box center [336, 914] width 124 height 18
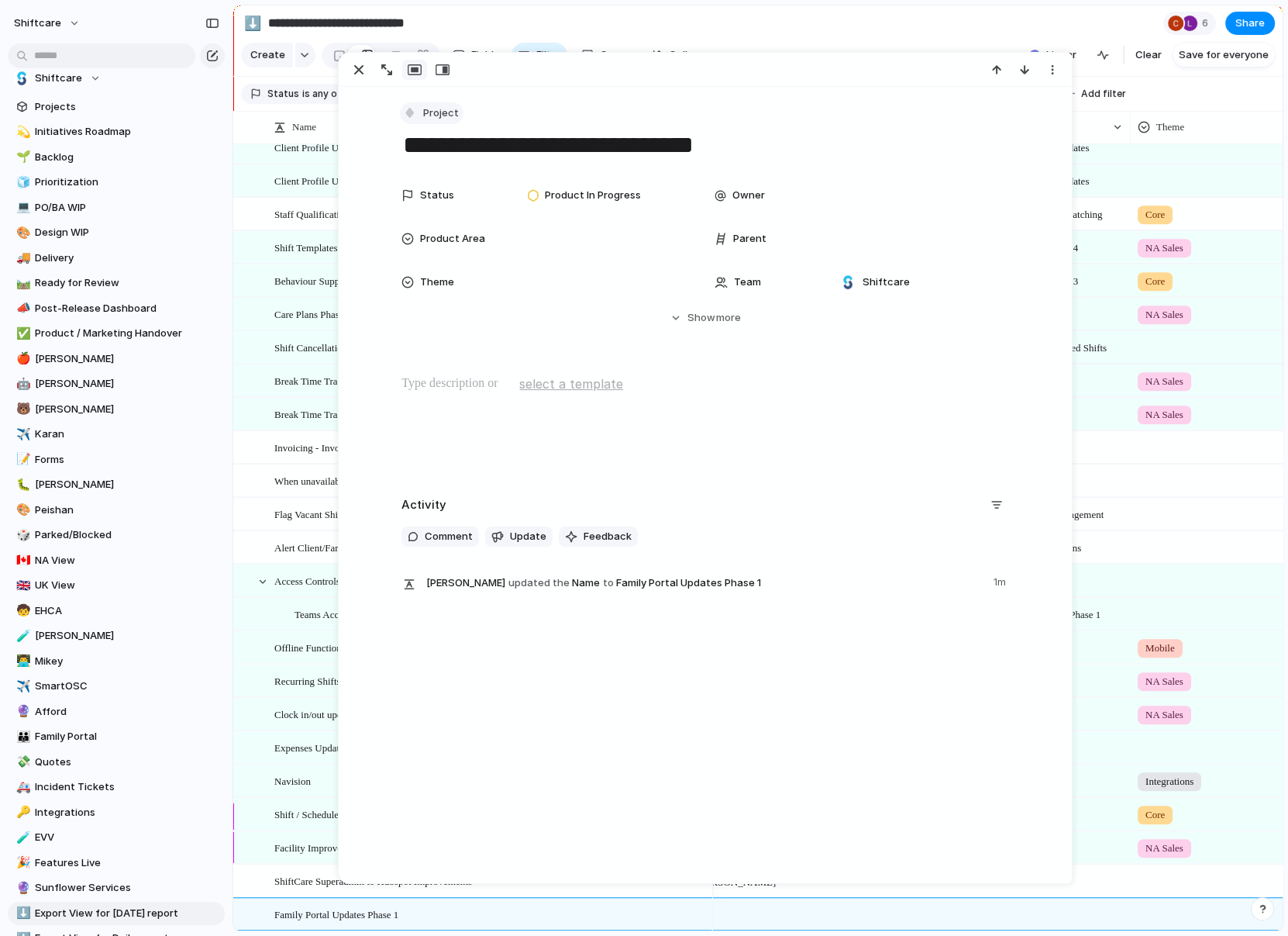
click at [421, 102] on button "Project" at bounding box center [432, 114] width 63 height 23
click at [446, 257] on span "Epic" at bounding box center [441, 252] width 20 height 15
click at [821, 226] on div "Parent" at bounding box center [862, 239] width 295 height 31
click at [836, 239] on div at bounding box center [918, 239] width 169 height 17
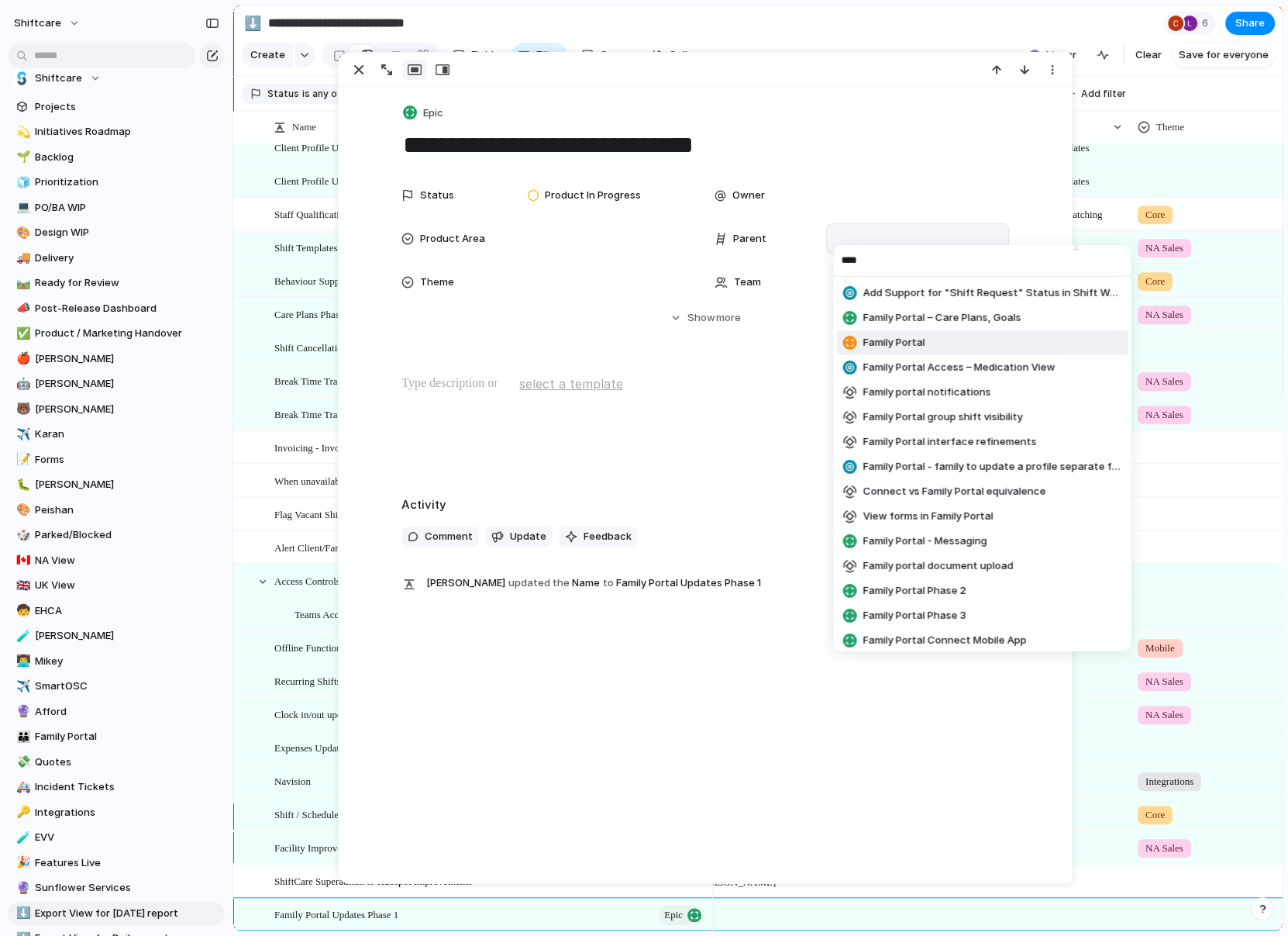
type input "****"
click at [888, 343] on span "Family Portal" at bounding box center [894, 343] width 62 height 15
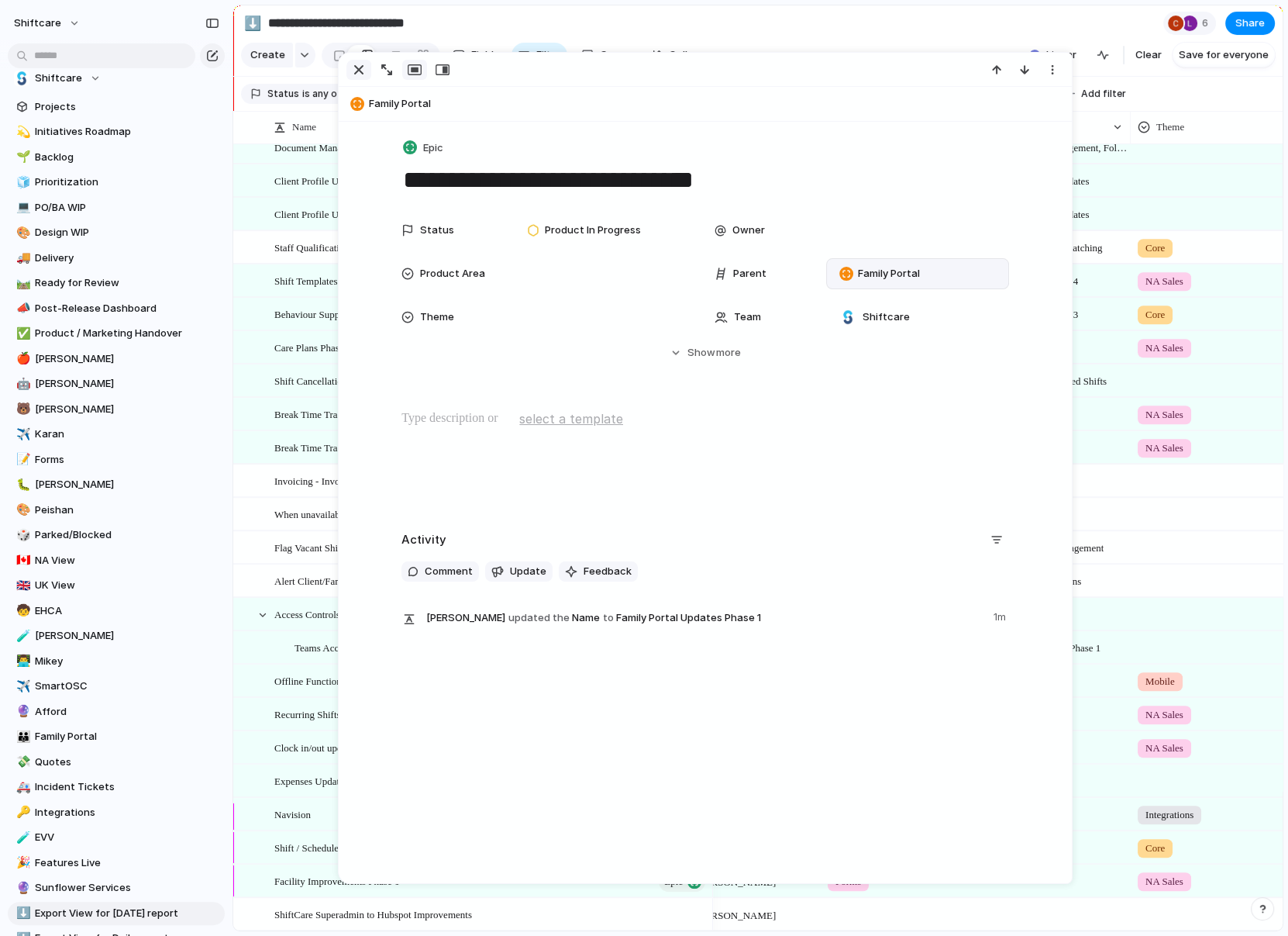
click at [360, 73] on div "button" at bounding box center [359, 69] width 19 height 19
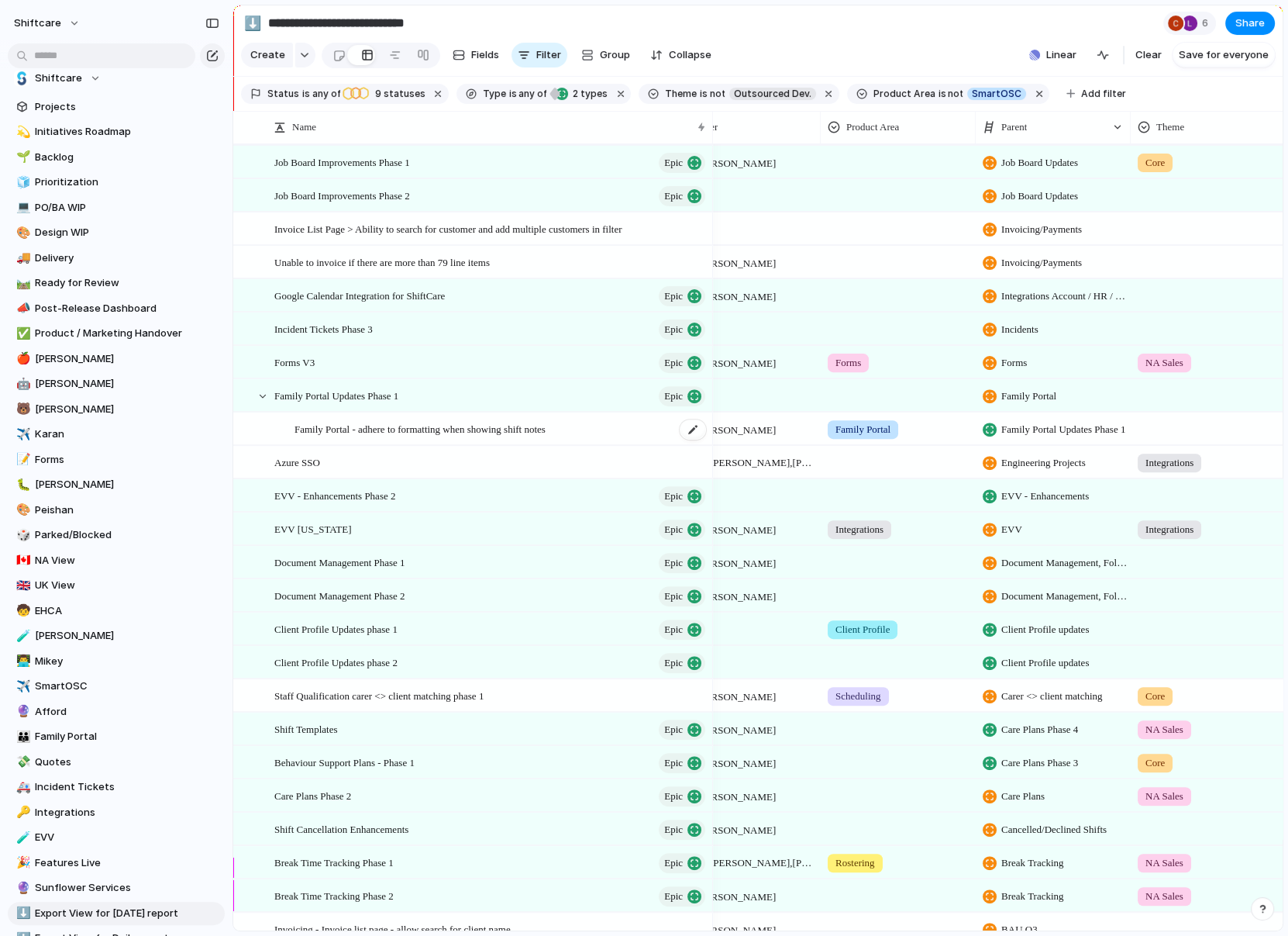
click at [339, 428] on span "Family Portal - adhere to formatting when showing shift notes" at bounding box center [420, 429] width 251 height 18
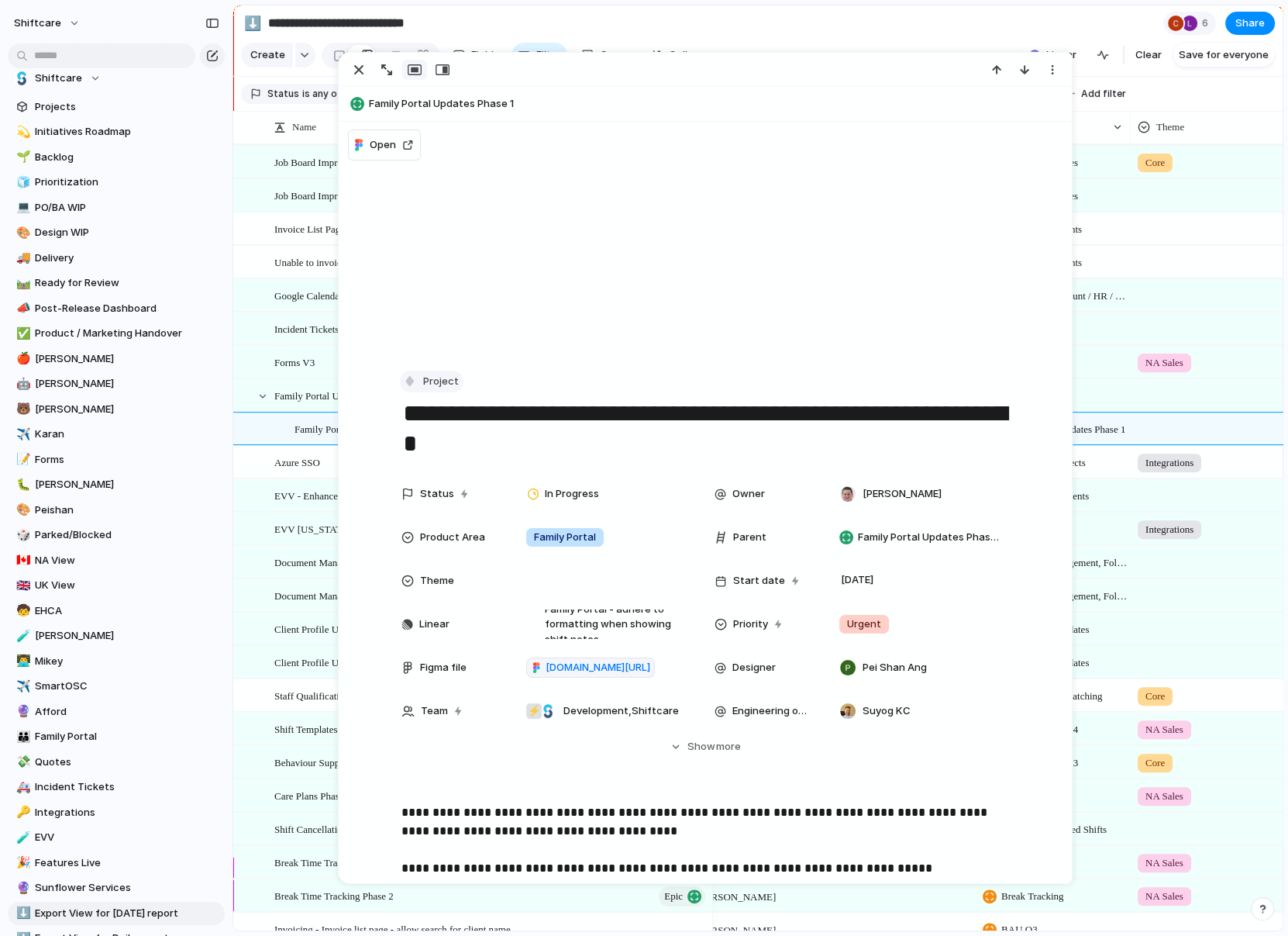
click at [405, 388] on button "Project" at bounding box center [432, 382] width 63 height 23
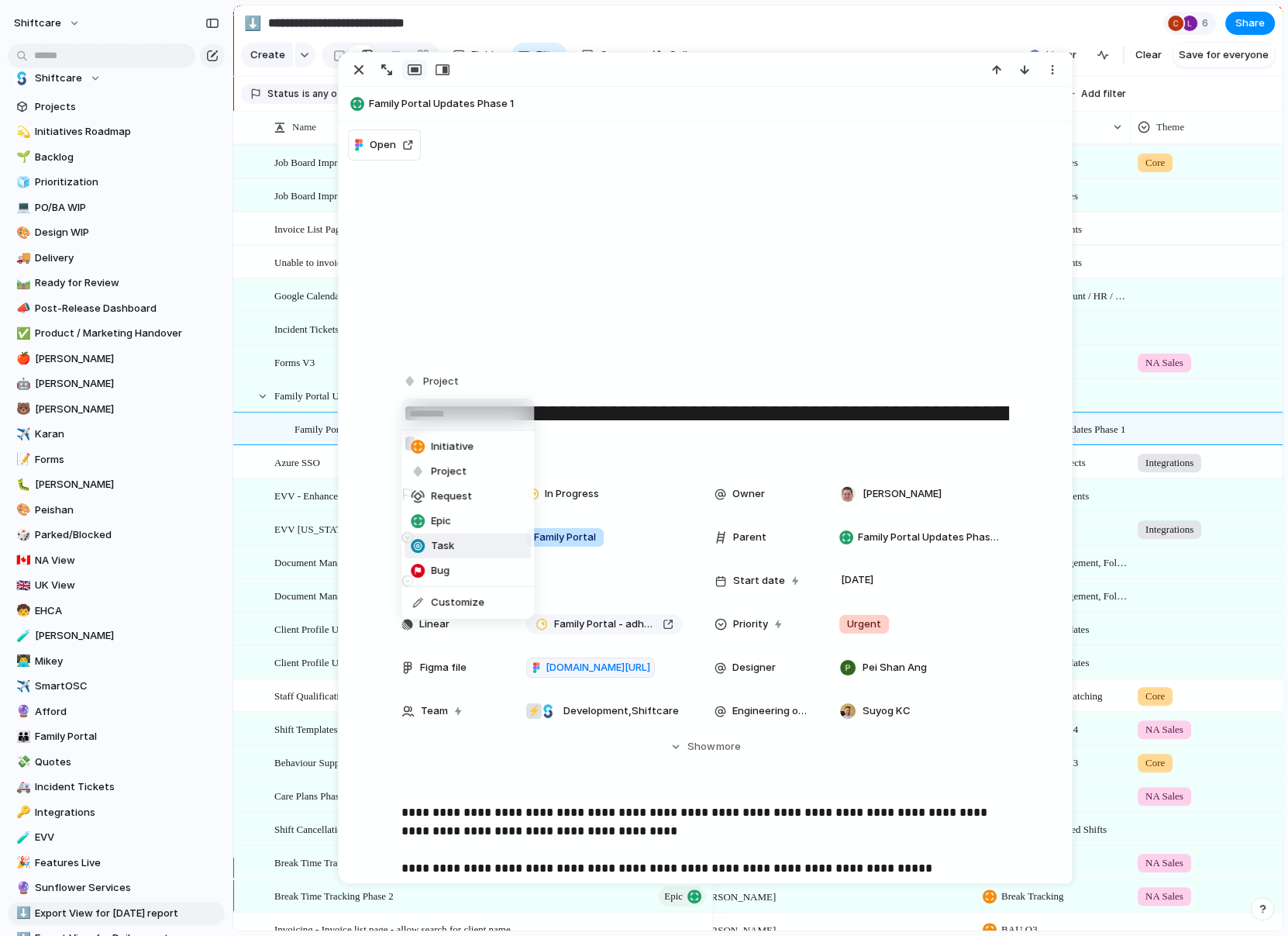
click at [421, 543] on div at bounding box center [417, 546] width 14 height 14
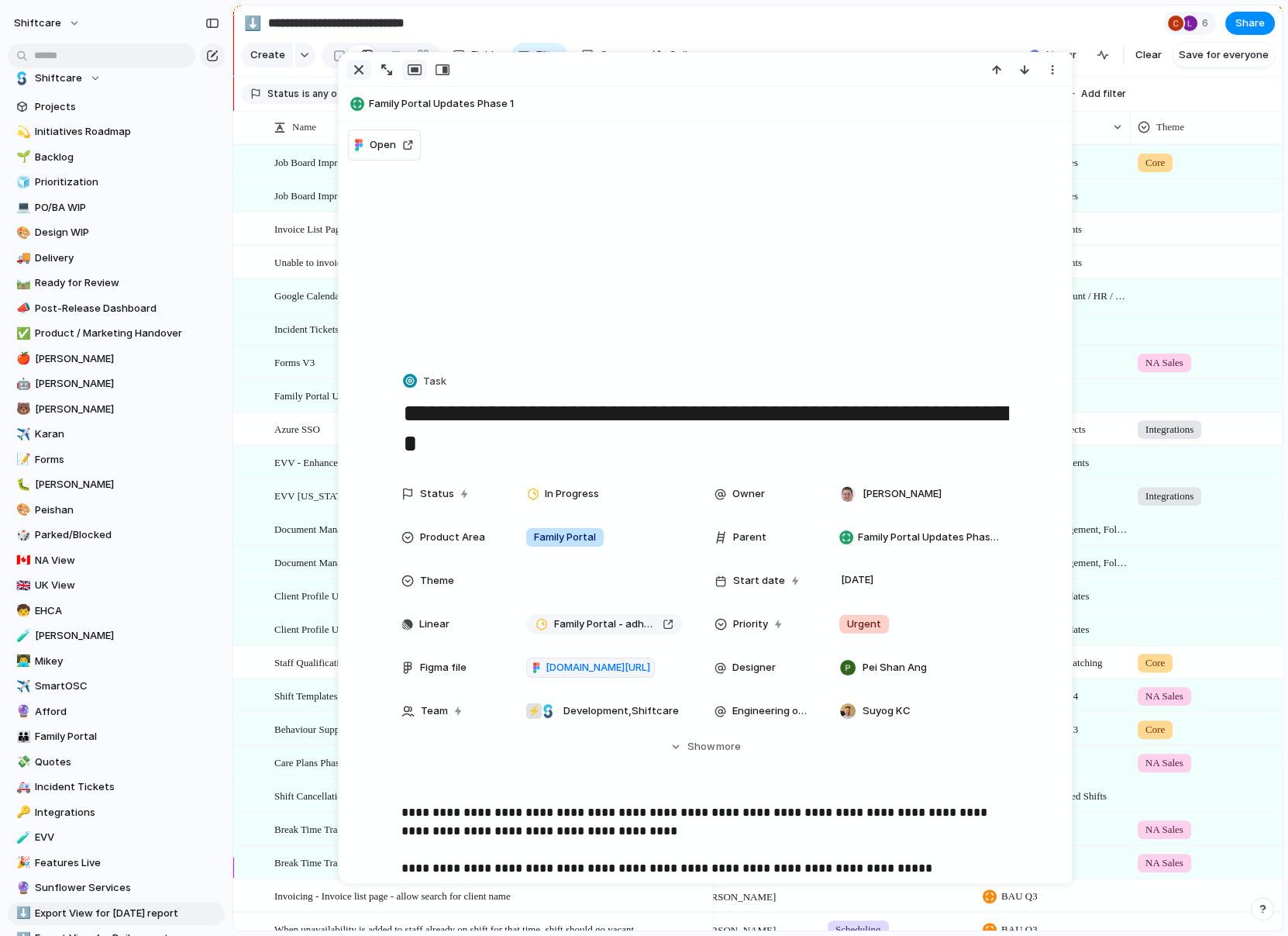
click at [352, 63] on div "button" at bounding box center [359, 69] width 19 height 19
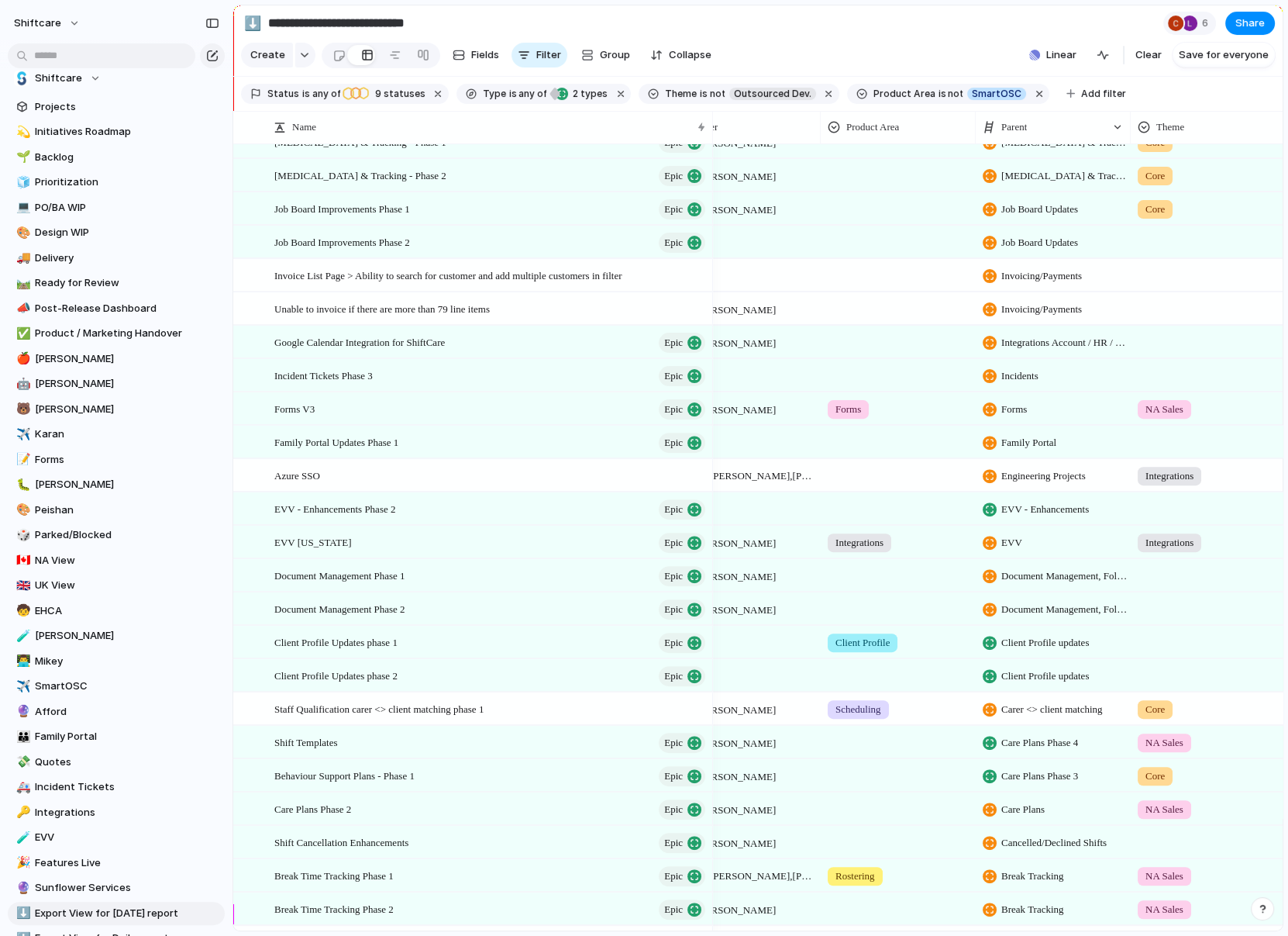
scroll to position [0, 78]
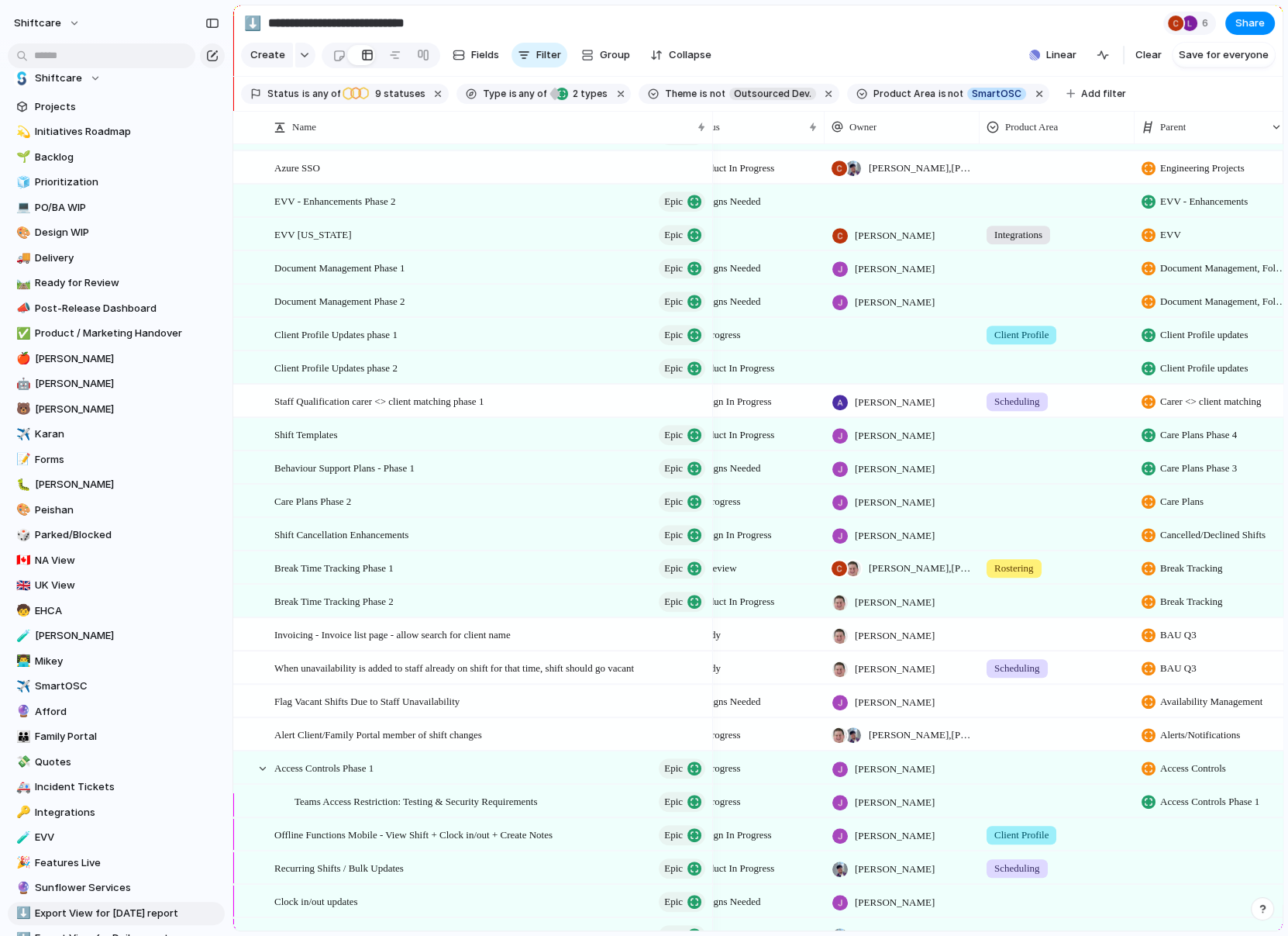
click at [1211, 722] on div "Alerts/Notifications" at bounding box center [1191, 731] width 98 height 24
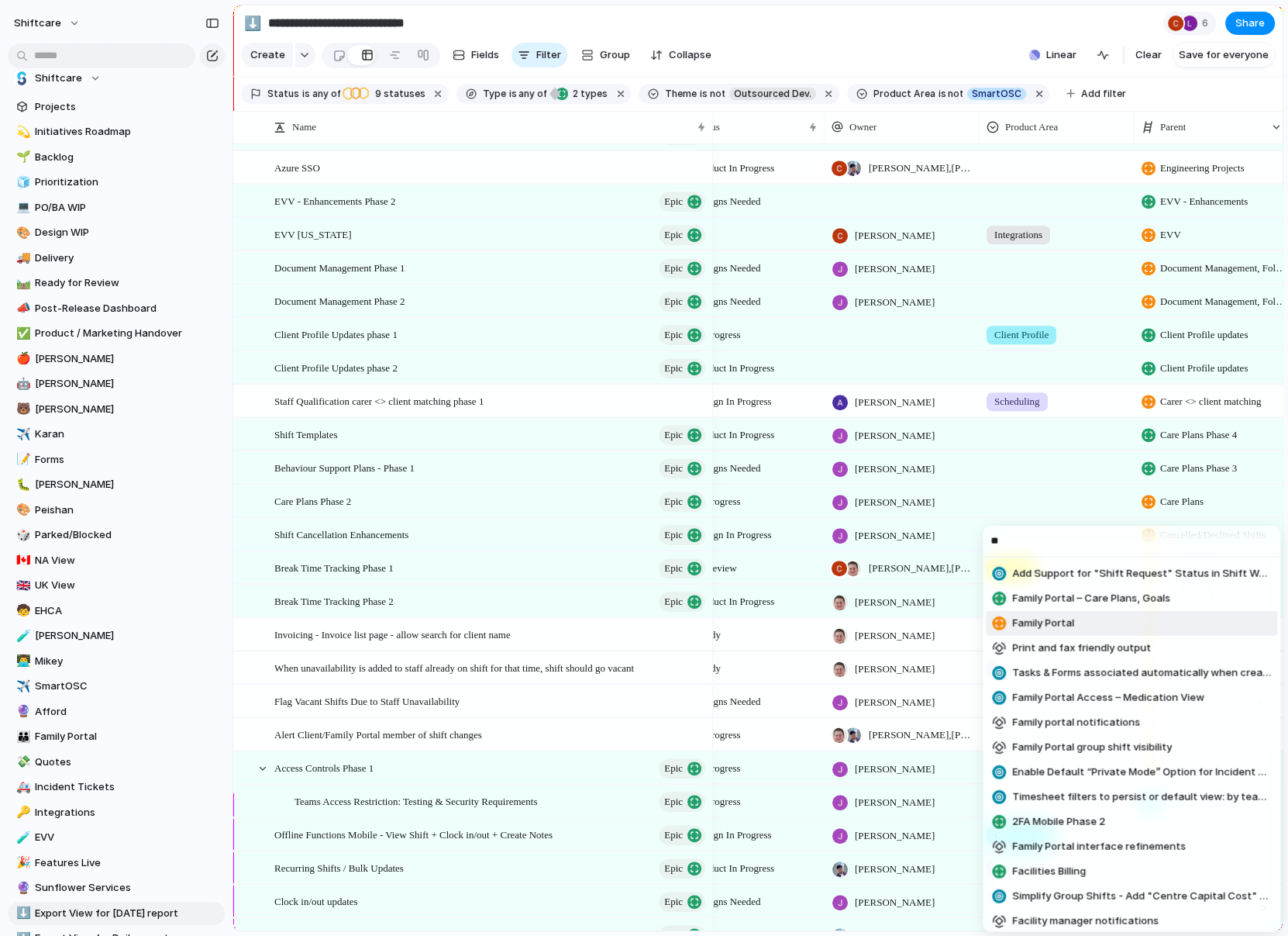
type input "**"
click at [1130, 617] on li "Family Portal" at bounding box center [1131, 623] width 291 height 25
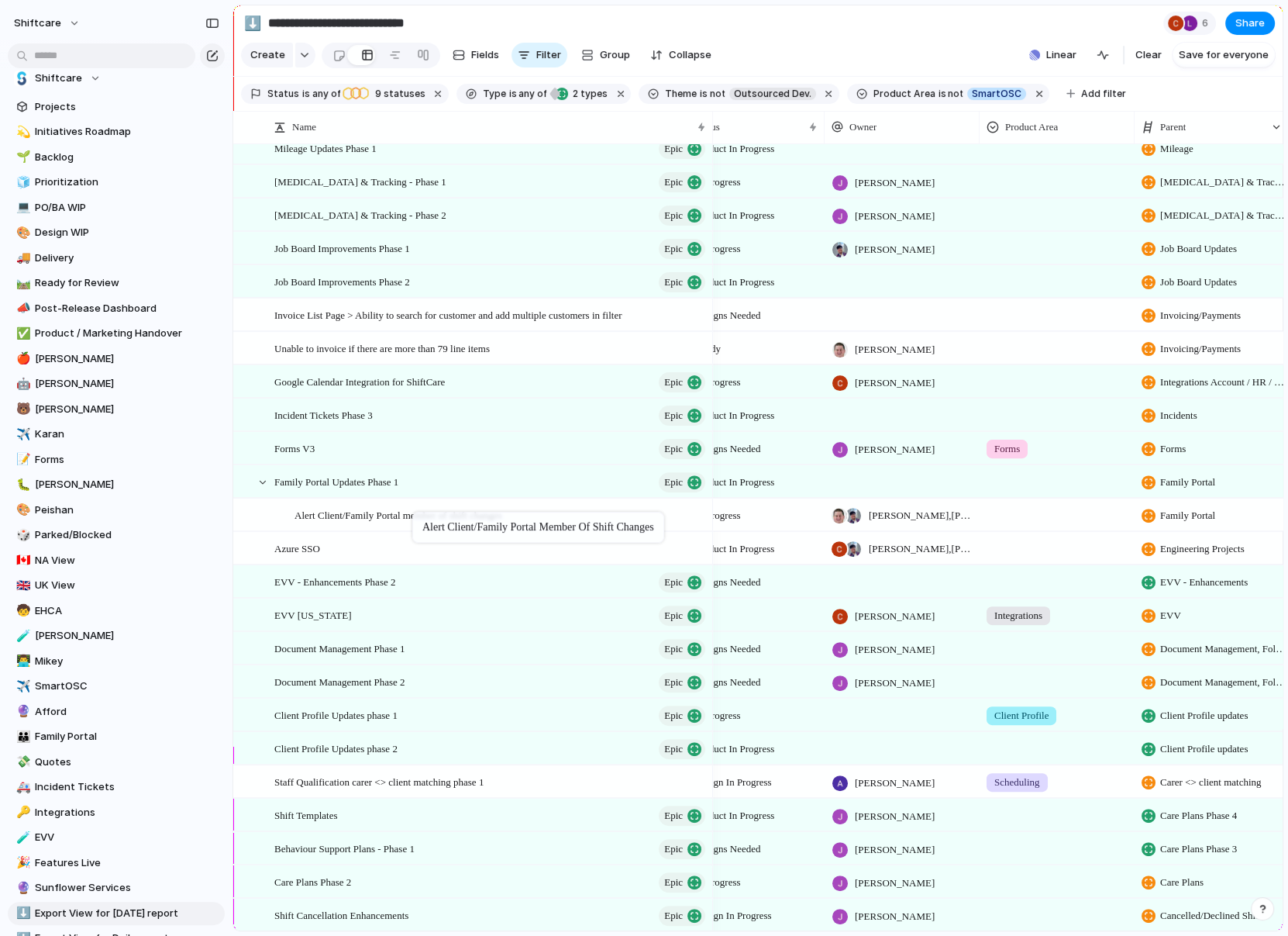
drag, startPoint x: 407, startPoint y: 481, endPoint x: 420, endPoint y: 515, distance: 36.4
click at [393, 520] on span "Alert Client/Family Portal member of shift changes" at bounding box center [398, 515] width 208 height 18
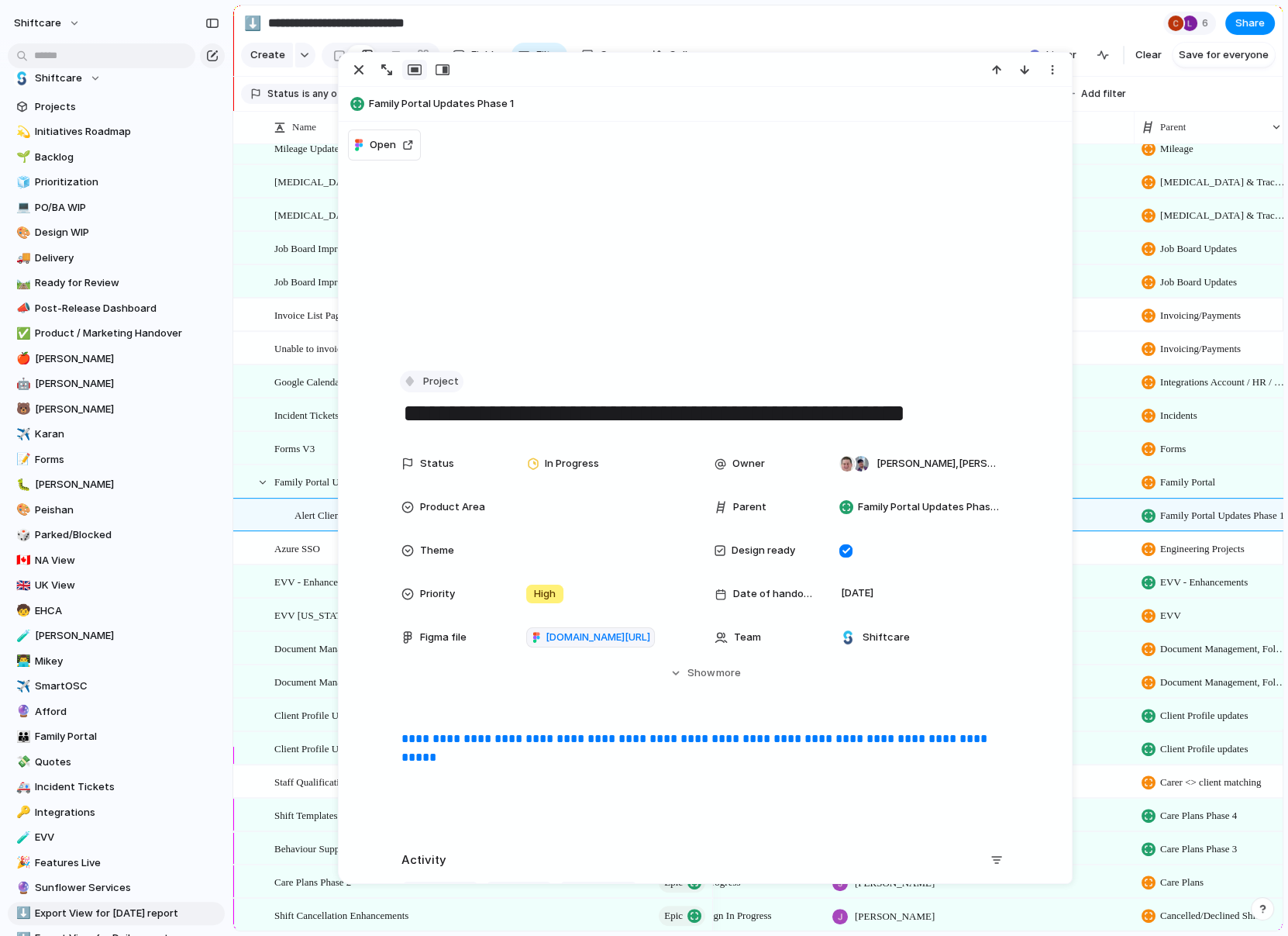
click at [435, 372] on button "Project" at bounding box center [432, 382] width 63 height 23
click at [465, 551] on li "Task" at bounding box center [468, 546] width 127 height 25
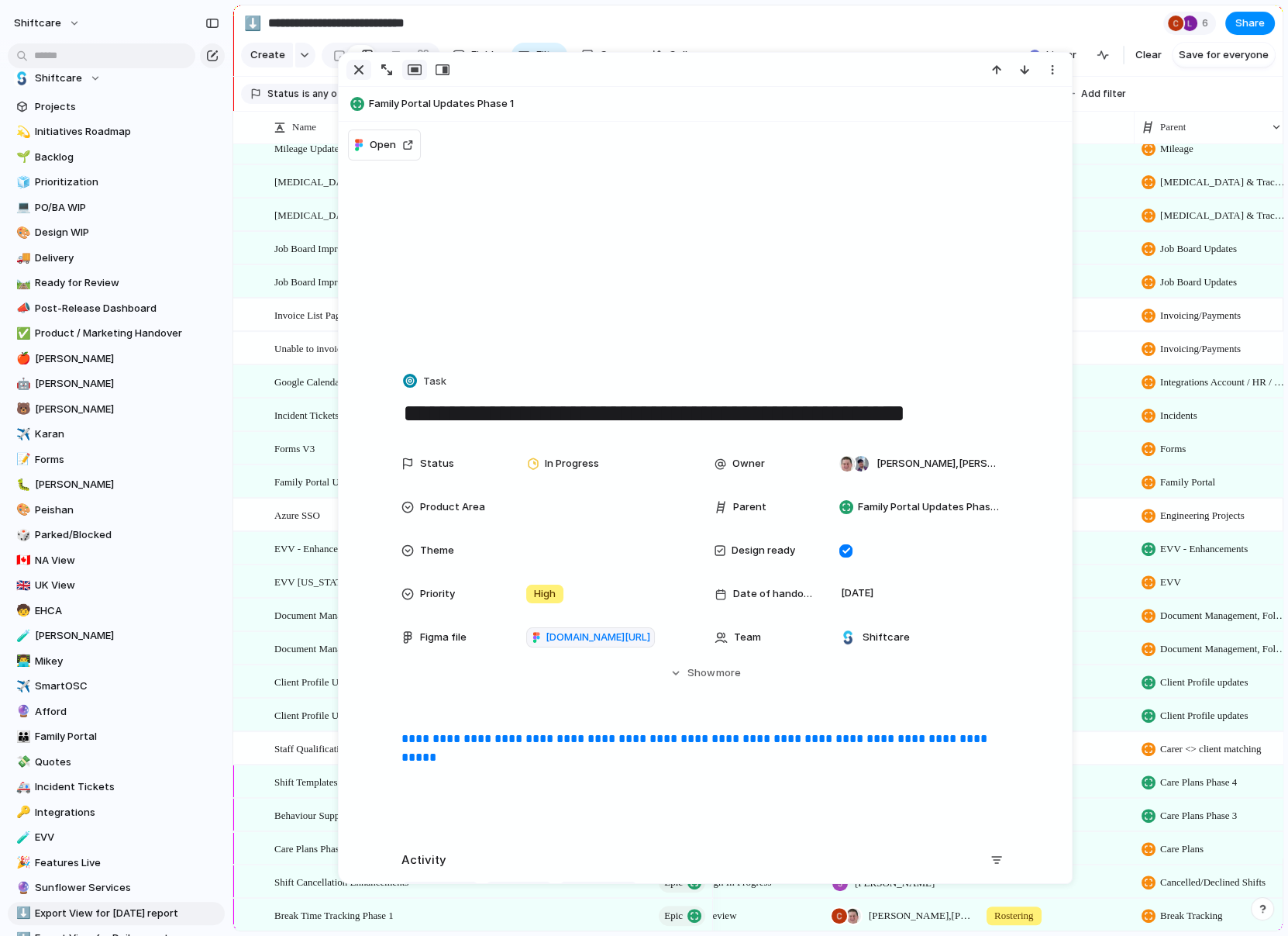
click at [353, 71] on div "button" at bounding box center [359, 69] width 19 height 19
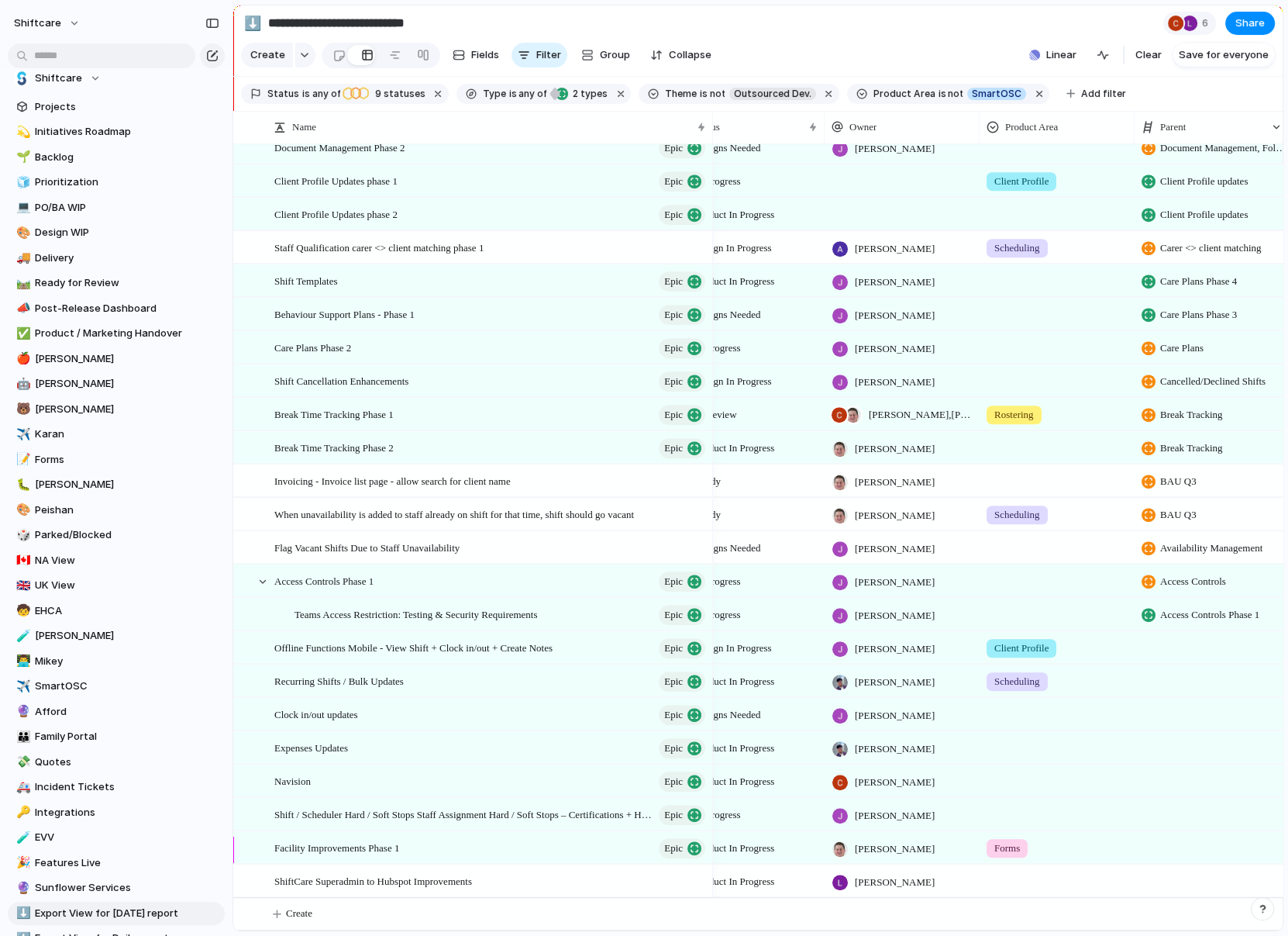
click at [1186, 553] on span "Availability Management" at bounding box center [1212, 548] width 102 height 15
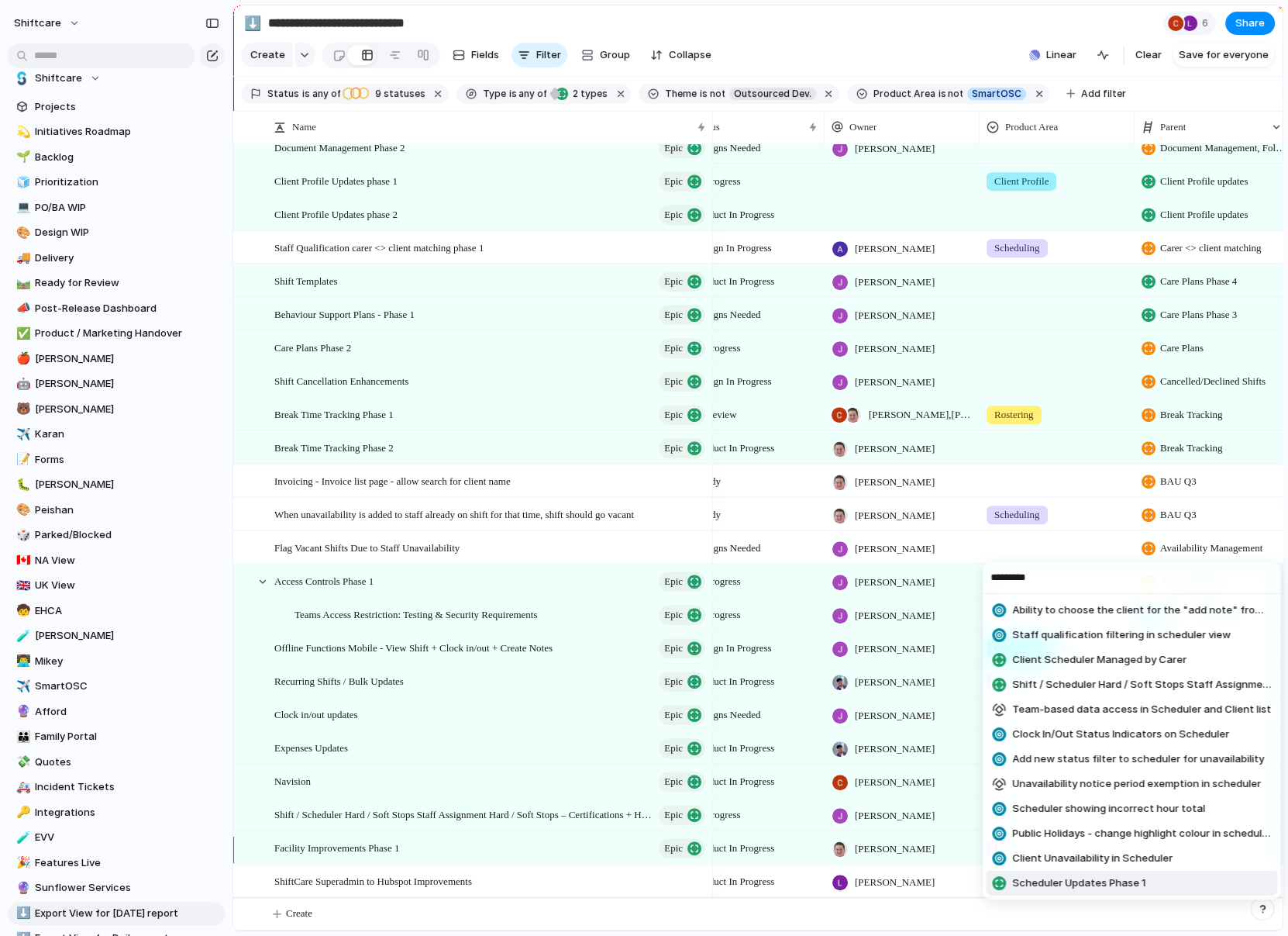
type input "*********"
click at [1111, 876] on span "Scheduler Updates Phase 1" at bounding box center [1079, 882] width 133 height 15
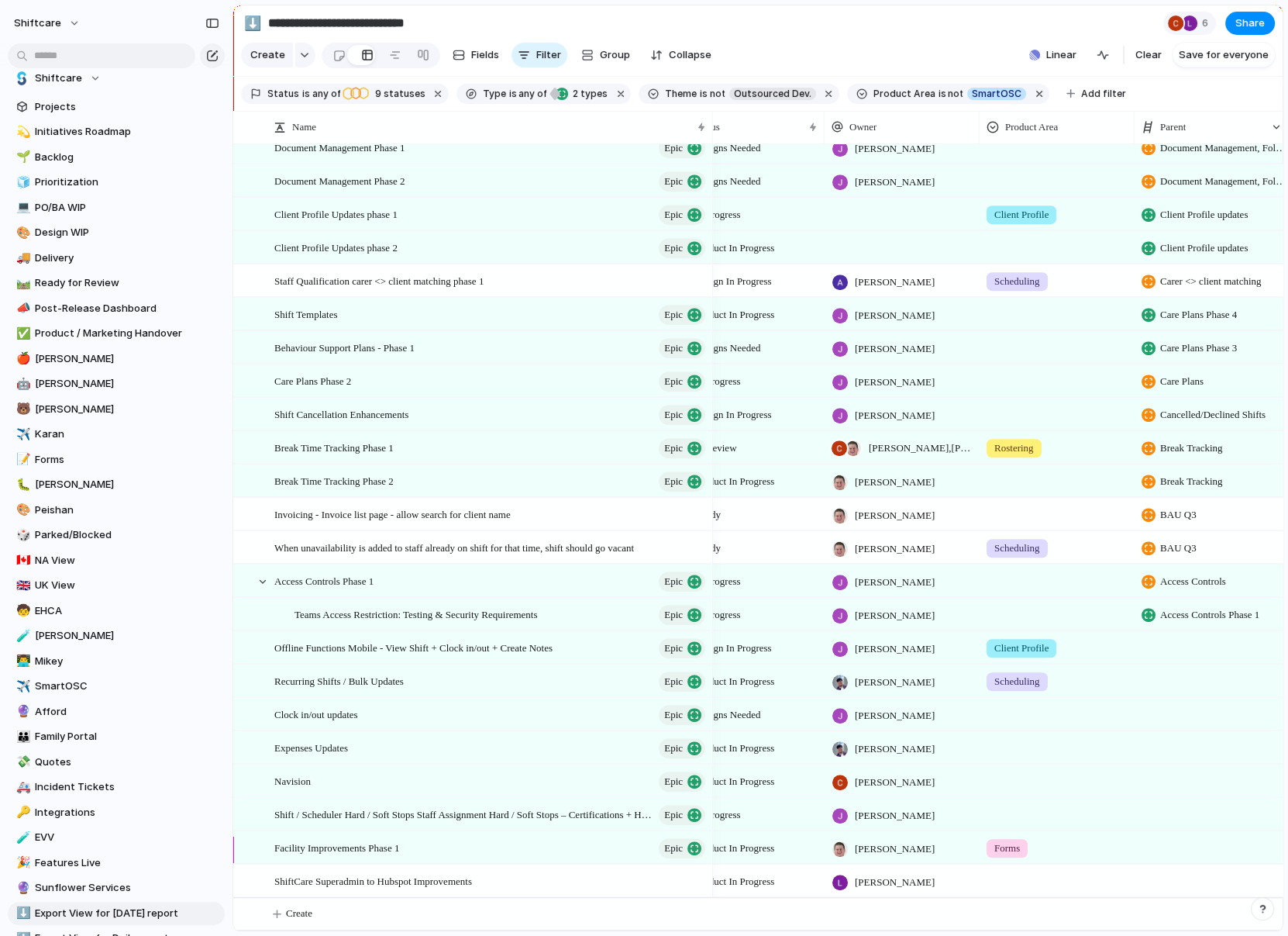
click at [1152, 547] on div at bounding box center [1148, 548] width 14 height 14
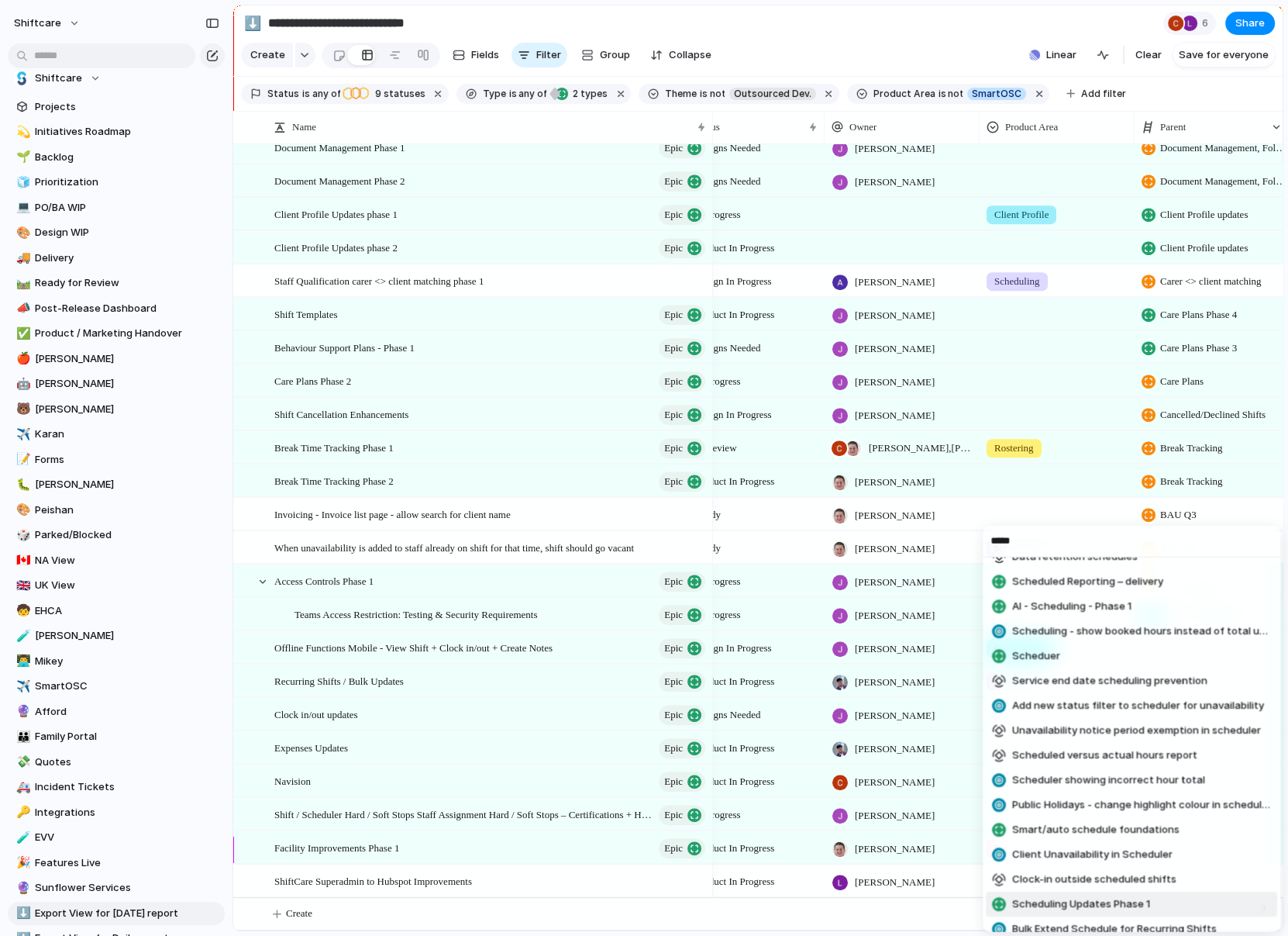
type input "*****"
click at [1083, 896] on span "Scheduling Updates Phase 1" at bounding box center [1081, 904] width 138 height 15
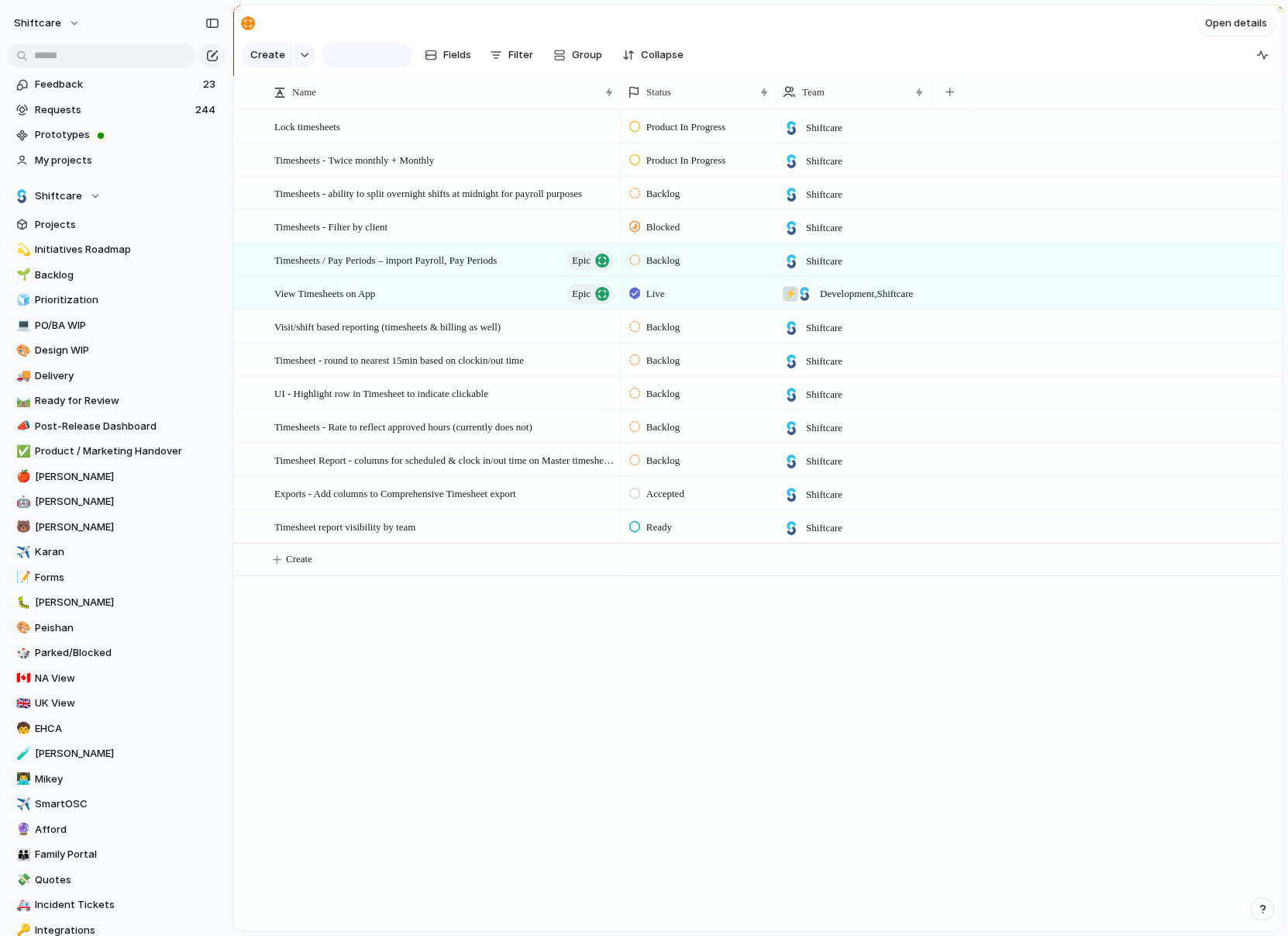
type input "**********"
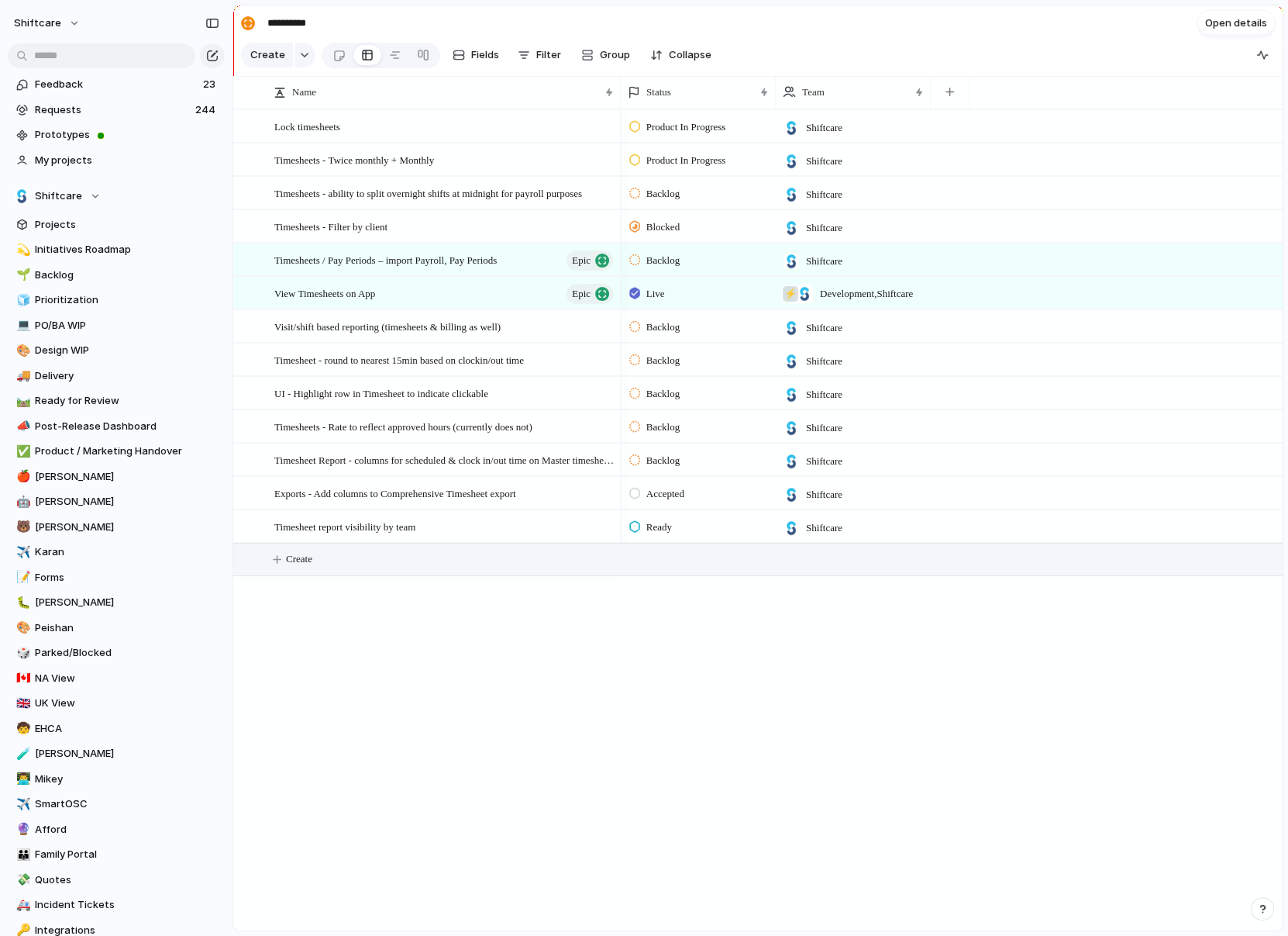
click at [296, 556] on span "Create" at bounding box center [299, 559] width 26 height 15
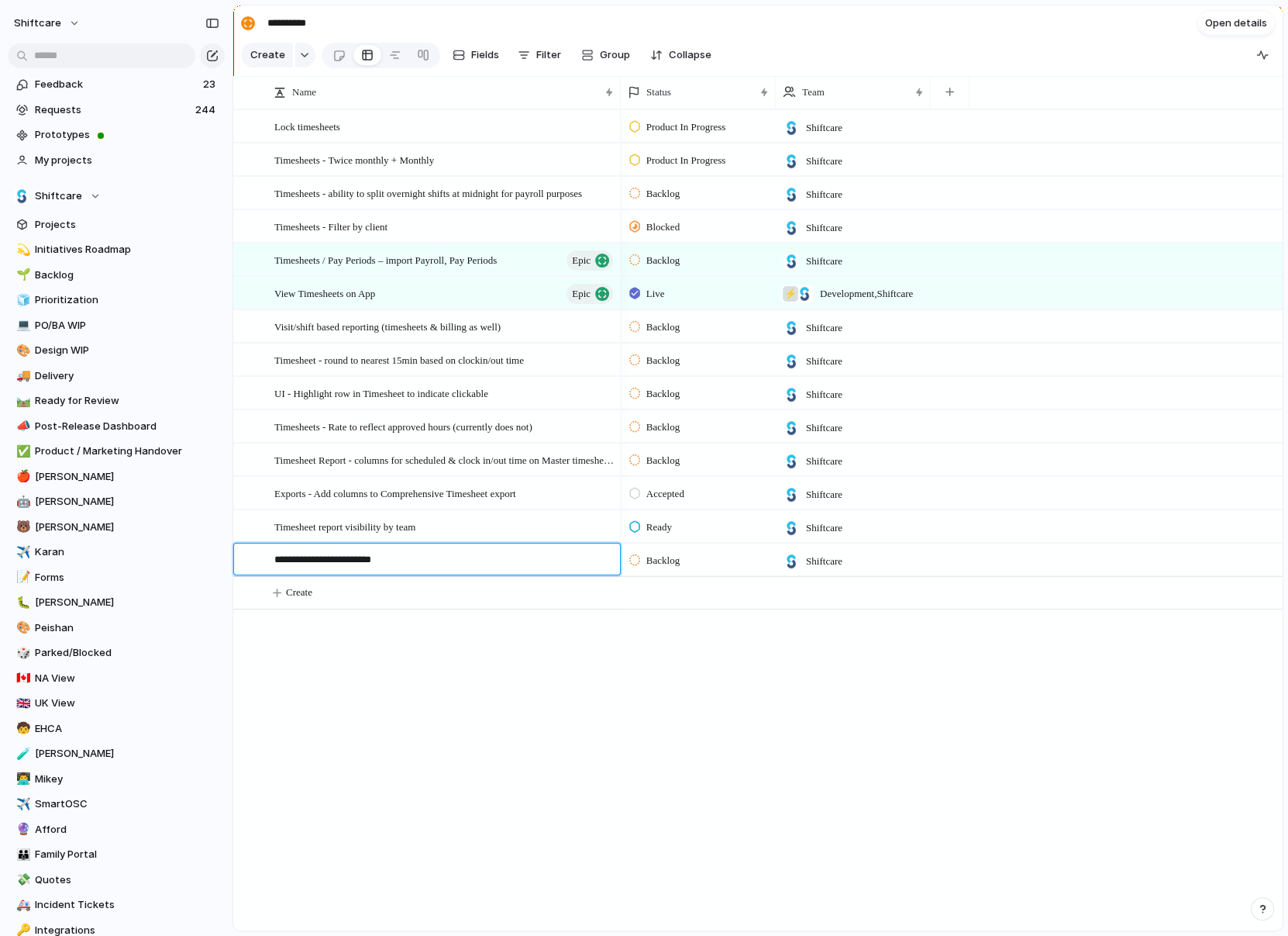
type textarea "**********"
click at [389, 550] on span "Timesheets Updates Phase 2" at bounding box center [331, 559] width 114 height 18
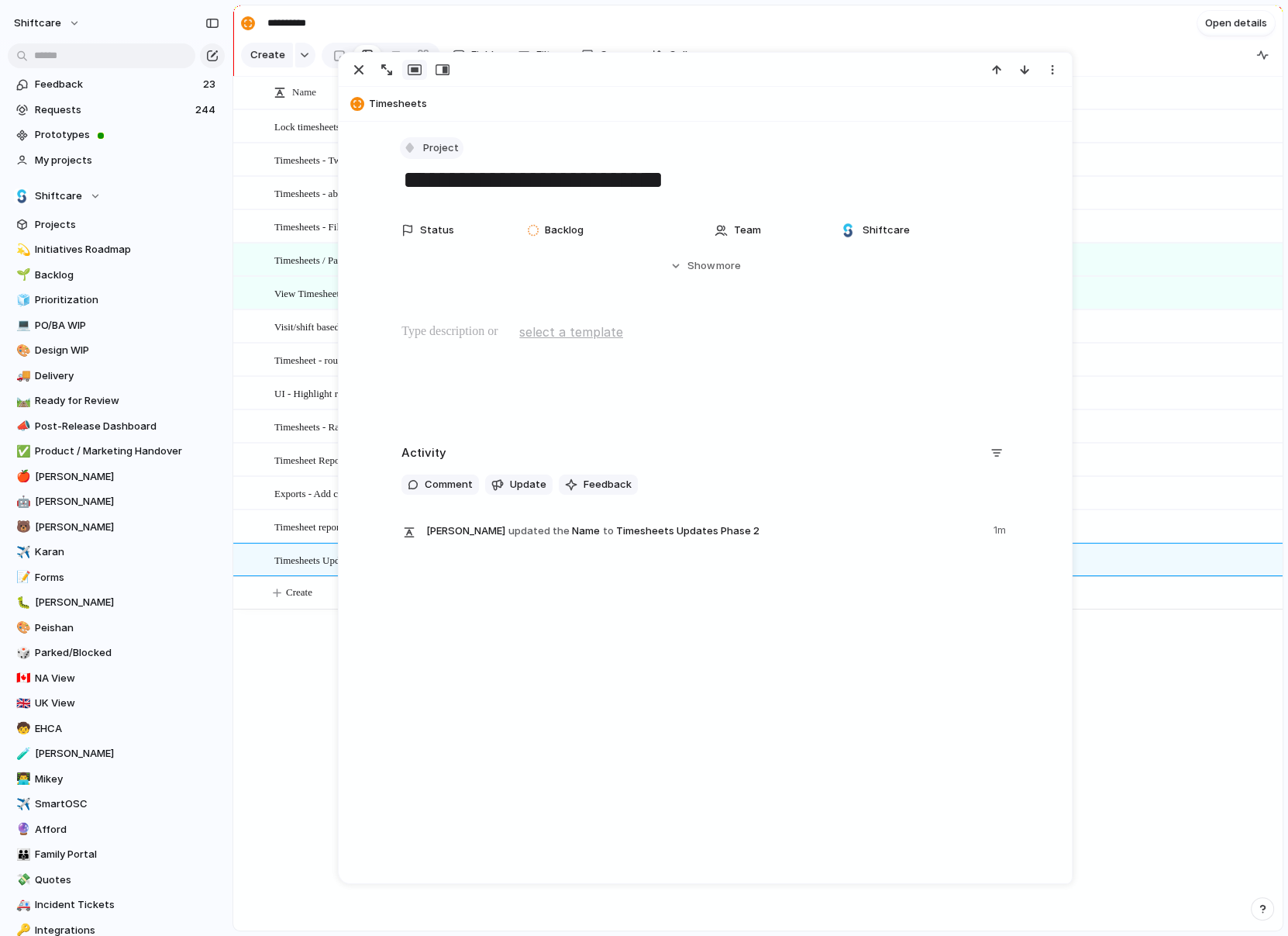
click at [420, 141] on button "Project" at bounding box center [432, 149] width 63 height 23
click at [427, 287] on div "Epic" at bounding box center [431, 287] width 41 height 15
click at [363, 71] on div "button" at bounding box center [359, 69] width 19 height 19
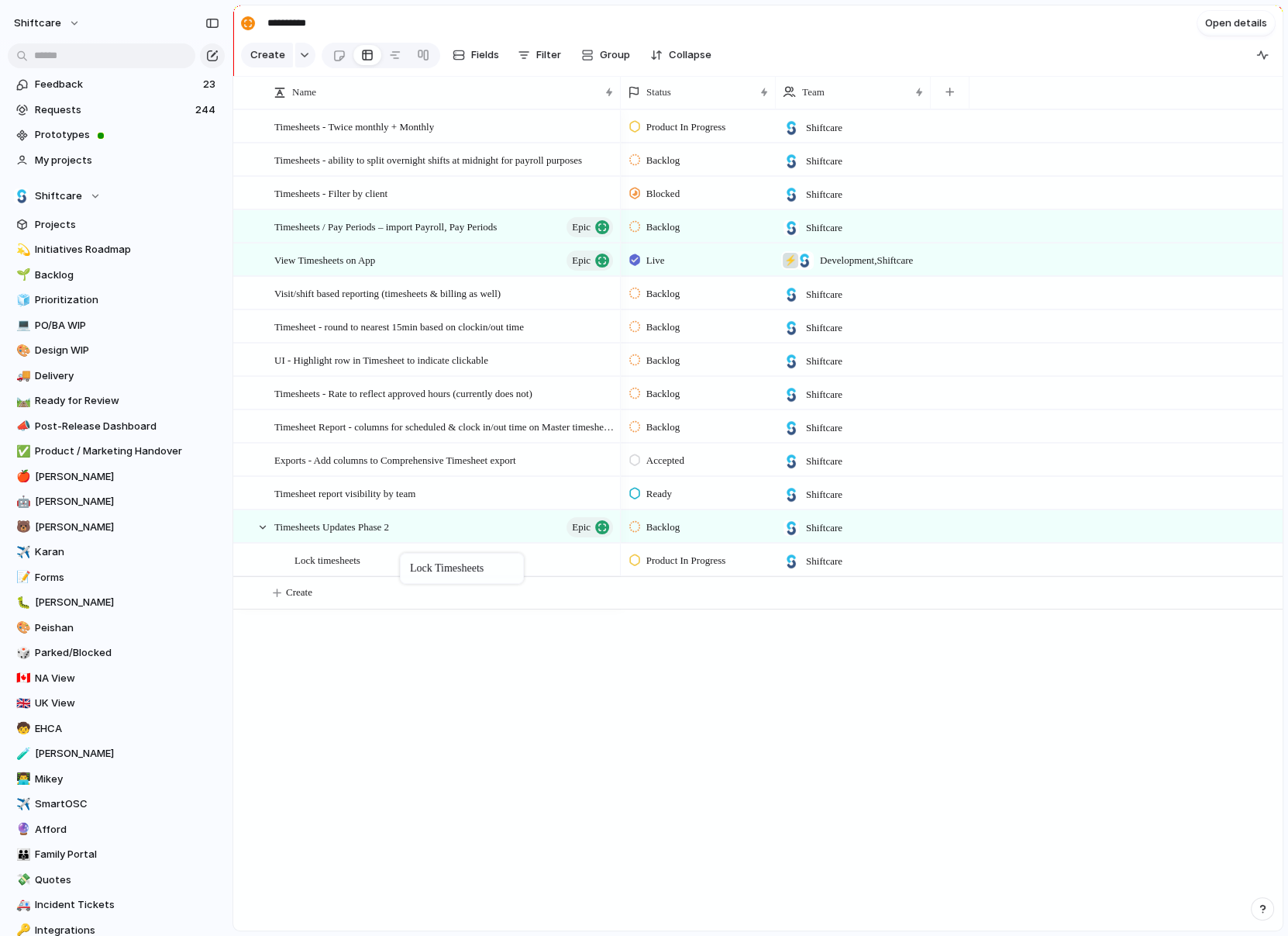
drag, startPoint x: 376, startPoint y: 124, endPoint x: 407, endPoint y: 556, distance: 433.1
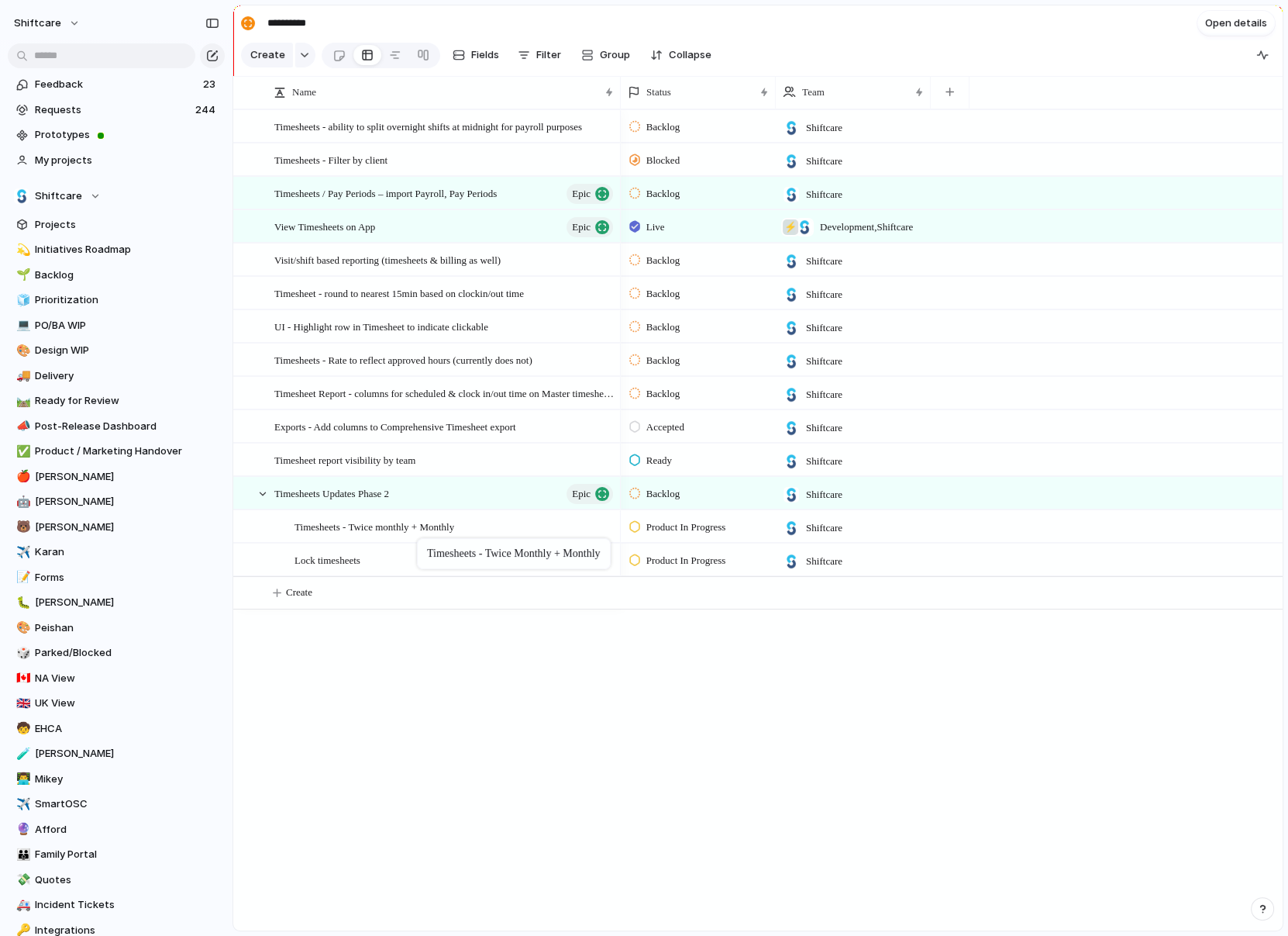
drag, startPoint x: 341, startPoint y: 113, endPoint x: 424, endPoint y: 541, distance: 436.0
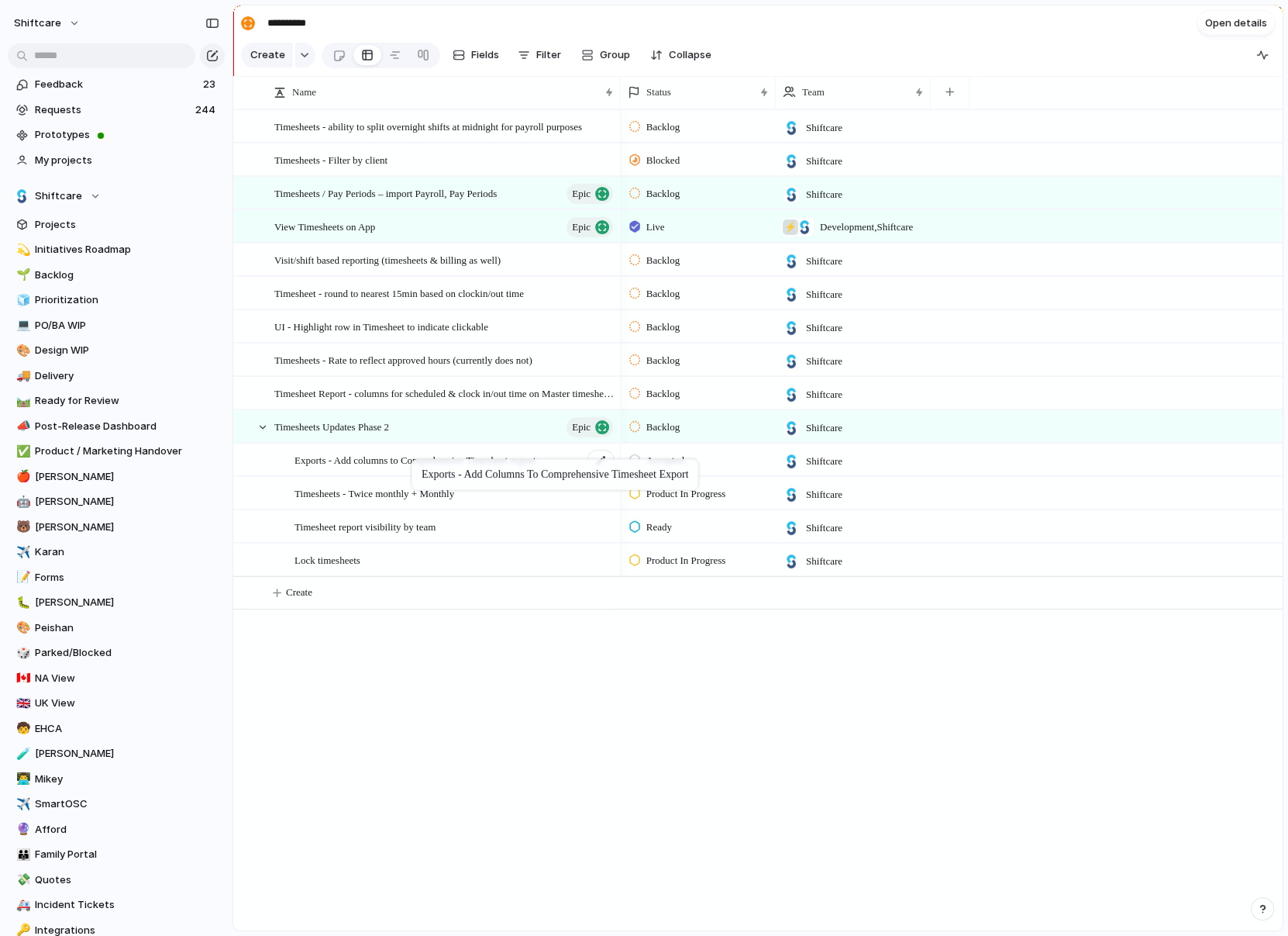
drag, startPoint x: 408, startPoint y: 429, endPoint x: 420, endPoint y: 463, distance: 36.1
click at [400, 457] on span "Exports - Add columns to Comprehensive Timesheet export" at bounding box center [416, 459] width 242 height 18
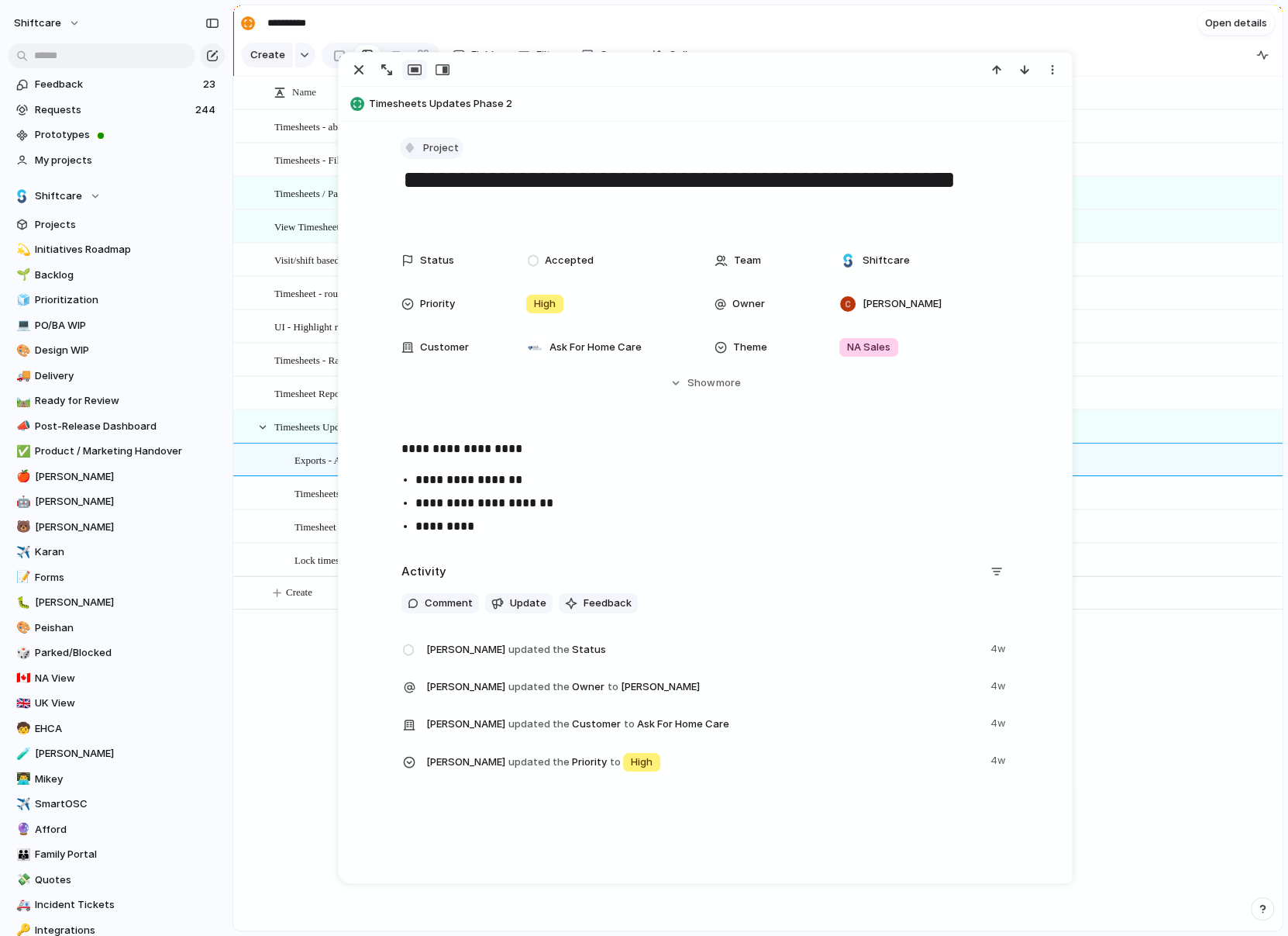
click at [409, 141] on div "button" at bounding box center [410, 147] width 14 height 14
click at [422, 308] on div at bounding box center [417, 312] width 14 height 14
click at [286, 446] on div "Exports - Add columns to Comprehensive Timesheet export" at bounding box center [447, 459] width 346 height 32
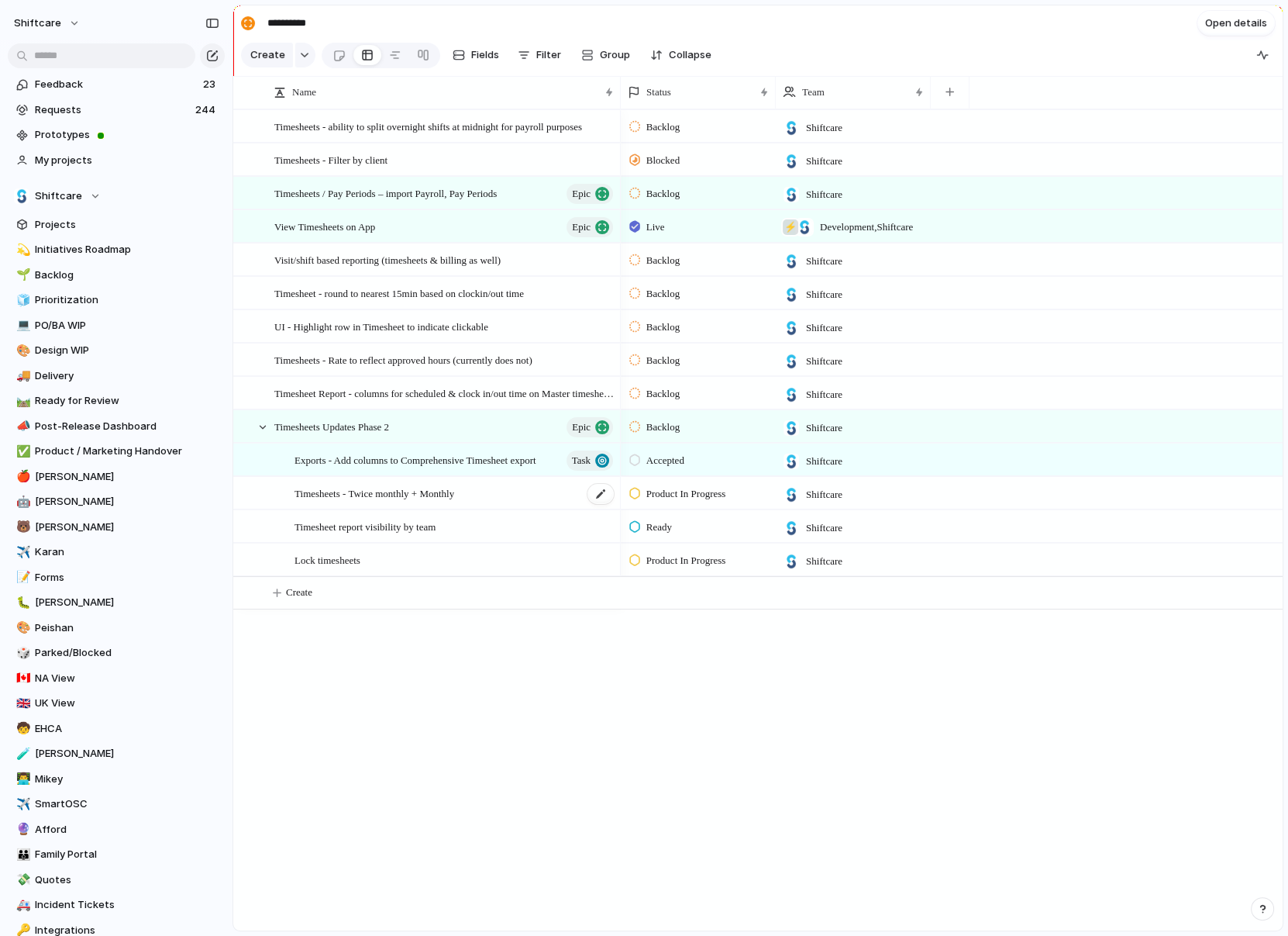
click at [327, 496] on span "Timesheets - Twice monthly + Monthly" at bounding box center [374, 493] width 160 height 18
click at [324, 490] on span "Timesheets - Twice monthly + Monthly" at bounding box center [374, 493] width 160 height 18
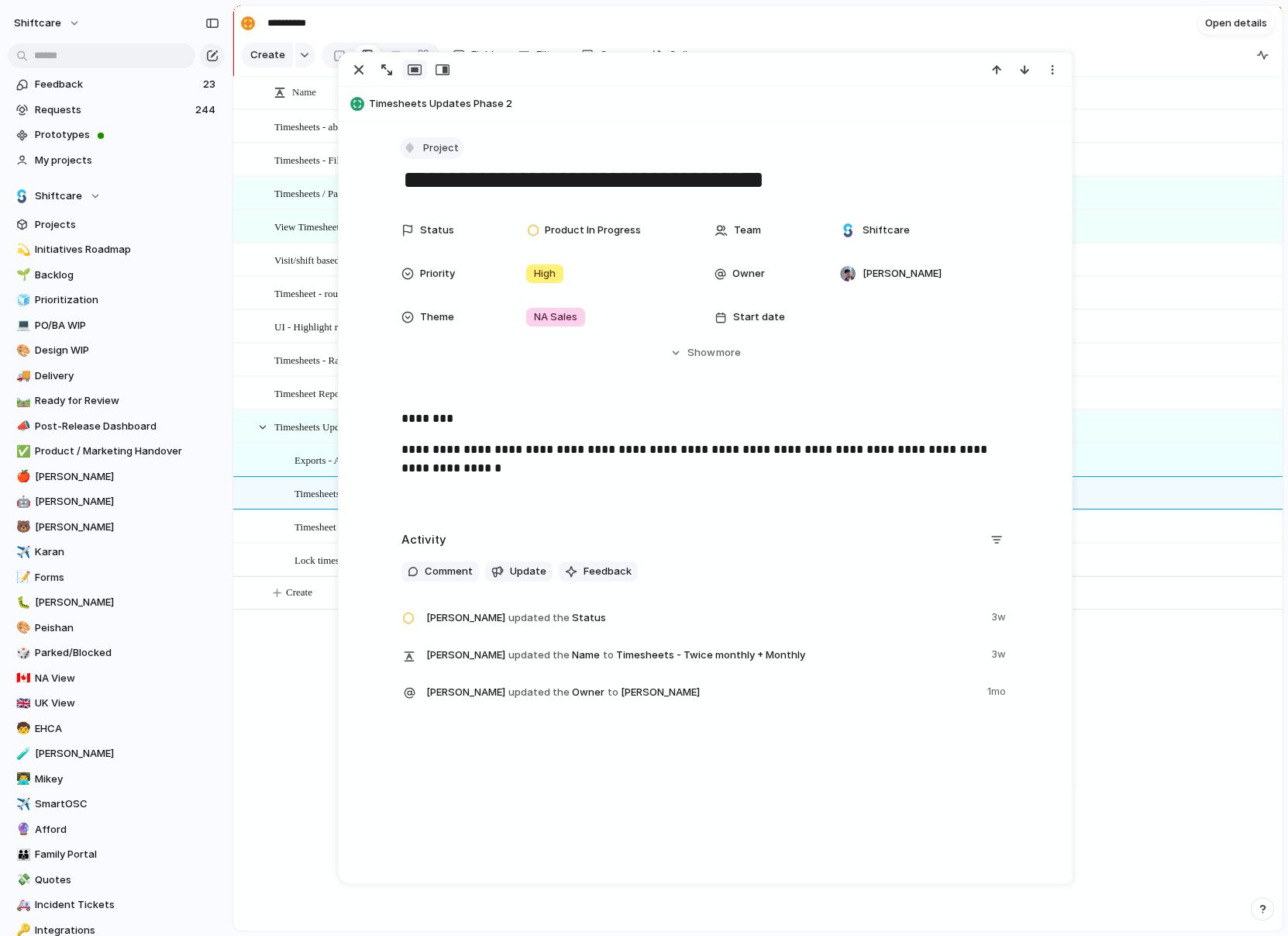
click at [423, 153] on button "Project" at bounding box center [432, 149] width 63 height 23
click at [441, 313] on span "Task" at bounding box center [442, 312] width 24 height 15
click at [312, 503] on div "Timesheets - Twice monthly + Monthly Task" at bounding box center [454, 493] width 321 height 32
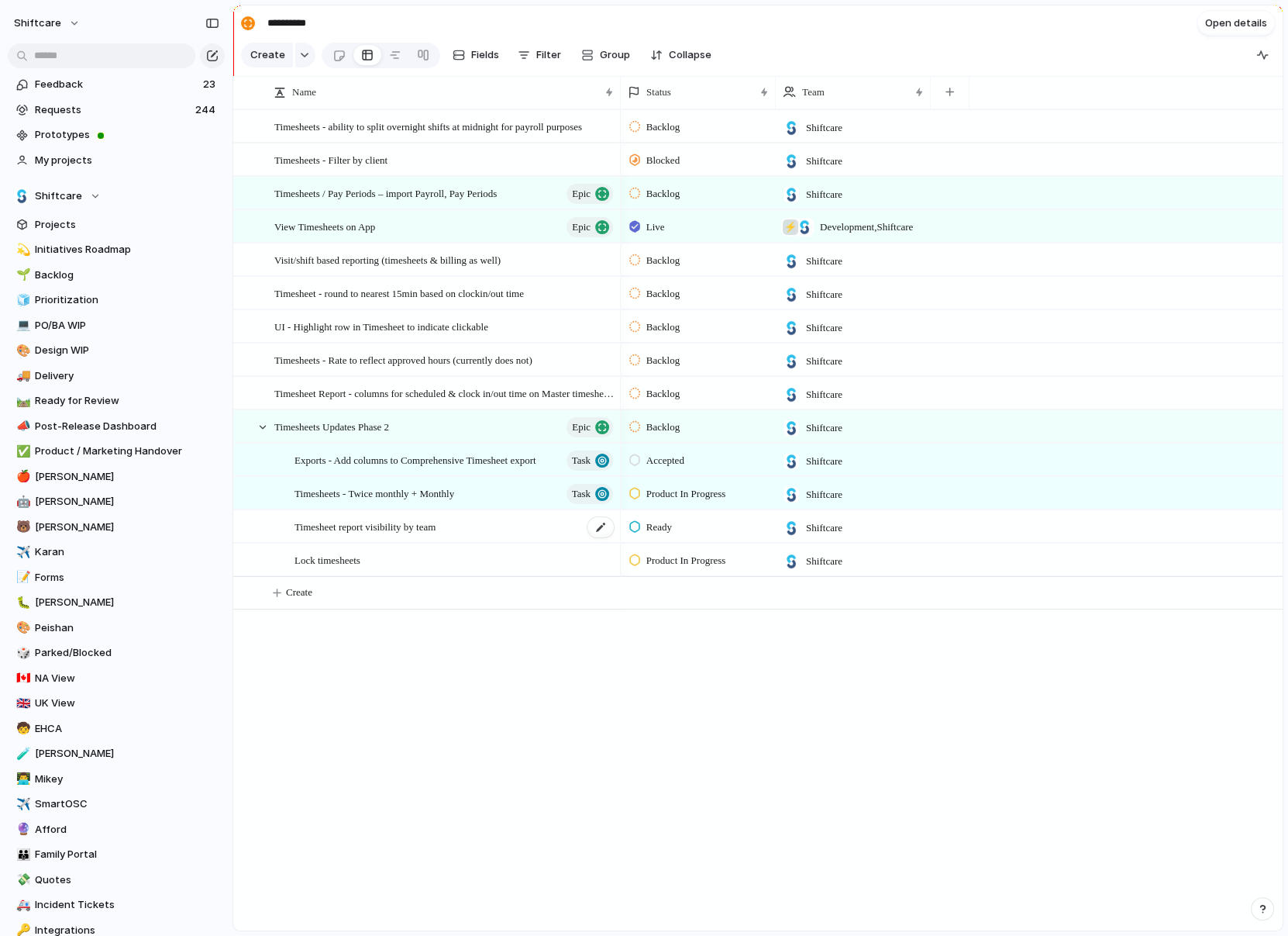
click at [302, 530] on span "Timesheet report visibility by team" at bounding box center [365, 526] width 141 height 18
click at [416, 536] on div "Timesheet report visibility by team" at bounding box center [454, 526] width 321 height 32
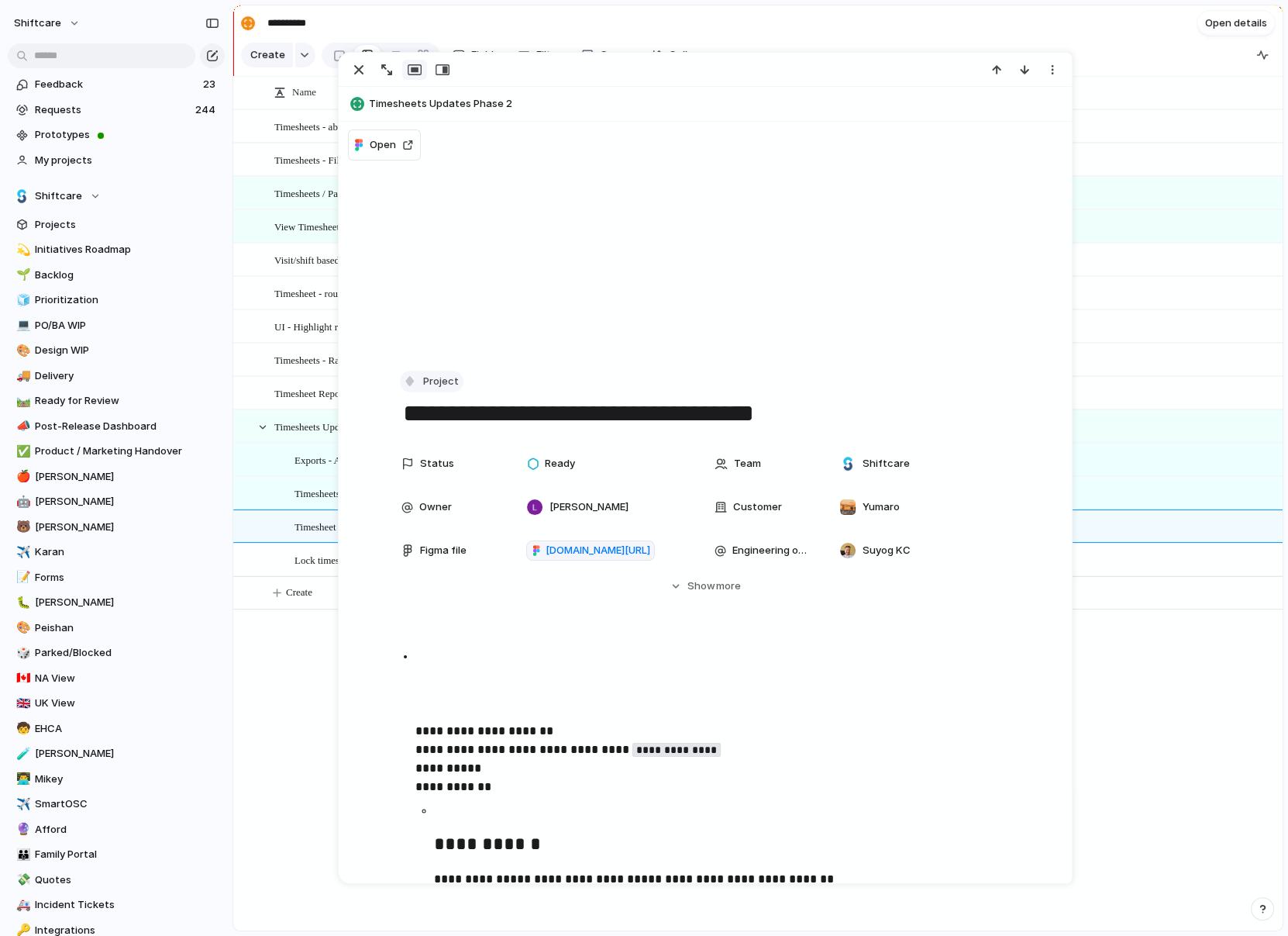
click at [422, 380] on button "Project" at bounding box center [432, 382] width 63 height 23
click at [435, 545] on span "Task" at bounding box center [442, 546] width 24 height 15
click at [313, 550] on span "Lock timesheets" at bounding box center [327, 559] width 66 height 18
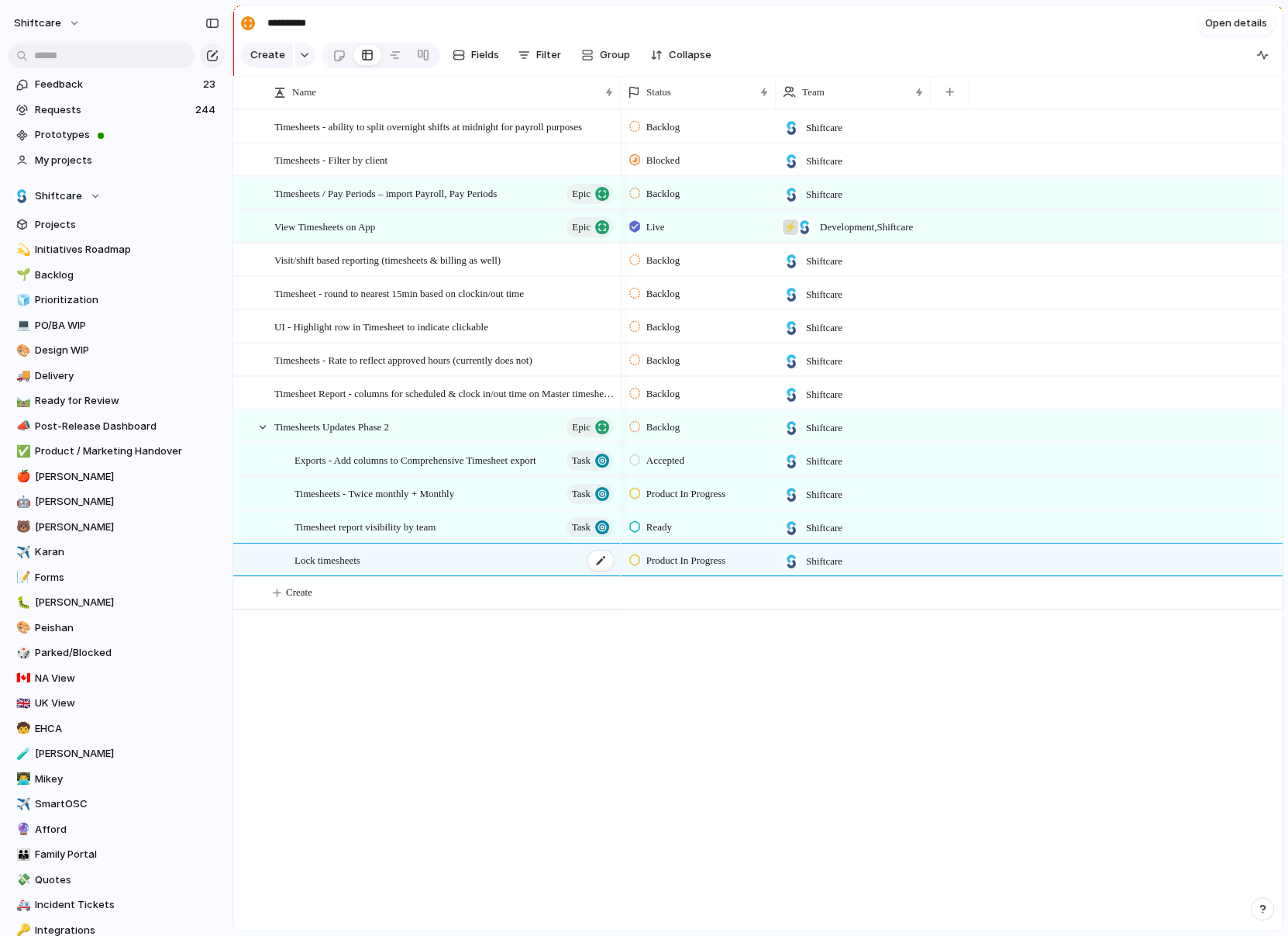
click at [331, 559] on span "Lock timesheets" at bounding box center [327, 559] width 66 height 18
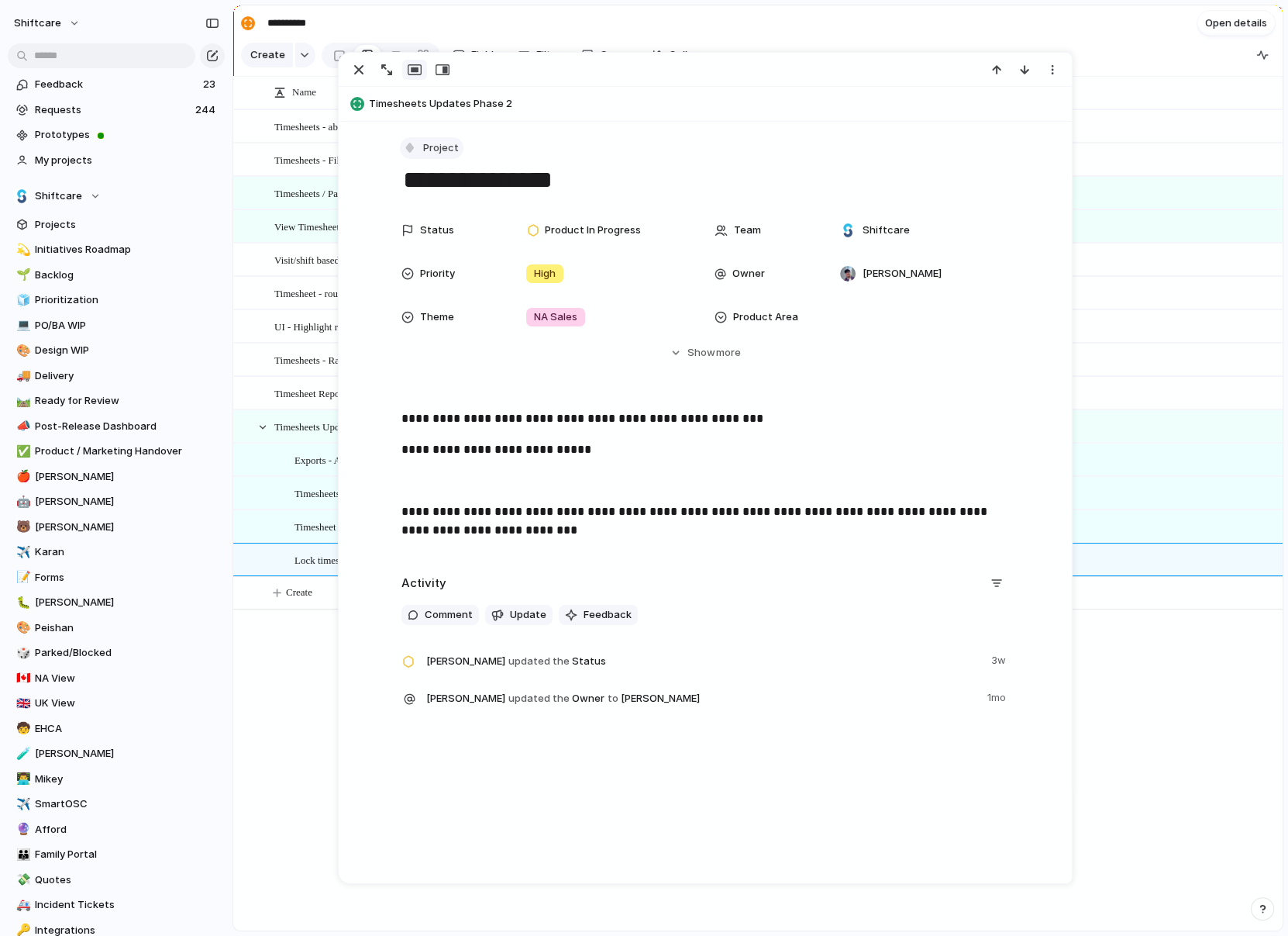
click at [440, 147] on span "Project" at bounding box center [441, 148] width 36 height 15
click at [453, 313] on span "Task" at bounding box center [442, 312] width 24 height 15
click at [246, 633] on div "Lock timesheets Timesheets - Twice monthly + Monthly Task Timesheets - ability …" at bounding box center [757, 520] width 1049 height 821
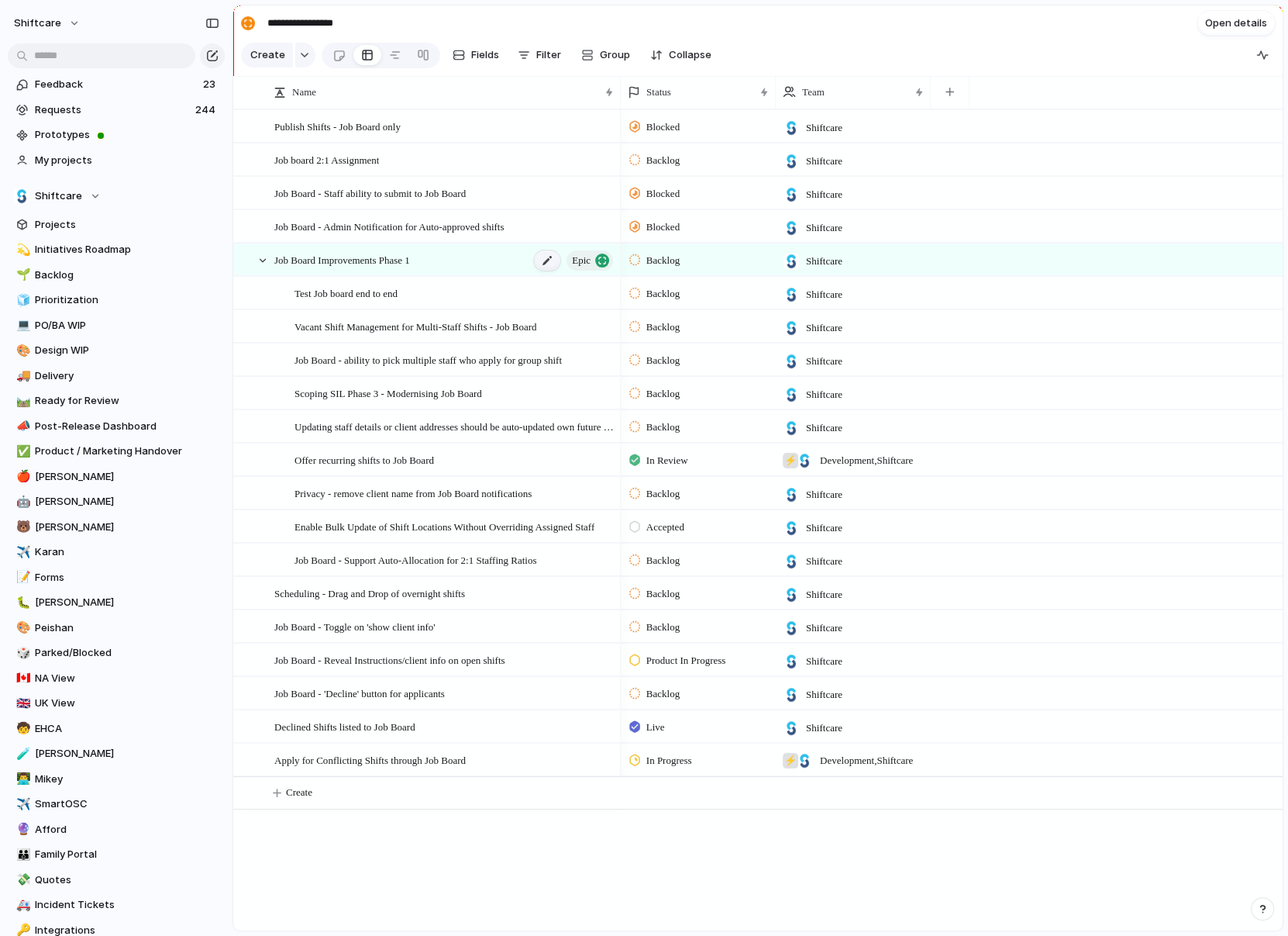
click at [543, 263] on div at bounding box center [547, 260] width 26 height 20
click at [489, 257] on textarea "**********" at bounding box center [416, 261] width 285 height 18
click at [493, 265] on textarea "**********" at bounding box center [416, 261] width 285 height 18
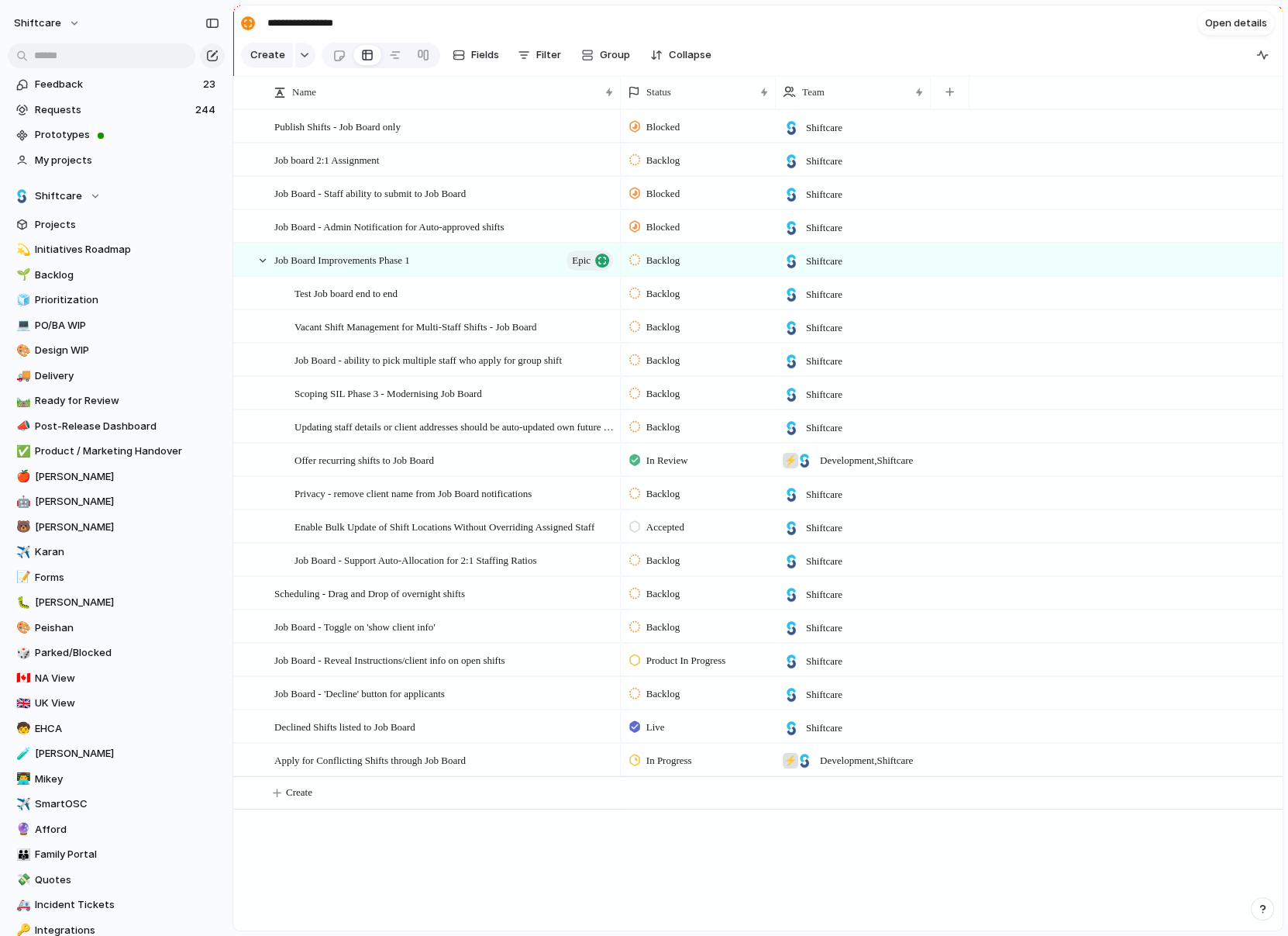
click at [288, 67] on div "Create Fields Filter Group Zoom Collapse" at bounding box center [479, 55] width 476 height 32
click at [276, 54] on span "Create" at bounding box center [267, 54] width 35 height 15
click at [301, 790] on span "Create" at bounding box center [299, 792] width 26 height 15
type textarea "**********"
click at [435, 790] on div "Job Board Improvements Phase 1" at bounding box center [445, 793] width 341 height 32
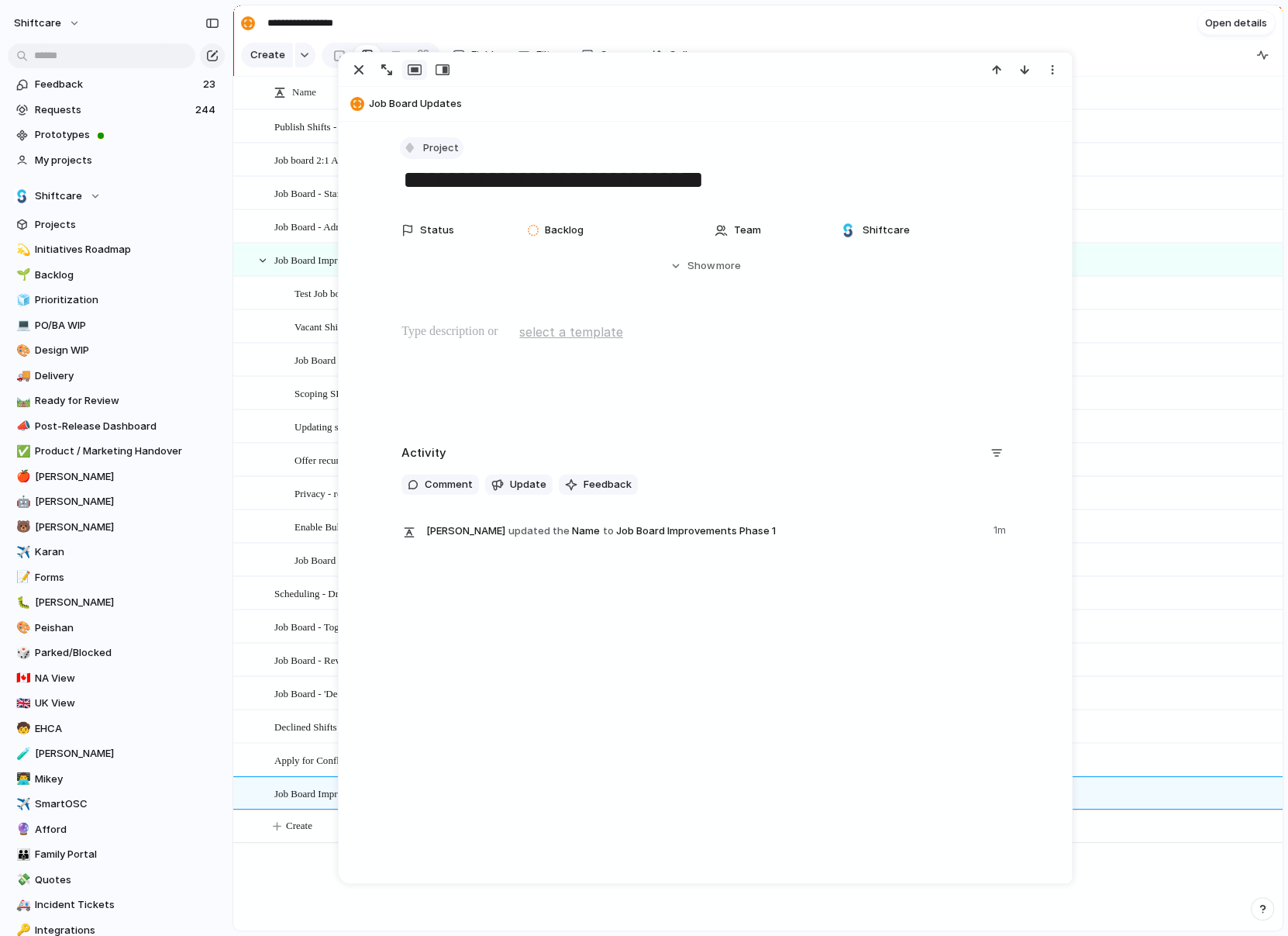
click at [461, 145] on div "Project" at bounding box center [705, 149] width 608 height 23
click at [411, 153] on div "button" at bounding box center [410, 147] width 14 height 14
click at [421, 281] on div at bounding box center [417, 287] width 14 height 14
click at [779, 196] on textarea "**********" at bounding box center [705, 180] width 608 height 32
type textarea "**********"
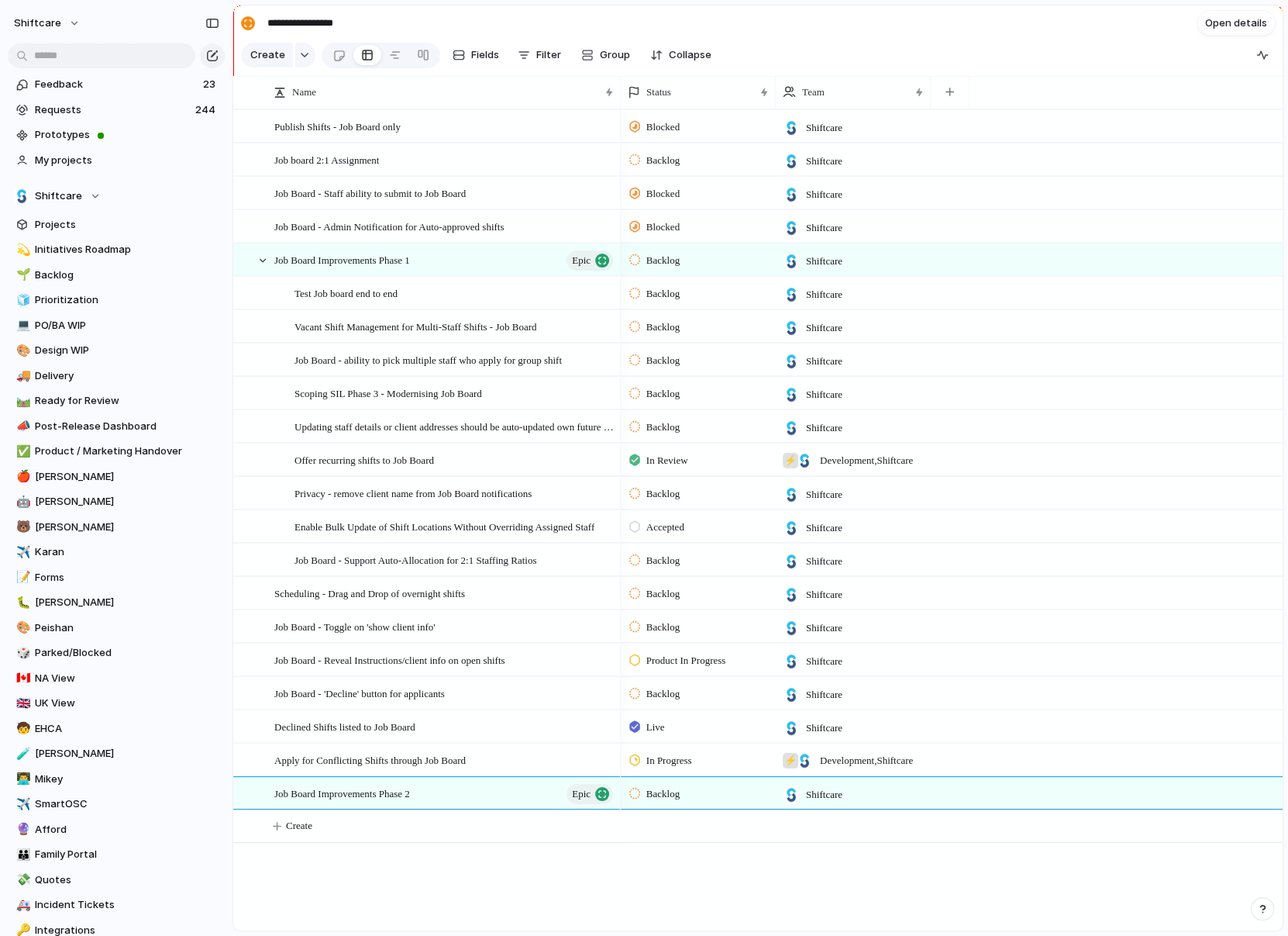
click at [933, 40] on section "Create Fields Filter Group Zoom Collapse" at bounding box center [757, 58] width 1049 height 37
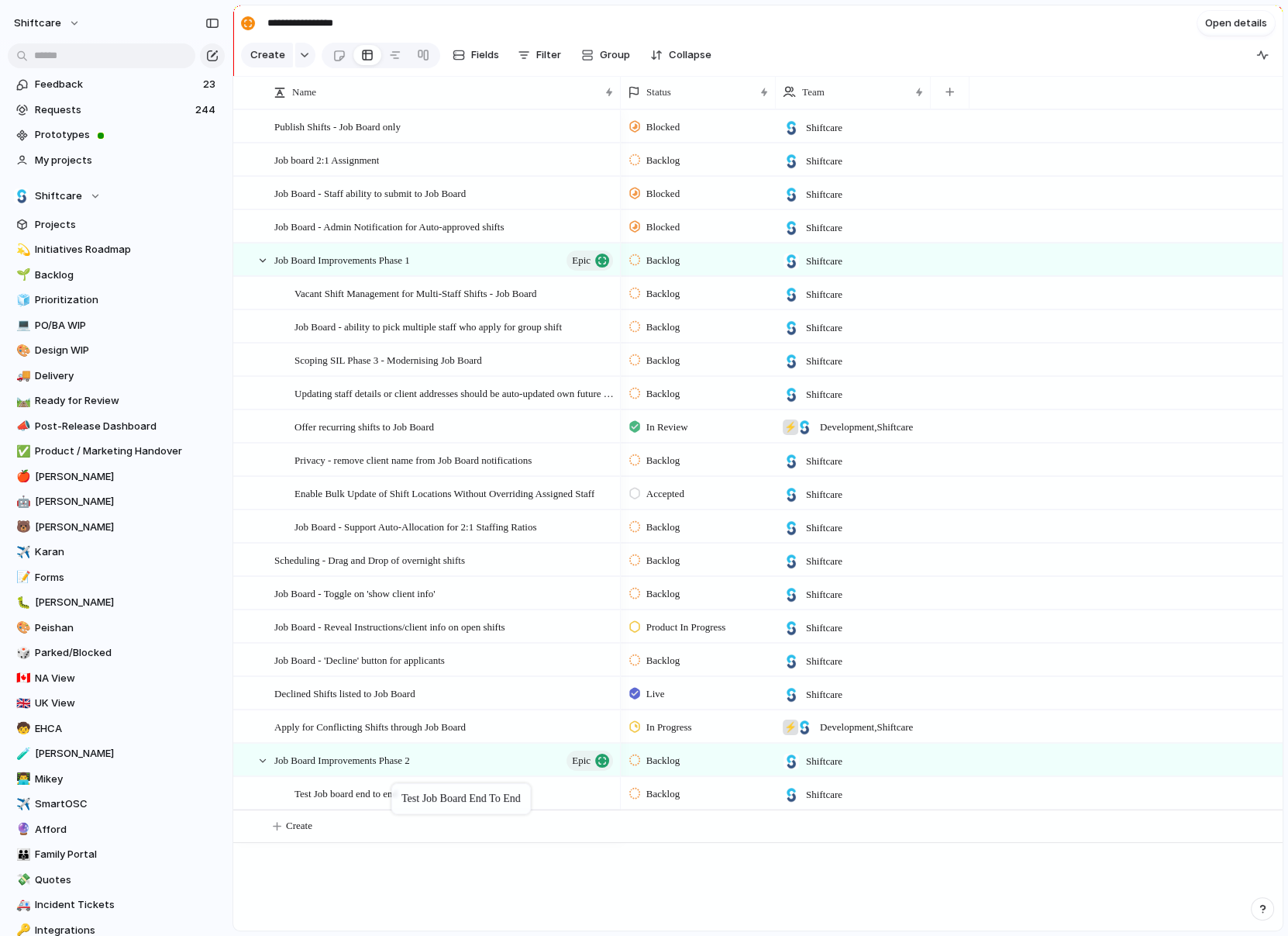
drag, startPoint x: 390, startPoint y: 290, endPoint x: 398, endPoint y: 786, distance: 496.1
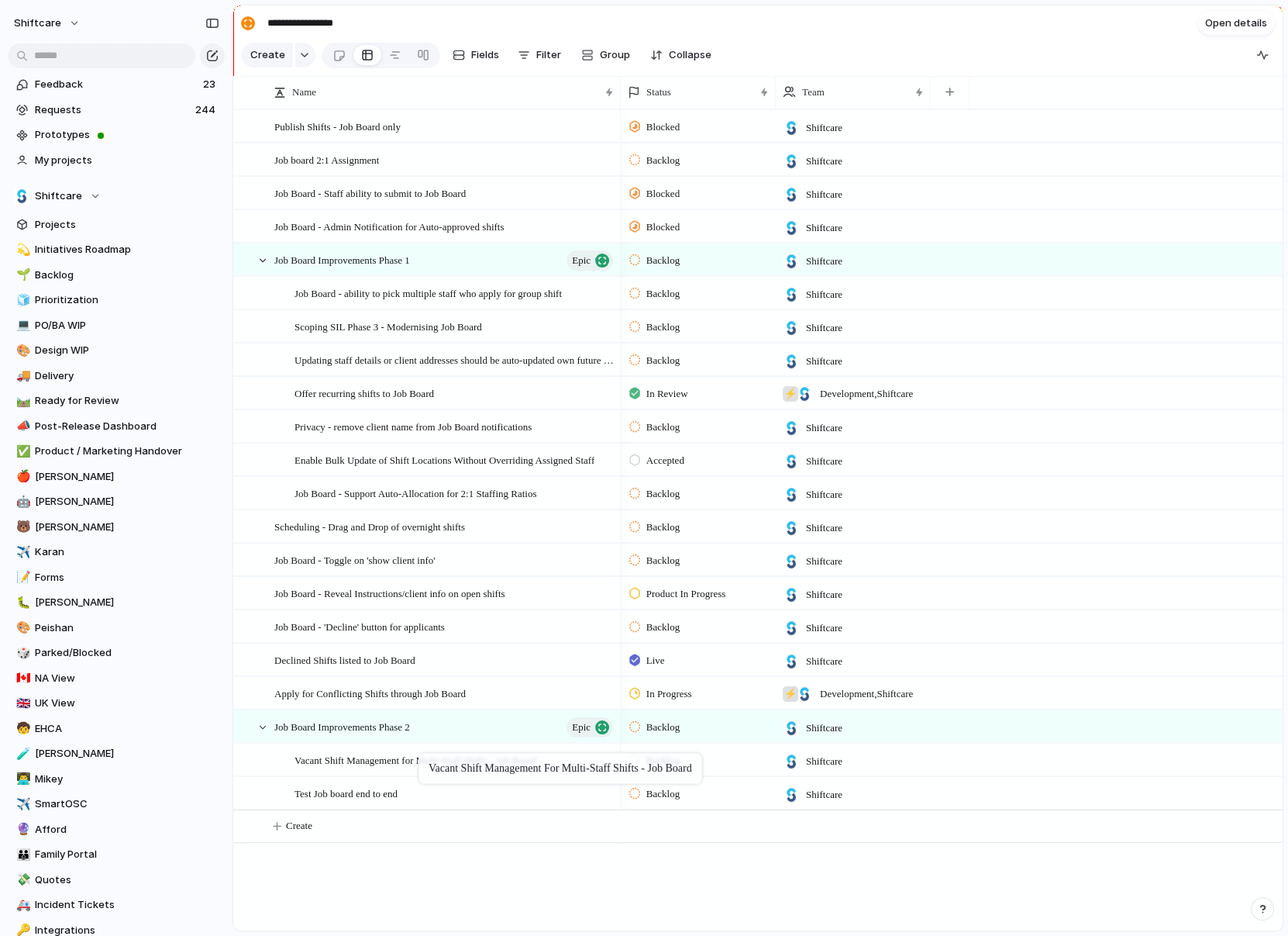
drag, startPoint x: 427, startPoint y: 281, endPoint x: 425, endPoint y: 755, distance: 474.0
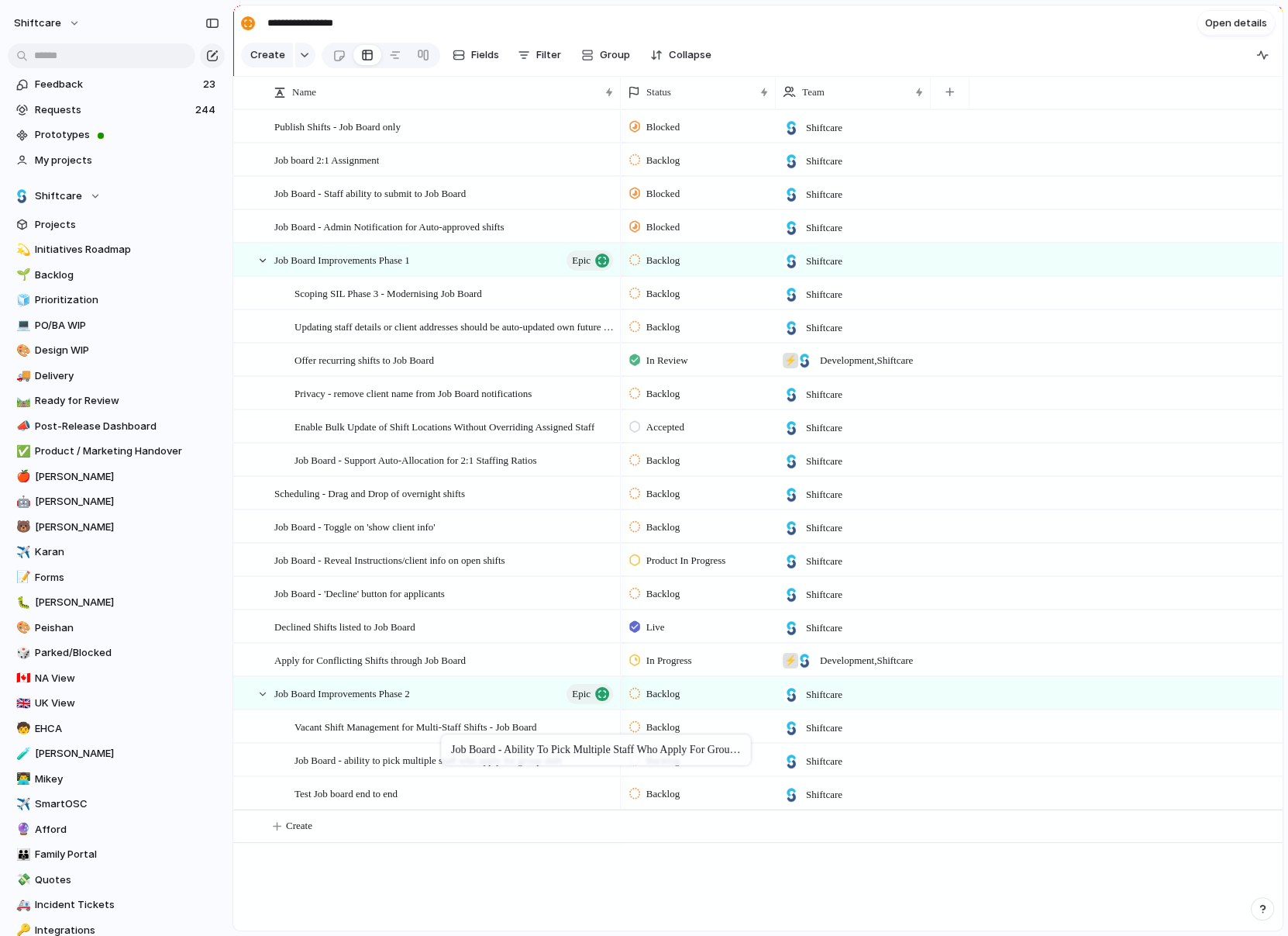
drag, startPoint x: 436, startPoint y: 292, endPoint x: 448, endPoint y: 737, distance: 445.2
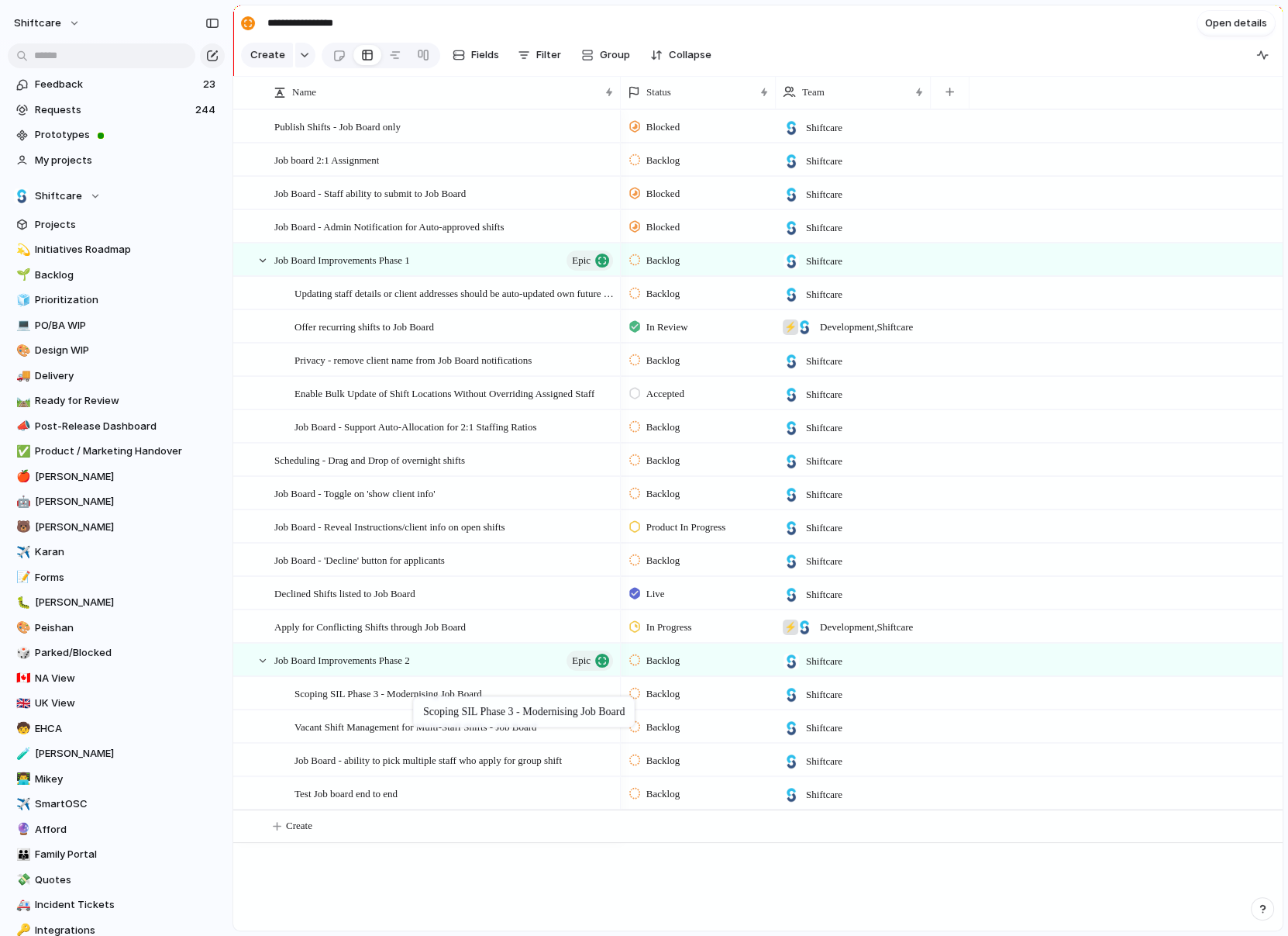
drag, startPoint x: 410, startPoint y: 286, endPoint x: 421, endPoint y: 701, distance: 415.1
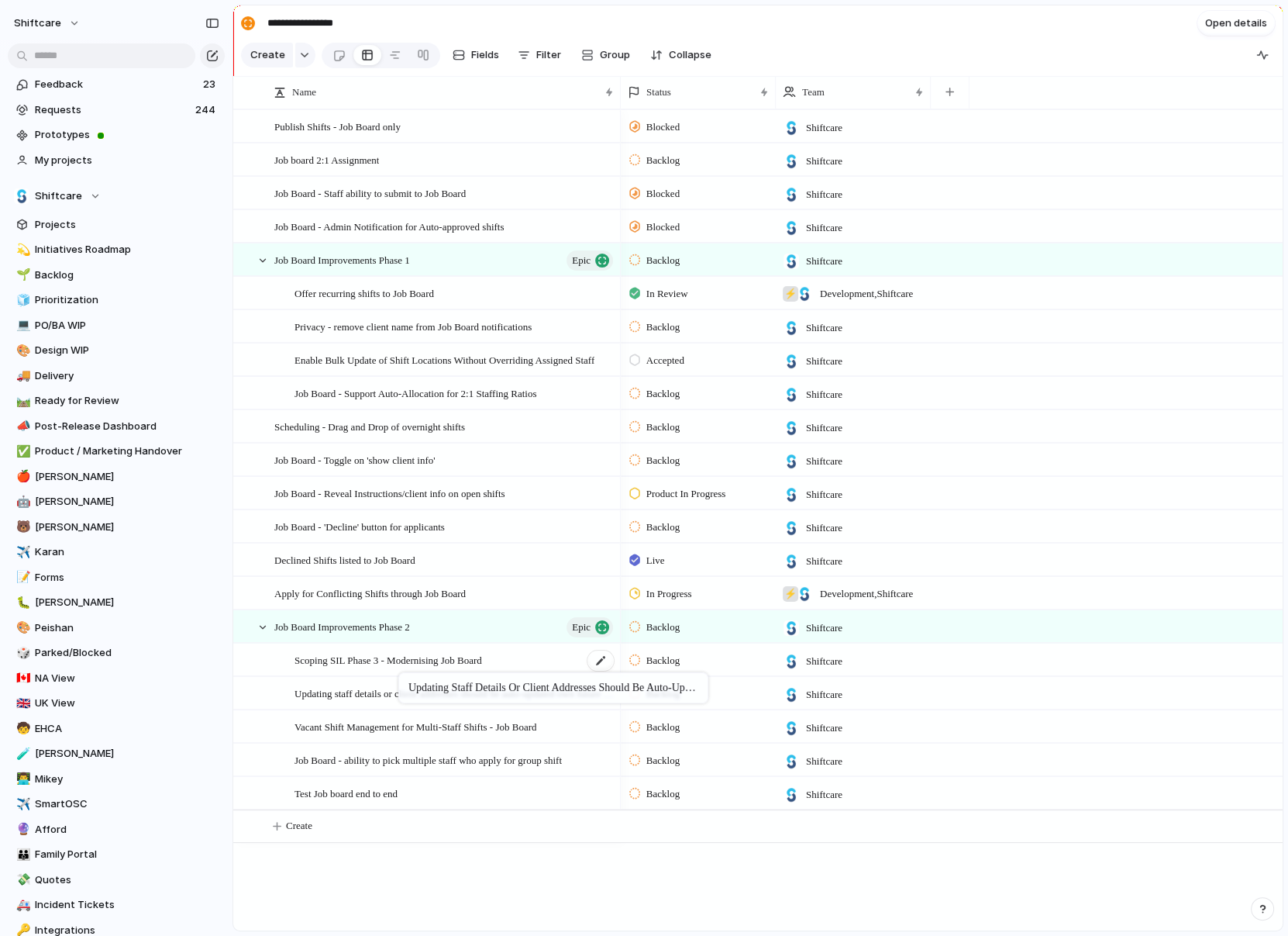
drag, startPoint x: 394, startPoint y: 295, endPoint x: 407, endPoint y: 684, distance: 389.2
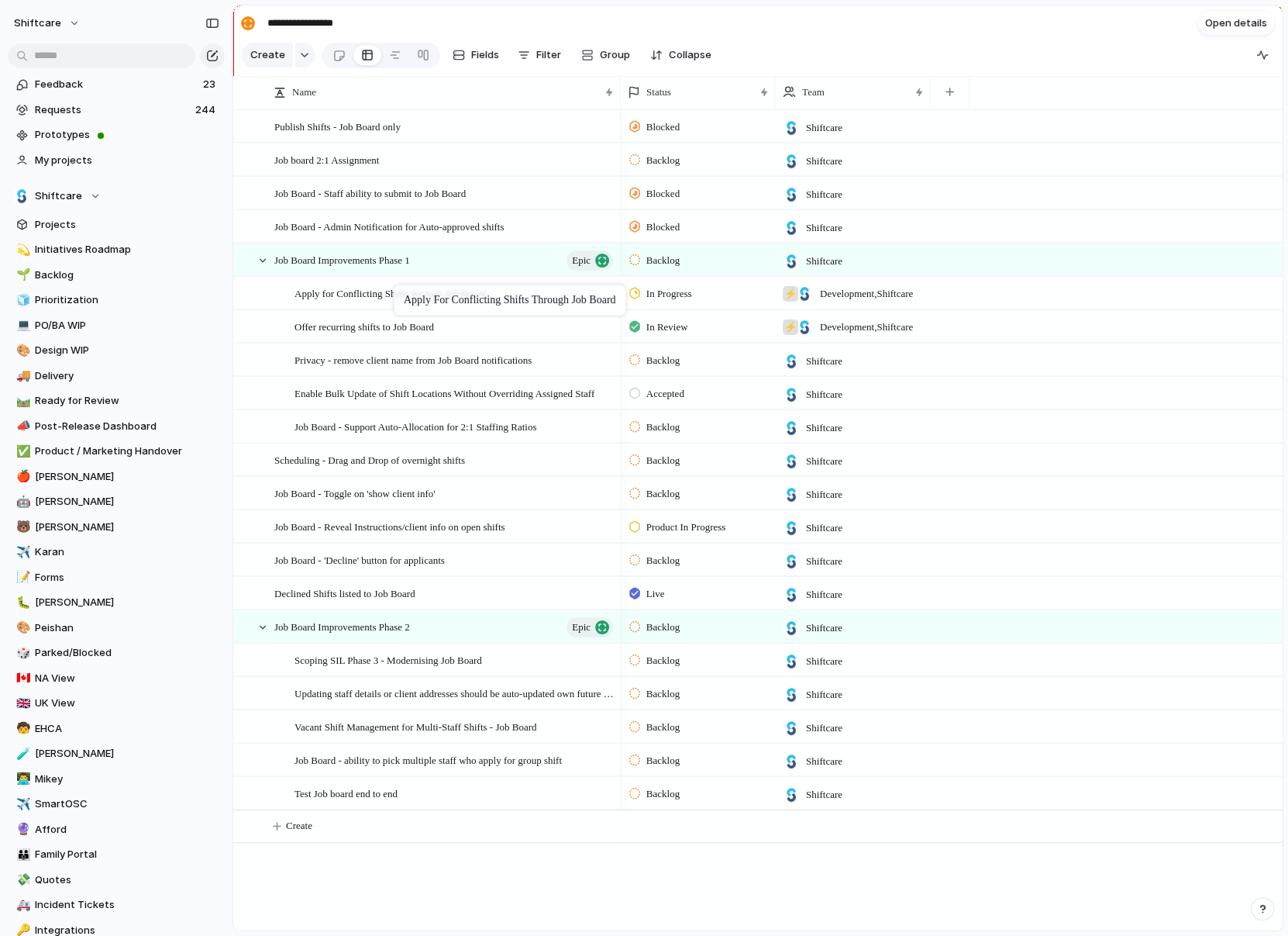
drag, startPoint x: 373, startPoint y: 589, endPoint x: 402, endPoint y: 287, distance: 303.4
click at [661, 260] on span "Backlog" at bounding box center [663, 260] width 33 height 15
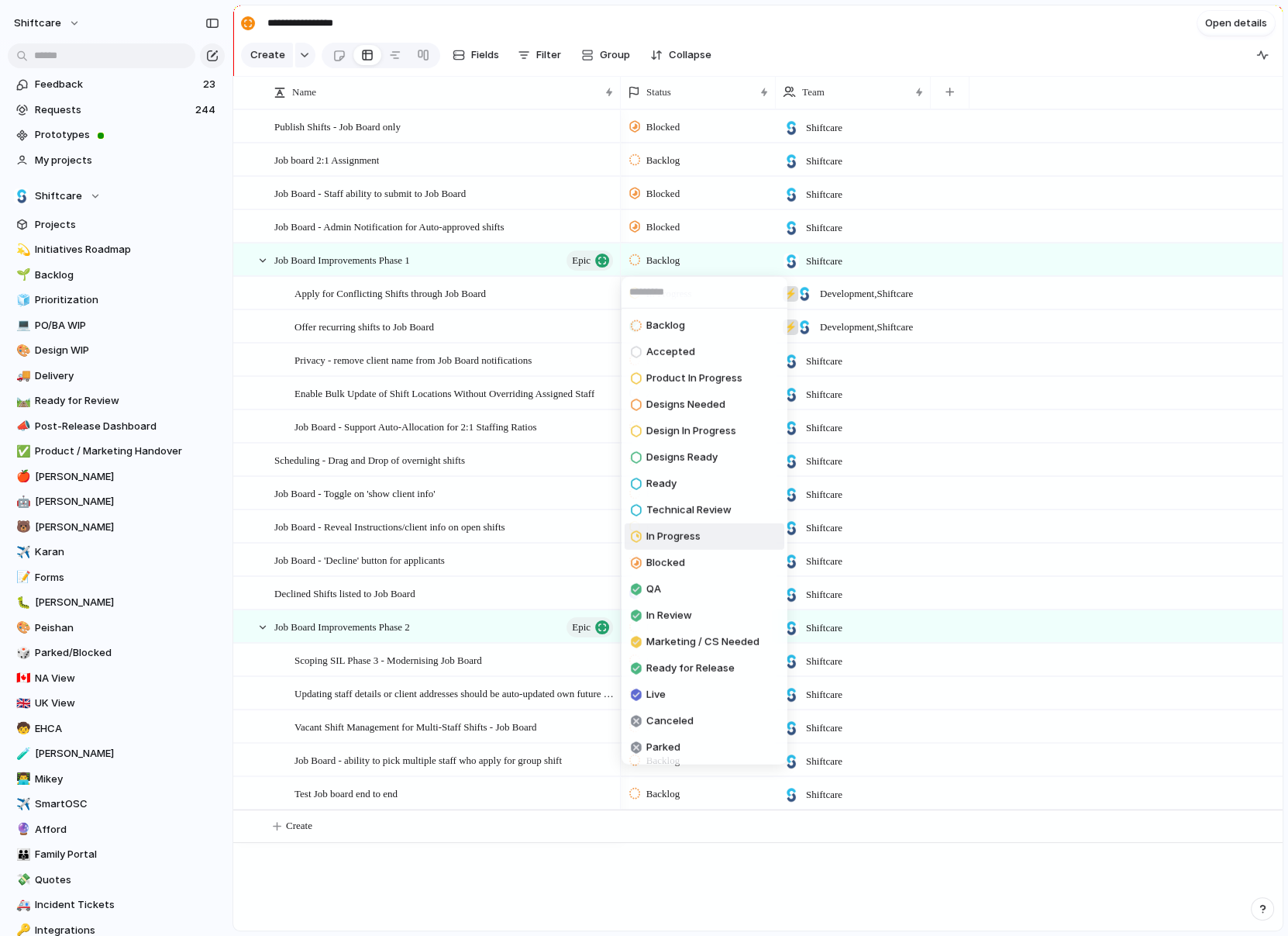
click at [688, 528] on span "In Progress" at bounding box center [674, 536] width 54 height 15
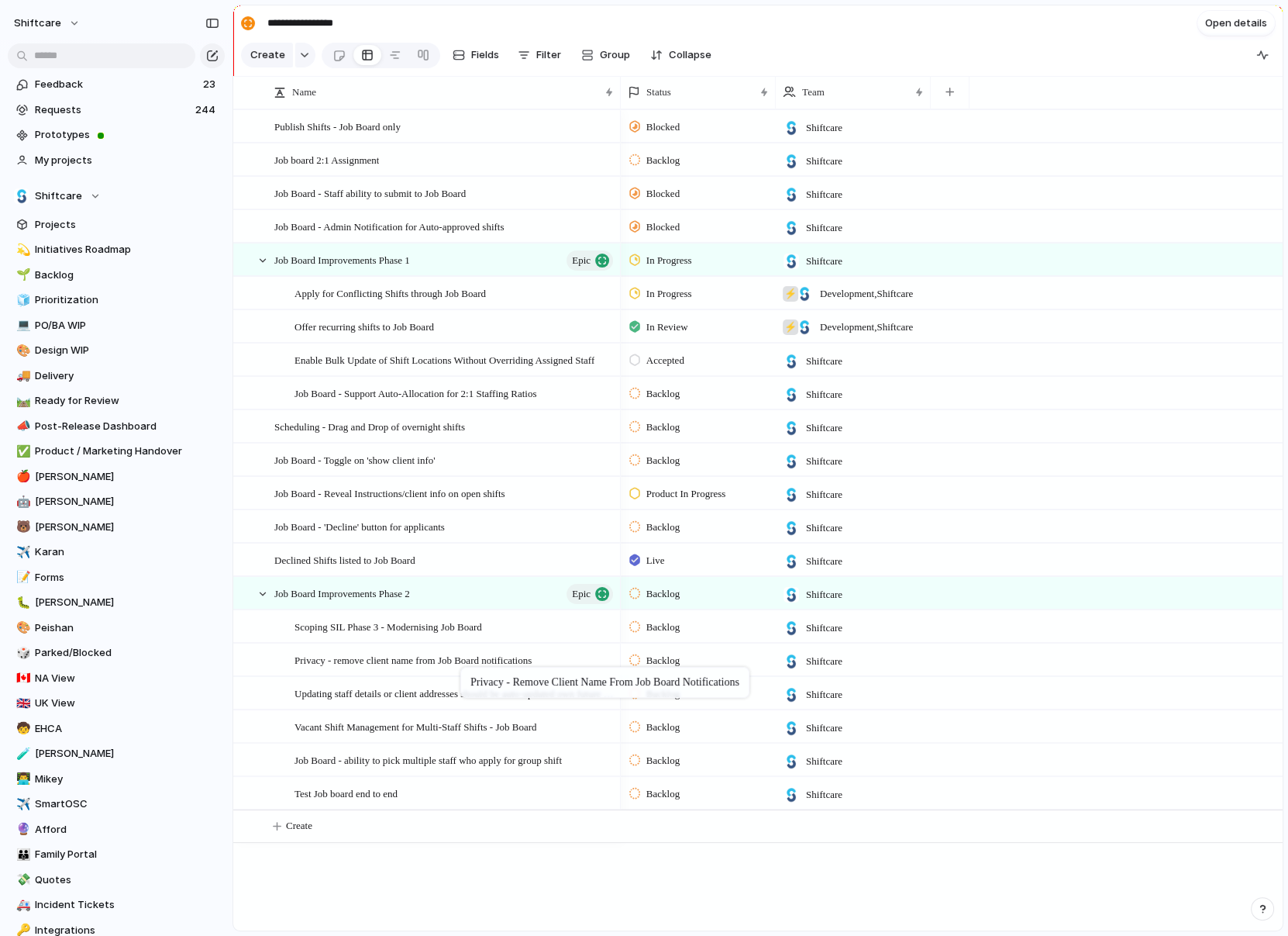
drag, startPoint x: 445, startPoint y: 357, endPoint x: 468, endPoint y: 670, distance: 313.8
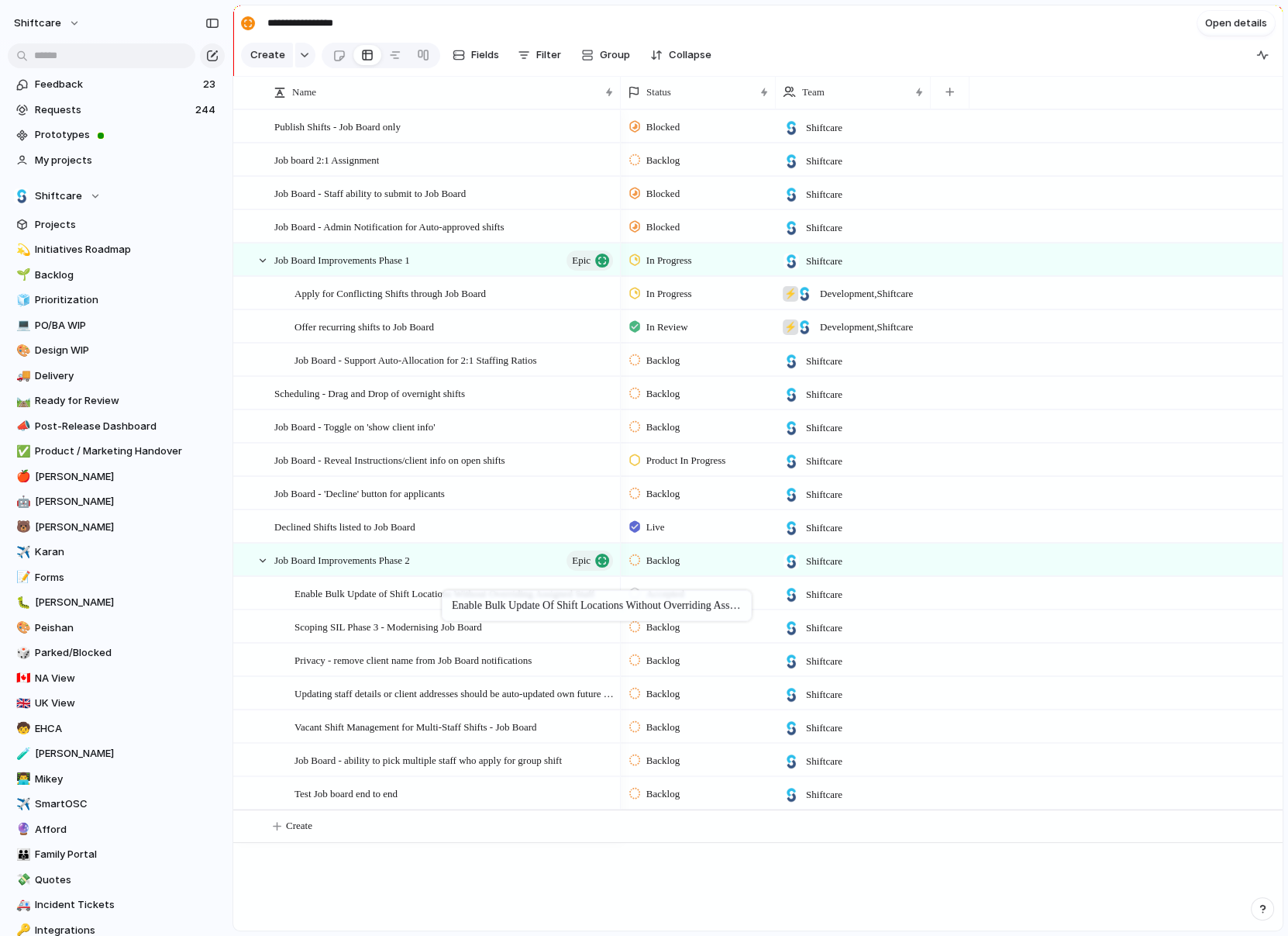
drag, startPoint x: 450, startPoint y: 356, endPoint x: 450, endPoint y: 595, distance: 239.0
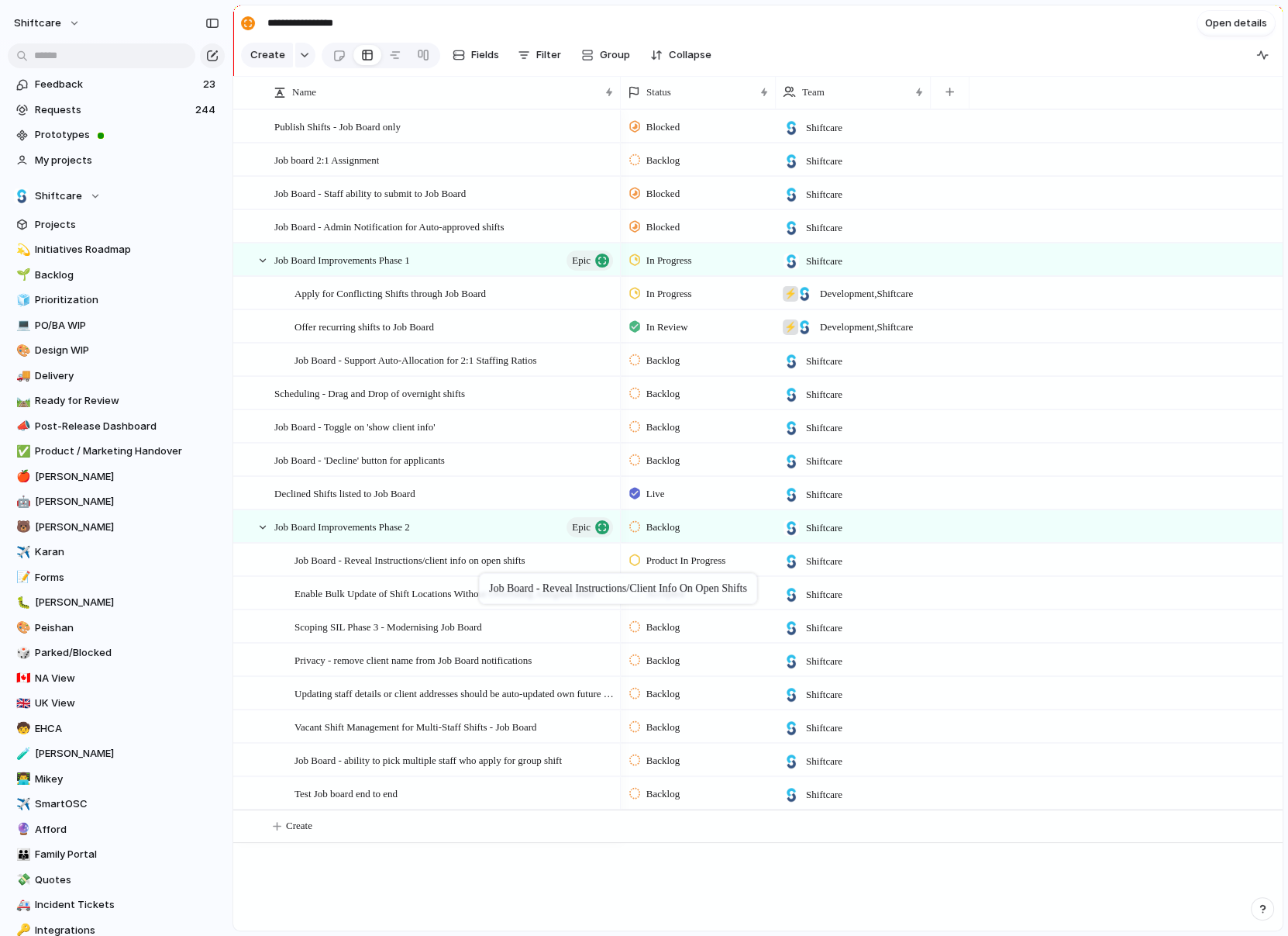
drag, startPoint x: 470, startPoint y: 457, endPoint x: 487, endPoint y: 576, distance: 120.2
click at [540, 529] on div at bounding box center [547, 527] width 26 height 20
click at [519, 526] on textarea "**********" at bounding box center [416, 528] width 285 height 18
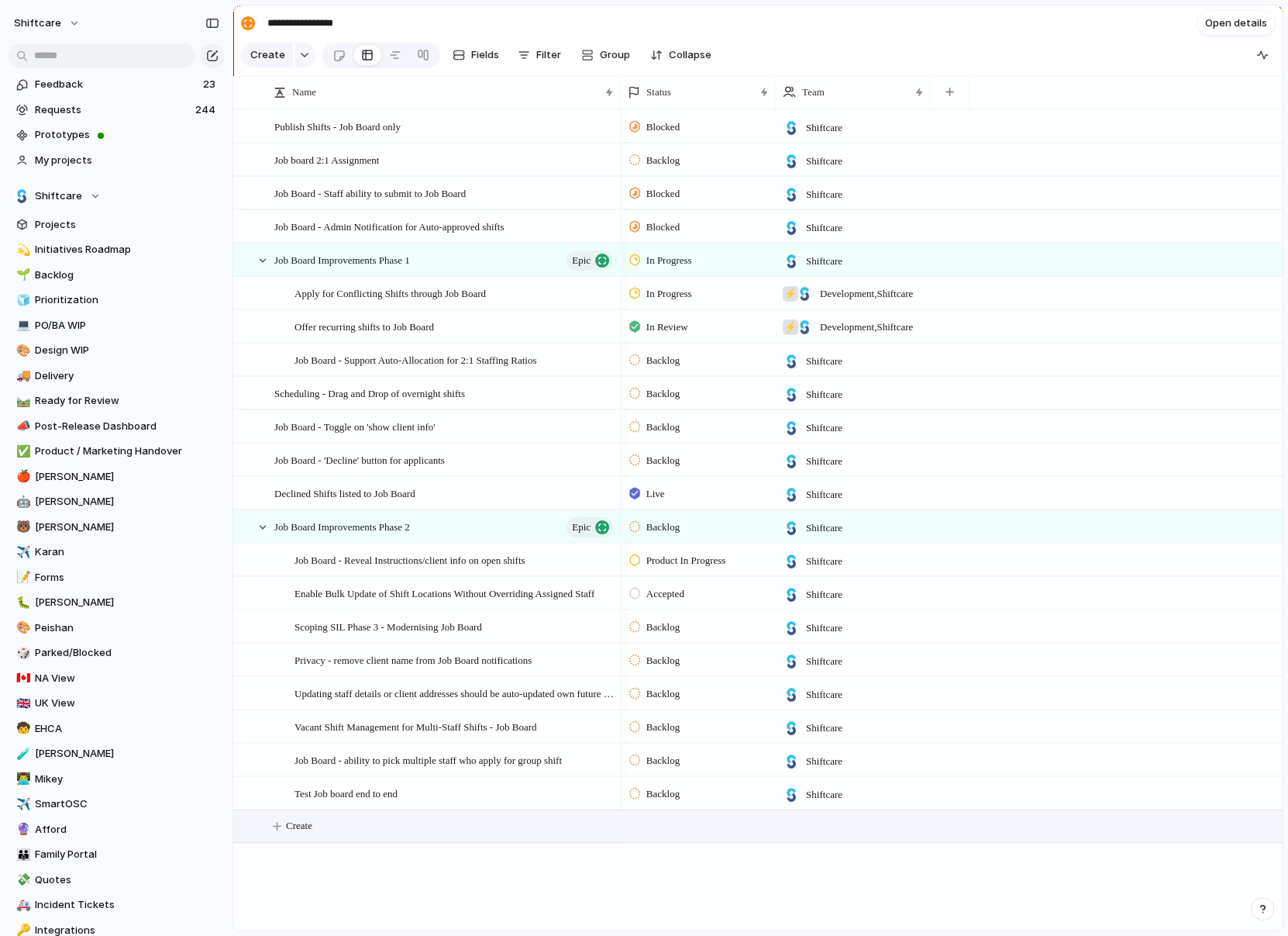
click at [292, 827] on span "Create" at bounding box center [299, 826] width 26 height 15
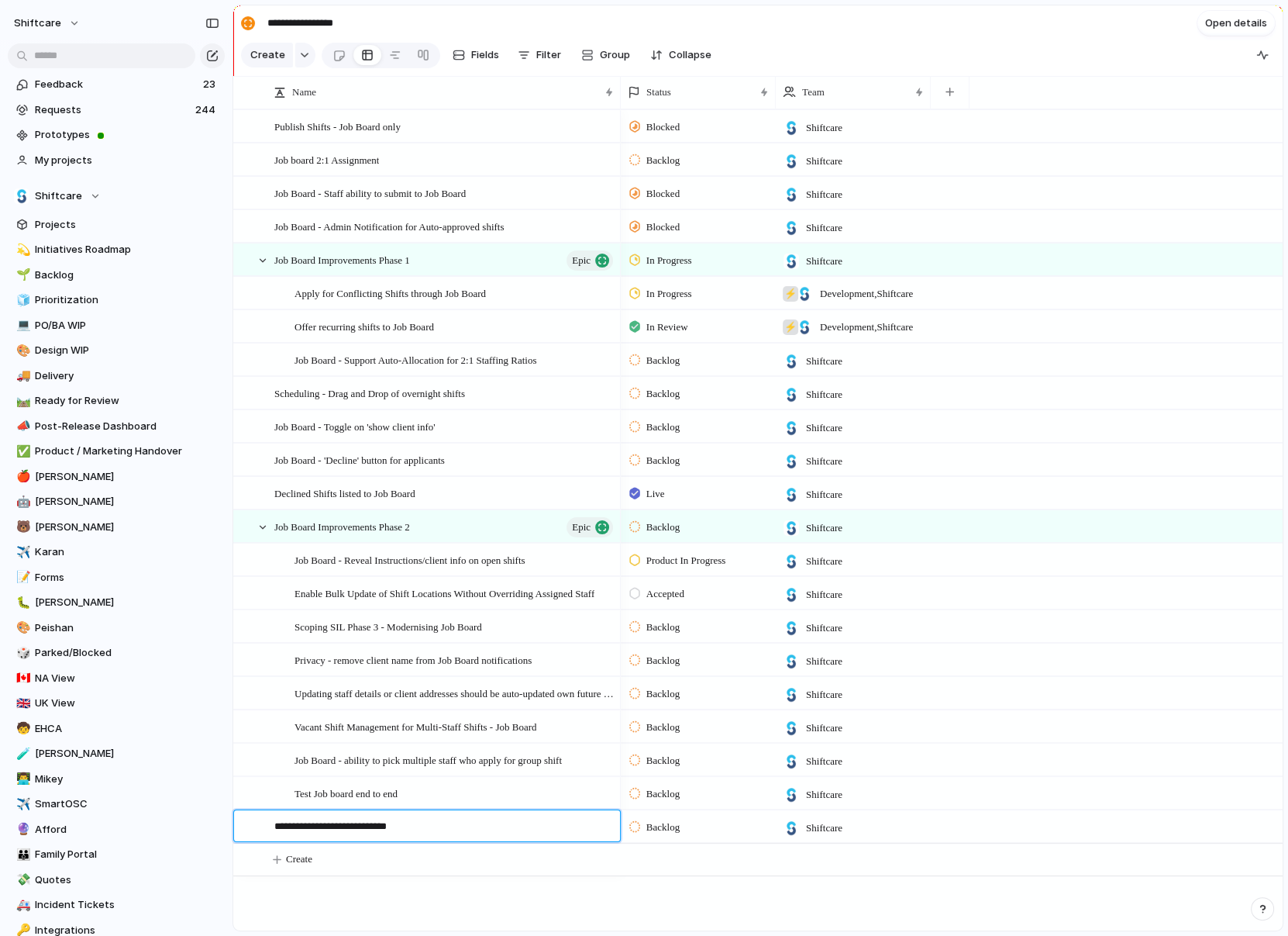
type textarea "**********"
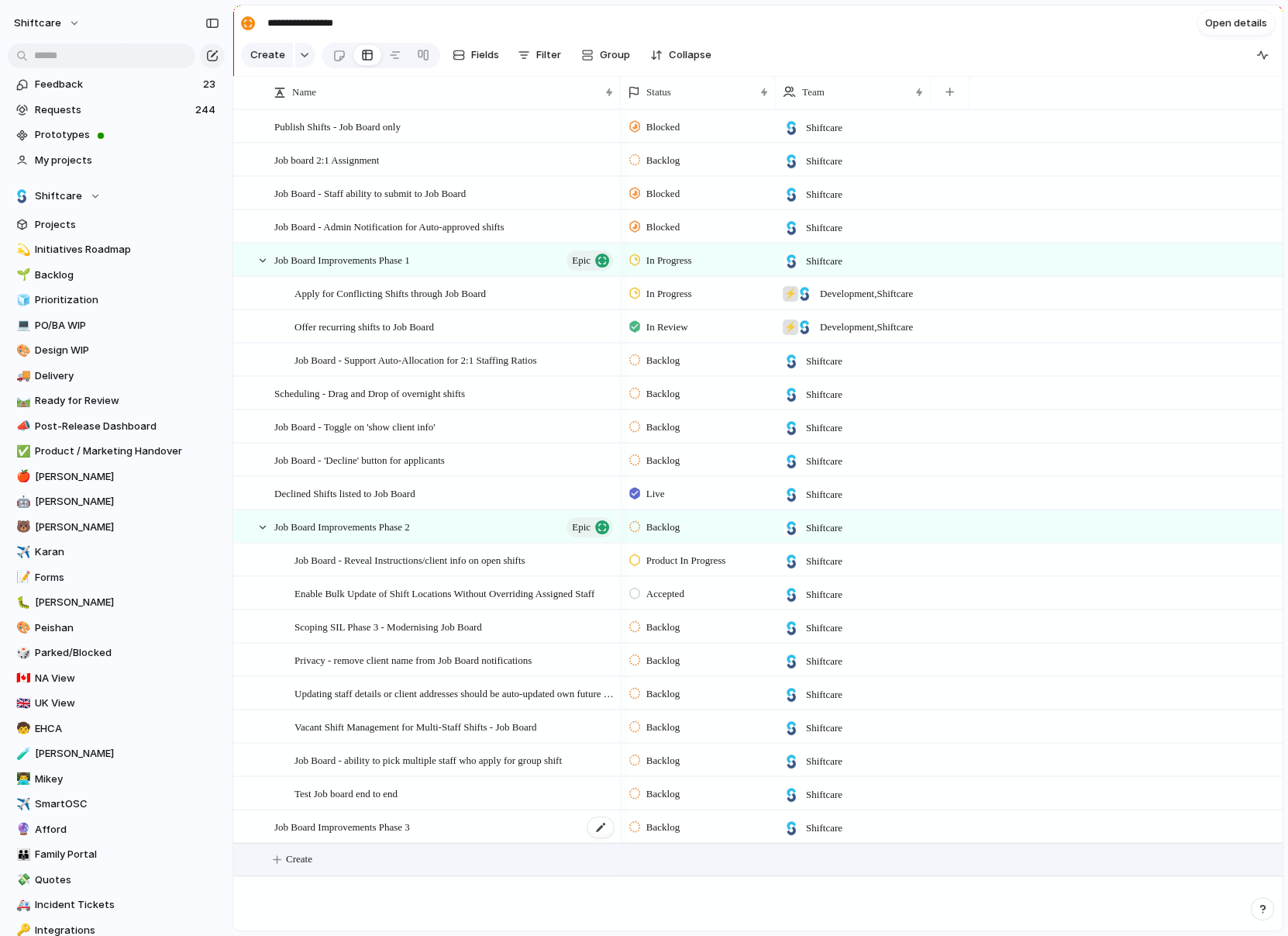
click at [348, 829] on span "Job Board Improvements Phase 3" at bounding box center [342, 826] width 136 height 18
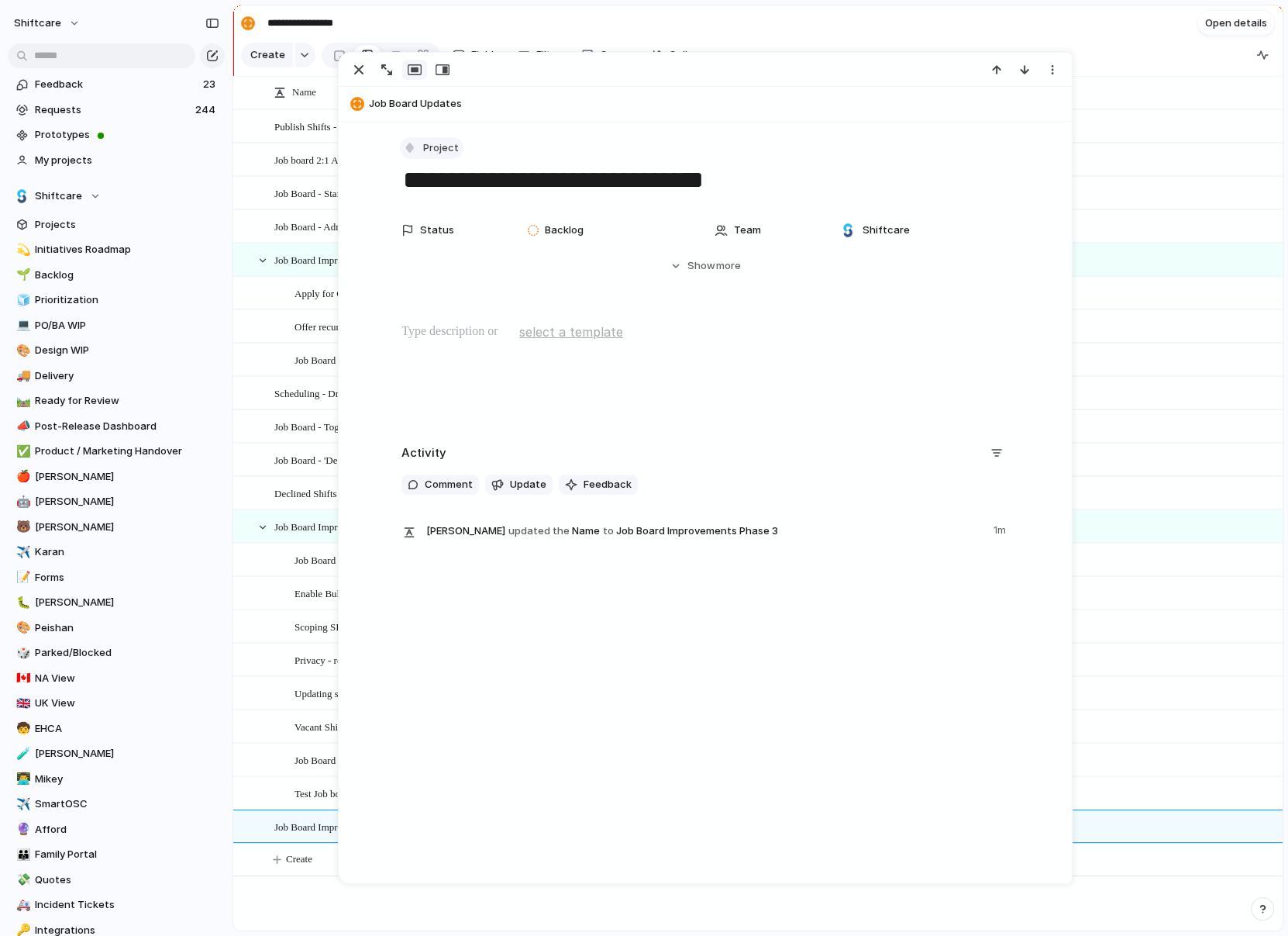
click at [435, 156] on button "Project" at bounding box center [432, 149] width 63 height 23
click at [431, 310] on span "Task" at bounding box center [442, 312] width 24 height 15
click at [432, 155] on button "Task" at bounding box center [425, 149] width 51 height 23
click at [434, 285] on span "Epic" at bounding box center [441, 287] width 20 height 15
click at [359, 71] on div "button" at bounding box center [359, 69] width 19 height 19
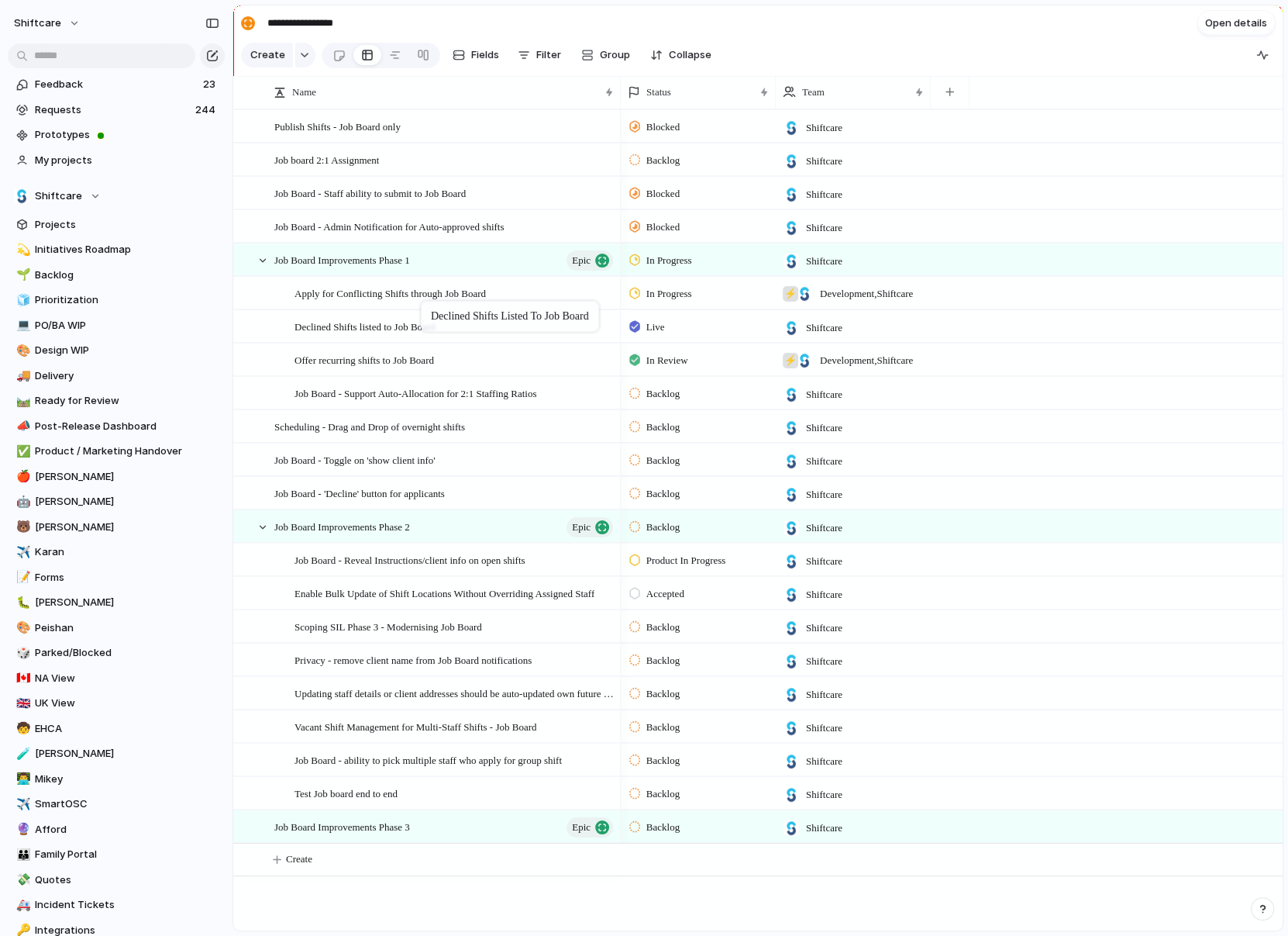
drag, startPoint x: 423, startPoint y: 485, endPoint x: 429, endPoint y: 304, distance: 181.1
click at [439, 402] on div "Job Board - Support Auto-Allocation for 2:1 Staffing Ratios" at bounding box center [454, 393] width 321 height 32
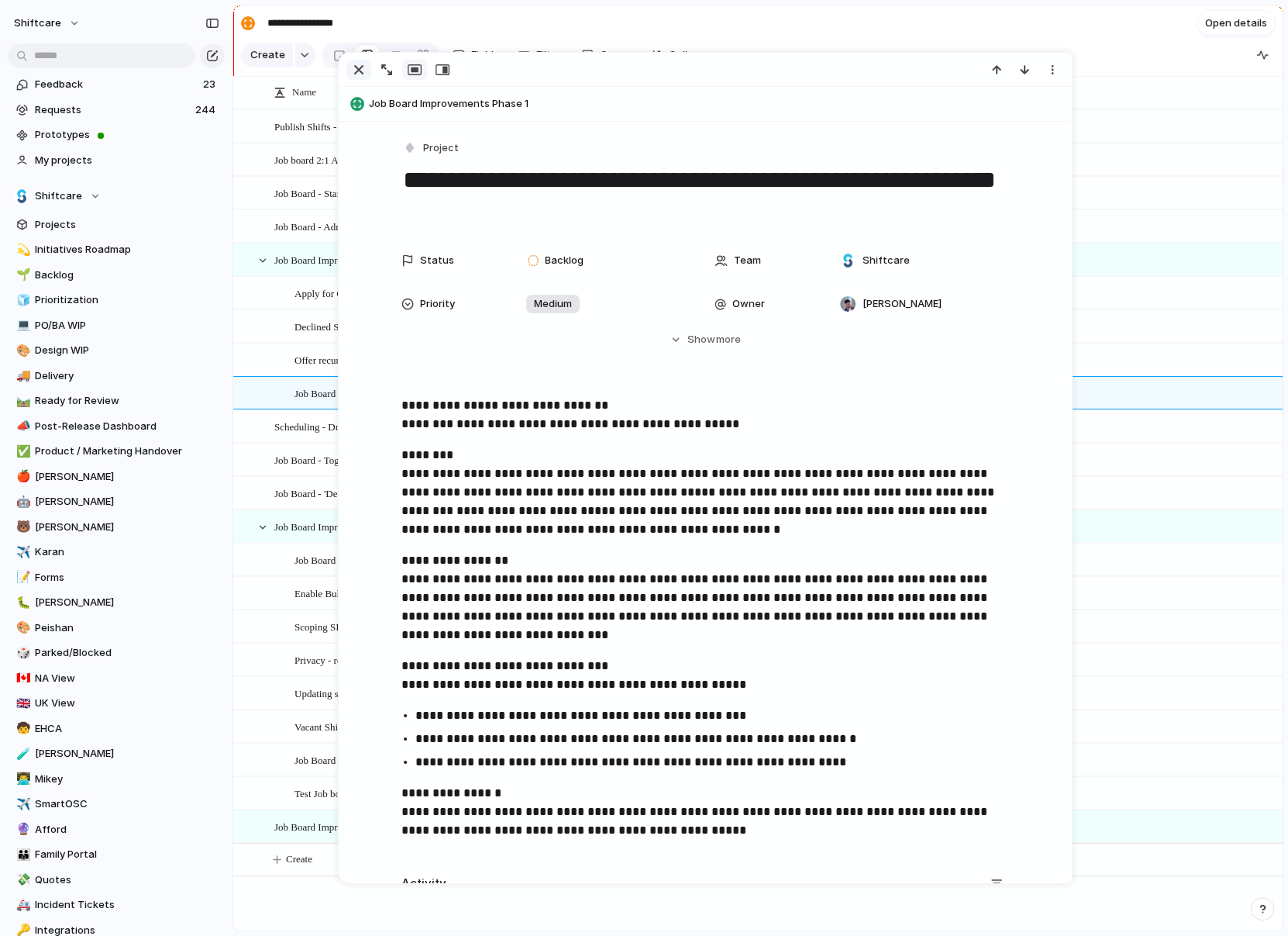
click at [360, 69] on div "button" at bounding box center [359, 69] width 19 height 19
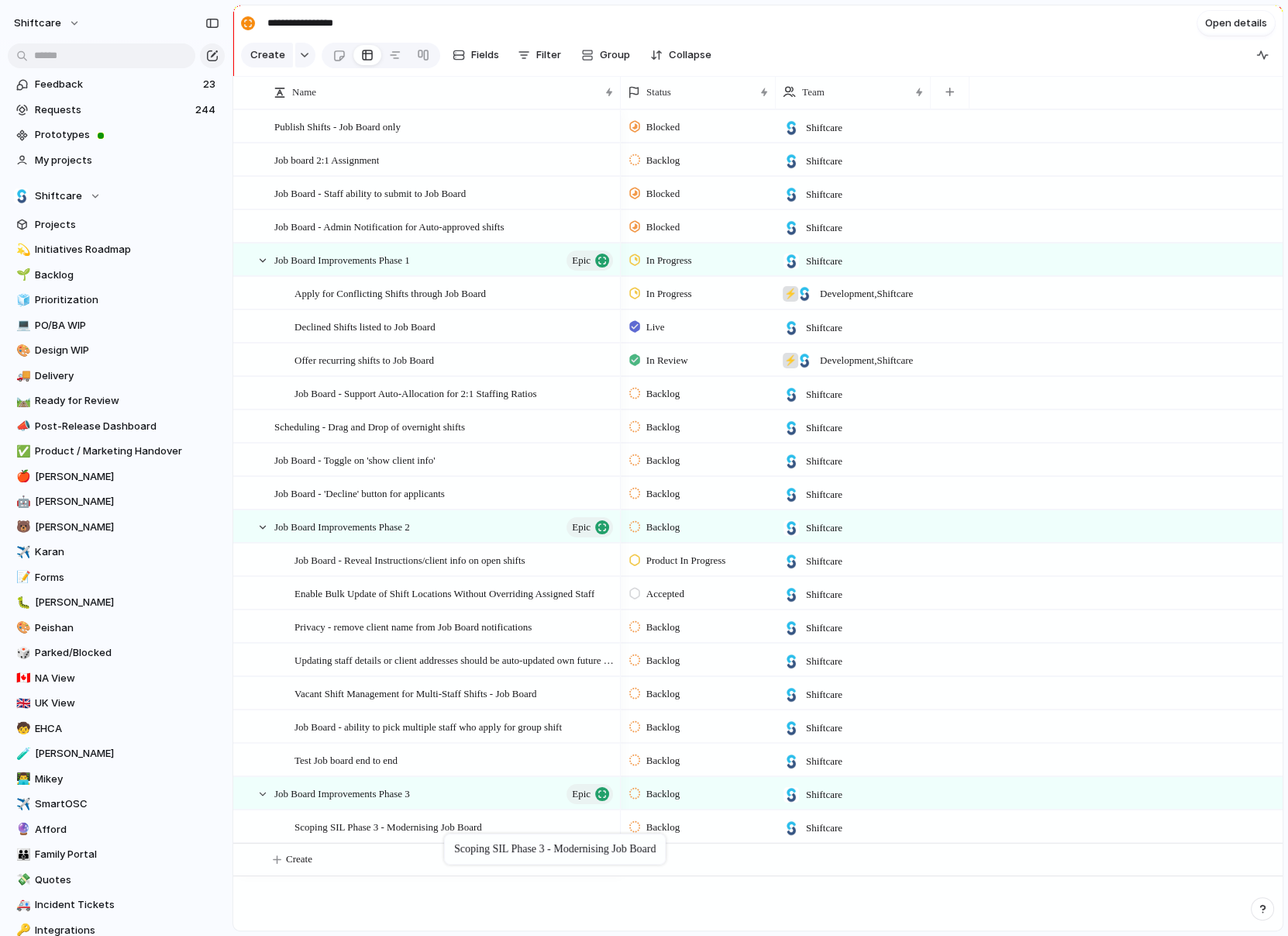
drag, startPoint x: 446, startPoint y: 619, endPoint x: 447, endPoint y: 826, distance: 207.0
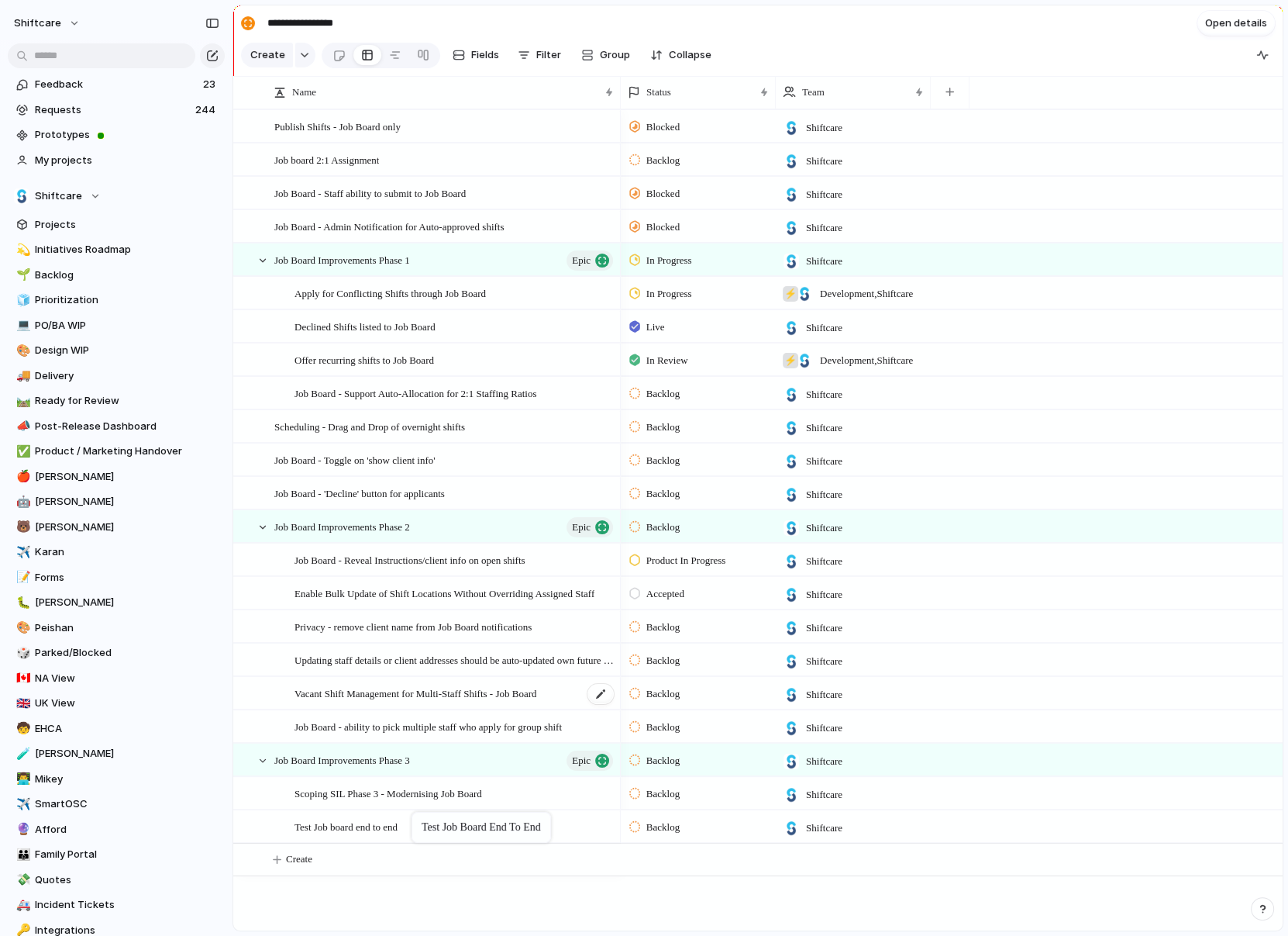
drag, startPoint x: 419, startPoint y: 764, endPoint x: 407, endPoint y: 701, distance: 64.1
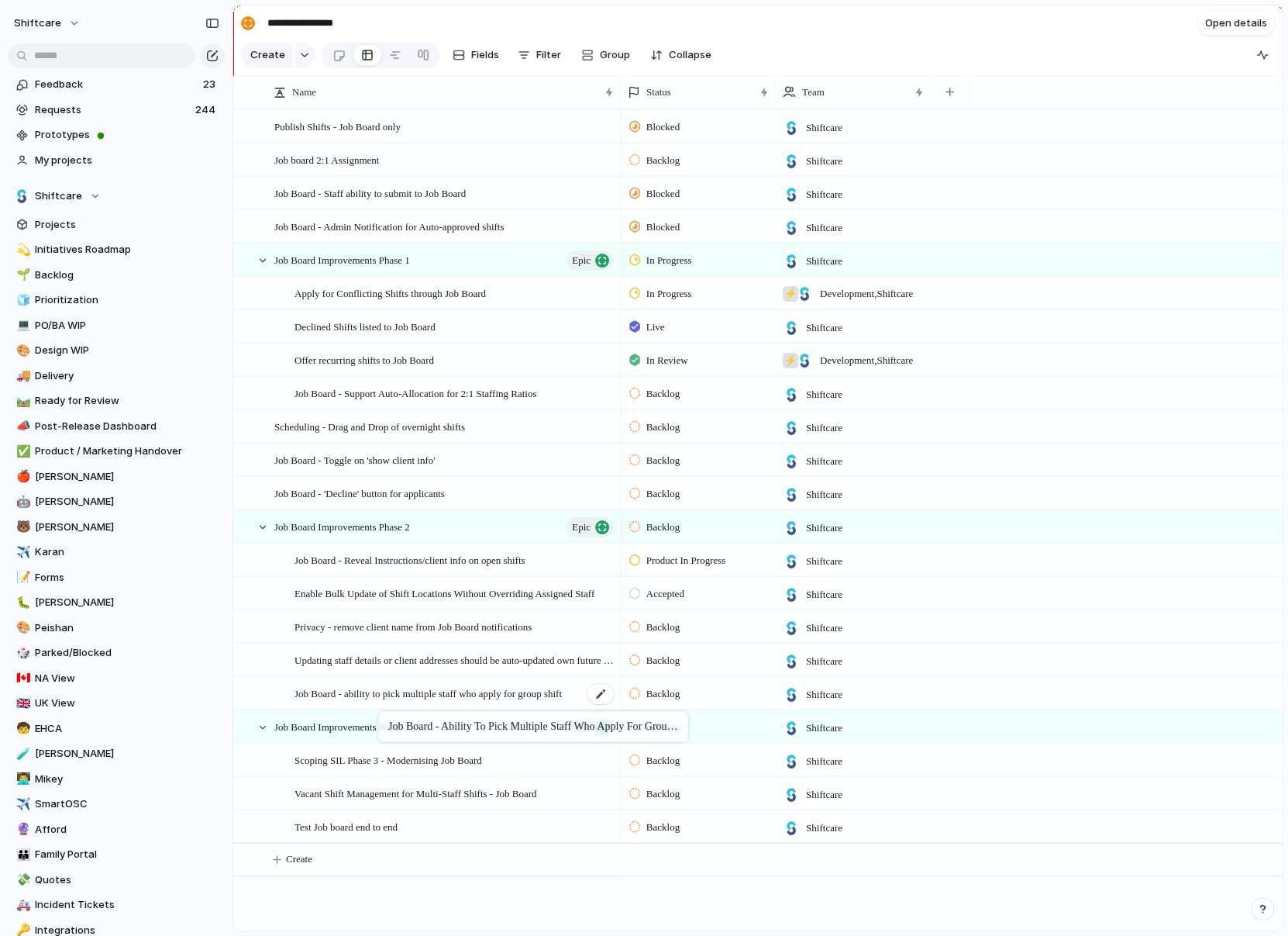
drag, startPoint x: 386, startPoint y: 692, endPoint x: 368, endPoint y: 644, distance: 51.3
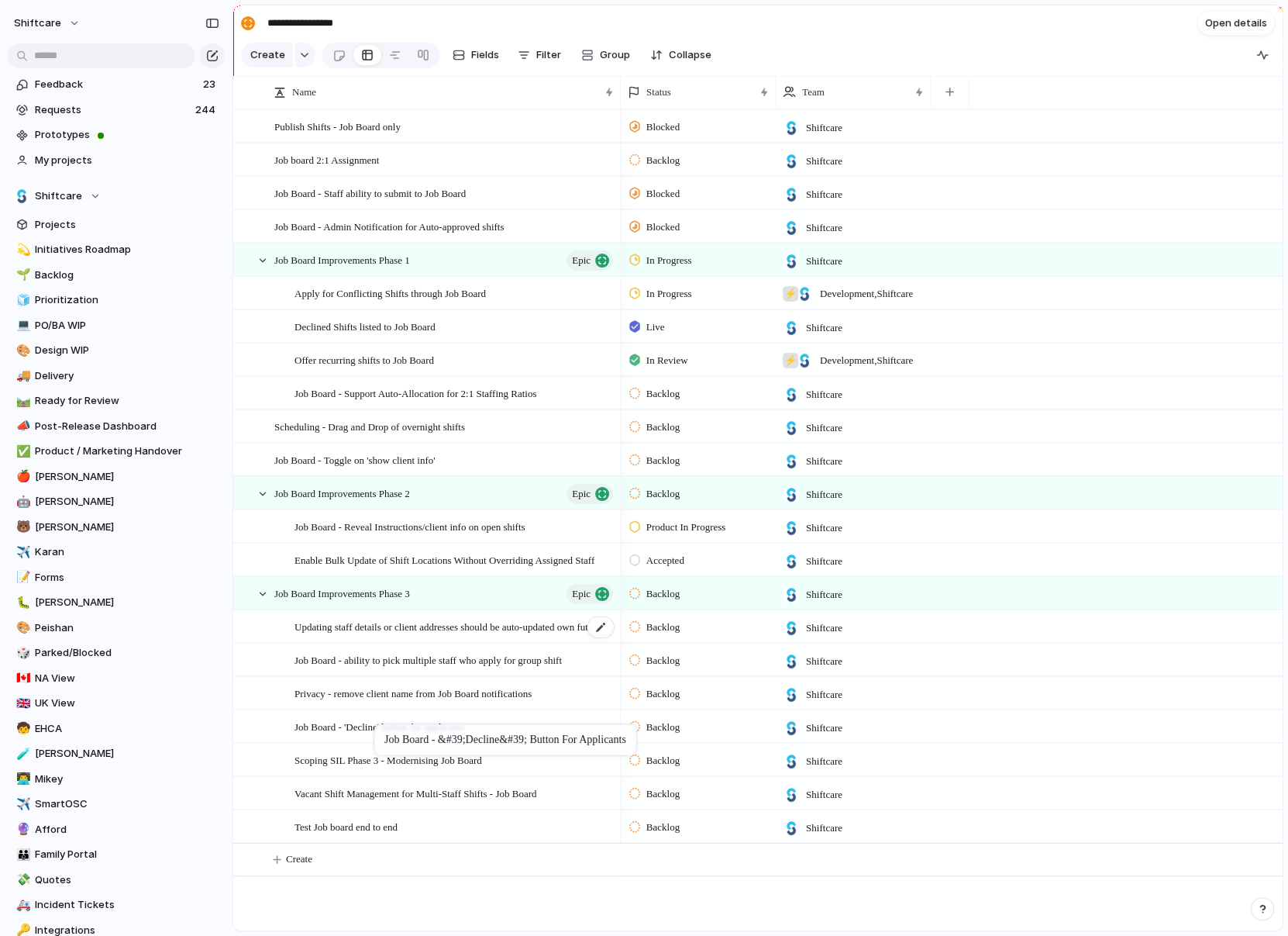
drag, startPoint x: 361, startPoint y: 478, endPoint x: 371, endPoint y: 647, distance: 169.3
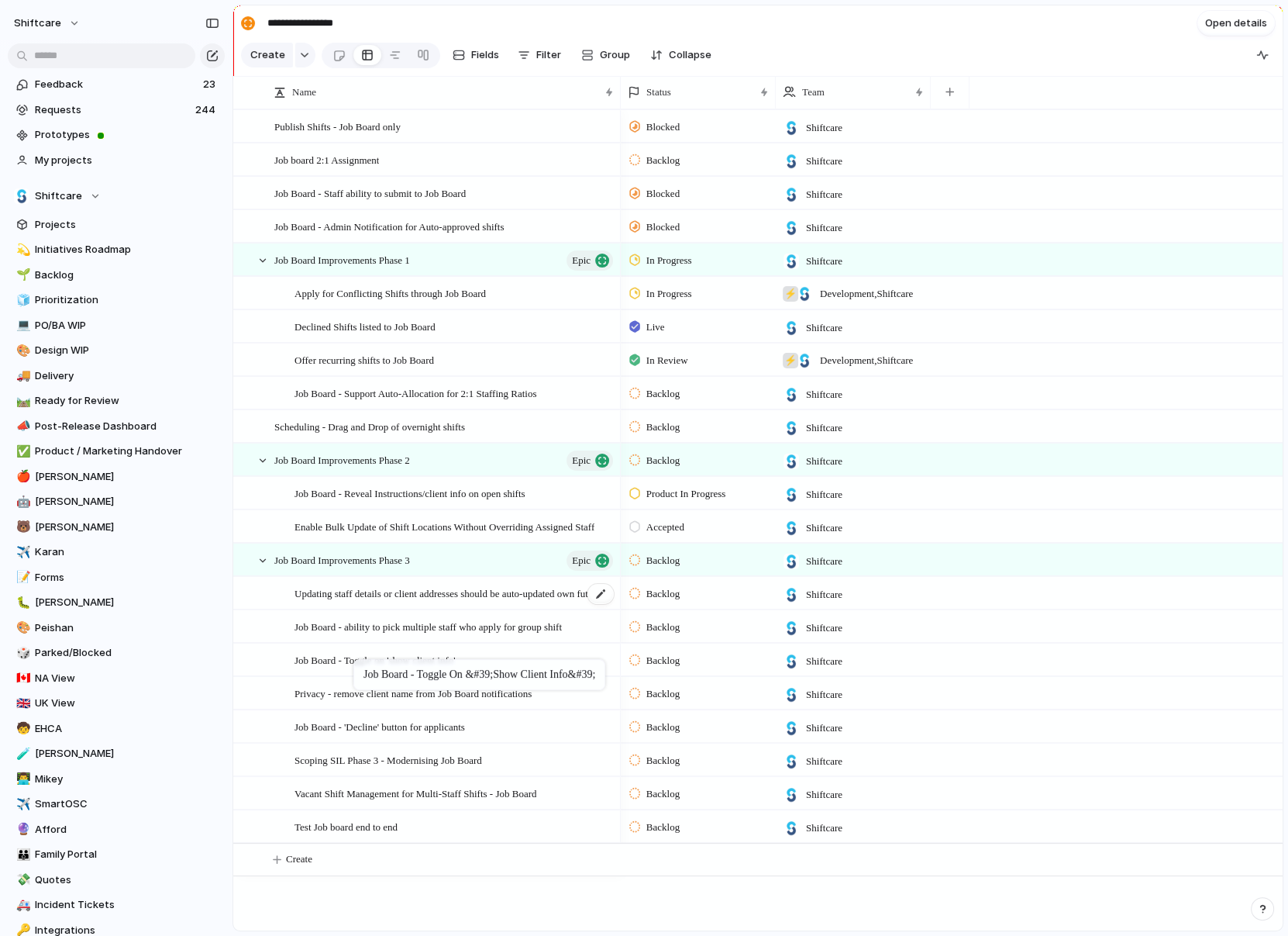
drag, startPoint x: 346, startPoint y: 463, endPoint x: 354, endPoint y: 624, distance: 161.2
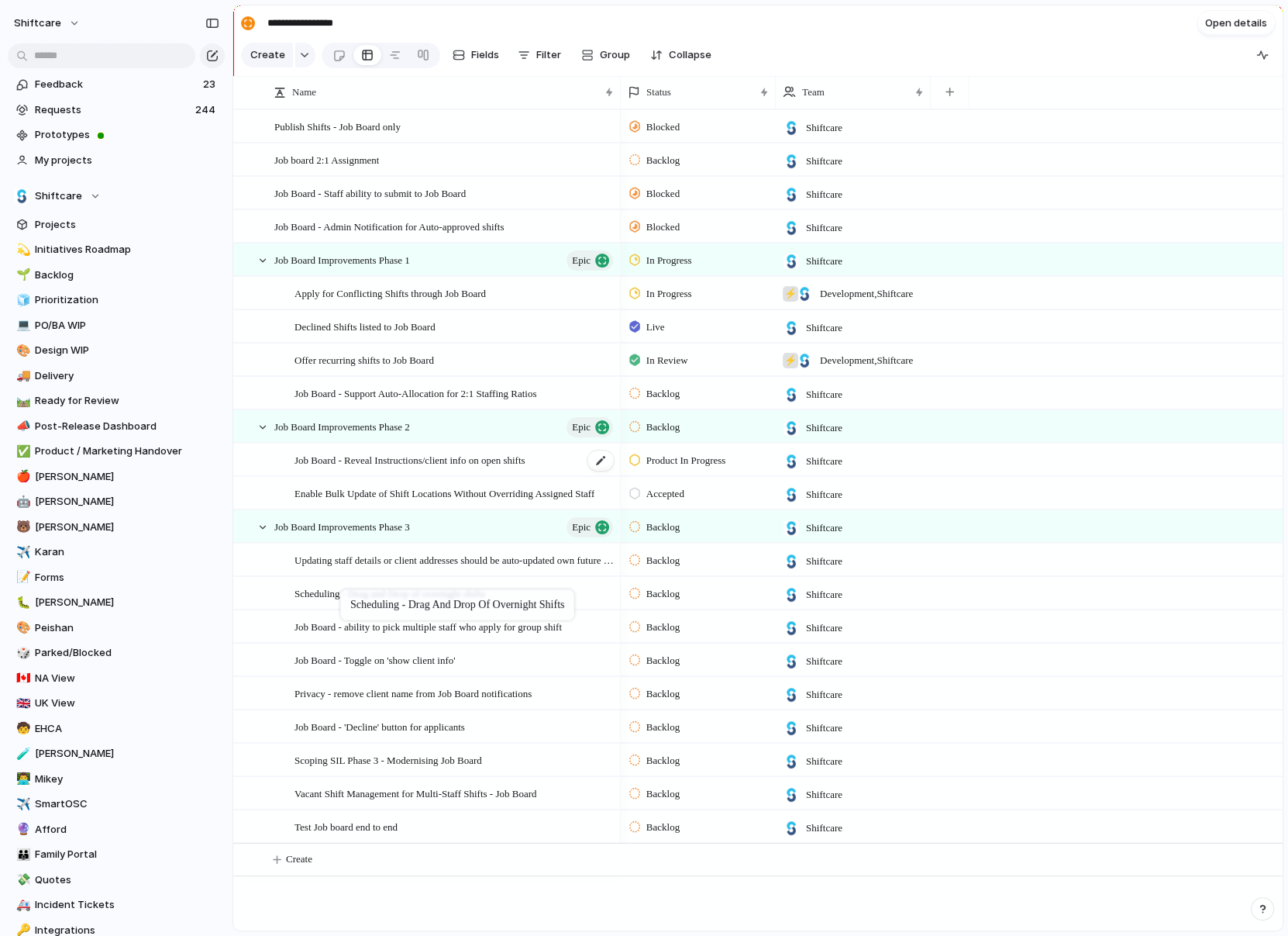
drag, startPoint x: 325, startPoint y: 418, endPoint x: 332, endPoint y: 507, distance: 89.3
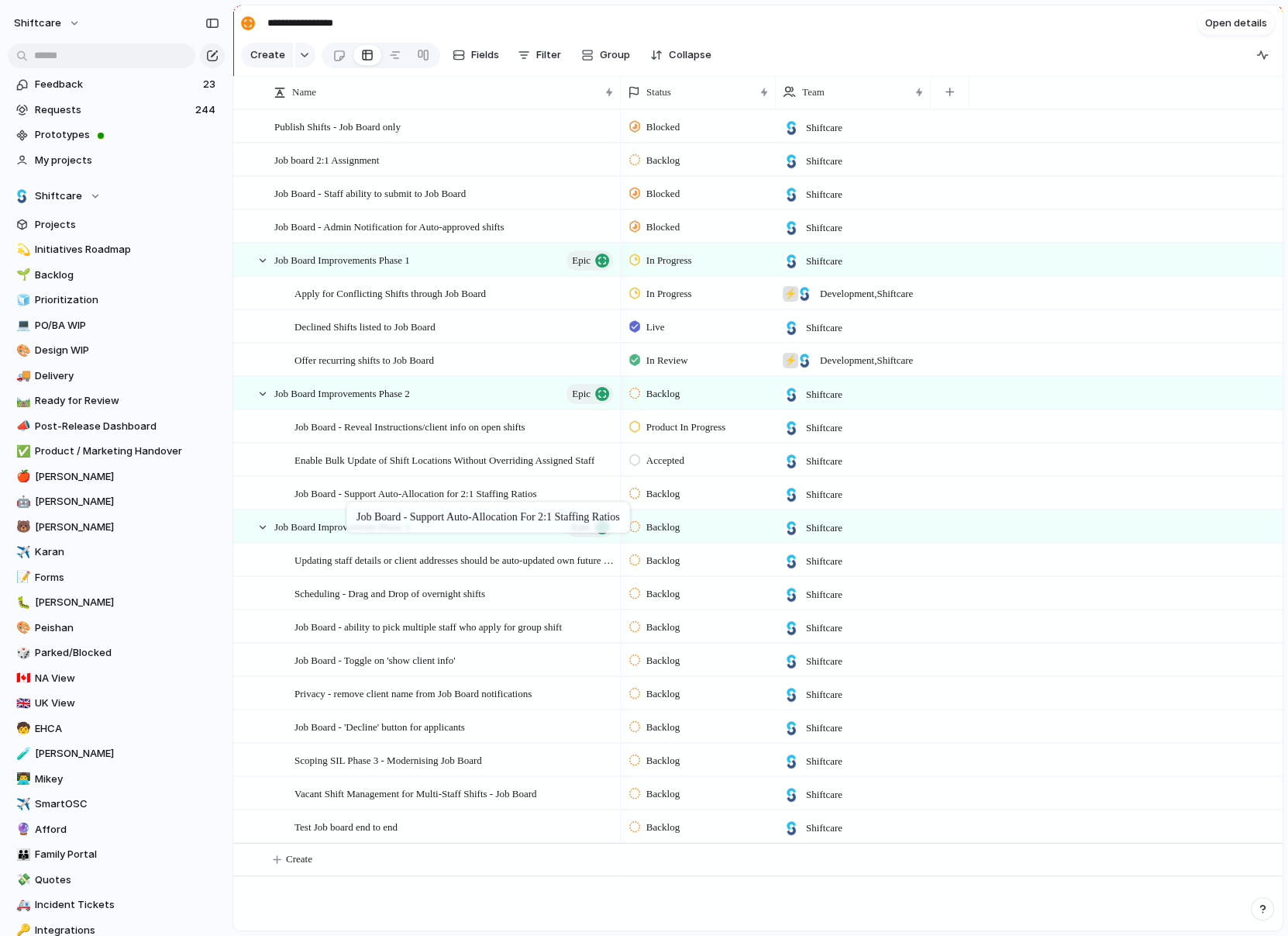
drag, startPoint x: 350, startPoint y: 386, endPoint x: 355, endPoint y: 514, distance: 128.1
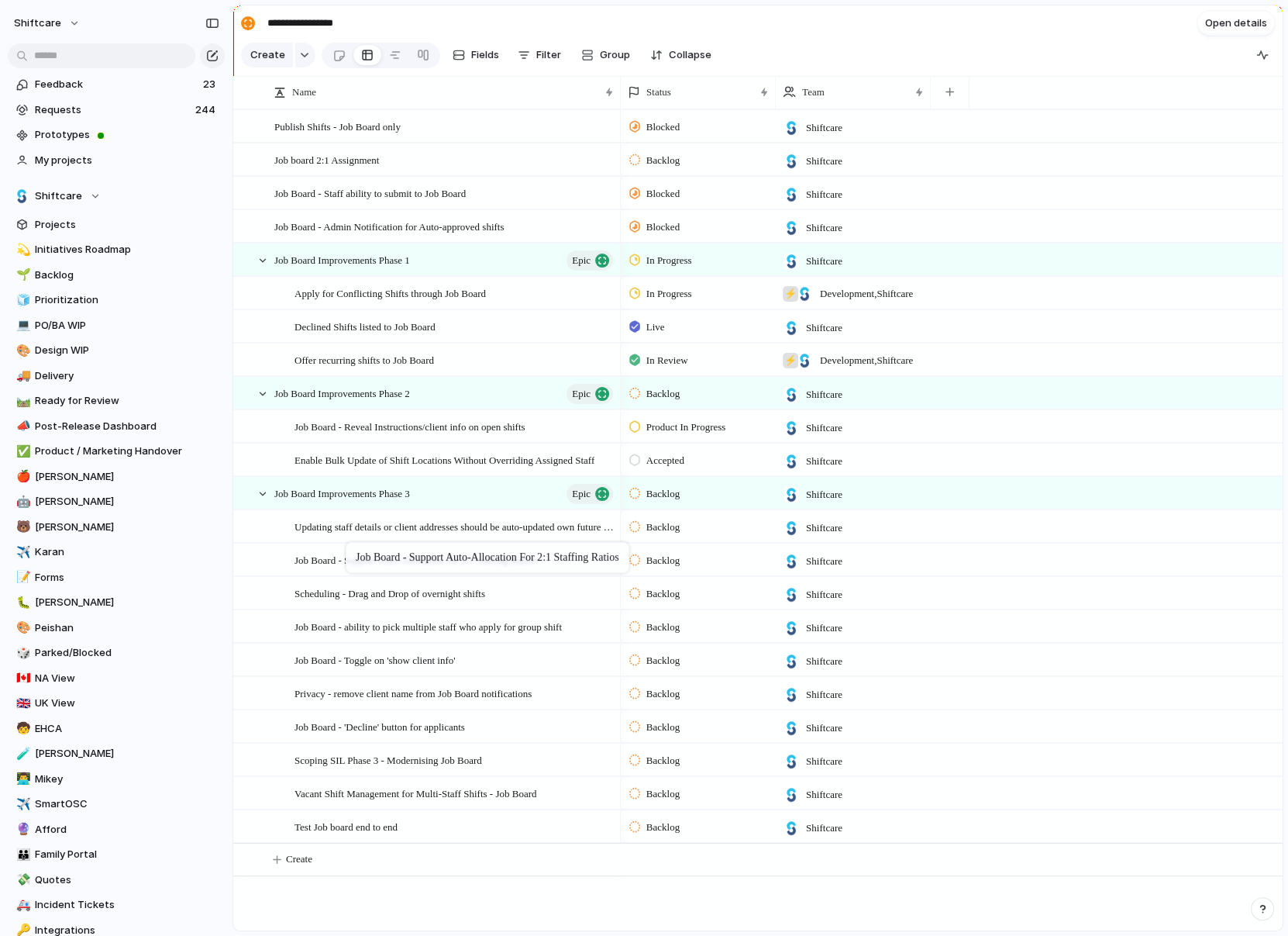
drag, startPoint x: 351, startPoint y: 486, endPoint x: 355, endPoint y: 560, distance: 74.1
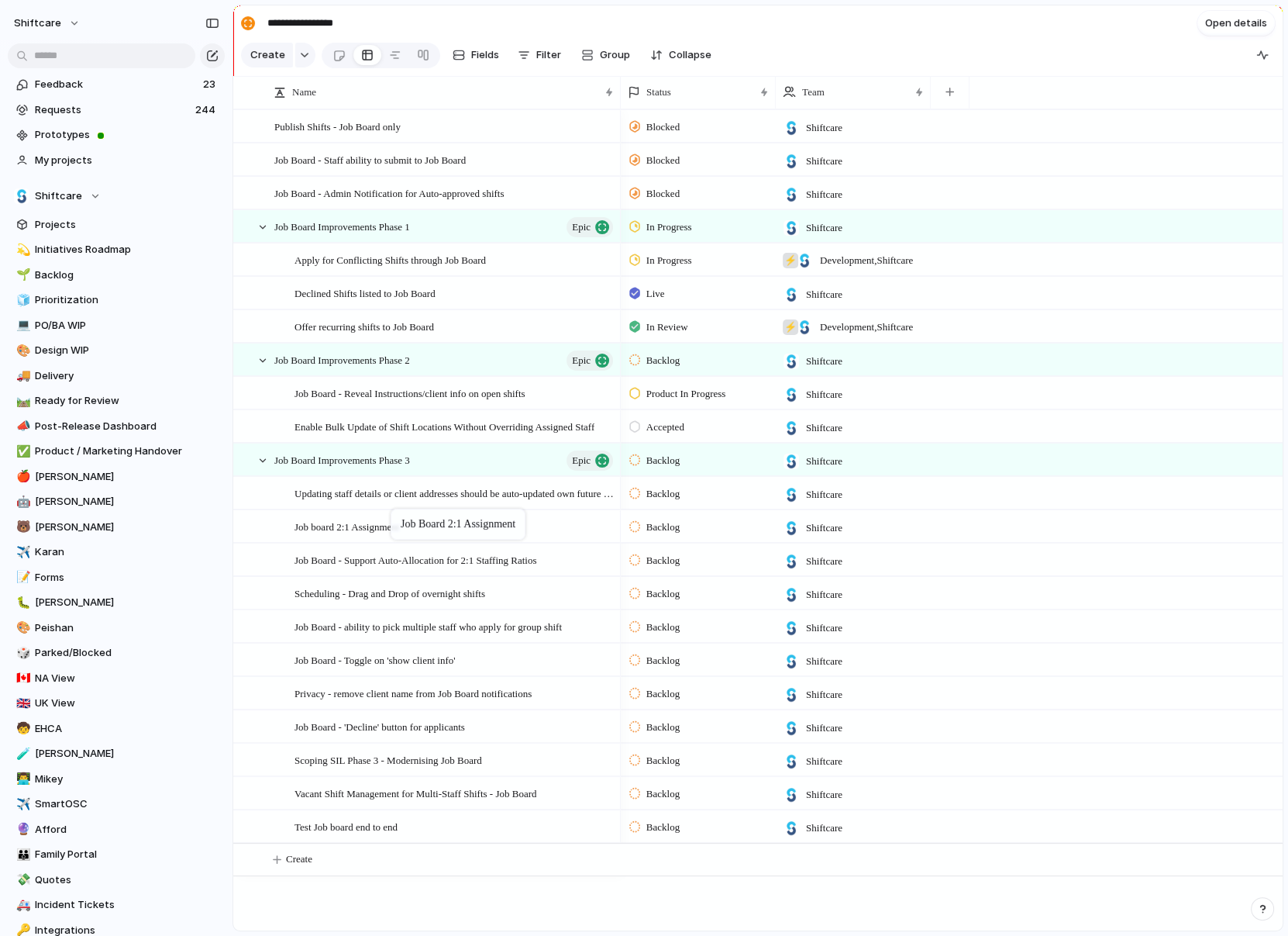
drag, startPoint x: 390, startPoint y: 167, endPoint x: 398, endPoint y: 511, distance: 344.1
click at [661, 363] on span "Backlog" at bounding box center [663, 360] width 33 height 15
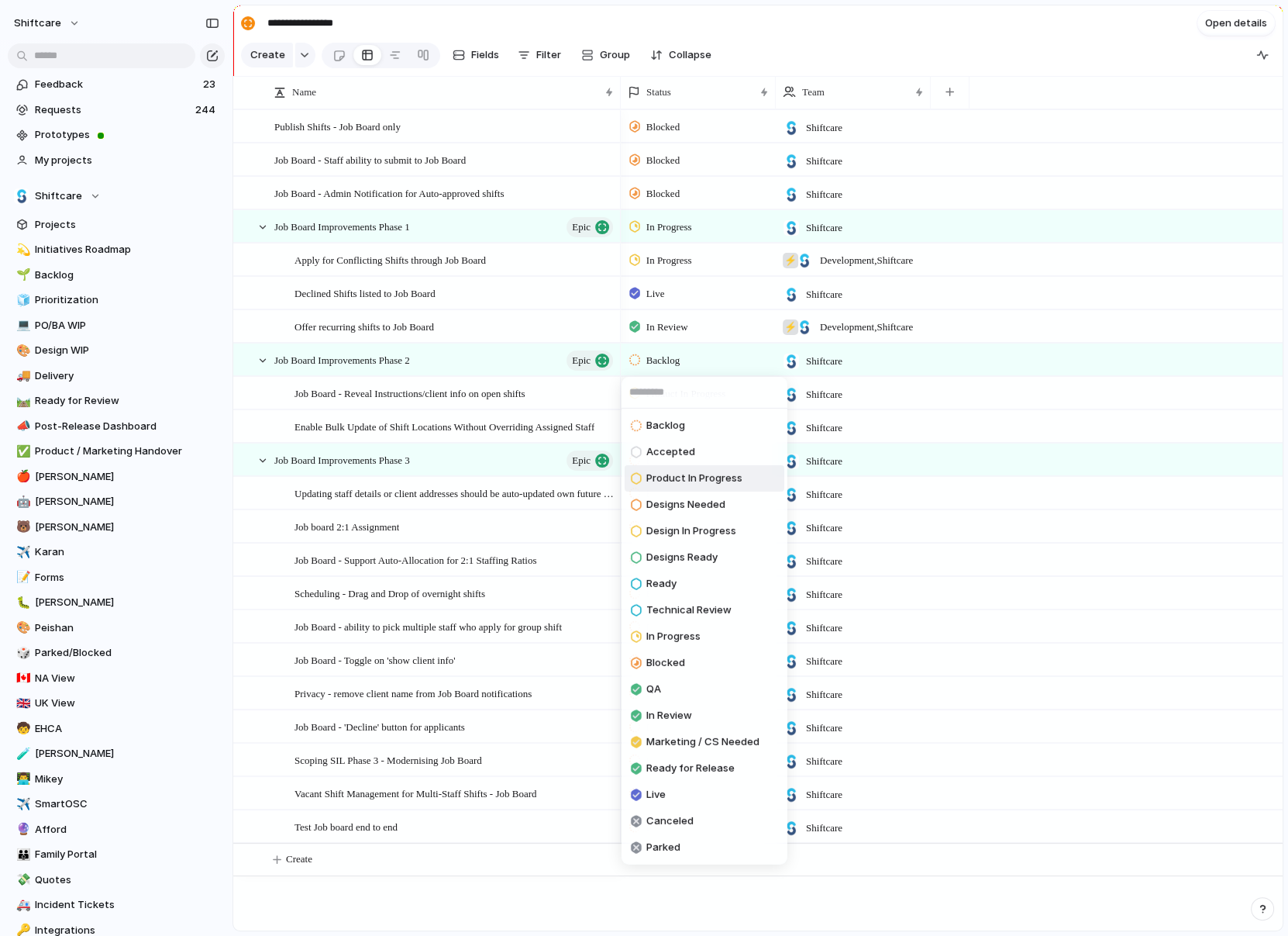
click at [709, 474] on span "Product In Progress" at bounding box center [695, 478] width 96 height 15
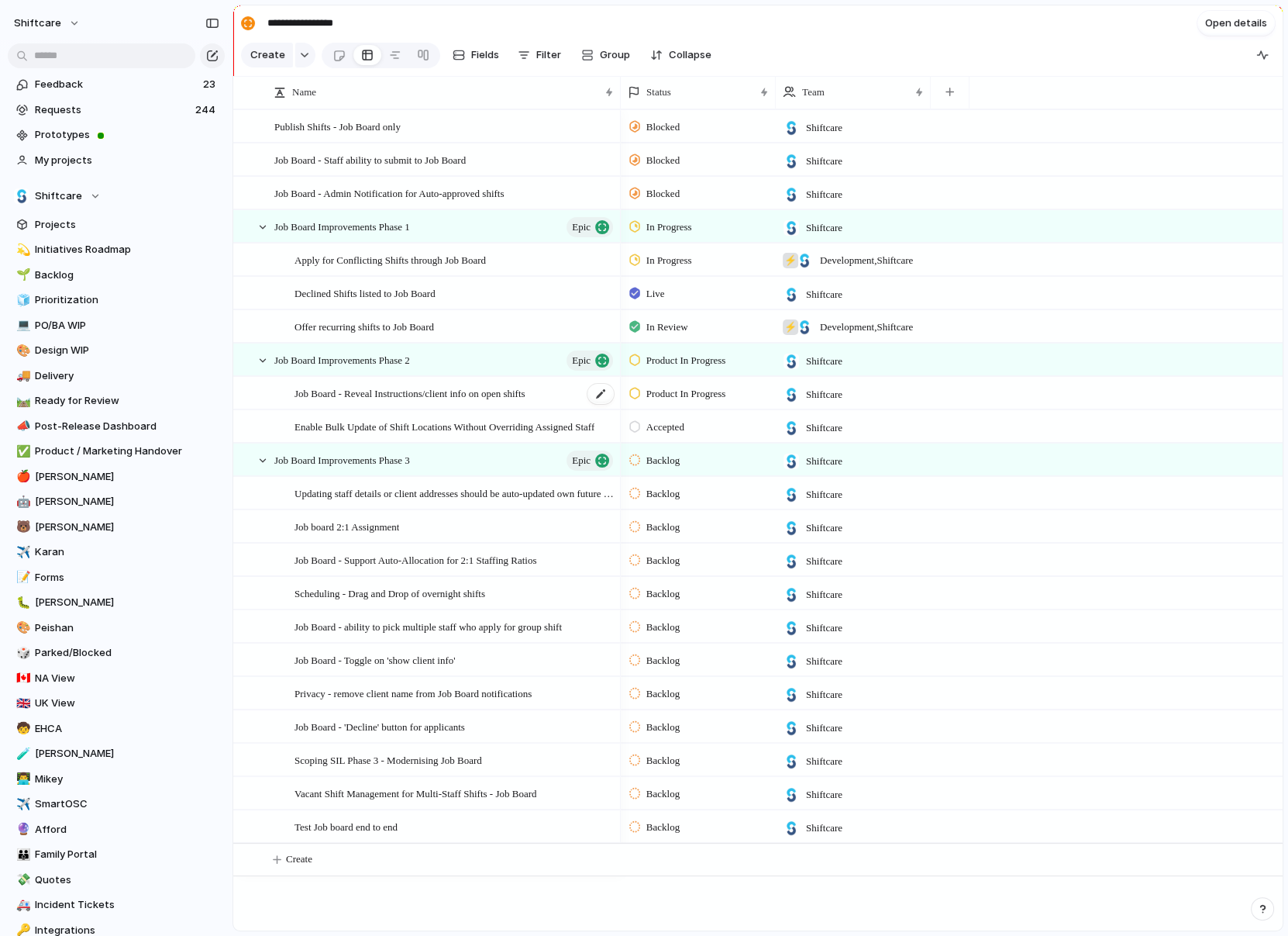
click at [377, 384] on span "Job Board - Reveal Instructions/client info on open shifts" at bounding box center [410, 393] width 231 height 18
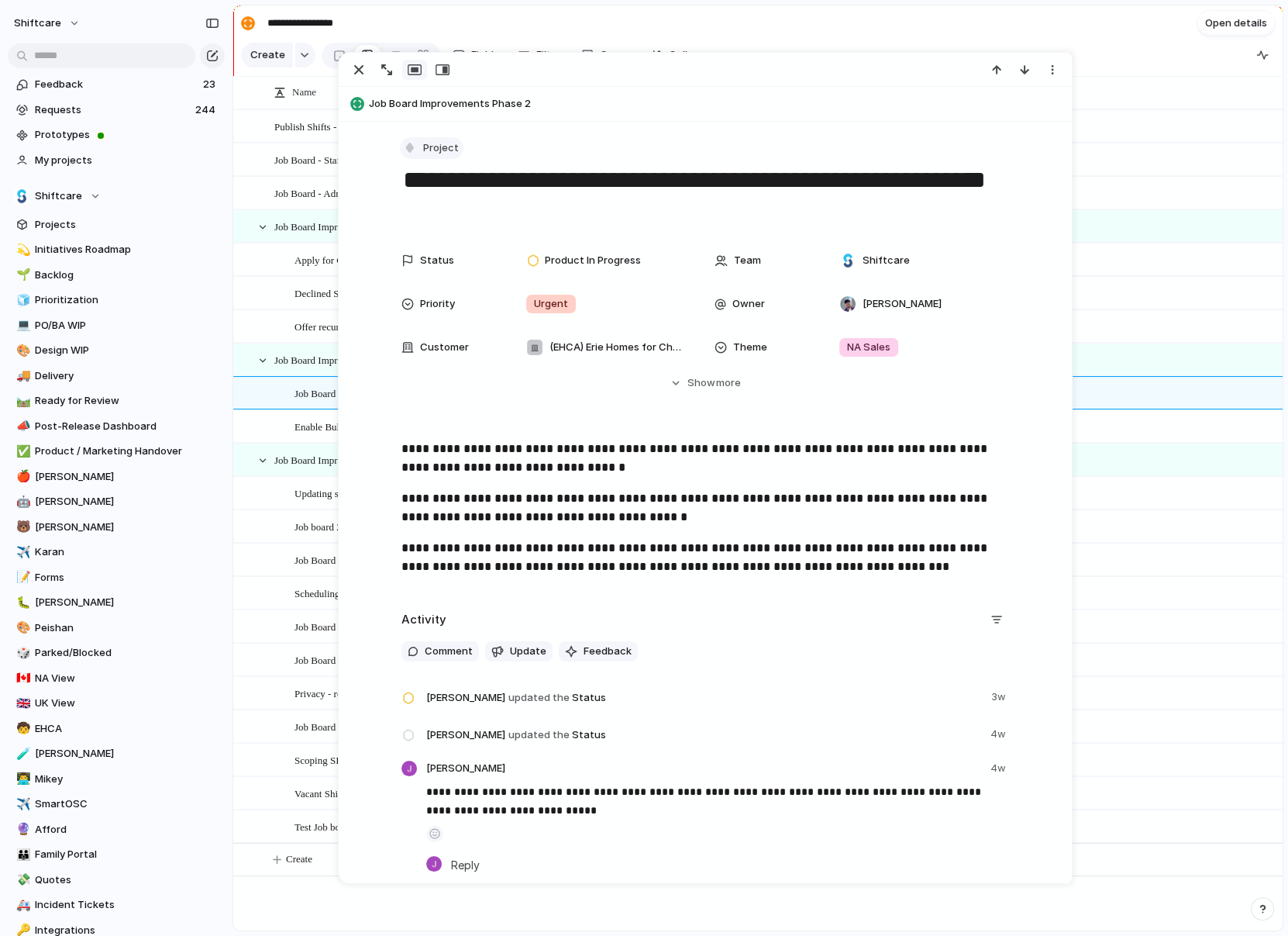
click at [429, 141] on span "Project" at bounding box center [441, 148] width 36 height 15
click at [439, 308] on span "Task" at bounding box center [442, 312] width 24 height 15
click at [361, 67] on div "button" at bounding box center [359, 69] width 19 height 19
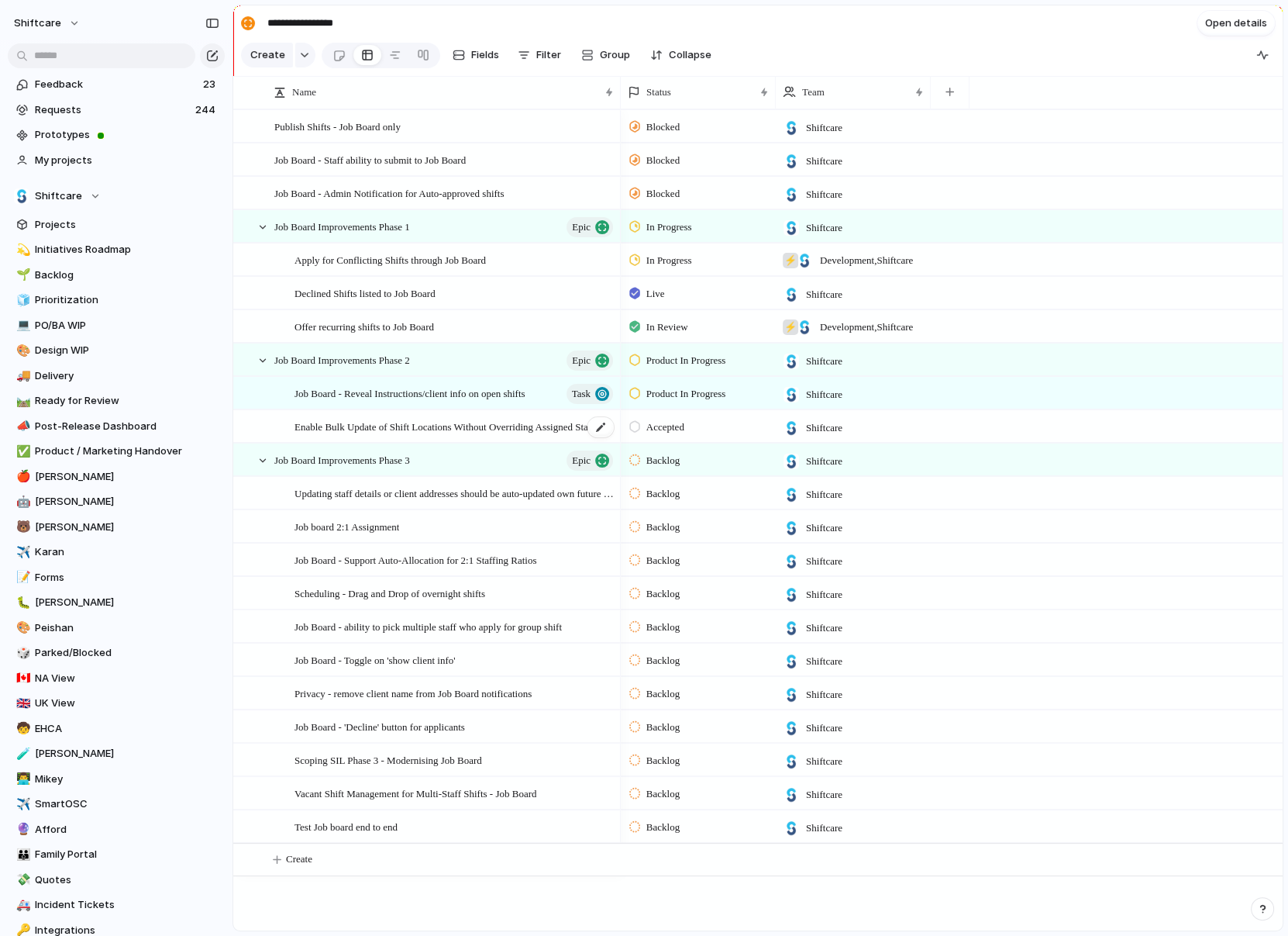
click at [360, 428] on span "Enable Bulk Update of Shift Locations Without Overriding Assigned Staff" at bounding box center [445, 426] width 300 height 18
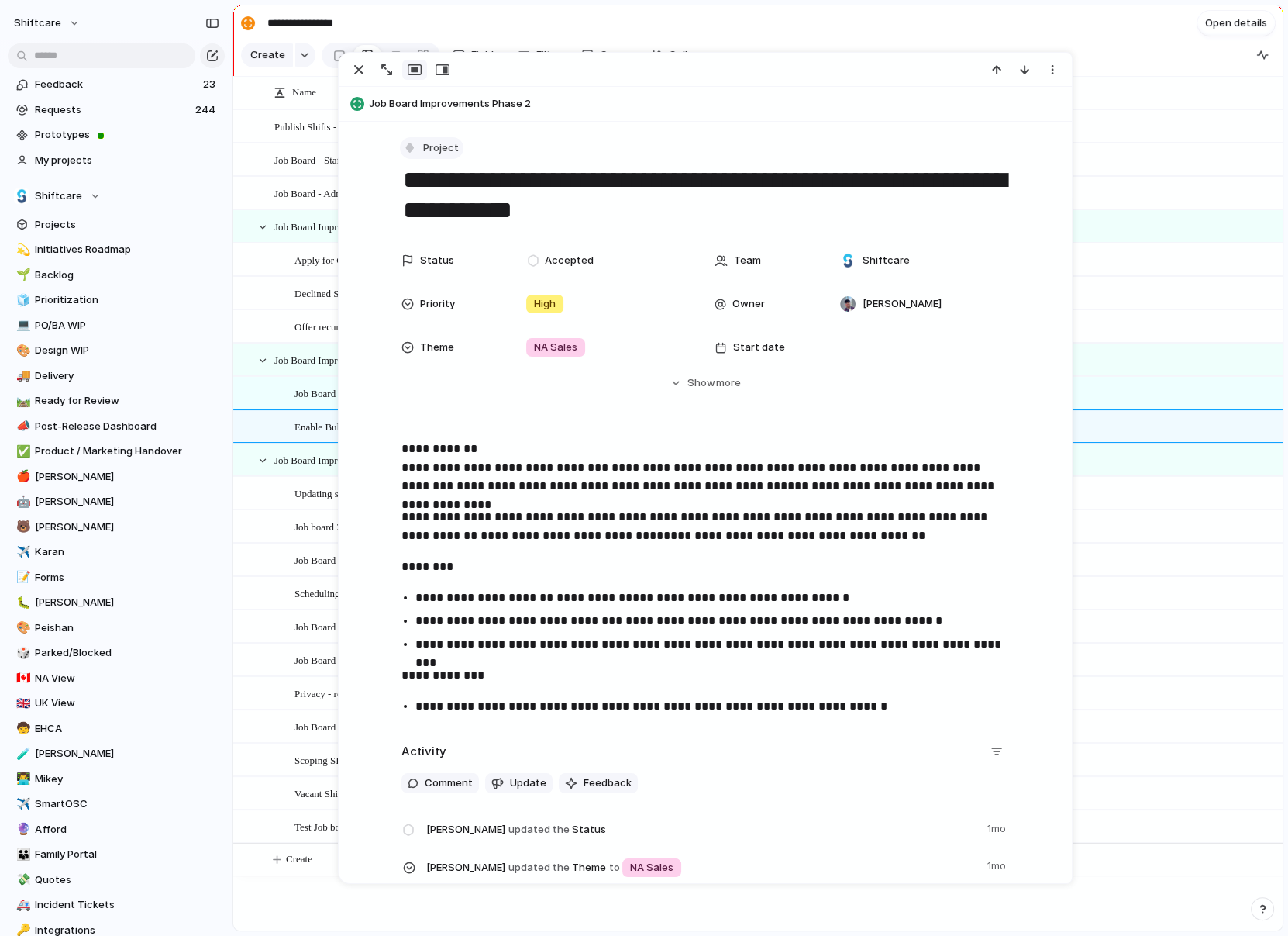
click at [416, 144] on div "button" at bounding box center [410, 147] width 14 height 14
click at [420, 319] on div at bounding box center [417, 312] width 14 height 14
click at [355, 77] on div "button" at bounding box center [359, 69] width 19 height 19
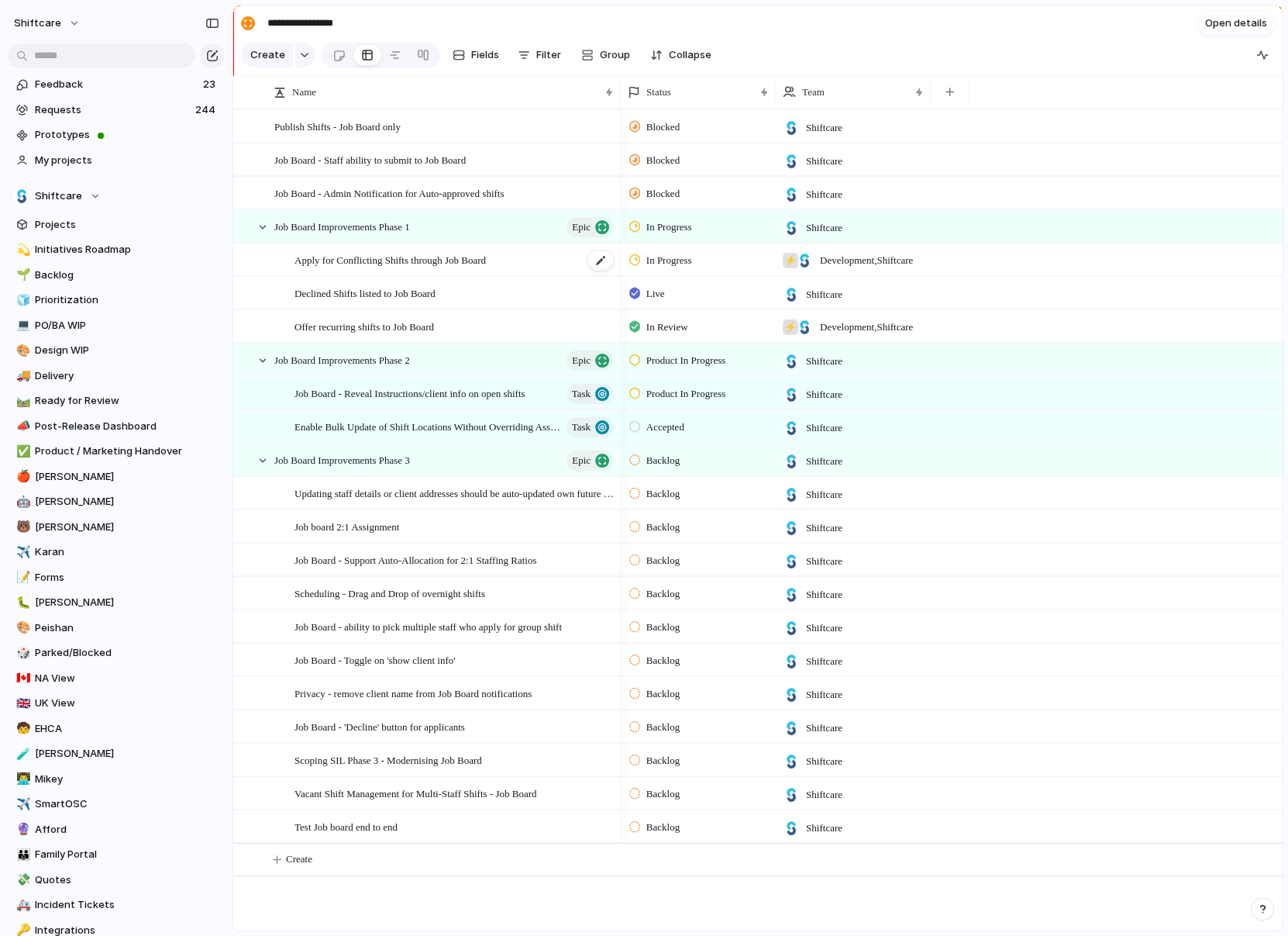
click at [331, 263] on span "Apply for Conflicting Shifts through Job Board" at bounding box center [390, 259] width 192 height 18
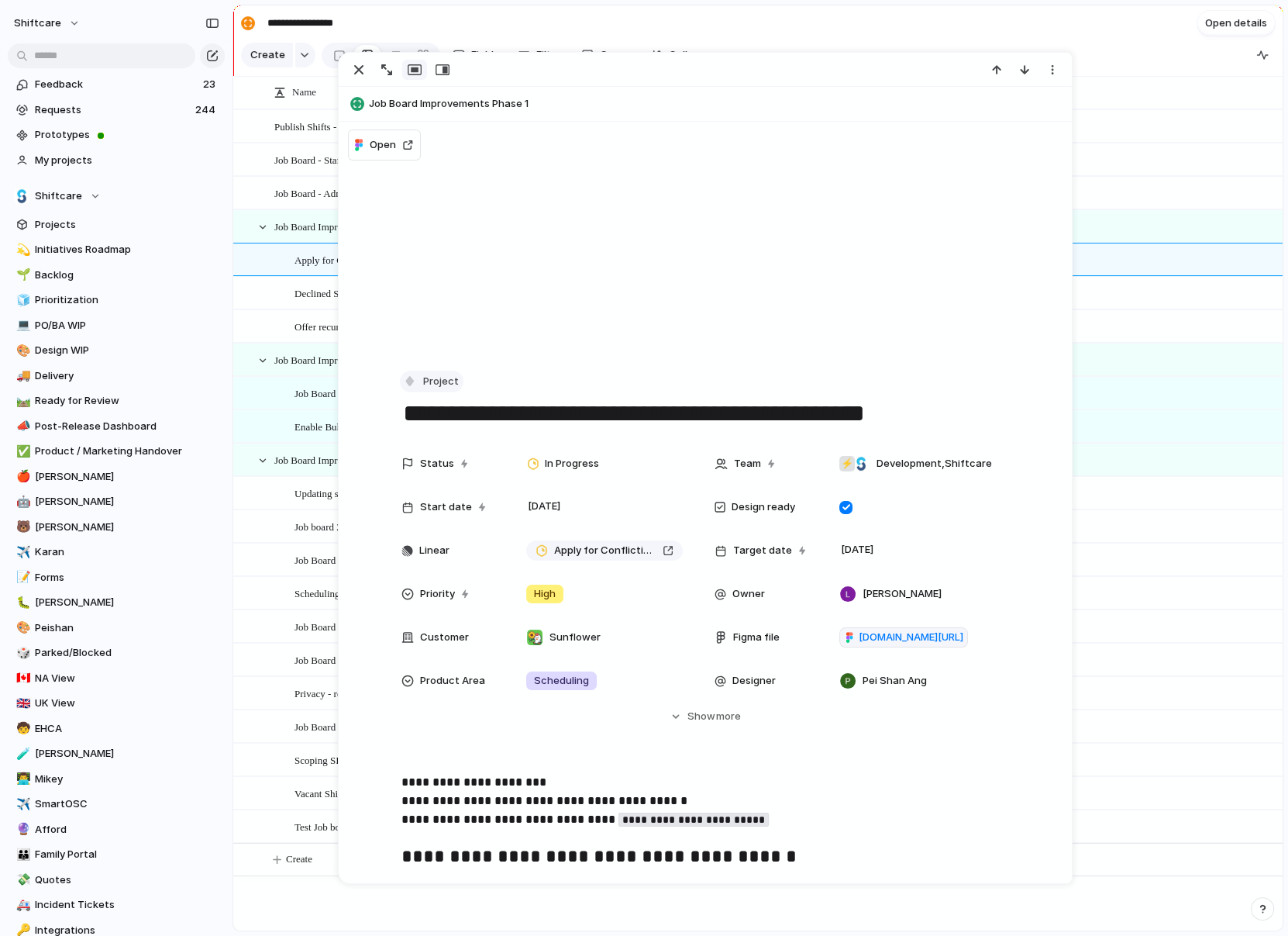
click at [428, 373] on span "Project" at bounding box center [441, 381] width 36 height 15
click at [429, 546] on div "Task" at bounding box center [432, 546] width 43 height 15
click at [362, 72] on div "button" at bounding box center [359, 69] width 19 height 19
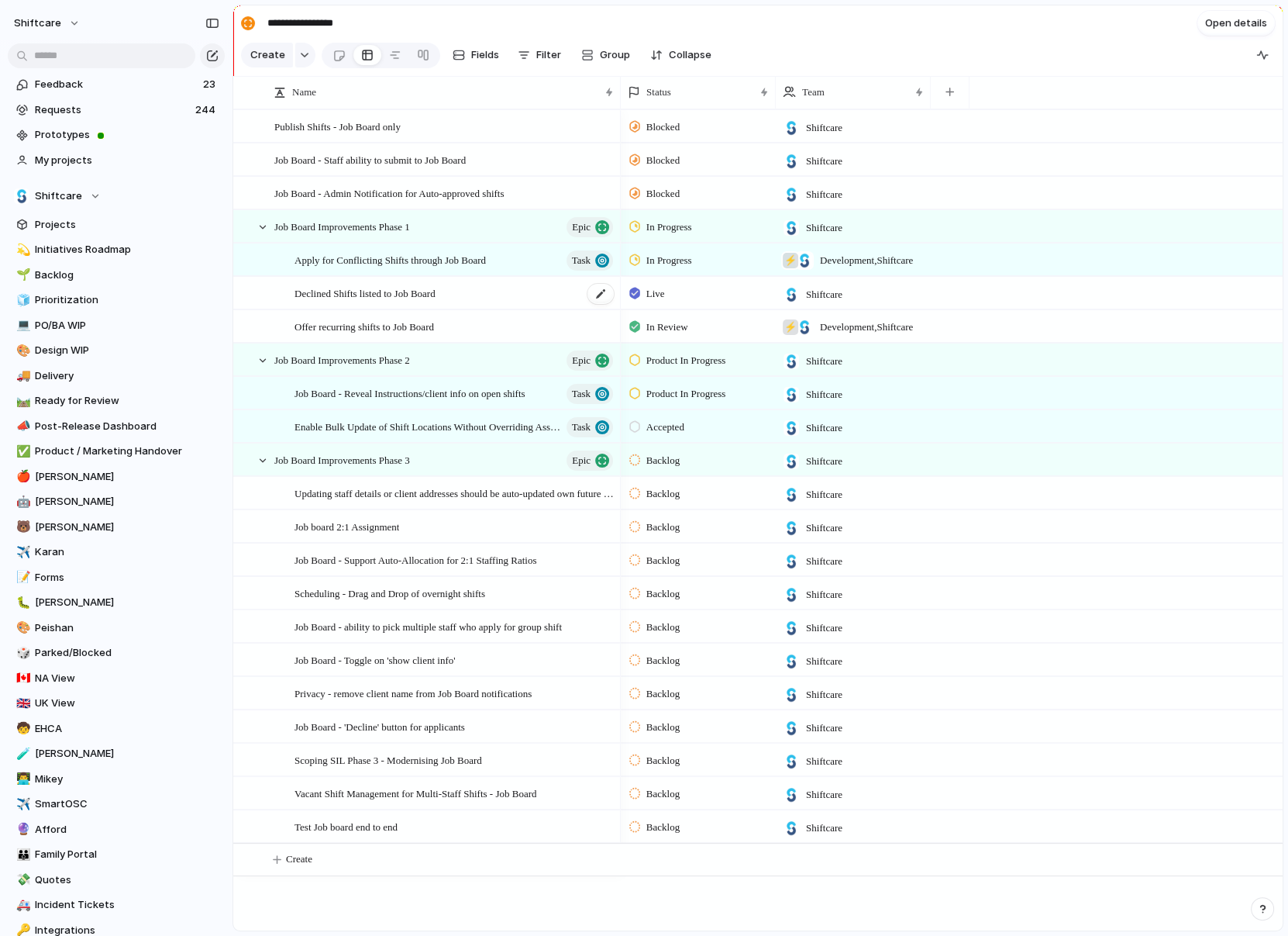
click at [368, 291] on span "Declined Shifts listed to Job Board" at bounding box center [365, 293] width 141 height 18
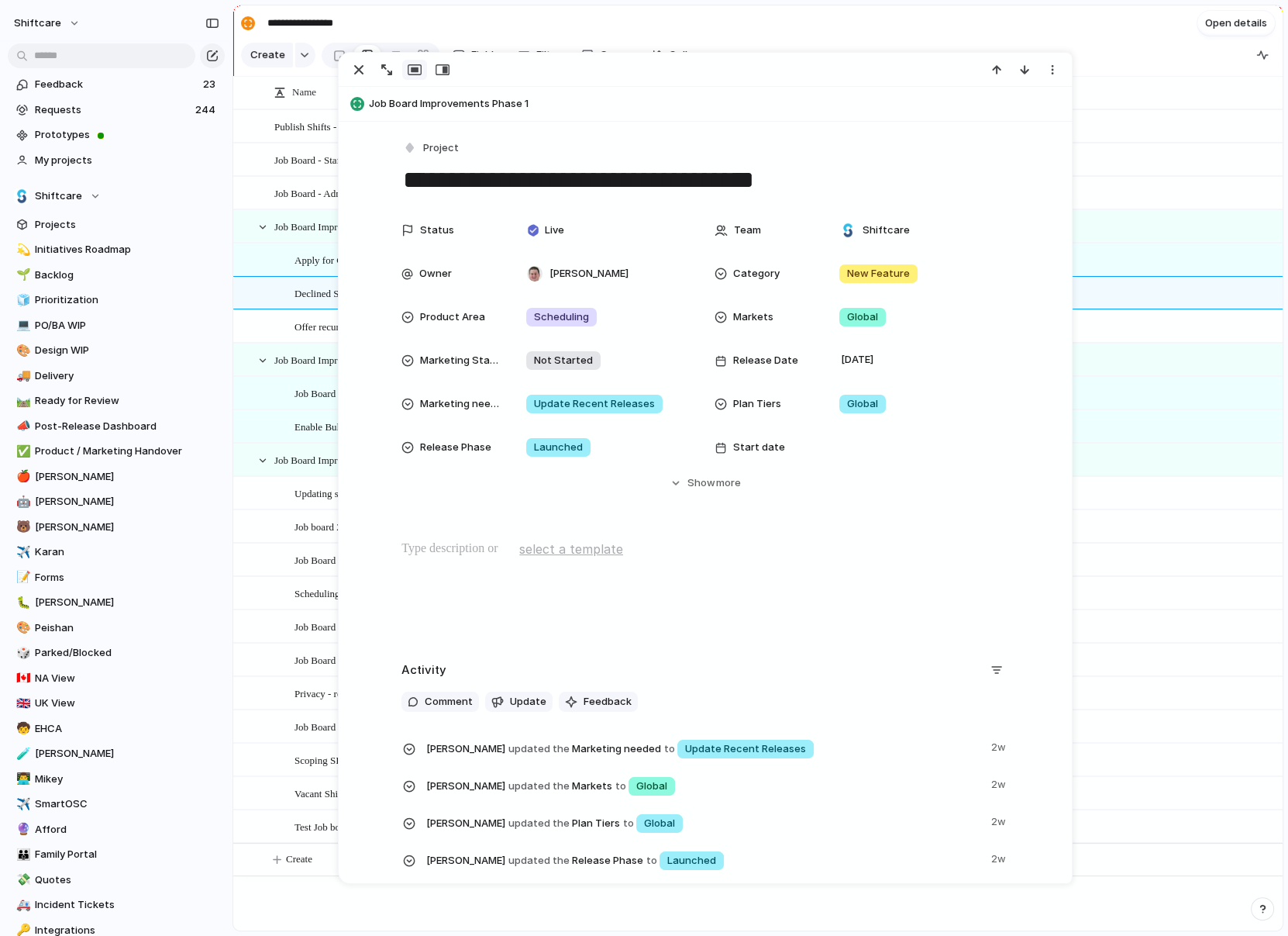
click at [424, 162] on div "**********" at bounding box center [705, 166] width 608 height 59
click at [424, 151] on span "Project" at bounding box center [441, 148] width 36 height 15
click at [429, 313] on div "Task" at bounding box center [432, 312] width 43 height 15
click at [360, 73] on div "button" at bounding box center [359, 69] width 19 height 19
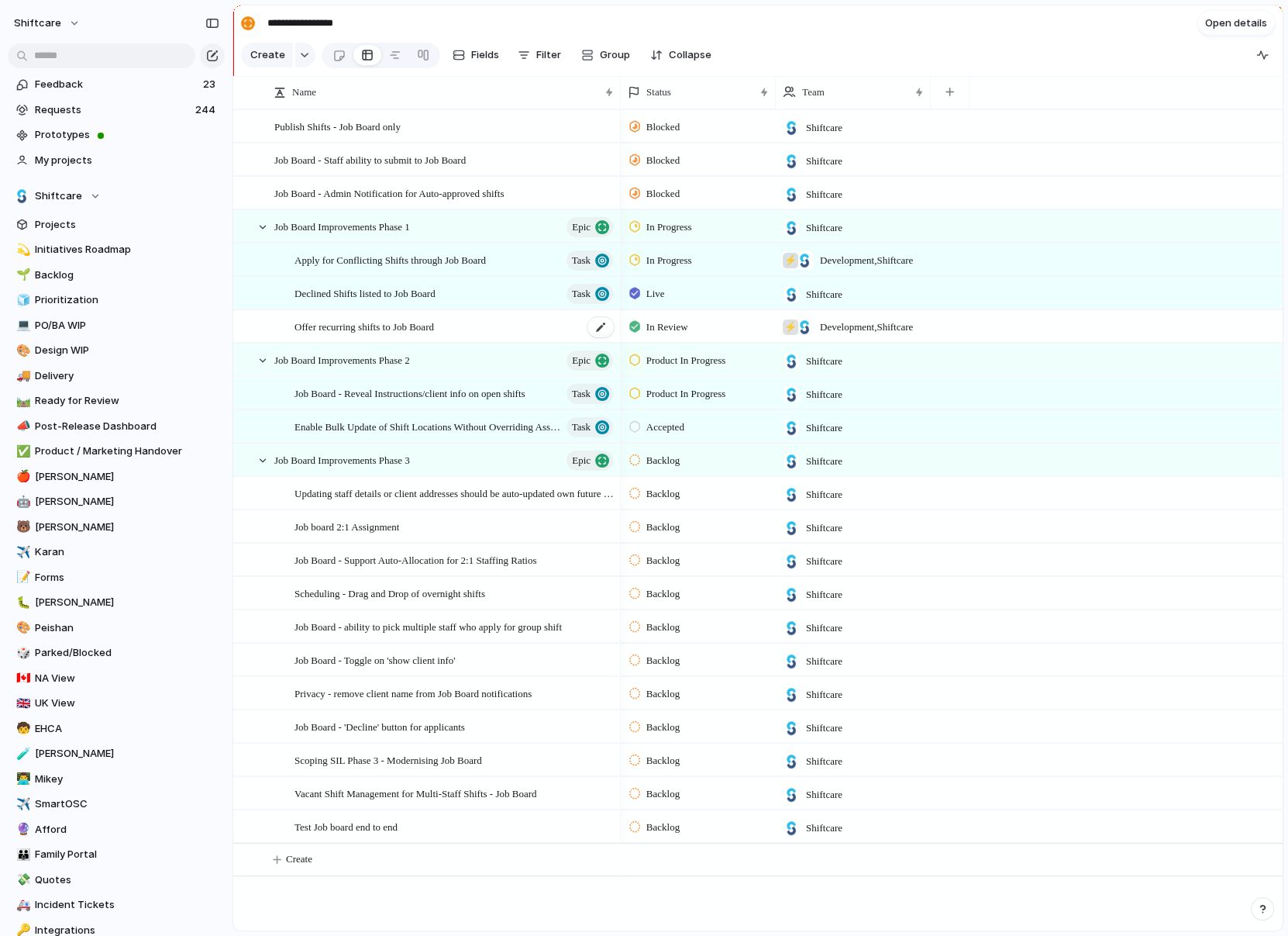
click at [366, 324] on span "Offer recurring shifts to Job Board" at bounding box center [364, 326] width 140 height 18
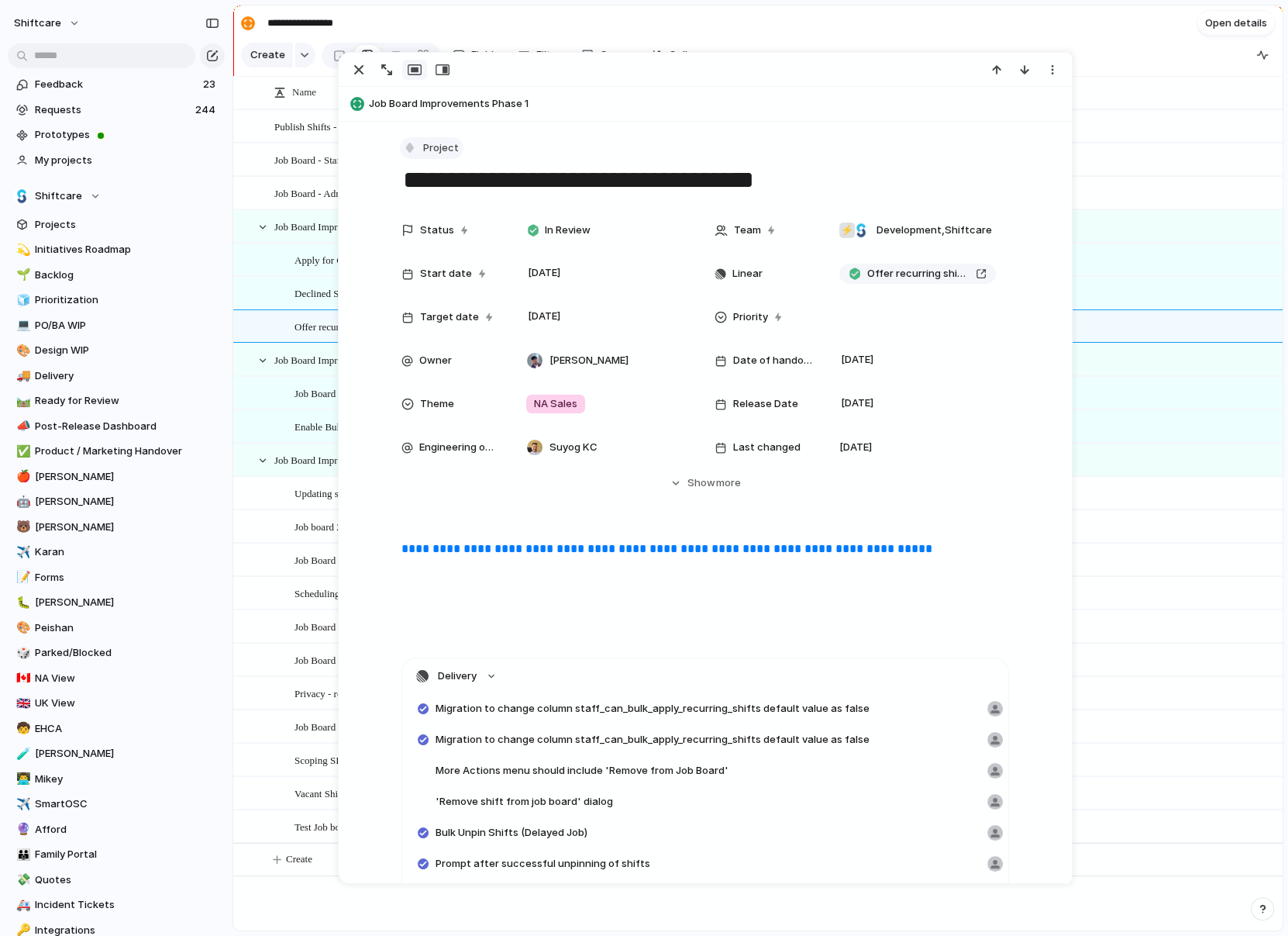
click at [409, 147] on div "button" at bounding box center [410, 147] width 14 height 14
click at [431, 305] on span "Task" at bounding box center [442, 312] width 24 height 15
click at [302, 156] on span "Job Board - Staff ability to submit to Job Board" at bounding box center [370, 159] width 192 height 18
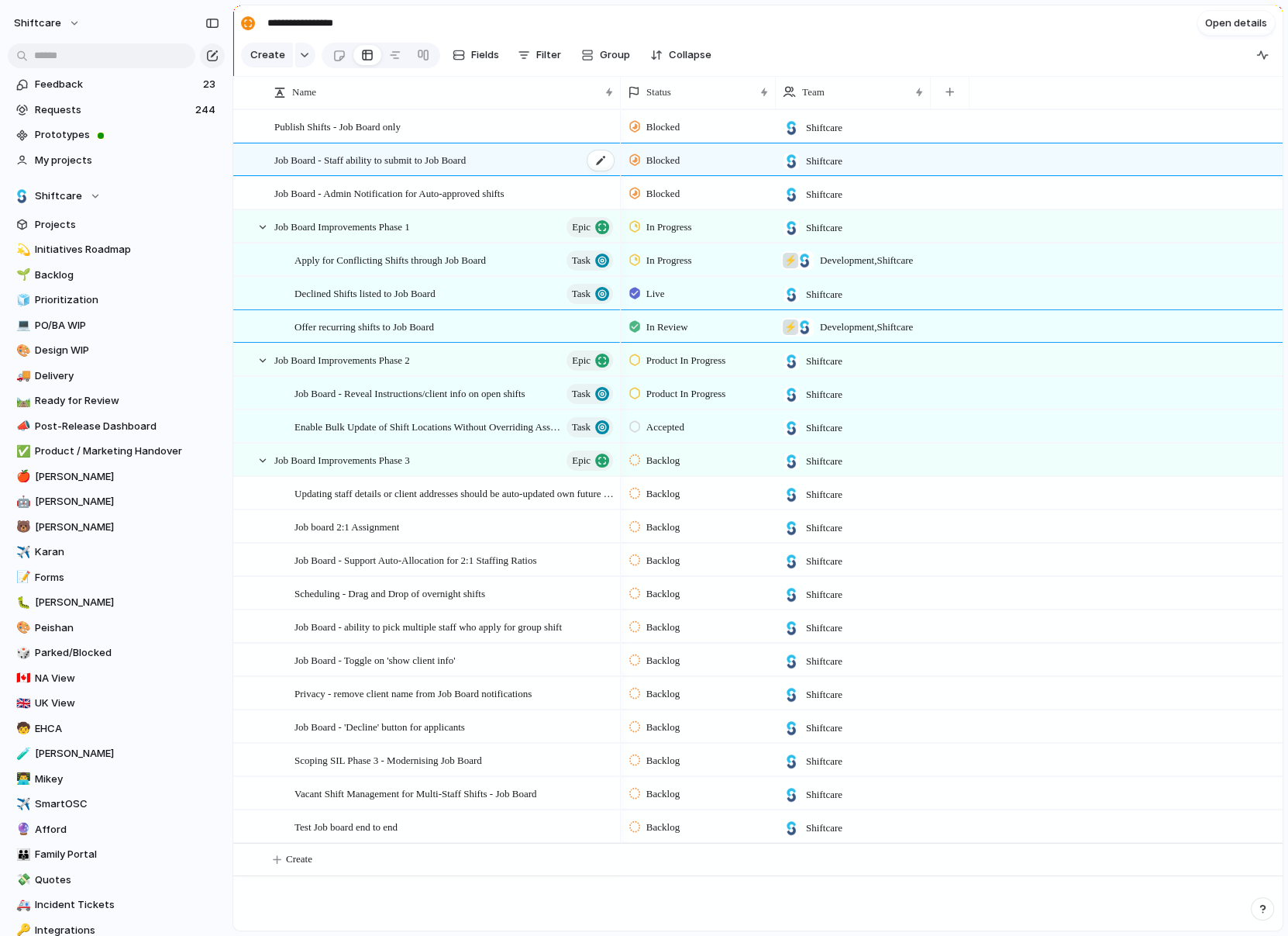
type textarea "**********"
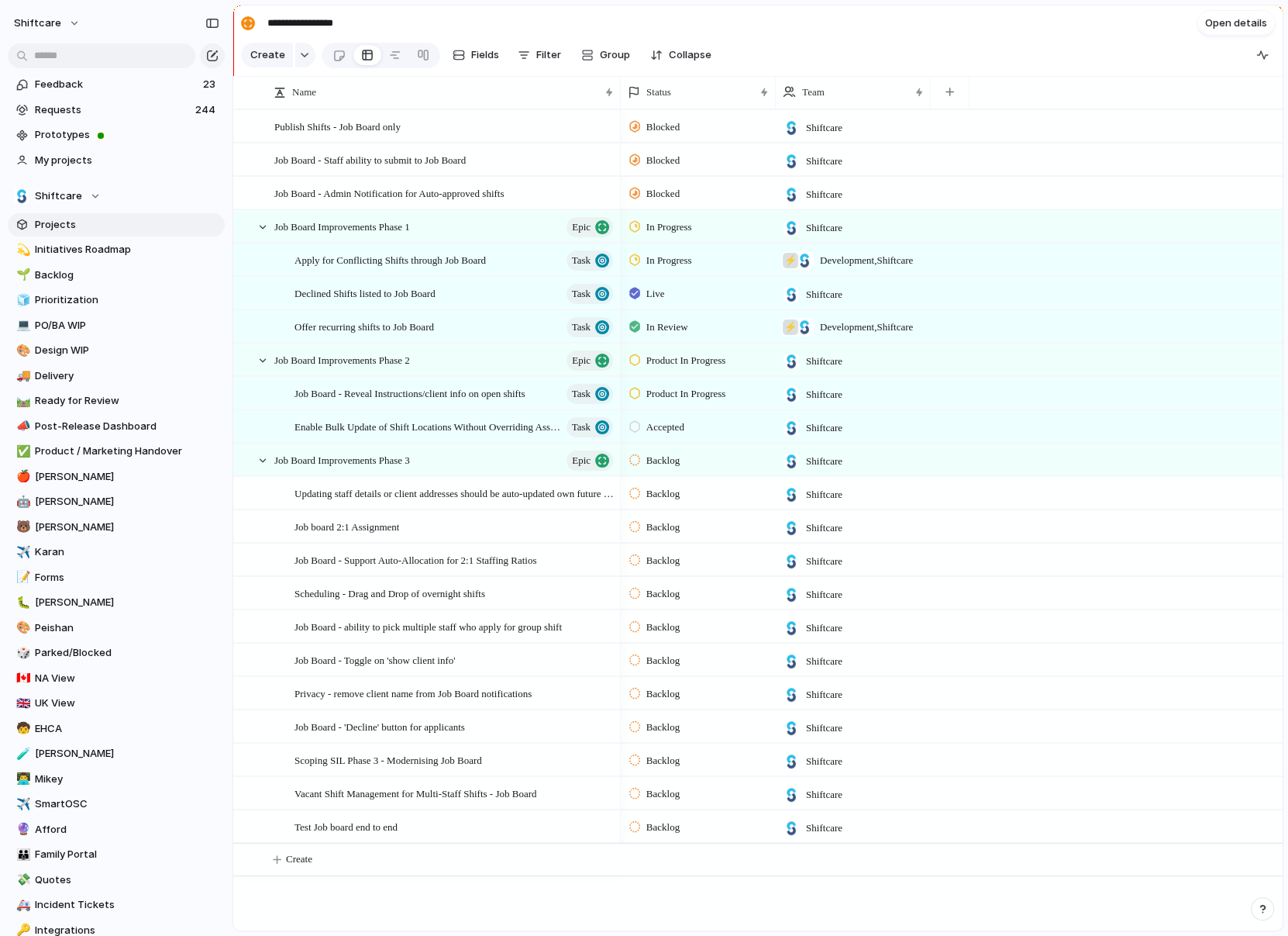
click at [63, 220] on span "Projects" at bounding box center [127, 224] width 184 height 15
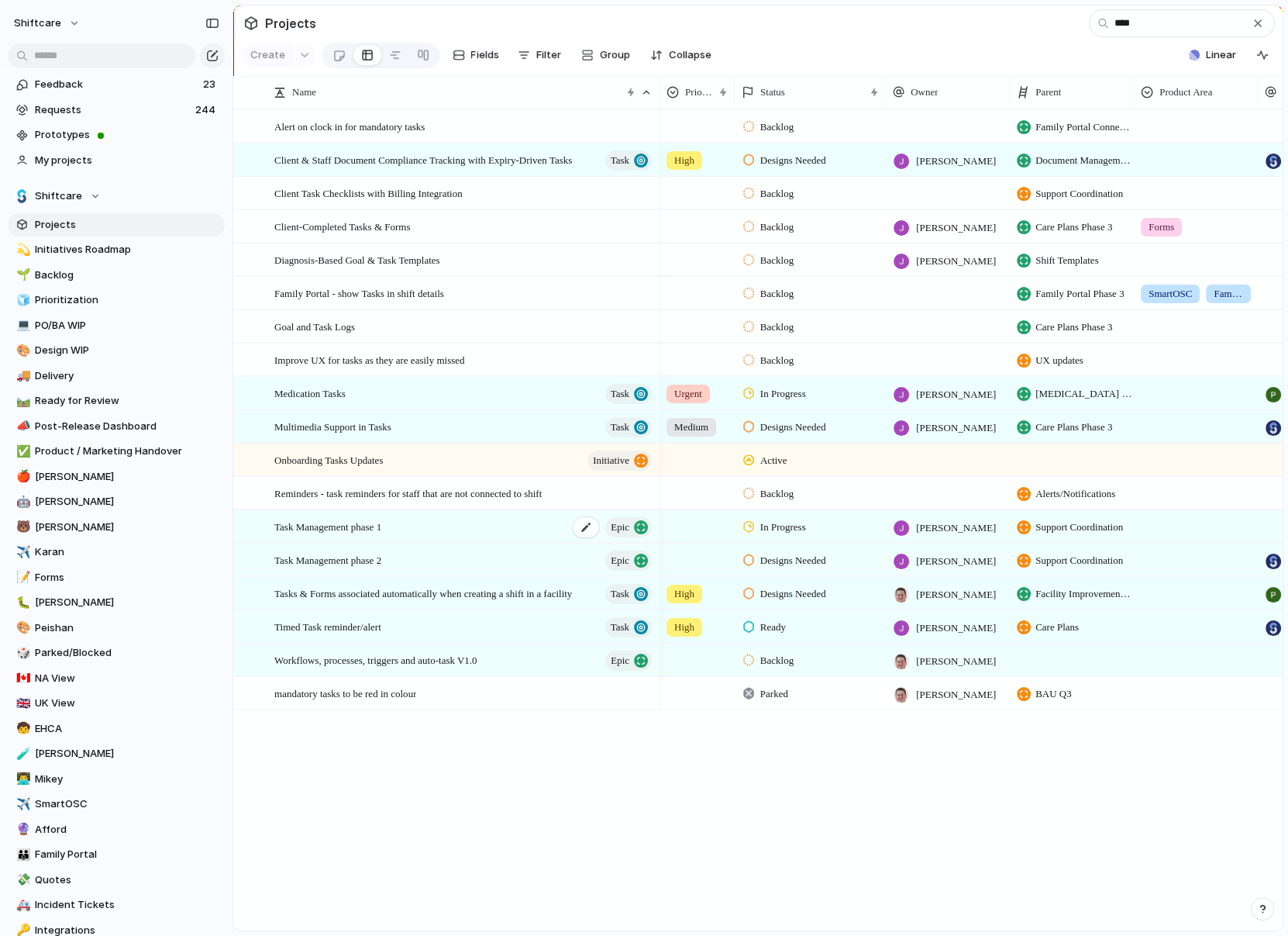
type input "****"
click at [377, 528] on span "Task Management phase 1" at bounding box center [328, 526] width 107 height 18
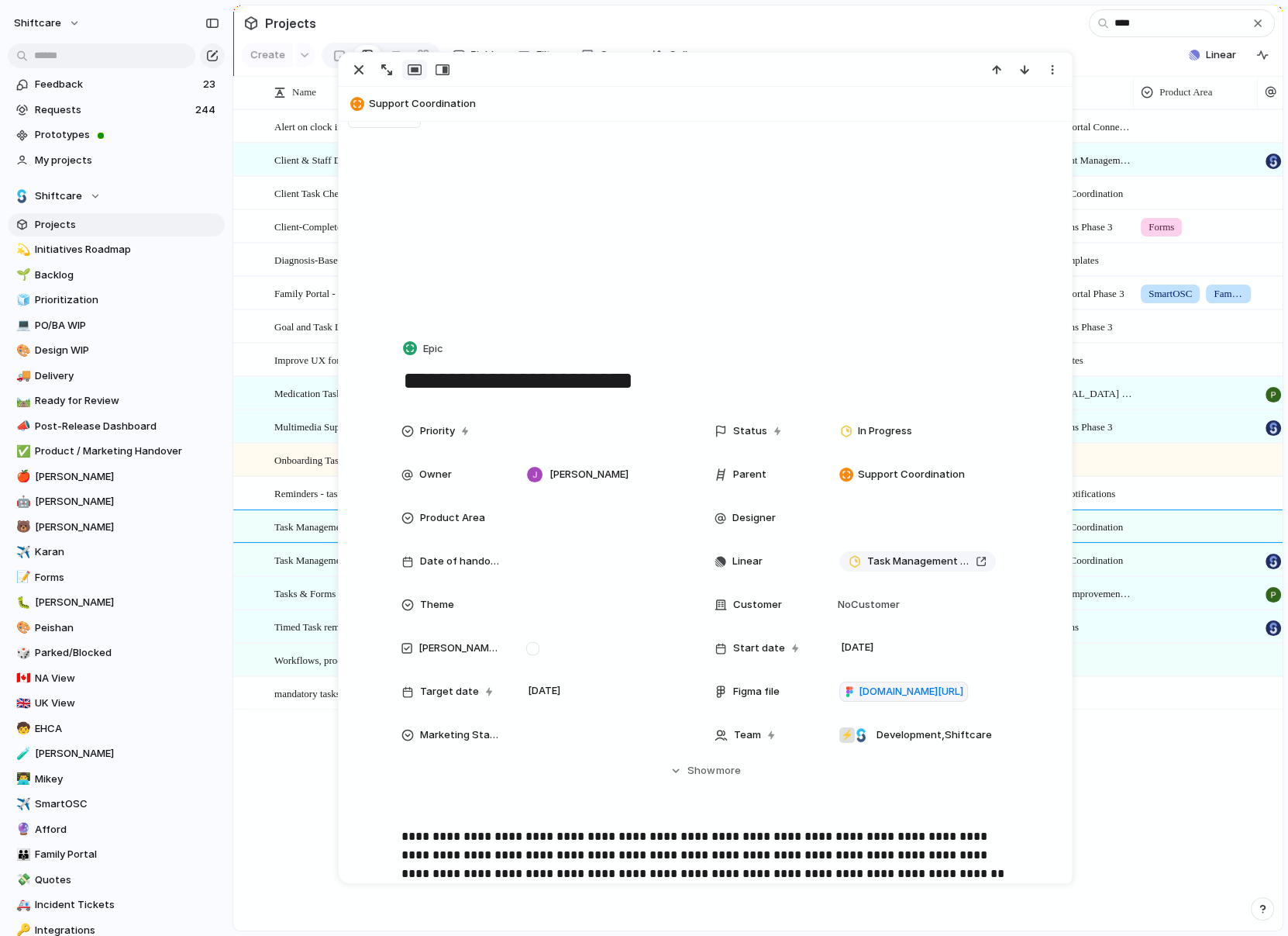
scroll to position [44, 0]
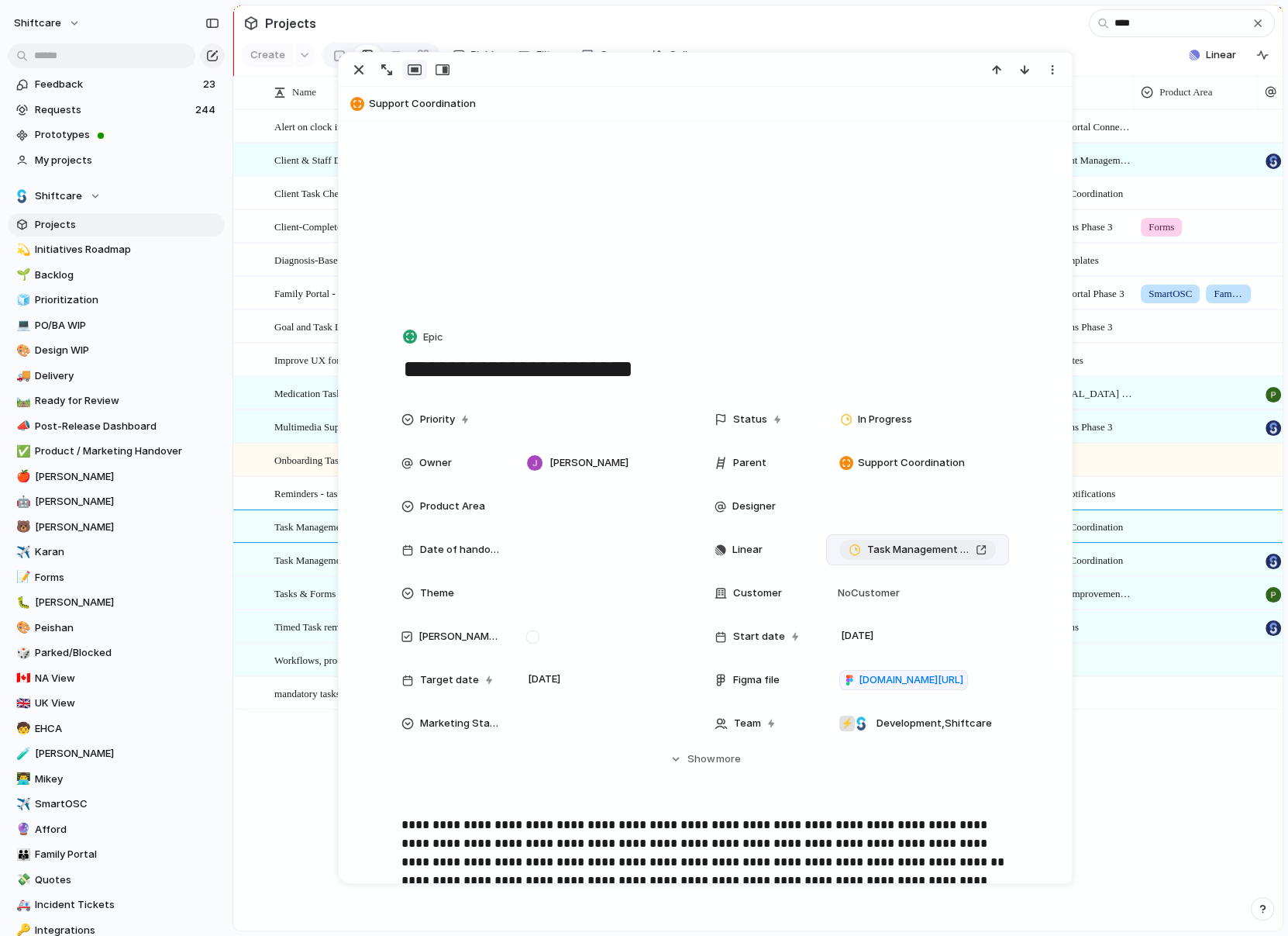
click at [984, 547] on div "Task Management phase 1" at bounding box center [918, 550] width 138 height 15
click at [362, 67] on div "button" at bounding box center [359, 69] width 19 height 19
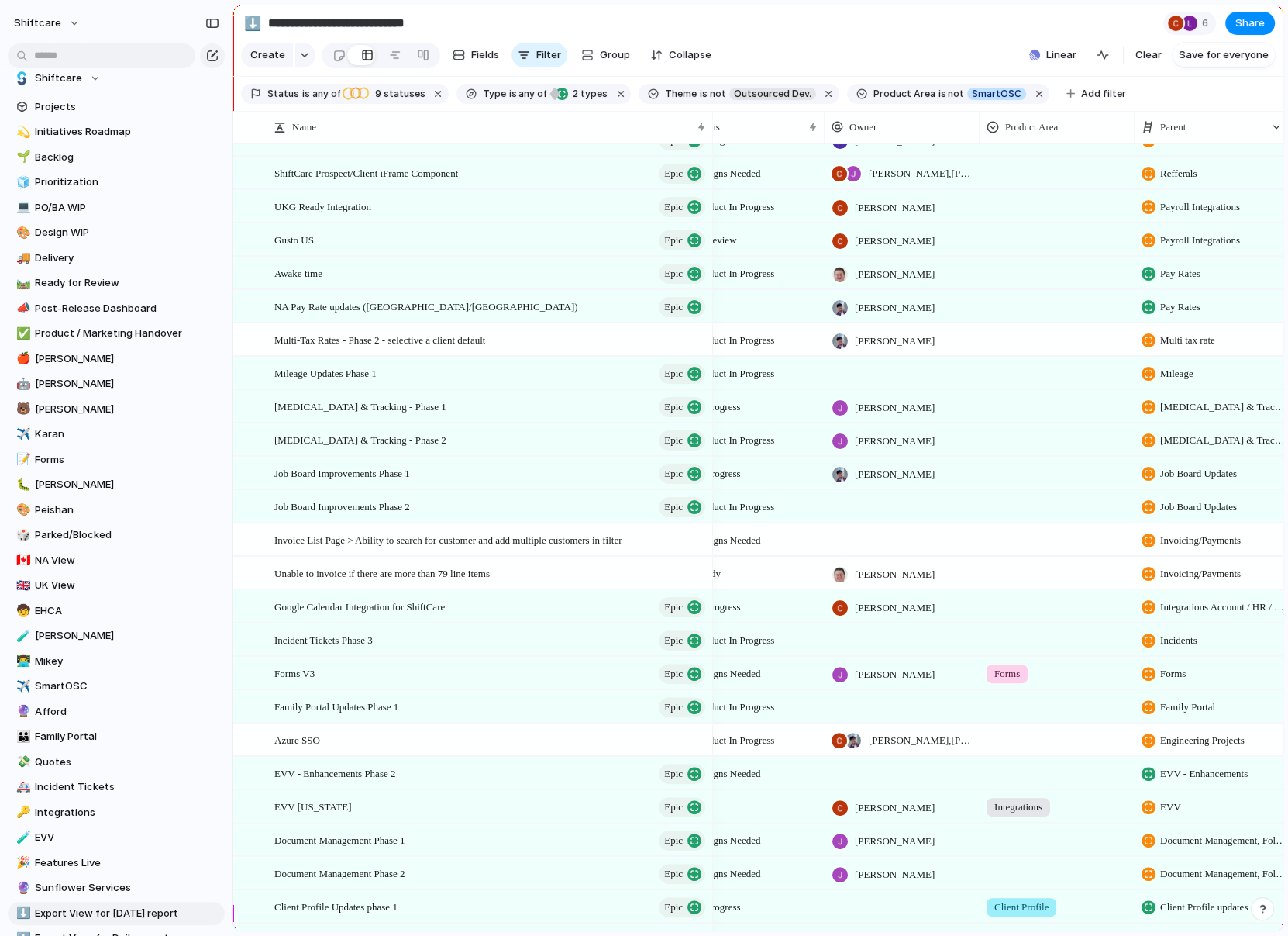
scroll to position [386, 0]
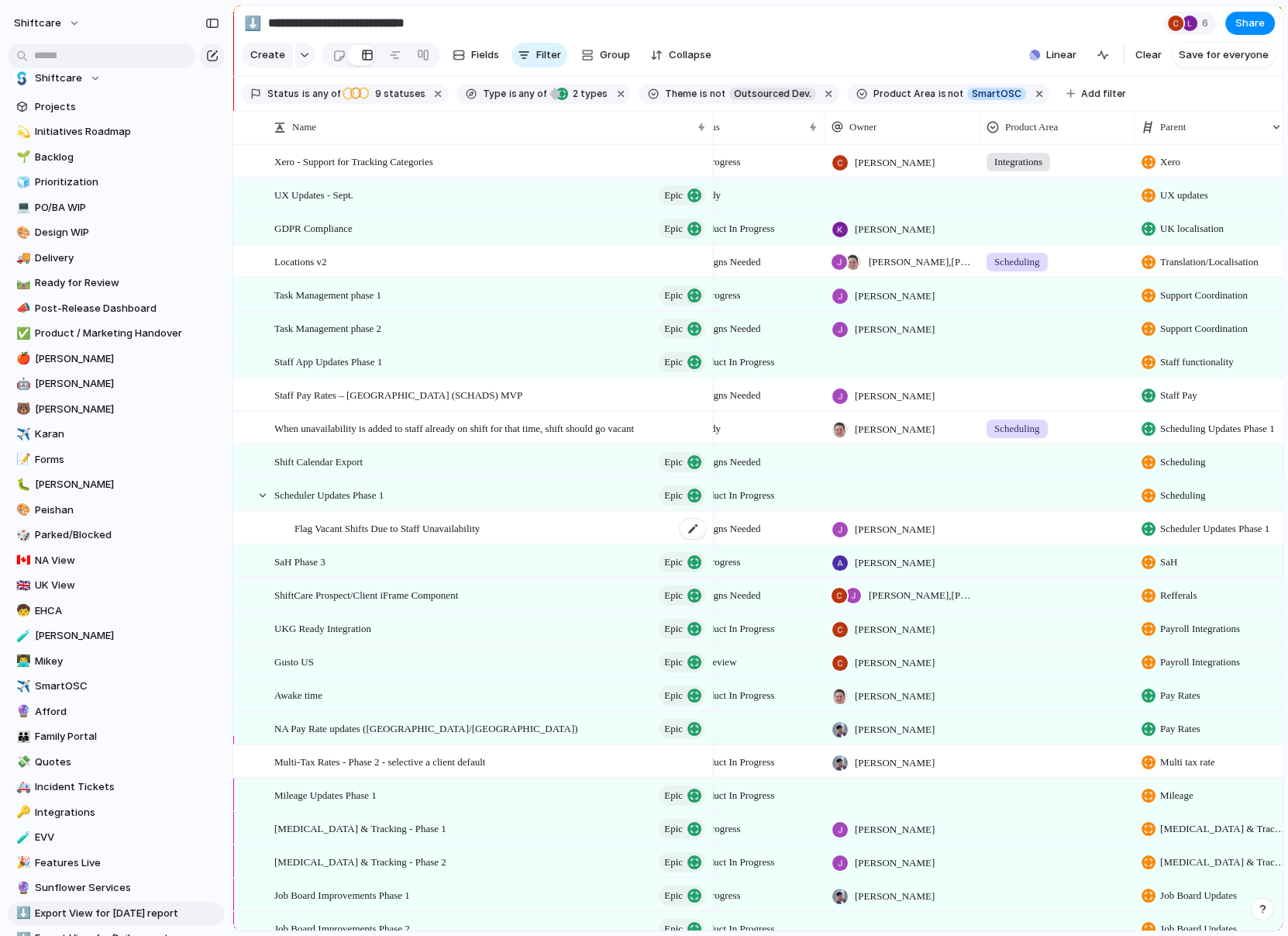
click at [399, 521] on span "Flag Vacant Shifts Due to Staff Unavailability" at bounding box center [387, 528] width 185 height 18
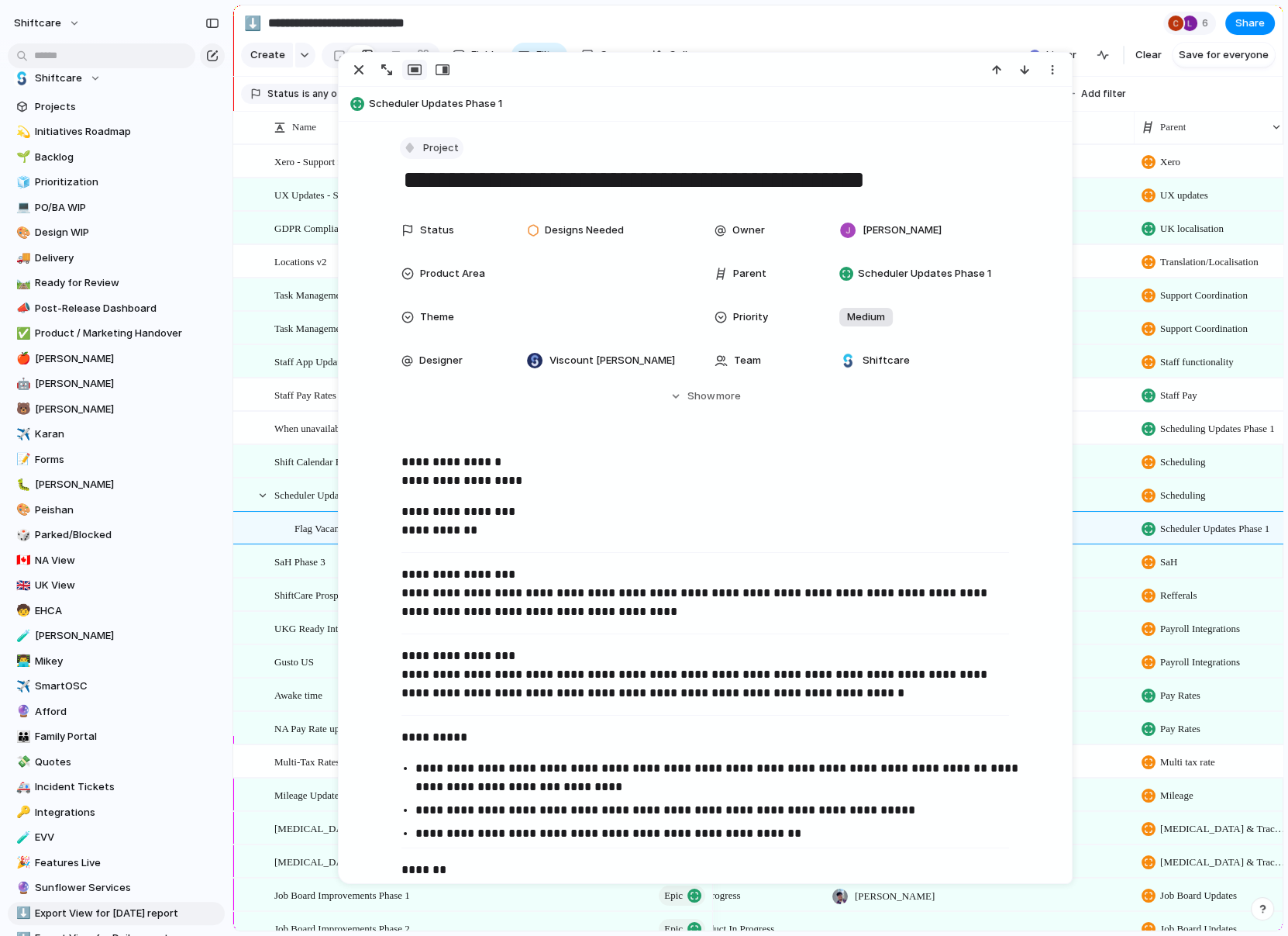
click at [434, 150] on span "Project" at bounding box center [441, 148] width 36 height 15
click at [427, 308] on div "Task" at bounding box center [432, 312] width 43 height 15
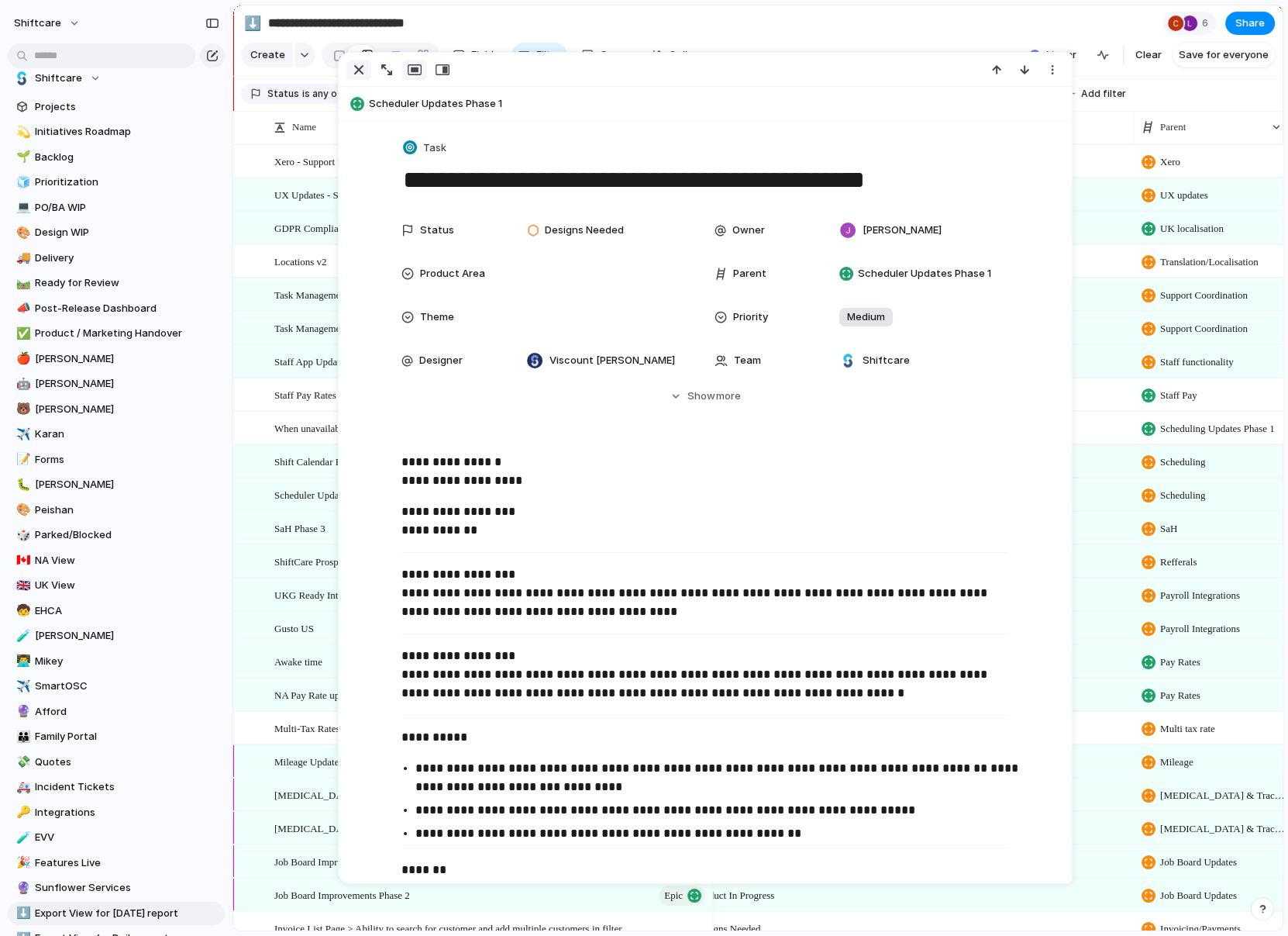
click at [361, 60] on div "button" at bounding box center [359, 69] width 19 height 19
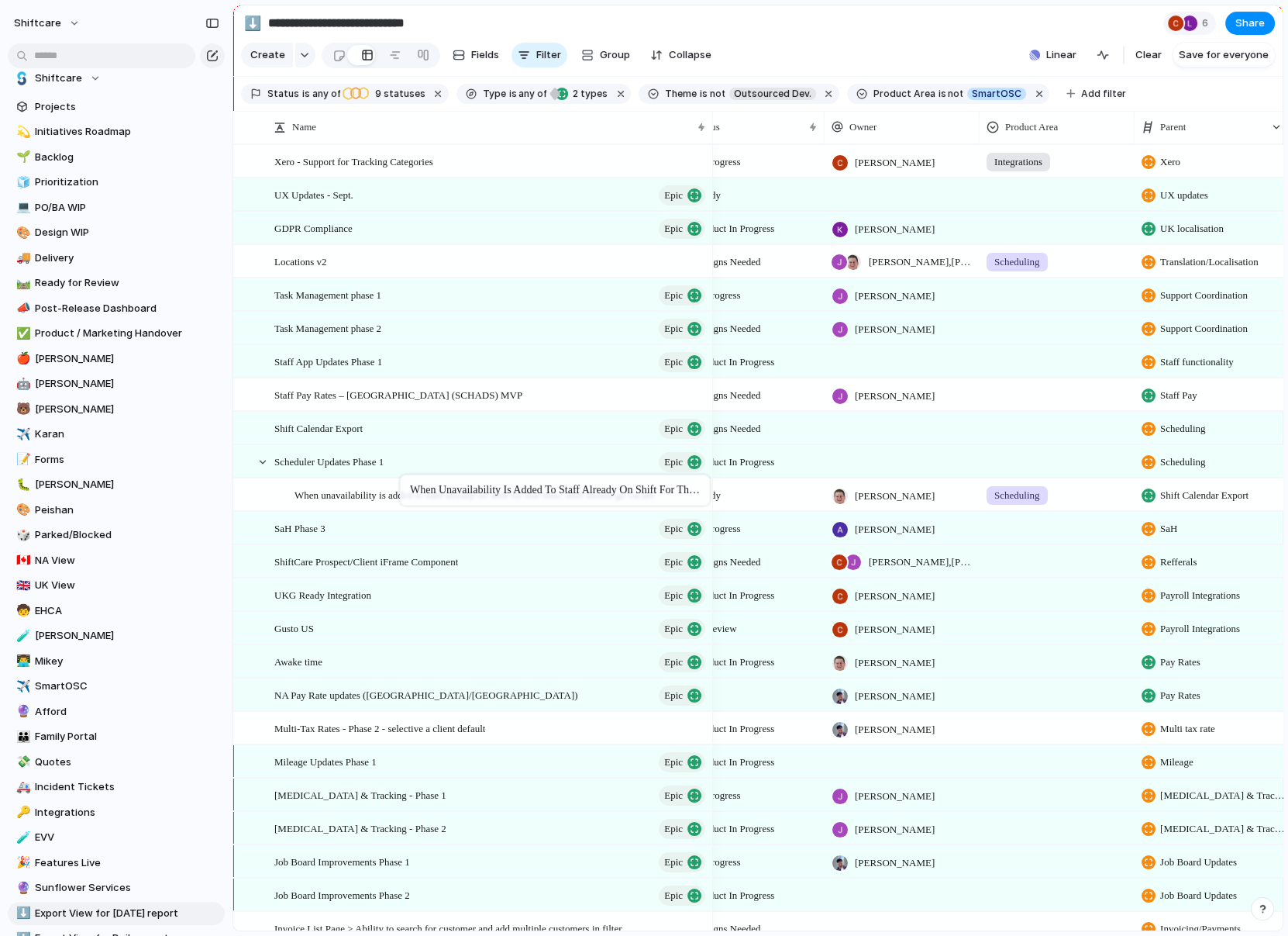
drag, startPoint x: 377, startPoint y: 425, endPoint x: 407, endPoint y: 477, distance: 60.0
click at [386, 496] on span "When unavailability is added to staff already on shift for that time, shift sho…" at bounding box center [474, 494] width 360 height 18
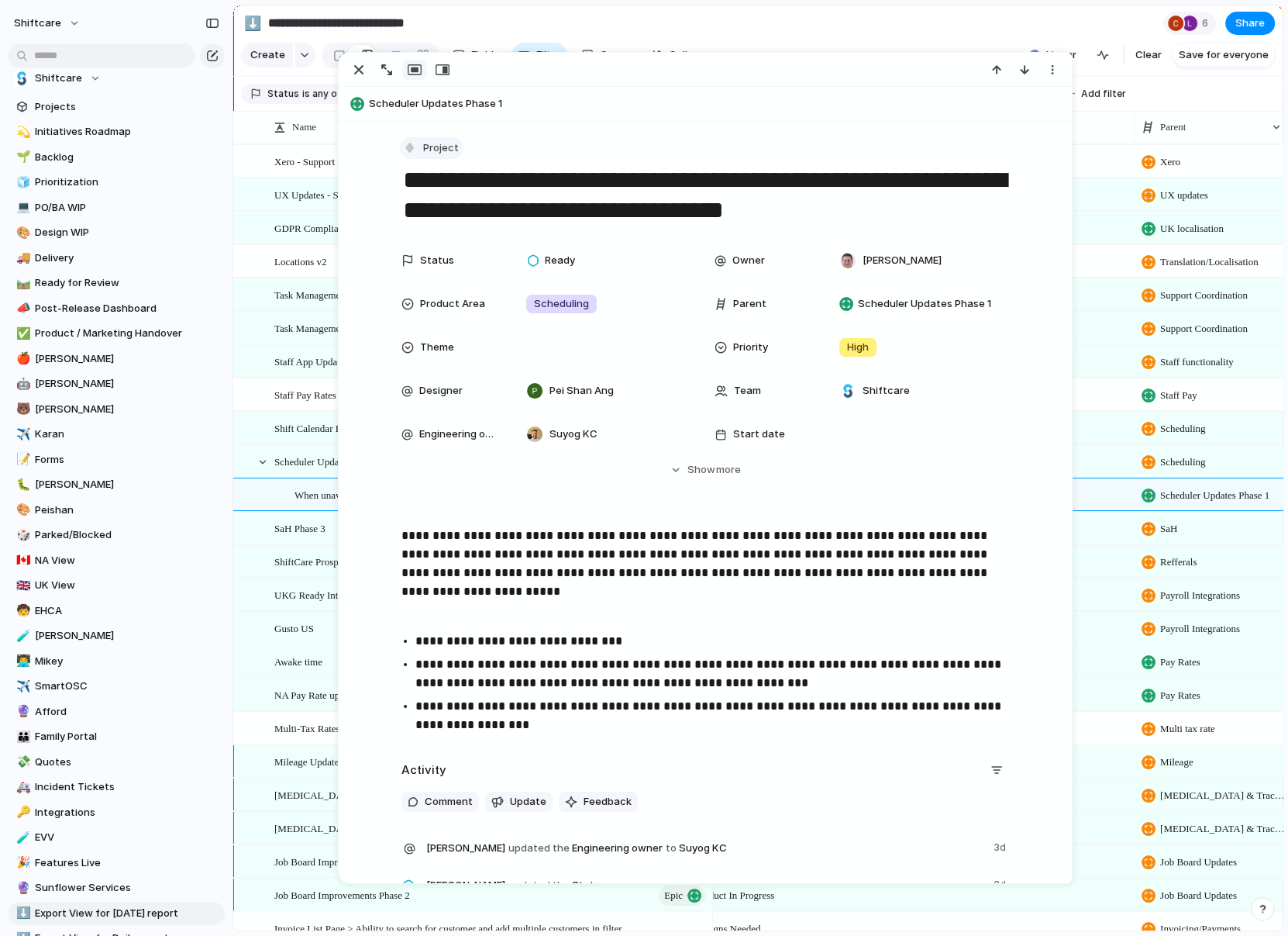
click at [416, 149] on div "button" at bounding box center [410, 147] width 14 height 14
click at [450, 317] on span "Task" at bounding box center [442, 312] width 24 height 15
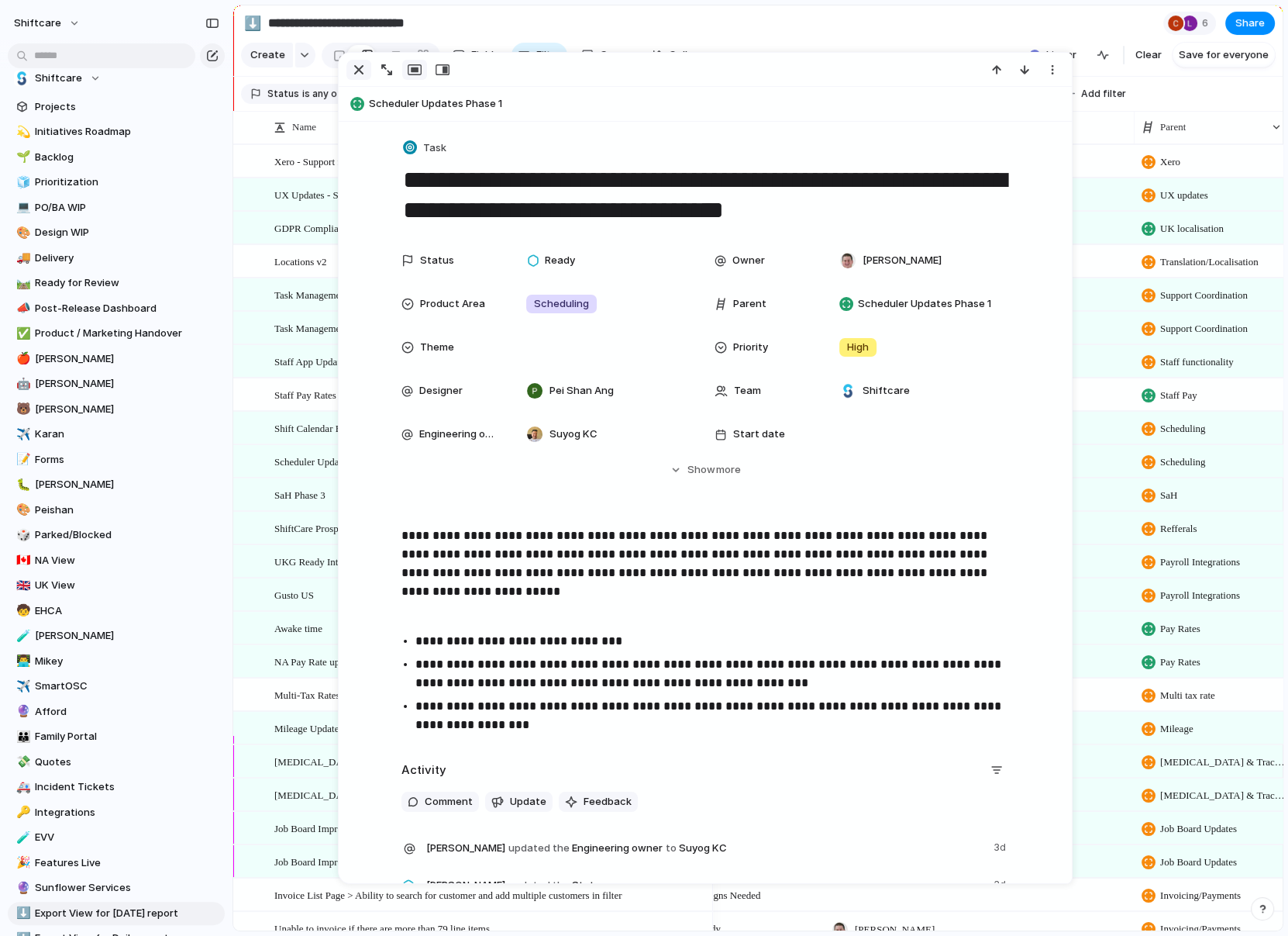
click at [355, 79] on div at bounding box center [704, 70] width 733 height 34
click at [354, 65] on div "button" at bounding box center [359, 69] width 19 height 19
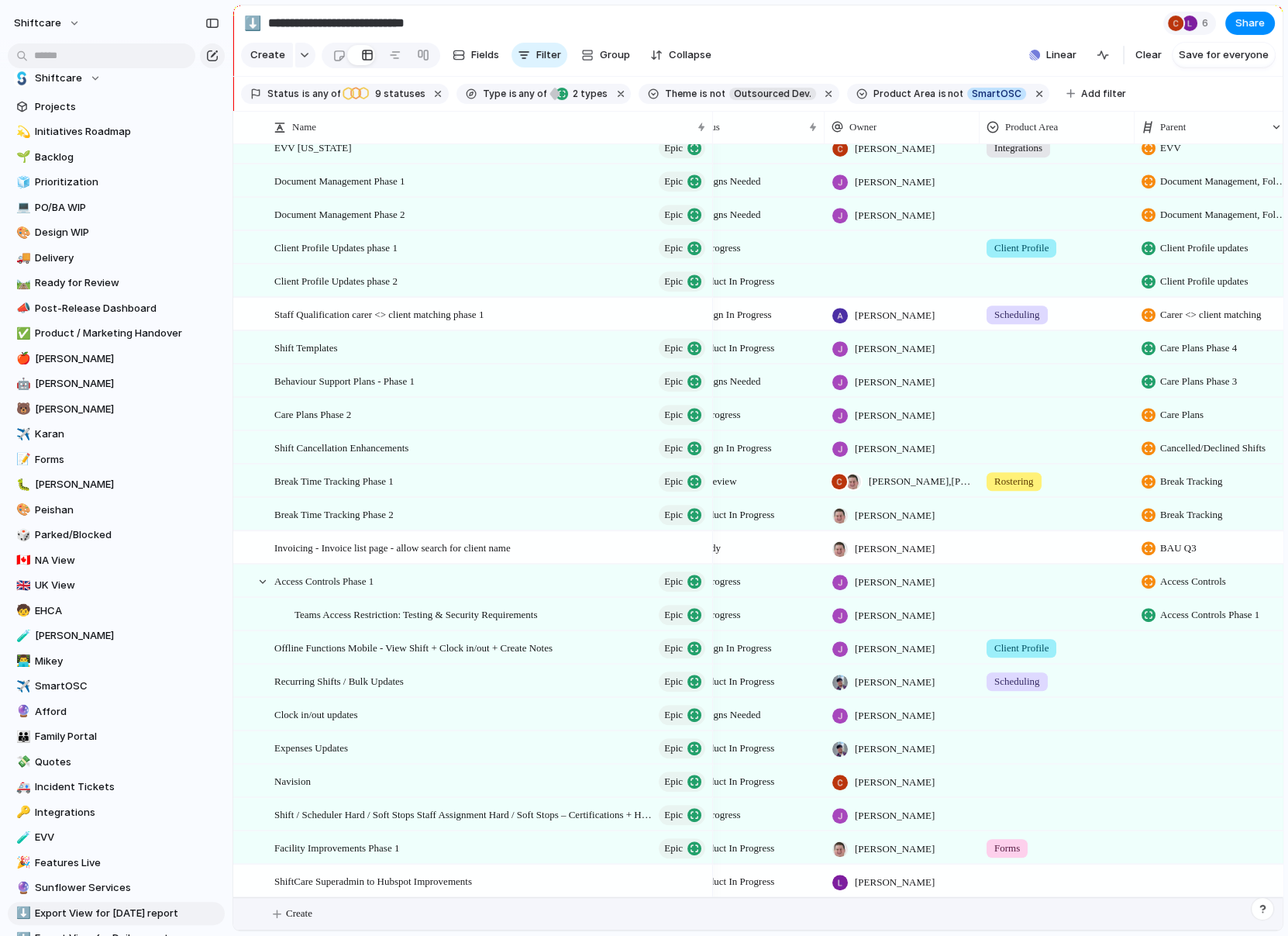
click at [281, 914] on button "Create" at bounding box center [778, 913] width 1058 height 32
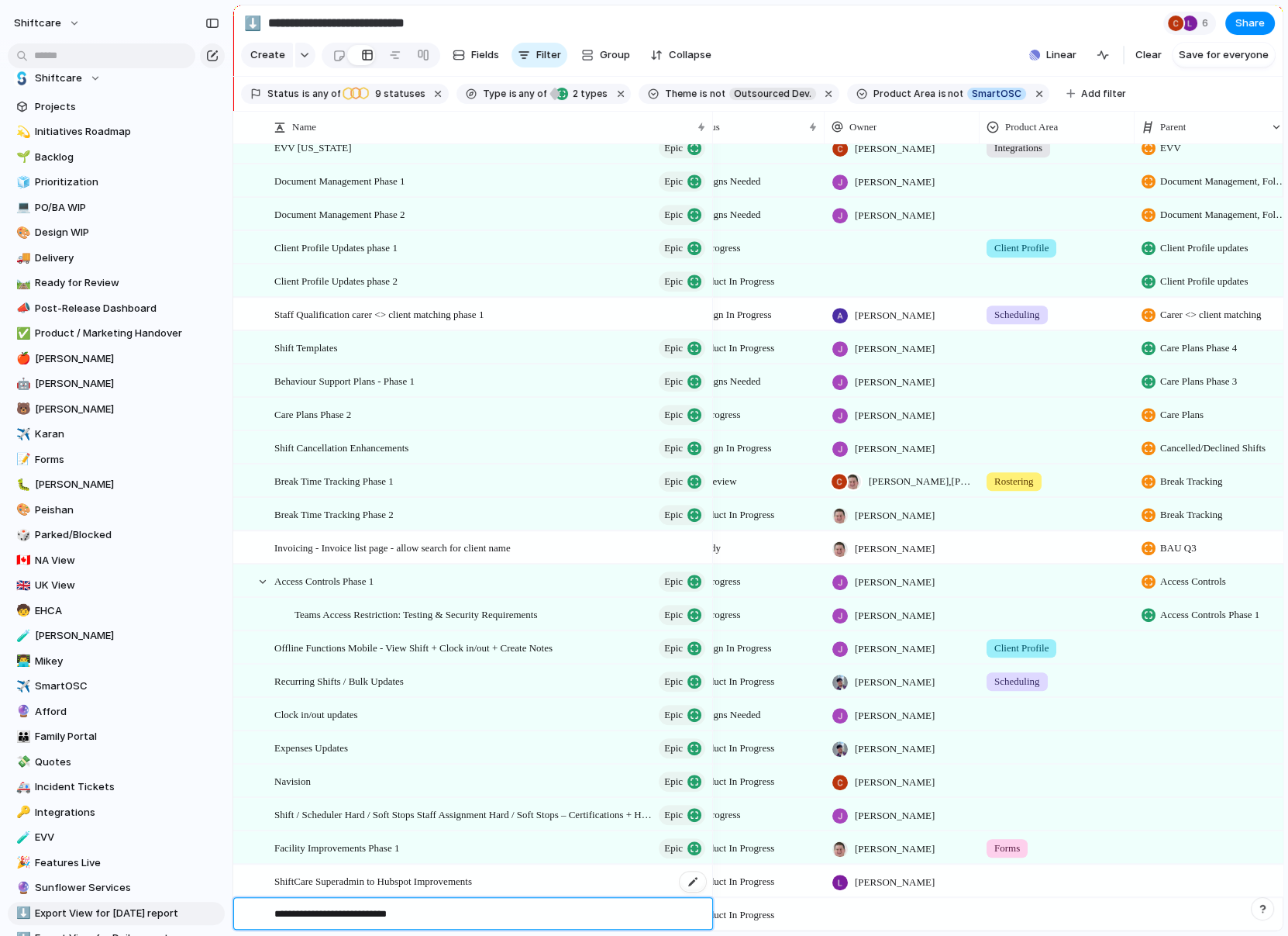
type textarea "**********"
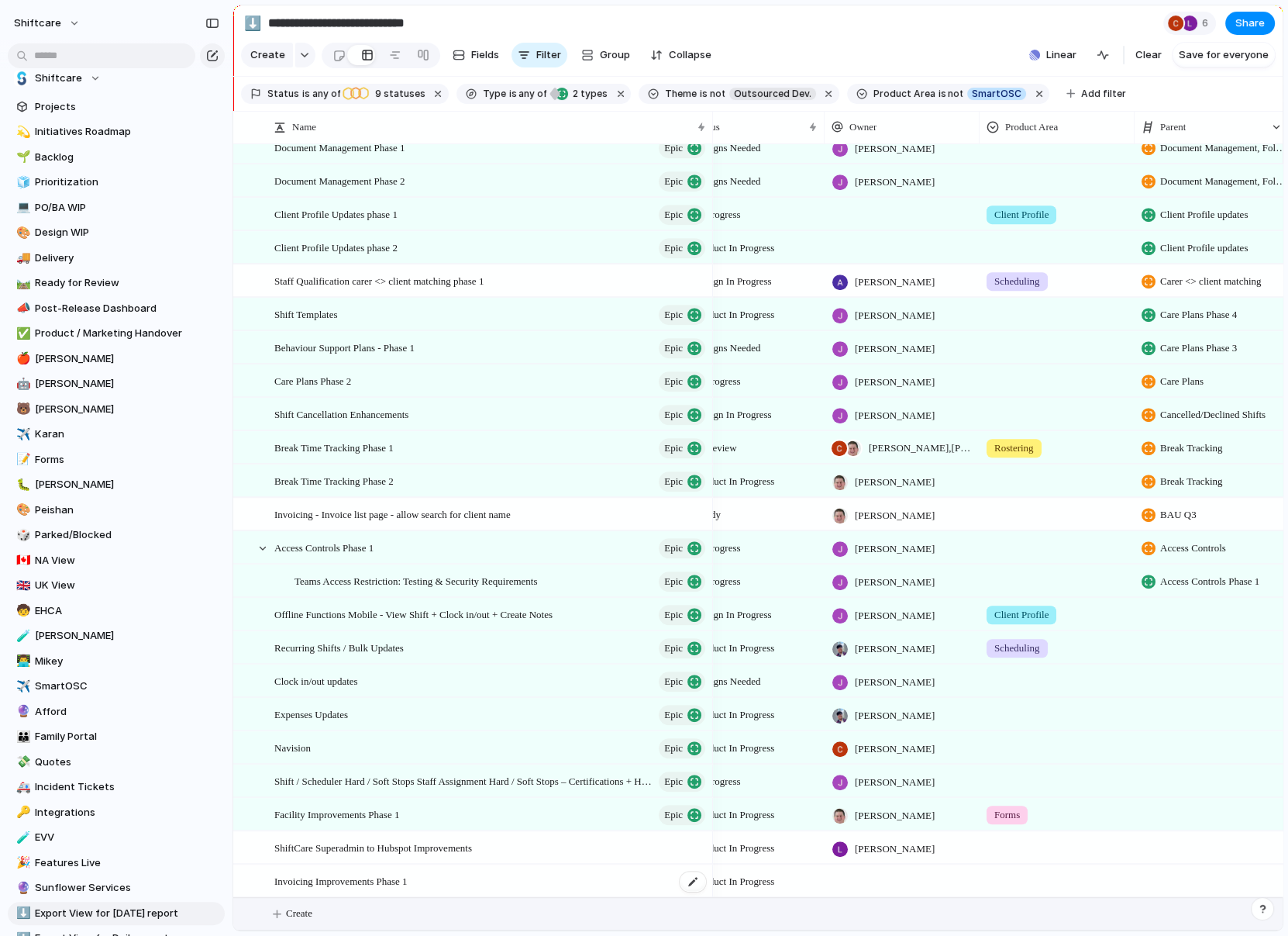
click at [347, 882] on span "Invoicing Improvements Phase 1" at bounding box center [341, 880] width 133 height 18
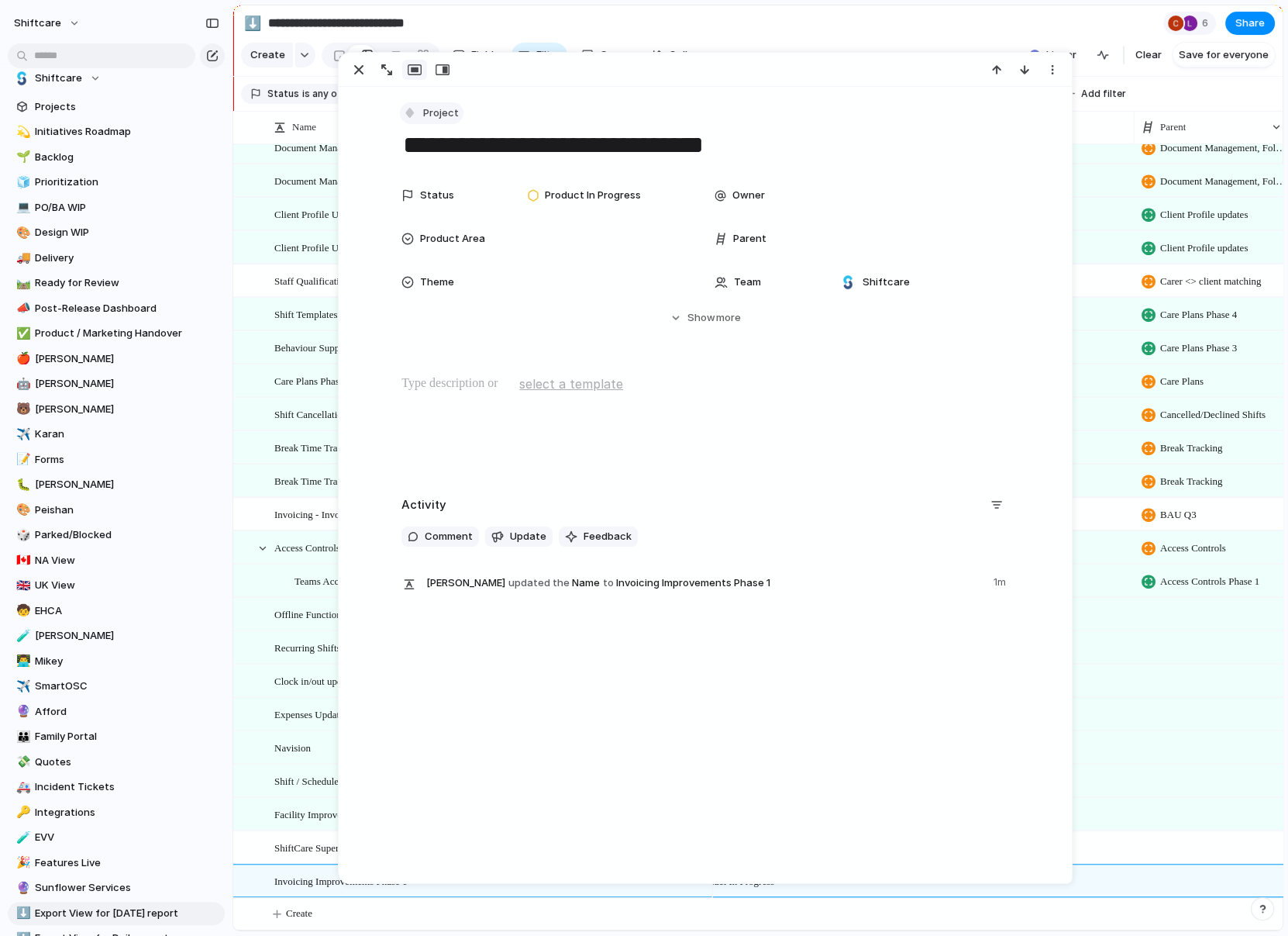
click at [430, 106] on span "Project" at bounding box center [441, 113] width 36 height 15
click at [440, 248] on span "Epic" at bounding box center [441, 252] width 20 height 15
click at [850, 242] on div at bounding box center [918, 239] width 169 height 17
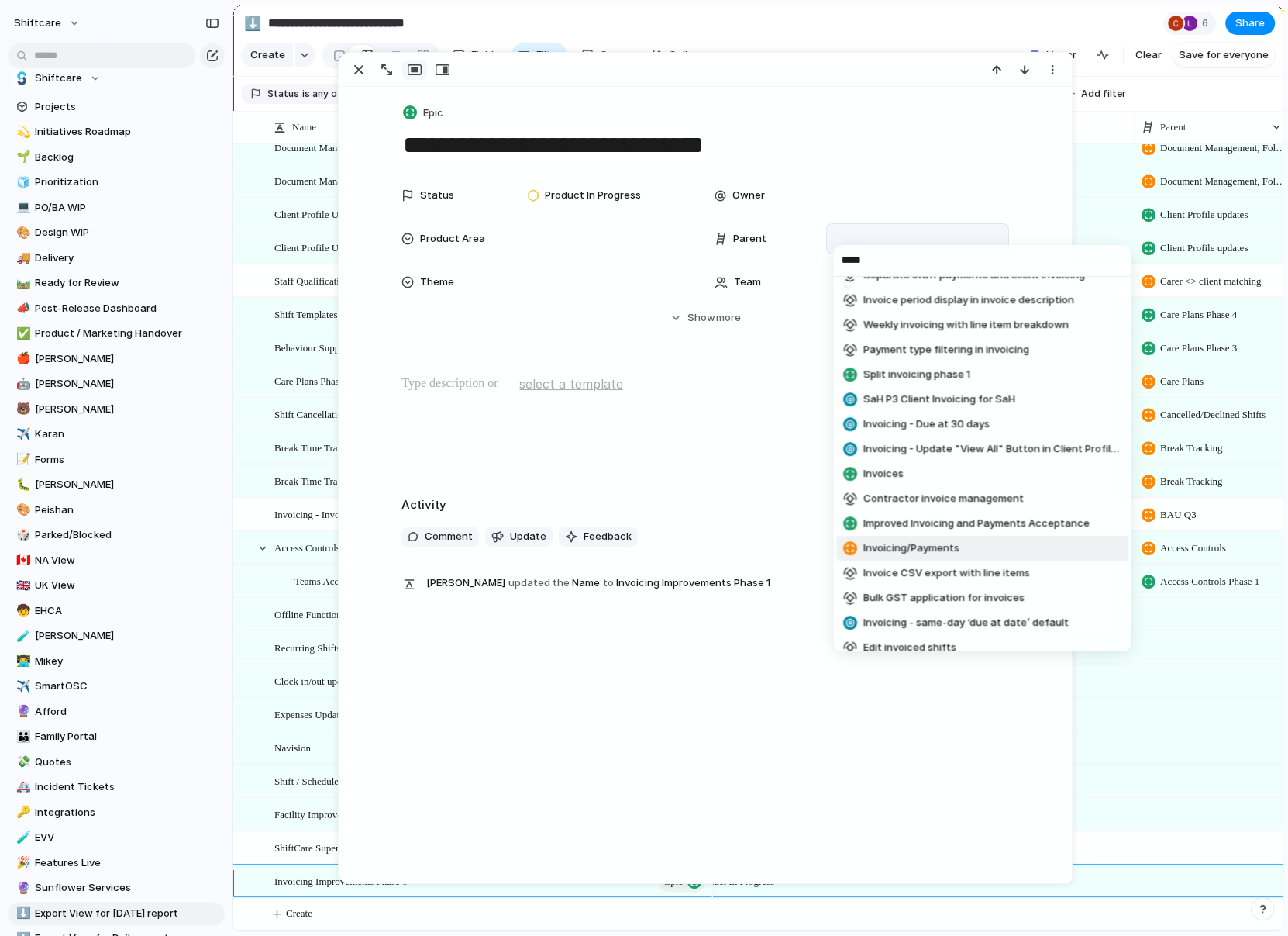
type input "*****"
click at [912, 544] on span "Invoicing/Payments" at bounding box center [911, 548] width 96 height 15
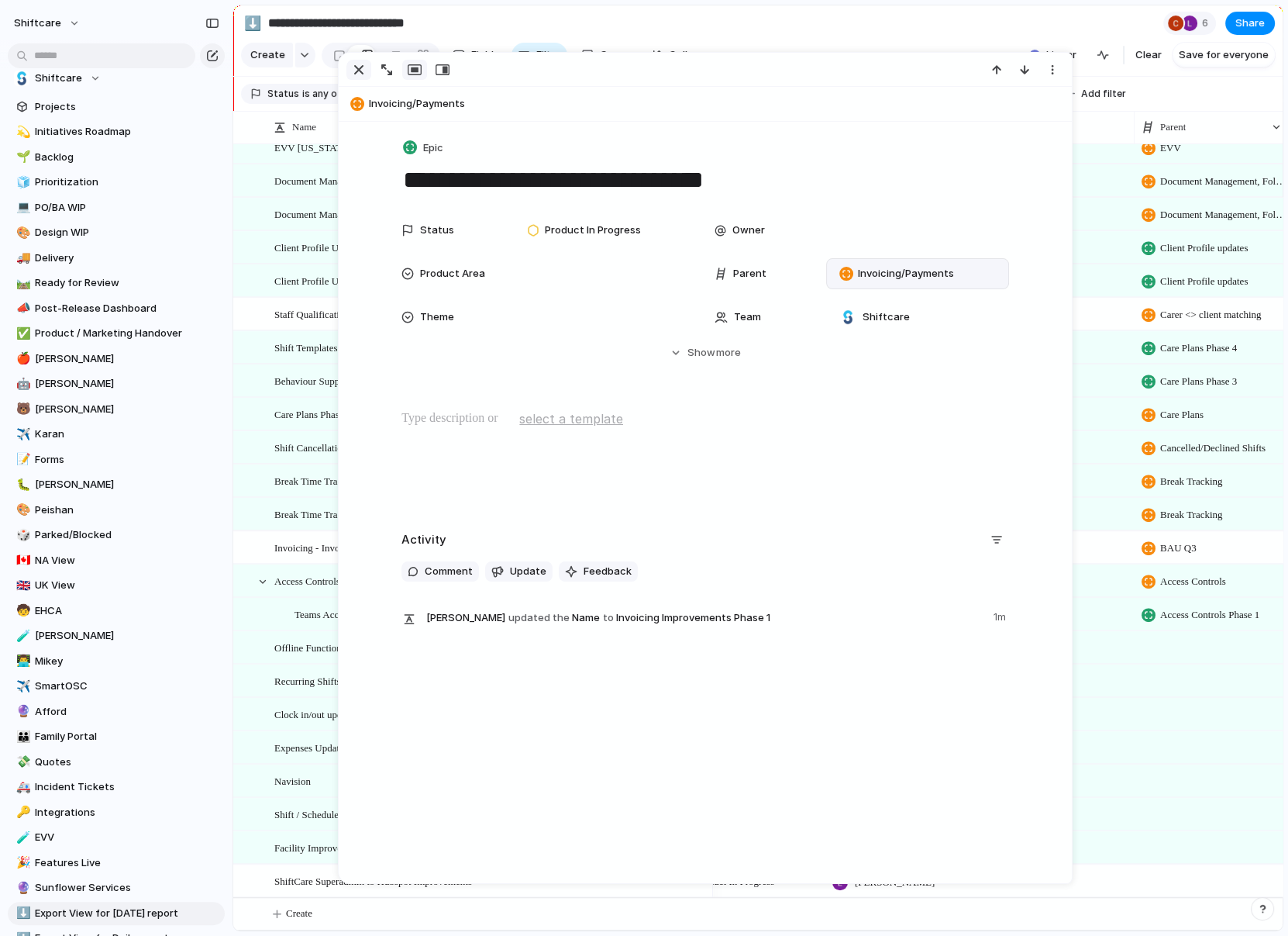
click at [350, 71] on div "button" at bounding box center [359, 69] width 19 height 19
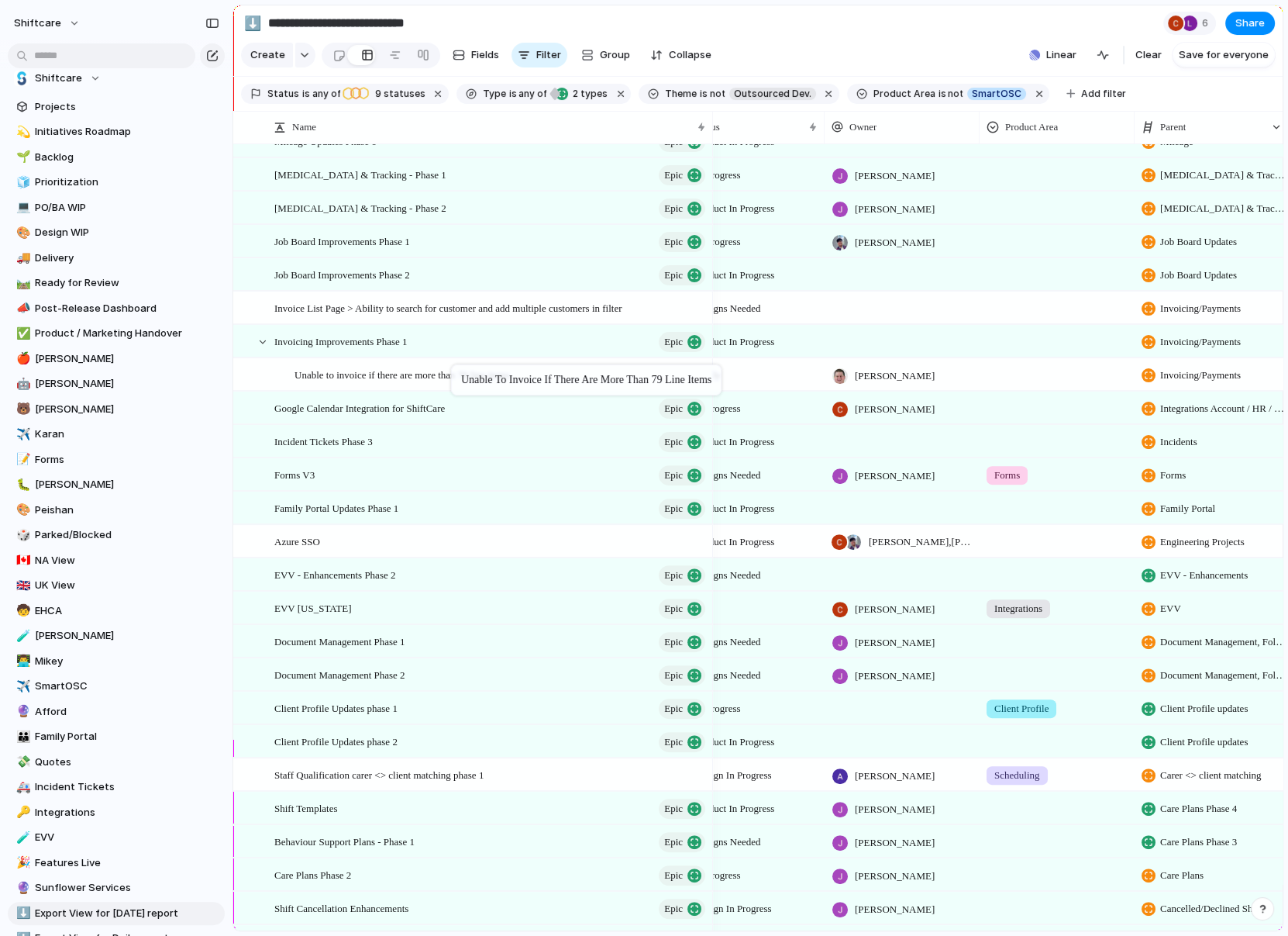
drag, startPoint x: 437, startPoint y: 337, endPoint x: 455, endPoint y: 358, distance: 27.7
drag, startPoint x: 414, startPoint y: 317, endPoint x: 441, endPoint y: 347, distance: 40.4
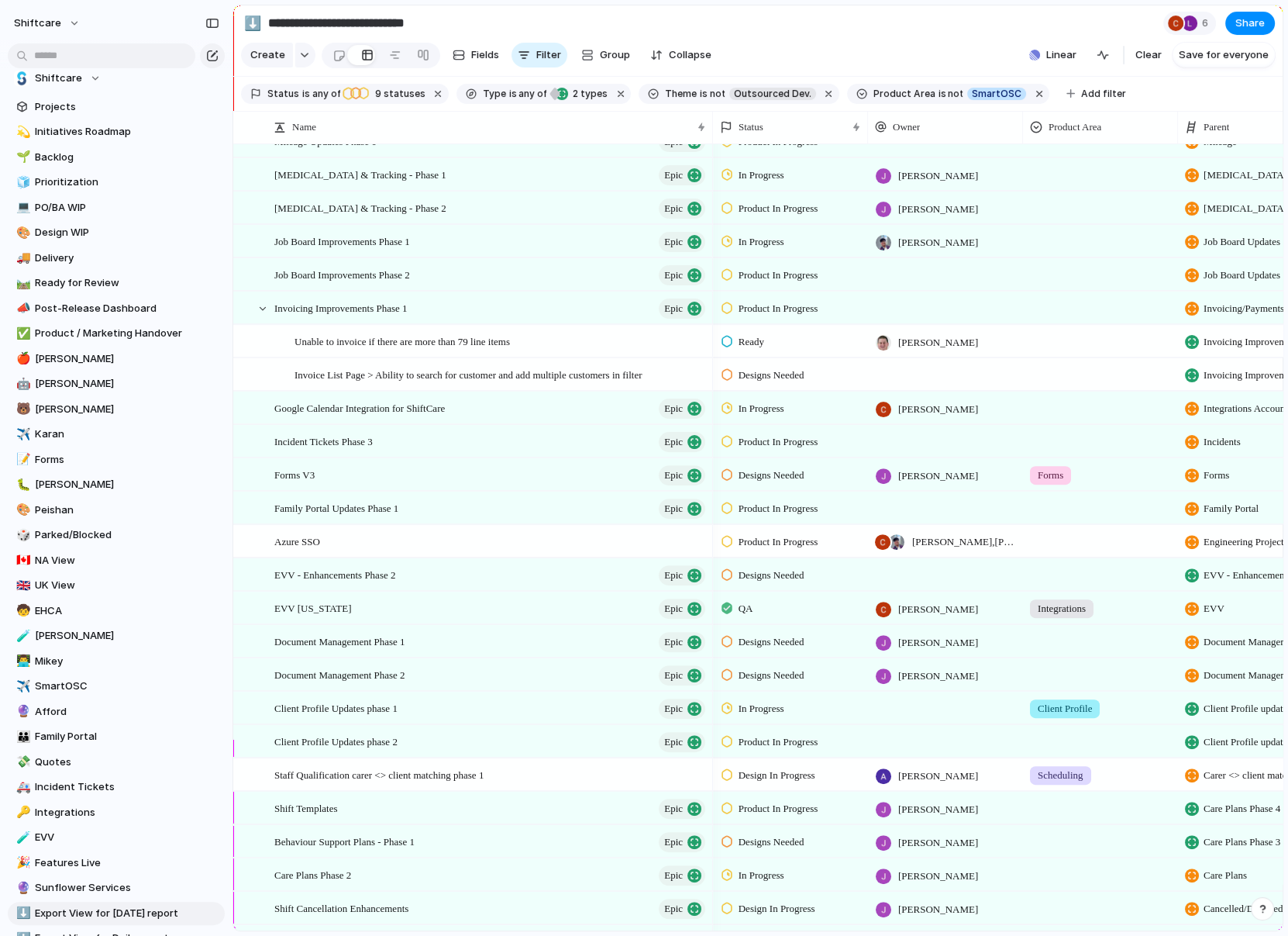
click at [285, 336] on div "Unable to invoice if there are more than 79 line items" at bounding box center [493, 341] width 438 height 32
click at [338, 336] on span "Unable to invoice if there are more than 79 line items" at bounding box center [403, 341] width 216 height 18
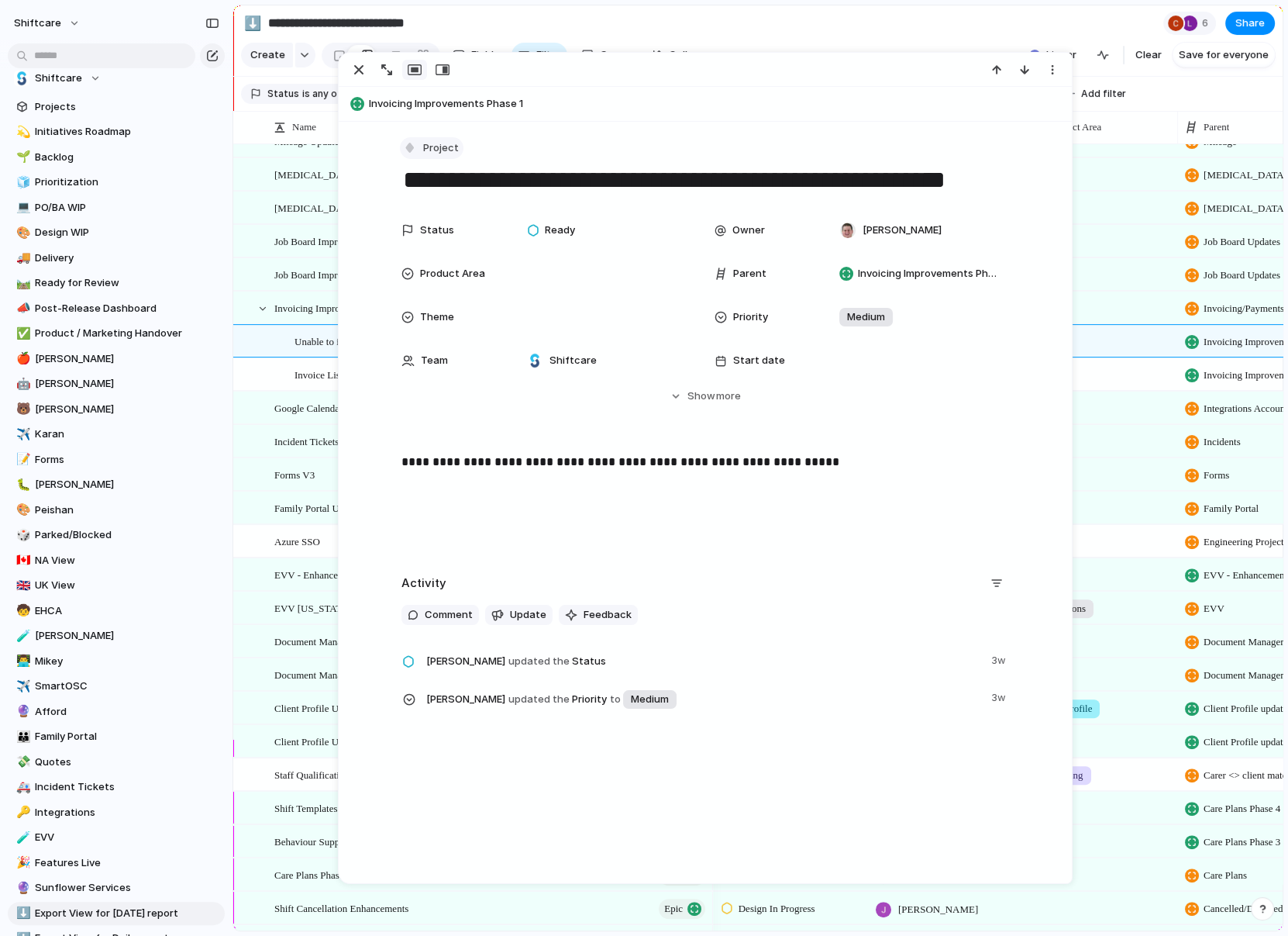
click at [415, 146] on div "button" at bounding box center [410, 147] width 14 height 14
click at [419, 307] on div at bounding box center [417, 312] width 14 height 14
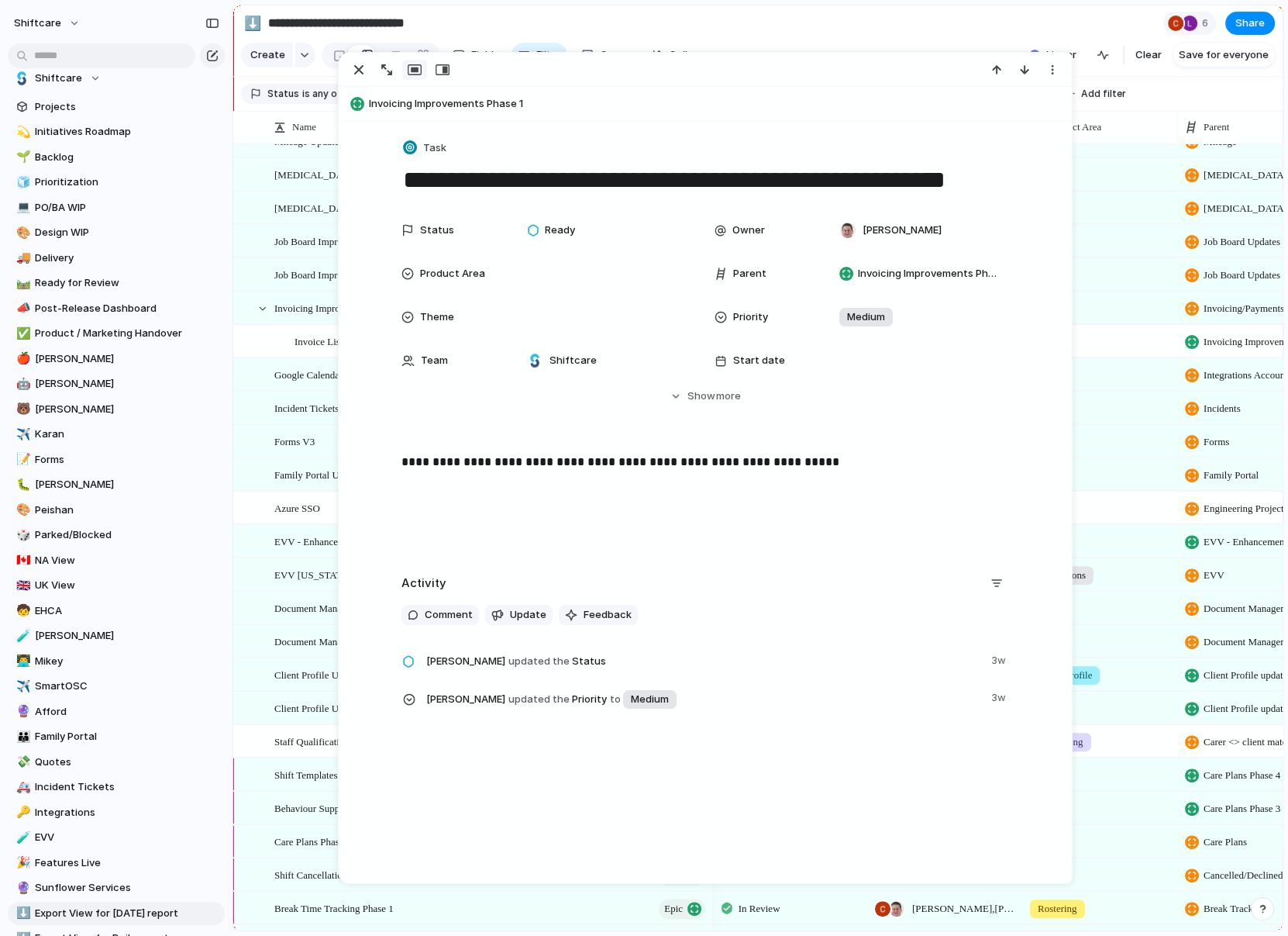
click at [310, 332] on span "Invoice List Page > Ability to search for customer and add multiple customers i…" at bounding box center [468, 341] width 348 height 18
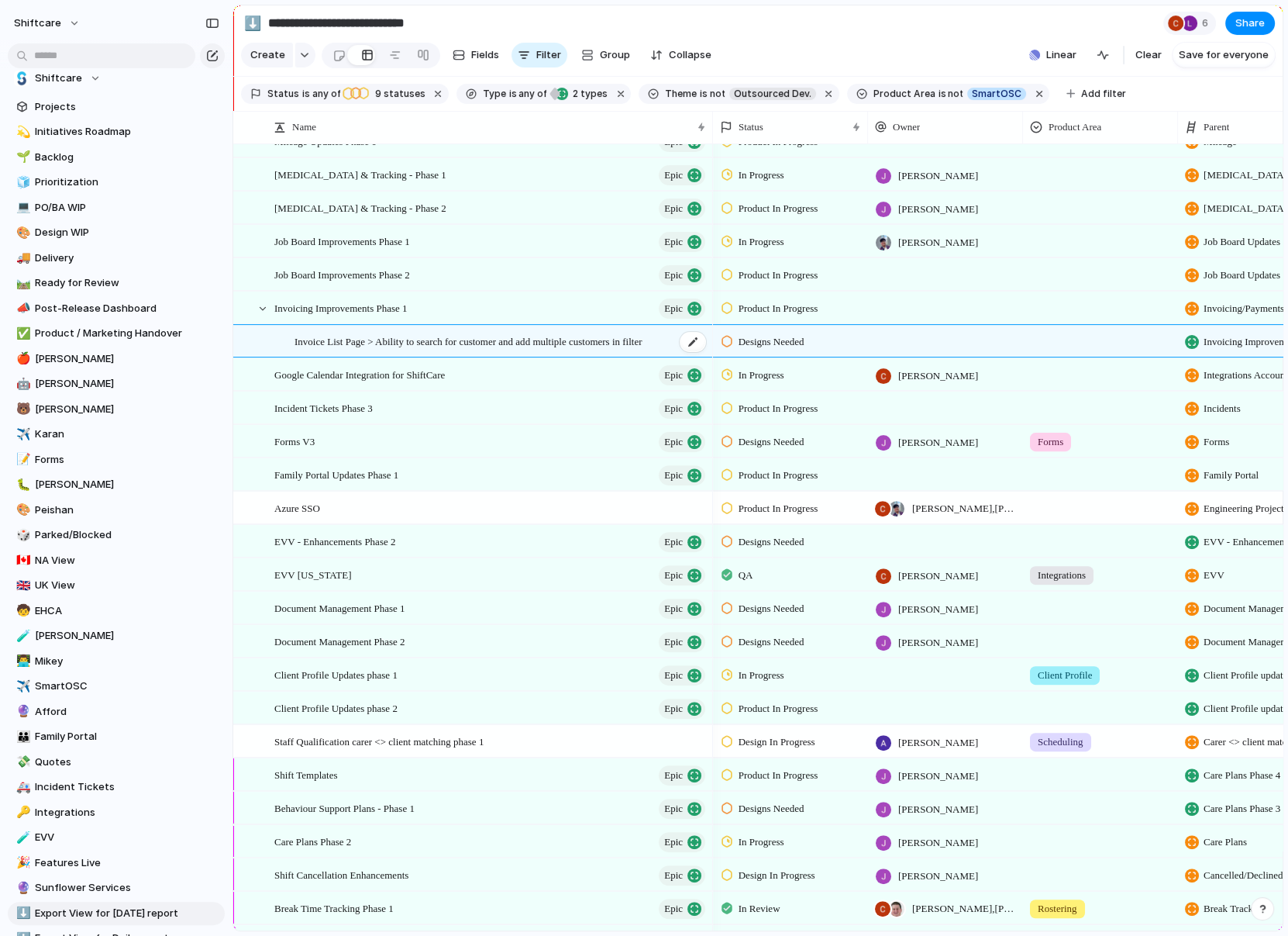
type textarea "**********"
click at [342, 339] on span "Invoice List Page > Ability to search for customer and add multiple customers i…" at bounding box center [468, 341] width 348 height 18
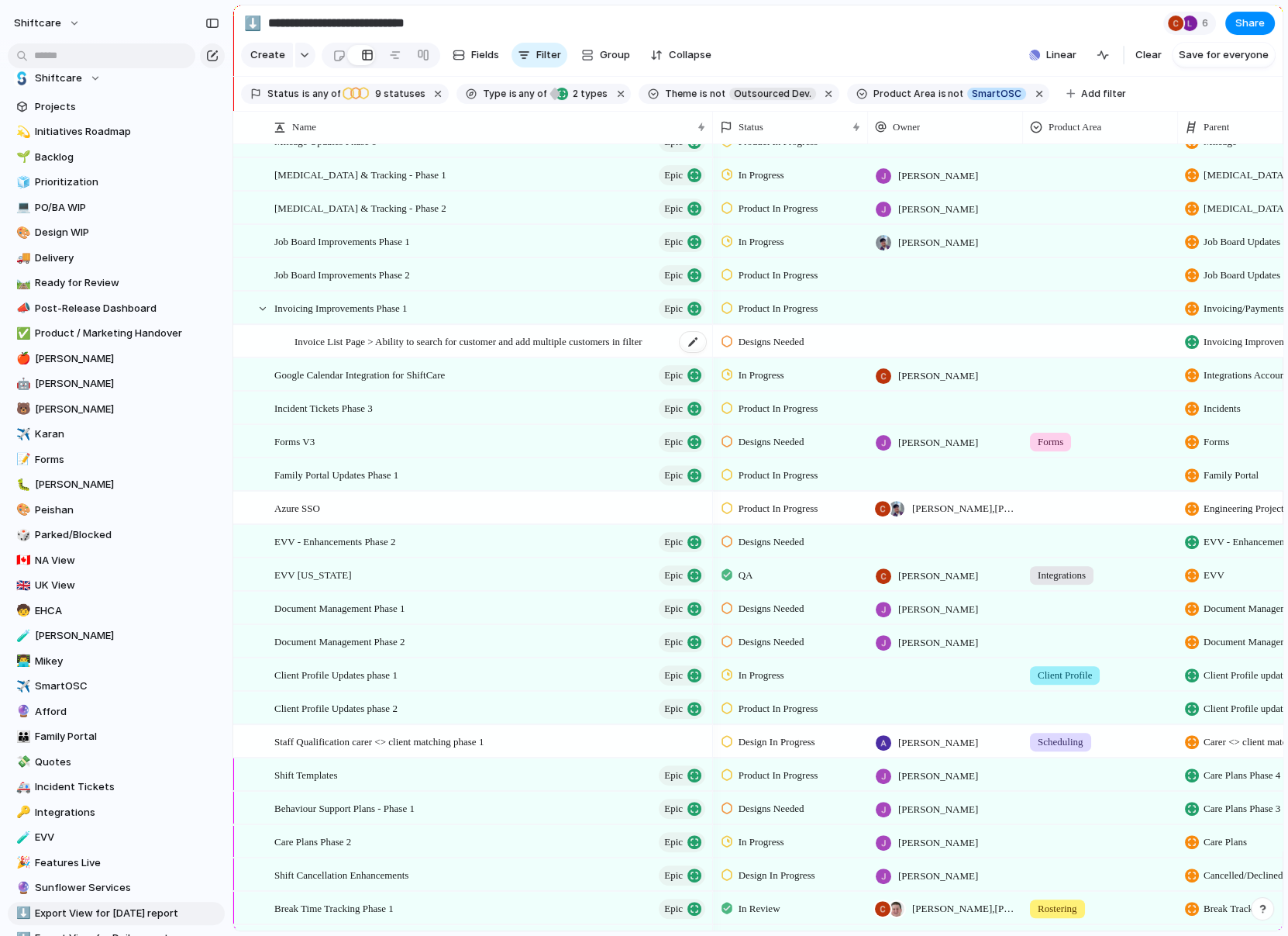
click at [355, 344] on span "Invoice List Page > Ability to search for customer and add multiple customers i…" at bounding box center [468, 341] width 348 height 18
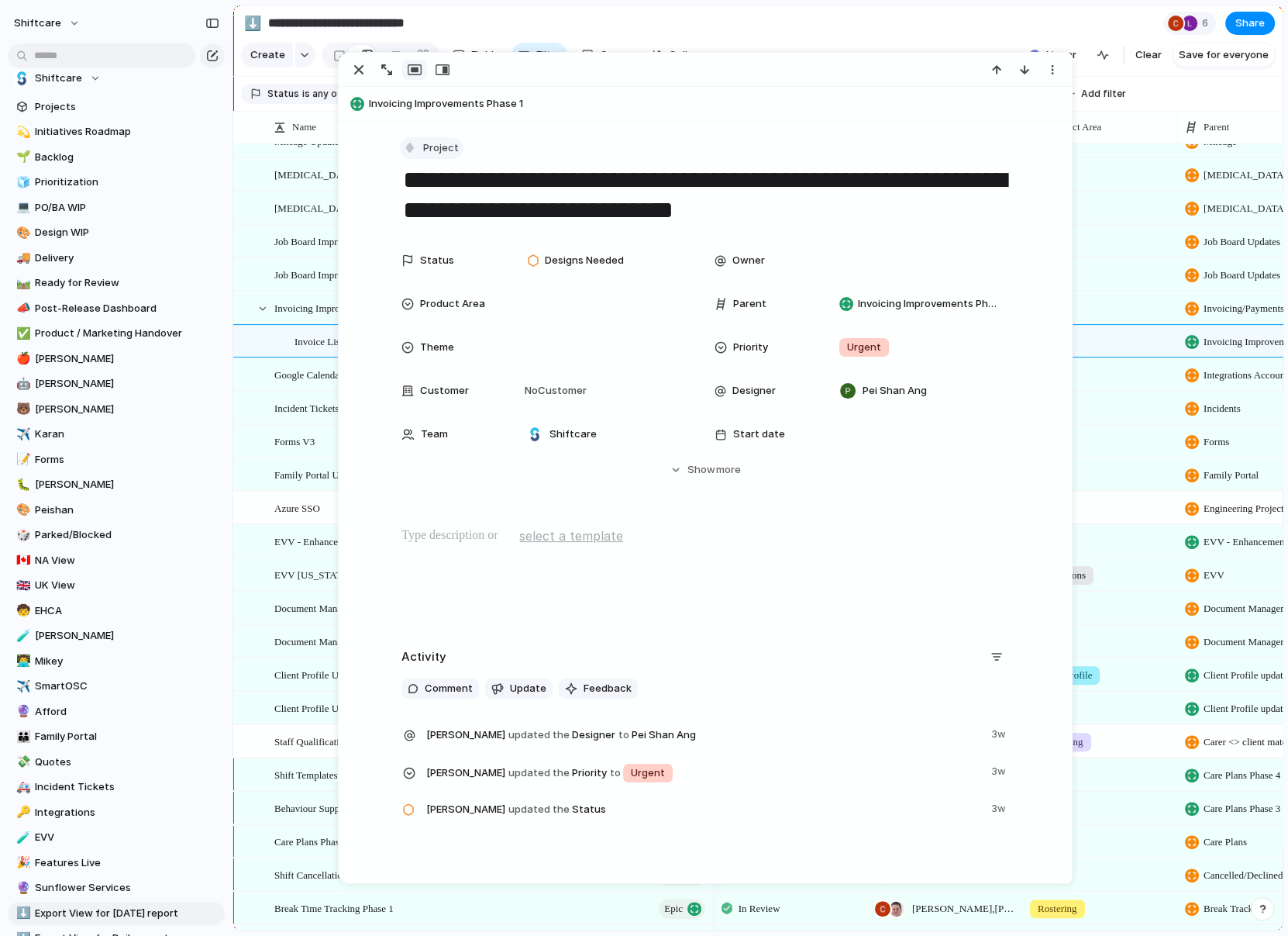
click at [403, 145] on div "button" at bounding box center [410, 147] width 14 height 14
click at [433, 313] on span "Task" at bounding box center [442, 312] width 24 height 15
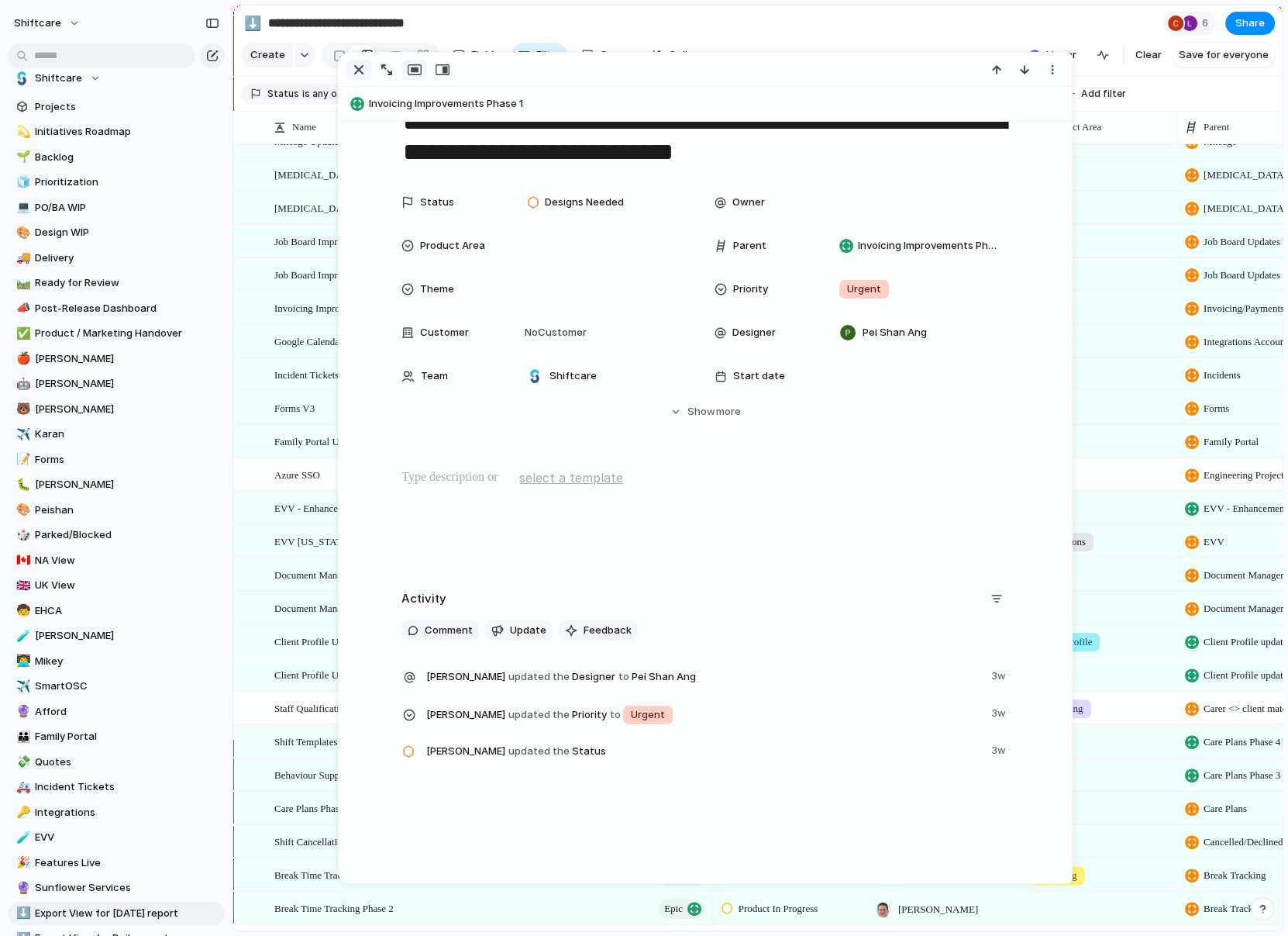
click at [355, 72] on div "button" at bounding box center [359, 69] width 19 height 19
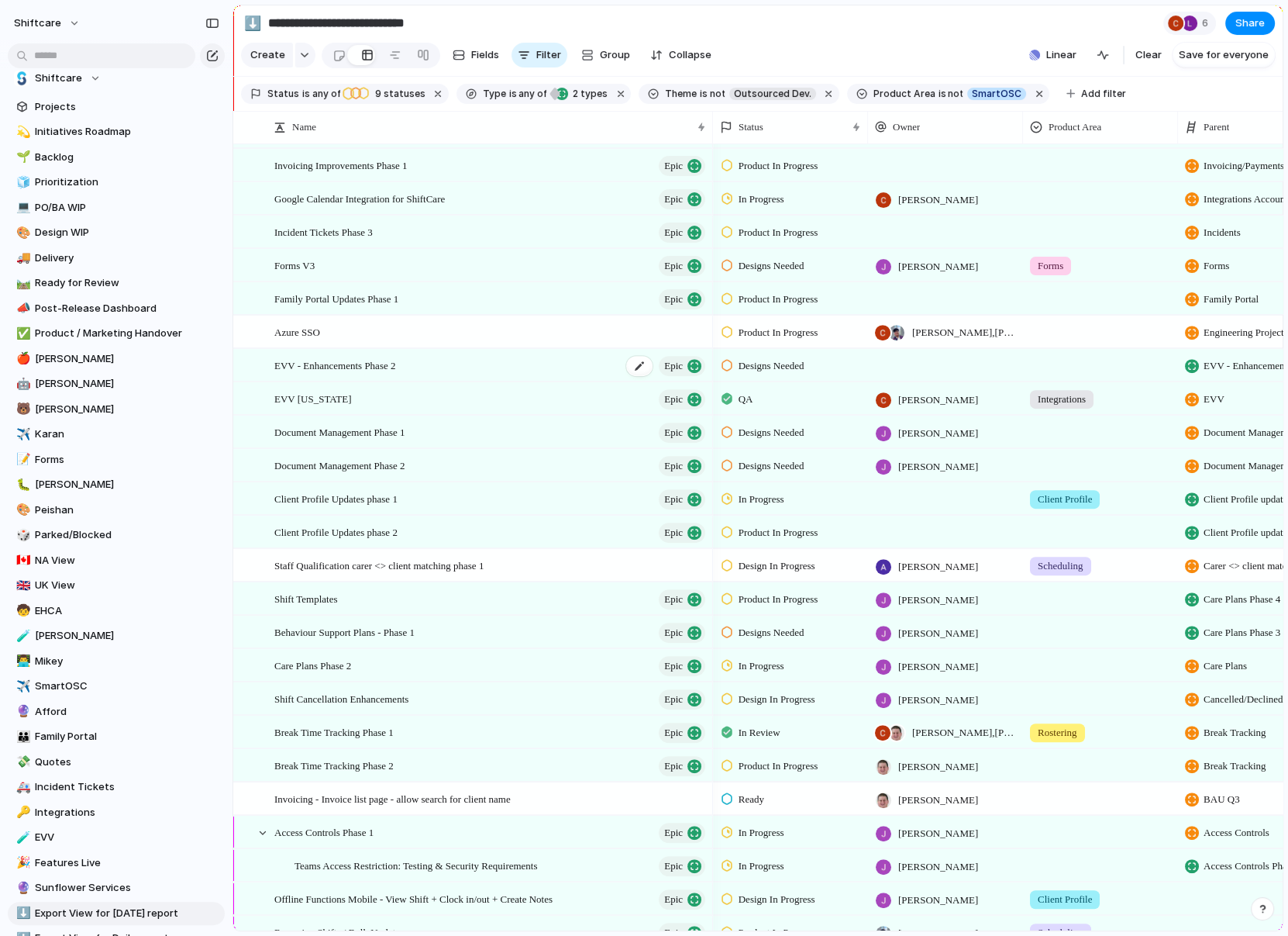
scroll to position [820, 0]
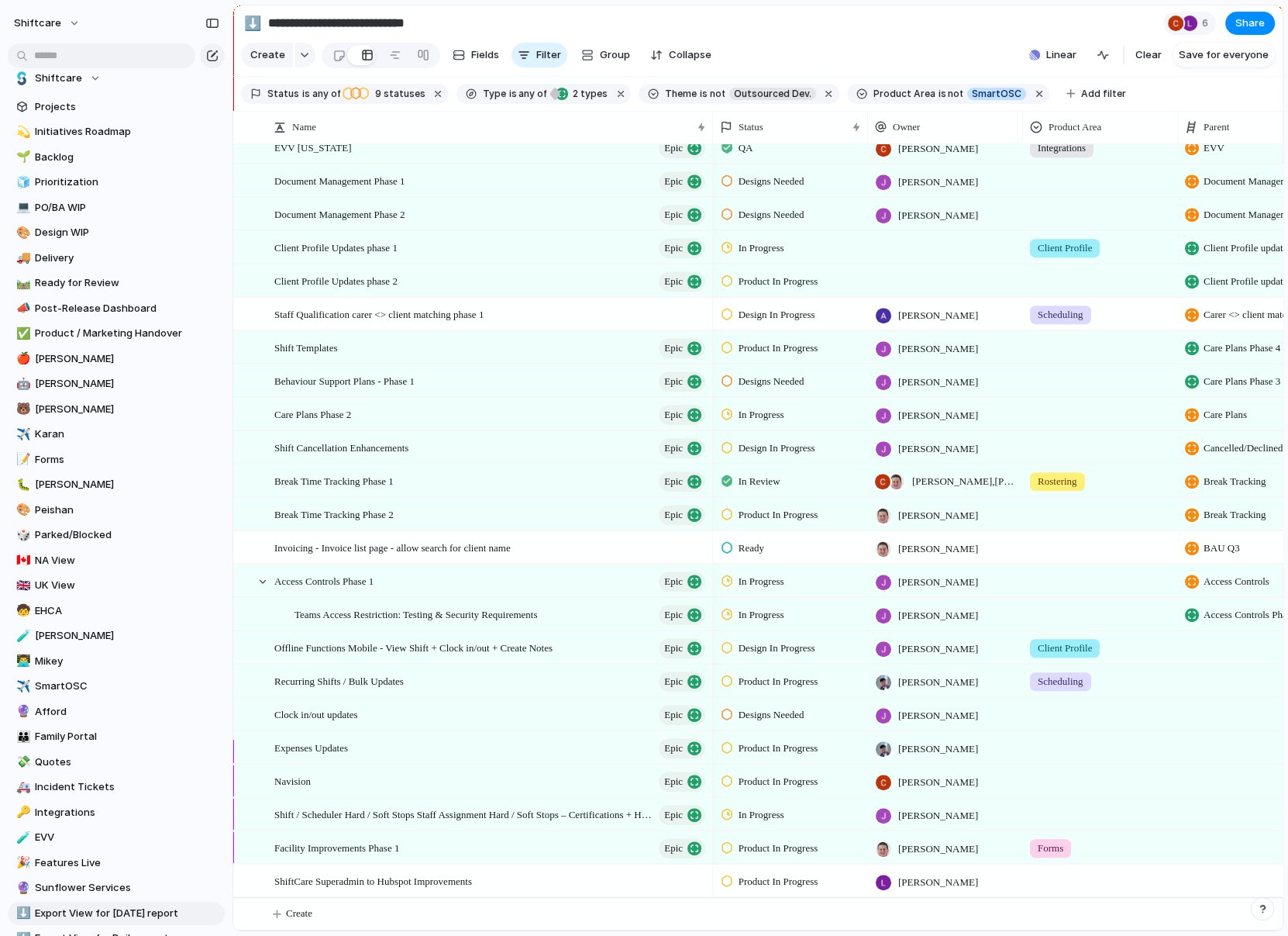
click at [1211, 541] on span "BAU Q3" at bounding box center [1221, 548] width 37 height 15
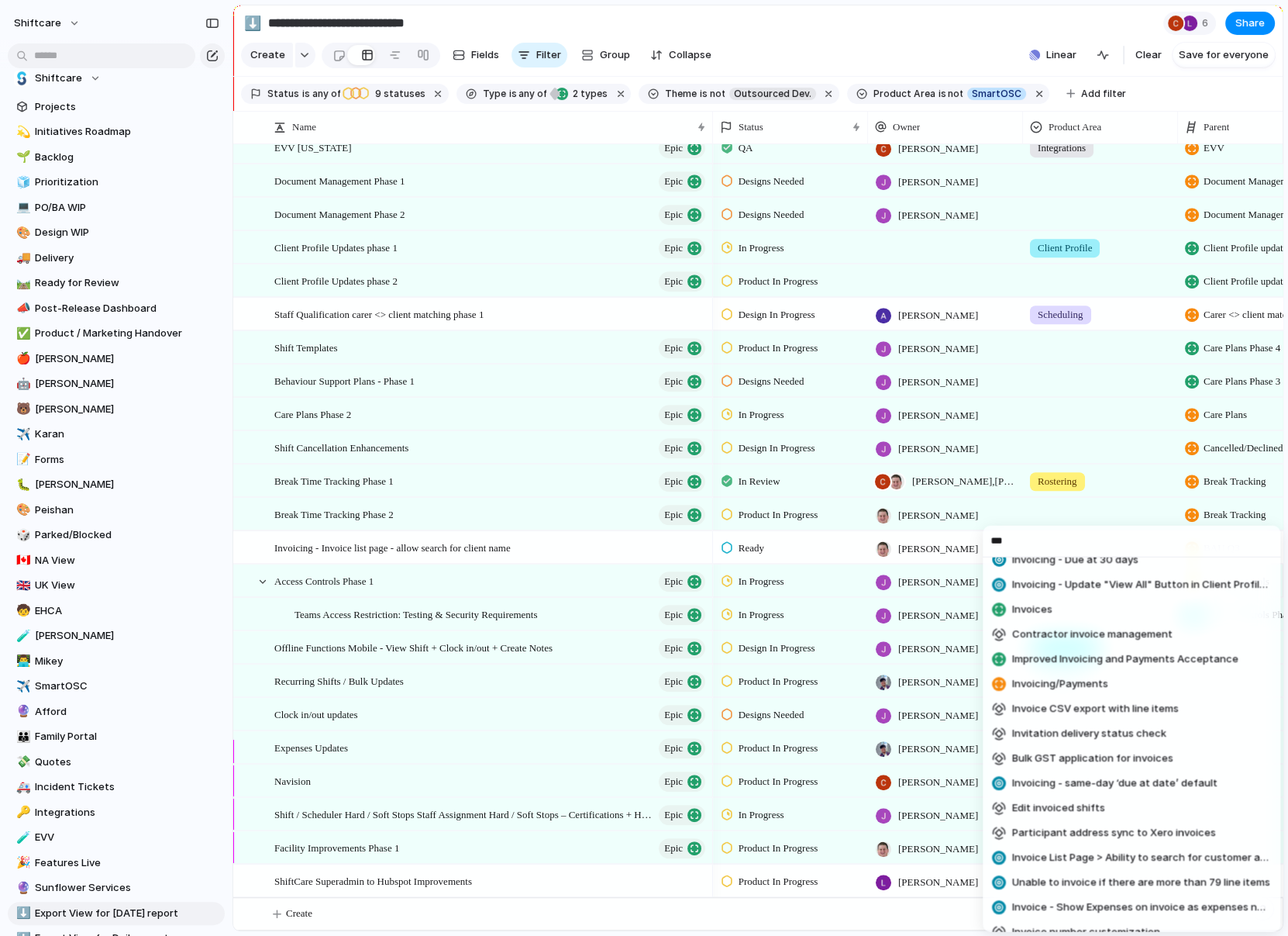
scroll to position [684, 0]
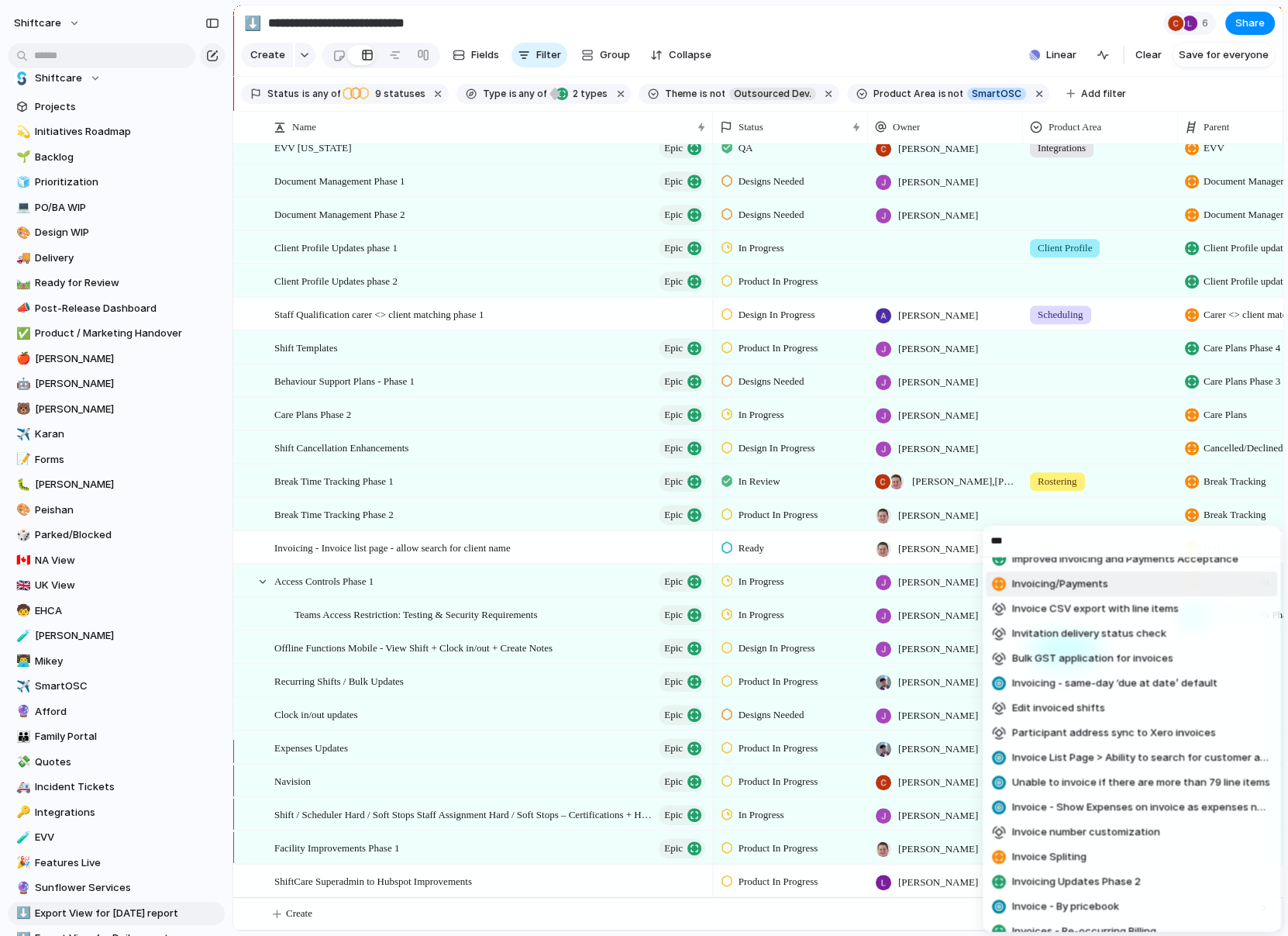
type input "***"
click at [1045, 589] on span "Invoicing/Payments" at bounding box center [1060, 584] width 96 height 15
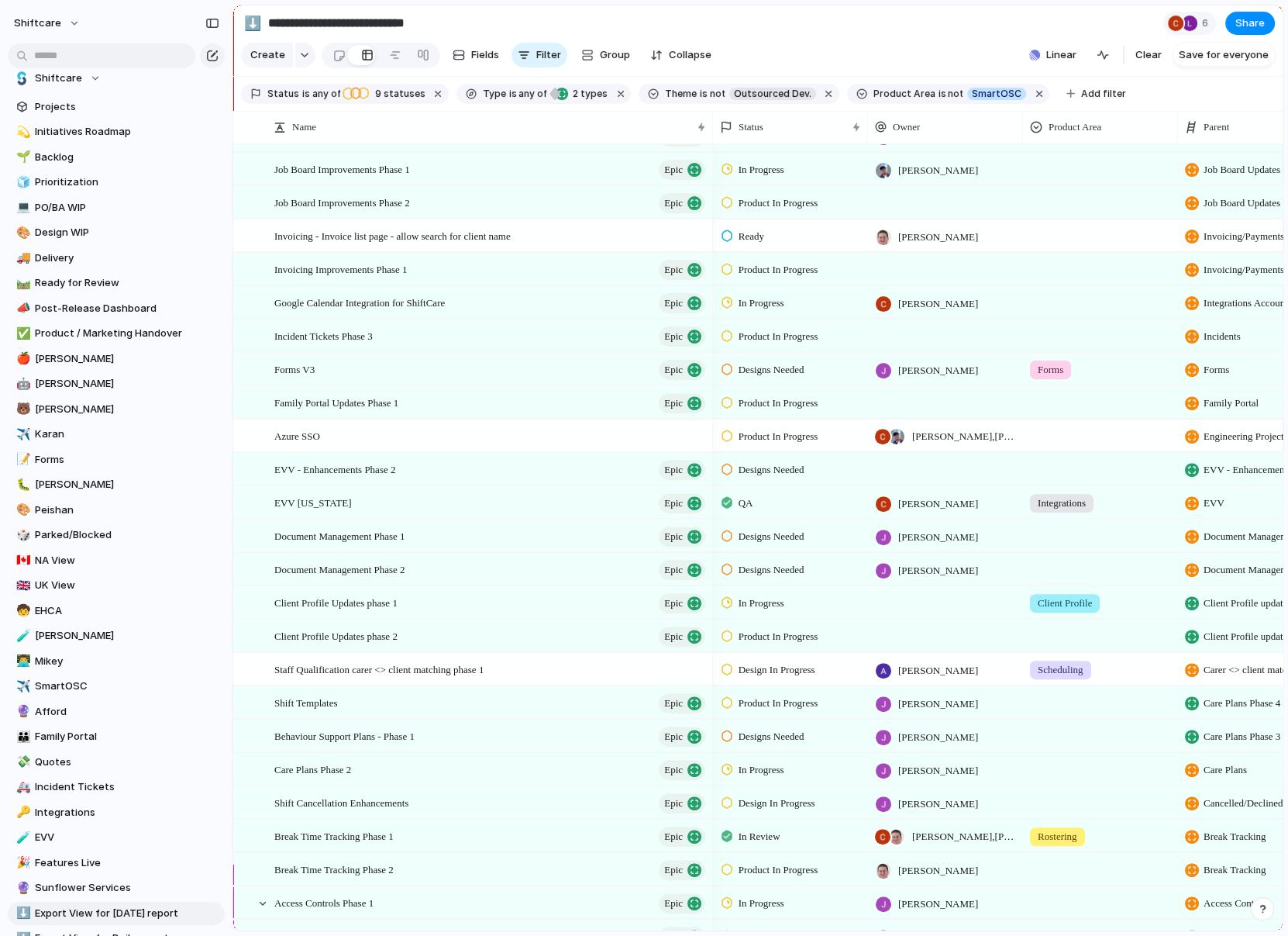
scroll to position [395, 0]
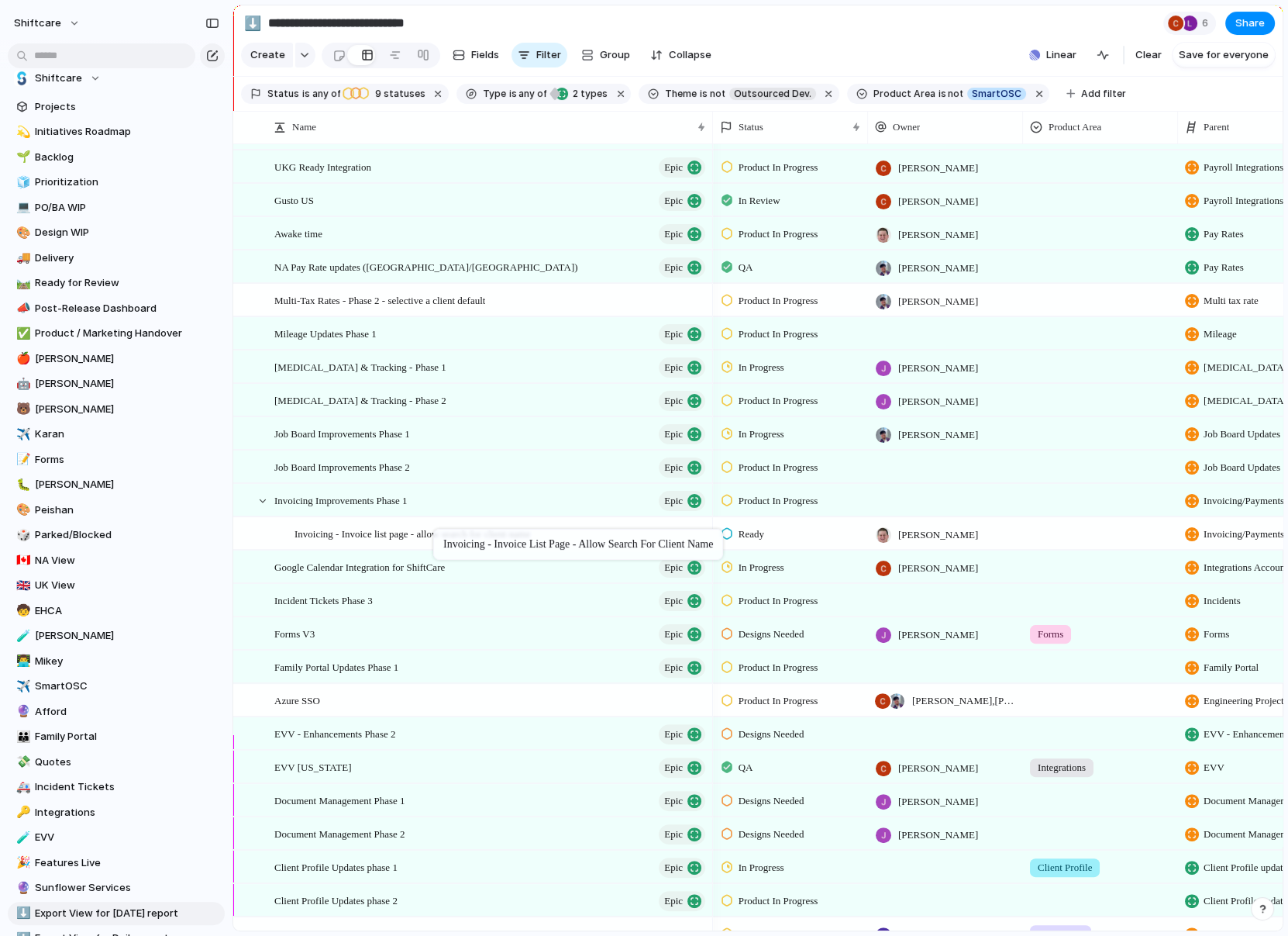
drag, startPoint x: 442, startPoint y: 498, endPoint x: 441, endPoint y: 532, distance: 34.0
click at [387, 531] on span "Invoicing - Invoice list page - allow search for client name" at bounding box center [412, 533] width 236 height 18
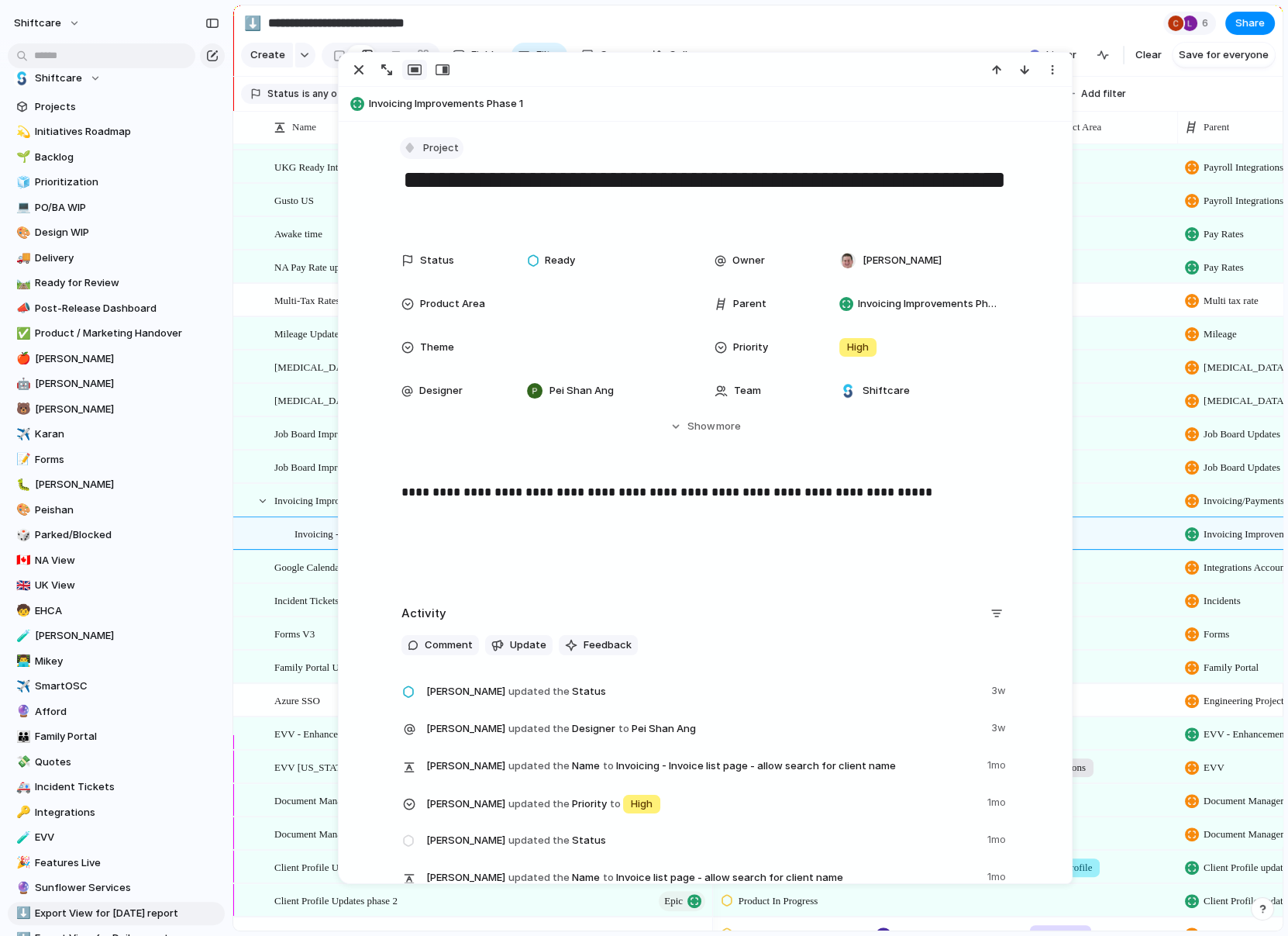
click at [401, 148] on button "Project" at bounding box center [432, 149] width 63 height 23
click at [423, 312] on div at bounding box center [417, 312] width 14 height 14
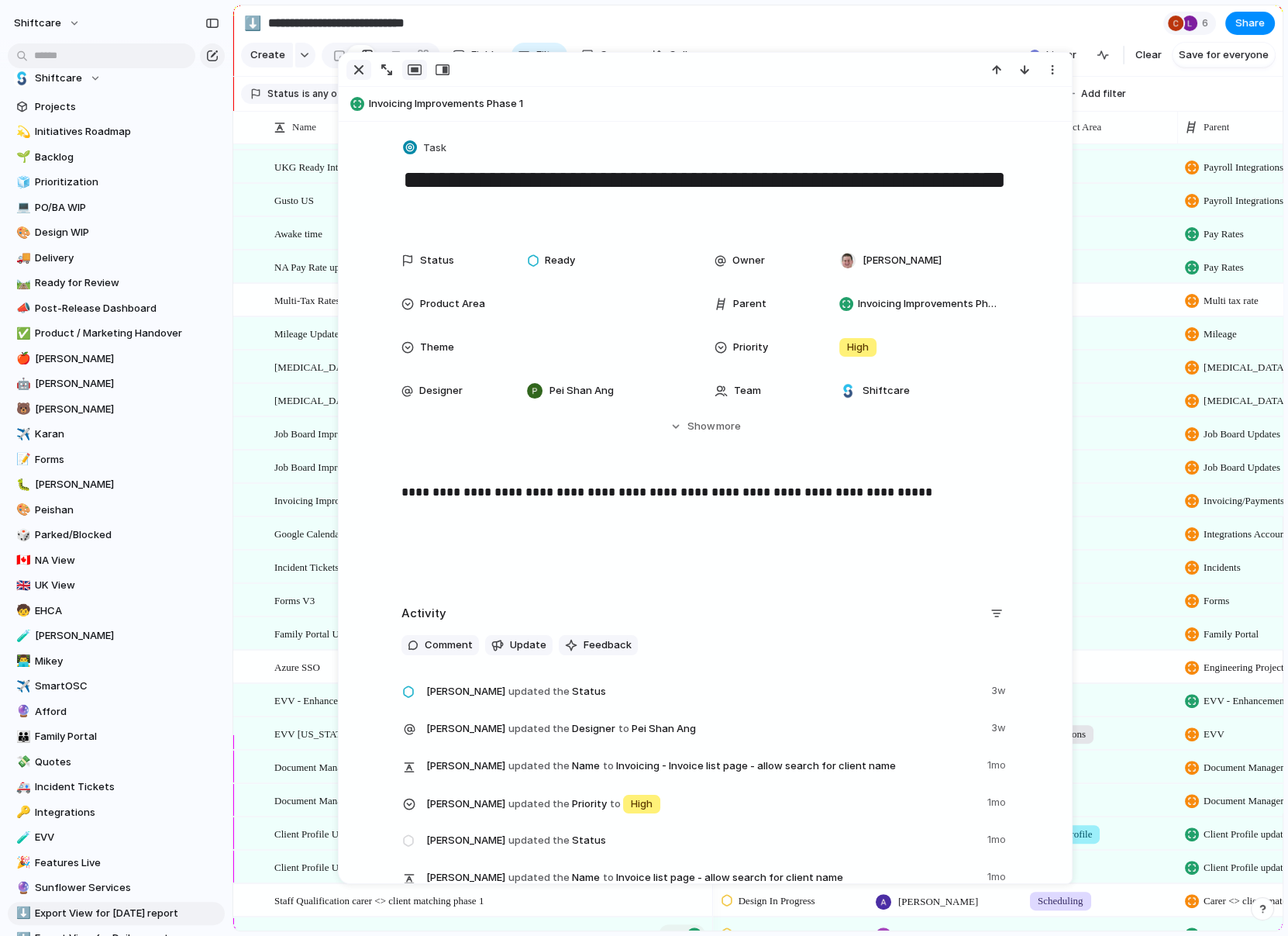
click at [354, 73] on div "button" at bounding box center [359, 69] width 19 height 19
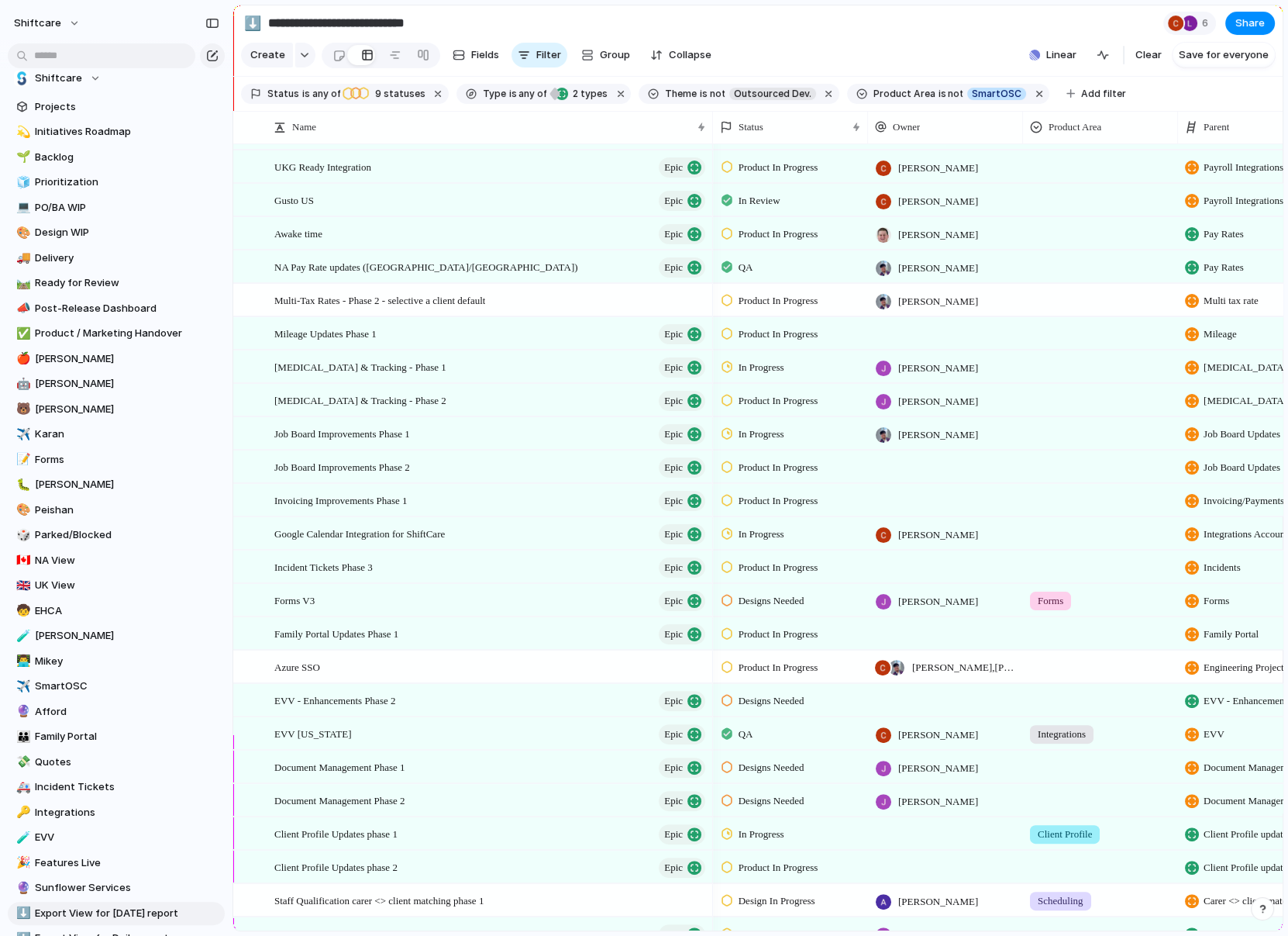
scroll to position [714, 0]
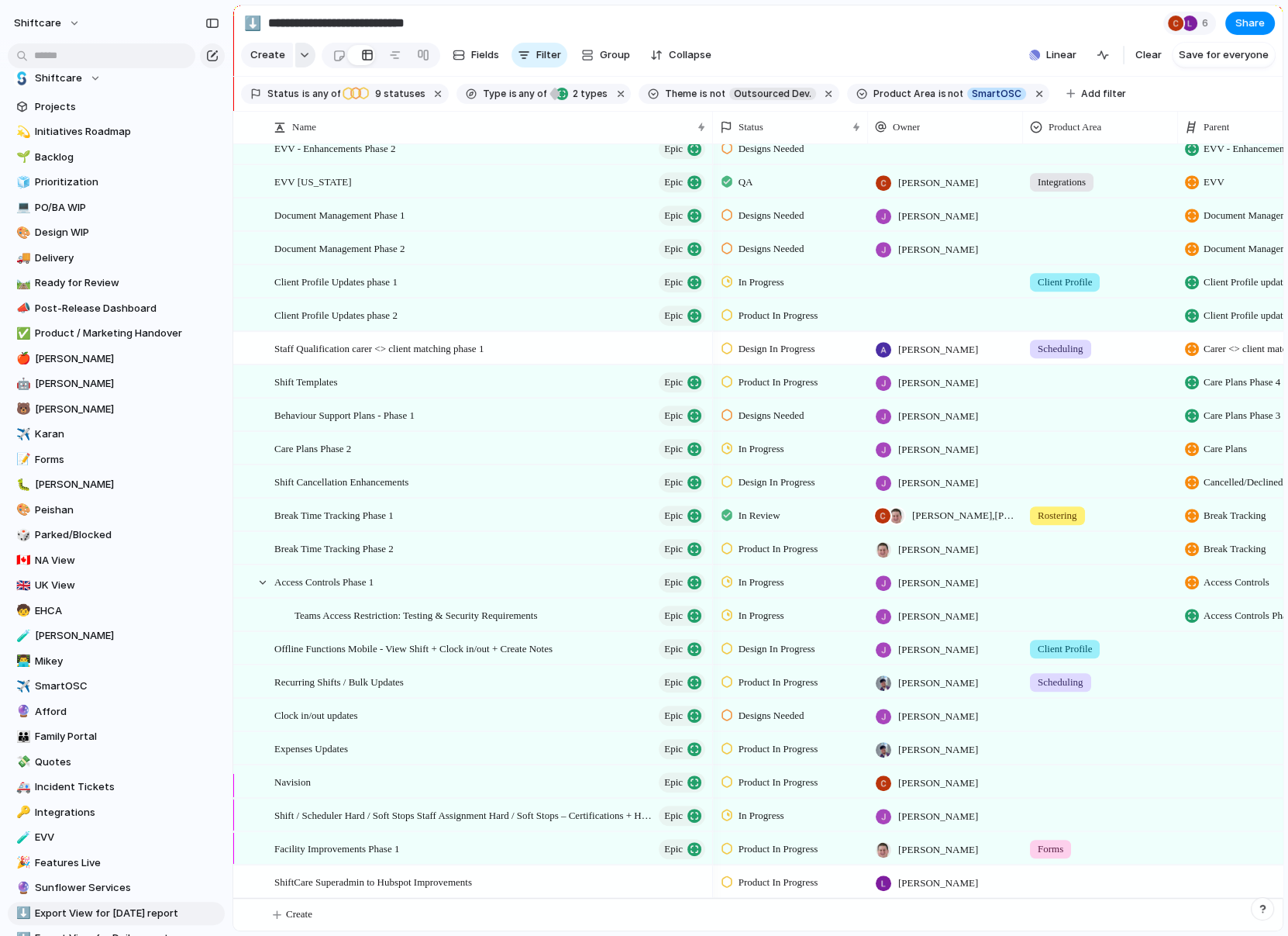
click at [295, 58] on button "button" at bounding box center [305, 55] width 20 height 25
click at [280, 46] on div "Initiative Project Request Epic Task Bug Customize" at bounding box center [644, 468] width 1288 height 936
click at [38, 19] on span "shiftcare" at bounding box center [37, 23] width 47 height 15
click at [80, 60] on li "Settings" at bounding box center [75, 57] width 129 height 25
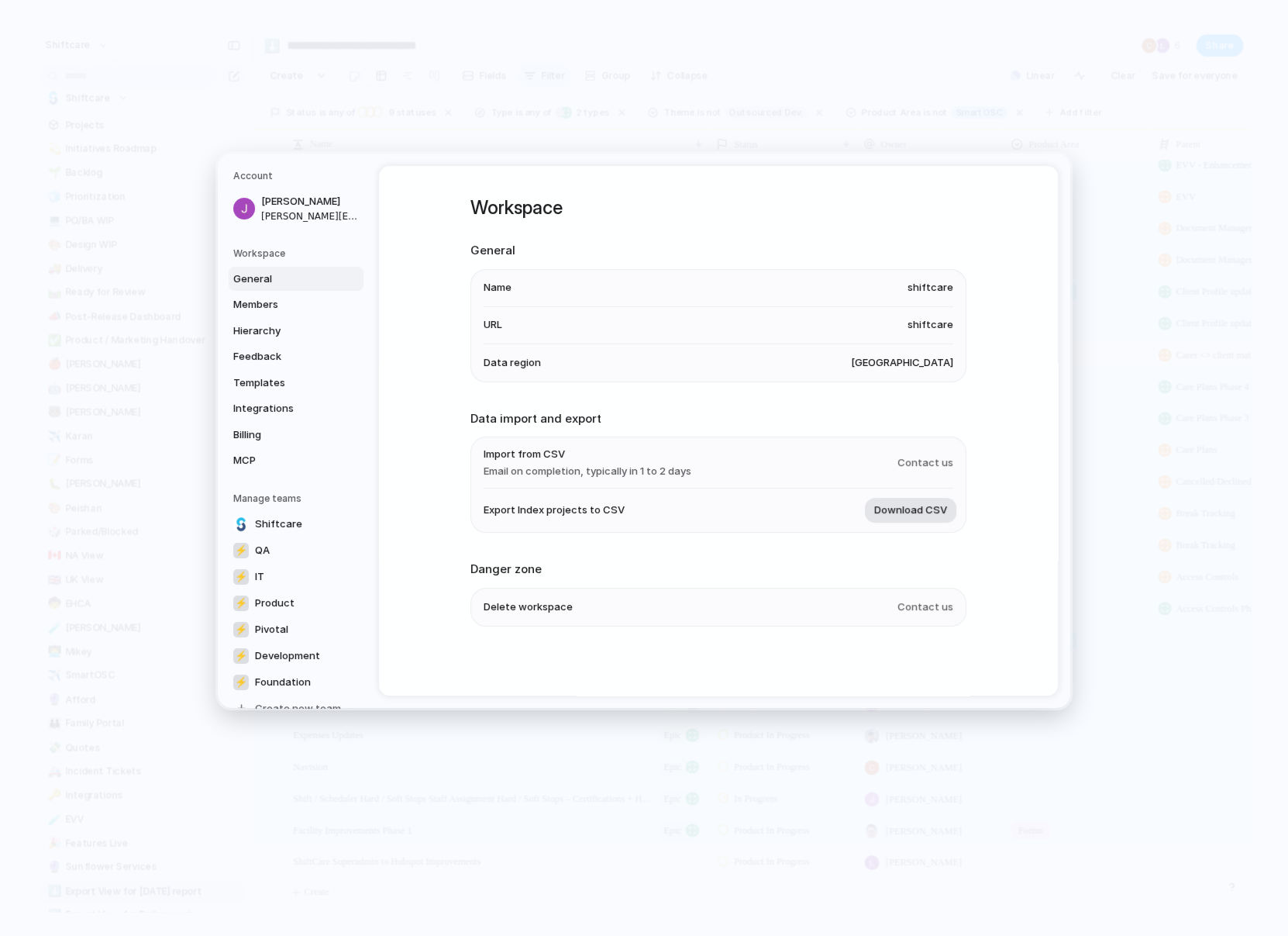
click at [917, 507] on span "Download CSV" at bounding box center [911, 510] width 73 height 15
